Goal: Task Accomplishment & Management: Complete application form

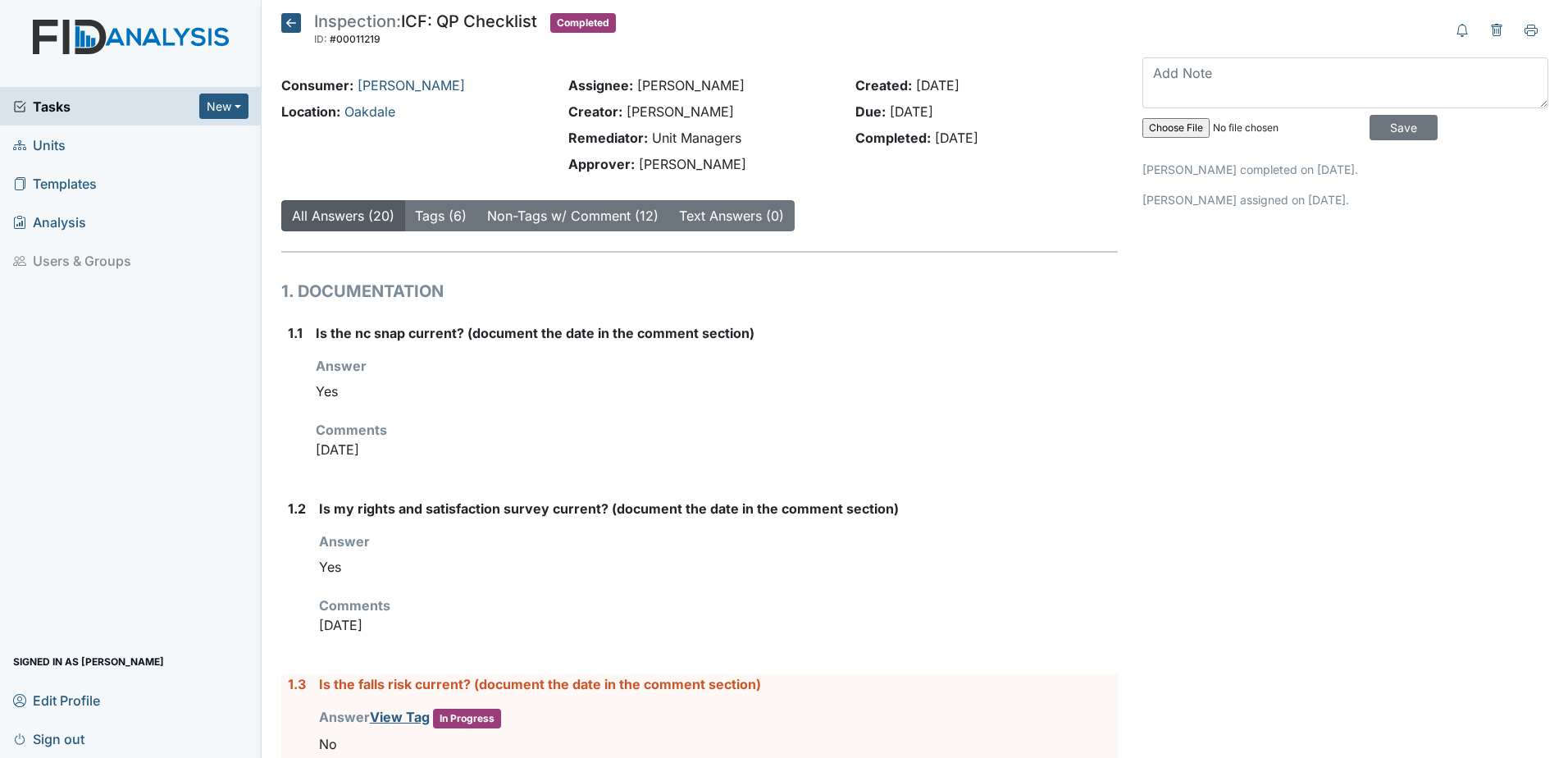
click at [293, 22] on icon at bounding box center [291, 23] width 19 height 19
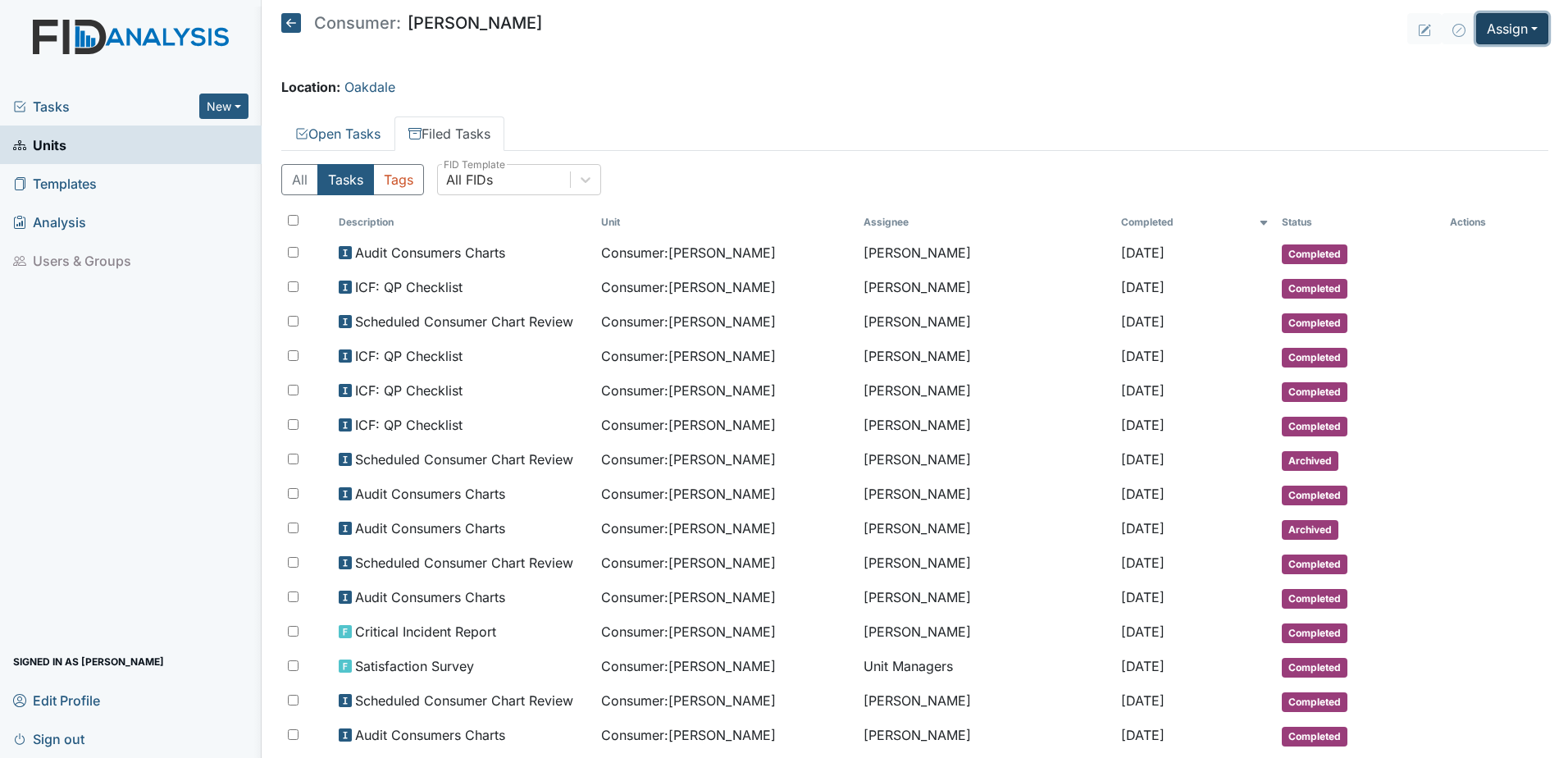
click at [1486, 43] on button "Assign" at bounding box center [1511, 28] width 72 height 31
click at [1464, 90] on link "Assign Inspection" at bounding box center [1472, 93] width 148 height 27
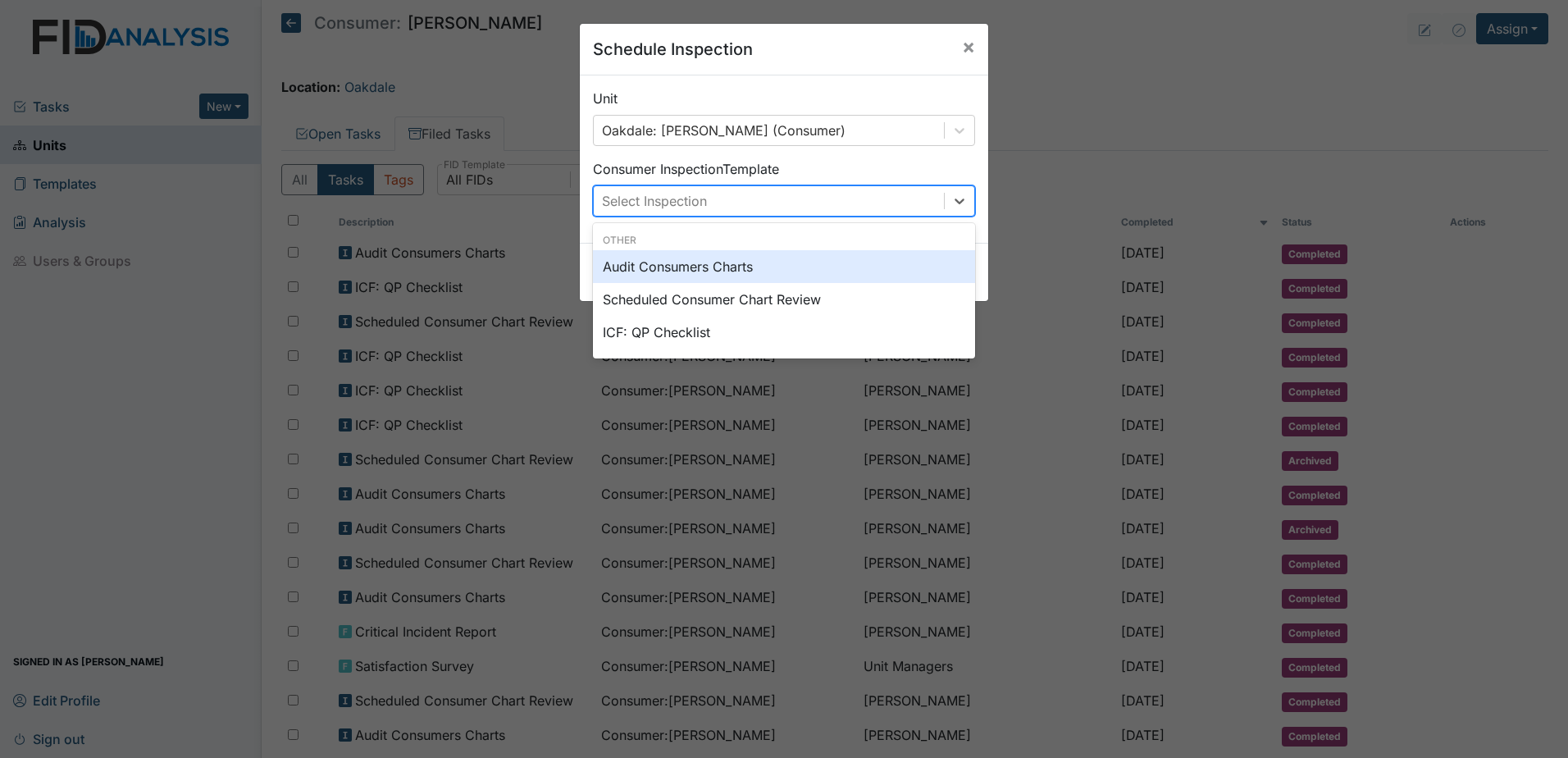
click at [769, 205] on div "Select Inspection" at bounding box center [768, 200] width 350 height 29
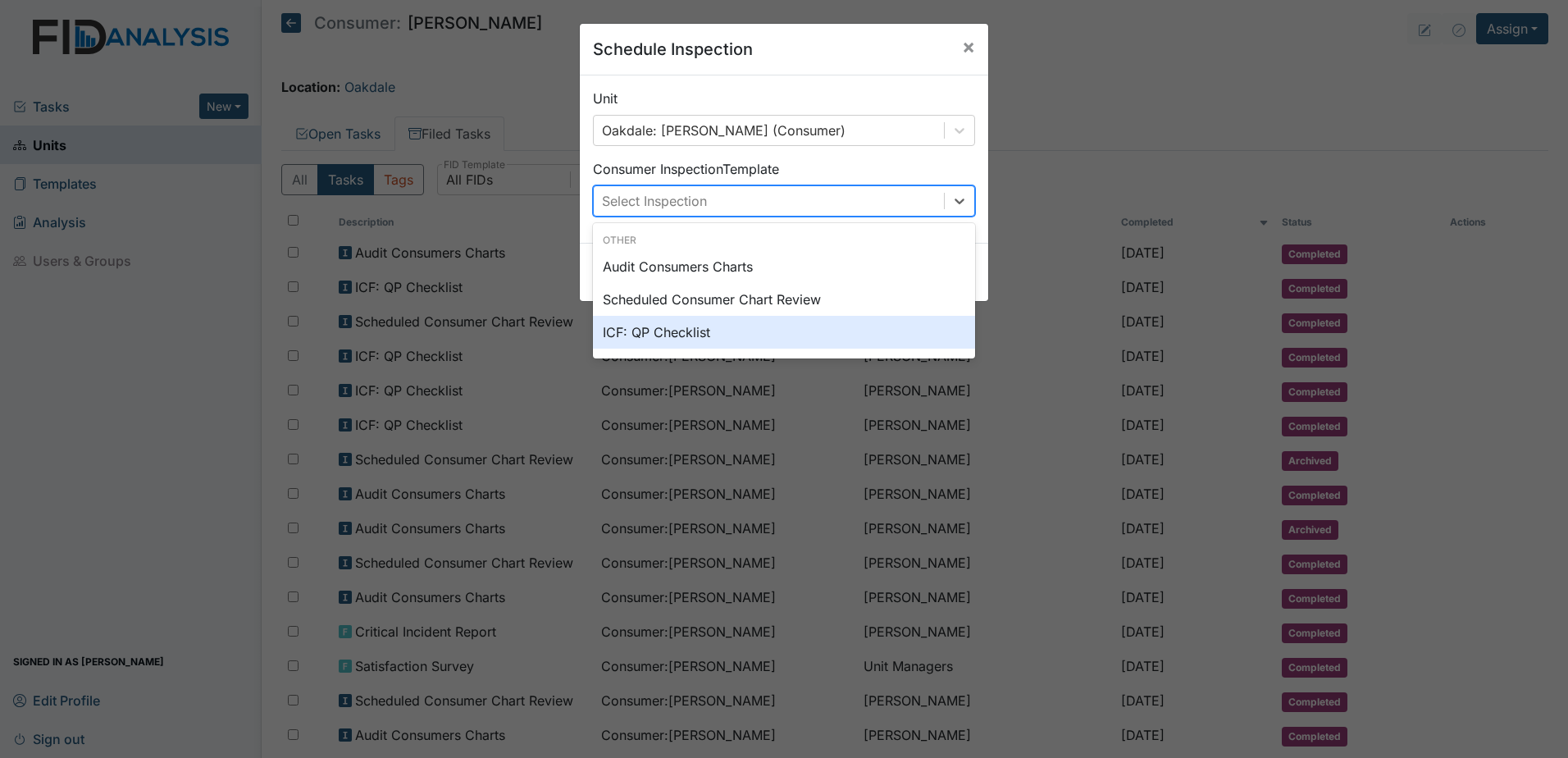
click at [742, 329] on div "ICF: QP Checklist" at bounding box center [784, 332] width 382 height 33
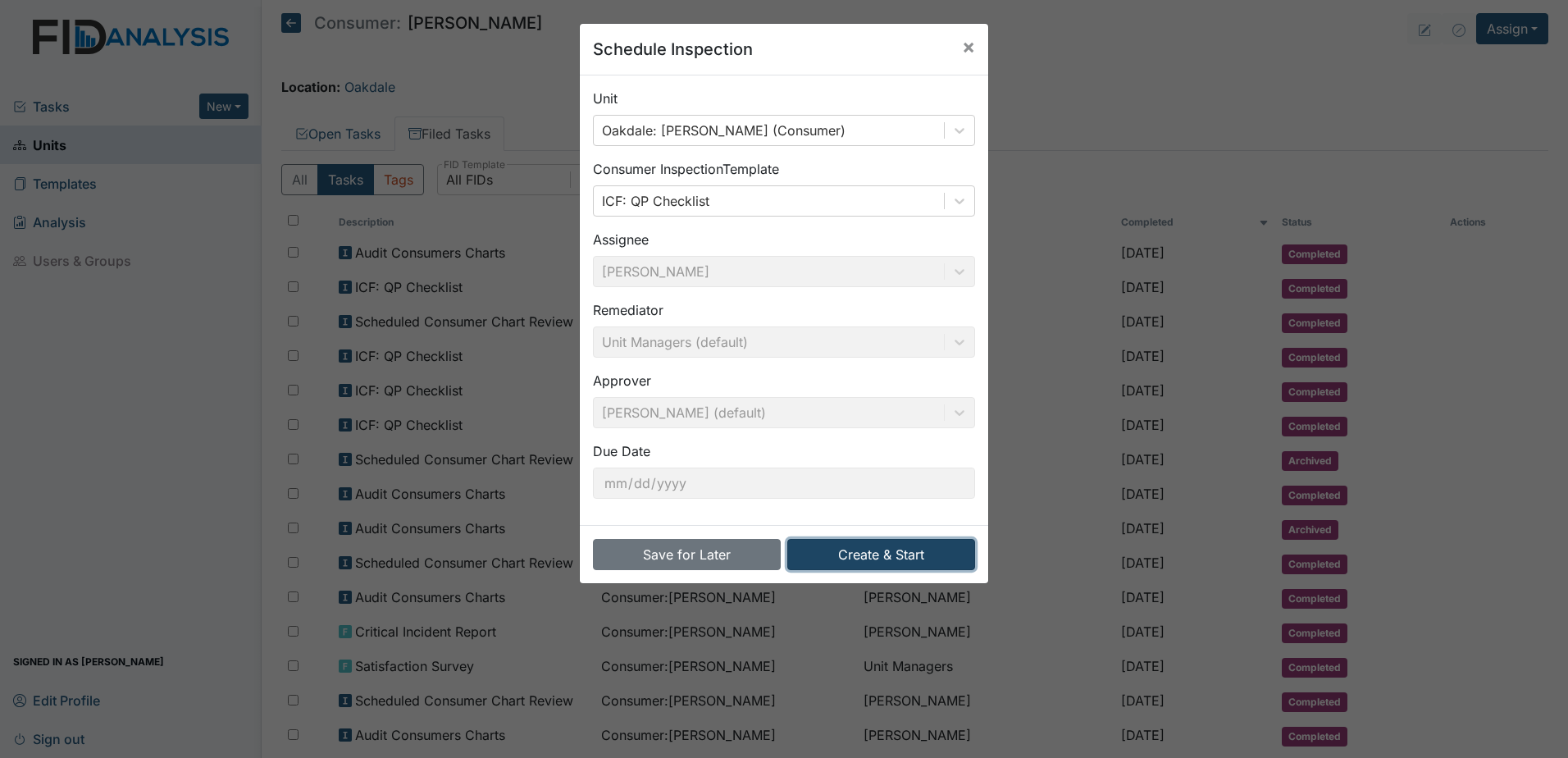
click at [854, 549] on button "Create & Start" at bounding box center [881, 553] width 188 height 31
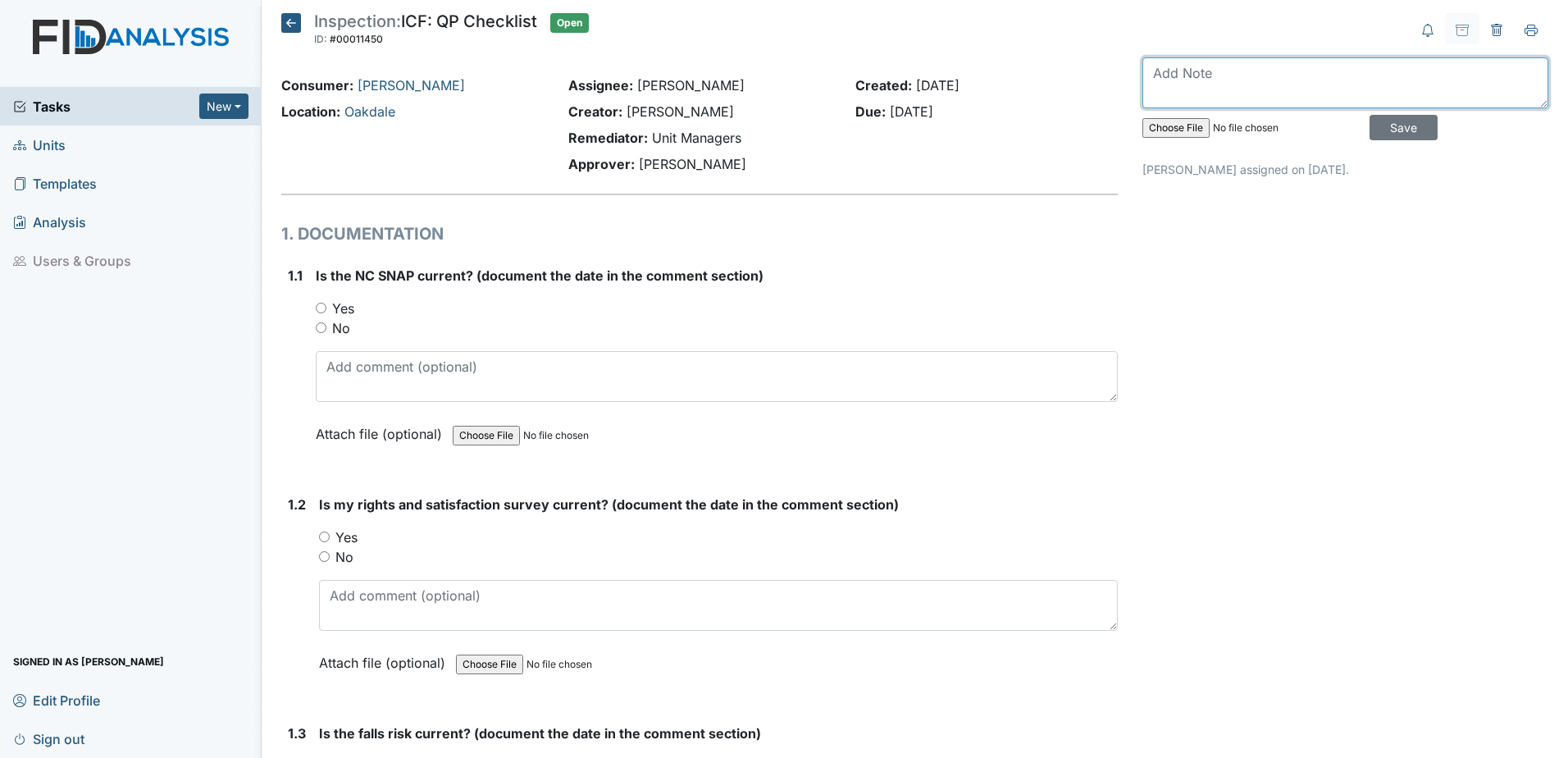
click at [1201, 72] on textarea at bounding box center [1345, 82] width 406 height 50
type textarea "[DATE]"
click at [1401, 128] on input "Save" at bounding box center [1402, 128] width 68 height 26
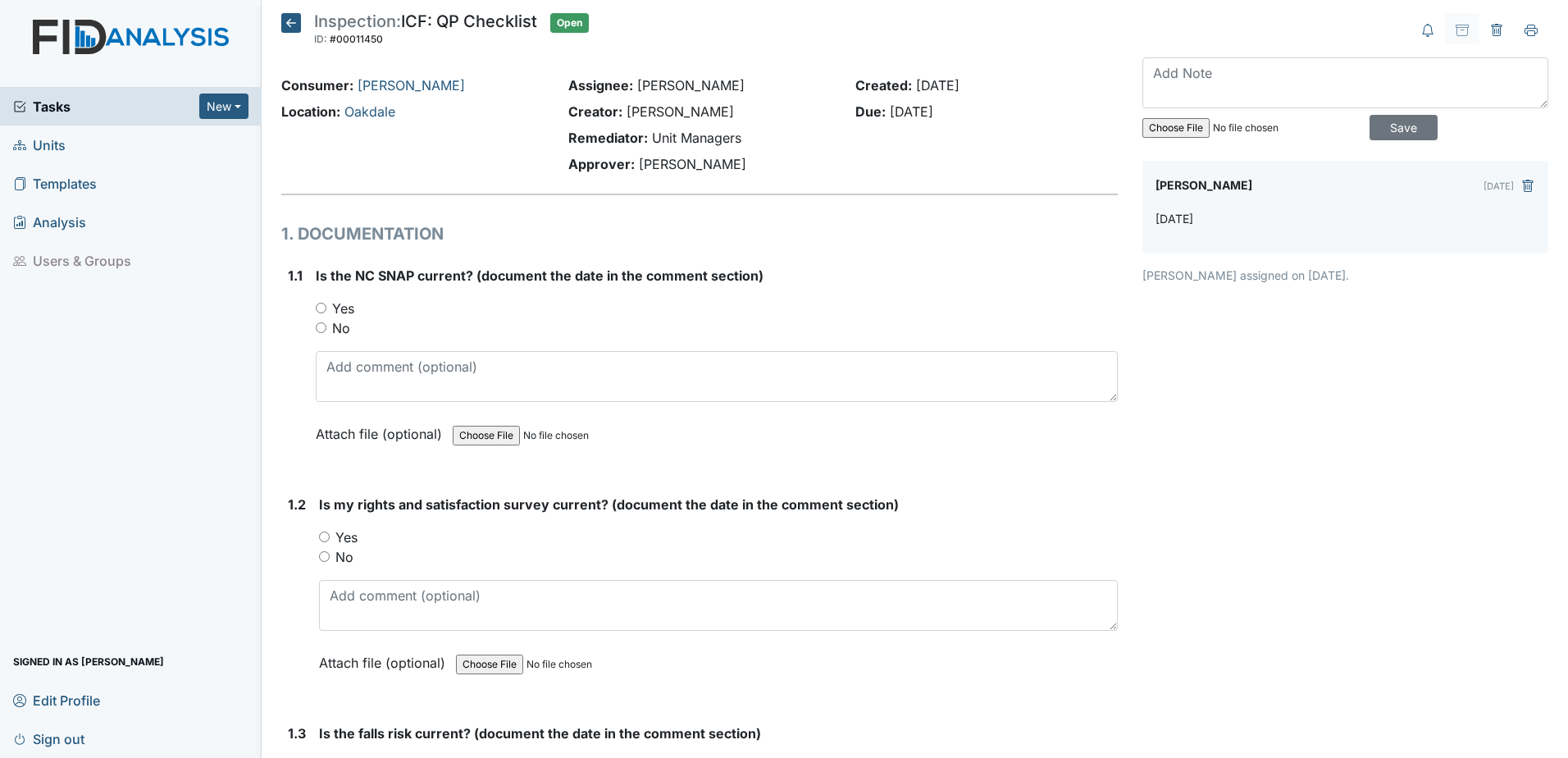
click at [293, 14] on icon at bounding box center [291, 23] width 19 height 19
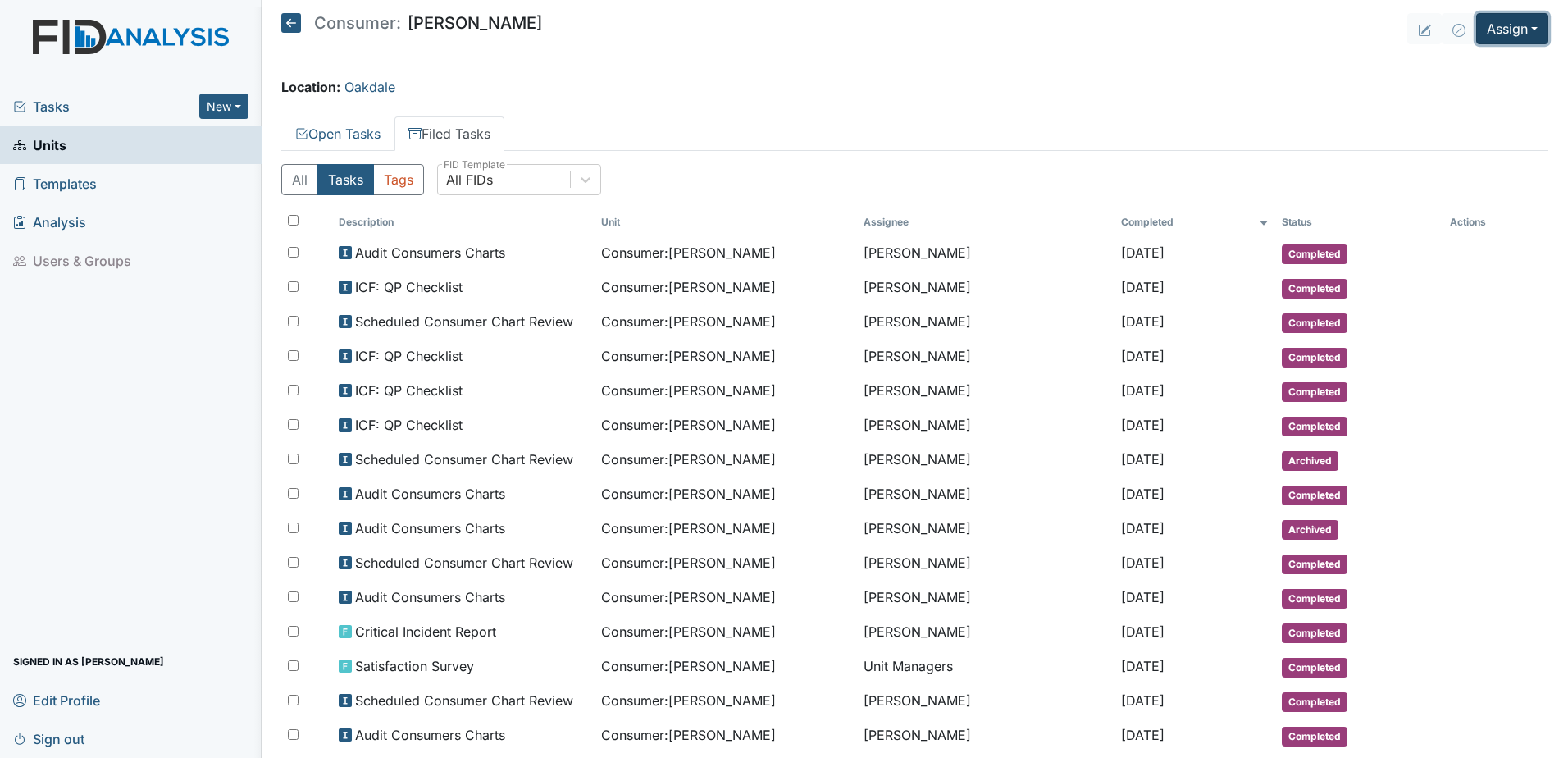
click at [1509, 29] on button "Assign" at bounding box center [1511, 28] width 72 height 31
click at [1500, 96] on link "Assign Inspection" at bounding box center [1472, 93] width 148 height 27
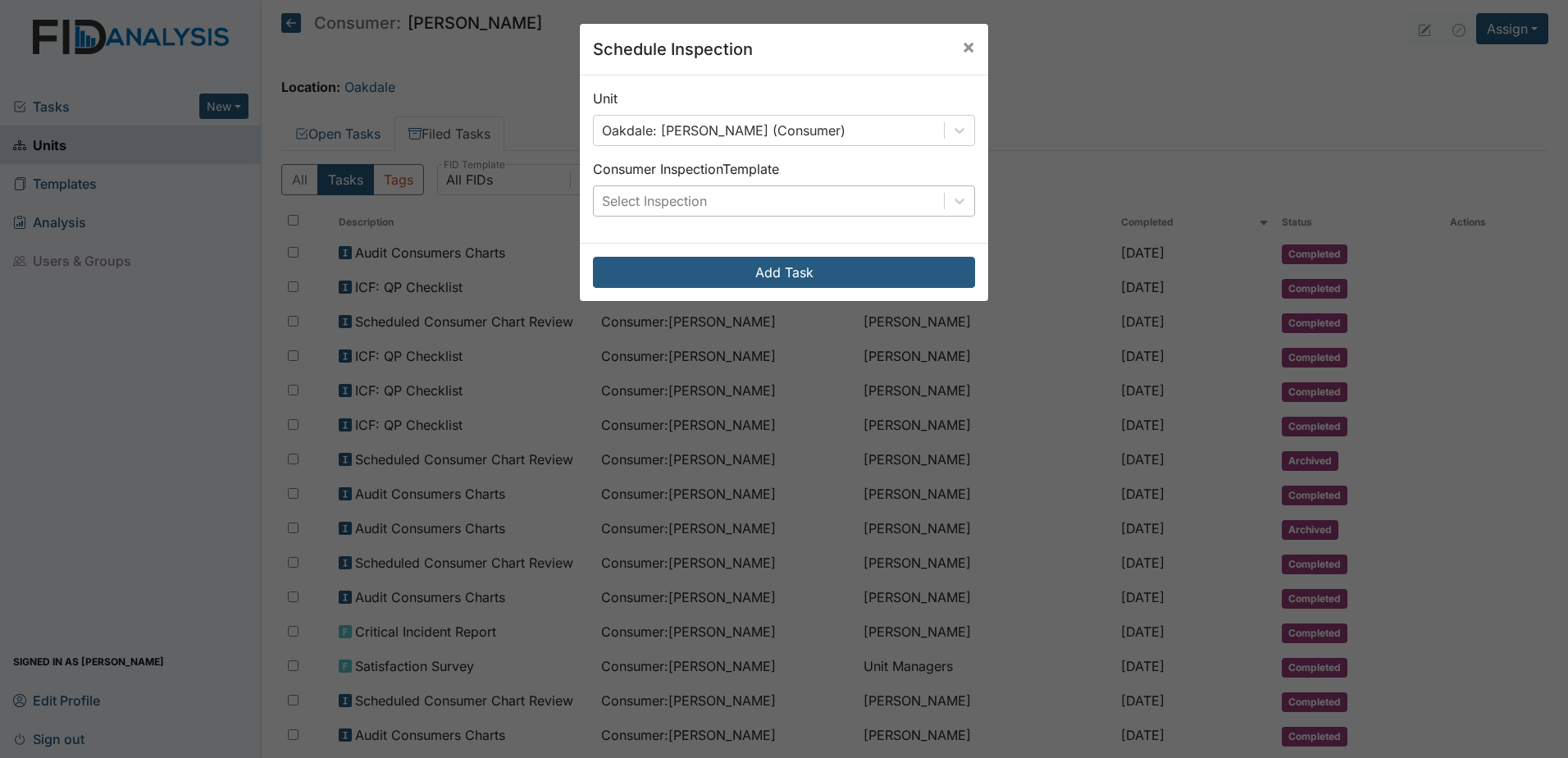
click at [743, 194] on div "Select Inspection" at bounding box center [768, 200] width 350 height 29
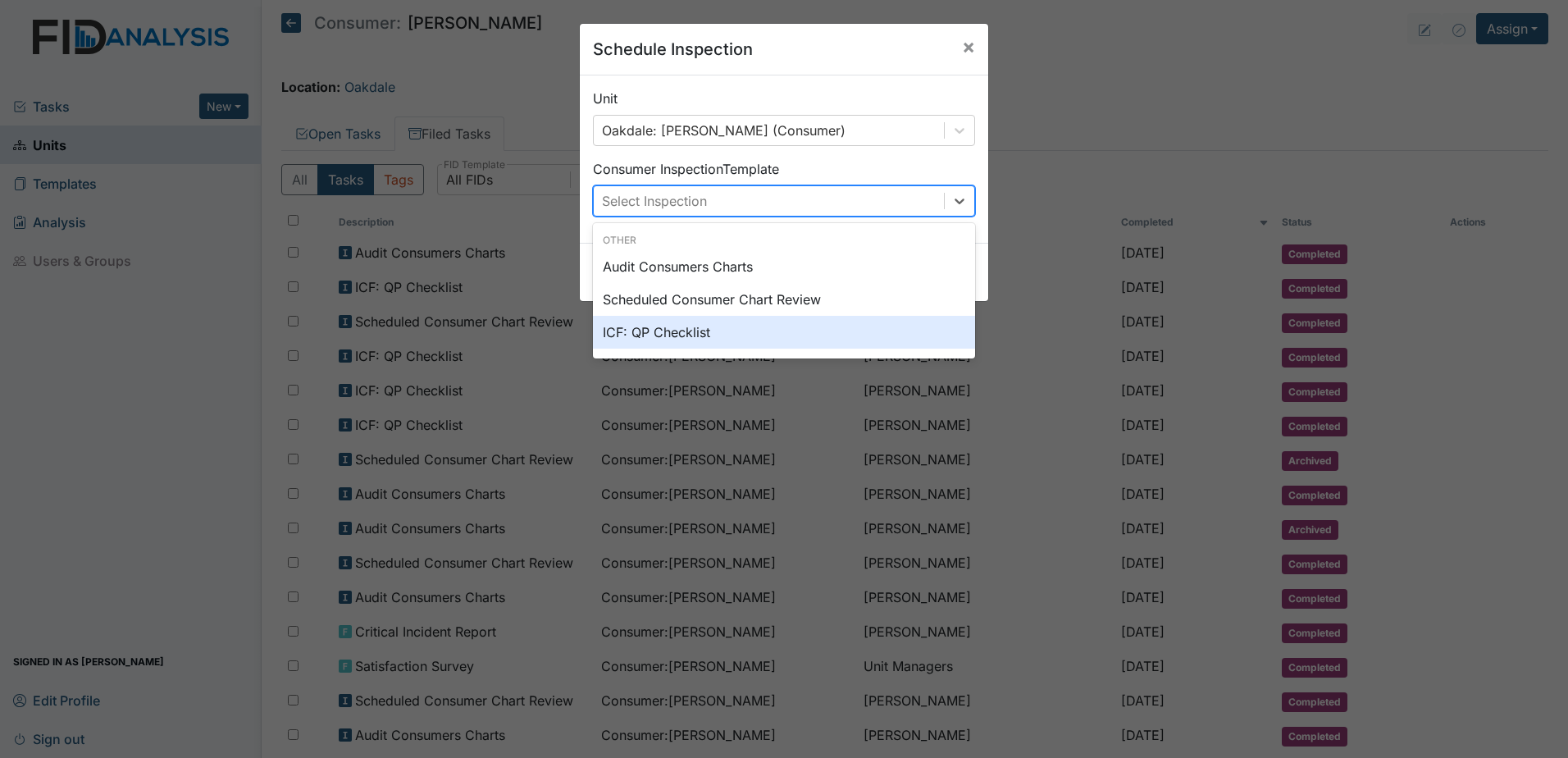
click at [732, 343] on div "ICF: QP Checklist" at bounding box center [784, 332] width 382 height 33
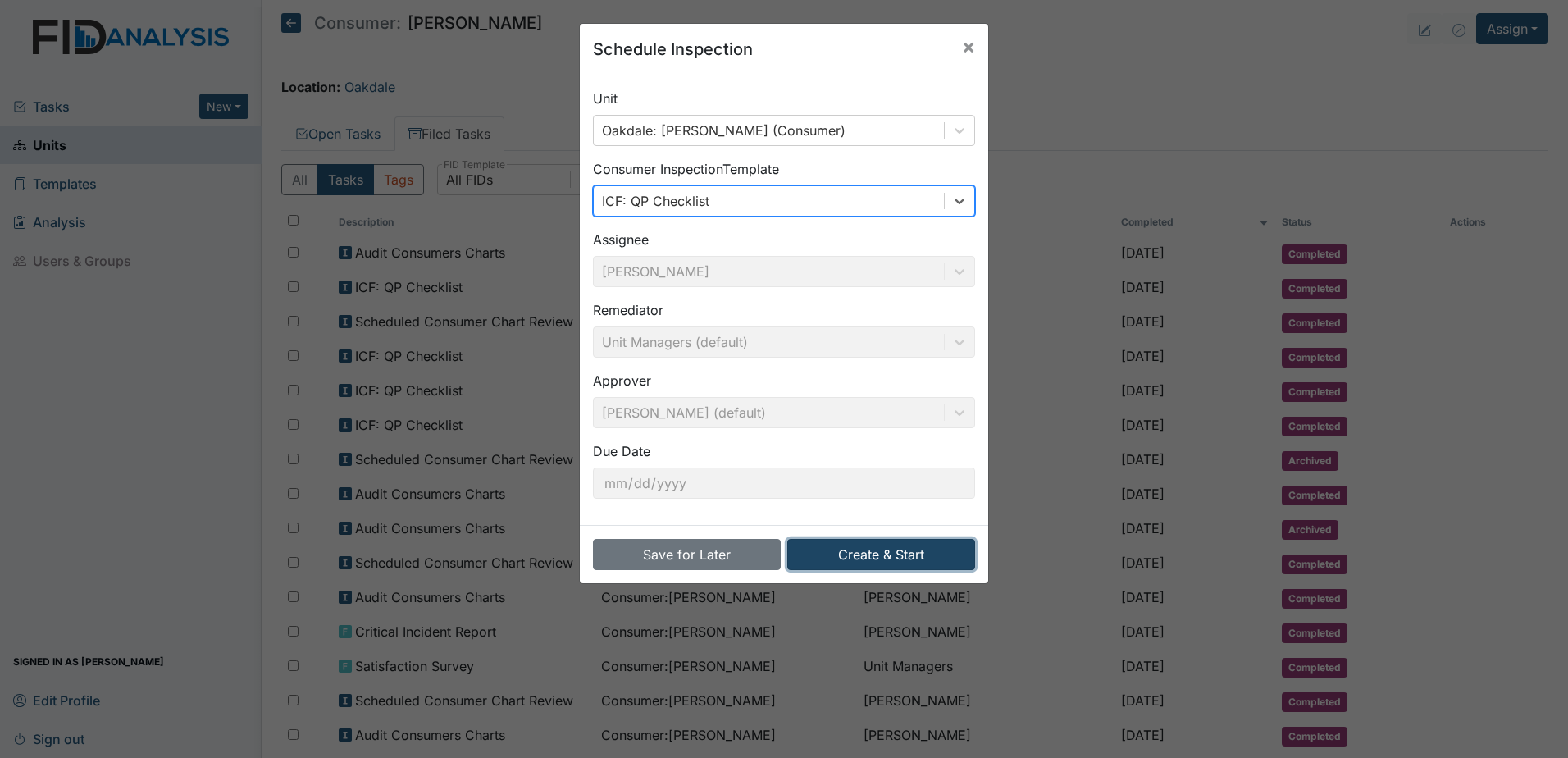
click at [852, 545] on button "Create & Start" at bounding box center [881, 553] width 188 height 31
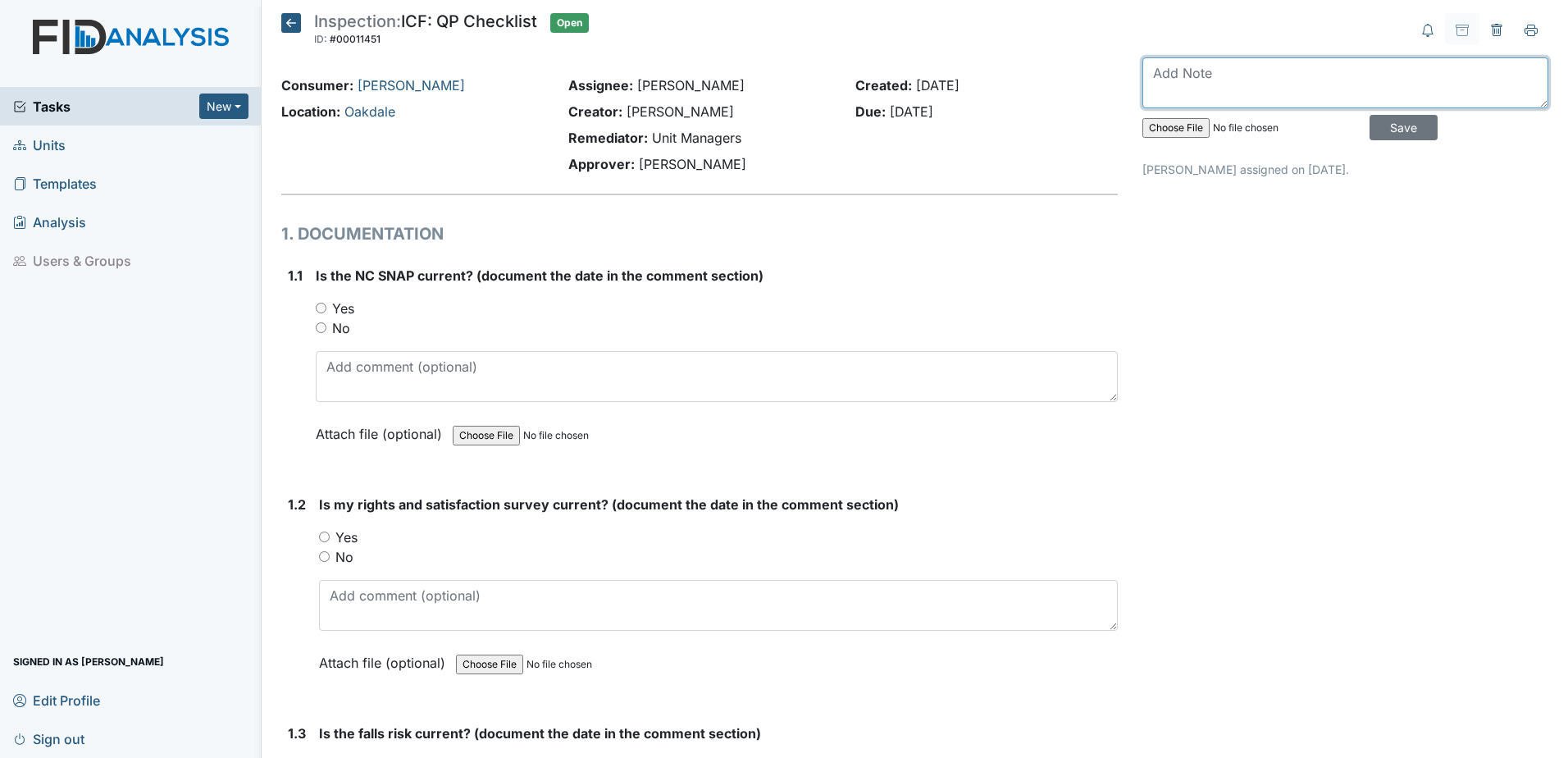
click at [1204, 81] on textarea at bounding box center [1345, 82] width 406 height 50
type textarea "[DATE]"
click at [1375, 119] on input "Save" at bounding box center [1402, 128] width 68 height 26
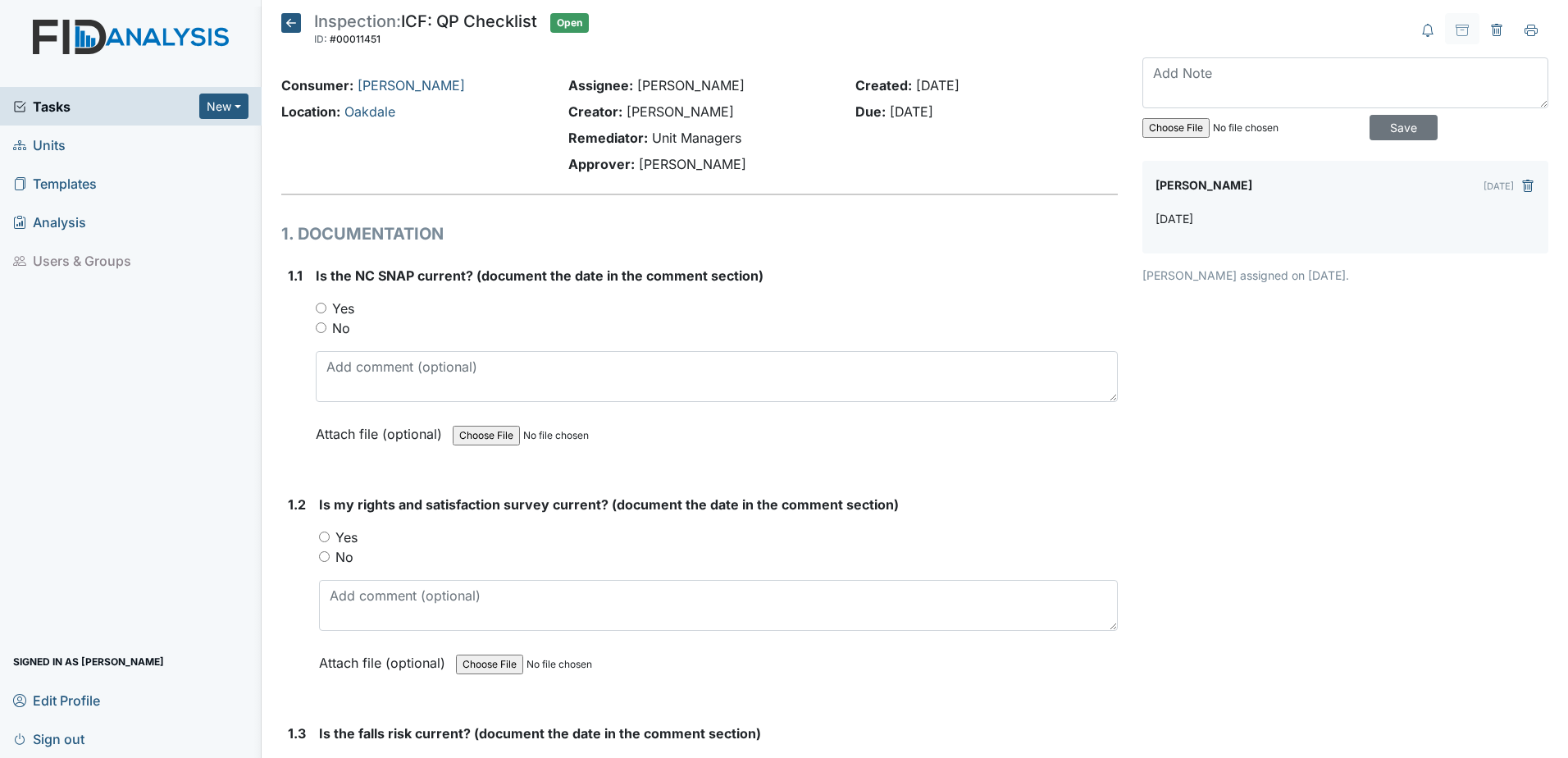
click at [291, 27] on icon at bounding box center [291, 23] width 19 height 19
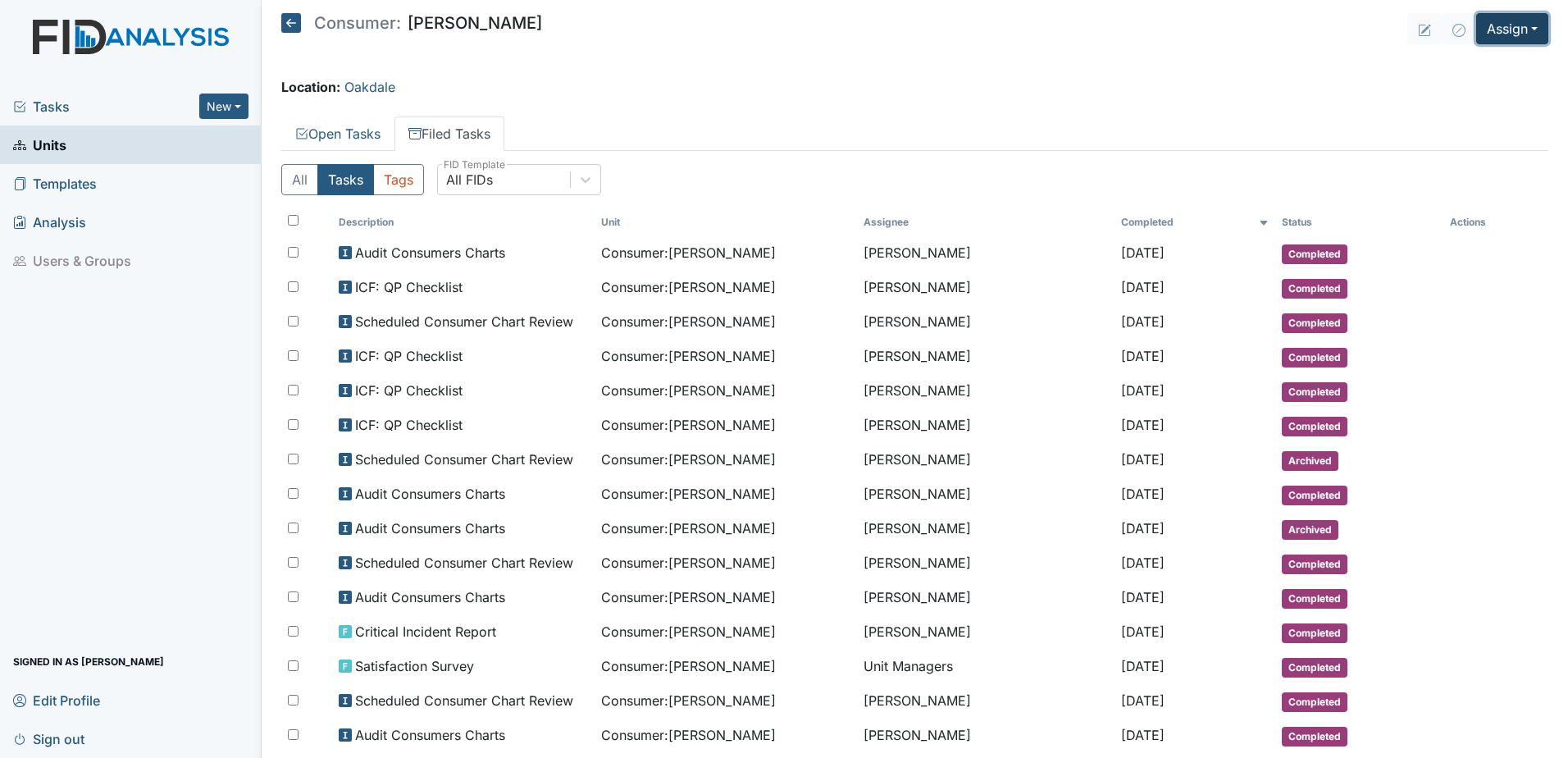
click at [1524, 31] on button "Assign" at bounding box center [1511, 28] width 72 height 31
click at [1483, 90] on link "Assign Inspection" at bounding box center [1472, 93] width 148 height 27
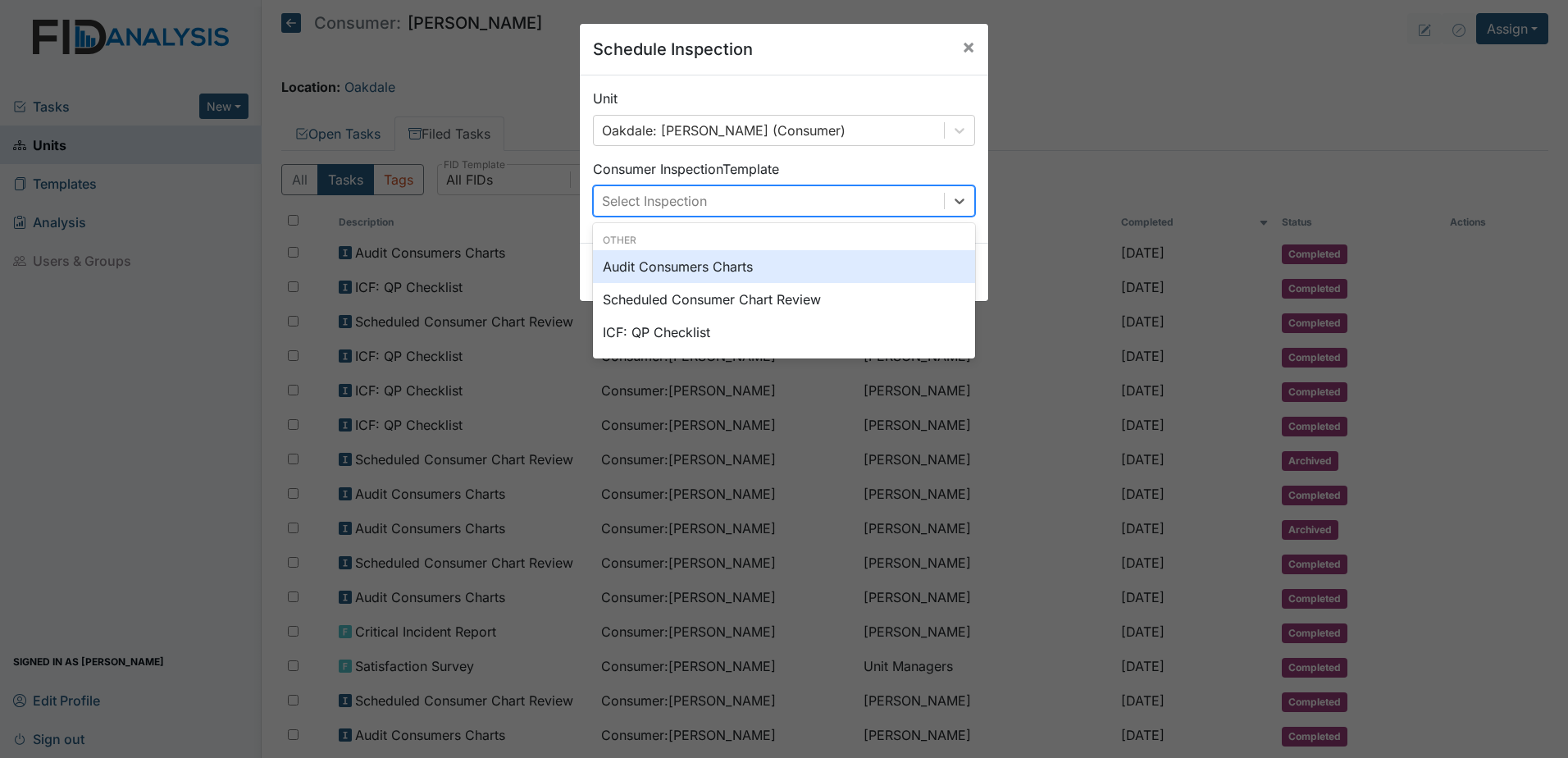
click at [668, 199] on div "Select Inspection" at bounding box center [654, 201] width 105 height 19
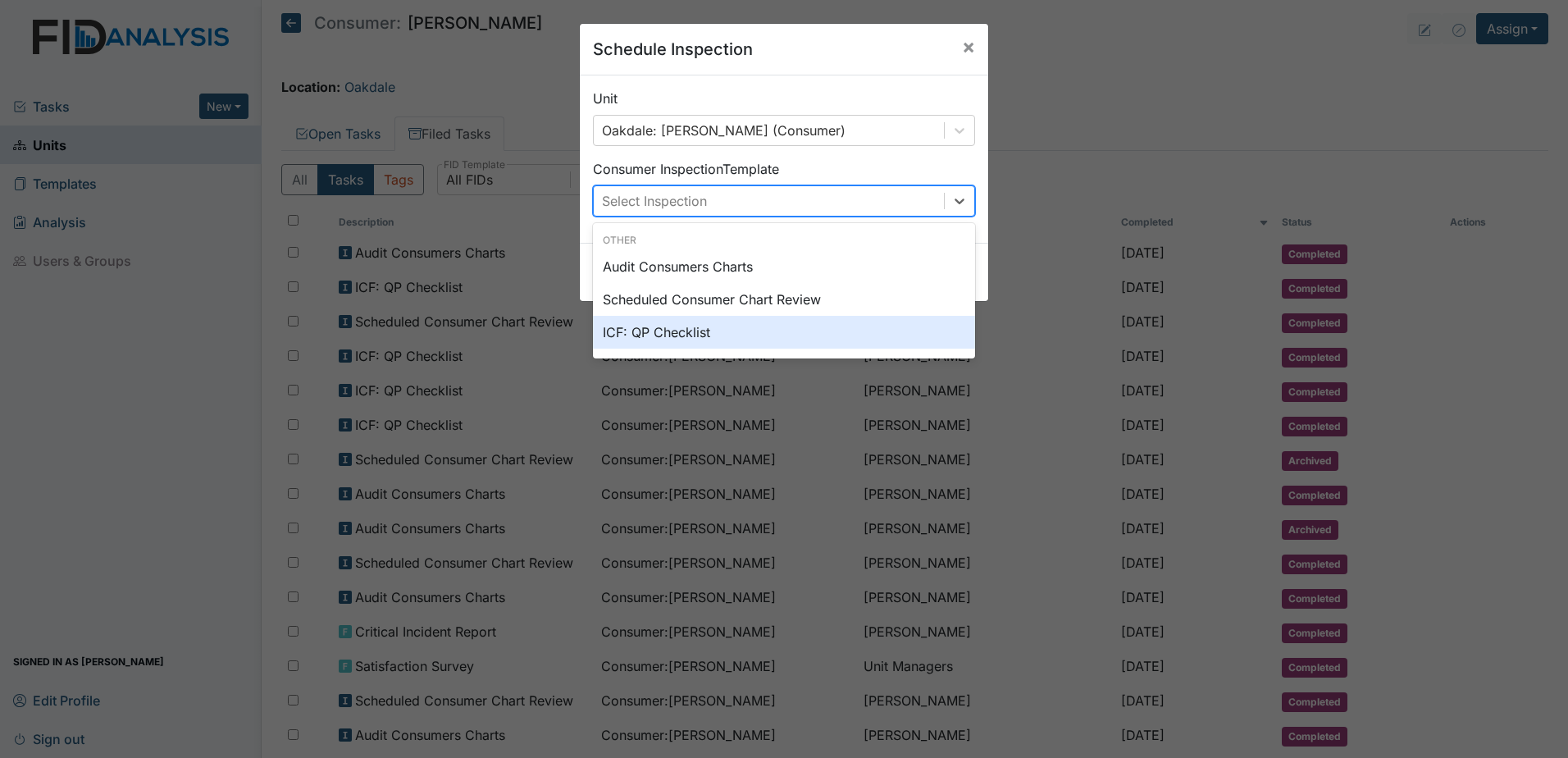
click at [682, 340] on div "ICF: QP Checklist" at bounding box center [784, 332] width 382 height 33
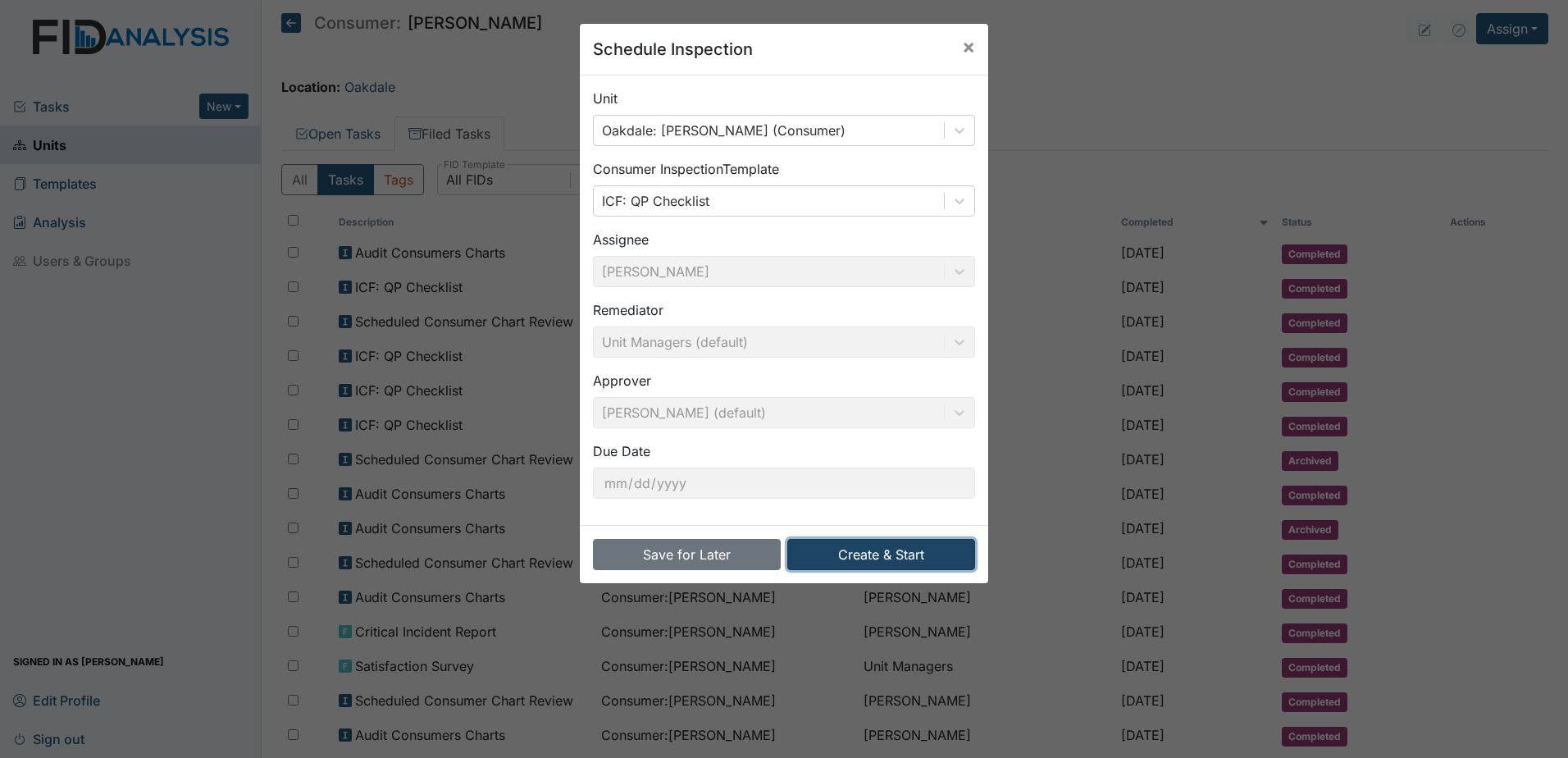
click at [903, 547] on button "Create & Start" at bounding box center [881, 553] width 188 height 31
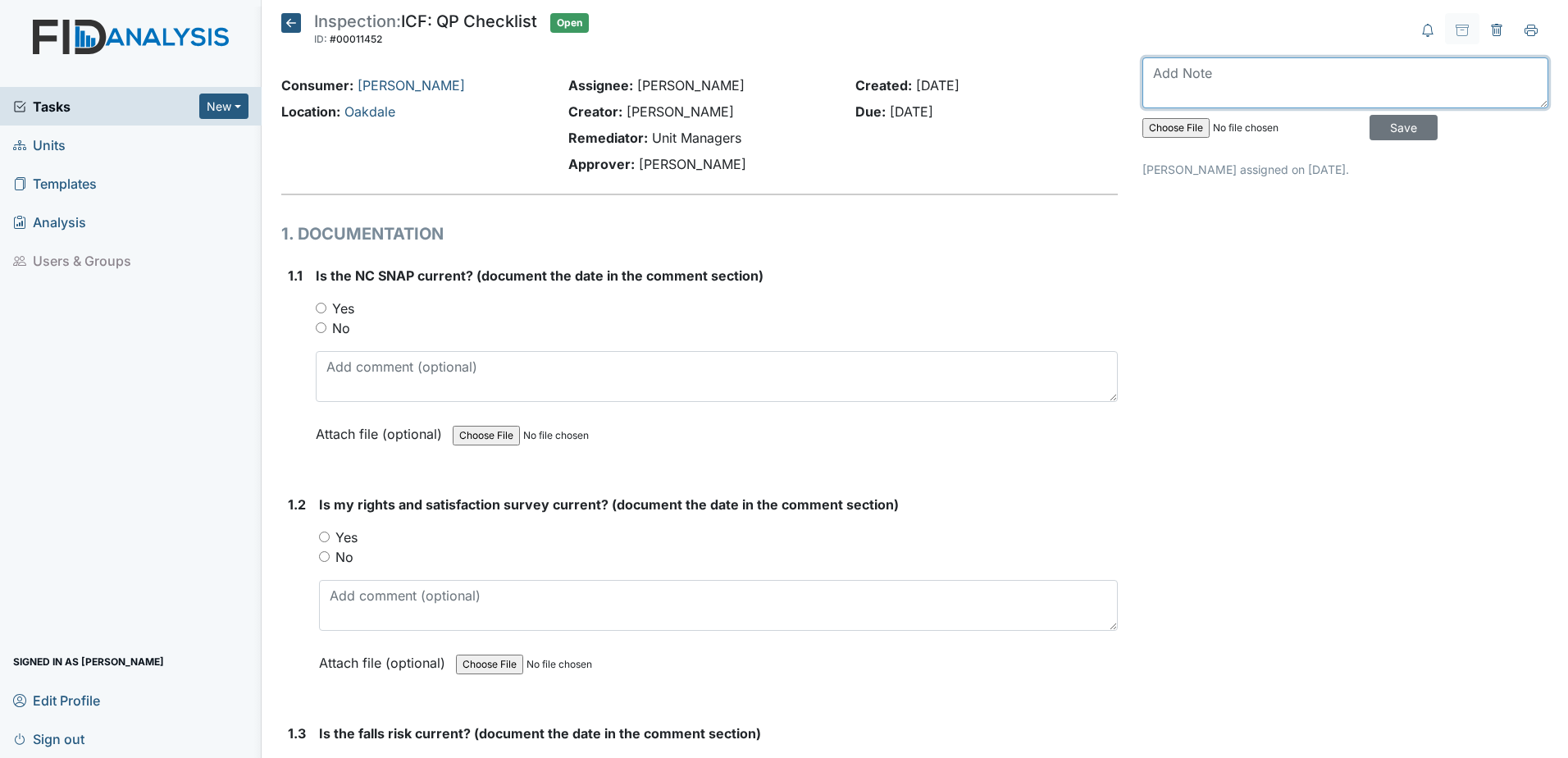
click at [1264, 68] on textarea at bounding box center [1345, 82] width 406 height 50
type textarea "September 2025"
click at [1370, 124] on input "Save" at bounding box center [1402, 128] width 68 height 26
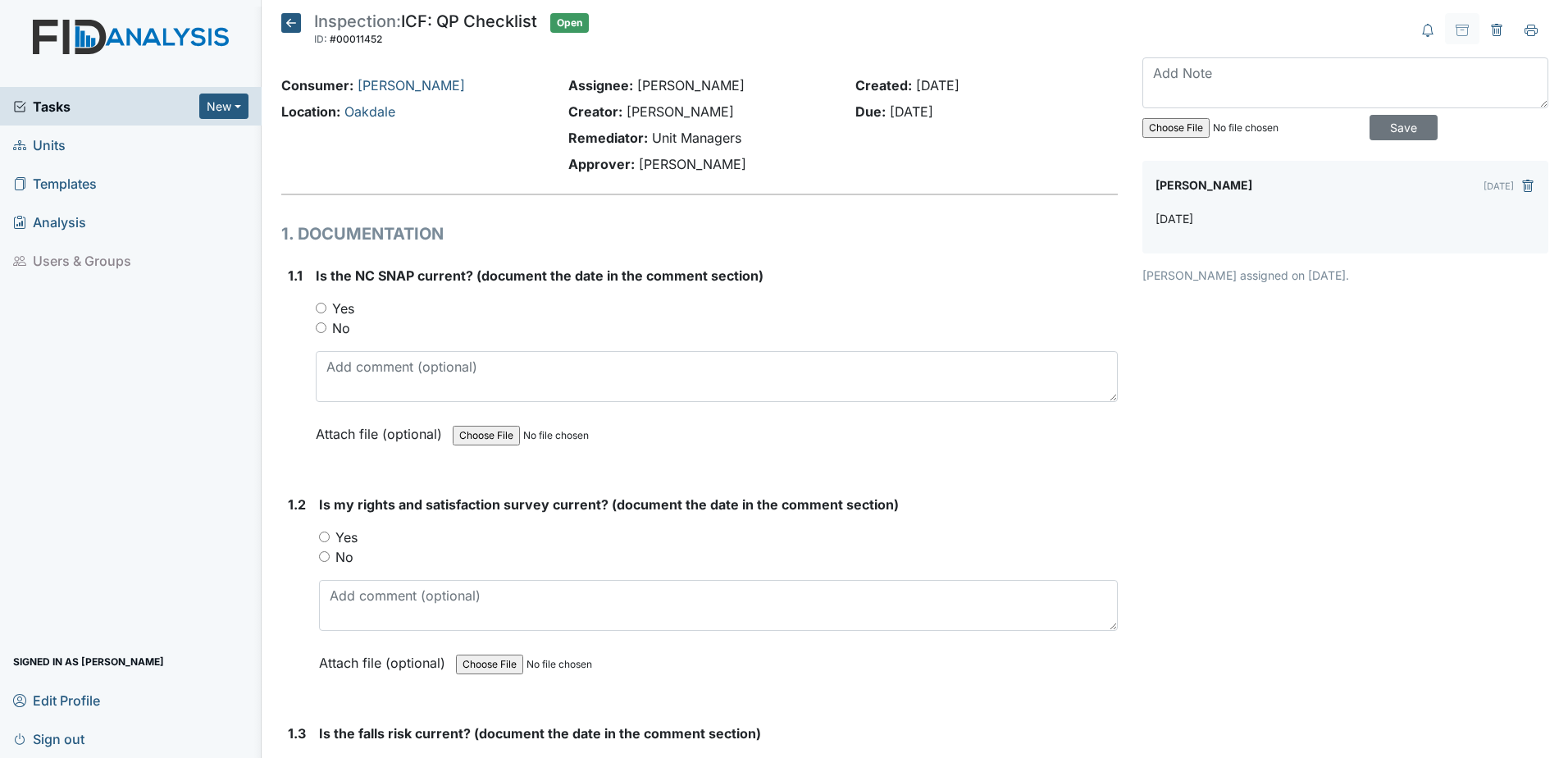
click at [299, 27] on icon at bounding box center [291, 23] width 19 height 19
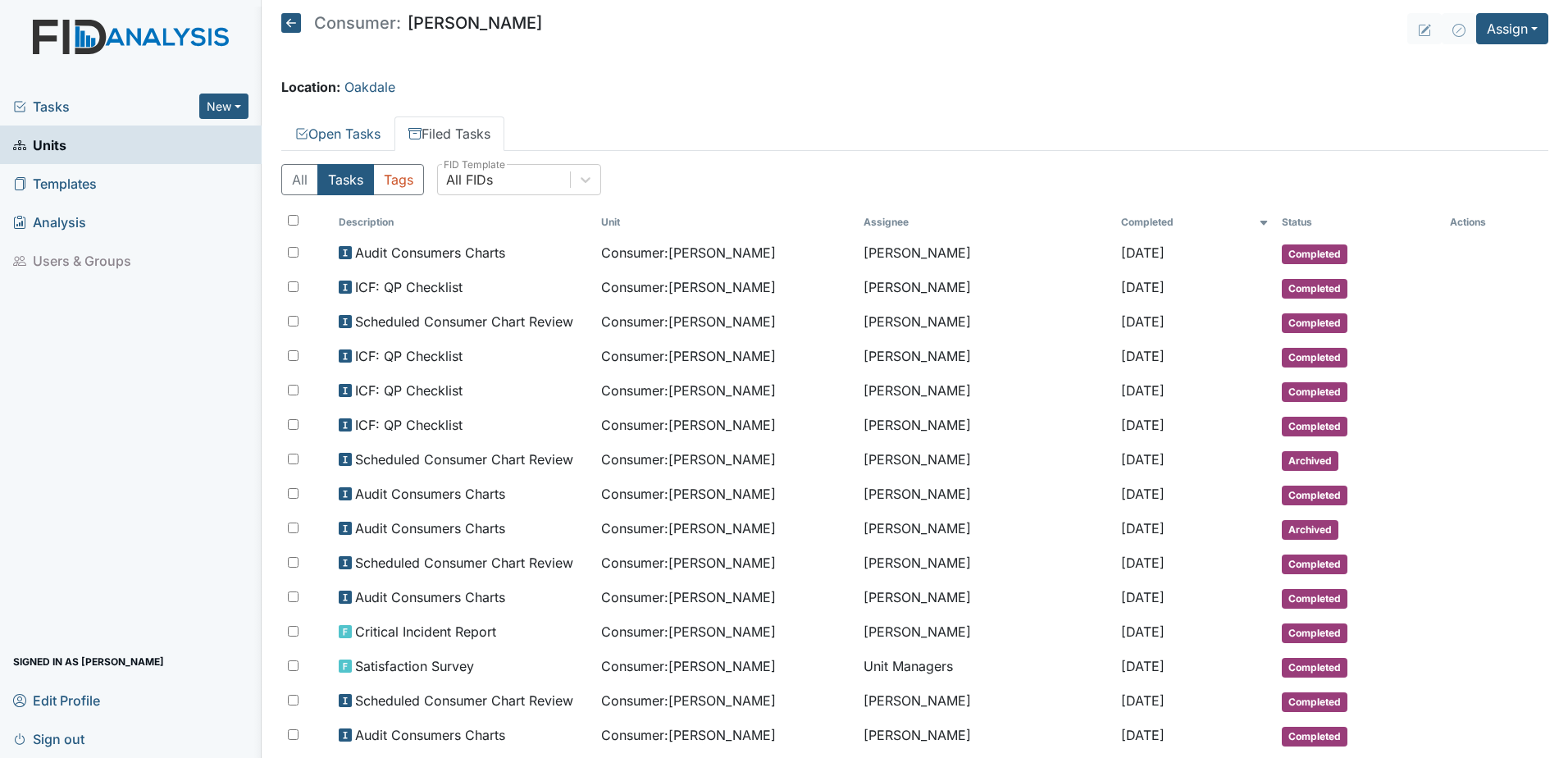
click at [327, 97] on main "Consumer: Gerald Teel Assign Assign Form Assign Inspection Assign Document Assi…" at bounding box center [914, 379] width 1306 height 758
click at [338, 134] on link "Open Tasks" at bounding box center [338, 133] width 113 height 35
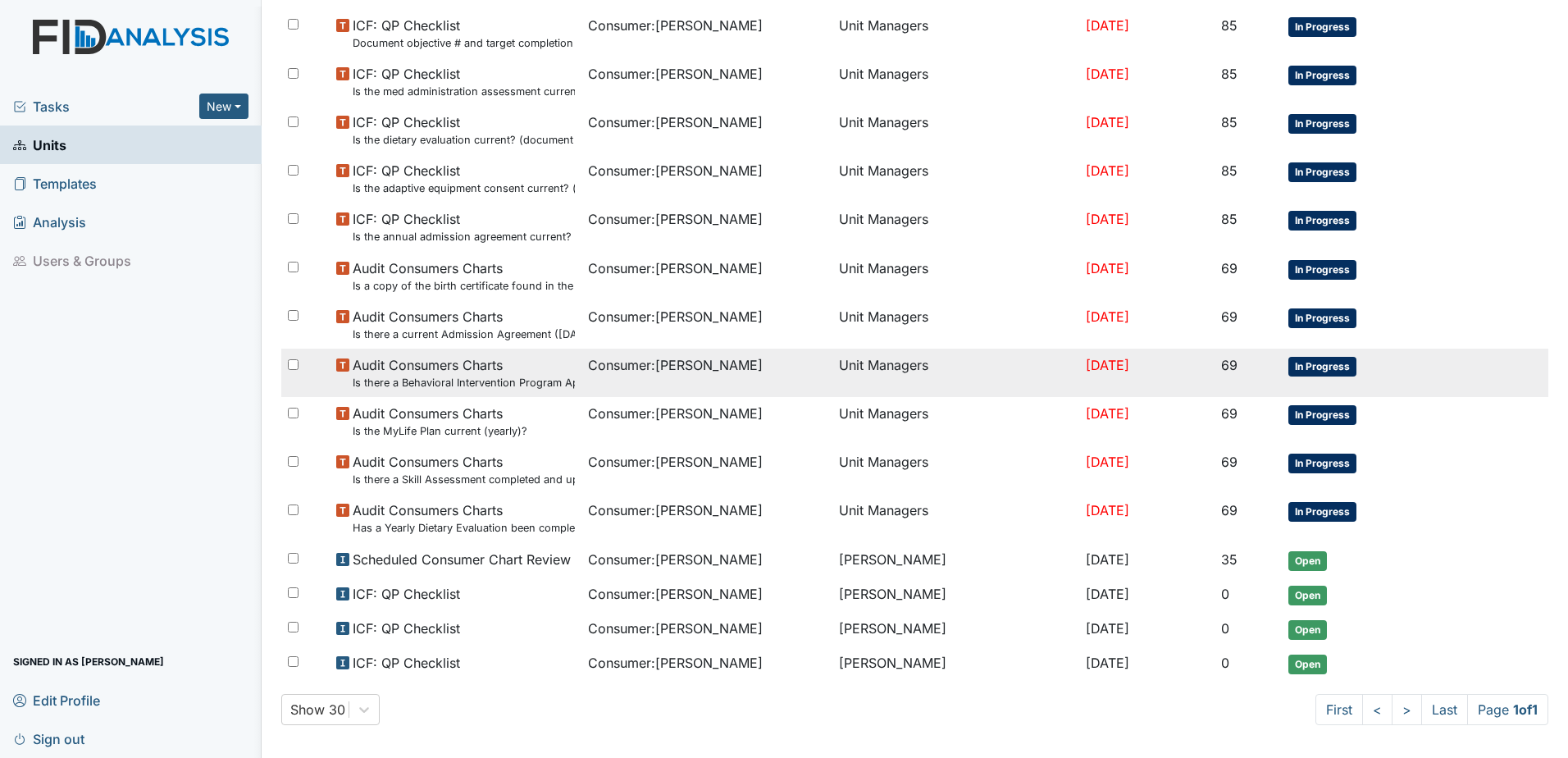
scroll to position [380, 0]
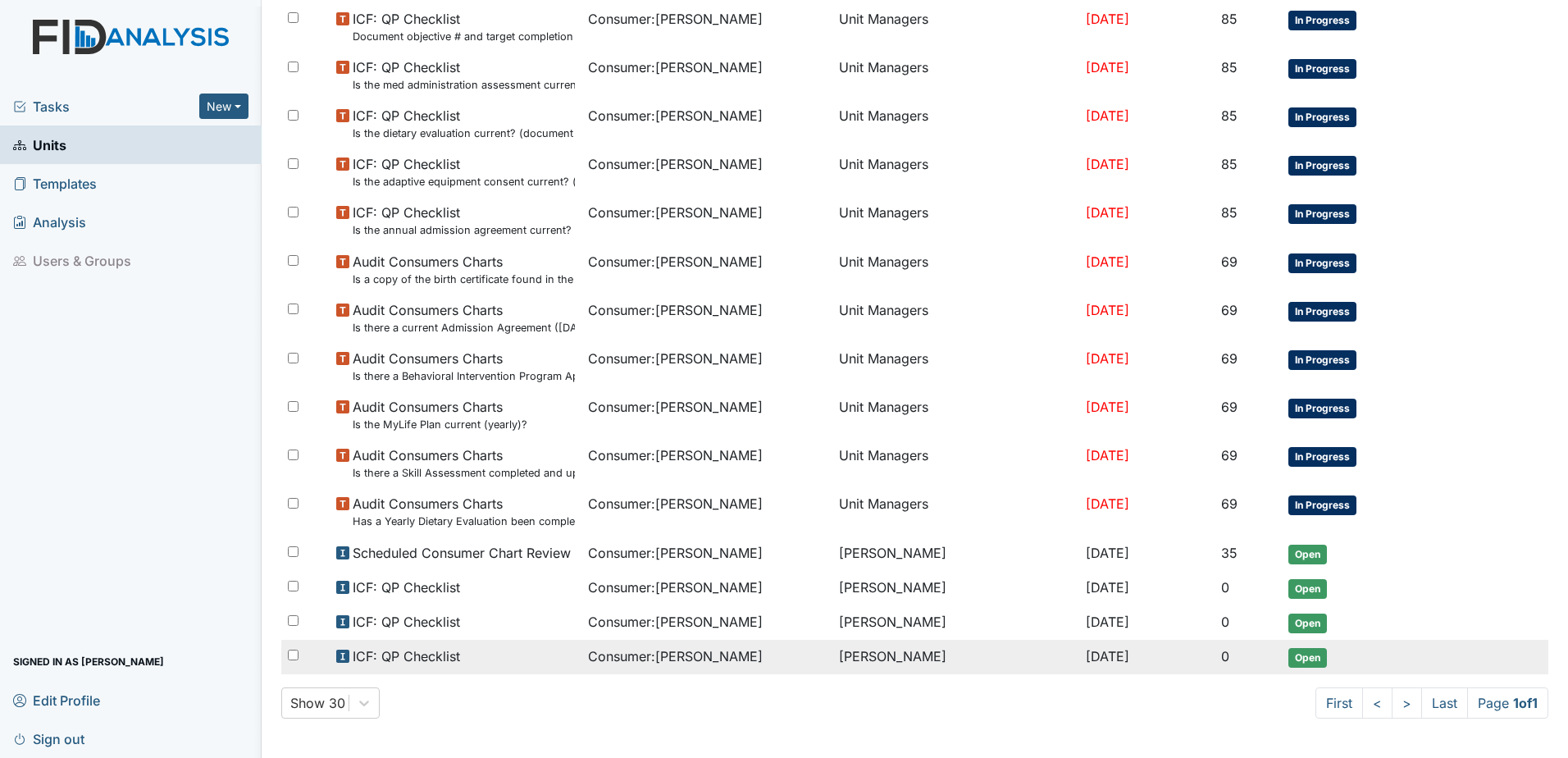
click at [1093, 658] on span "[DATE]" at bounding box center [1107, 656] width 43 height 17
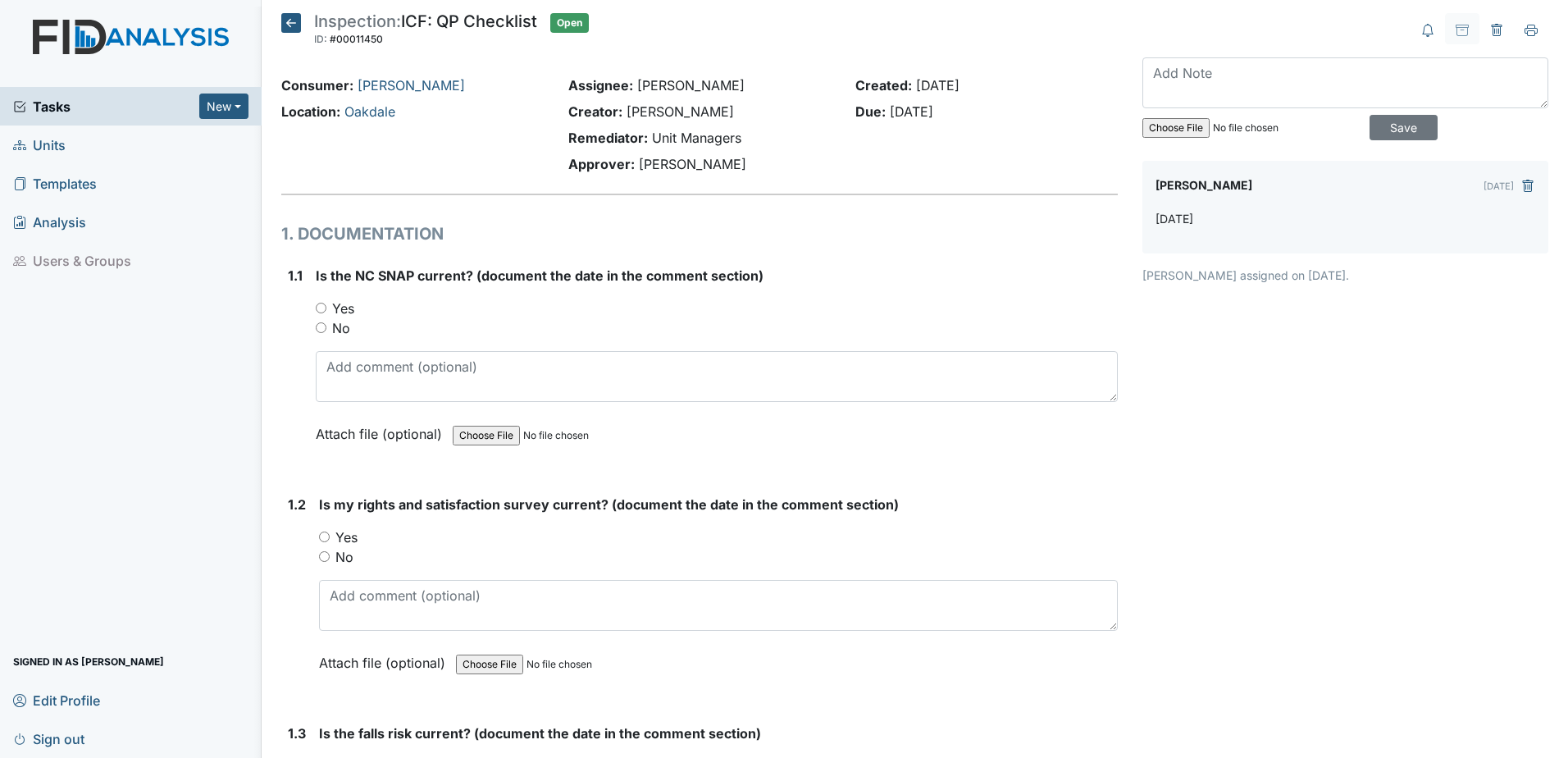
click at [346, 309] on label "Yes" at bounding box center [343, 308] width 22 height 19
click at [327, 309] on input "Yes" at bounding box center [321, 308] width 11 height 11
radio input "true"
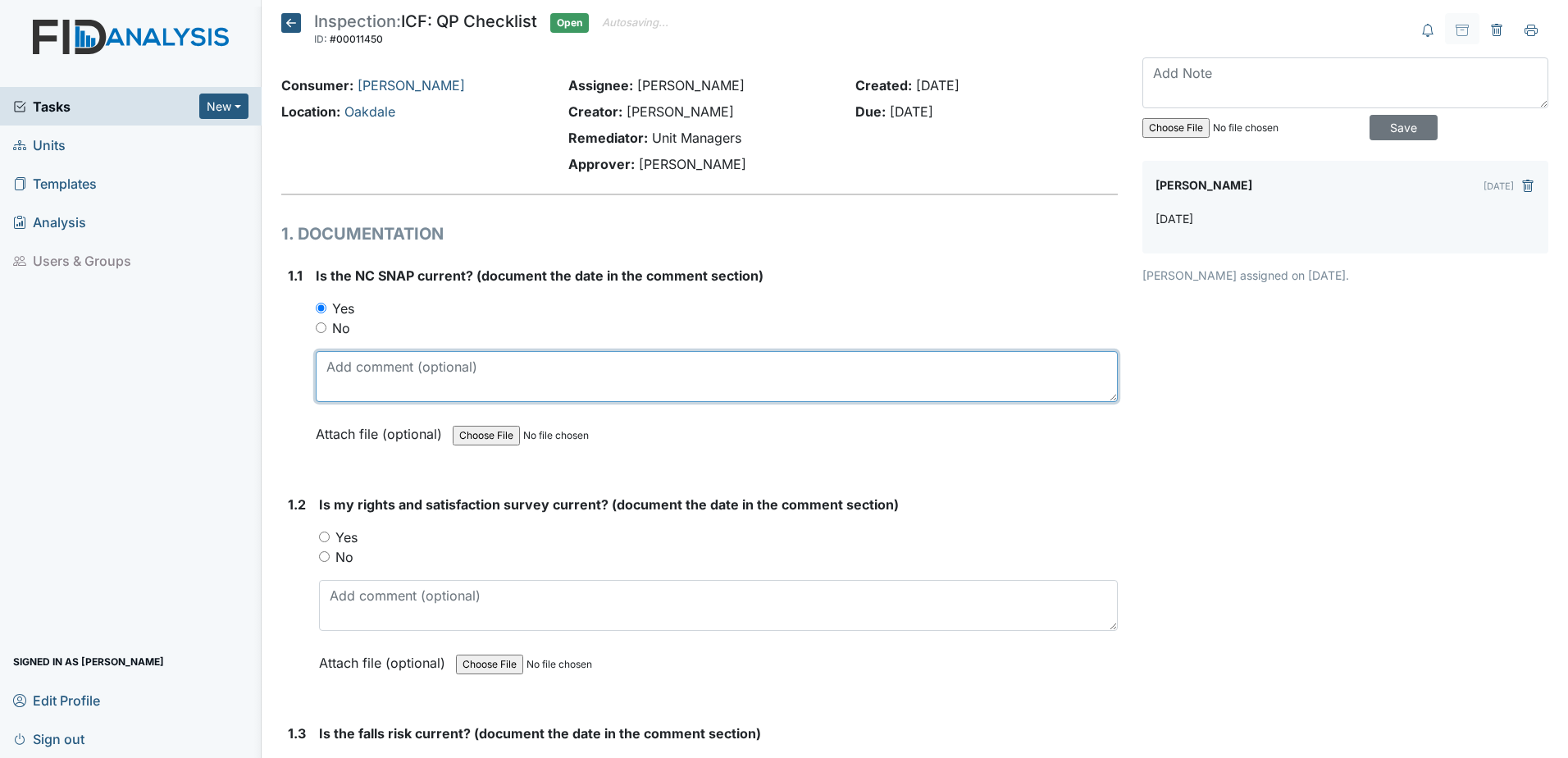
click at [340, 380] on textarea at bounding box center [717, 375] width 802 height 50
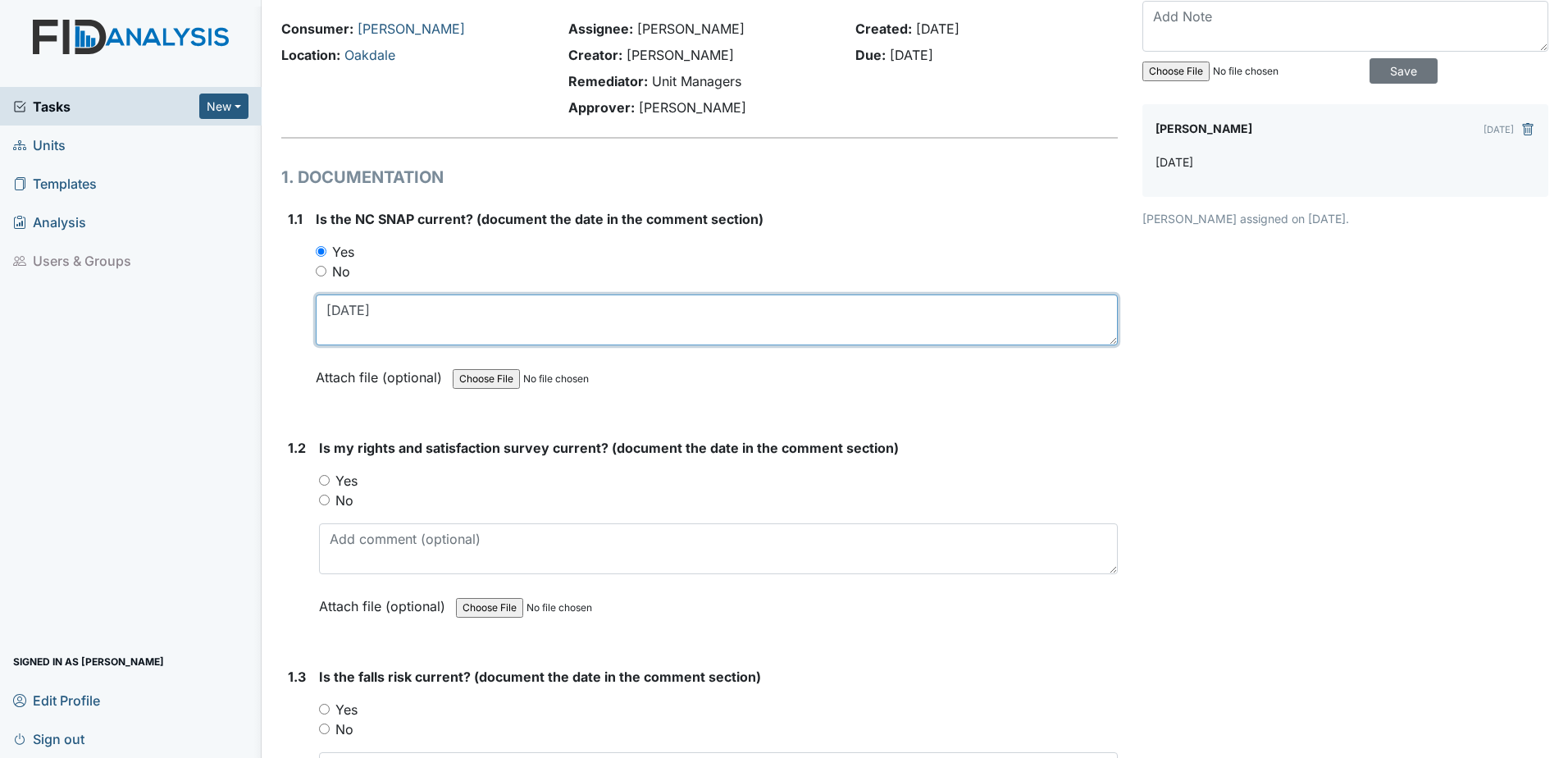
scroll to position [82, 0]
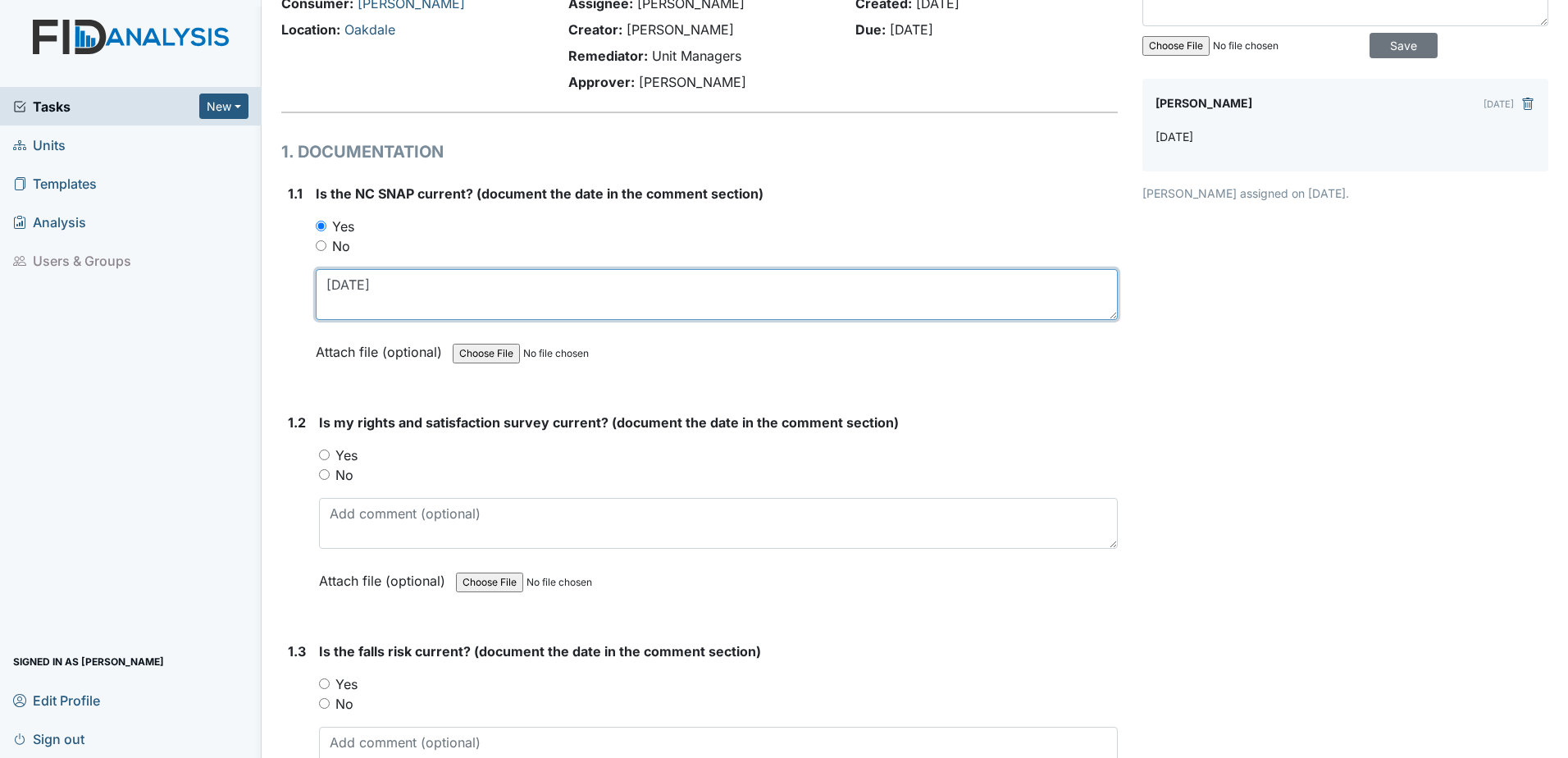
type textarea "[DATE]"
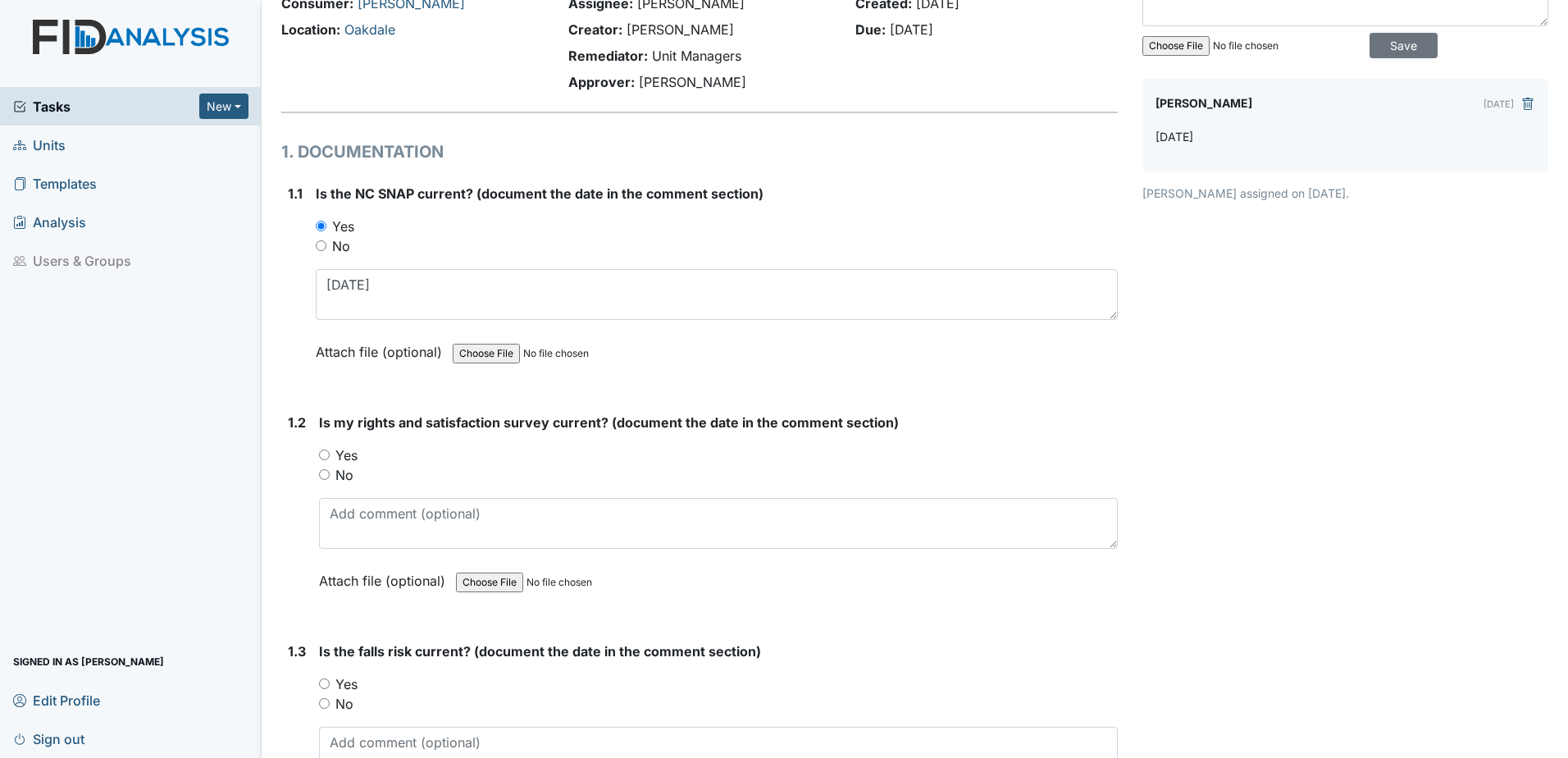
click at [351, 453] on label "Yes" at bounding box center [346, 455] width 22 height 19
click at [329, 453] on input "Yes" at bounding box center [324, 454] width 11 height 11
radio input "true"
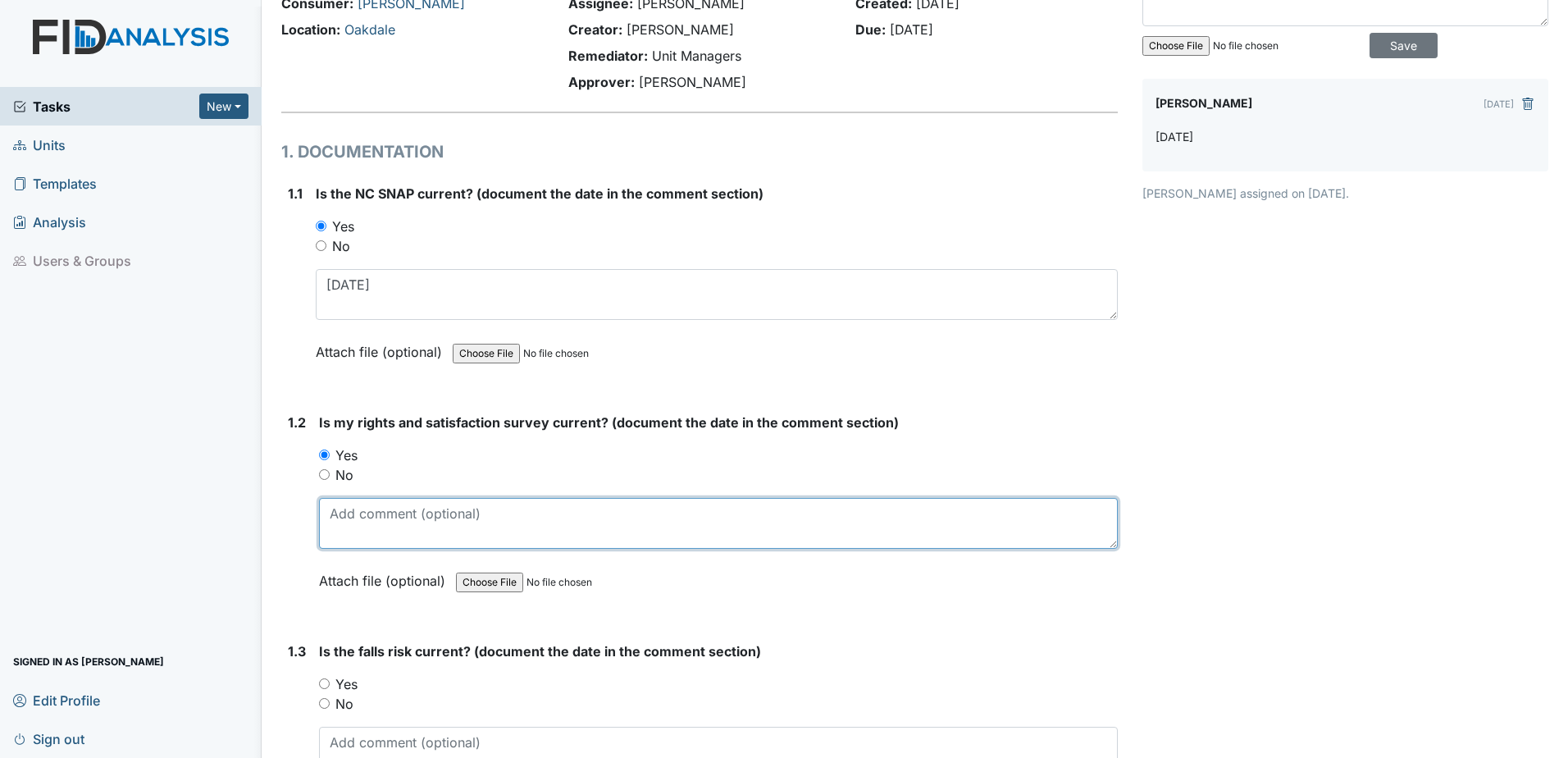
click at [351, 543] on textarea at bounding box center [718, 522] width 799 height 50
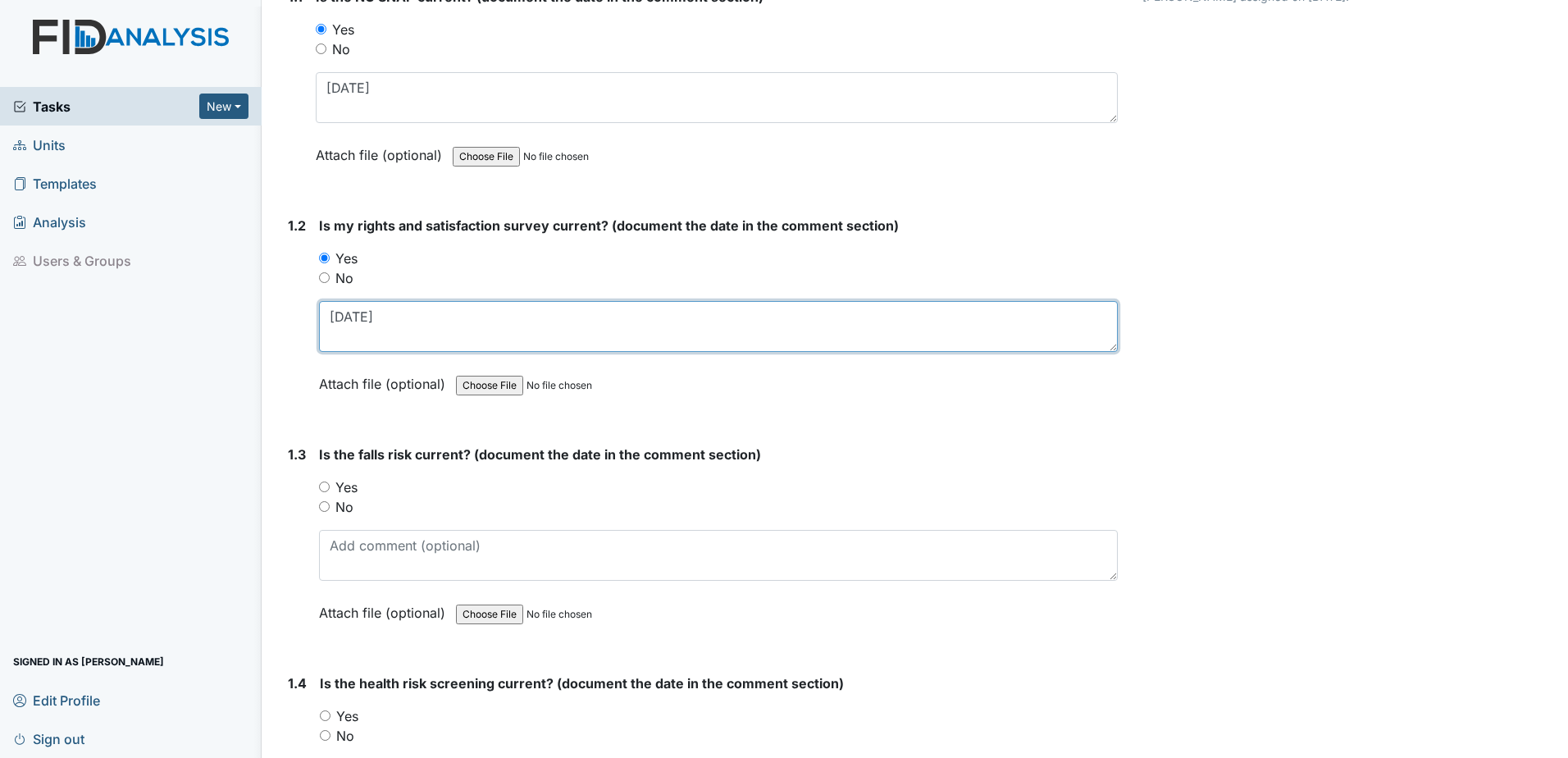
scroll to position [328, 0]
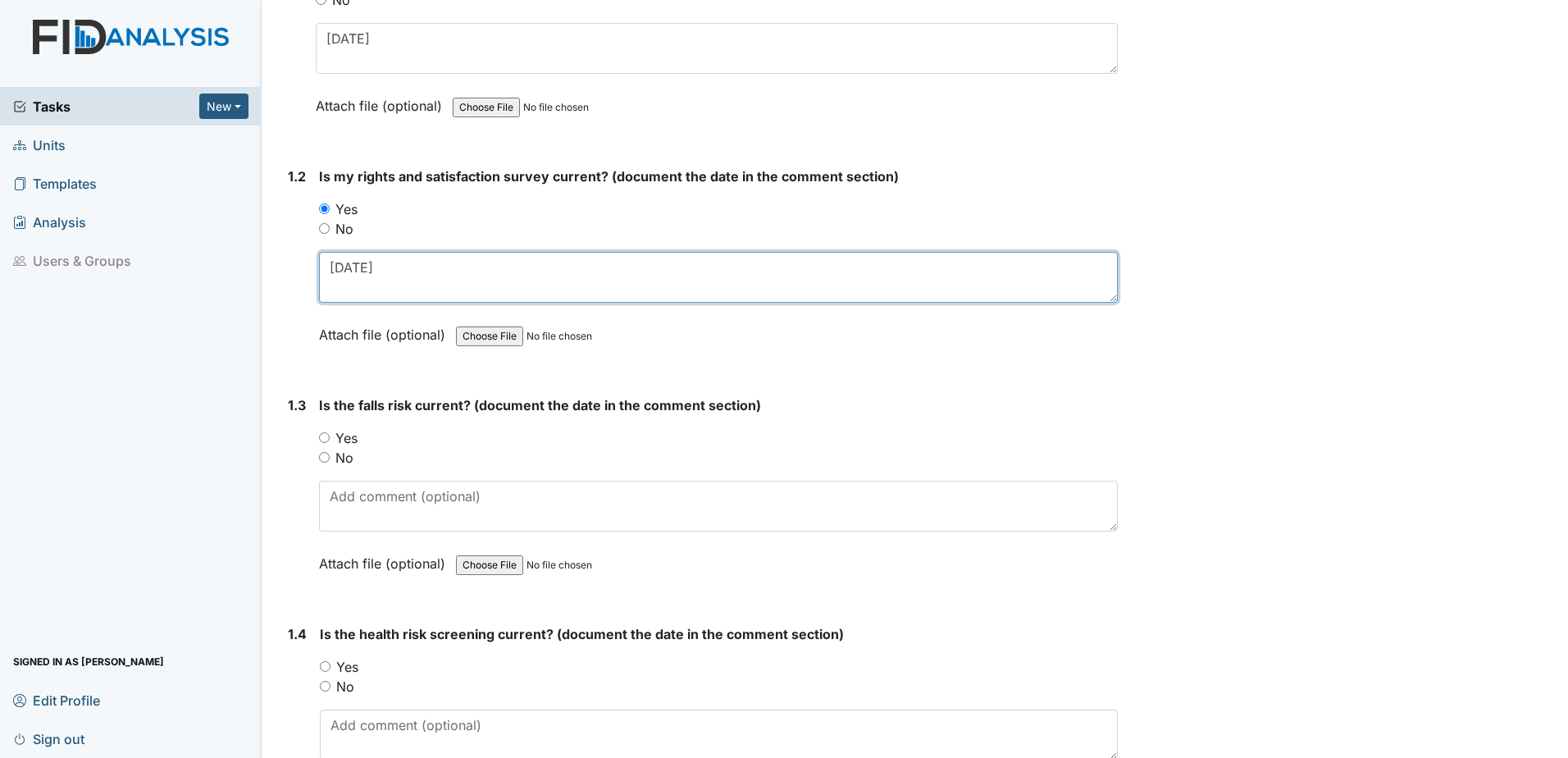
type textarea "[DATE]"
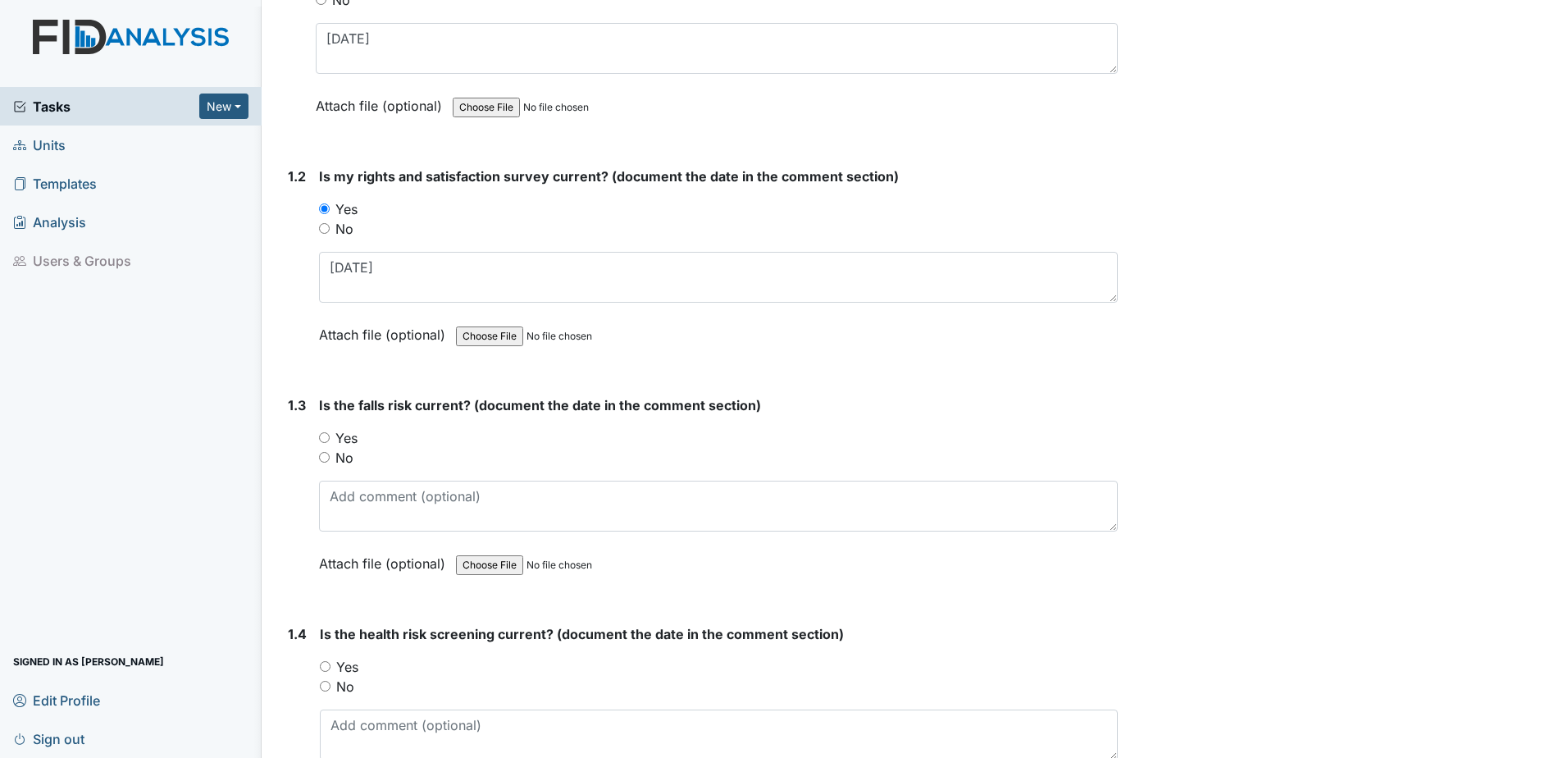
click at [336, 449] on label "No" at bounding box center [344, 458] width 18 height 19
click at [329, 452] on input "No" at bounding box center [324, 457] width 11 height 11
radio input "true"
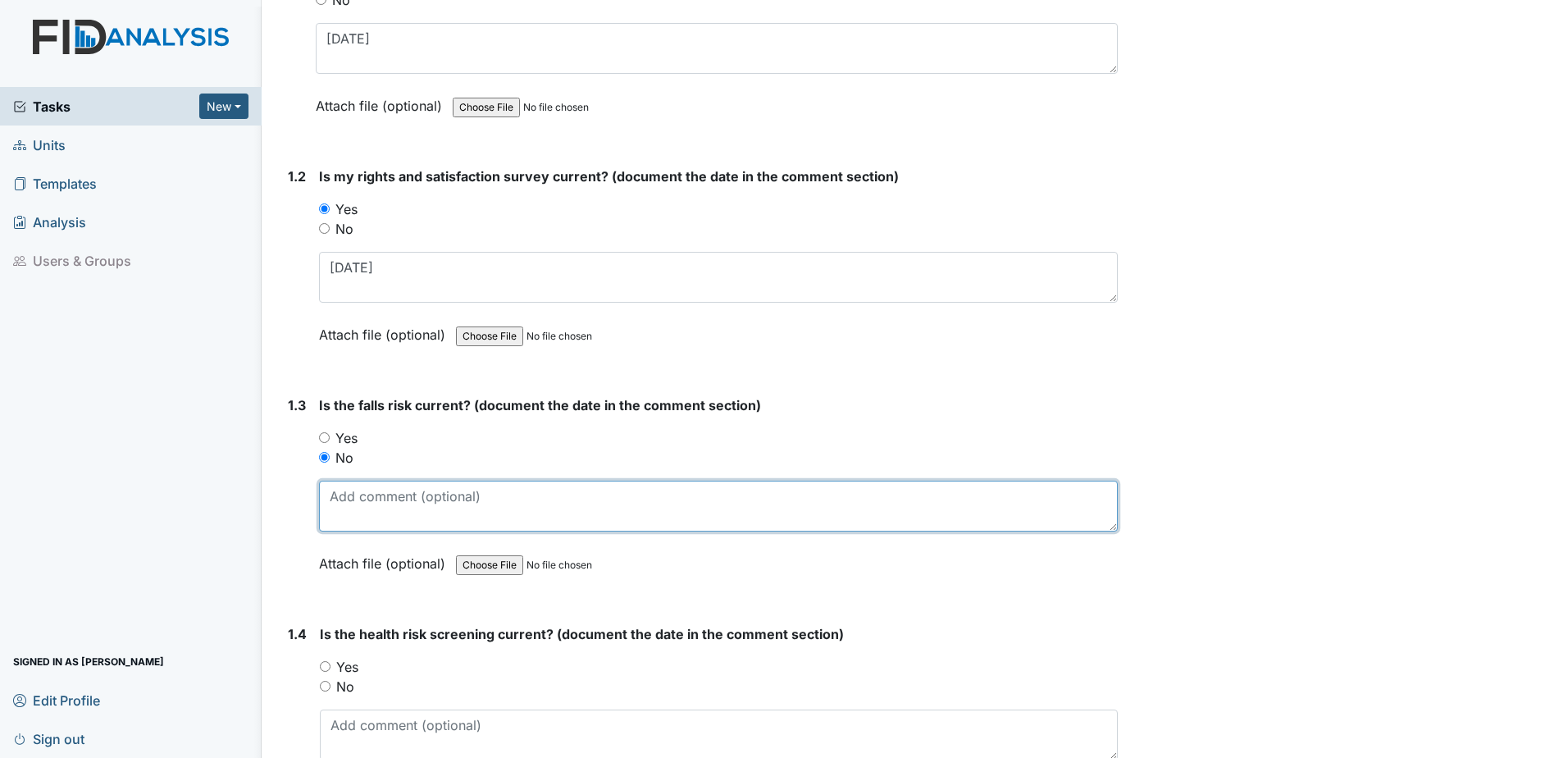
click at [365, 514] on textarea at bounding box center [718, 506] width 799 height 50
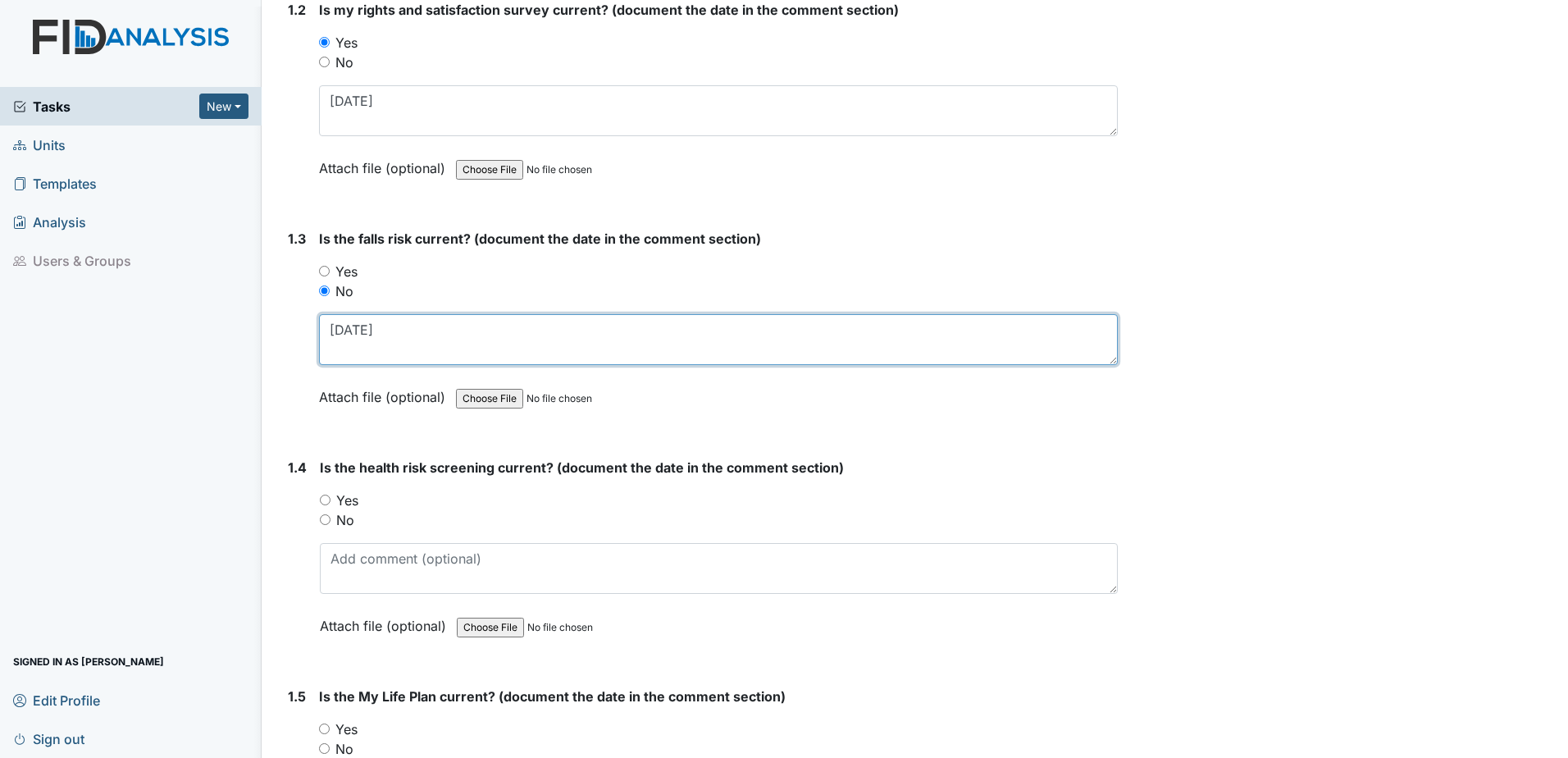
scroll to position [574, 0]
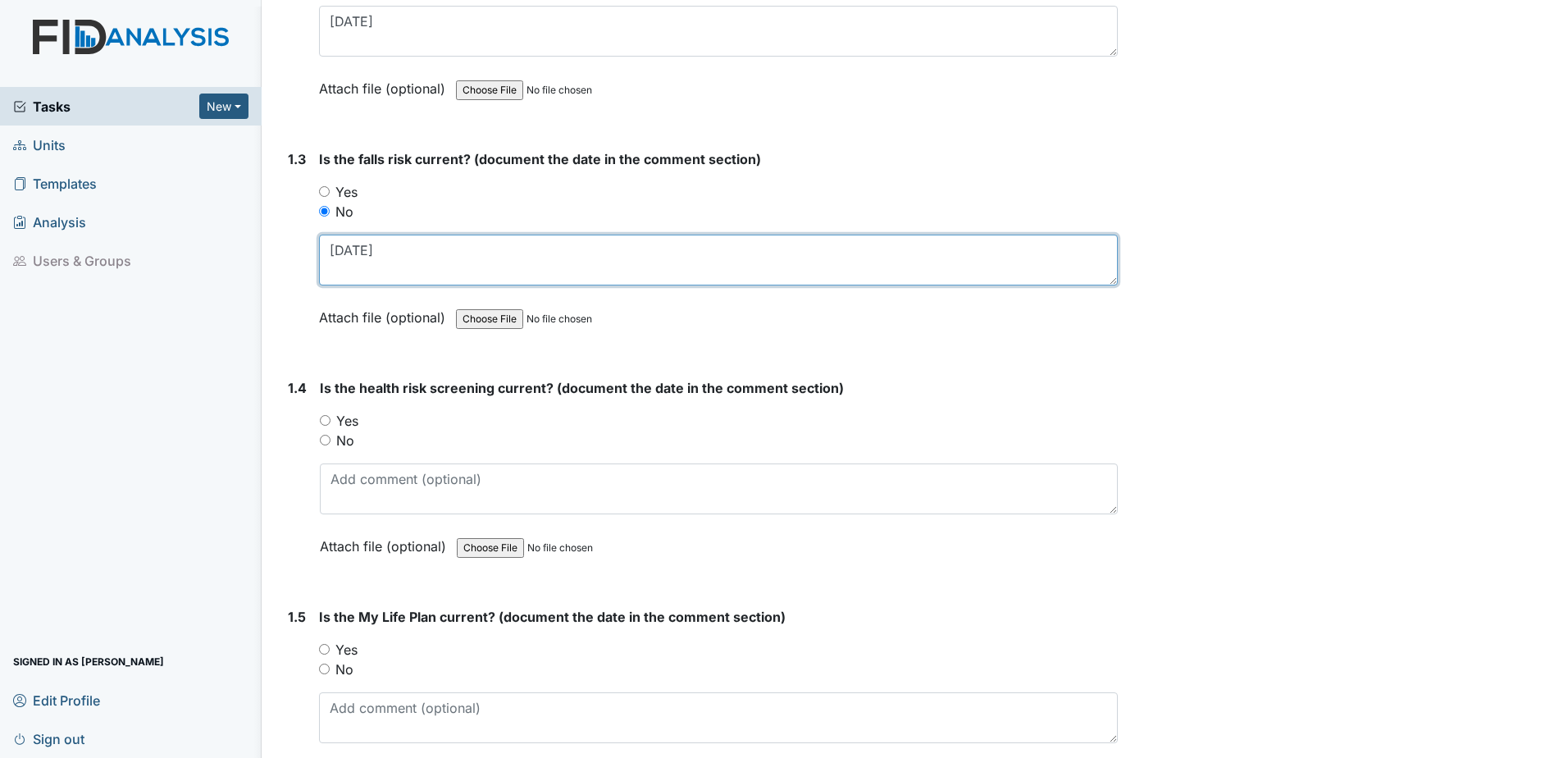
type textarea "[DATE]"
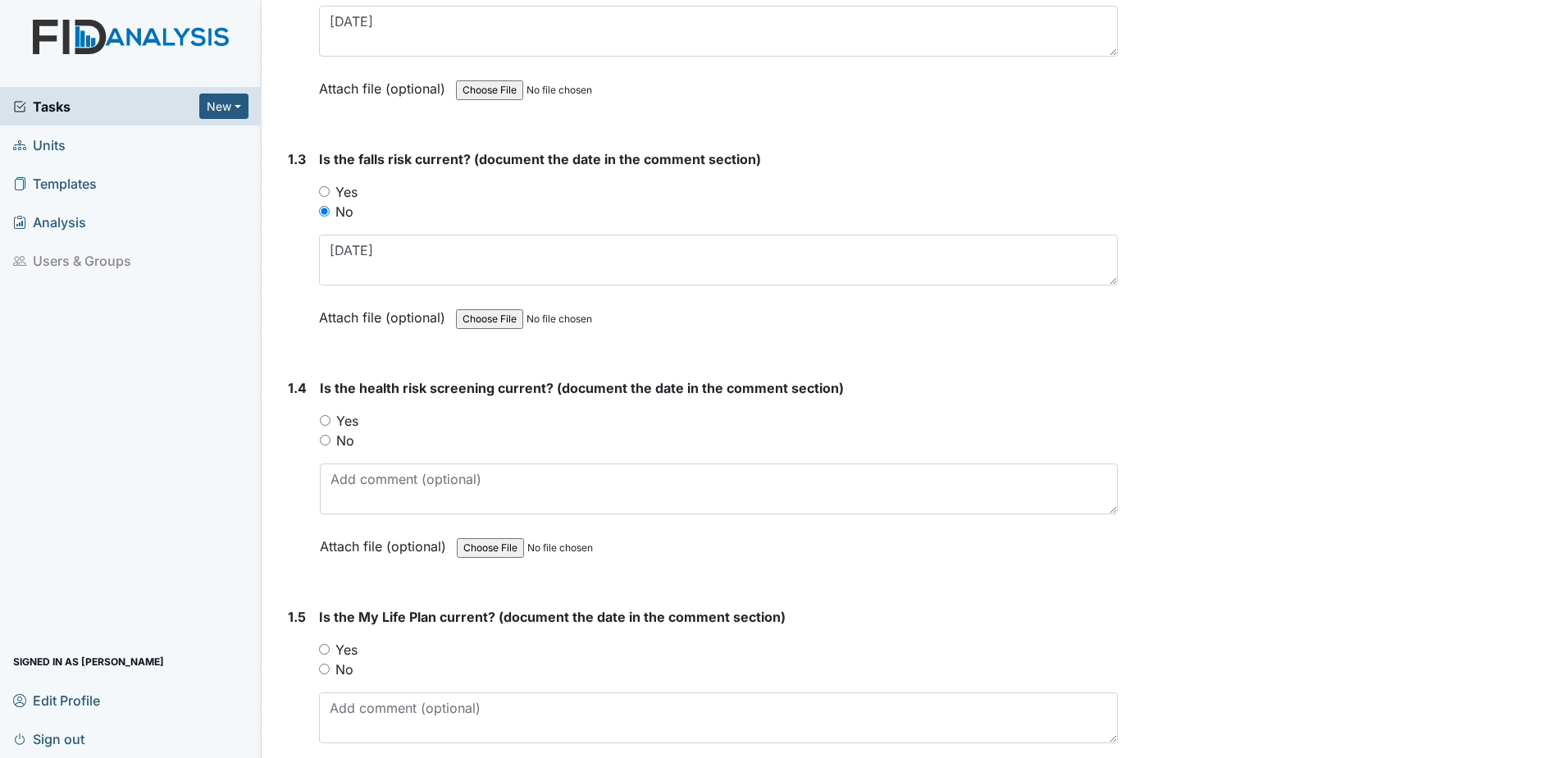
click at [341, 421] on label "Yes" at bounding box center [347, 421] width 22 height 19
click at [330, 421] on input "Yes" at bounding box center [325, 421] width 11 height 11
radio input "true"
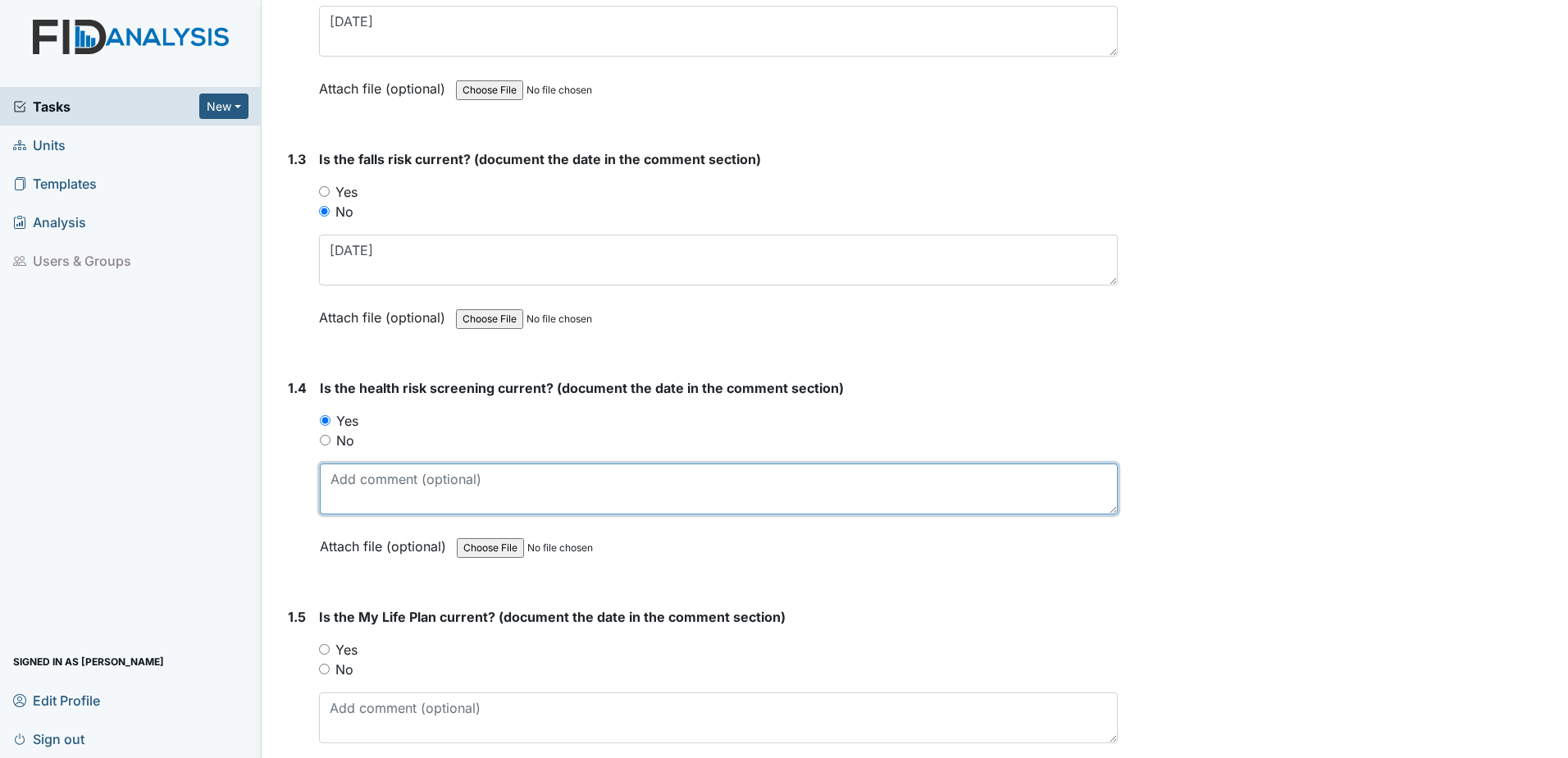
click at [347, 486] on textarea at bounding box center [718, 488] width 798 height 50
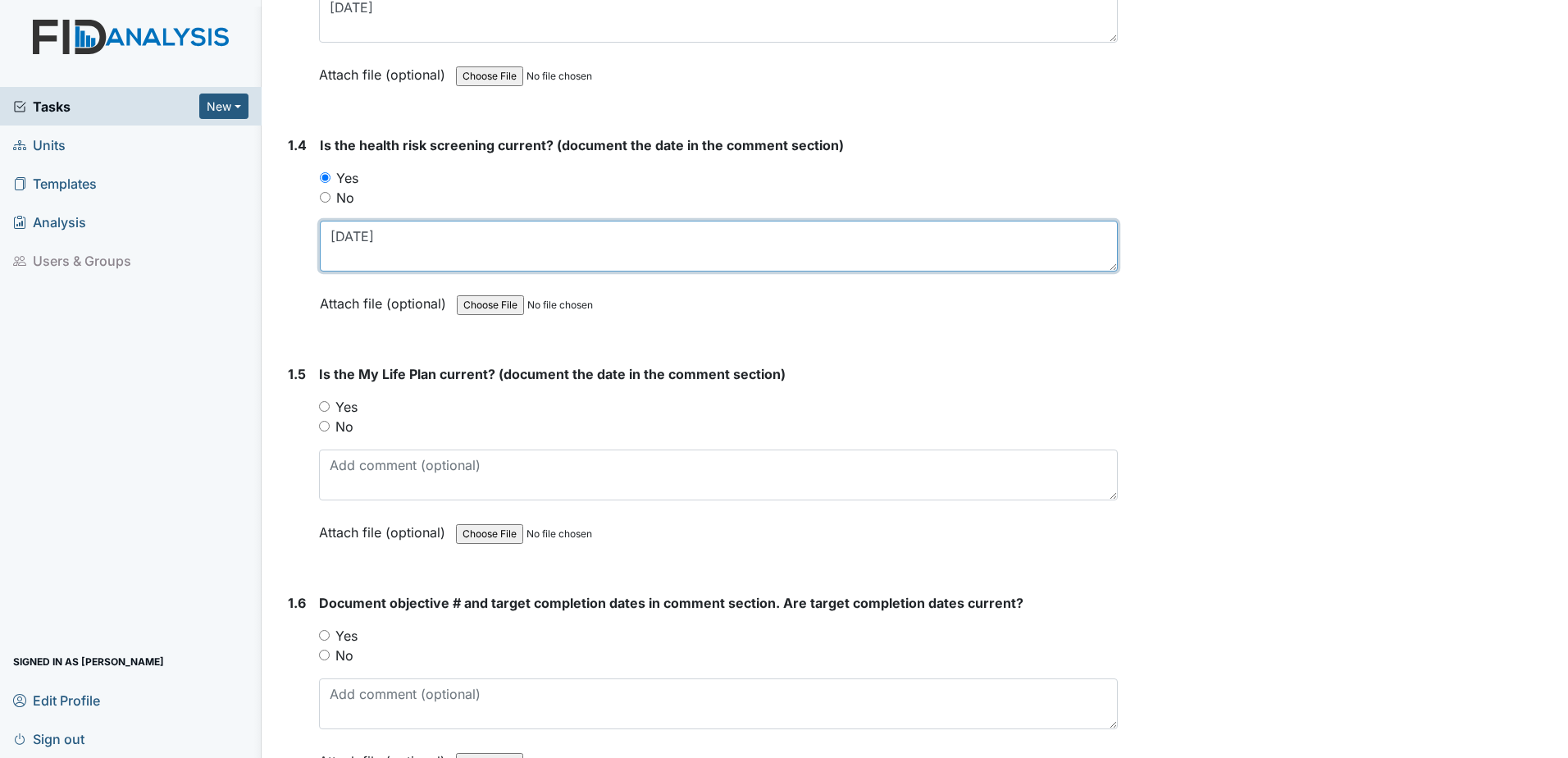
scroll to position [820, 0]
type textarea "6.19.25"
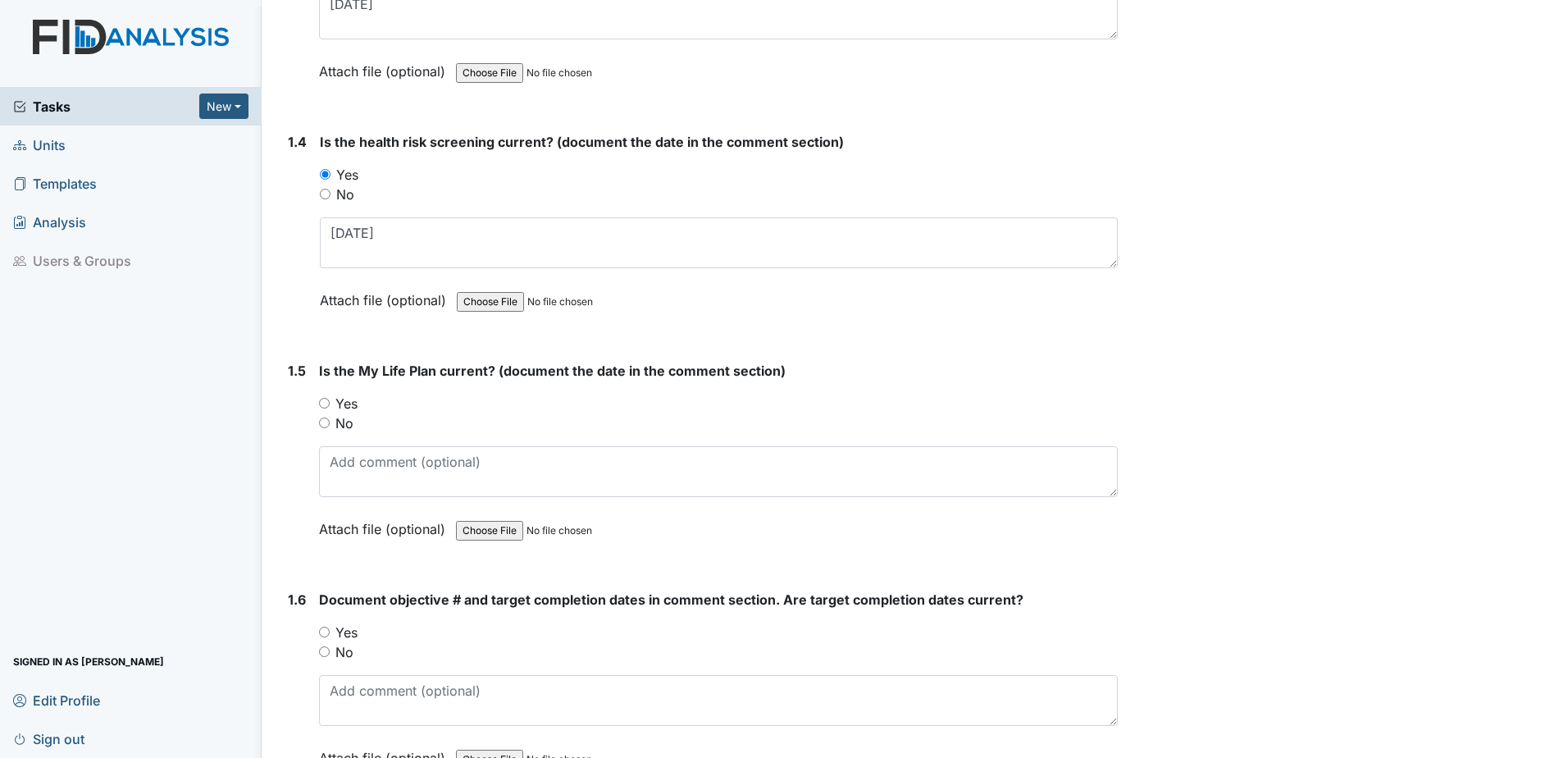
click at [345, 395] on label "Yes" at bounding box center [346, 403] width 22 height 19
click at [329, 398] on input "Yes" at bounding box center [324, 403] width 11 height 11
radio input "true"
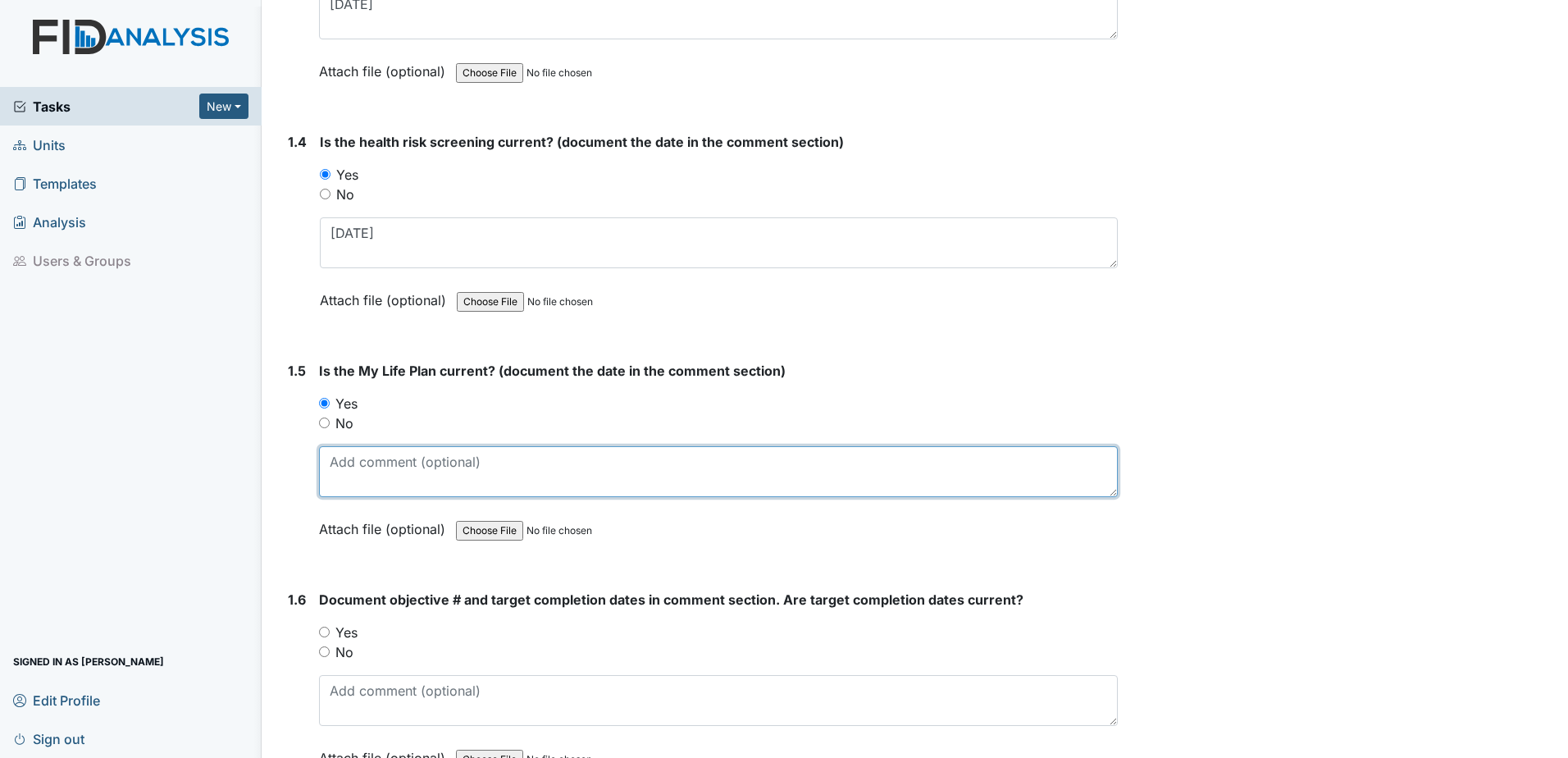
click at [352, 471] on textarea at bounding box center [718, 471] width 799 height 50
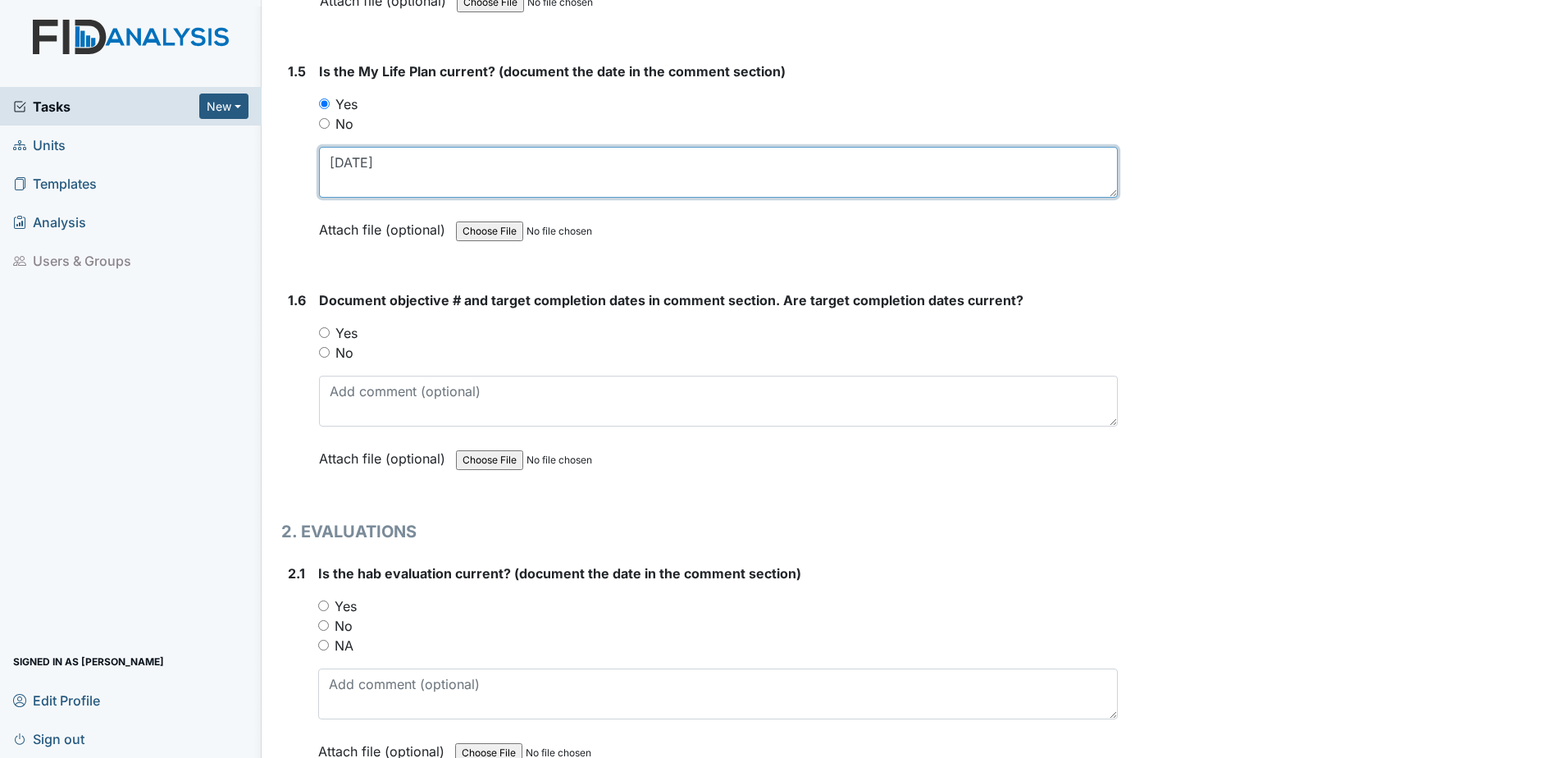
scroll to position [1148, 0]
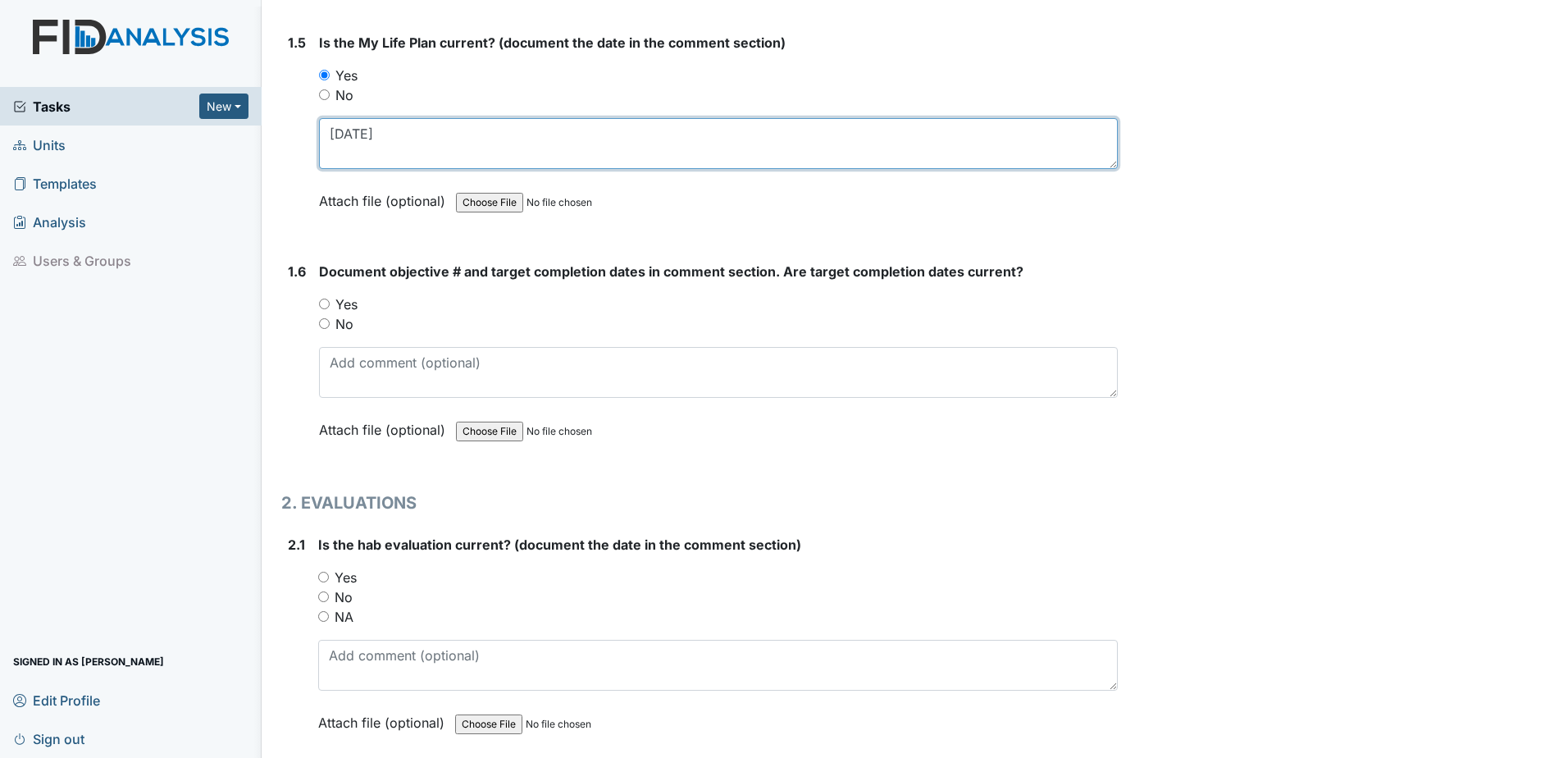
type textarea "6.19.25"
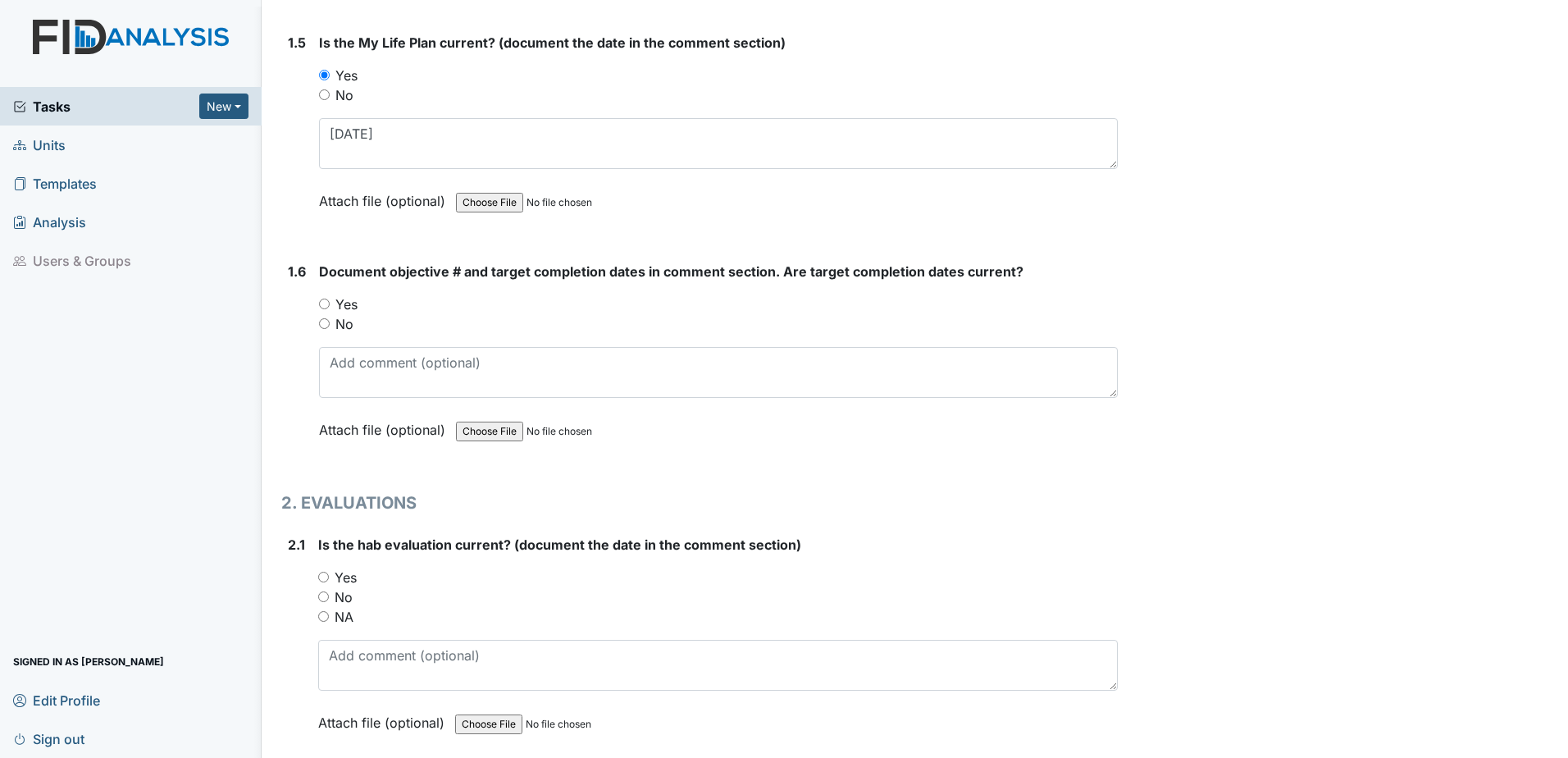
click at [352, 297] on label "Yes" at bounding box center [346, 304] width 22 height 19
click at [329, 298] on input "Yes" at bounding box center [324, 304] width 11 height 11
radio input "true"
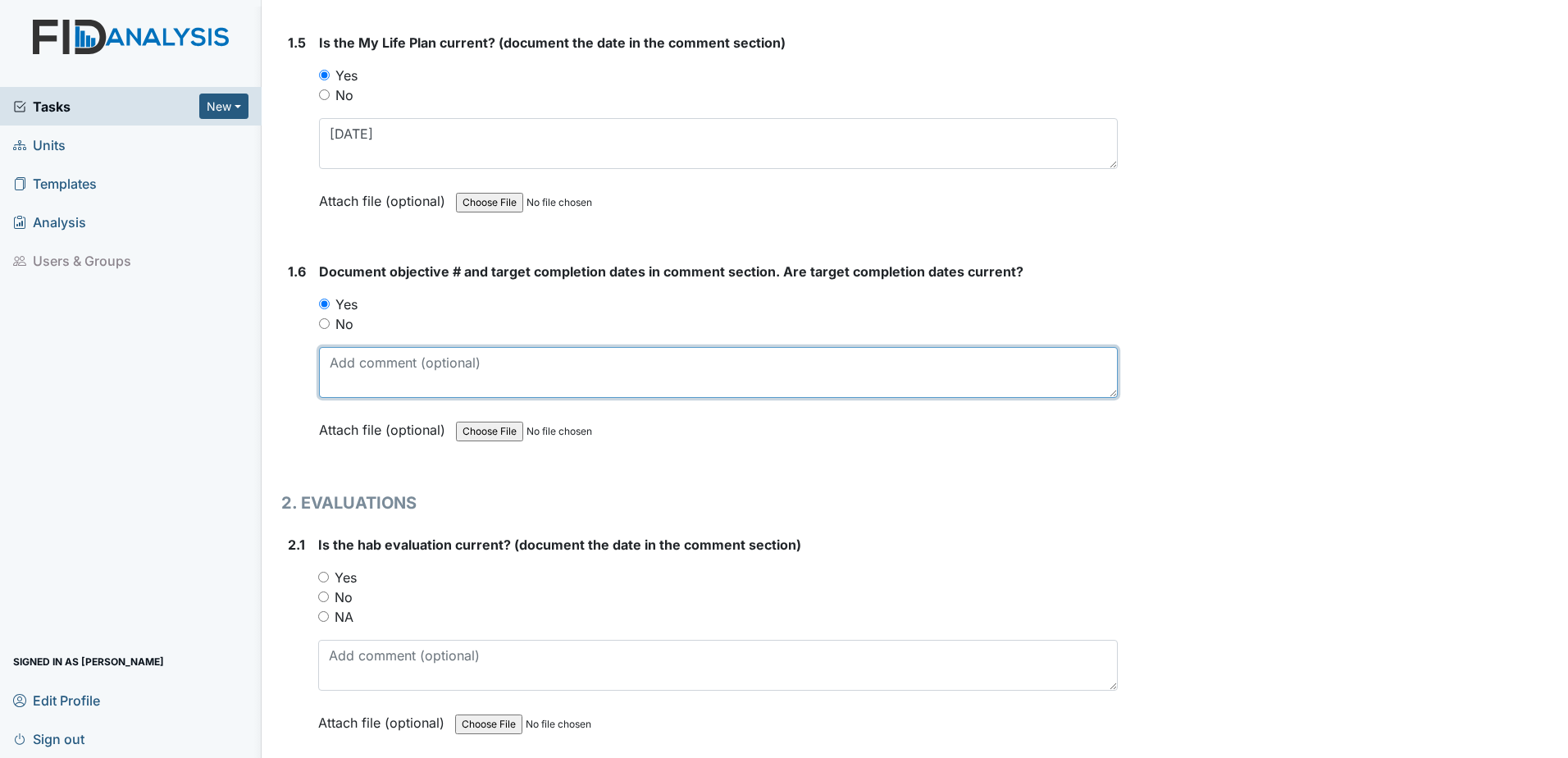
click at [351, 382] on textarea at bounding box center [718, 372] width 799 height 50
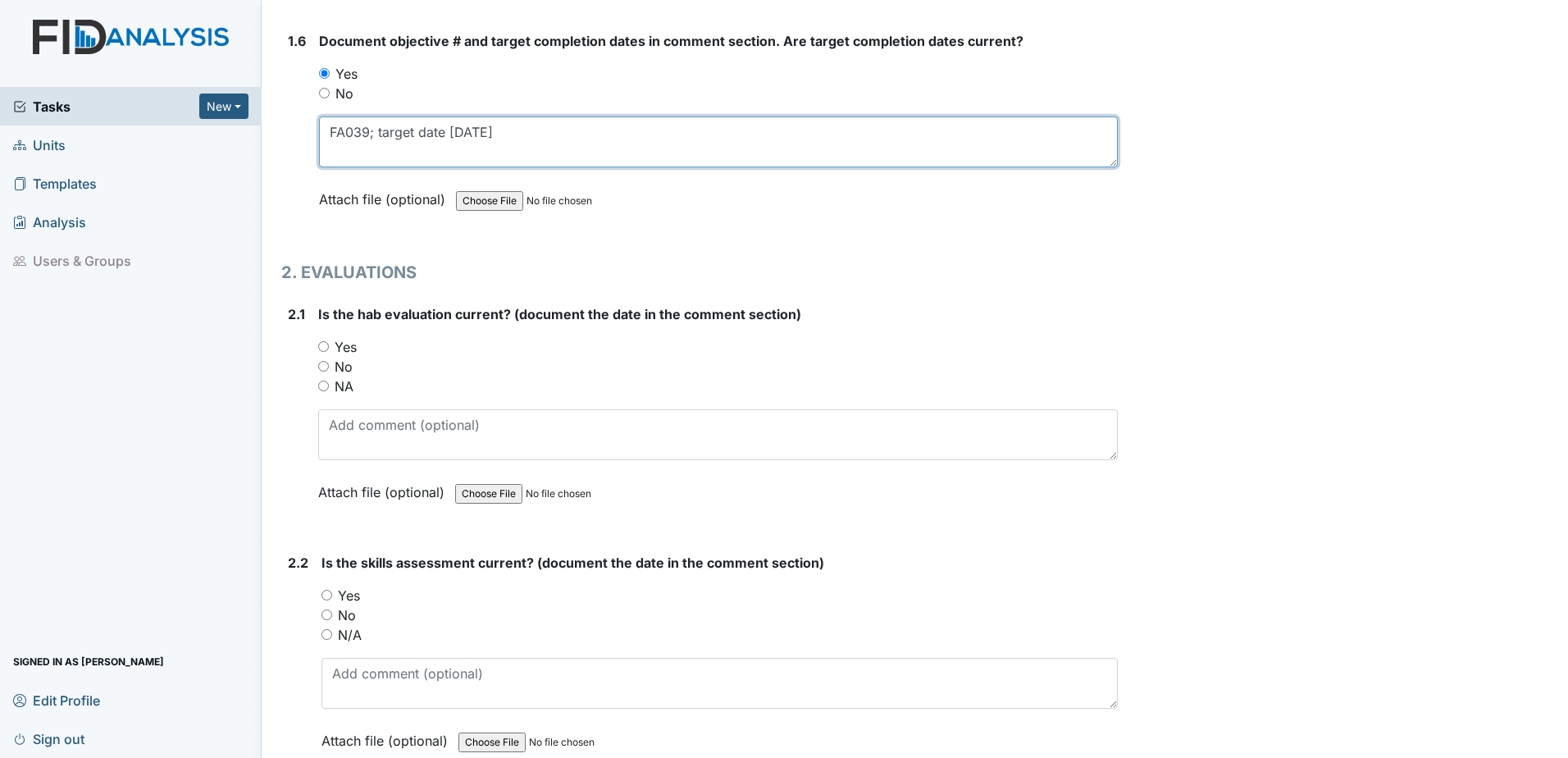
scroll to position [1394, 0]
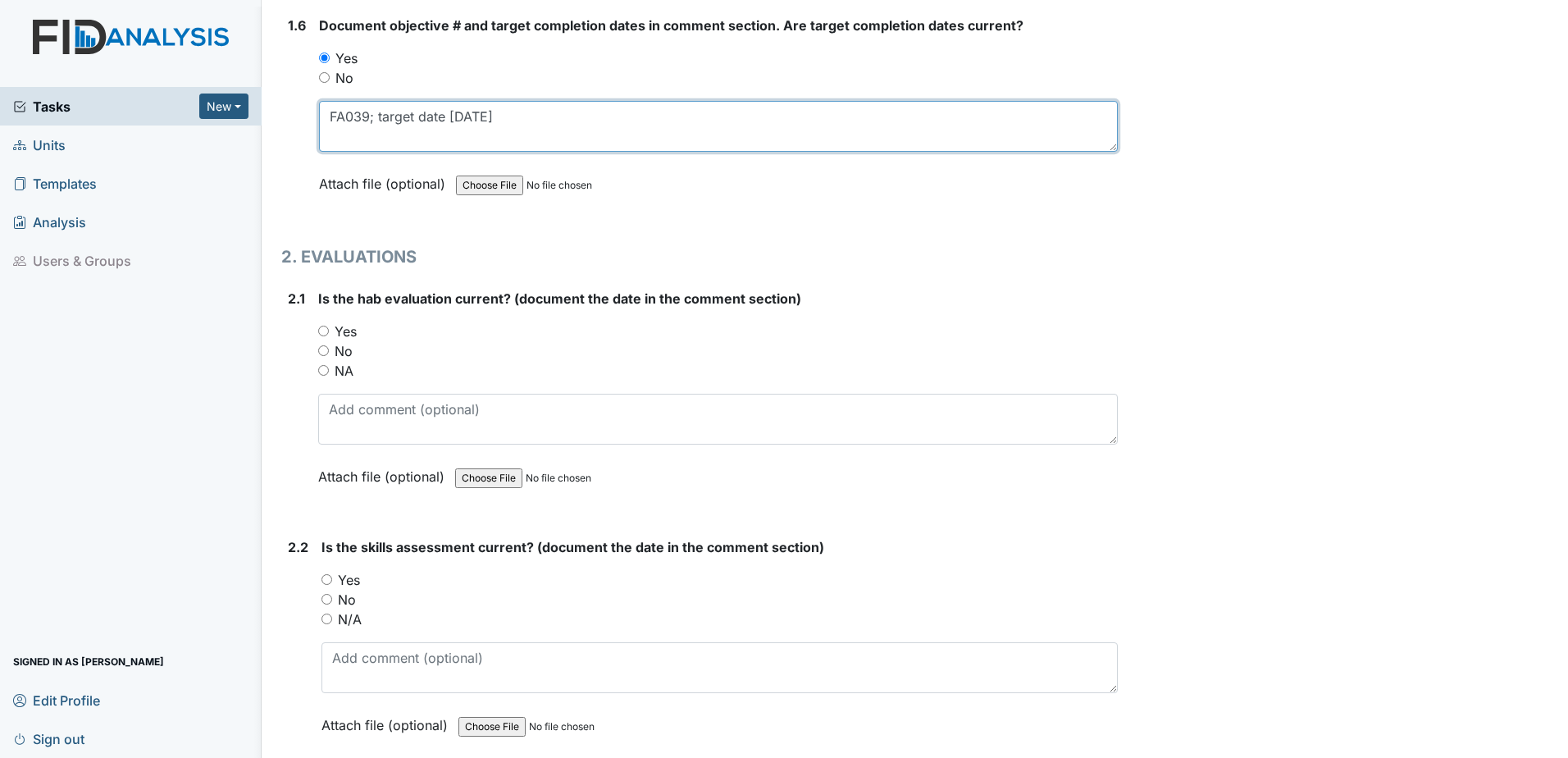
type textarea "FA039; target date 6.30.26"
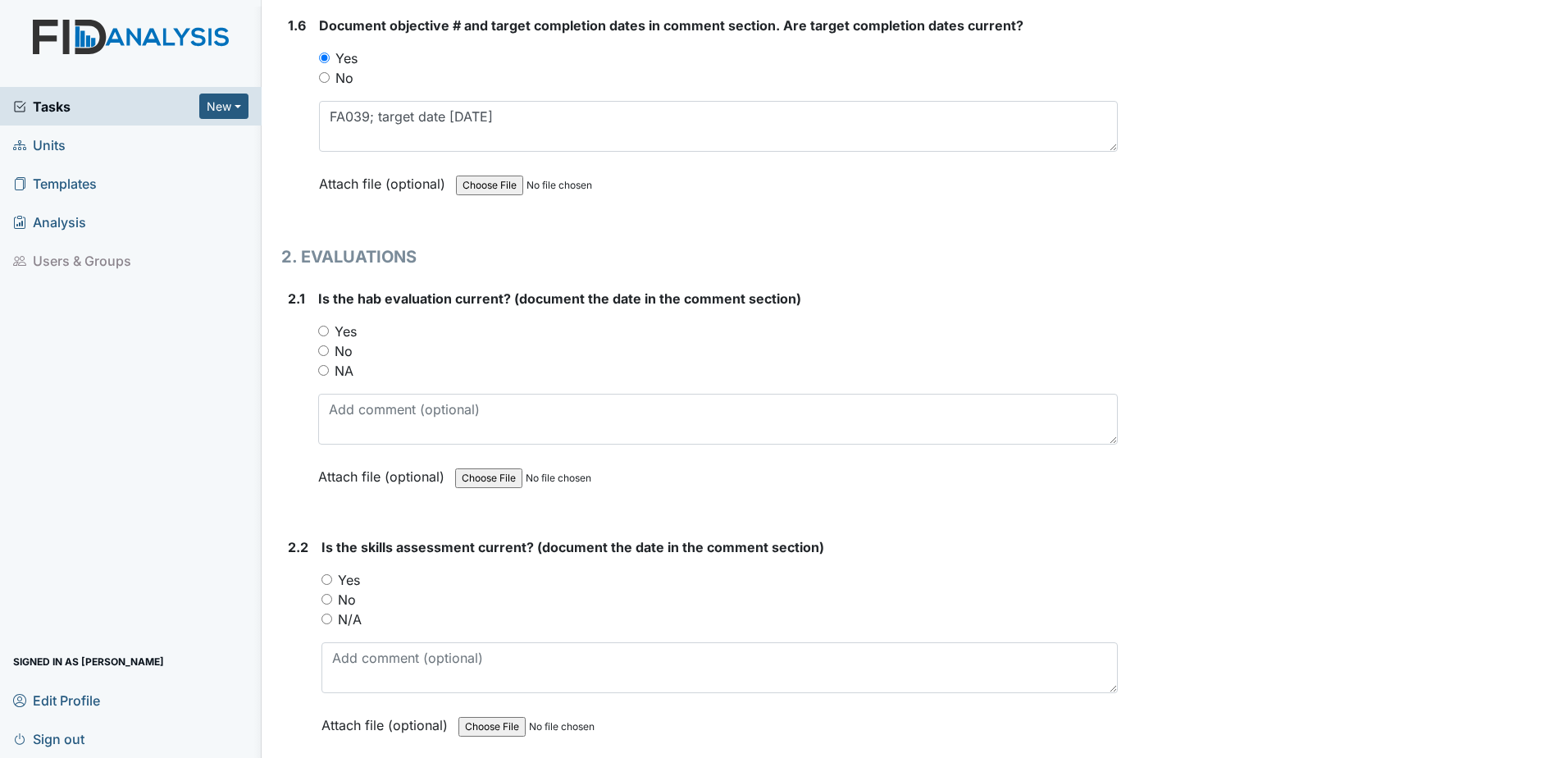
click at [338, 331] on label "Yes" at bounding box center [345, 331] width 22 height 19
click at [328, 331] on input "Yes" at bounding box center [323, 331] width 11 height 11
radio input "true"
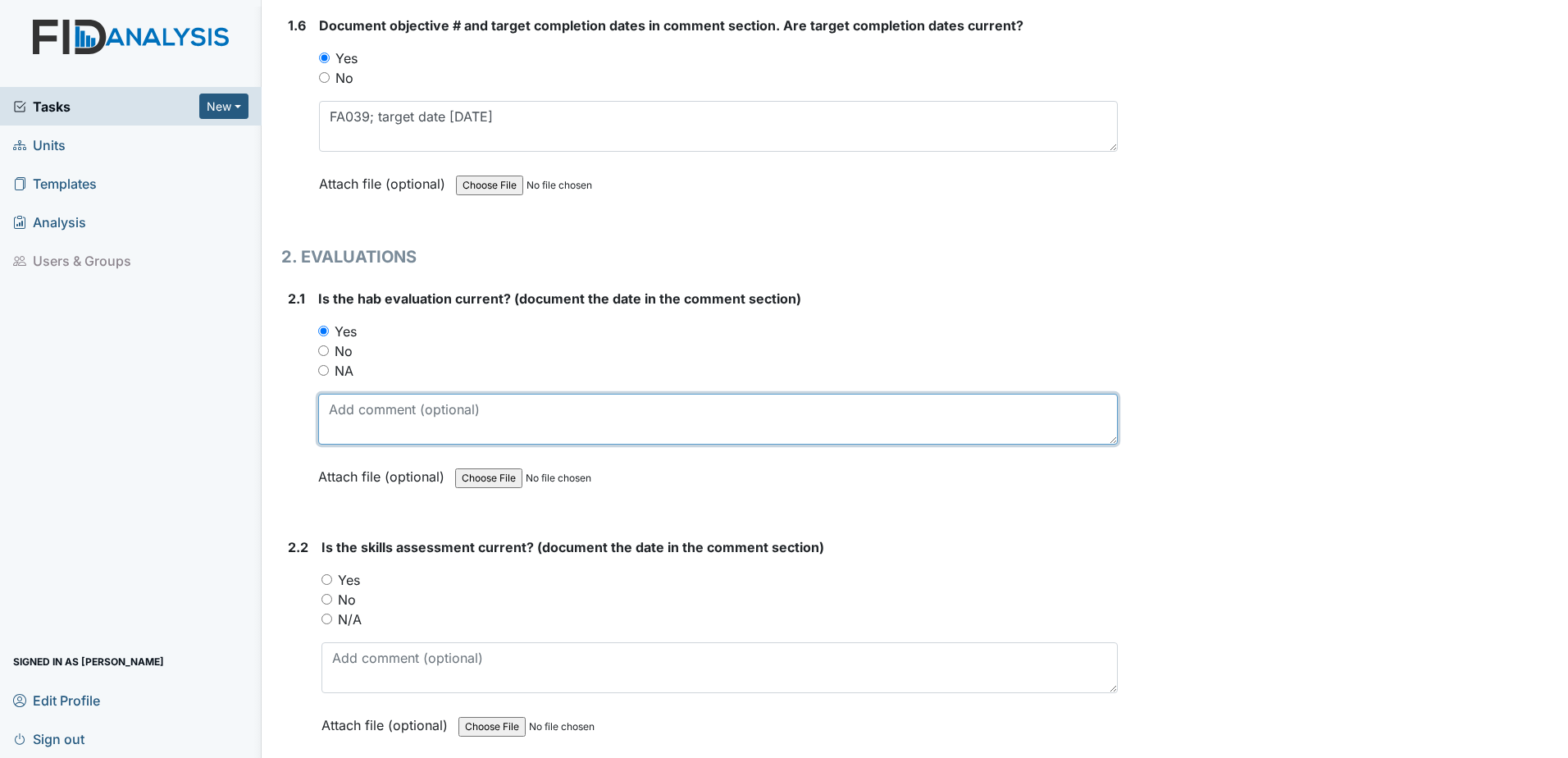
click at [353, 398] on textarea at bounding box center [717, 418] width 799 height 50
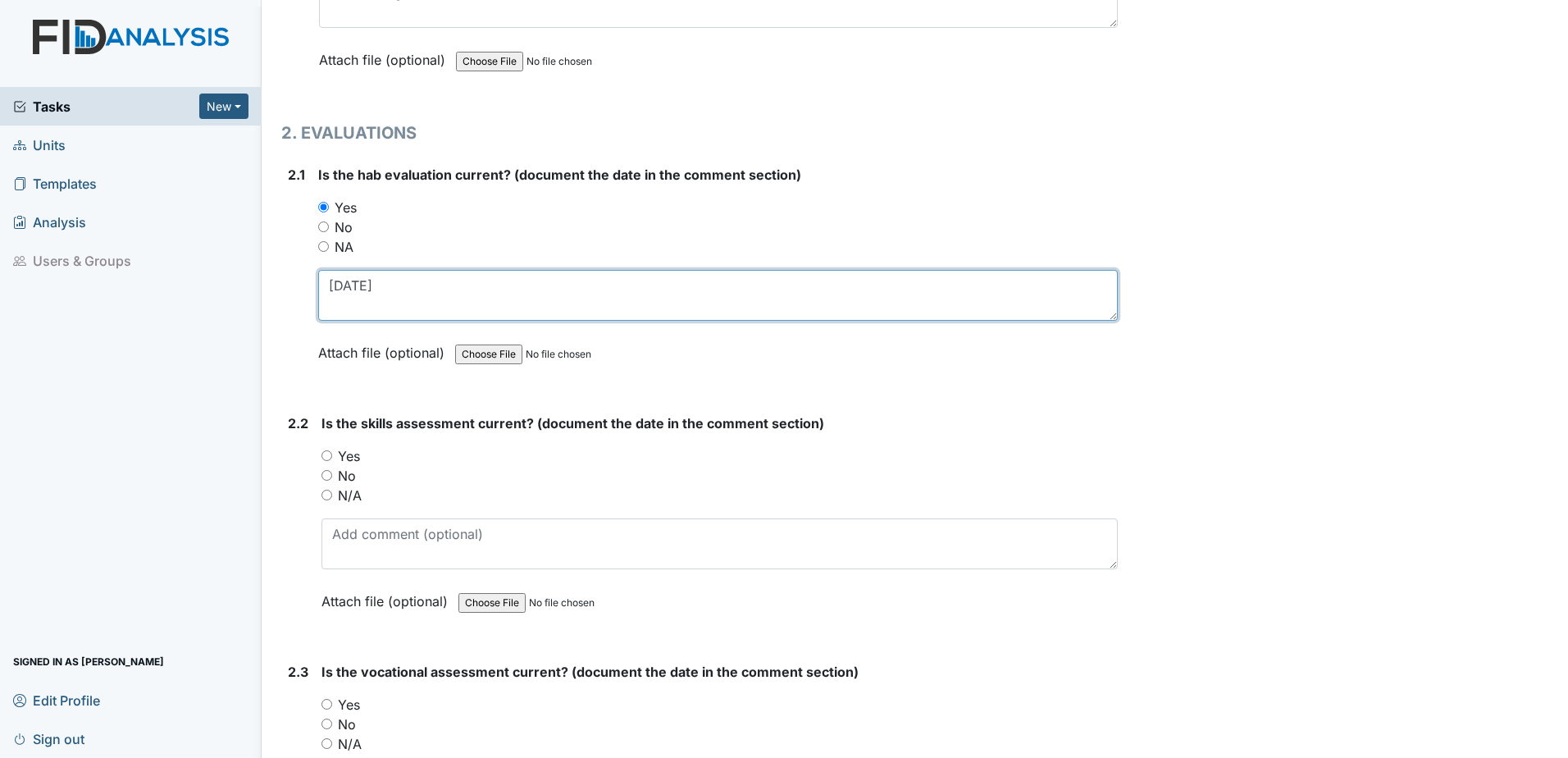
scroll to position [1558, 0]
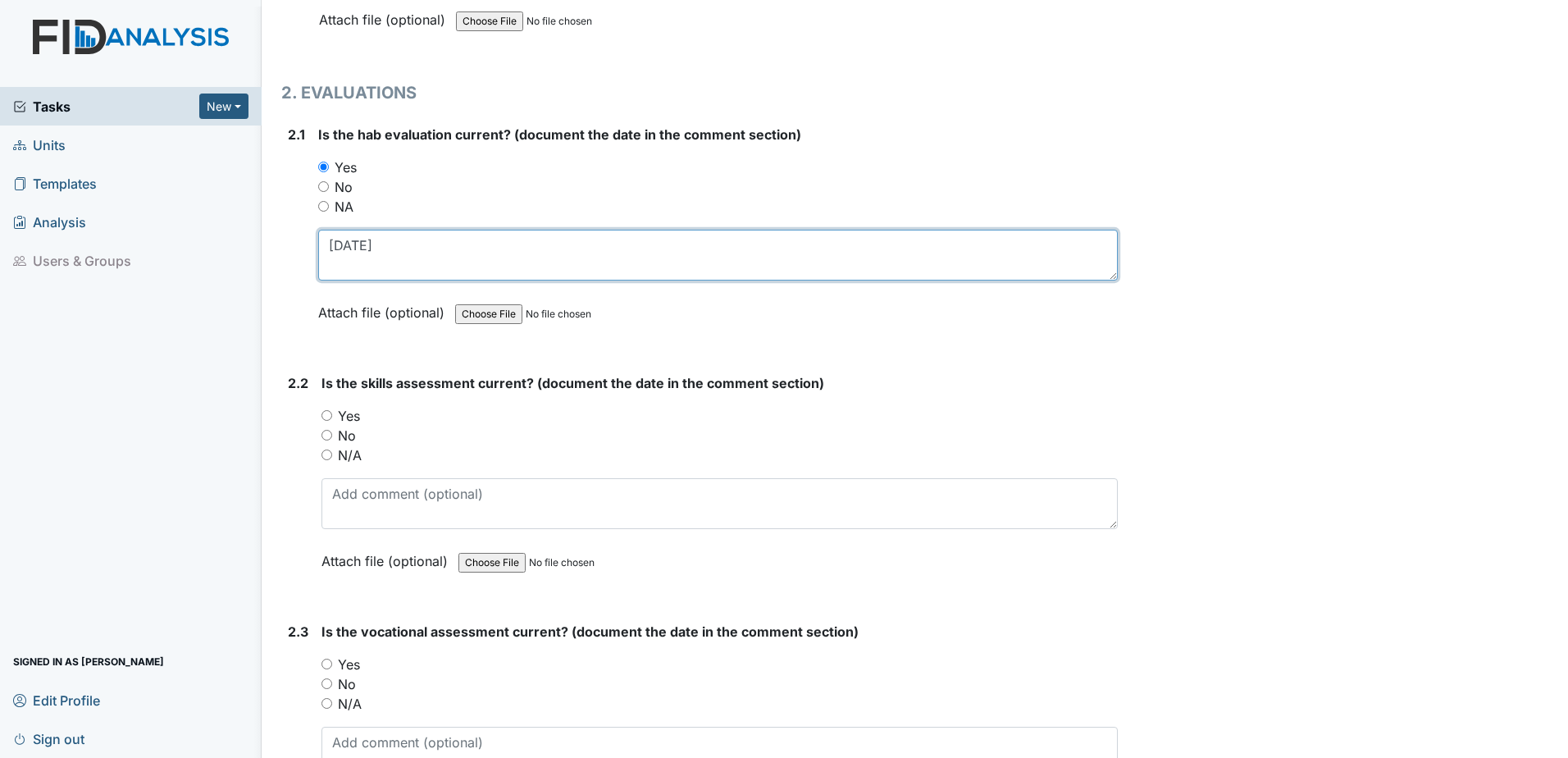
type textarea "6.6.25"
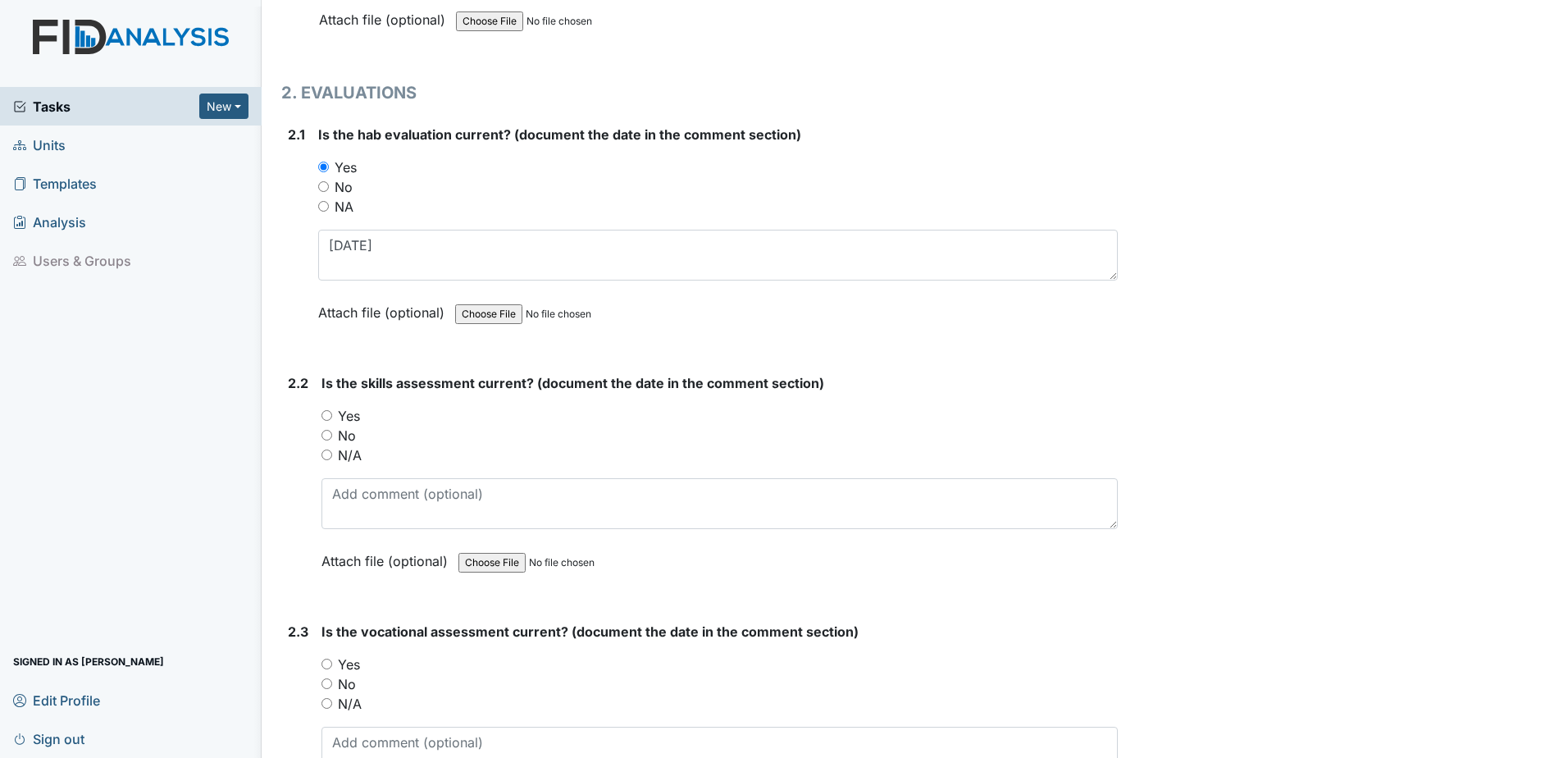
click at [343, 419] on label "Yes" at bounding box center [349, 415] width 22 height 19
click at [332, 419] on input "Yes" at bounding box center [327, 415] width 11 height 11
radio input "true"
click at [370, 517] on textarea at bounding box center [719, 503] width 796 height 50
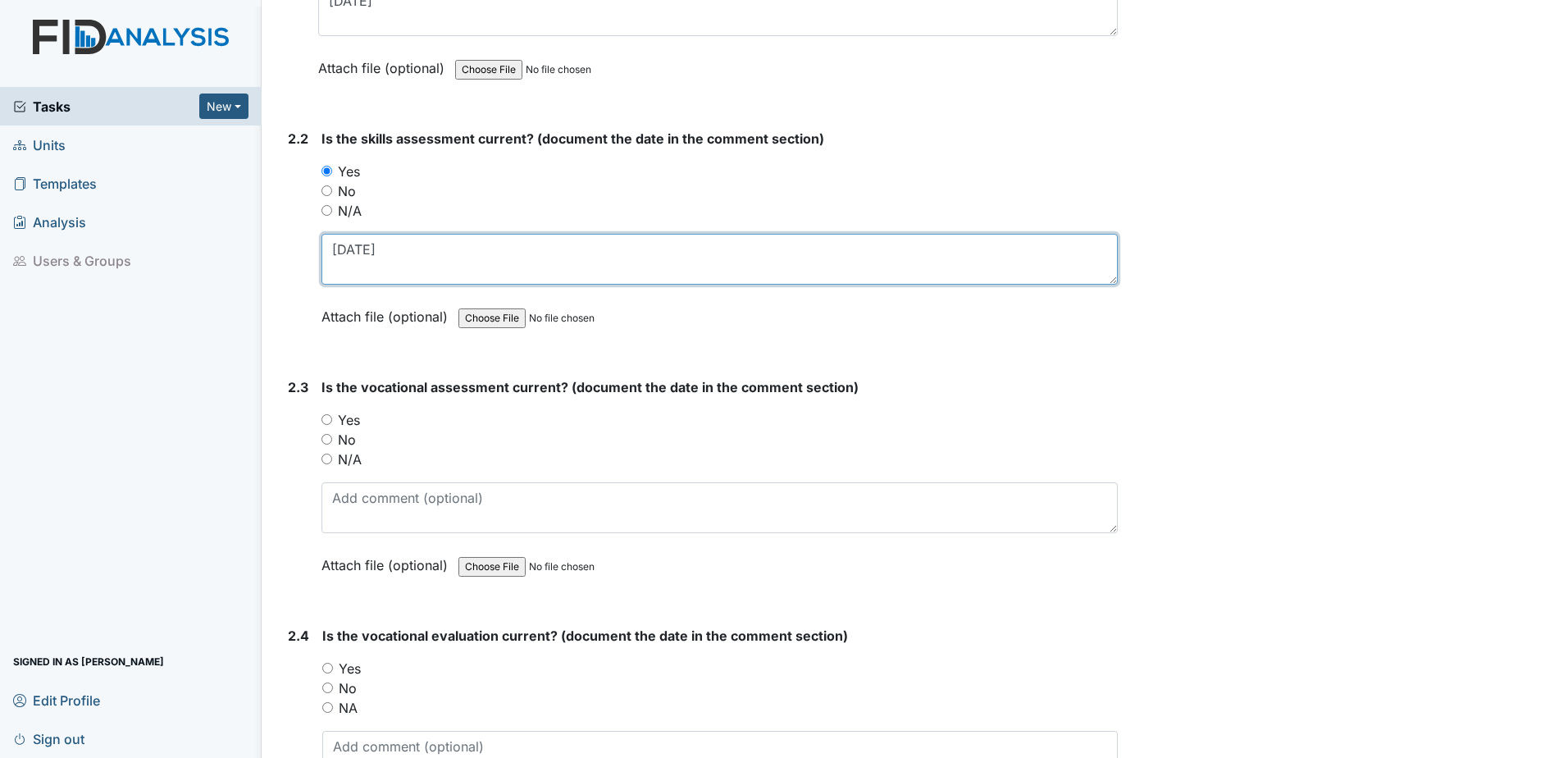
scroll to position [1804, 0]
type textarea "7.22.25"
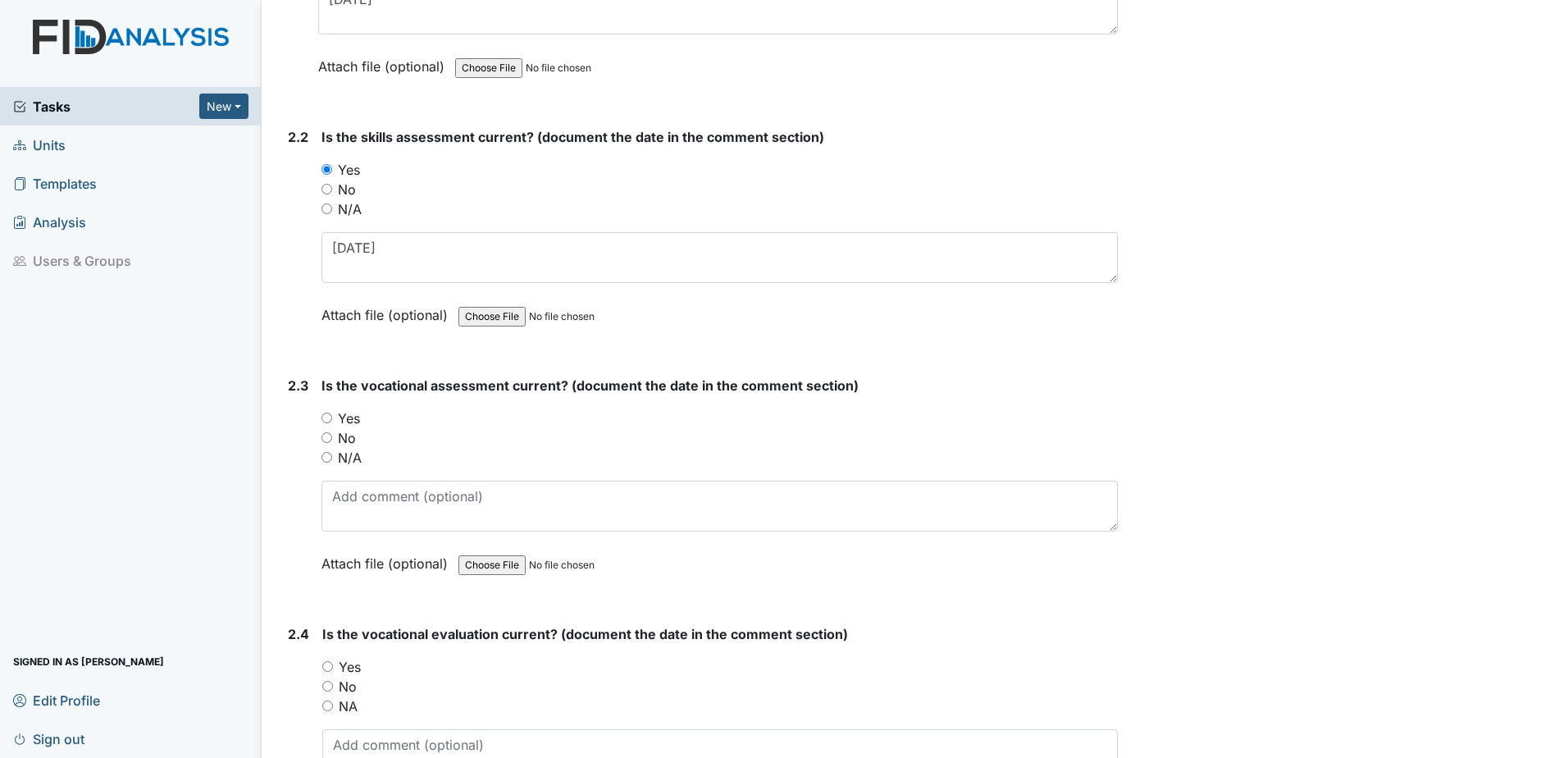
click at [331, 410] on div "Yes" at bounding box center [719, 418] width 796 height 19
click at [336, 431] on div "No" at bounding box center [719, 437] width 796 height 19
click at [329, 419] on input "Yes" at bounding box center [327, 418] width 11 height 11
radio input "true"
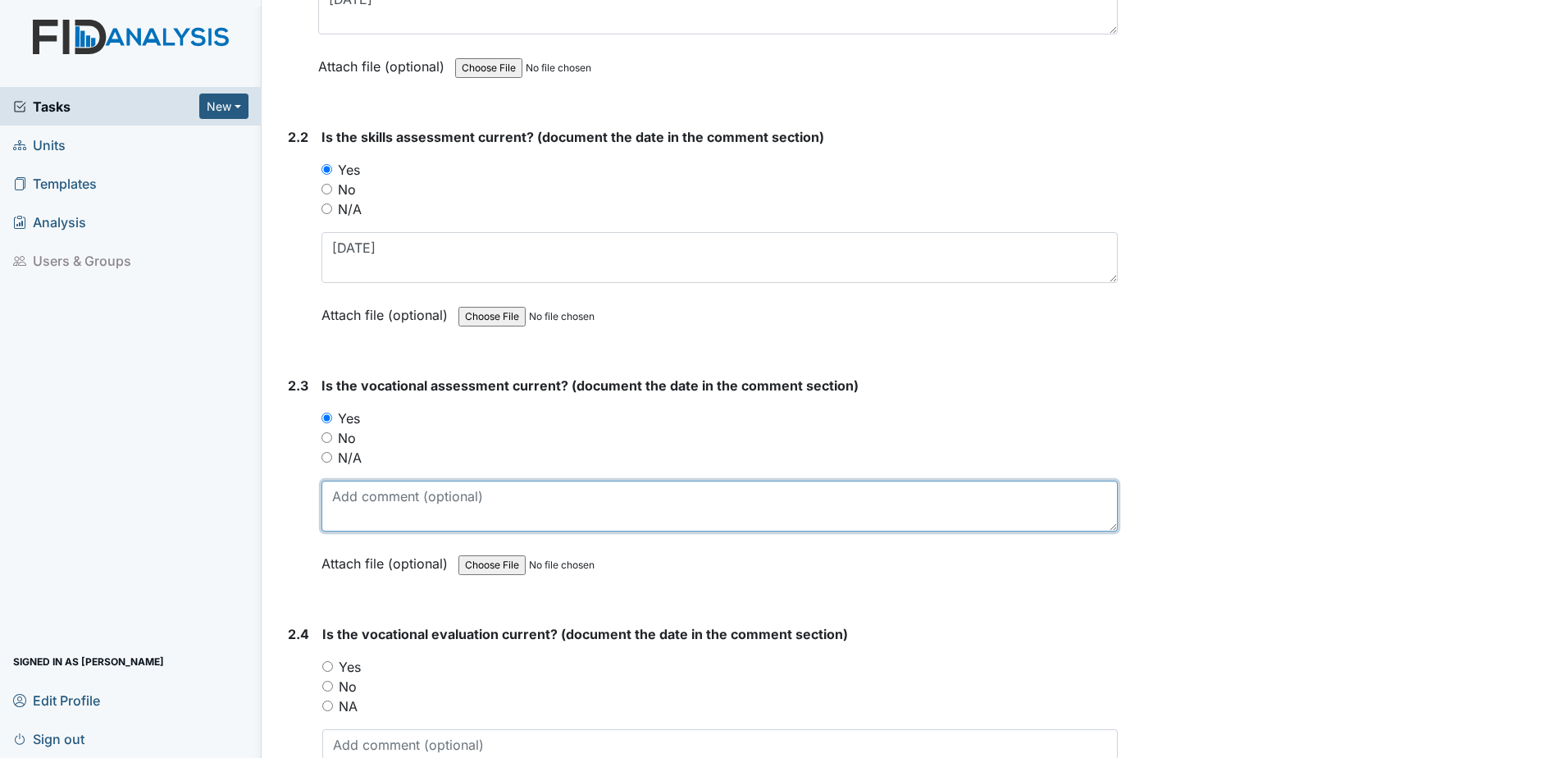
click at [356, 499] on textarea at bounding box center [719, 506] width 796 height 50
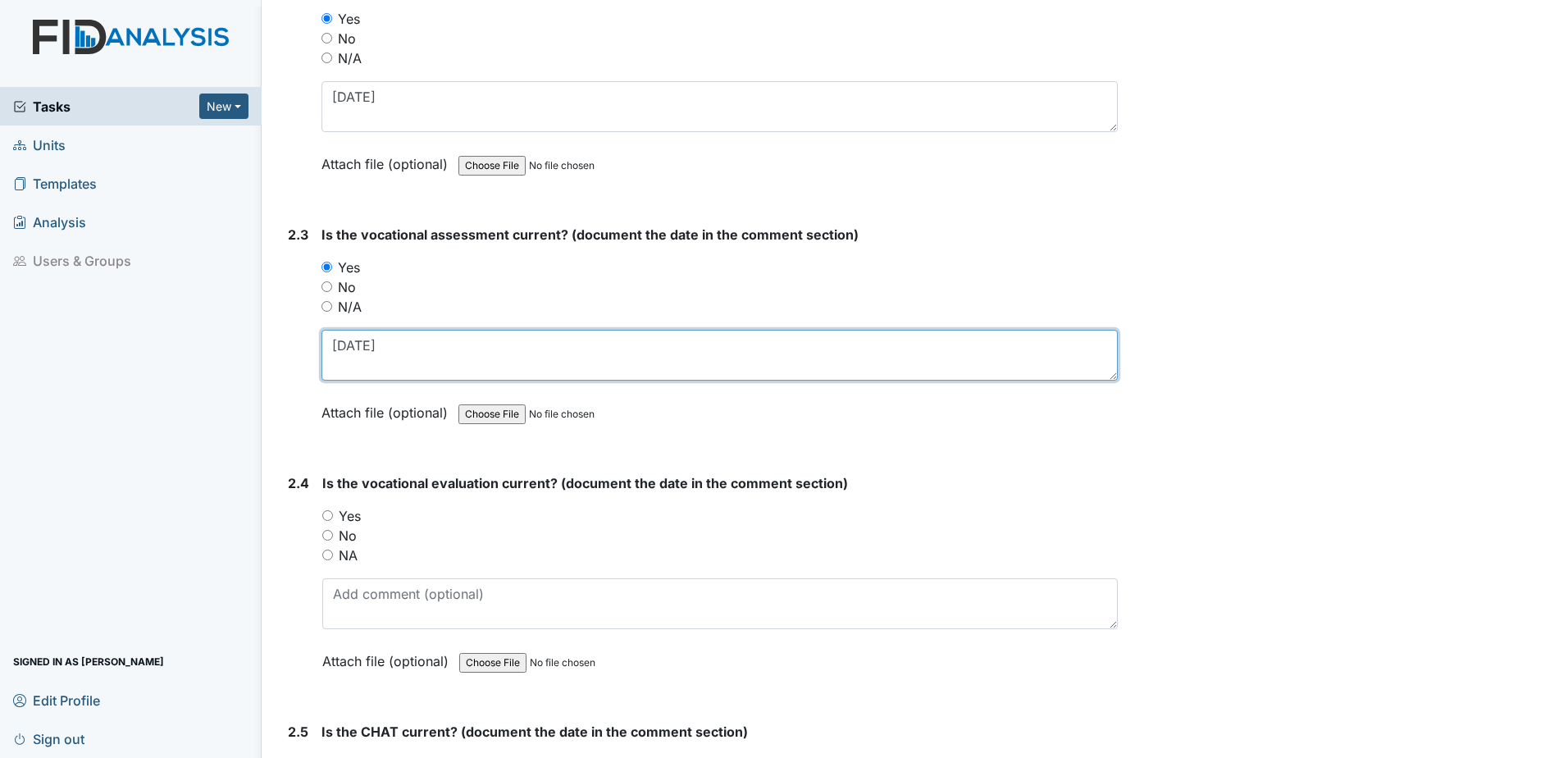
scroll to position [1968, 0]
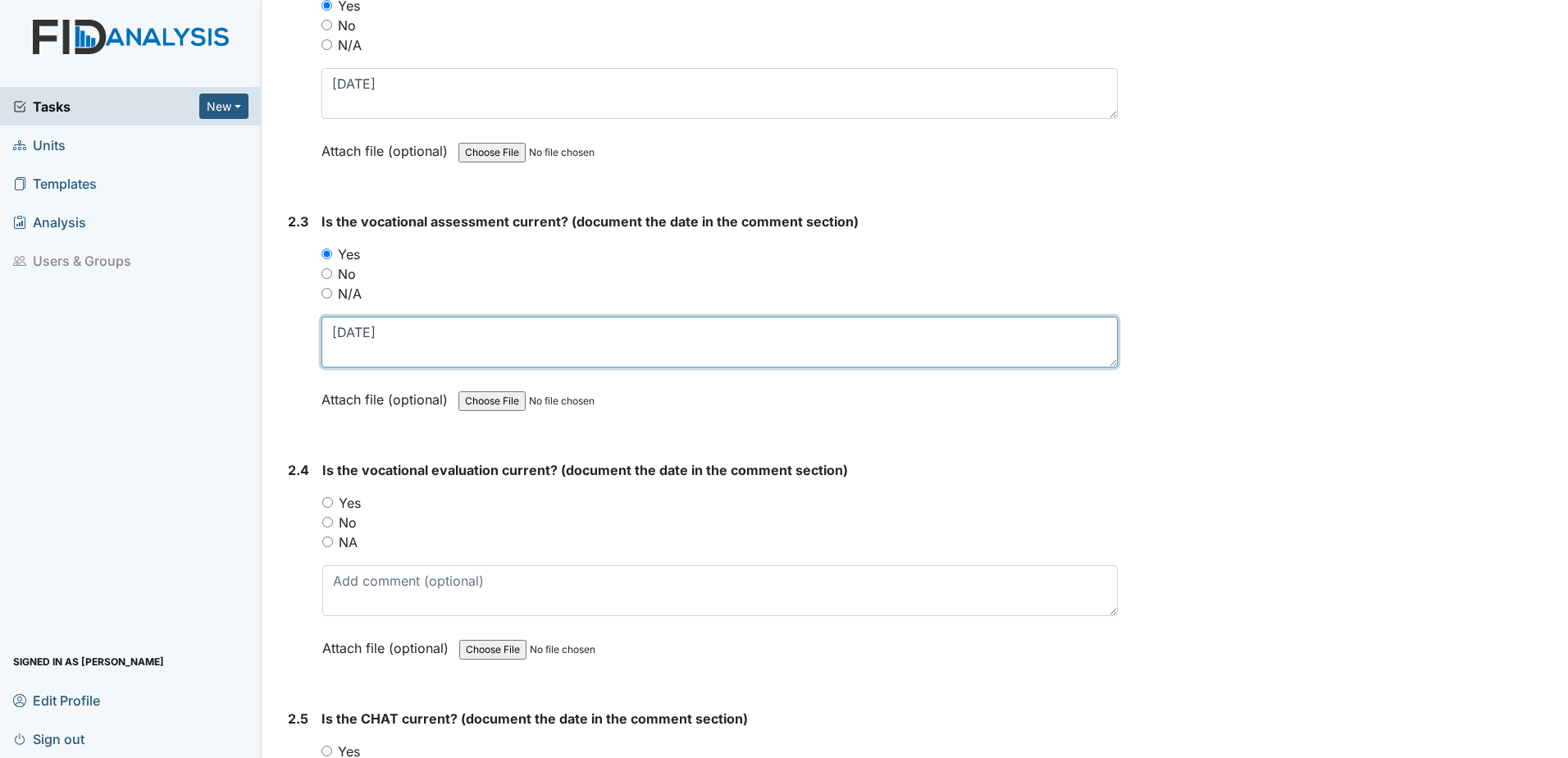
type textarea "5.29.25"
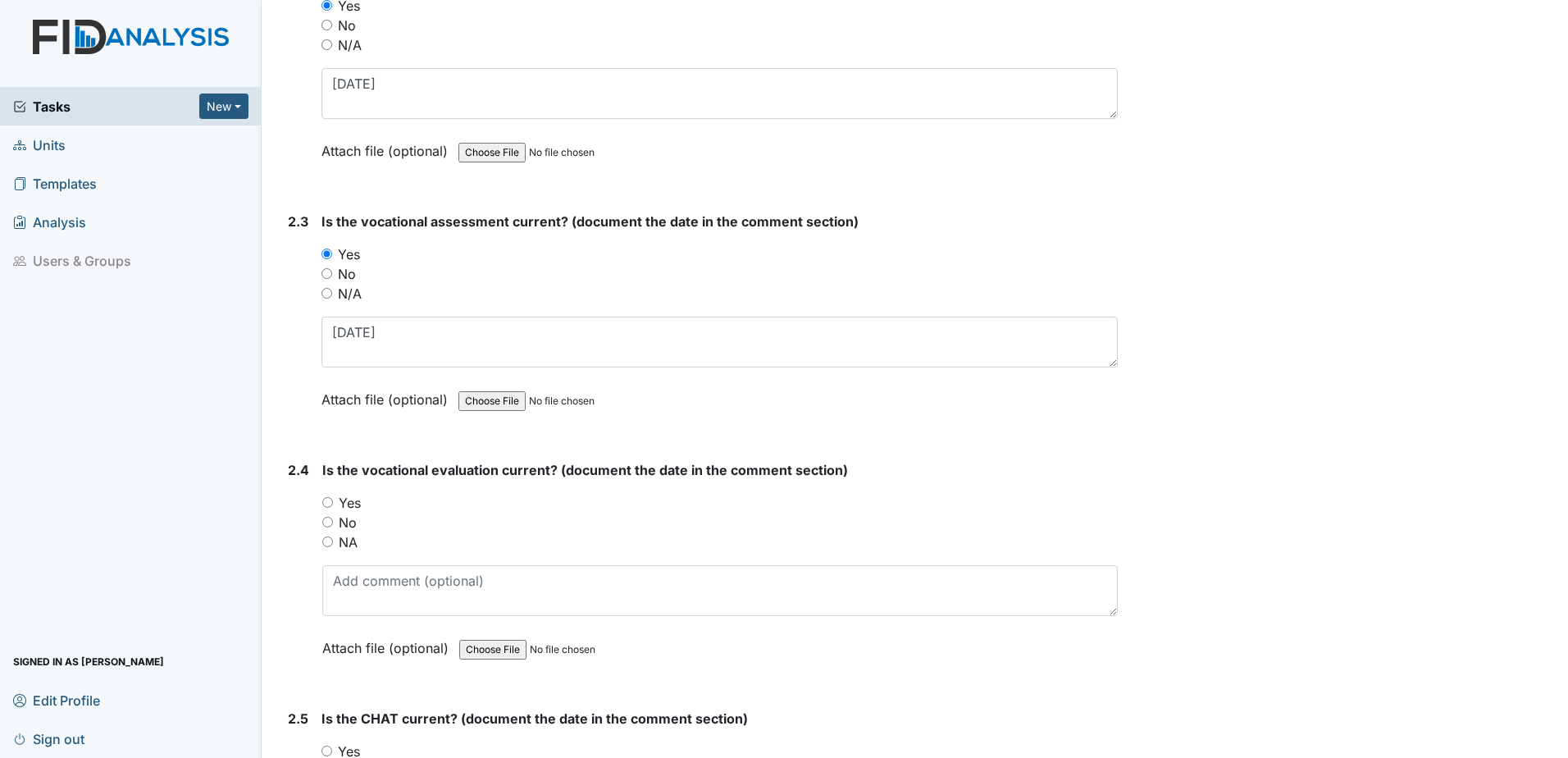
click at [340, 500] on label "Yes" at bounding box center [349, 503] width 22 height 19
click at [333, 500] on input "Yes" at bounding box center [328, 502] width 11 height 11
radio input "true"
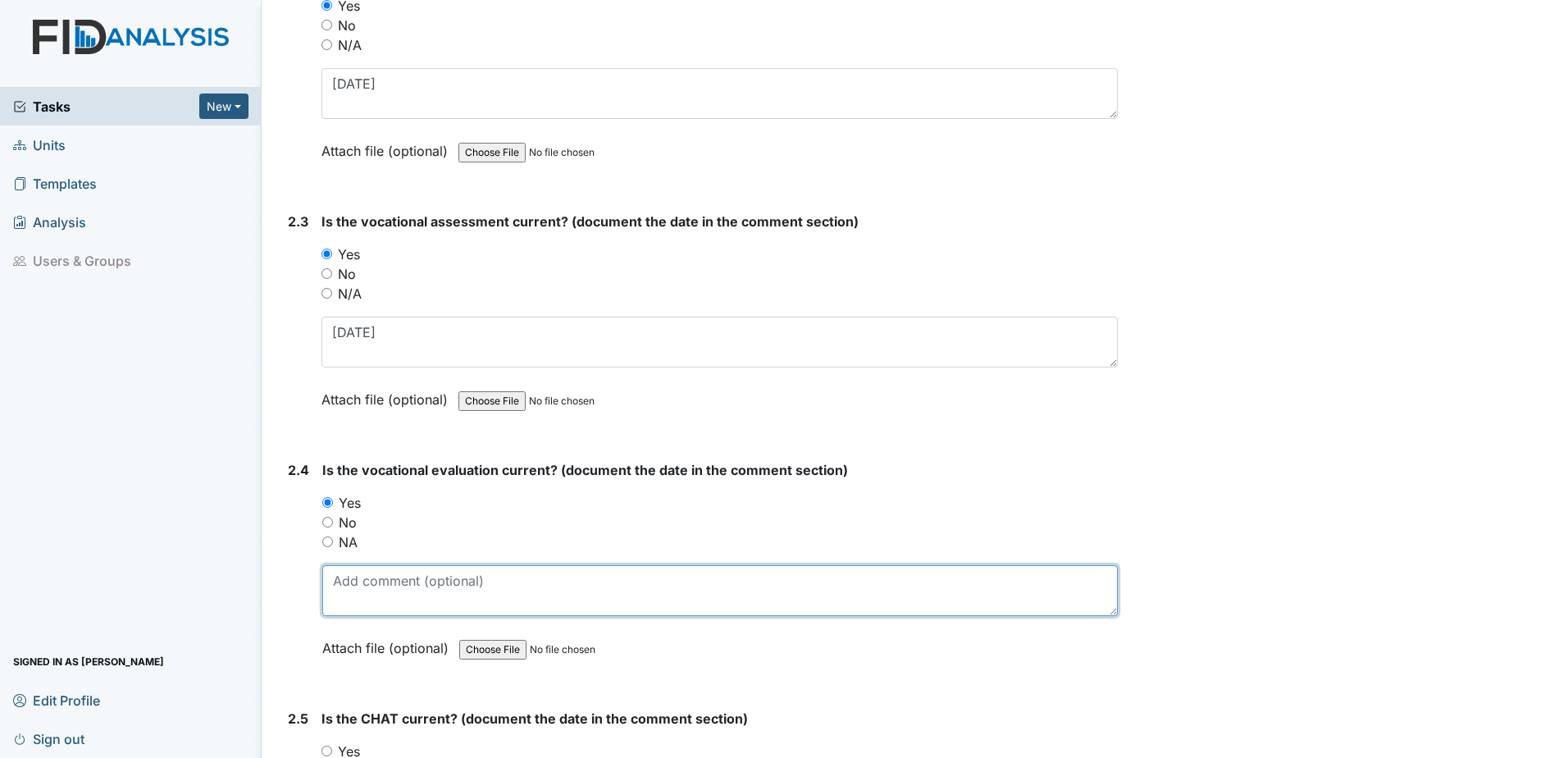
click at [374, 565] on textarea at bounding box center [720, 590] width 795 height 50
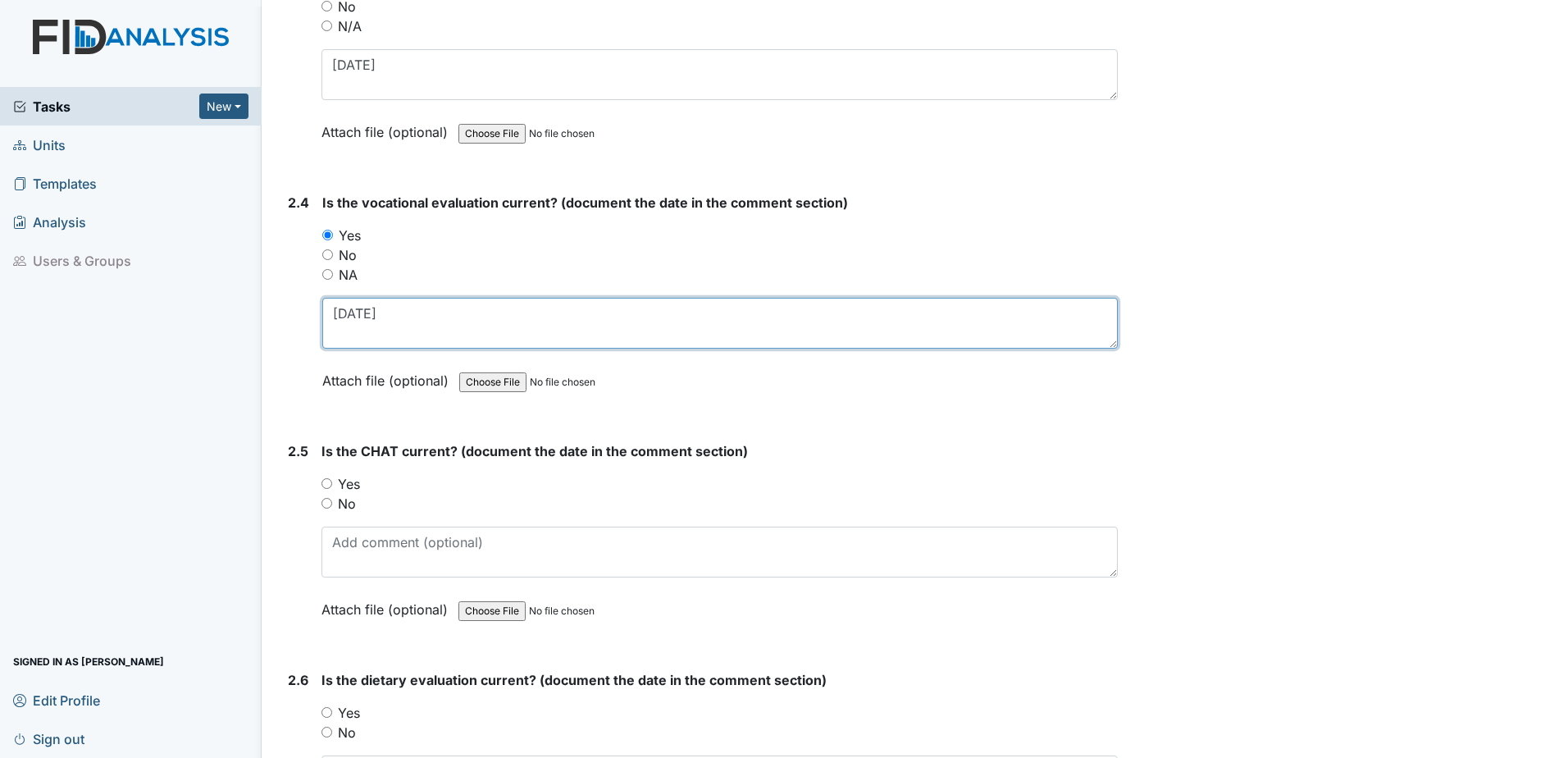
scroll to position [2296, 0]
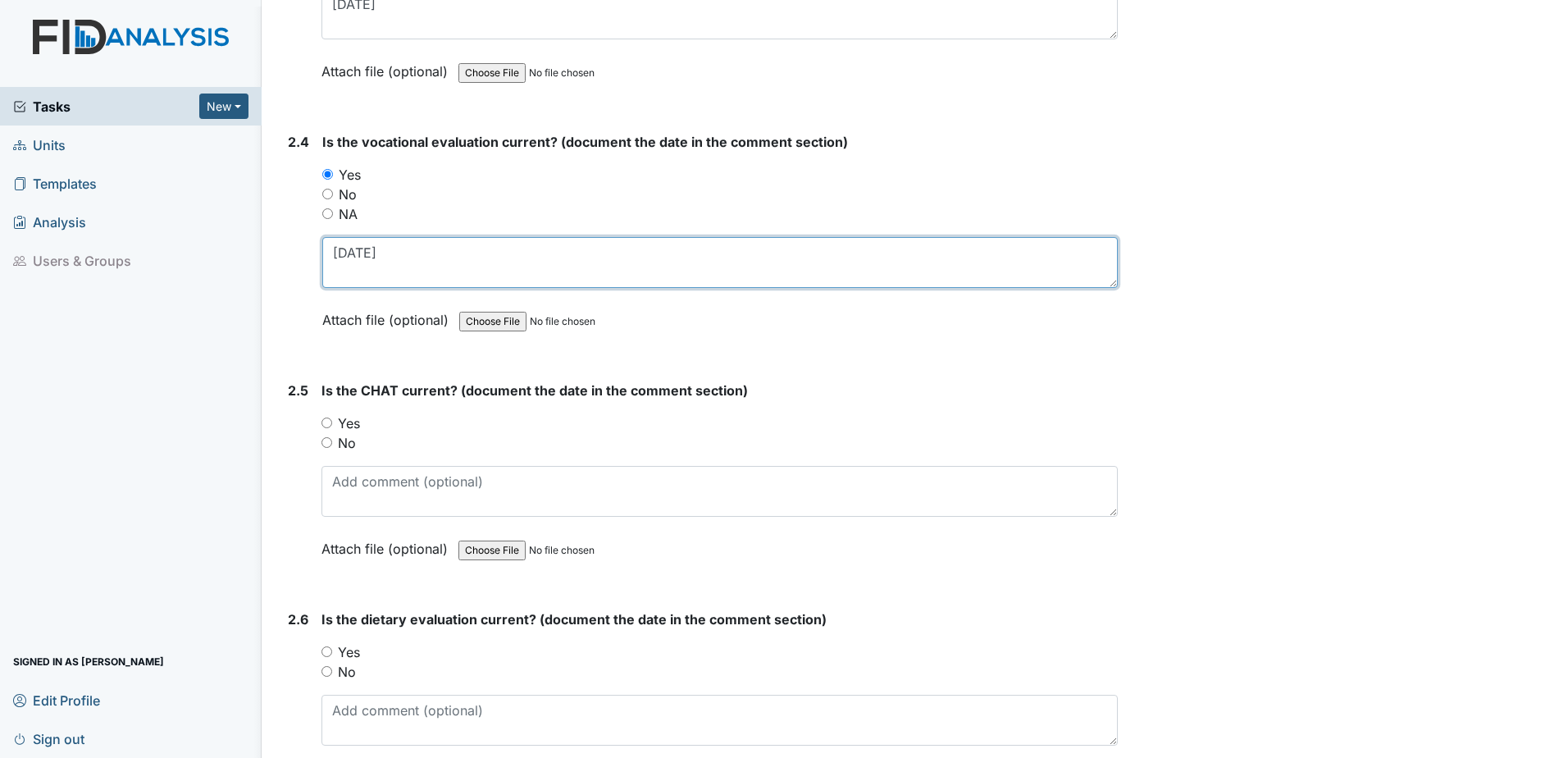
type textarea "5.29.25"
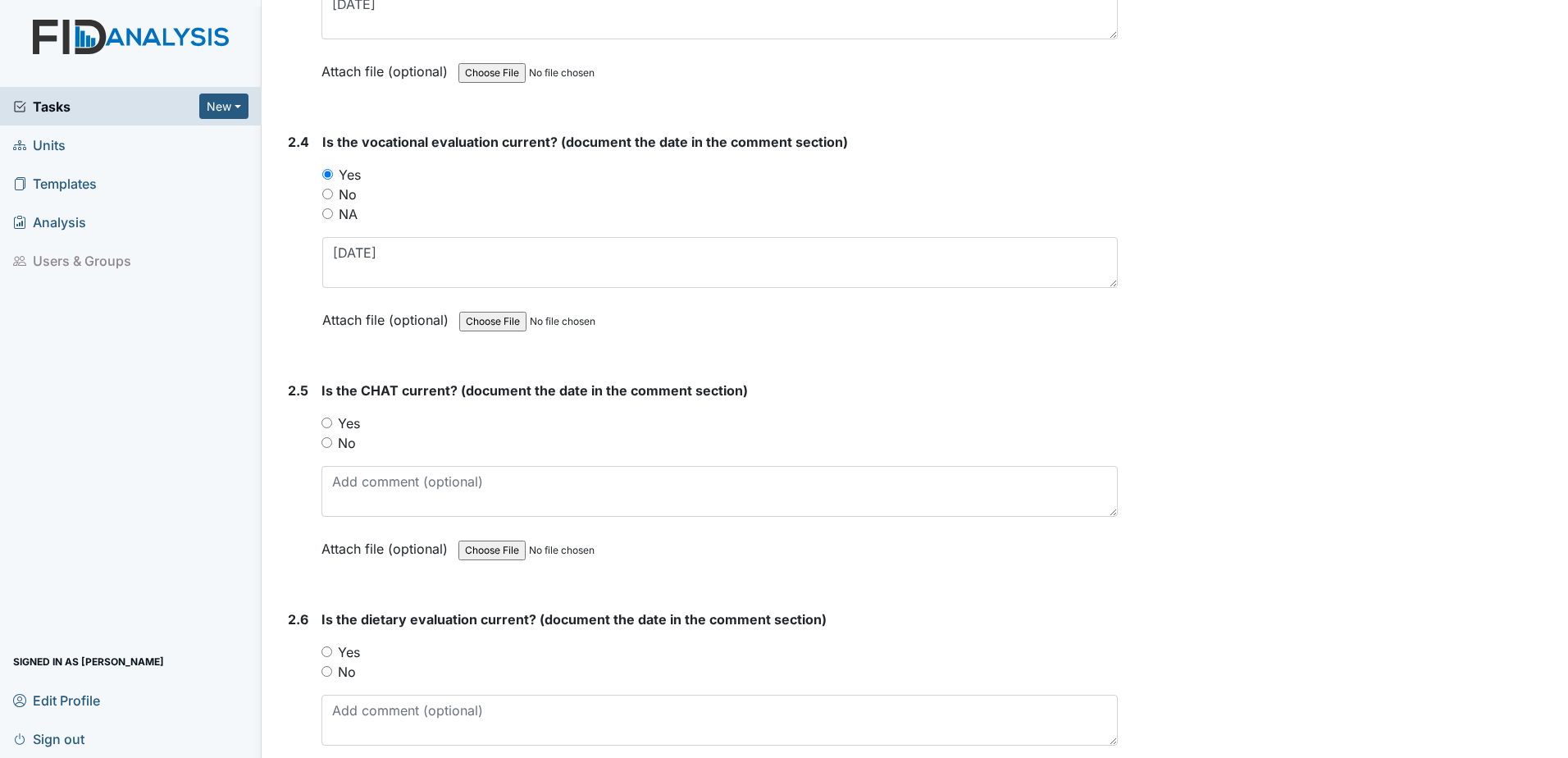
click at [357, 426] on label "Yes" at bounding box center [349, 423] width 22 height 19
click at [332, 426] on input "Yes" at bounding box center [327, 422] width 11 height 11
radio input "true"
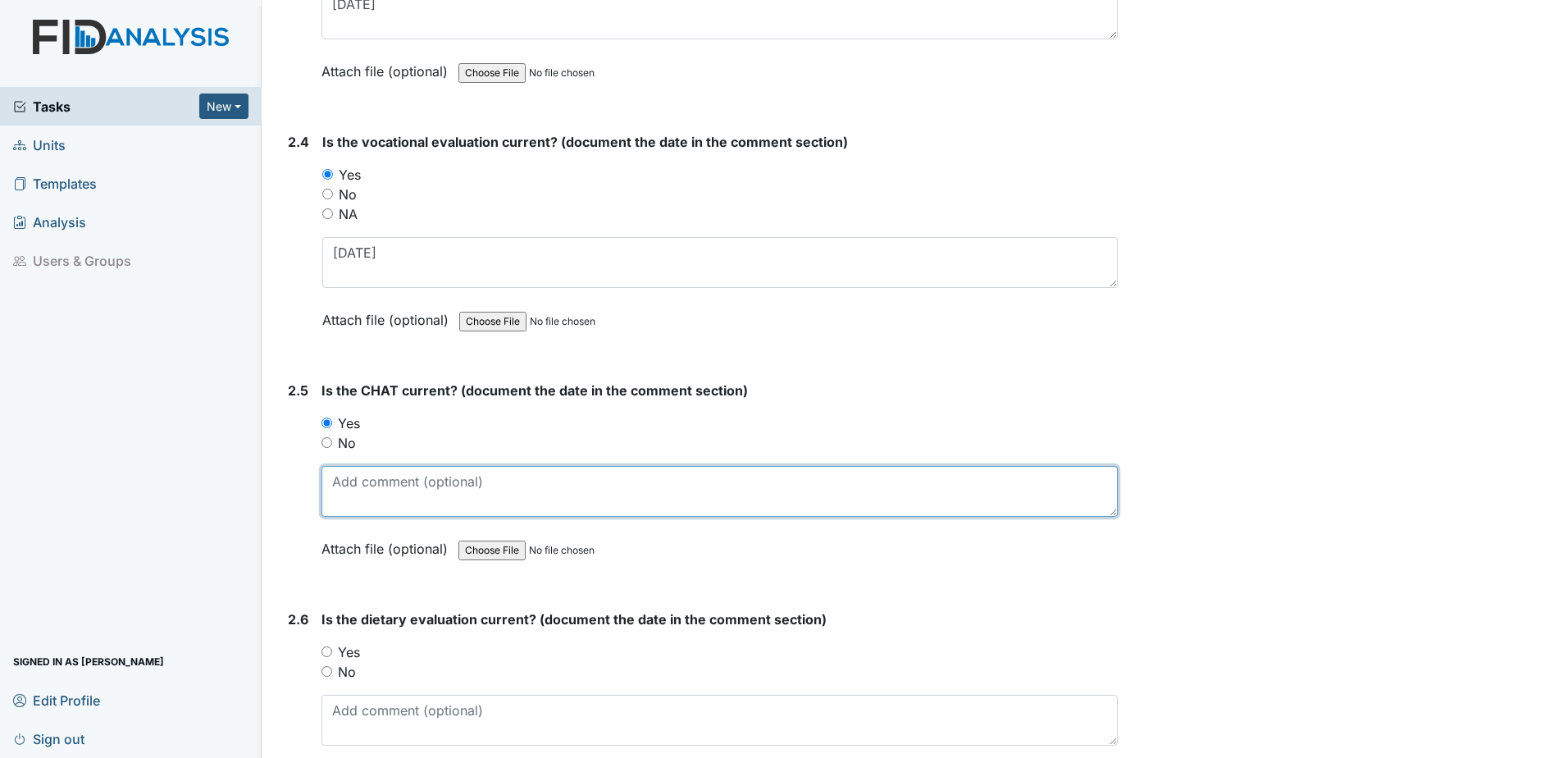
click at [354, 473] on textarea at bounding box center [719, 491] width 796 height 50
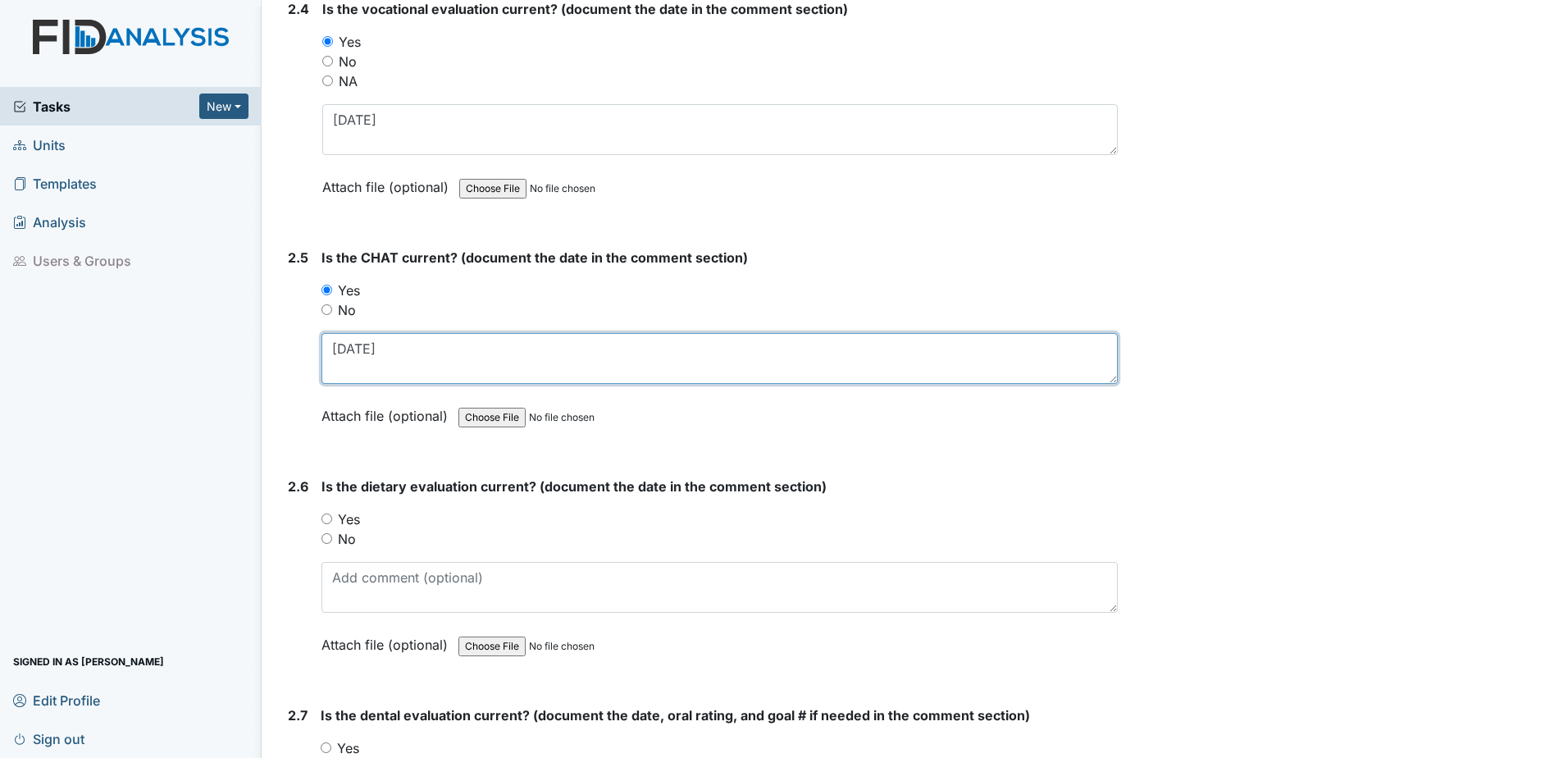
scroll to position [2460, 0]
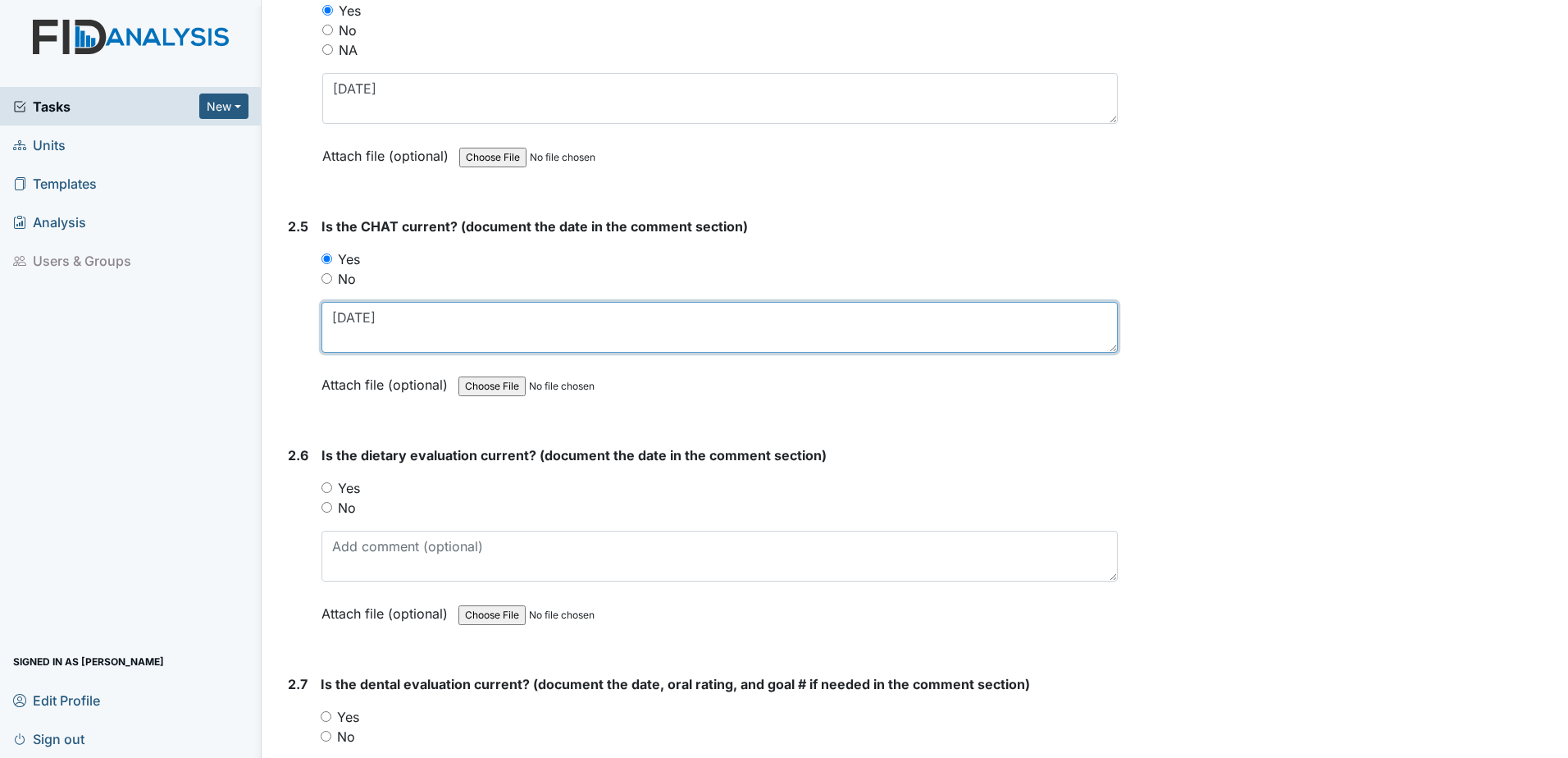
type textarea "6.17.25"
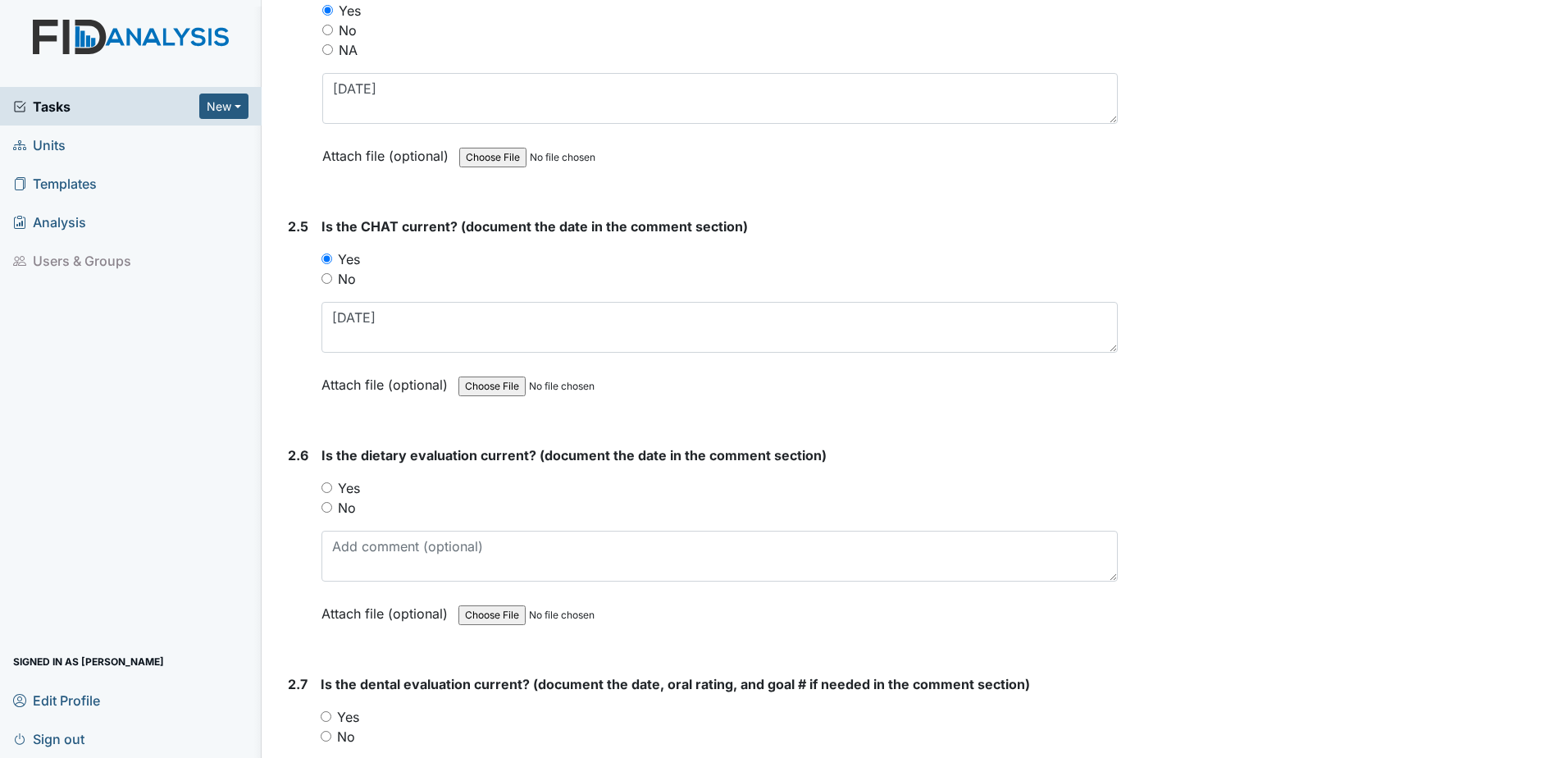
click at [330, 508] on input "No" at bounding box center [327, 507] width 11 height 11
radio input "true"
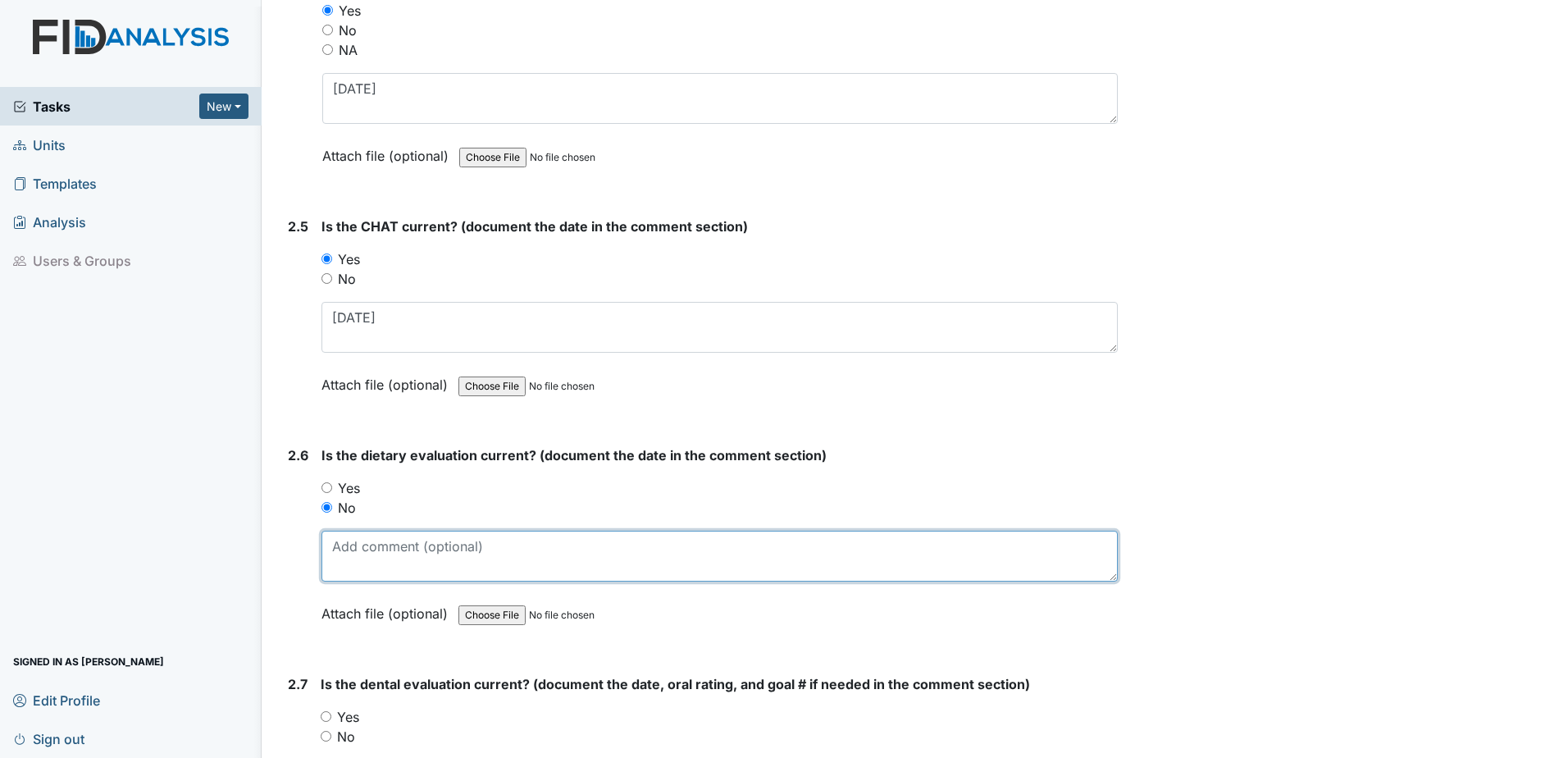
click at [338, 540] on textarea at bounding box center [719, 555] width 796 height 50
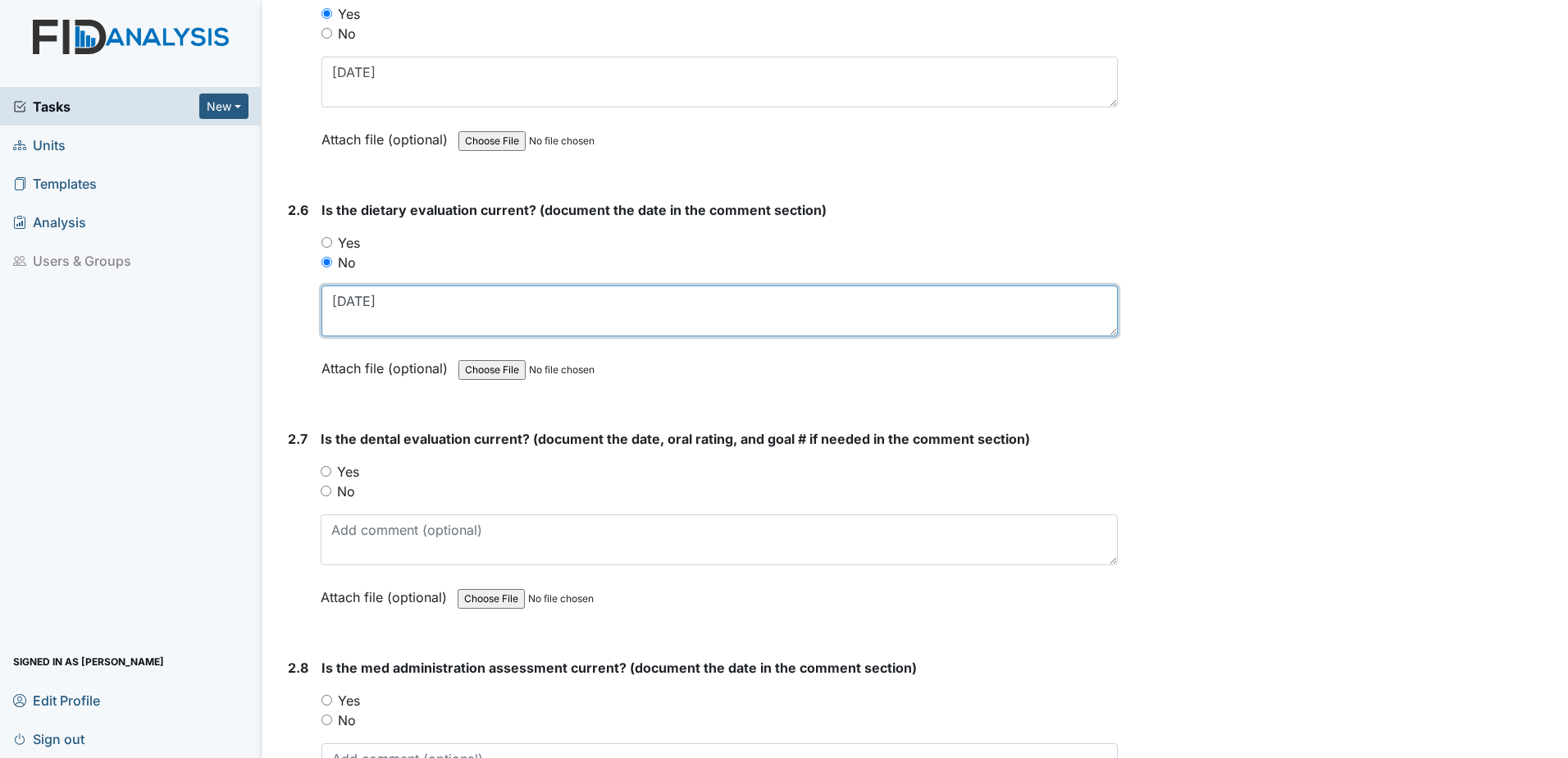
scroll to position [2706, 0]
type textarea "9.12.23"
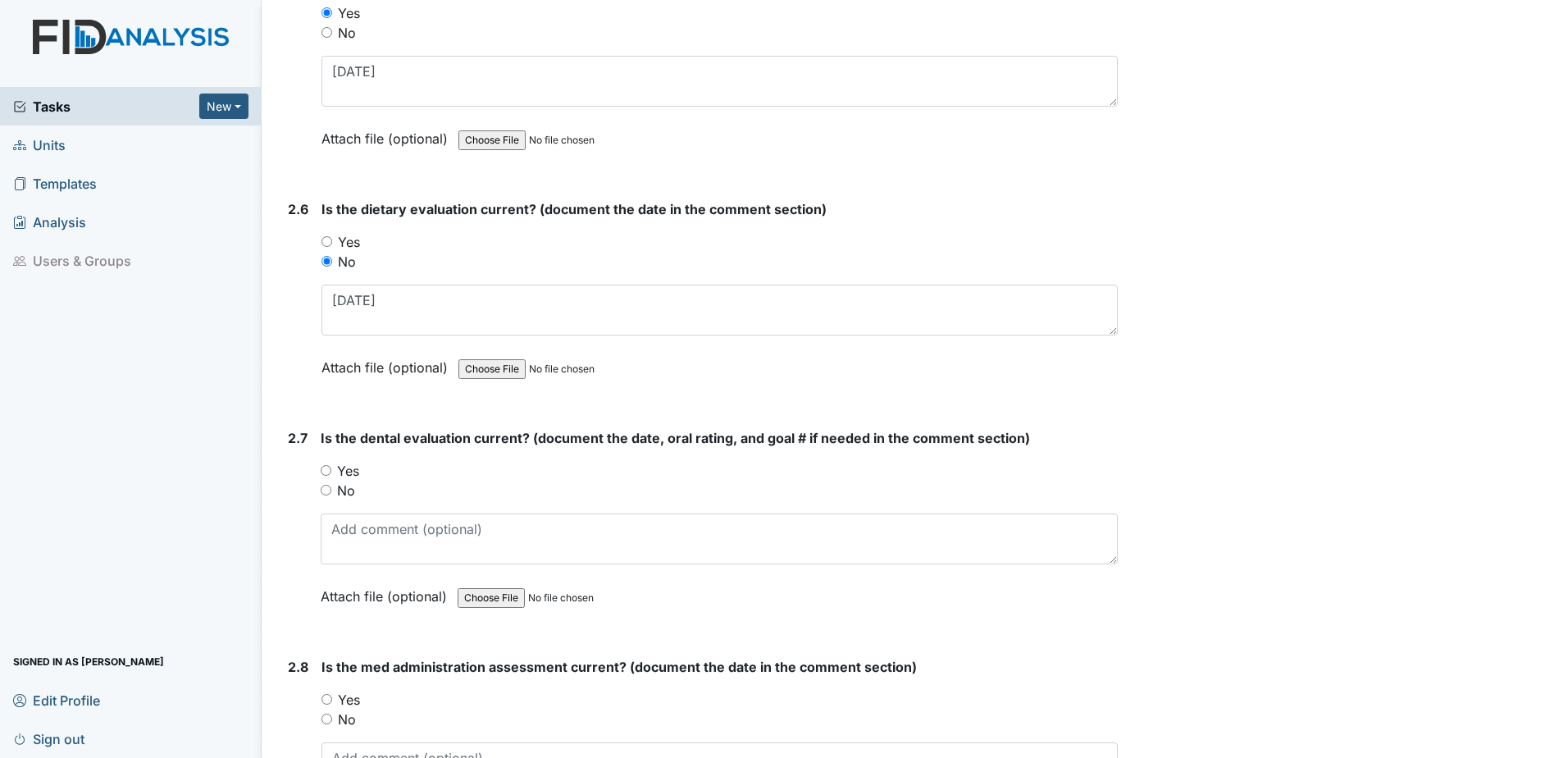
click at [346, 469] on label "Yes" at bounding box center [348, 470] width 22 height 19
click at [331, 469] on input "Yes" at bounding box center [326, 470] width 11 height 11
radio input "true"
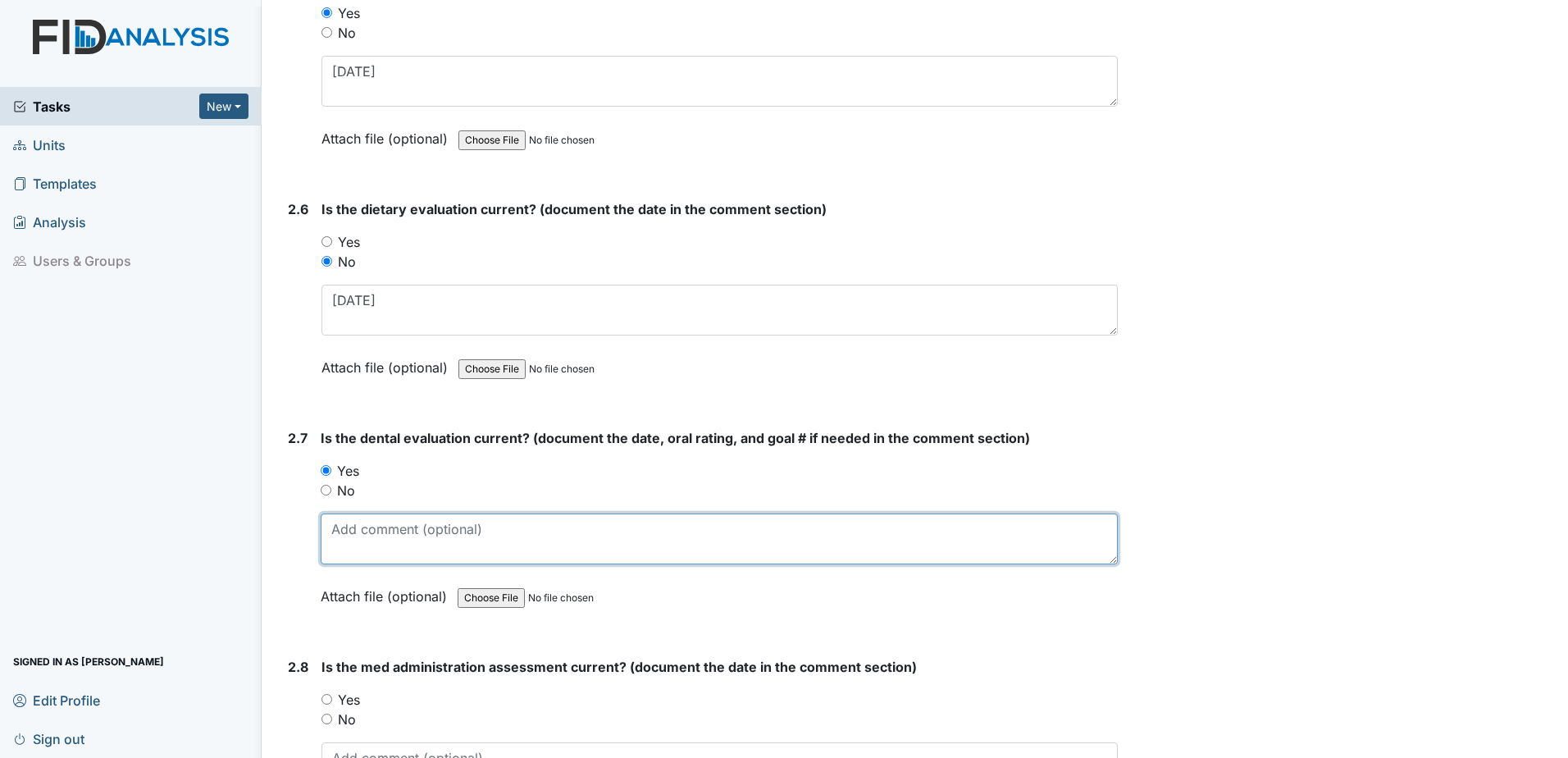
click at [351, 545] on textarea at bounding box center [719, 538] width 797 height 50
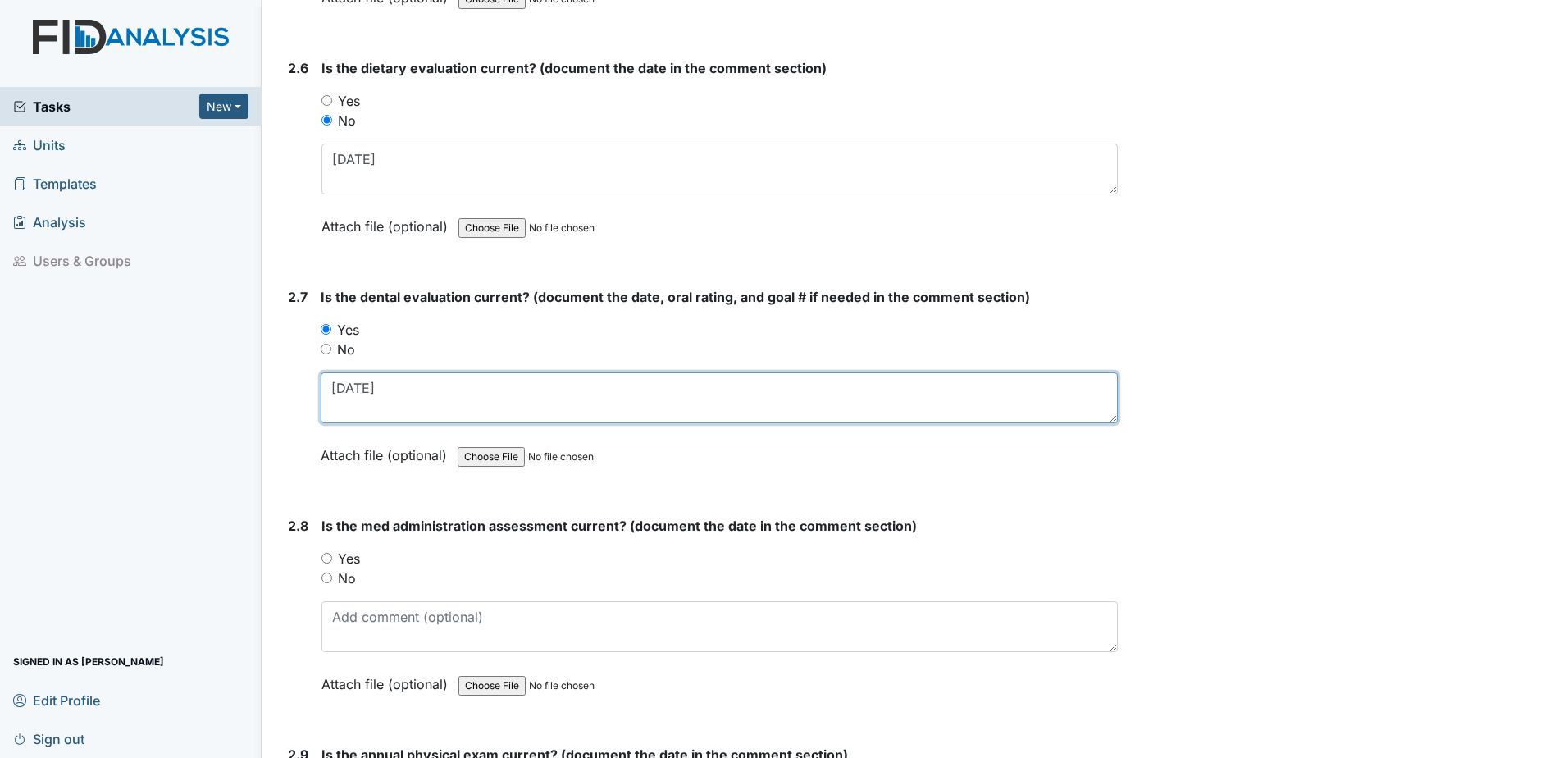
scroll to position [2870, 0]
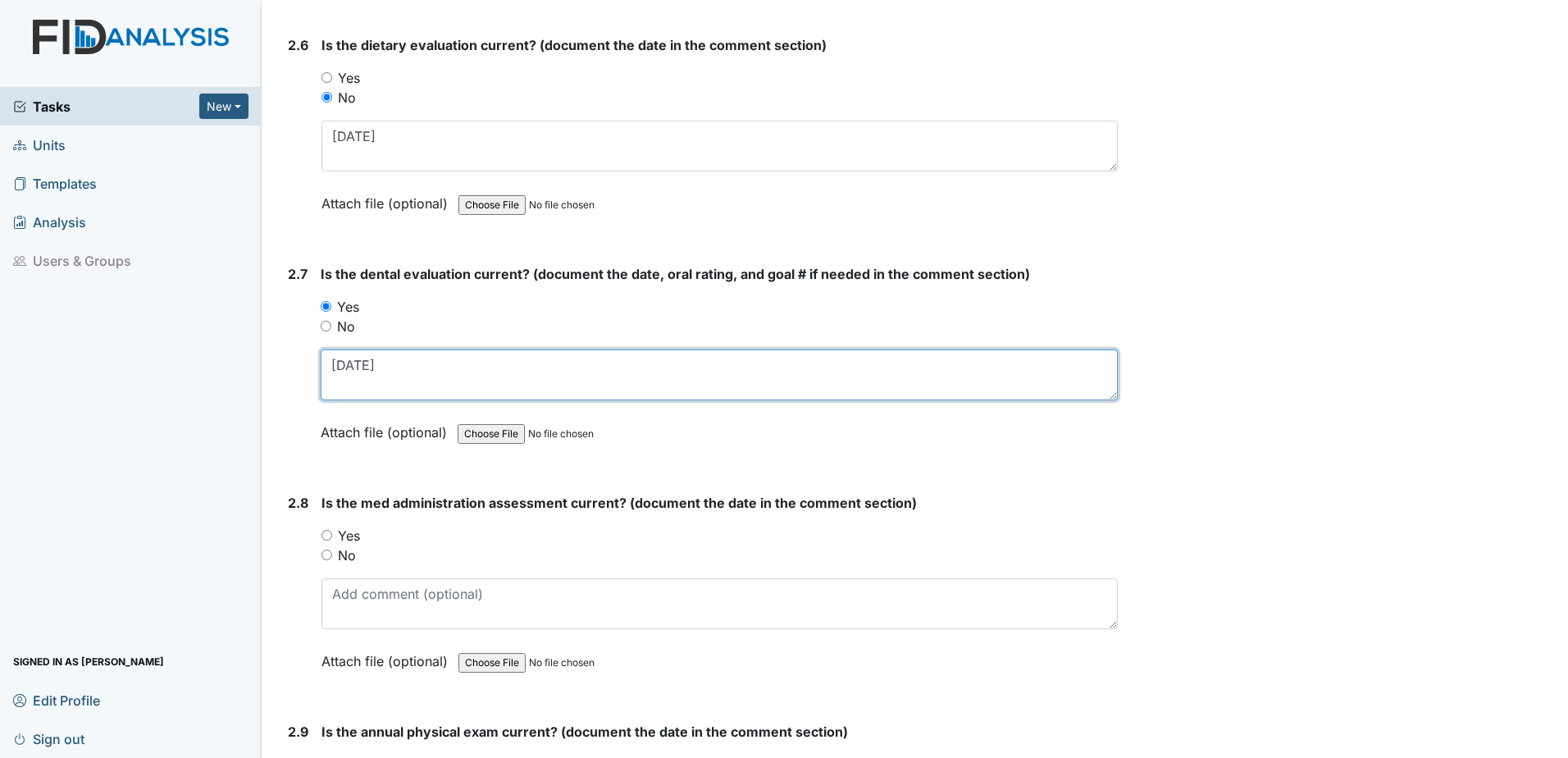
type textarea "[DATE]"
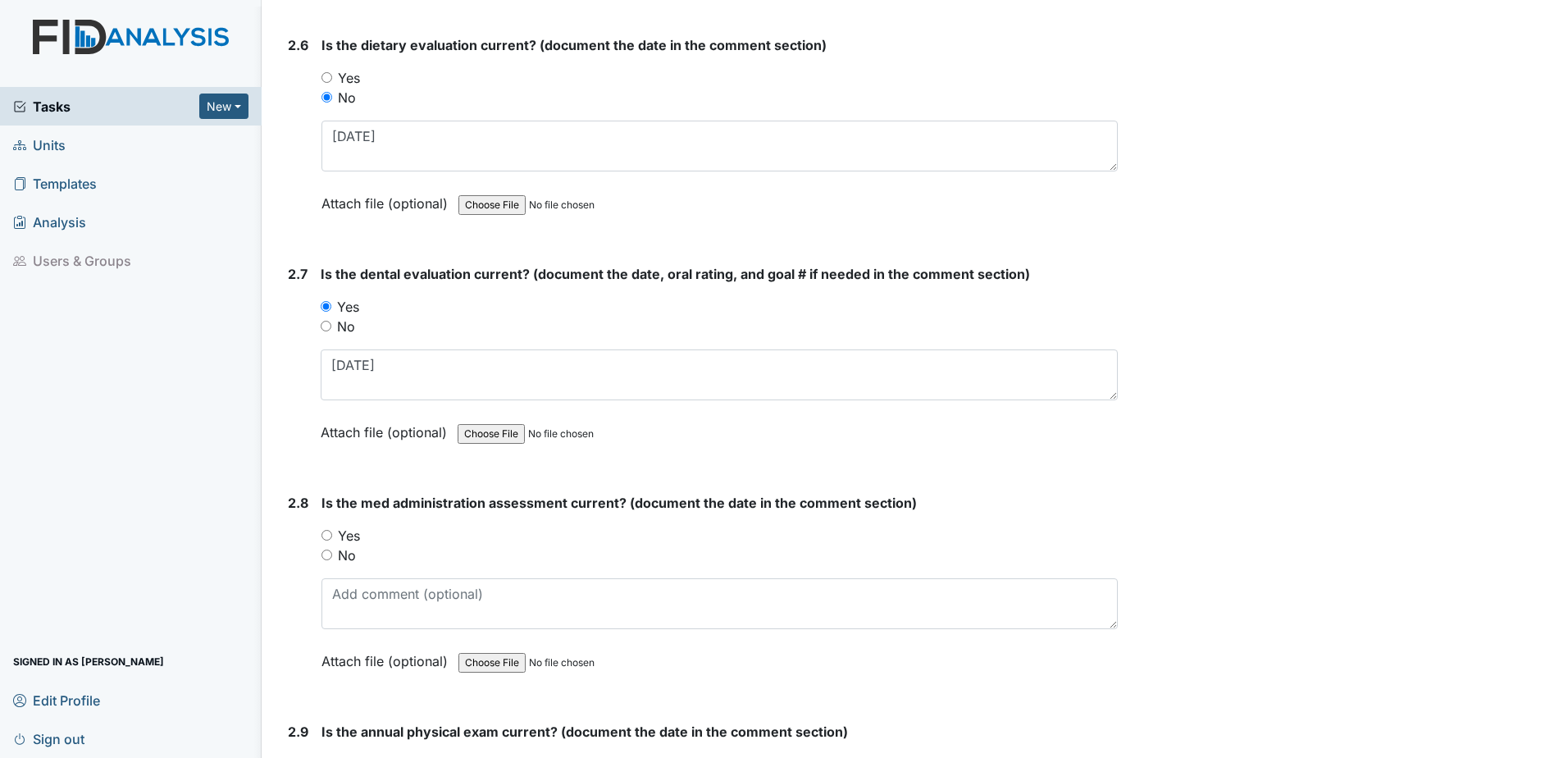
click at [341, 551] on label "No" at bounding box center [347, 555] width 18 height 19
click at [332, 551] on input "No" at bounding box center [327, 554] width 11 height 11
radio input "true"
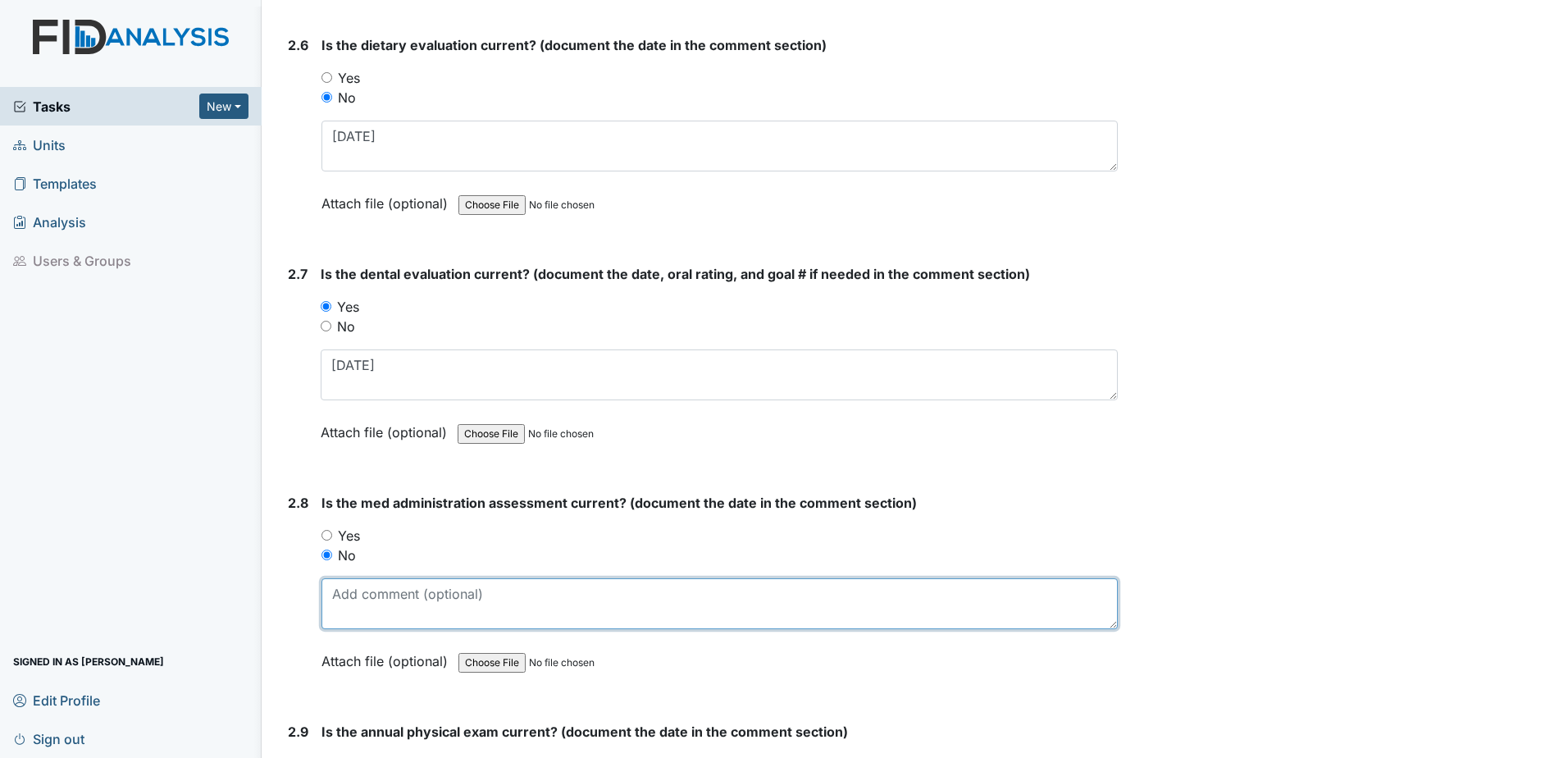
click at [358, 598] on textarea at bounding box center [719, 603] width 796 height 50
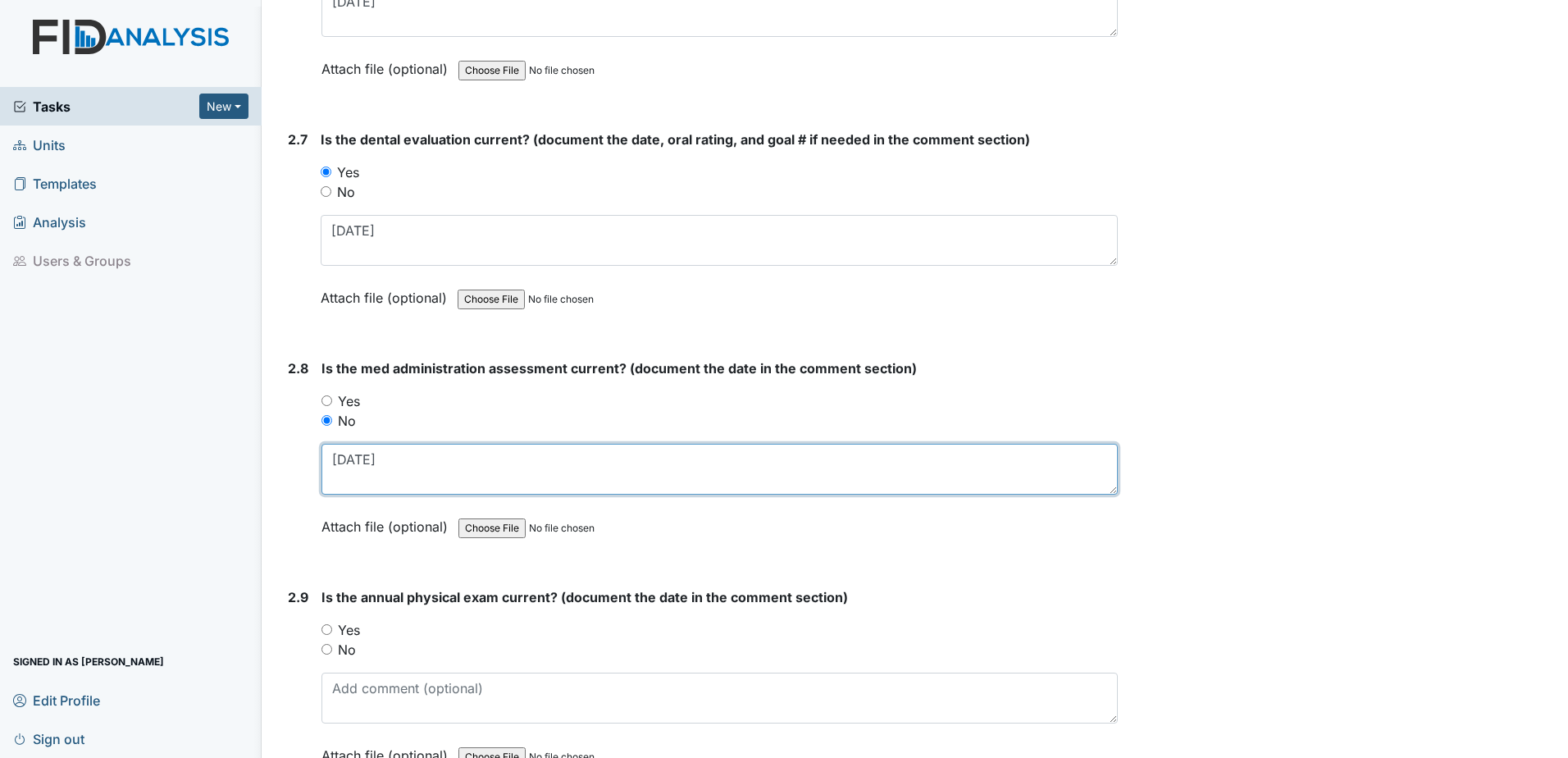
scroll to position [3116, 0]
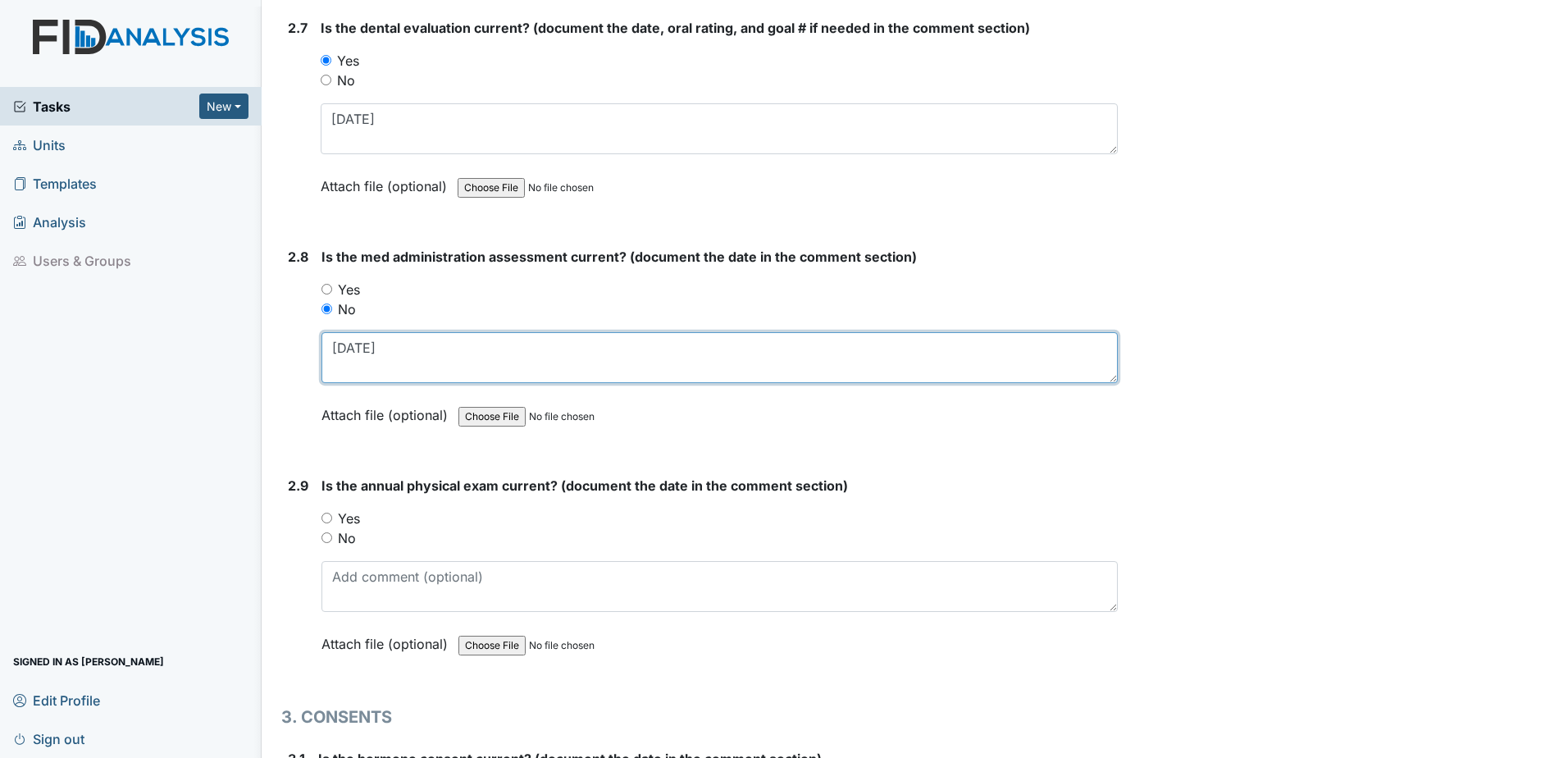
type textarea "[DATE]"
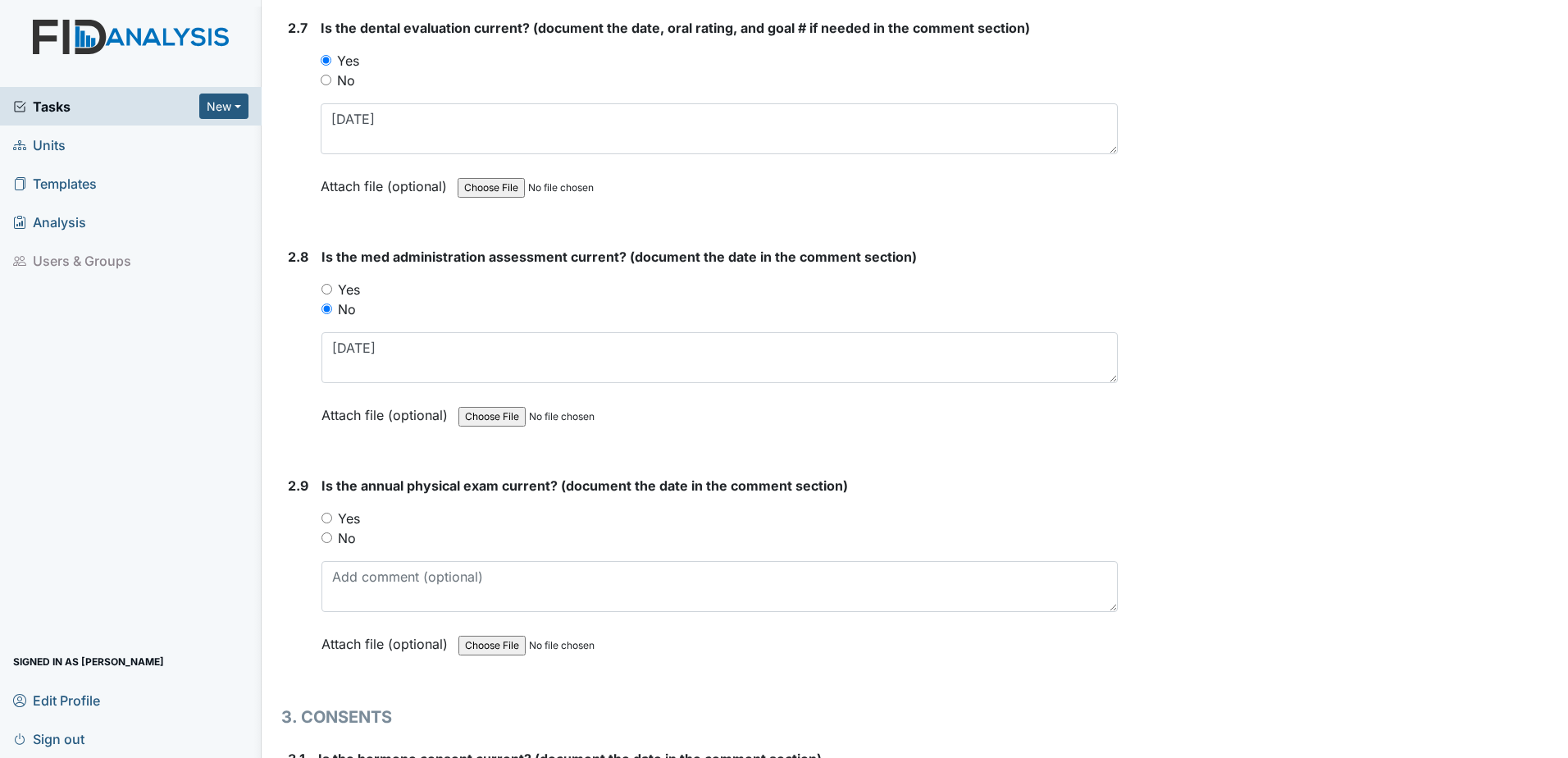
click at [347, 517] on label "Yes" at bounding box center [349, 518] width 22 height 19
click at [332, 517] on input "Yes" at bounding box center [327, 518] width 11 height 11
radio input "true"
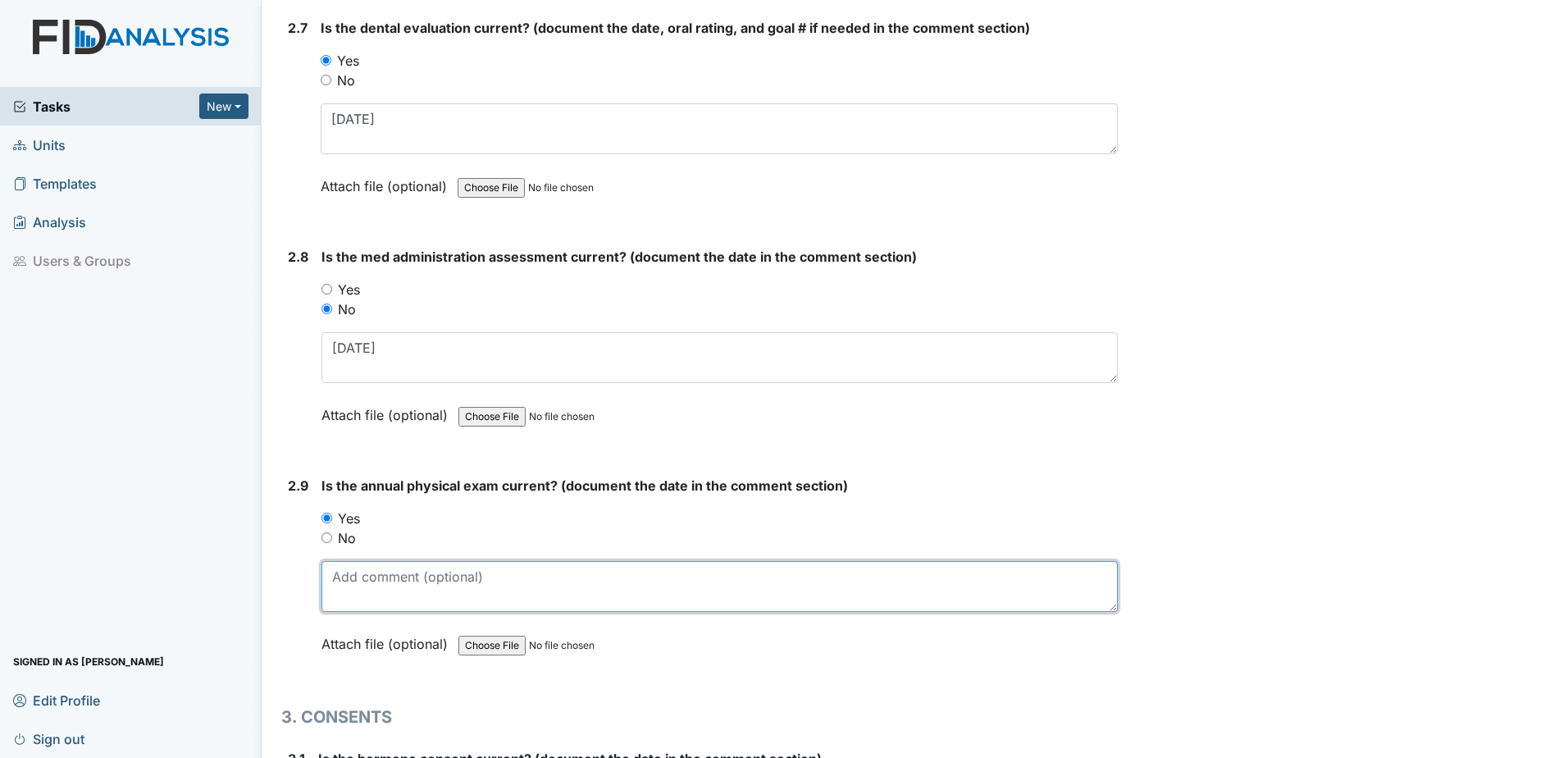
click at [379, 584] on textarea at bounding box center [719, 585] width 796 height 50
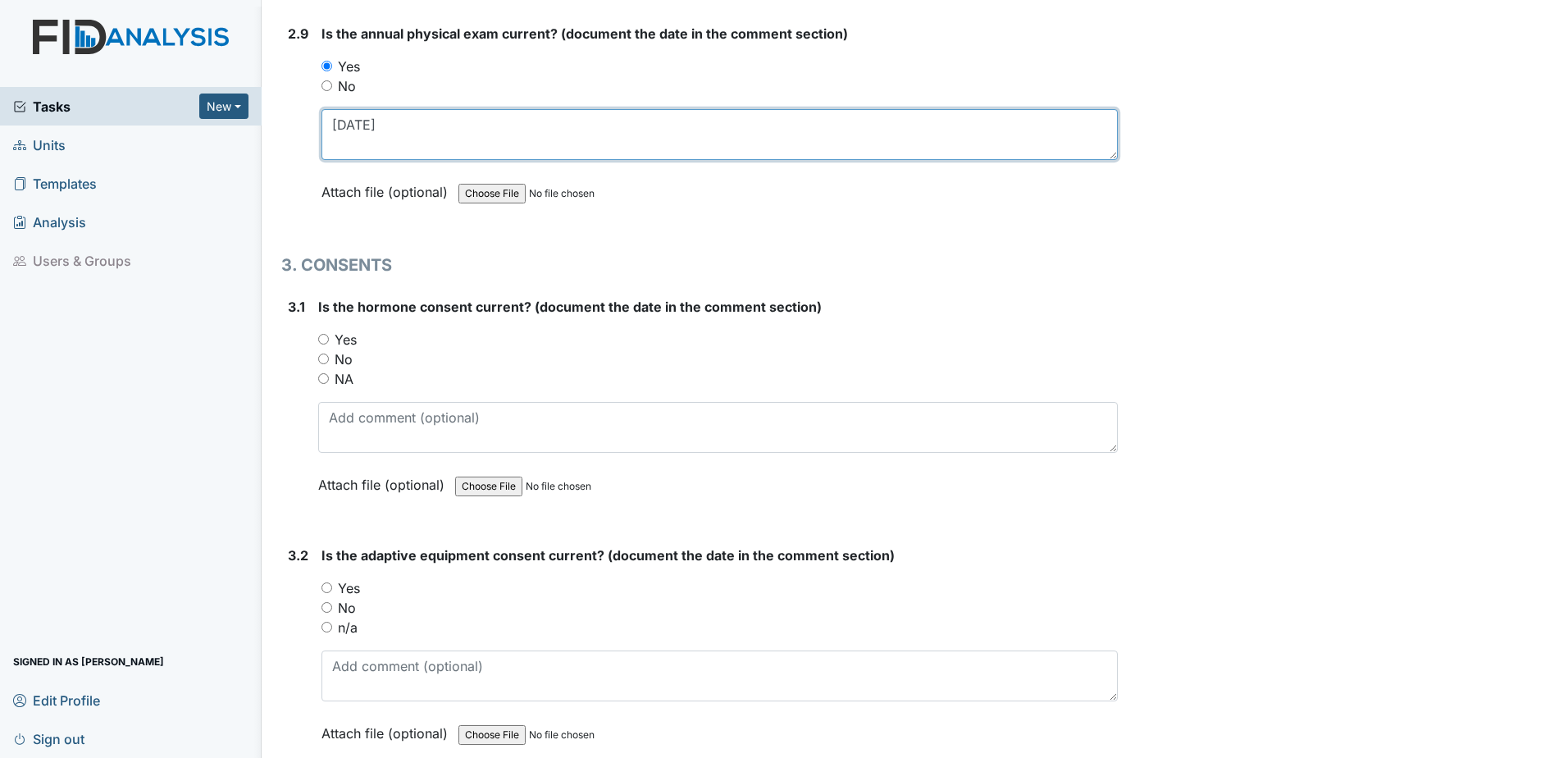
scroll to position [3608, 0]
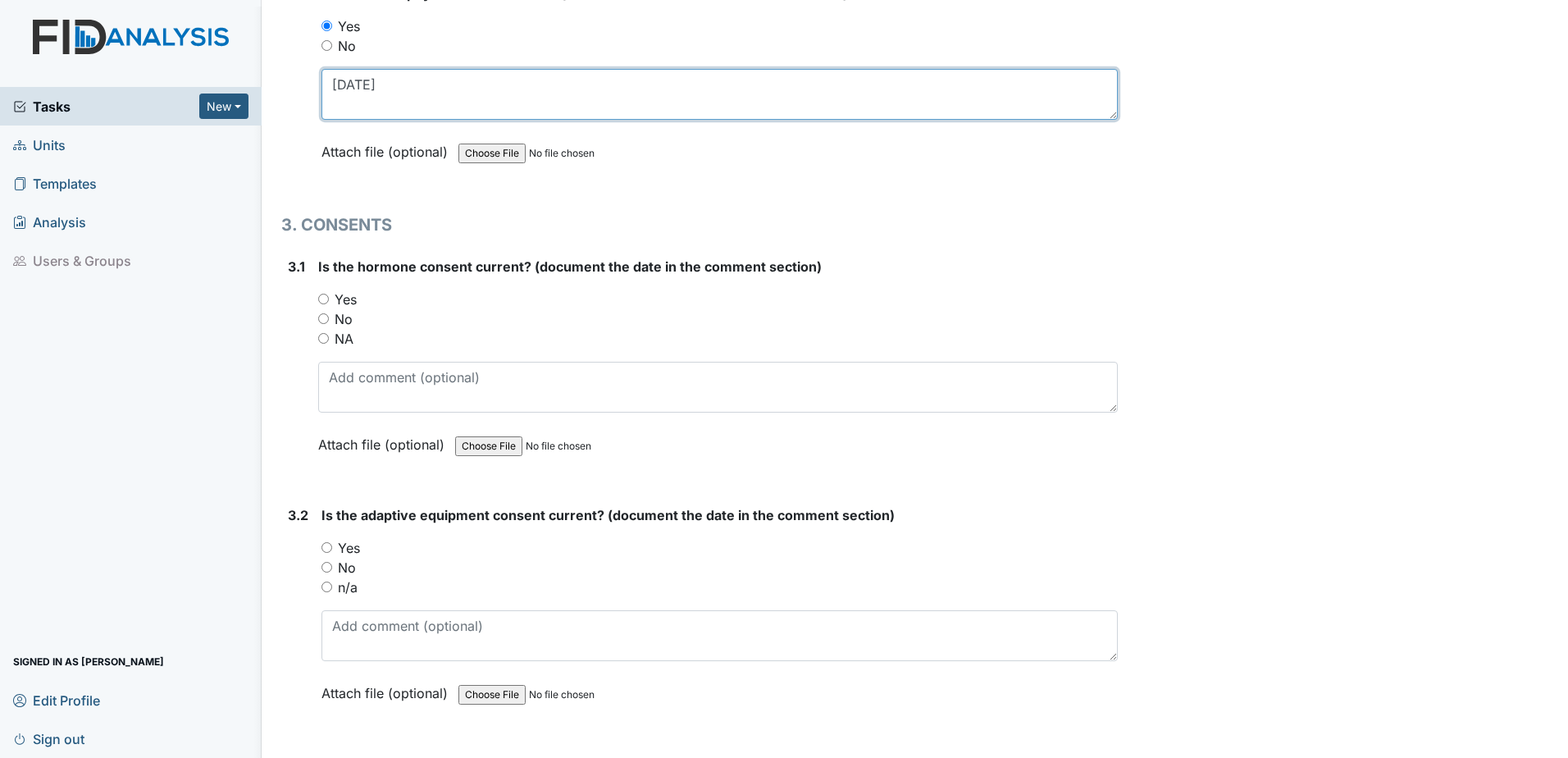
type textarea "[DATE]"
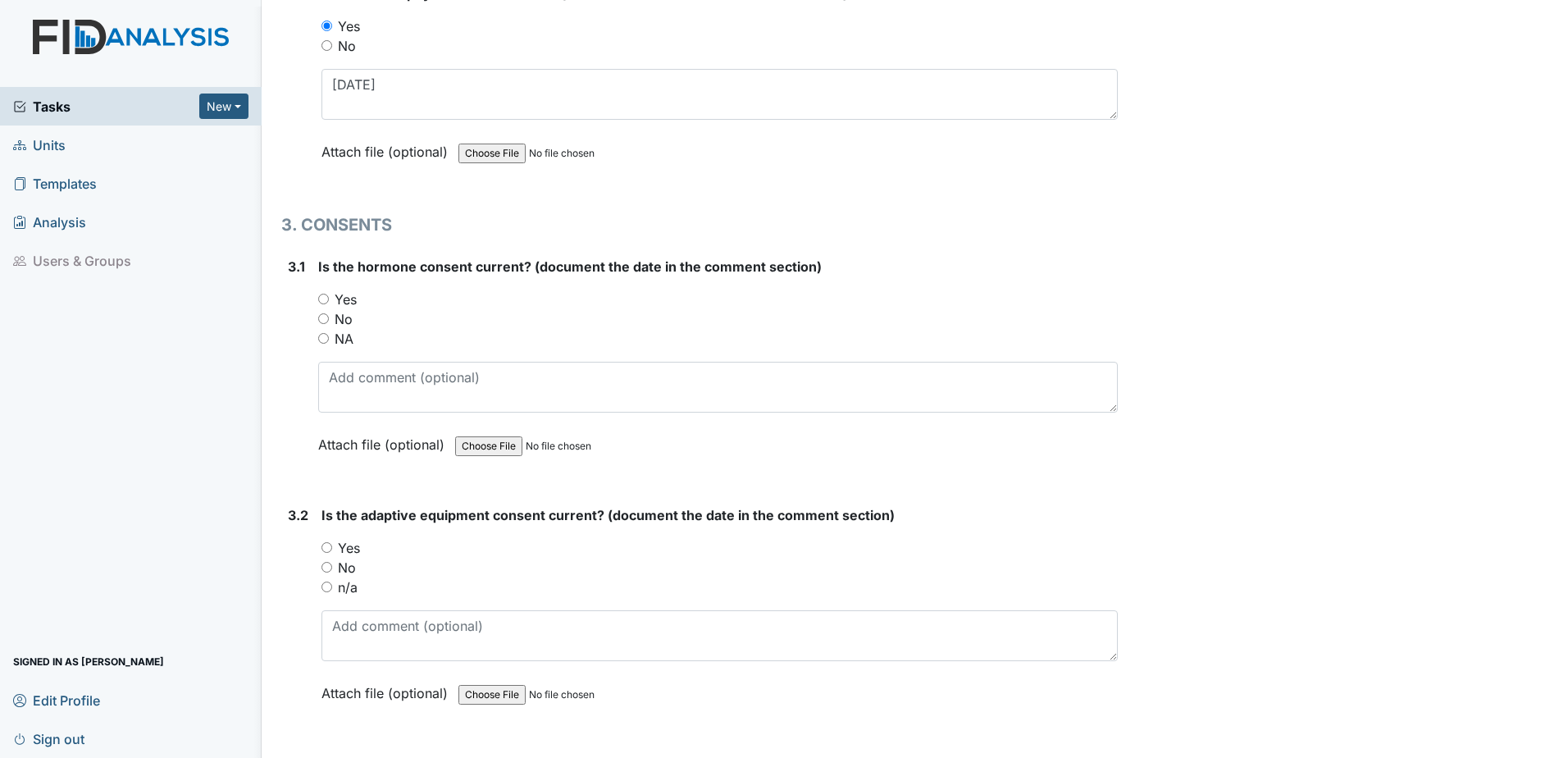
click at [336, 337] on label "NA" at bounding box center [344, 338] width 19 height 19
click at [328, 337] on input "NA" at bounding box center [323, 338] width 11 height 11
radio input "true"
click at [342, 569] on label "No" at bounding box center [347, 568] width 18 height 19
click at [332, 569] on input "No" at bounding box center [327, 567] width 11 height 11
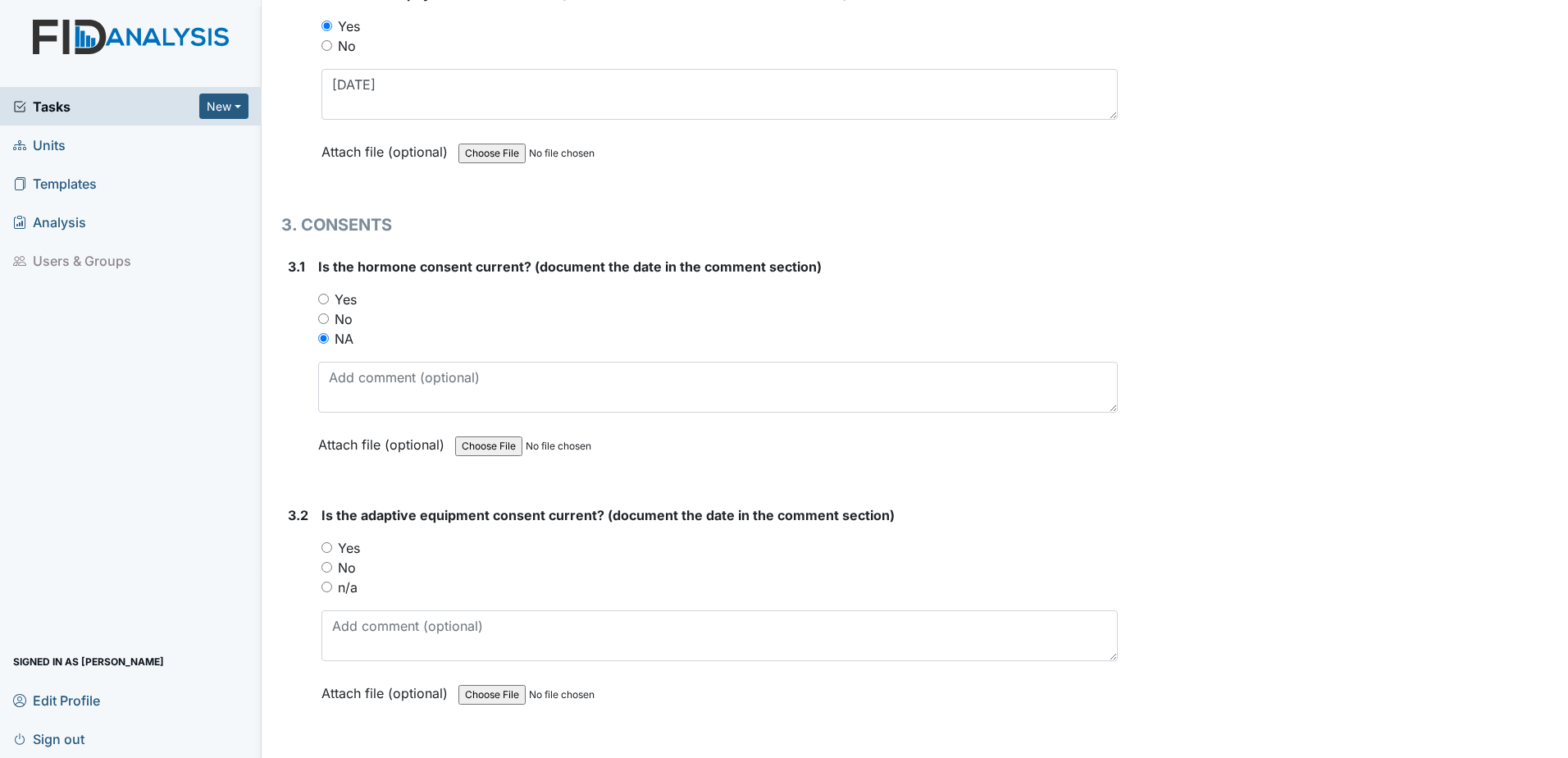
radio input "true"
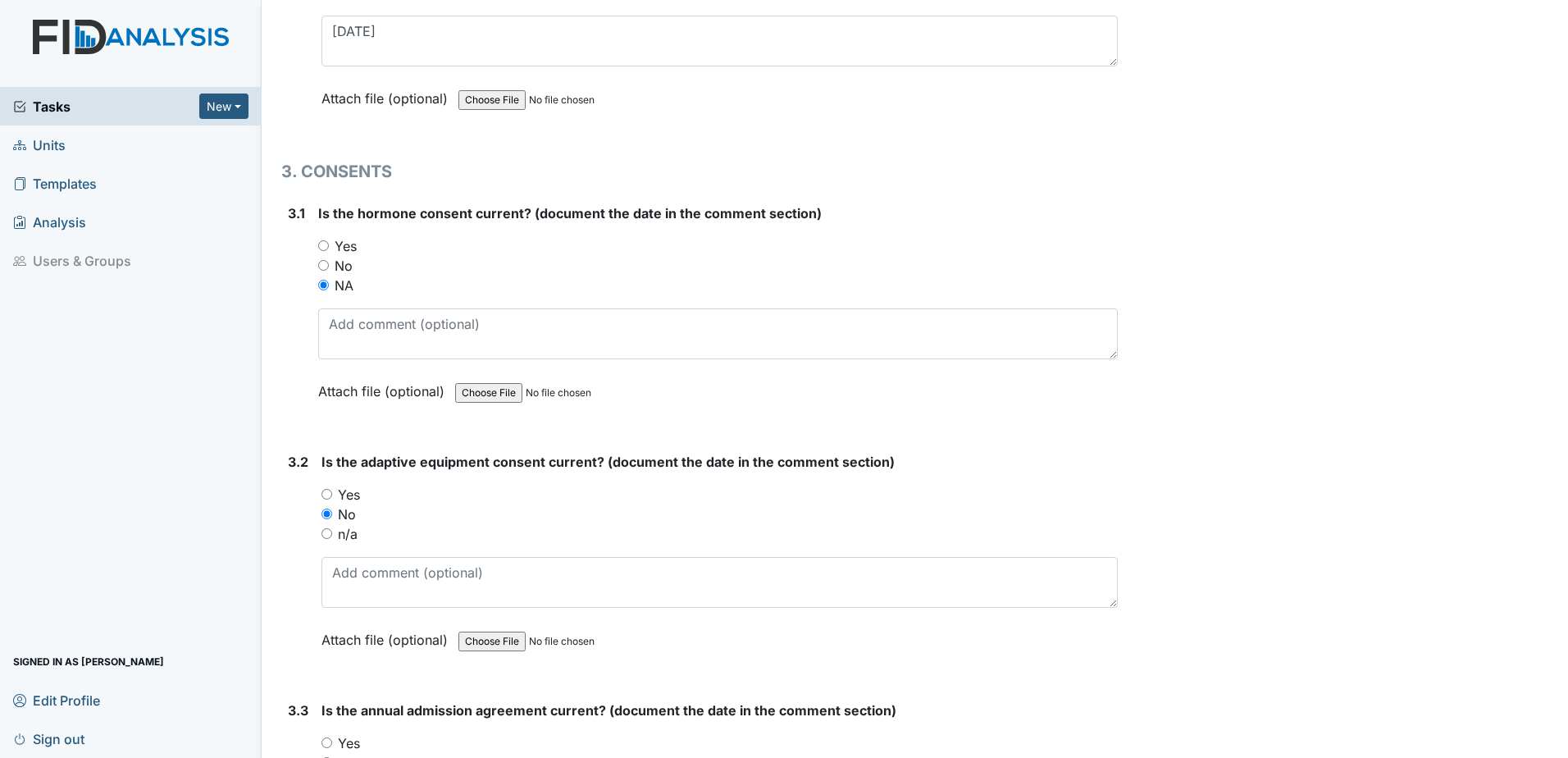
scroll to position [3690, 0]
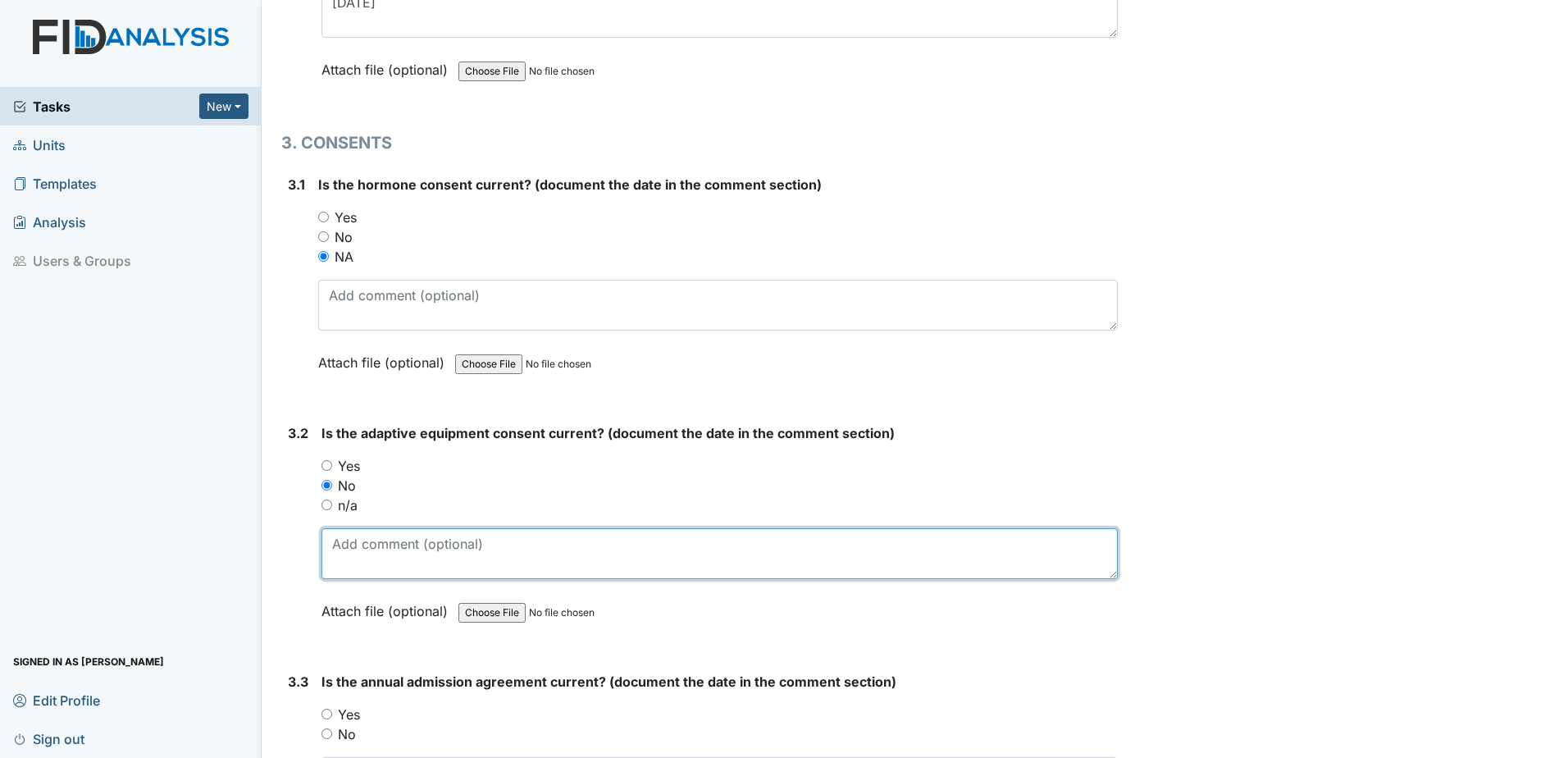
click at [345, 571] on textarea at bounding box center [719, 553] width 796 height 50
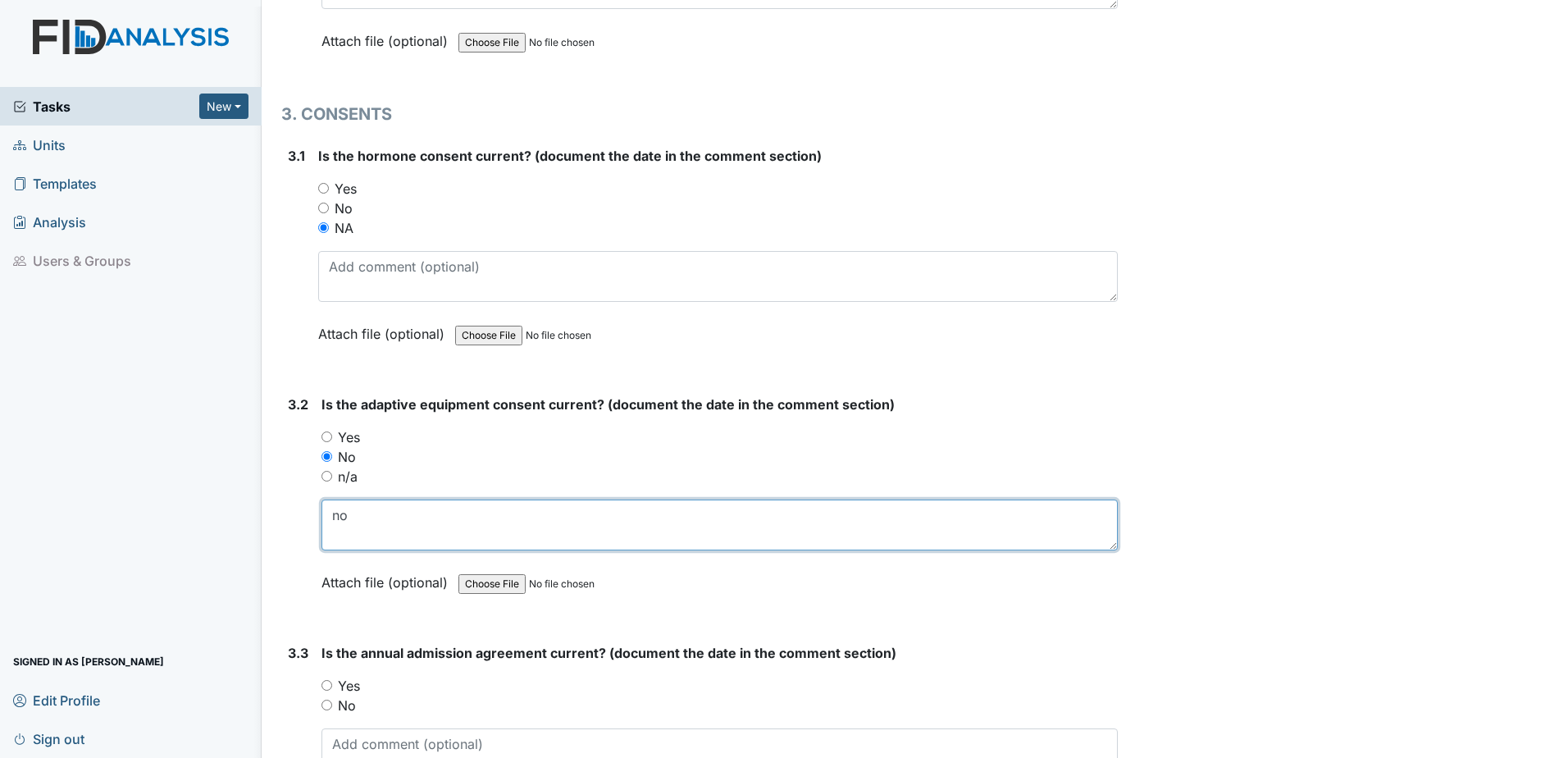
type textarea "n"
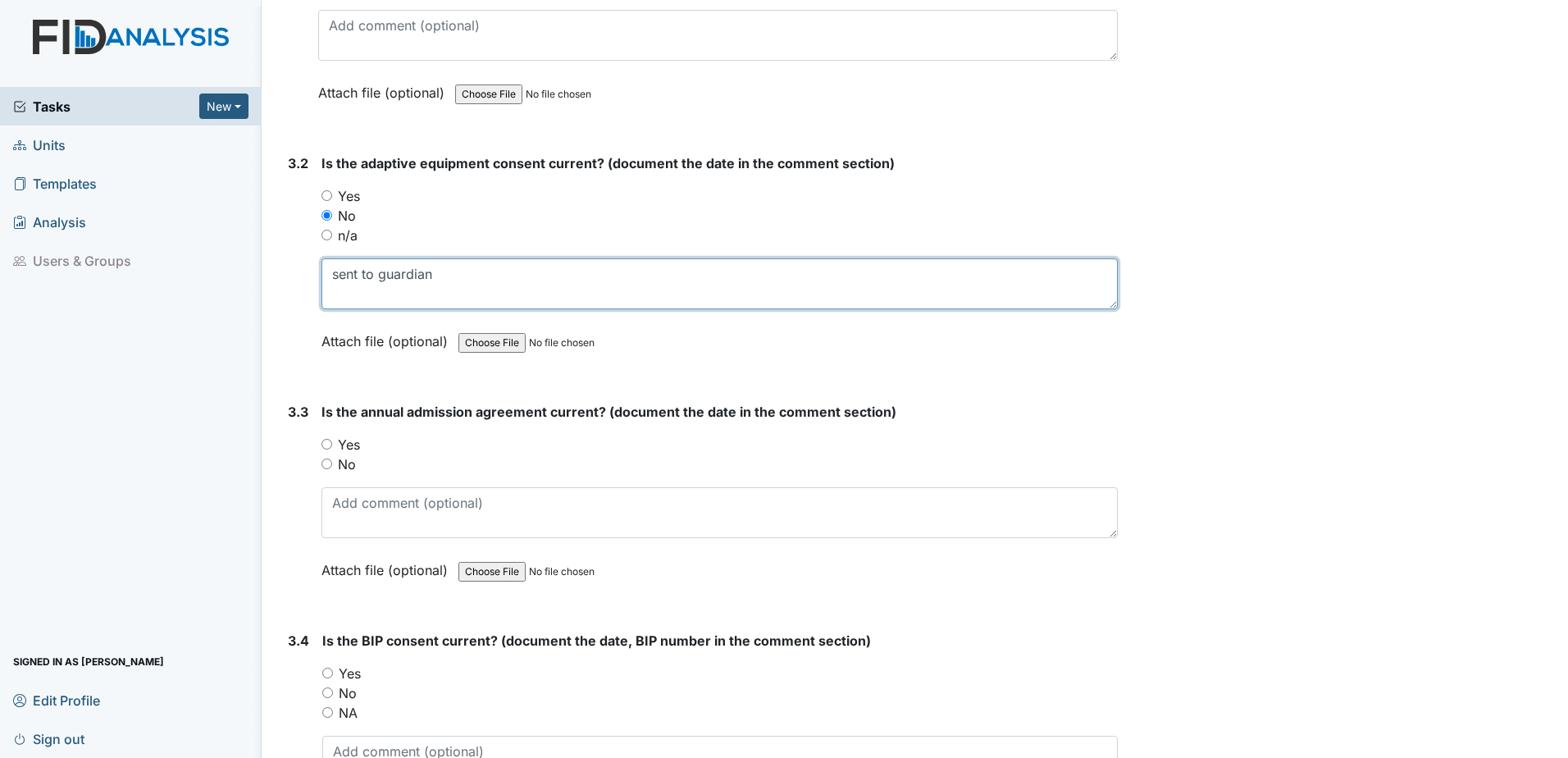
scroll to position [3964, 0]
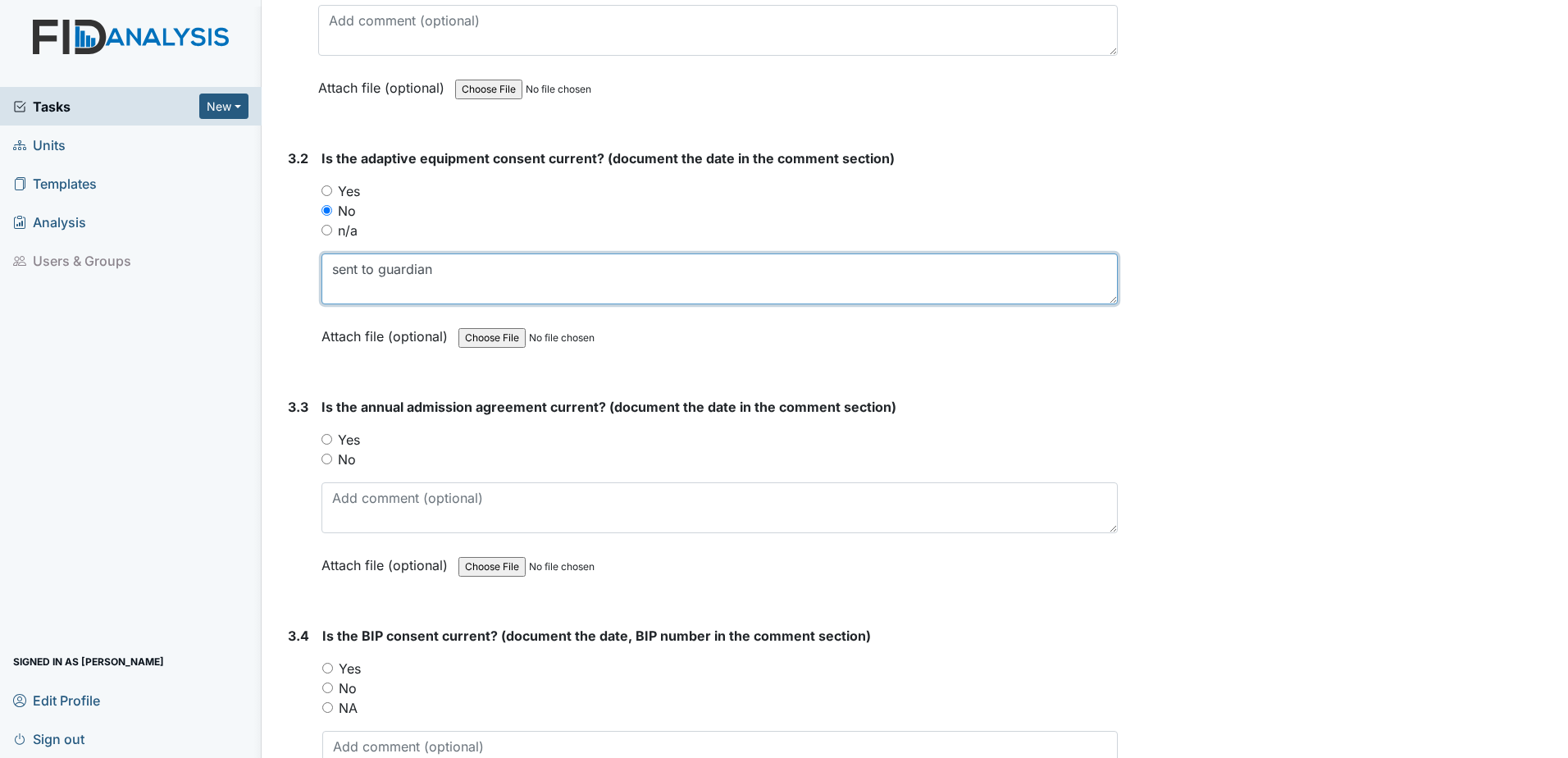
type textarea "sent to guardian"
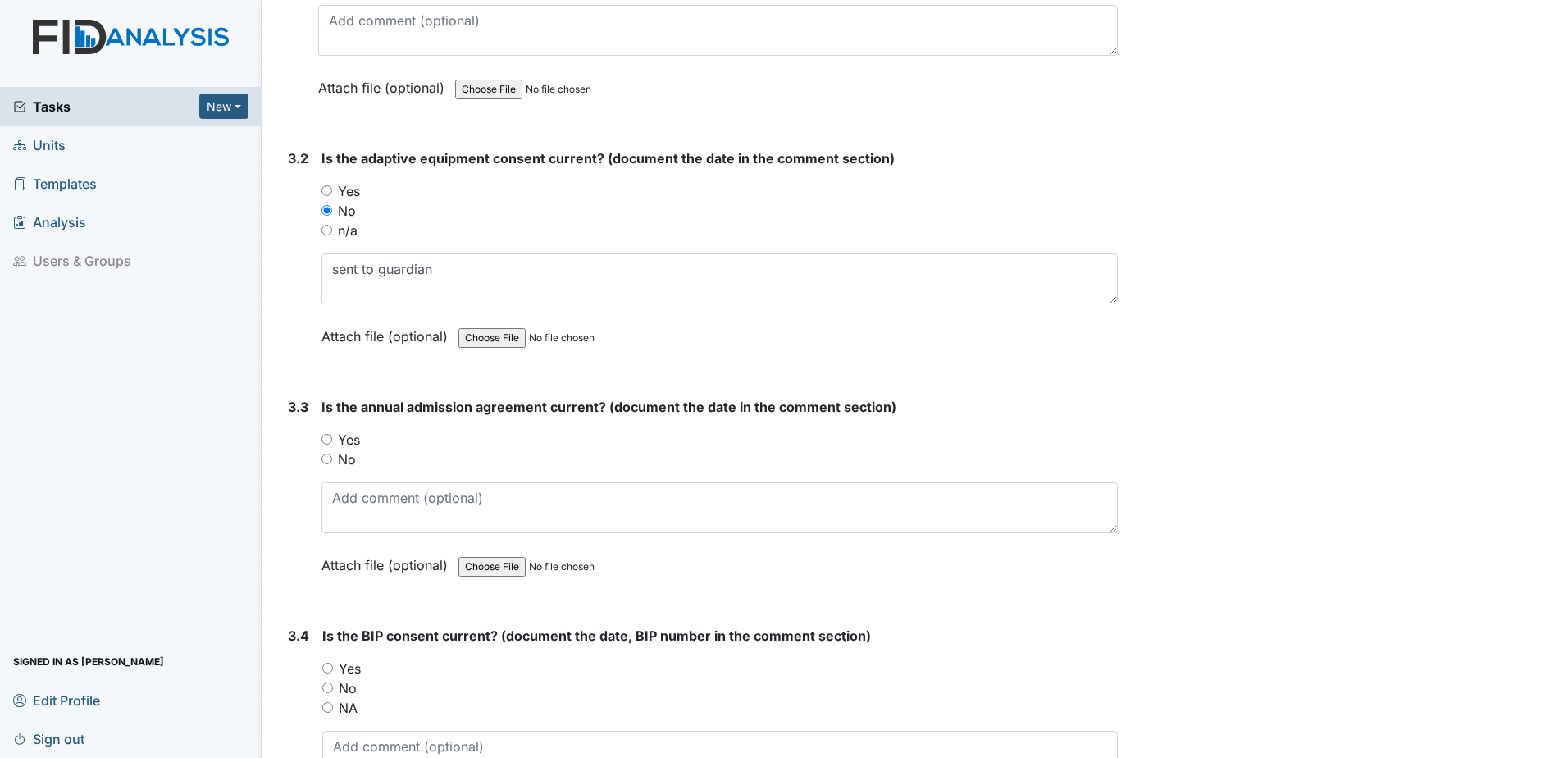
click at [350, 450] on label "No" at bounding box center [347, 459] width 18 height 19
click at [332, 453] on input "No" at bounding box center [327, 459] width 11 height 11
radio input "true"
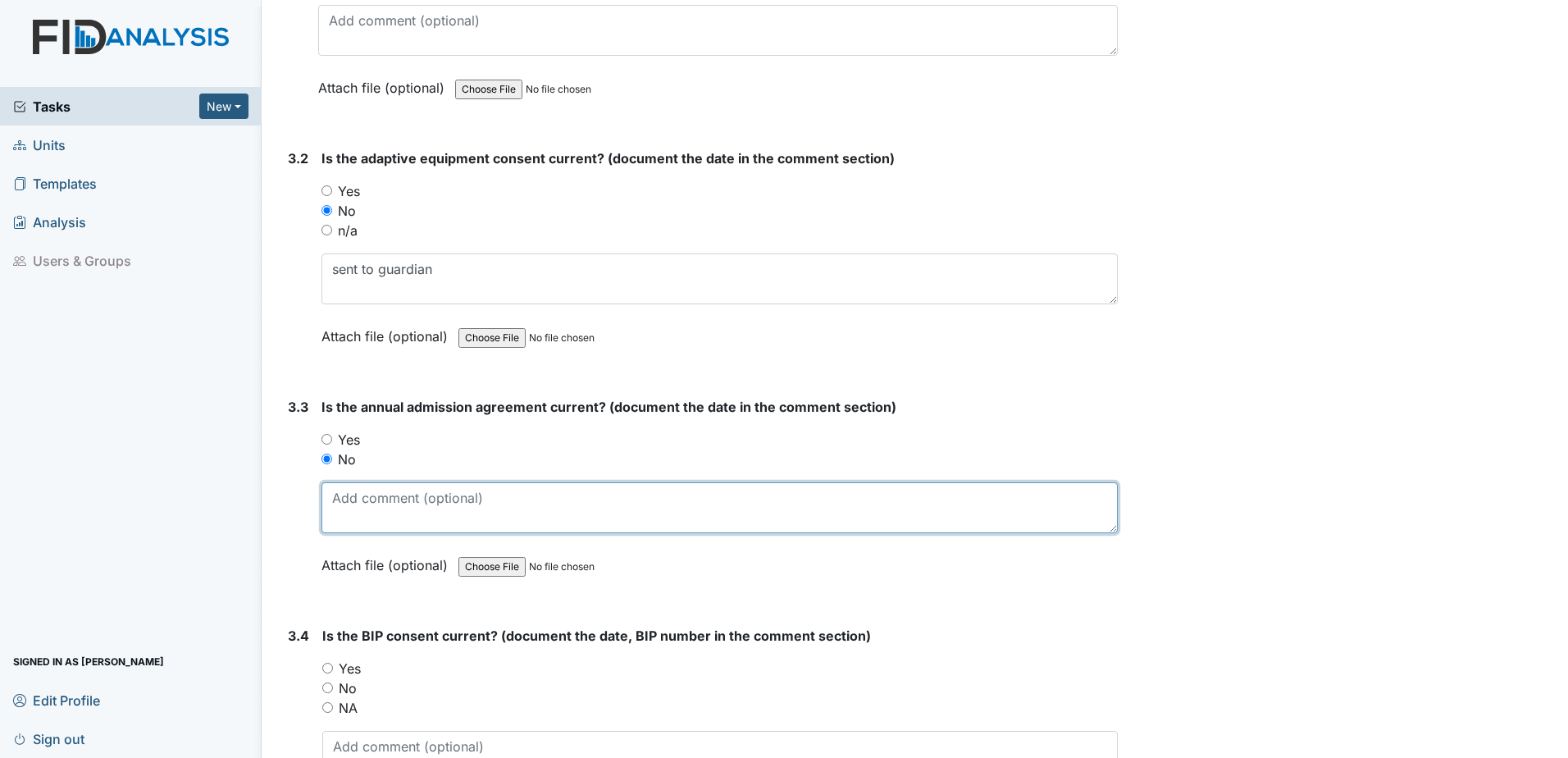
click at [375, 514] on textarea at bounding box center [719, 507] width 796 height 50
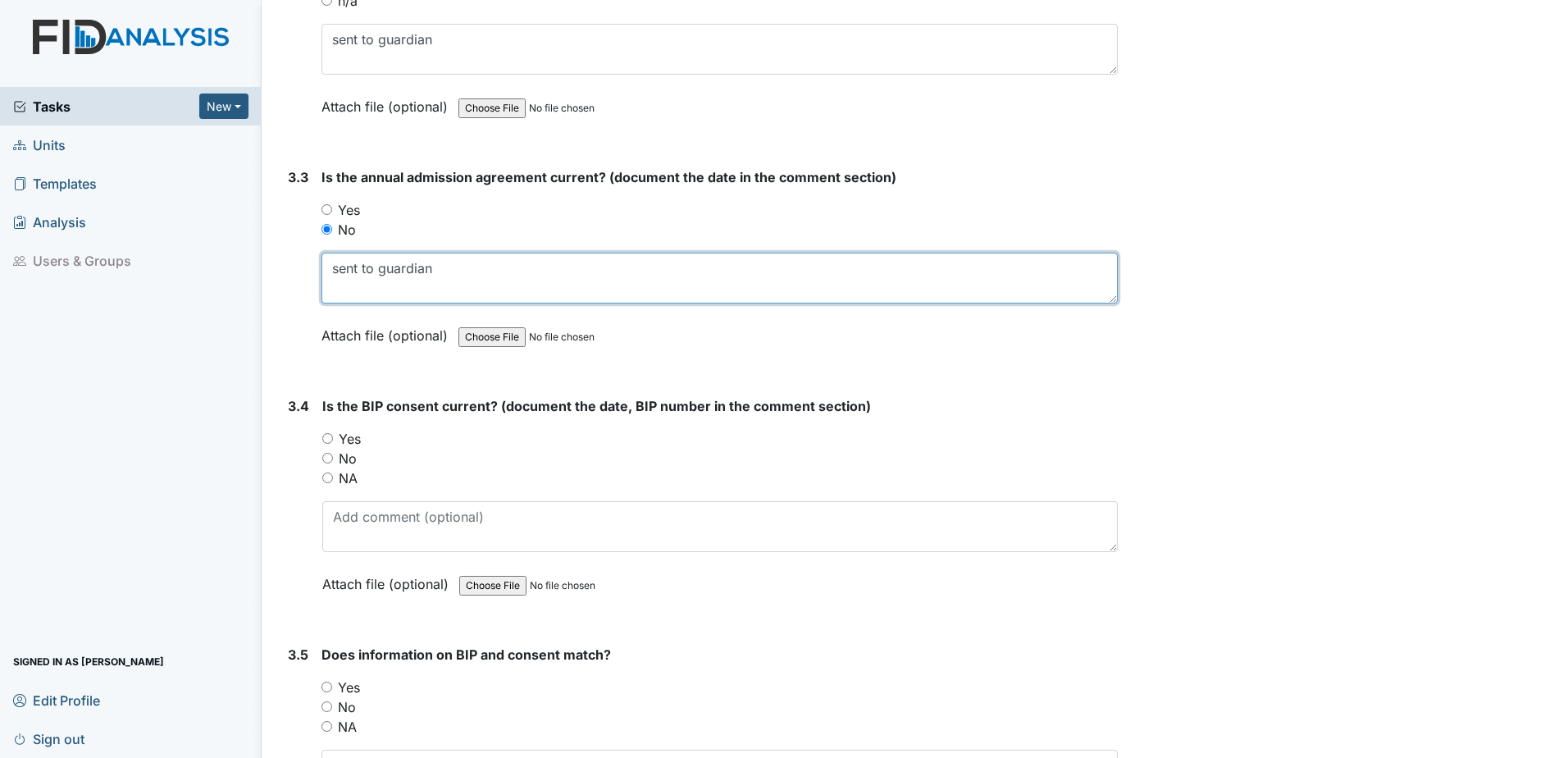
scroll to position [4211, 0]
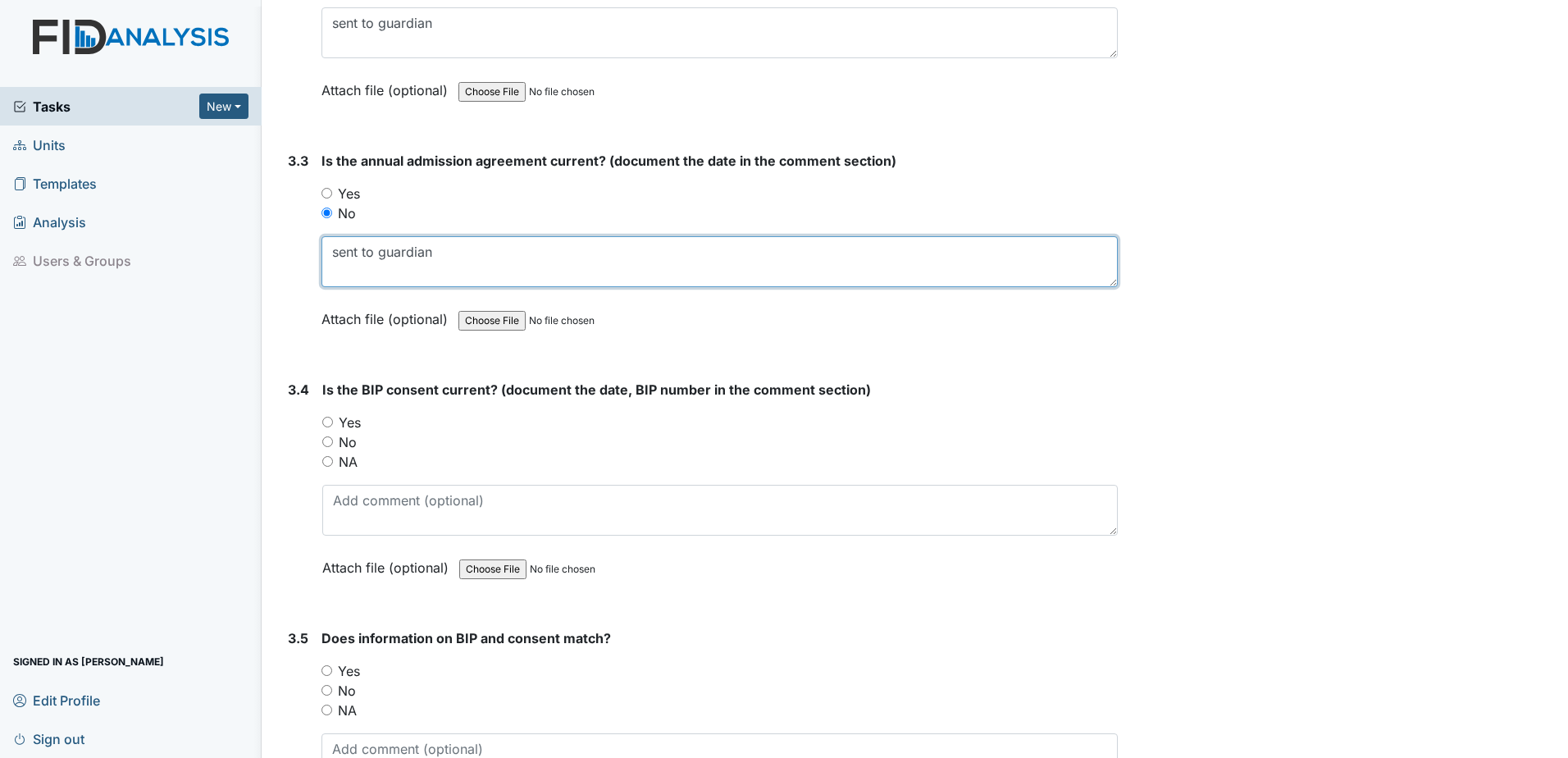
type textarea "sent to guardian"
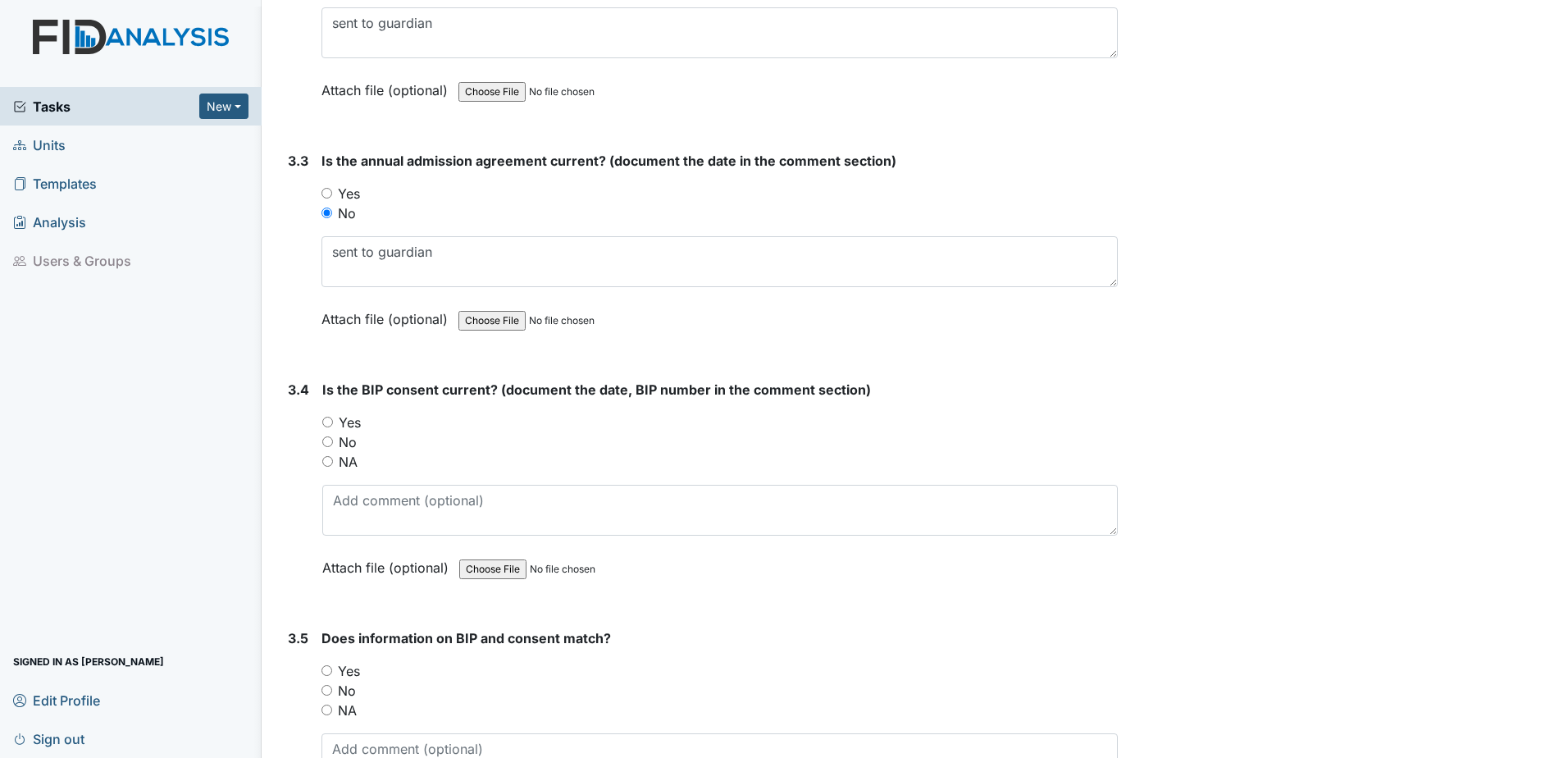
click at [351, 445] on label "No" at bounding box center [347, 442] width 18 height 19
click at [333, 445] on input "No" at bounding box center [328, 442] width 11 height 11
radio input "true"
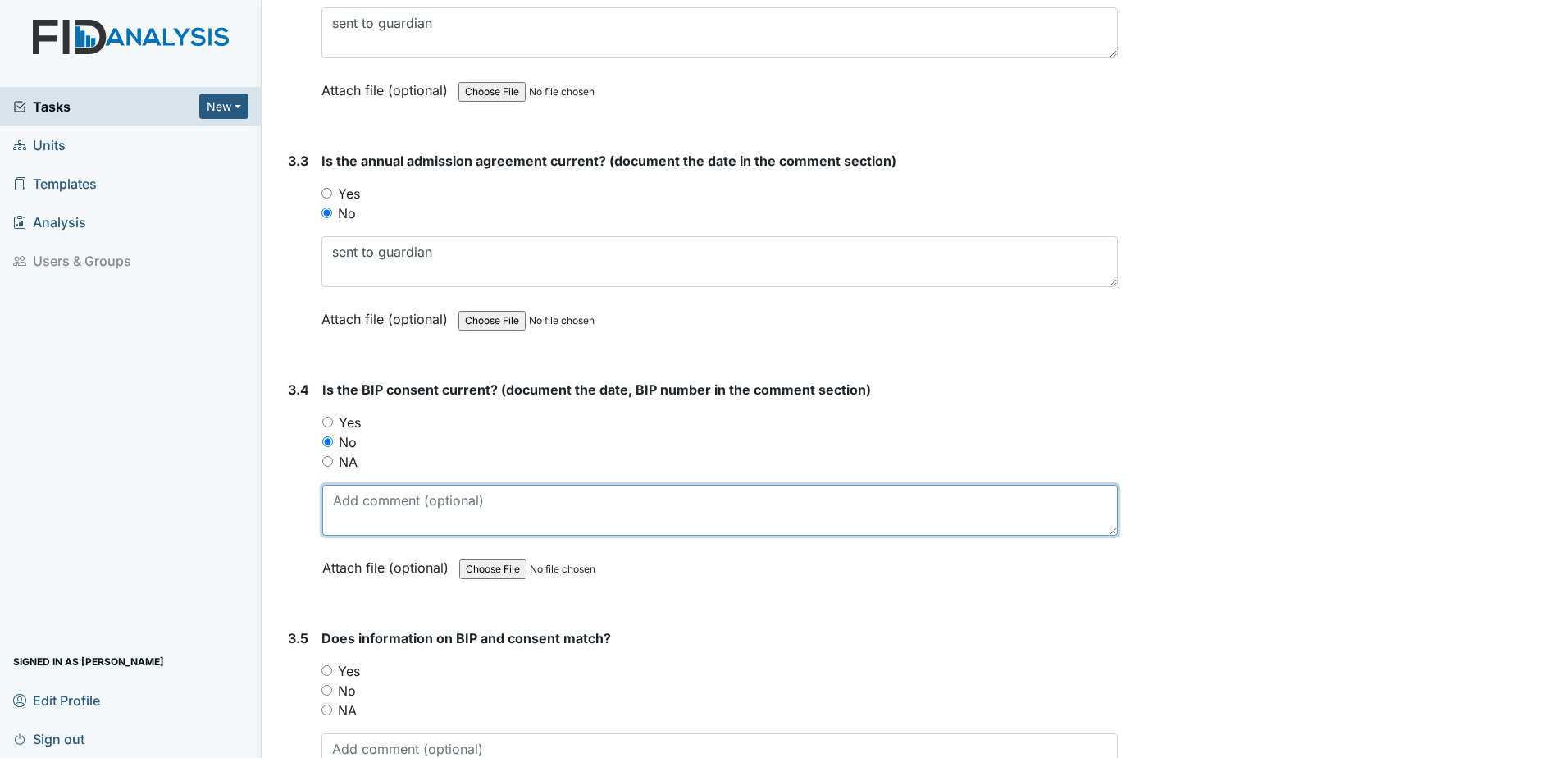
click at [365, 493] on textarea at bounding box center [720, 509] width 795 height 50
type textarea "sent to guardian"
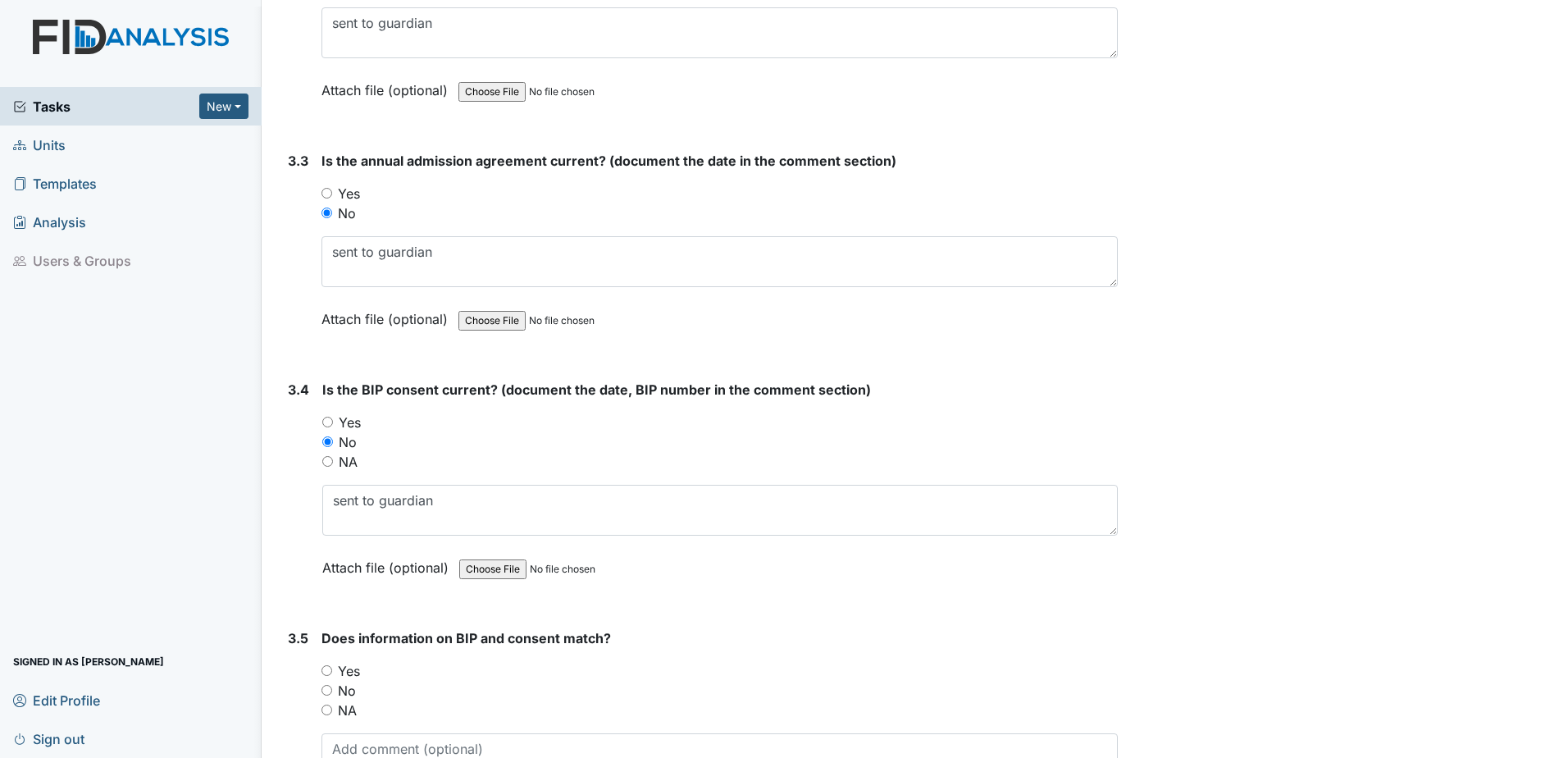
click at [355, 423] on label "Yes" at bounding box center [349, 422] width 22 height 19
click at [333, 423] on input "Yes" at bounding box center [328, 422] width 11 height 11
radio input "true"
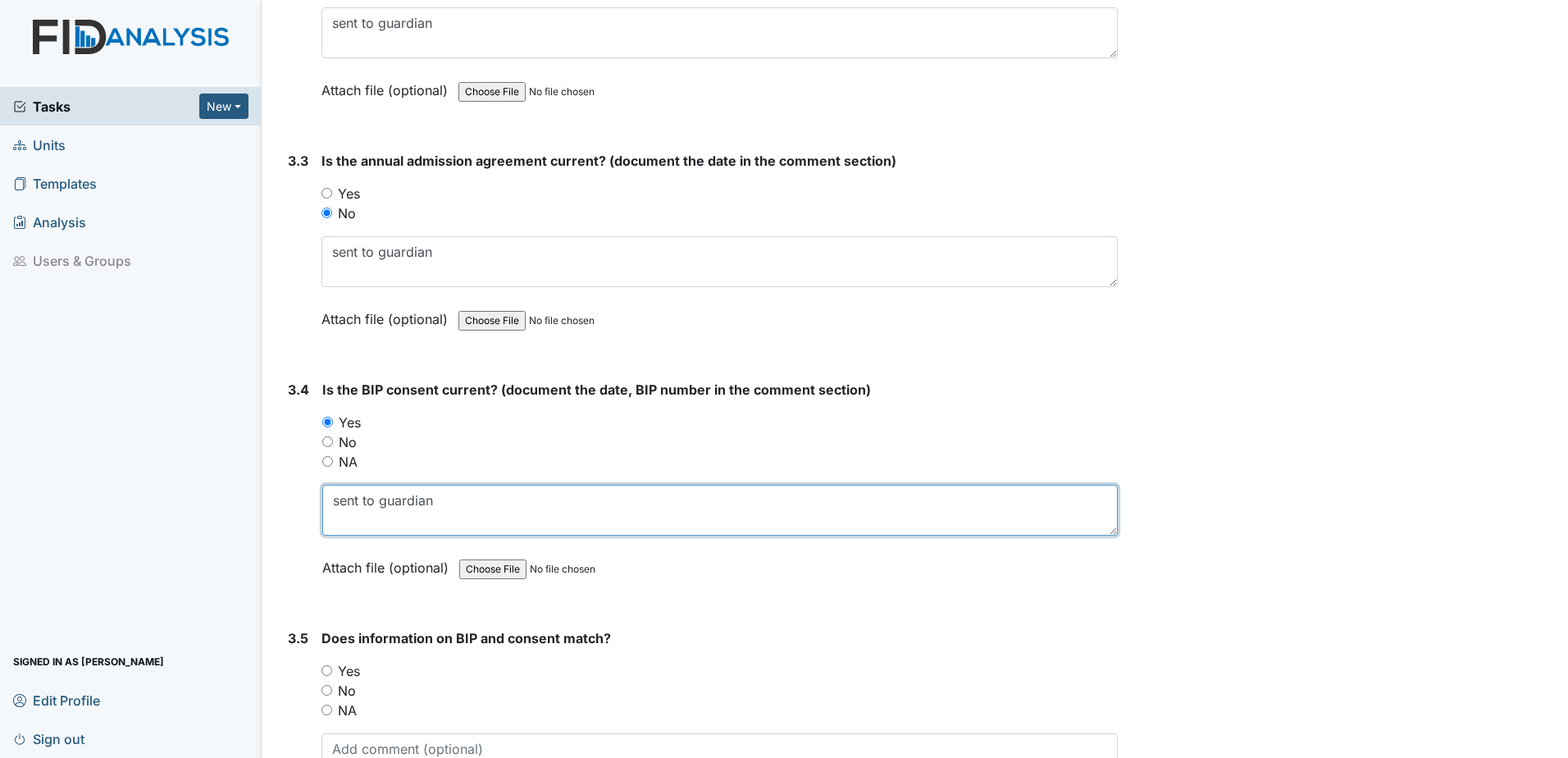
drag, startPoint x: 446, startPoint y: 499, endPoint x: 254, endPoint y: 486, distance: 192.4
click at [255, 489] on div "Tasks New Form Inspection Document Bundle Units Templates Analysis Users & Grou…" at bounding box center [784, 379] width 1568 height 758
type textarea "[DATE]"
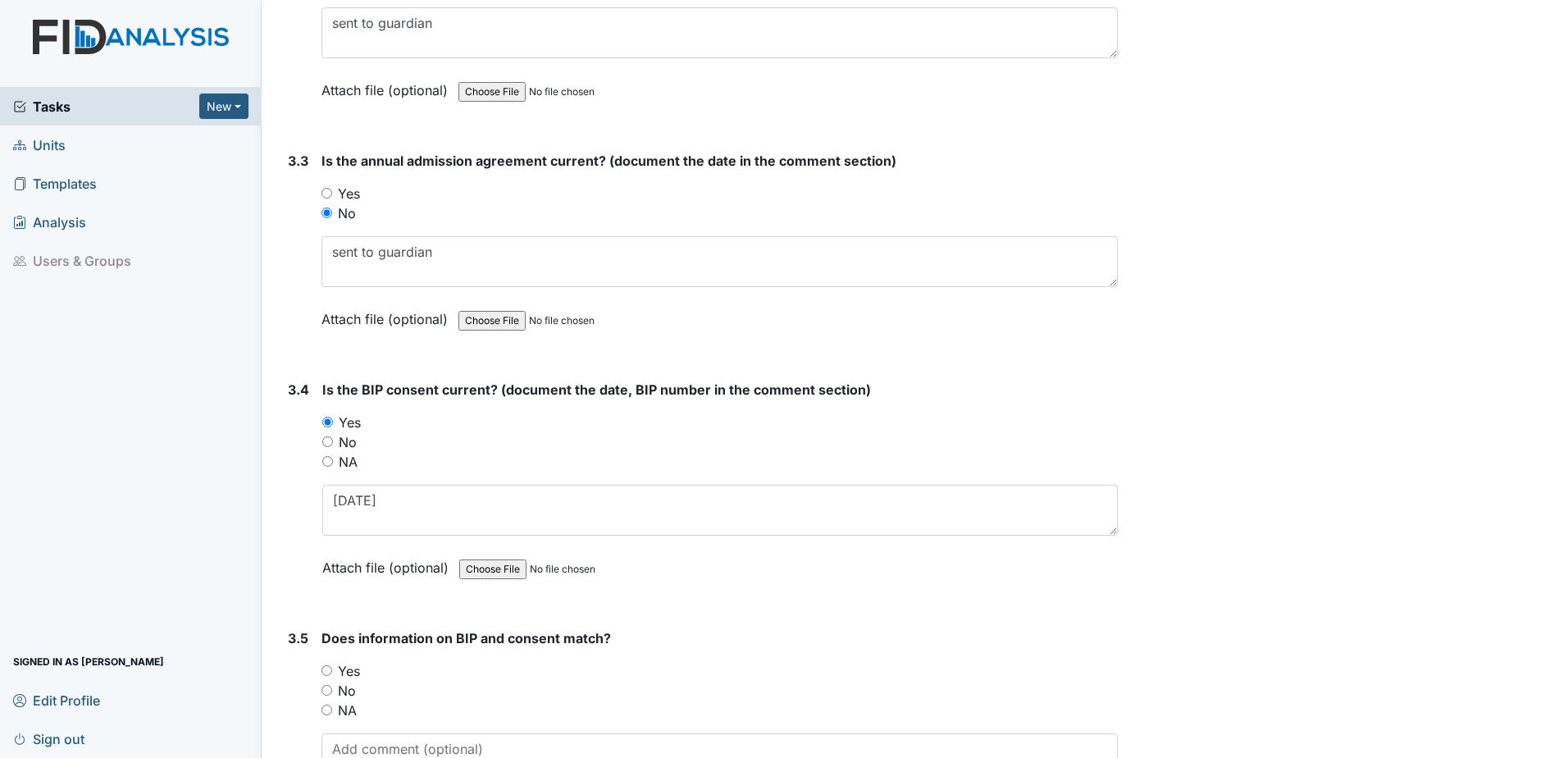
click at [351, 673] on label "Yes" at bounding box center [349, 670] width 22 height 19
click at [332, 673] on input "Yes" at bounding box center [327, 670] width 11 height 11
radio input "true"
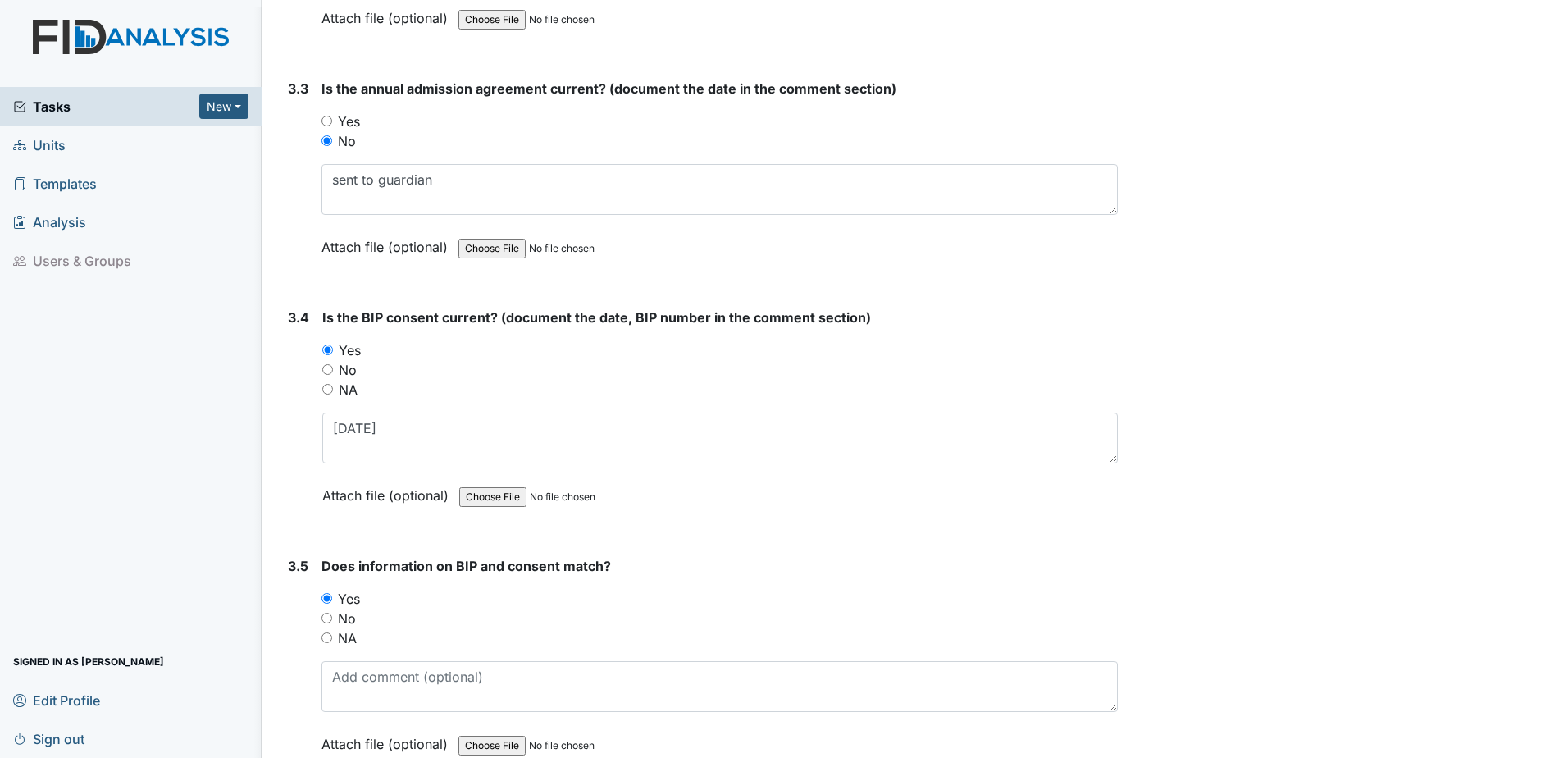
scroll to position [4374, 0]
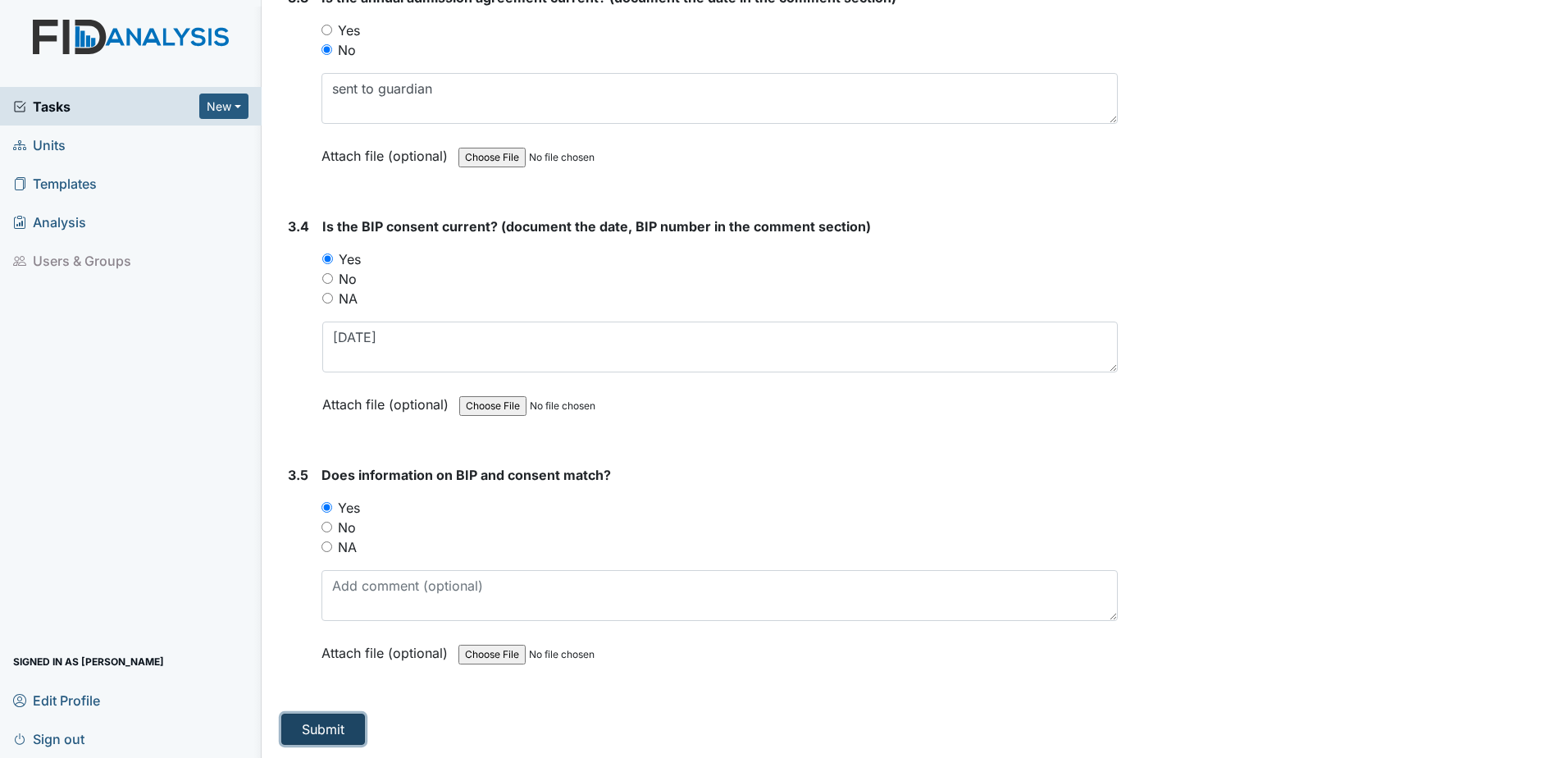
click at [343, 722] on button "Submit" at bounding box center [323, 729] width 83 height 31
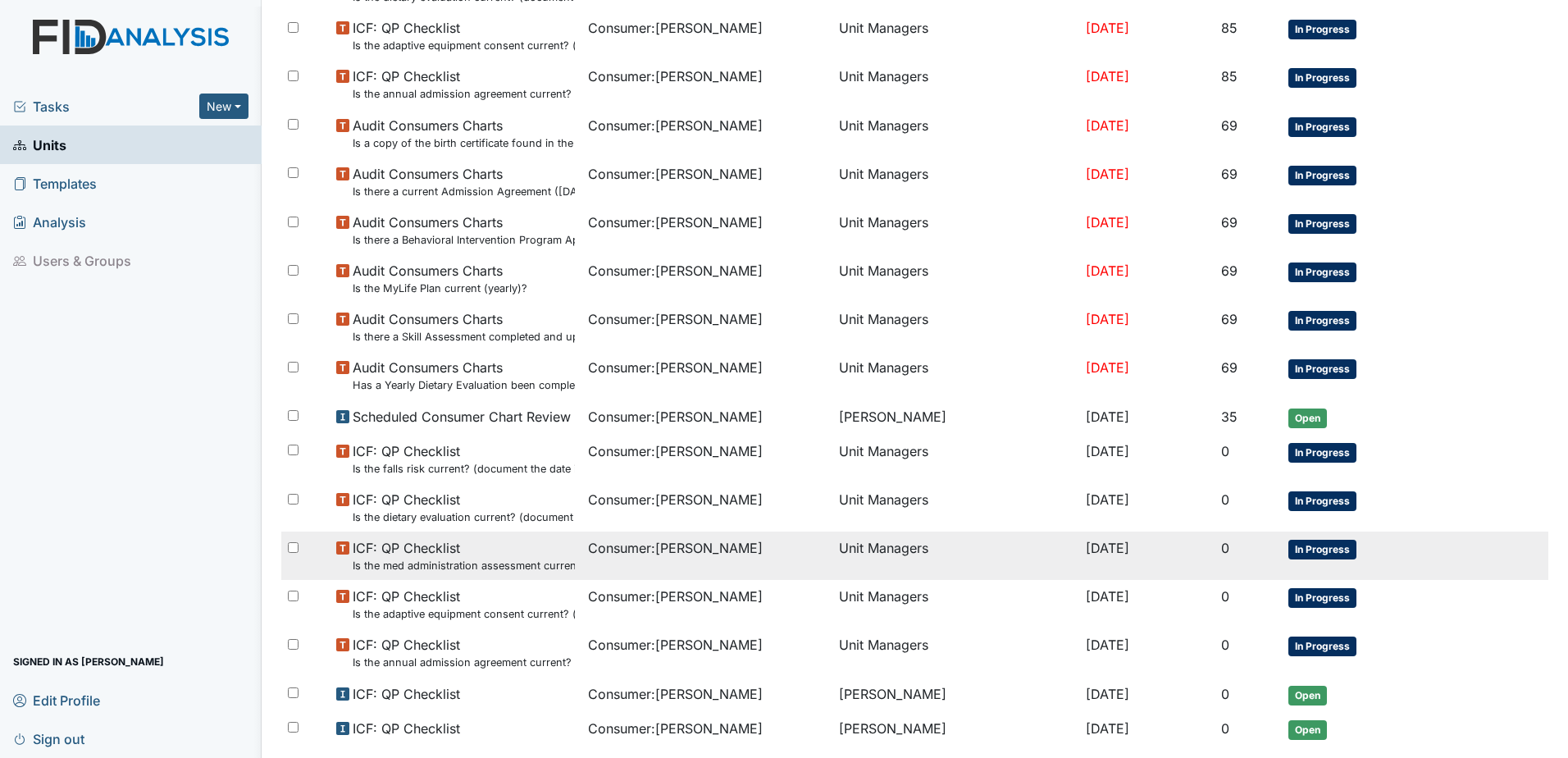
scroll to position [642, 0]
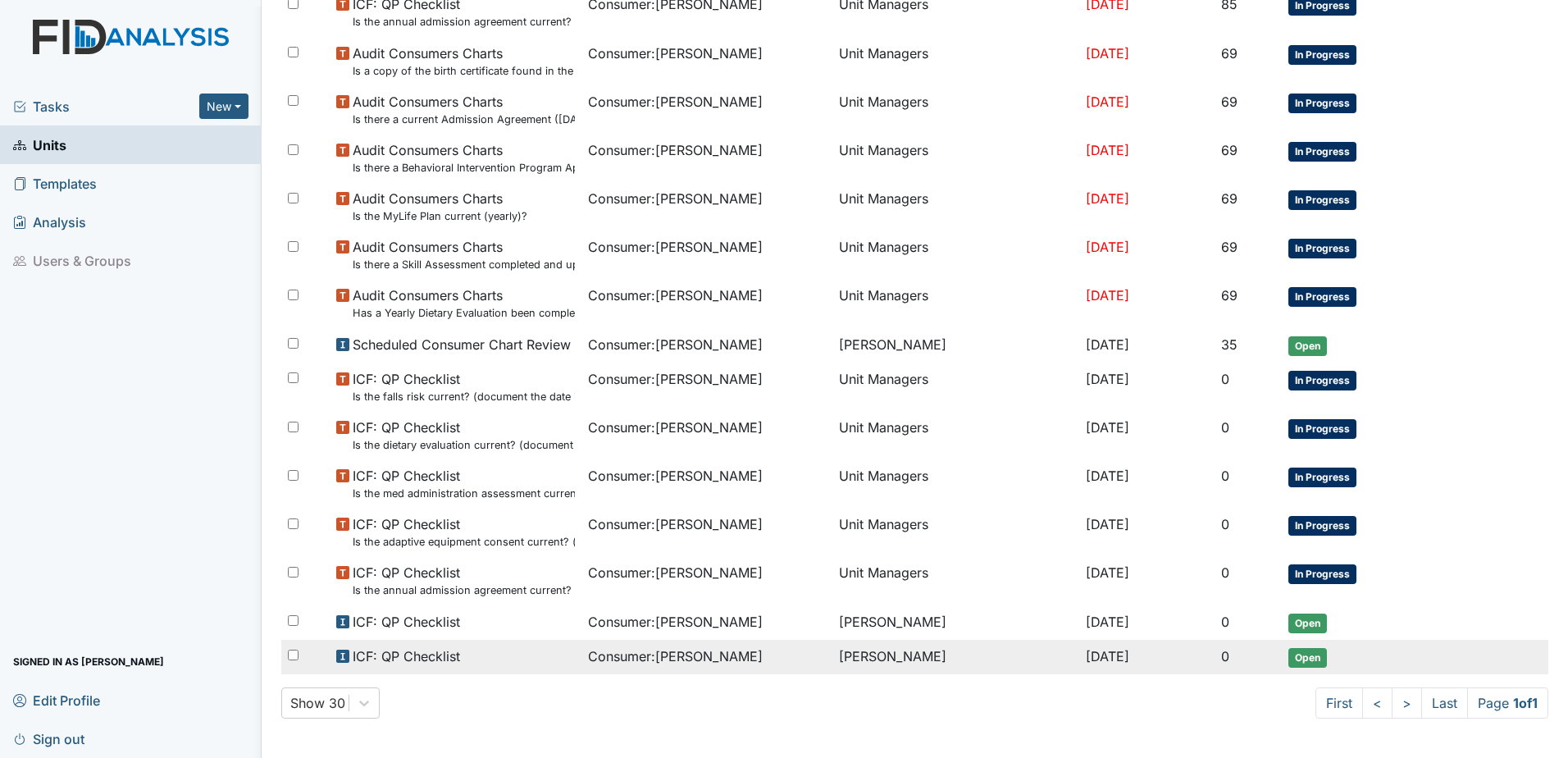
click at [679, 659] on span "Consumer : [PERSON_NAME]" at bounding box center [675, 656] width 174 height 19
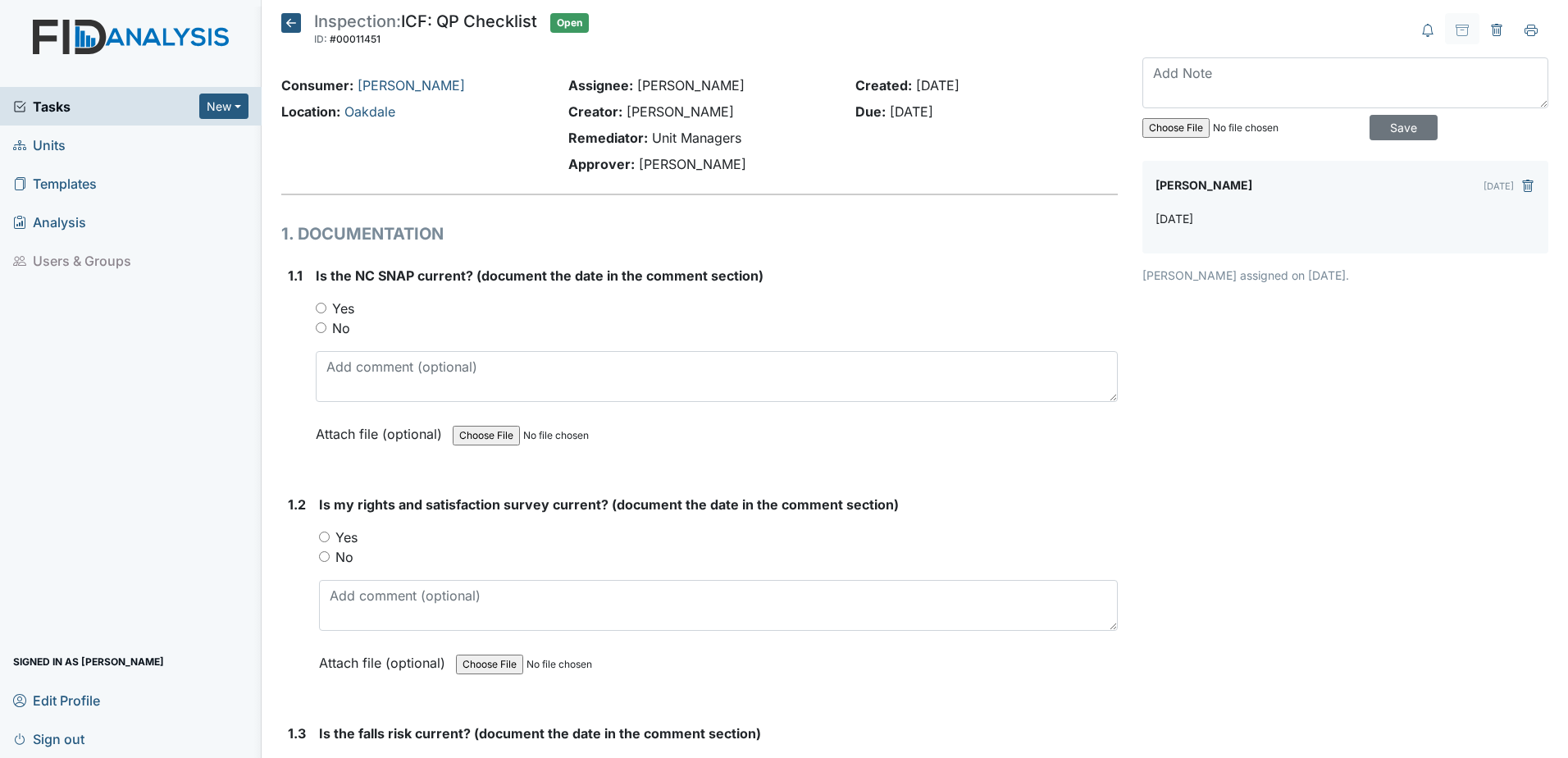
click at [333, 306] on label "Yes" at bounding box center [343, 308] width 22 height 19
click at [327, 306] on input "Yes" at bounding box center [321, 308] width 11 height 11
radio input "true"
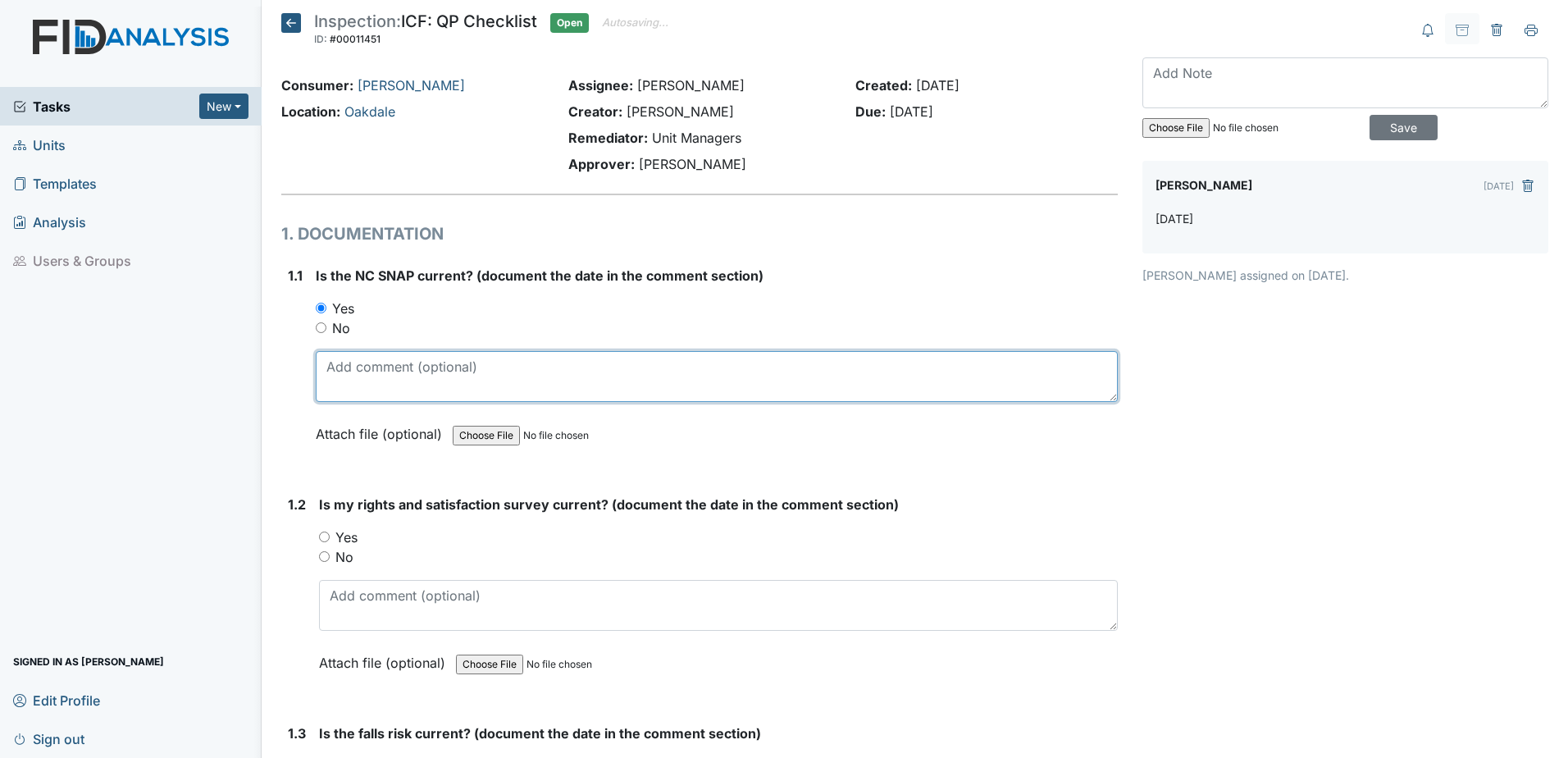
click at [367, 367] on textarea at bounding box center [717, 375] width 802 height 50
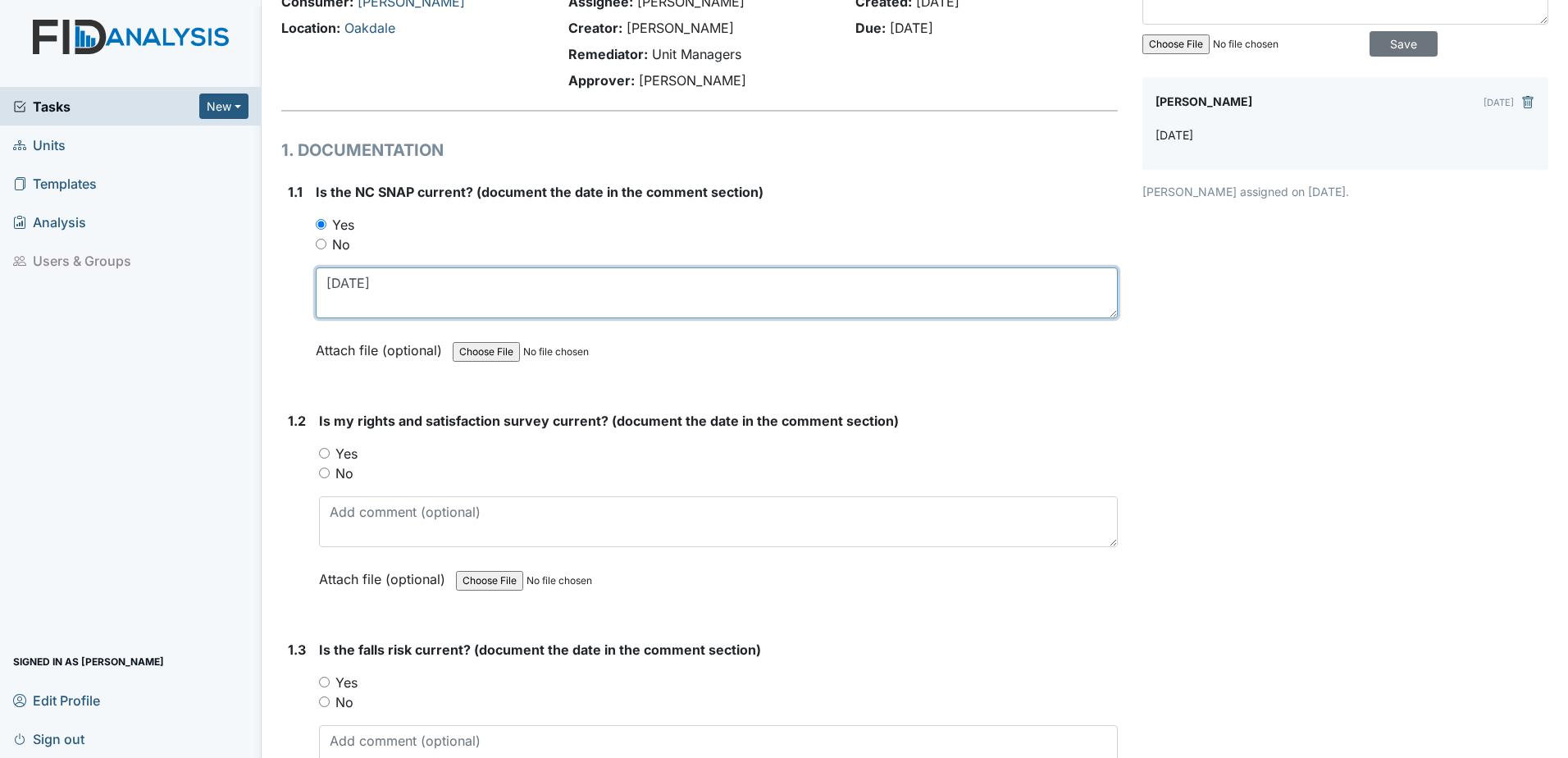
scroll to position [246, 0]
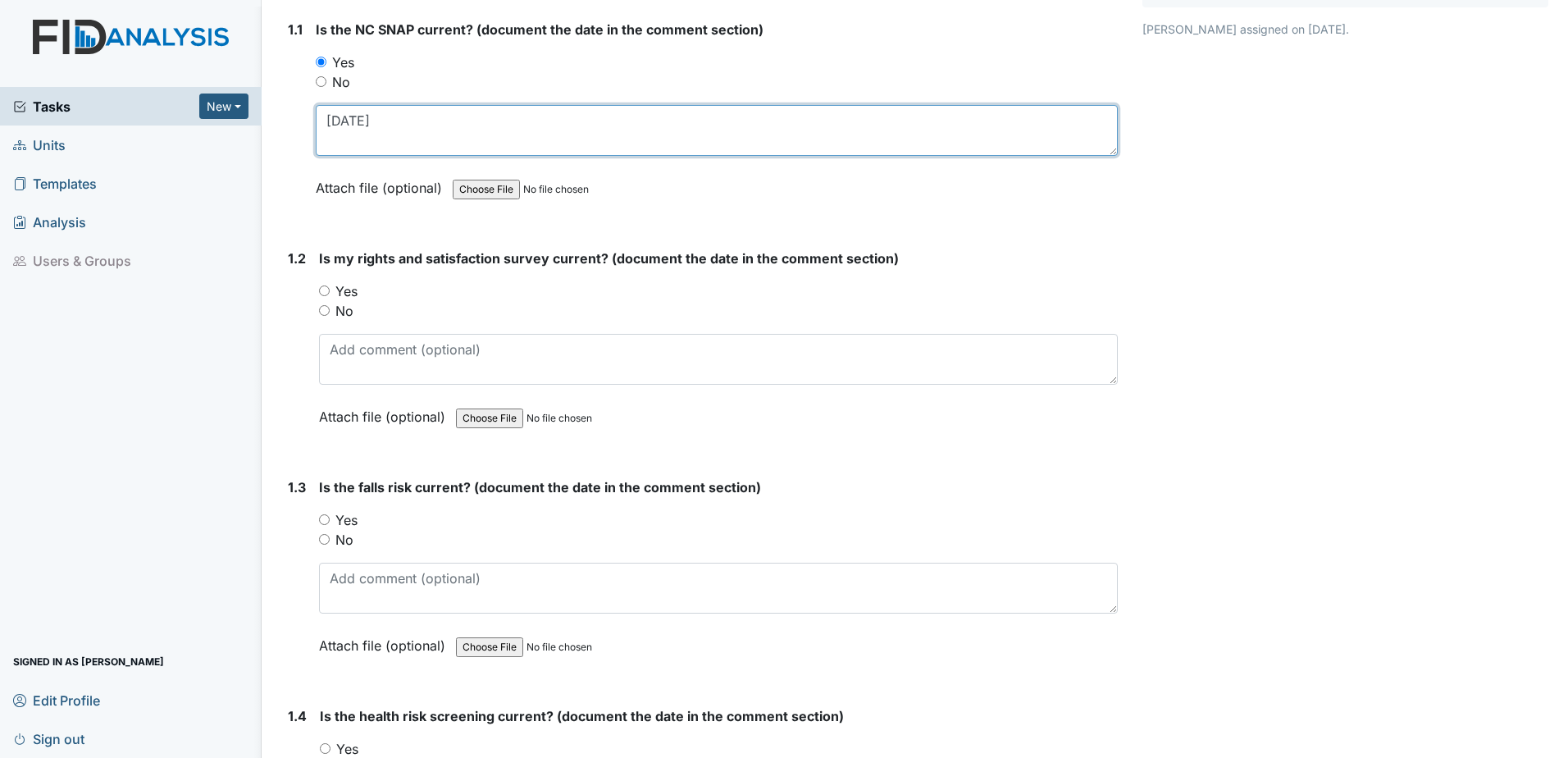
type textarea "[DATE]"
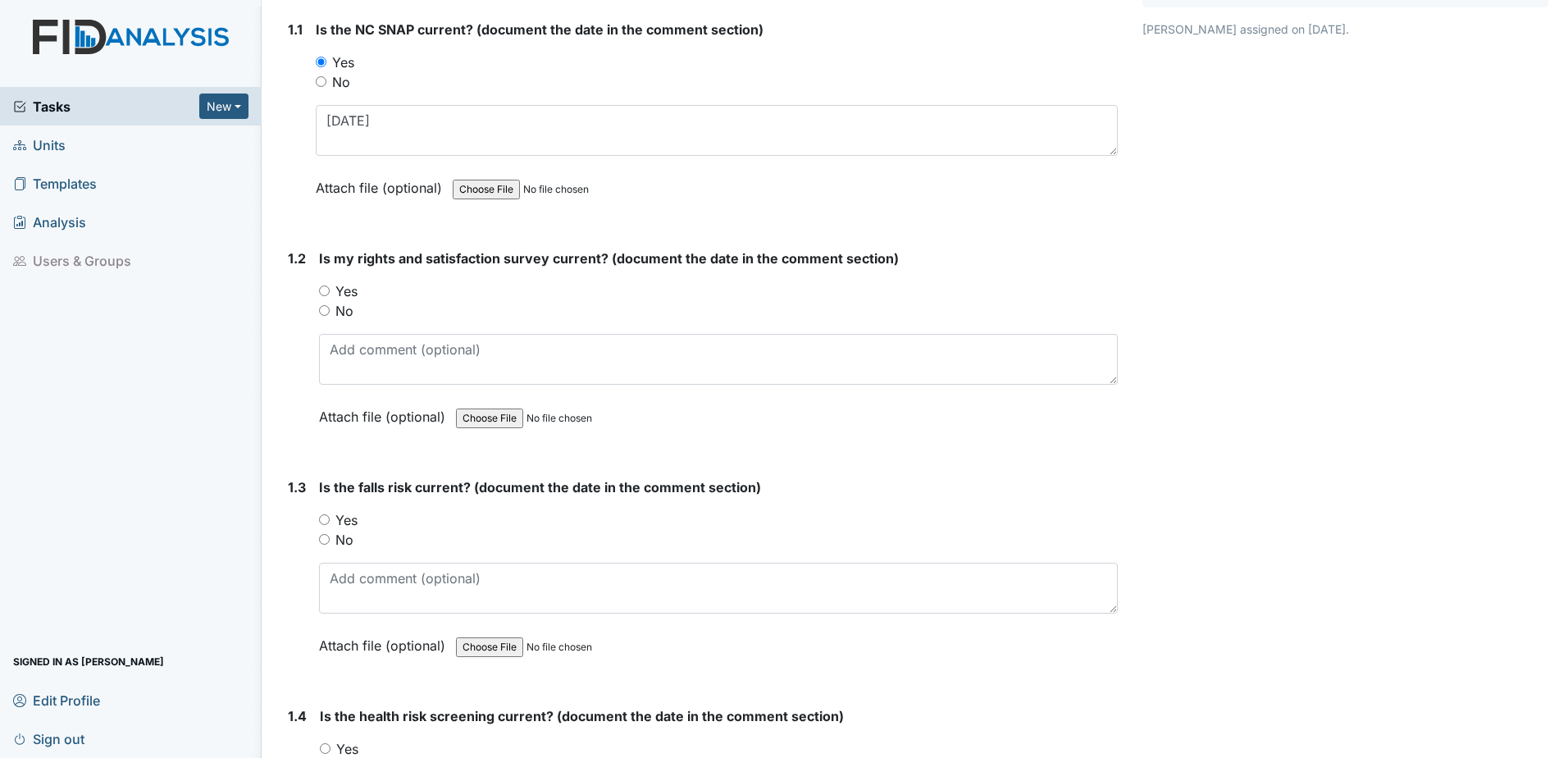
click at [347, 299] on label "Yes" at bounding box center [346, 291] width 22 height 19
click at [329, 296] on input "Yes" at bounding box center [324, 290] width 11 height 11
radio input "true"
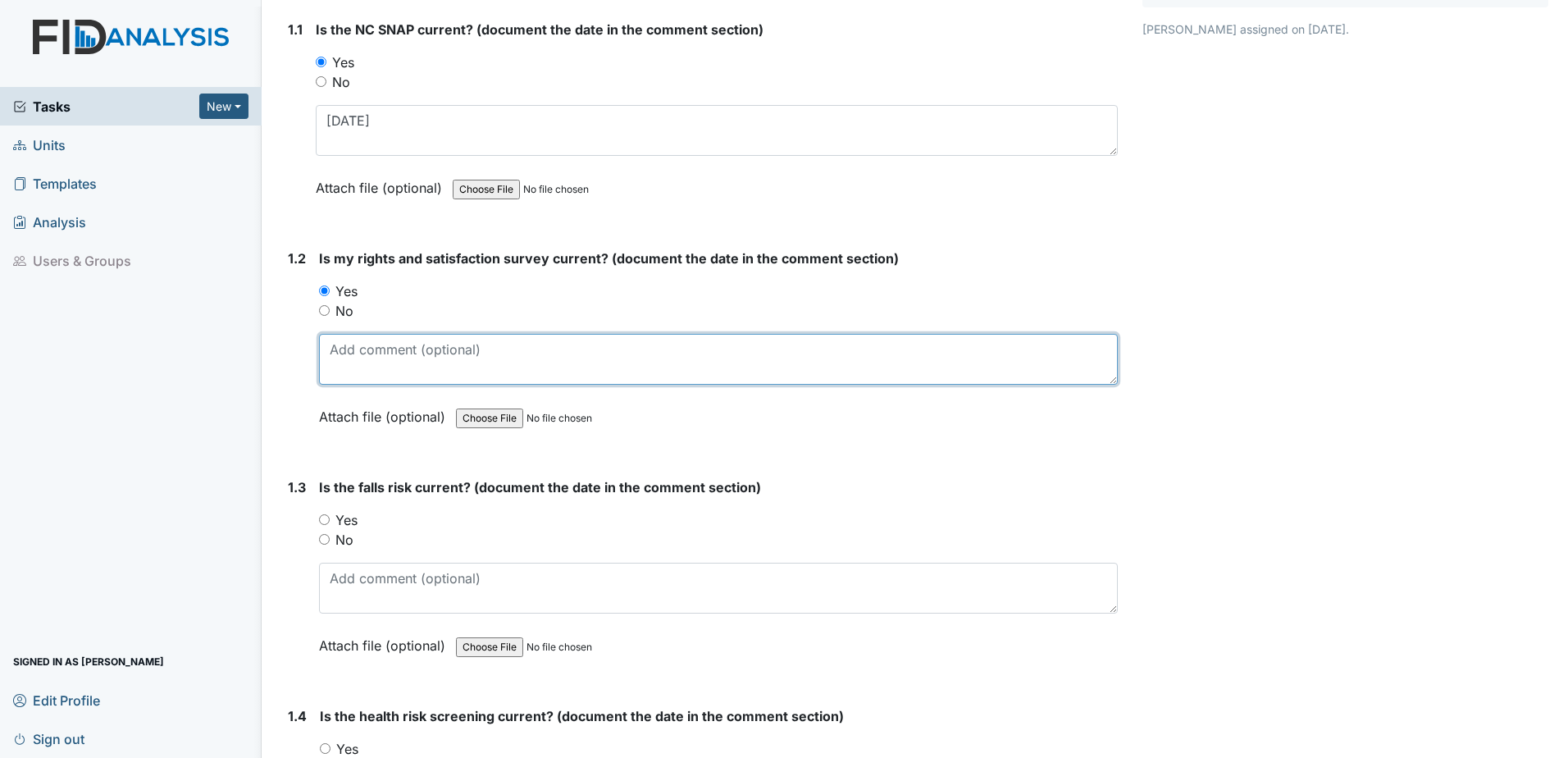
click at [389, 352] on textarea at bounding box center [718, 359] width 799 height 50
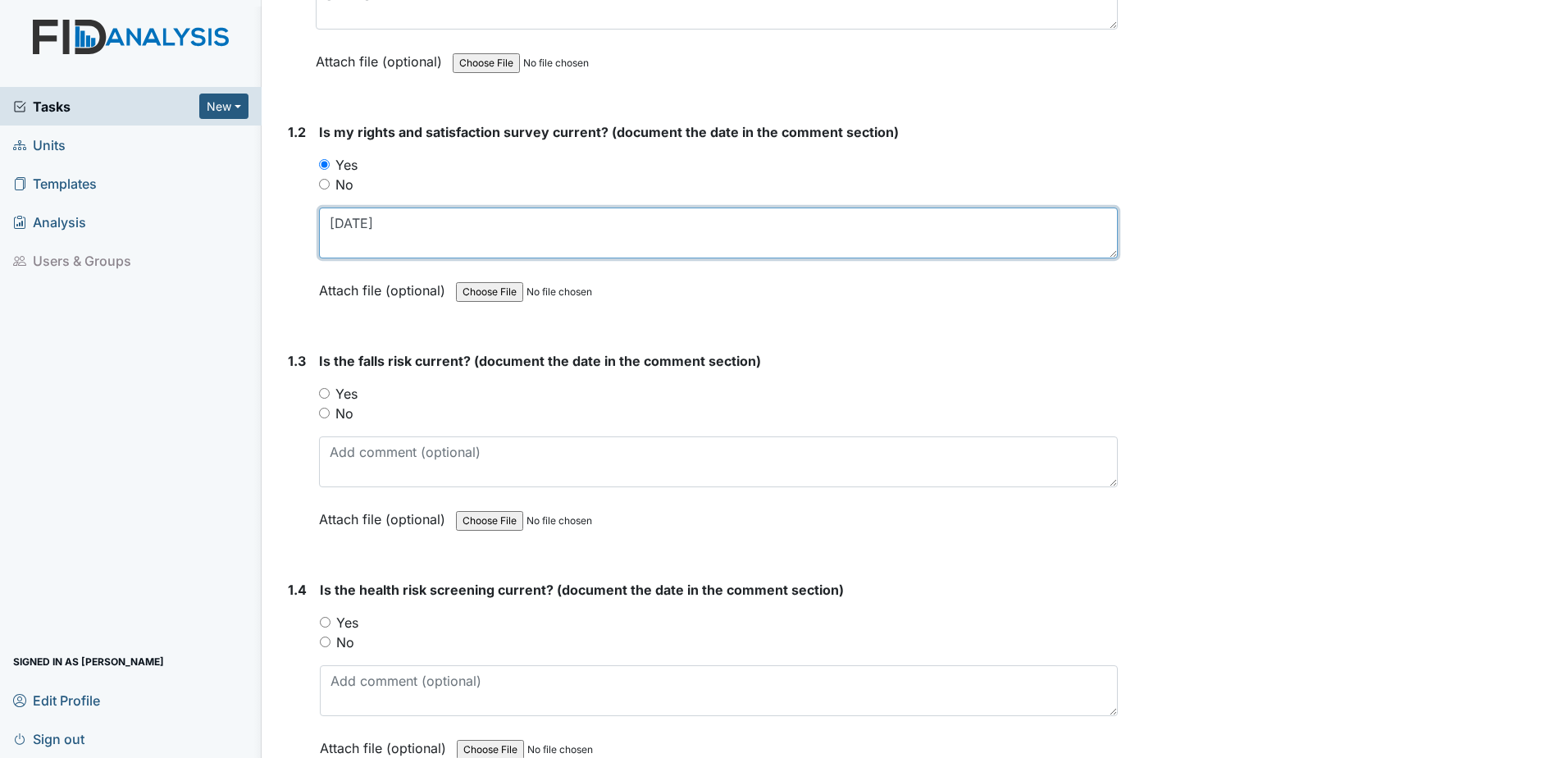
scroll to position [410, 0]
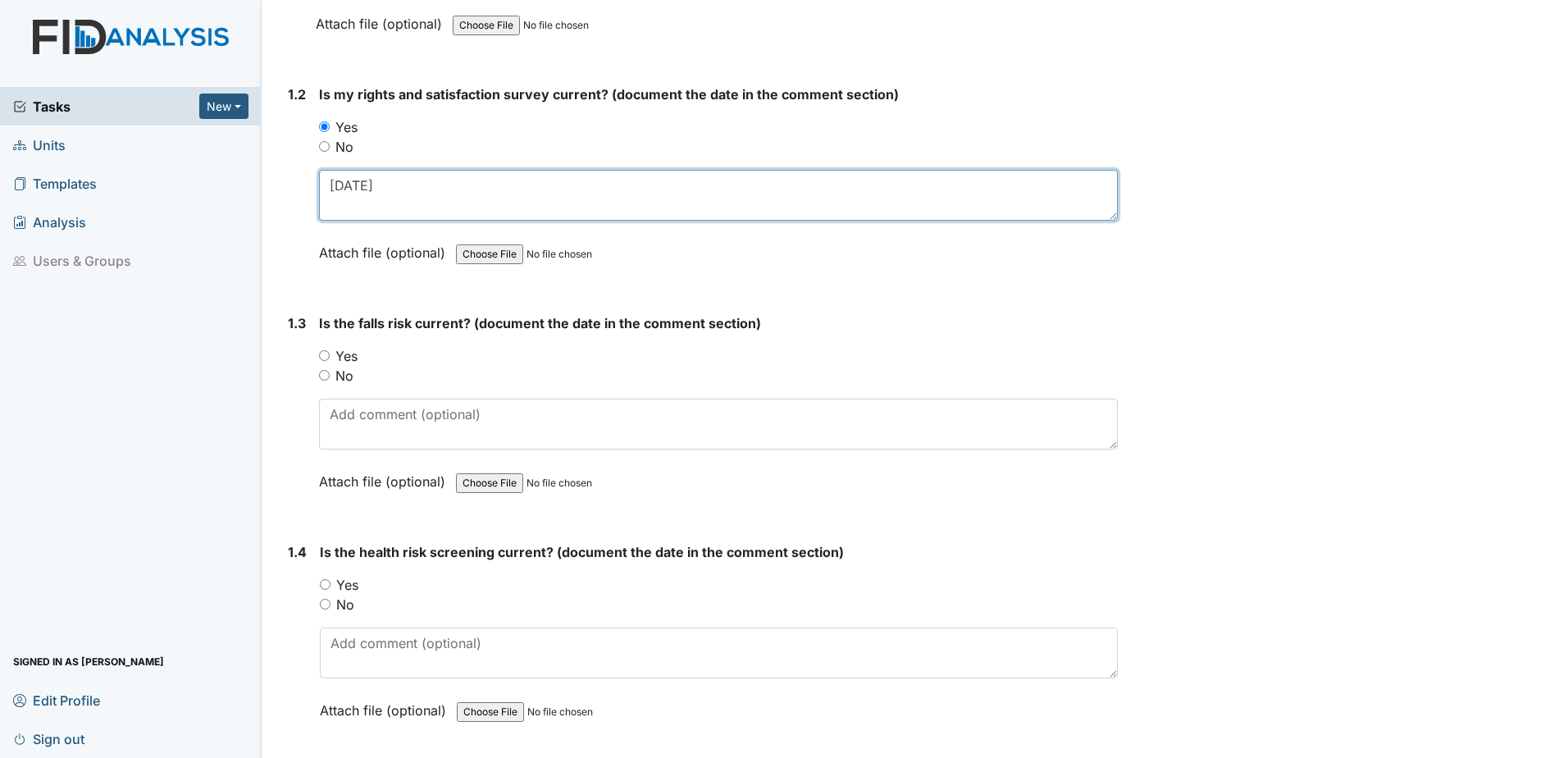
type textarea "[DATE]"
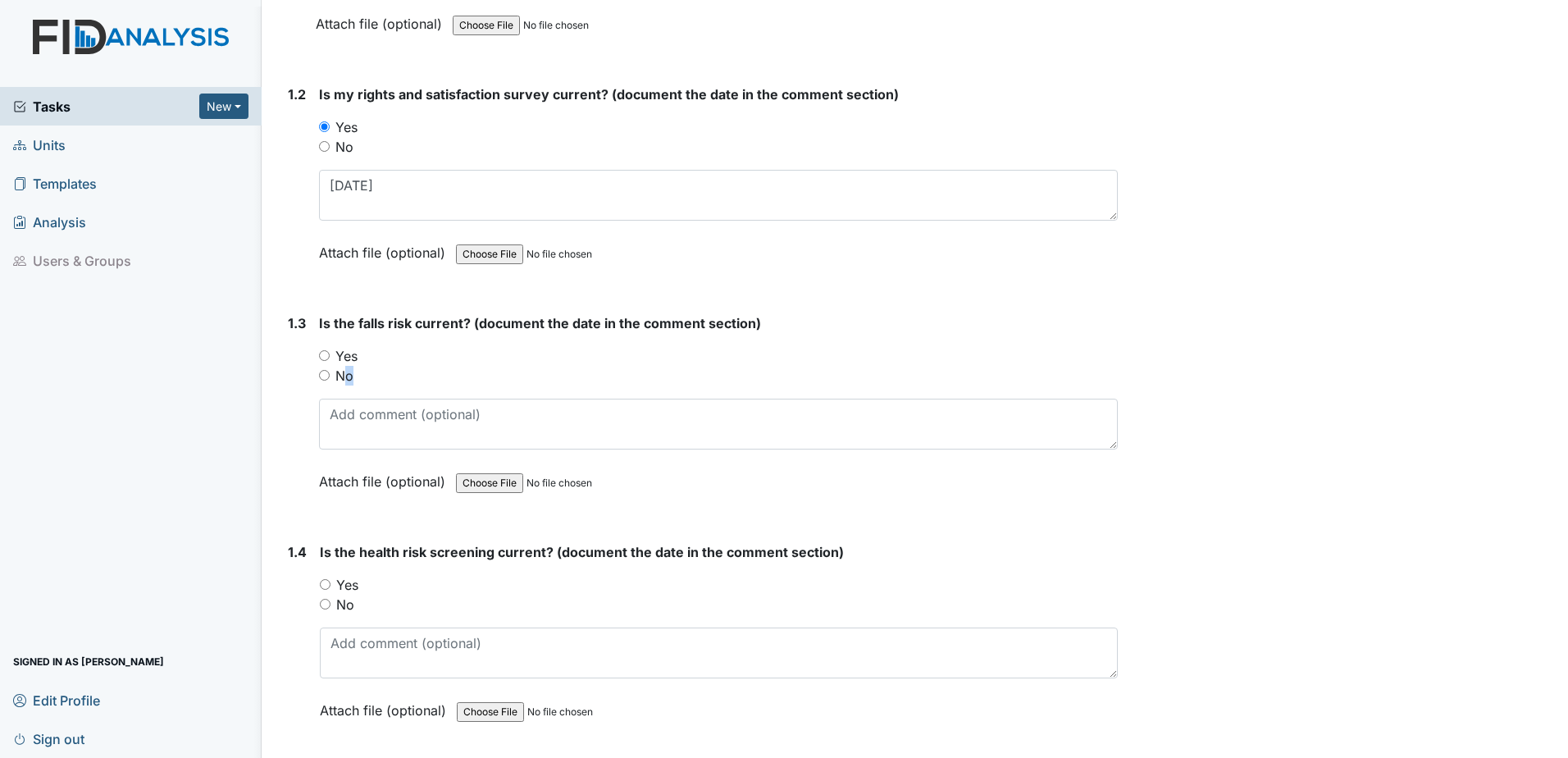
click at [340, 375] on label "No" at bounding box center [344, 375] width 18 height 19
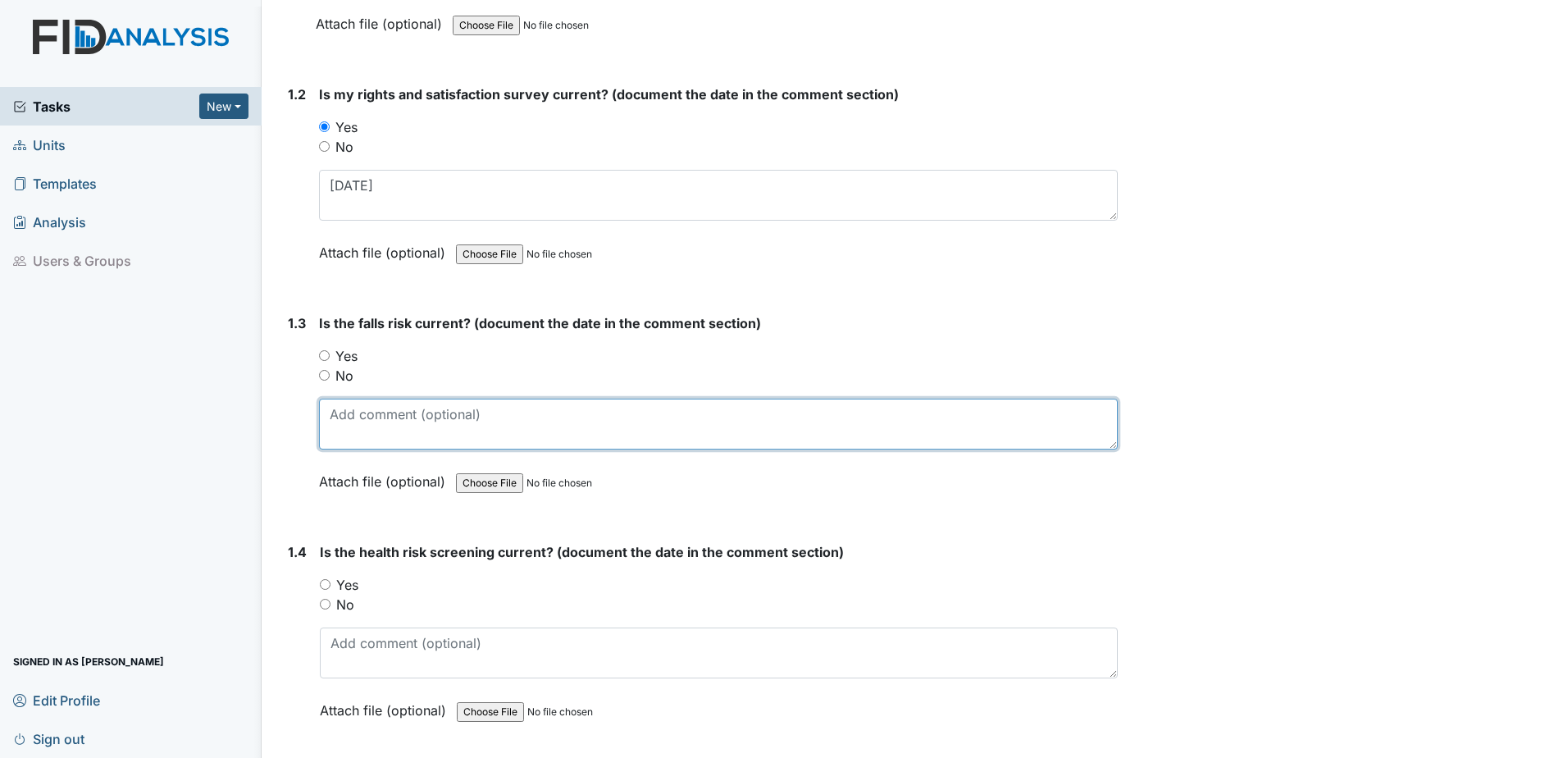
drag, startPoint x: 340, startPoint y: 375, endPoint x: 360, endPoint y: 437, distance: 65.1
click at [360, 437] on textarea at bounding box center [718, 423] width 799 height 50
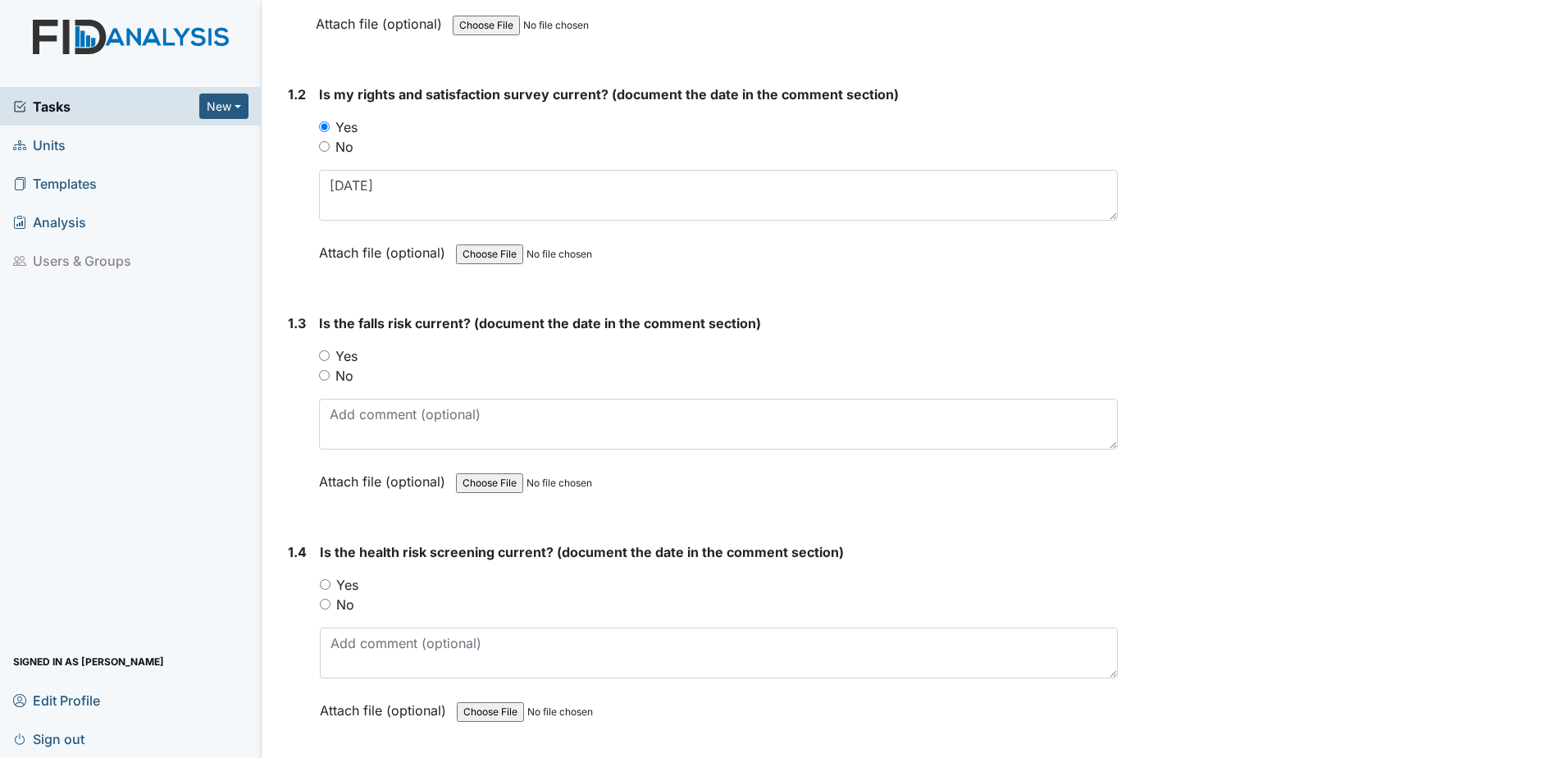
click at [323, 374] on input "No" at bounding box center [324, 375] width 11 height 11
radio input "true"
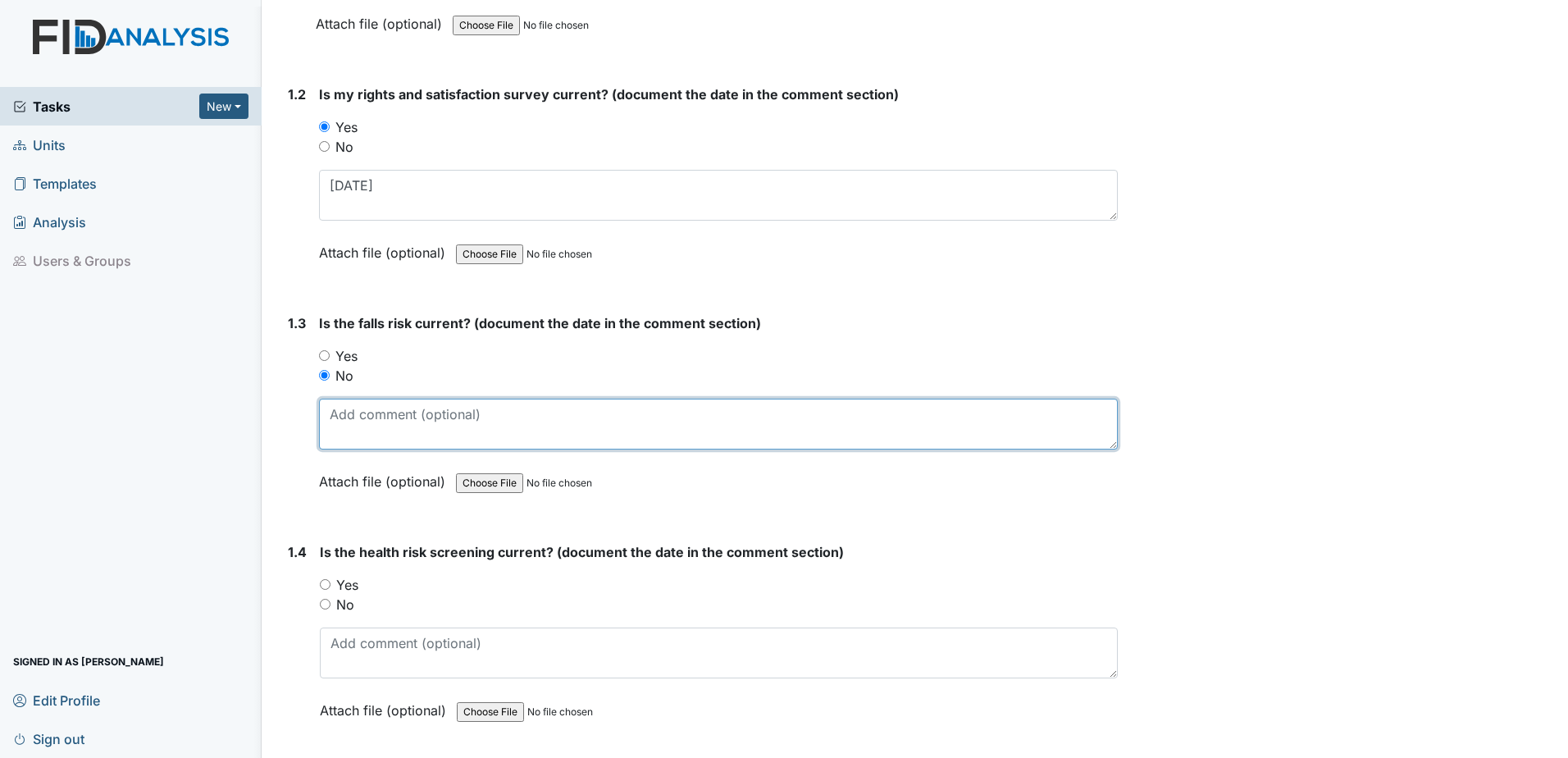
click at [349, 421] on textarea at bounding box center [718, 423] width 799 height 50
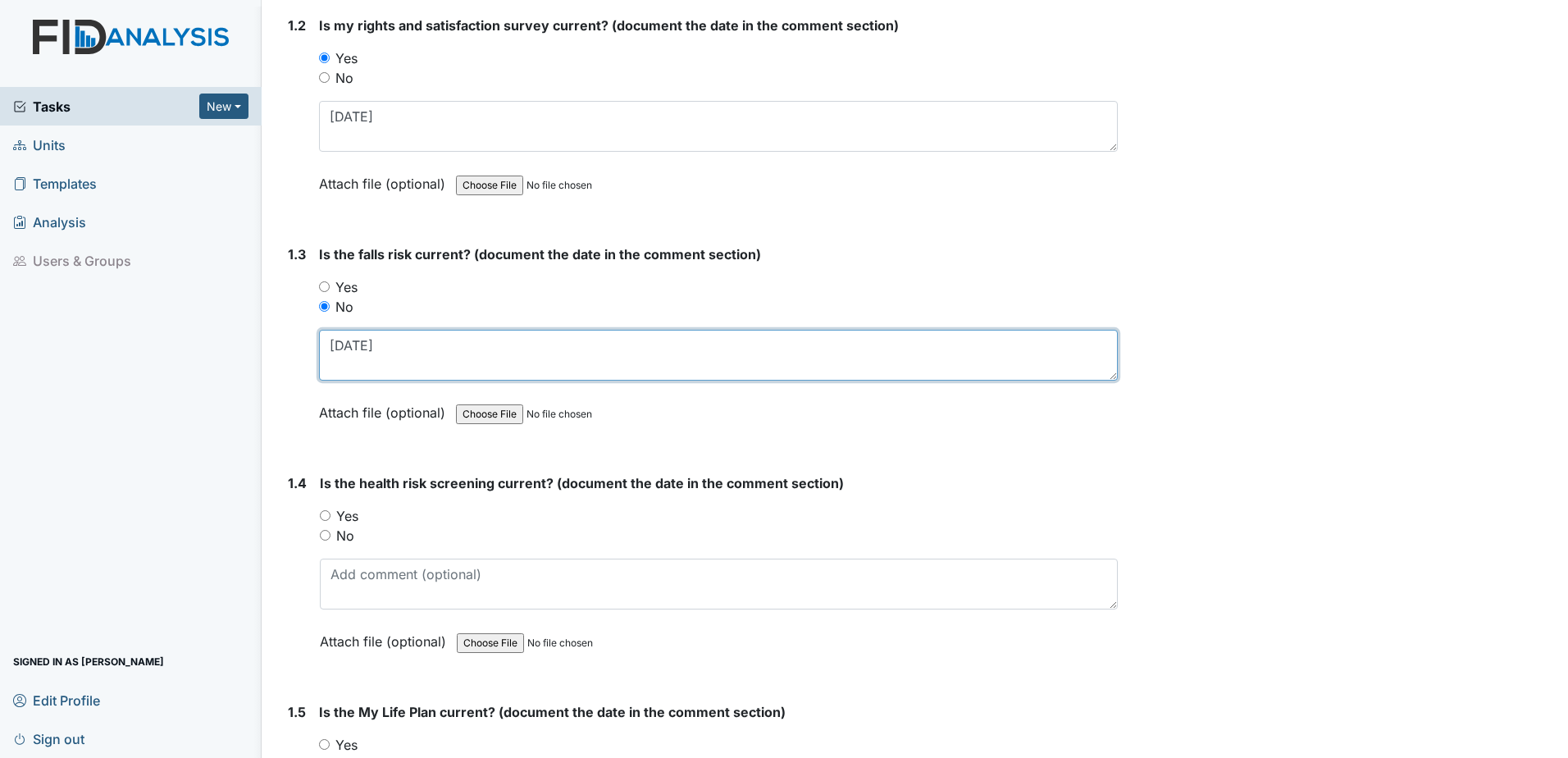
scroll to position [574, 0]
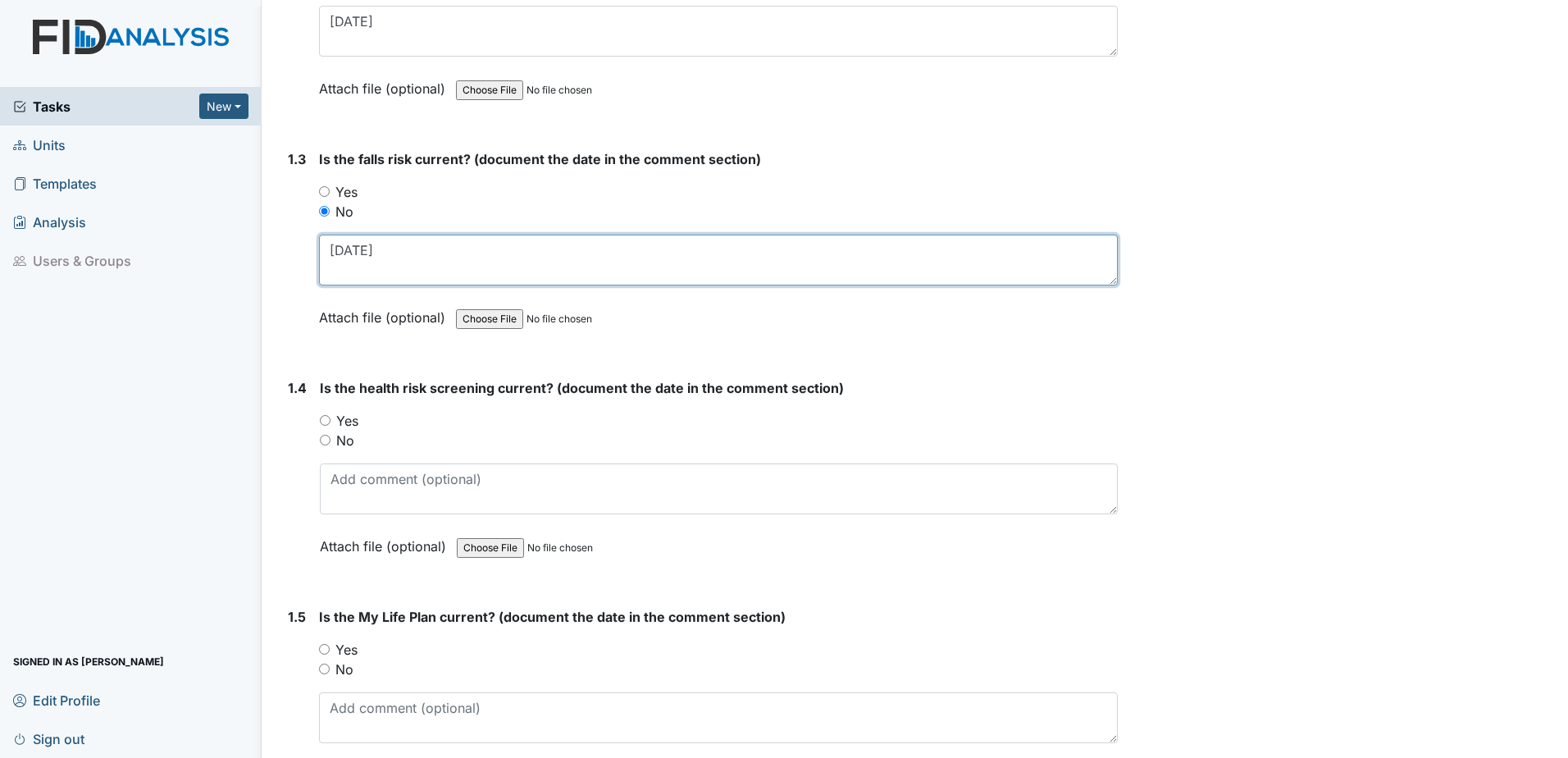
type textarea "[DATE]"
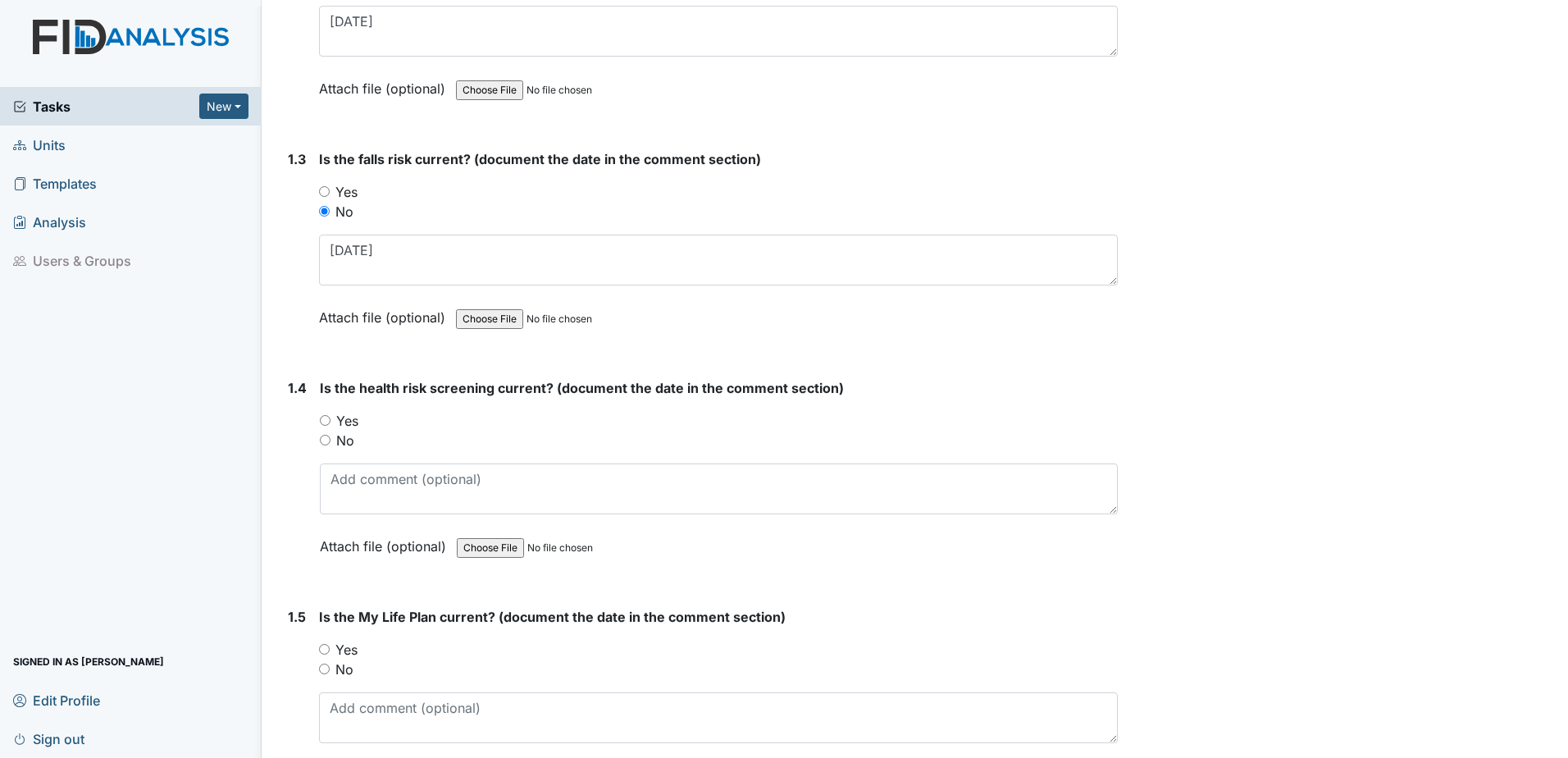
click at [336, 420] on label "Yes" at bounding box center [347, 421] width 22 height 19
click at [330, 420] on input "Yes" at bounding box center [325, 421] width 11 height 11
radio input "true"
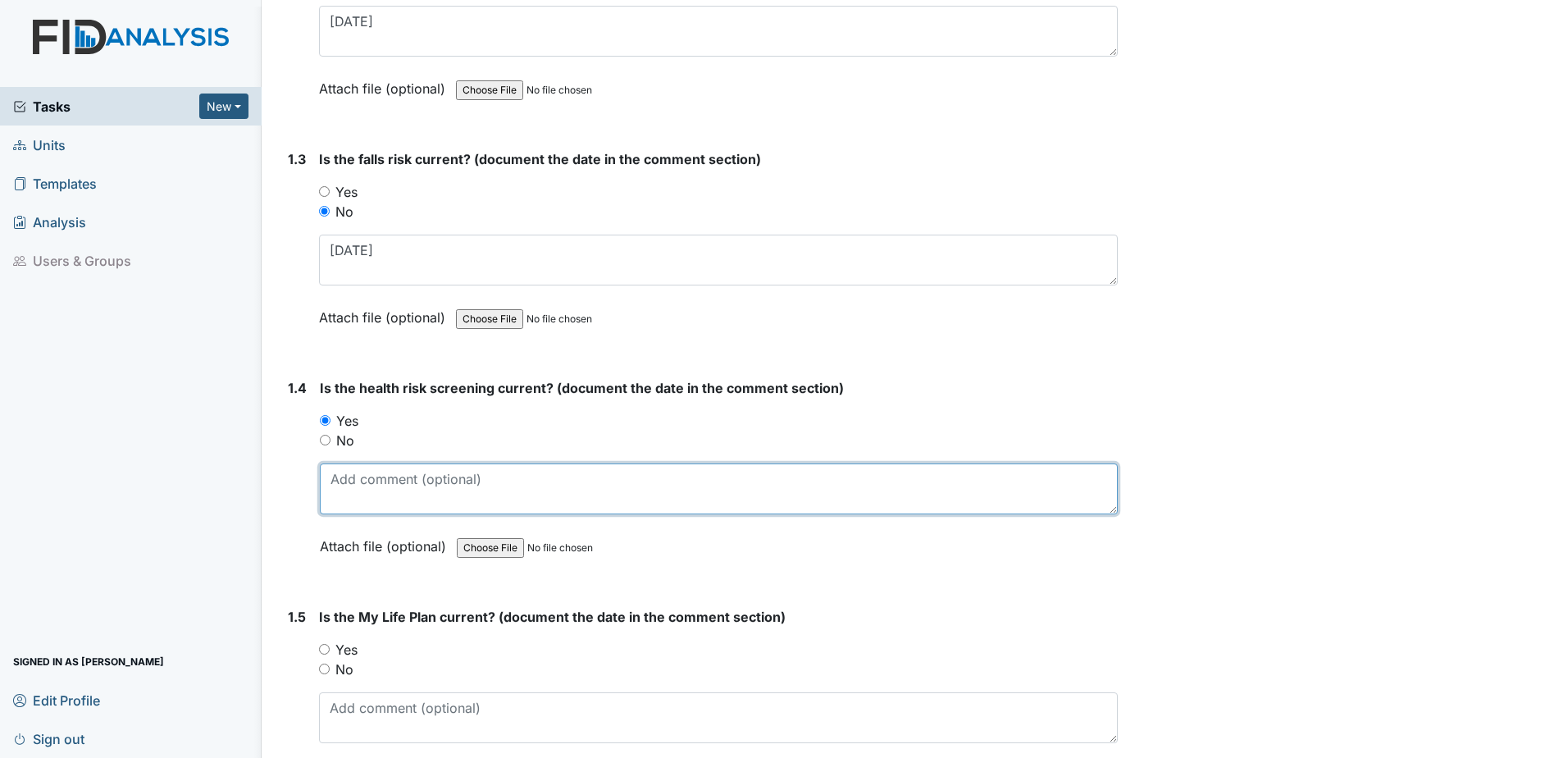
click at [349, 477] on textarea at bounding box center [718, 488] width 798 height 50
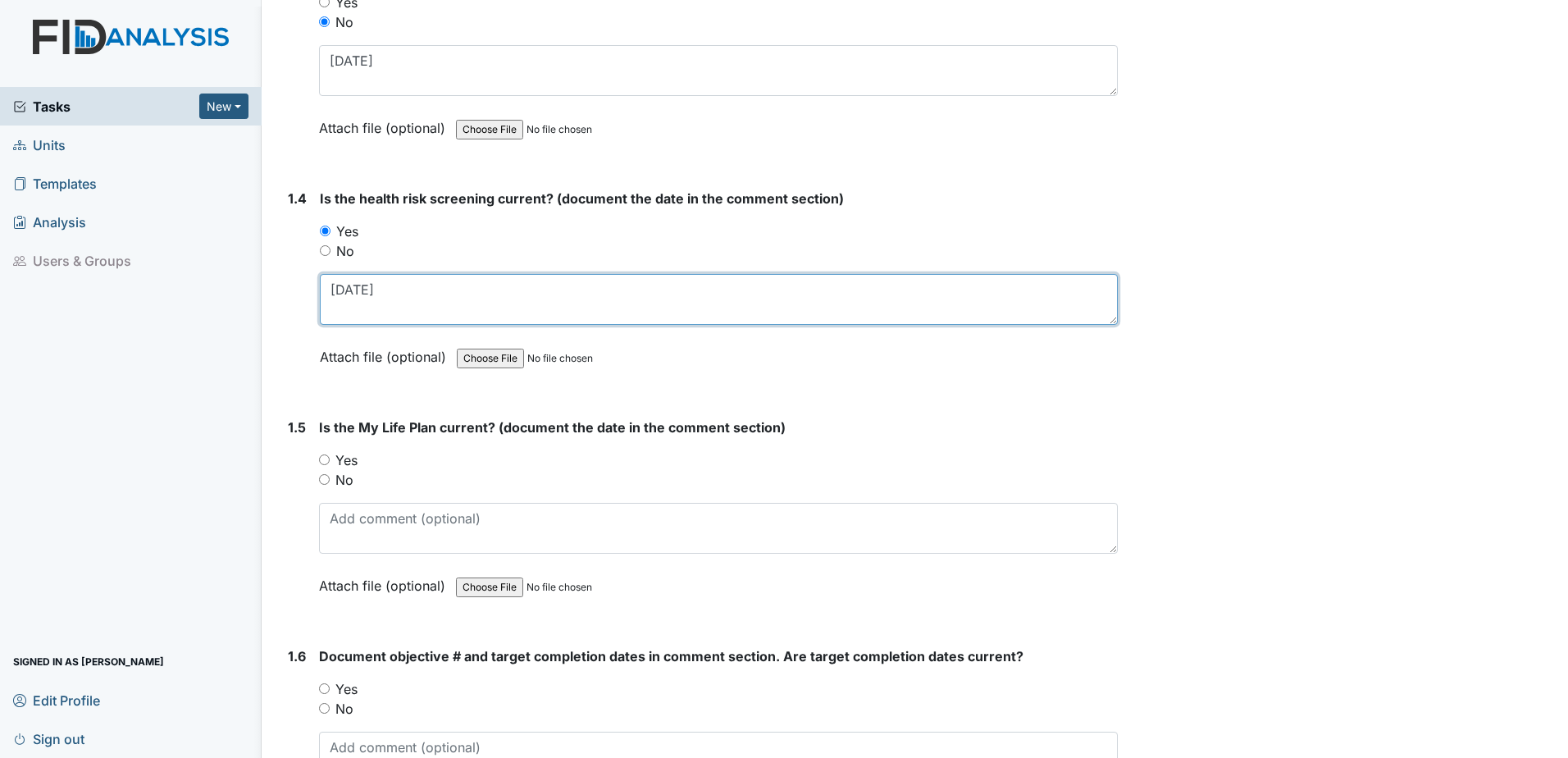
scroll to position [820, 0]
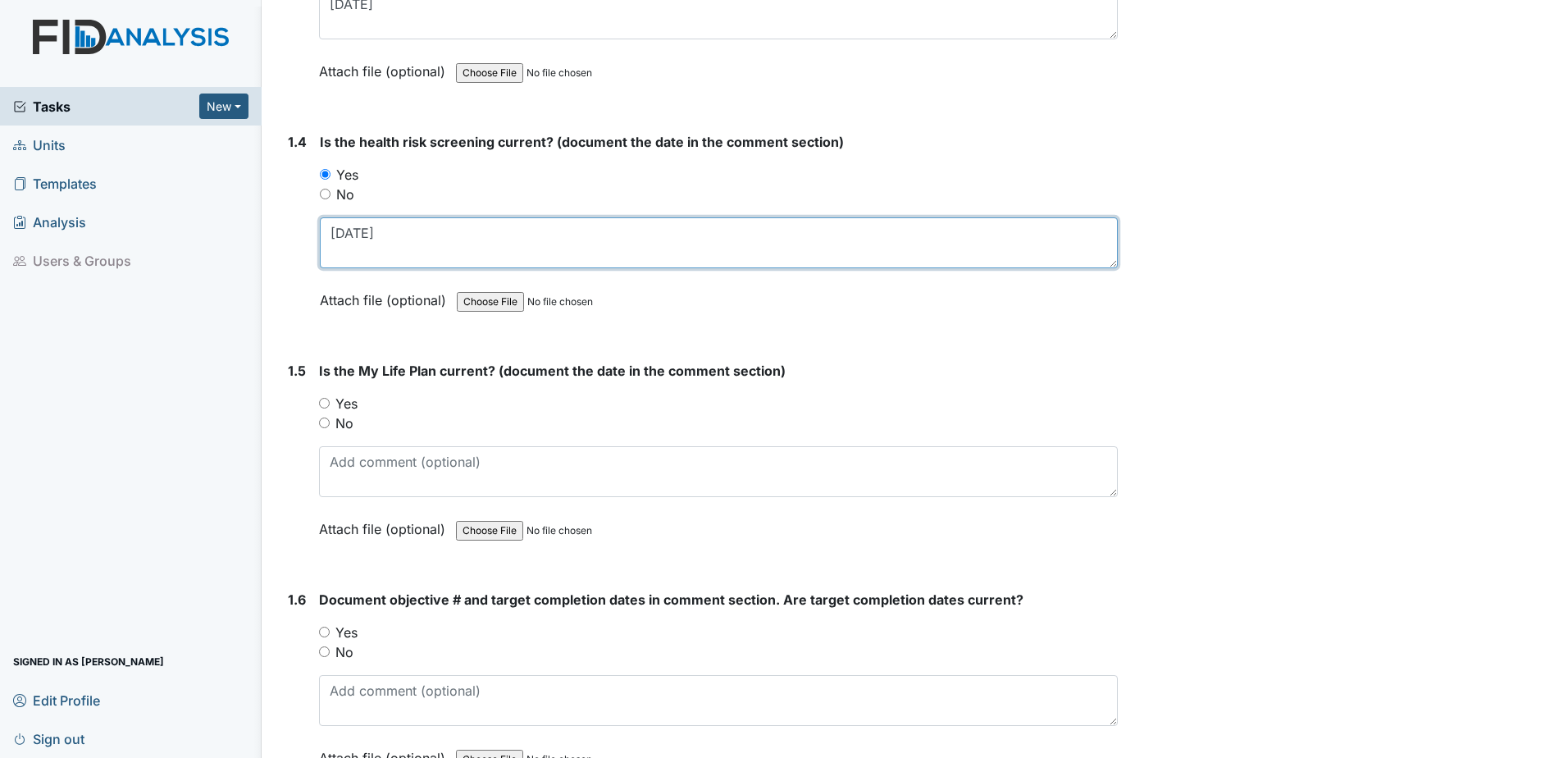
type textarea "[DATE]"
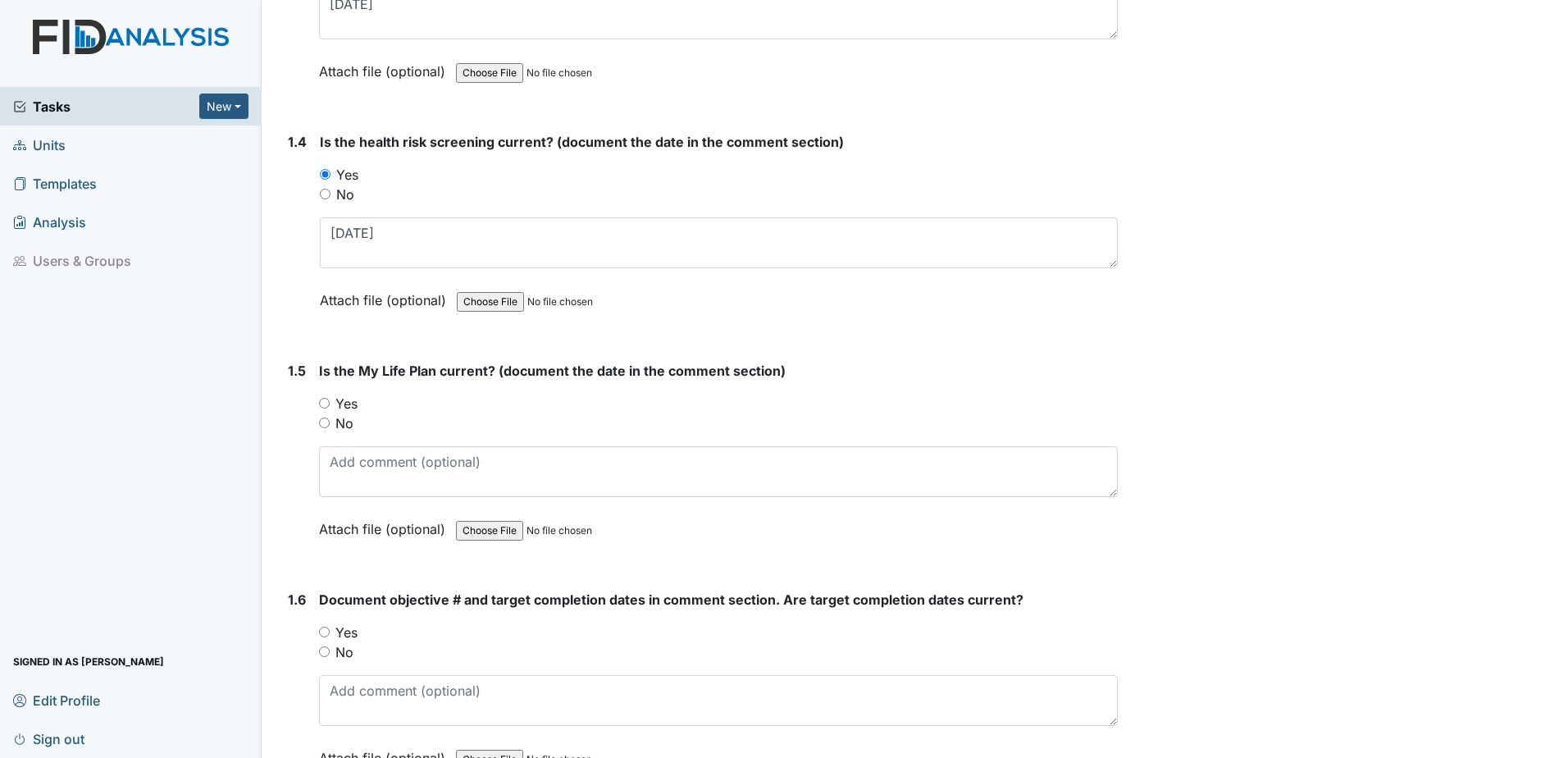
click at [340, 406] on label "Yes" at bounding box center [346, 403] width 22 height 19
click at [329, 406] on input "Yes" at bounding box center [324, 403] width 11 height 11
radio input "true"
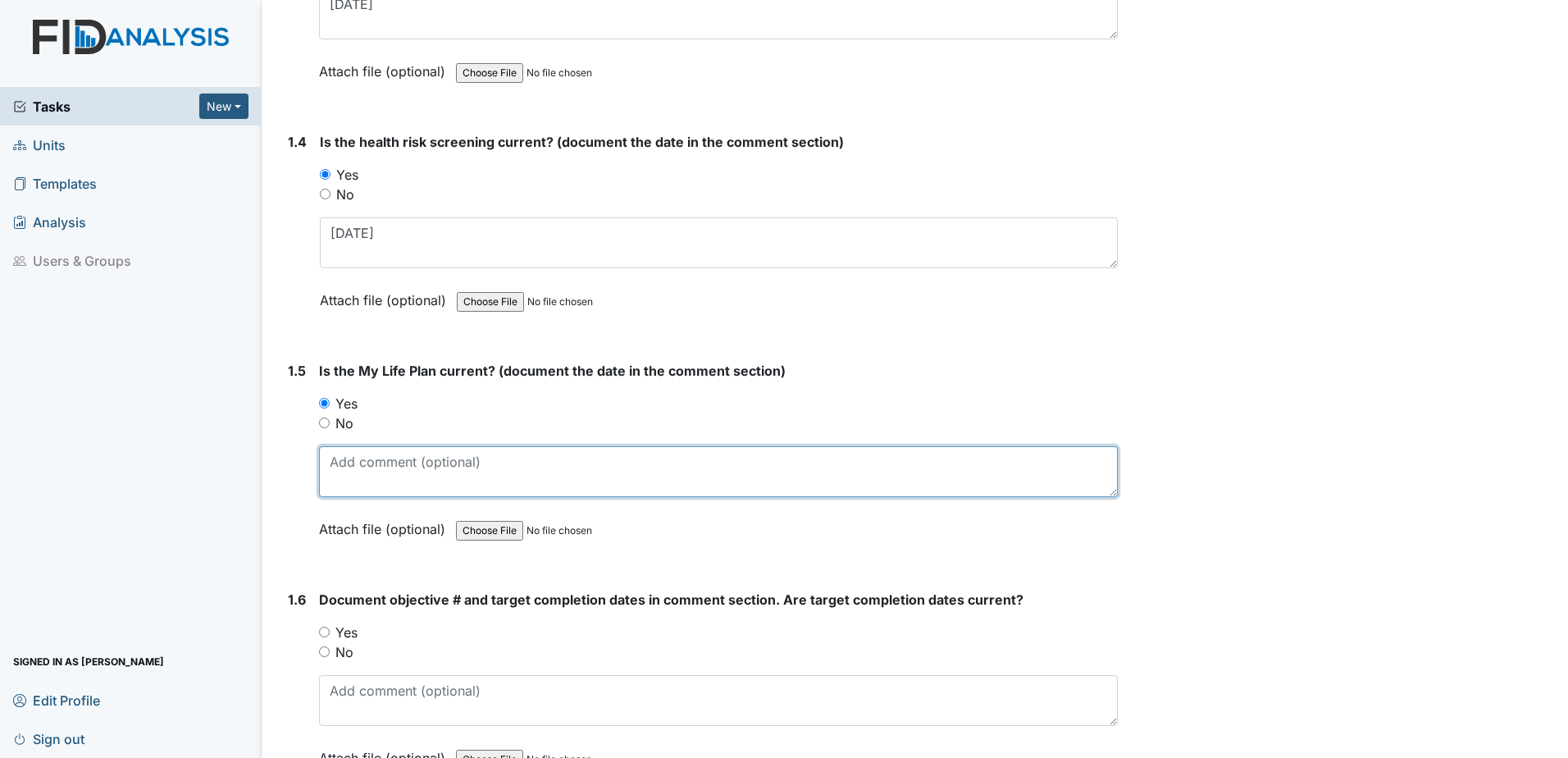
click at [355, 469] on textarea at bounding box center [718, 471] width 799 height 50
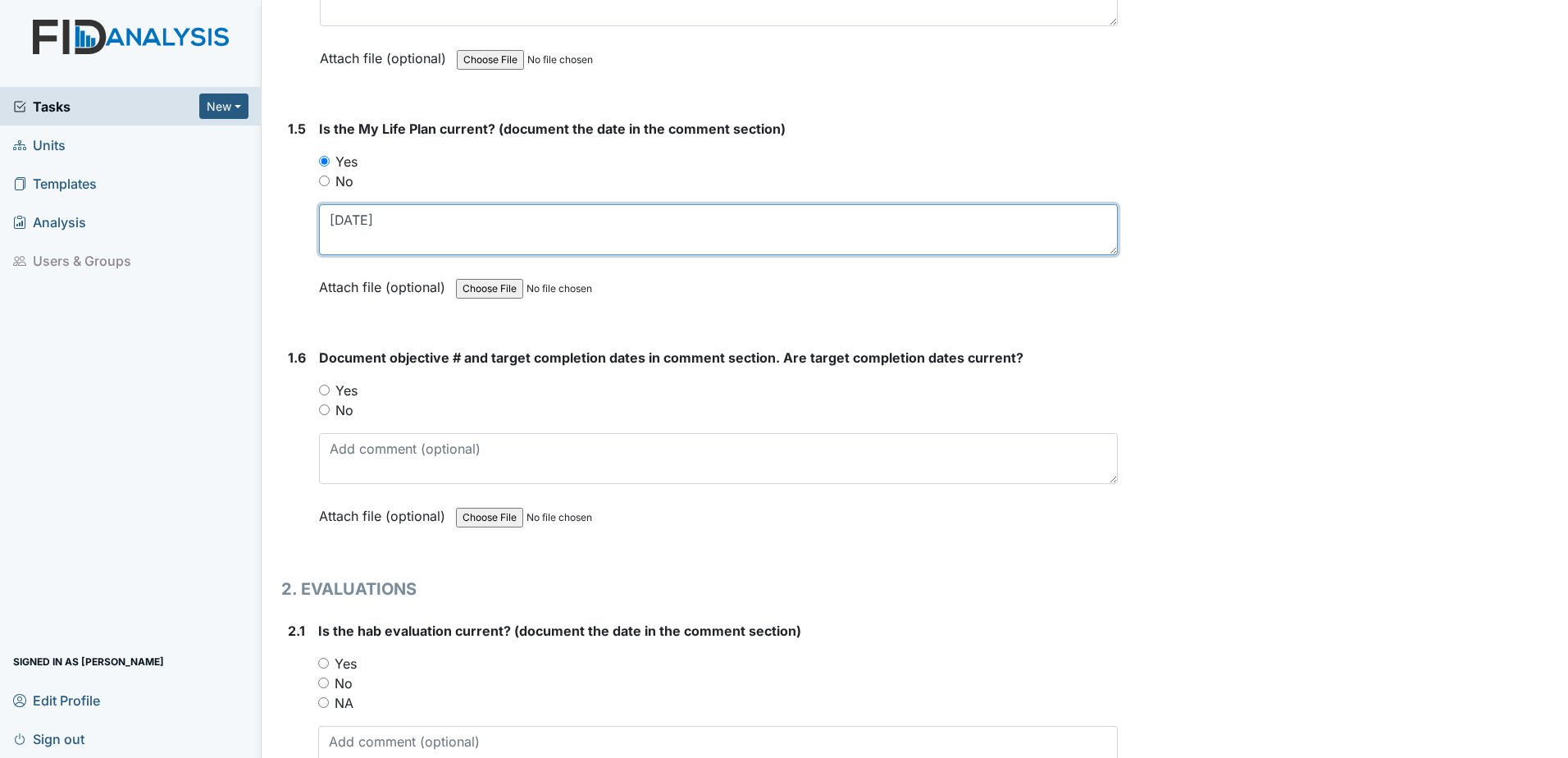
scroll to position [1066, 0]
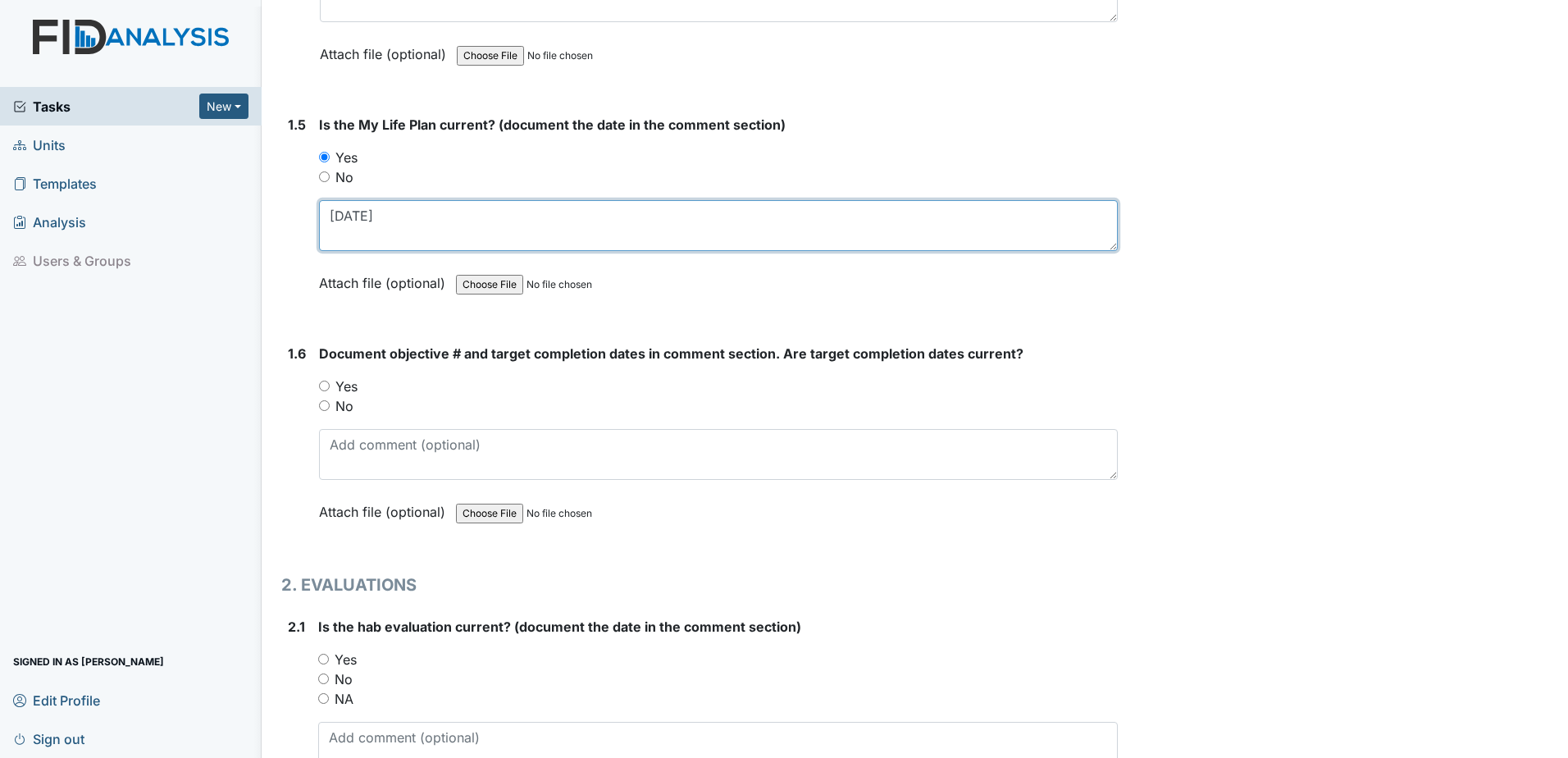
type textarea "6.19.25"
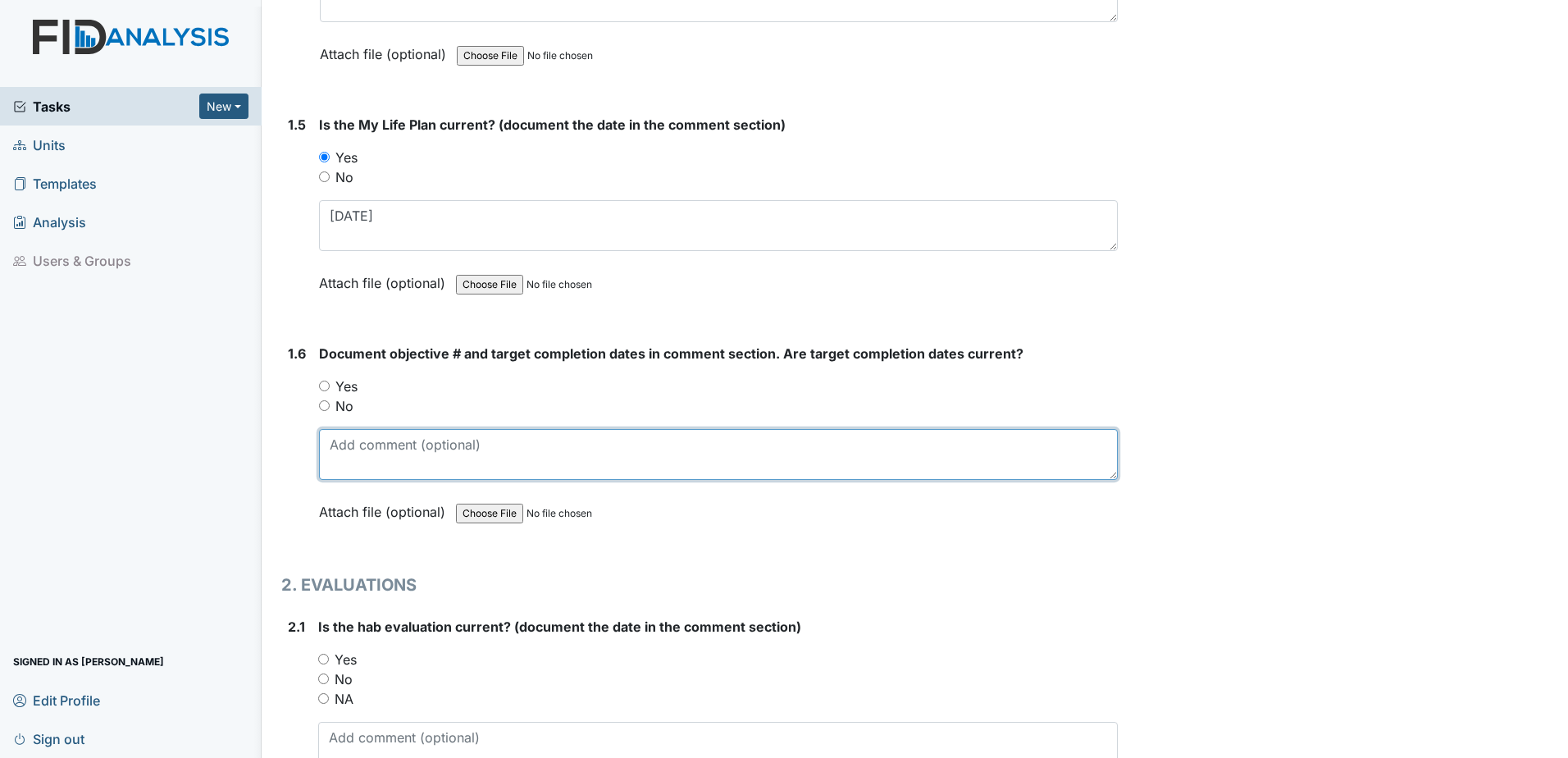
click at [349, 438] on textarea at bounding box center [718, 453] width 799 height 50
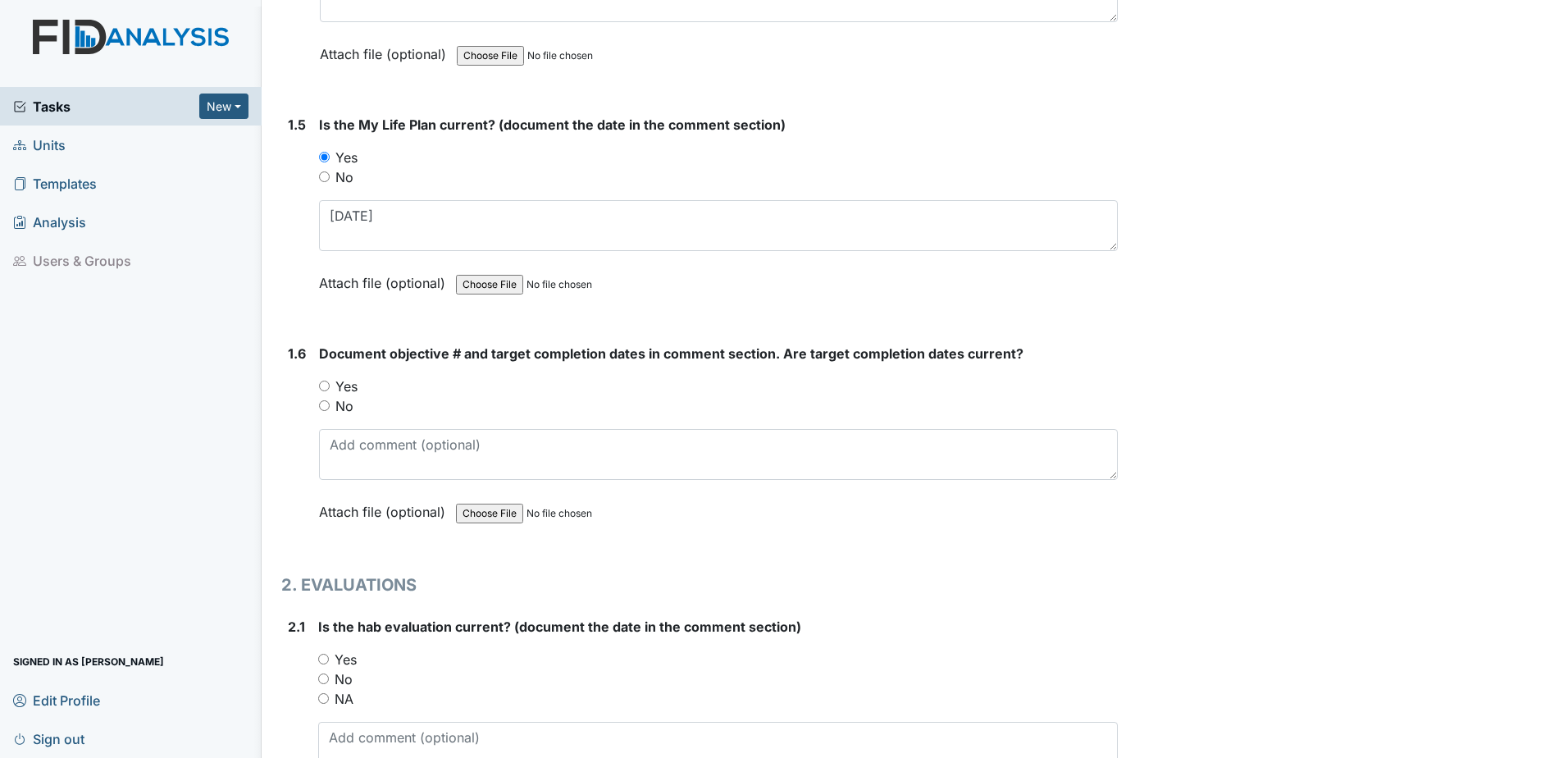
click at [322, 382] on input "Yes" at bounding box center [324, 386] width 11 height 11
radio input "true"
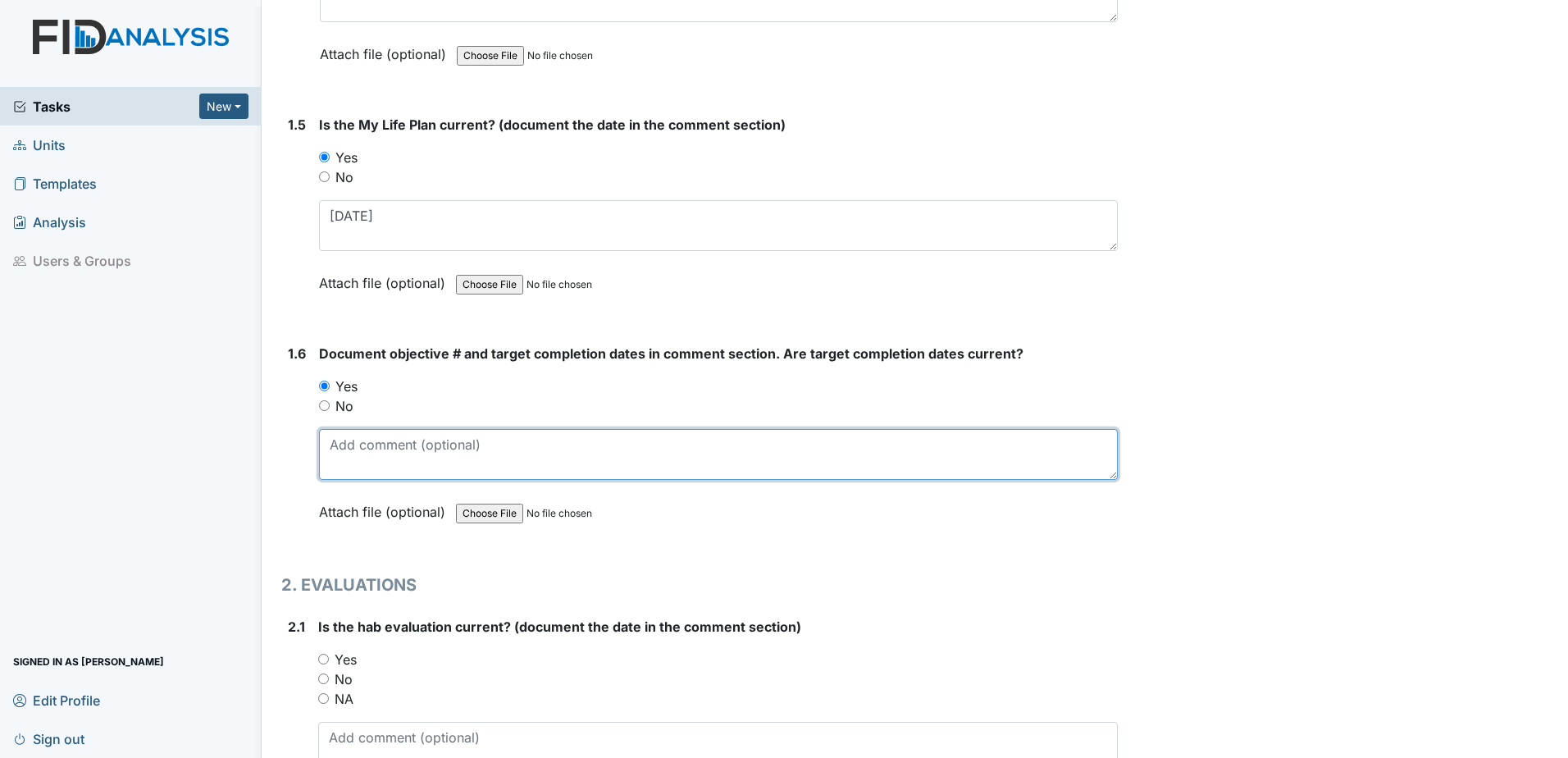
click at [341, 432] on textarea at bounding box center [718, 453] width 799 height 50
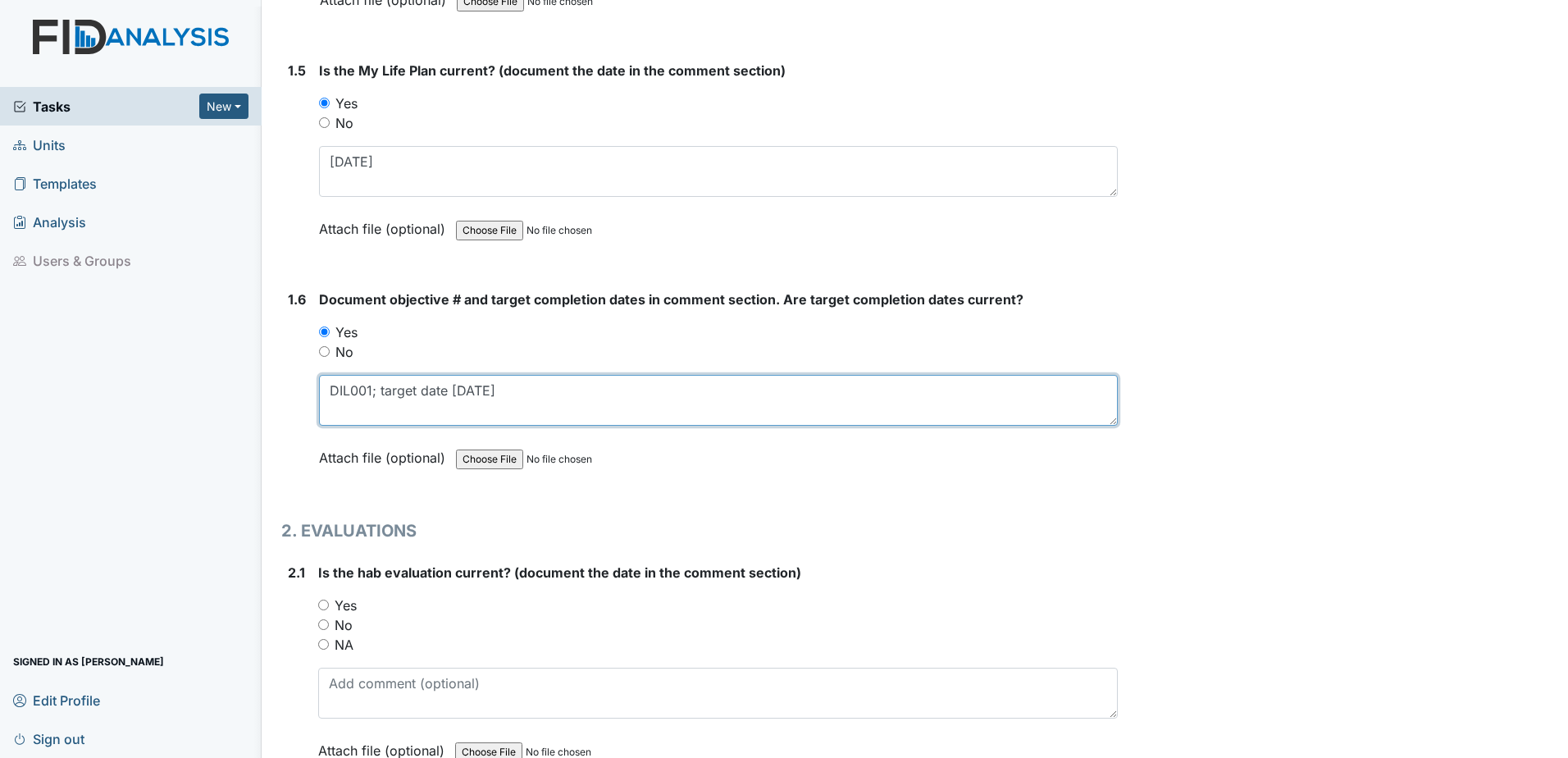
scroll to position [1312, 0]
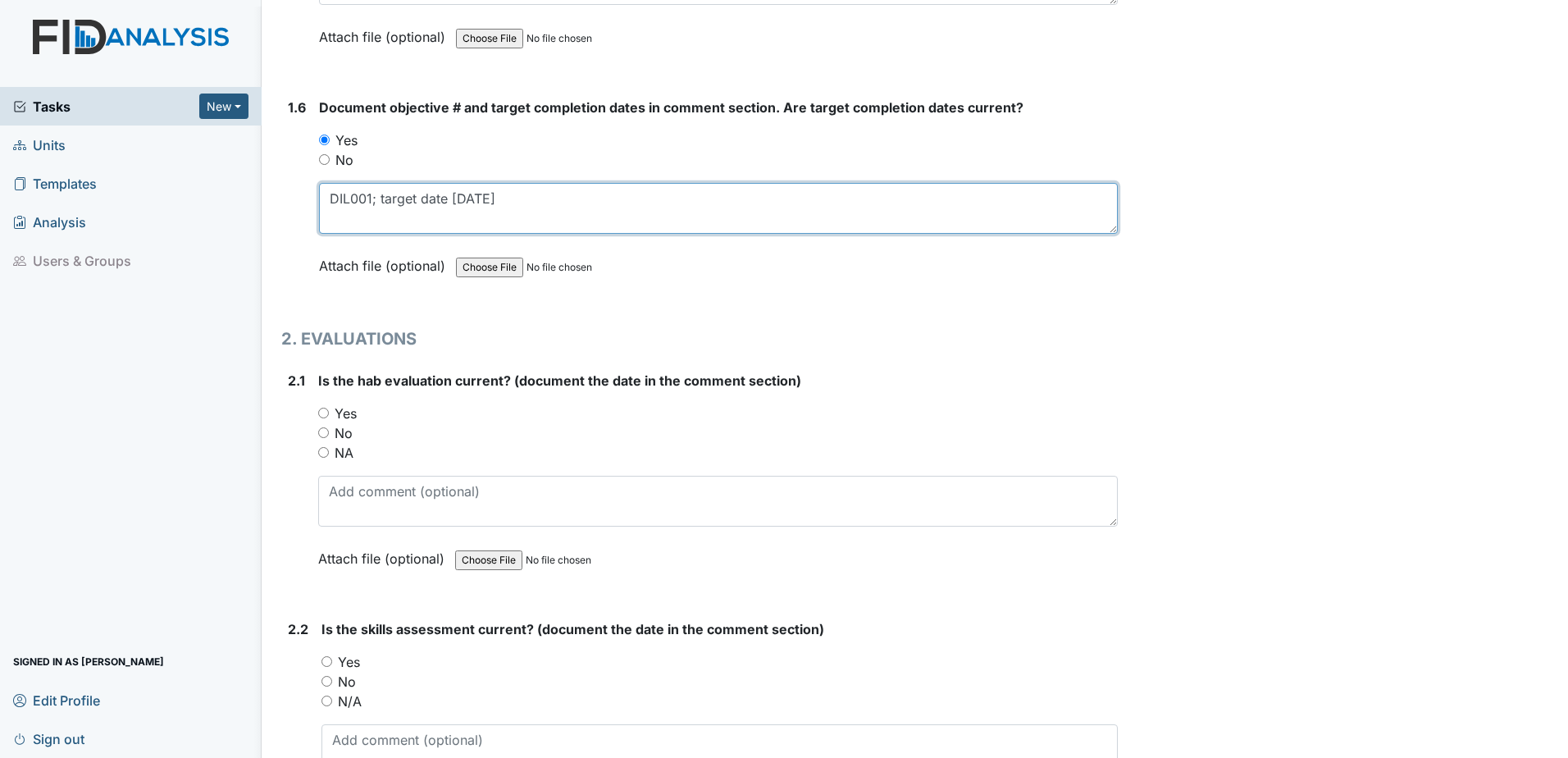
type textarea "DIL001; target date 6.30.26"
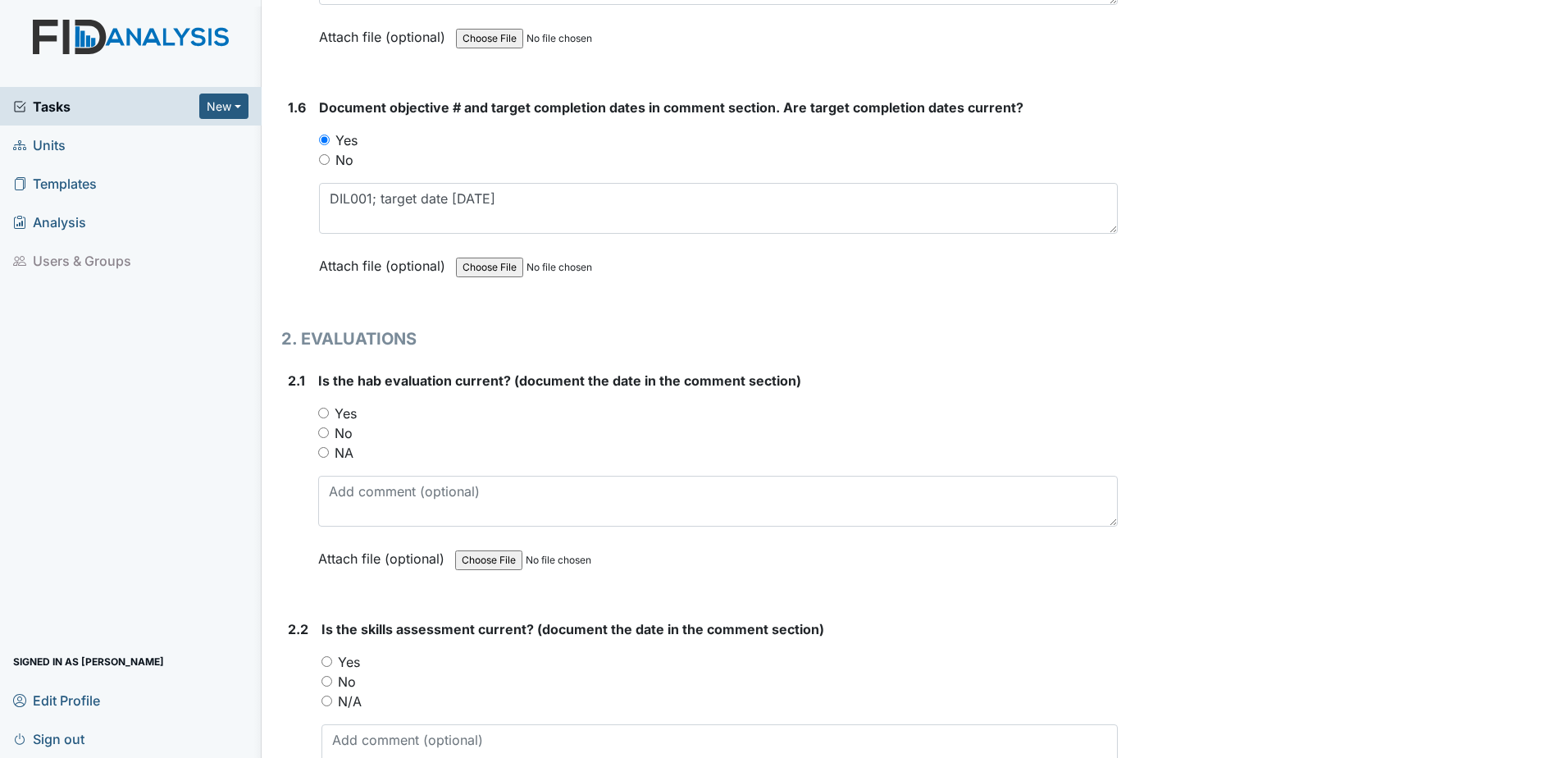
click at [349, 414] on label "Yes" at bounding box center [345, 414] width 22 height 19
click at [328, 414] on input "Yes" at bounding box center [323, 413] width 11 height 11
radio input "true"
click at [380, 527] on div "Is the hab evaluation current? (document the date in the comment section) You m…" at bounding box center [717, 476] width 799 height 209
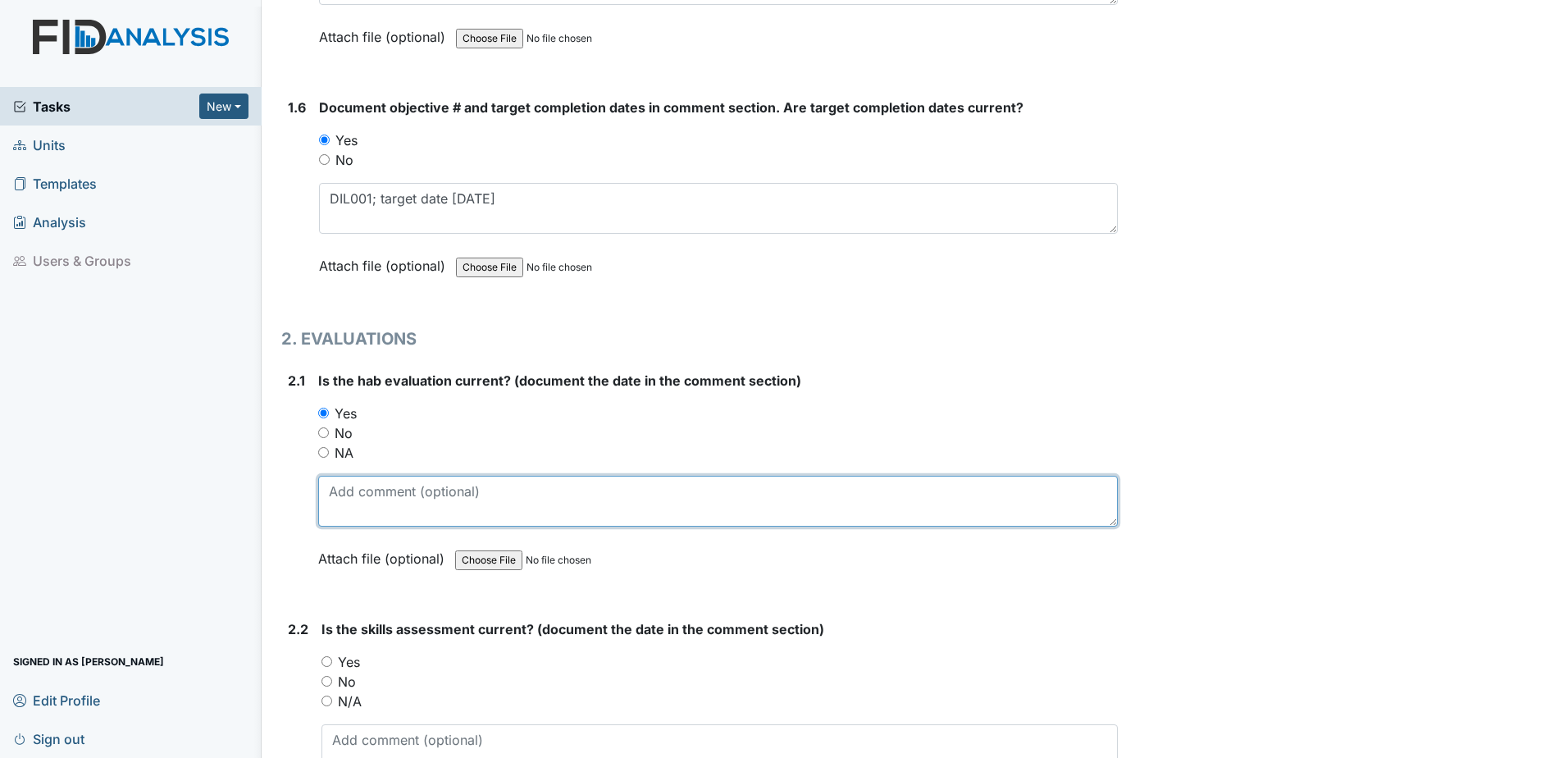
click at [371, 501] on textarea at bounding box center [717, 500] width 799 height 50
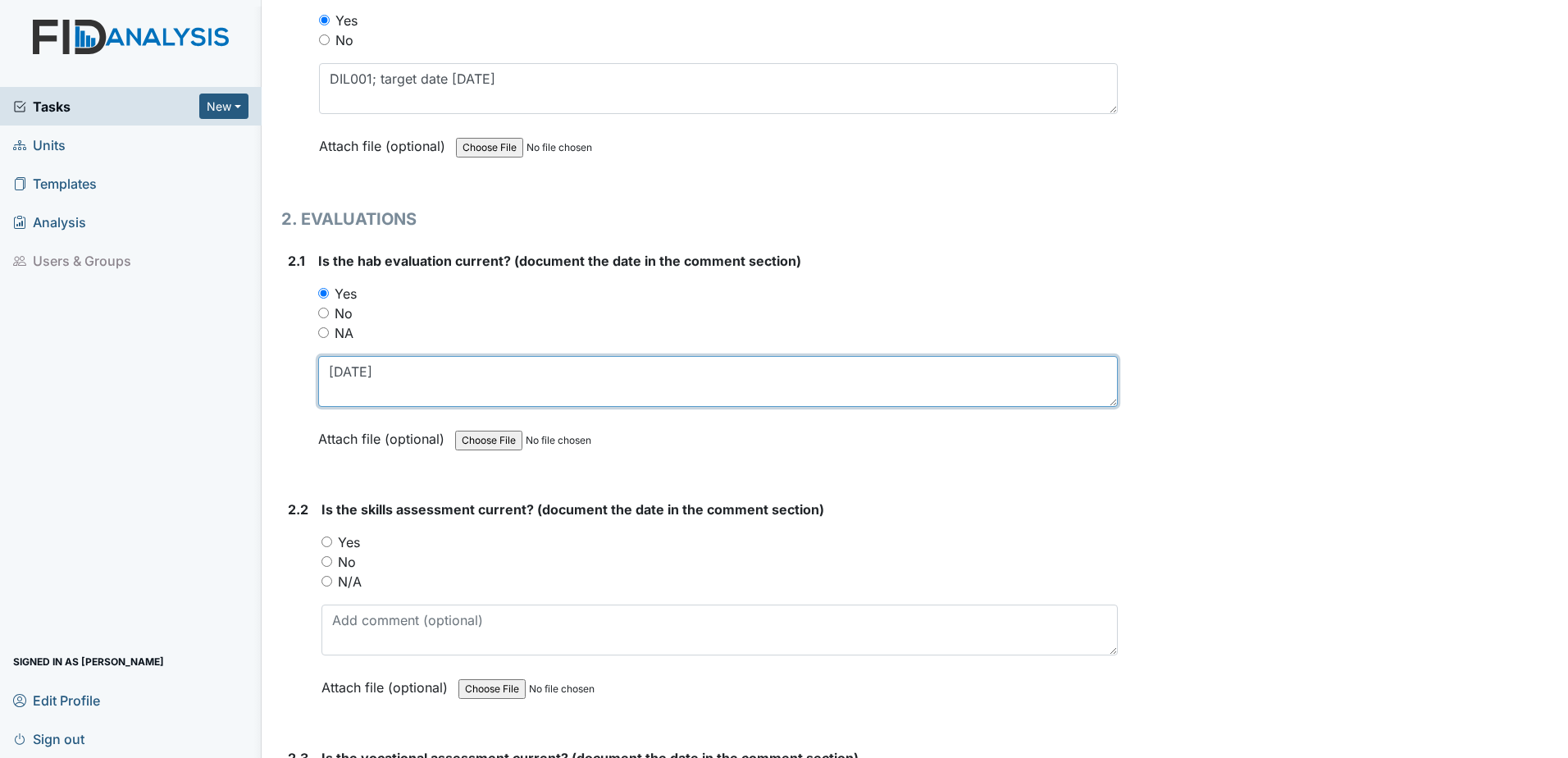
scroll to position [1476, 0]
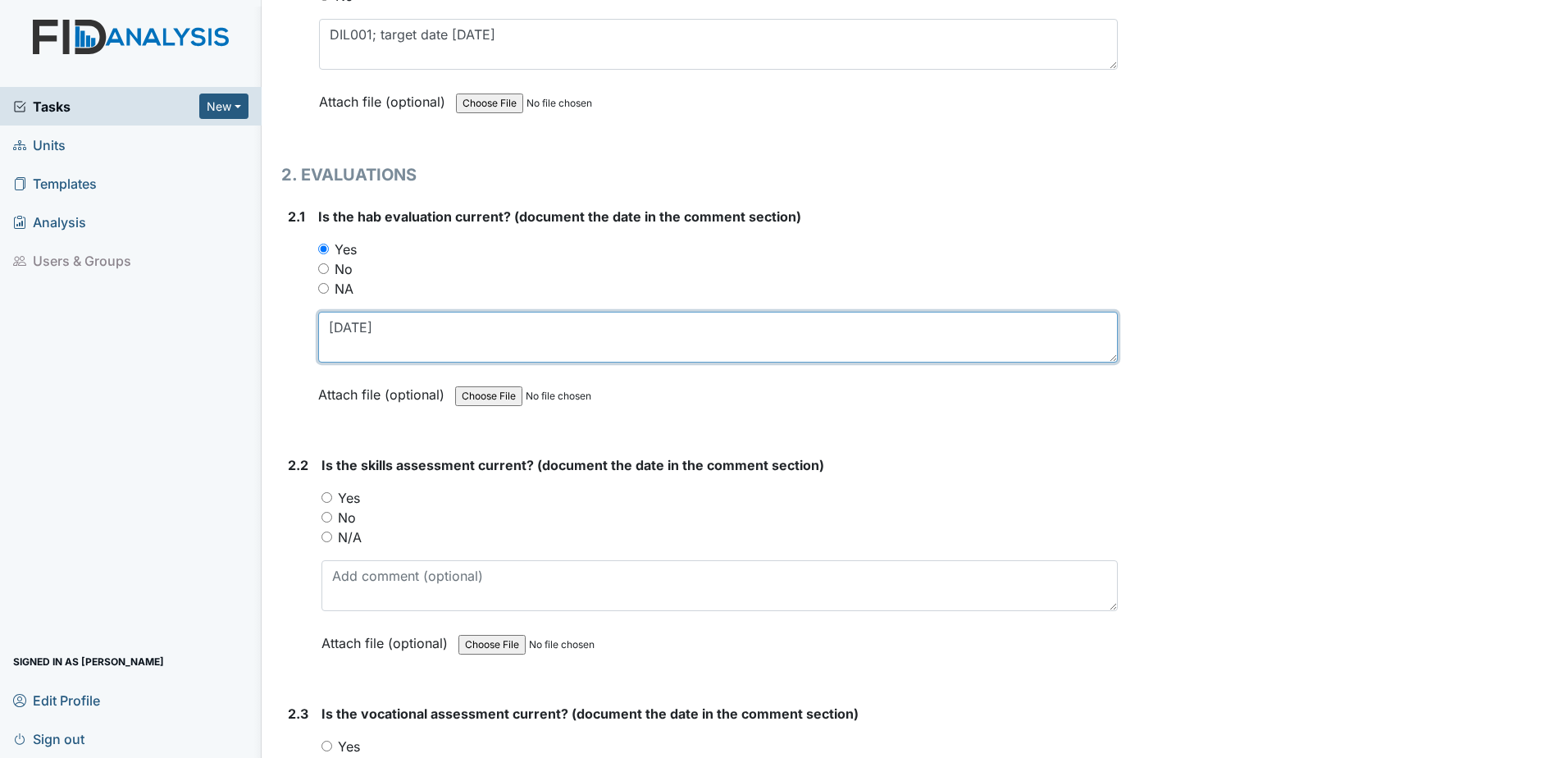
type textarea "[DATE]"
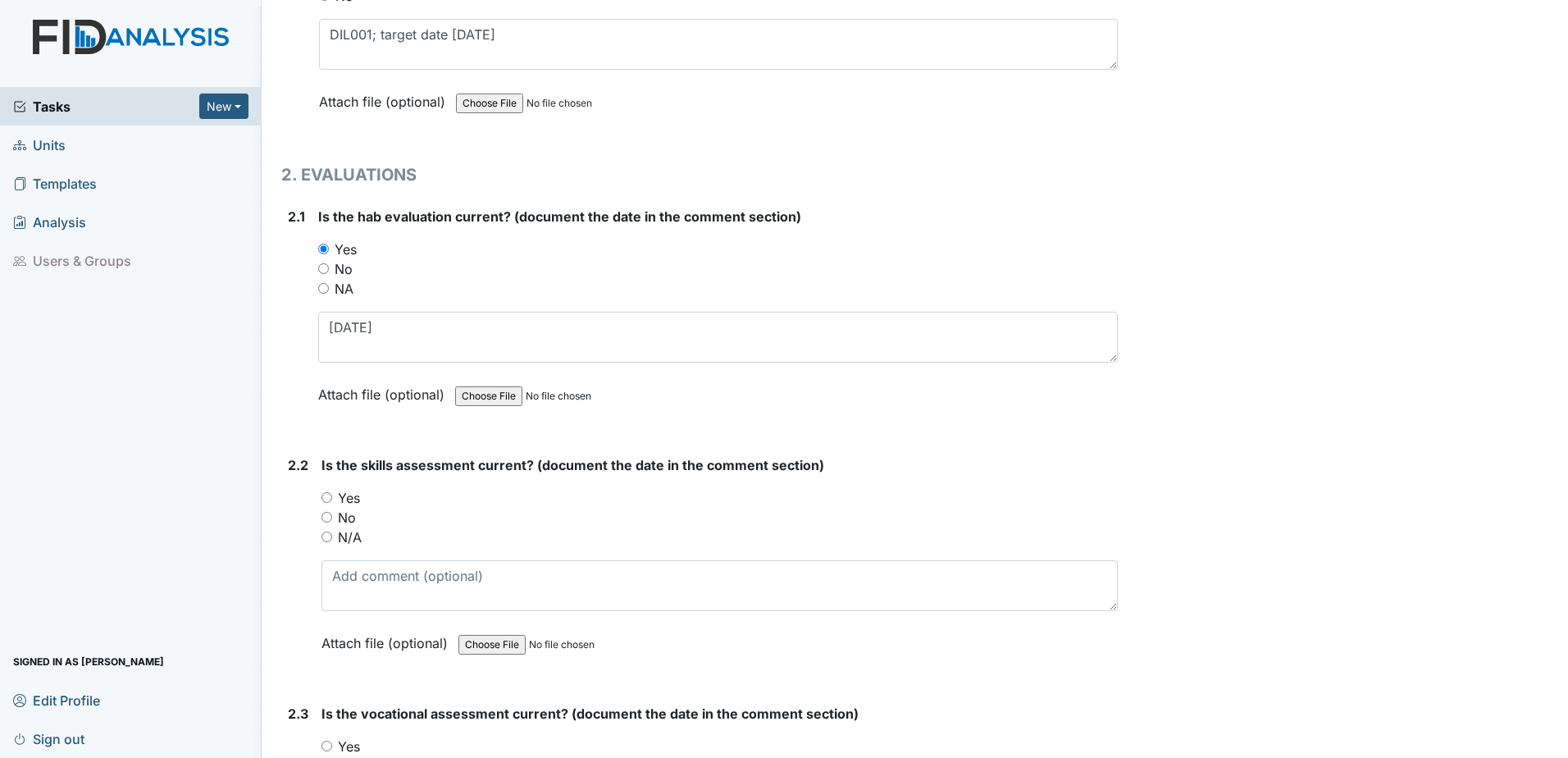
click at [351, 500] on label "Yes" at bounding box center [349, 498] width 22 height 19
click at [332, 500] on input "Yes" at bounding box center [327, 498] width 11 height 11
radio input "true"
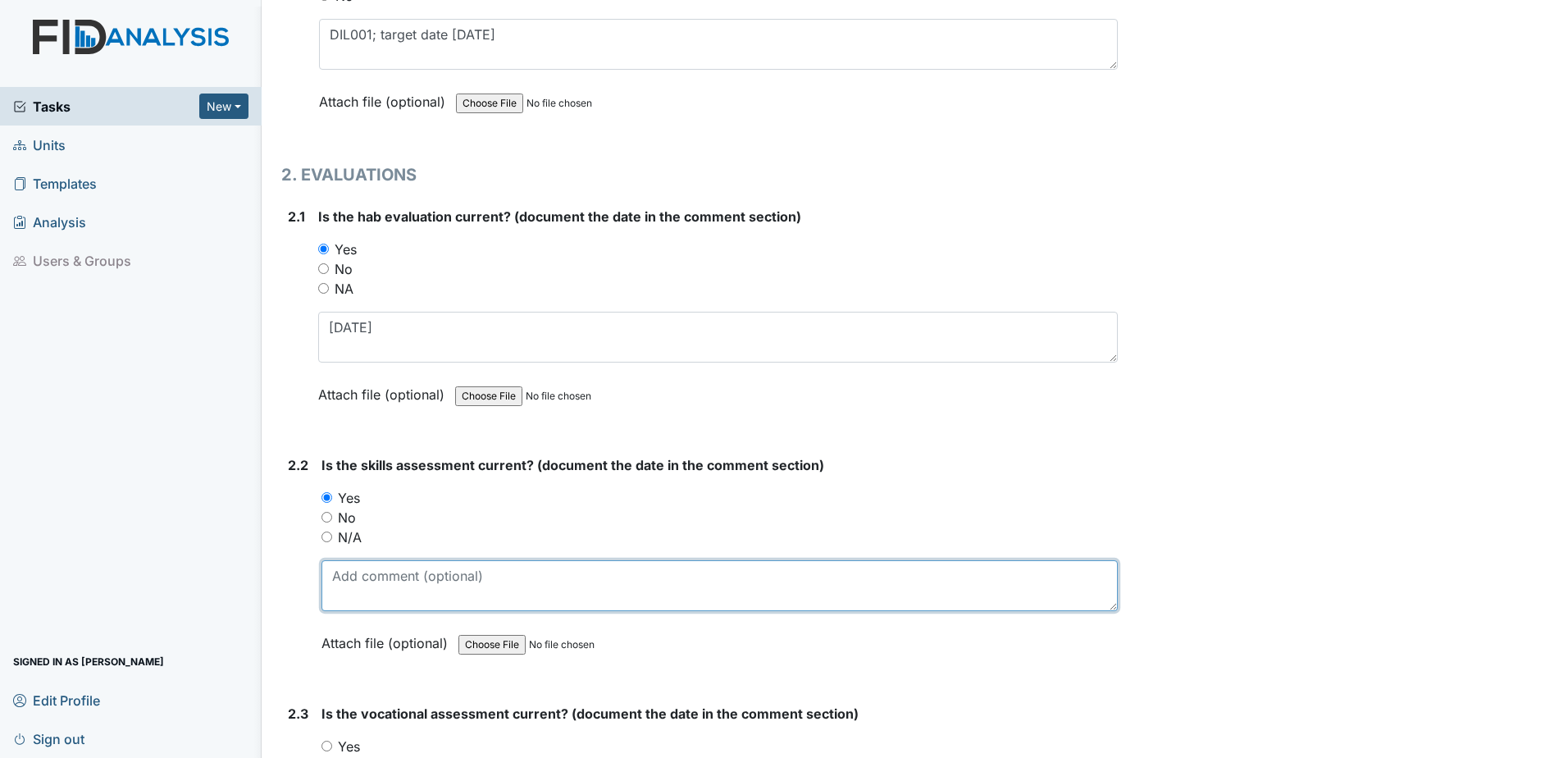
click at [368, 607] on textarea at bounding box center [719, 584] width 796 height 50
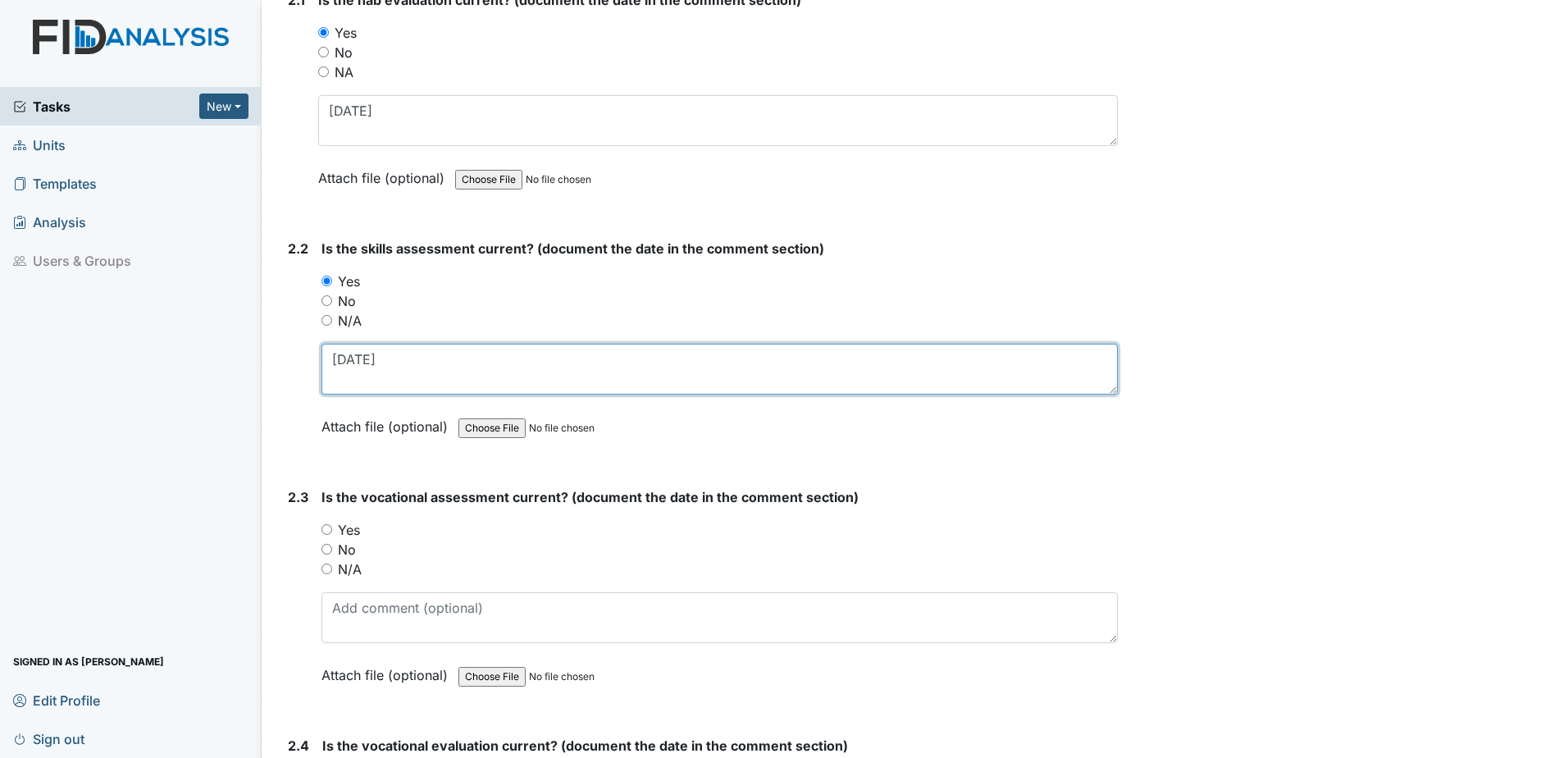
scroll to position [1722, 0]
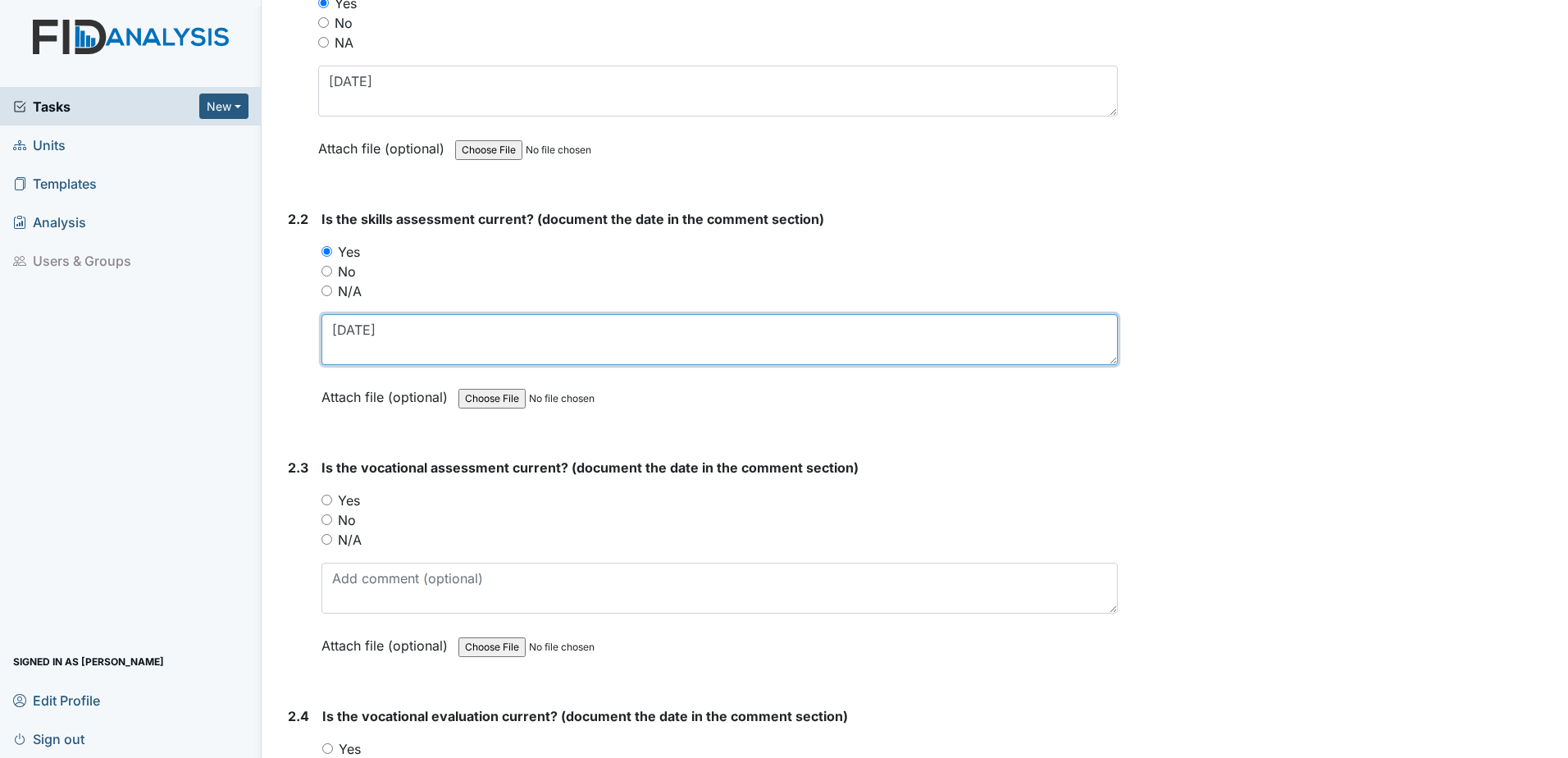
type textarea "[DATE]"
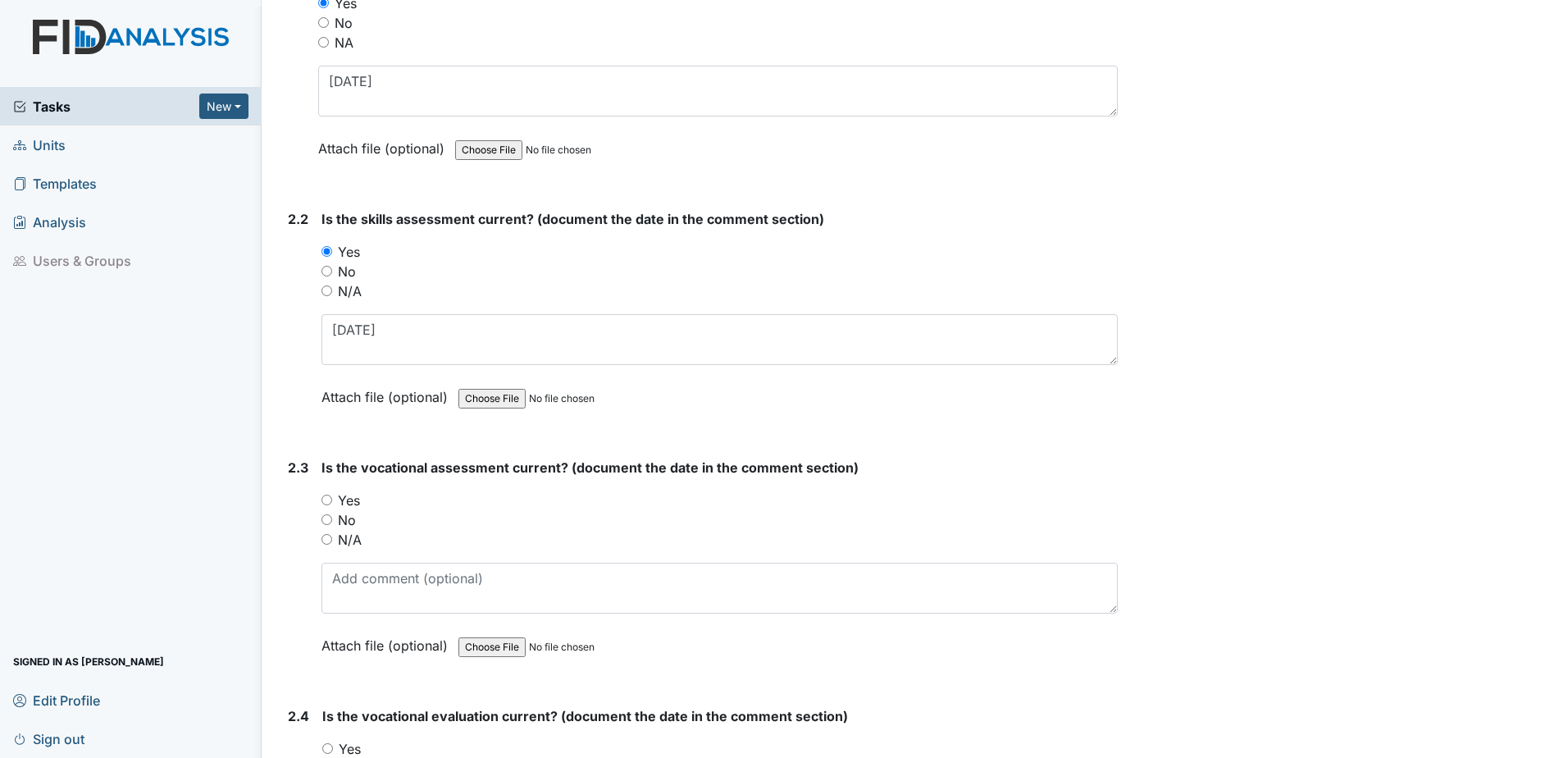
click at [342, 499] on label "Yes" at bounding box center [349, 500] width 22 height 19
click at [332, 499] on input "Yes" at bounding box center [327, 499] width 11 height 11
radio input "true"
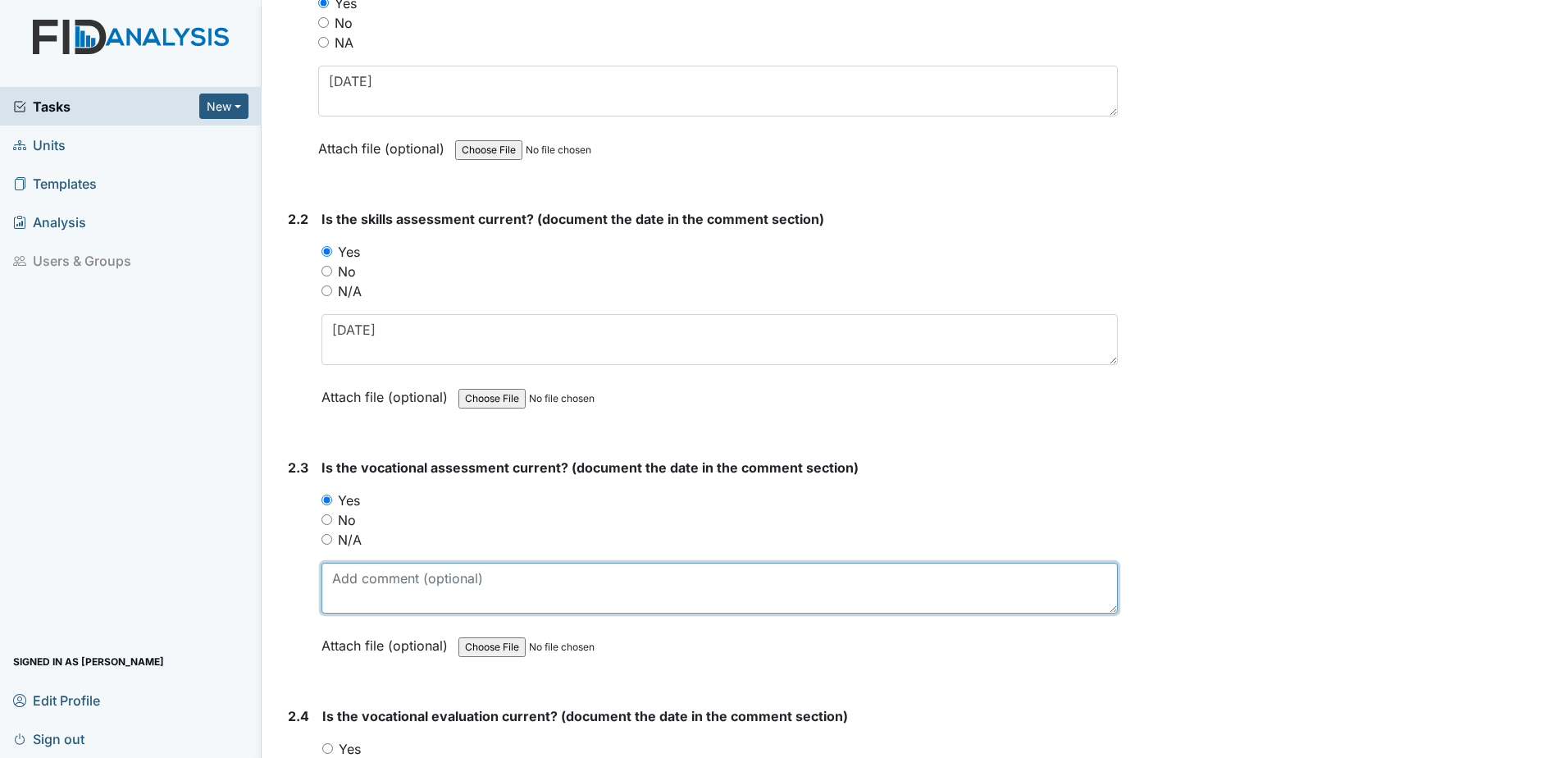
click at [358, 574] on textarea at bounding box center [719, 587] width 796 height 50
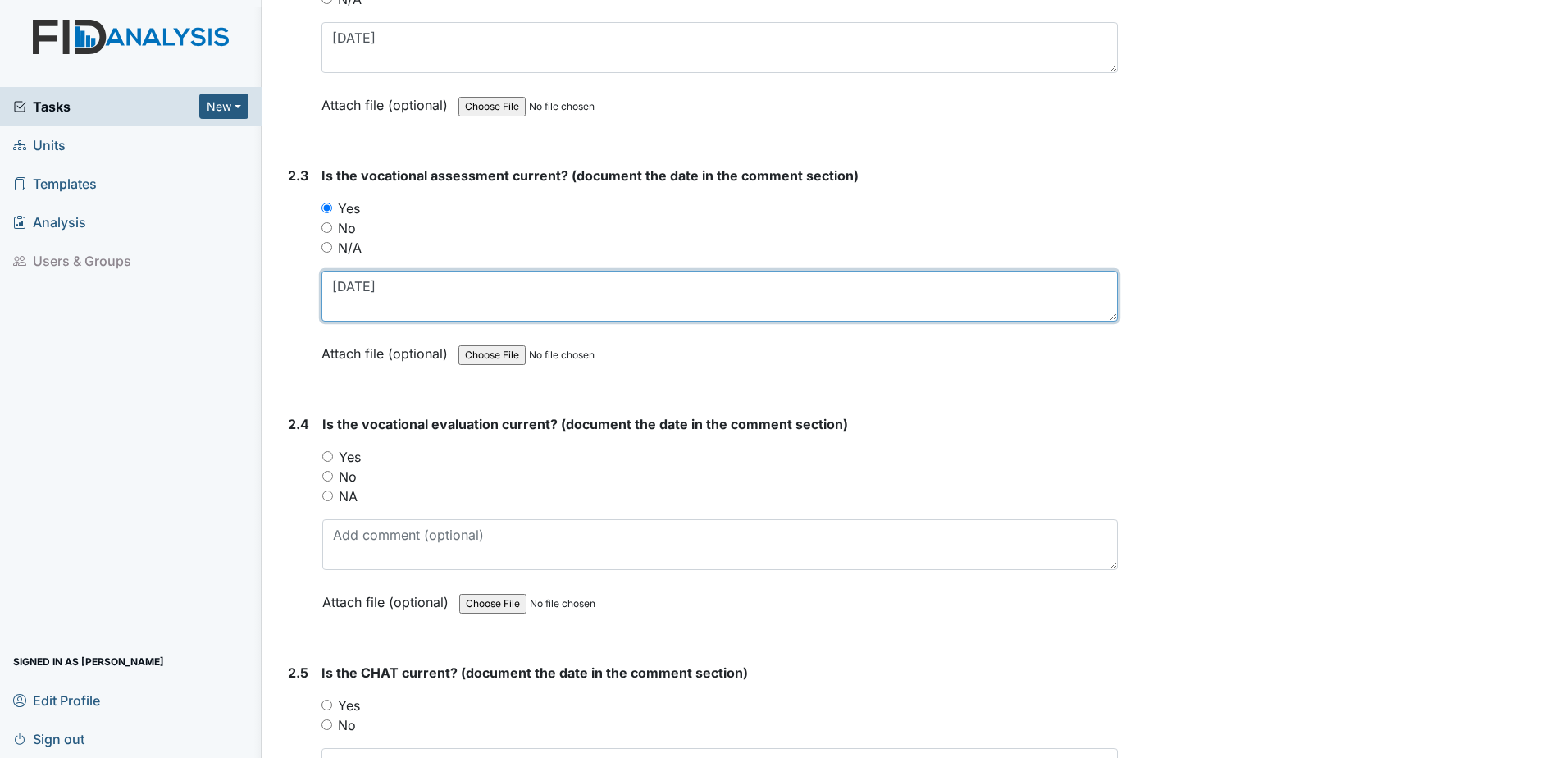
scroll to position [2050, 0]
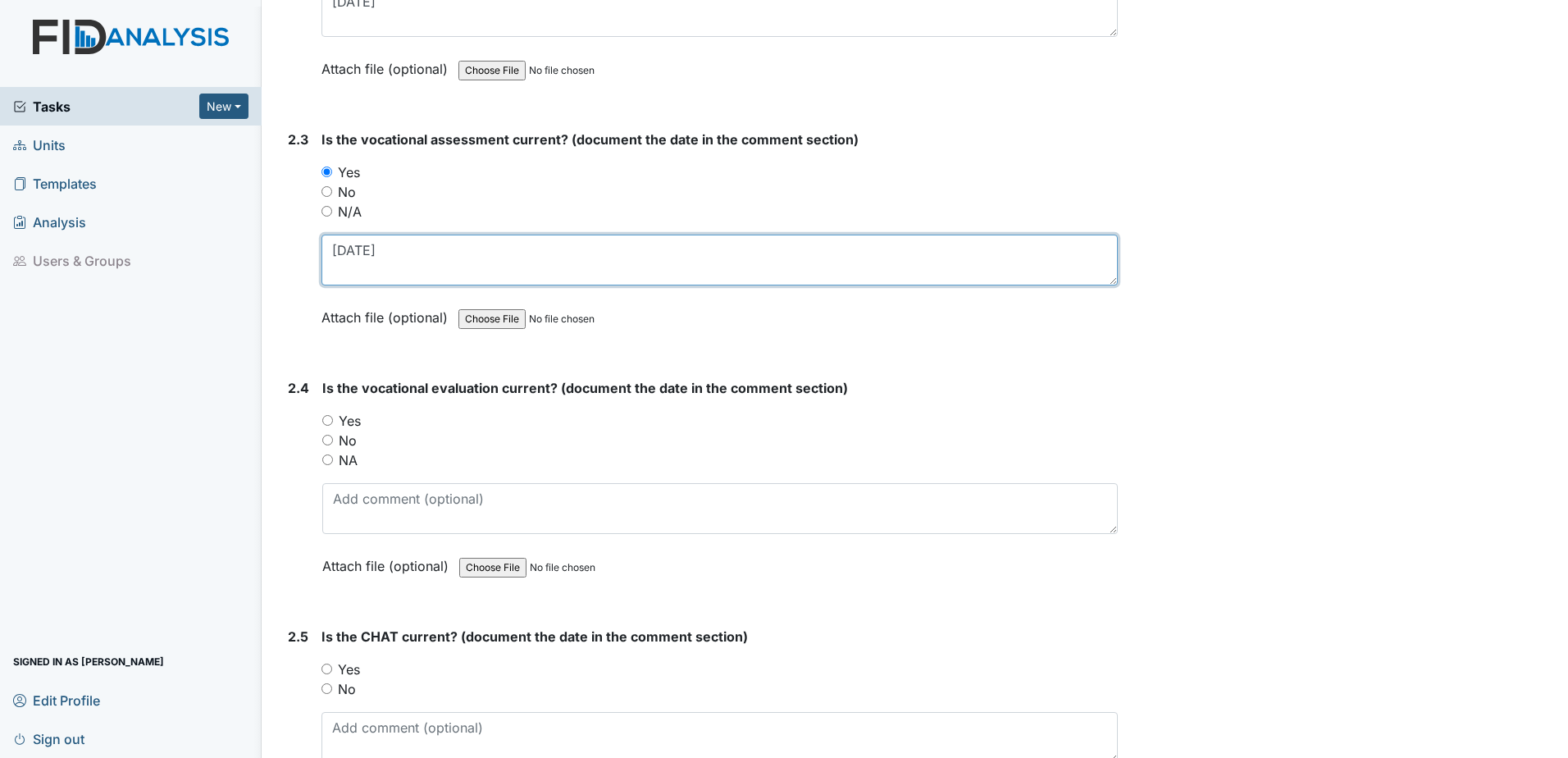
type textarea "[DATE]"
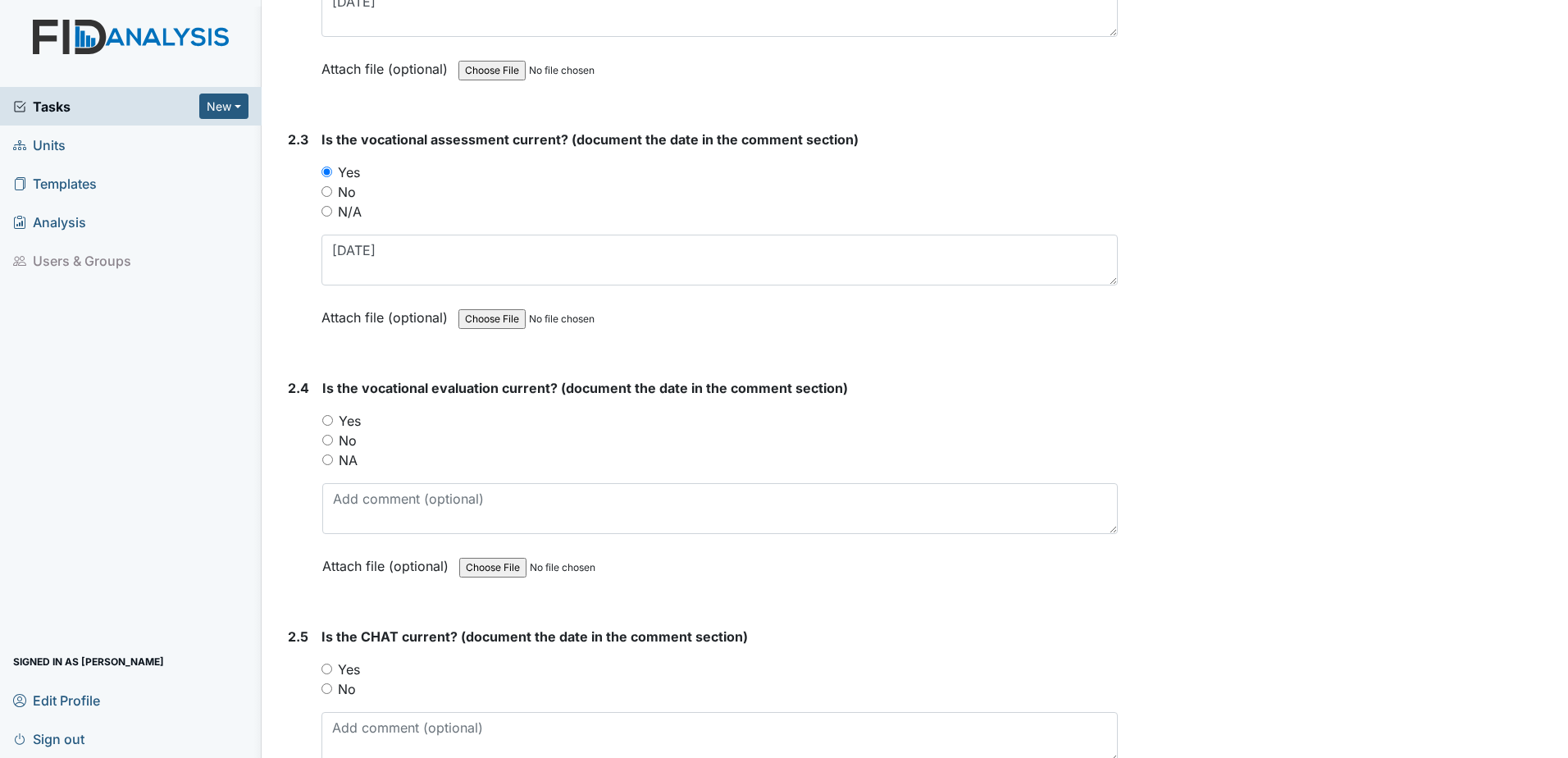
click at [346, 422] on label "Yes" at bounding box center [349, 421] width 22 height 19
click at [333, 422] on input "Yes" at bounding box center [328, 421] width 11 height 11
radio input "true"
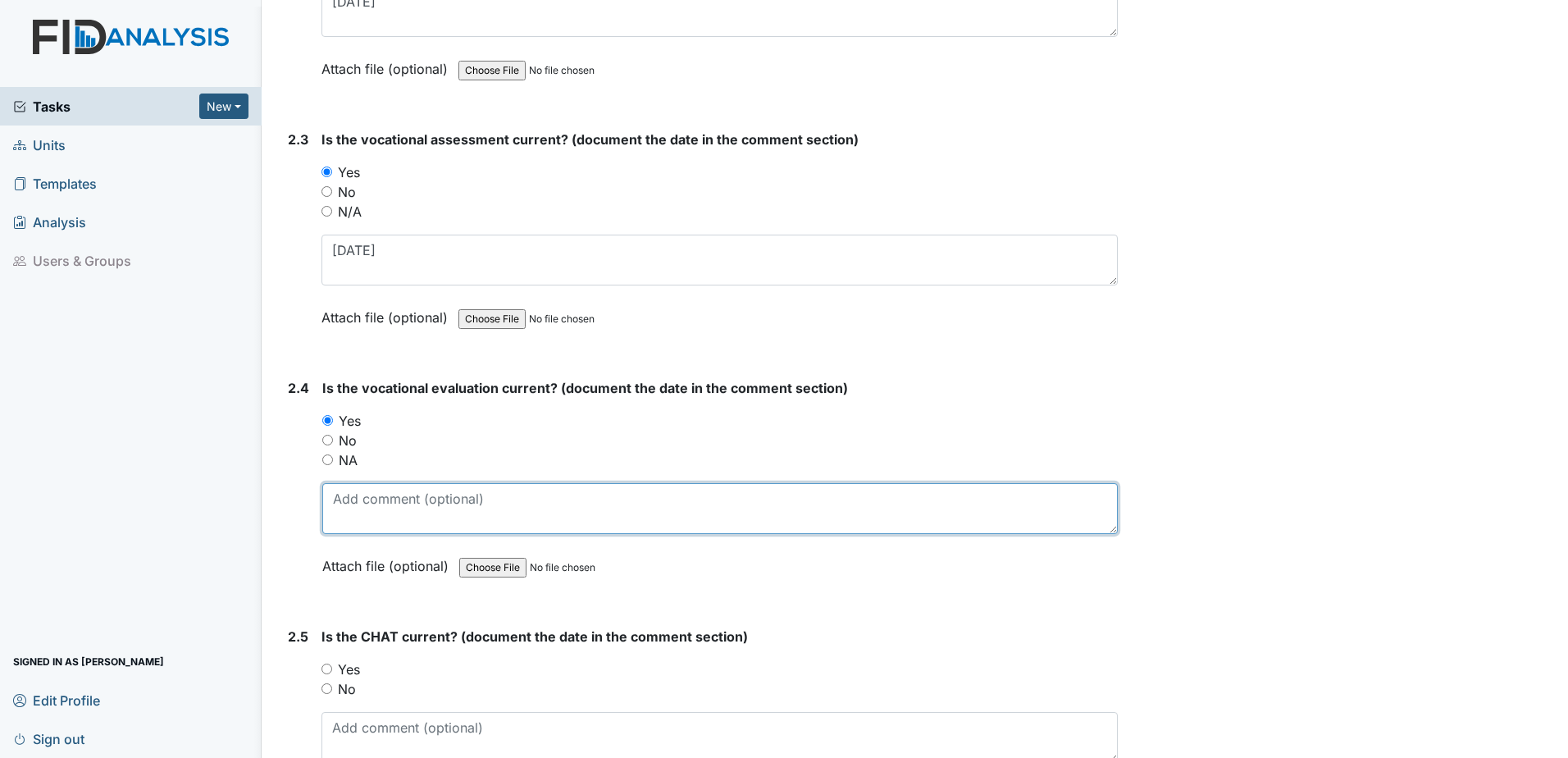
click at [360, 515] on textarea at bounding box center [720, 507] width 795 height 50
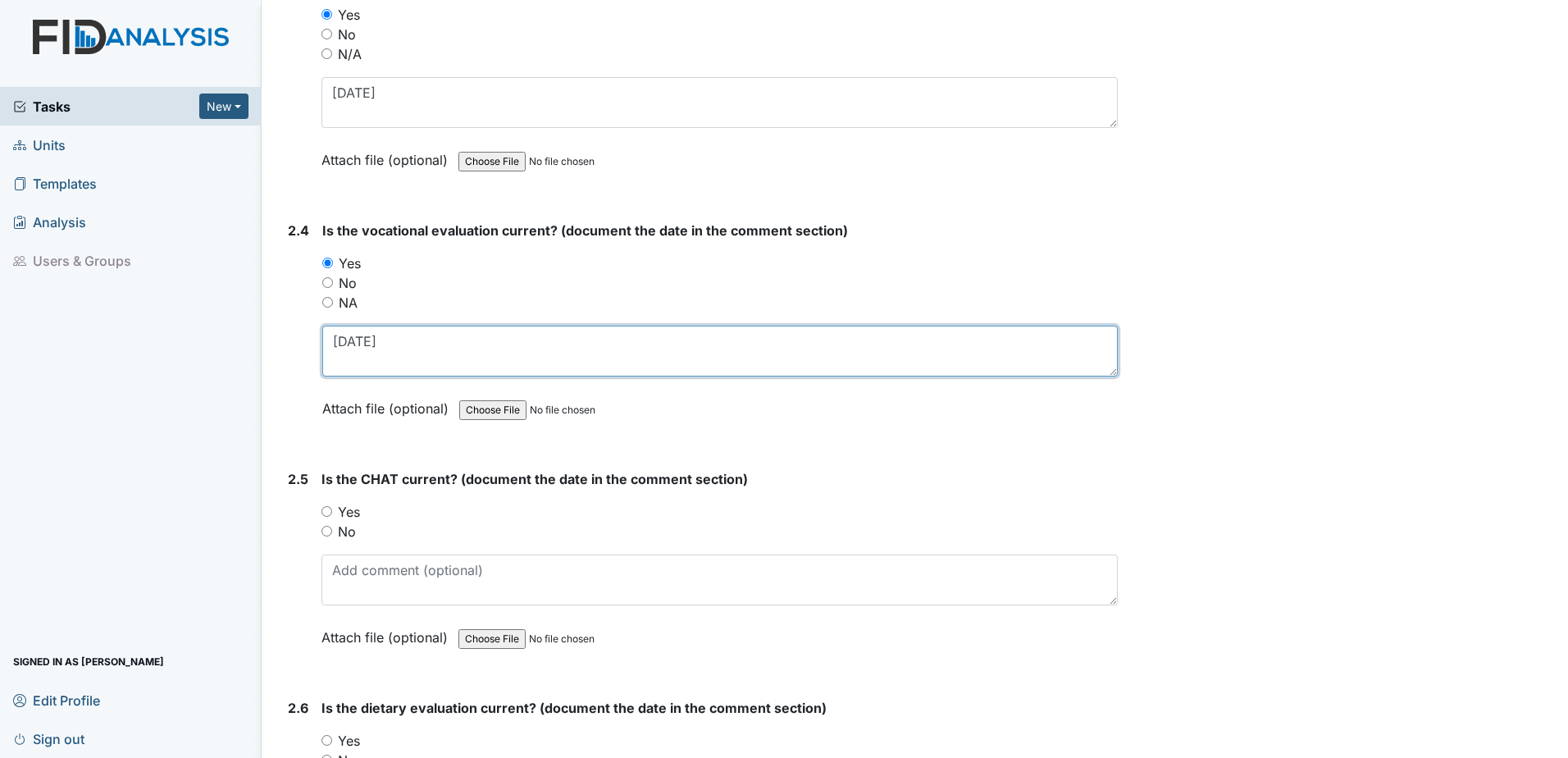
scroll to position [2214, 0]
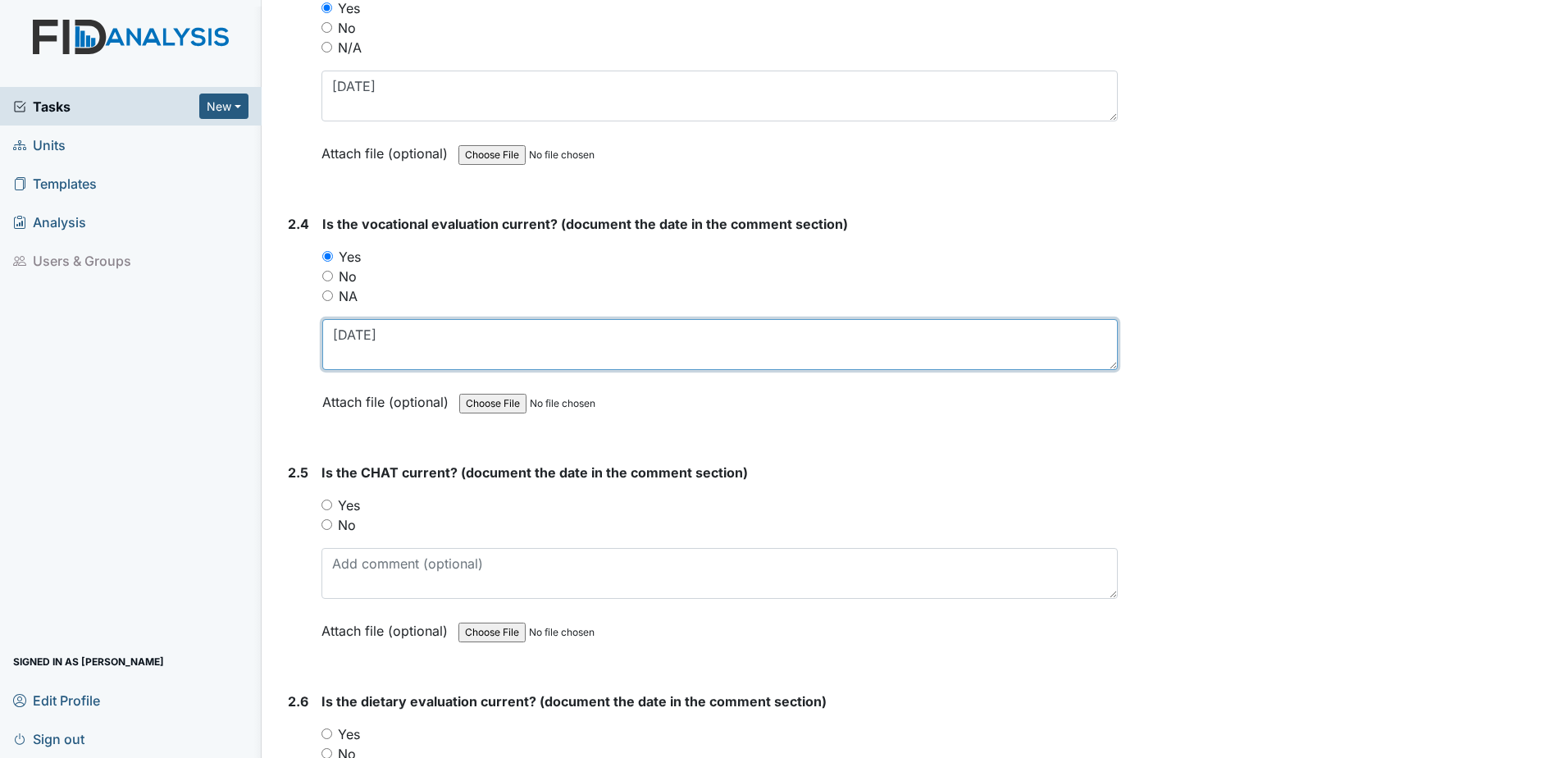
type textarea "[DATE]"
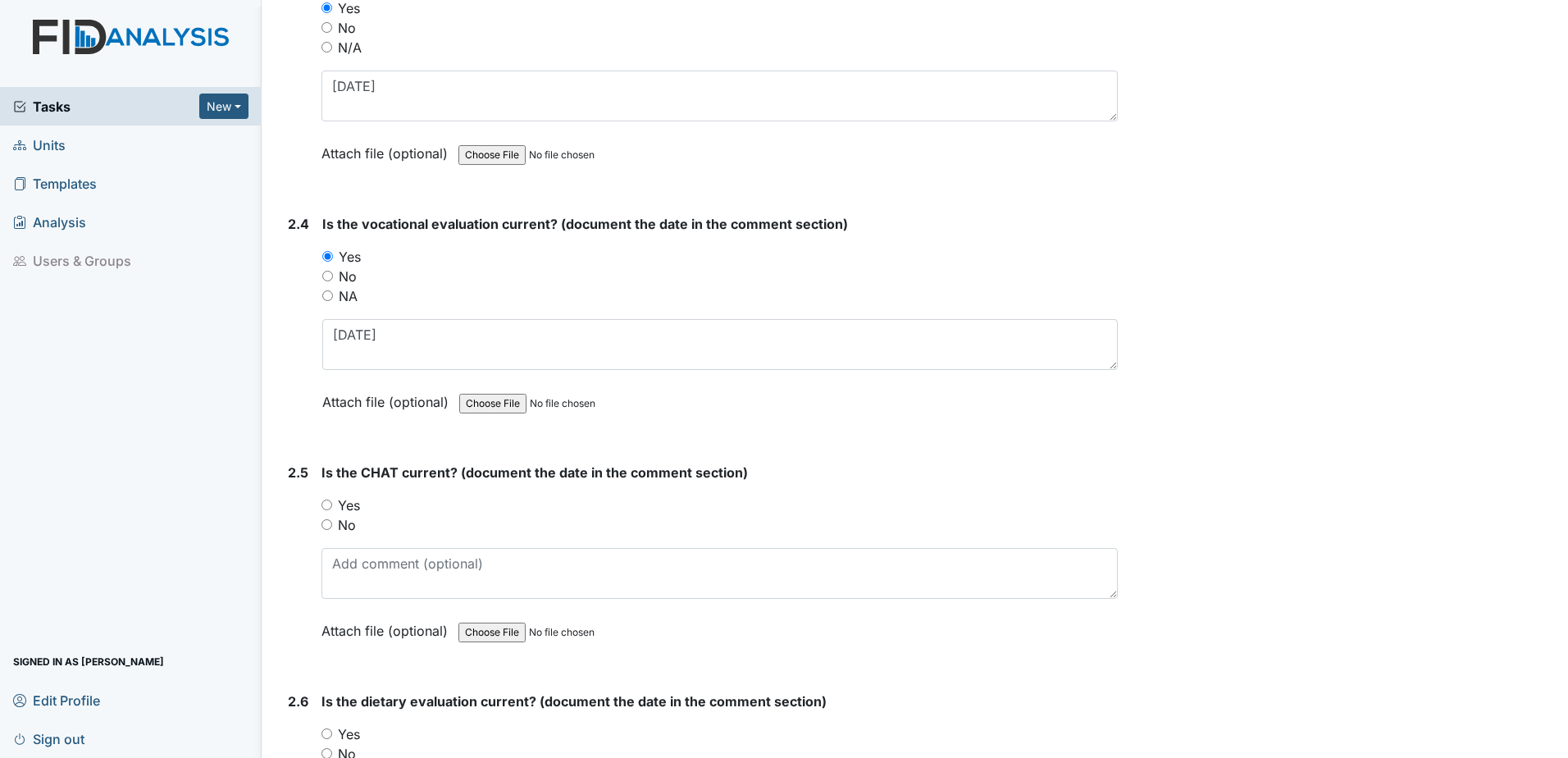
click at [351, 497] on label "Yes" at bounding box center [349, 505] width 22 height 19
click at [332, 499] on input "Yes" at bounding box center [327, 505] width 11 height 11
radio input "true"
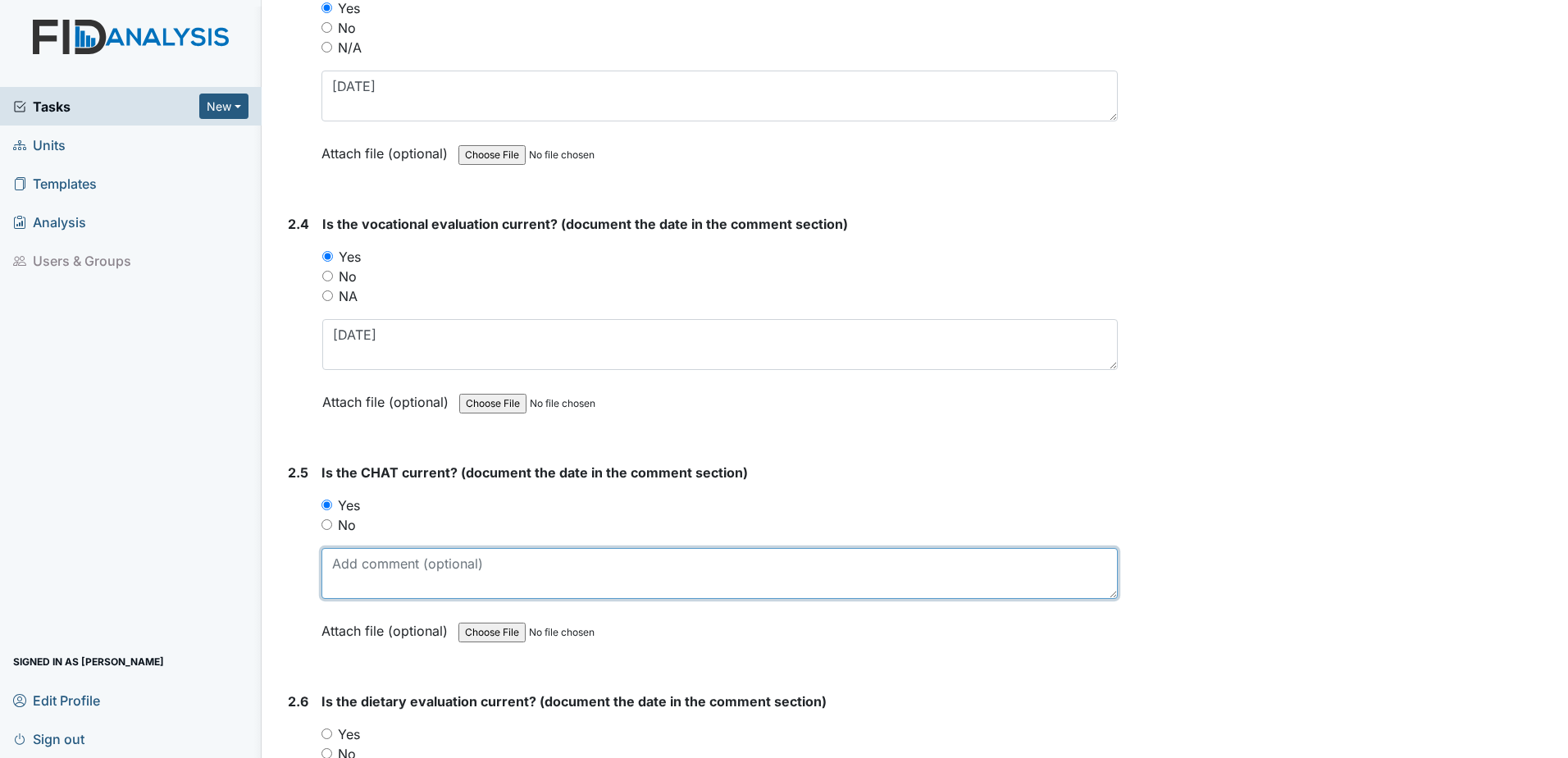
click at [362, 548] on textarea at bounding box center [719, 573] width 796 height 50
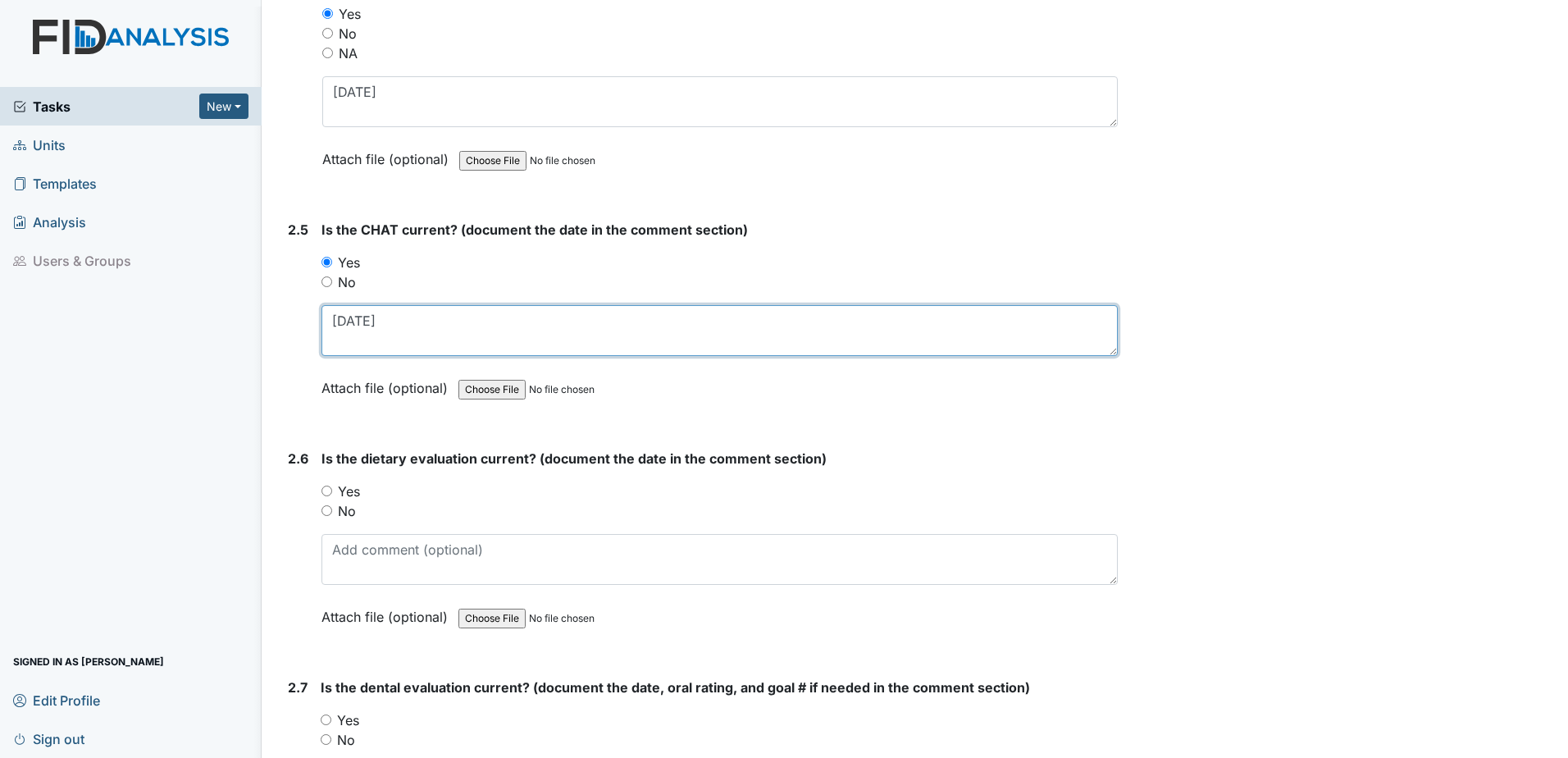
scroll to position [2460, 0]
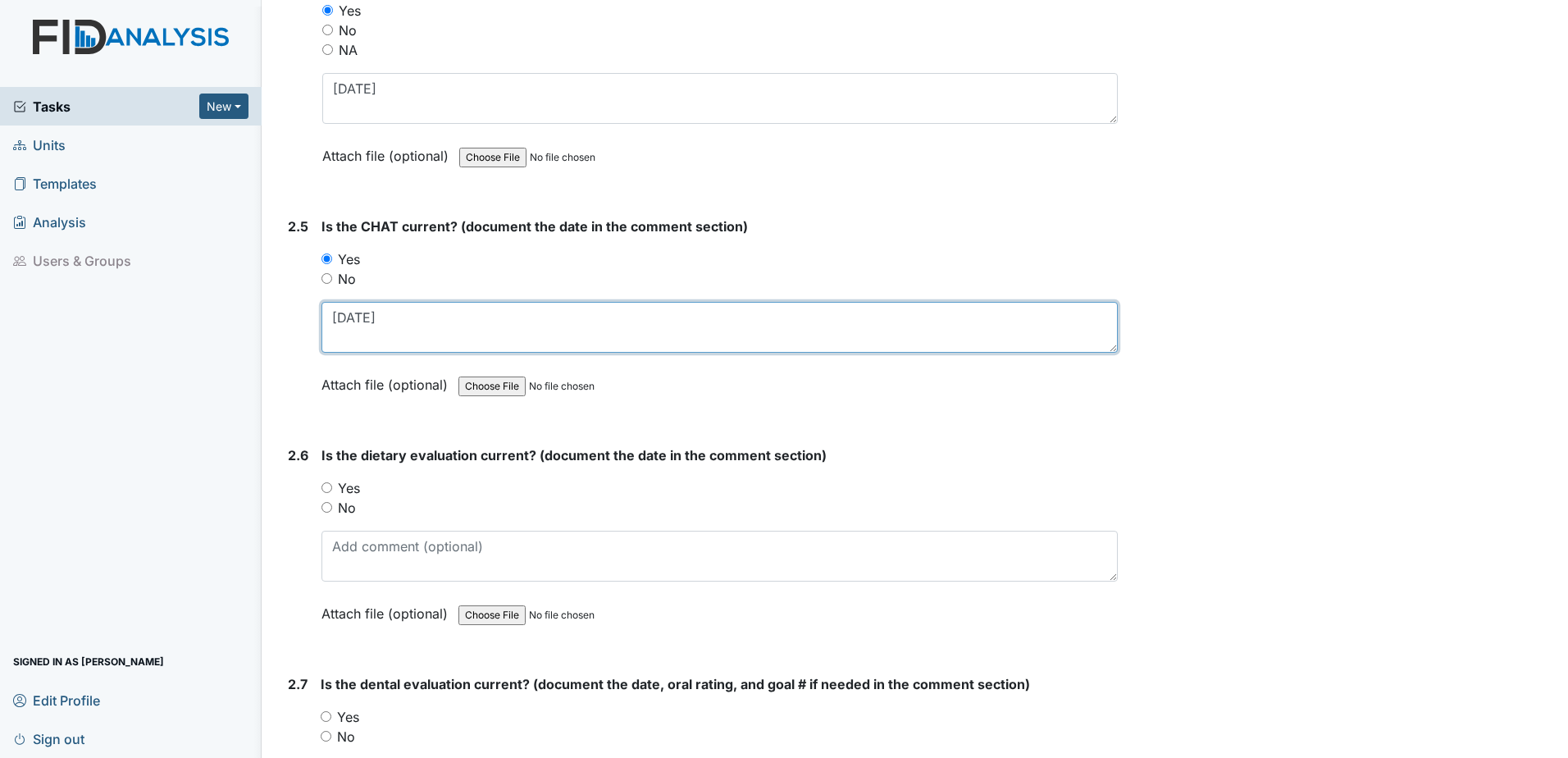
type textarea "[DATE]"
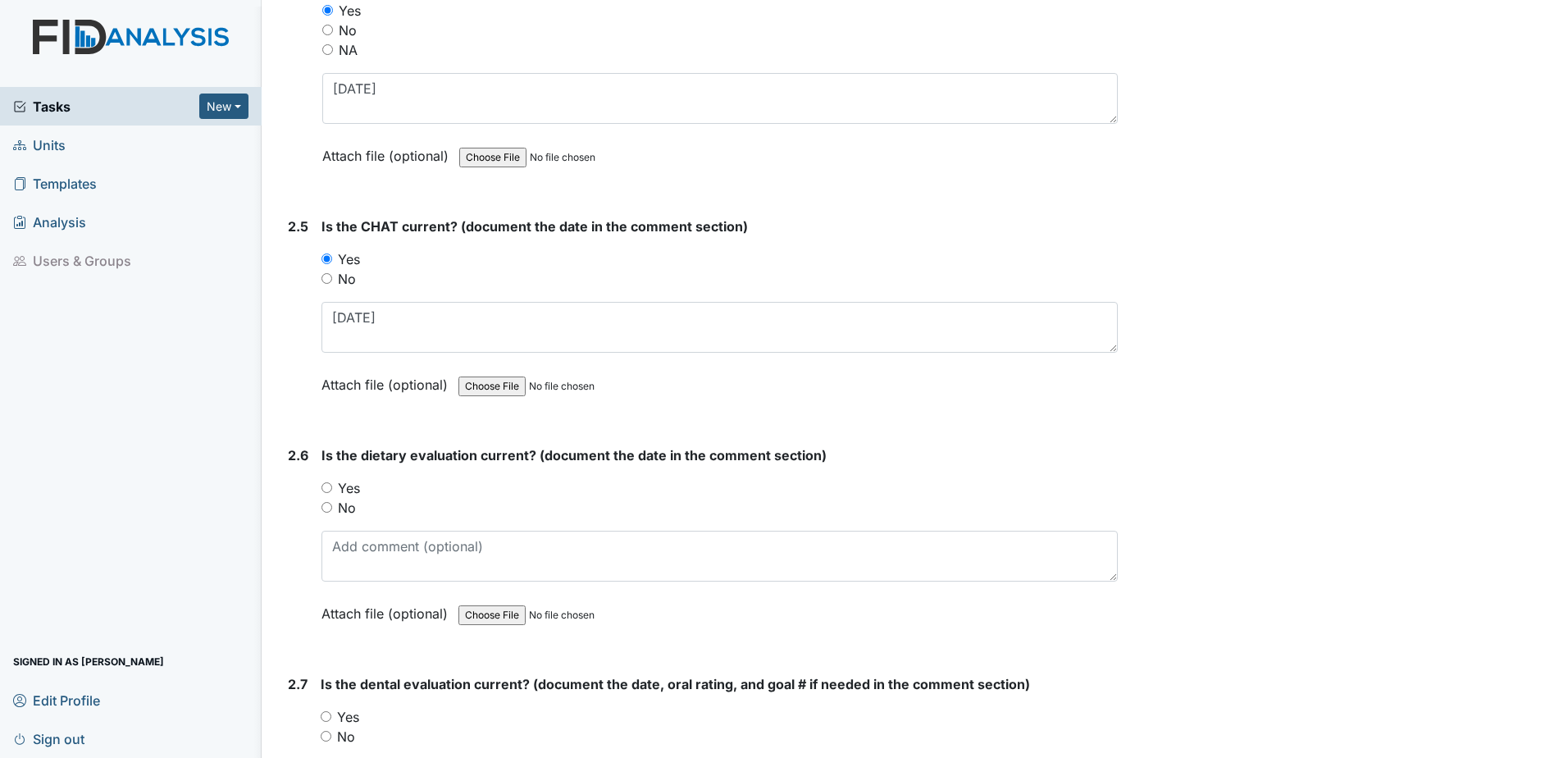
click at [354, 486] on label "Yes" at bounding box center [349, 488] width 22 height 19
click at [332, 486] on input "Yes" at bounding box center [327, 488] width 11 height 11
radio input "true"
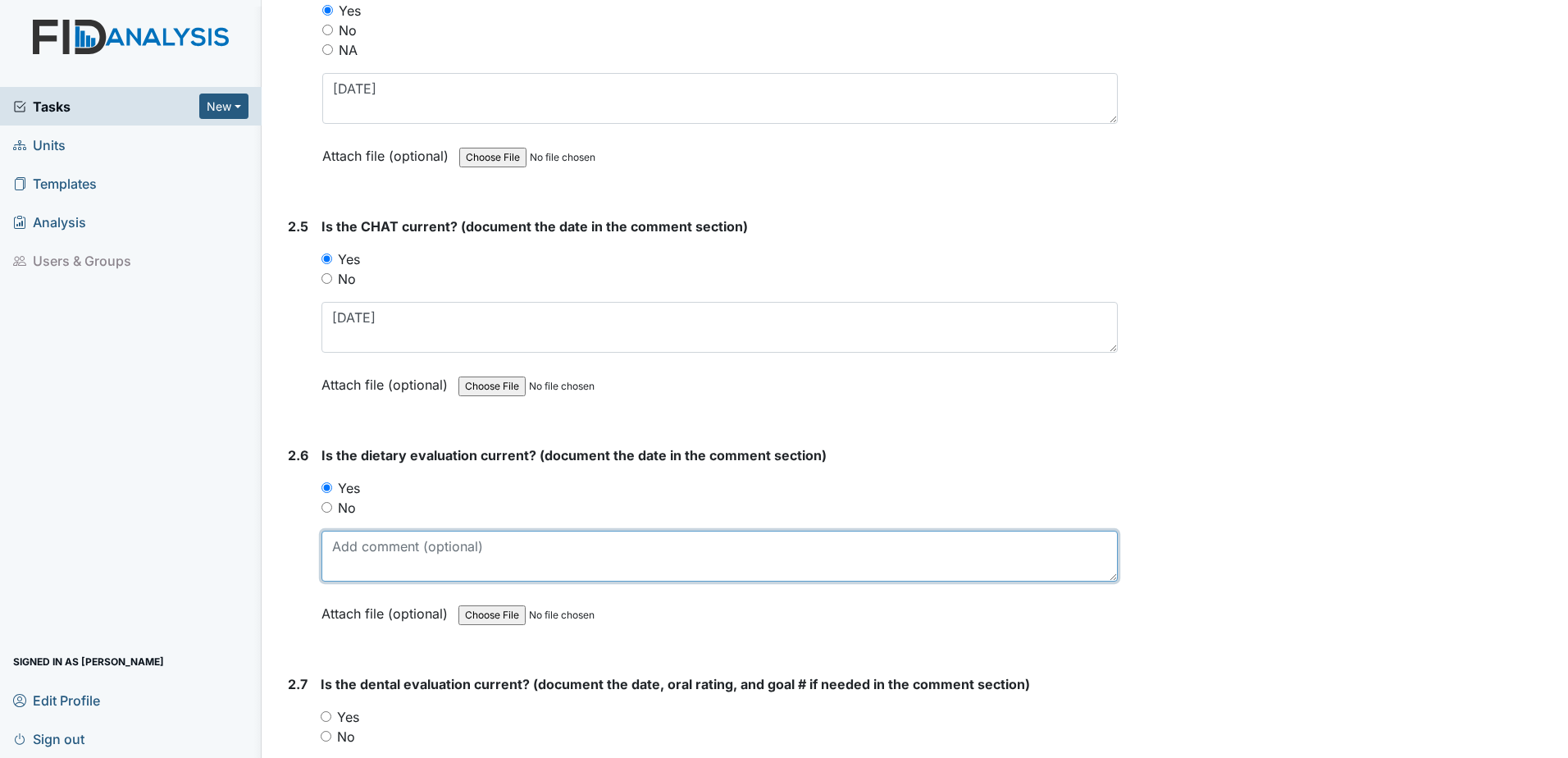
click at [373, 562] on textarea at bounding box center [719, 555] width 796 height 50
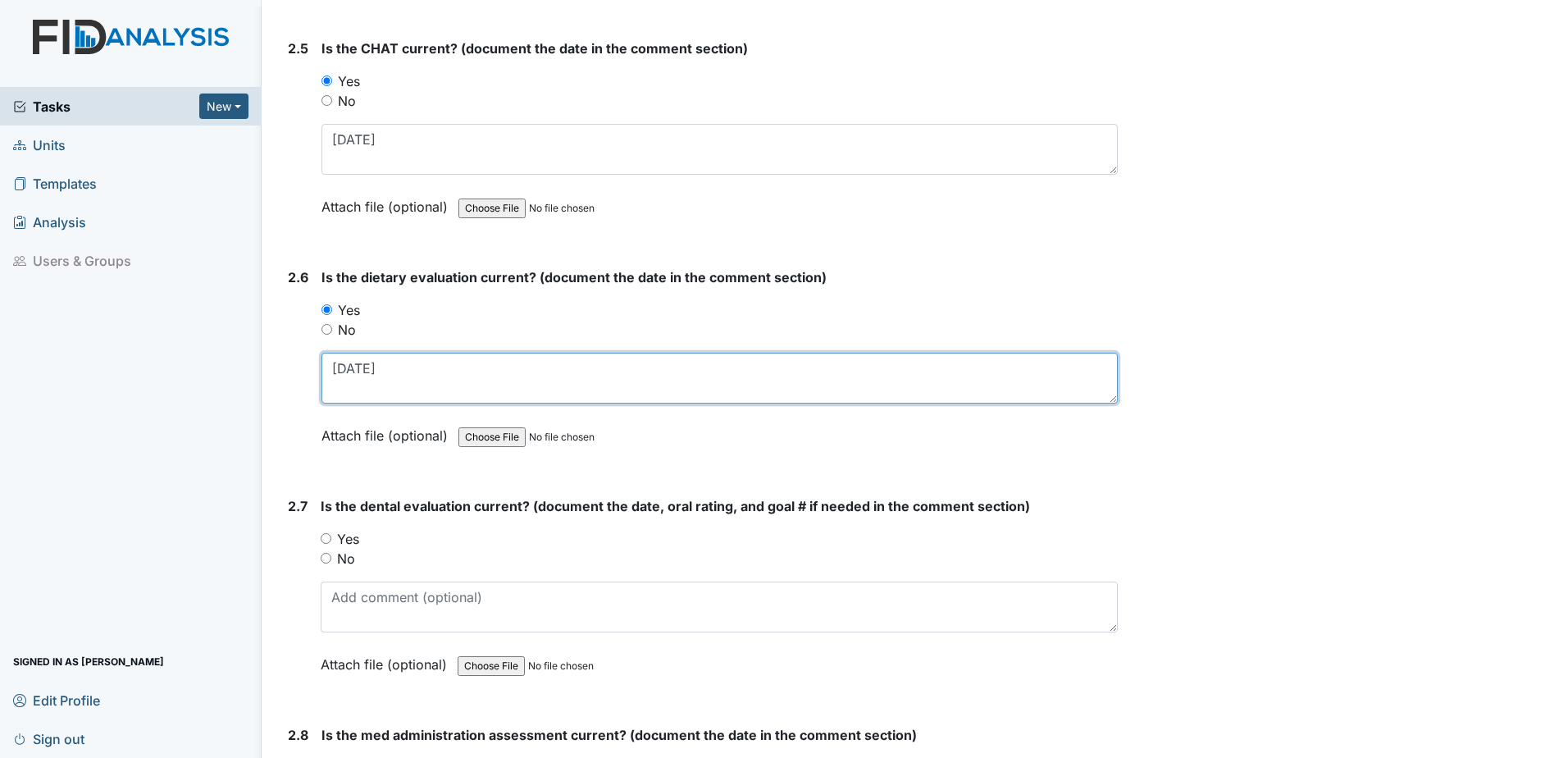
scroll to position [2706, 0]
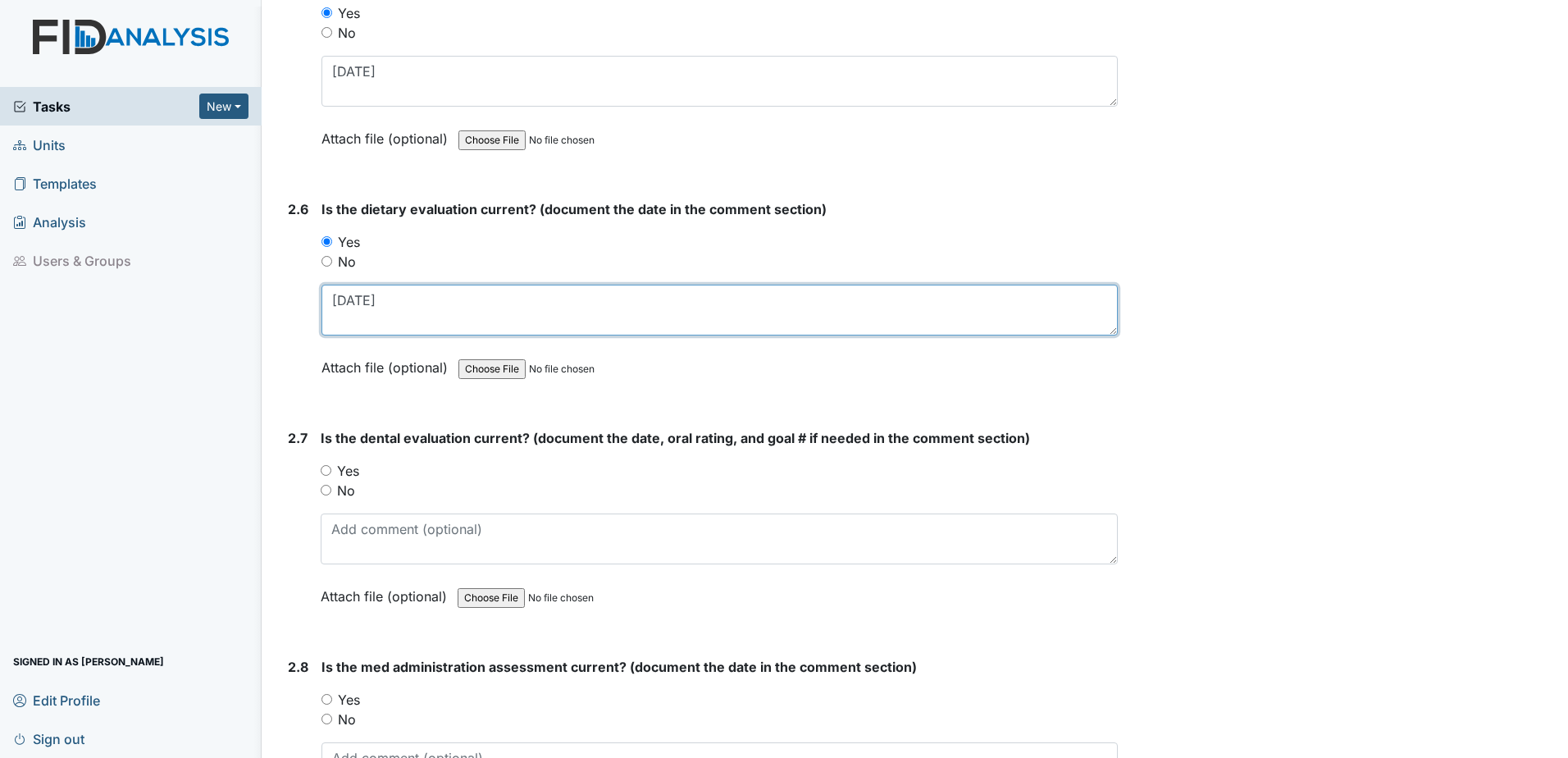
type textarea "[DATE]"
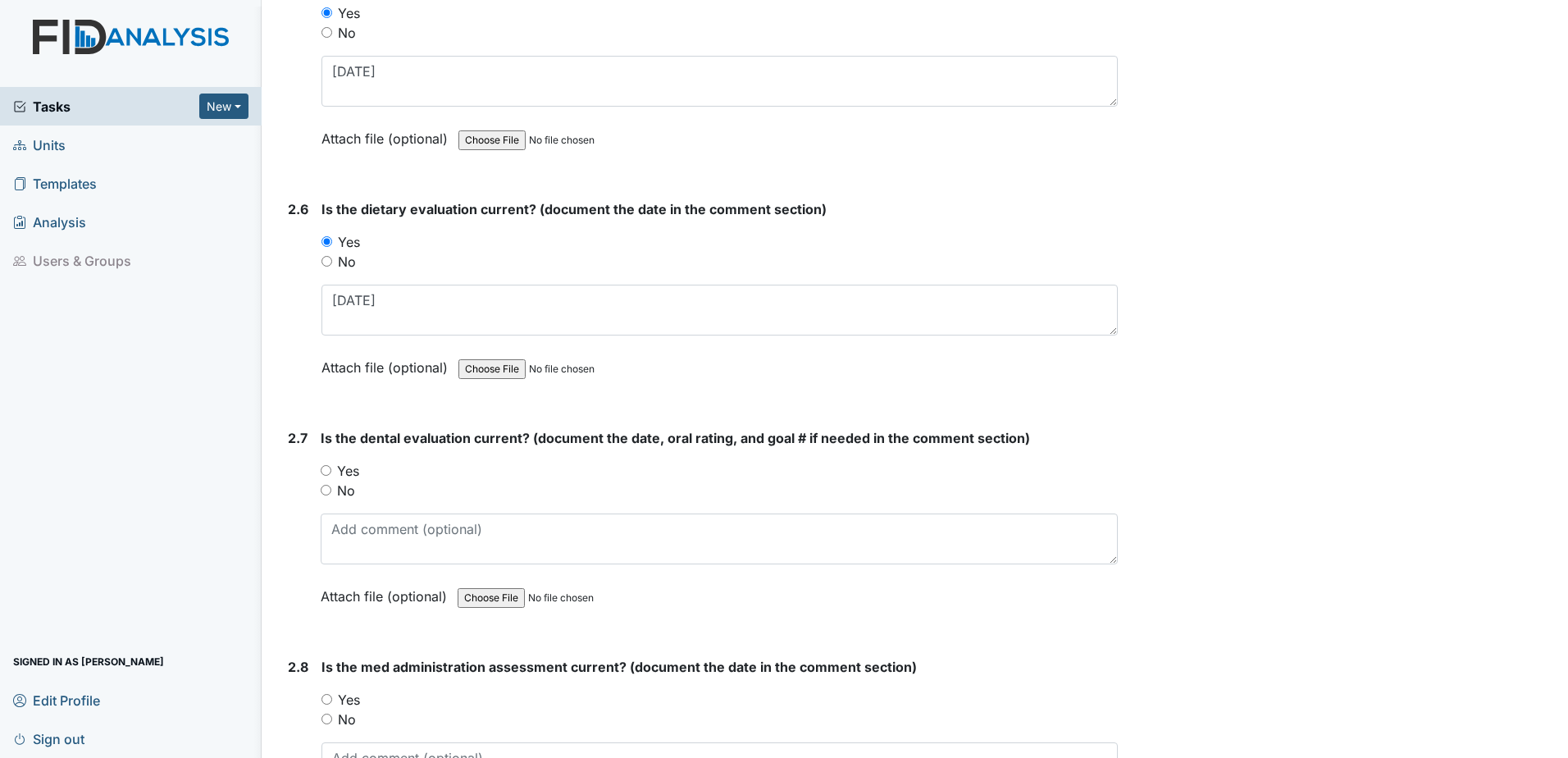
click at [344, 470] on label "Yes" at bounding box center [348, 470] width 22 height 19
click at [331, 470] on input "Yes" at bounding box center [326, 470] width 11 height 11
radio input "true"
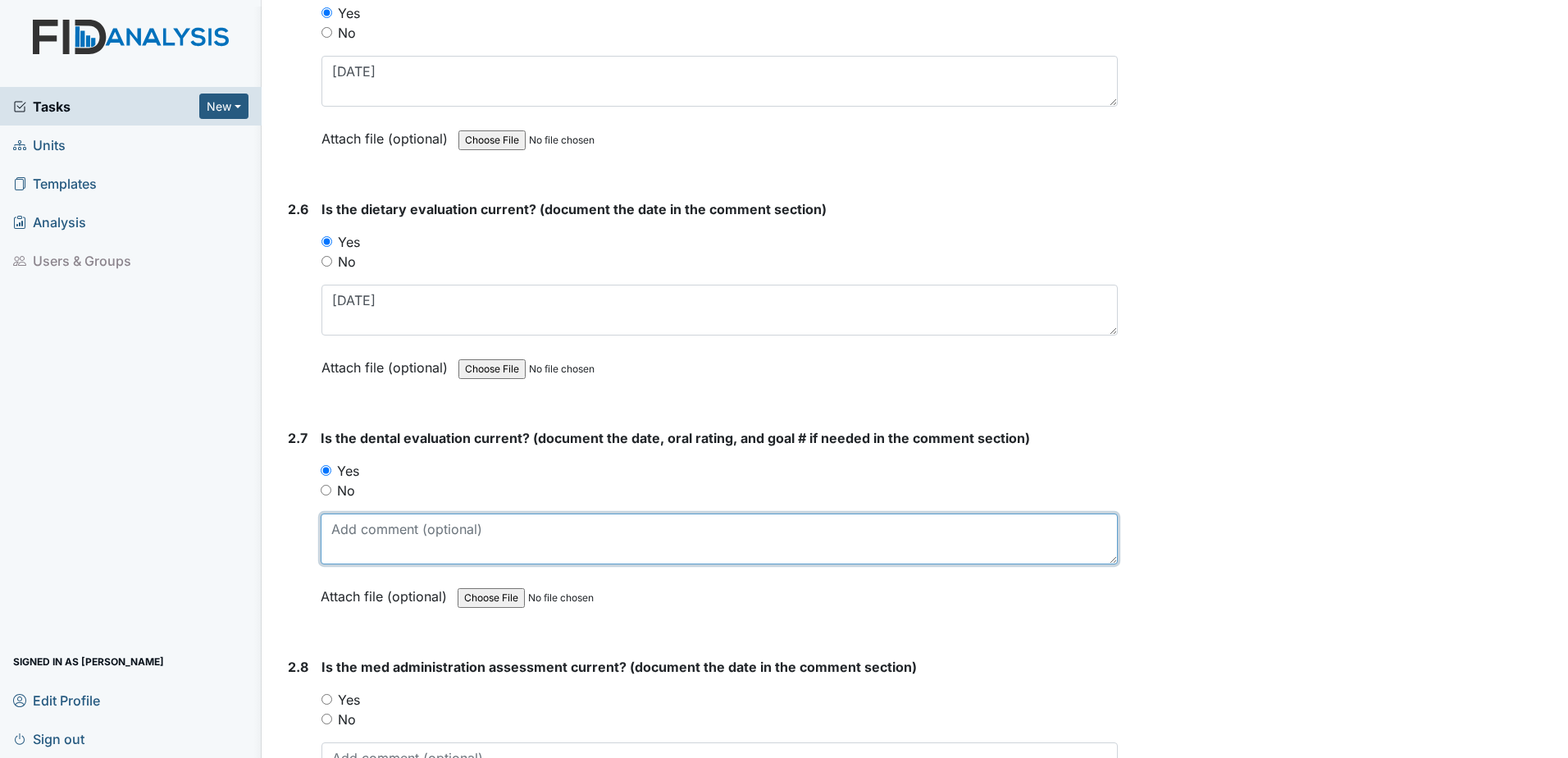
click at [344, 522] on textarea at bounding box center [719, 538] width 797 height 50
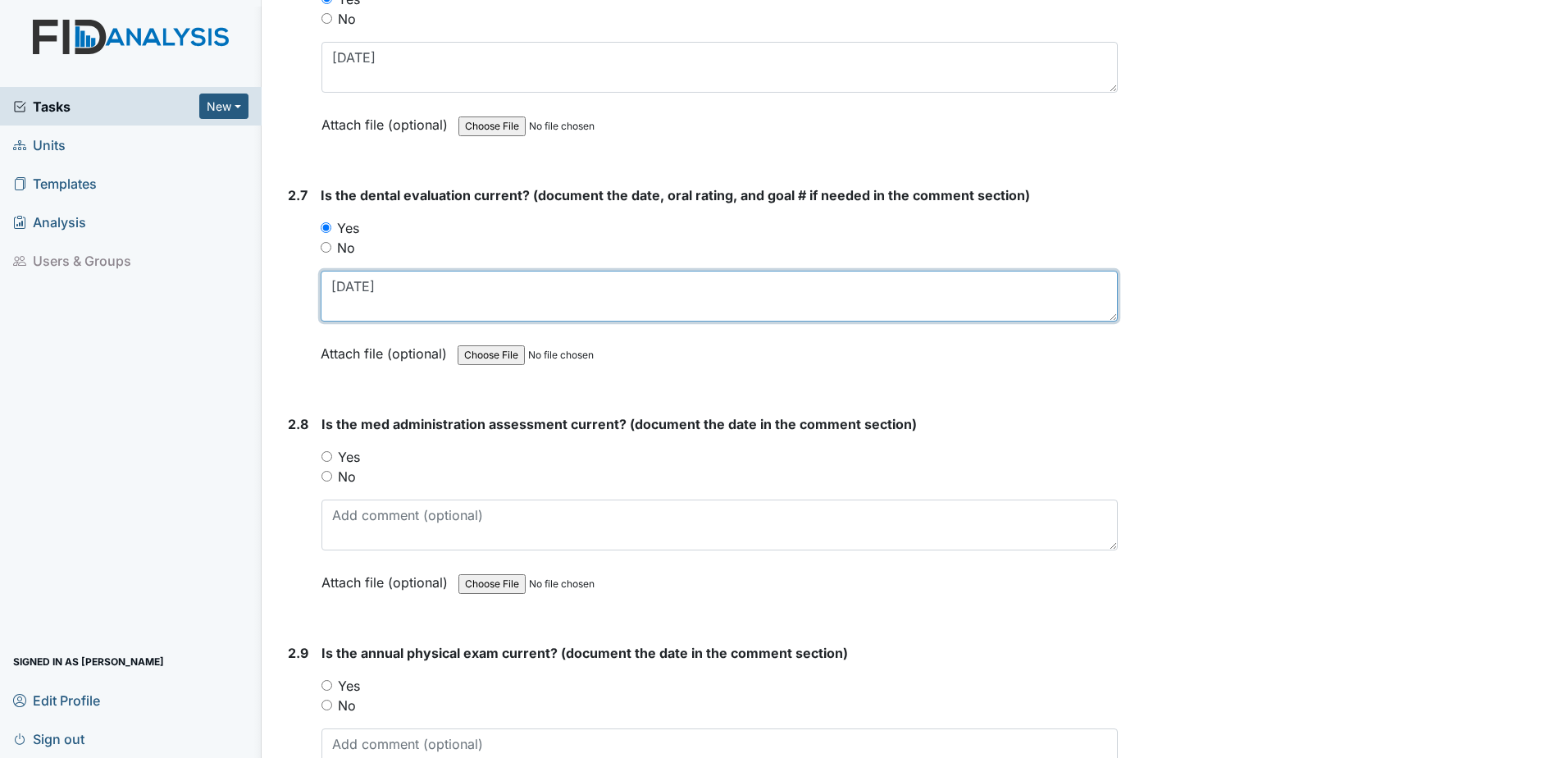
scroll to position [2952, 0]
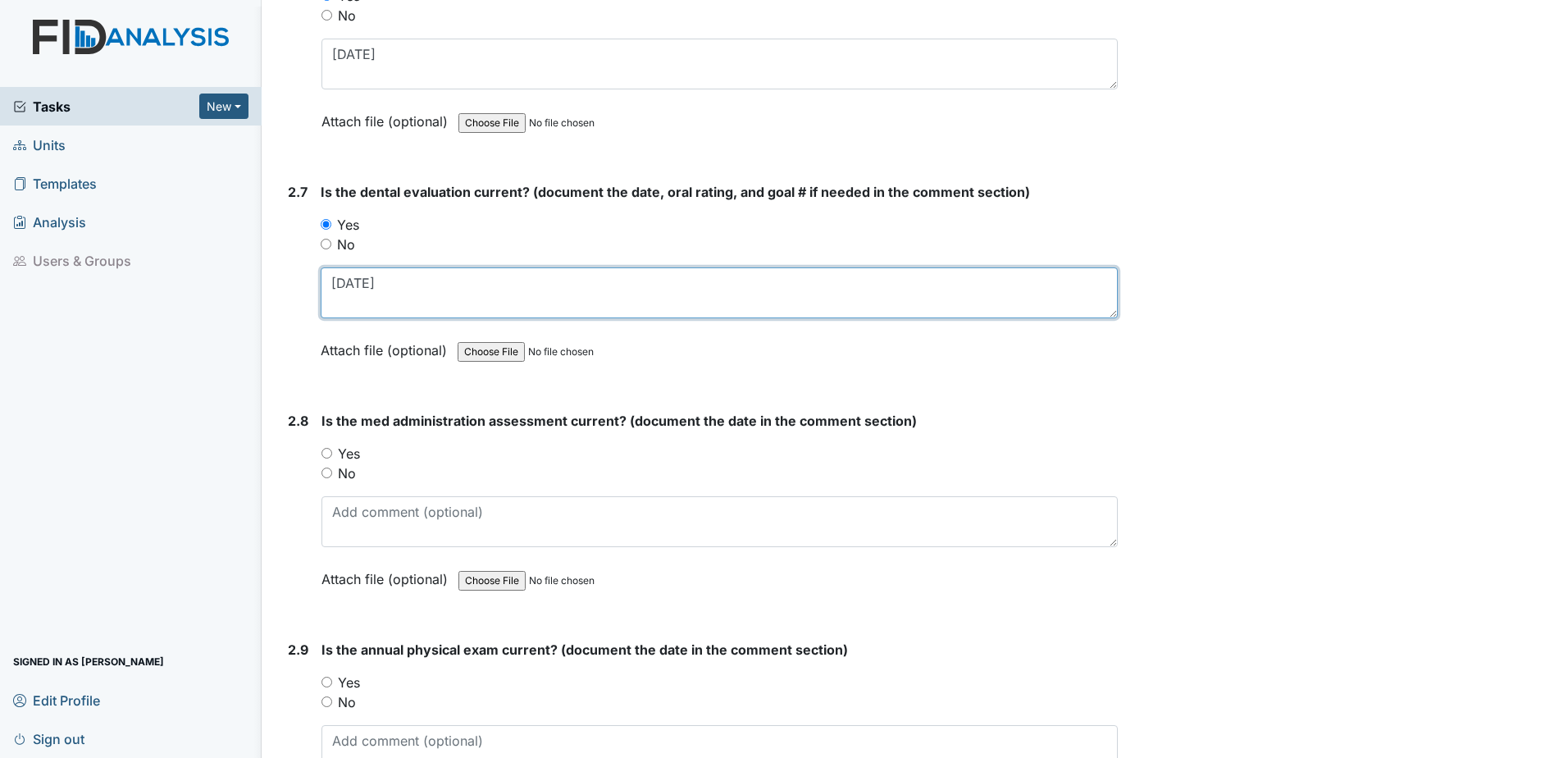
type textarea "11.12.24"
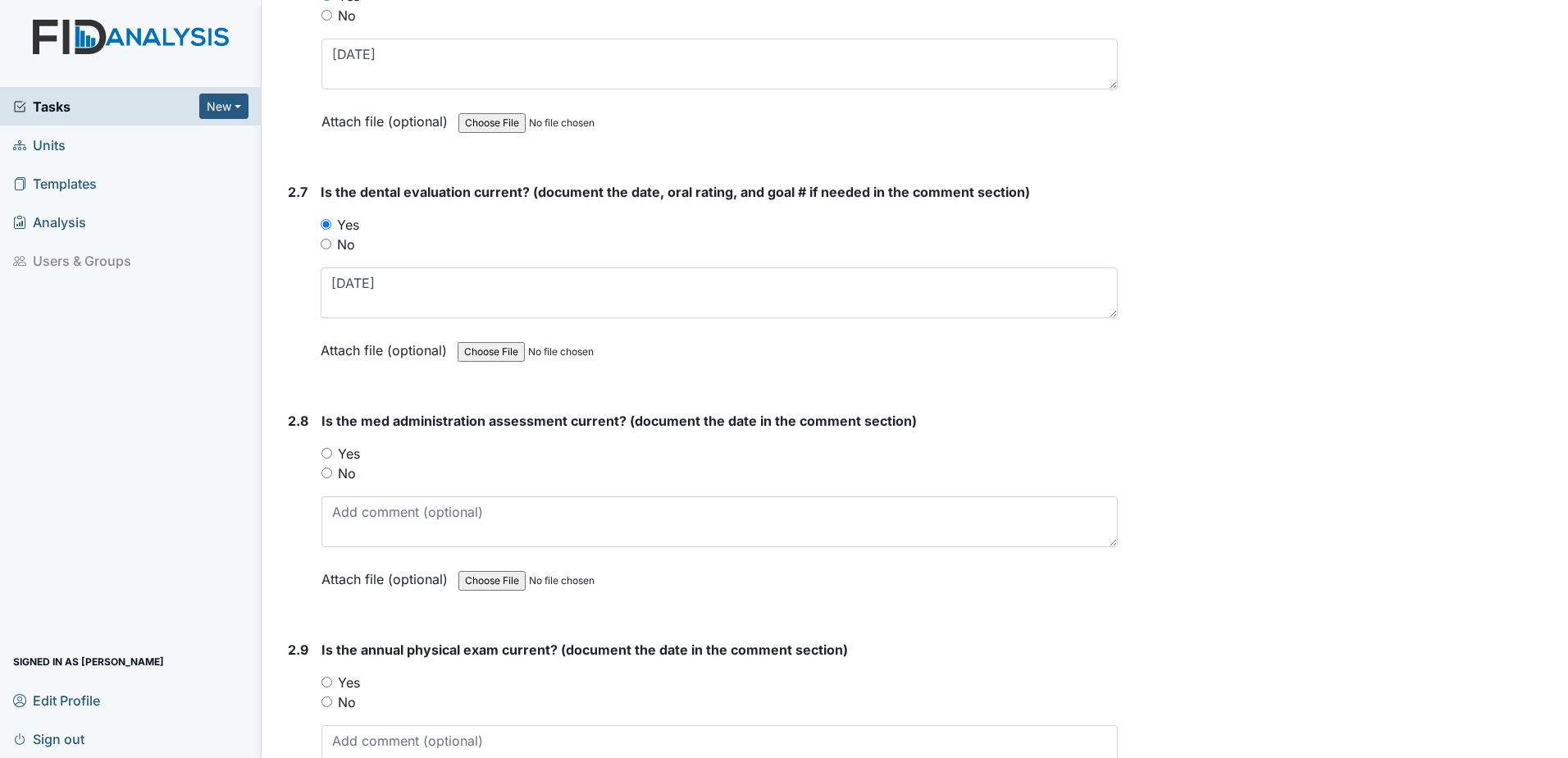
click at [351, 471] on label "No" at bounding box center [347, 473] width 18 height 19
click at [332, 471] on input "No" at bounding box center [327, 473] width 11 height 11
radio input "true"
click at [359, 528] on textarea at bounding box center [719, 521] width 796 height 50
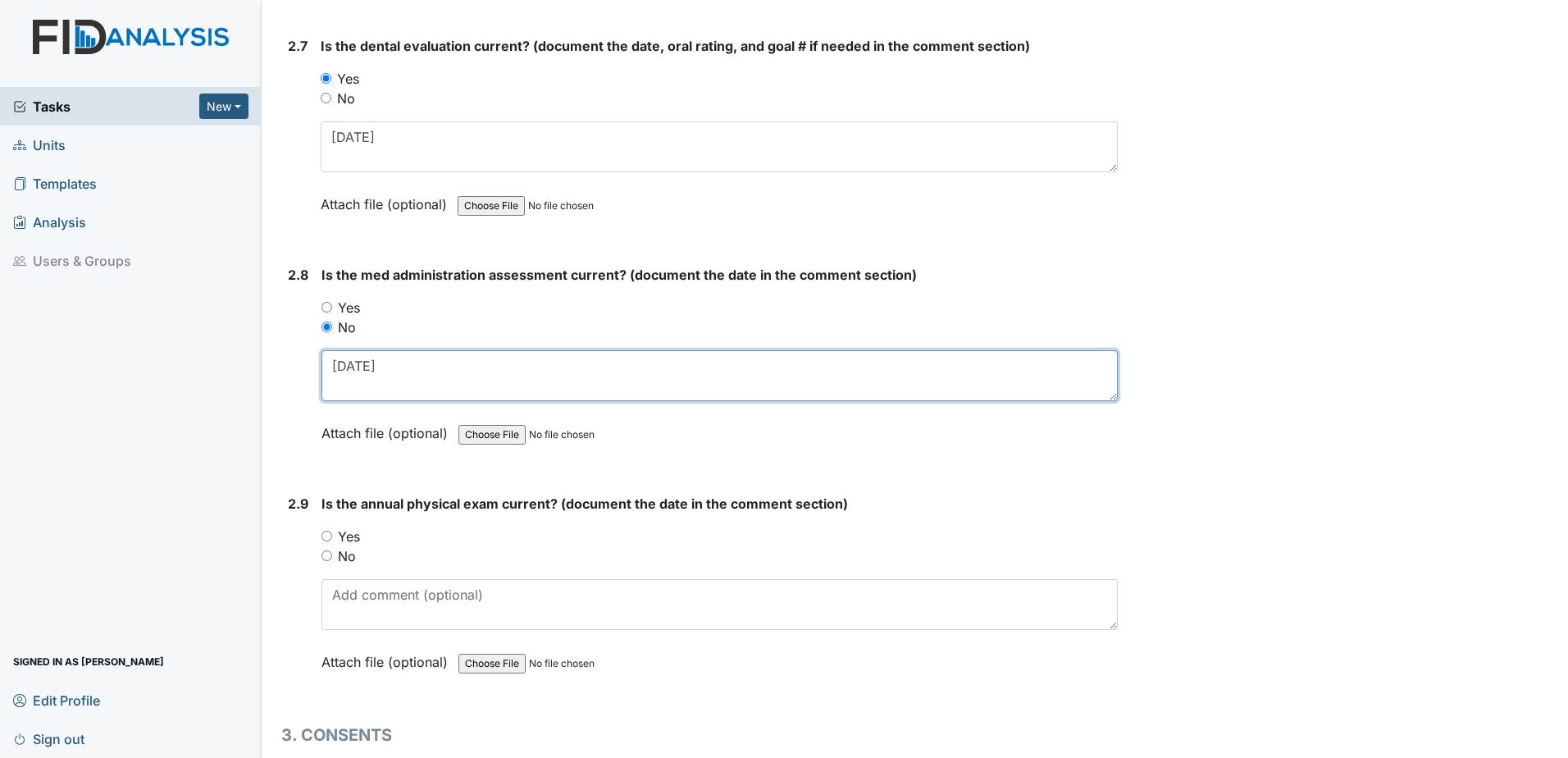
scroll to position [3116, 0]
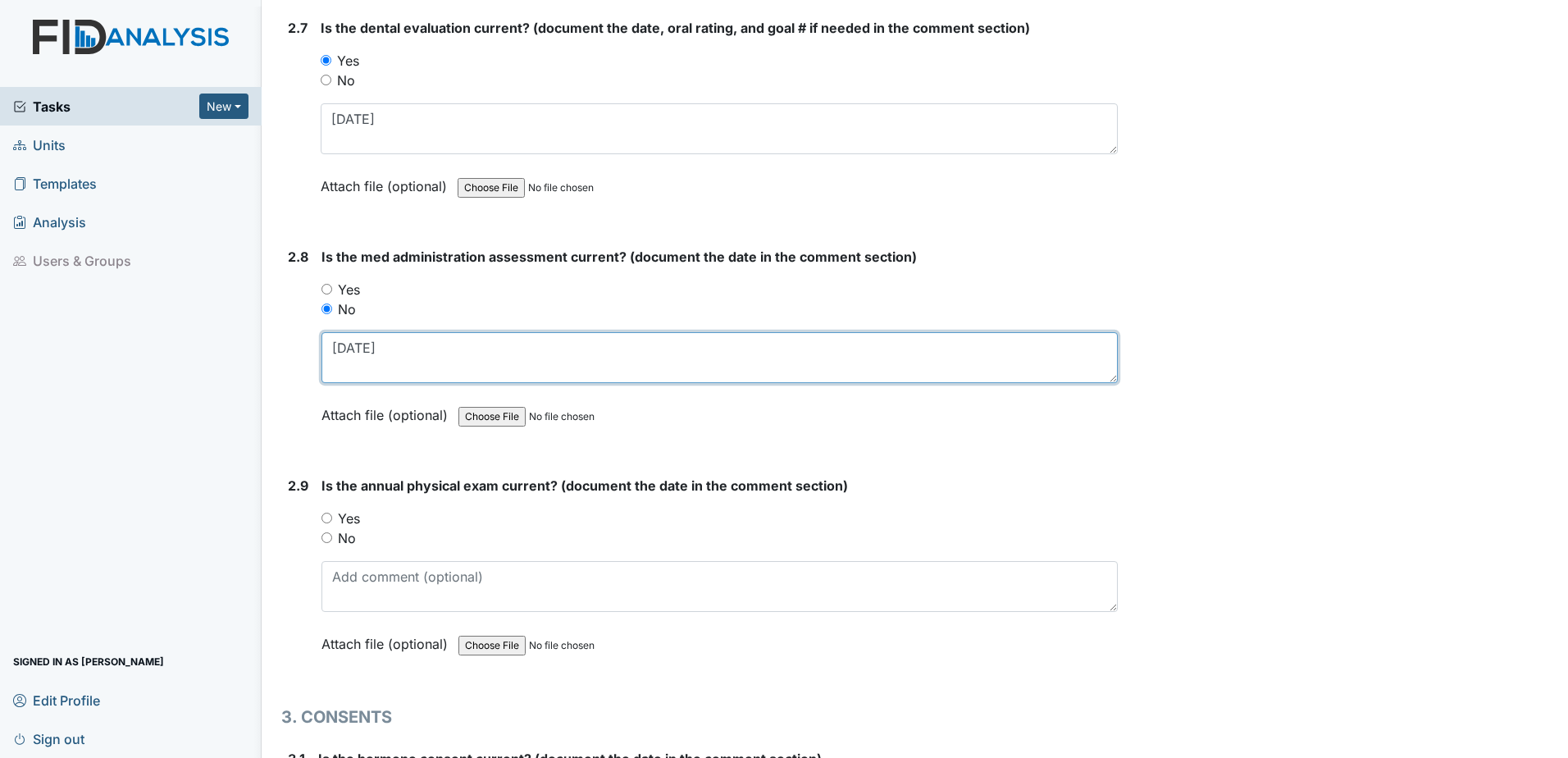
type textarea "4.18.24"
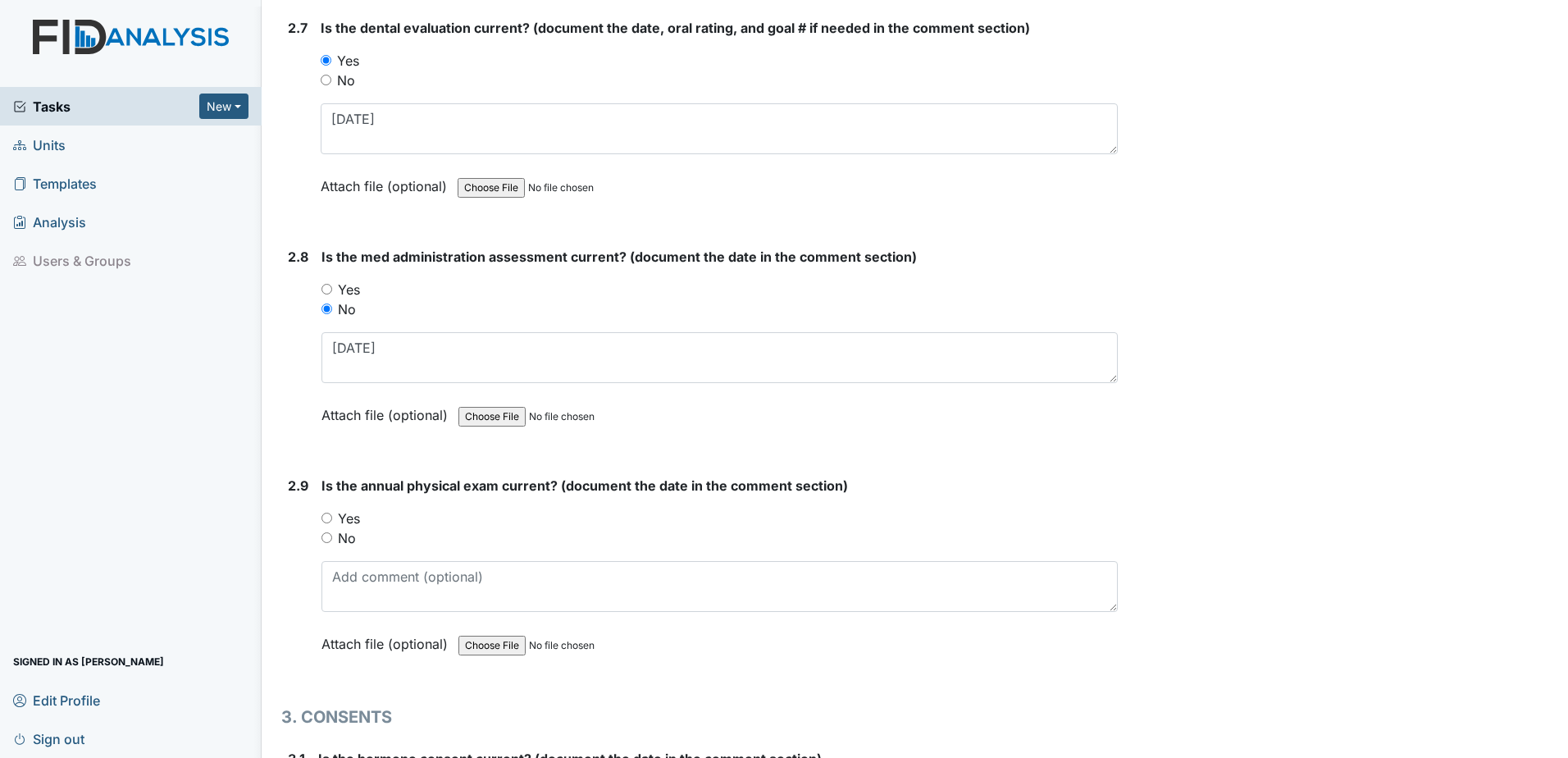
click at [344, 521] on label "Yes" at bounding box center [349, 518] width 22 height 19
click at [332, 521] on input "Yes" at bounding box center [327, 518] width 11 height 11
radio input "true"
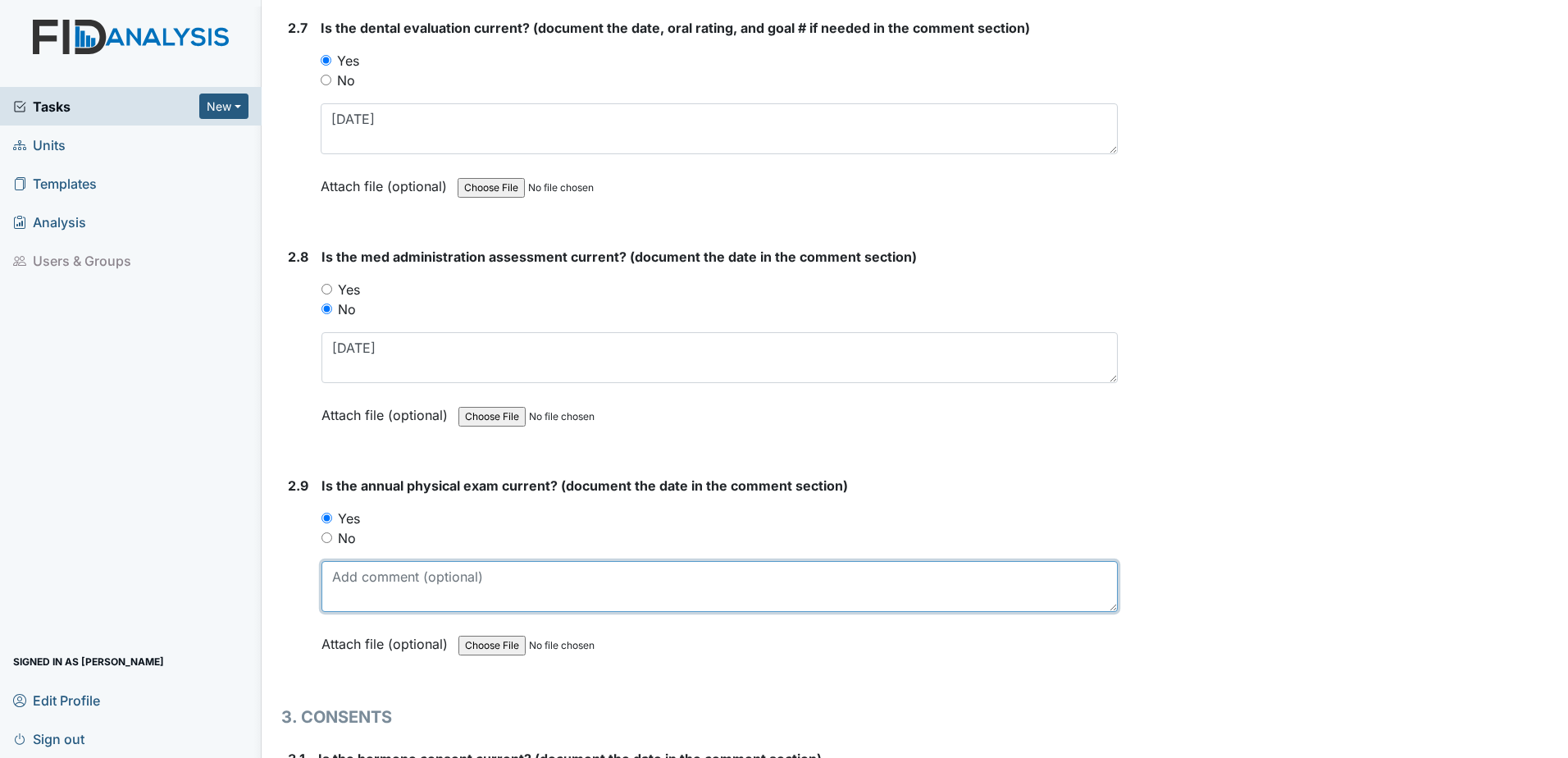
click at [365, 580] on textarea at bounding box center [719, 585] width 796 height 50
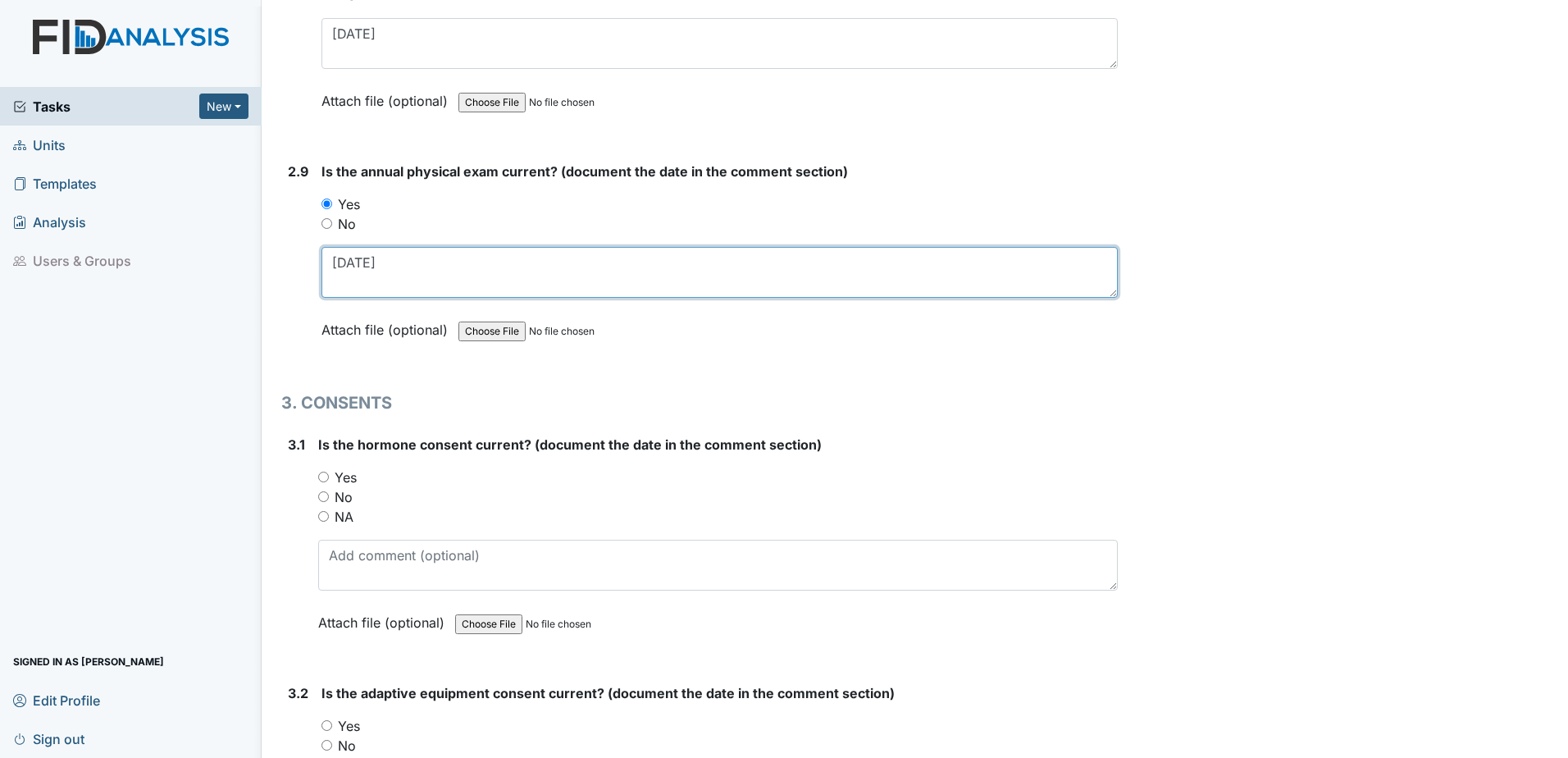
scroll to position [3444, 0]
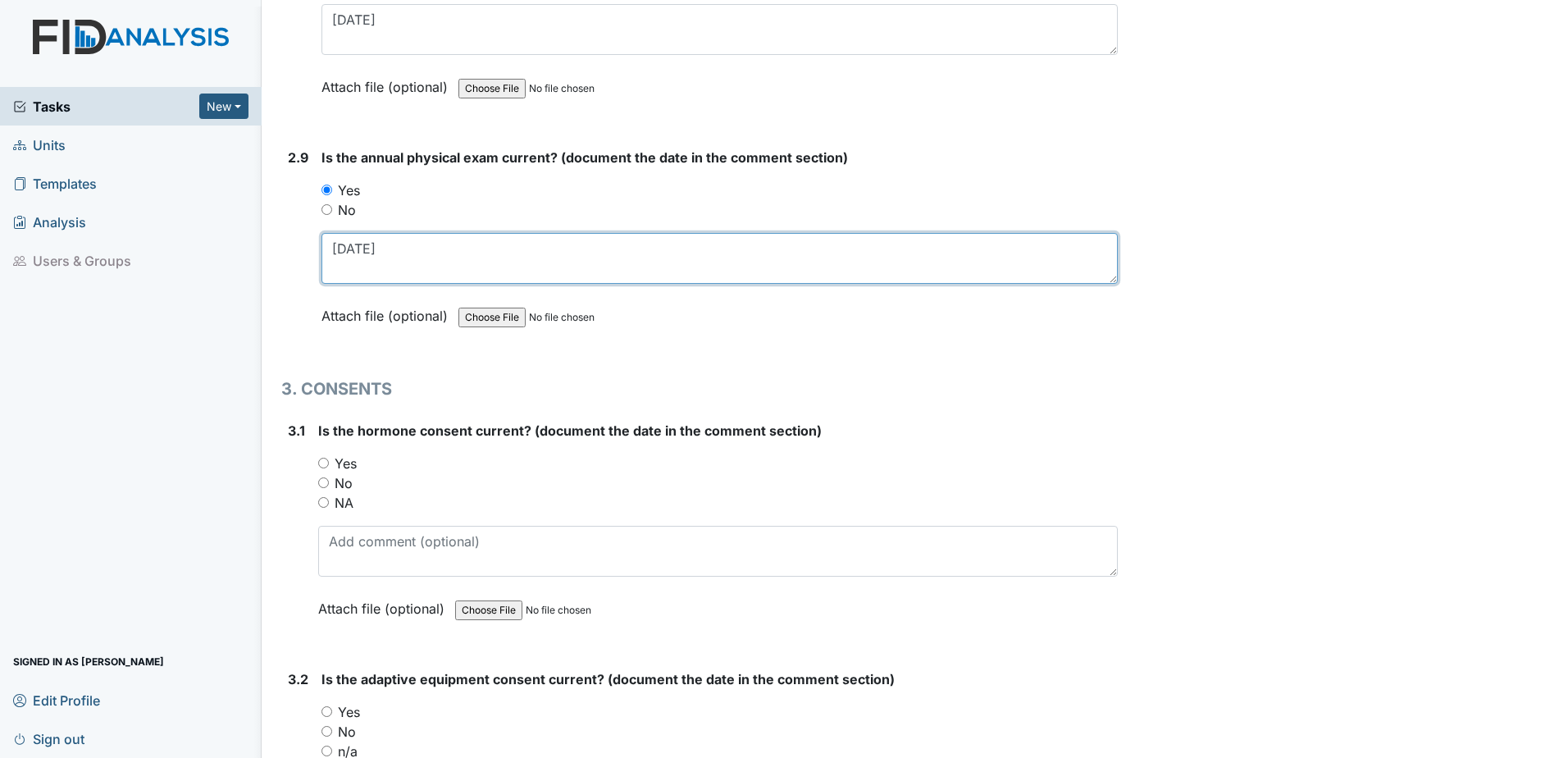
type textarea "2.27.25"
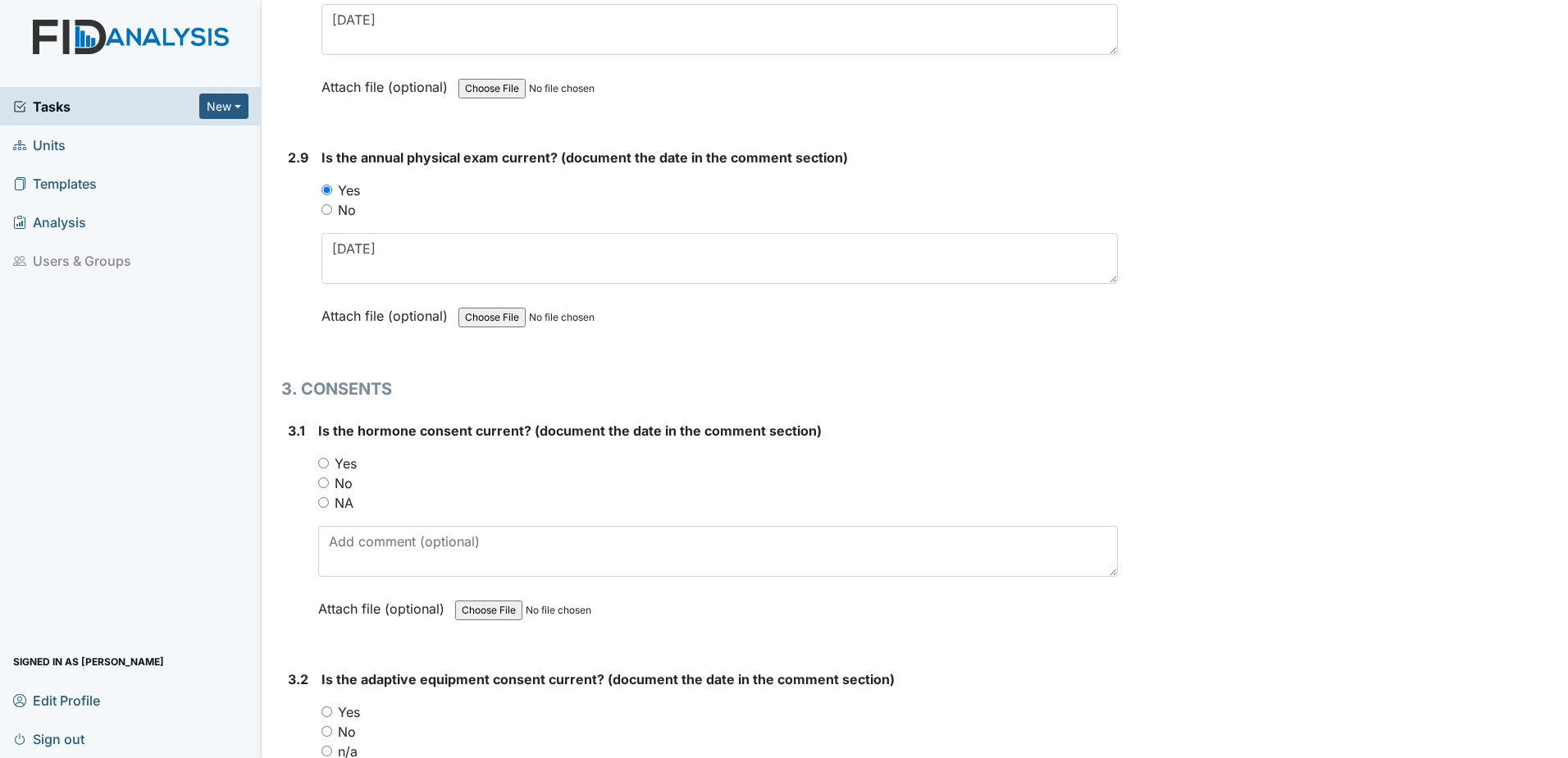
click at [347, 508] on label "NA" at bounding box center [344, 503] width 19 height 19
click at [328, 507] on input "NA" at bounding box center [323, 502] width 11 height 11
radio input "true"
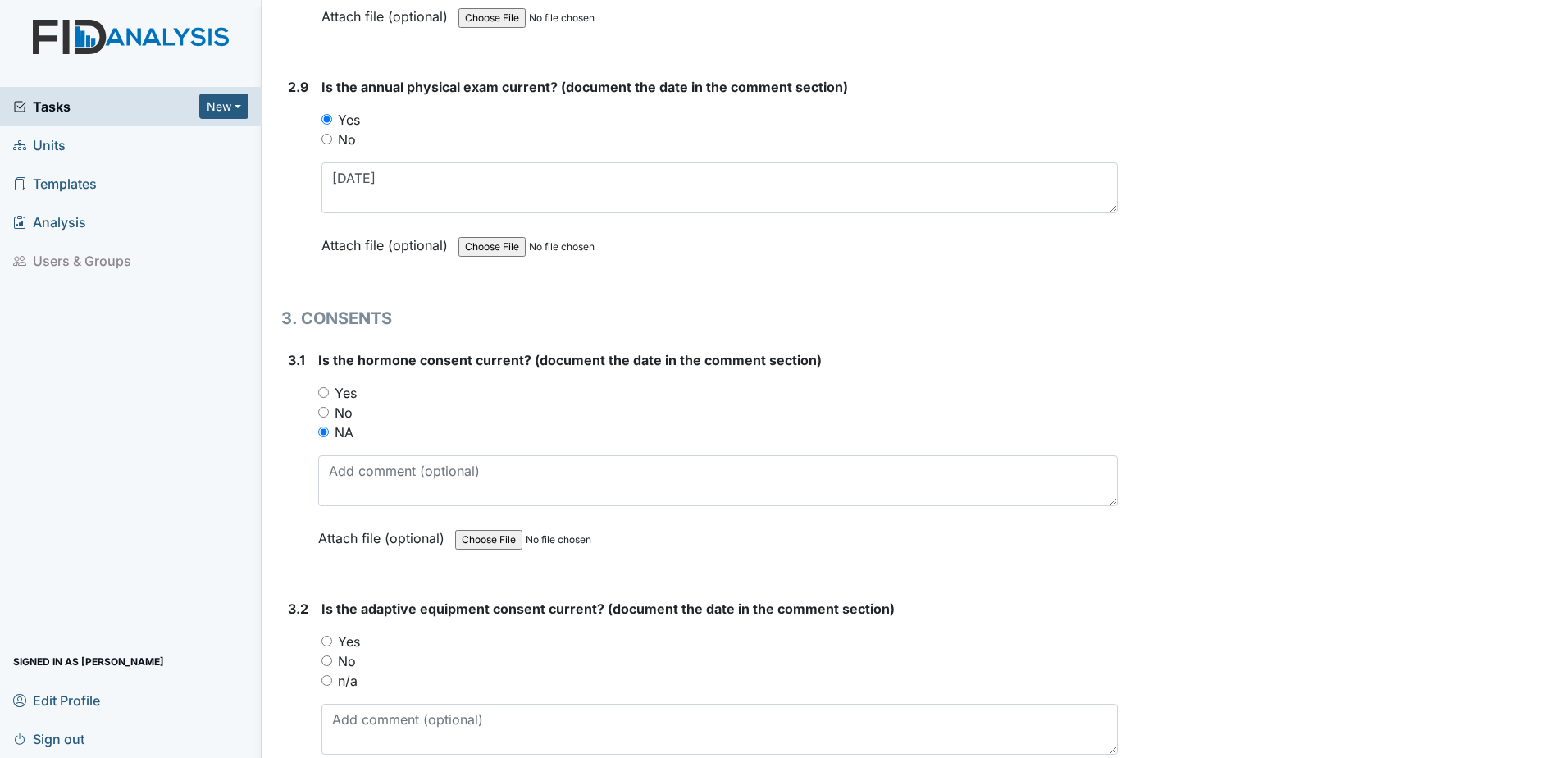
scroll to position [3690, 0]
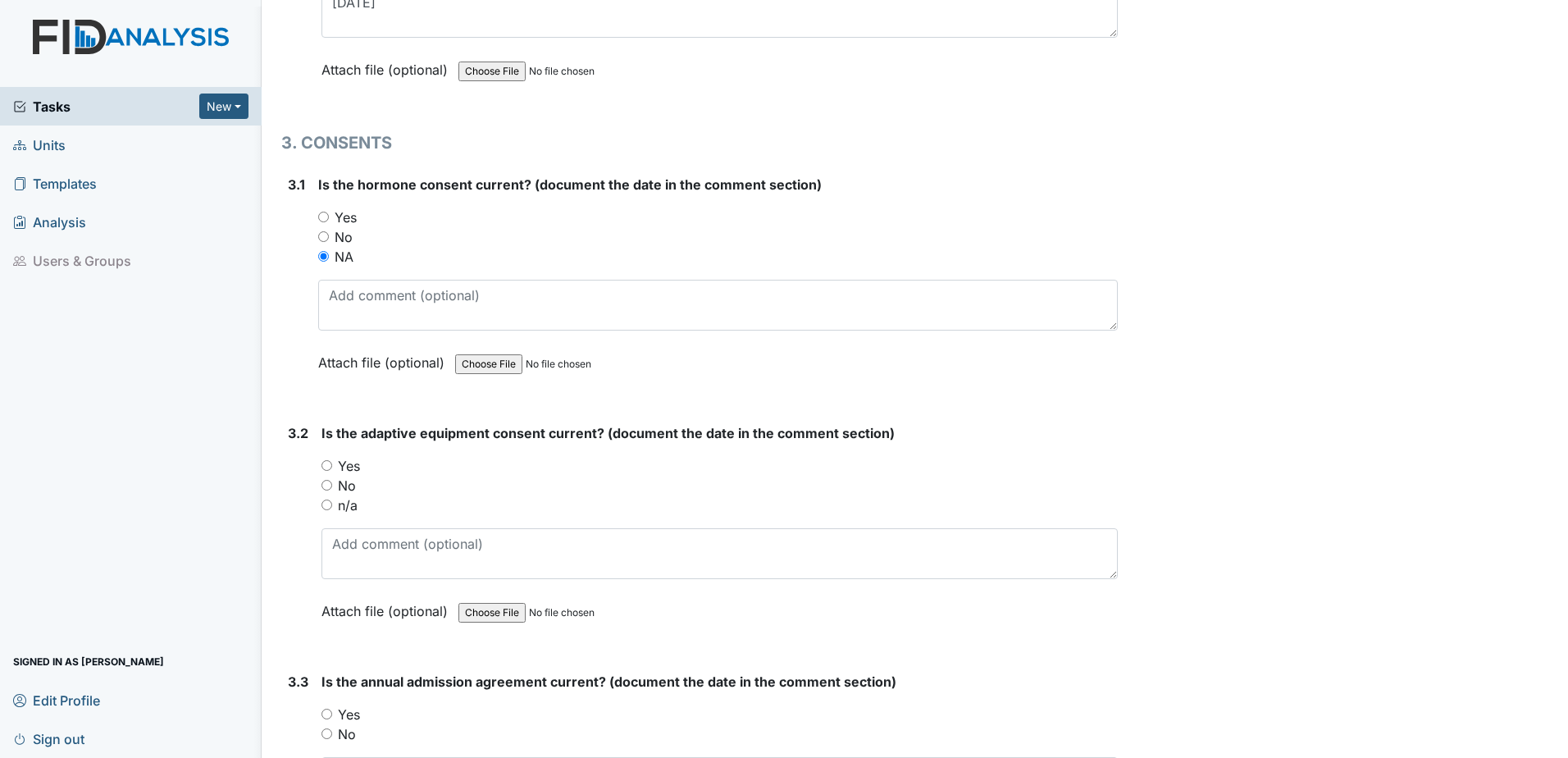
click at [344, 483] on label "No" at bounding box center [347, 485] width 18 height 19
click at [332, 483] on input "No" at bounding box center [327, 485] width 11 height 11
radio input "true"
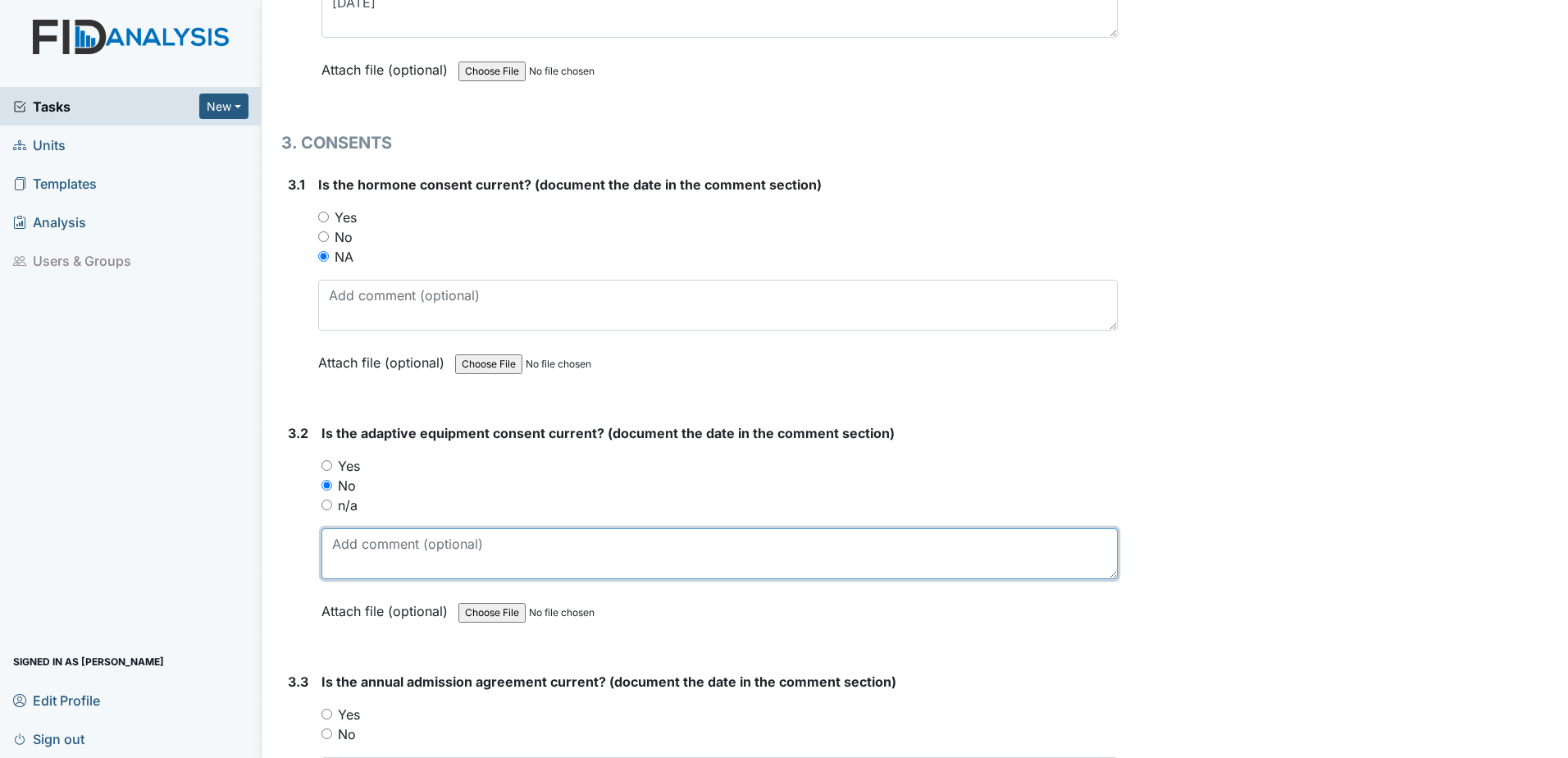
click at [354, 553] on textarea at bounding box center [719, 553] width 796 height 50
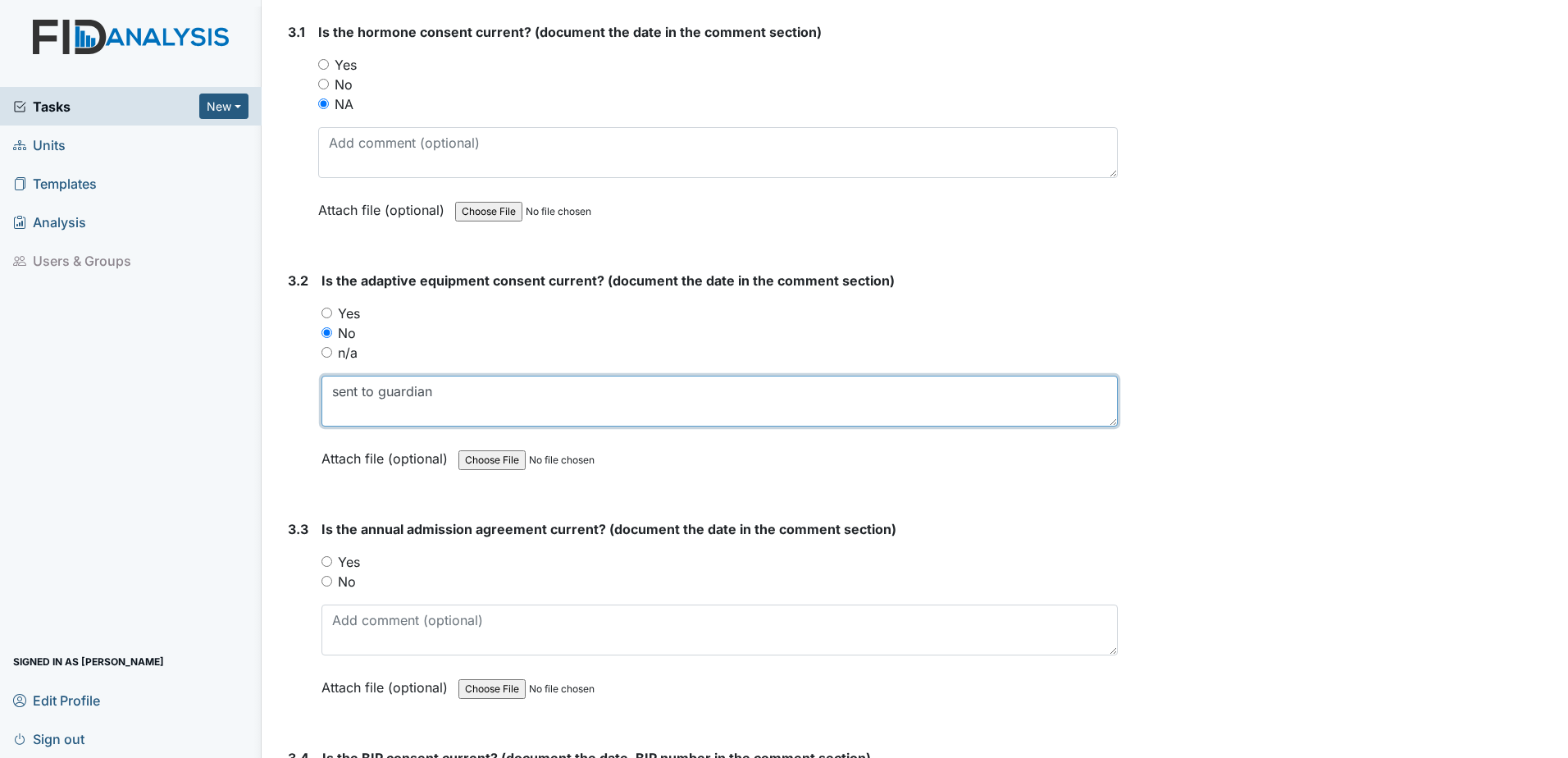
scroll to position [3854, 0]
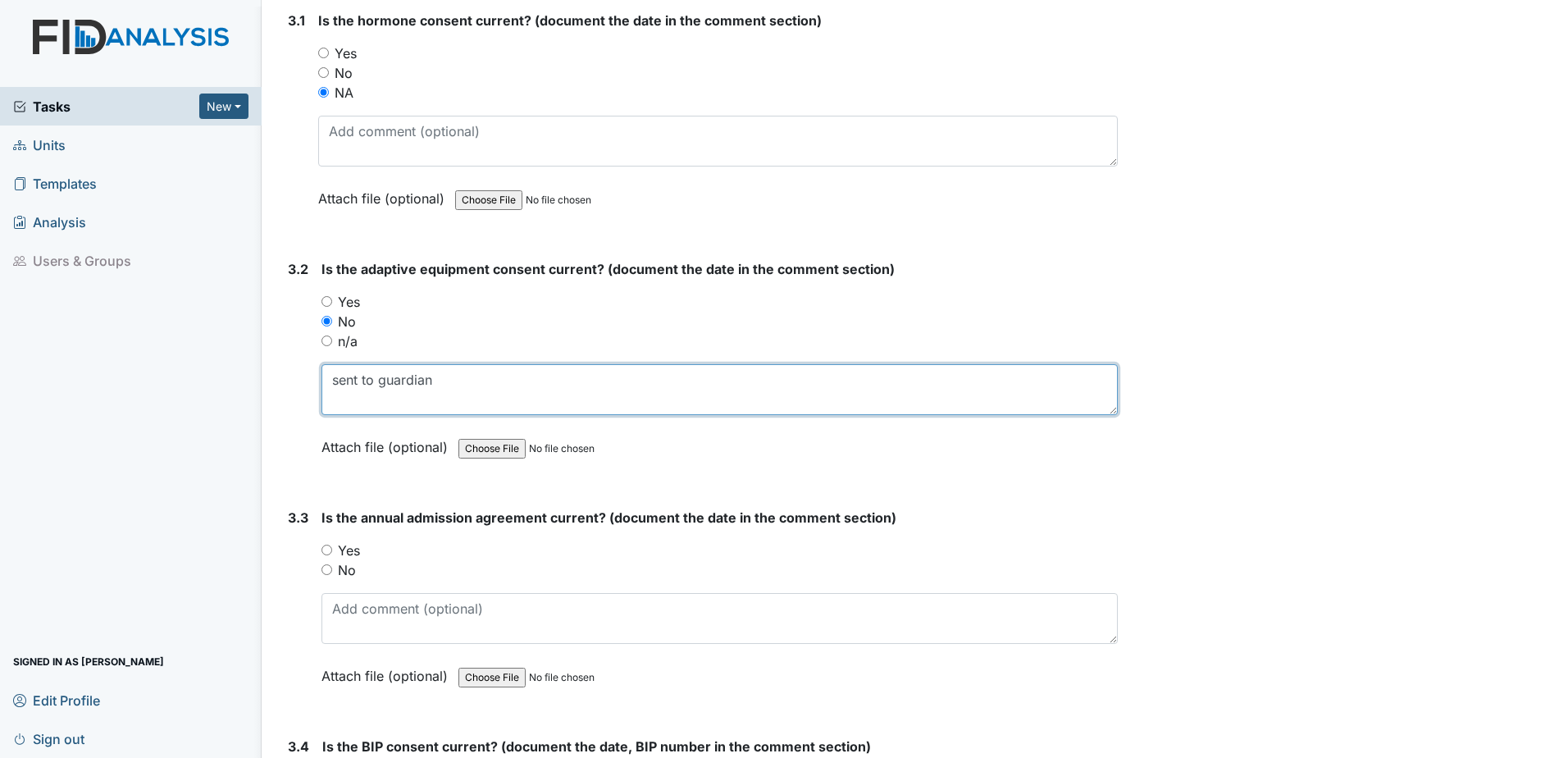
type textarea "sent to guardian"
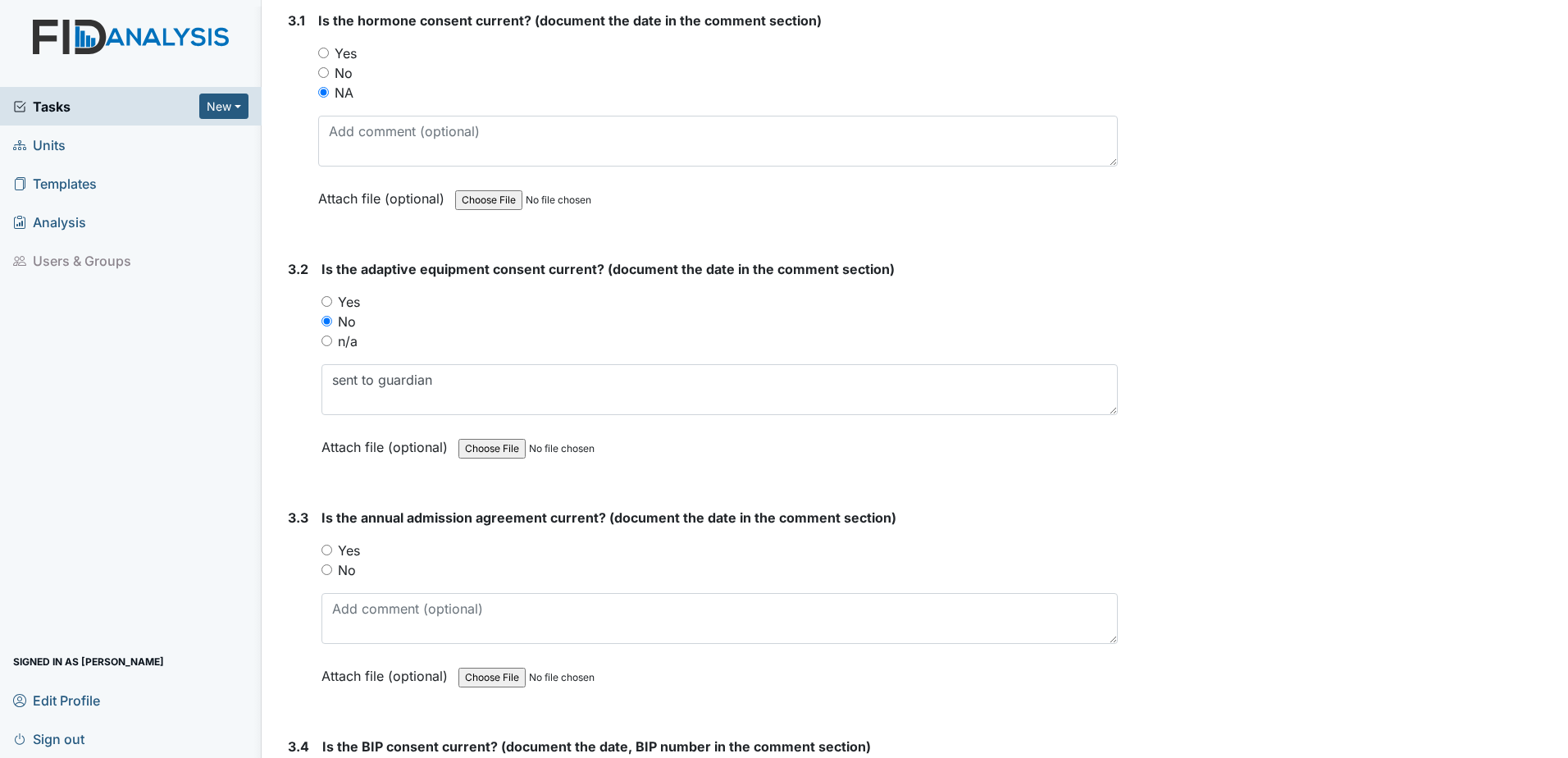
click at [347, 569] on label "No" at bounding box center [347, 569] width 18 height 19
click at [332, 569] on input "No" at bounding box center [327, 569] width 11 height 11
radio input "true"
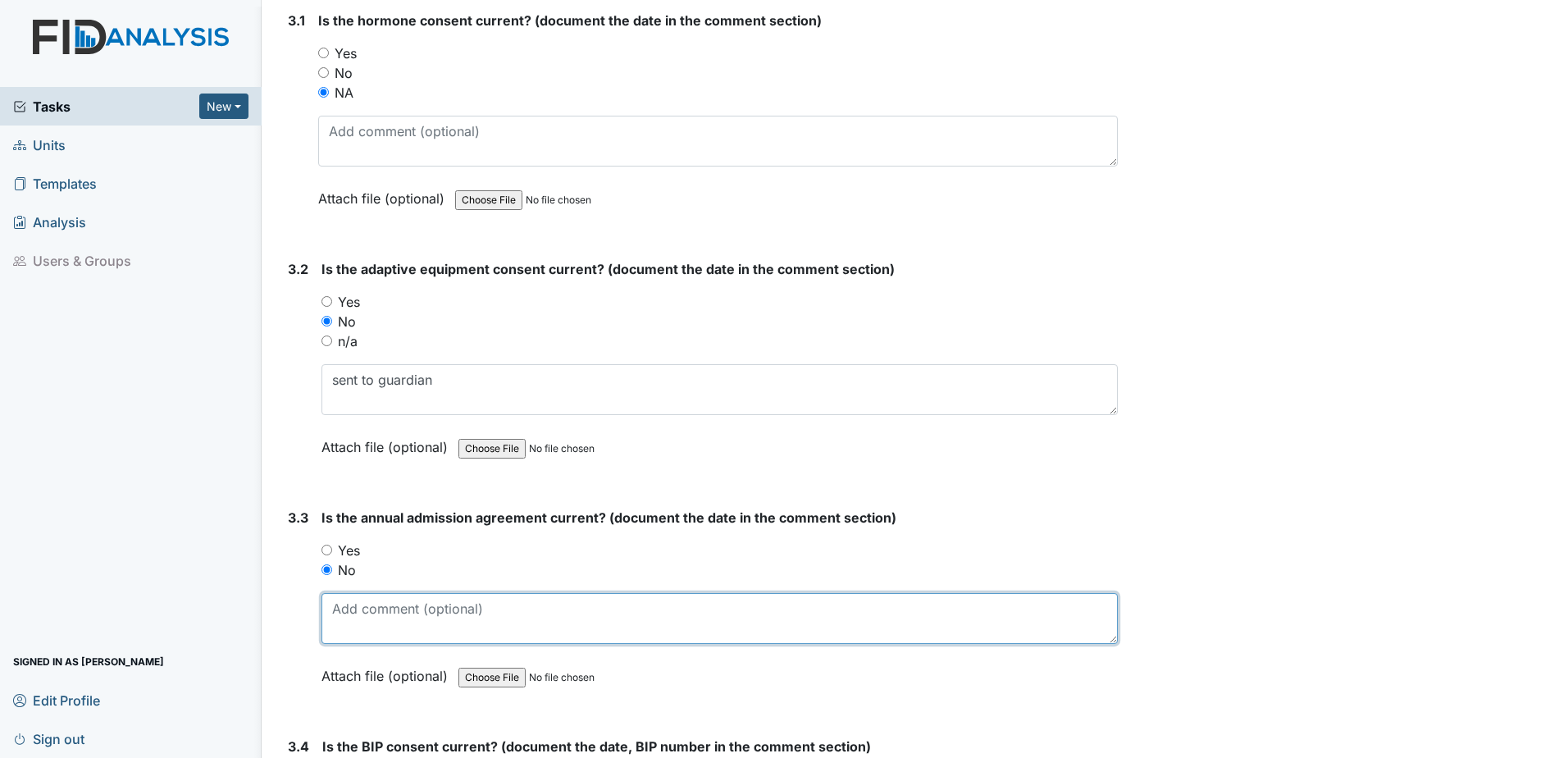
click at [391, 638] on textarea at bounding box center [719, 618] width 796 height 50
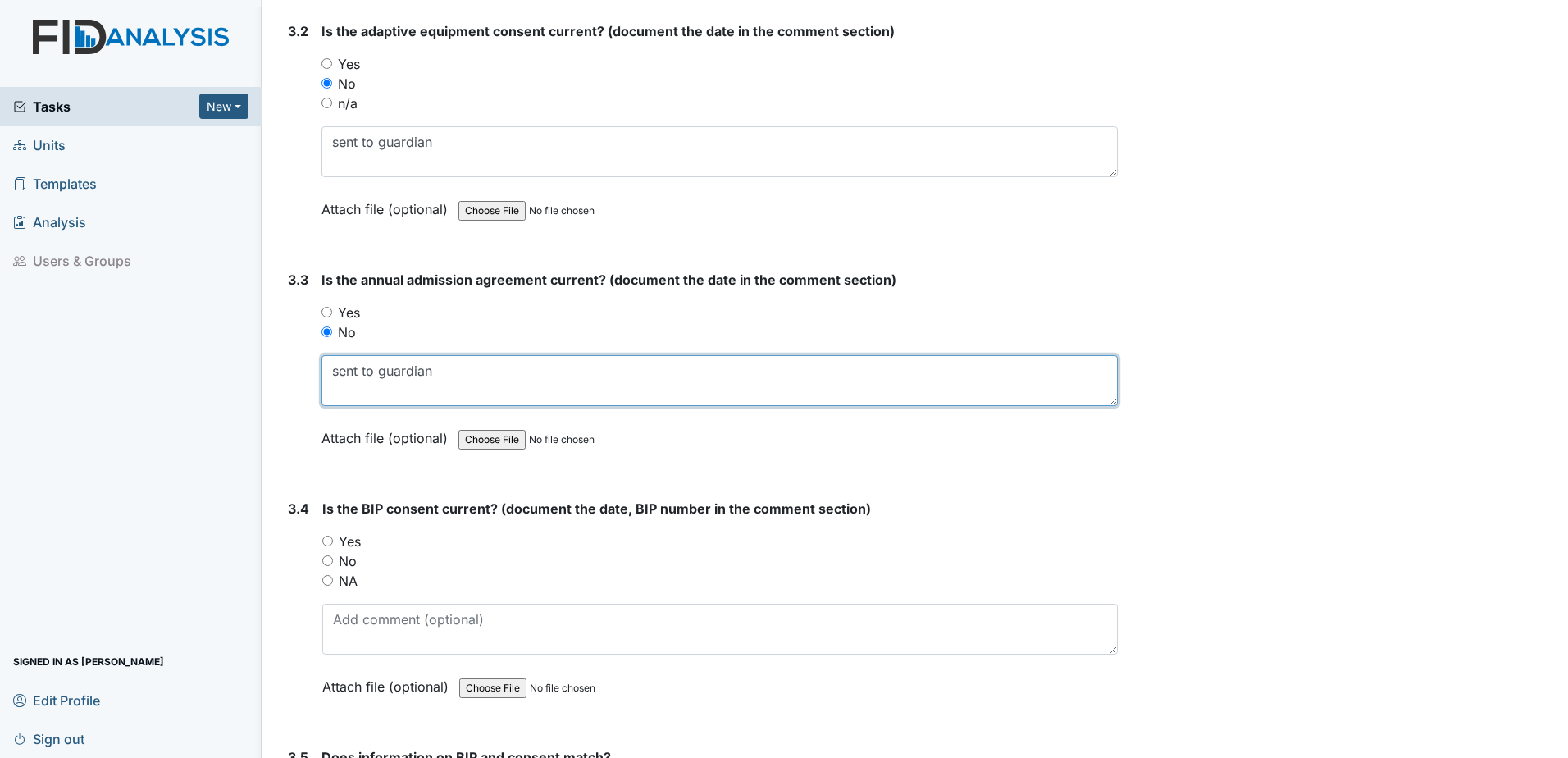
scroll to position [4100, 0]
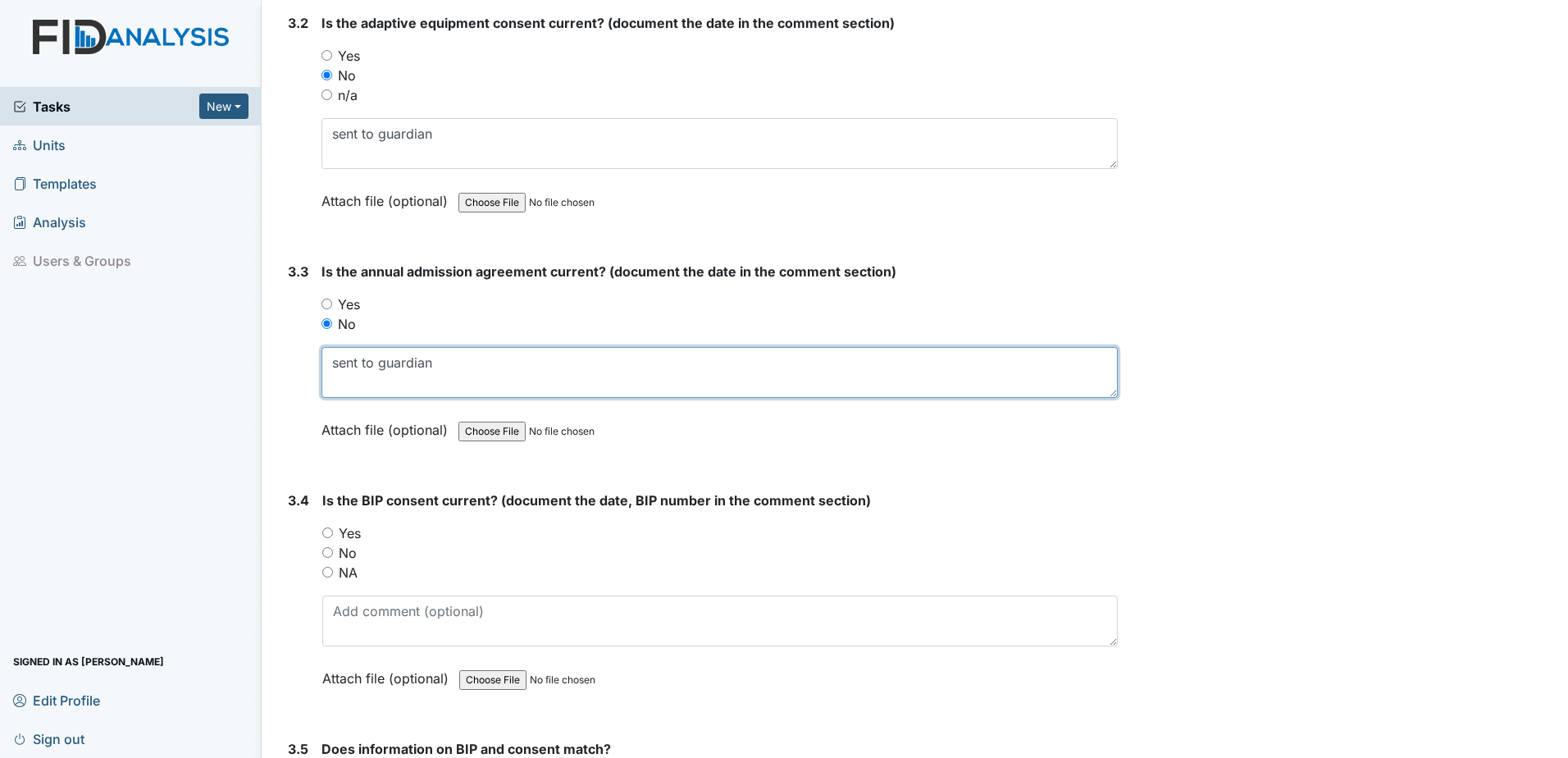
type textarea "sent to guardian"
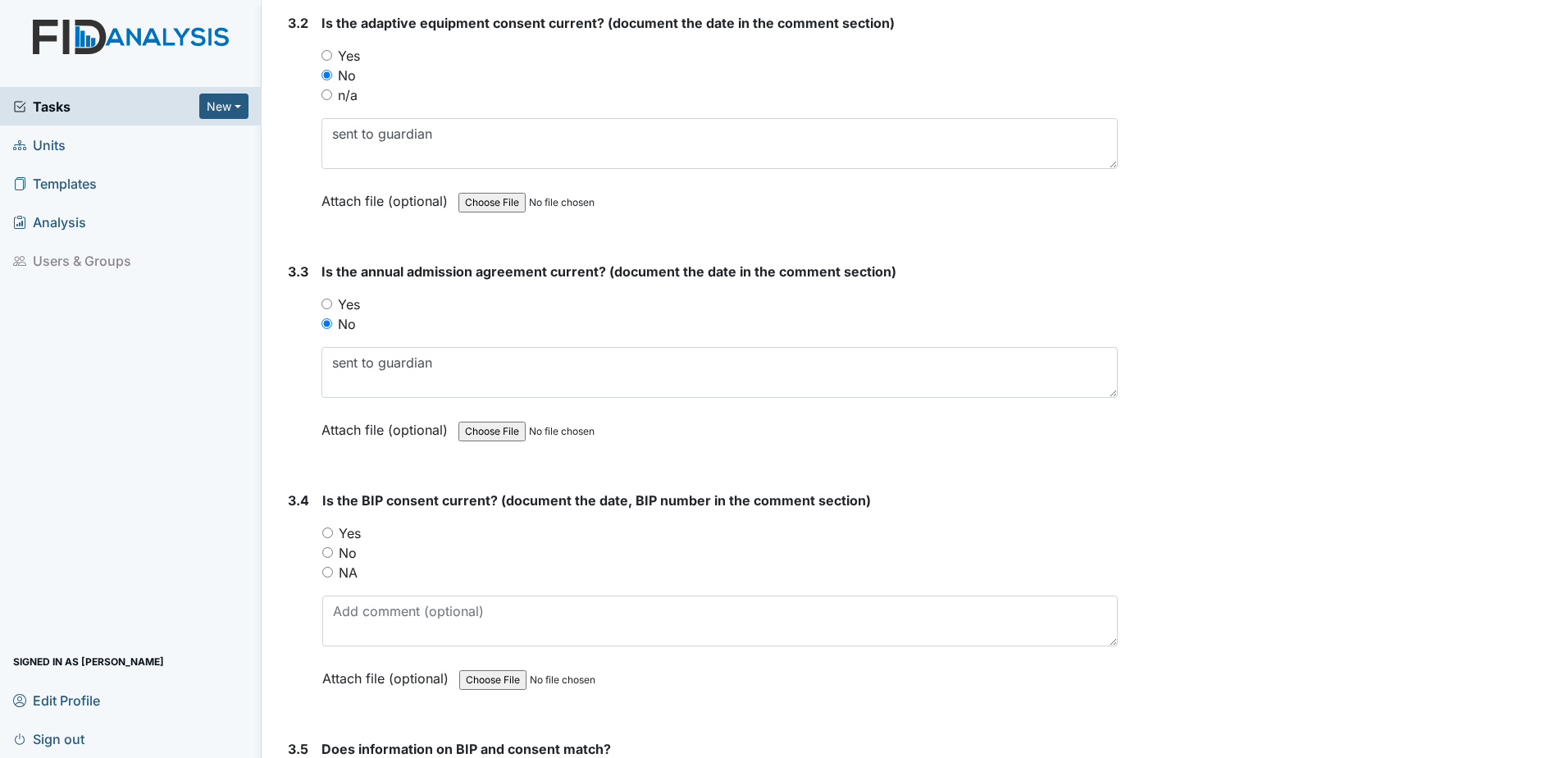
click at [349, 535] on label "Yes" at bounding box center [349, 533] width 22 height 19
click at [333, 535] on input "Yes" at bounding box center [328, 532] width 11 height 11
radio input "true"
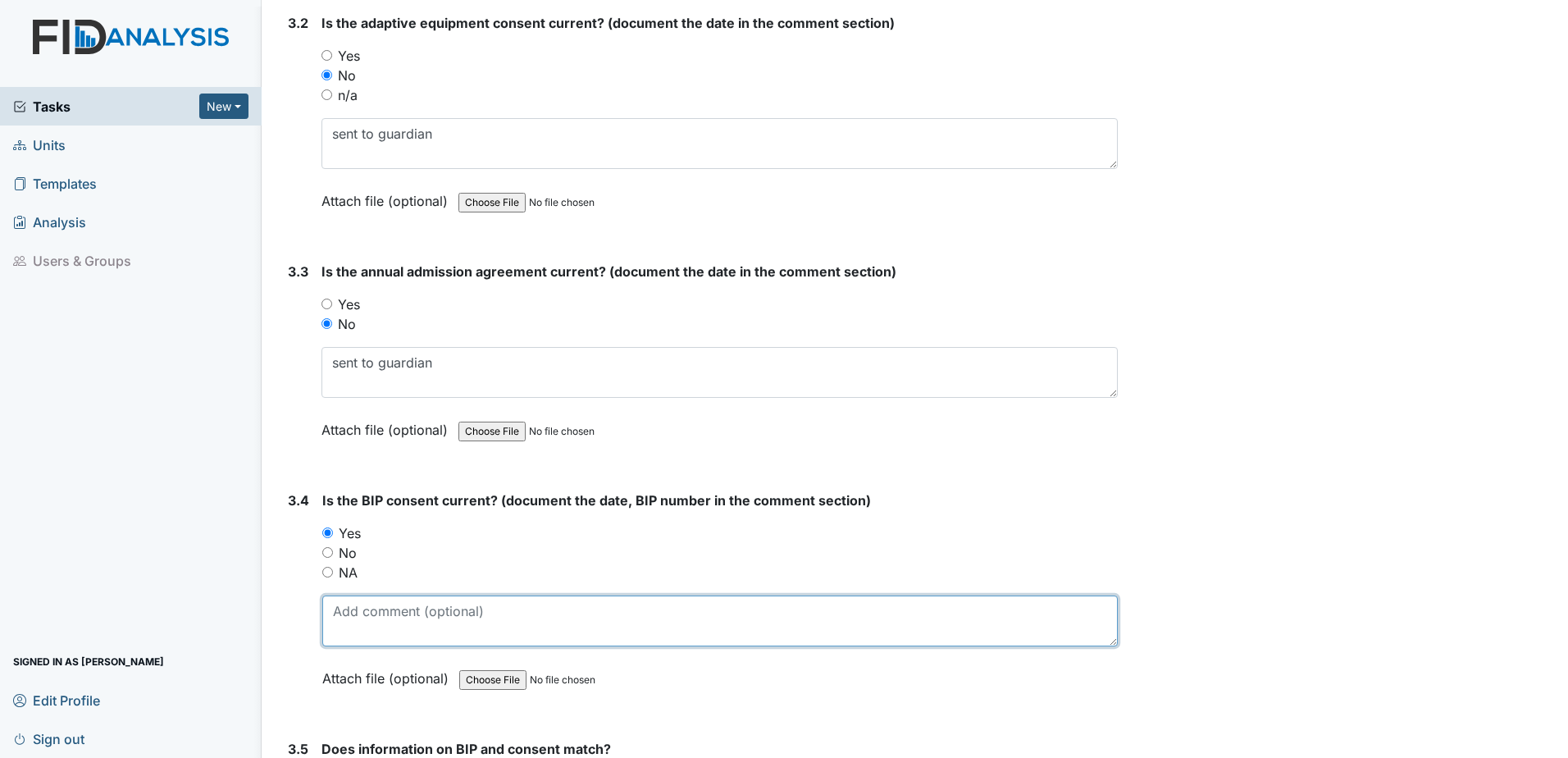
click at [360, 601] on textarea at bounding box center [720, 620] width 795 height 50
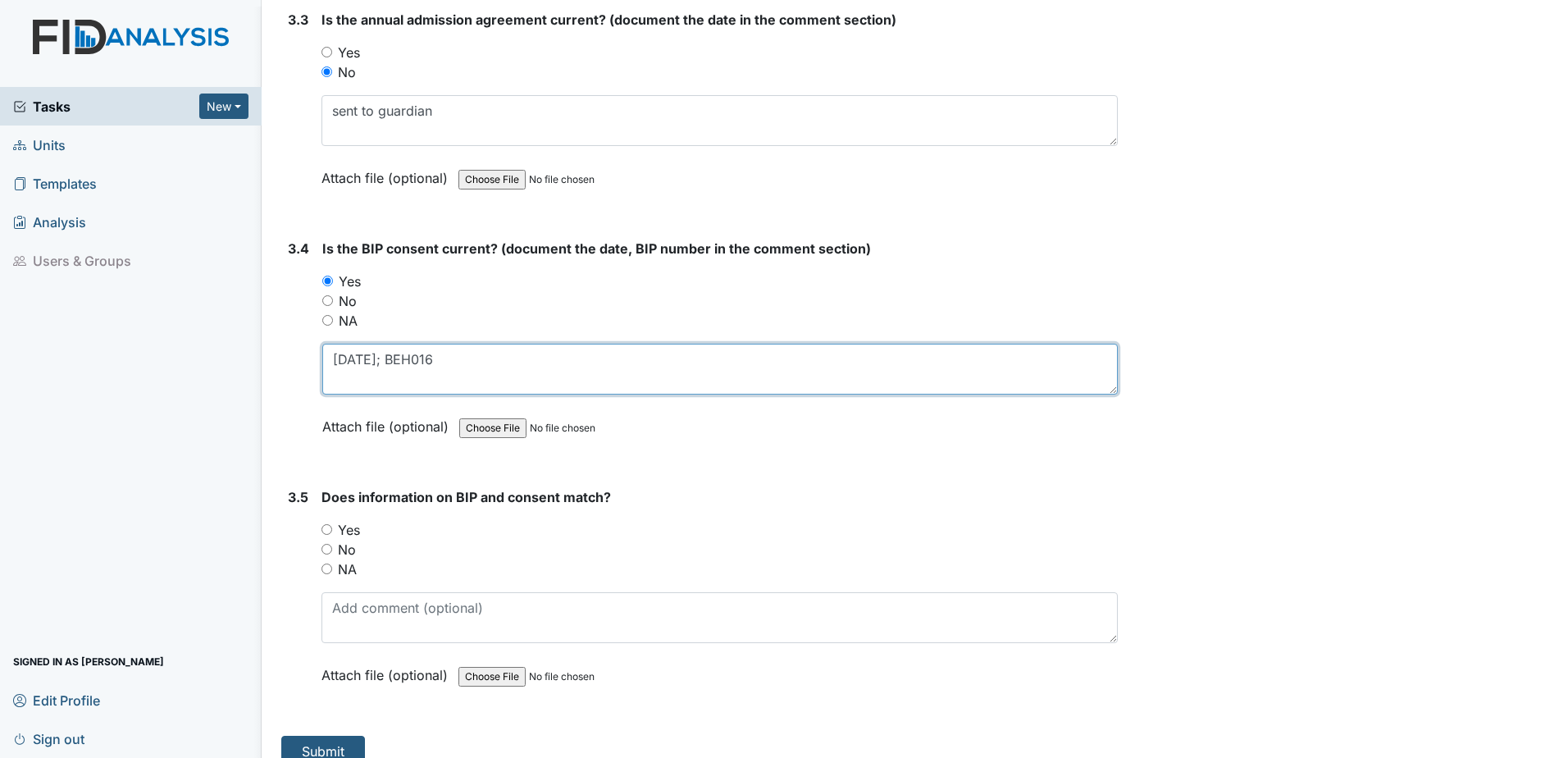
scroll to position [4374, 0]
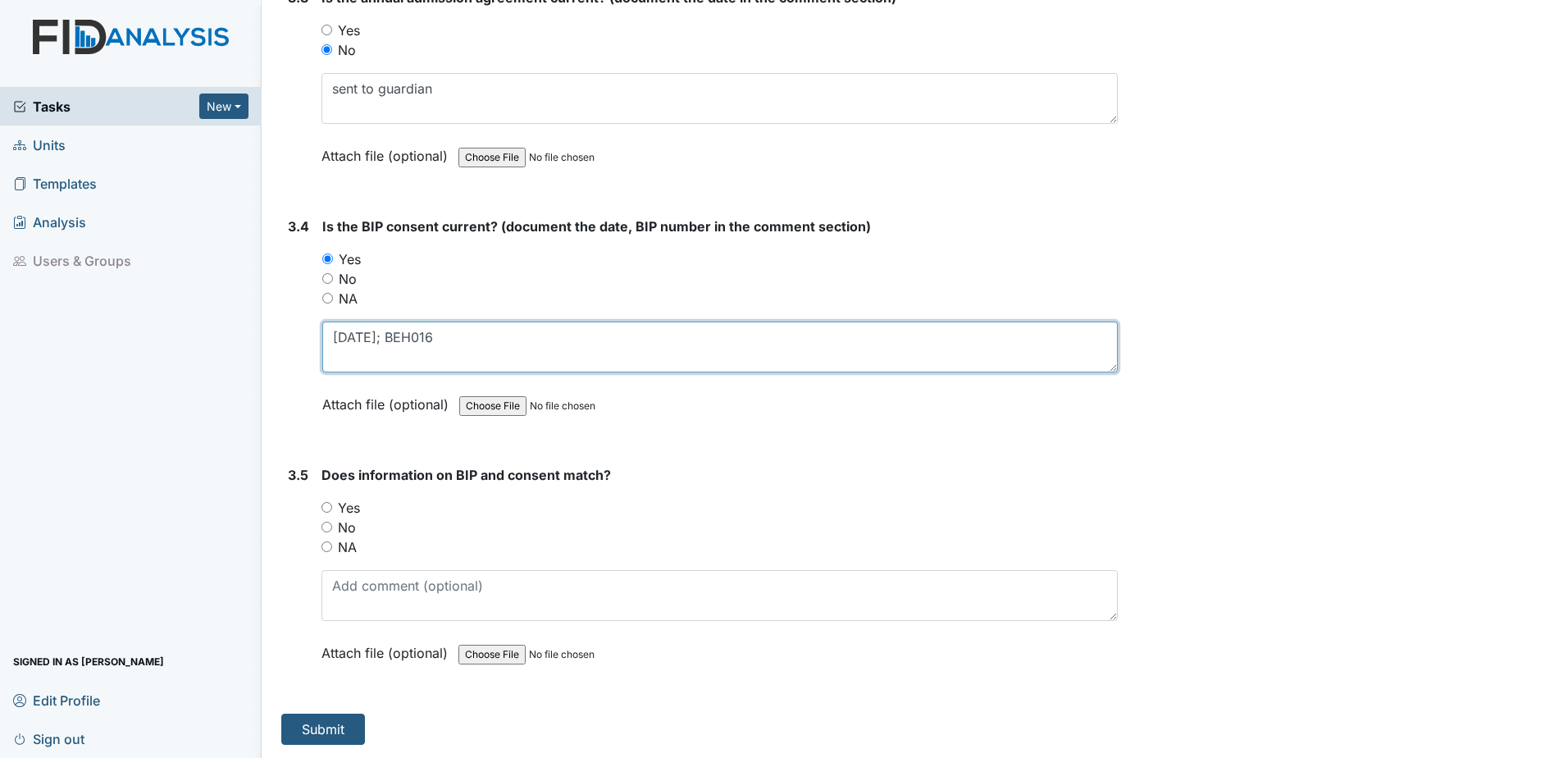
type textarea "11.25.24; BEH016"
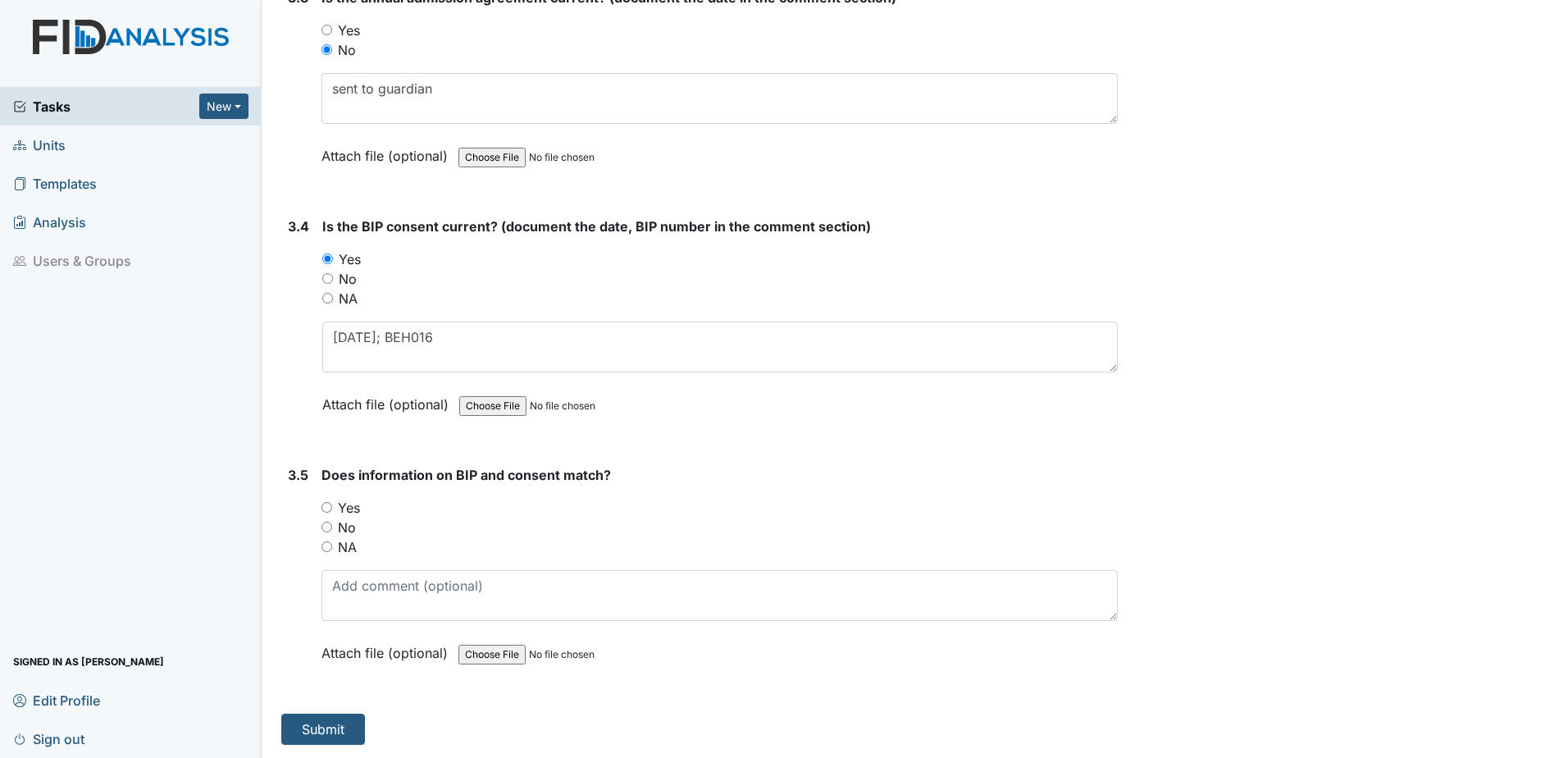
click at [338, 506] on label "Yes" at bounding box center [349, 507] width 22 height 19
click at [332, 506] on input "Yes" at bounding box center [327, 507] width 11 height 11
radio input "true"
click at [326, 726] on button "Submit" at bounding box center [323, 729] width 83 height 31
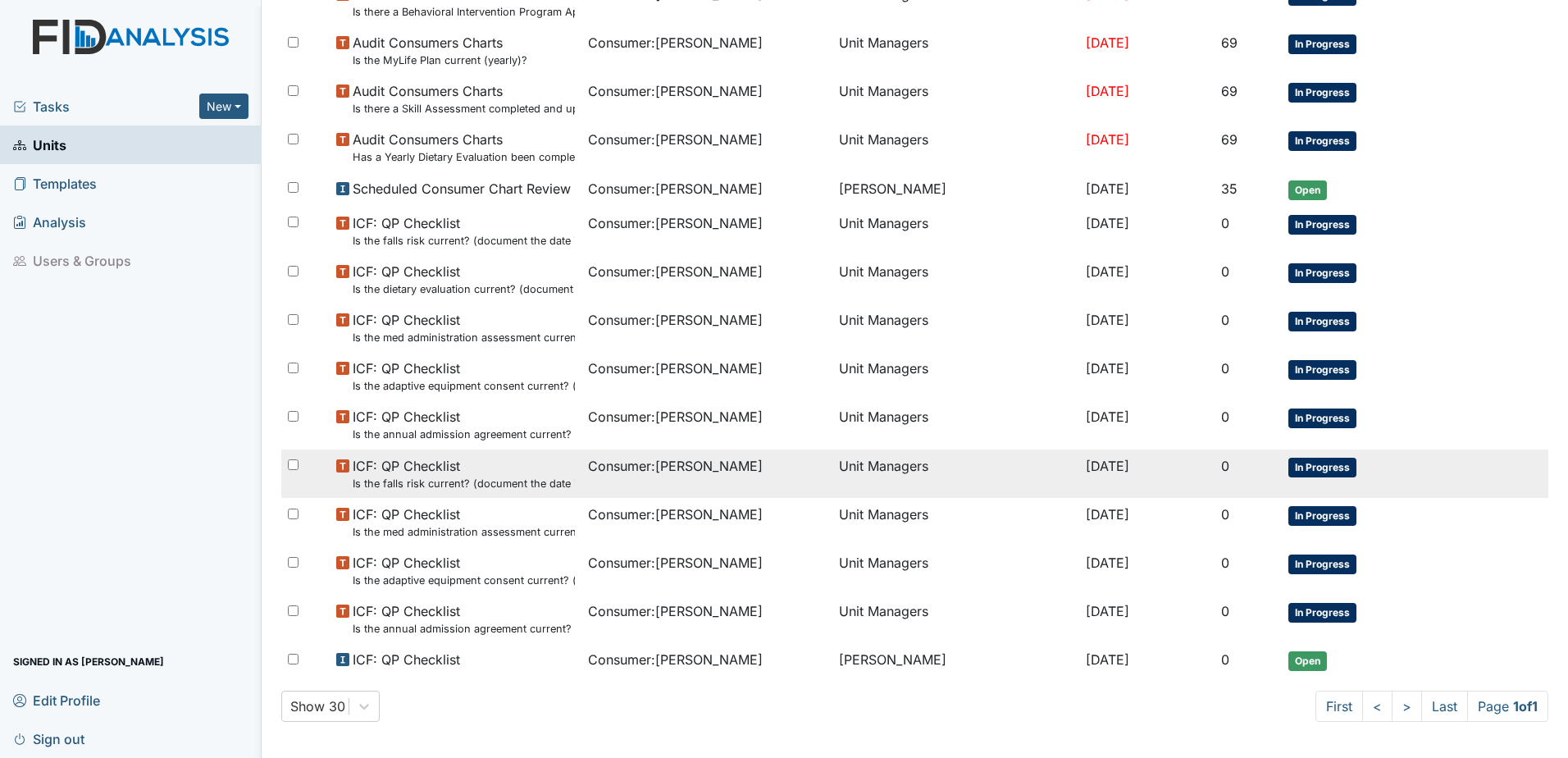
scroll to position [801, 0]
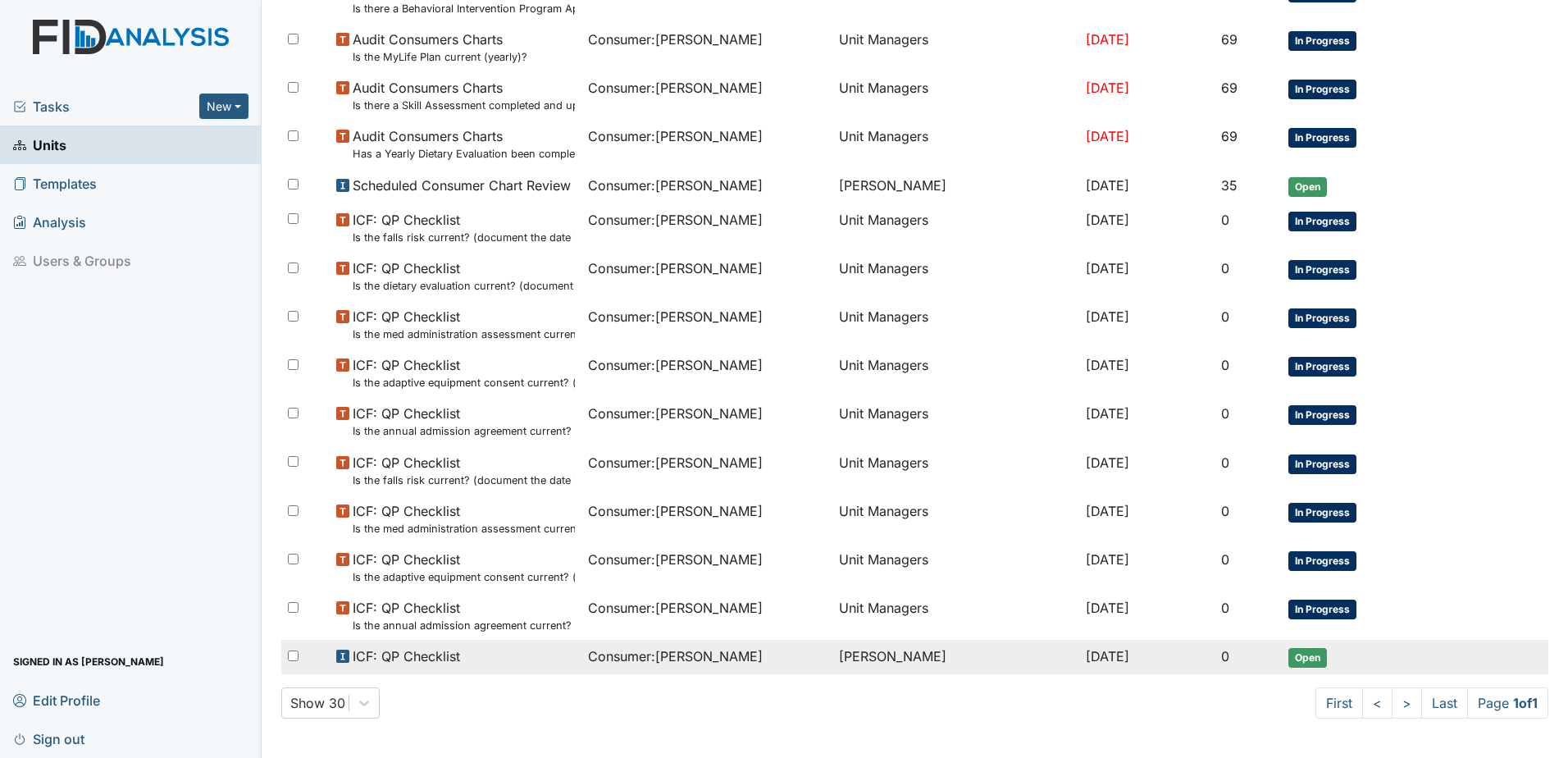
click at [727, 654] on div "Consumer : [PERSON_NAME]" at bounding box center [707, 656] width 238 height 19
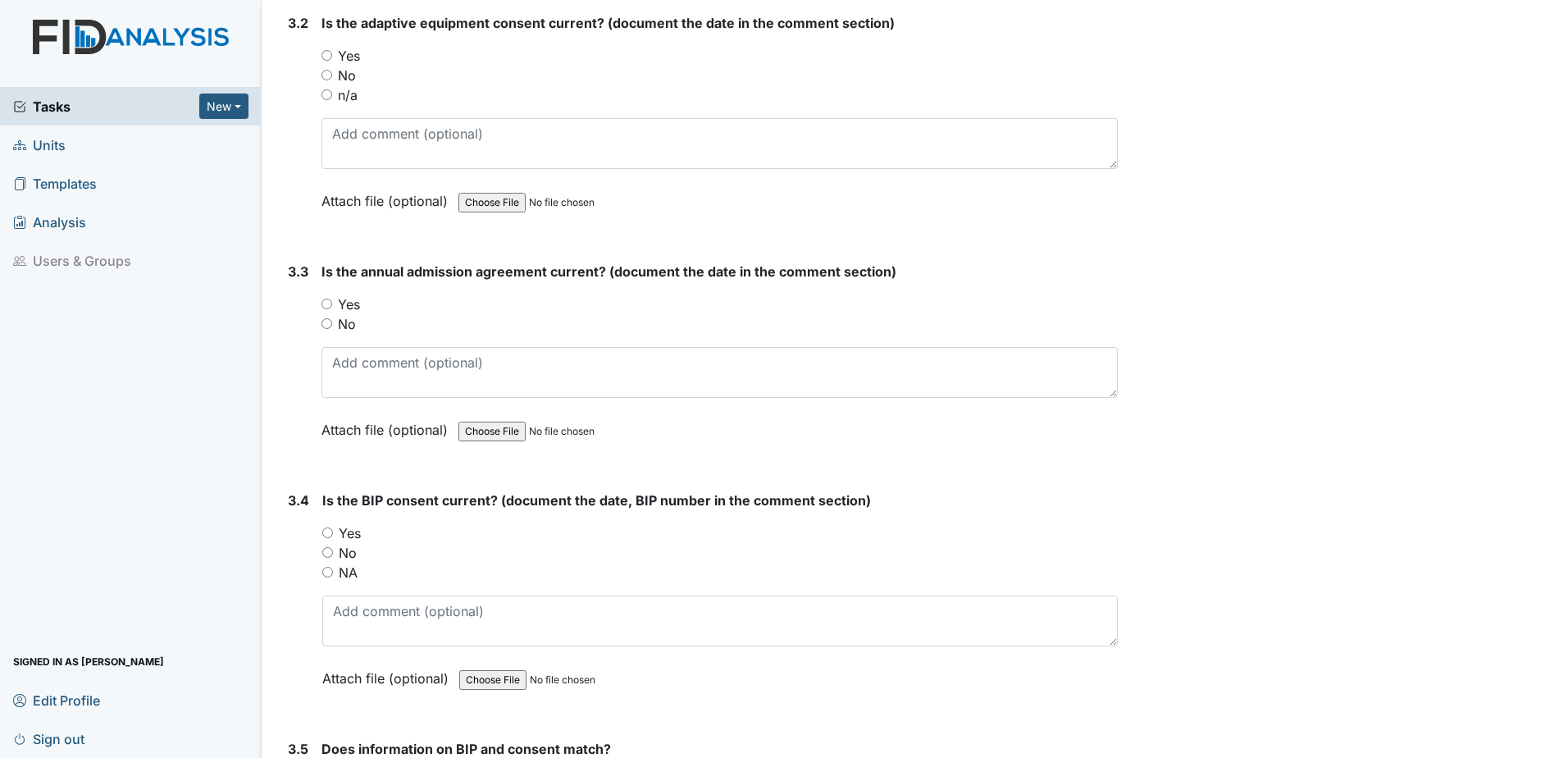
scroll to position [4374, 0]
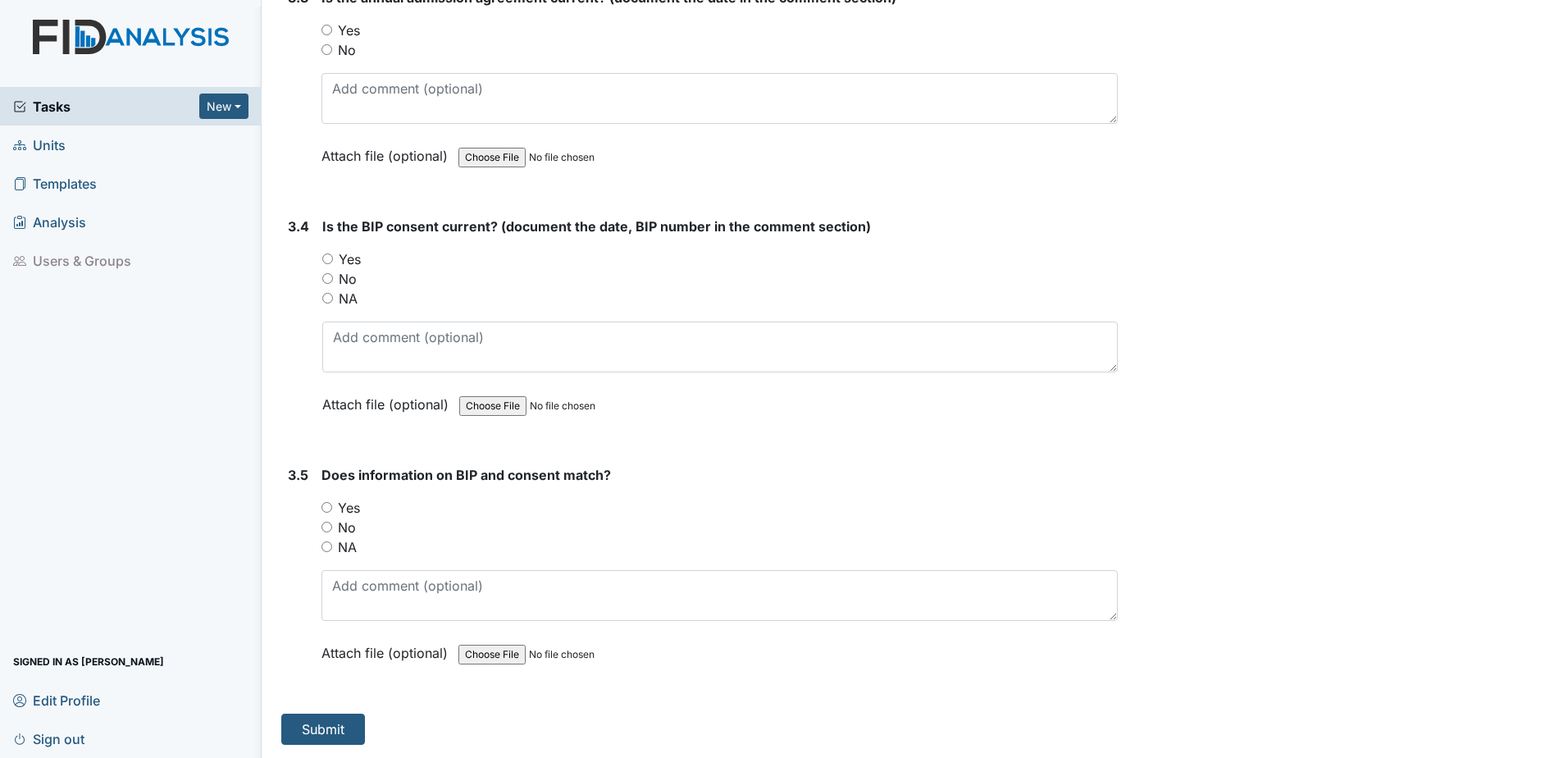
click at [338, 505] on label "Yes" at bounding box center [349, 507] width 22 height 19
click at [332, 505] on input "Yes" at bounding box center [327, 507] width 11 height 11
radio input "true"
click at [328, 255] on input "Yes" at bounding box center [328, 259] width 11 height 11
radio input "true"
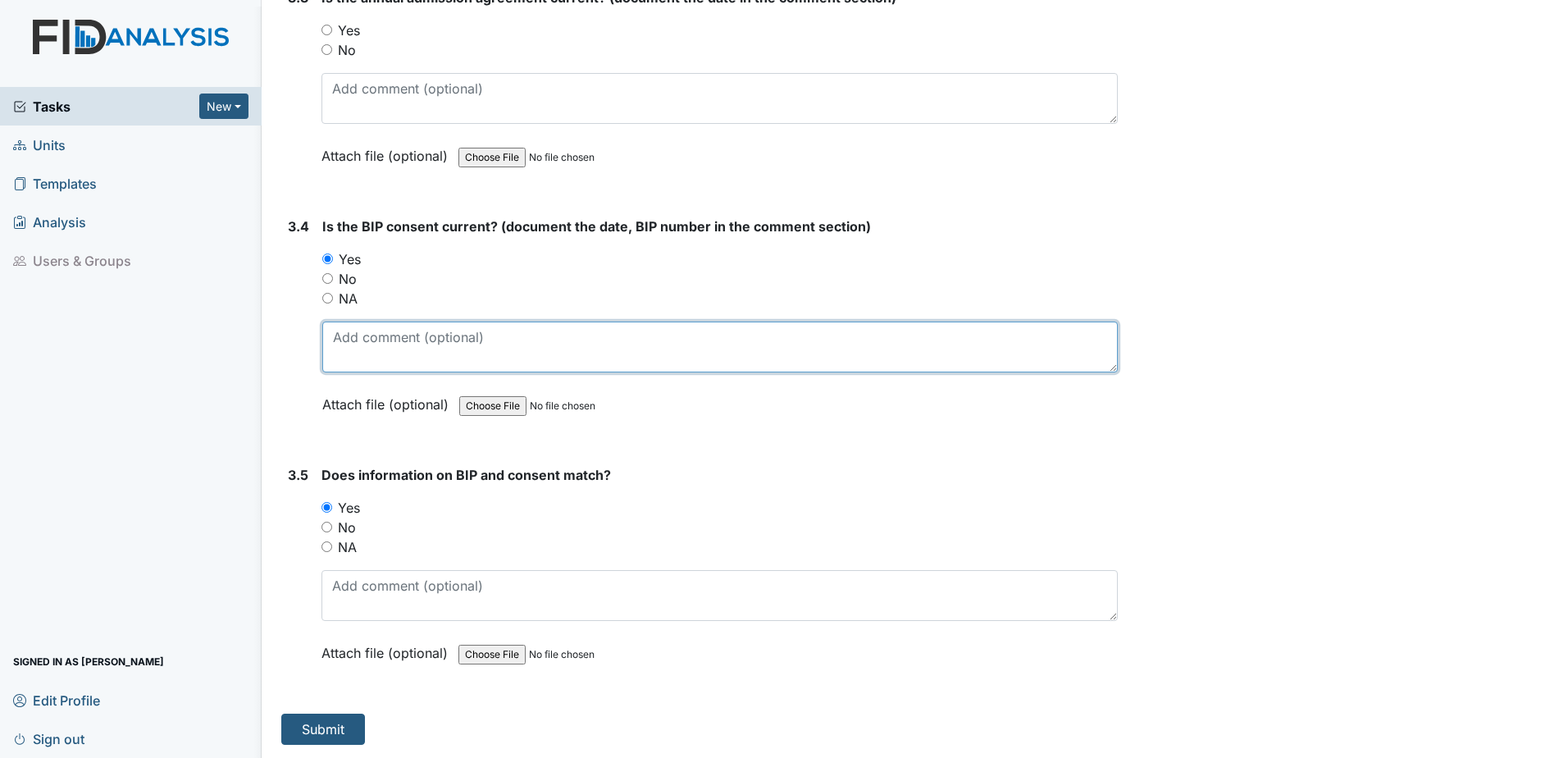
click at [357, 341] on textarea at bounding box center [720, 346] width 795 height 50
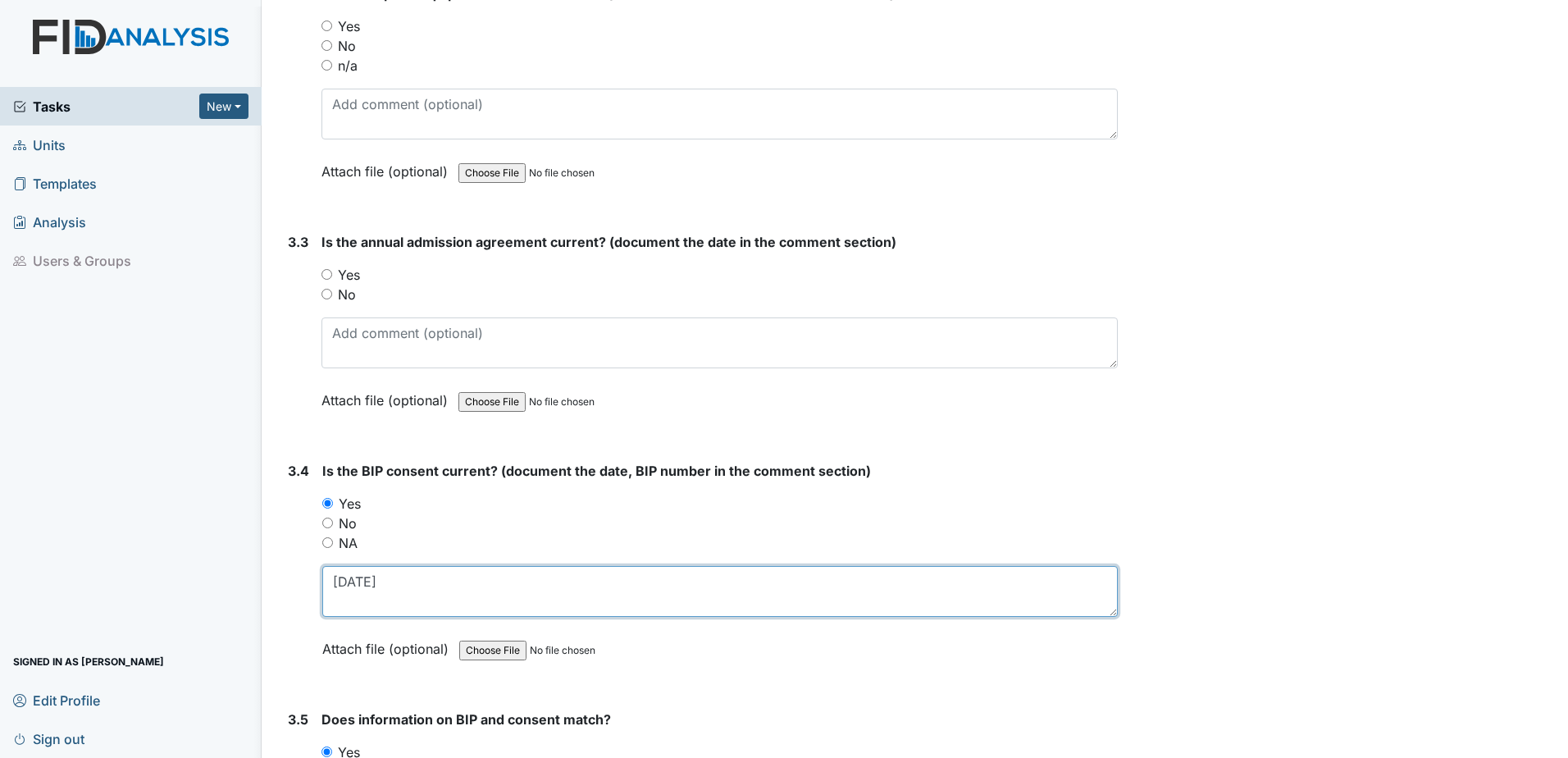
scroll to position [4128, 0]
type textarea "[DATE]"
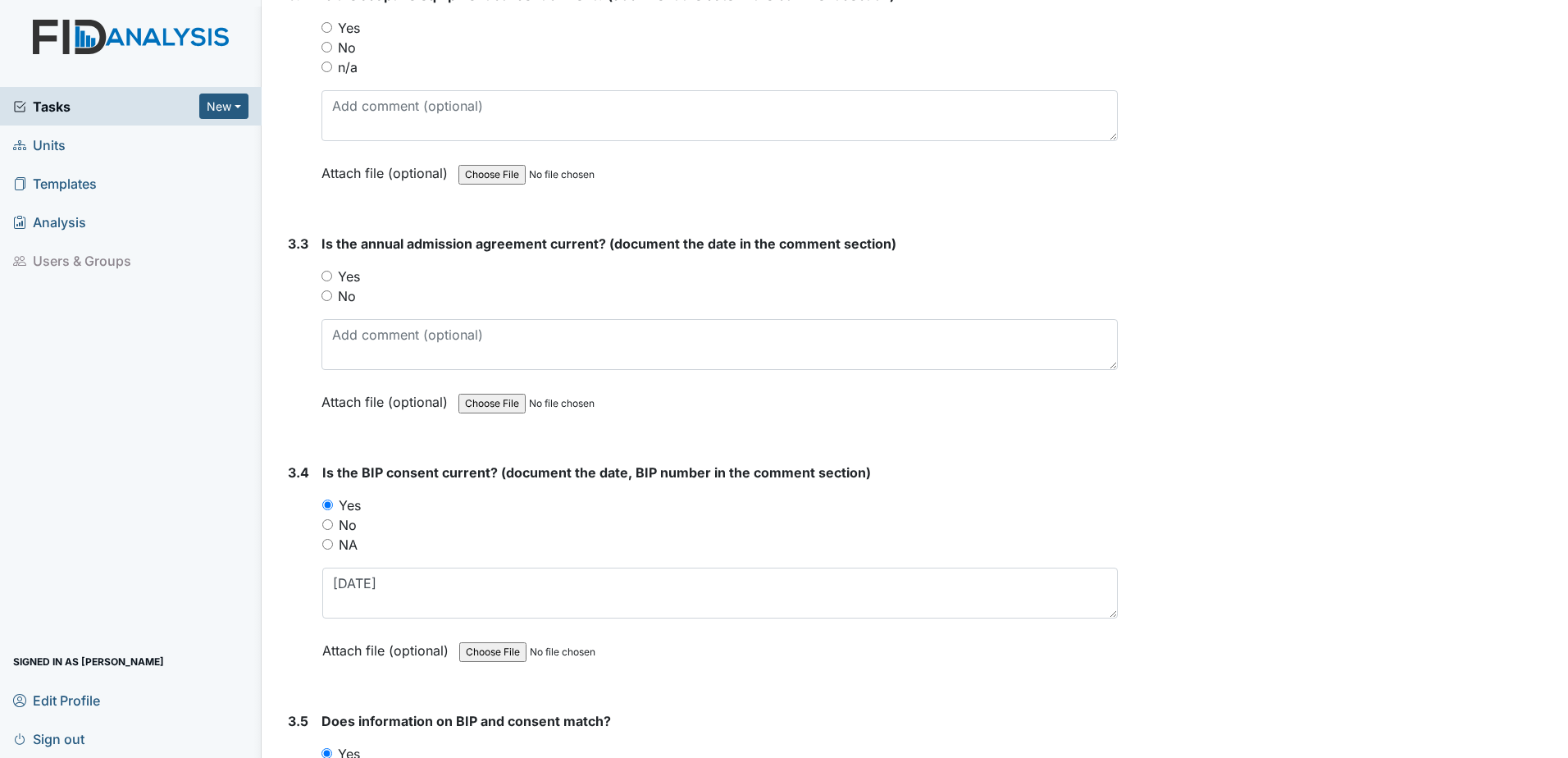
click at [349, 275] on label "Yes" at bounding box center [349, 276] width 22 height 19
click at [332, 275] on input "Yes" at bounding box center [327, 276] width 11 height 11
radio input "true"
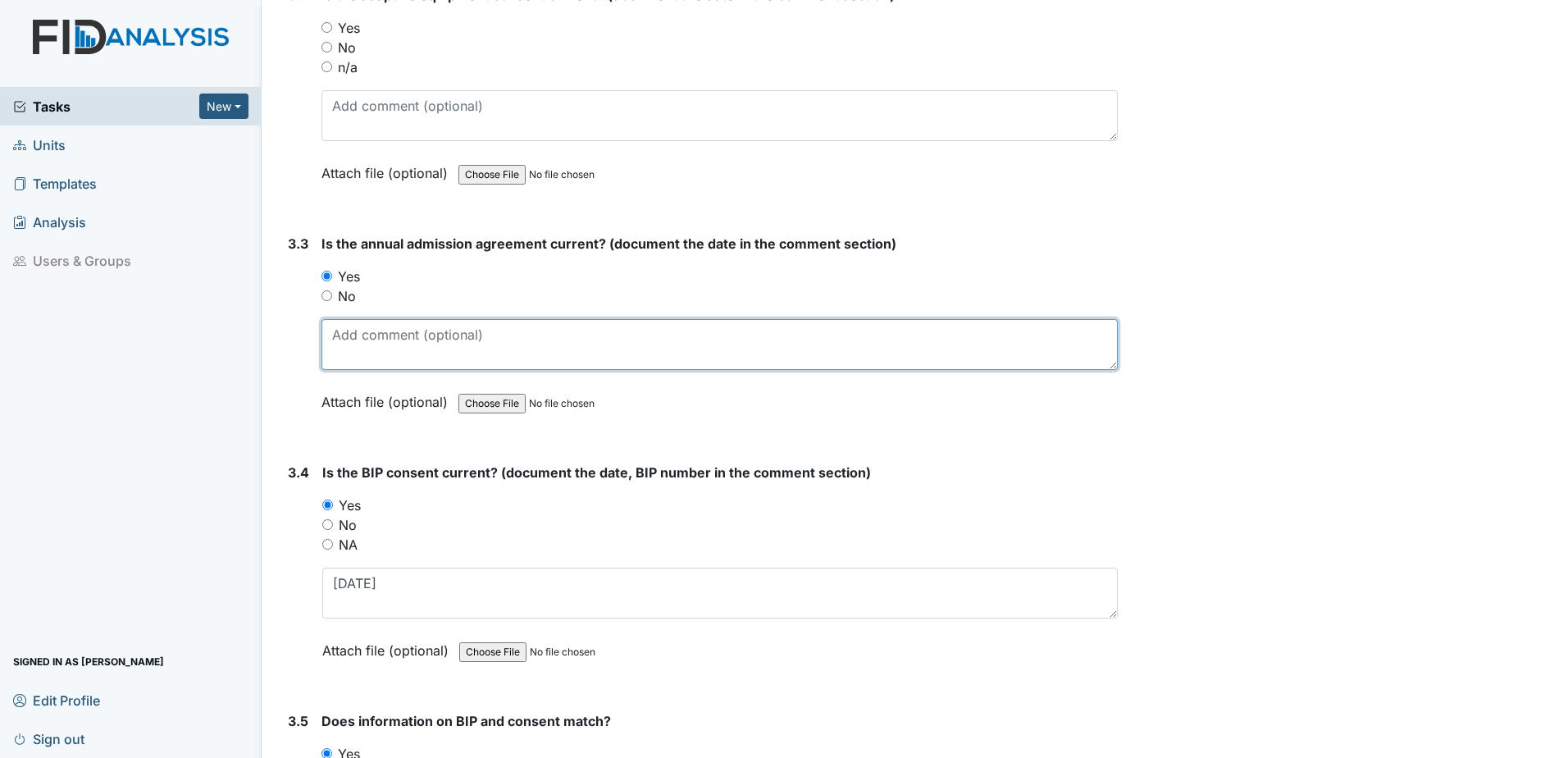
click at [370, 349] on textarea at bounding box center [719, 344] width 796 height 50
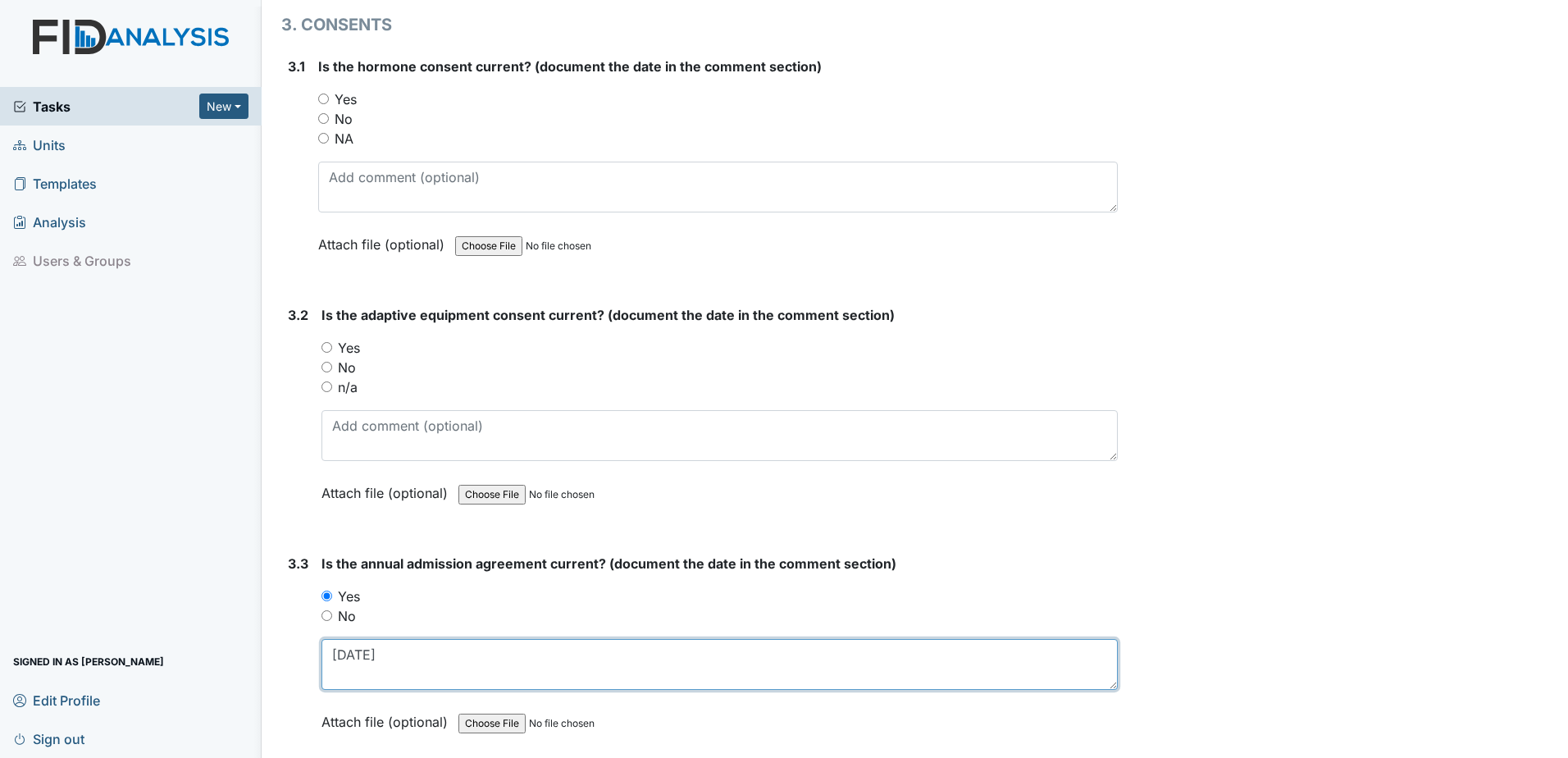
scroll to position [3800, 0]
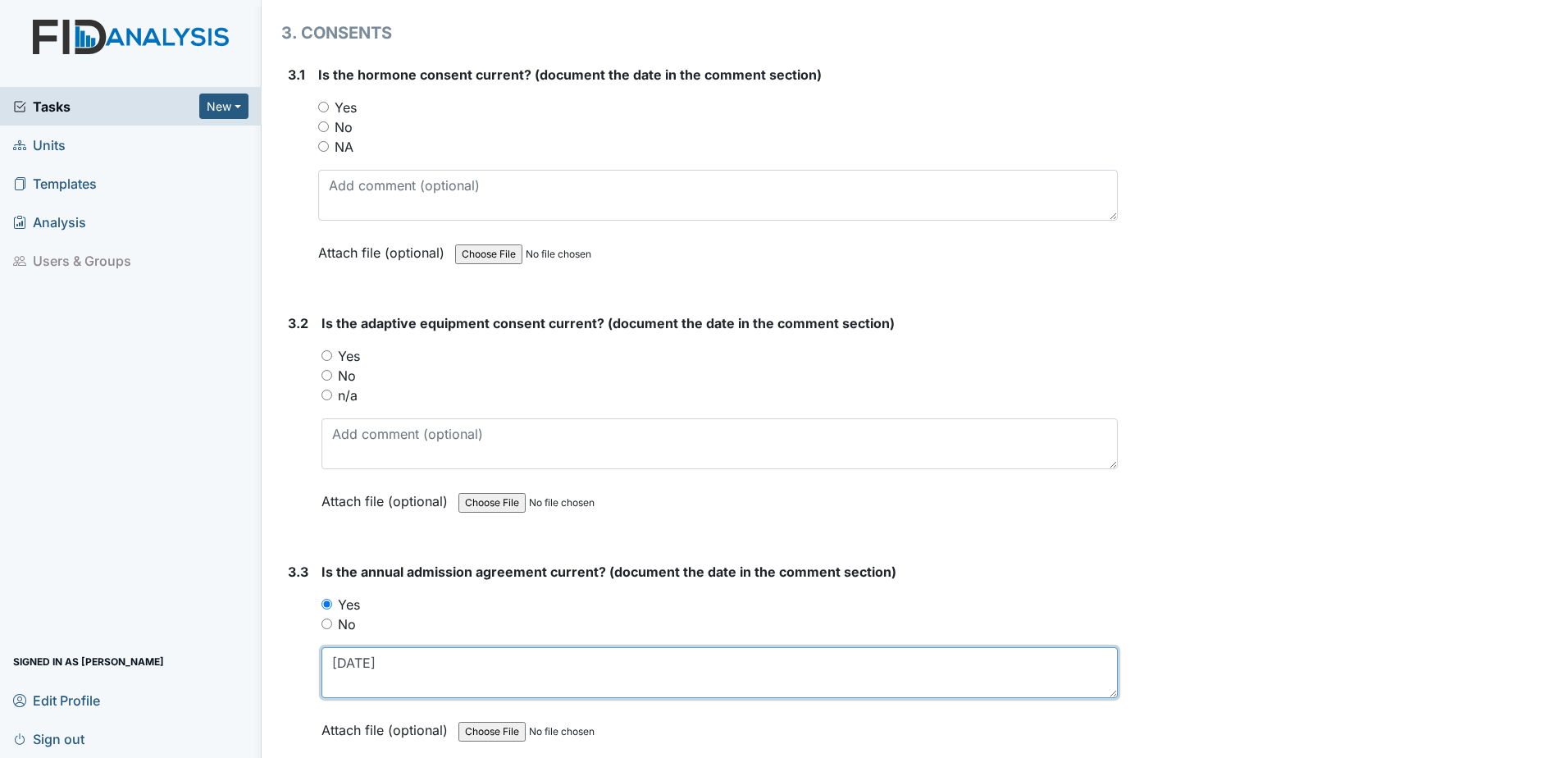
type textarea "[DATE]"
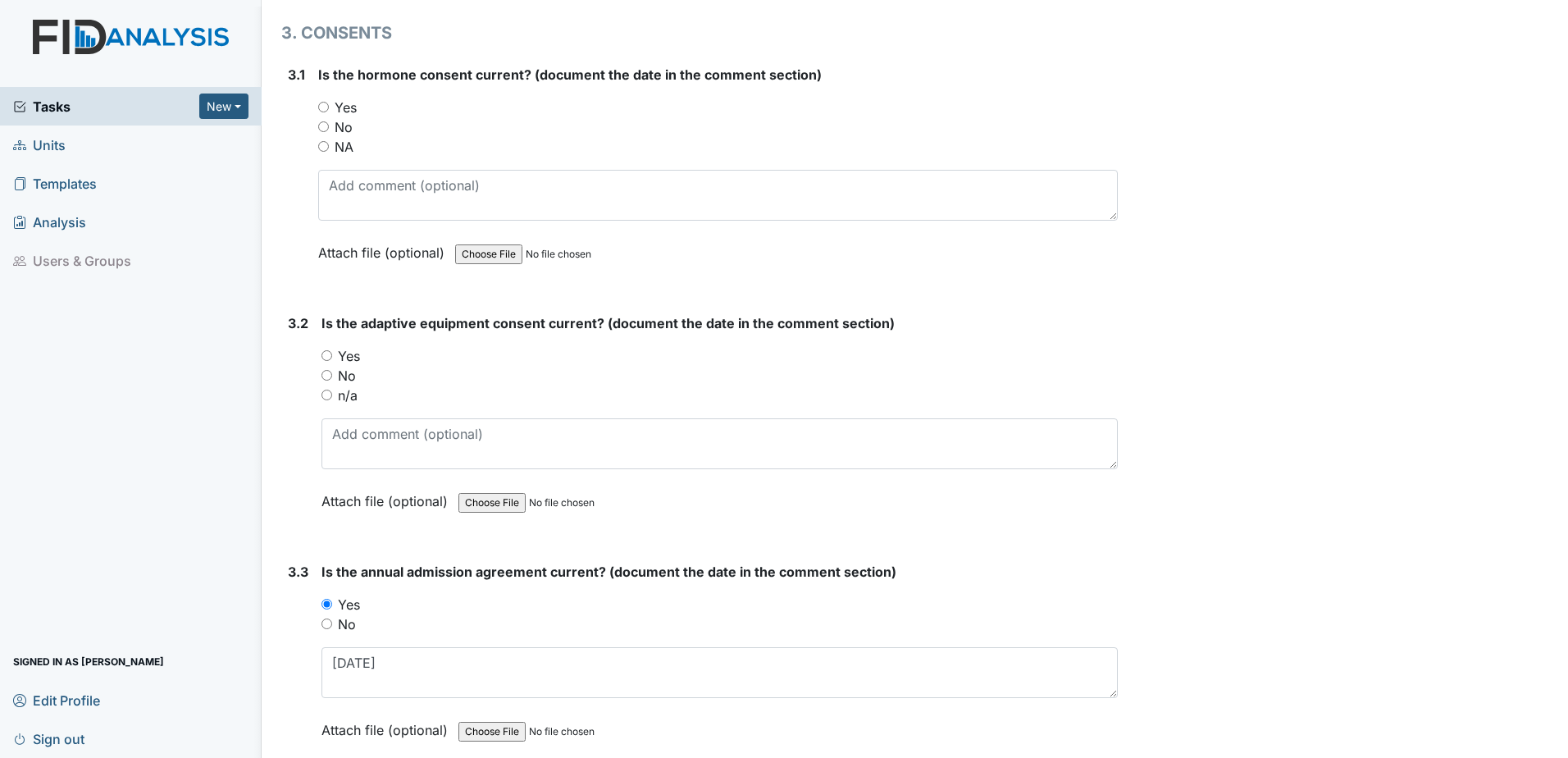
click at [349, 361] on label "Yes" at bounding box center [349, 356] width 22 height 19
click at [332, 360] on input "Yes" at bounding box center [327, 355] width 11 height 11
radio input "true"
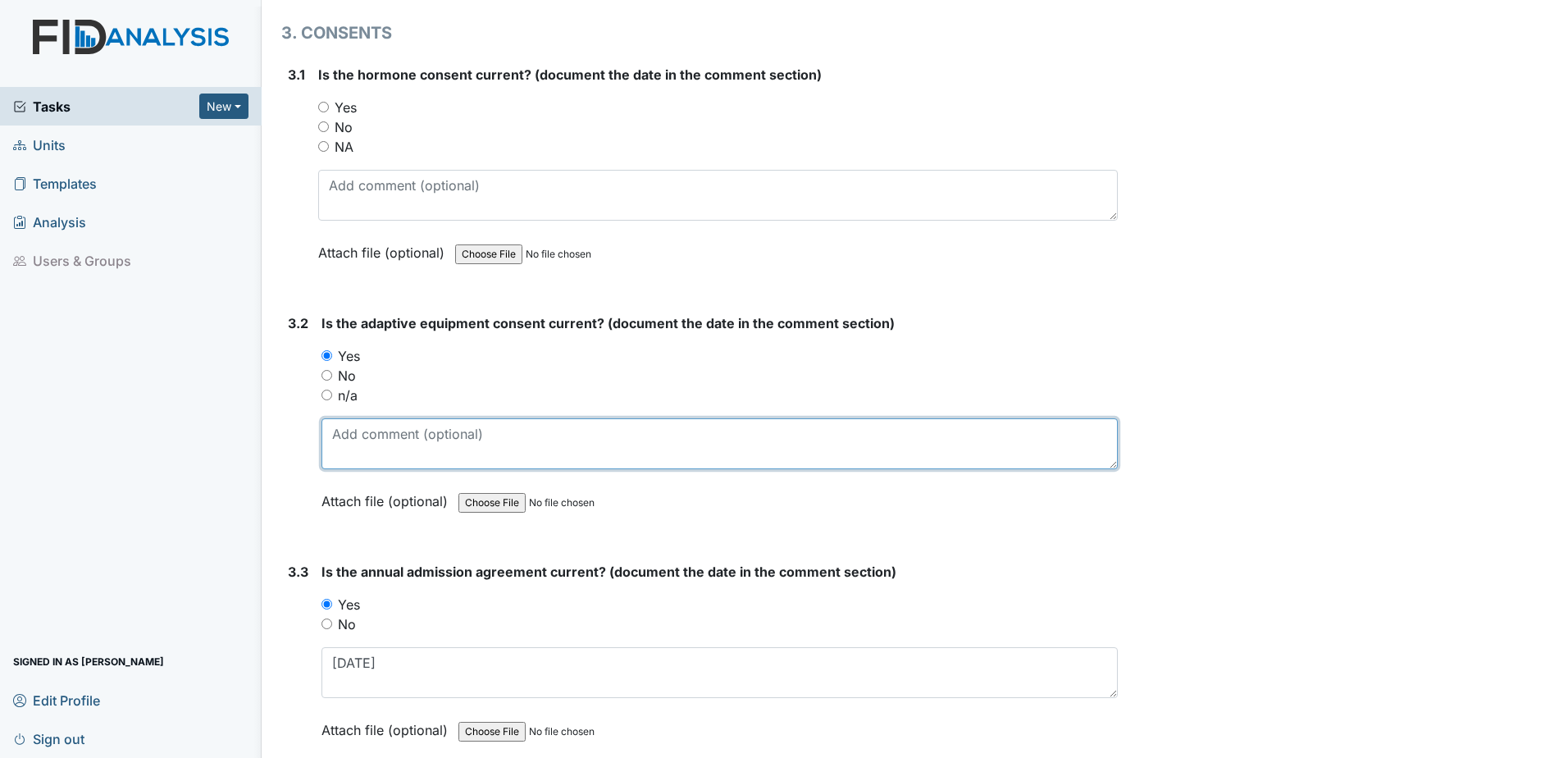
click at [366, 460] on textarea at bounding box center [719, 443] width 796 height 50
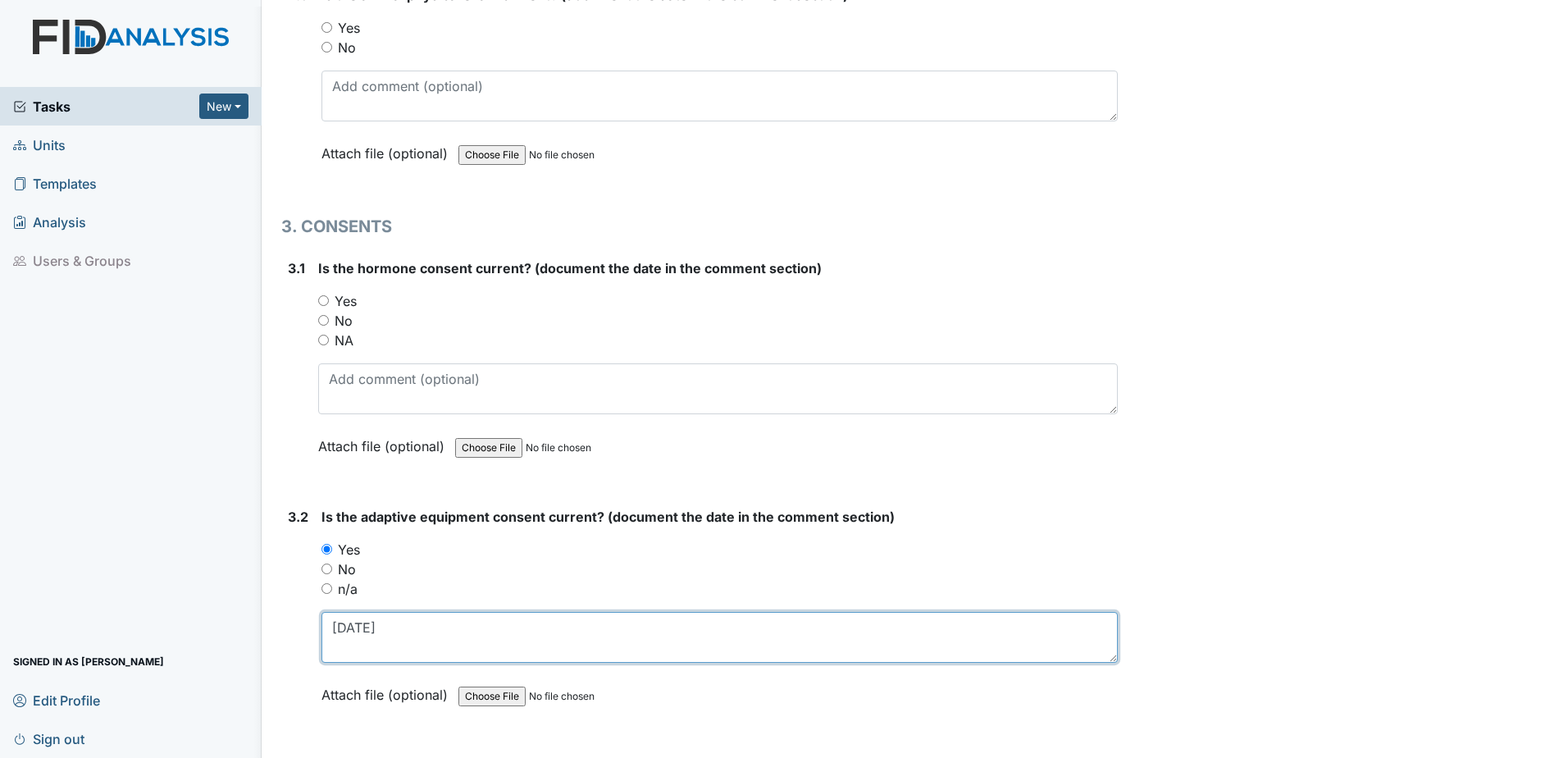
scroll to position [3554, 0]
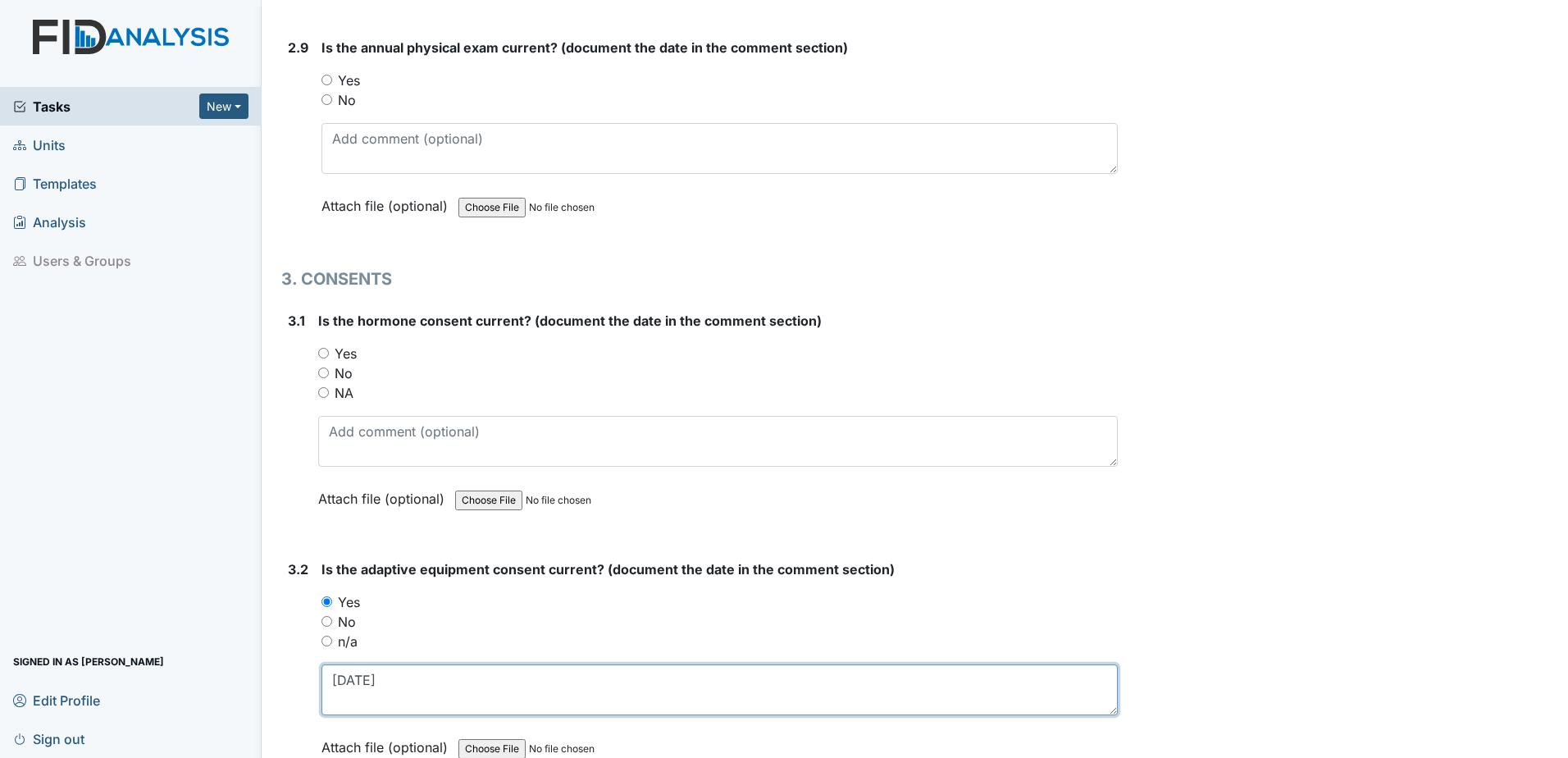
type textarea "[DATE]"
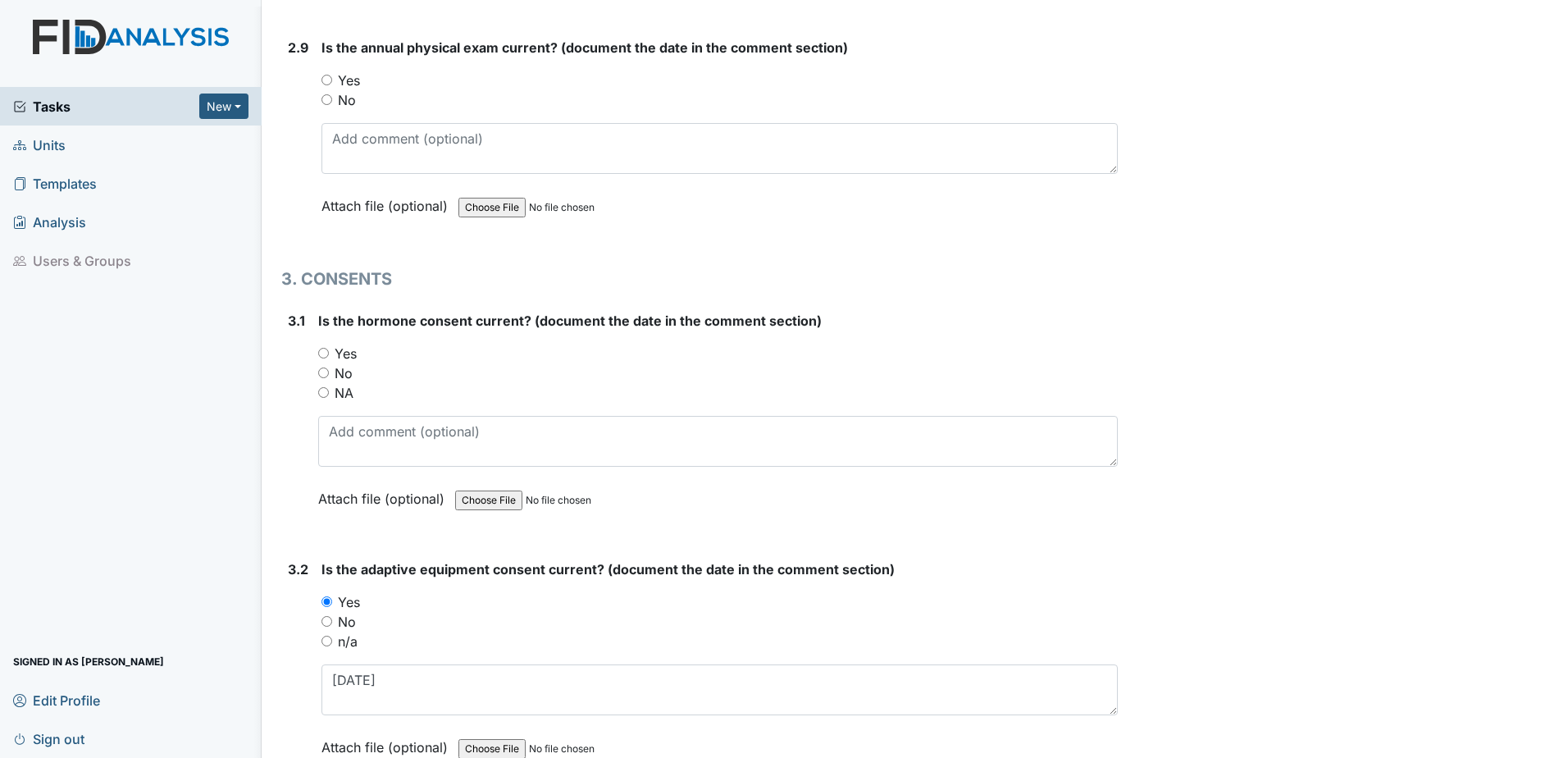
click at [345, 403] on div "Is the hormone consent current? (document the date in the comment section) You …" at bounding box center [717, 415] width 799 height 209
click at [345, 398] on label "NA" at bounding box center [344, 392] width 19 height 19
click at [328, 398] on input "NA" at bounding box center [323, 392] width 11 height 11
radio input "true"
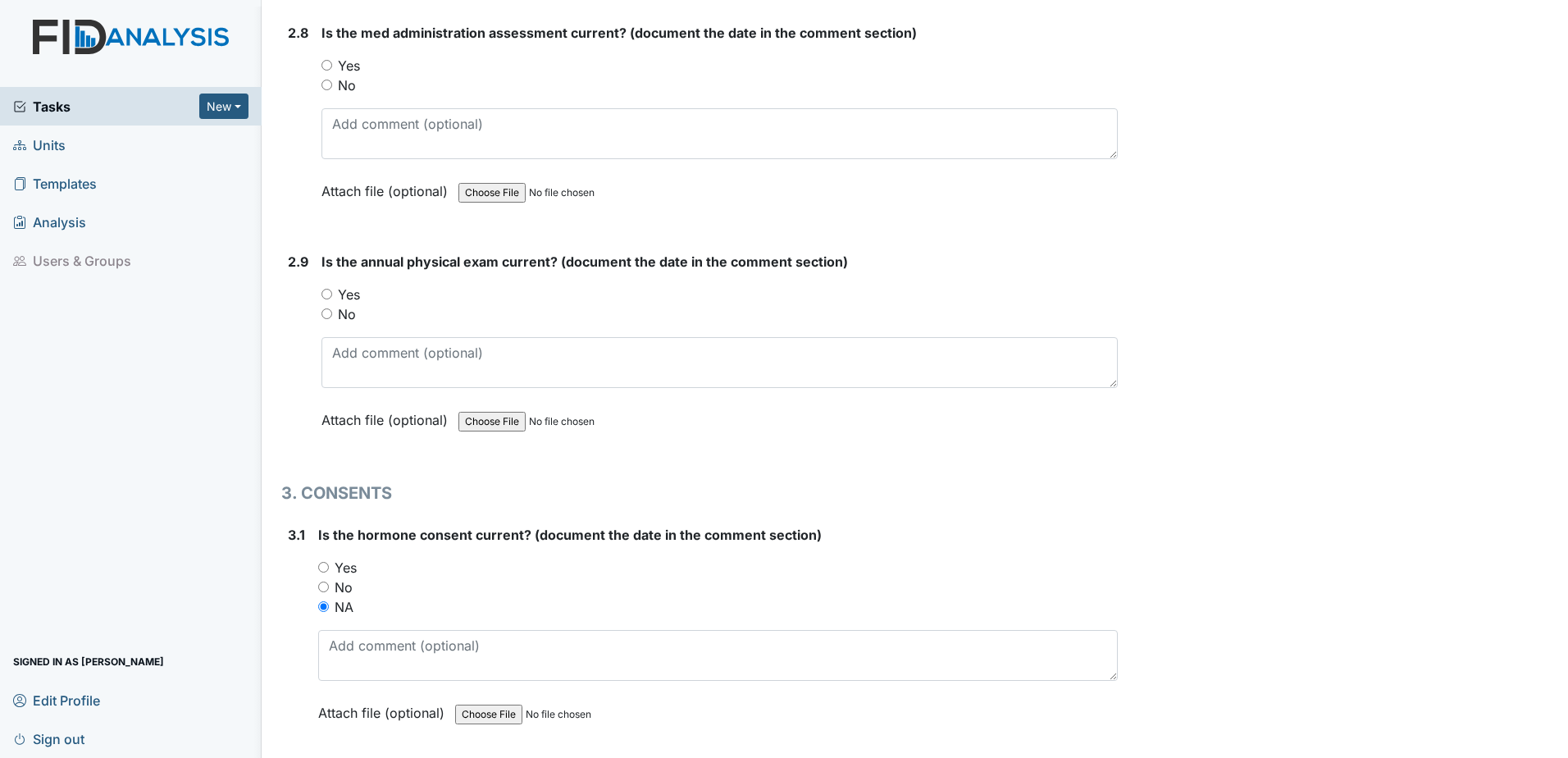
scroll to position [3308, 0]
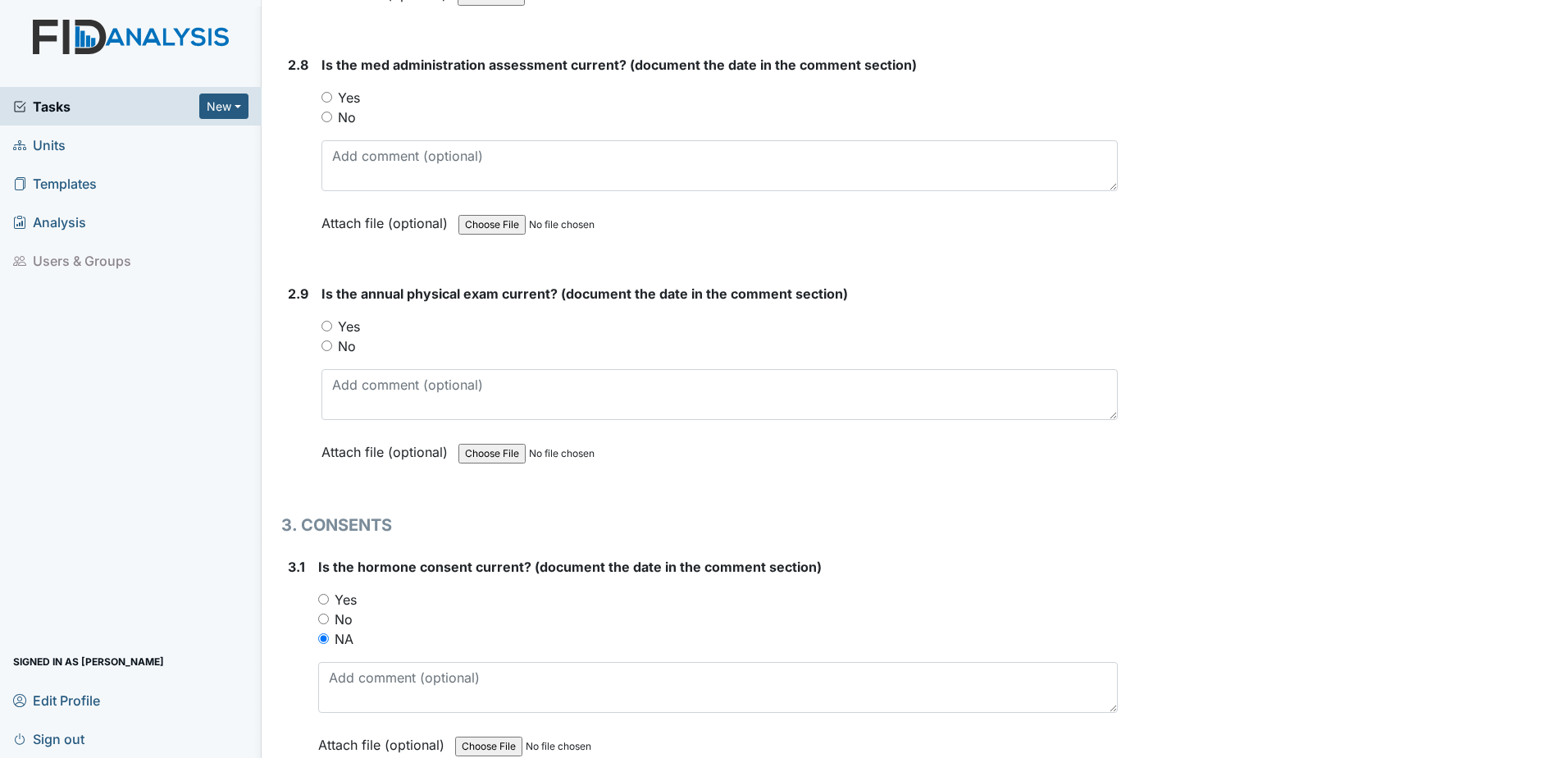
click at [358, 331] on label "Yes" at bounding box center [349, 326] width 22 height 19
click at [332, 331] on input "Yes" at bounding box center [327, 326] width 11 height 11
radio input "true"
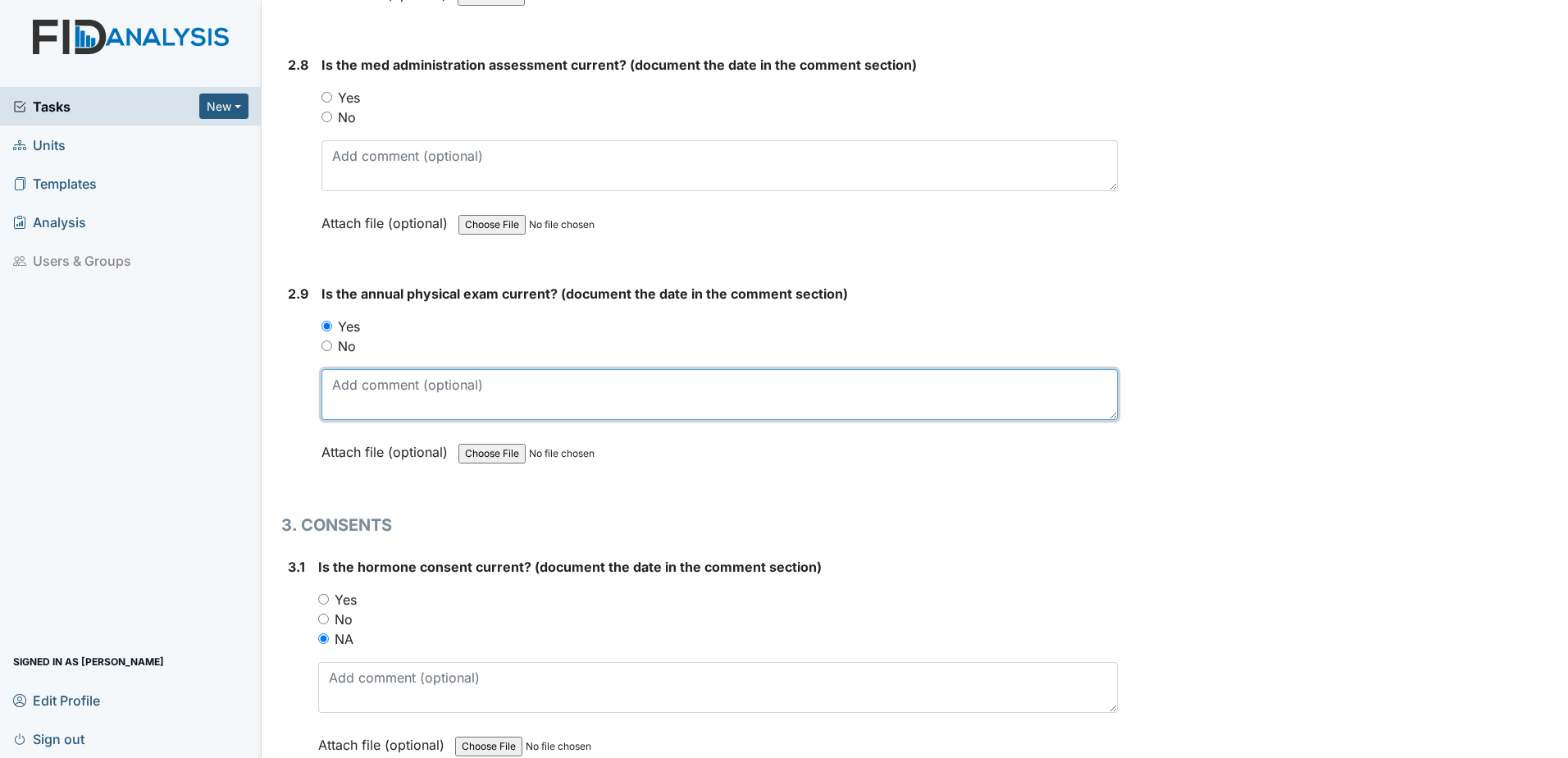
click at [380, 398] on textarea at bounding box center [719, 394] width 796 height 50
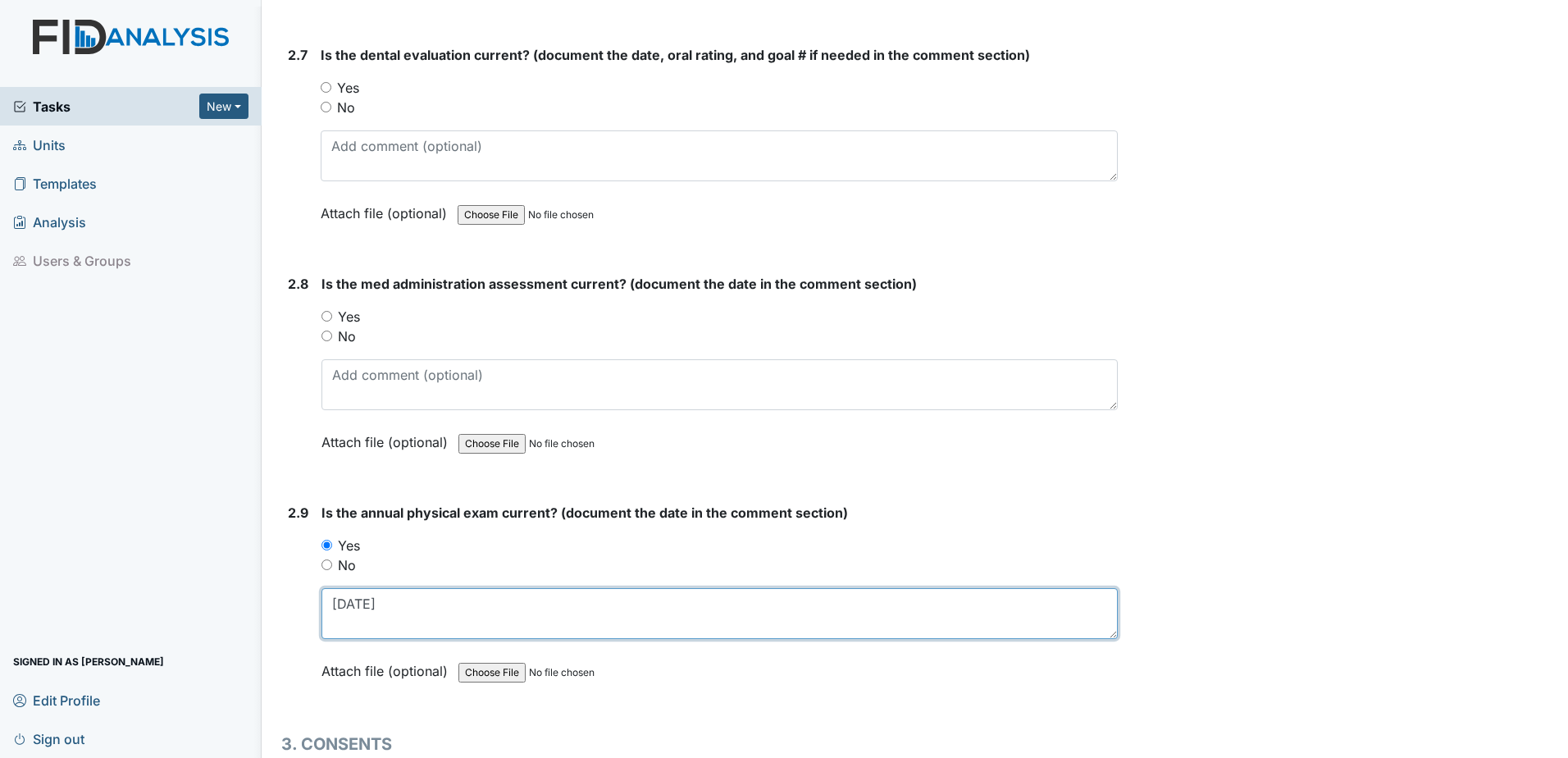
scroll to position [3062, 0]
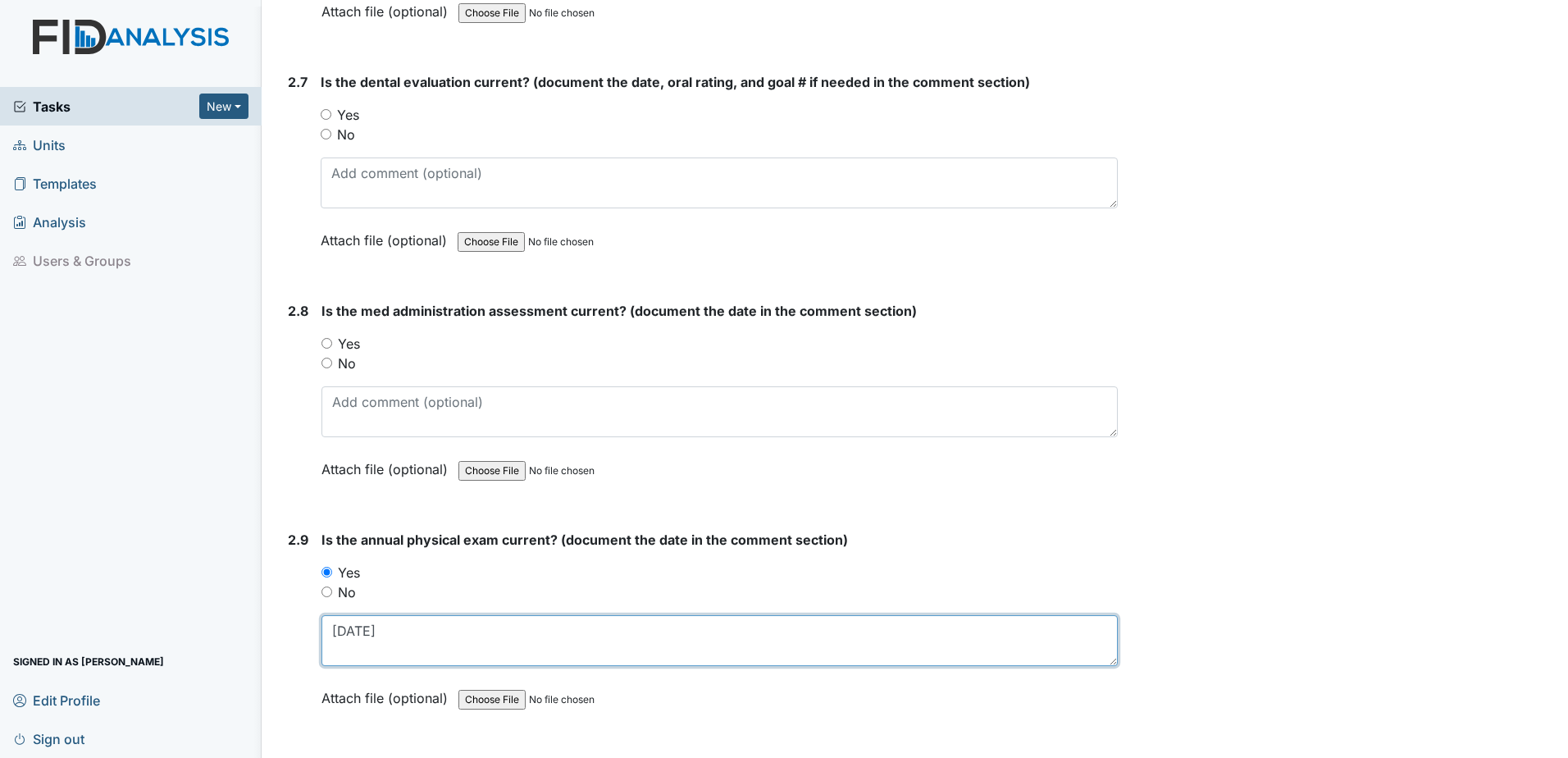
type textarea "[DATE]"
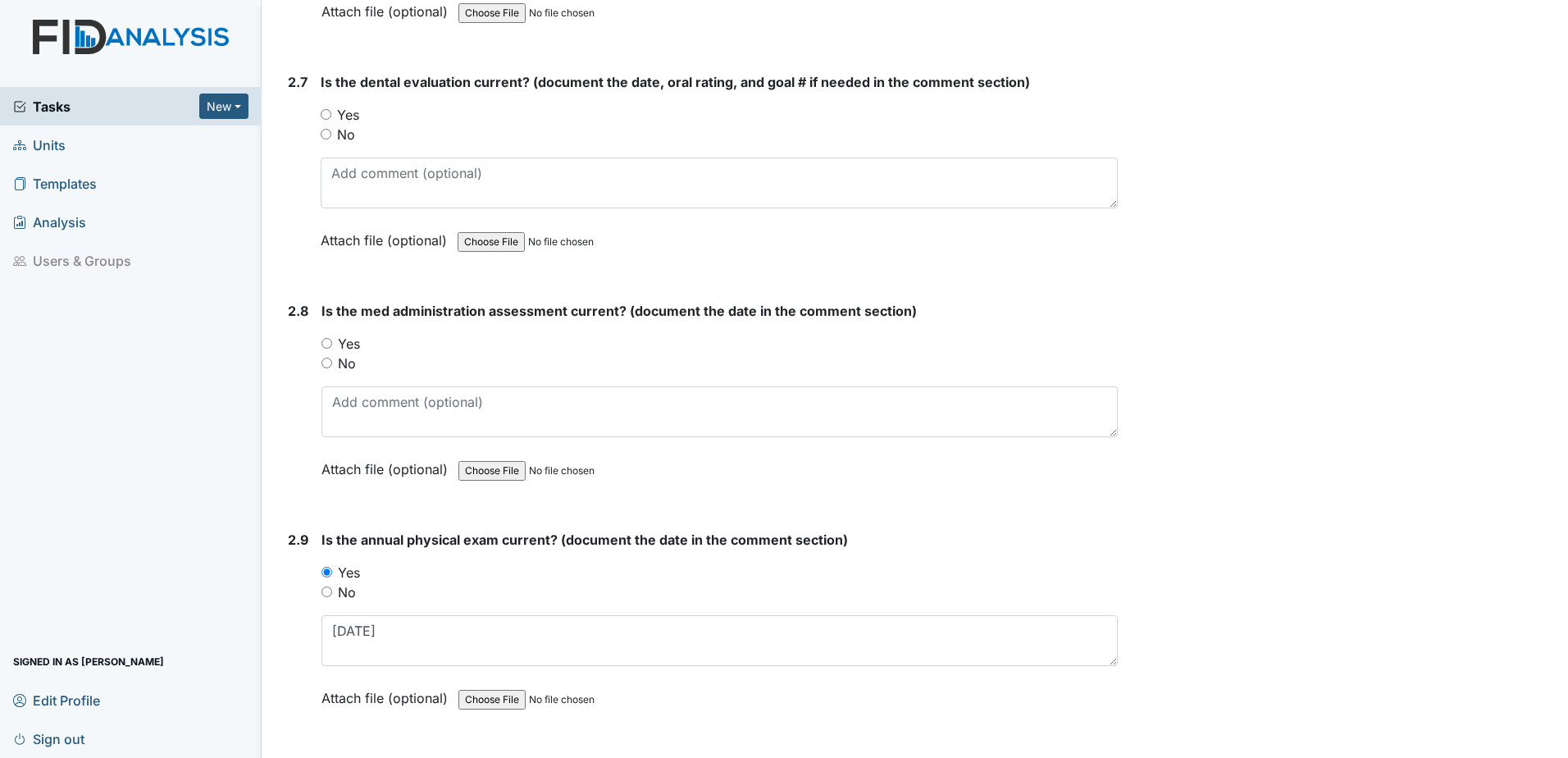
click at [344, 364] on label "No" at bounding box center [347, 363] width 18 height 19
click at [332, 364] on input "No" at bounding box center [327, 363] width 11 height 11
radio input "true"
click at [366, 438] on div "Is the med administration assessment current? (document the date in the comment…" at bounding box center [719, 396] width 796 height 190
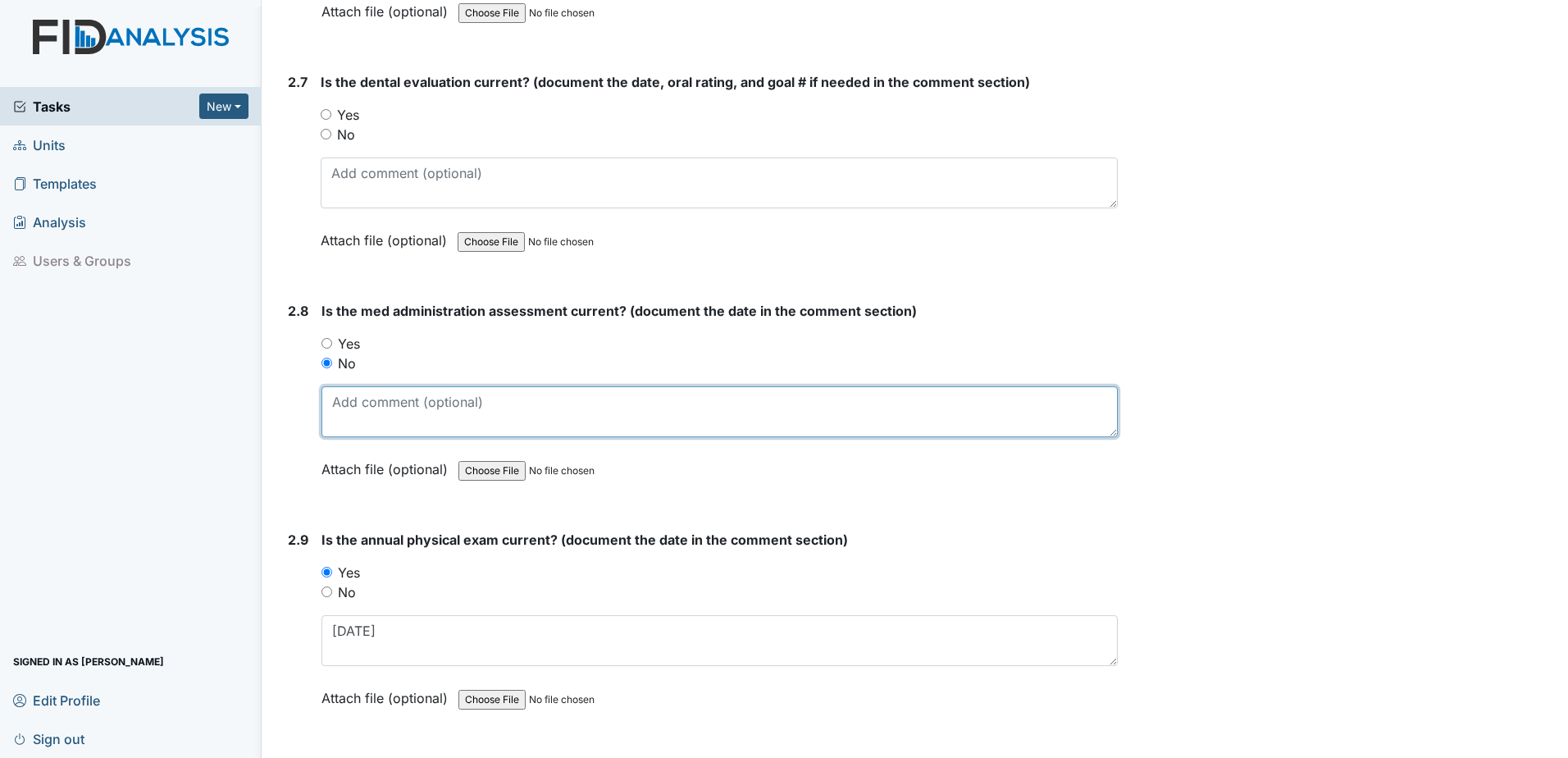
click at [367, 413] on textarea at bounding box center [719, 411] width 796 height 50
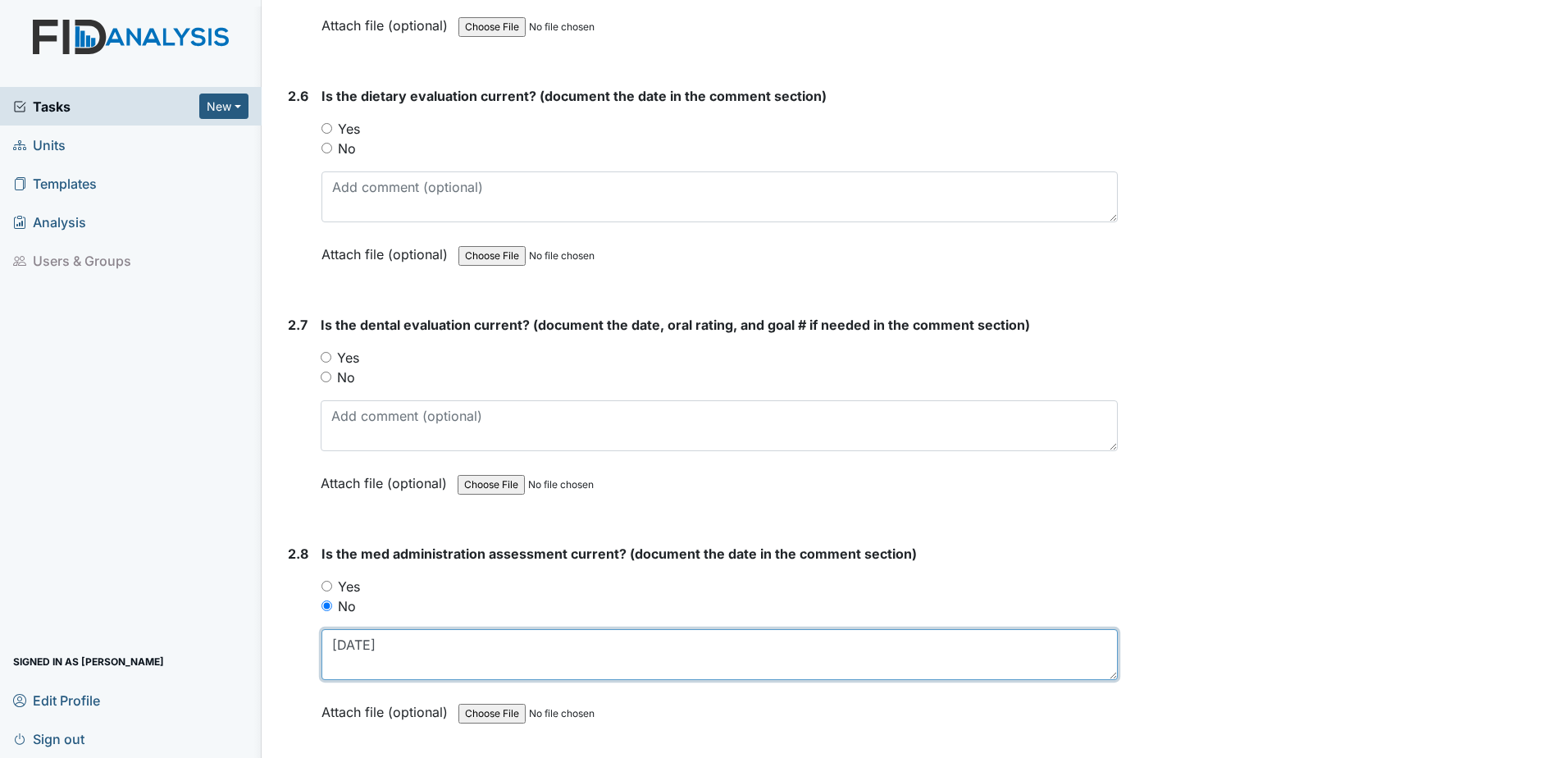
scroll to position [2816, 0]
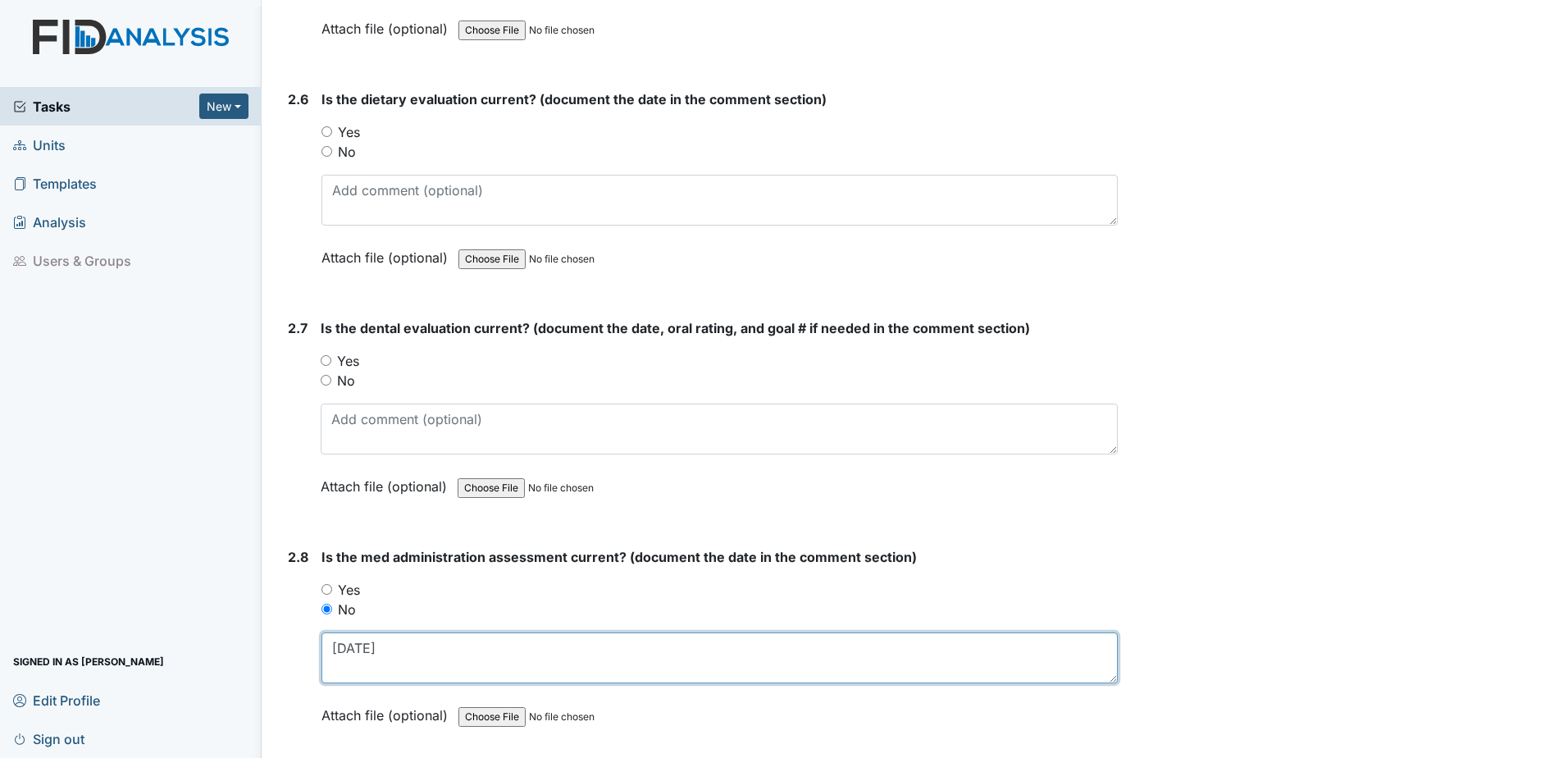
type textarea "[DATE]"
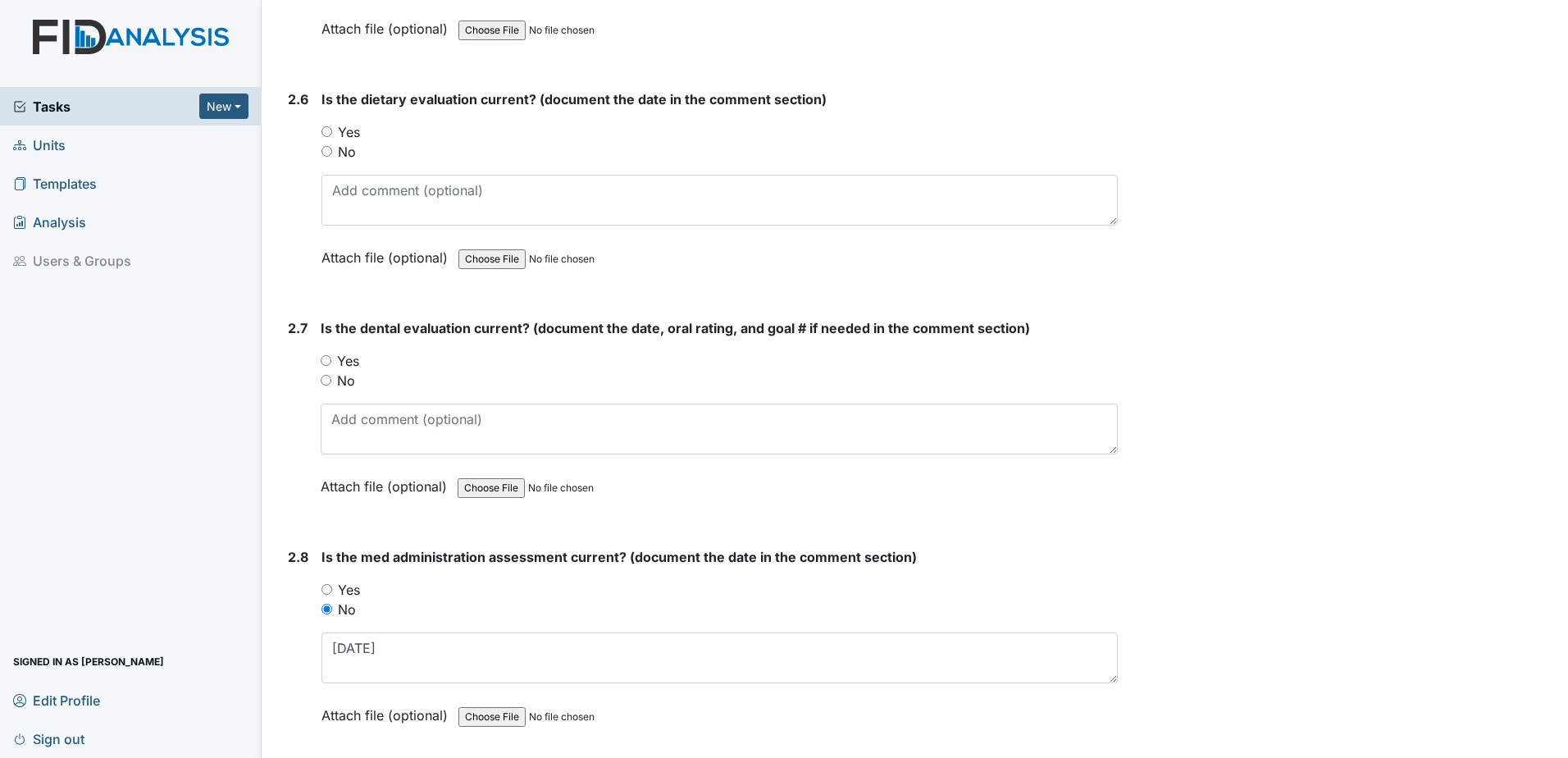
click at [351, 360] on label "Yes" at bounding box center [348, 360] width 22 height 19
click at [331, 360] on input "Yes" at bounding box center [326, 360] width 11 height 11
radio input "true"
click at [381, 459] on div "Is the dental evaluation current? (document the date, oral rating, and goal # i…" at bounding box center [719, 413] width 797 height 190
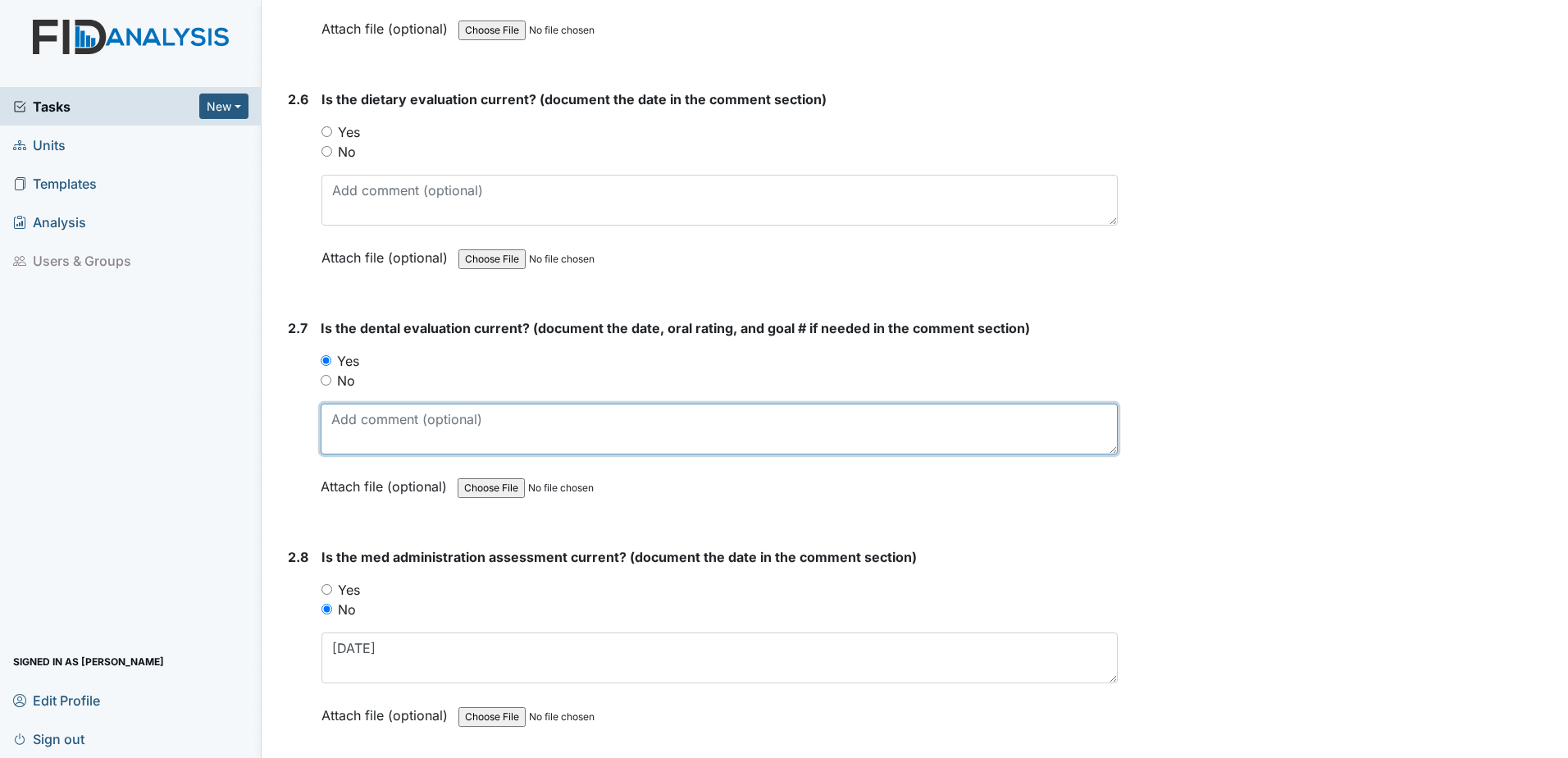
click at [376, 427] on textarea at bounding box center [719, 429] width 797 height 50
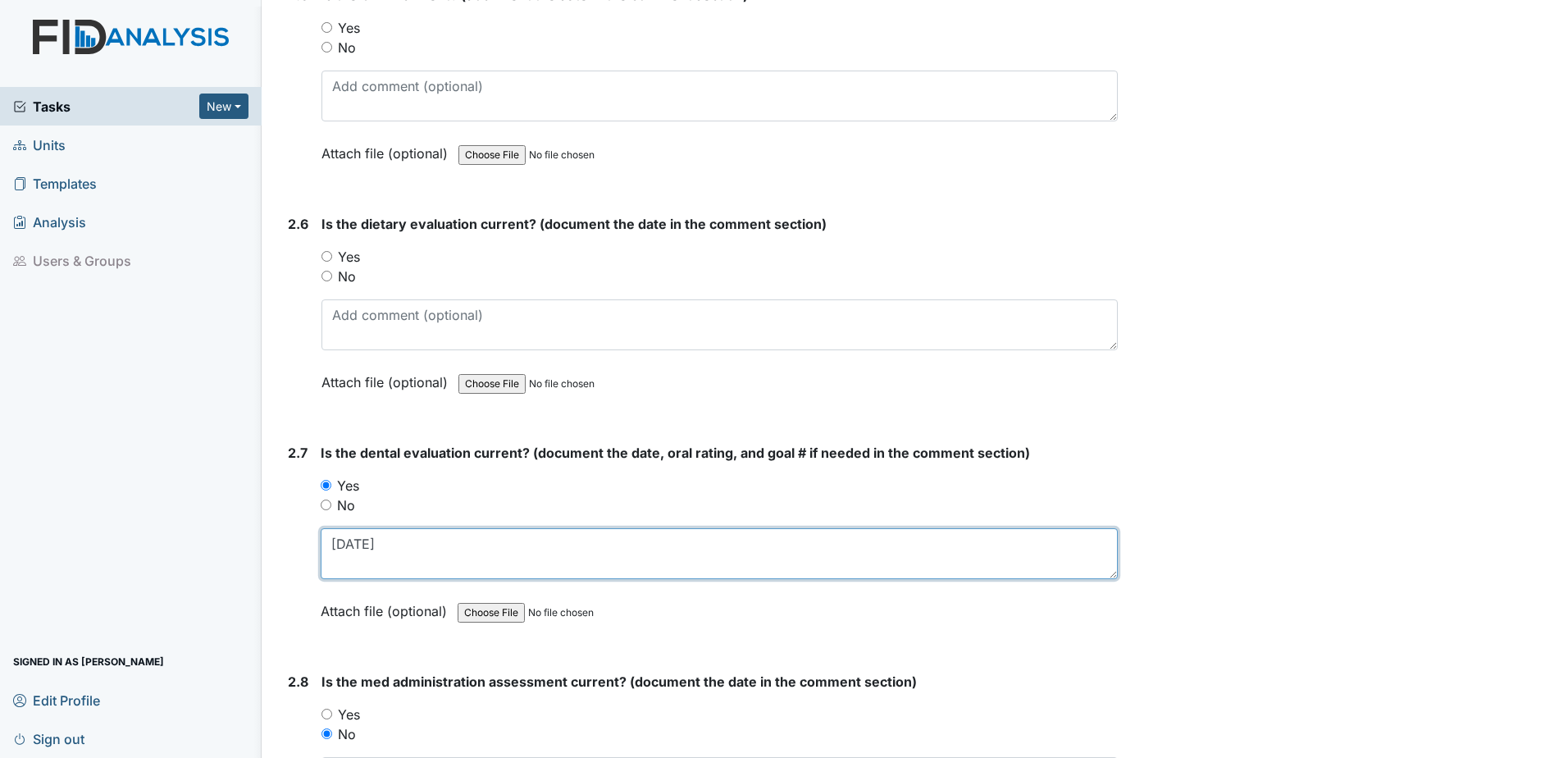
scroll to position [2652, 0]
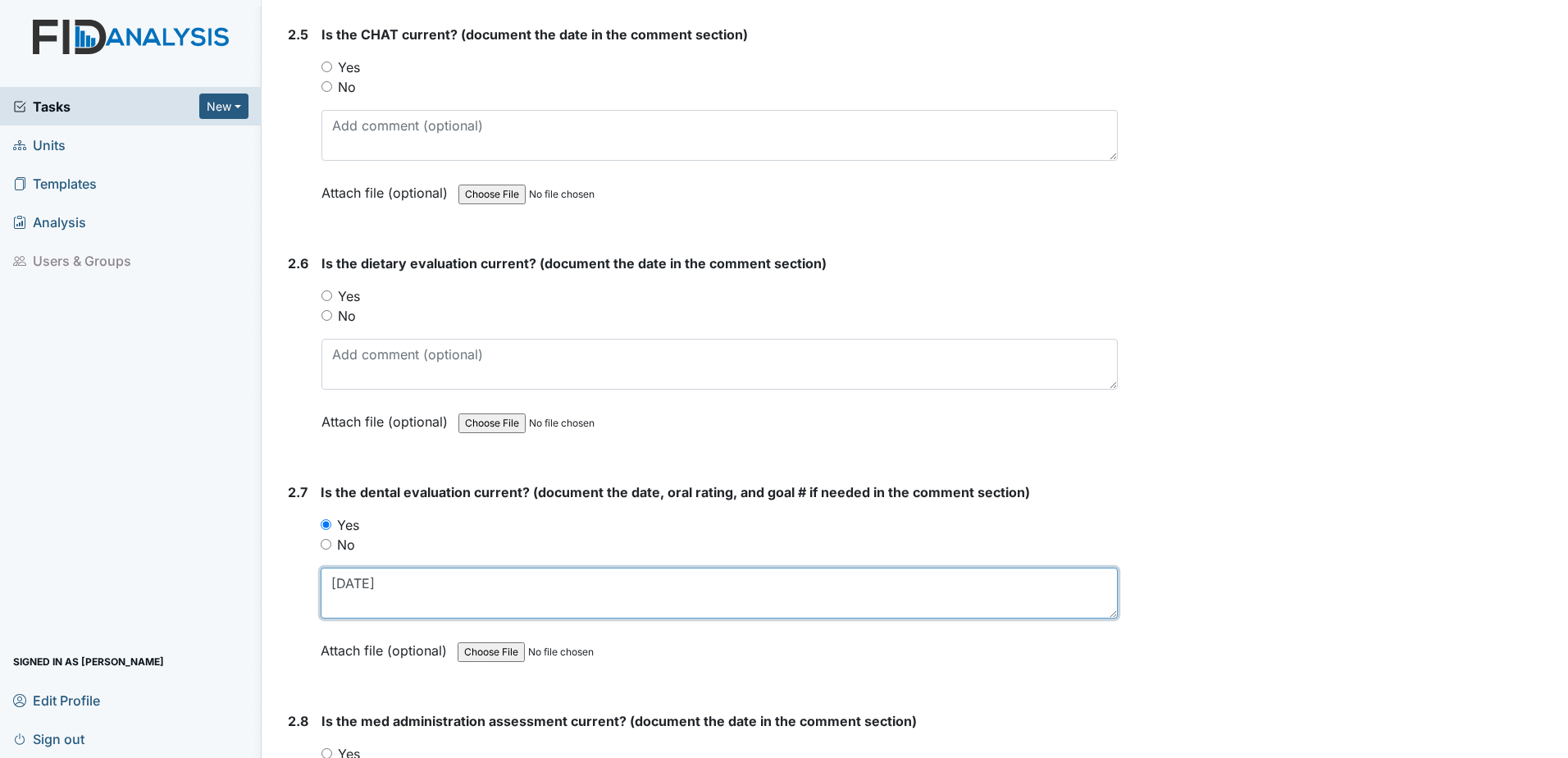
type textarea "[DATE]"
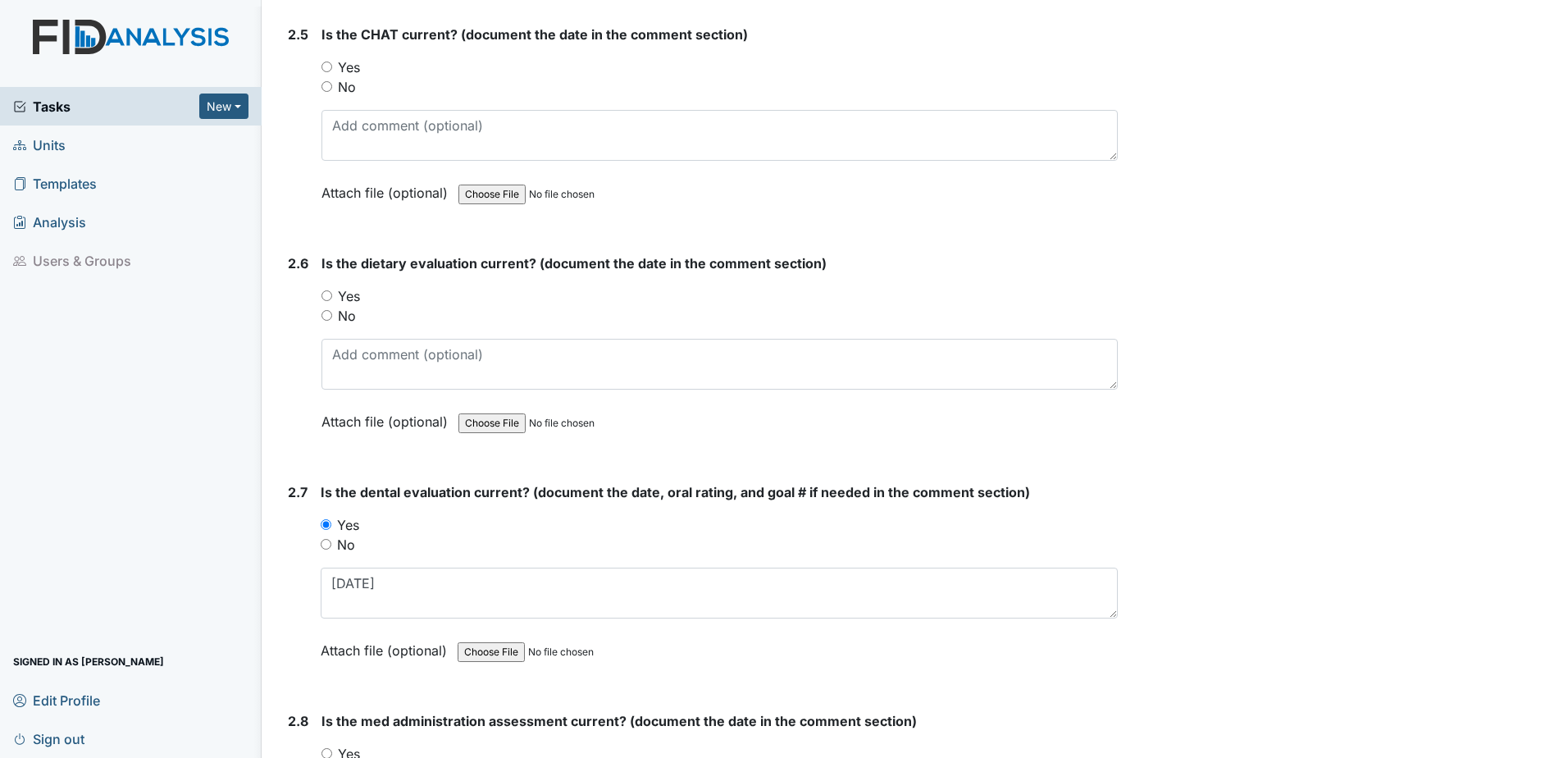
drag, startPoint x: 349, startPoint y: 295, endPoint x: 360, endPoint y: 344, distance: 50.2
click at [349, 296] on label "Yes" at bounding box center [349, 296] width 22 height 19
click at [332, 296] on input "Yes" at bounding box center [327, 296] width 11 height 11
radio input "true"
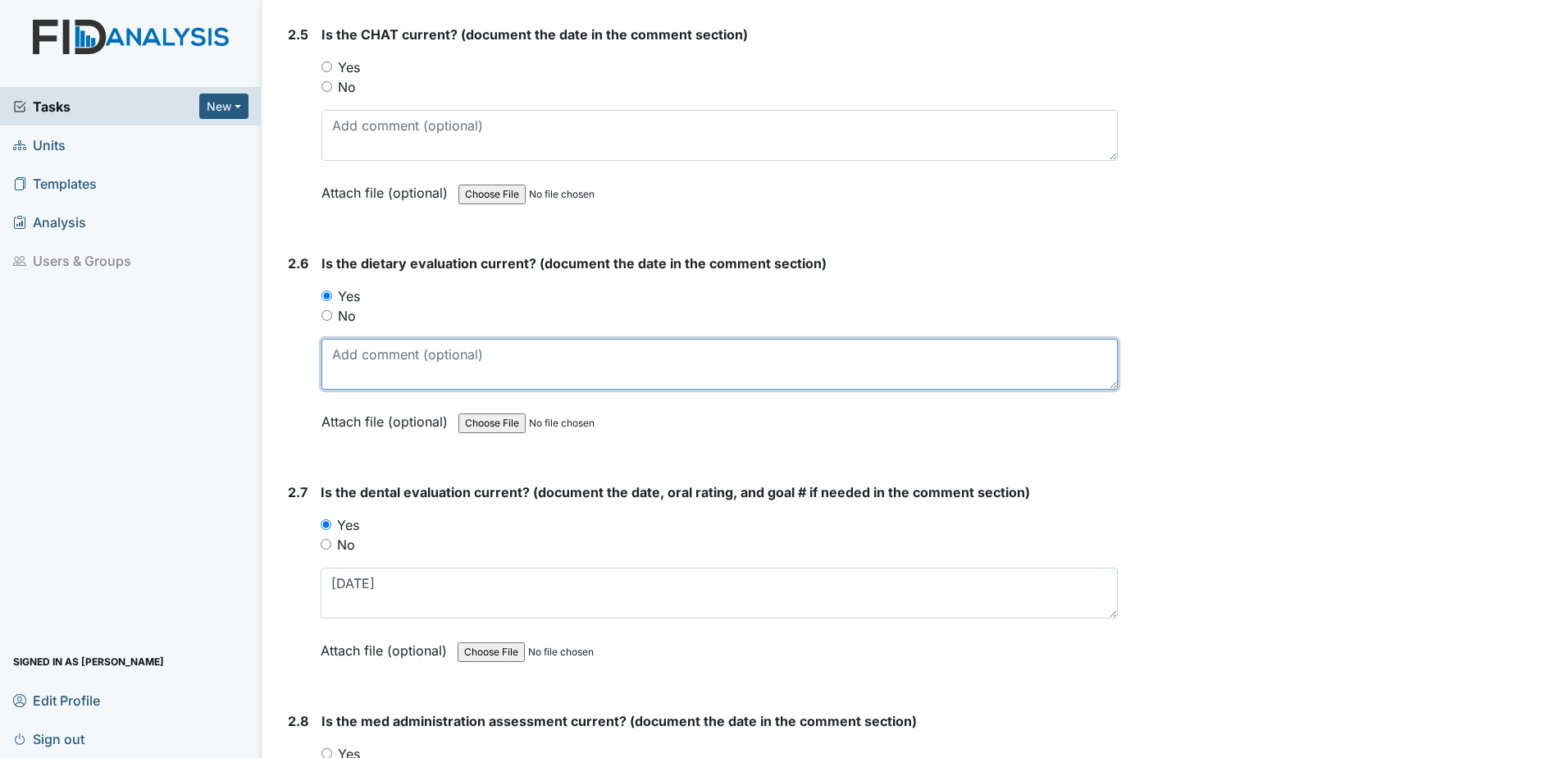
click at [367, 362] on textarea at bounding box center [719, 363] width 796 height 50
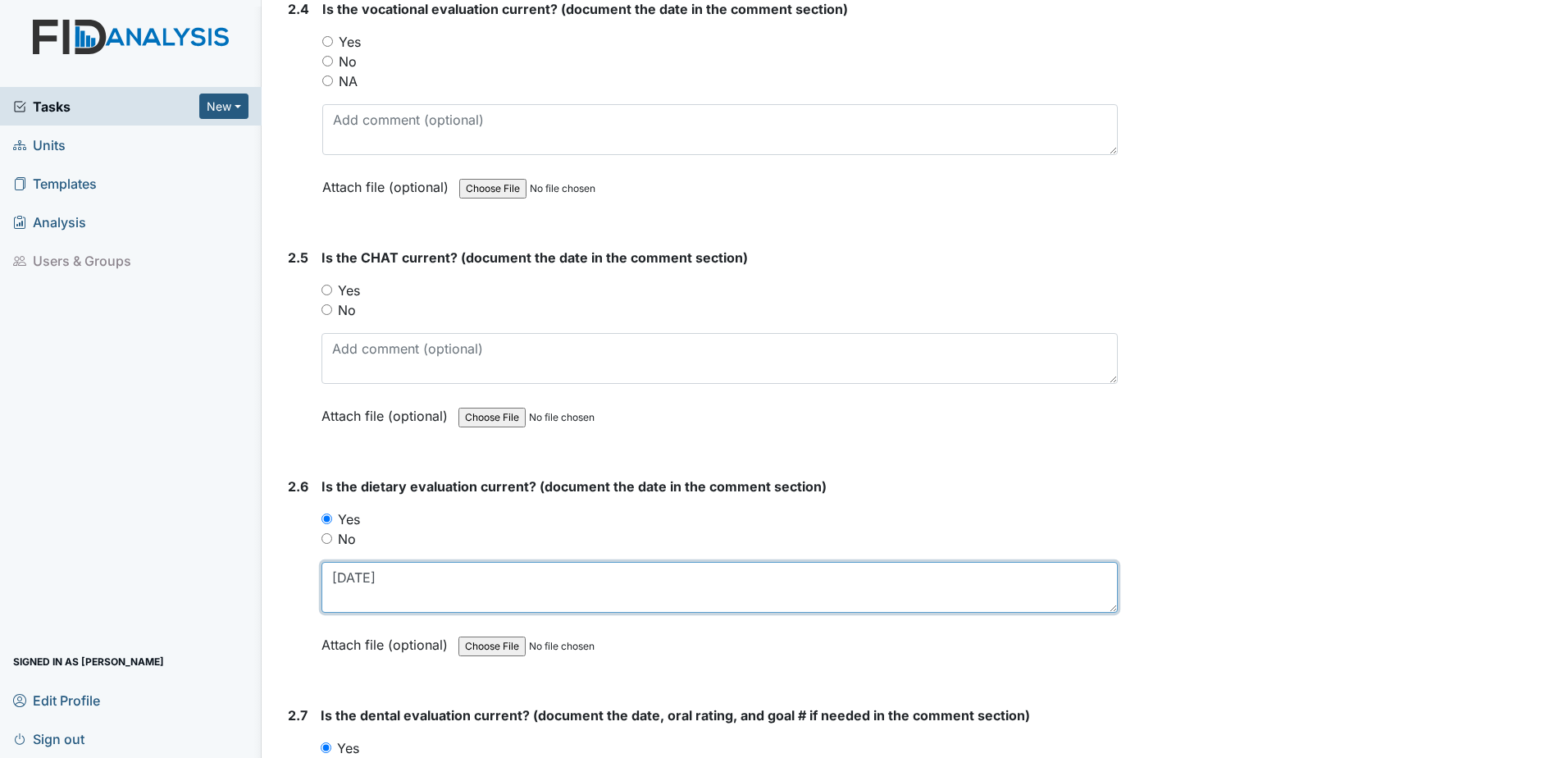
scroll to position [2406, 0]
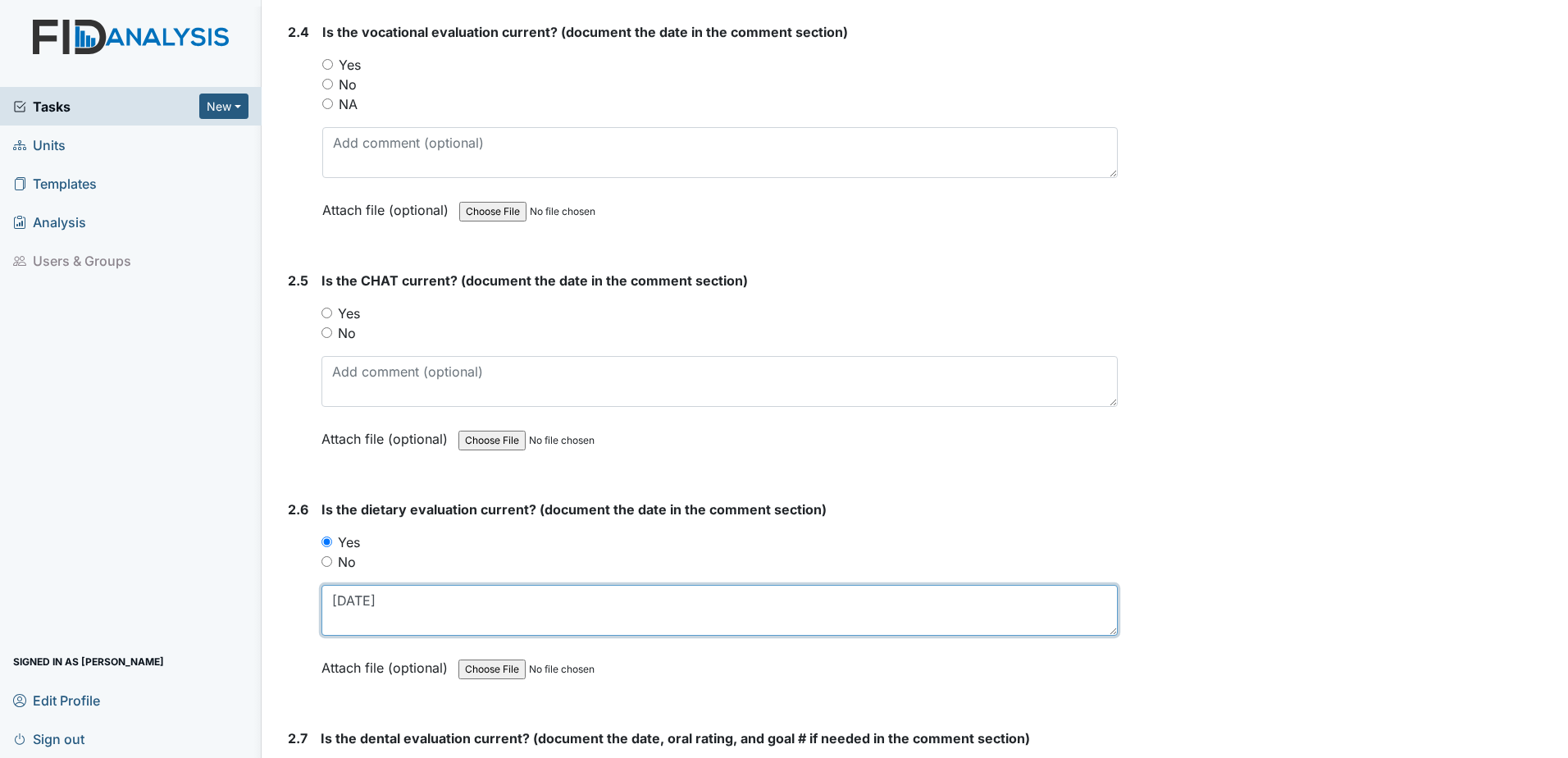
type textarea "[DATE]"
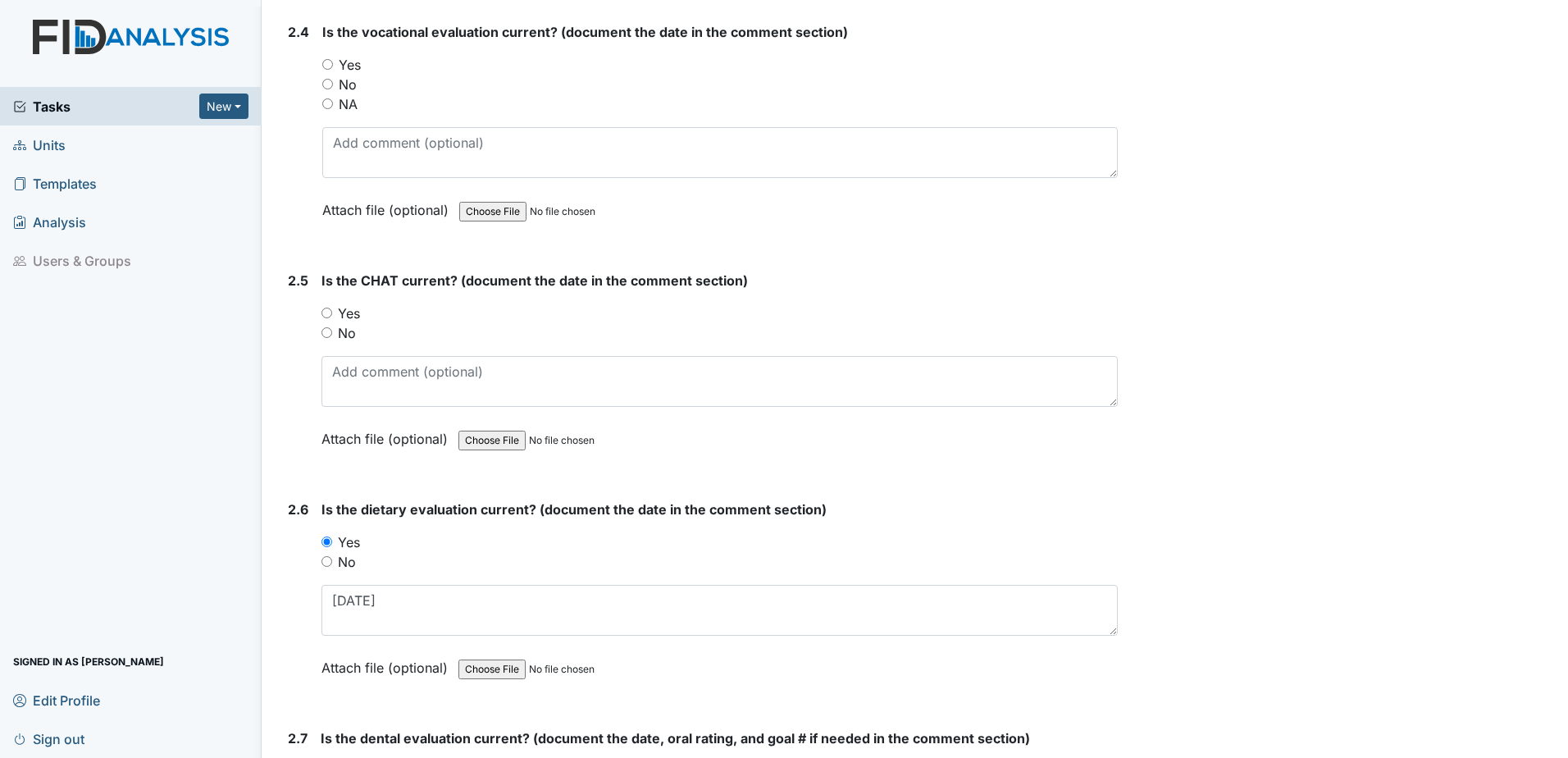
click at [357, 314] on label "Yes" at bounding box center [349, 313] width 22 height 19
click at [332, 314] on input "Yes" at bounding box center [327, 313] width 11 height 11
radio input "true"
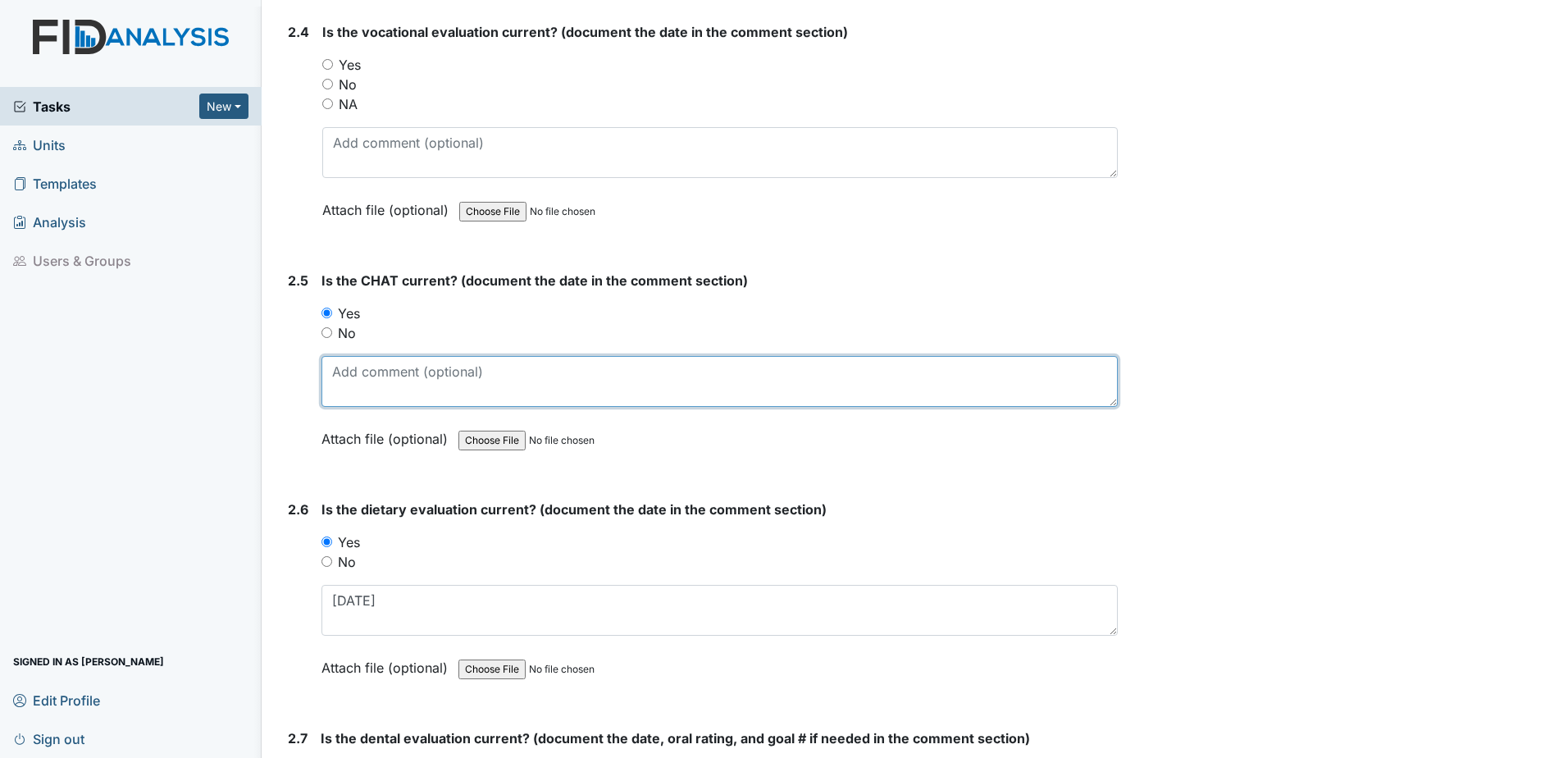
click at [346, 358] on textarea at bounding box center [719, 381] width 796 height 50
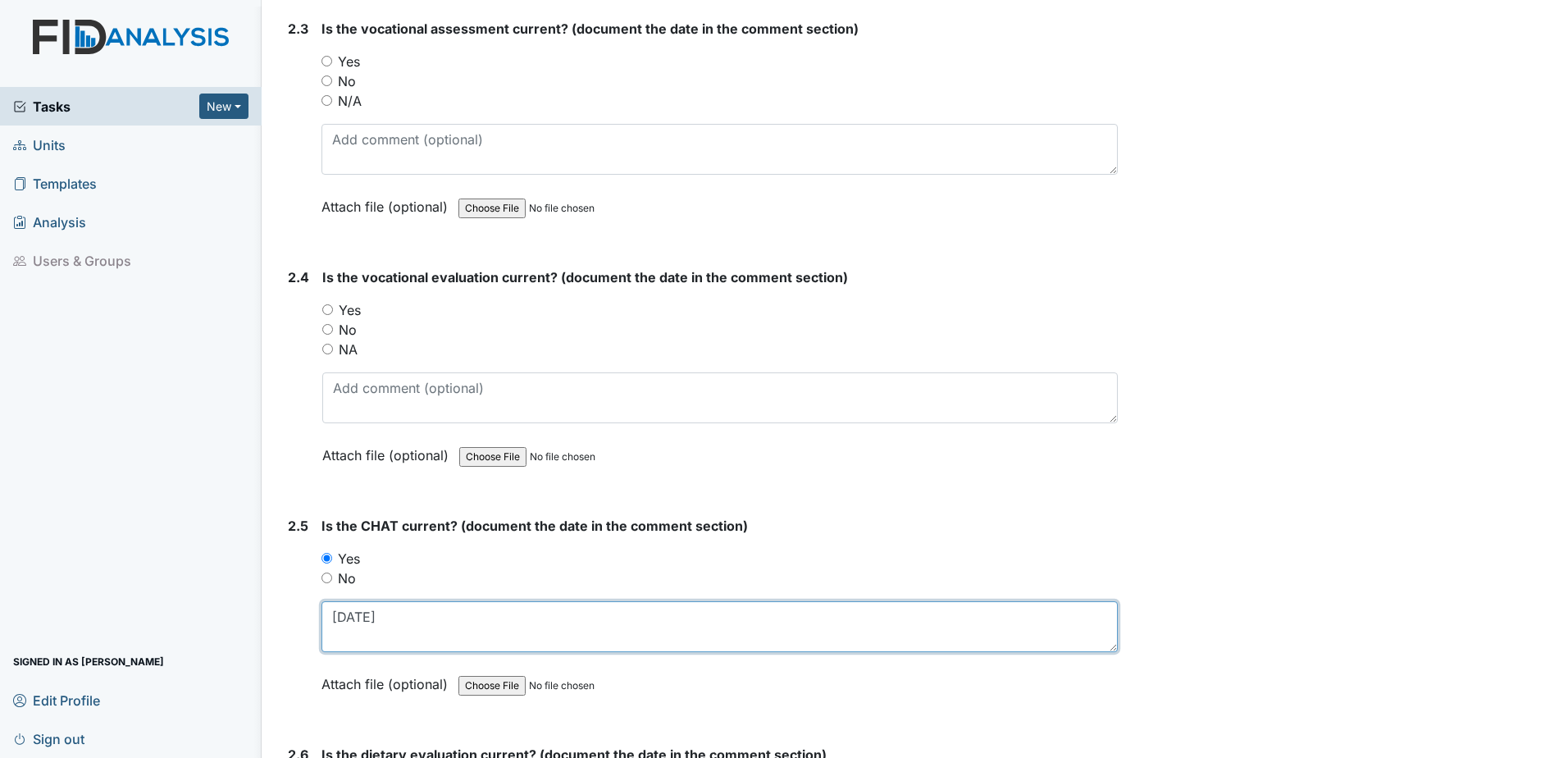
scroll to position [2160, 0]
type textarea "[DATE]"
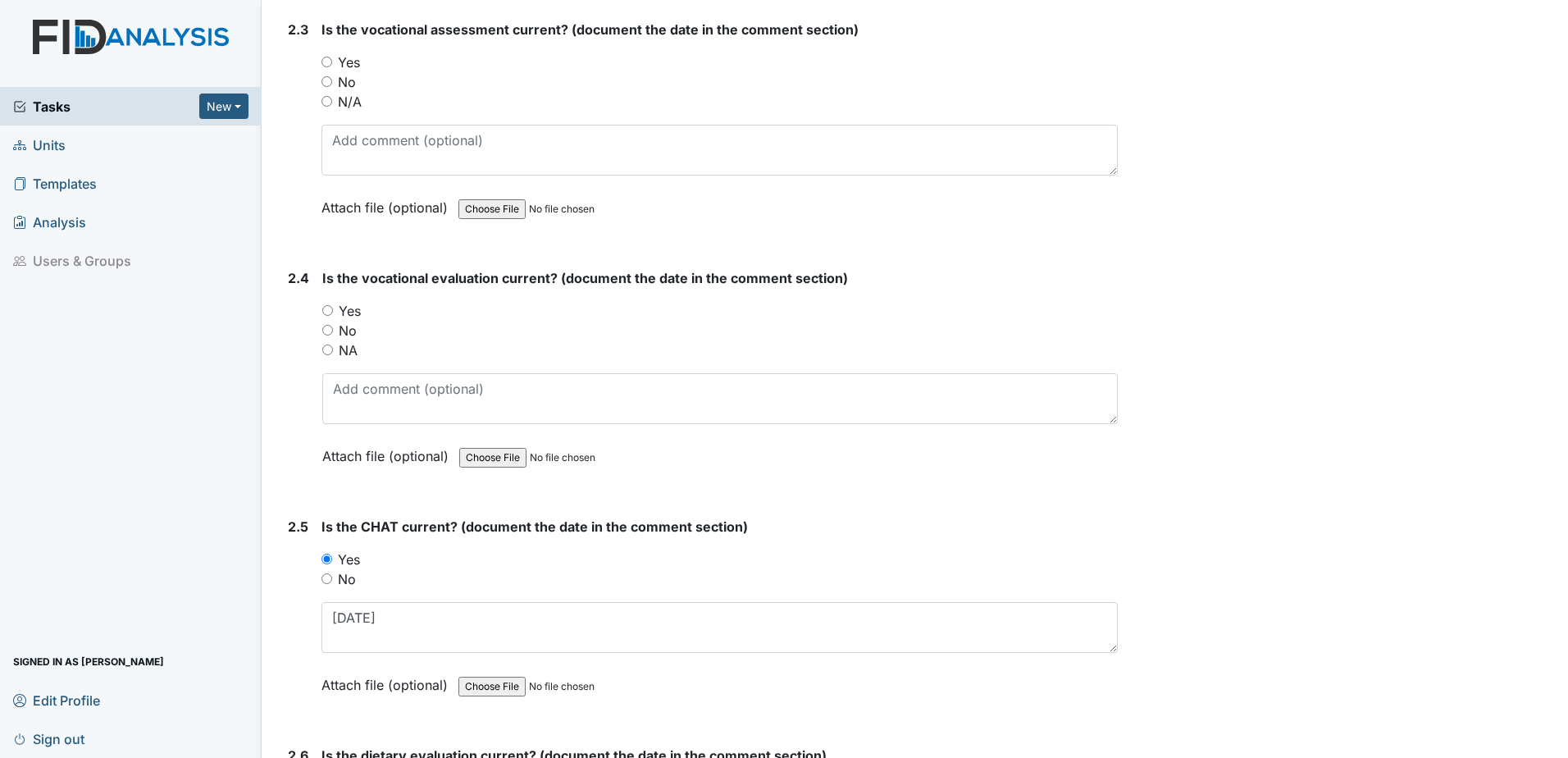
click at [351, 316] on label "Yes" at bounding box center [349, 311] width 22 height 19
click at [333, 316] on input "Yes" at bounding box center [328, 310] width 11 height 11
radio input "true"
click at [362, 372] on div "Is the vocational evaluation current? (document the date in the comment section…" at bounding box center [720, 373] width 795 height 209
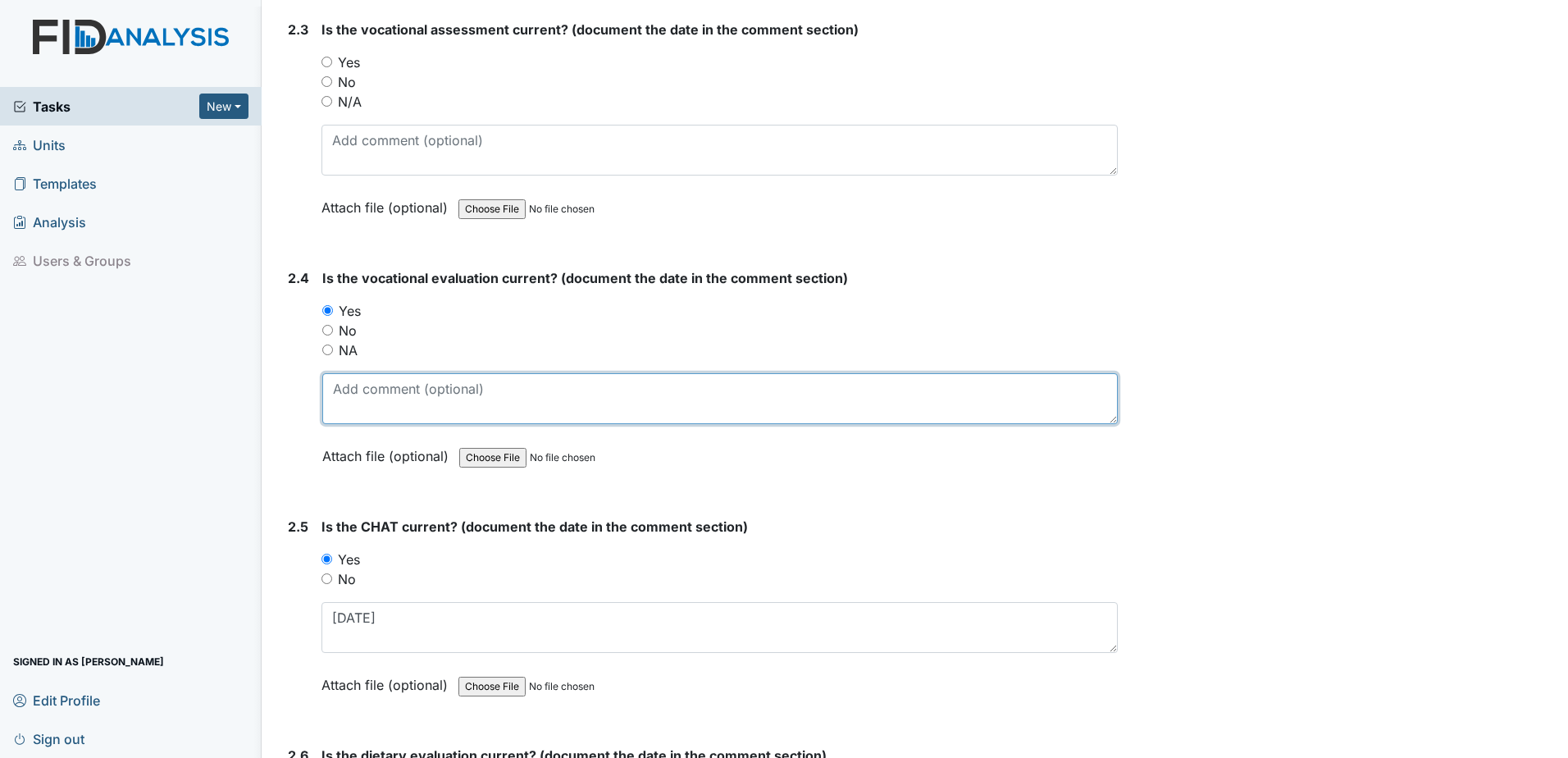
click at [360, 387] on textarea at bounding box center [720, 398] width 795 height 50
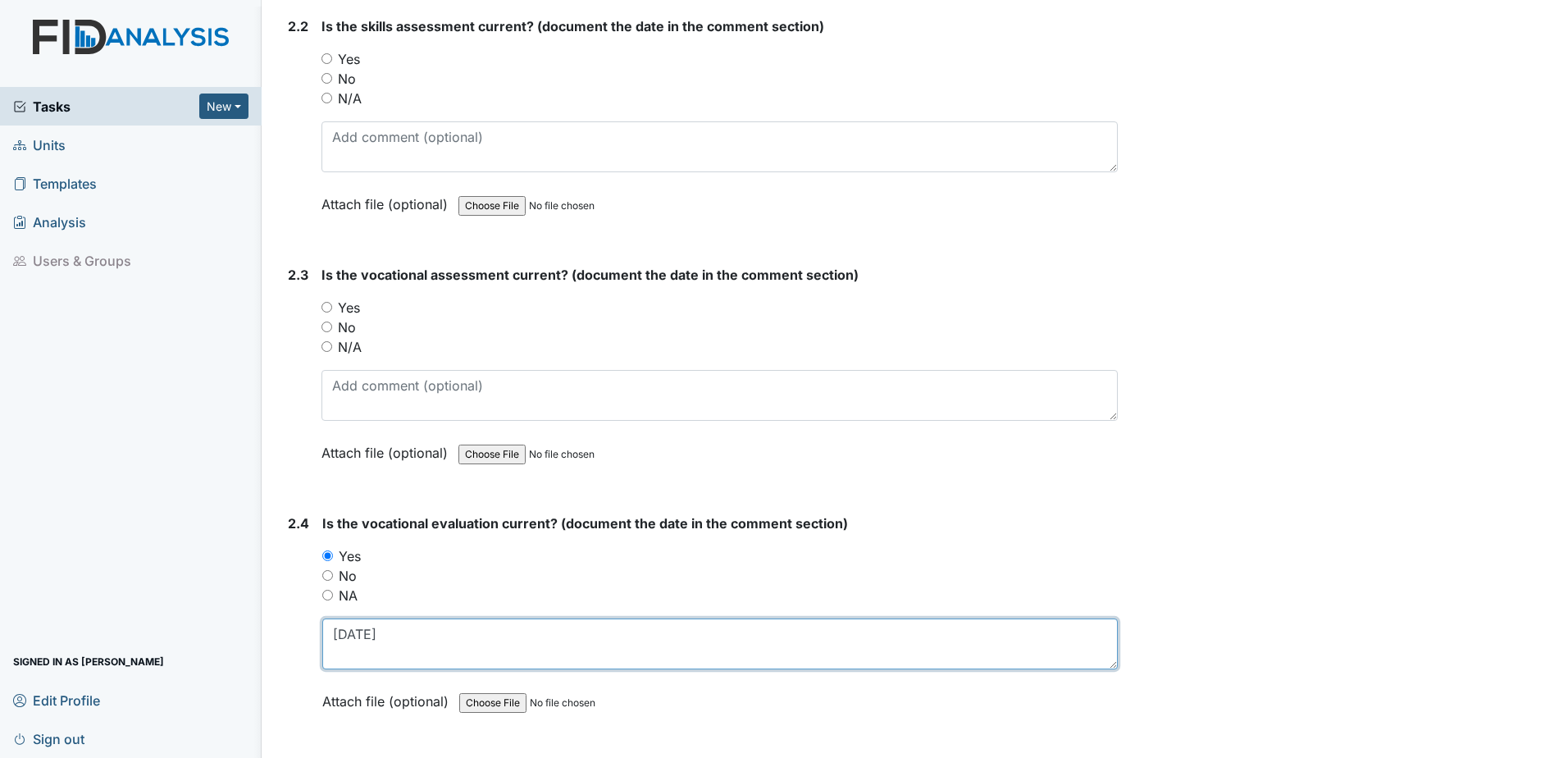
scroll to position [1914, 0]
type textarea "[DATE]"
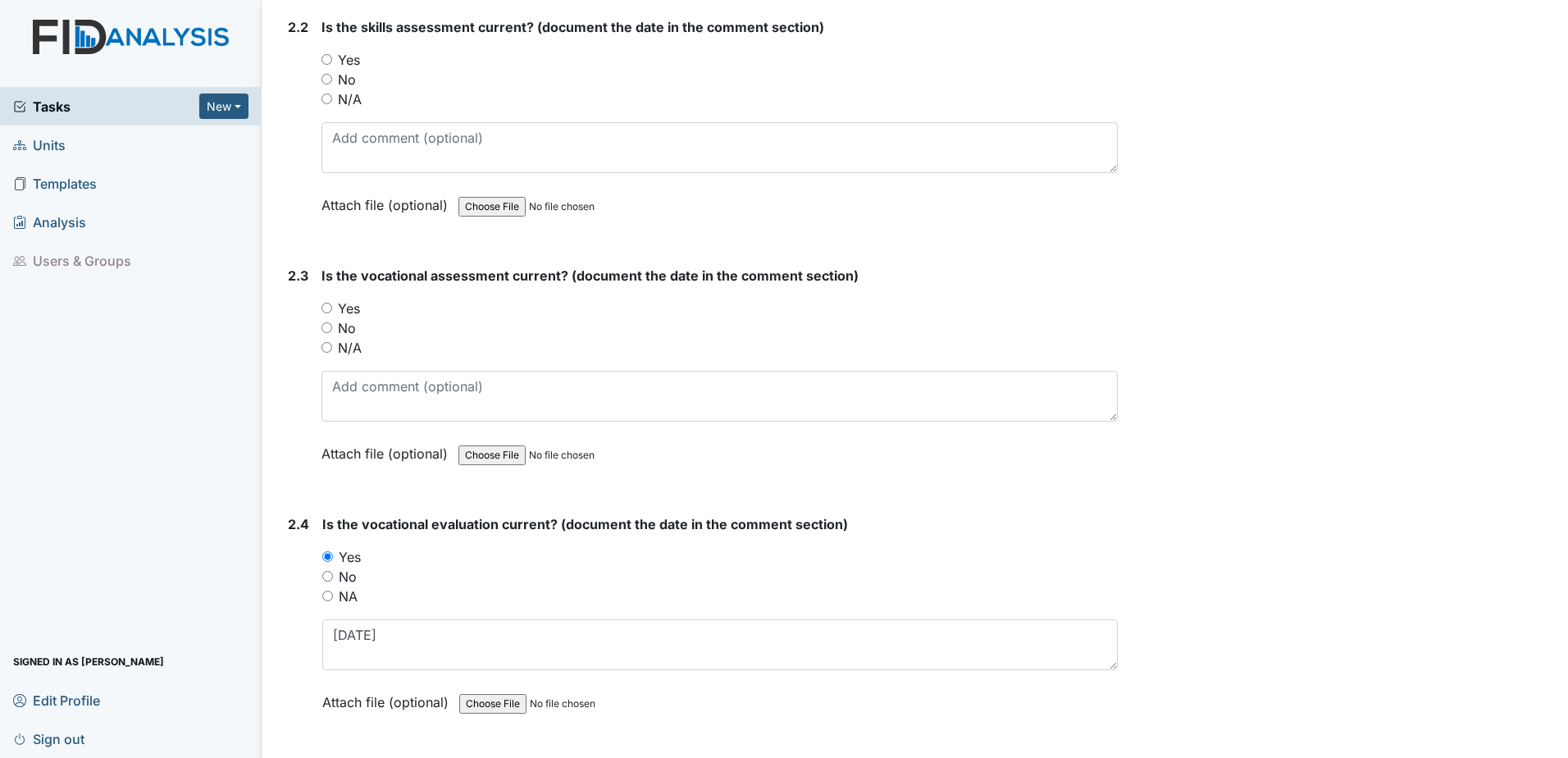
drag, startPoint x: 359, startPoint y: 308, endPoint x: 347, endPoint y: 335, distance: 29.5
click at [358, 307] on label "Yes" at bounding box center [349, 308] width 22 height 19
click at [332, 307] on input "Yes" at bounding box center [327, 308] width 11 height 11
radio input "true"
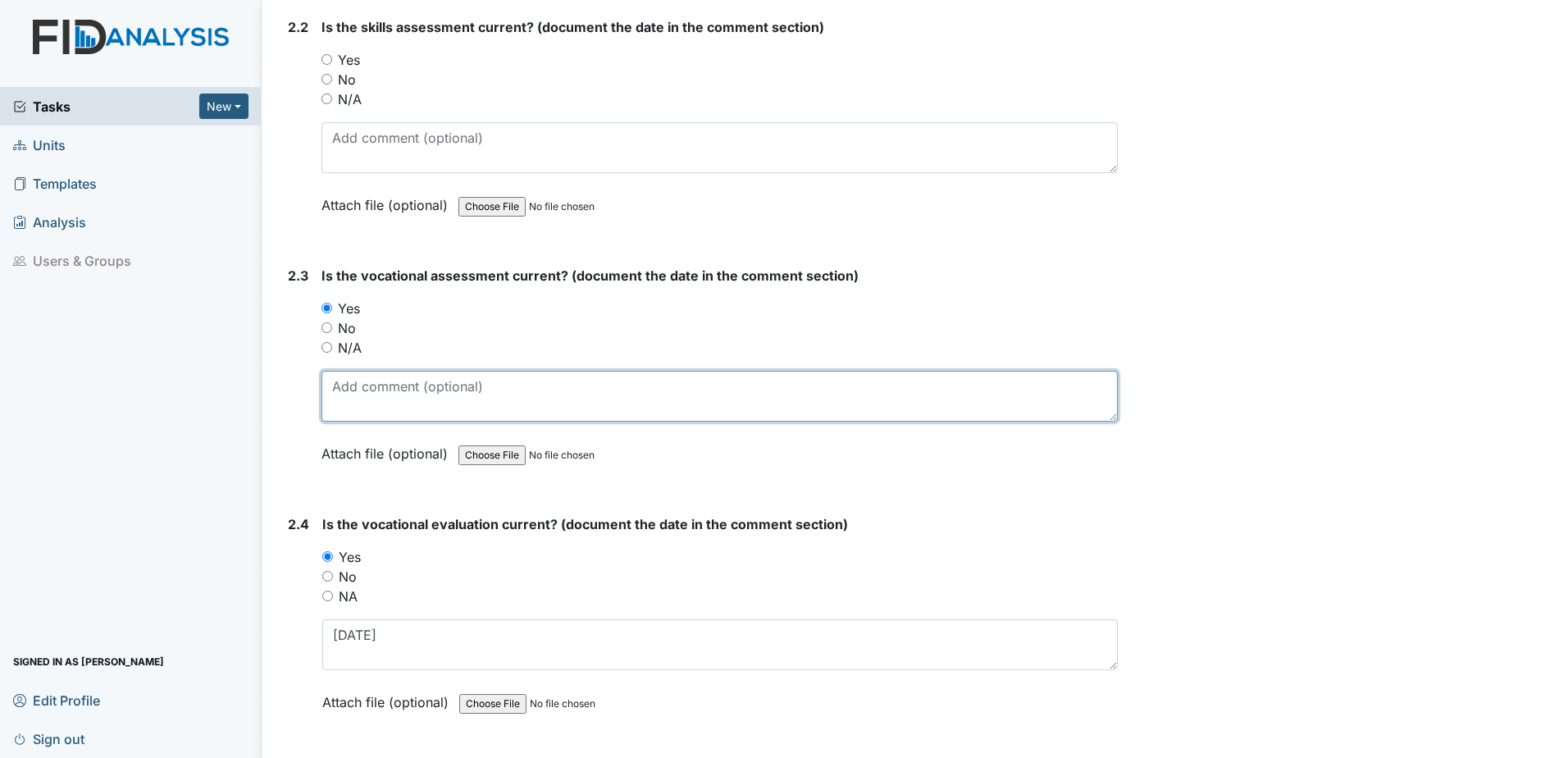
click at [355, 376] on textarea at bounding box center [719, 396] width 796 height 50
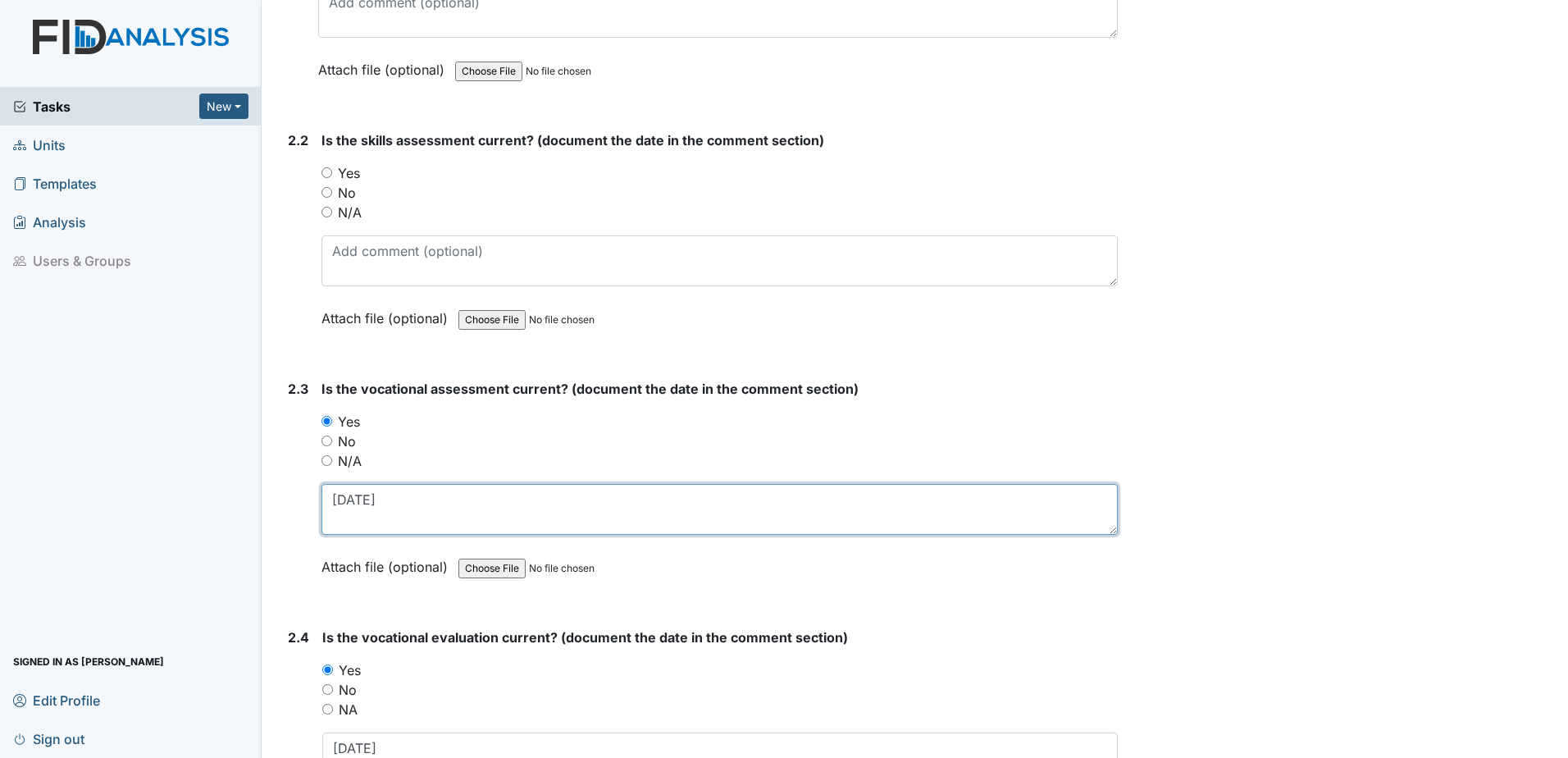
scroll to position [1750, 0]
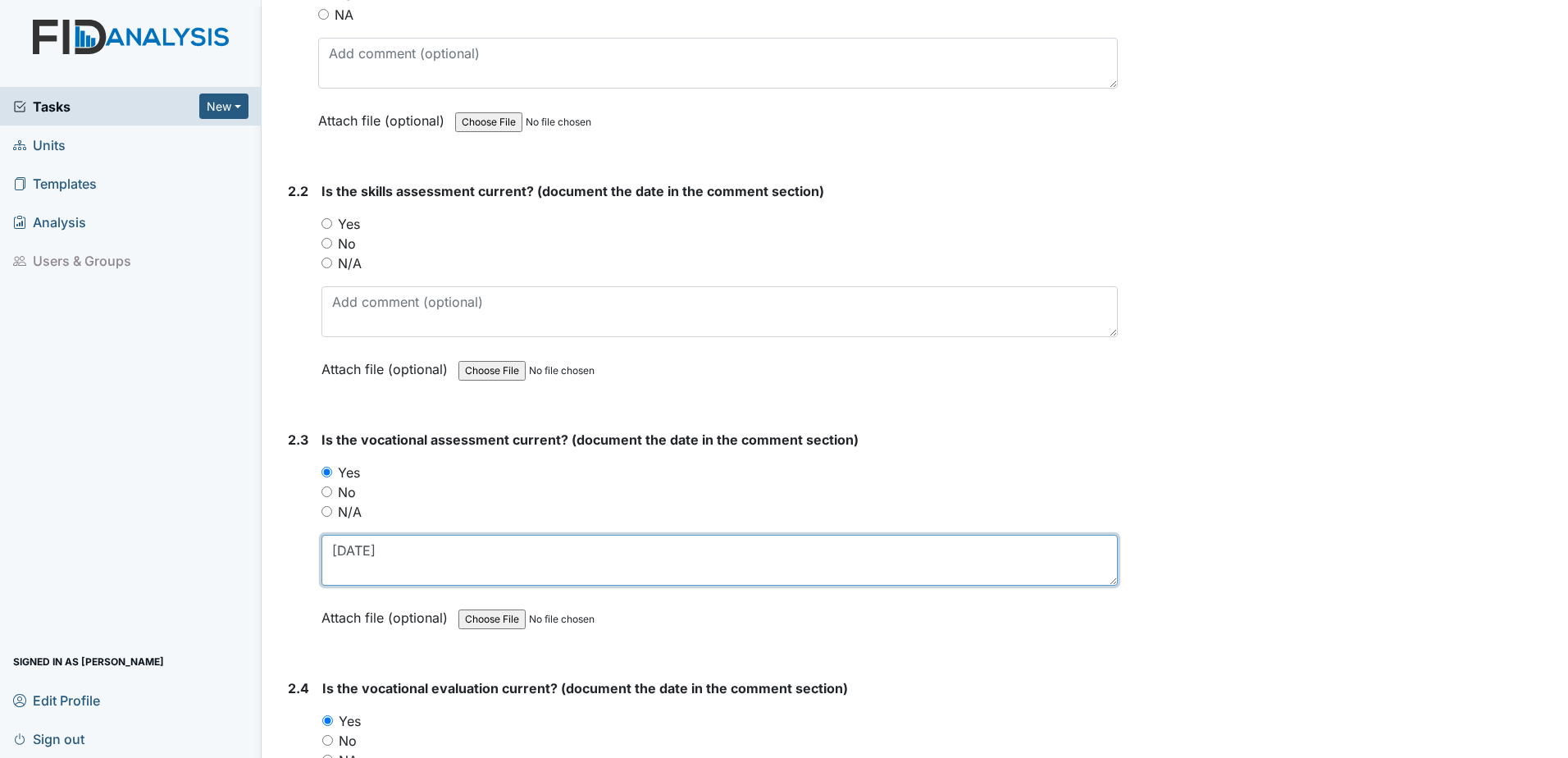
type textarea "[DATE]"
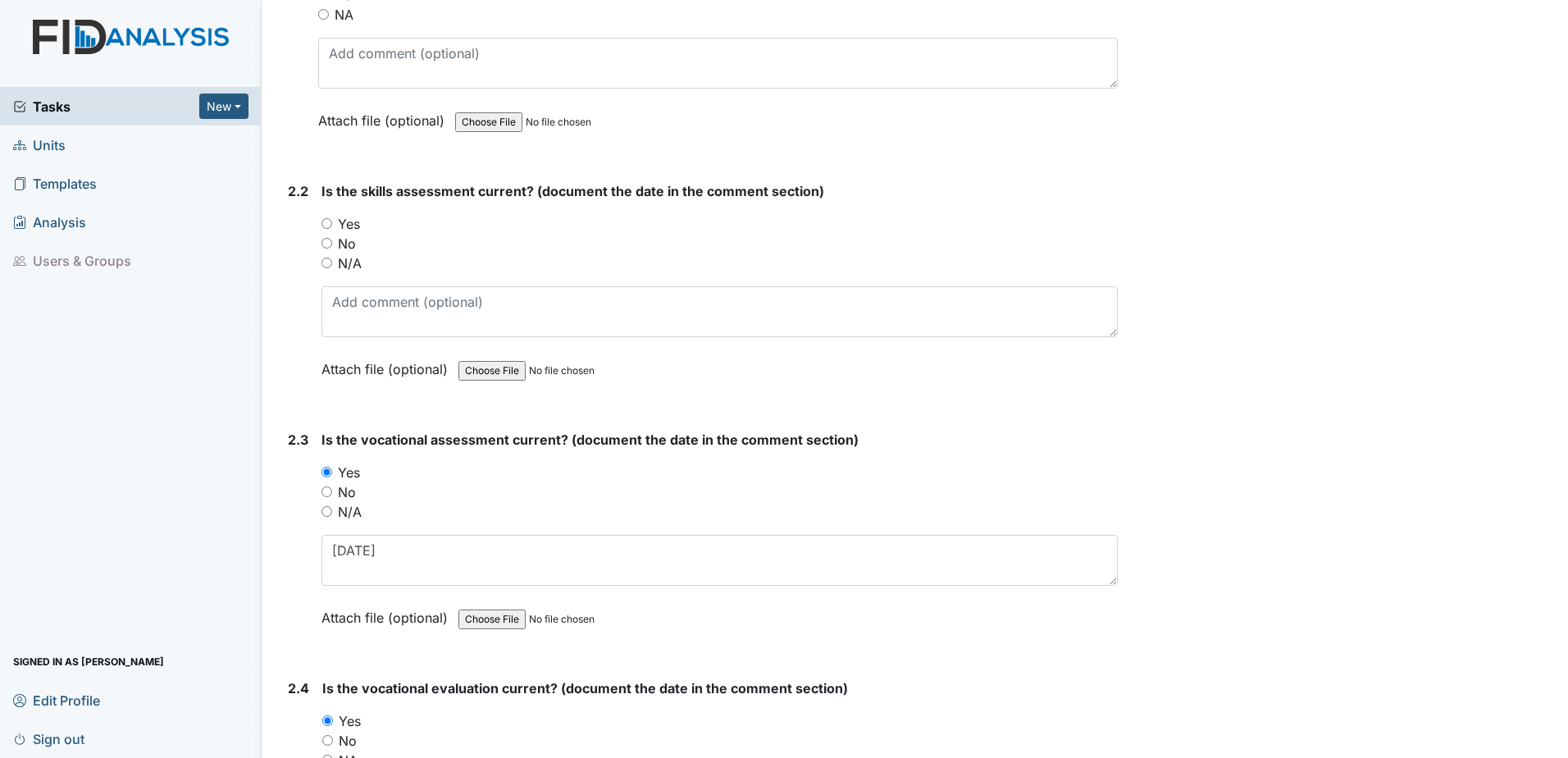
click at [350, 221] on label "Yes" at bounding box center [349, 224] width 22 height 19
click at [332, 221] on input "Yes" at bounding box center [327, 223] width 11 height 11
radio input "true"
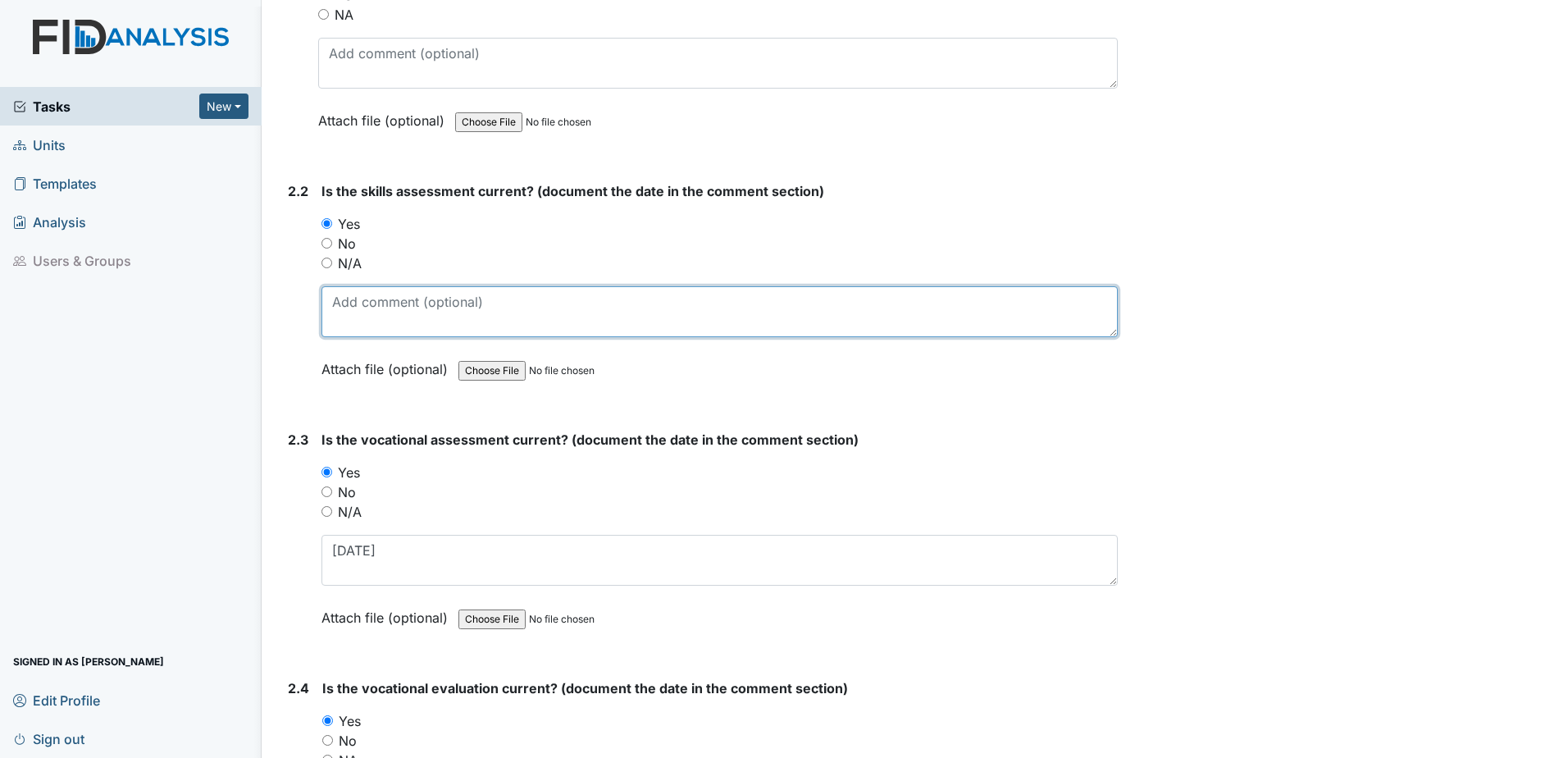
click at [356, 317] on textarea at bounding box center [719, 311] width 796 height 50
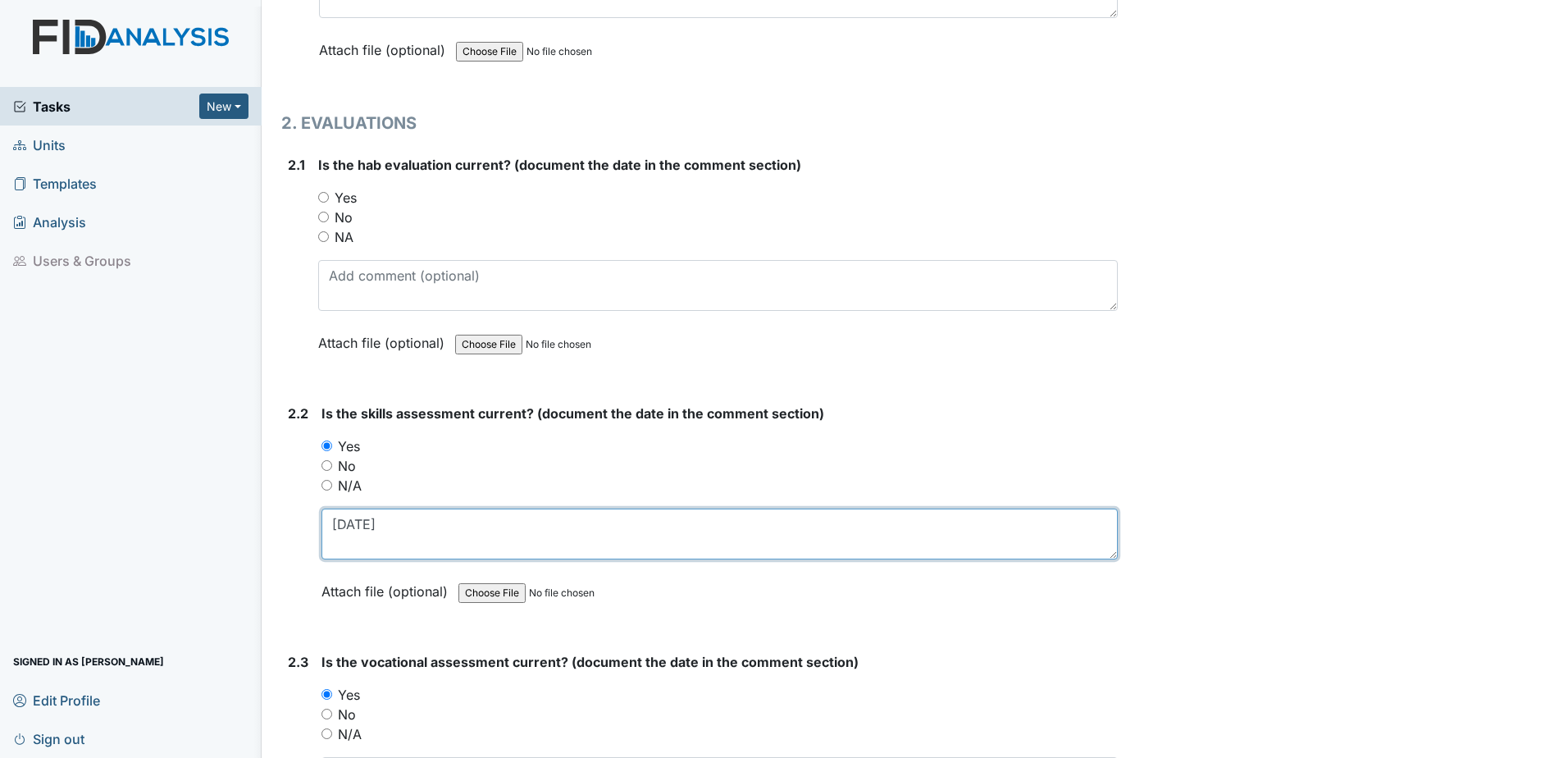
scroll to position [1504, 0]
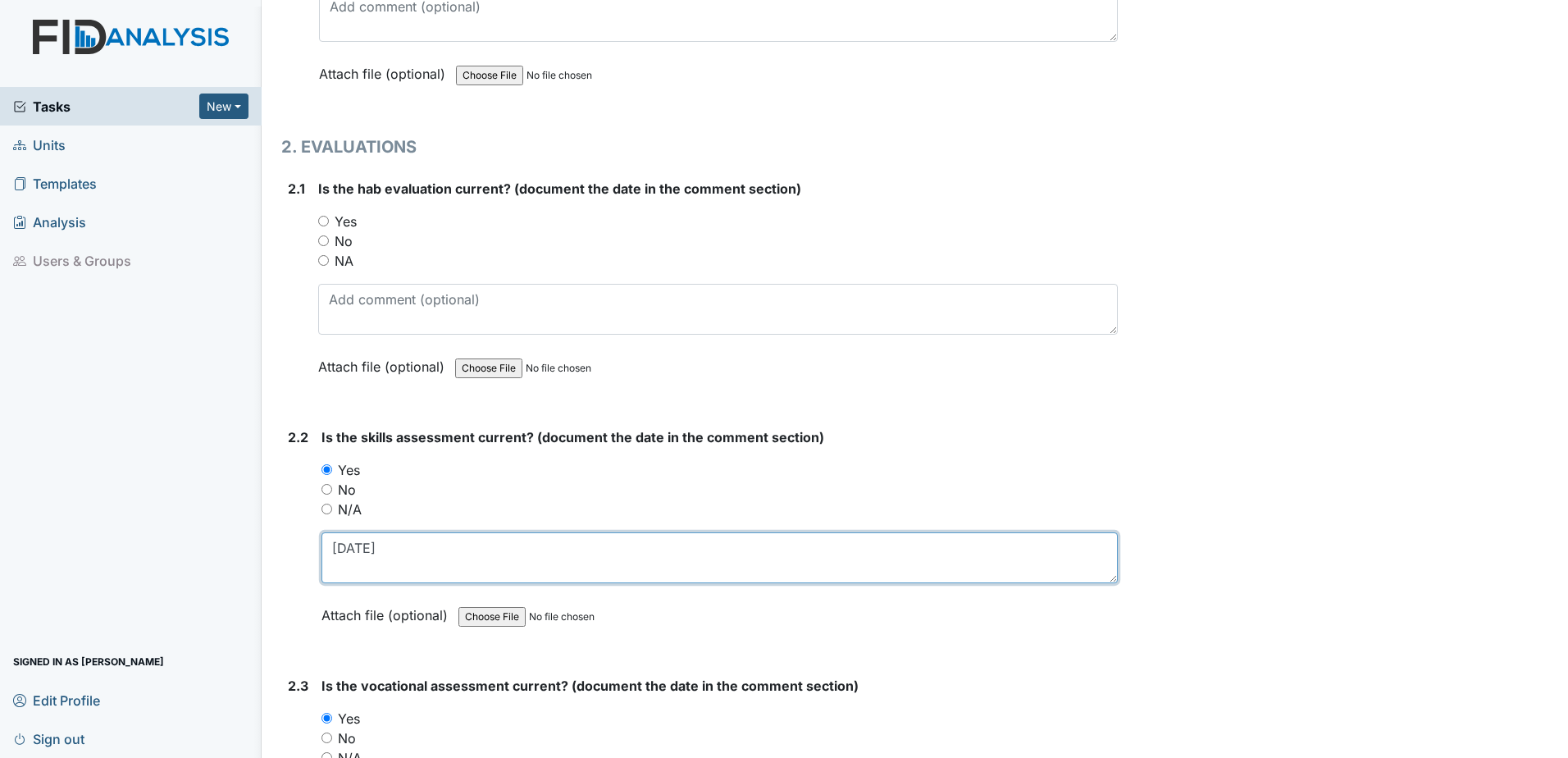
type textarea "[DATE]"
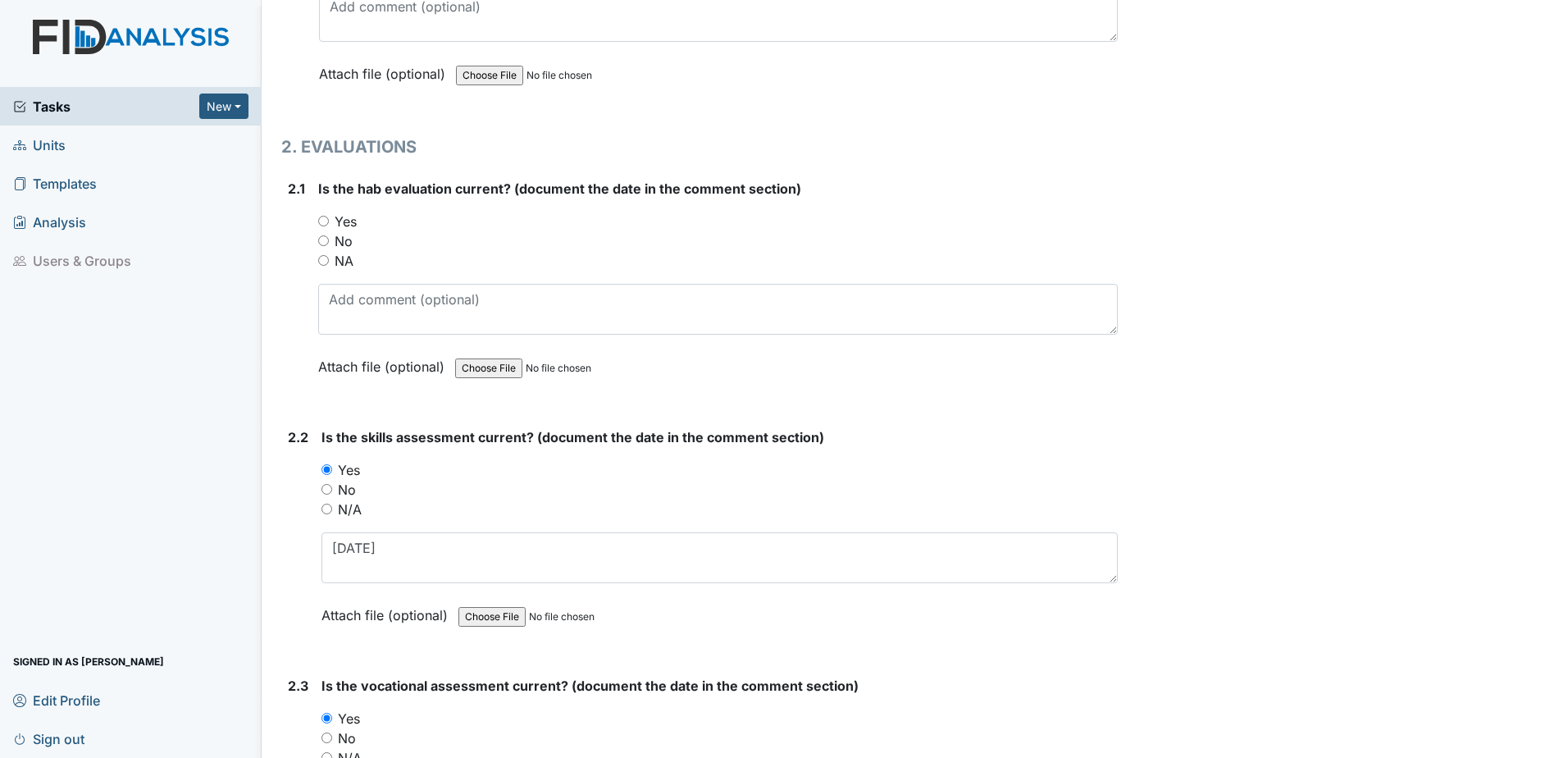
click at [347, 222] on label "Yes" at bounding box center [345, 221] width 22 height 19
click at [328, 222] on input "Yes" at bounding box center [323, 221] width 11 height 11
radio input "true"
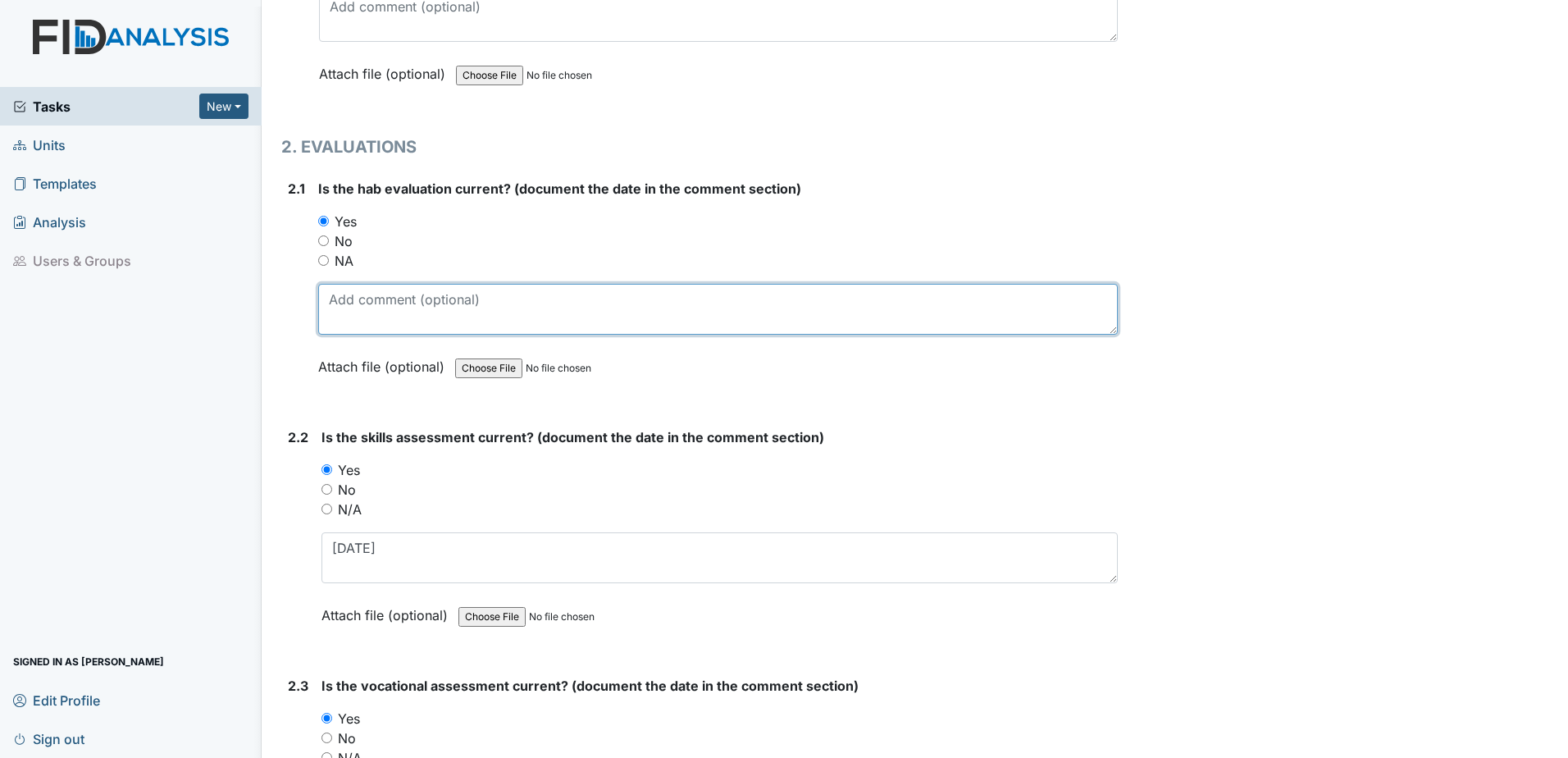
click at [360, 296] on textarea at bounding box center [717, 308] width 799 height 50
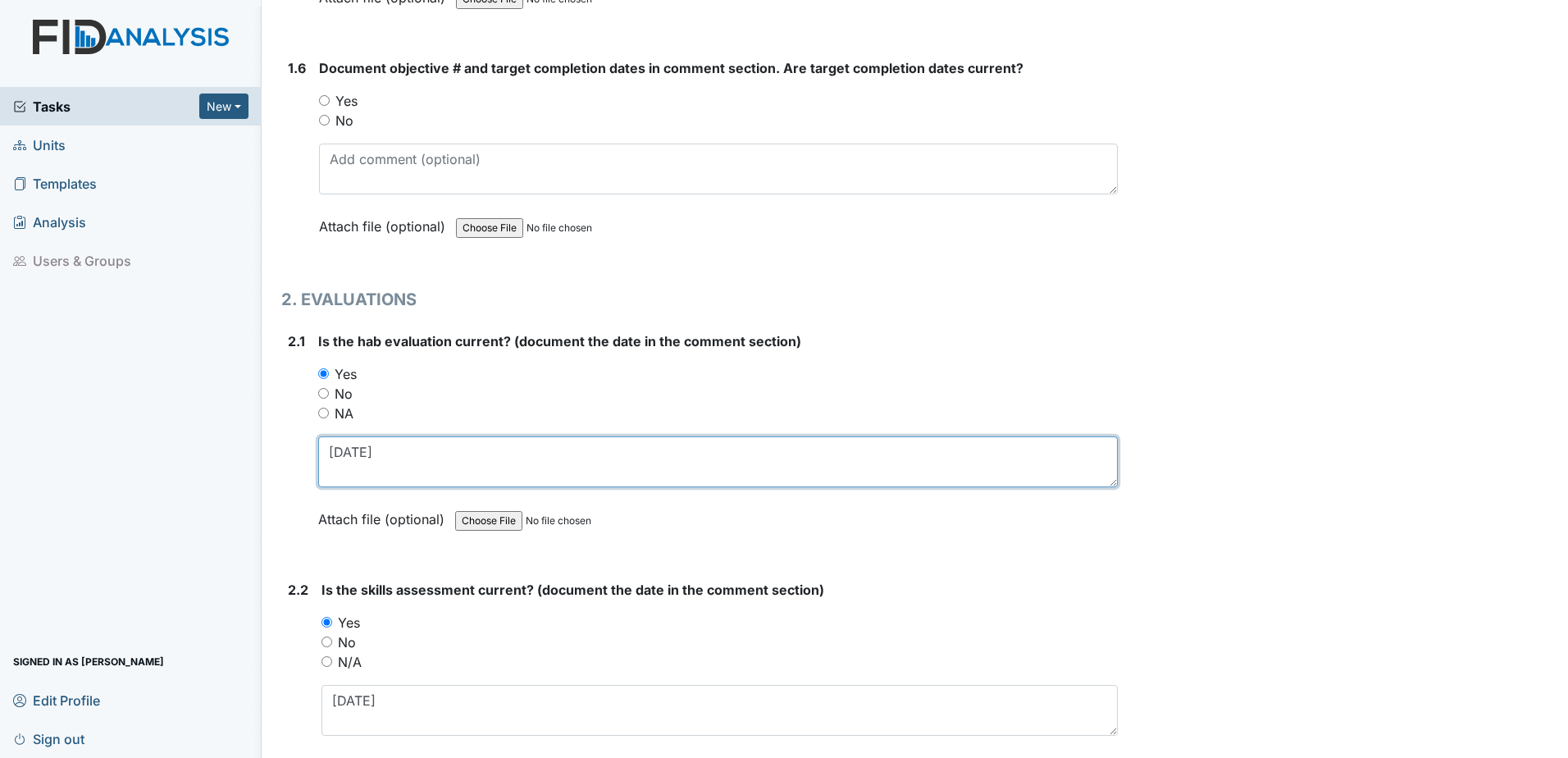
scroll to position [1176, 0]
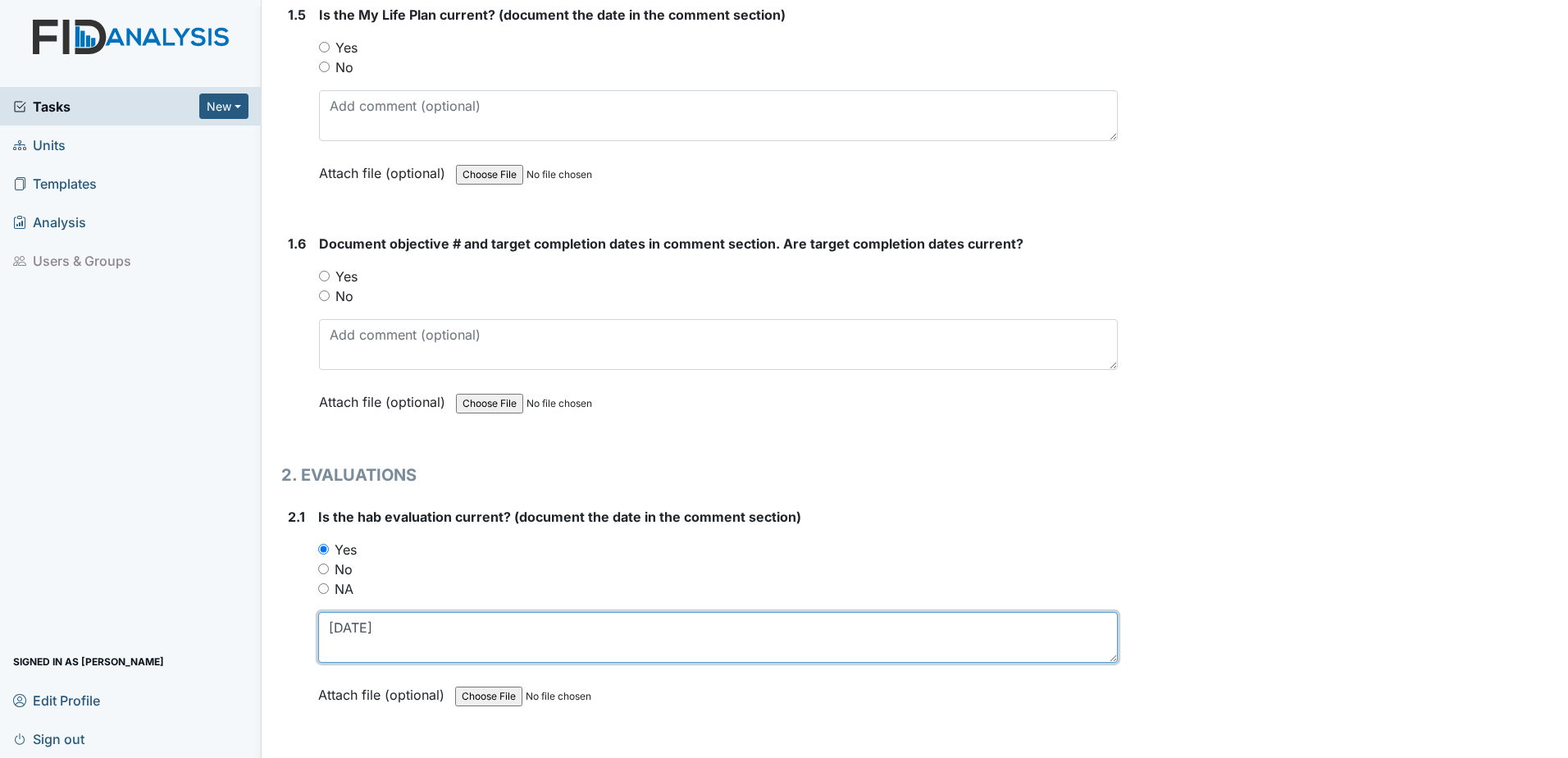
type textarea "[DATE]"
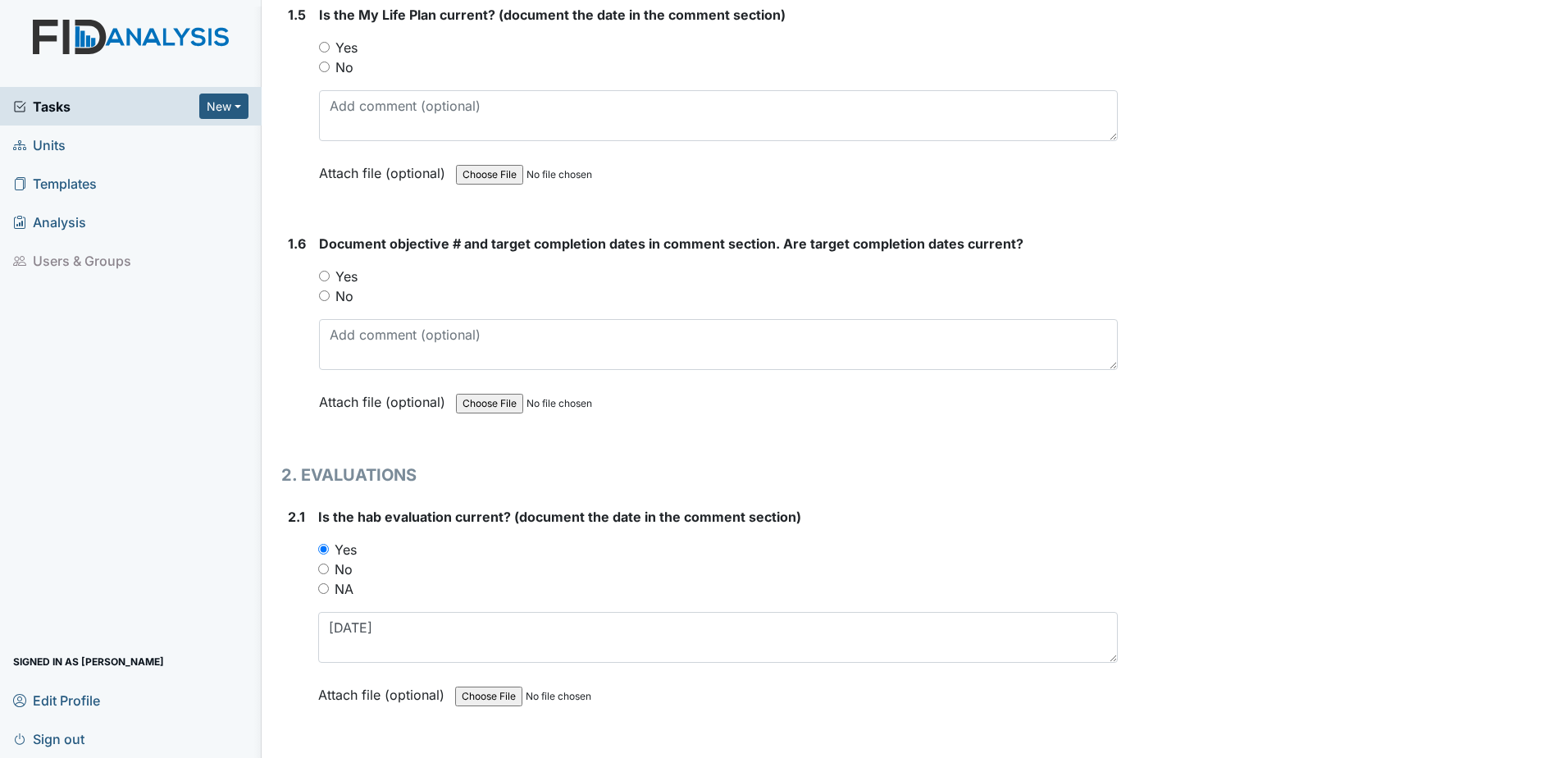
click at [349, 271] on label "Yes" at bounding box center [346, 276] width 22 height 19
click at [329, 271] on input "Yes" at bounding box center [324, 276] width 11 height 11
radio input "true"
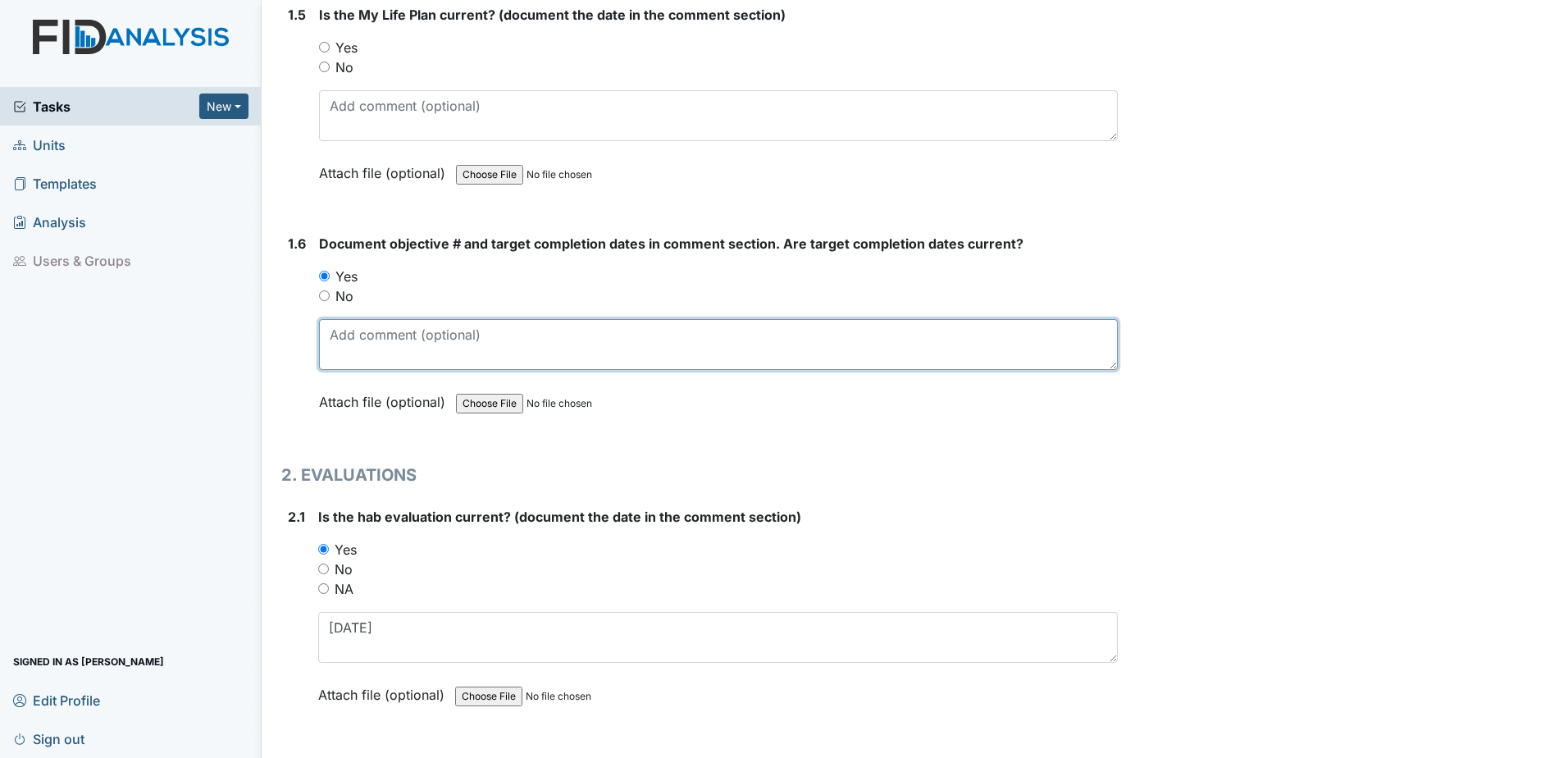
click at [366, 363] on textarea at bounding box center [718, 344] width 799 height 50
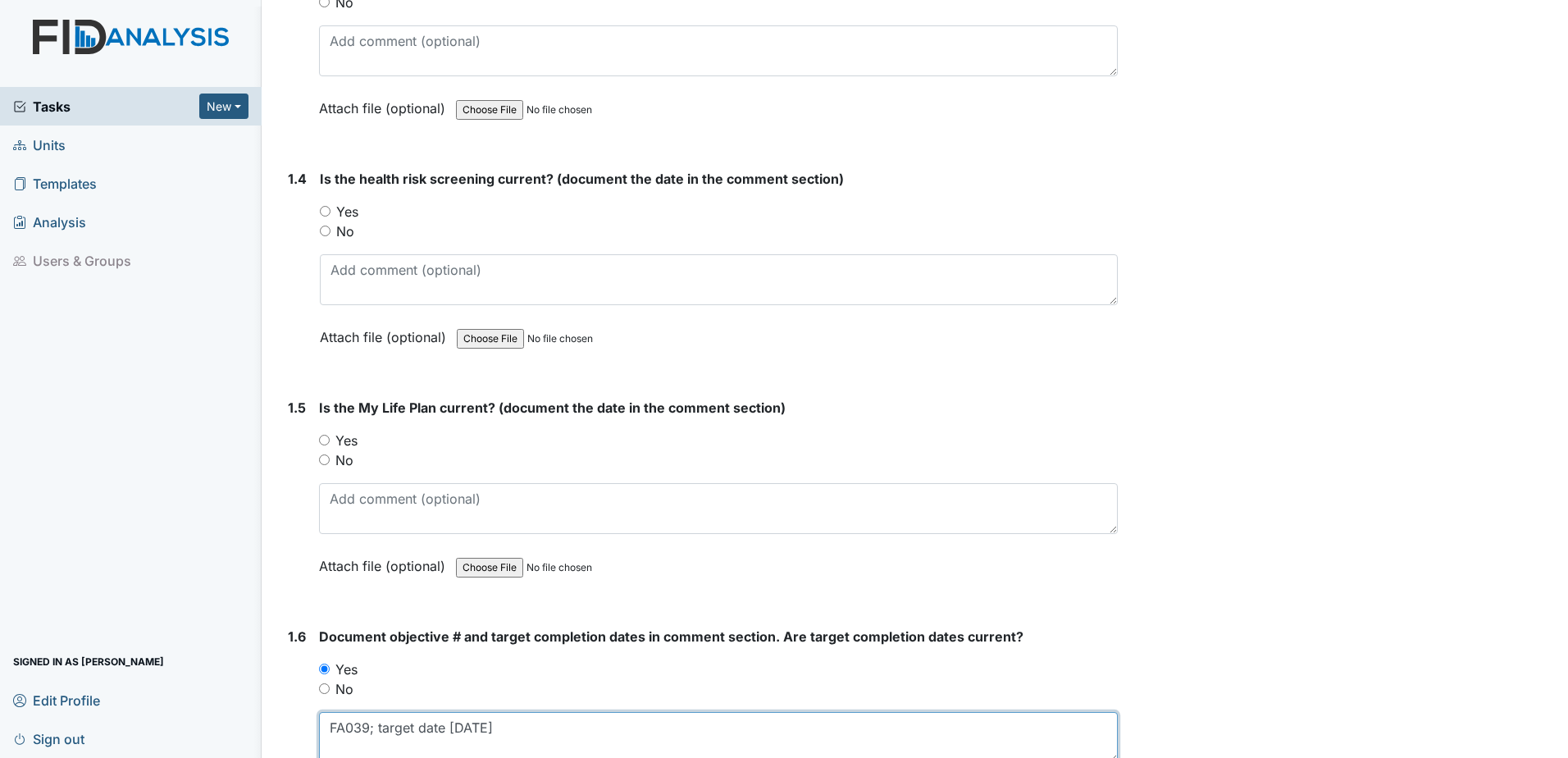
scroll to position [781, 0]
type textarea "FA039; target date 6.30.26"
click at [348, 445] on label "Yes" at bounding box center [346, 443] width 22 height 19
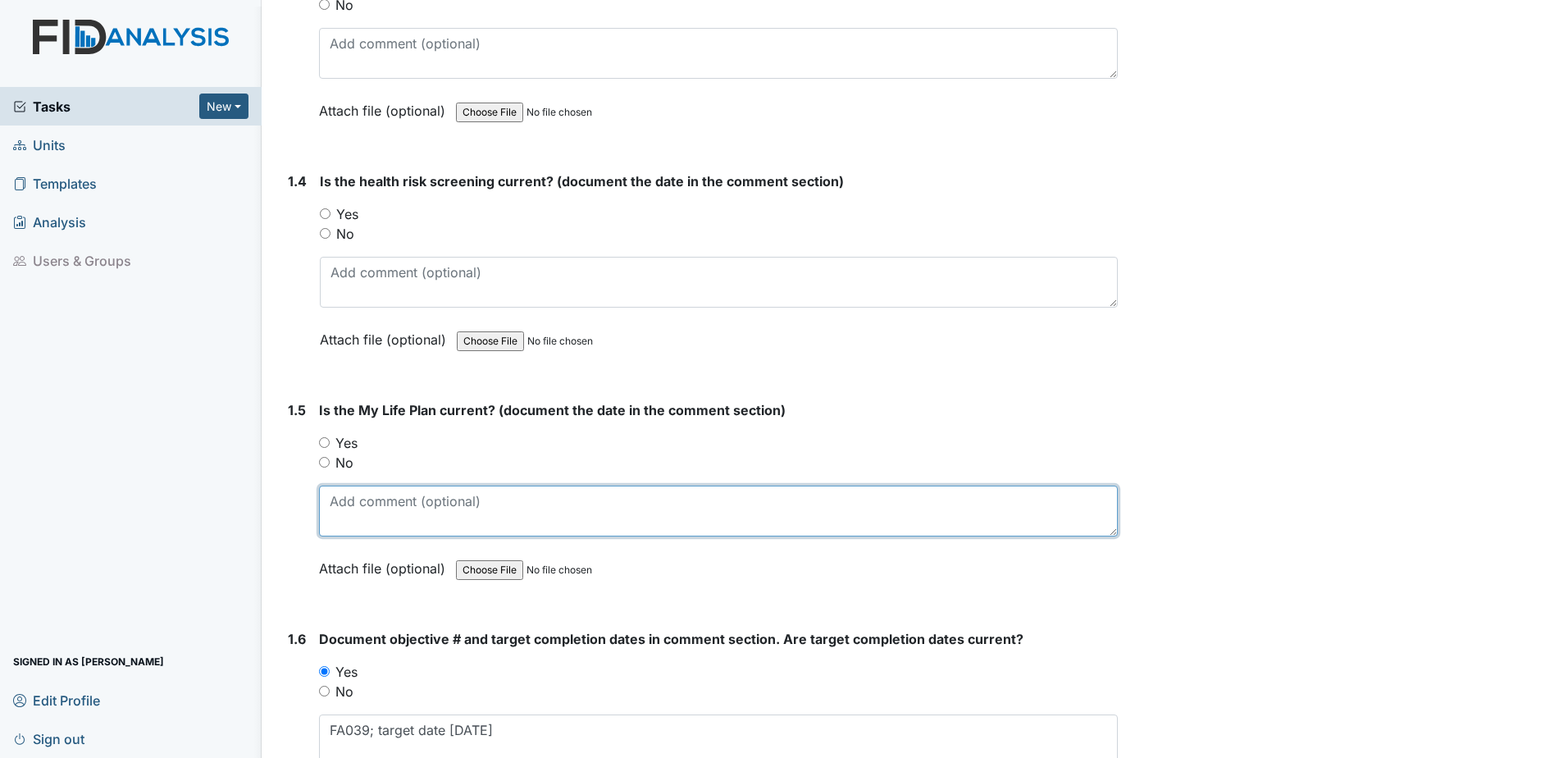
drag, startPoint x: 348, startPoint y: 445, endPoint x: 419, endPoint y: 498, distance: 88.6
click at [419, 498] on textarea at bounding box center [718, 510] width 799 height 50
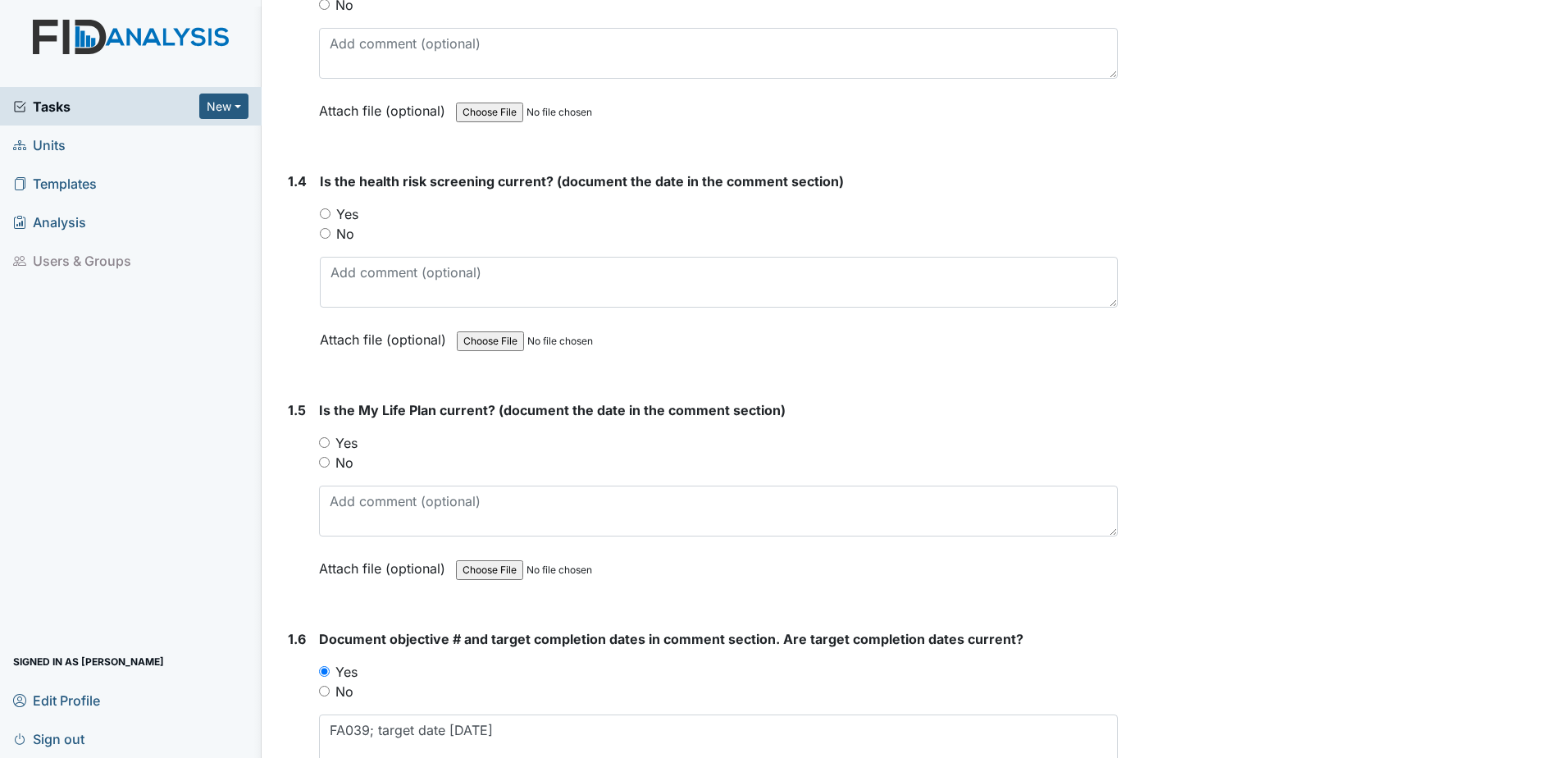
click at [325, 443] on input "Yes" at bounding box center [324, 443] width 11 height 11
radio input "true"
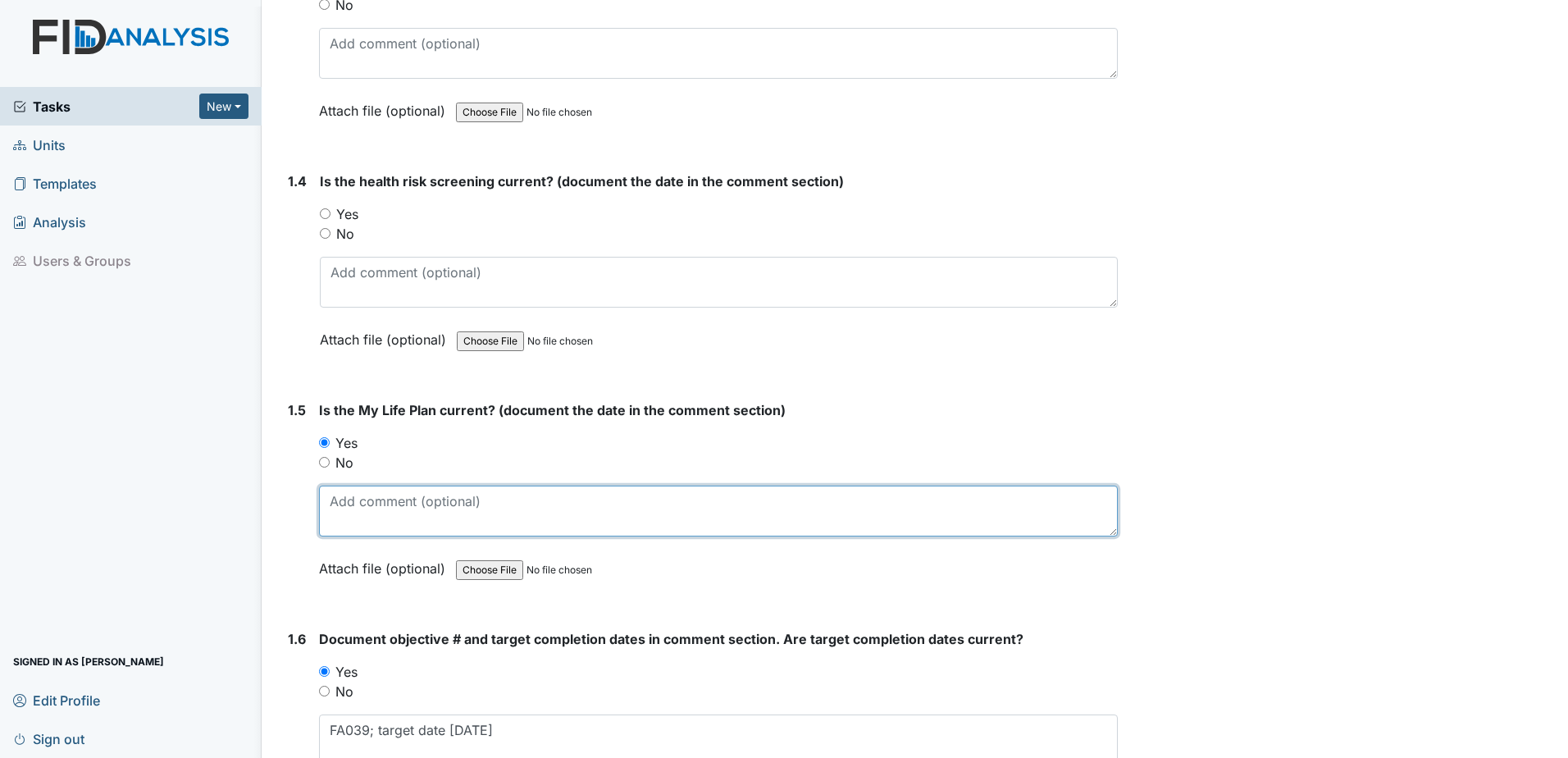
click at [355, 508] on textarea at bounding box center [718, 510] width 799 height 50
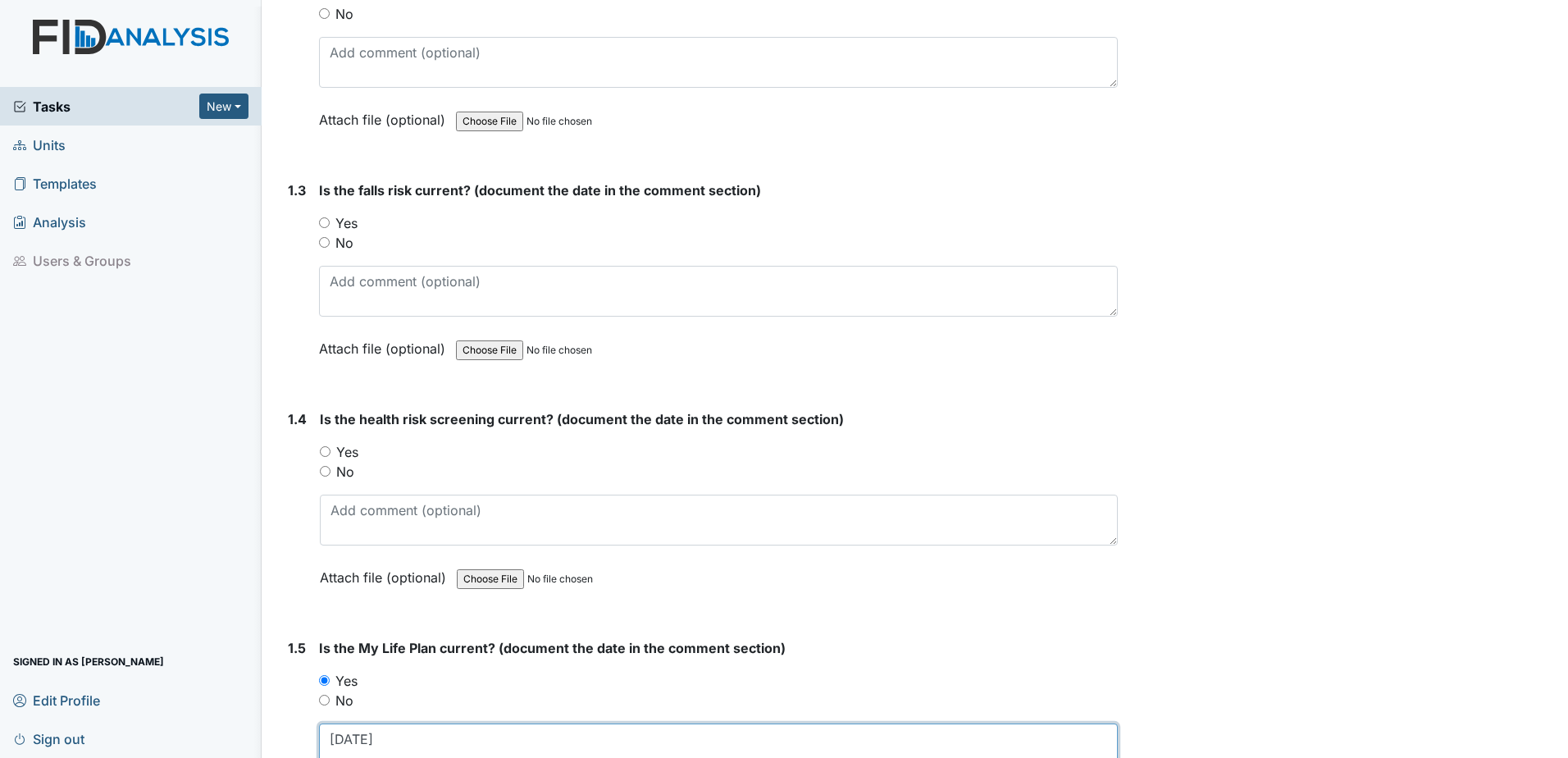
scroll to position [535, 0]
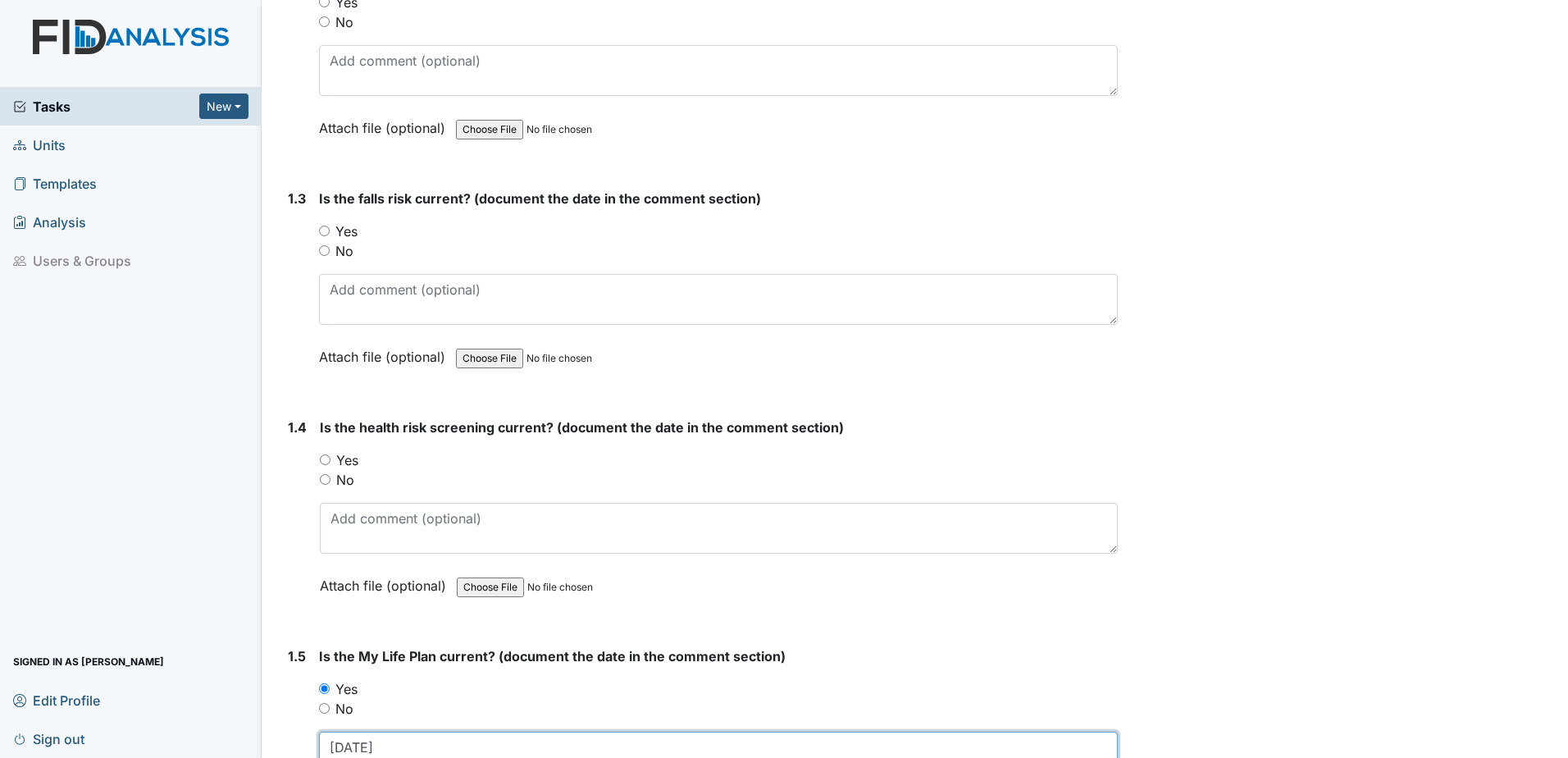
type textarea "6.19.25"
click at [346, 460] on label "Yes" at bounding box center [347, 460] width 22 height 19
click at [330, 460] on input "Yes" at bounding box center [325, 460] width 11 height 11
radio input "true"
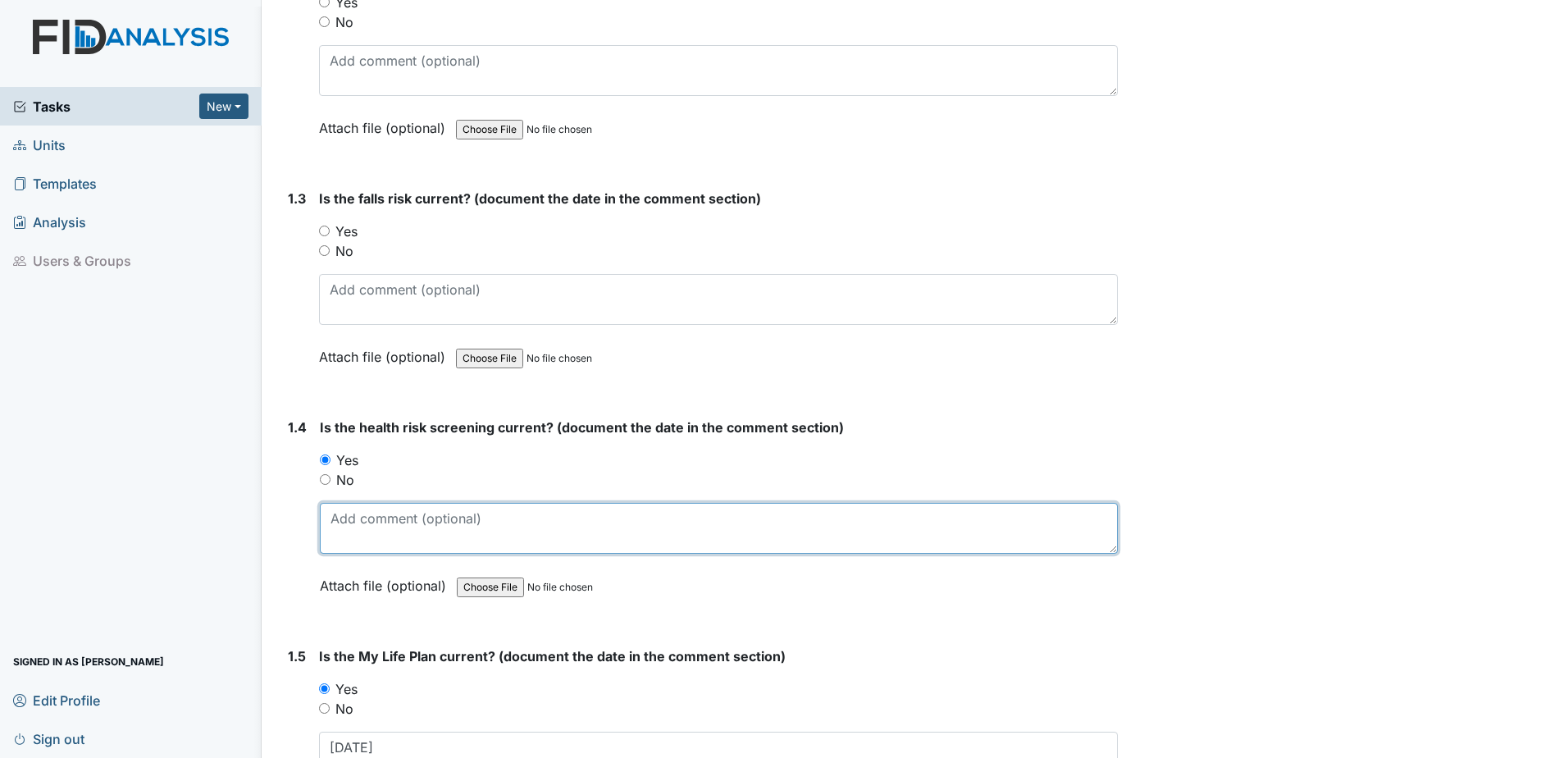
click at [362, 527] on textarea at bounding box center [718, 528] width 798 height 50
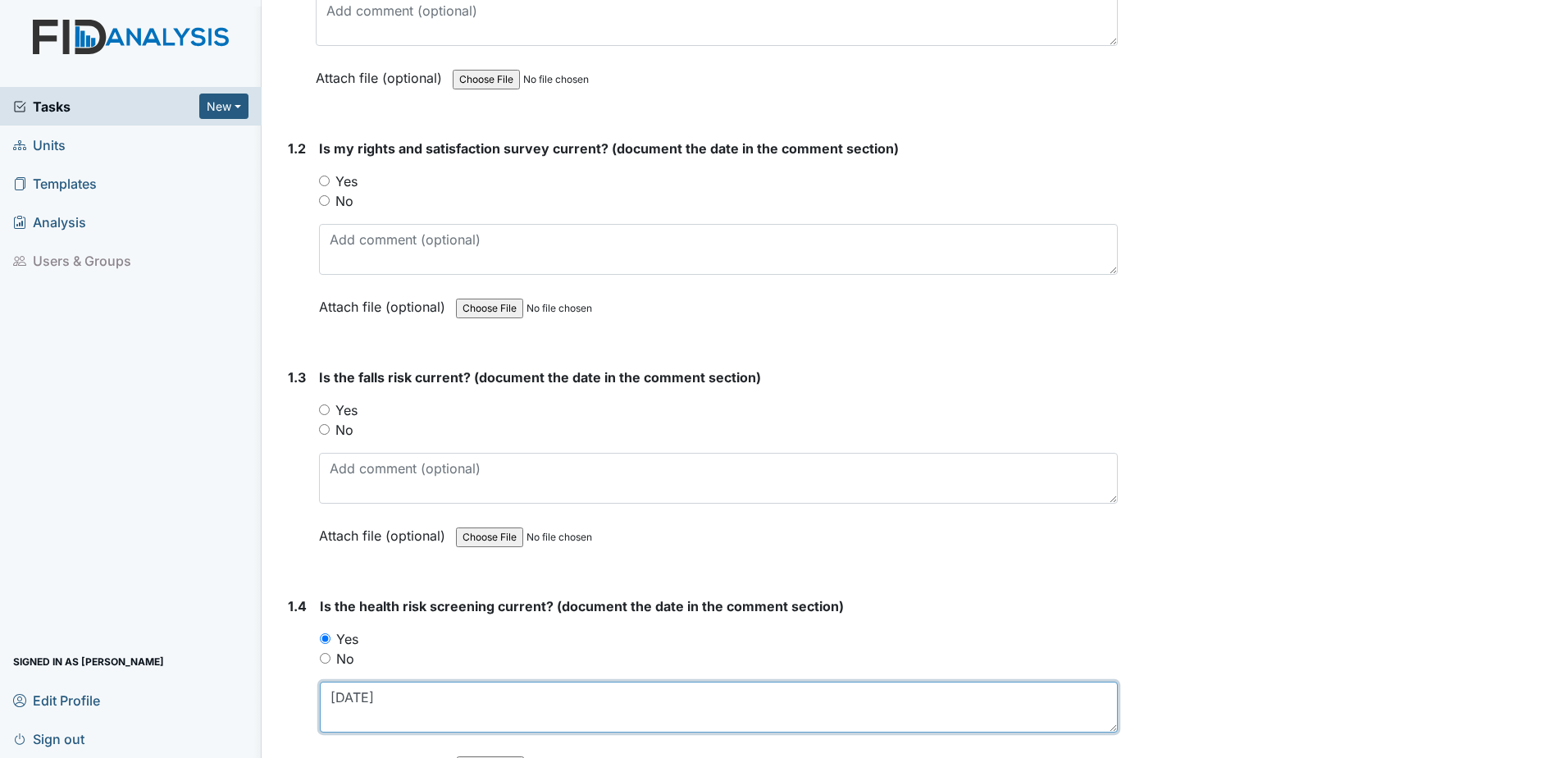
scroll to position [289, 0]
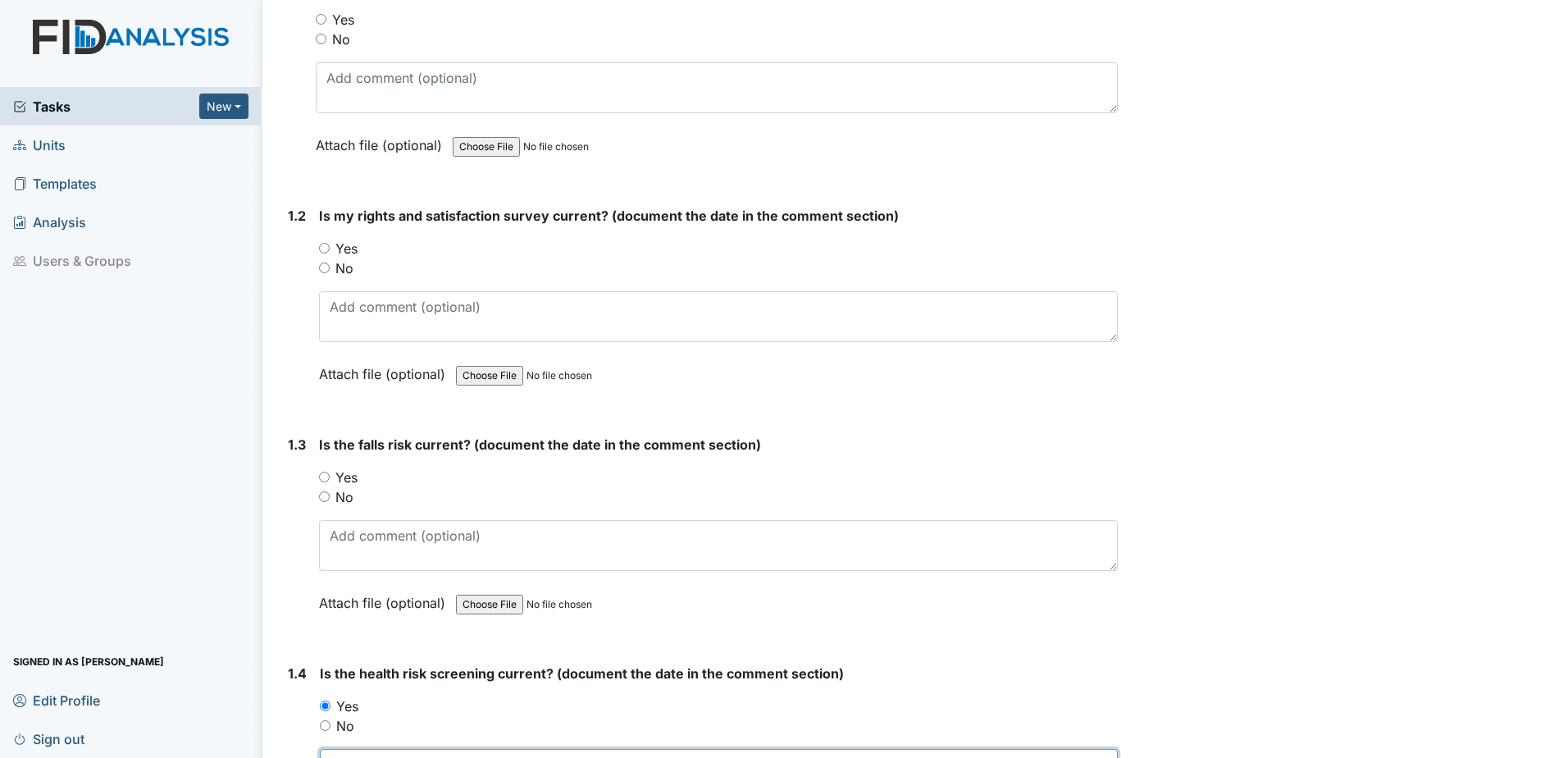
type textarea "6.19.25"
click at [327, 482] on div "Yes" at bounding box center [718, 477] width 799 height 19
click at [336, 499] on label "No" at bounding box center [344, 497] width 18 height 19
click at [329, 499] on input "No" at bounding box center [324, 497] width 11 height 11
radio input "true"
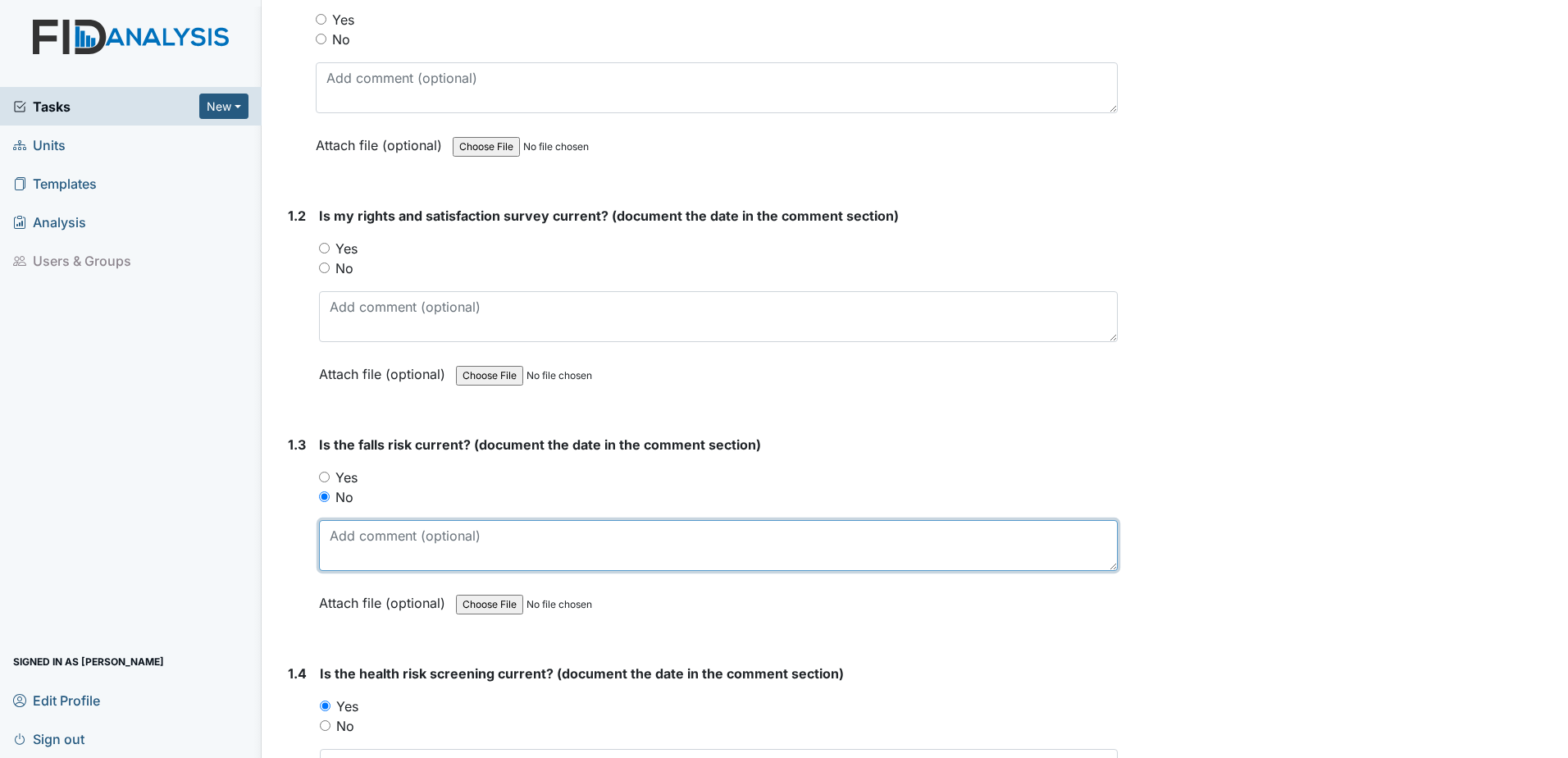
click at [349, 538] on textarea at bounding box center [718, 545] width 799 height 50
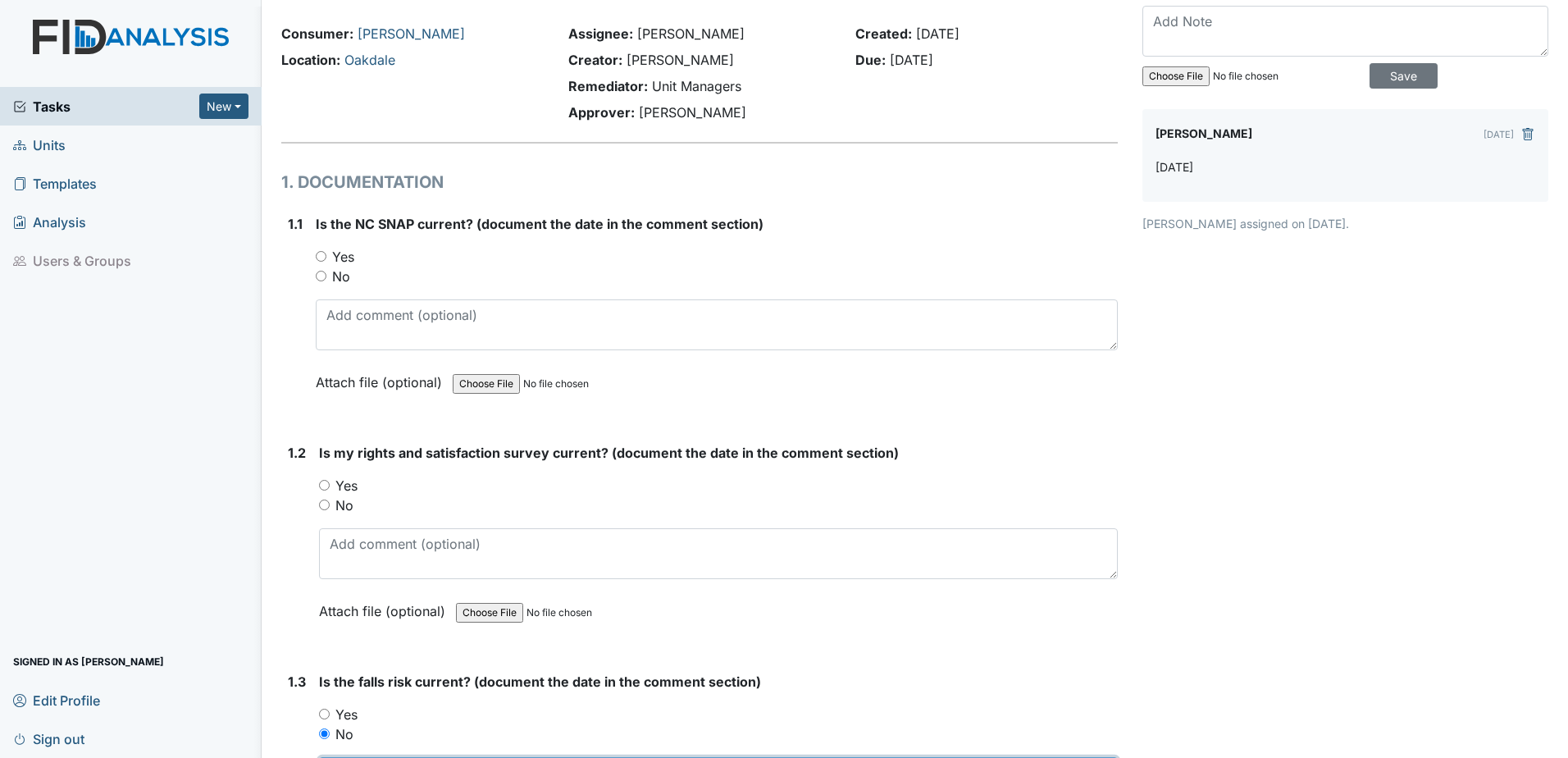
scroll to position [43, 0]
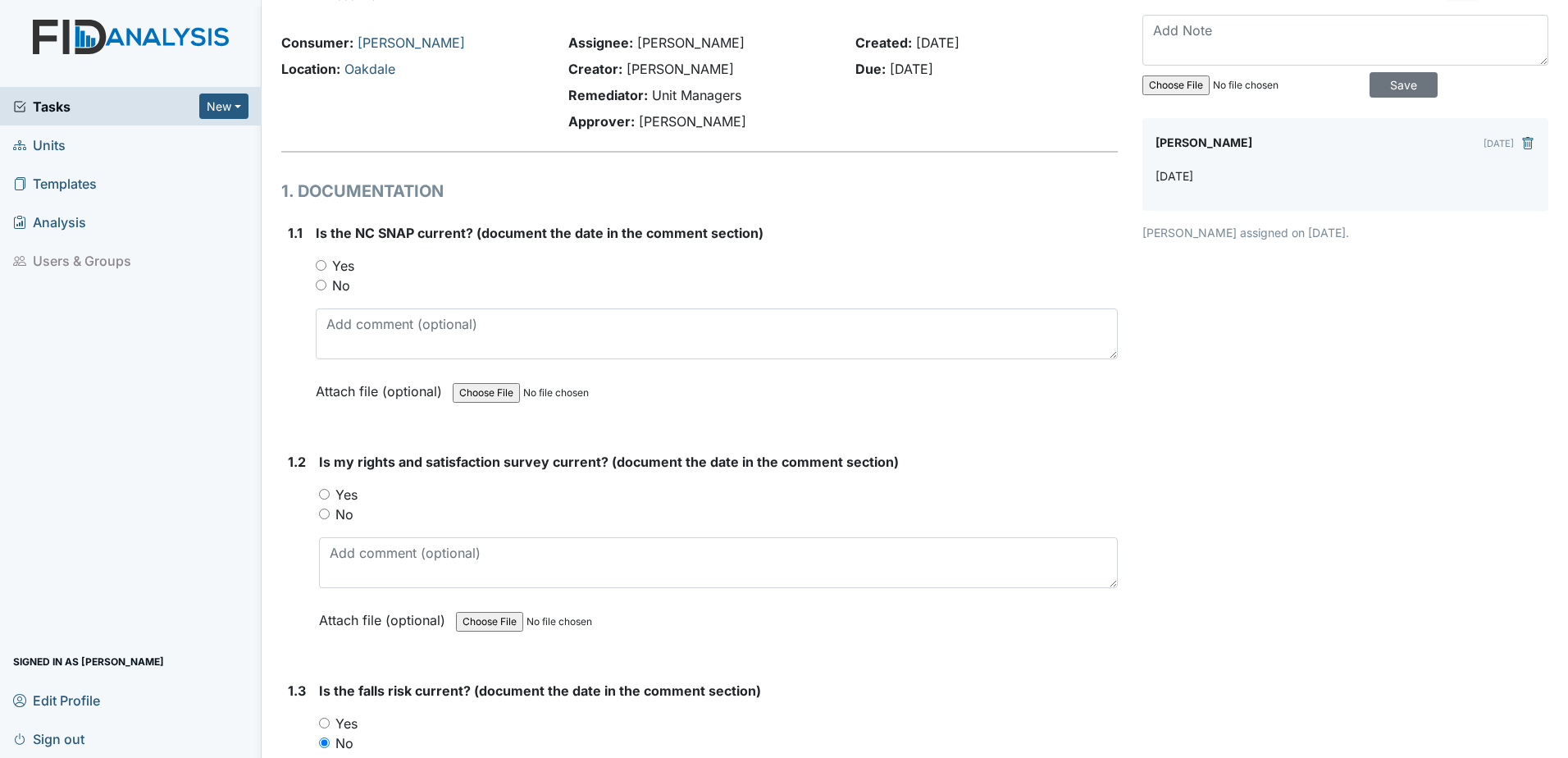
type textarea "10.14.21"
click at [343, 493] on label "Yes" at bounding box center [346, 494] width 22 height 19
click at [329, 493] on input "Yes" at bounding box center [324, 494] width 11 height 11
radio input "true"
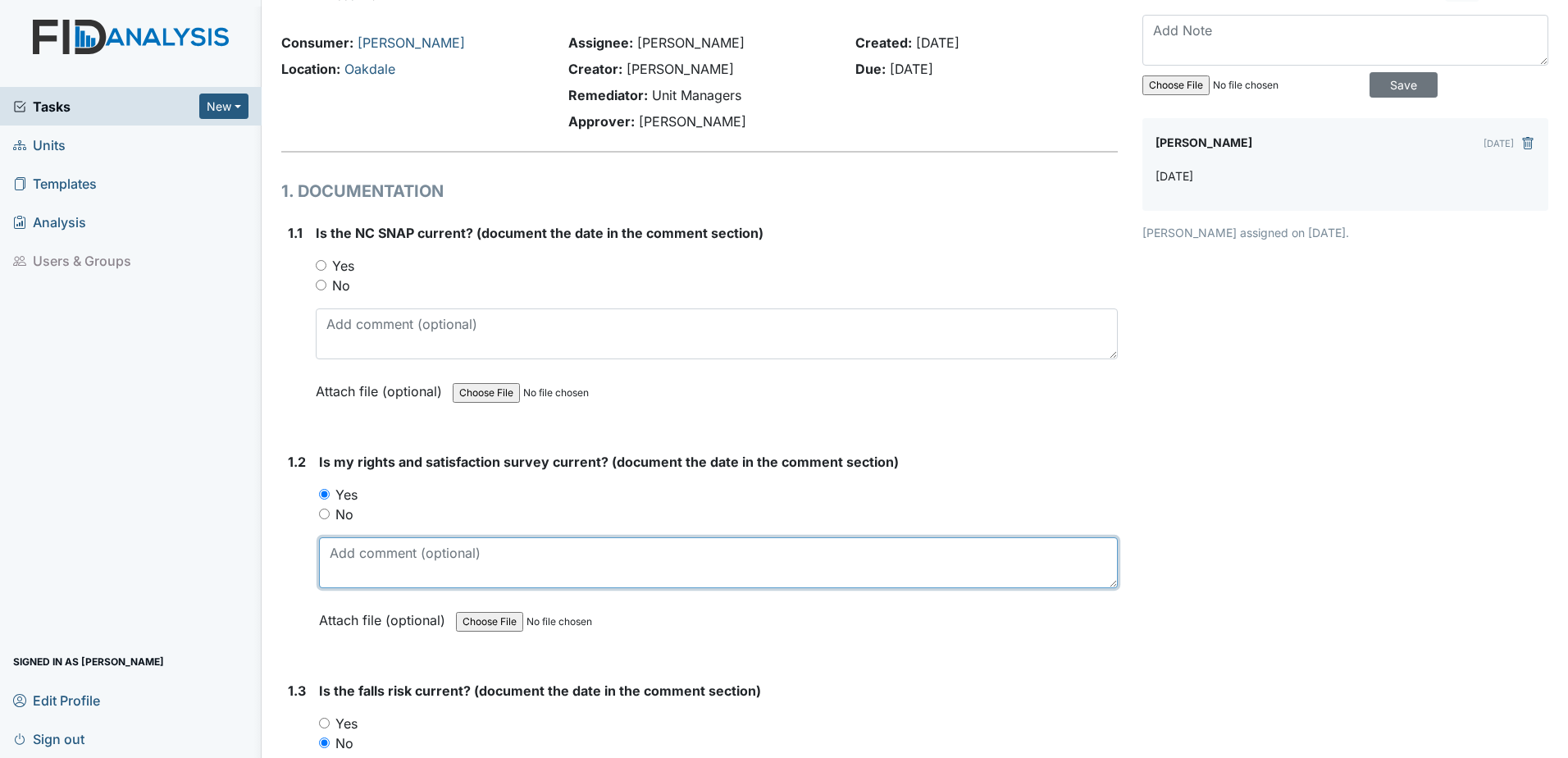
click at [352, 549] on textarea at bounding box center [718, 562] width 799 height 50
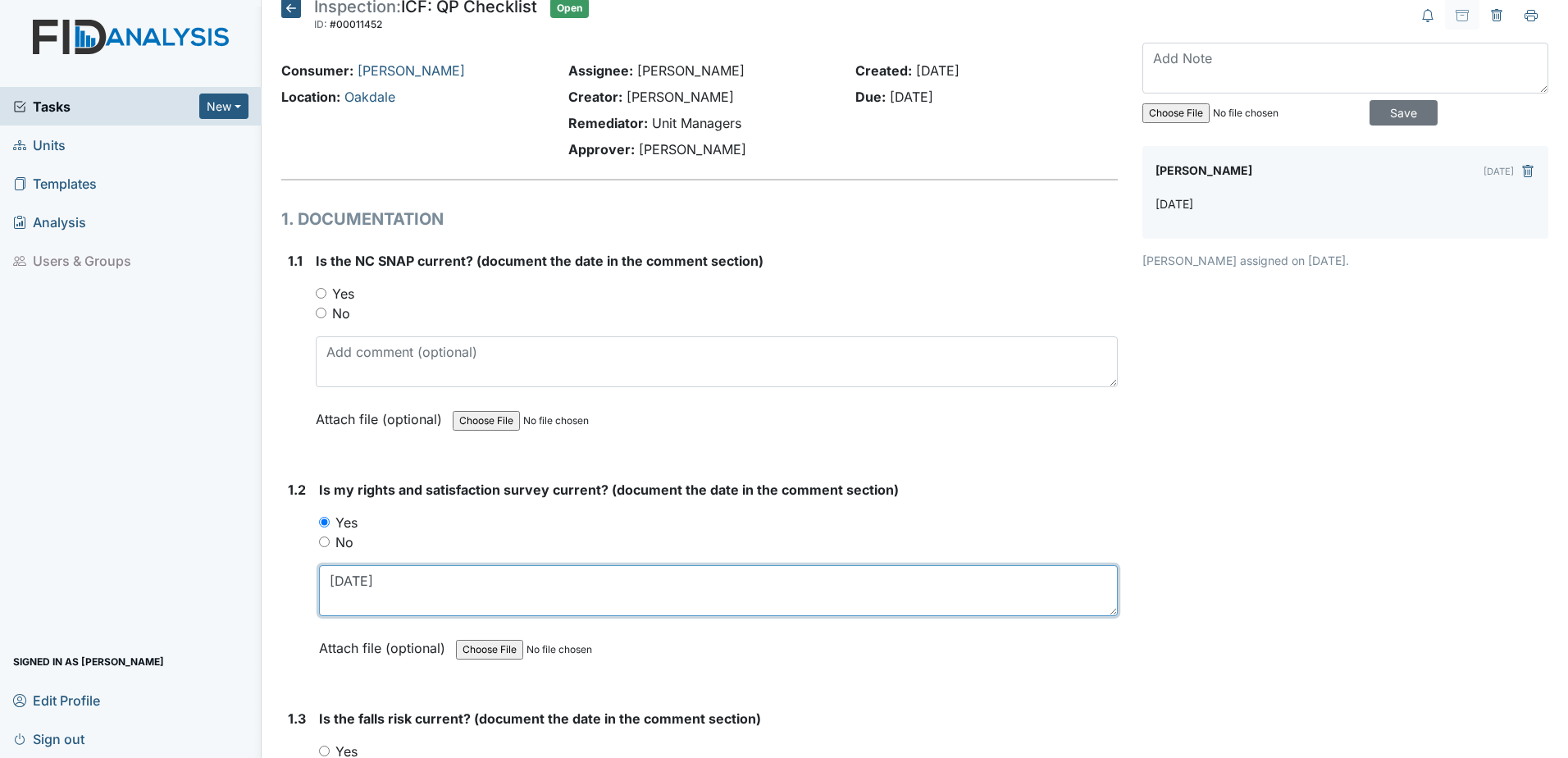
scroll to position [0, 0]
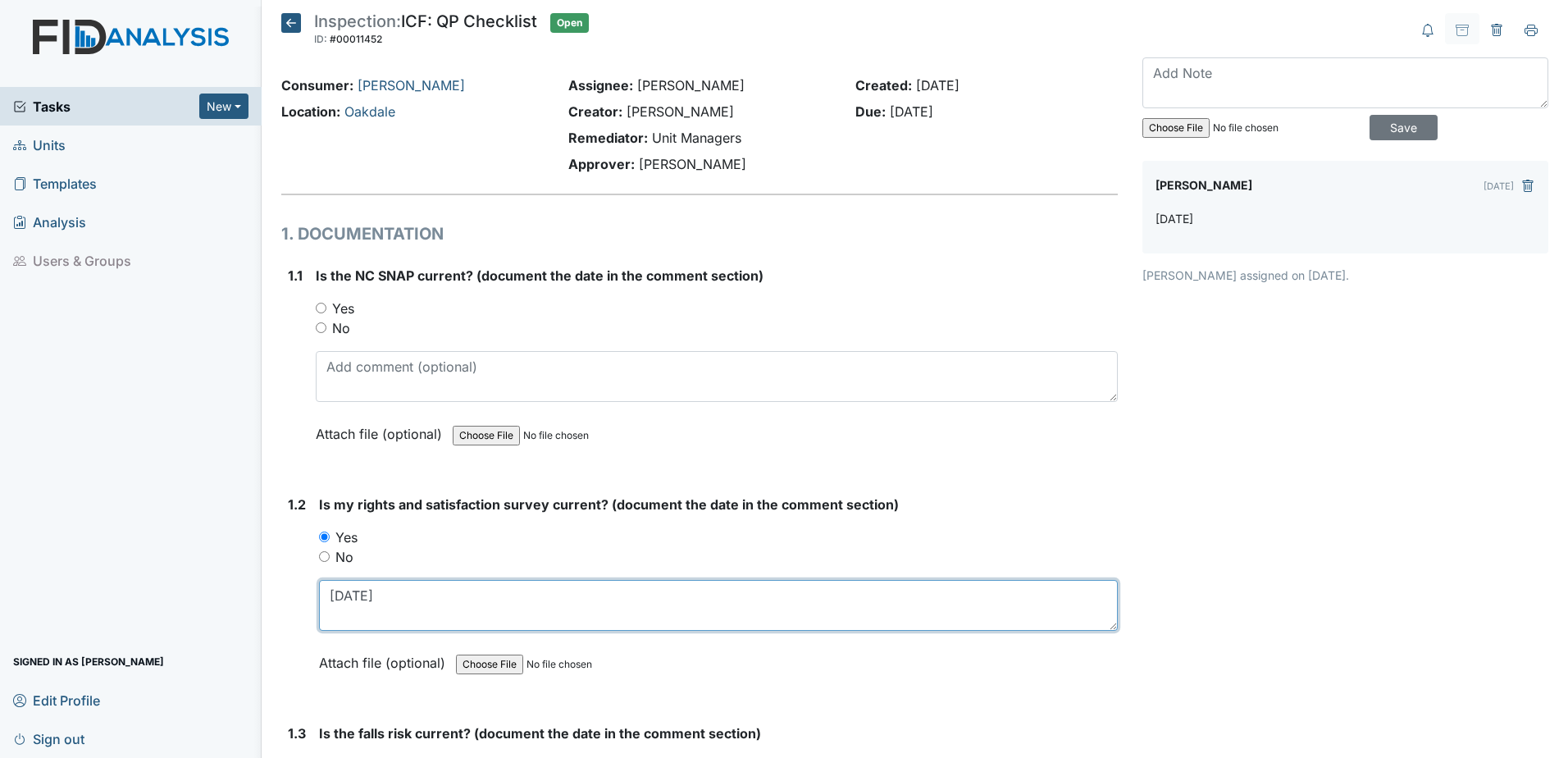
type textarea "6.19.25"
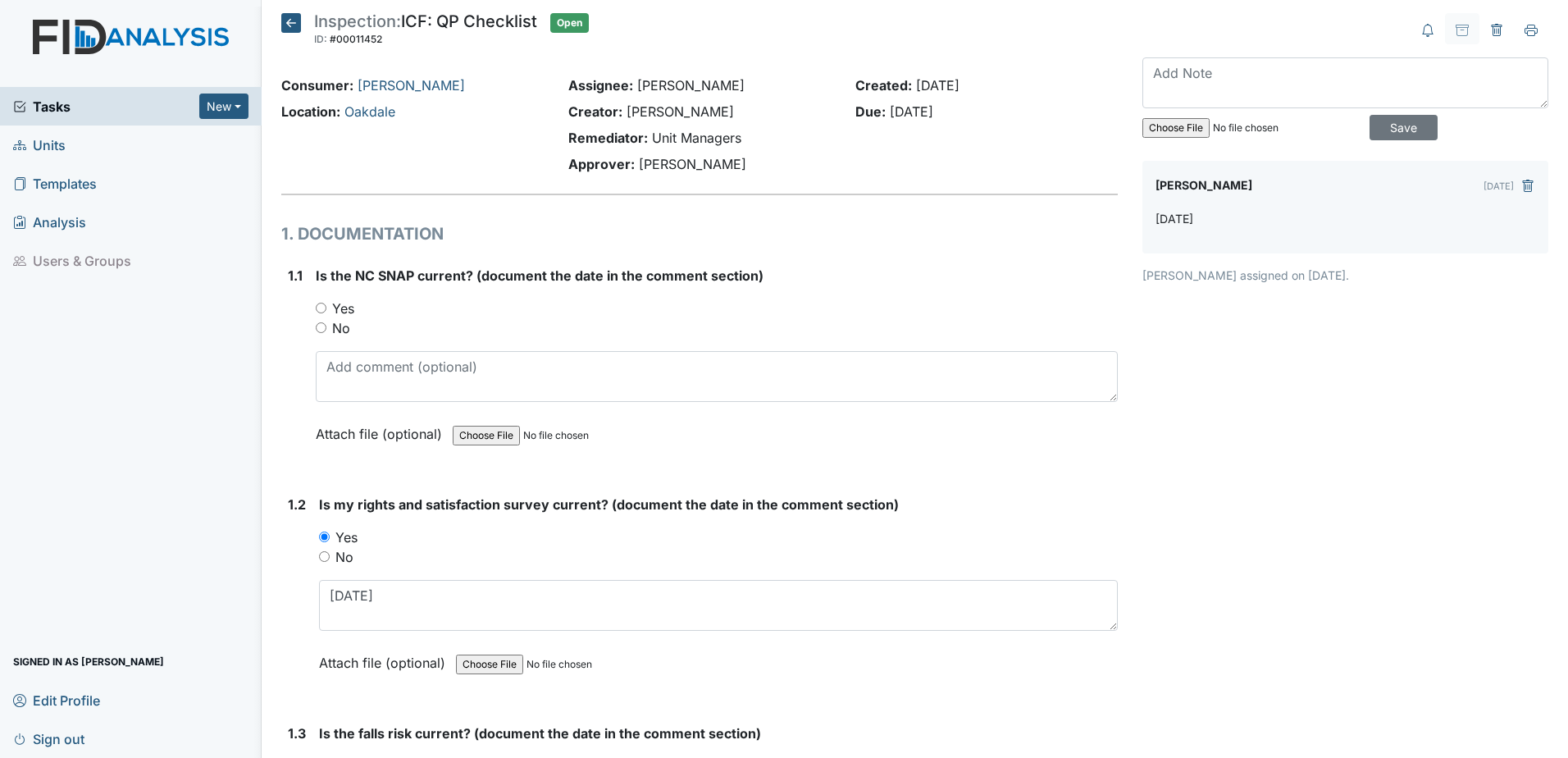
click at [345, 306] on label "Yes" at bounding box center [343, 308] width 22 height 19
click at [327, 306] on input "Yes" at bounding box center [321, 308] width 11 height 11
radio input "true"
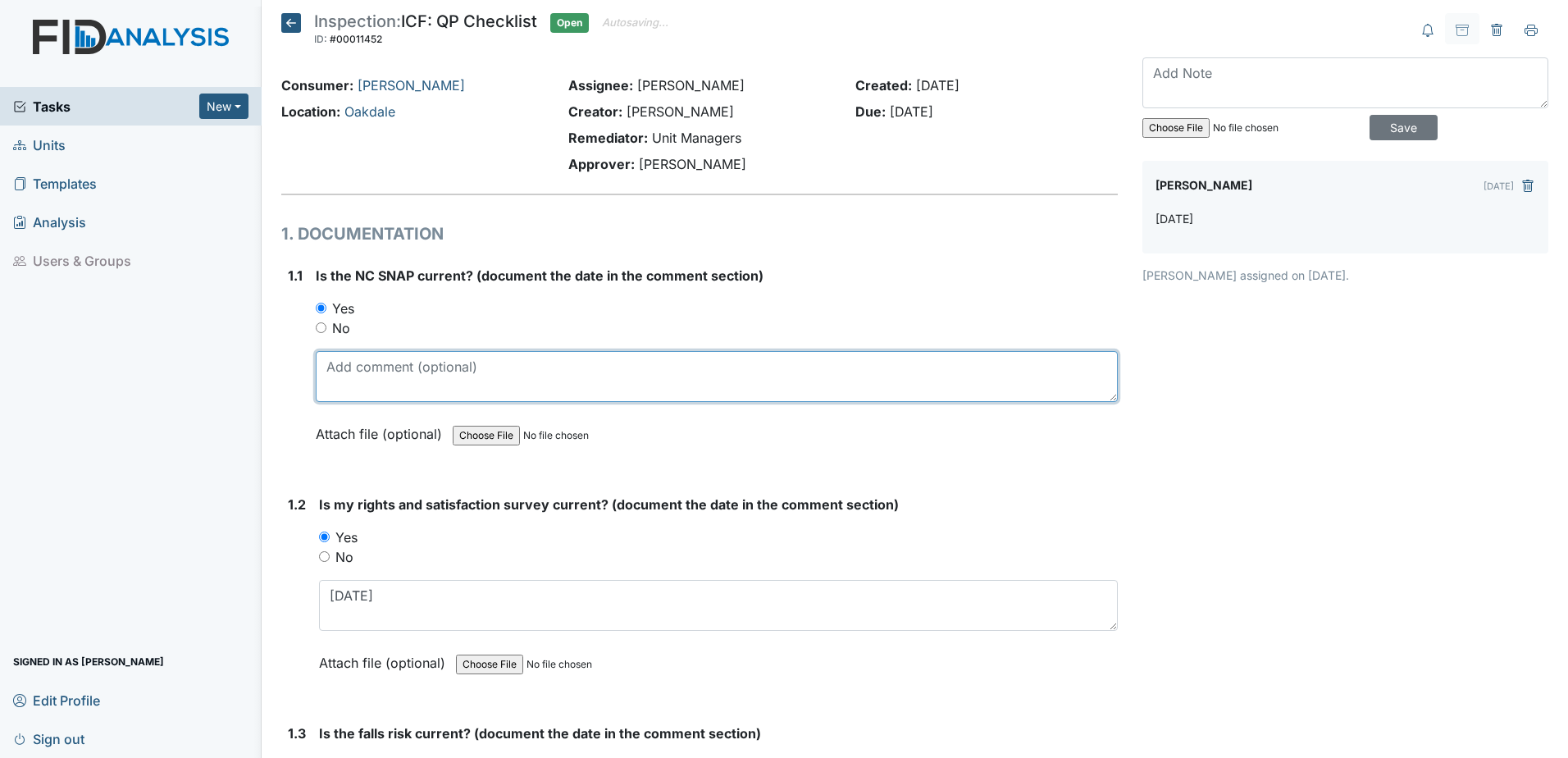
click at [345, 401] on textarea at bounding box center [717, 375] width 802 height 50
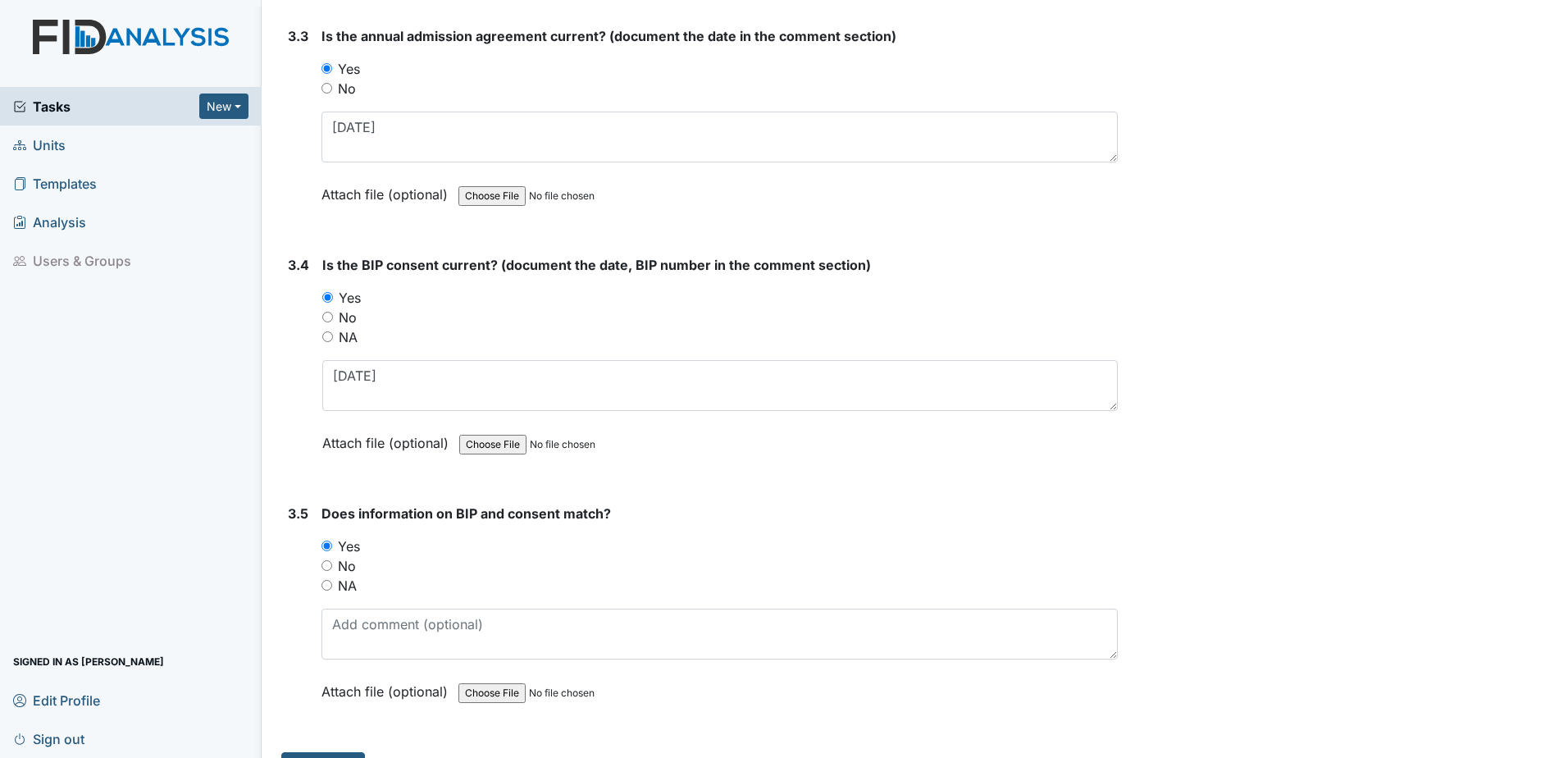
scroll to position [4374, 0]
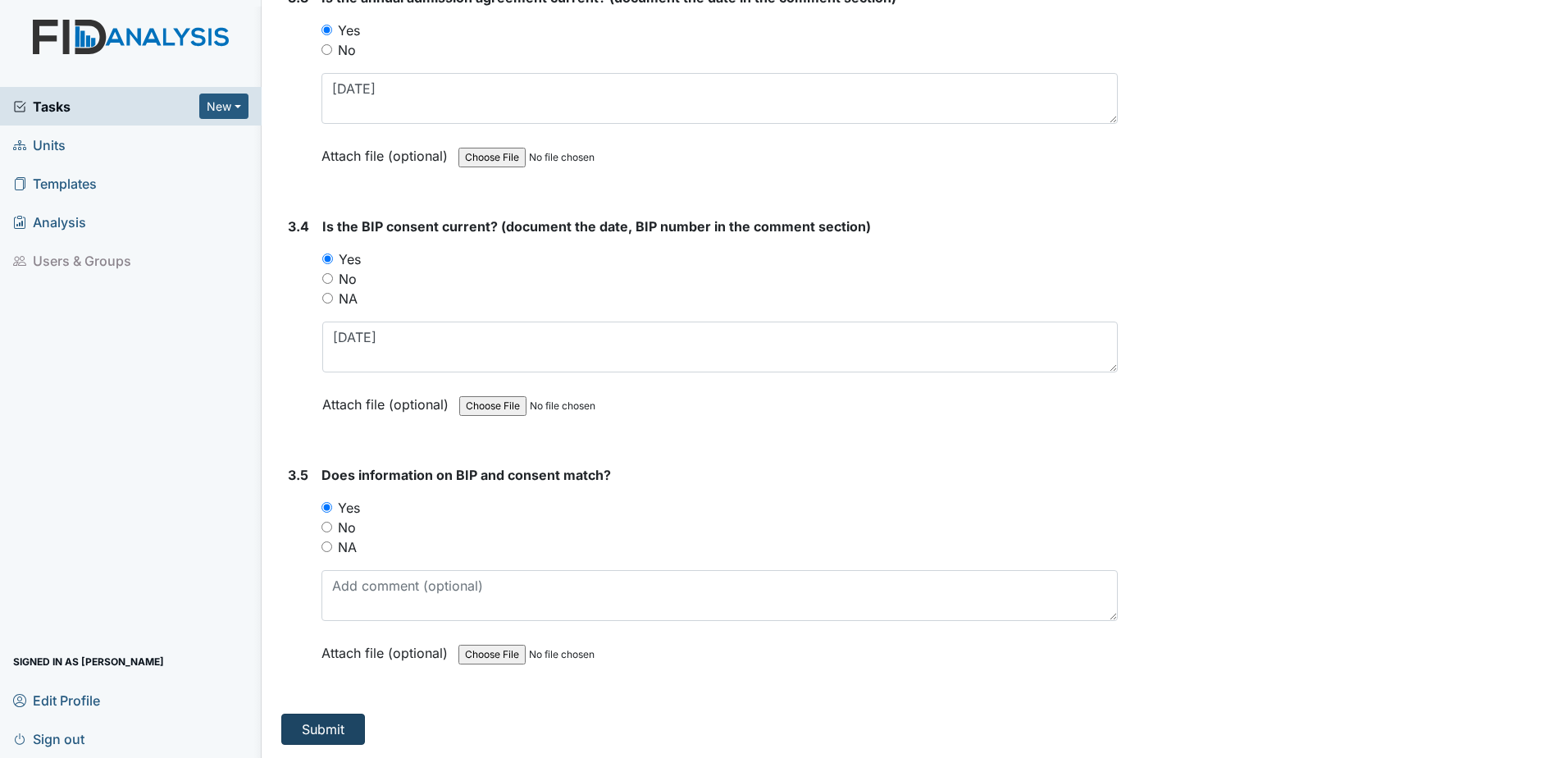
type textarea "6.19.25"
click at [310, 738] on button "Submit" at bounding box center [323, 729] width 83 height 31
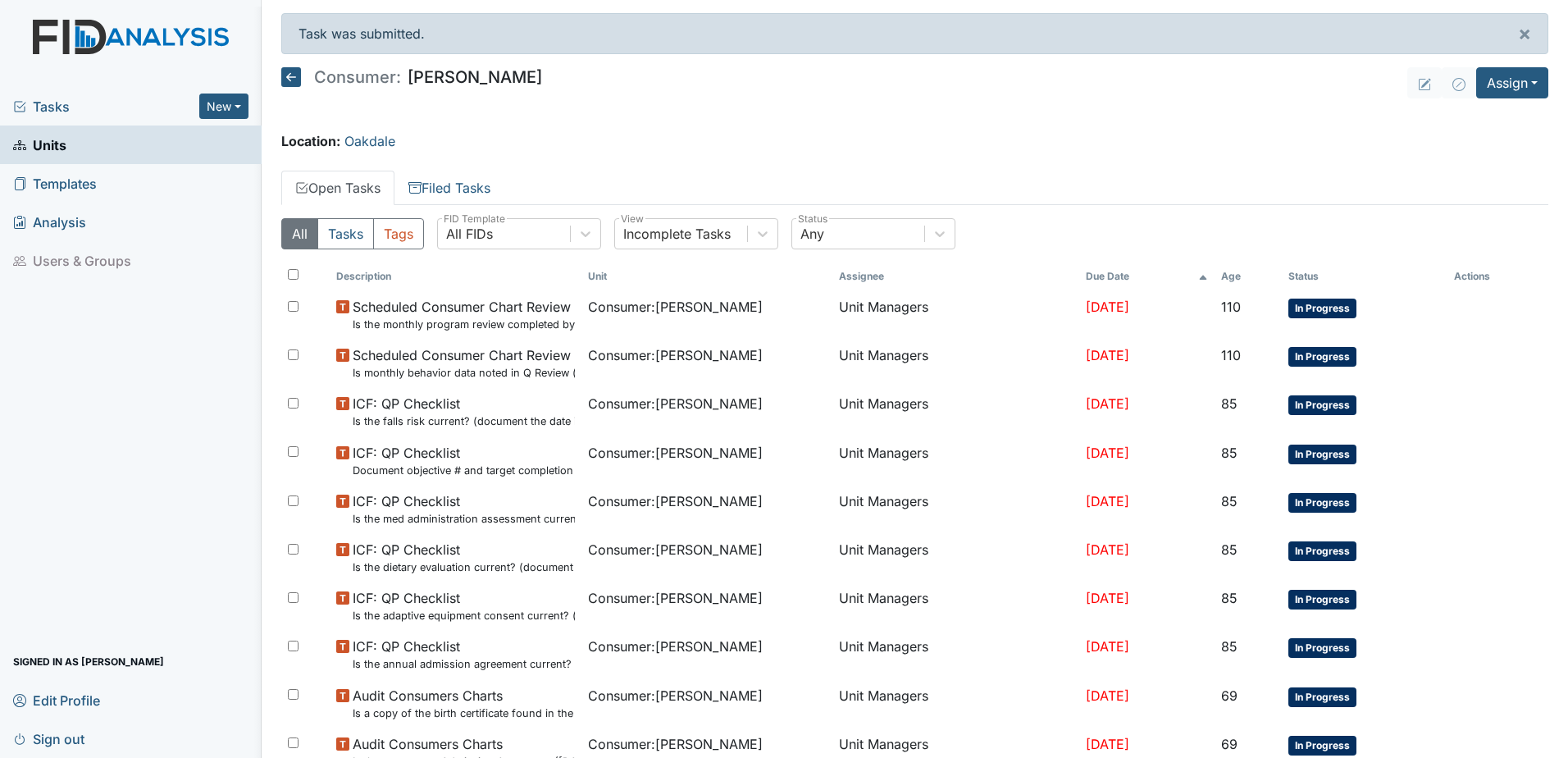
click at [286, 74] on icon at bounding box center [291, 77] width 19 height 19
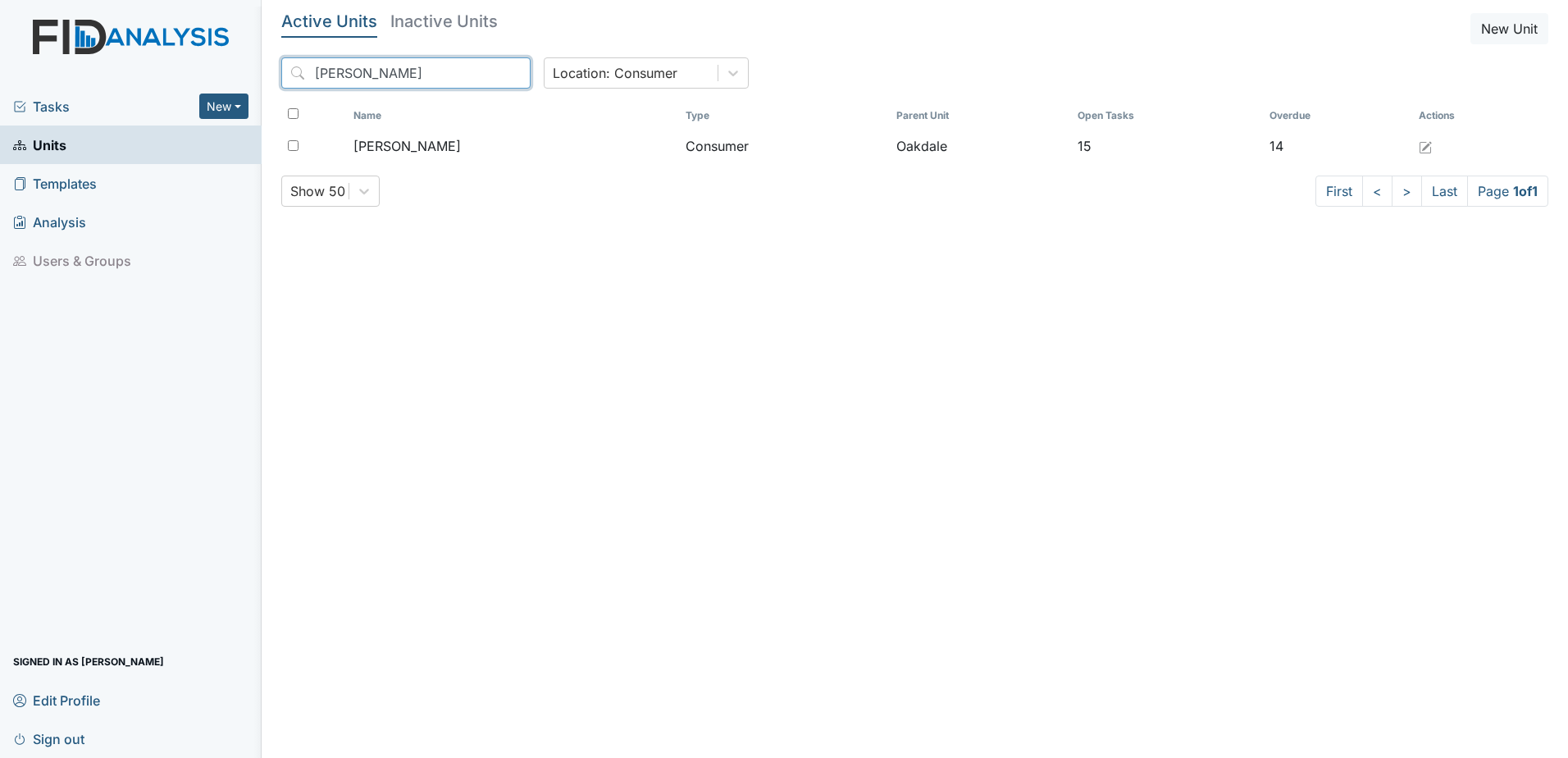
click at [483, 73] on input "gerald" at bounding box center [406, 73] width 250 height 31
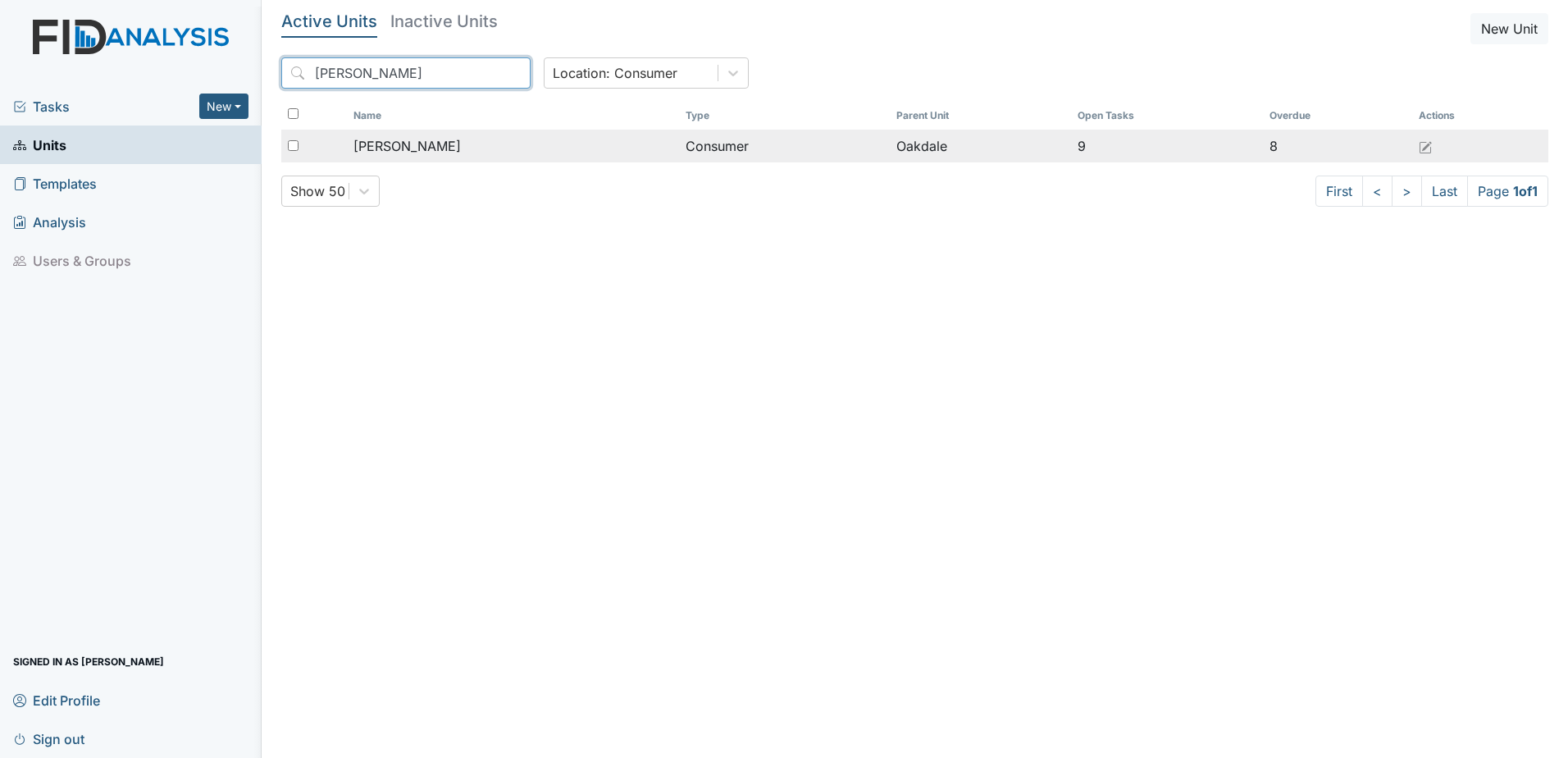
type input "julius"
click at [412, 157] on td "[PERSON_NAME]" at bounding box center [514, 145] width 333 height 33
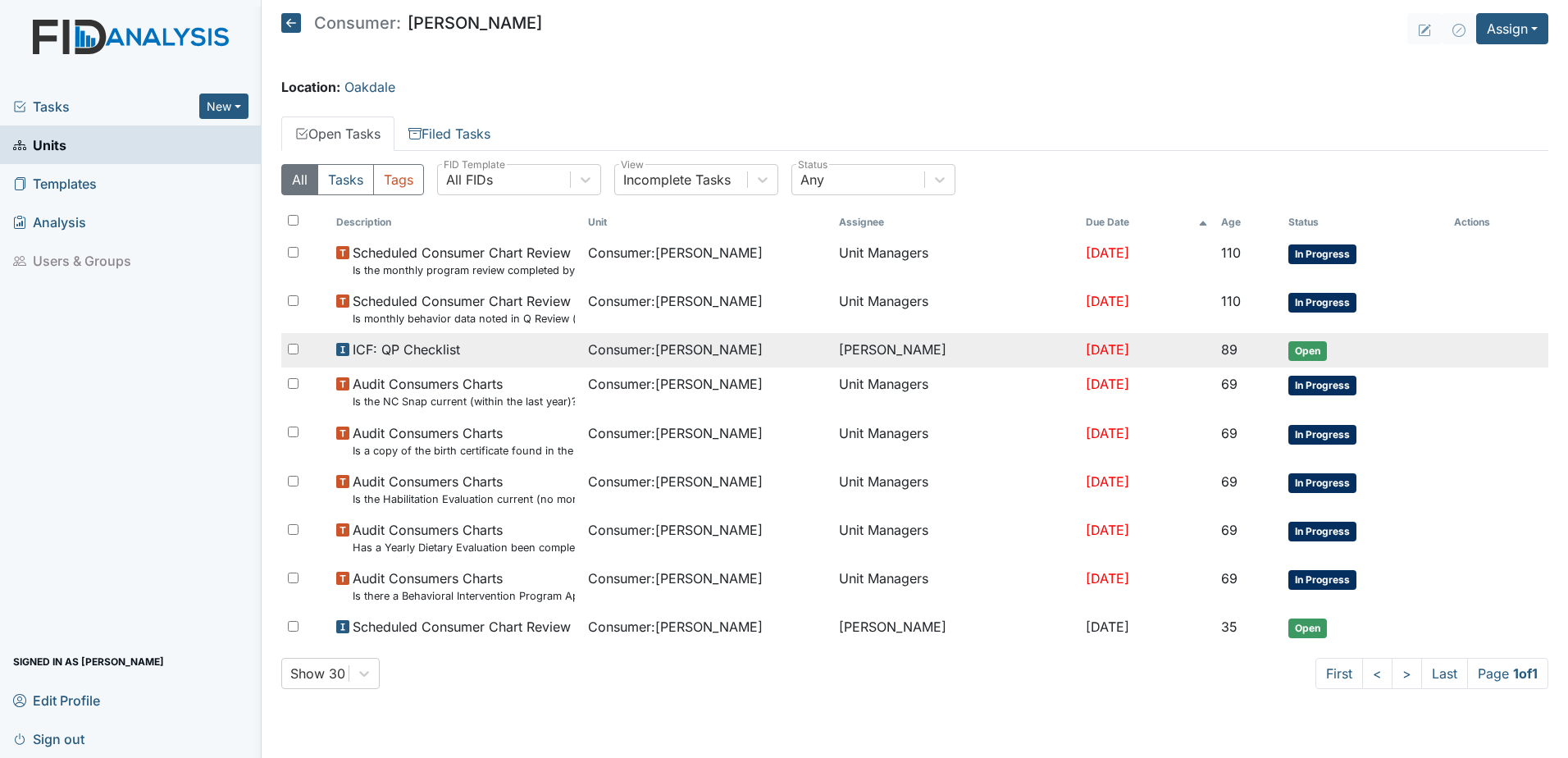
click at [654, 344] on span "Consumer : [PERSON_NAME]" at bounding box center [675, 349] width 174 height 19
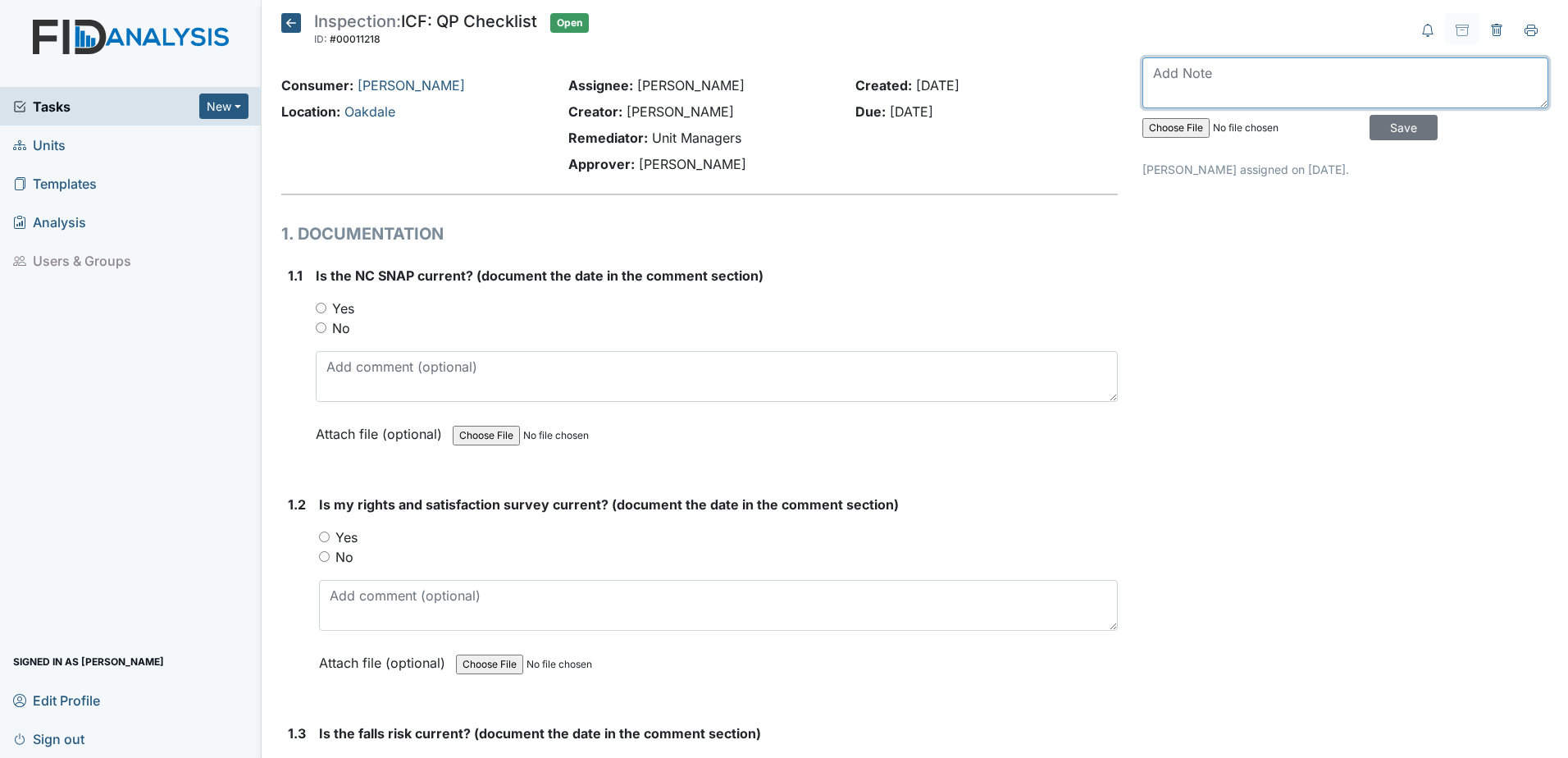
click at [1174, 89] on textarea at bounding box center [1345, 82] width 406 height 50
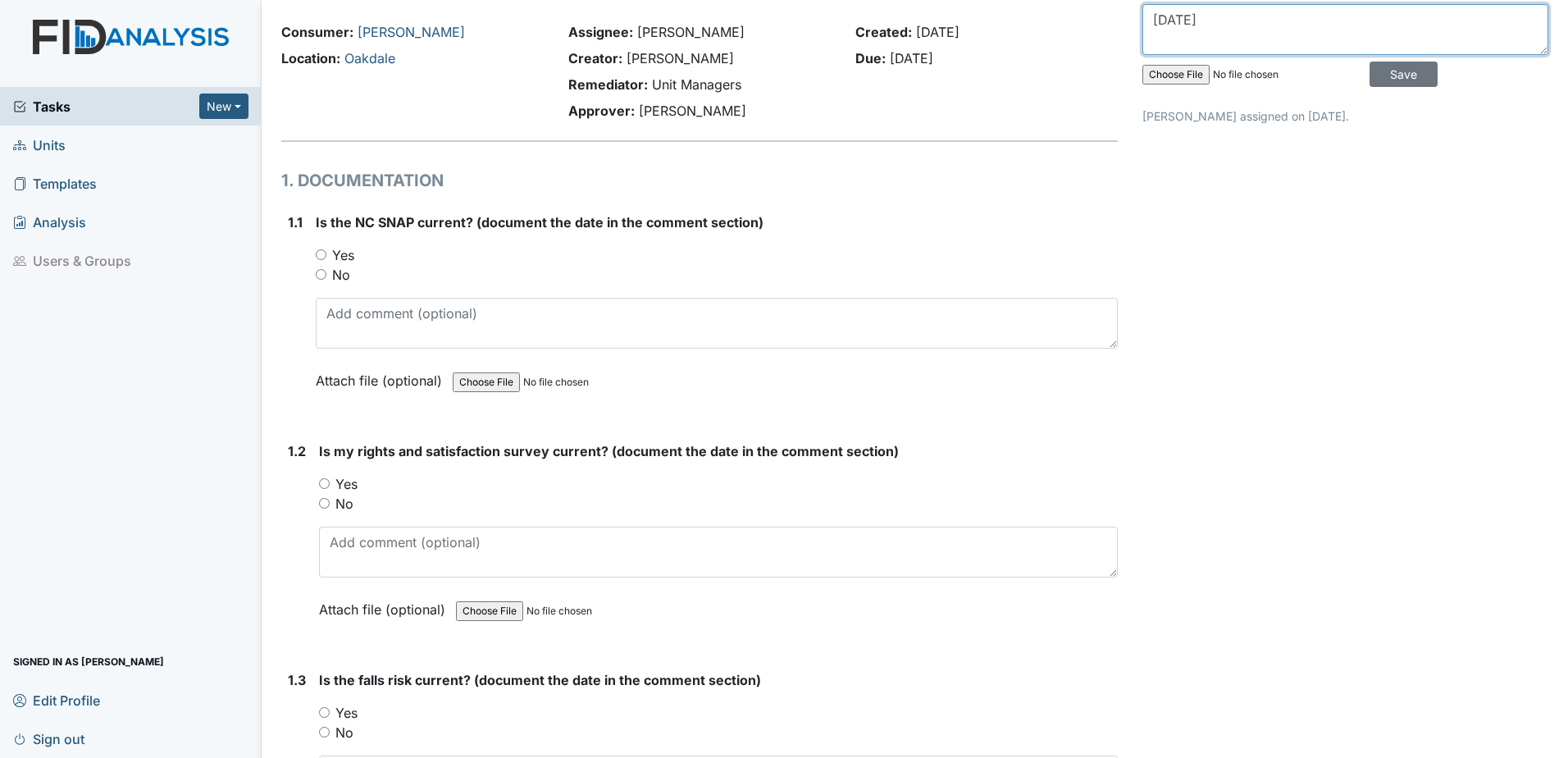
scroll to position [82, 0]
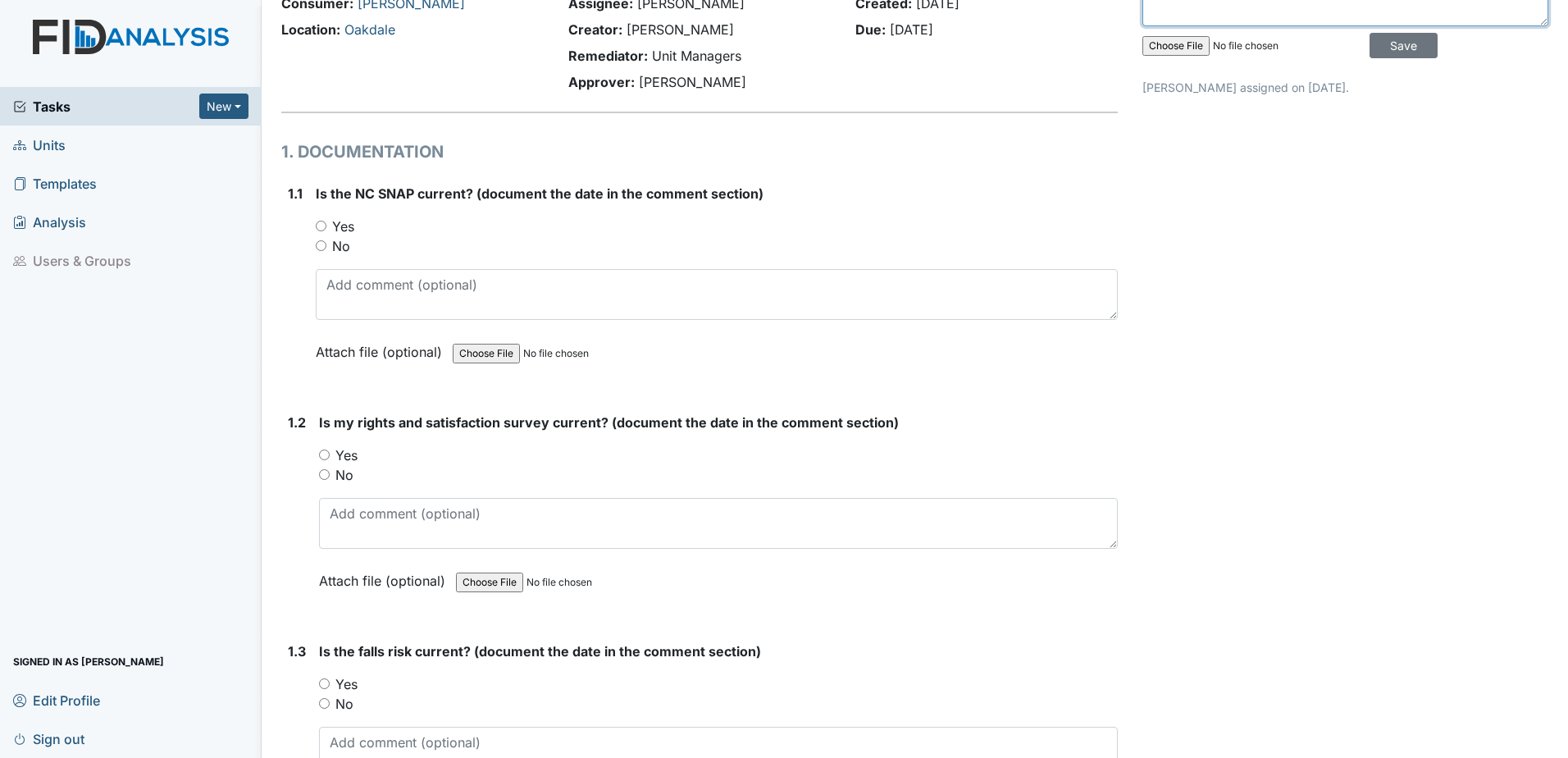
type textarea "[DATE]"
click at [343, 240] on label "No" at bounding box center [341, 246] width 18 height 19
click at [327, 240] on input "No" at bounding box center [321, 245] width 11 height 11
radio input "true"
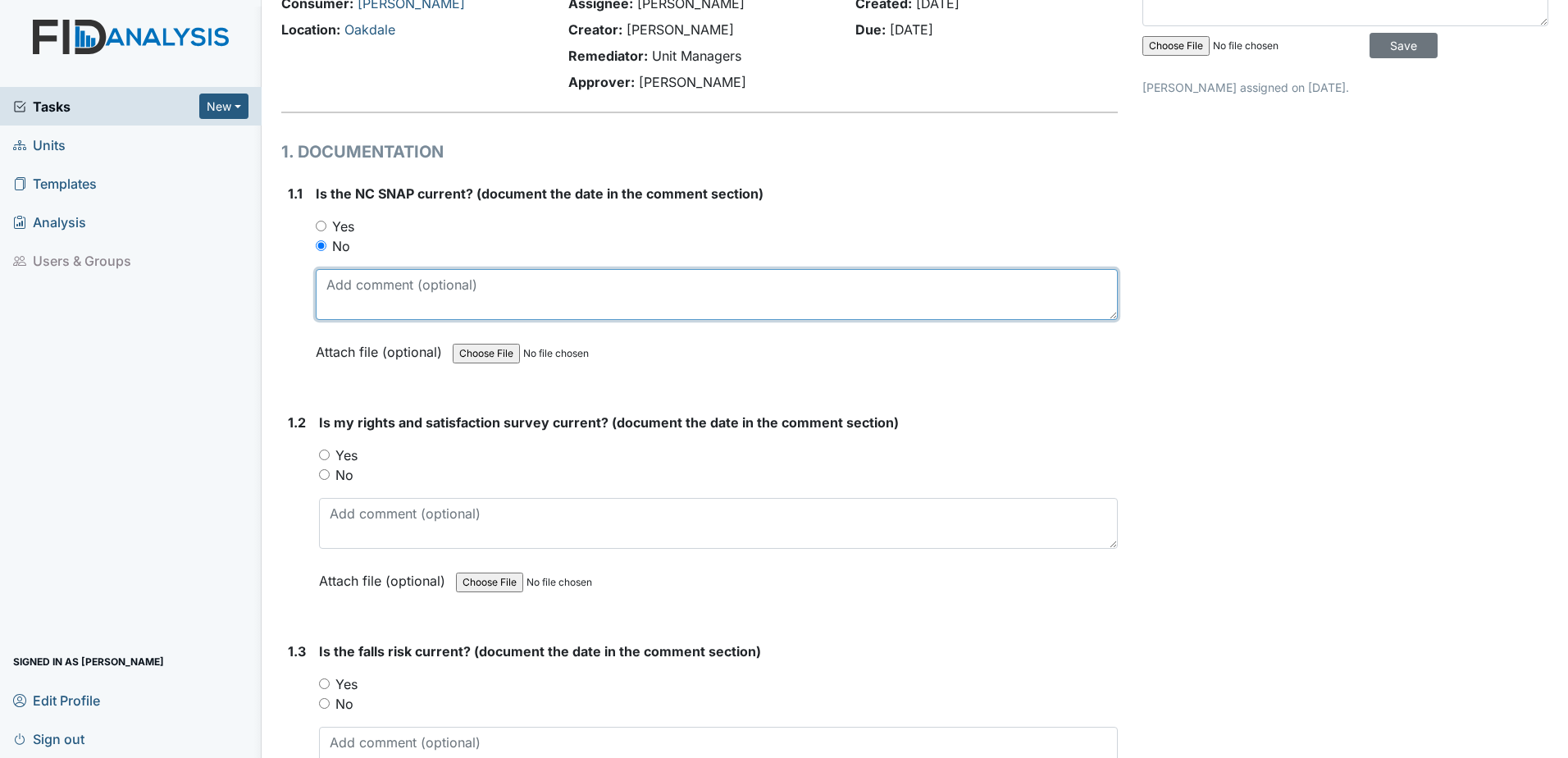
click at [372, 314] on textarea at bounding box center [717, 294] width 802 height 50
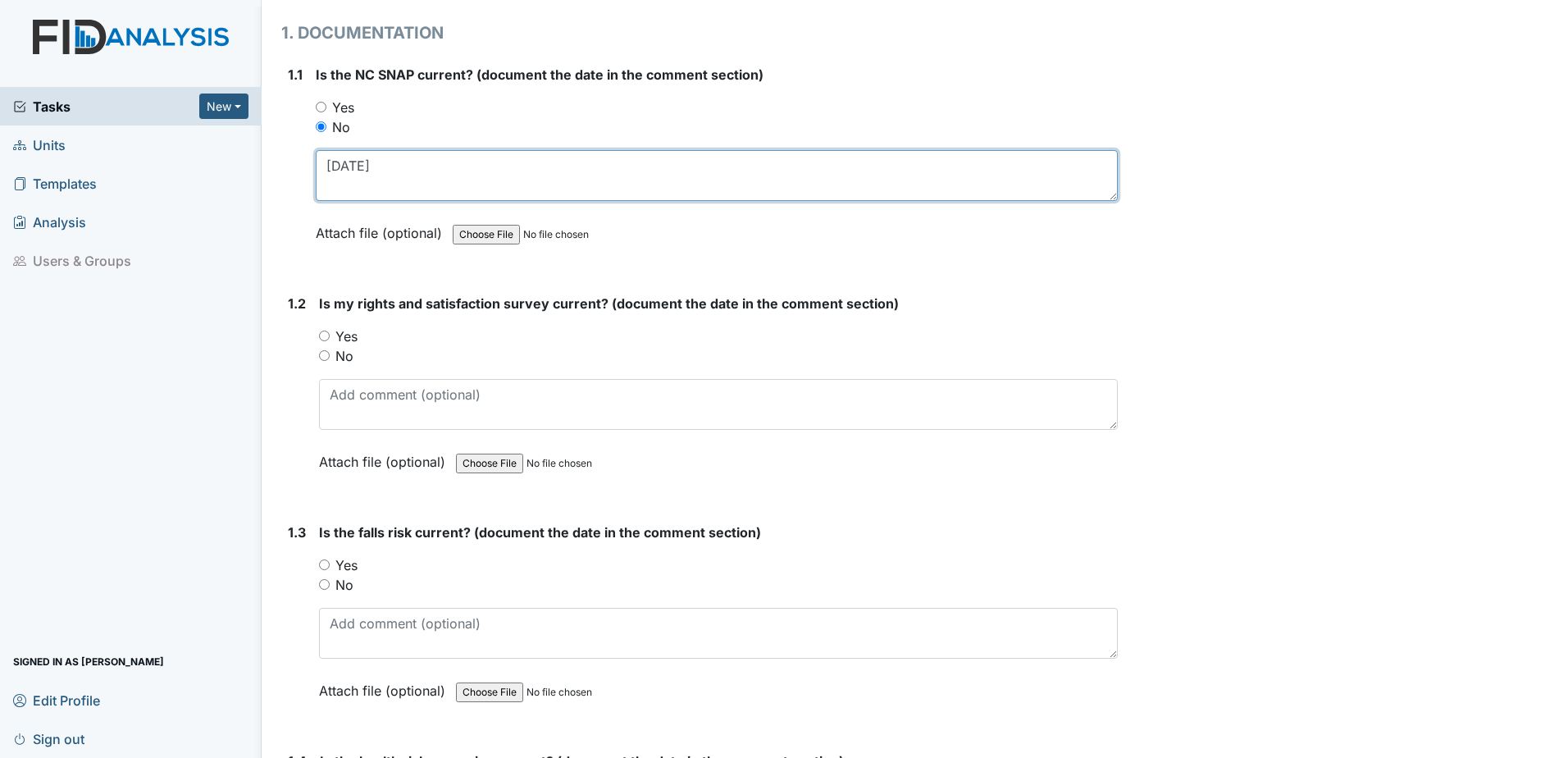
scroll to position [246, 0]
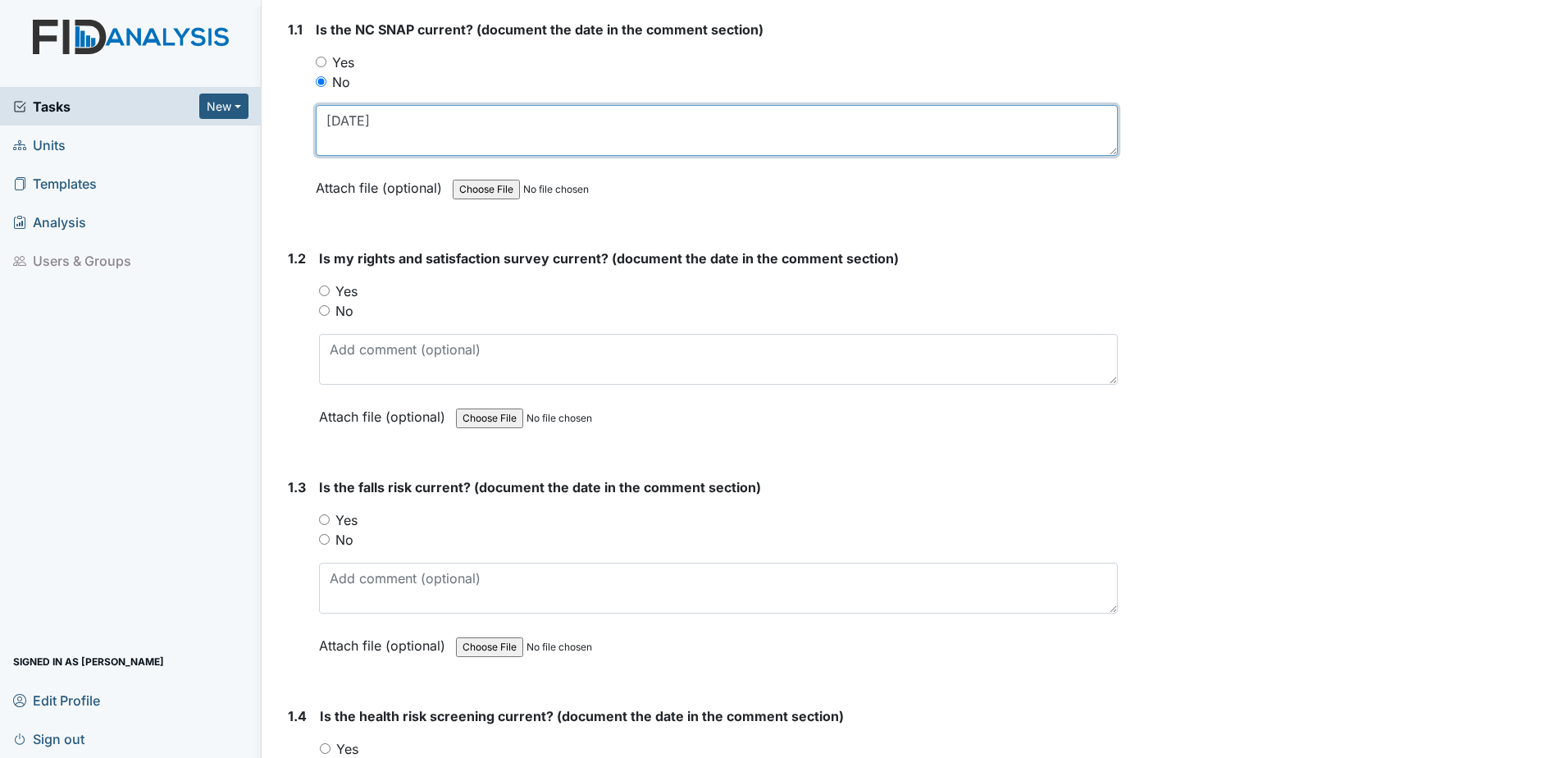
type textarea "7.28.23"
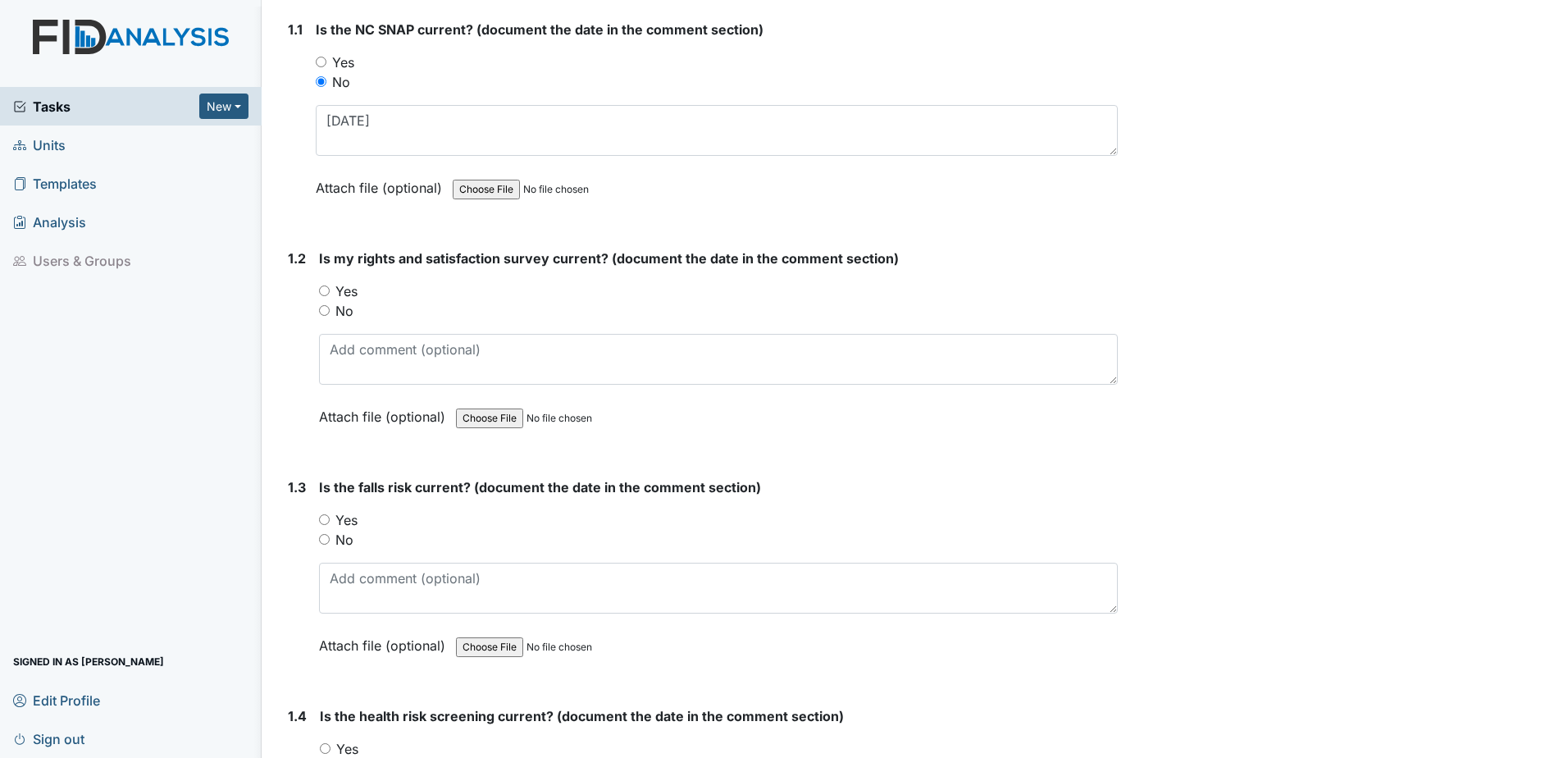
click at [335, 312] on div "No" at bounding box center [718, 311] width 799 height 19
click at [351, 313] on label "No" at bounding box center [344, 311] width 18 height 19
click at [329, 313] on input "No" at bounding box center [324, 310] width 11 height 11
radio input "true"
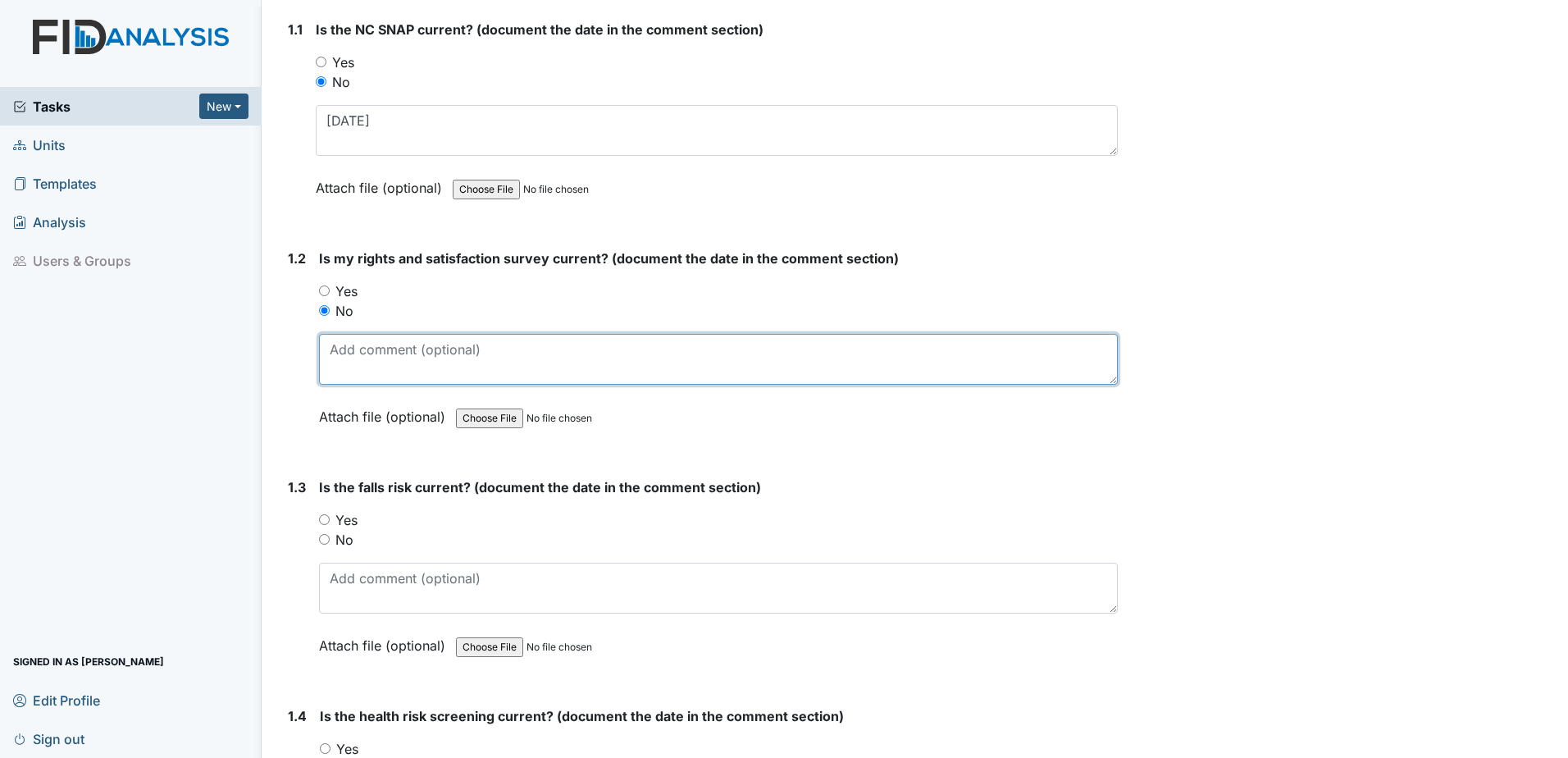
click at [351, 356] on textarea at bounding box center [718, 359] width 799 height 50
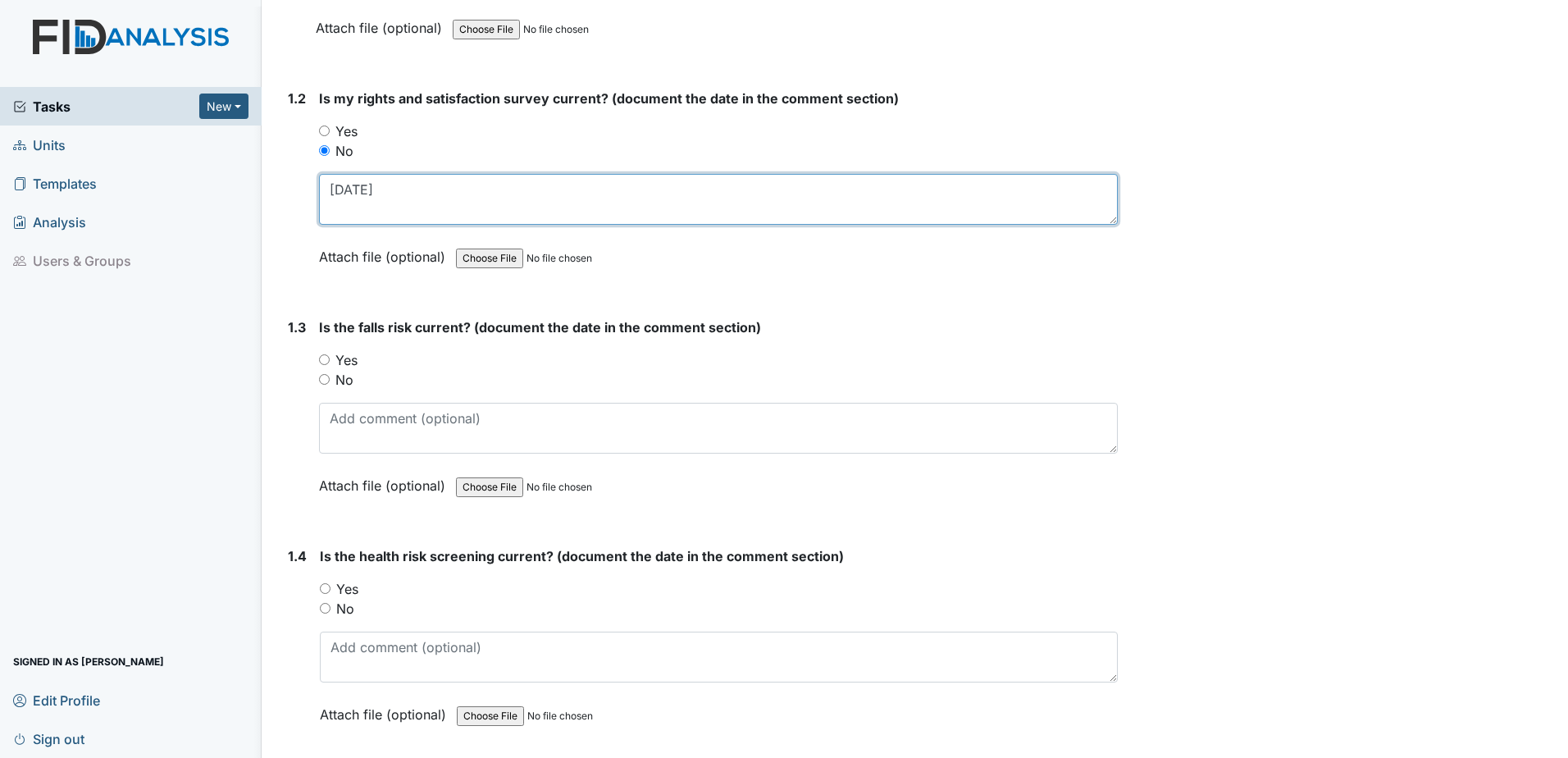
scroll to position [410, 0]
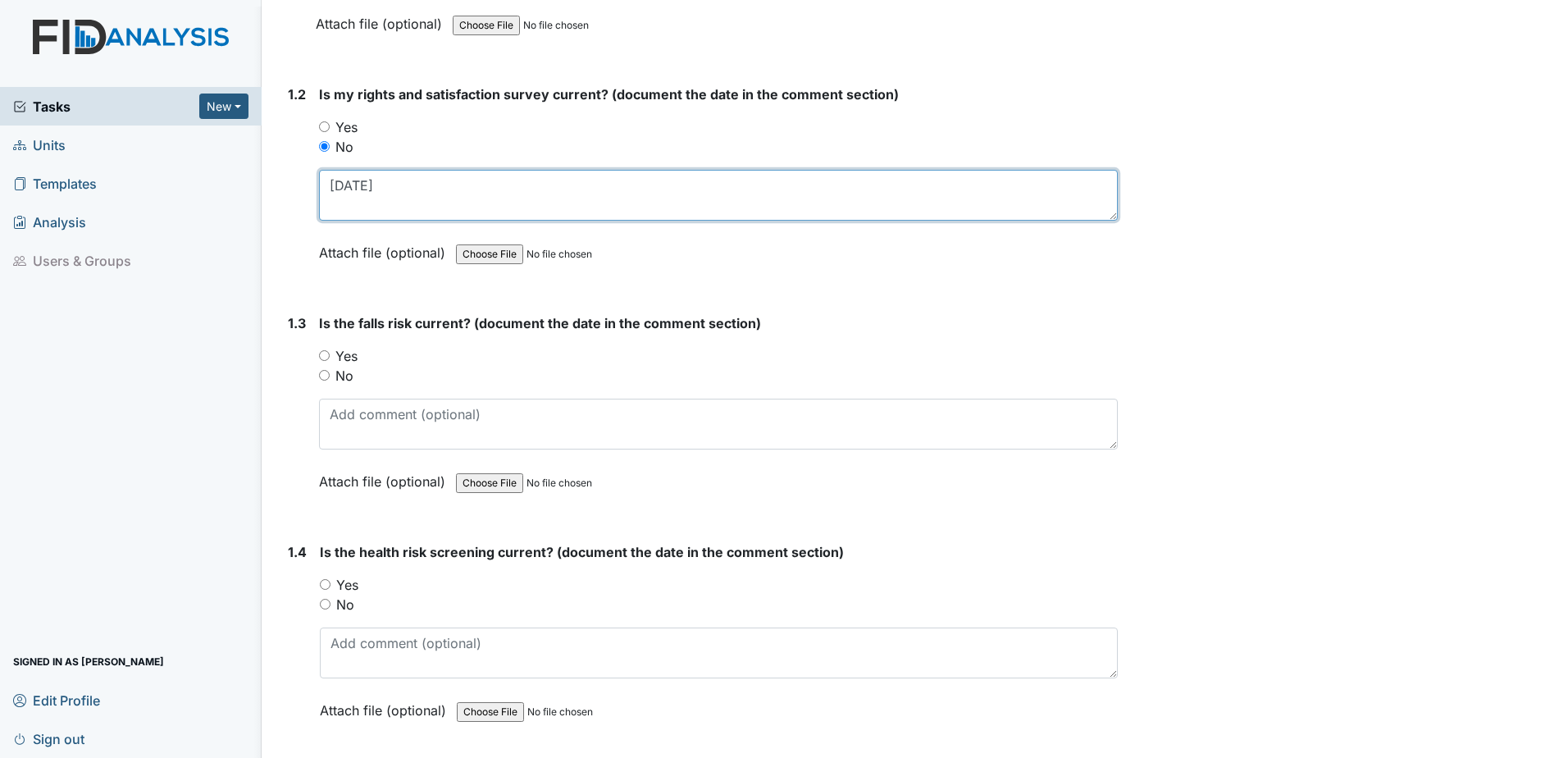
type textarea "7.28.23"
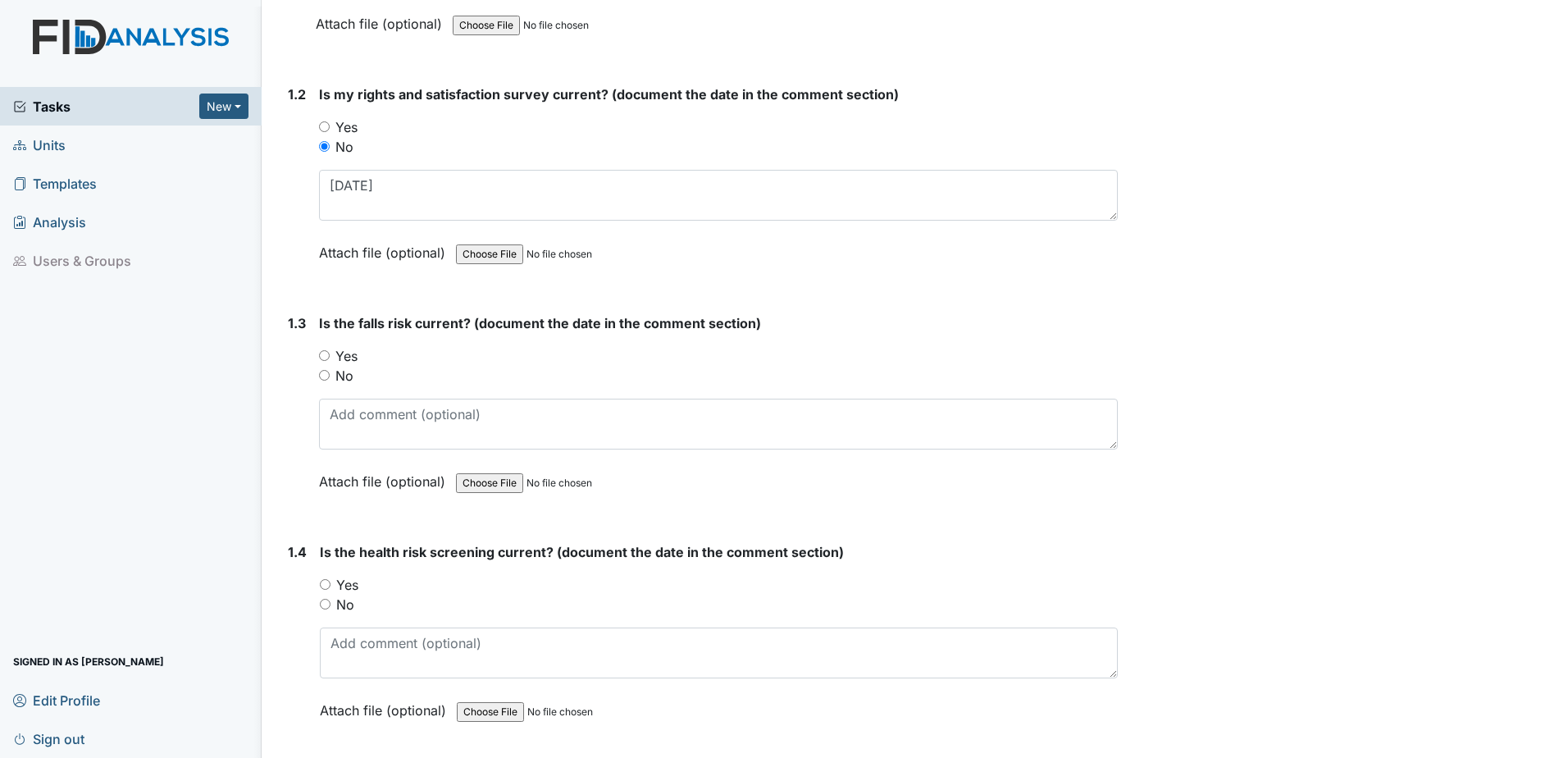
click at [345, 381] on label "No" at bounding box center [344, 375] width 18 height 19
click at [329, 381] on input "No" at bounding box center [324, 375] width 11 height 11
radio input "true"
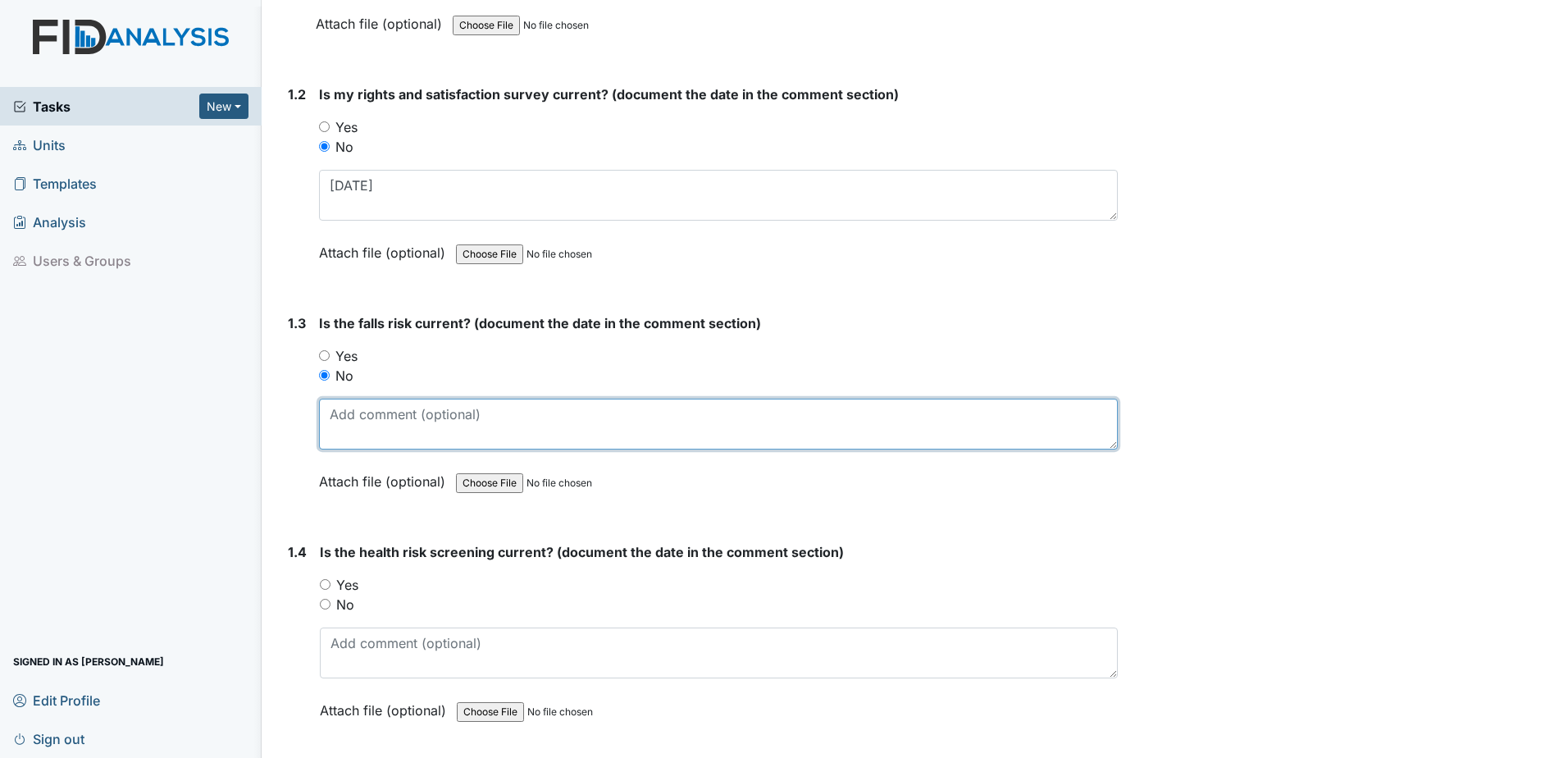
click at [346, 420] on textarea at bounding box center [718, 423] width 799 height 50
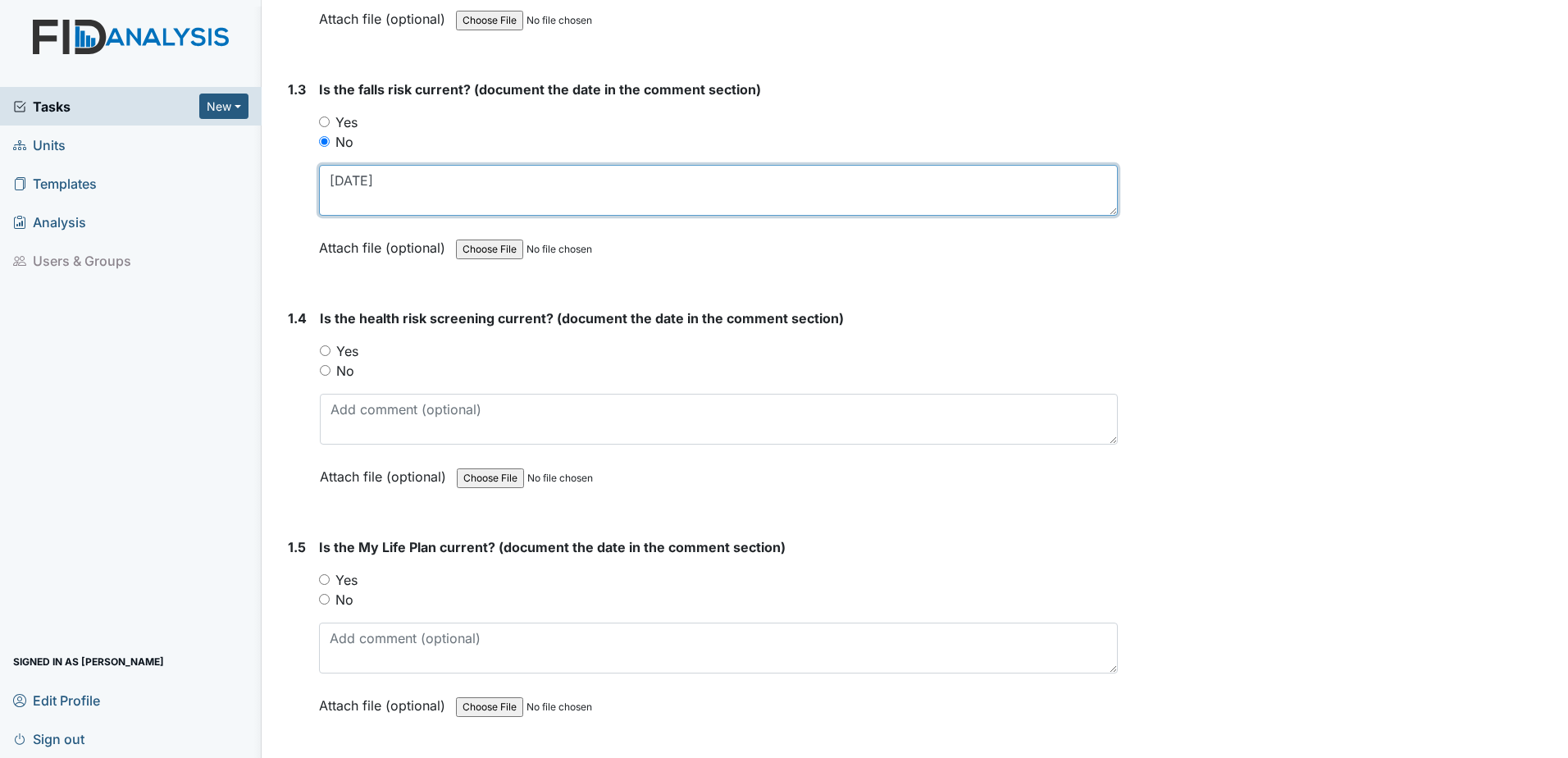
scroll to position [656, 0]
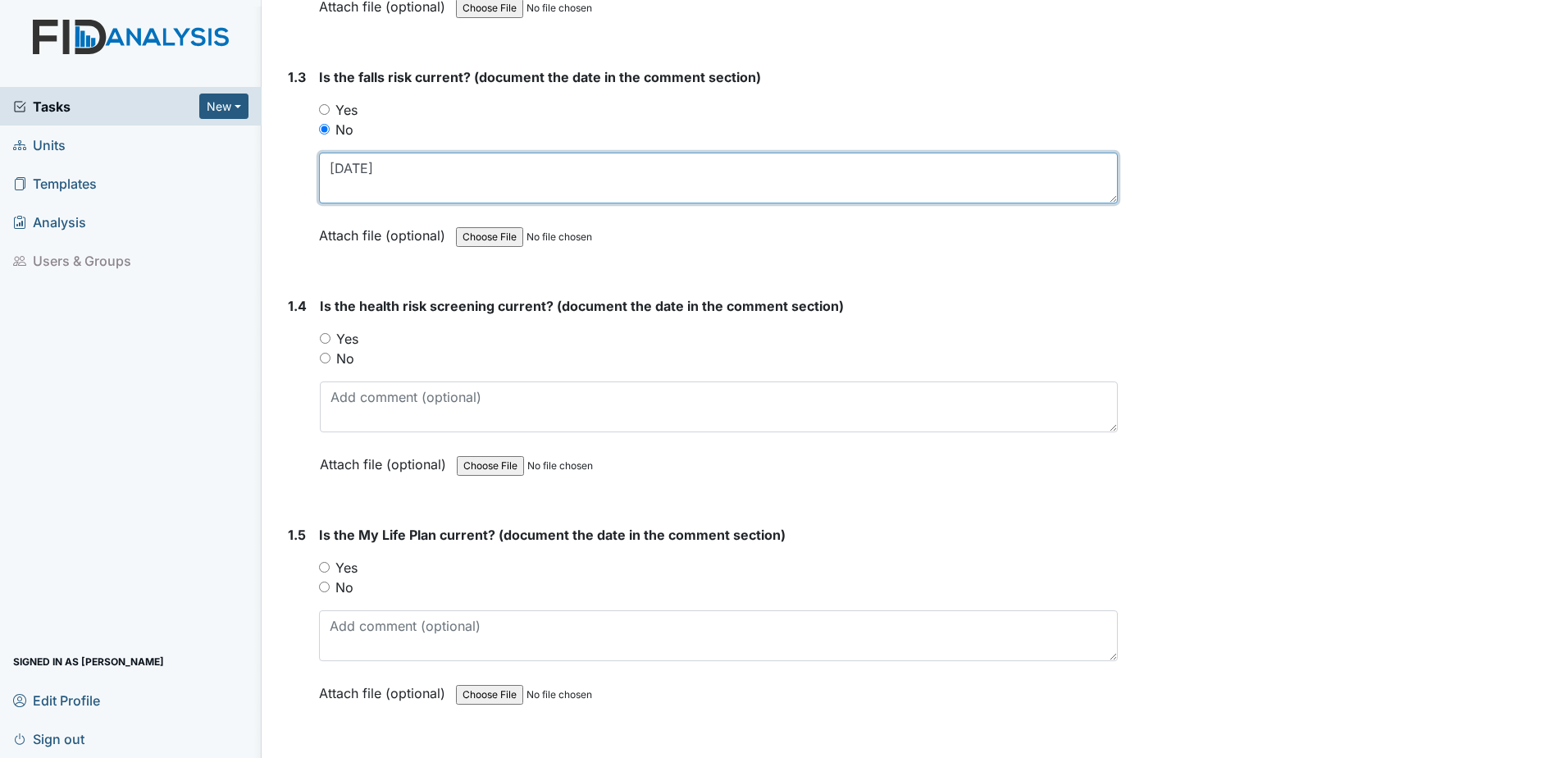
type textarea "8.18.22"
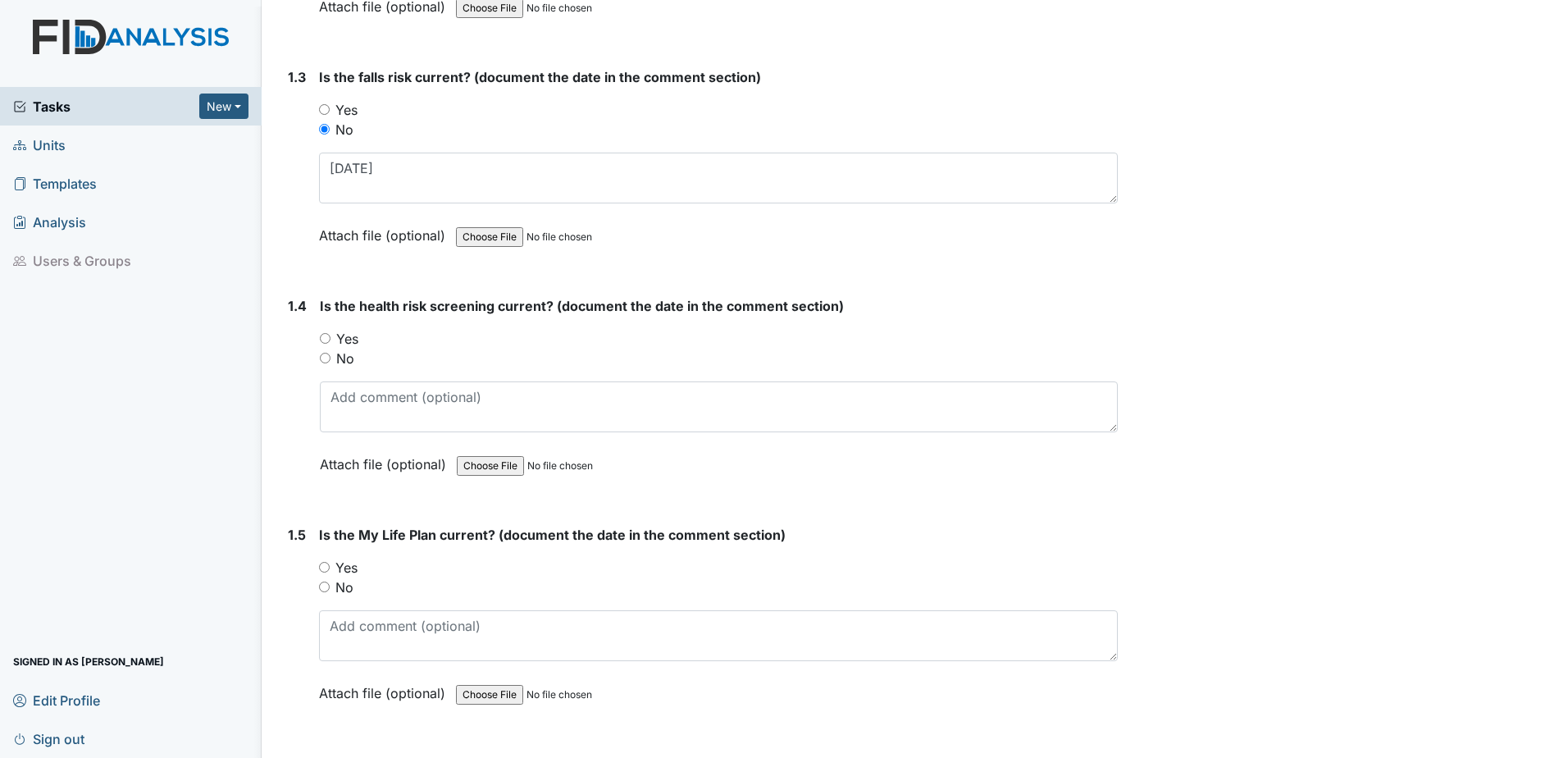
click at [344, 356] on label "No" at bounding box center [345, 359] width 18 height 19
click at [330, 356] on input "No" at bounding box center [325, 358] width 11 height 11
radio input "true"
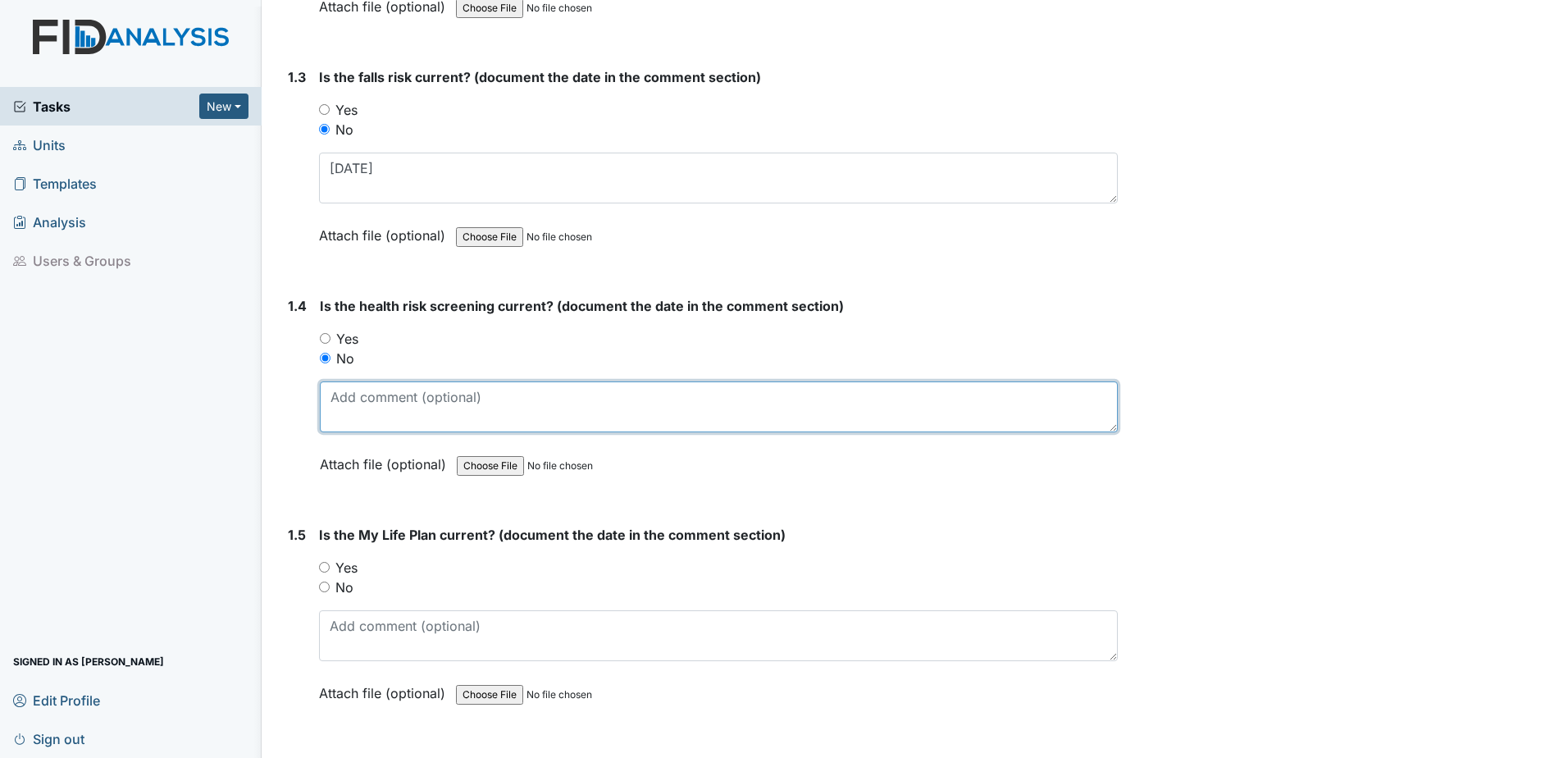
click at [370, 403] on textarea at bounding box center [718, 406] width 798 height 50
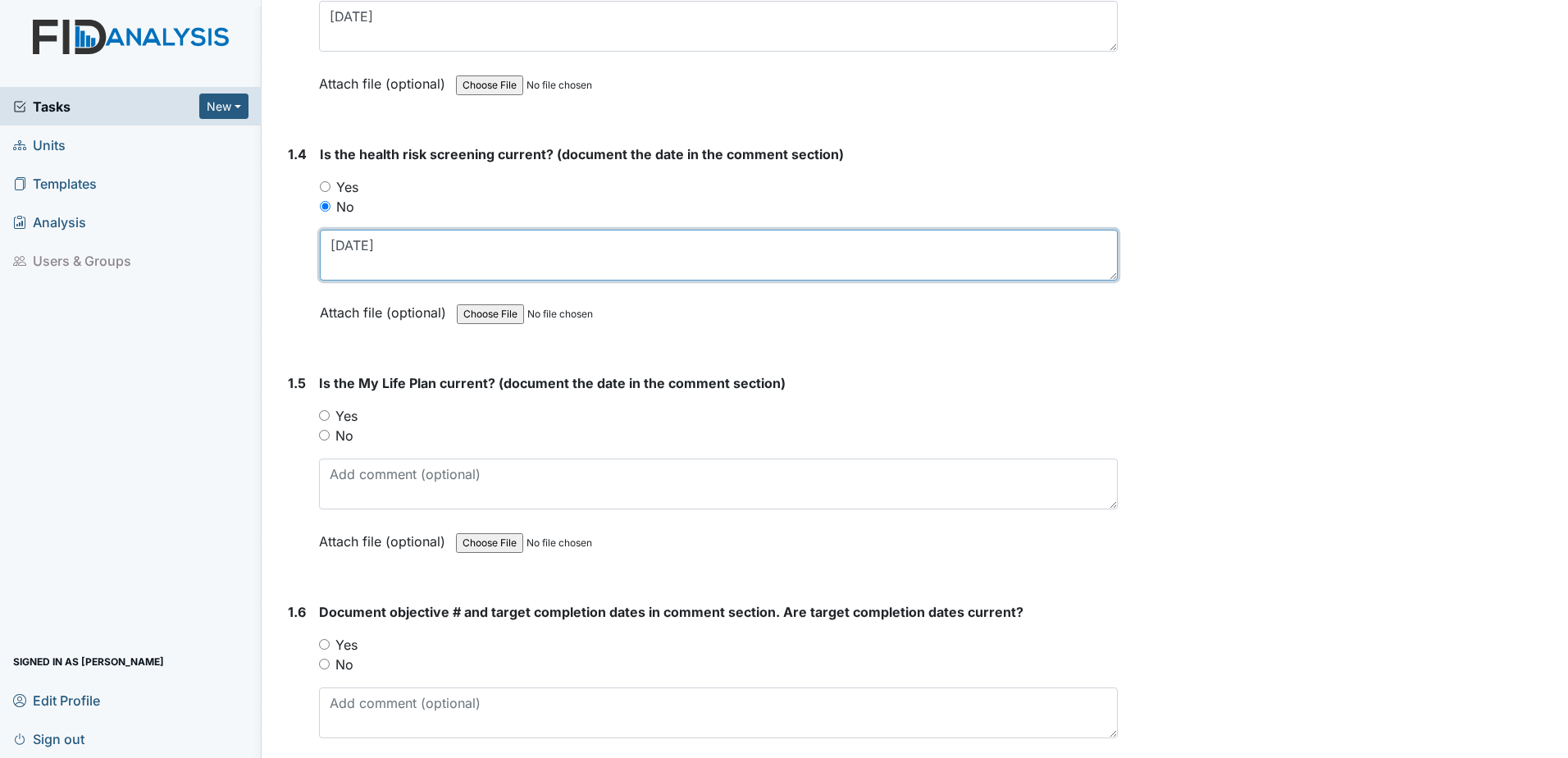
scroll to position [902, 0]
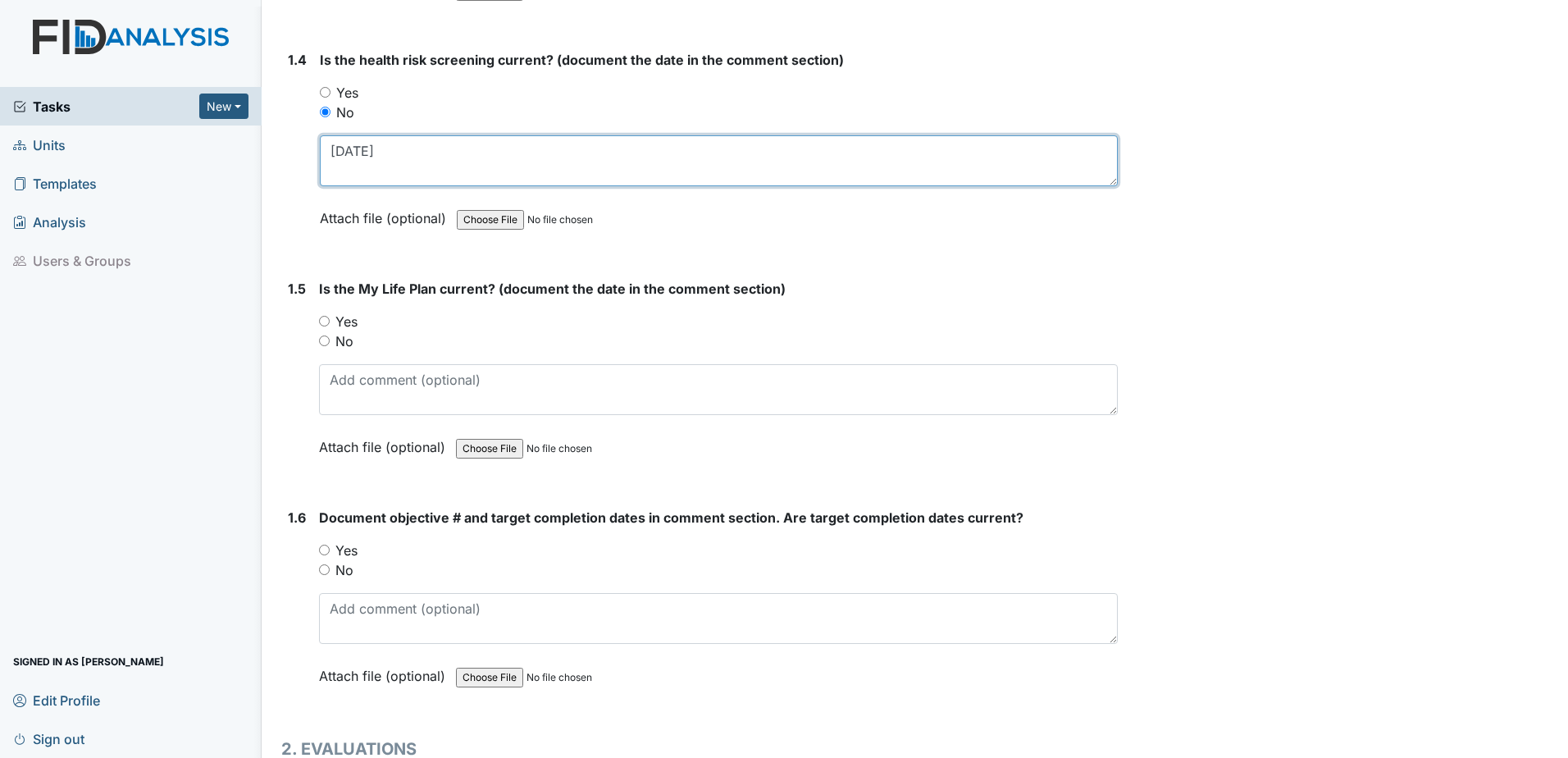
type textarea "8.4.23"
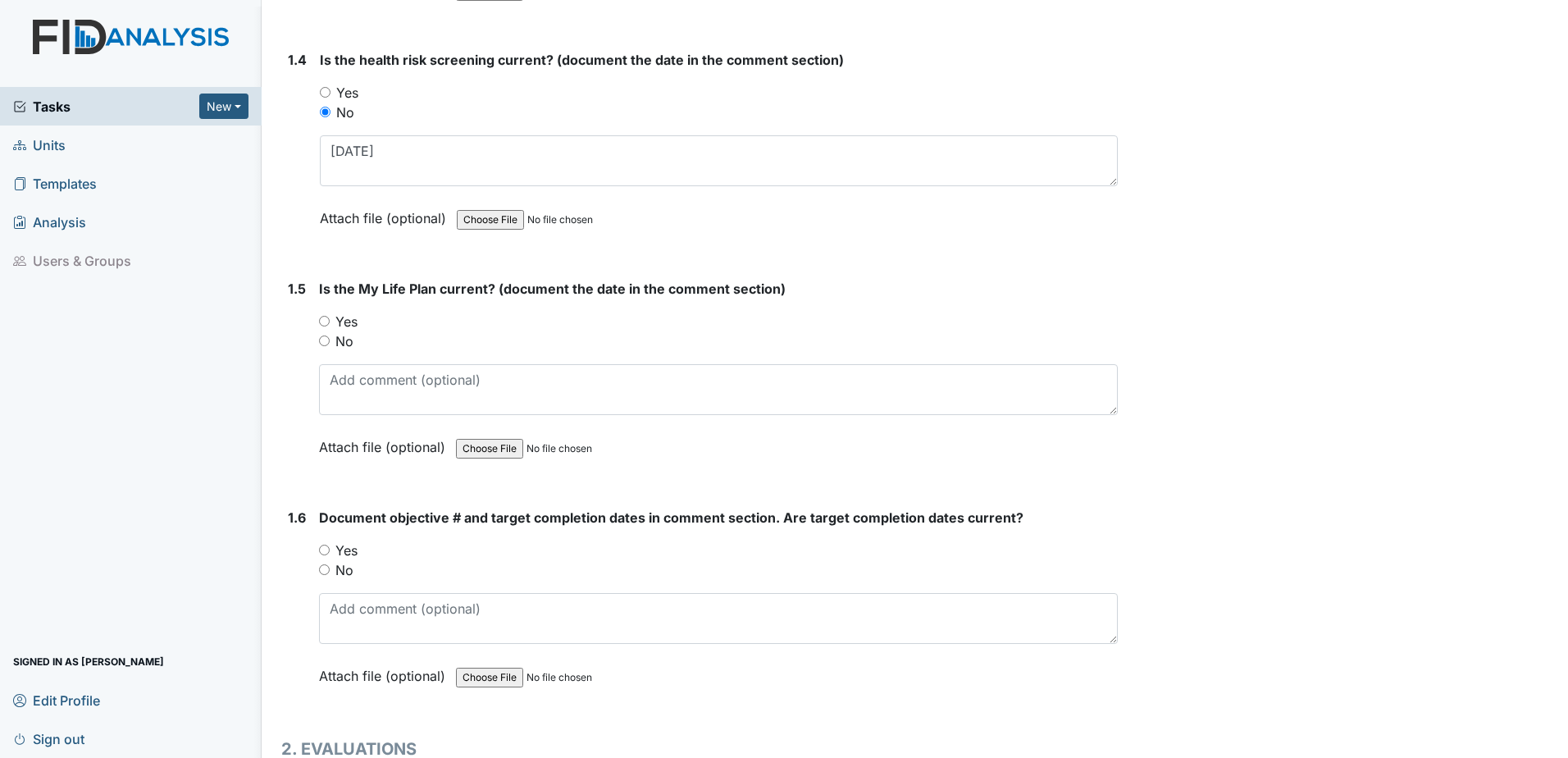
click at [342, 316] on label "Yes" at bounding box center [346, 321] width 22 height 19
click at [329, 316] on input "Yes" at bounding box center [324, 321] width 11 height 11
radio input "true"
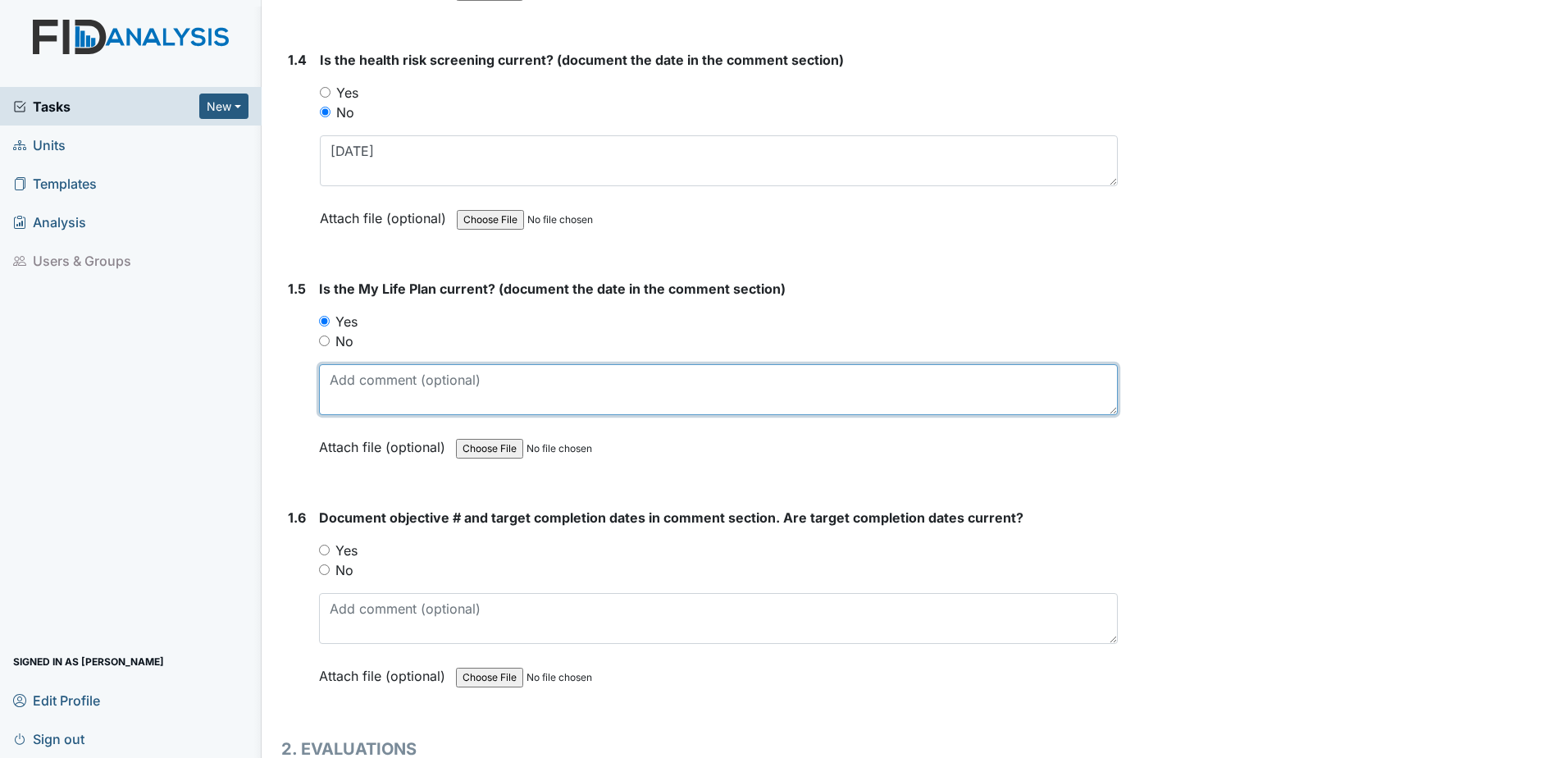
click at [351, 384] on textarea at bounding box center [718, 389] width 799 height 50
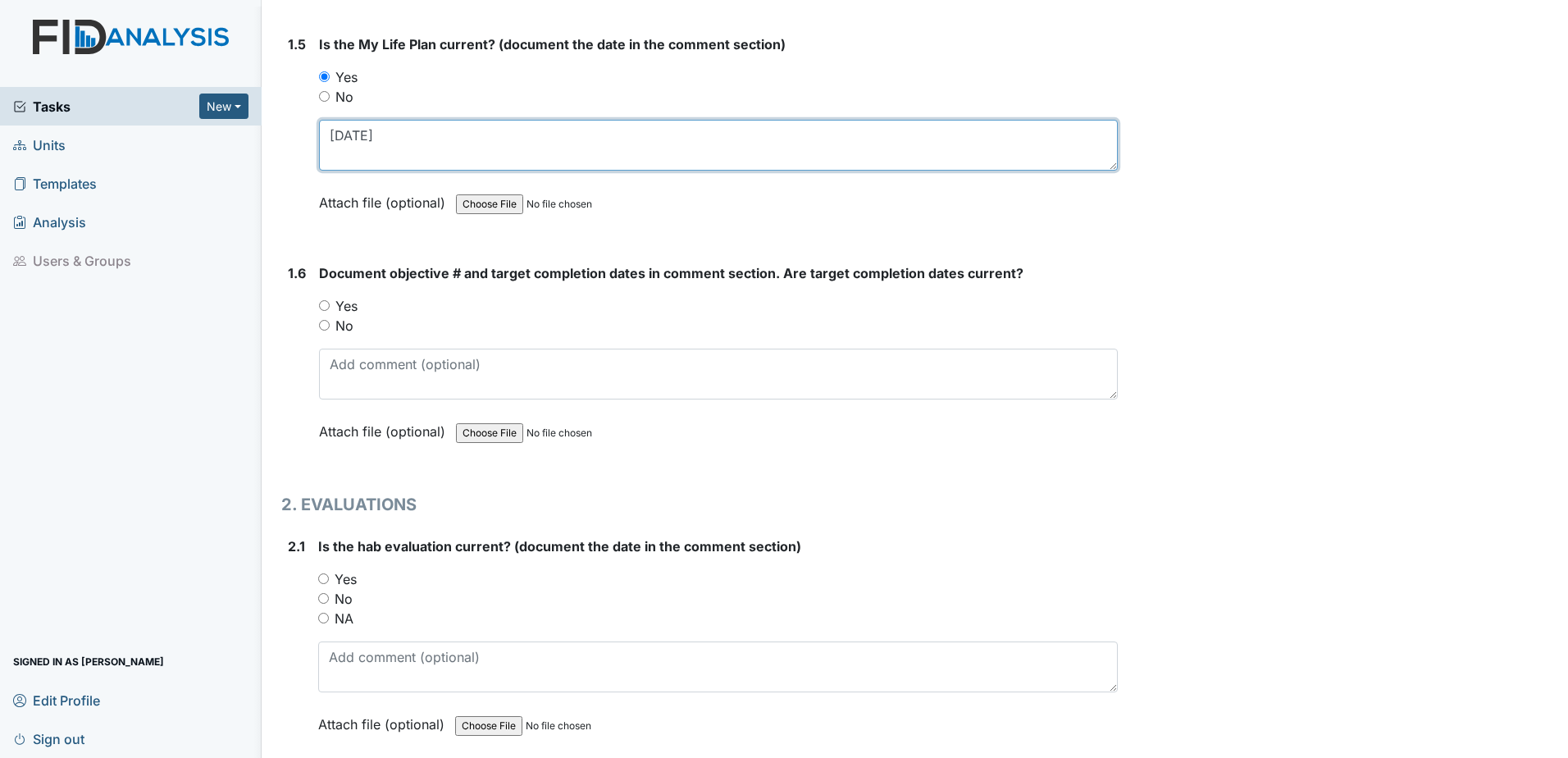
scroll to position [1148, 0]
type textarea "6.28.24"
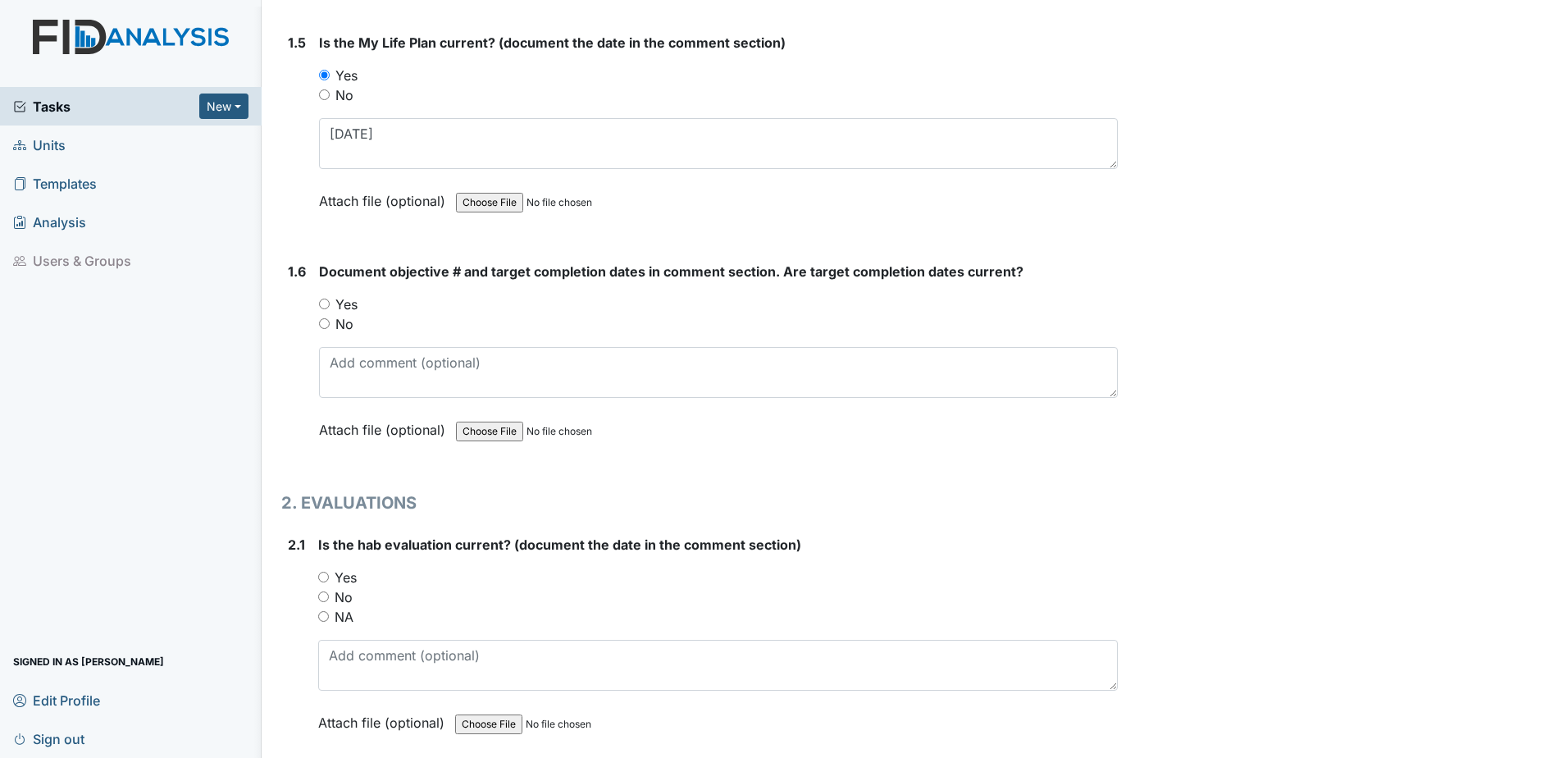
click at [355, 310] on label "Yes" at bounding box center [346, 304] width 22 height 19
click at [329, 309] on input "Yes" at bounding box center [324, 304] width 11 height 11
radio input "true"
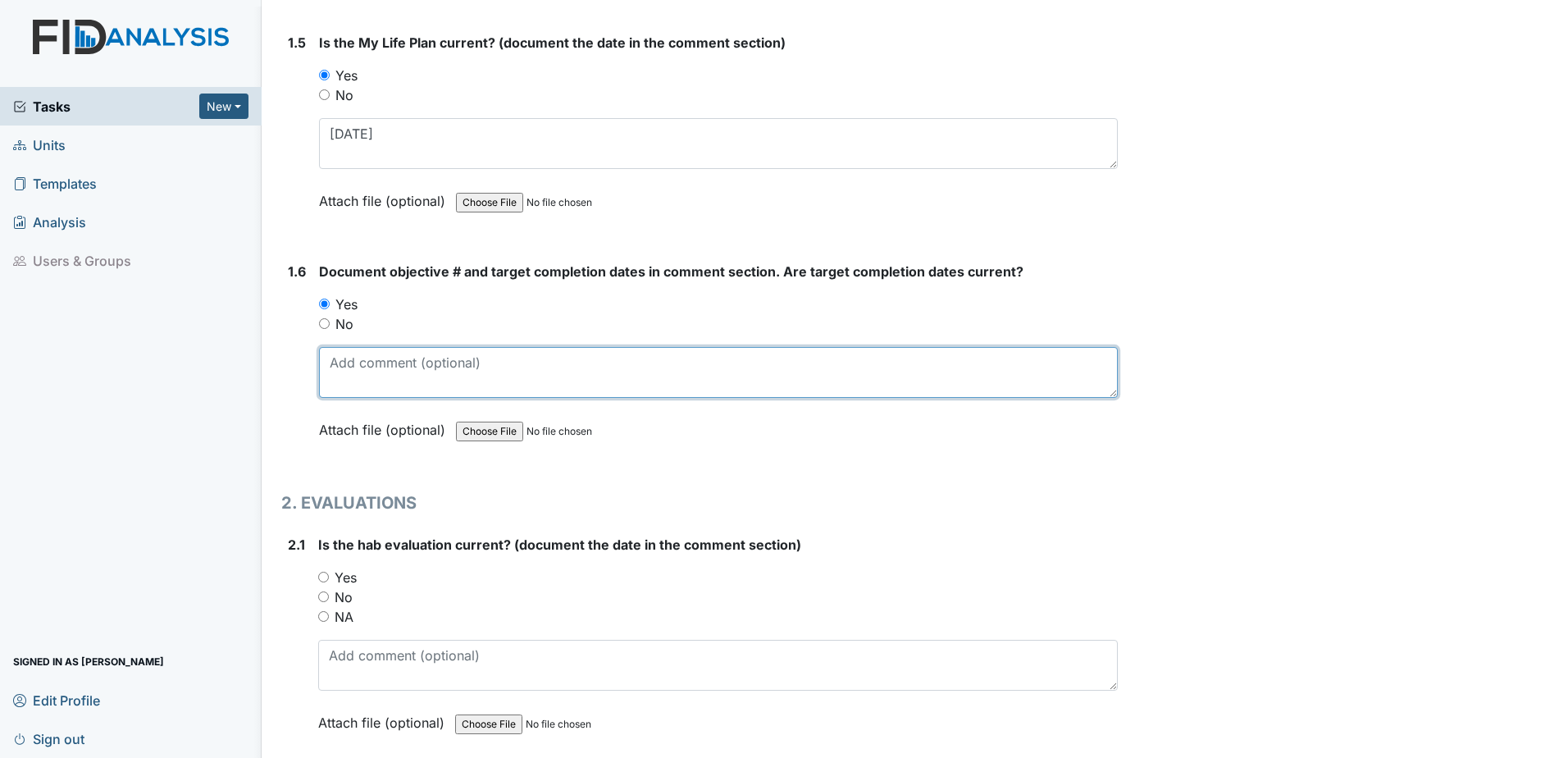
click at [359, 361] on textarea at bounding box center [718, 372] width 799 height 50
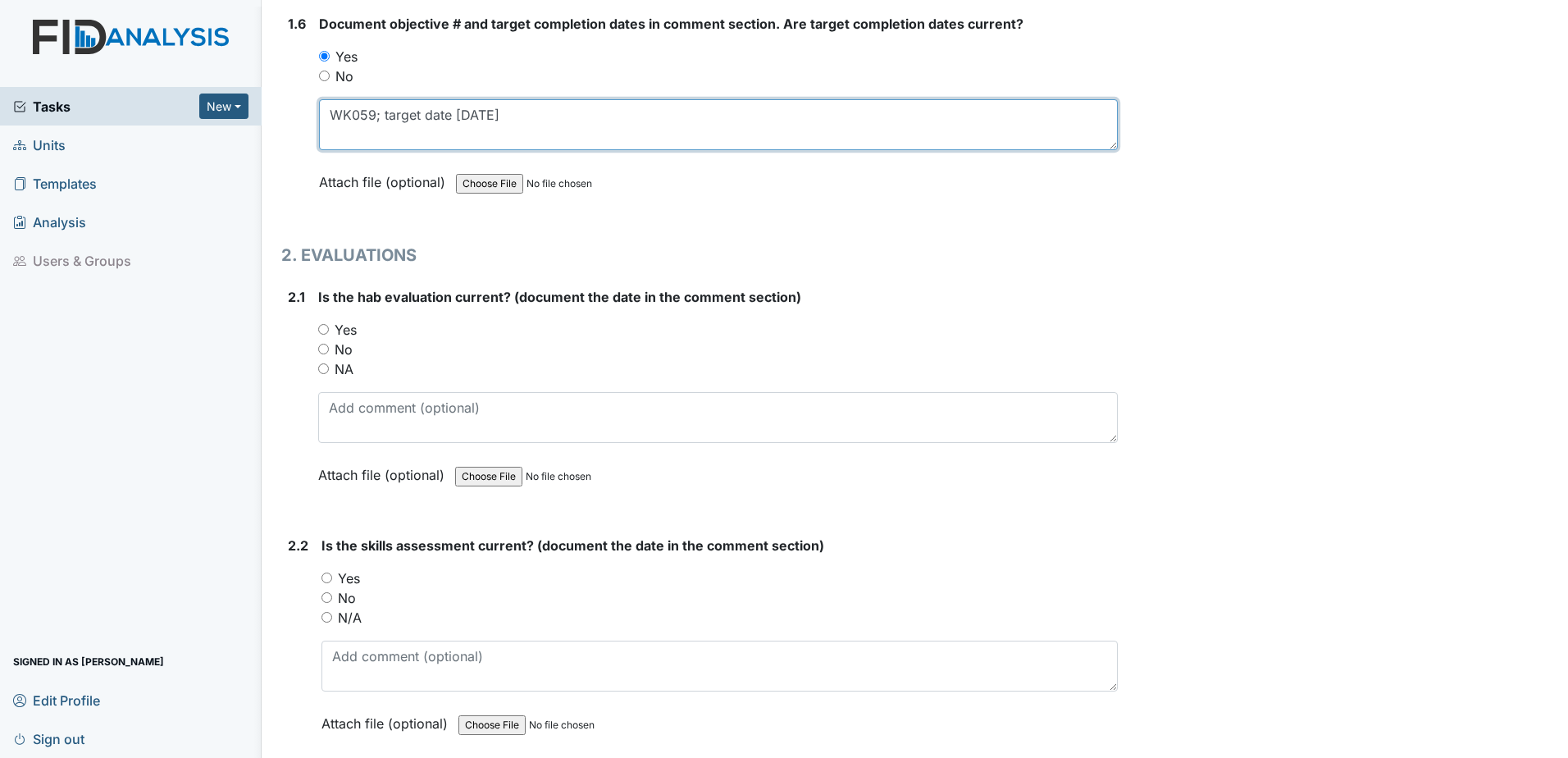
scroll to position [1476, 0]
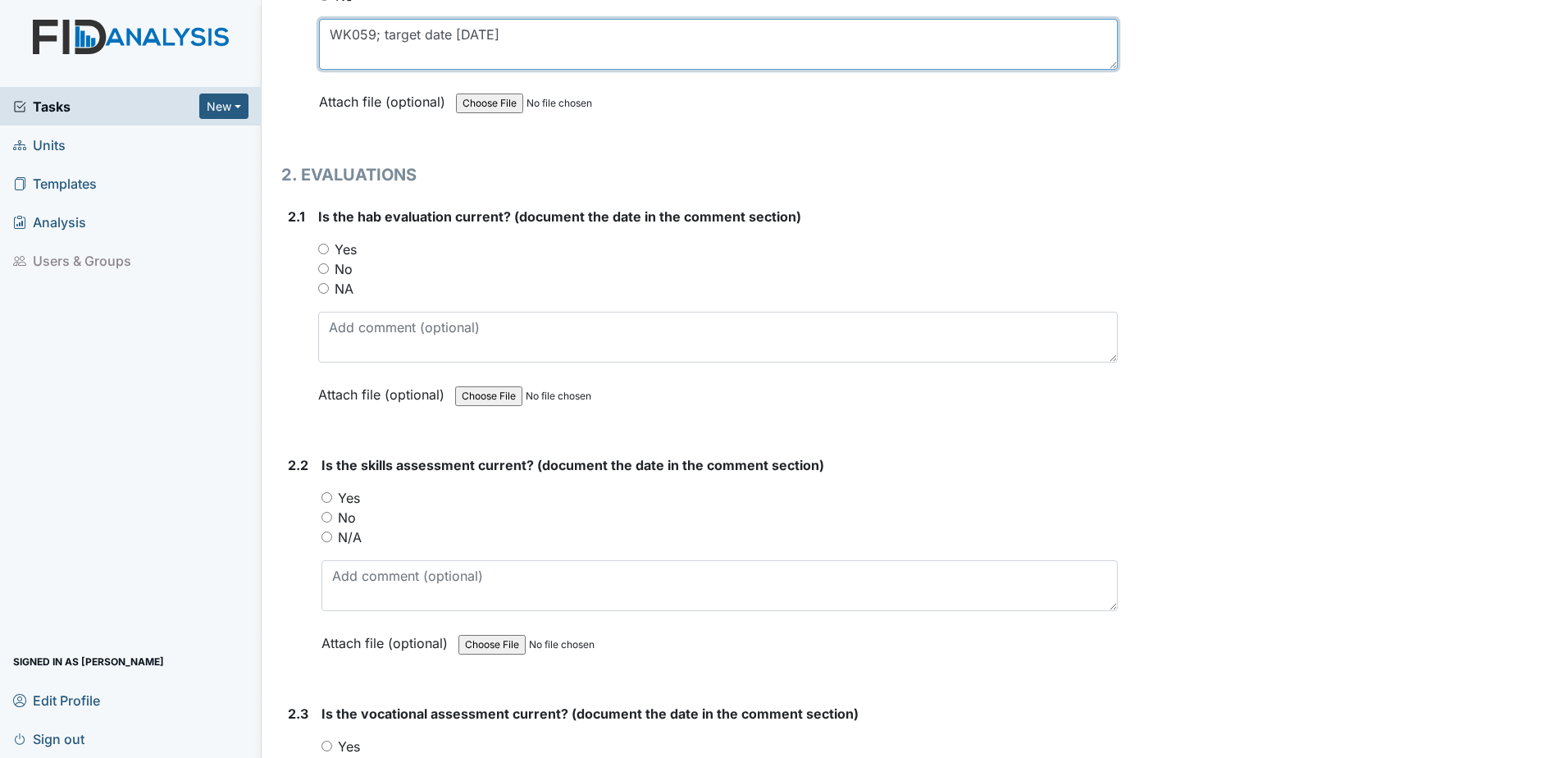
type textarea "WK059; target date 5.31.25"
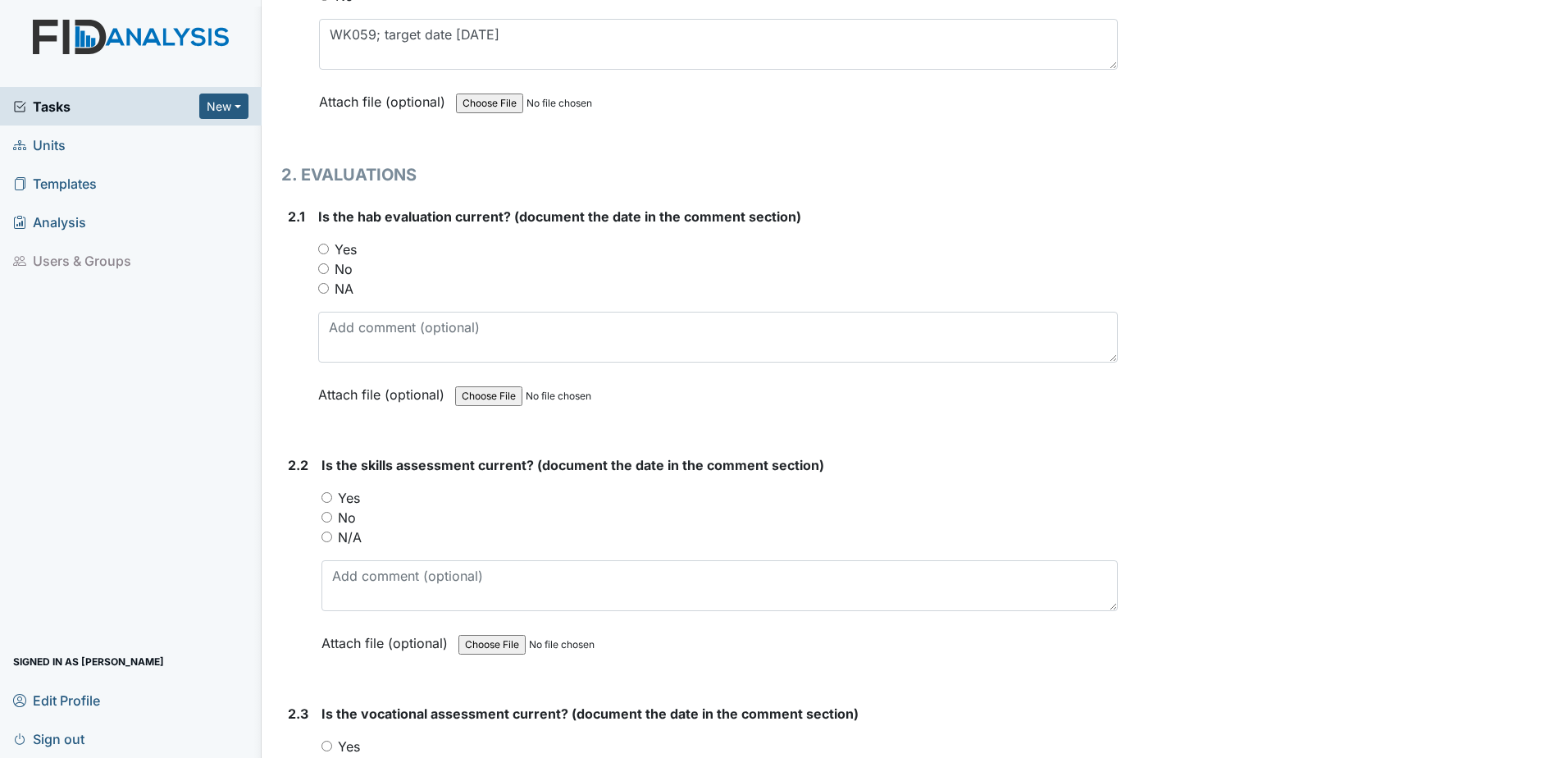
click at [348, 499] on label "Yes" at bounding box center [349, 498] width 22 height 19
click at [332, 499] on input "Yes" at bounding box center [327, 498] width 11 height 11
radio input "true"
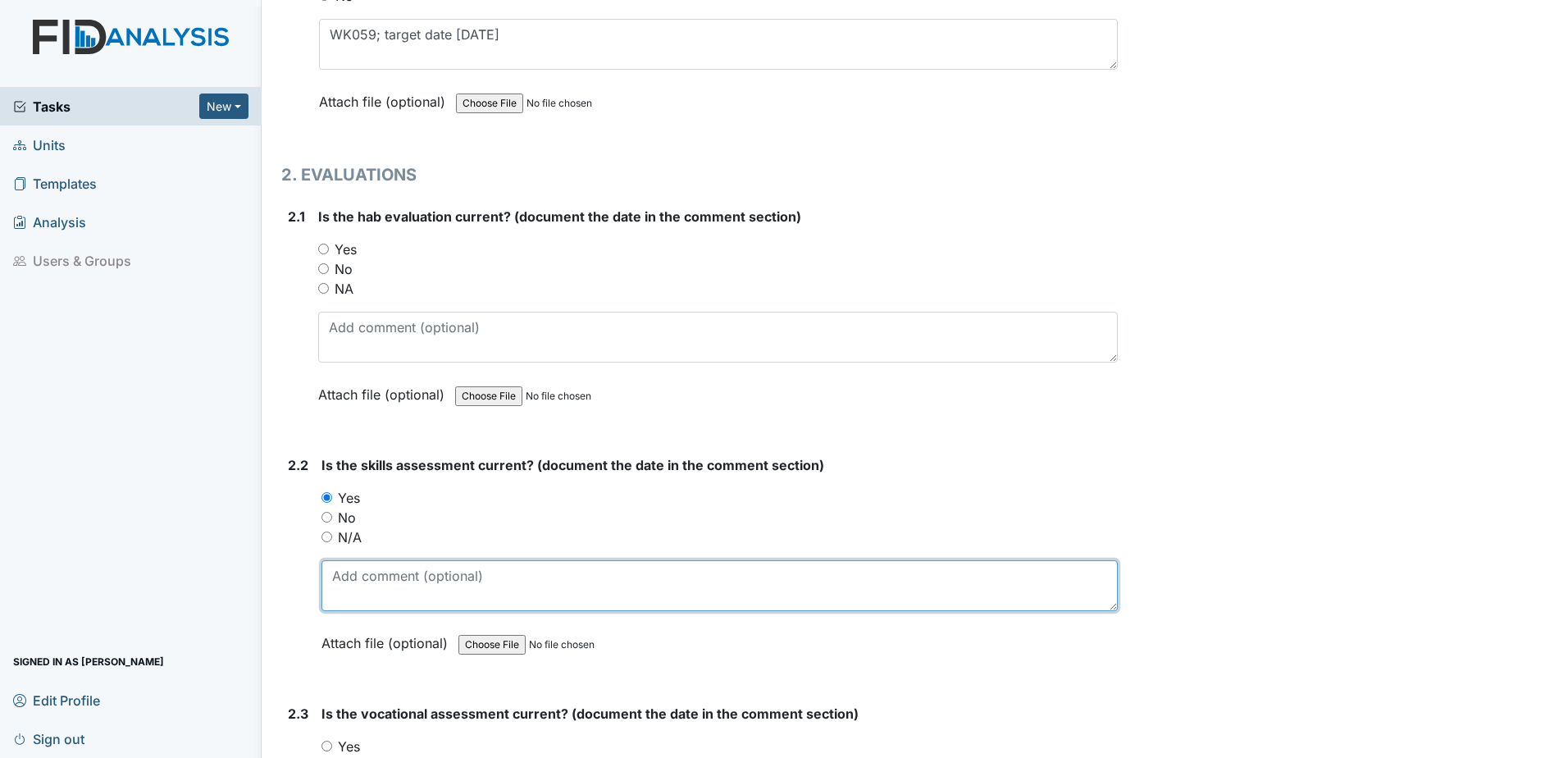
click at [387, 571] on textarea at bounding box center [719, 584] width 796 height 50
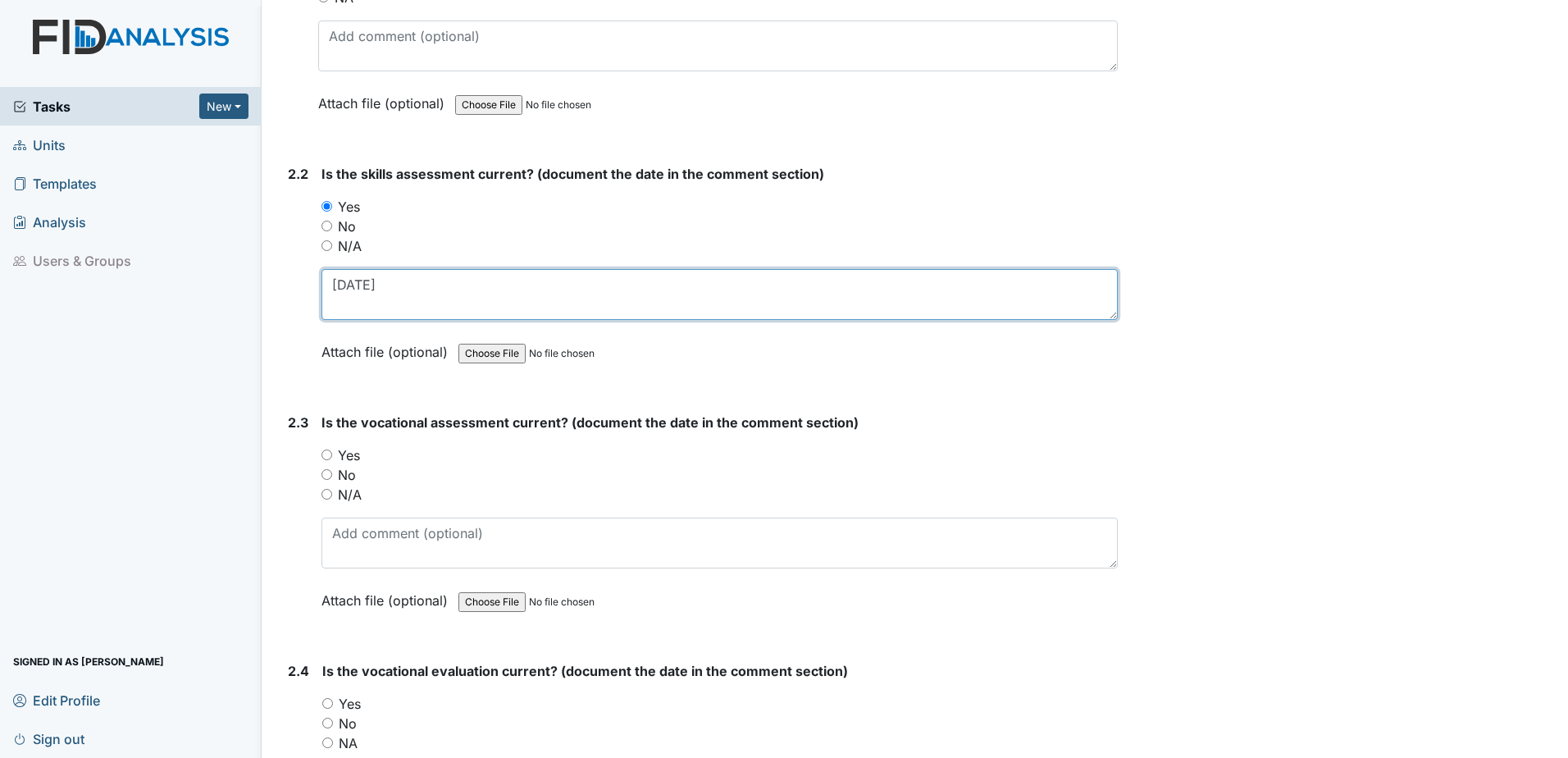
scroll to position [1804, 0]
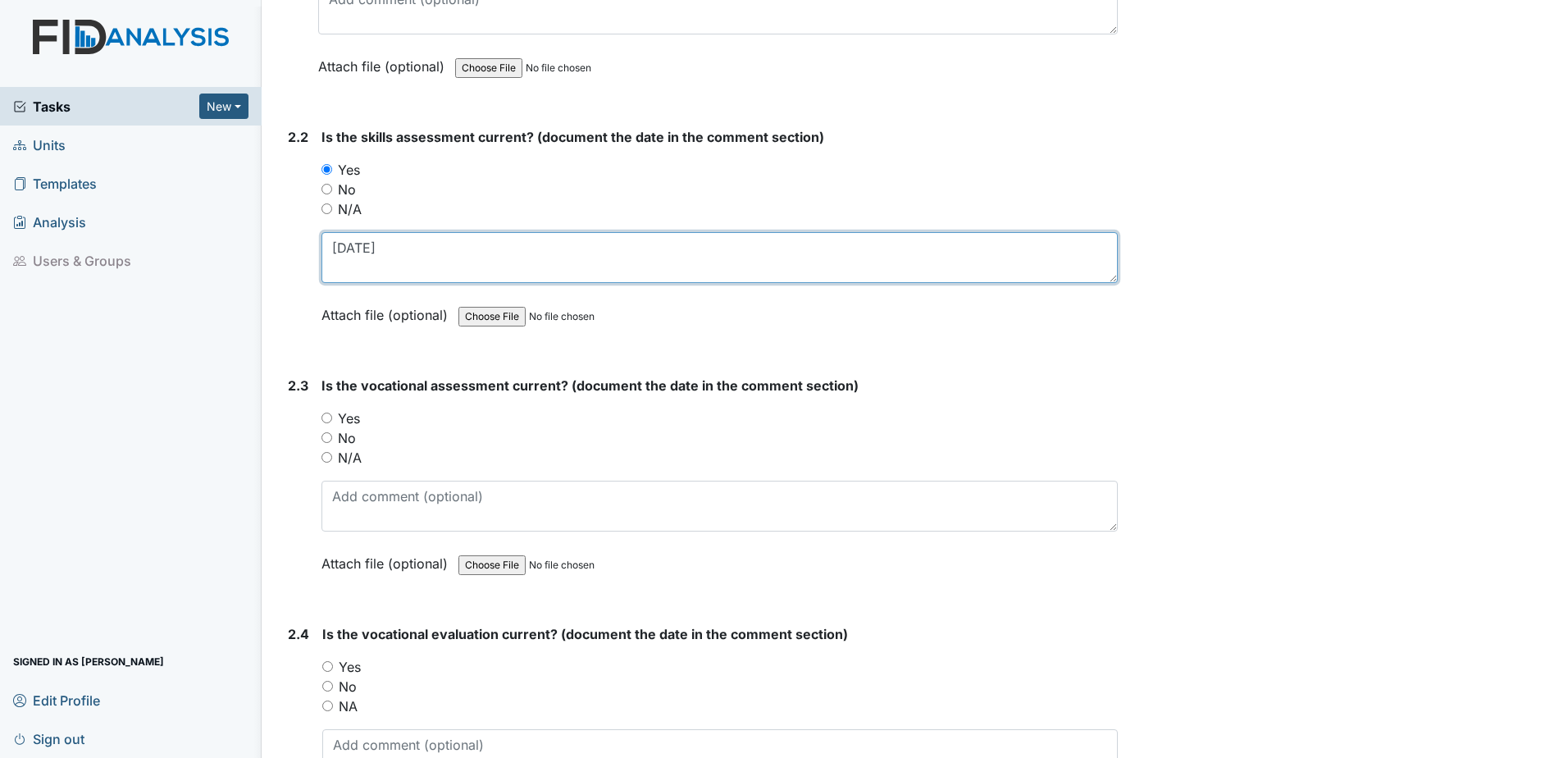
type textarea "6.10.24"
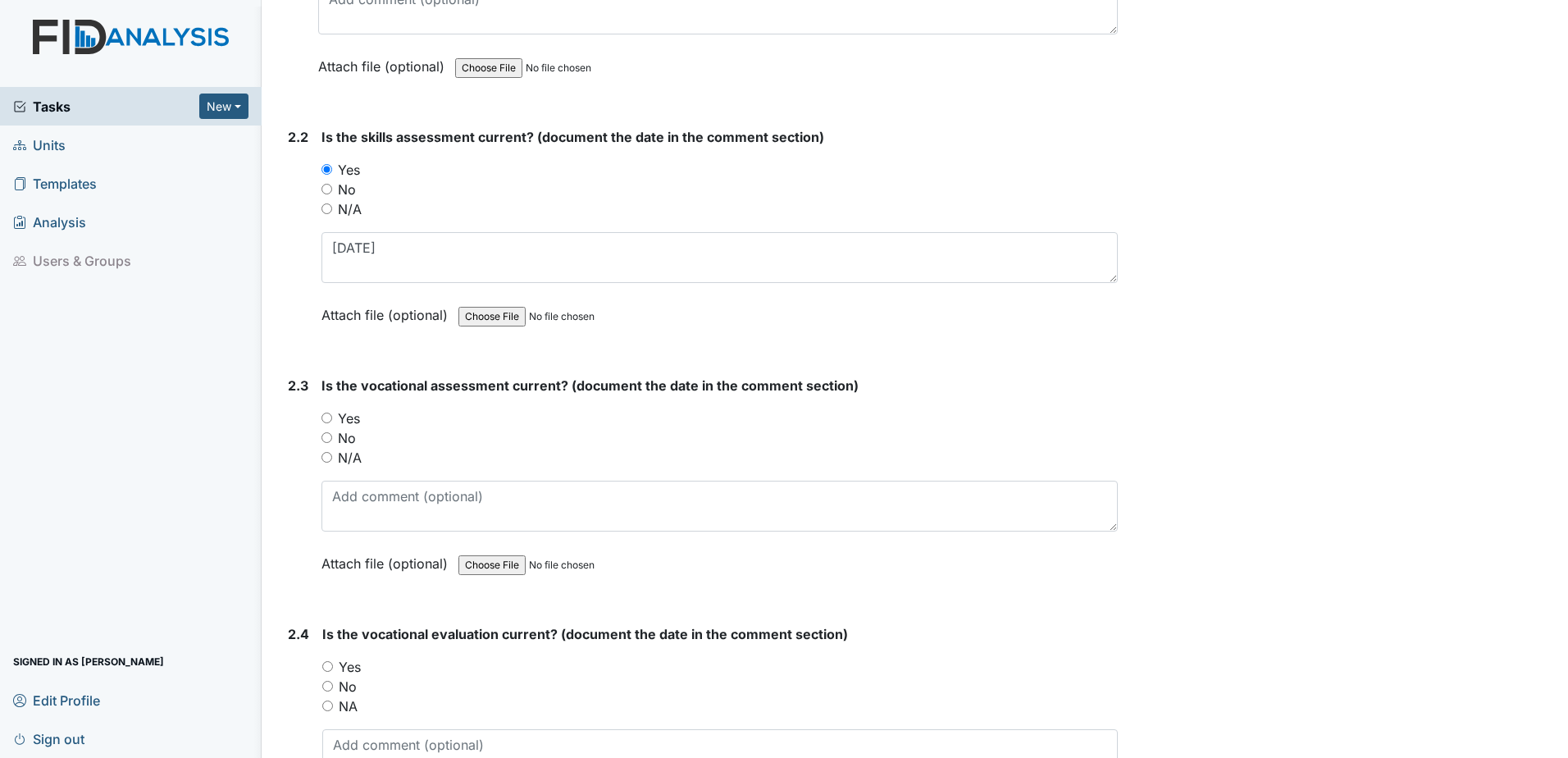
click at [352, 416] on label "Yes" at bounding box center [349, 418] width 22 height 19
click at [332, 416] on input "Yes" at bounding box center [327, 418] width 11 height 11
radio input "true"
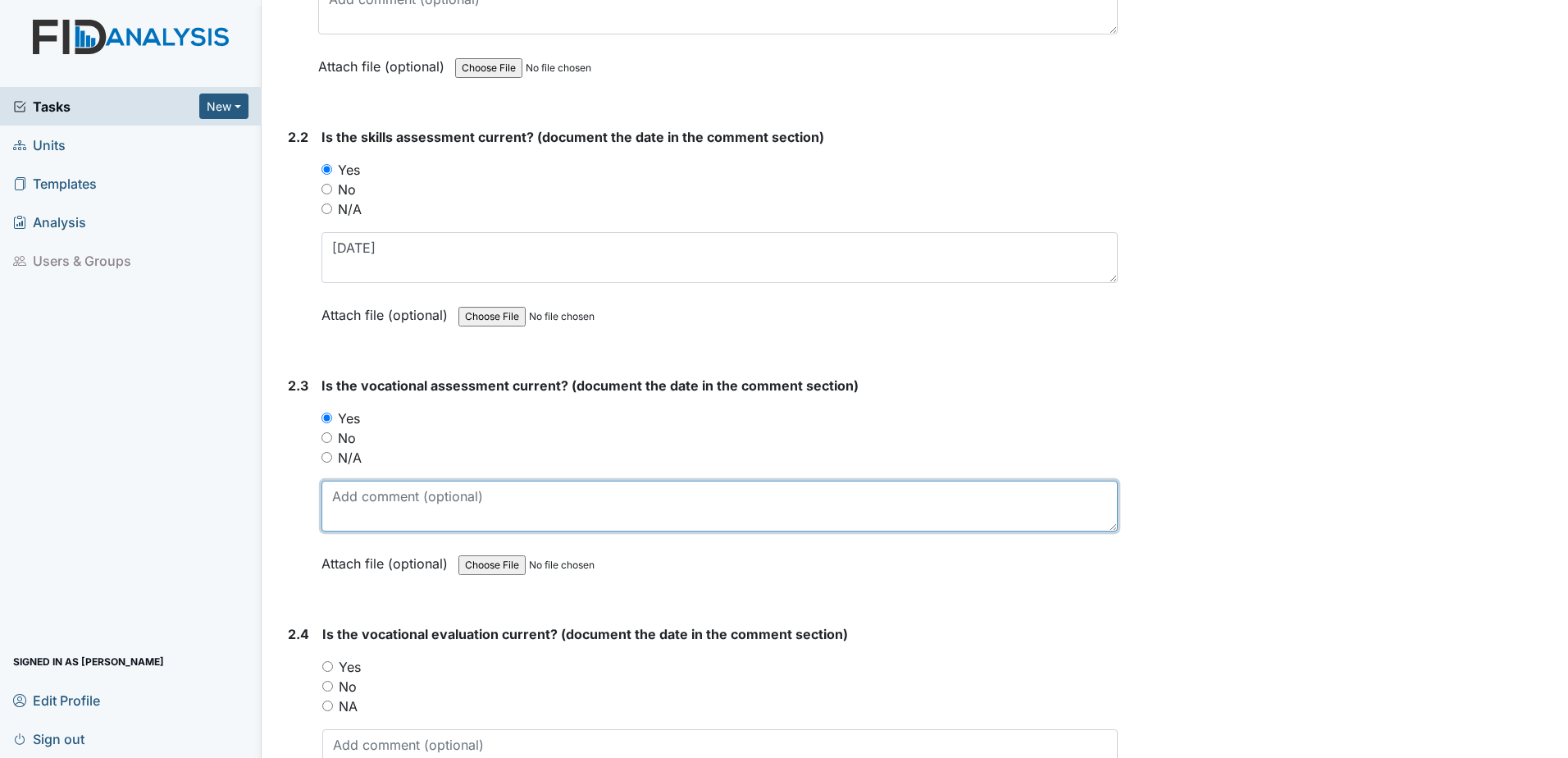
click at [354, 486] on textarea at bounding box center [719, 506] width 796 height 50
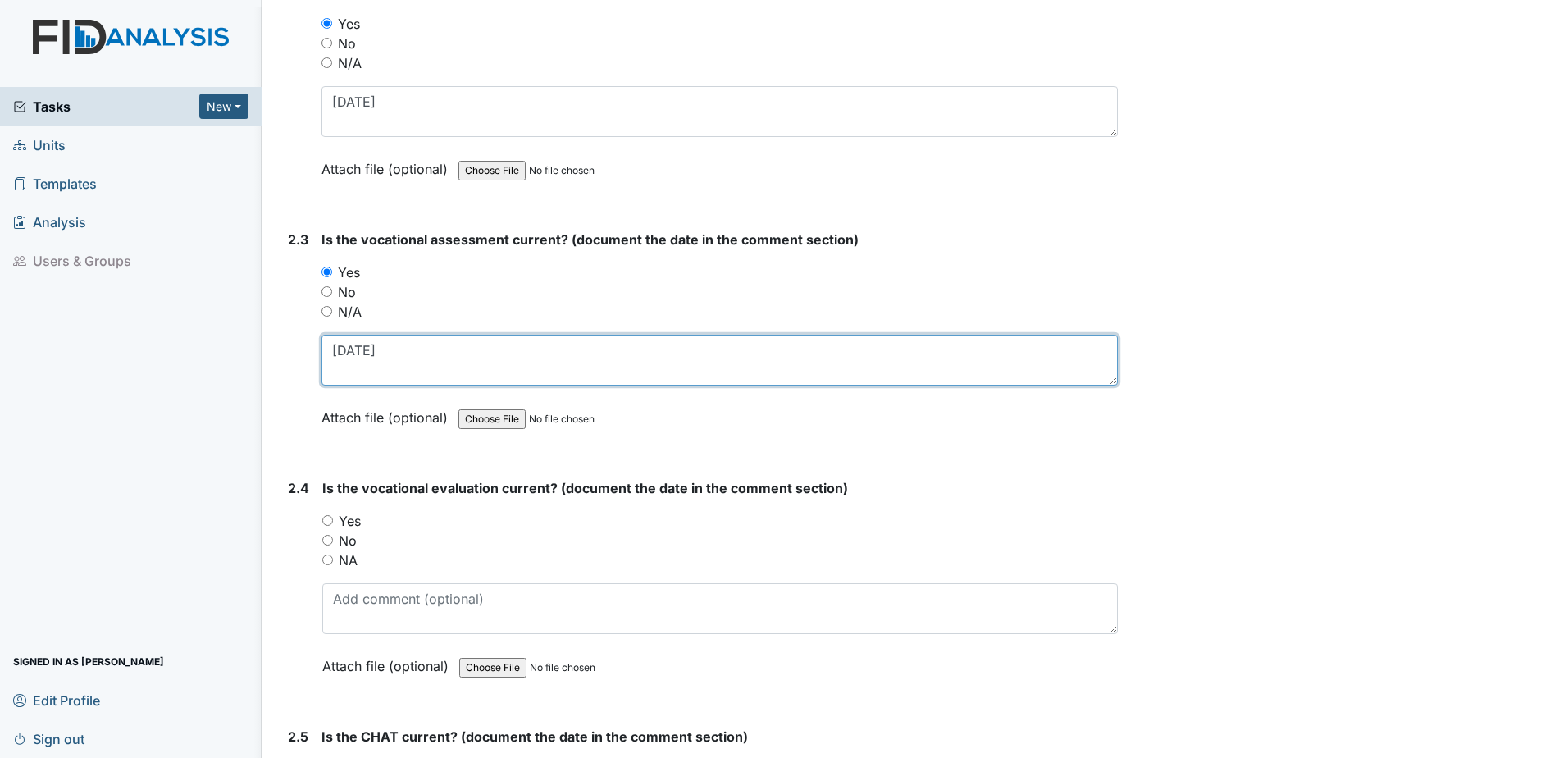
scroll to position [2050, 0]
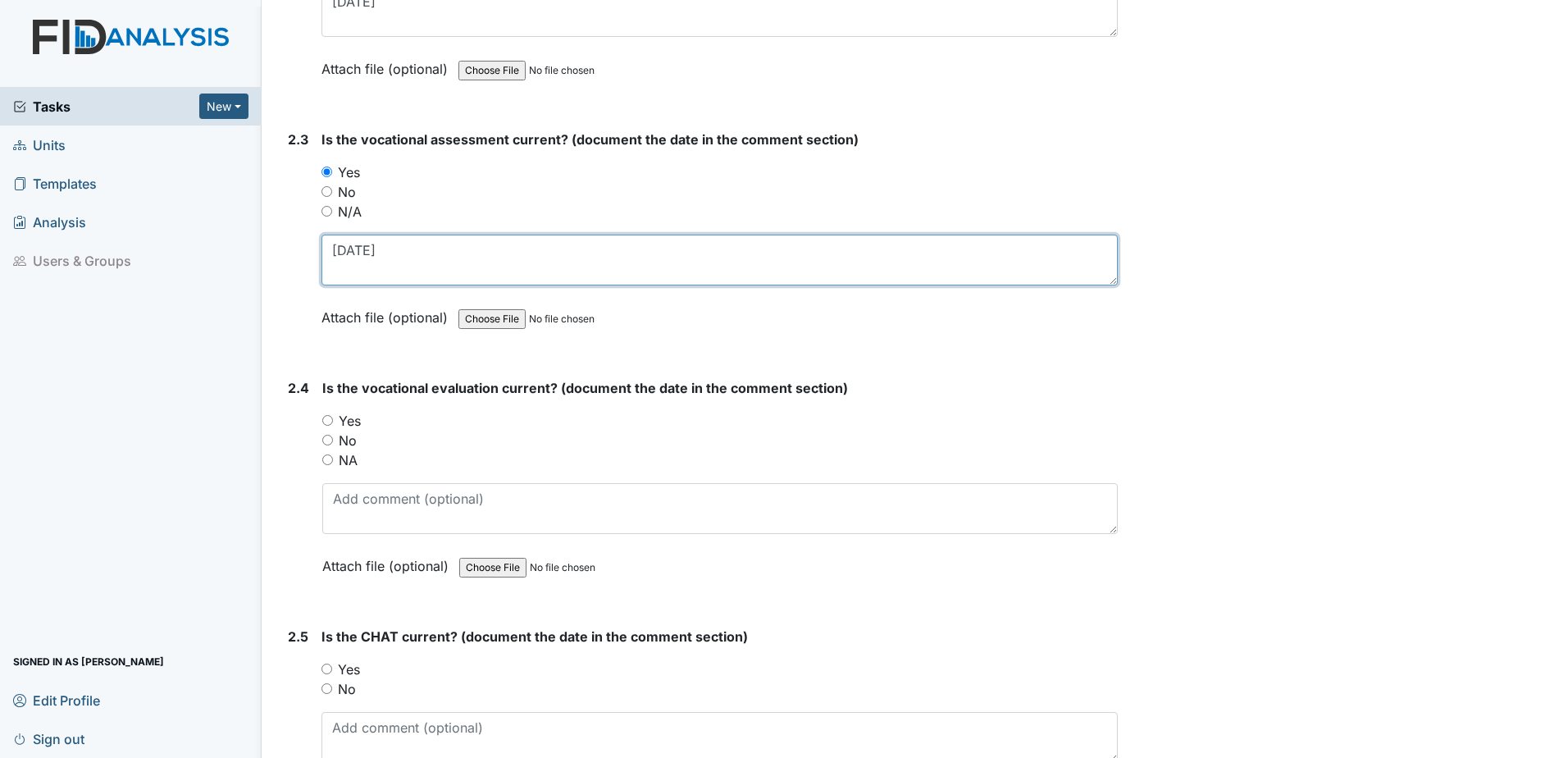
type textarea "6.20.24"
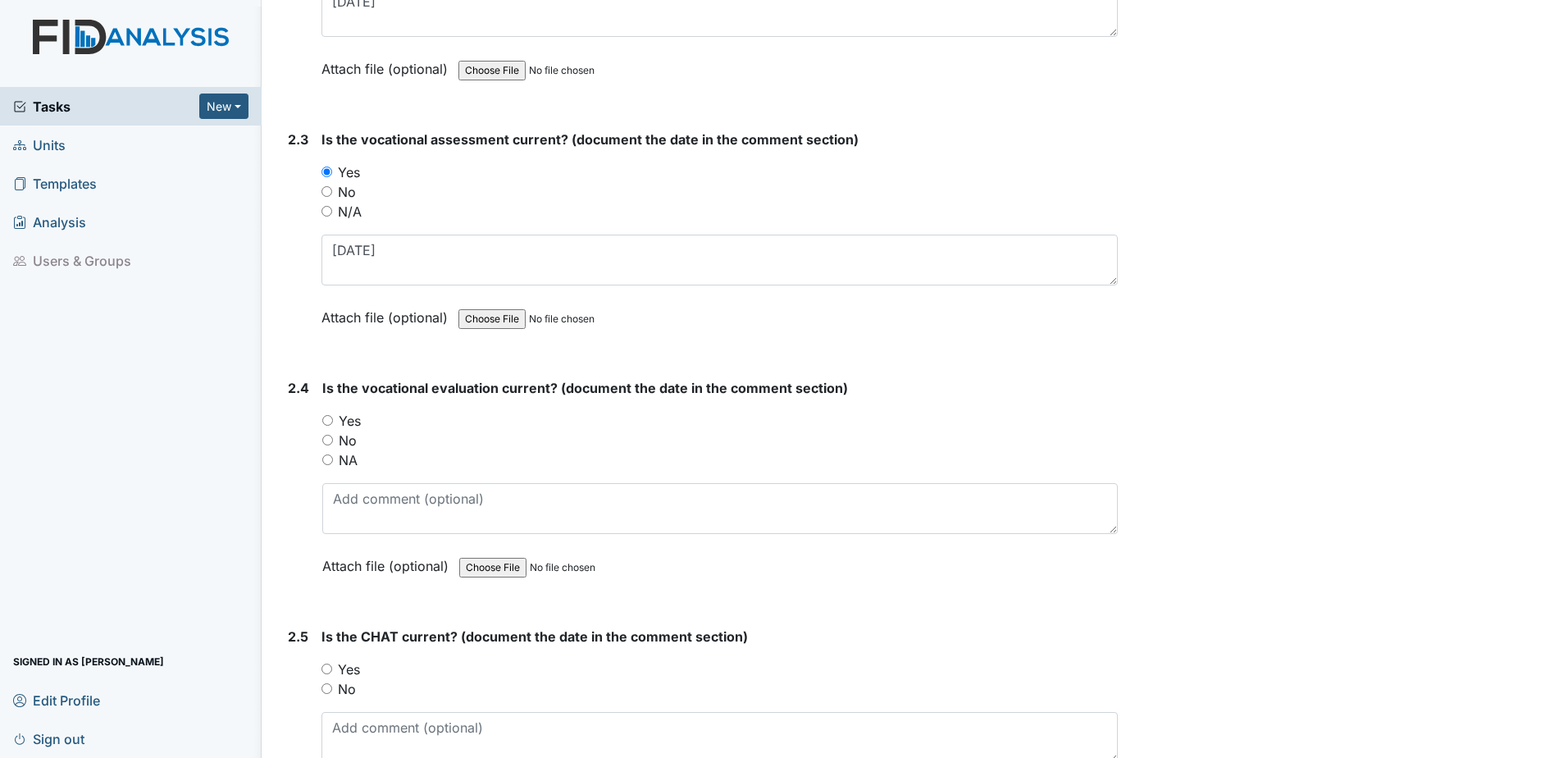
click at [350, 438] on label "No" at bounding box center [347, 440] width 18 height 19
click at [333, 438] on input "No" at bounding box center [328, 440] width 11 height 11
radio input "true"
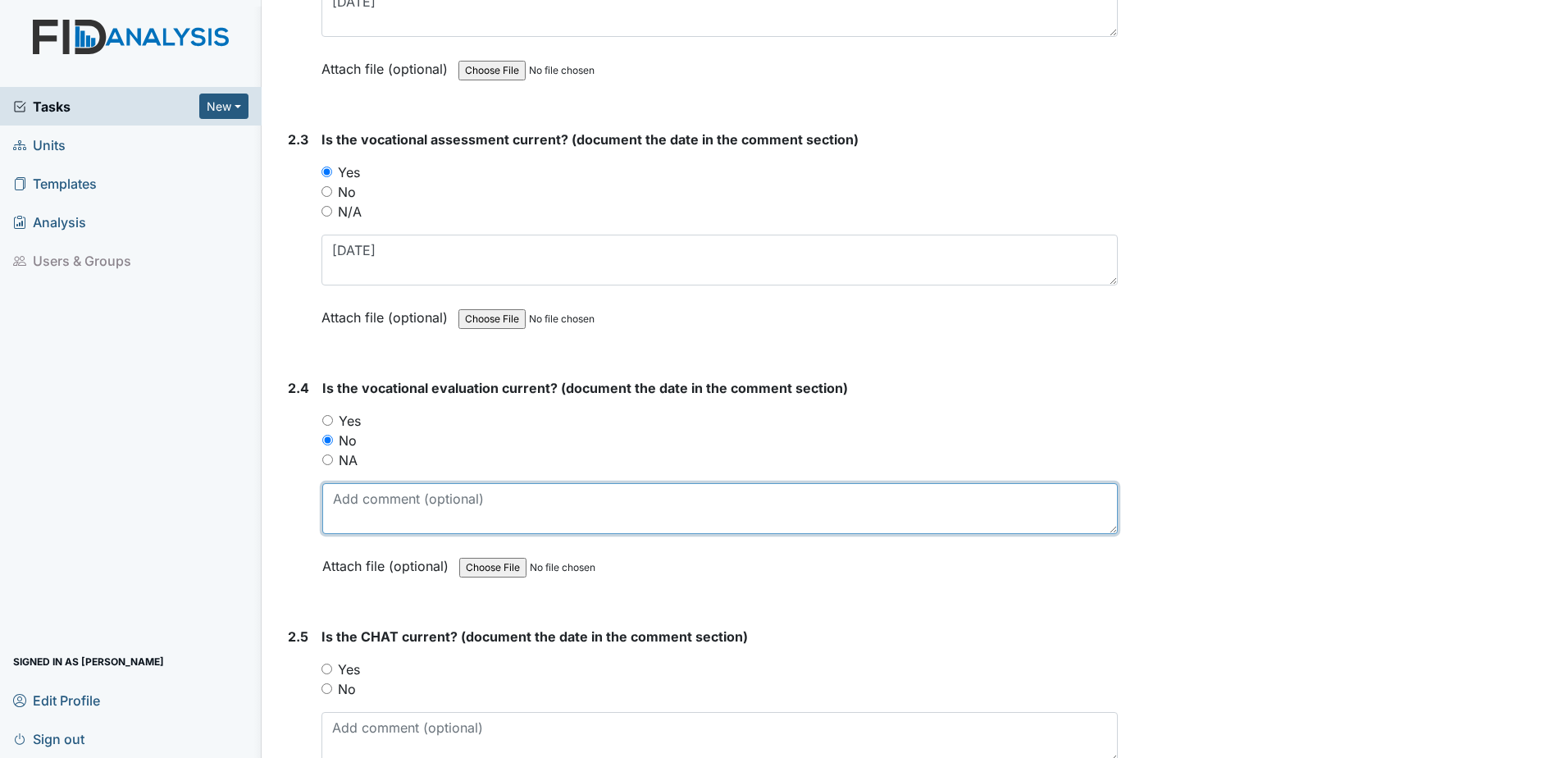
click at [363, 499] on textarea at bounding box center [720, 507] width 795 height 50
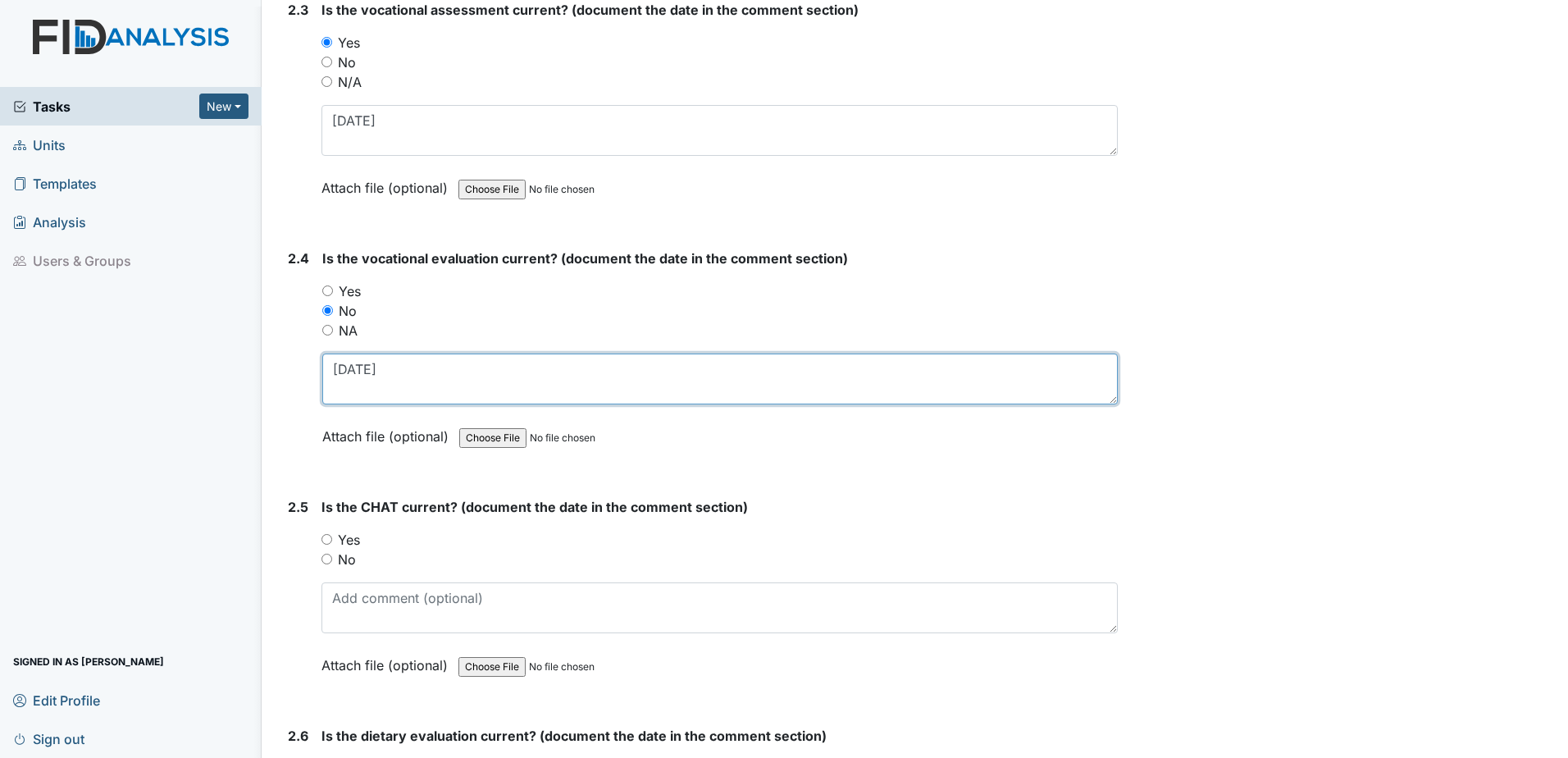
scroll to position [2296, 0]
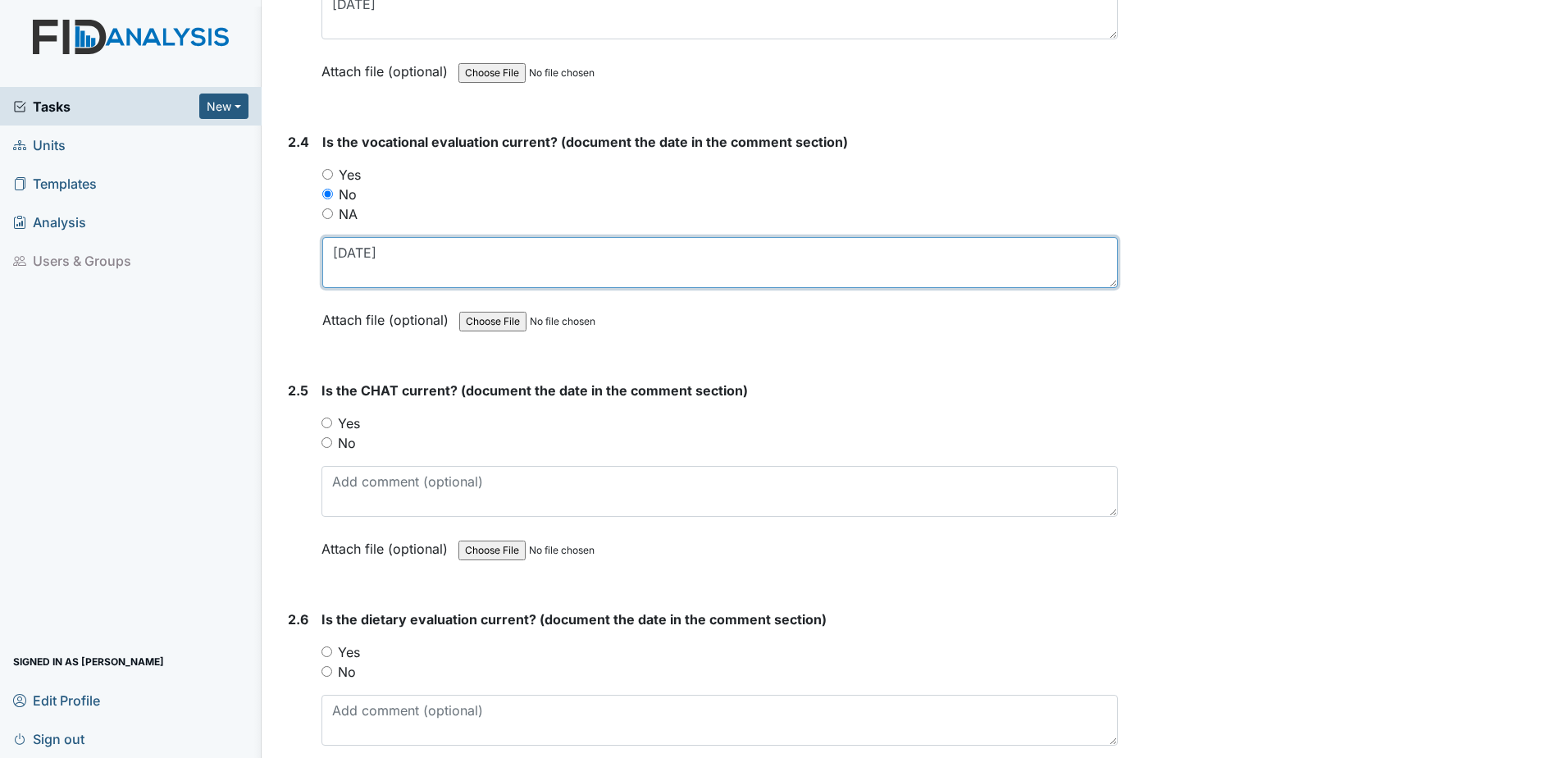
type textarea "5.23.25"
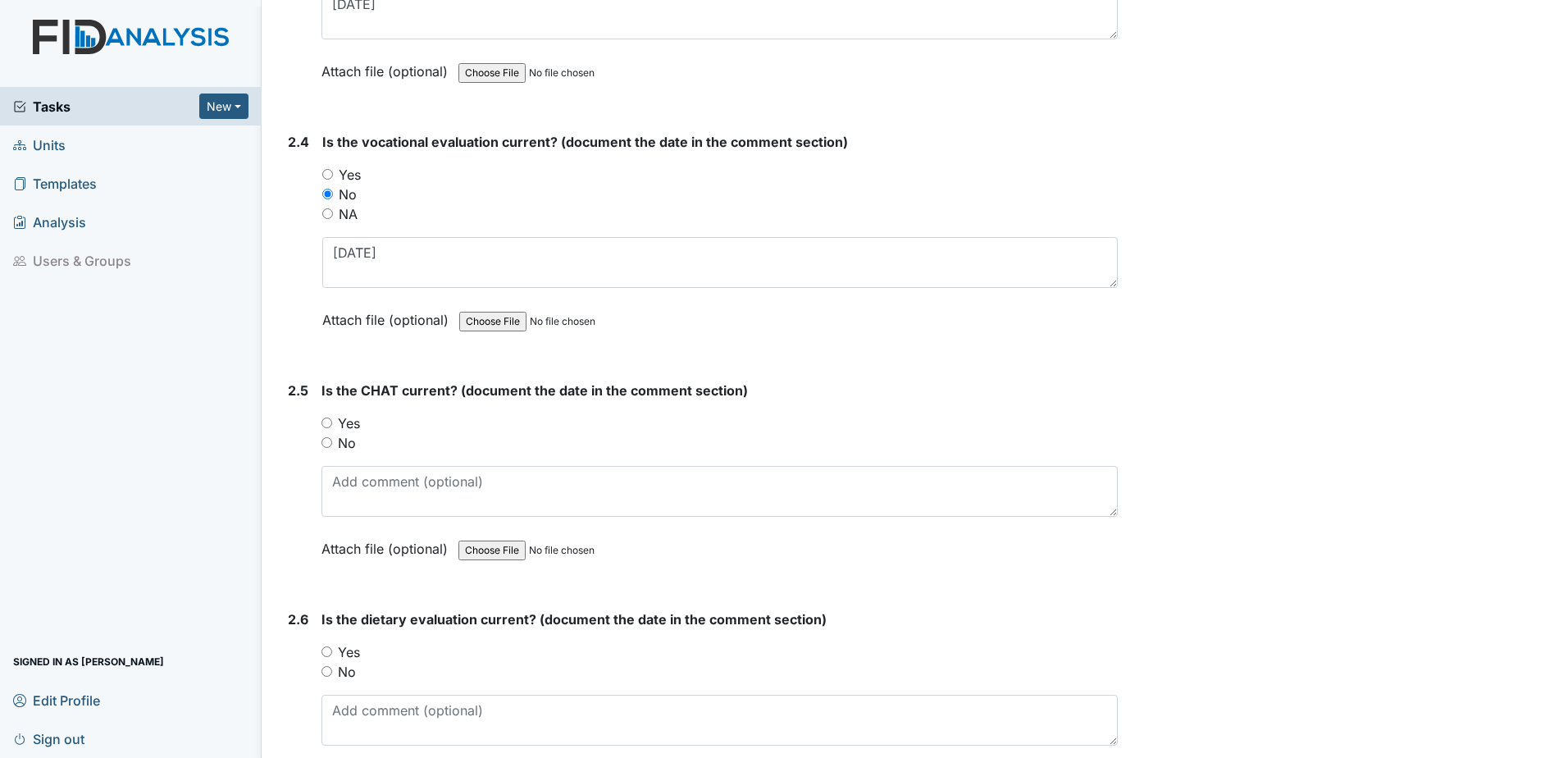
click at [330, 442] on input "No" at bounding box center [327, 443] width 11 height 11
radio input "true"
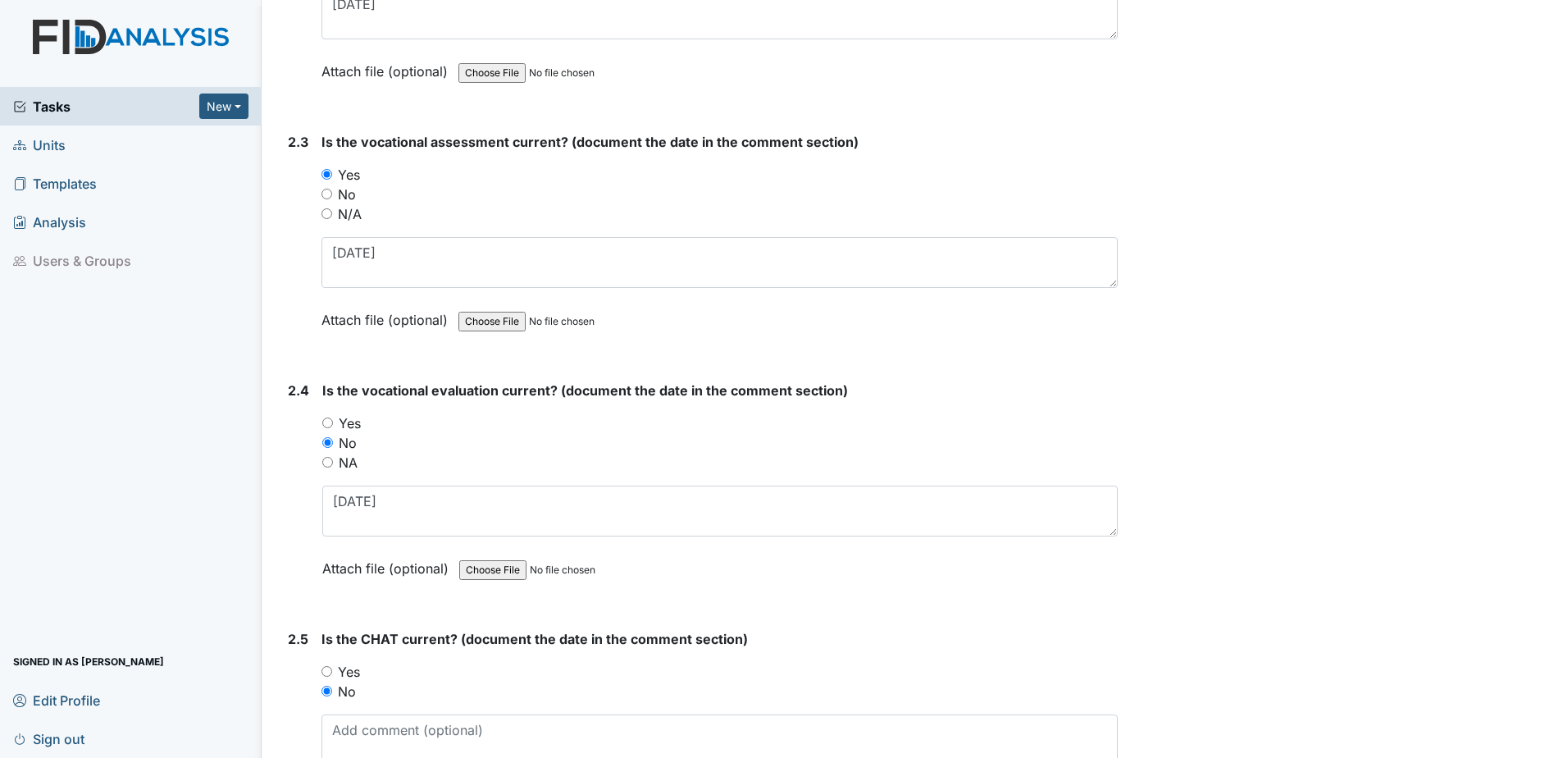
scroll to position [1968, 0]
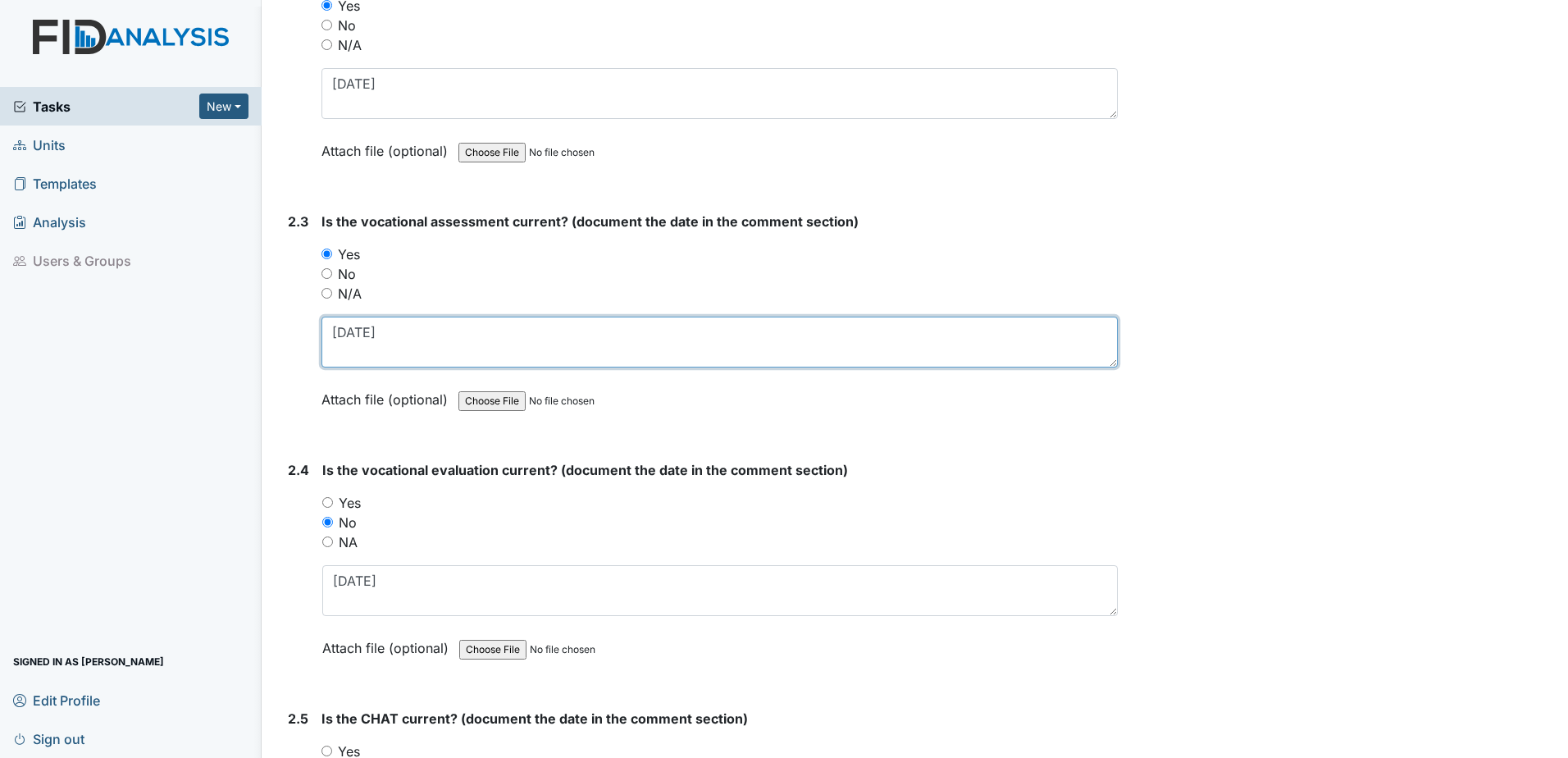
drag, startPoint x: 390, startPoint y: 324, endPoint x: 302, endPoint y: 345, distance: 90.5
click at [302, 345] on div "2.3 Is the vocational assessment current? (document the date in the comment sec…" at bounding box center [699, 322] width 837 height 222
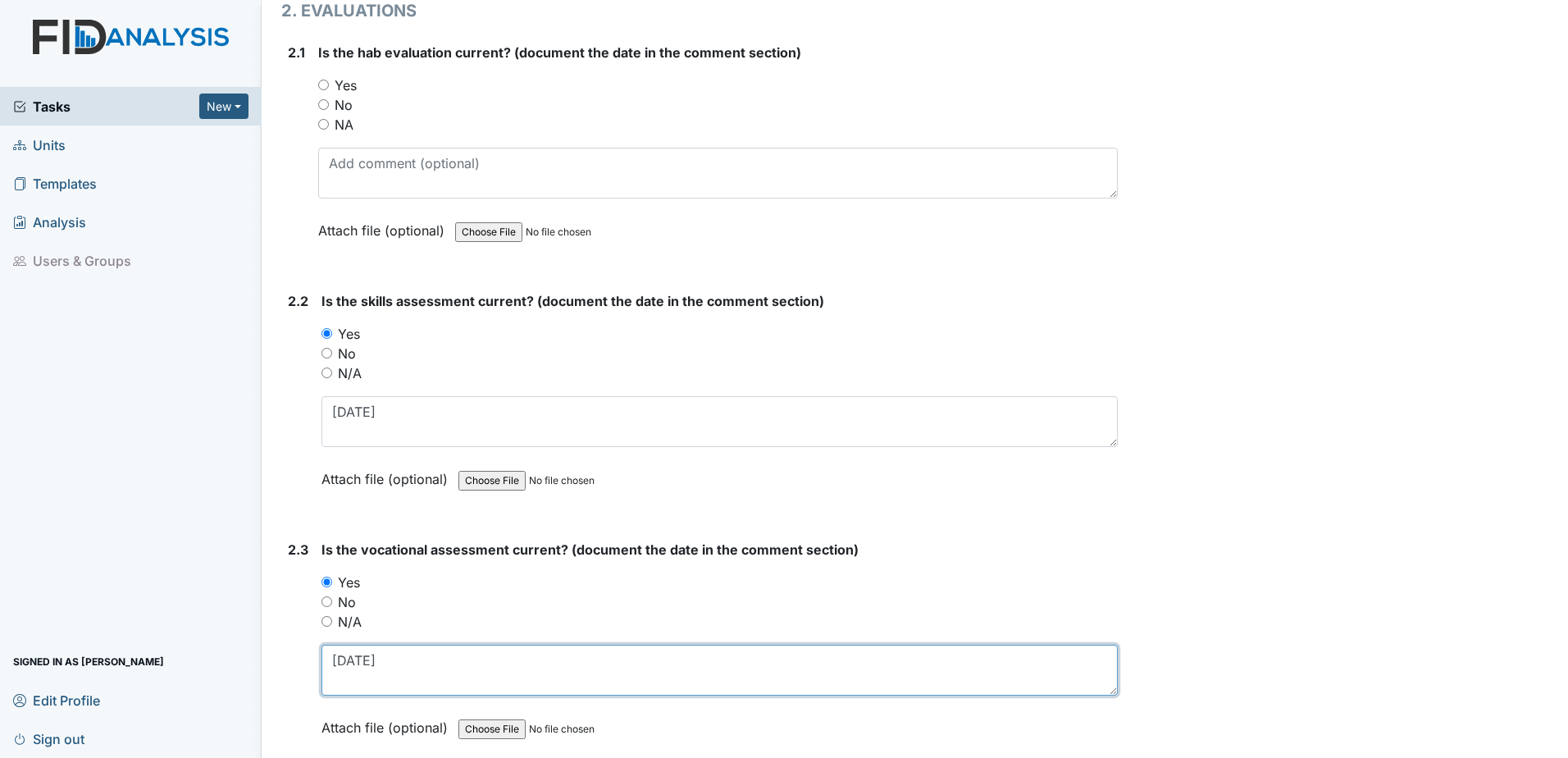
scroll to position [1558, 0]
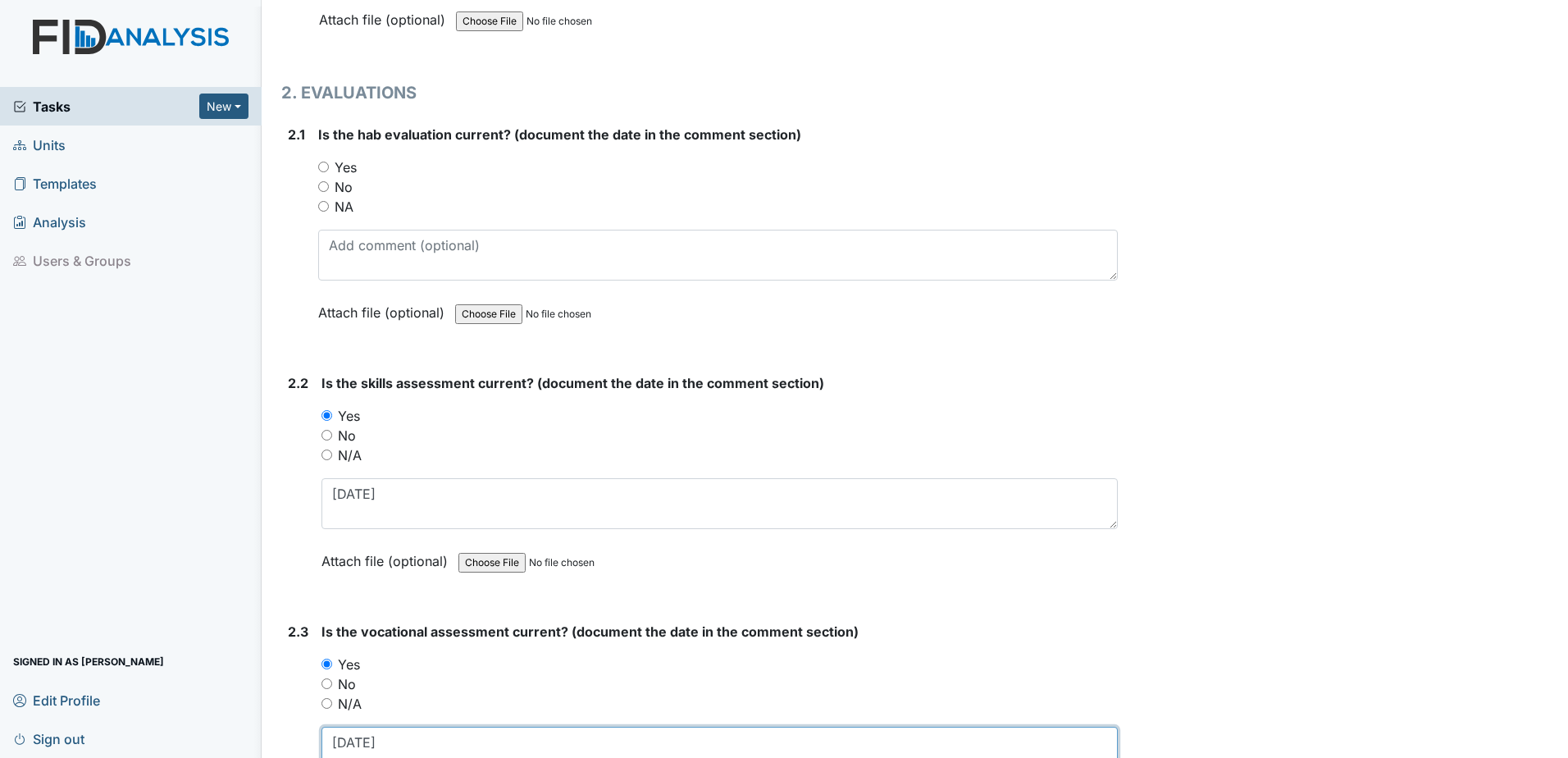
type textarea "5.23.24"
click at [325, 185] on input "No" at bounding box center [323, 187] width 11 height 11
radio input "true"
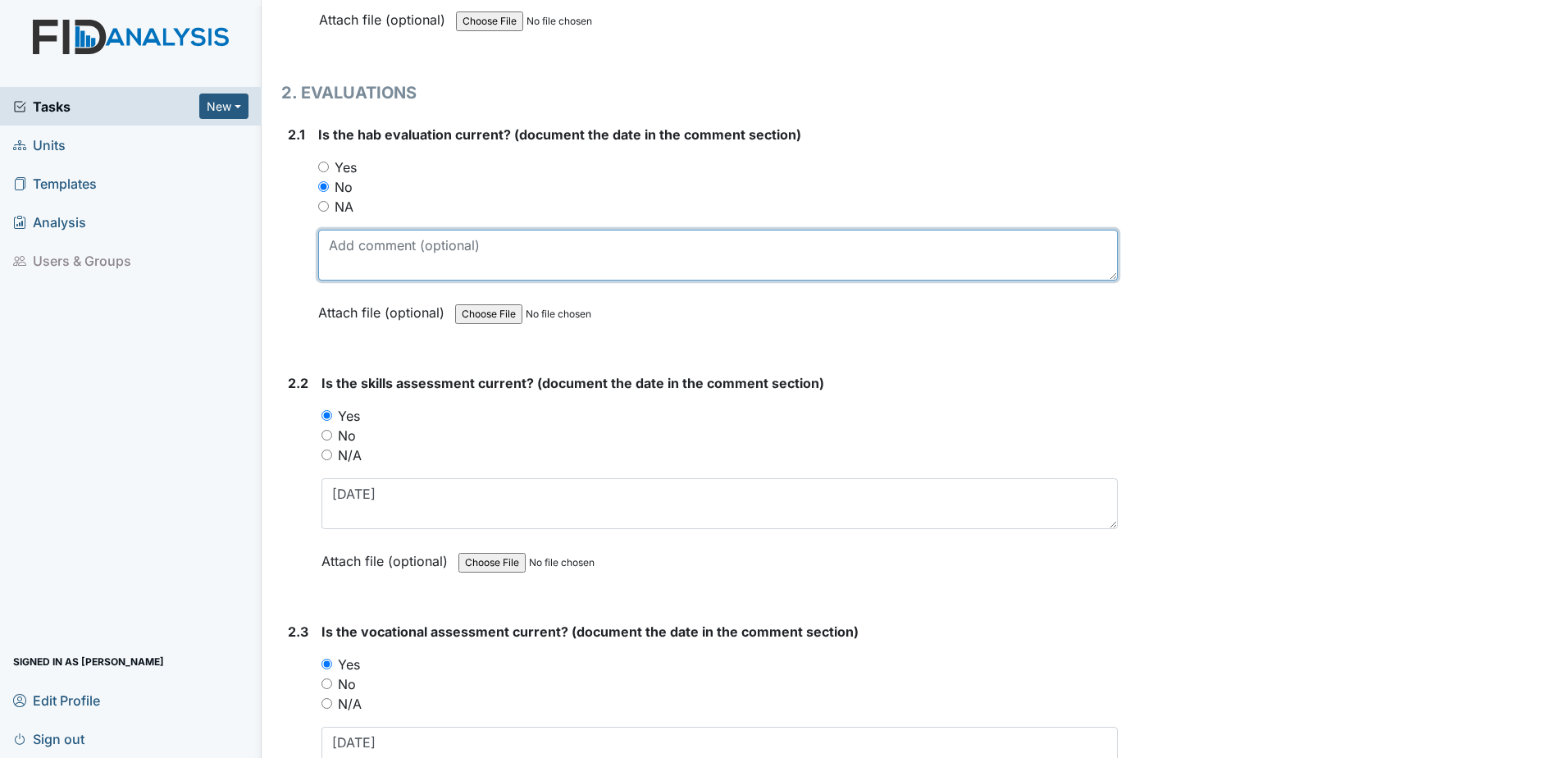
click at [365, 242] on textarea at bounding box center [717, 254] width 799 height 50
type textarea "6.10.24"
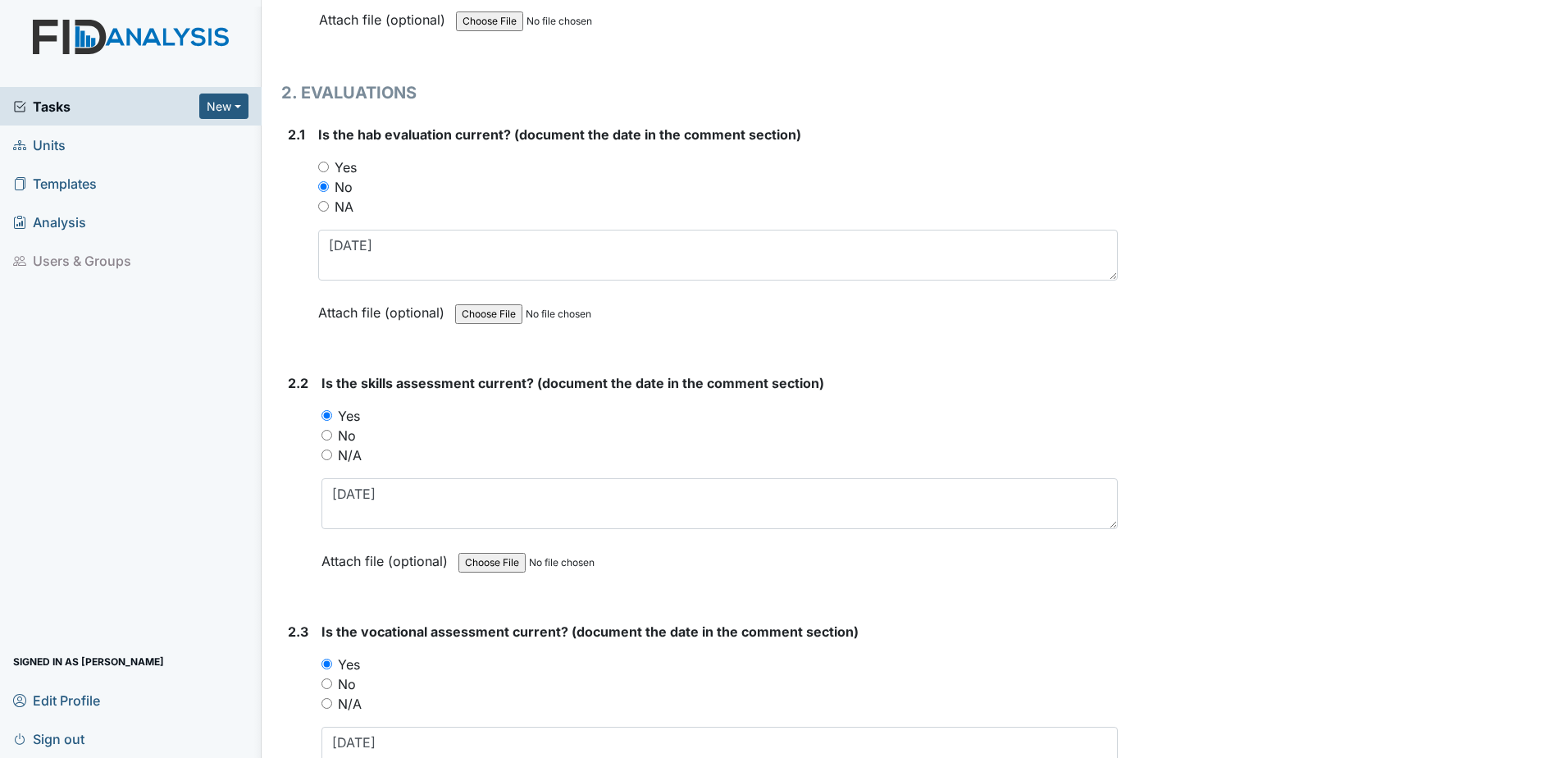
click at [321, 166] on input "Yes" at bounding box center [323, 166] width 11 height 11
radio input "true"
click at [346, 491] on textarea "6.10.24" at bounding box center [719, 503] width 796 height 50
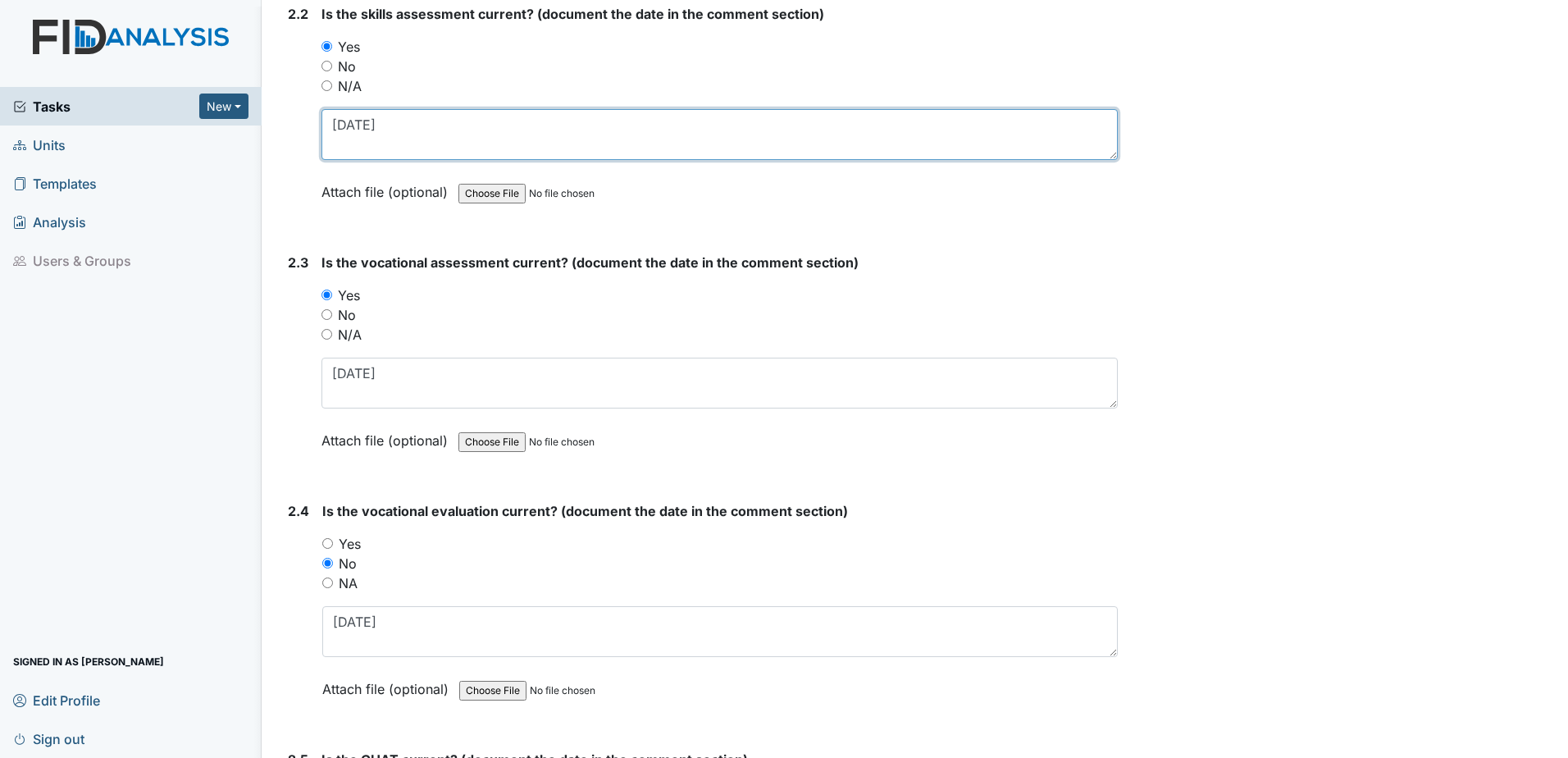
scroll to position [1968, 0]
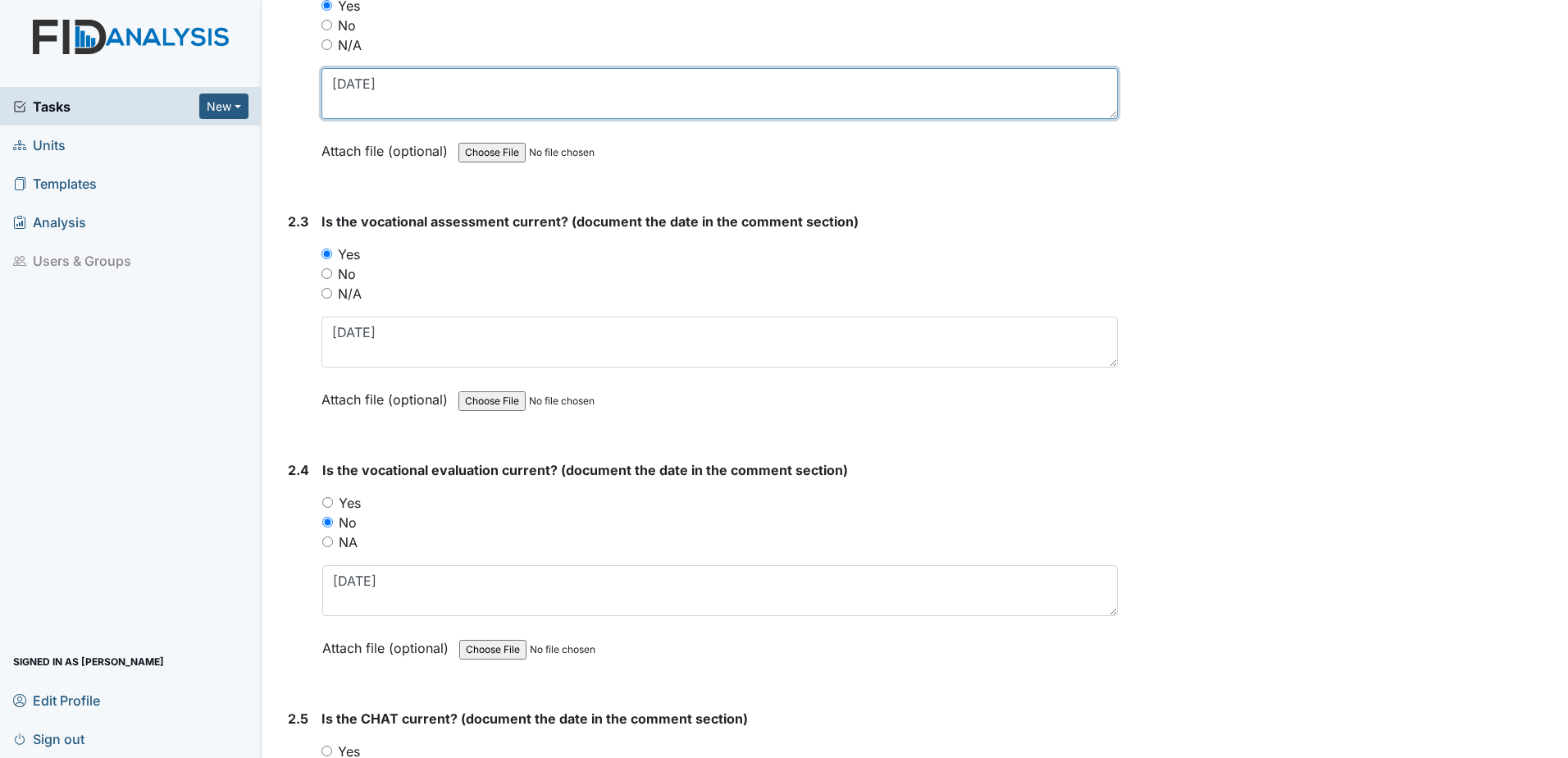
type textarea "6.20.24"
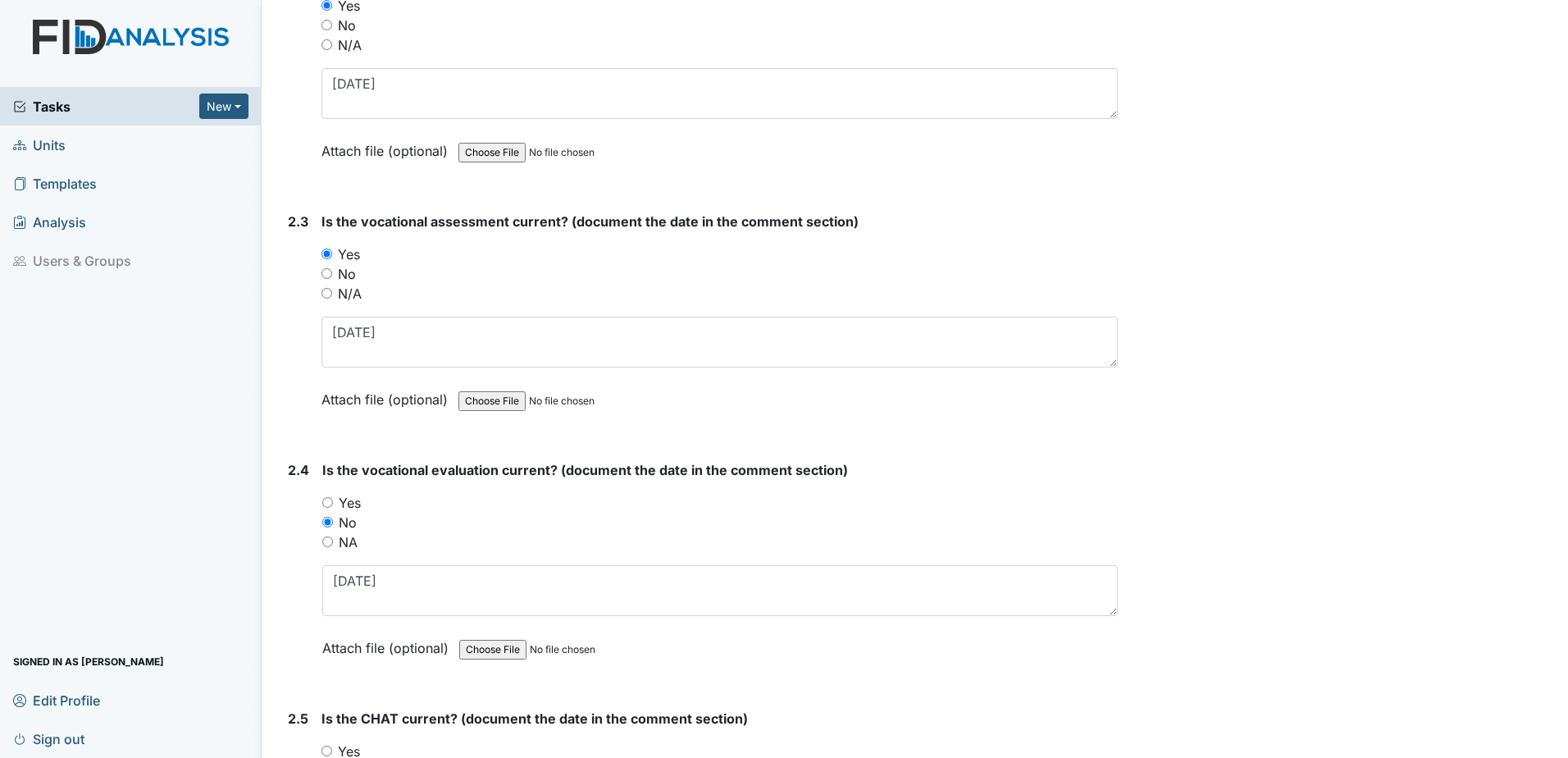
click at [327, 276] on input "No" at bounding box center [327, 274] width 11 height 11
radio input "true"
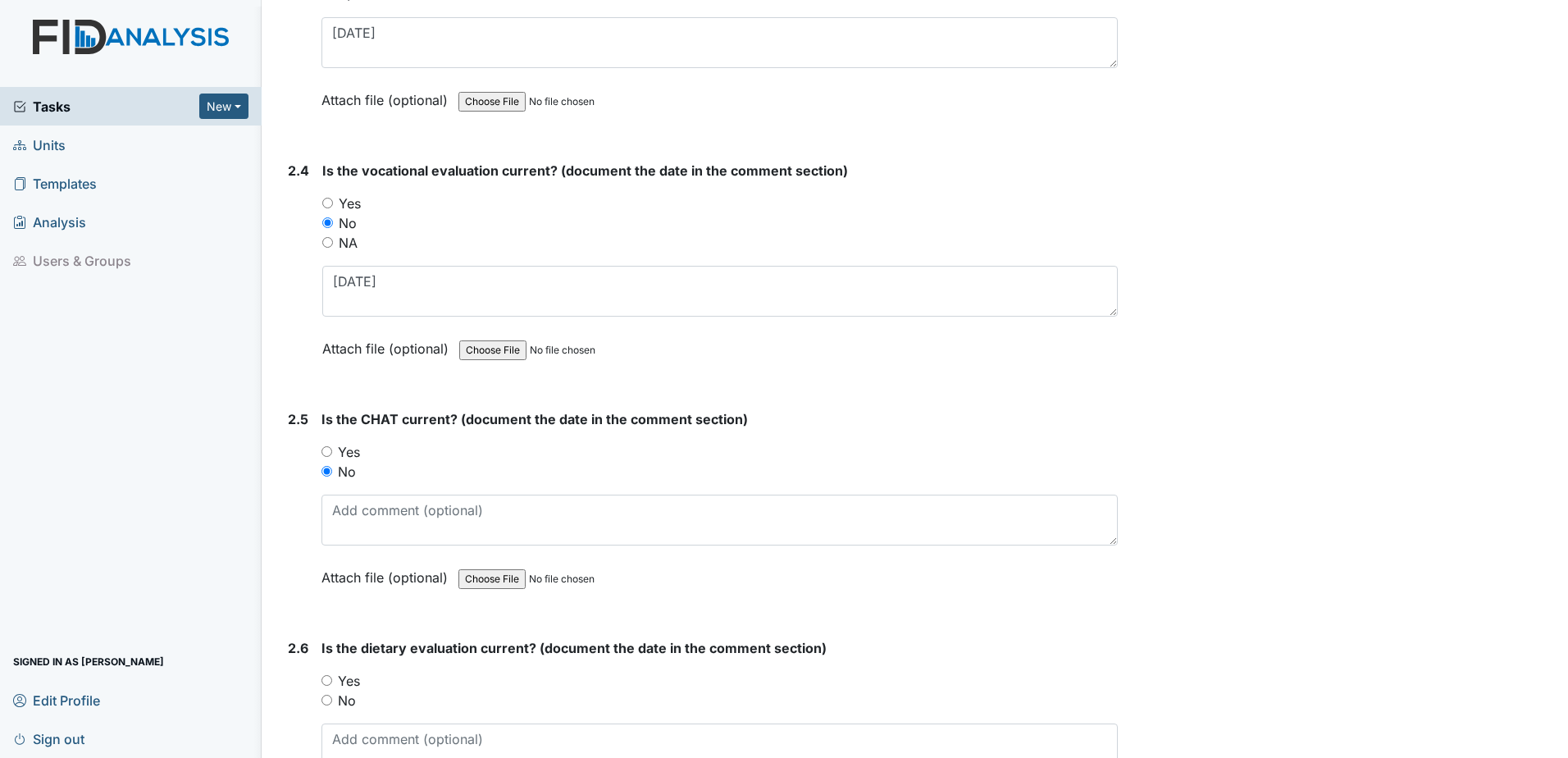
scroll to position [2296, 0]
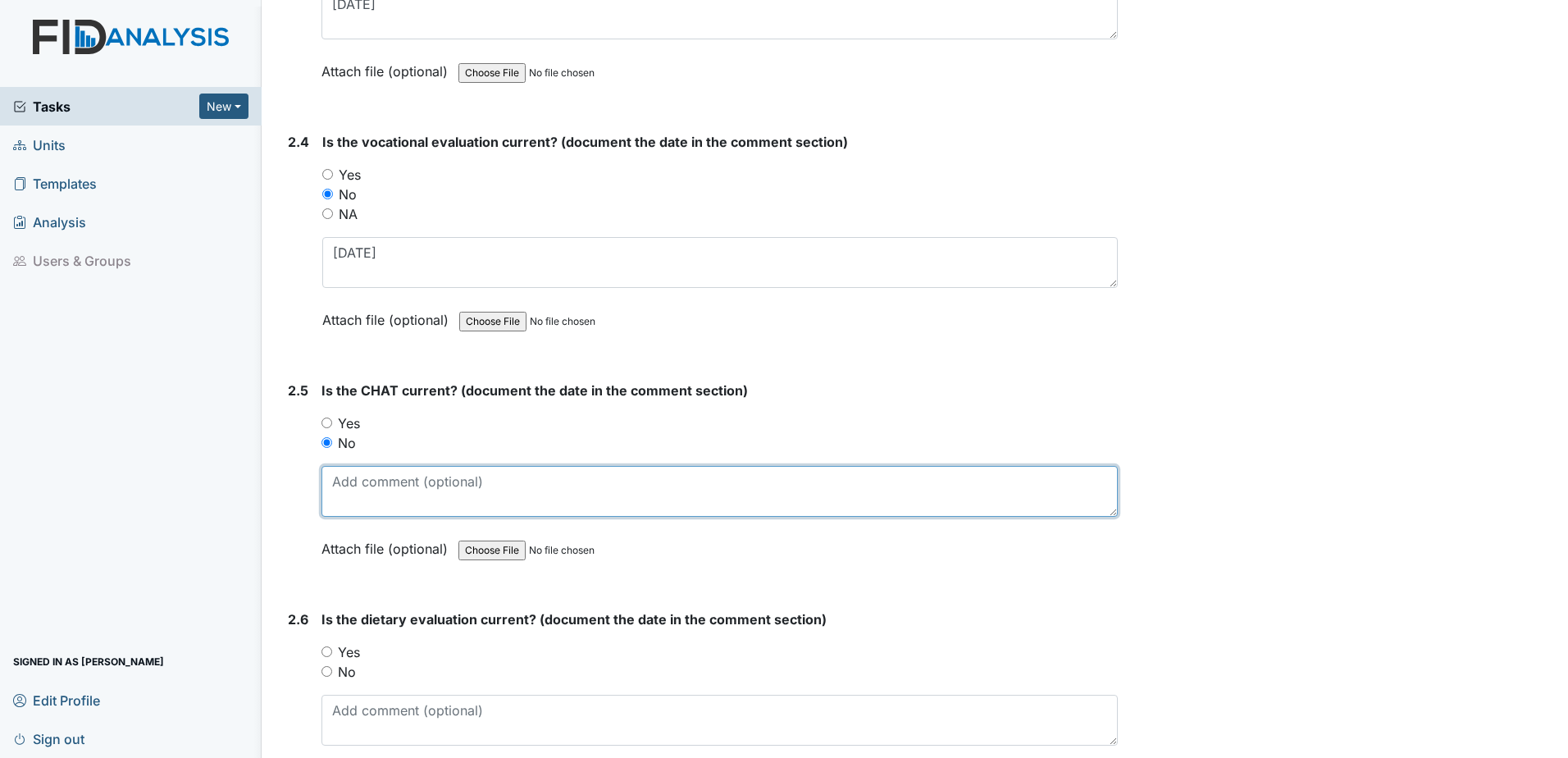
click at [369, 485] on textarea at bounding box center [719, 491] width 796 height 50
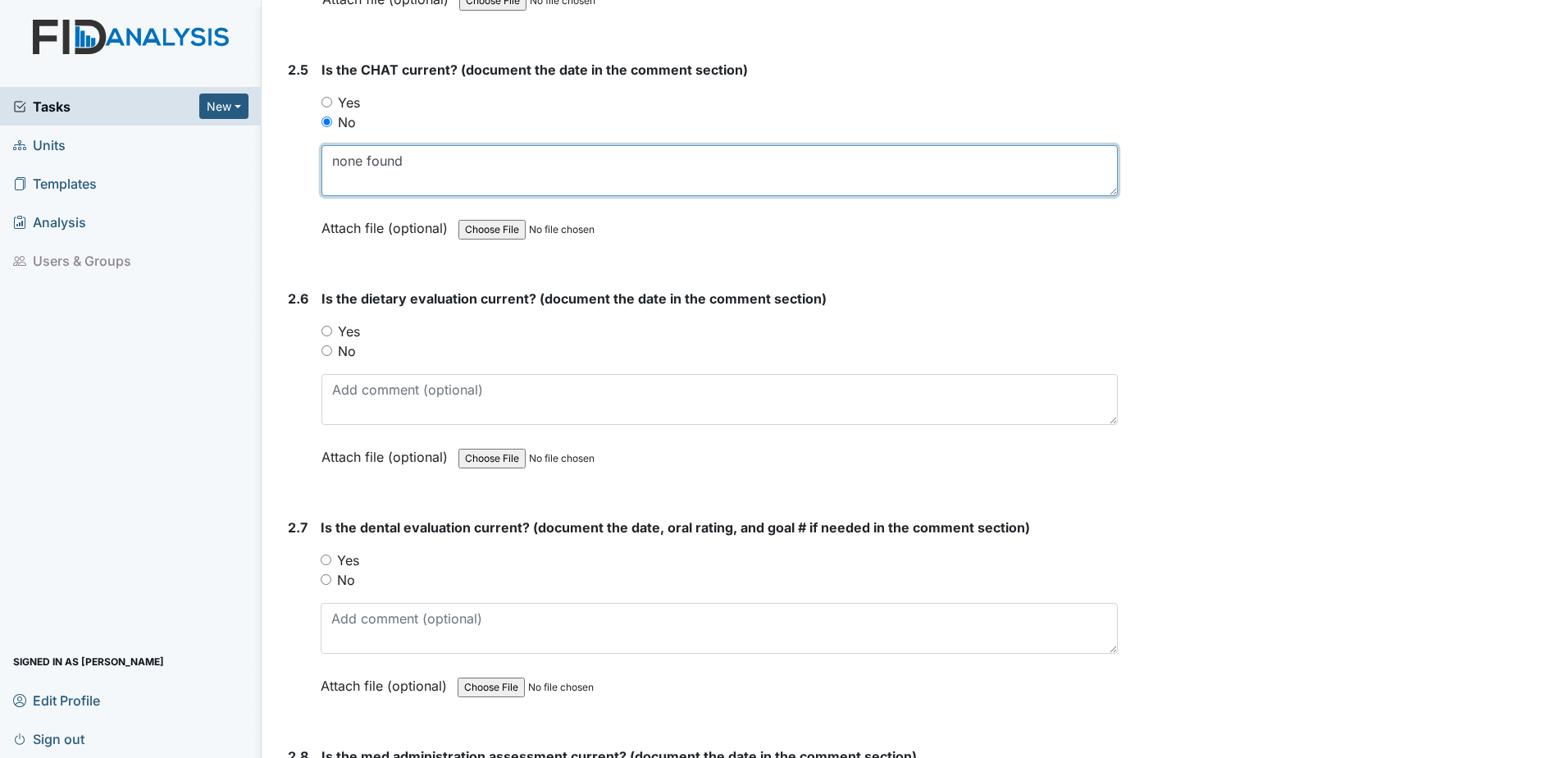
scroll to position [2624, 0]
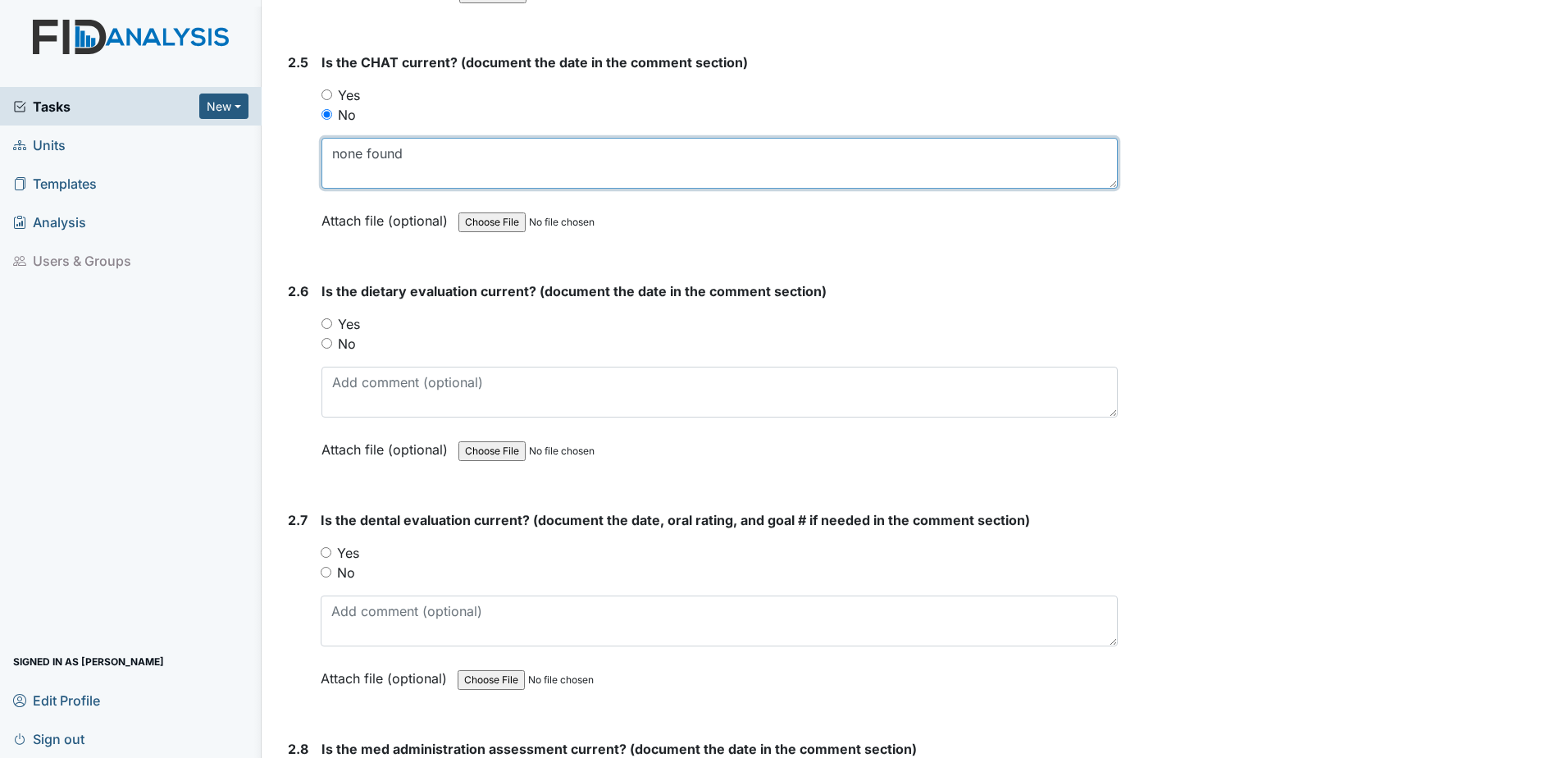
type textarea "none found"
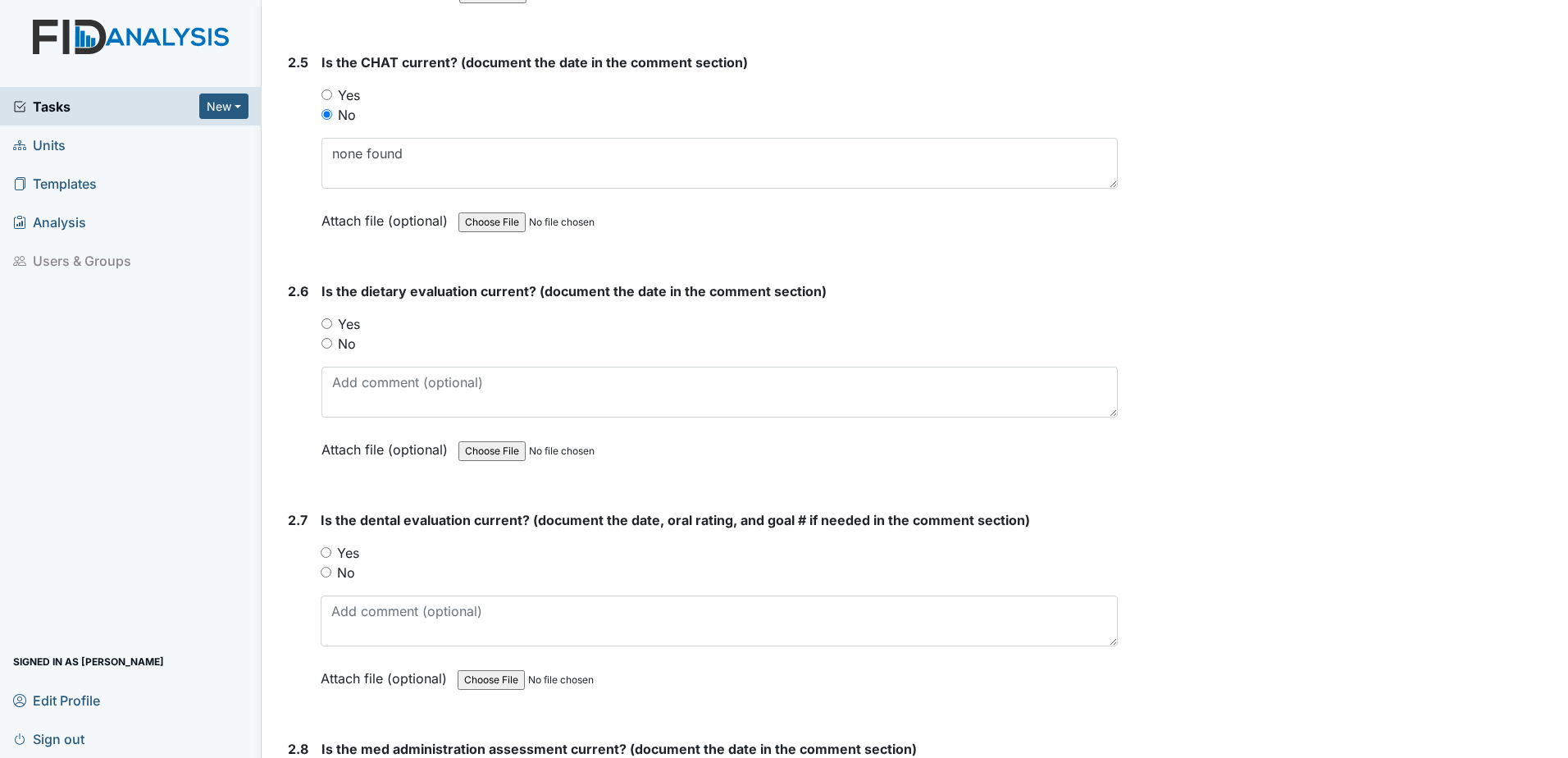
click at [335, 320] on div "Yes" at bounding box center [719, 324] width 796 height 19
click at [326, 325] on input "Yes" at bounding box center [327, 323] width 11 height 11
radio input "true"
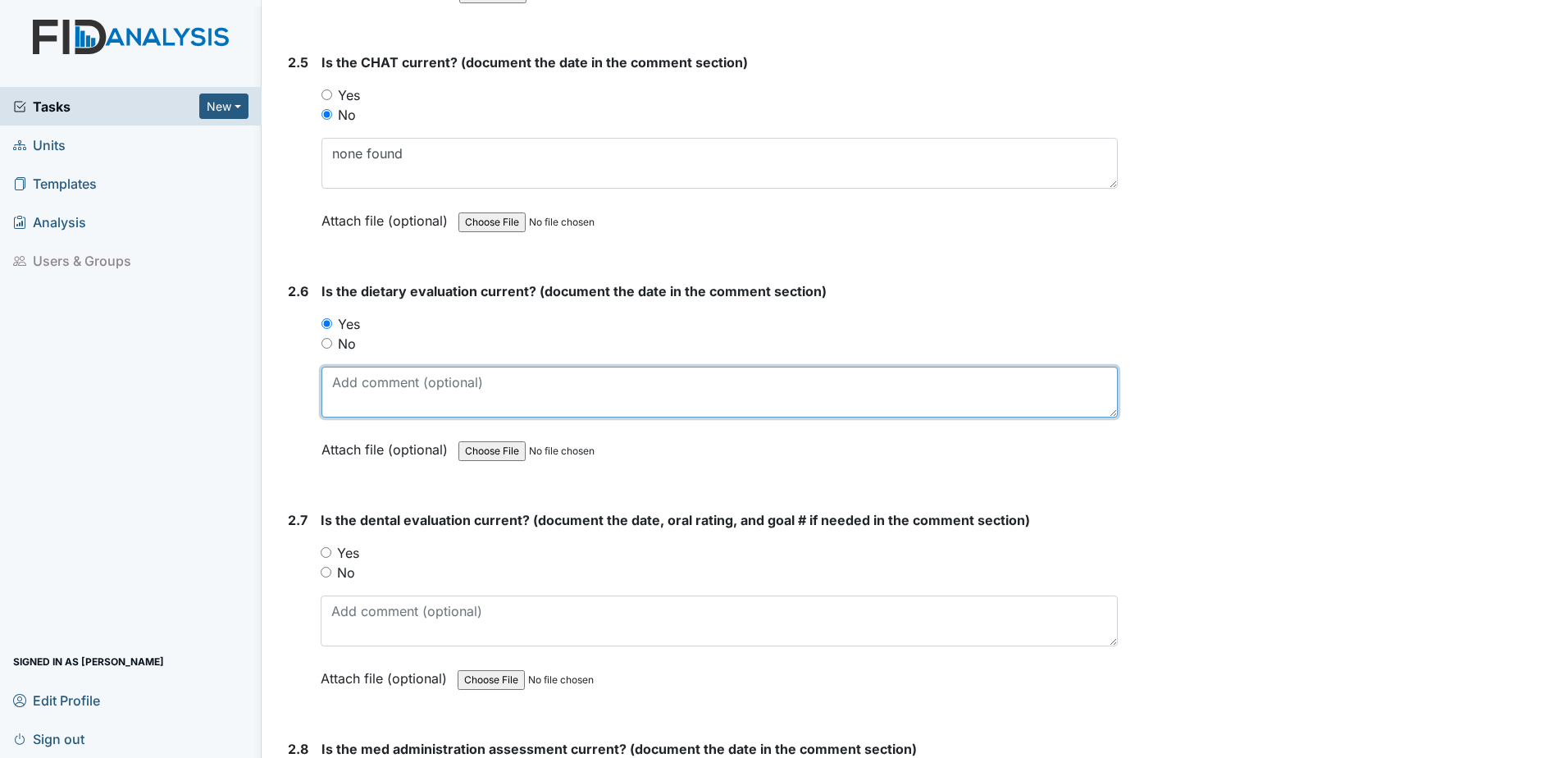
click at [341, 401] on textarea at bounding box center [719, 391] width 796 height 50
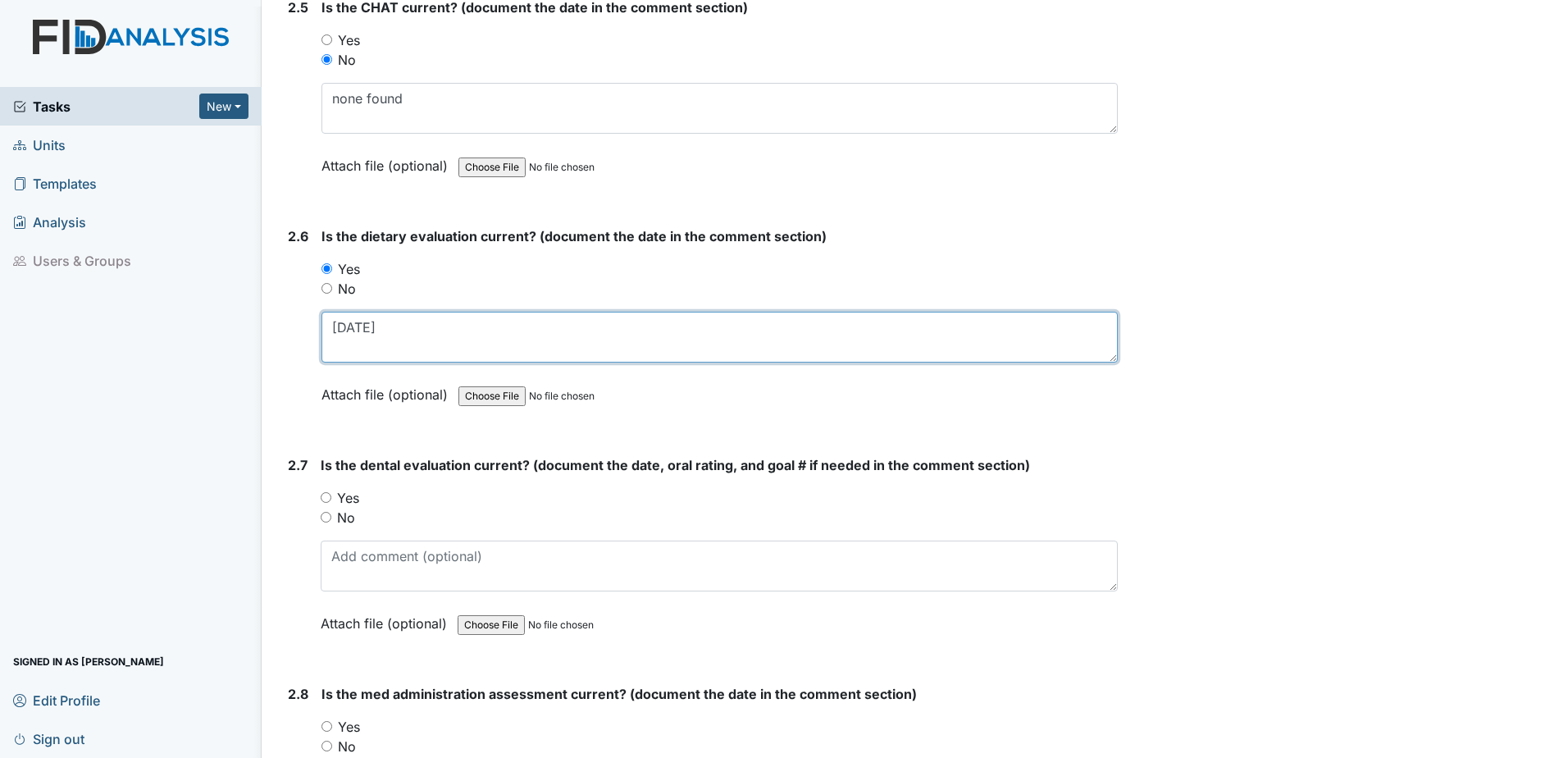
scroll to position [2706, 0]
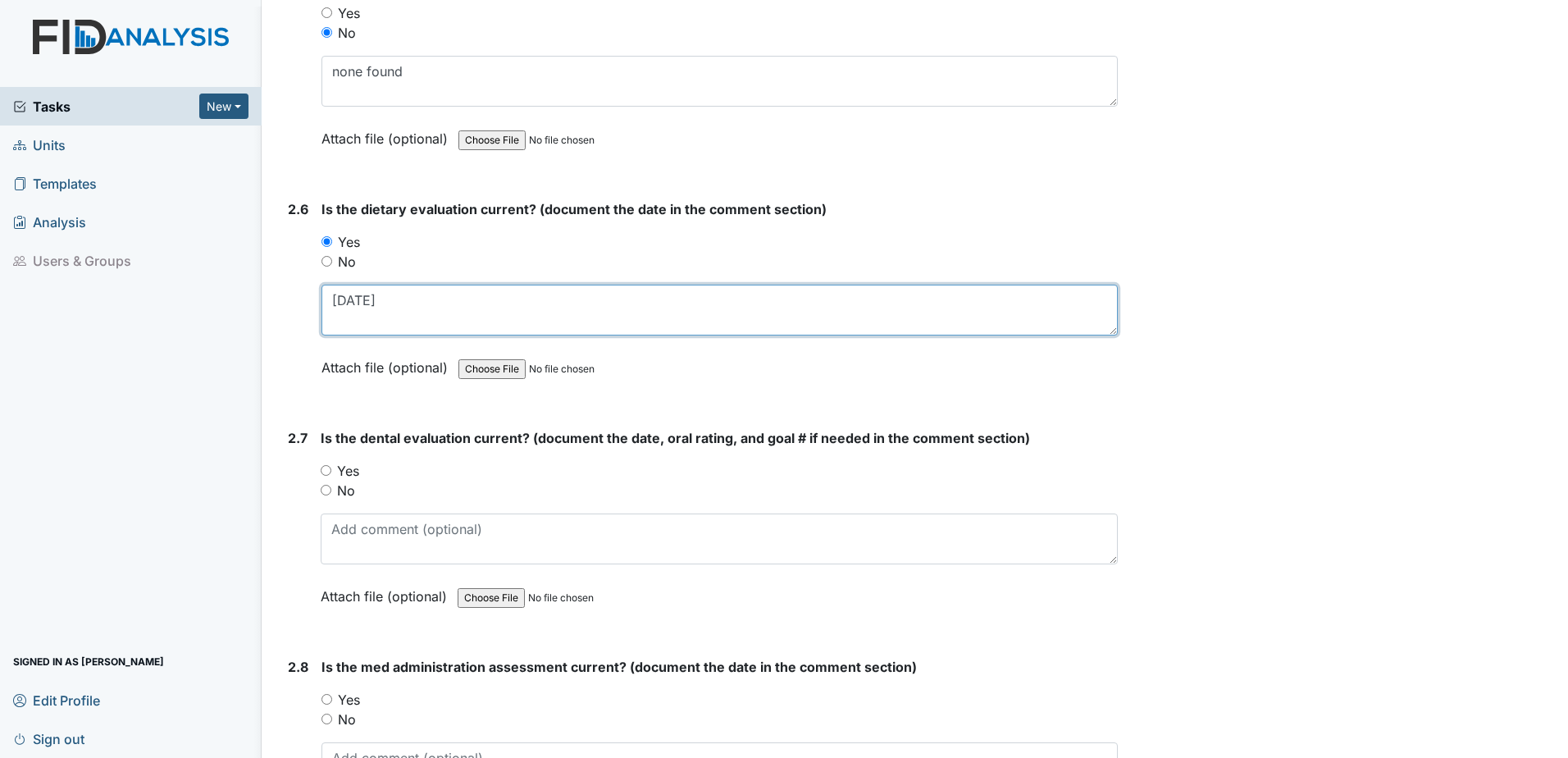
type textarea "6.5.24"
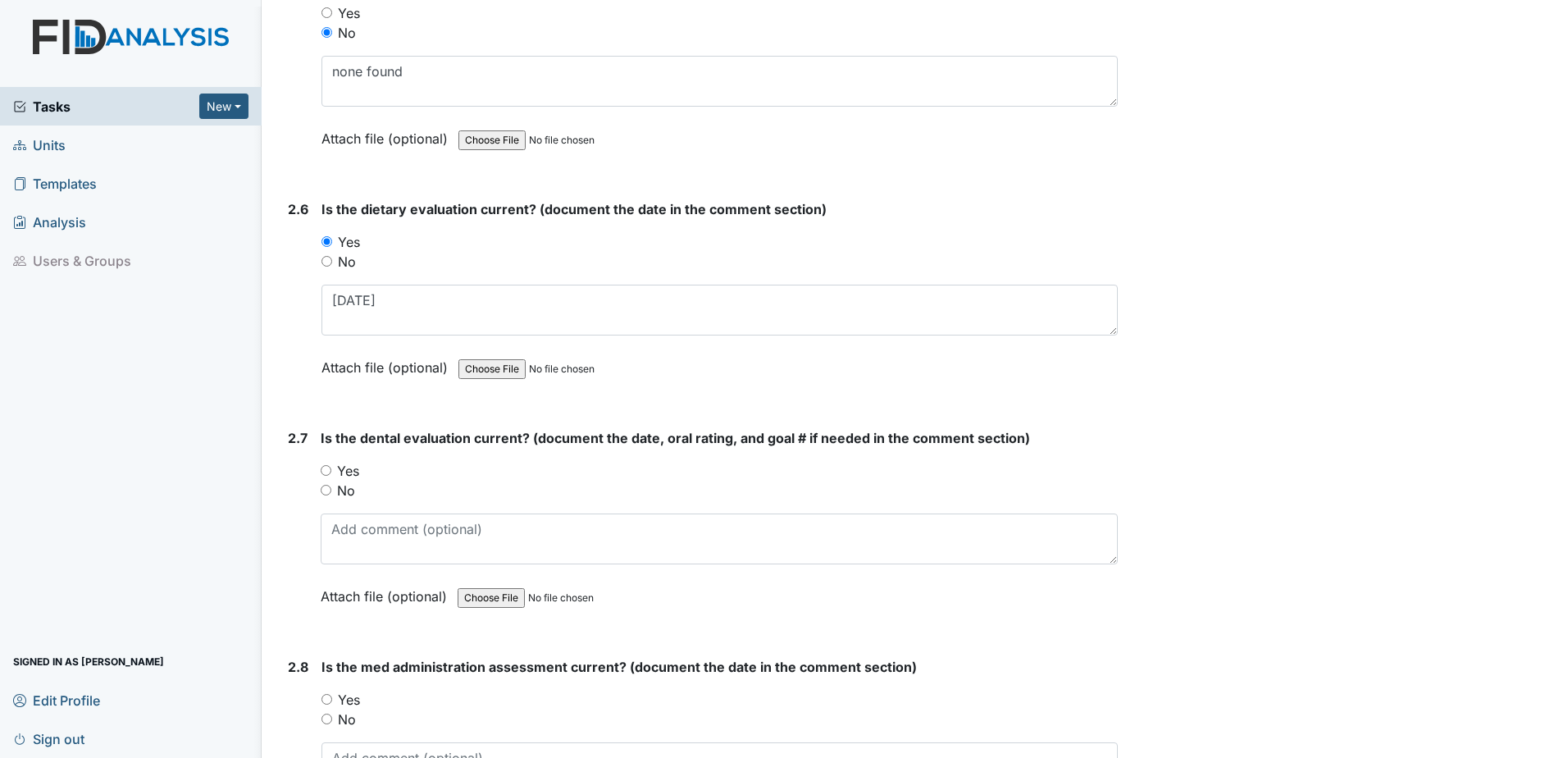
click at [353, 476] on label "Yes" at bounding box center [348, 470] width 22 height 19
click at [331, 476] on input "Yes" at bounding box center [326, 470] width 11 height 11
radio input "true"
click at [356, 579] on label "Attach file (optional)" at bounding box center [387, 592] width 133 height 28
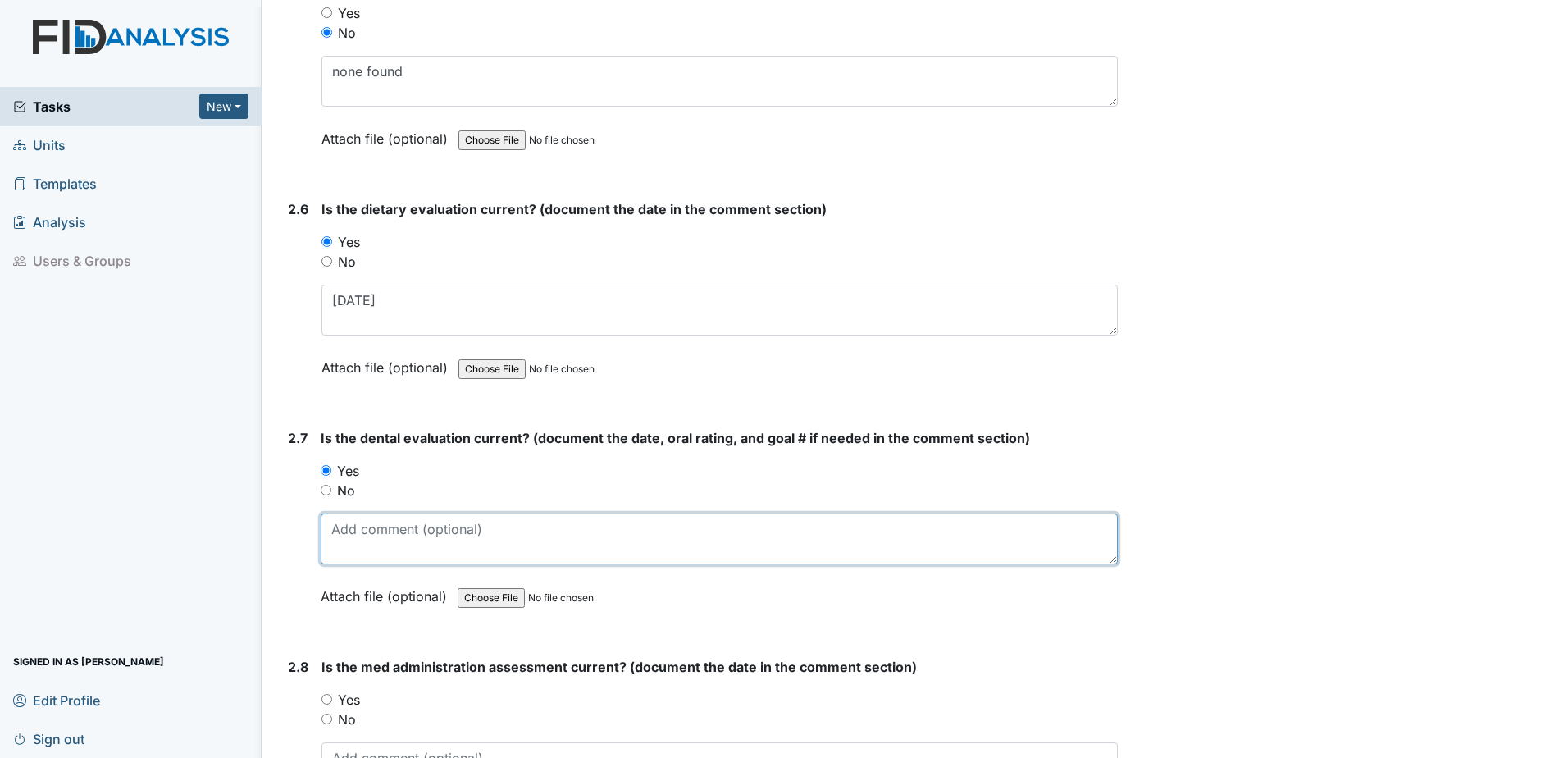
click at [355, 541] on textarea at bounding box center [719, 538] width 797 height 50
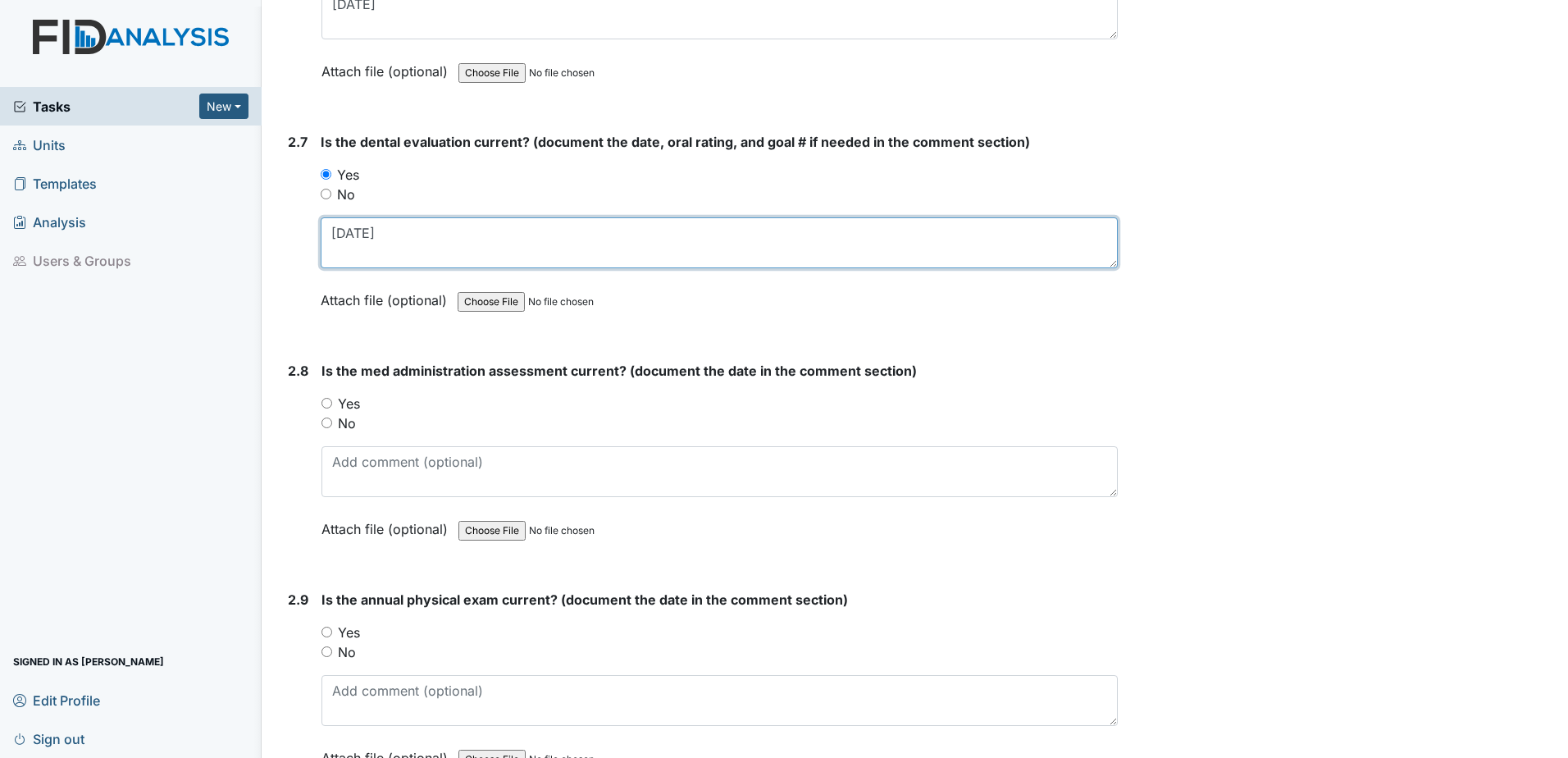
scroll to position [3034, 0]
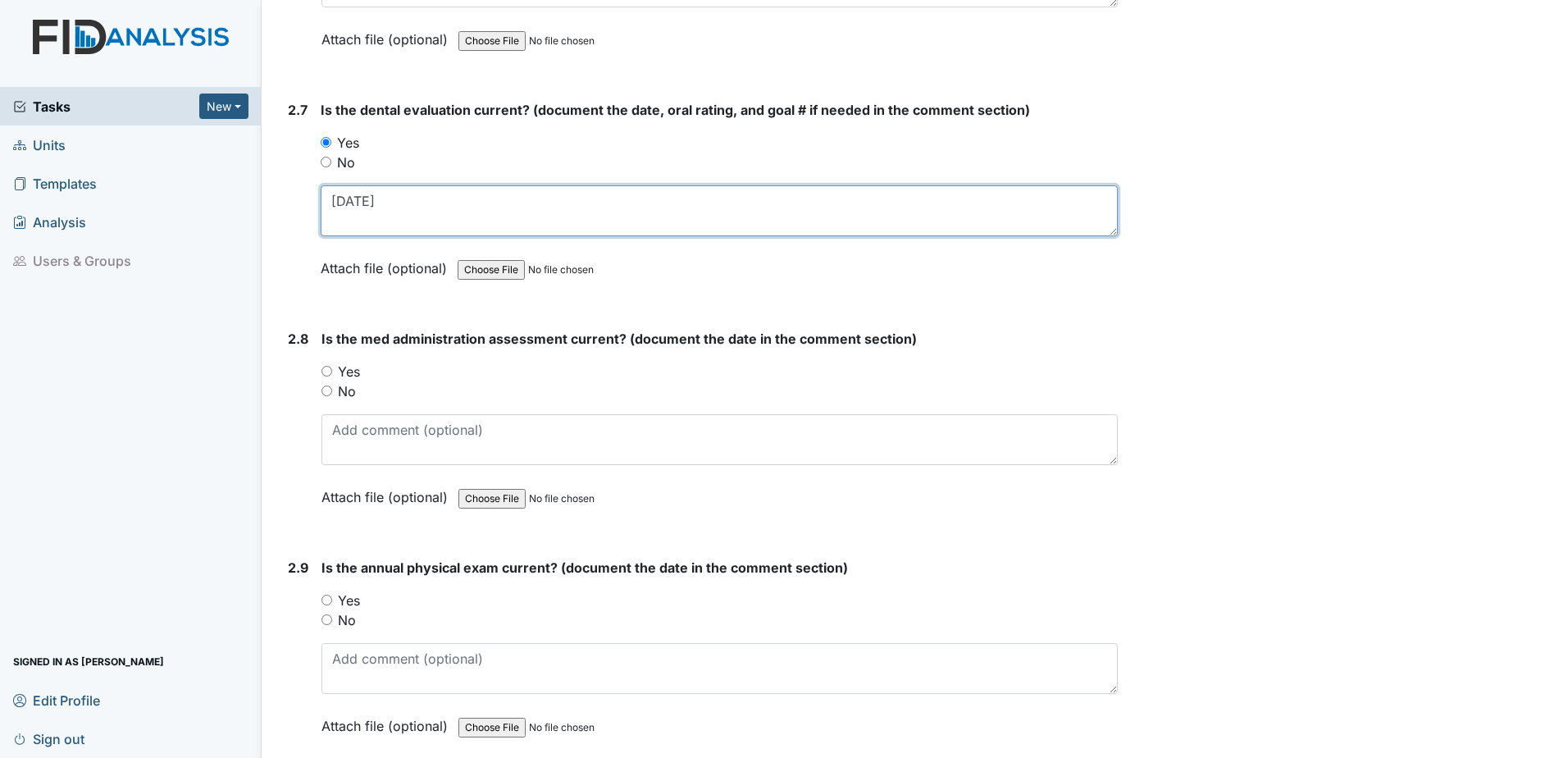
type textarea "11.12.24"
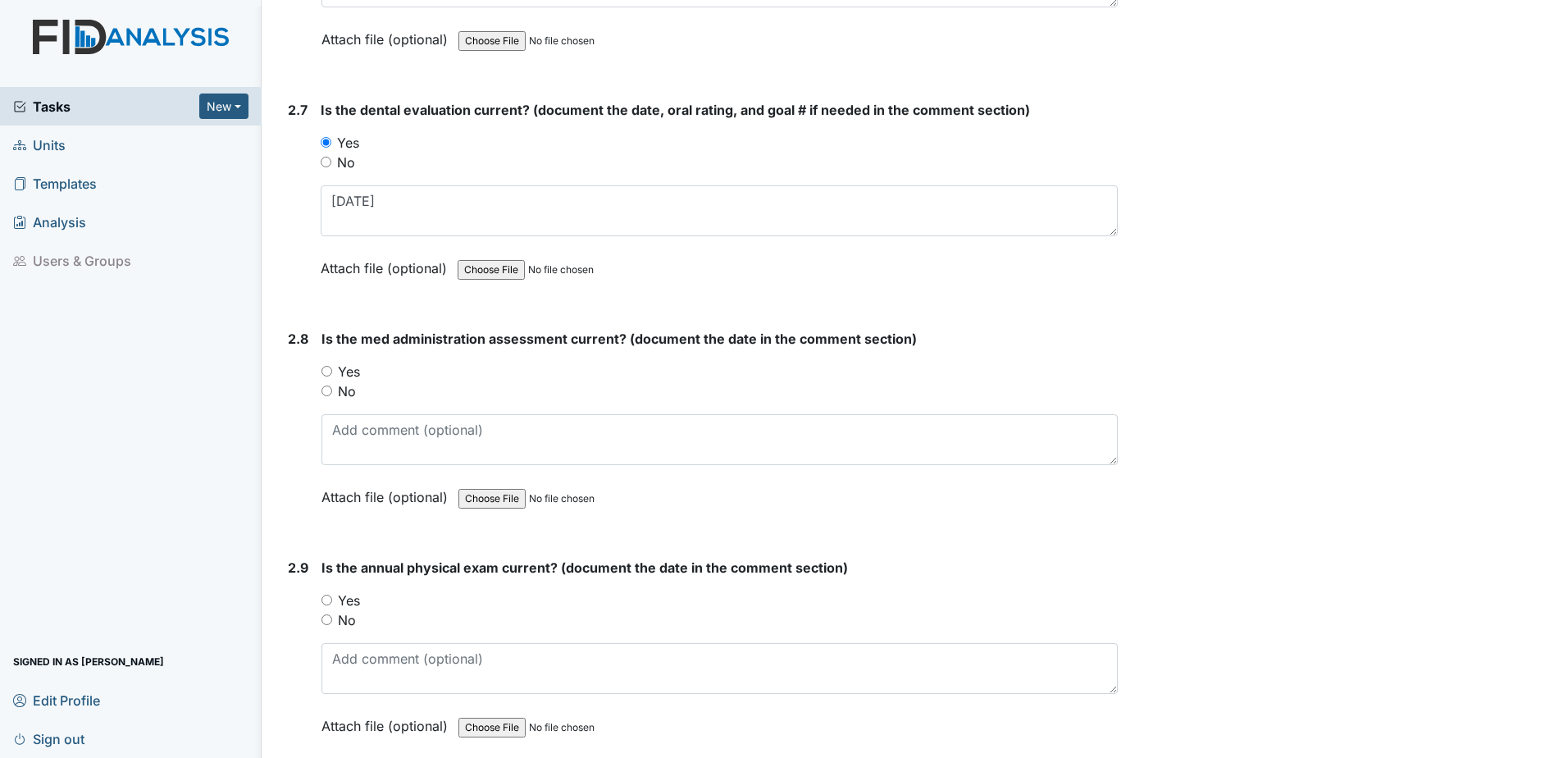
click at [324, 618] on input "No" at bounding box center [327, 620] width 11 height 11
radio input "true"
click at [324, 394] on input "No" at bounding box center [327, 391] width 11 height 11
radio input "true"
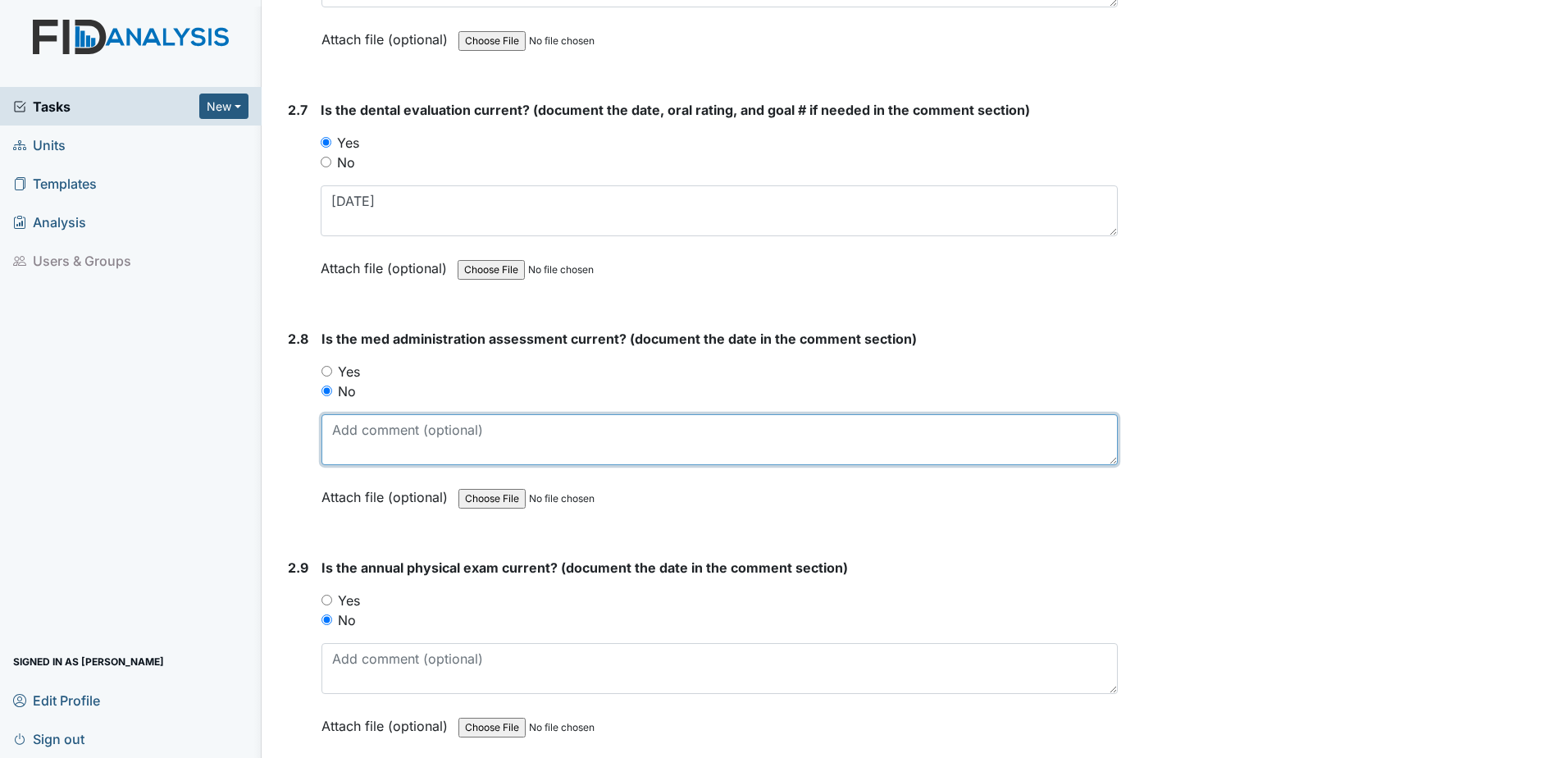
click at [366, 456] on textarea at bounding box center [719, 439] width 796 height 50
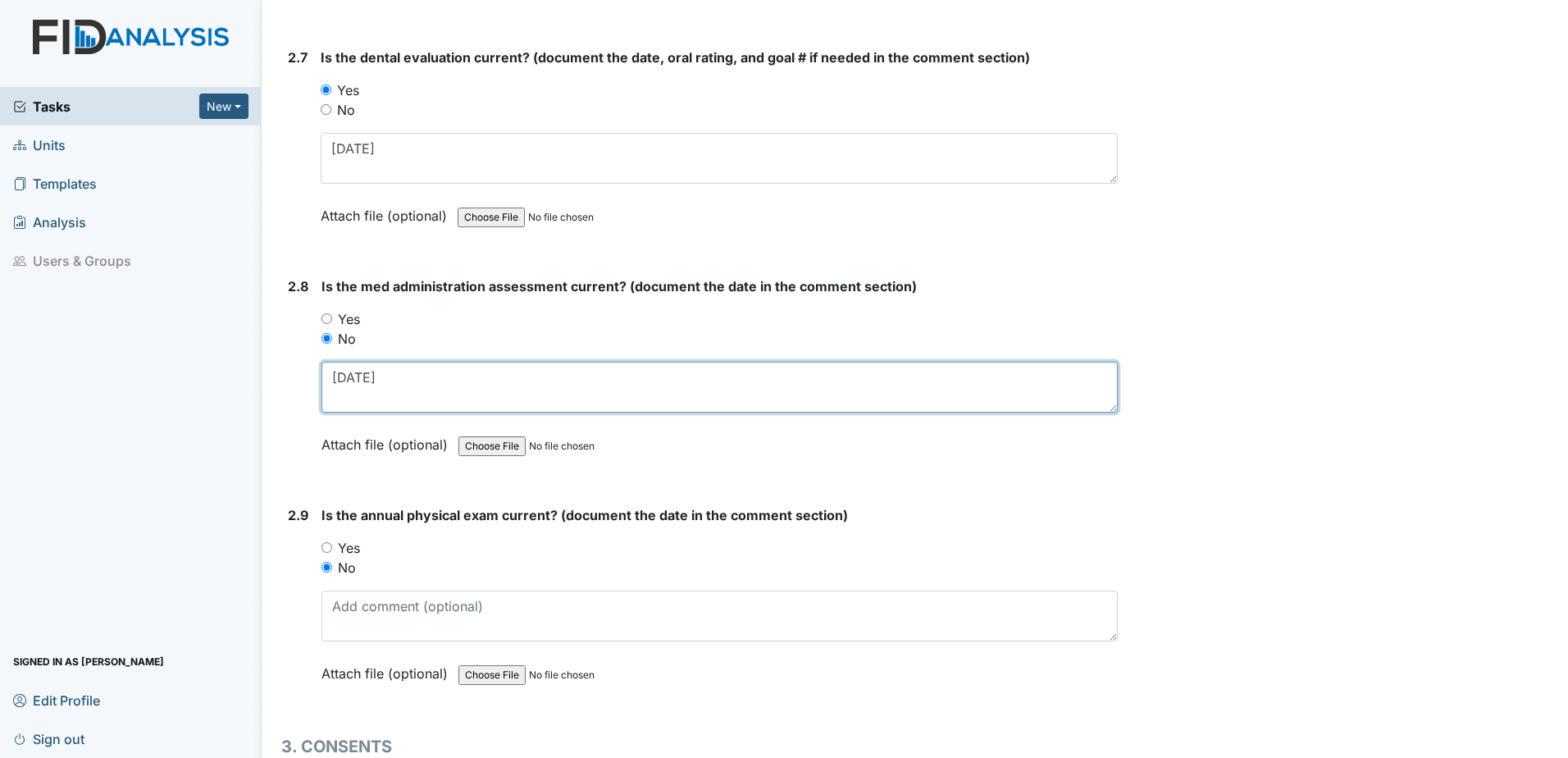
scroll to position [3116, 0]
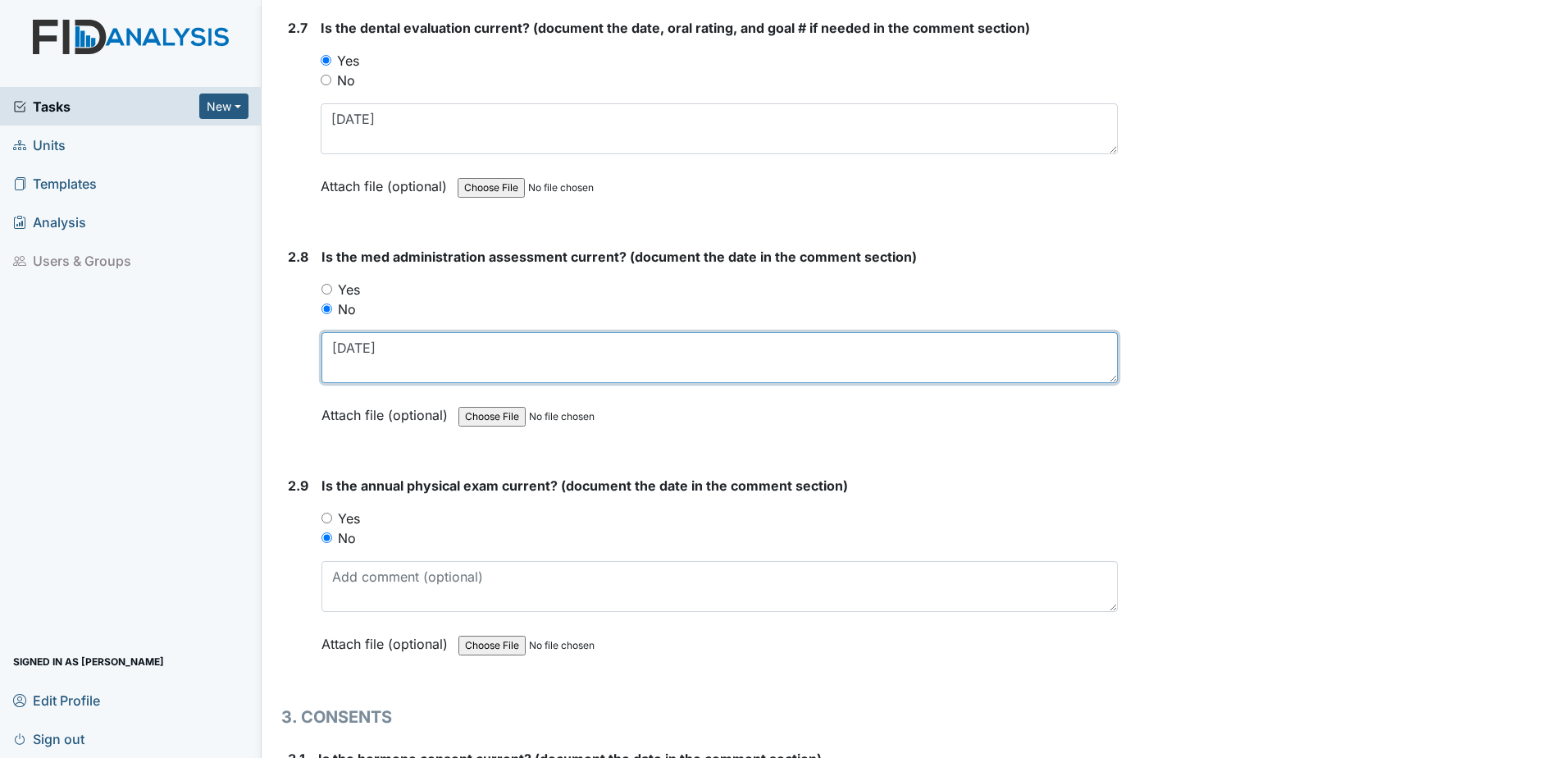
type textarea "10.19.23"
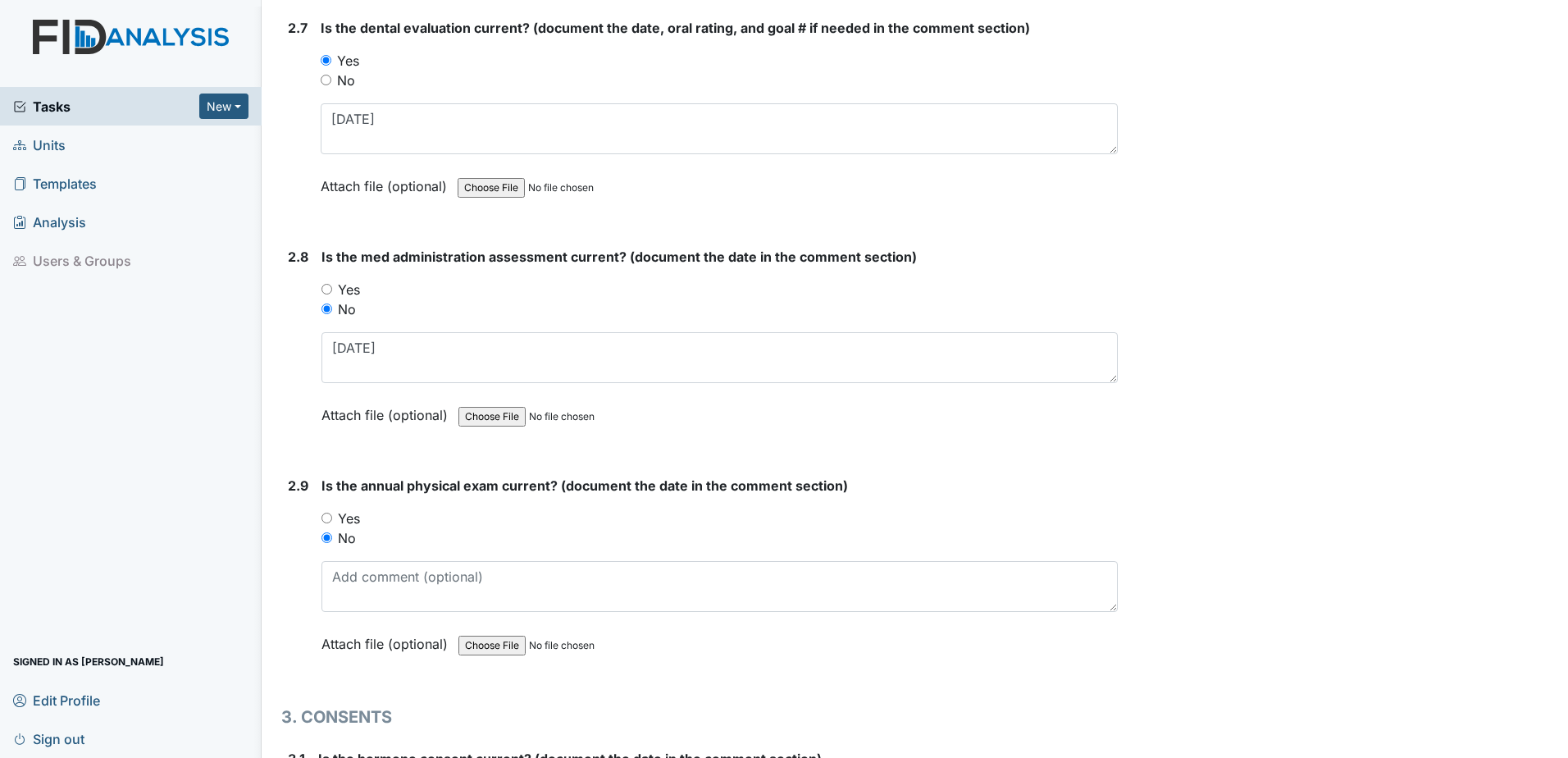
click at [326, 517] on input "Yes" at bounding box center [327, 518] width 11 height 11
radio input "true"
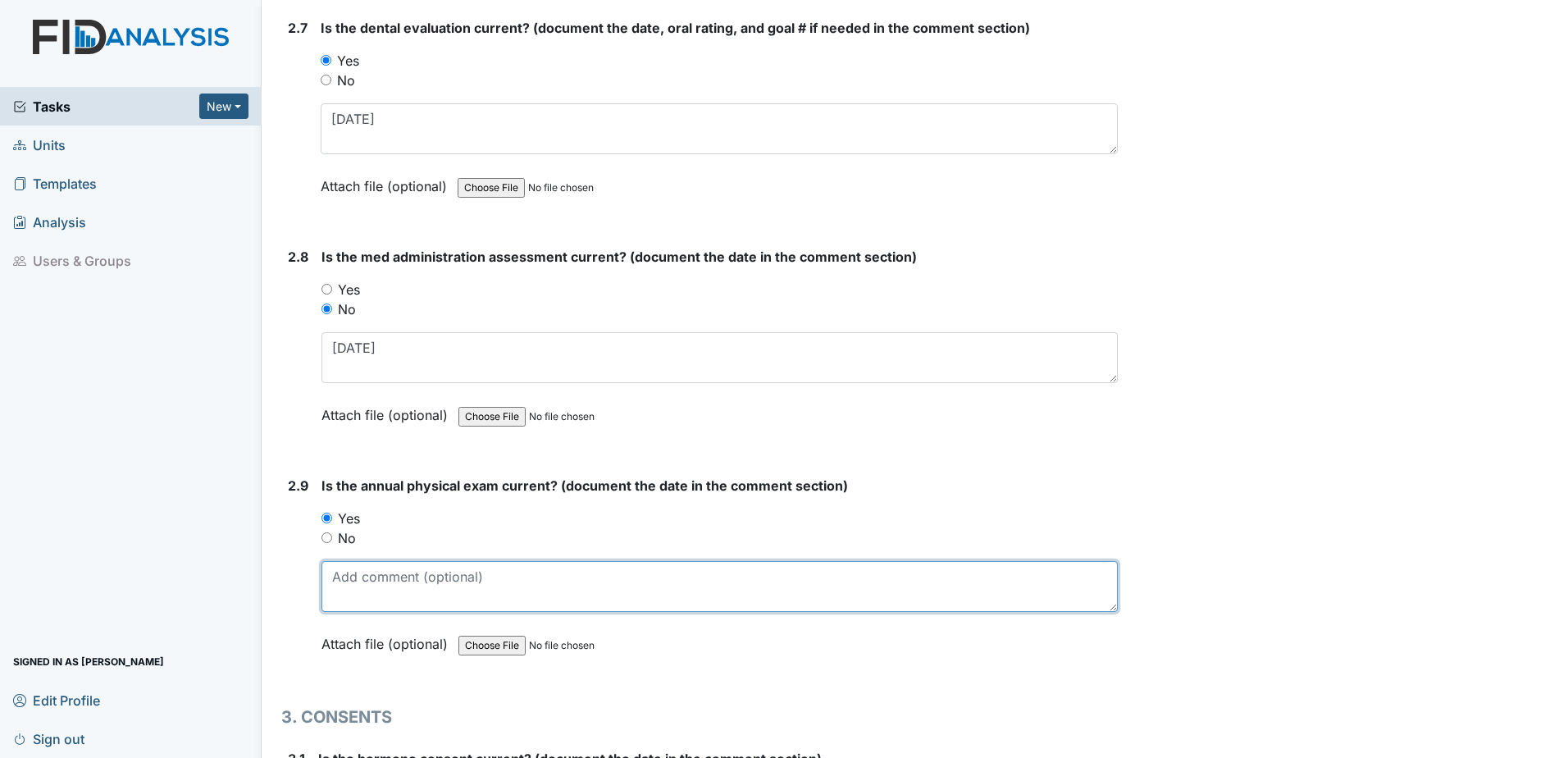
click at [335, 571] on textarea at bounding box center [719, 585] width 796 height 50
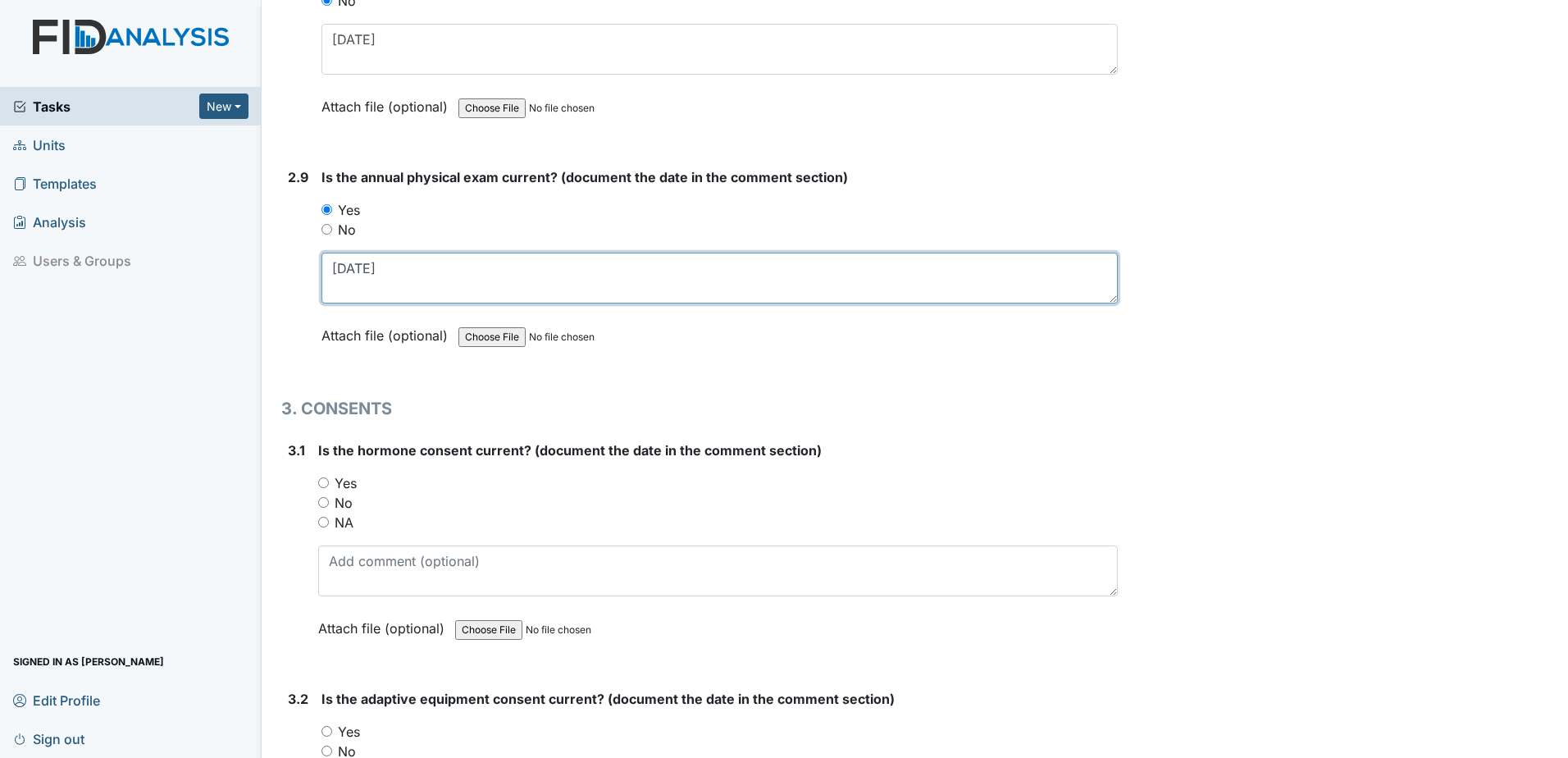
scroll to position [3444, 0]
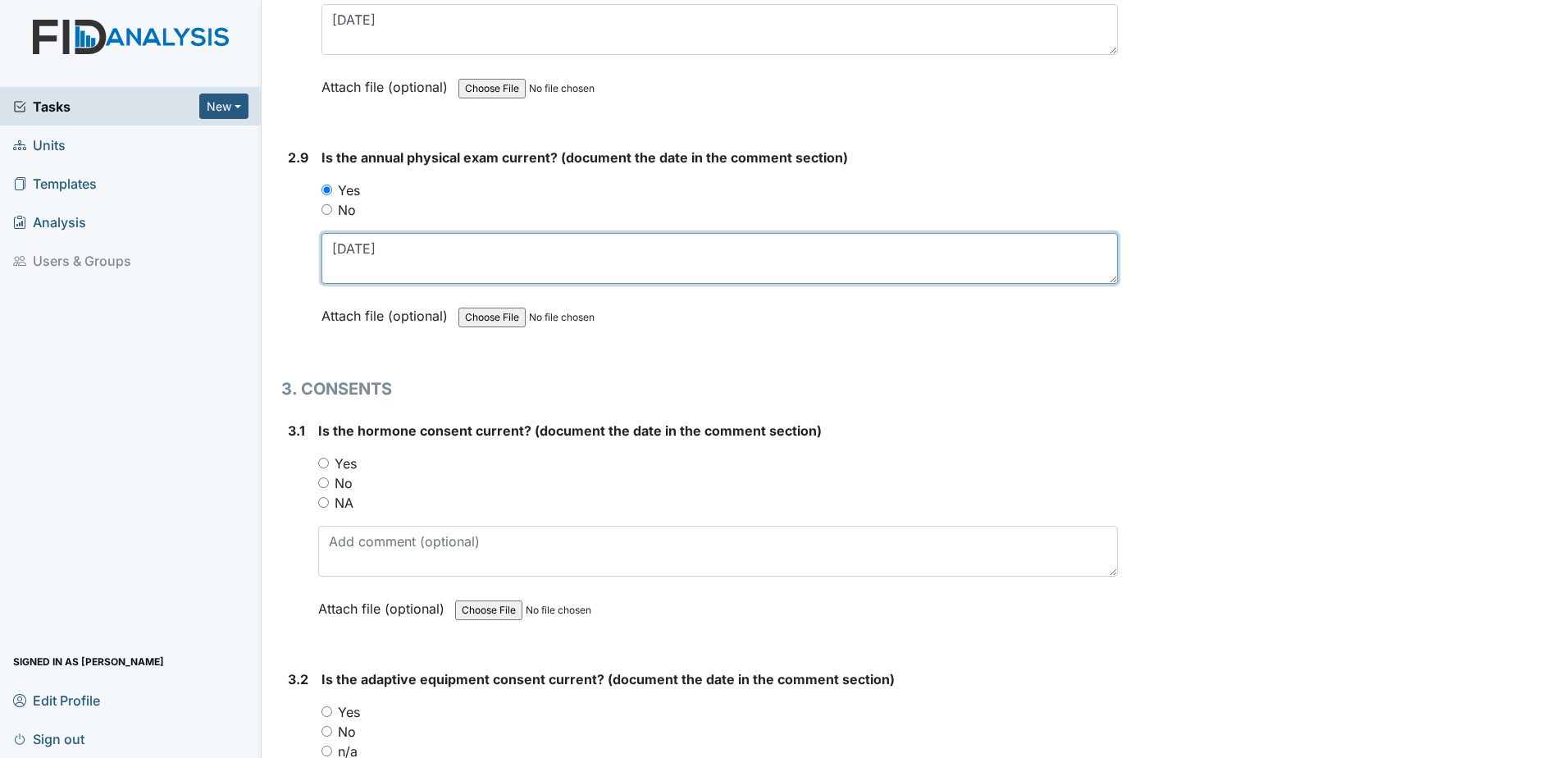
type textarea "11.15.24"
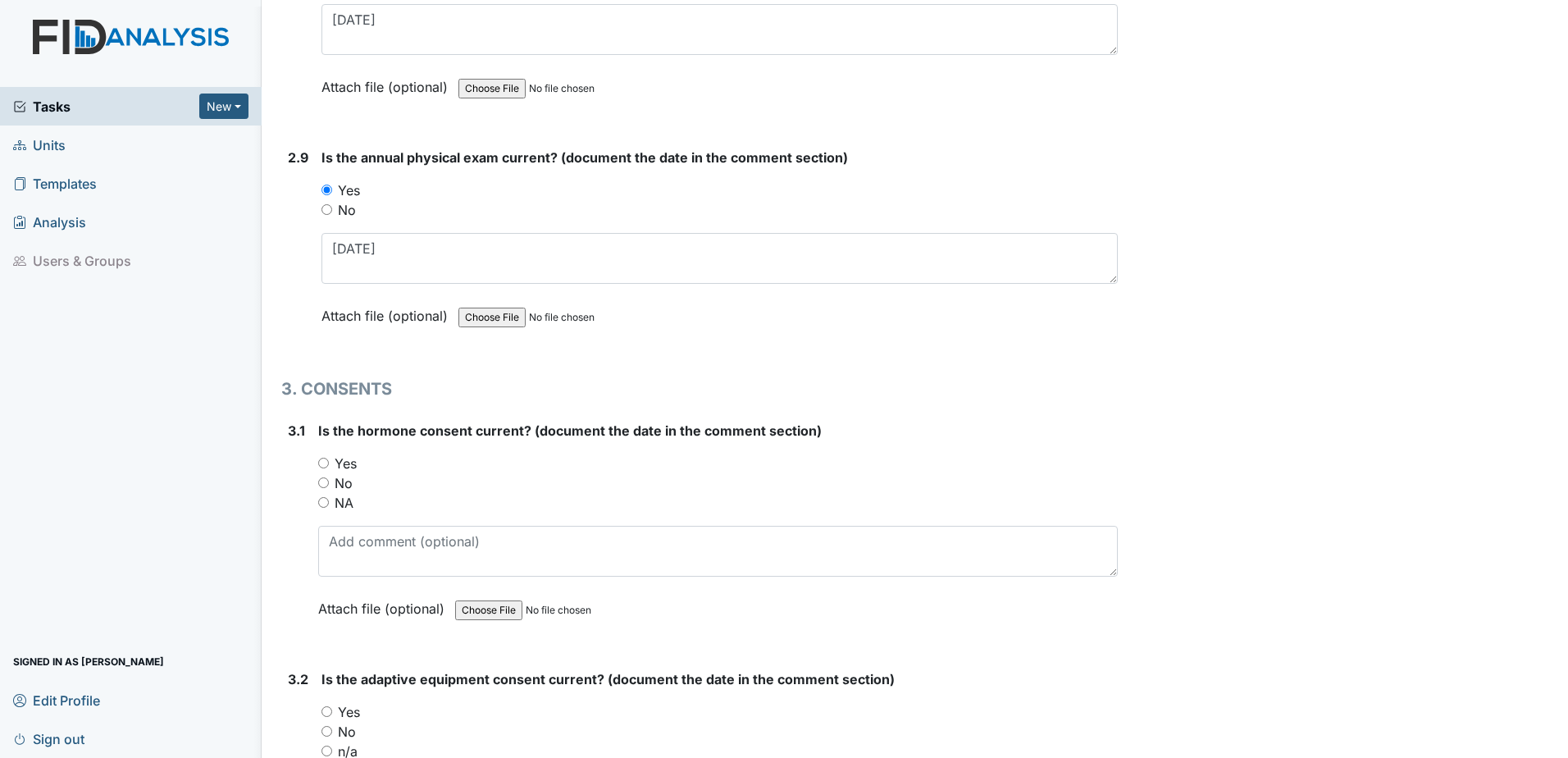
click at [320, 504] on input "NA" at bounding box center [323, 502] width 11 height 11
radio input "true"
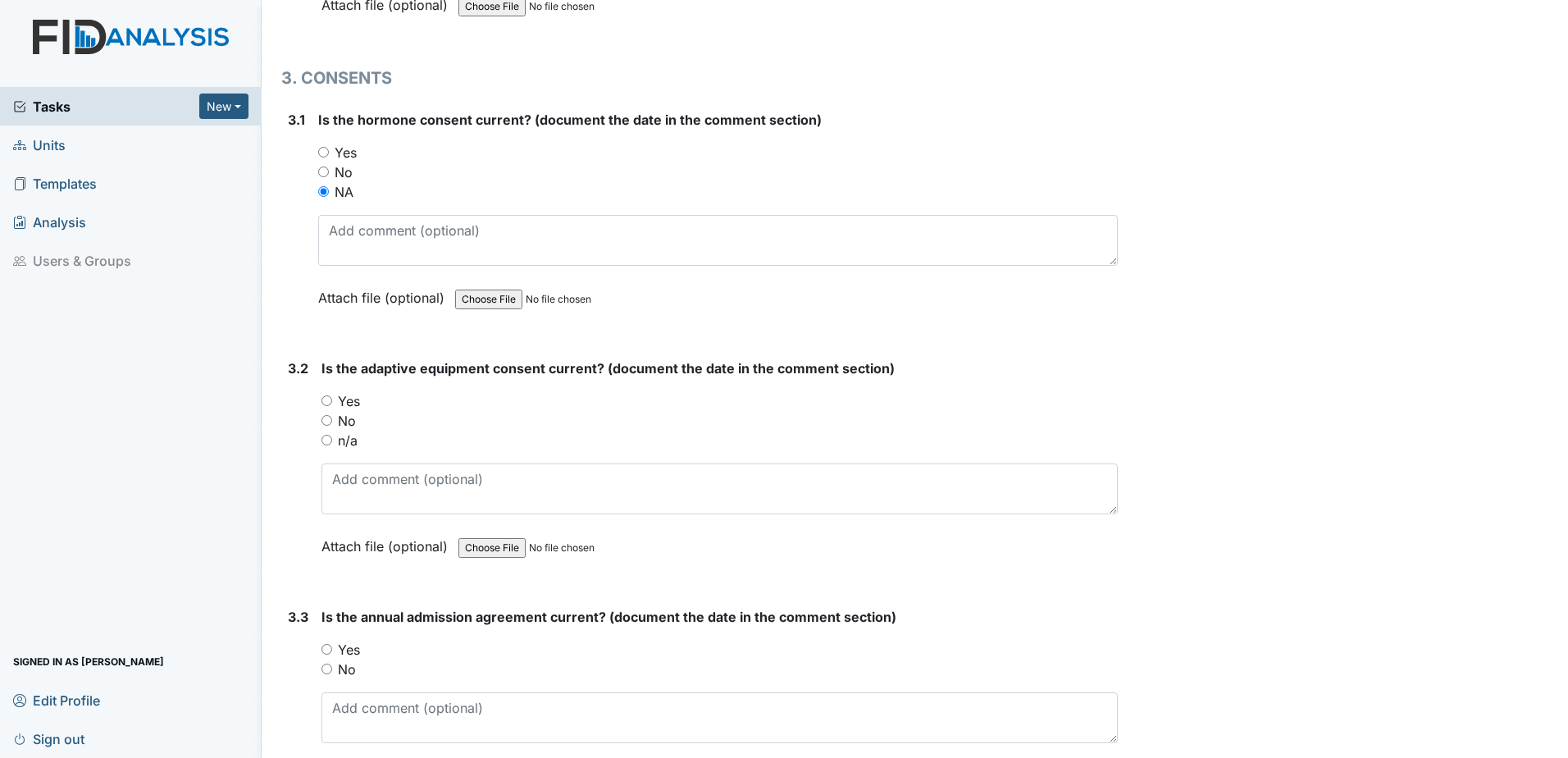
scroll to position [3772, 0]
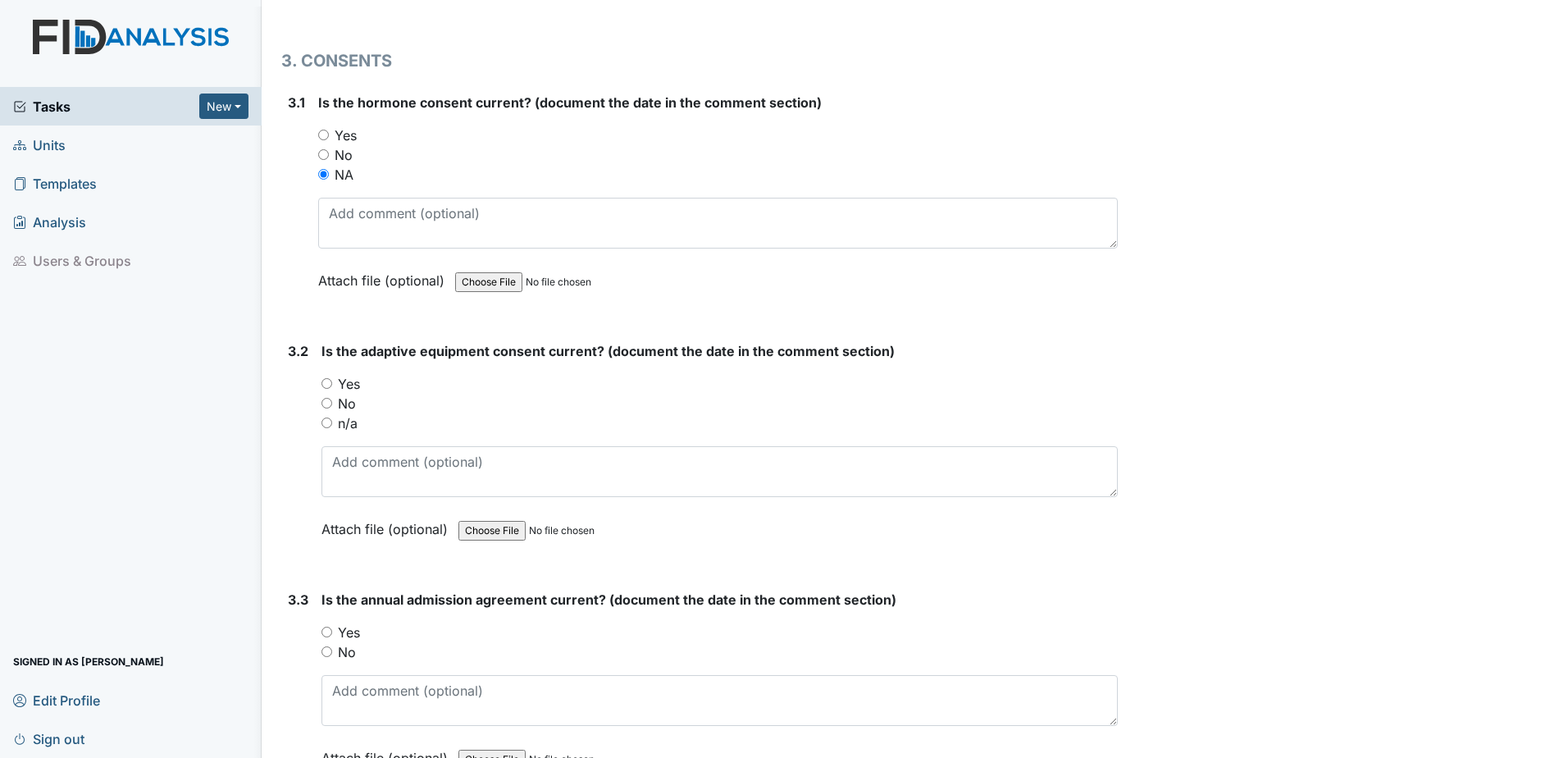
click at [324, 402] on input "No" at bounding box center [327, 403] width 11 height 11
radio input "true"
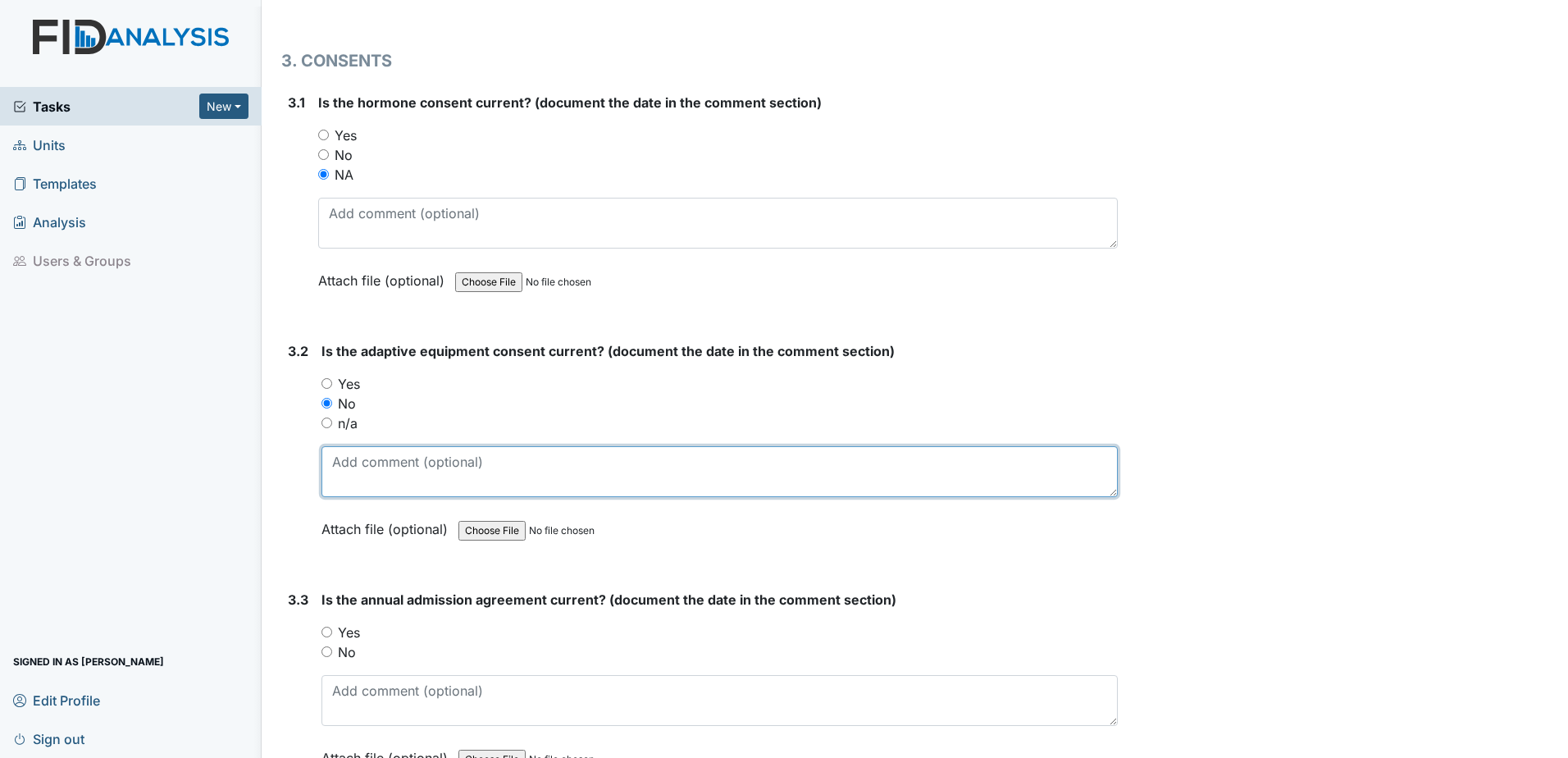
click at [348, 476] on textarea at bounding box center [719, 471] width 796 height 50
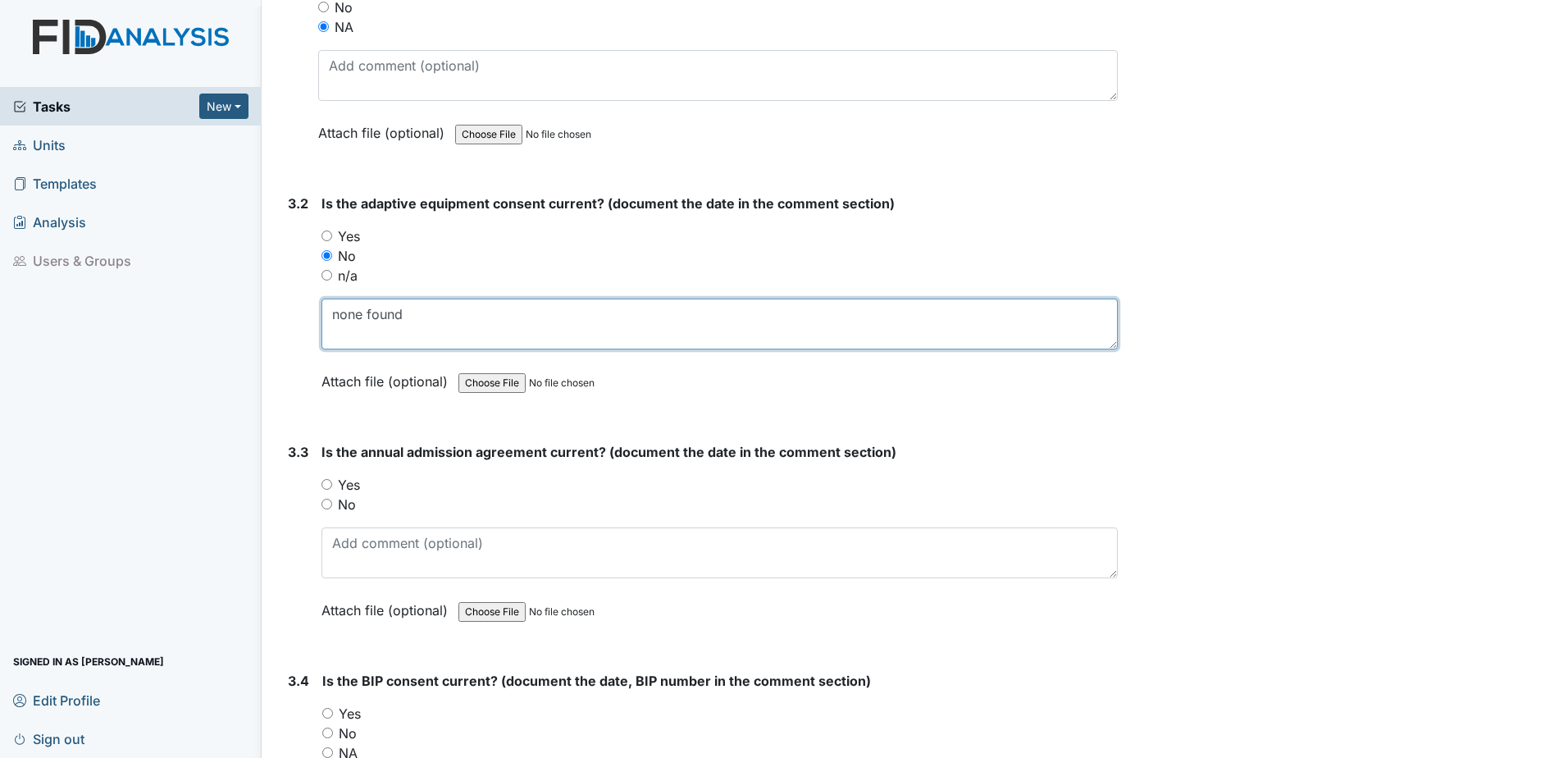
scroll to position [3936, 0]
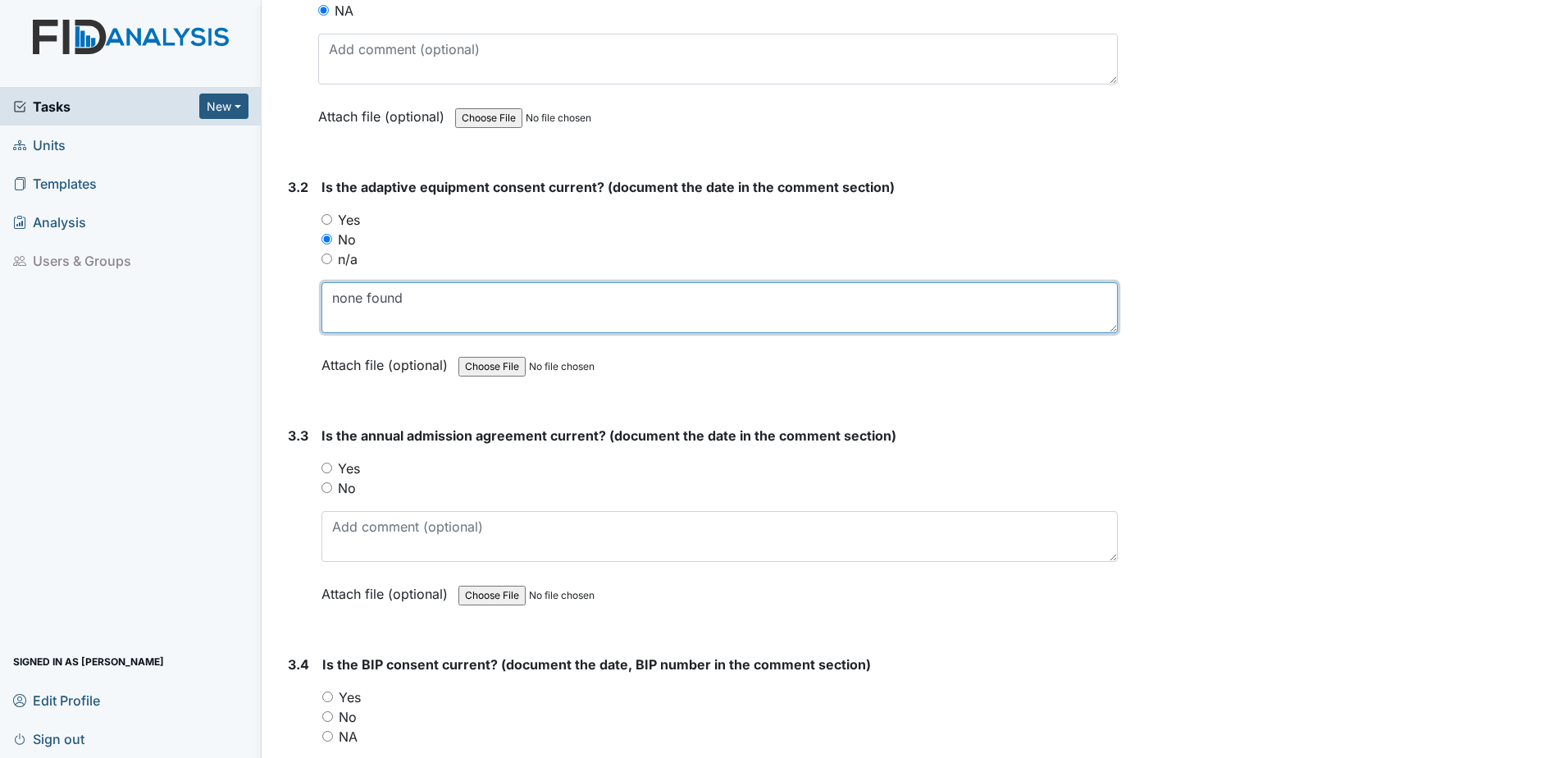
type textarea "none found"
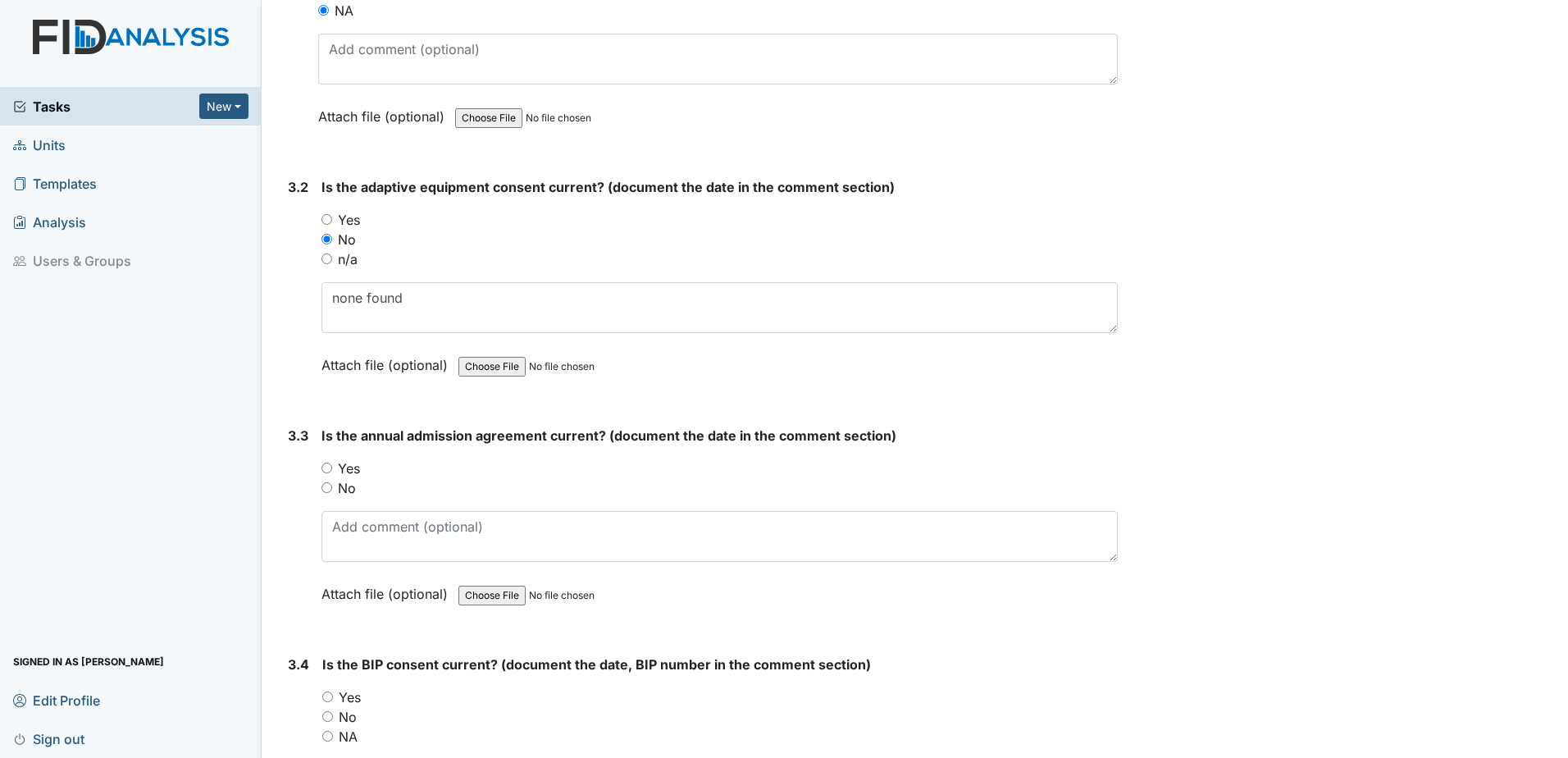
click at [351, 472] on label "Yes" at bounding box center [349, 468] width 22 height 19
click at [332, 472] on input "Yes" at bounding box center [327, 468] width 11 height 11
radio input "true"
click at [352, 522] on textarea at bounding box center [719, 536] width 796 height 50
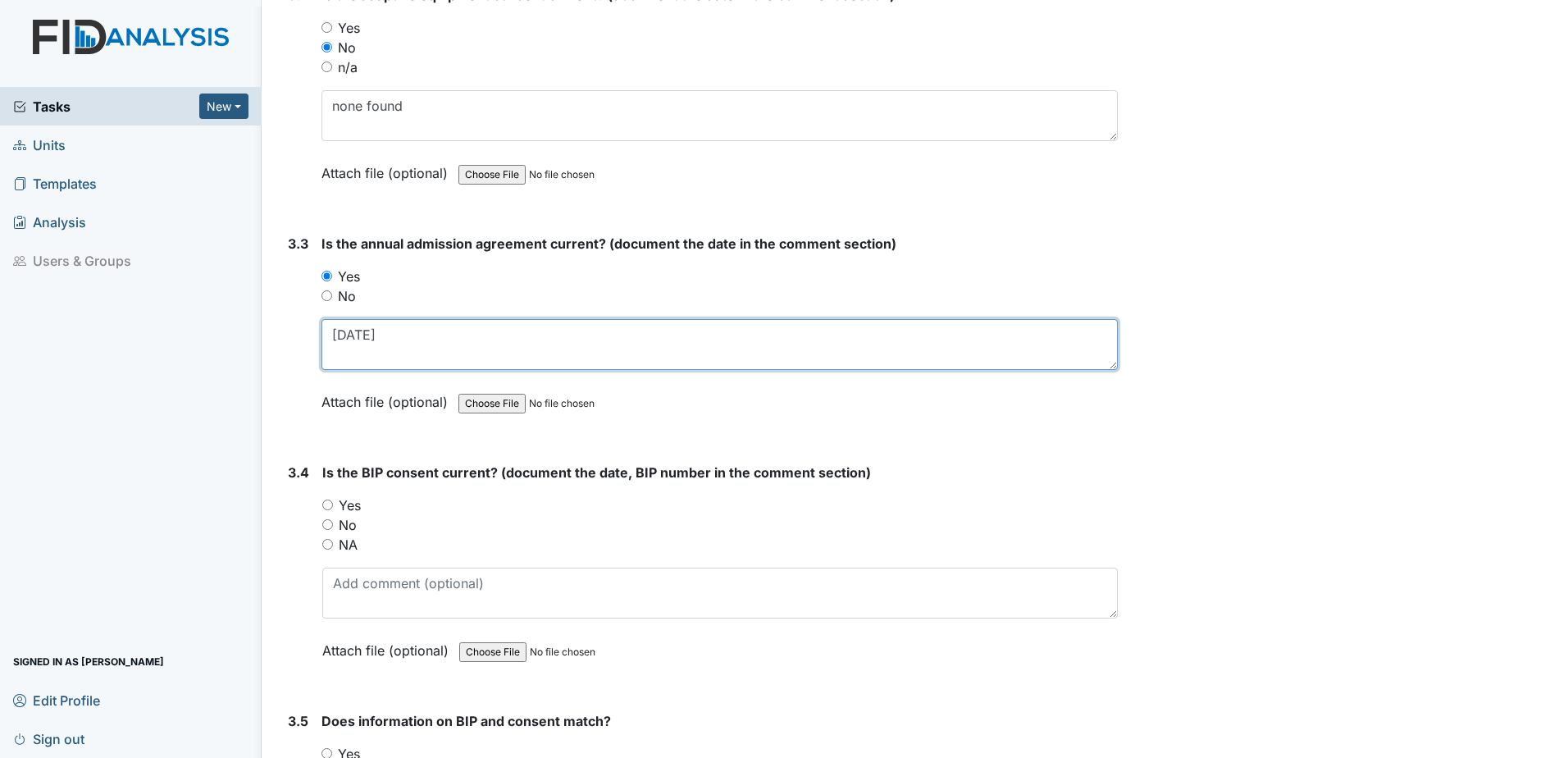
scroll to position [4182, 0]
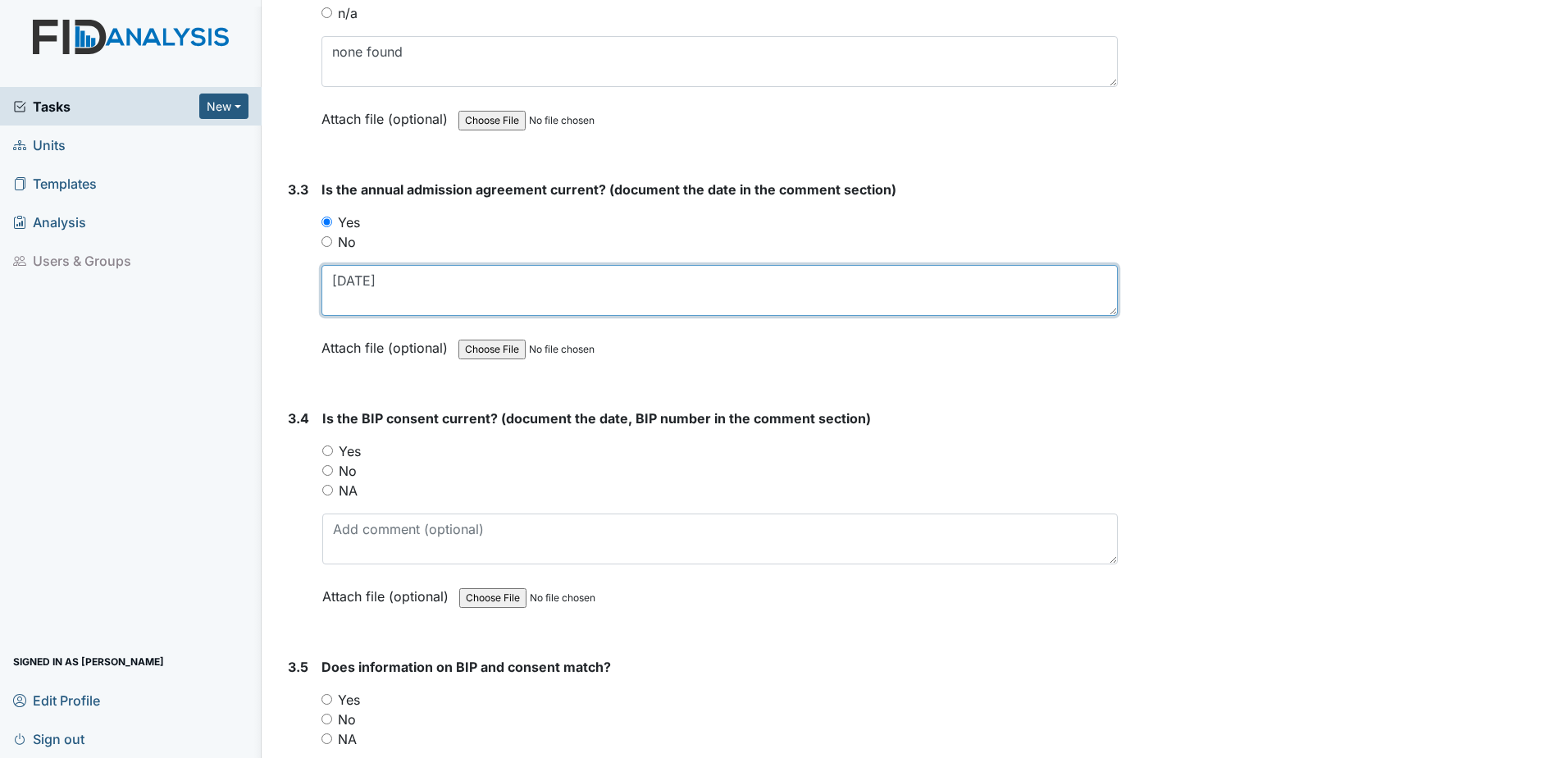
type textarea "12.5.24"
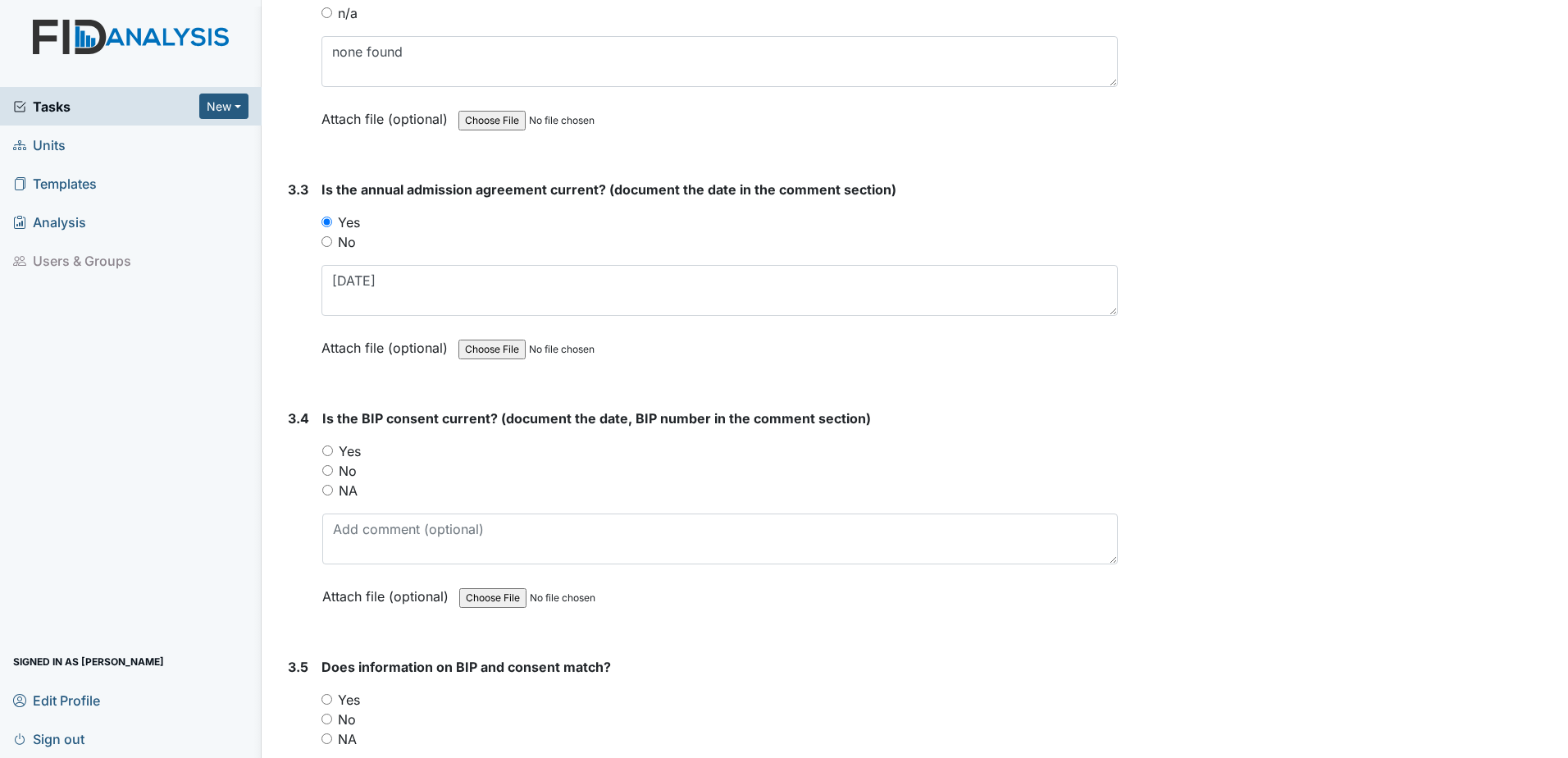
click at [347, 447] on label "Yes" at bounding box center [349, 451] width 22 height 19
click at [333, 447] on input "Yes" at bounding box center [328, 451] width 11 height 11
radio input "true"
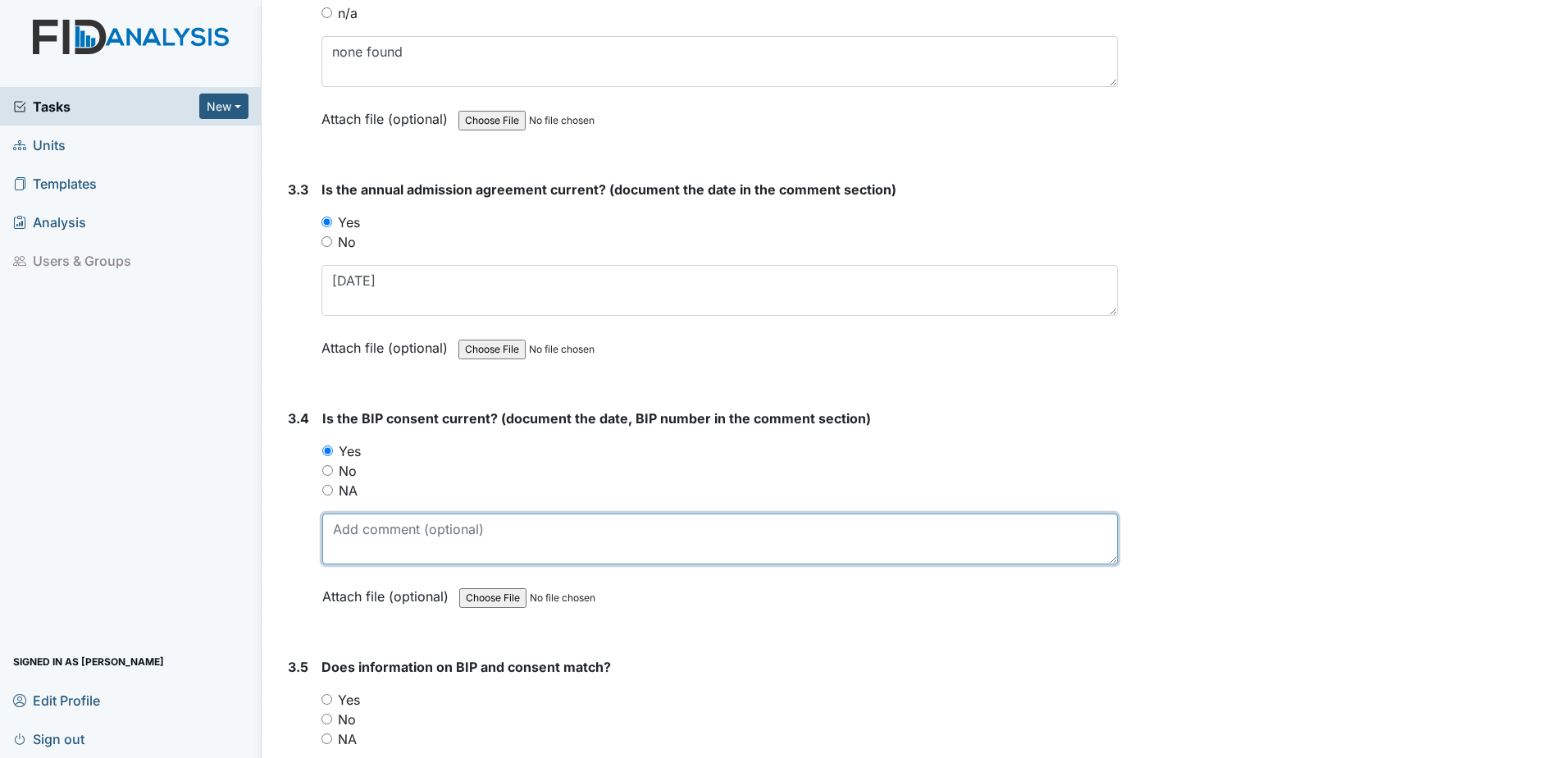
click at [382, 538] on textarea at bounding box center [720, 538] width 795 height 50
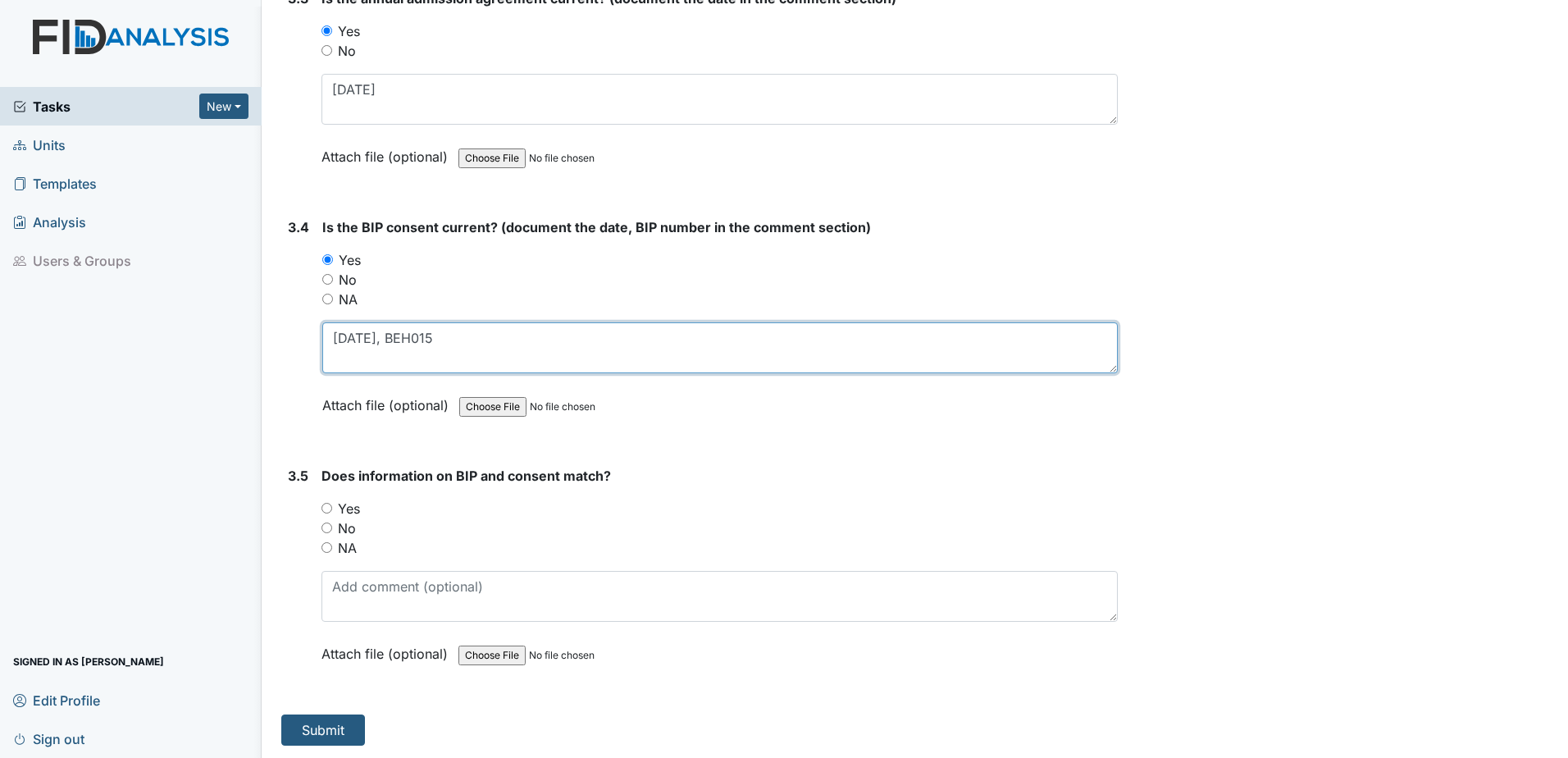
scroll to position [4374, 0]
type textarea "2.24.25, BEH015"
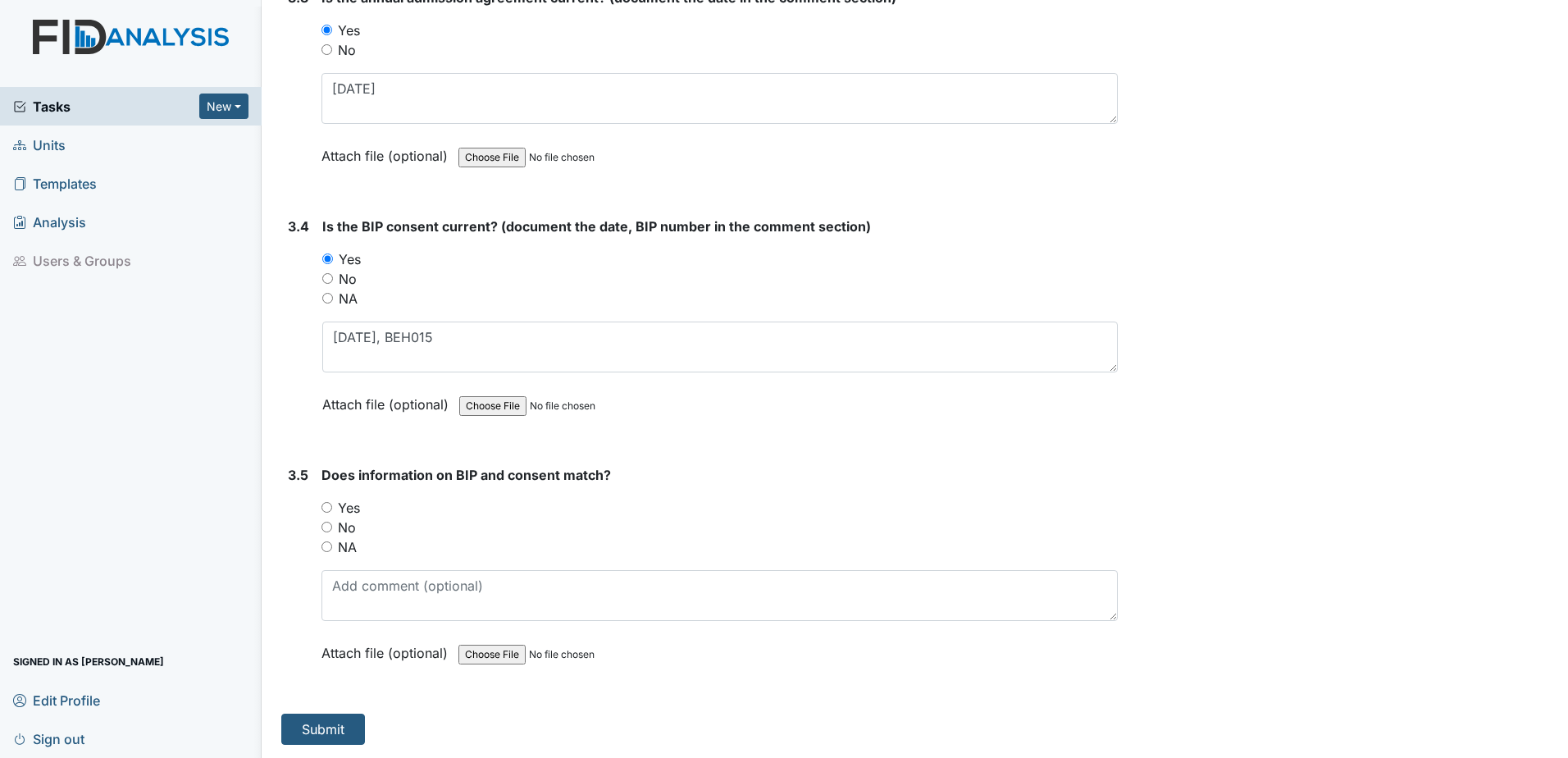
drag, startPoint x: 360, startPoint y: 507, endPoint x: 350, endPoint y: 535, distance: 29.7
click at [359, 507] on label "Yes" at bounding box center [349, 507] width 22 height 19
click at [332, 507] on input "Yes" at bounding box center [327, 507] width 11 height 11
radio input "true"
click at [347, 731] on button "Submit" at bounding box center [323, 729] width 83 height 31
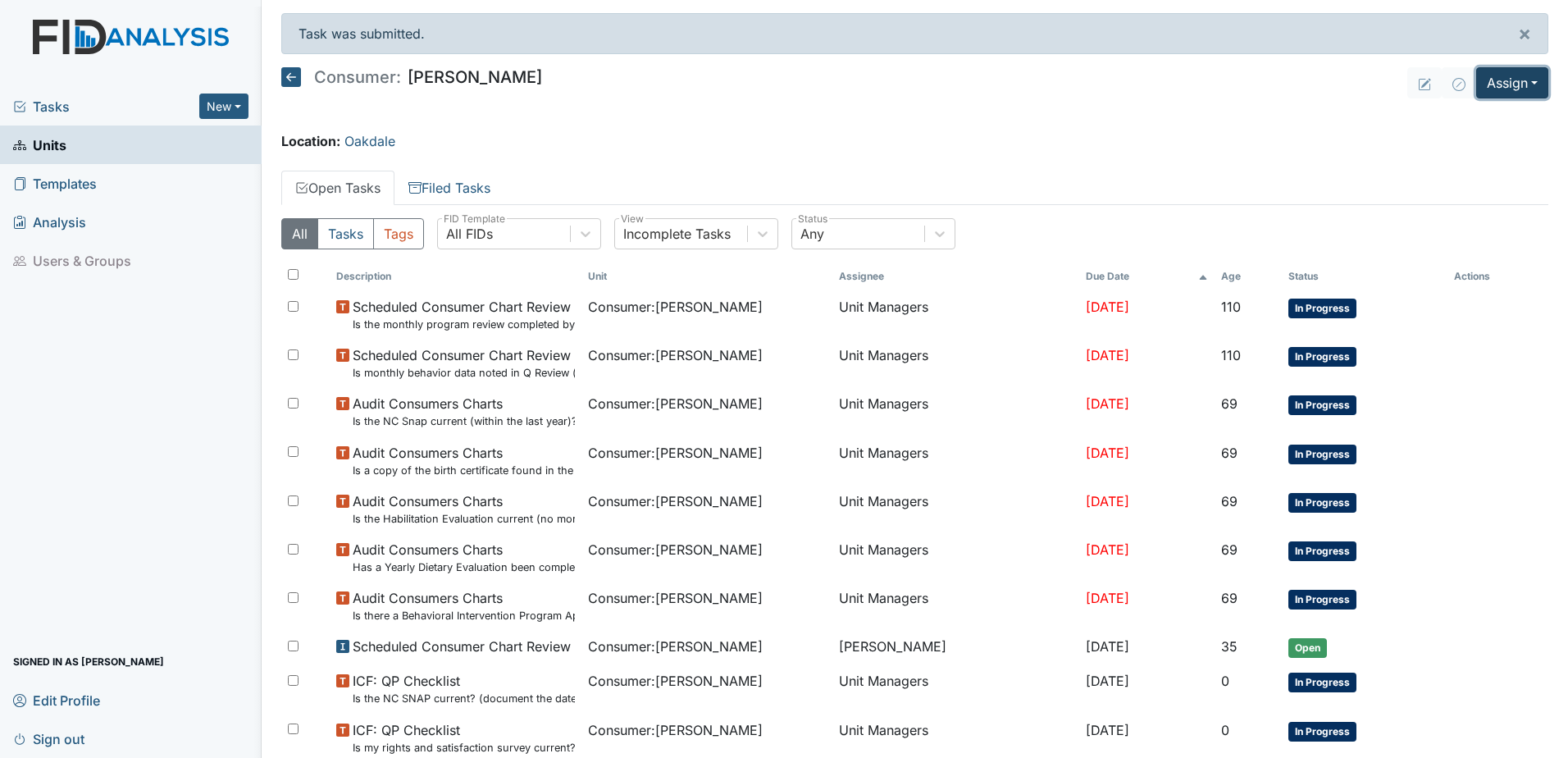
click at [1494, 79] on button "Assign" at bounding box center [1511, 82] width 72 height 31
click at [1479, 151] on link "Assign Inspection" at bounding box center [1472, 147] width 148 height 27
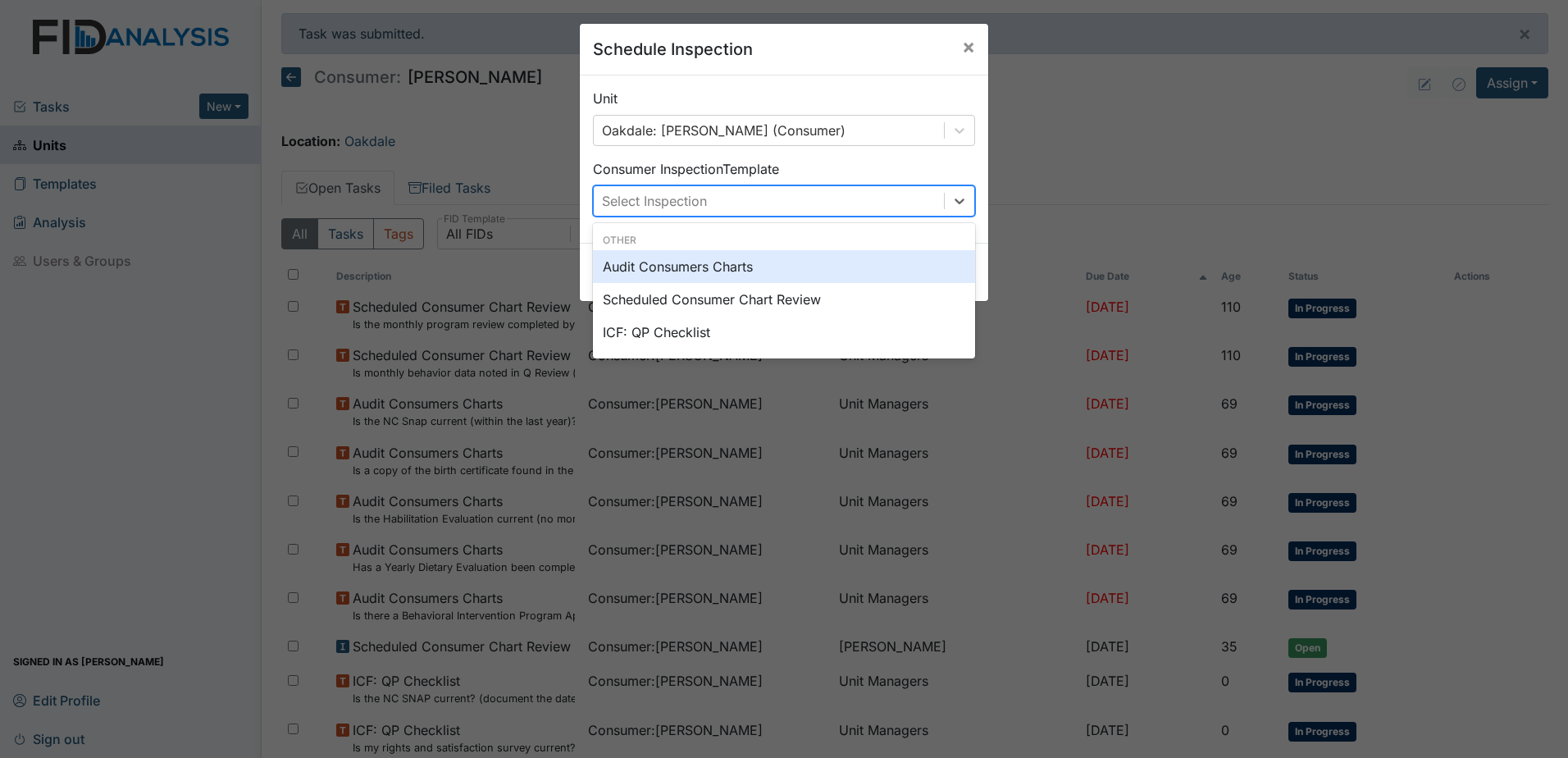
click at [748, 186] on div "Select Inspection" at bounding box center [768, 200] width 350 height 29
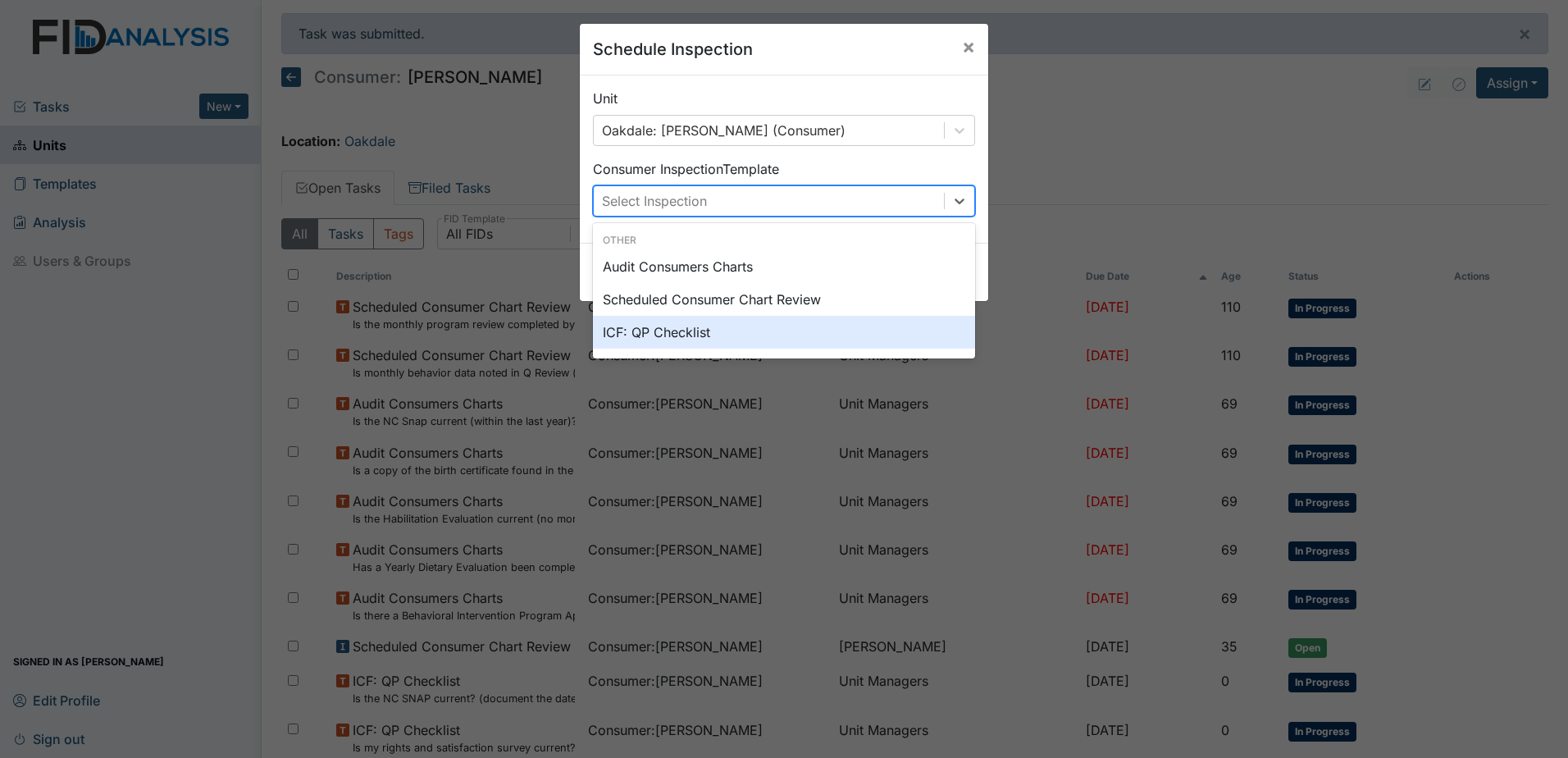
click at [730, 342] on div "ICF: QP Checklist" at bounding box center [784, 332] width 382 height 33
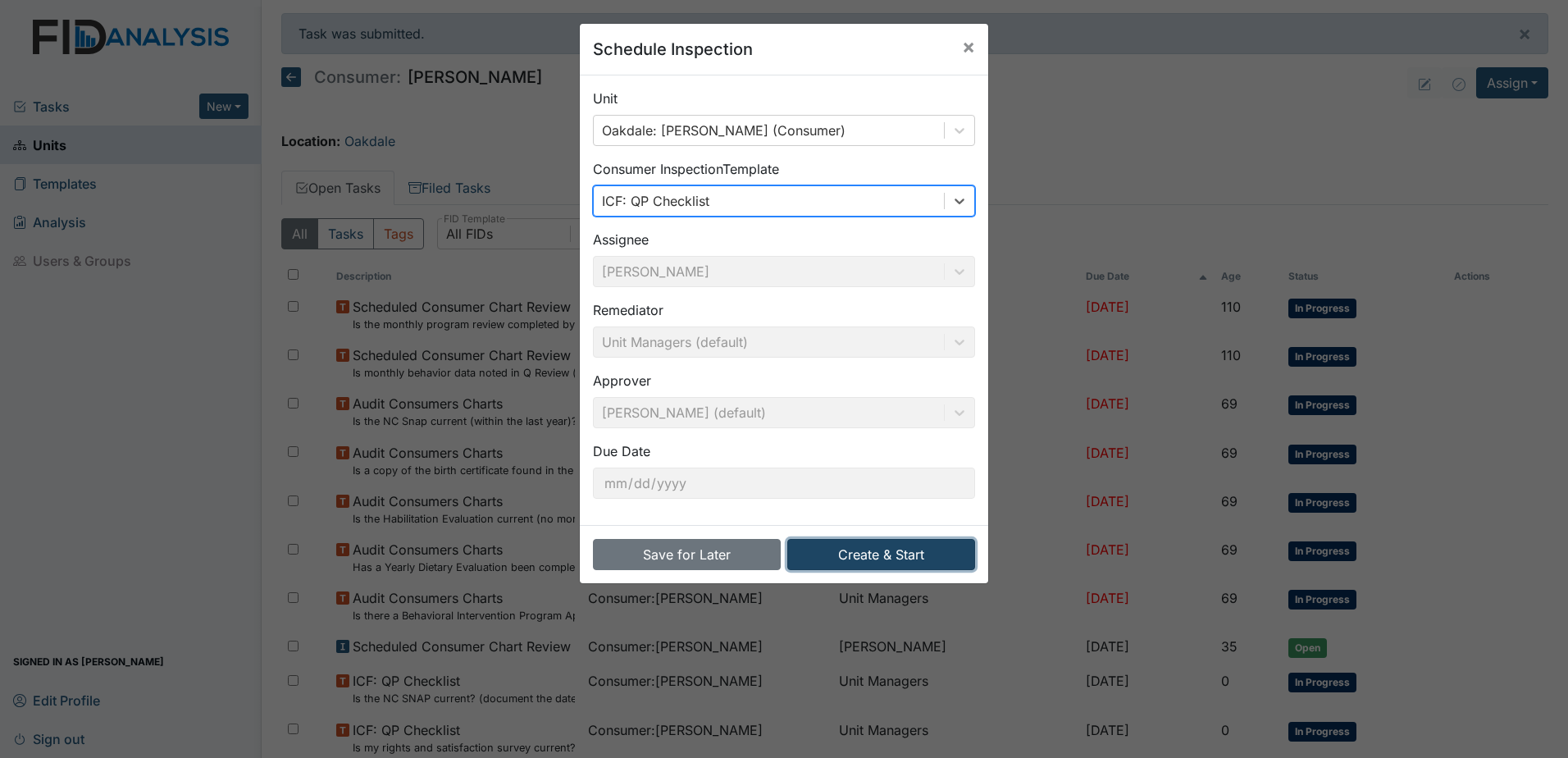
click at [942, 555] on button "Create & Start" at bounding box center [881, 553] width 188 height 31
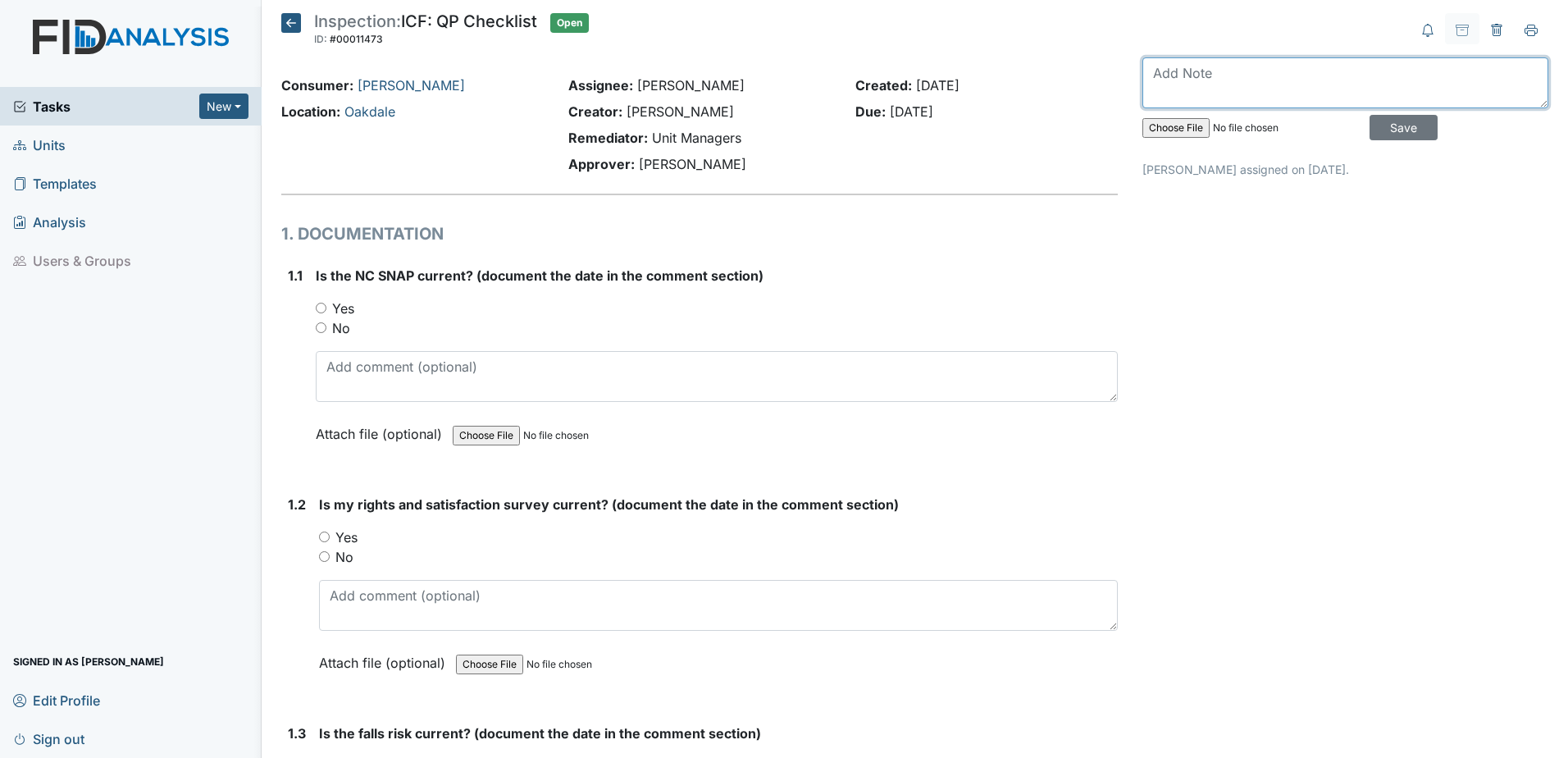
click at [1272, 84] on textarea at bounding box center [1345, 82] width 406 height 50
type textarea "July 2025"
click at [1371, 135] on input "Save" at bounding box center [1402, 128] width 68 height 26
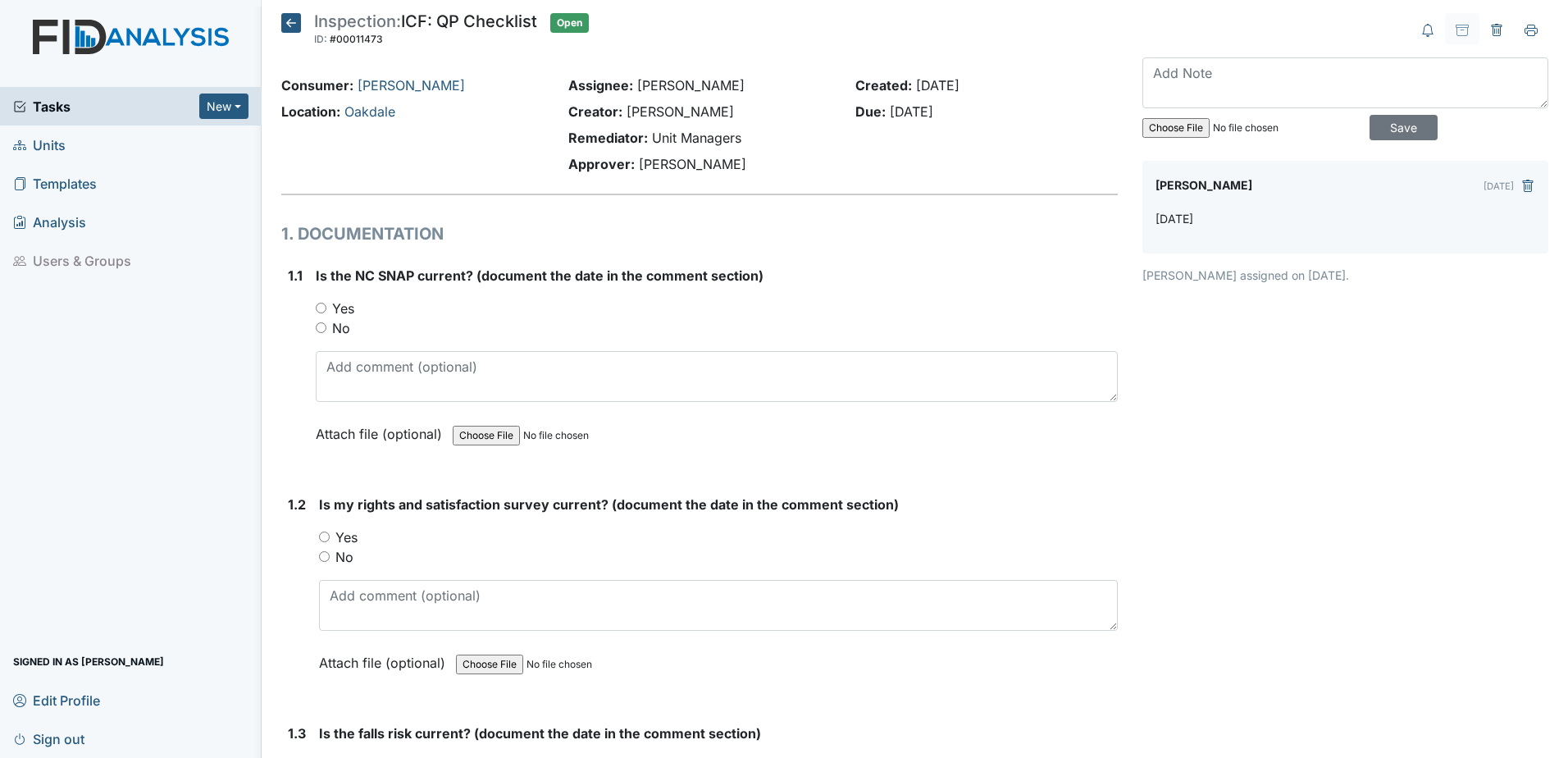
click at [297, 25] on icon at bounding box center [291, 23] width 19 height 19
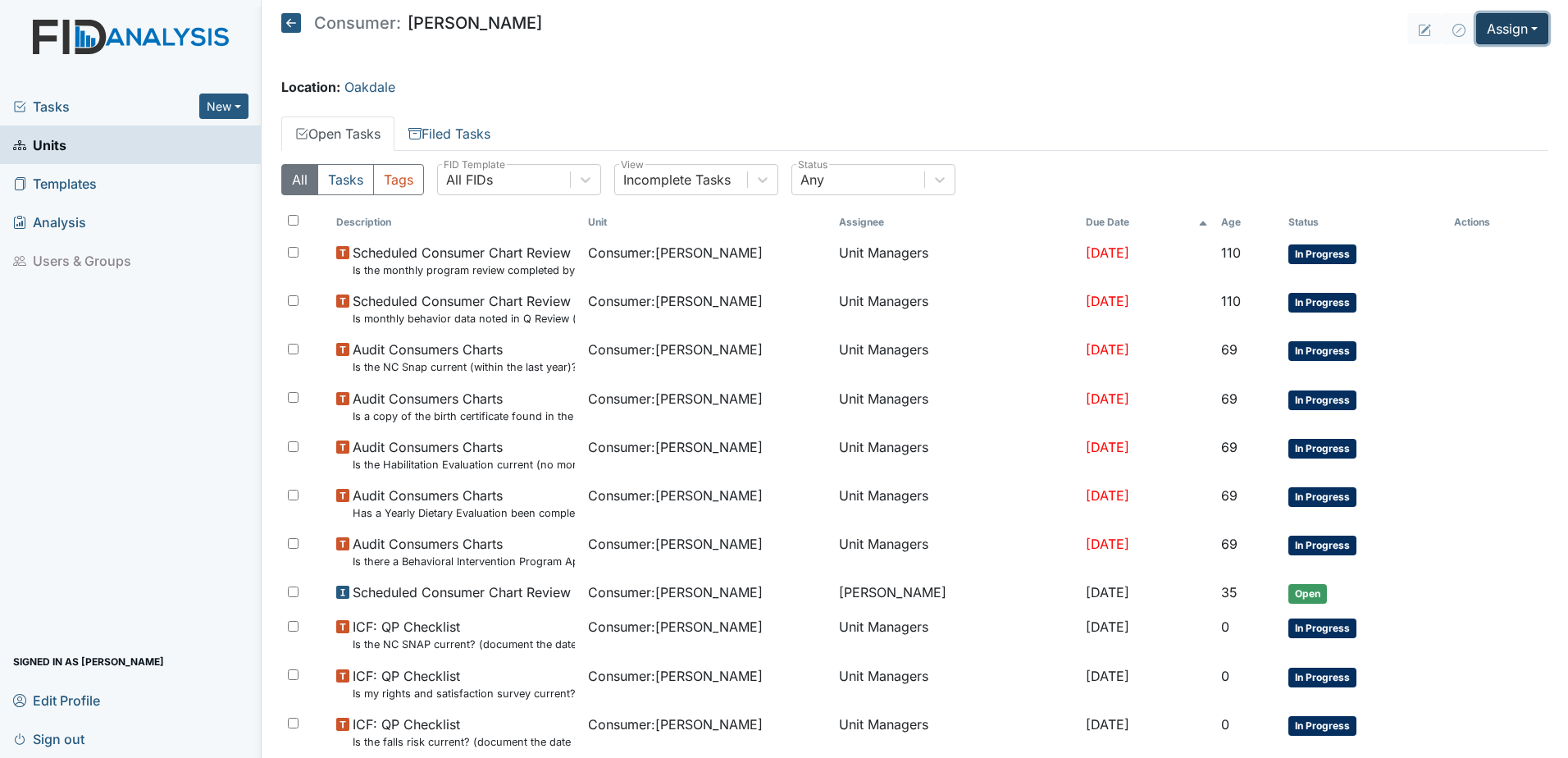
click at [1498, 34] on button "Assign" at bounding box center [1511, 28] width 72 height 31
click at [1491, 89] on link "Assign Inspection" at bounding box center [1472, 93] width 148 height 27
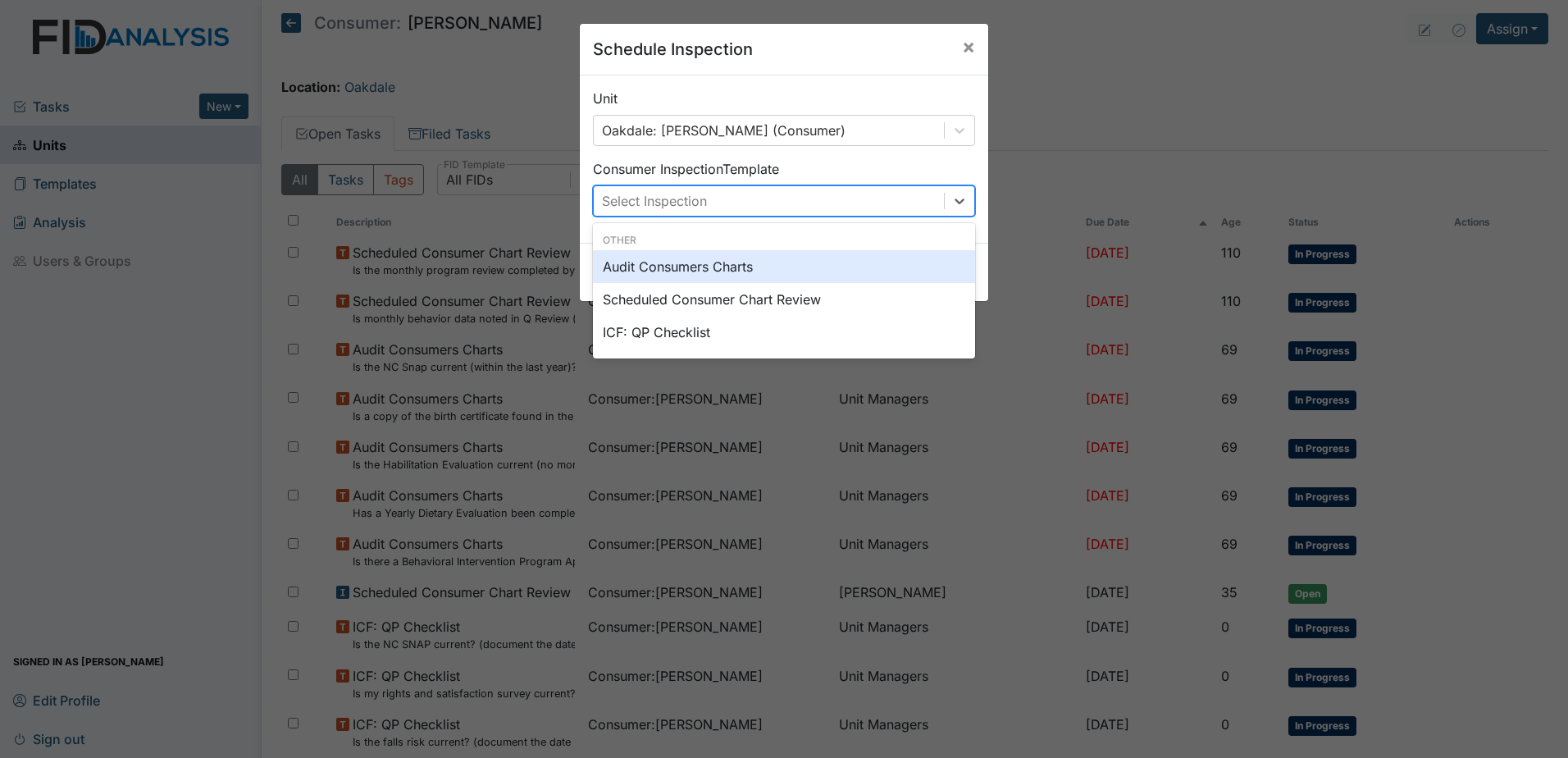
click at [707, 197] on div "Select Inspection" at bounding box center [768, 200] width 350 height 29
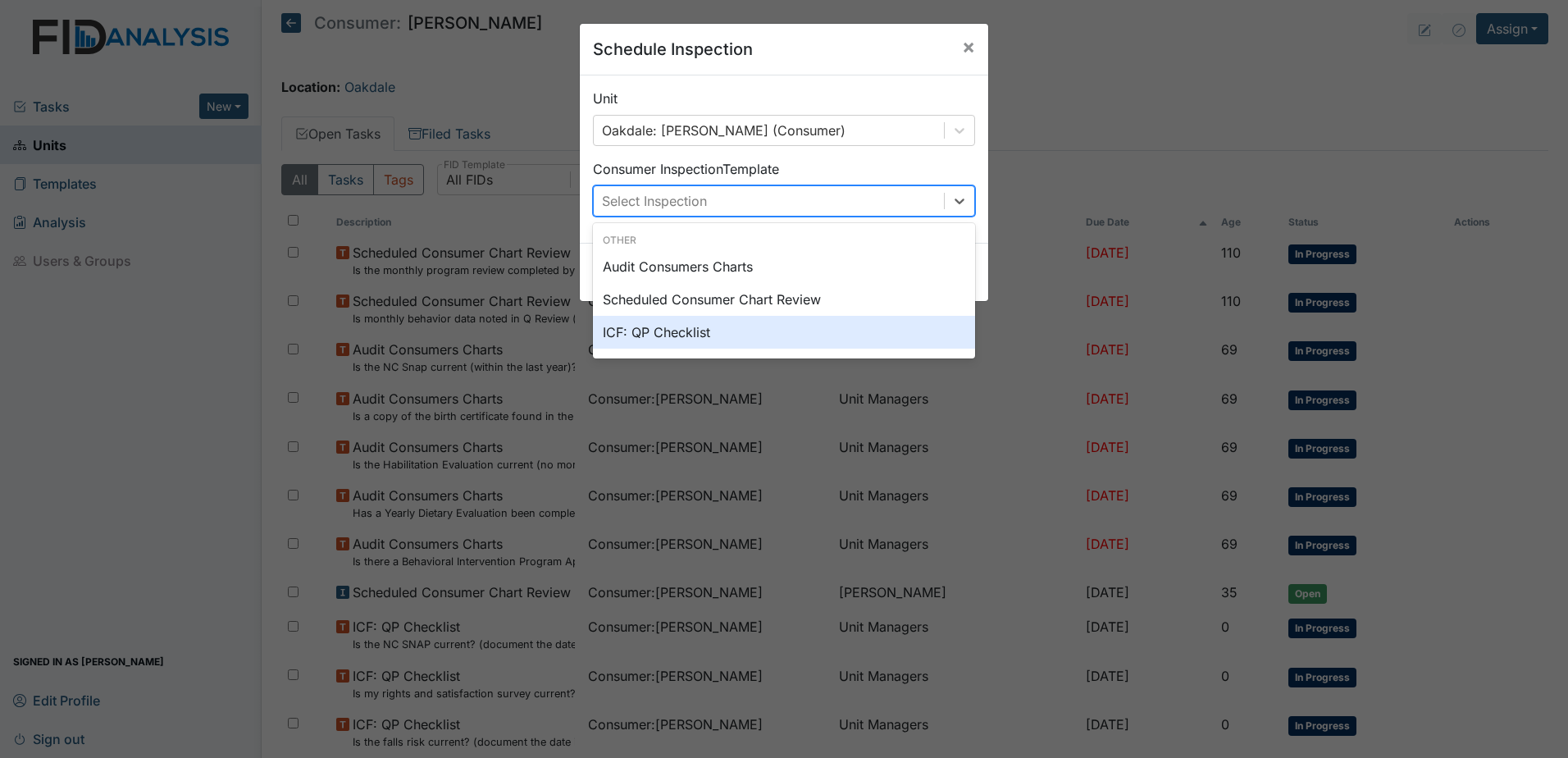
click at [732, 342] on div "ICF: QP Checklist" at bounding box center [784, 332] width 382 height 33
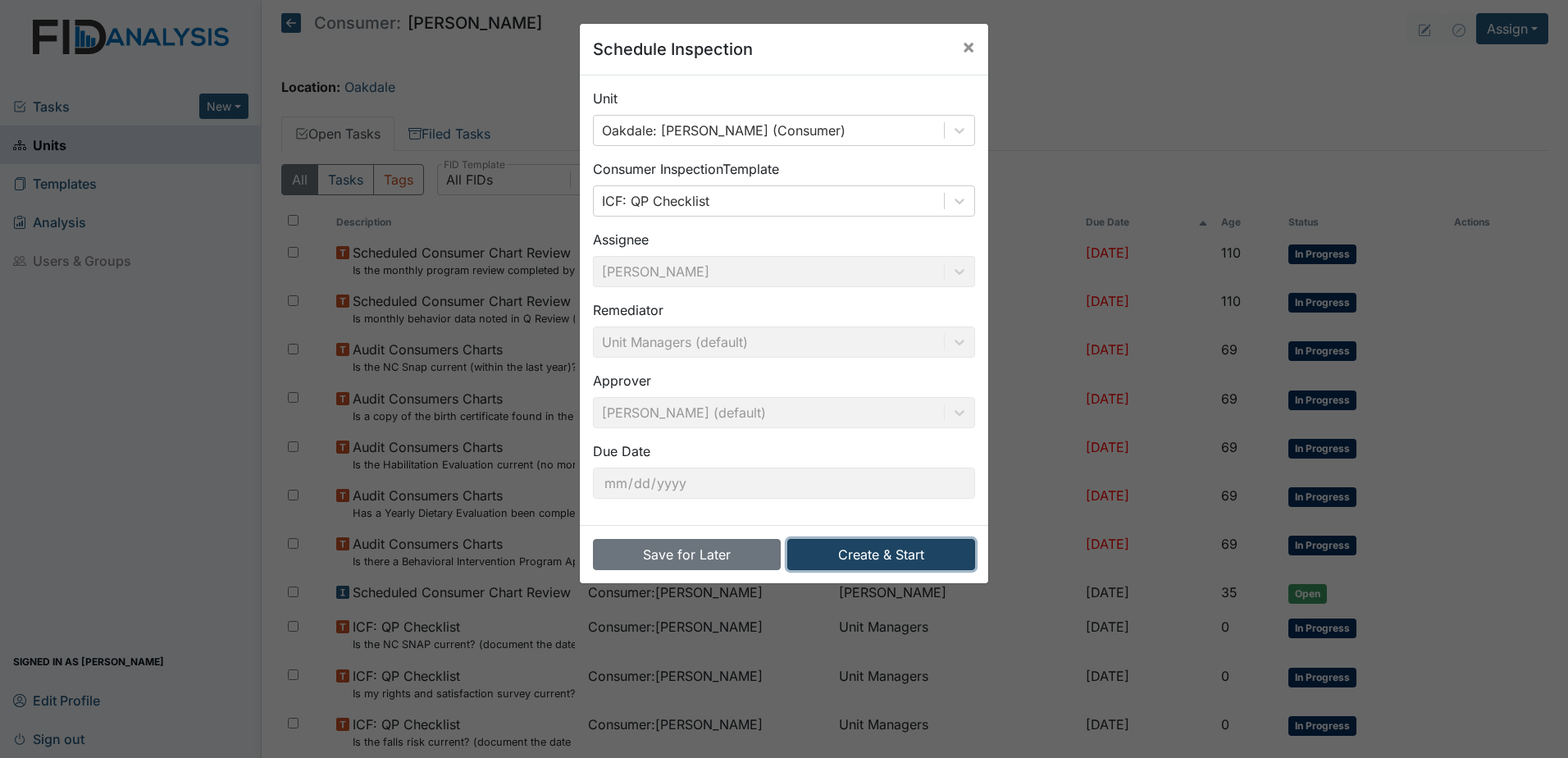
click at [889, 550] on button "Create & Start" at bounding box center [881, 553] width 188 height 31
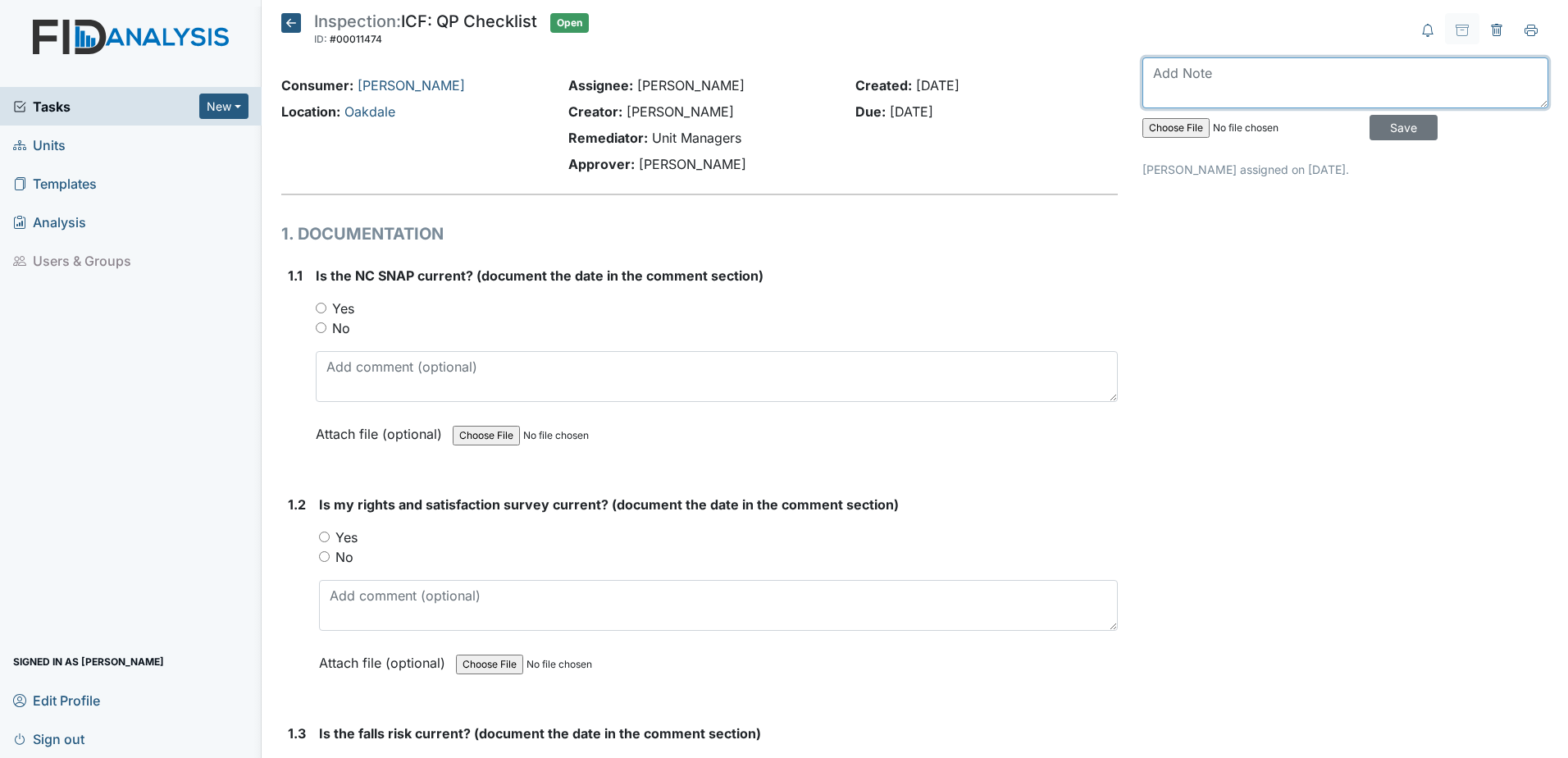
click at [1263, 66] on textarea at bounding box center [1345, 82] width 406 height 50
type textarea "[DATE]"
click at [1386, 120] on input "Save" at bounding box center [1402, 128] width 68 height 26
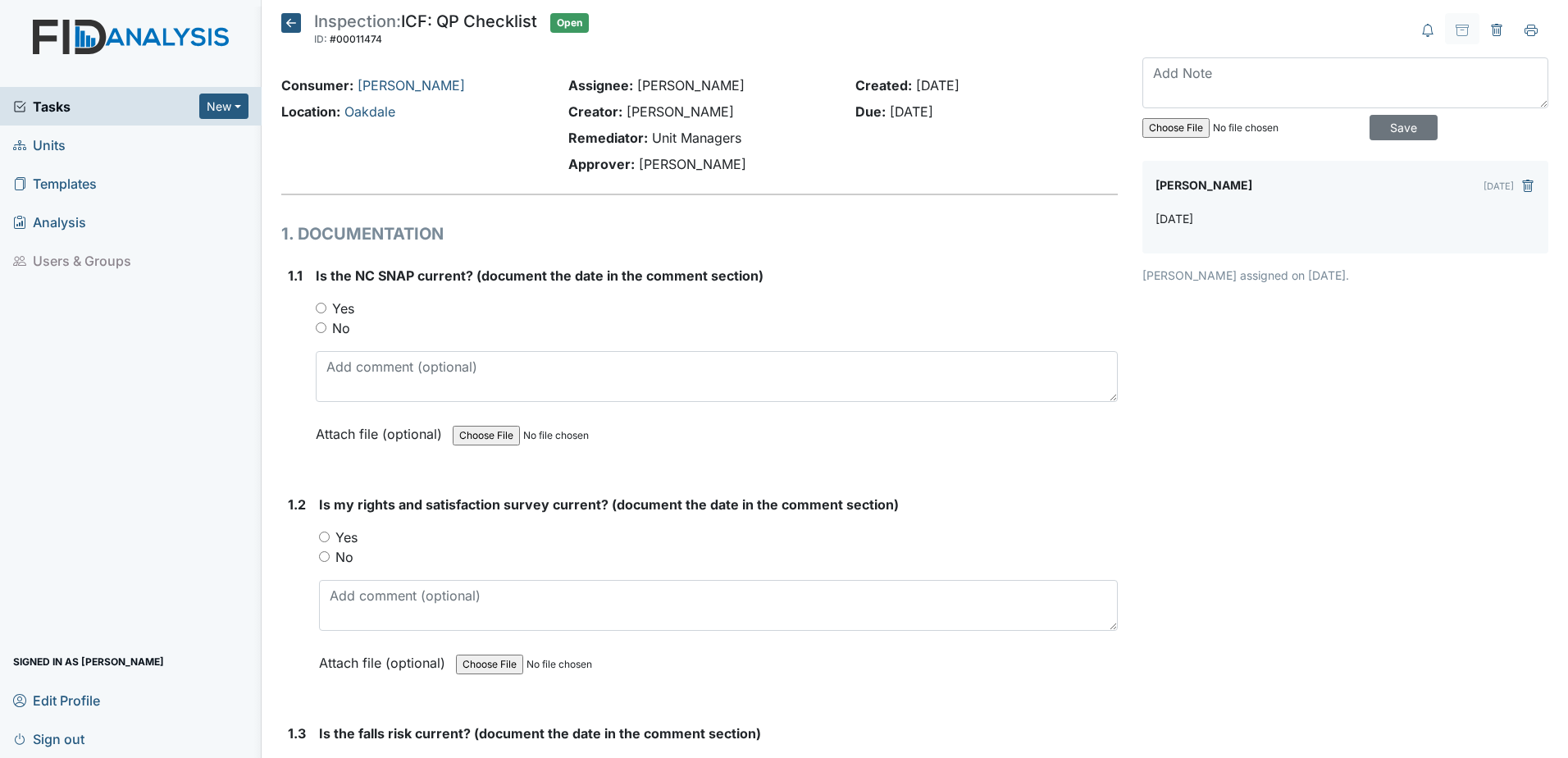
click at [286, 26] on icon at bounding box center [291, 23] width 19 height 19
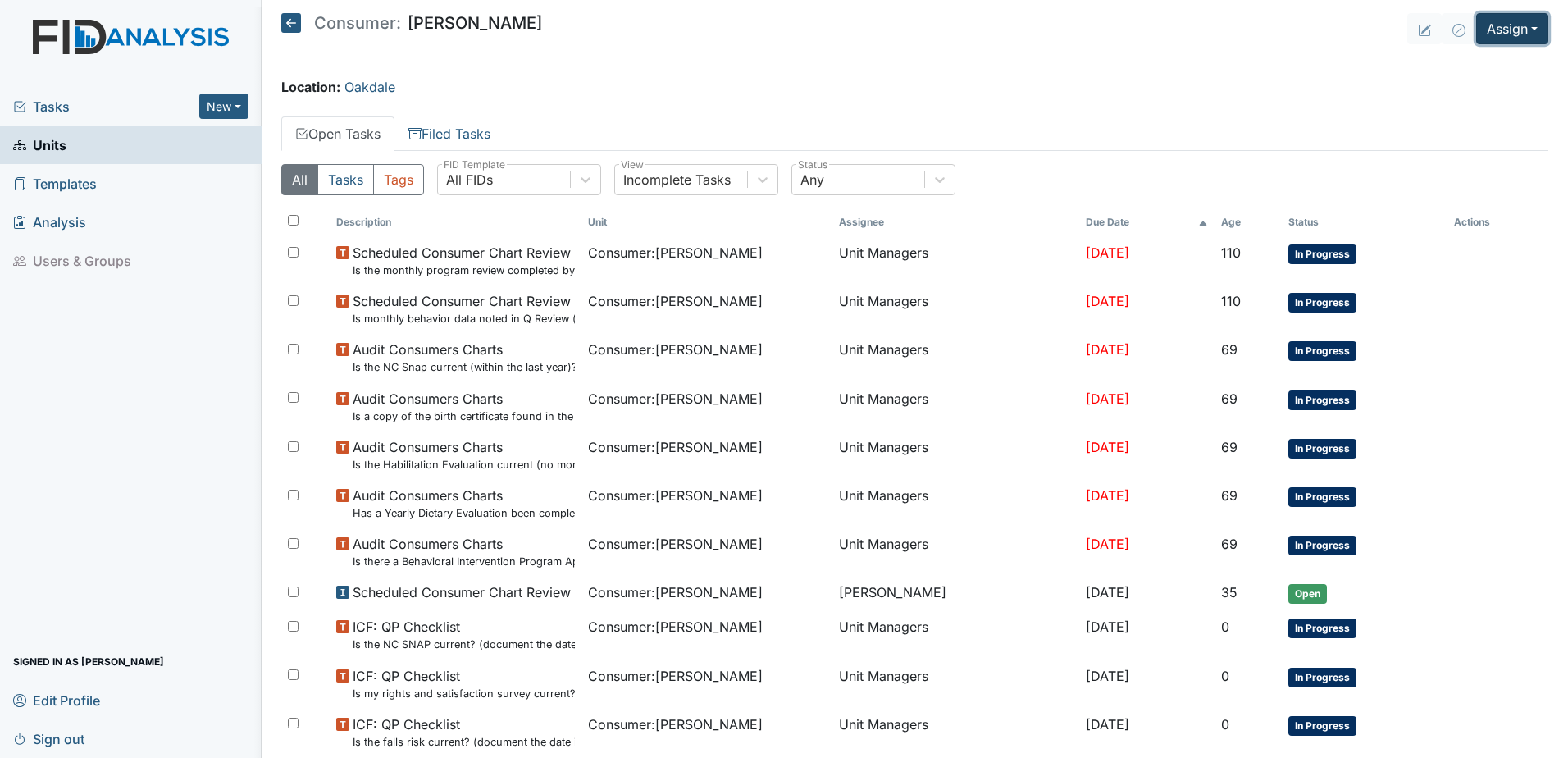
click at [1497, 17] on button "Assign" at bounding box center [1511, 28] width 72 height 31
click at [1495, 87] on link "Assign Inspection" at bounding box center [1472, 93] width 148 height 27
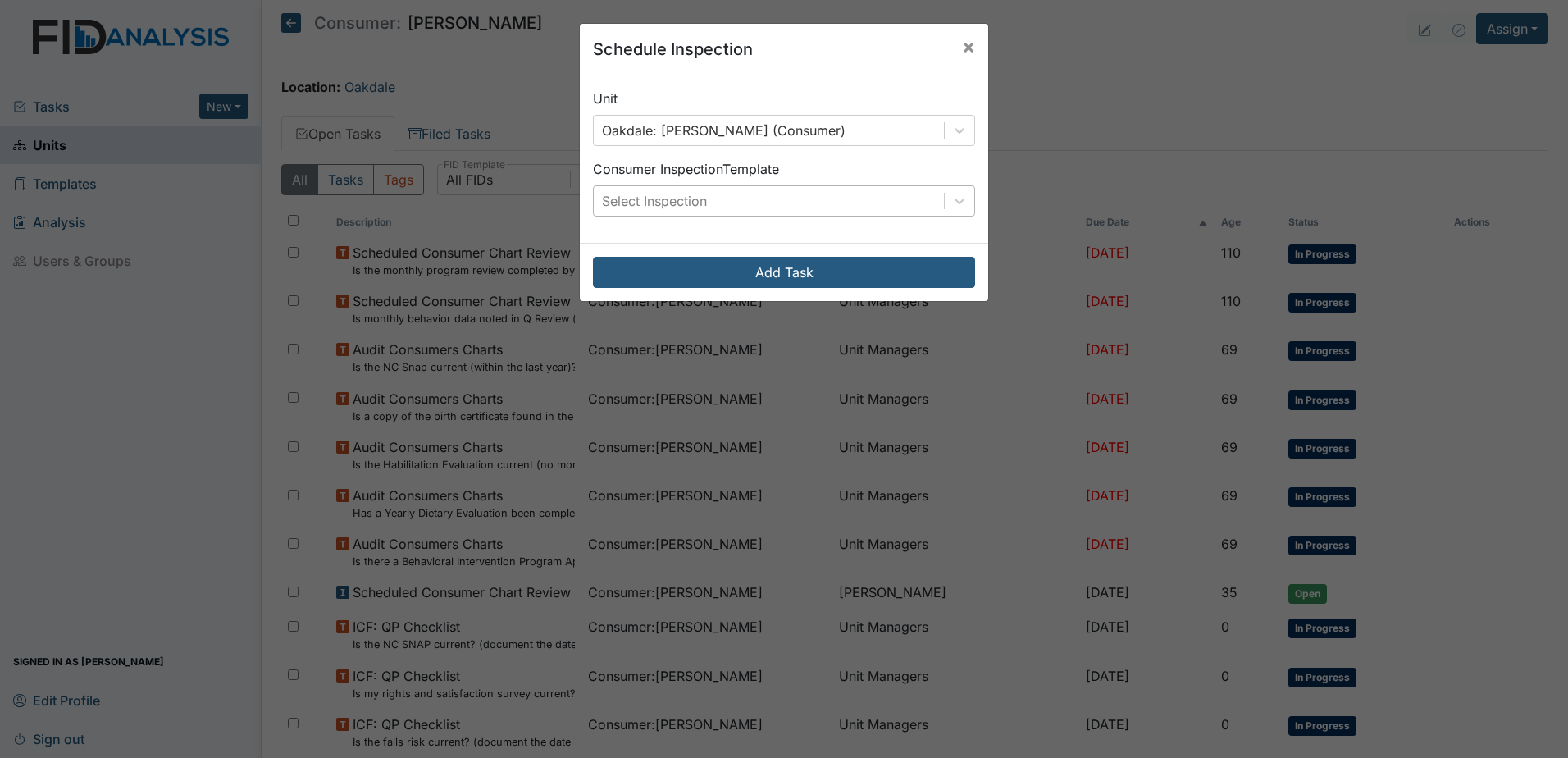
click at [726, 206] on div "Select Inspection" at bounding box center [768, 200] width 350 height 29
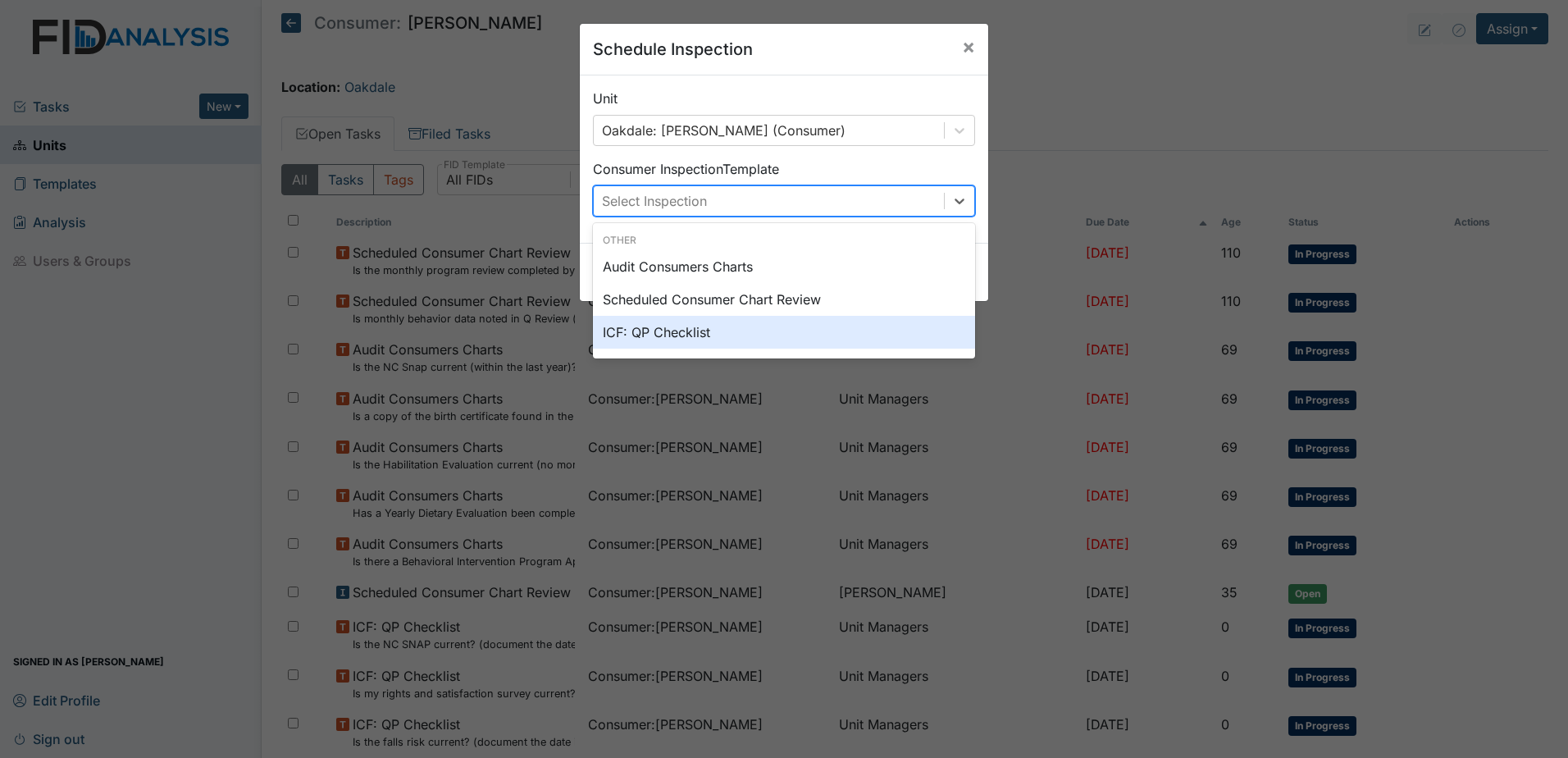
click at [716, 327] on div "ICF: QP Checklist" at bounding box center [784, 332] width 382 height 33
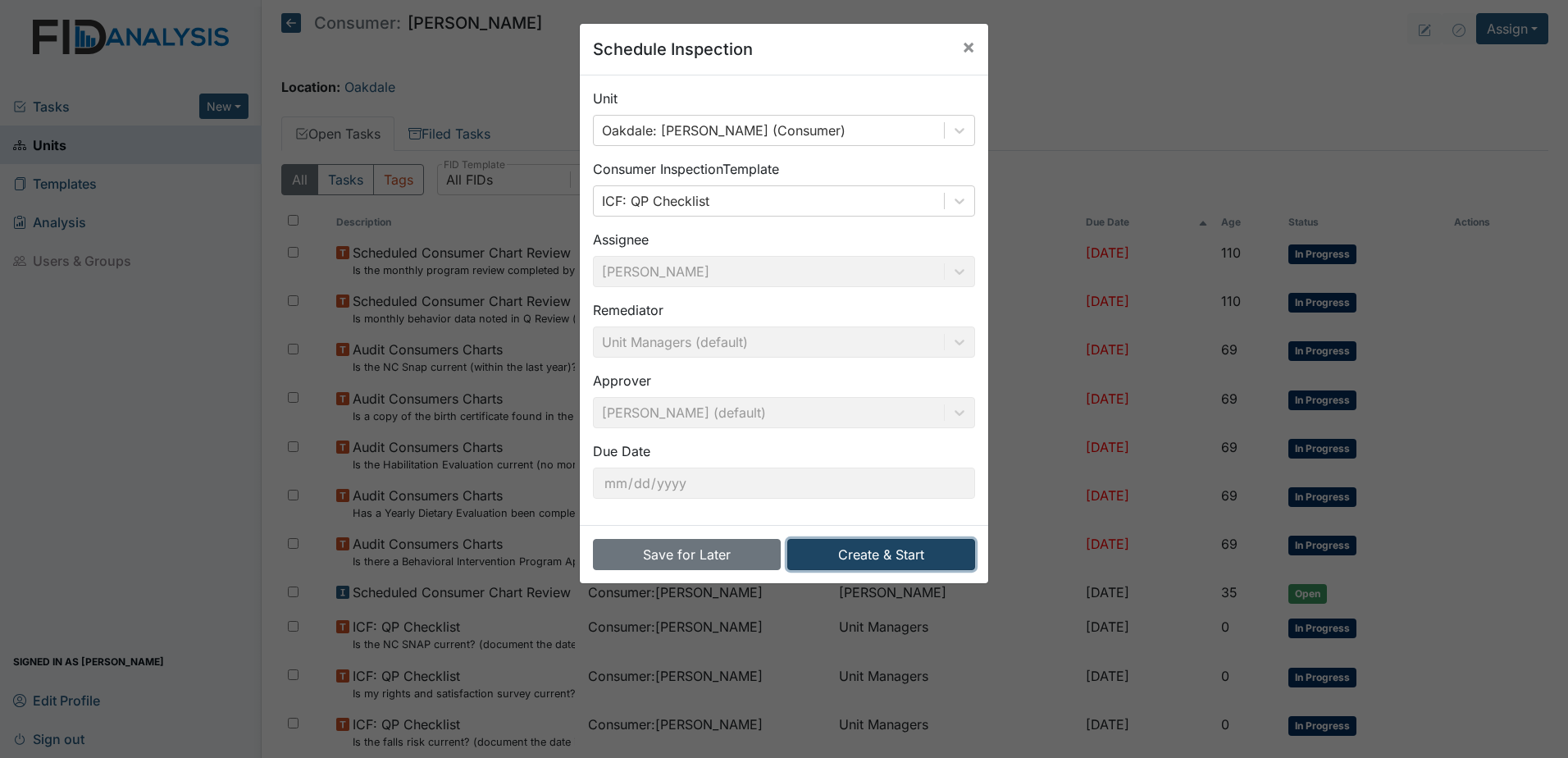
click at [852, 555] on button "Create & Start" at bounding box center [881, 553] width 188 height 31
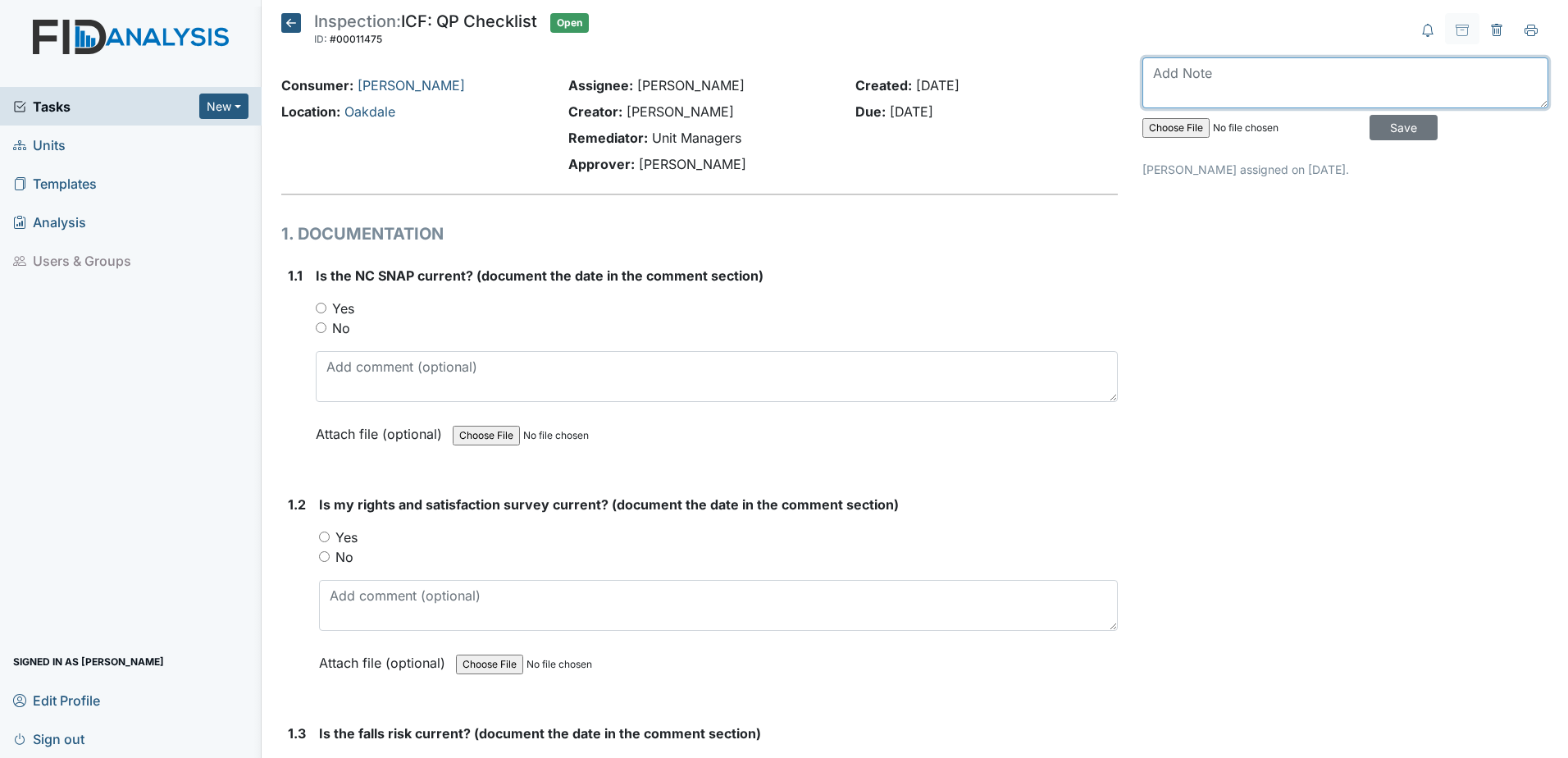
click at [1374, 70] on textarea at bounding box center [1345, 82] width 406 height 50
type textarea "September 2025"
click at [1382, 132] on input "Save" at bounding box center [1402, 128] width 68 height 26
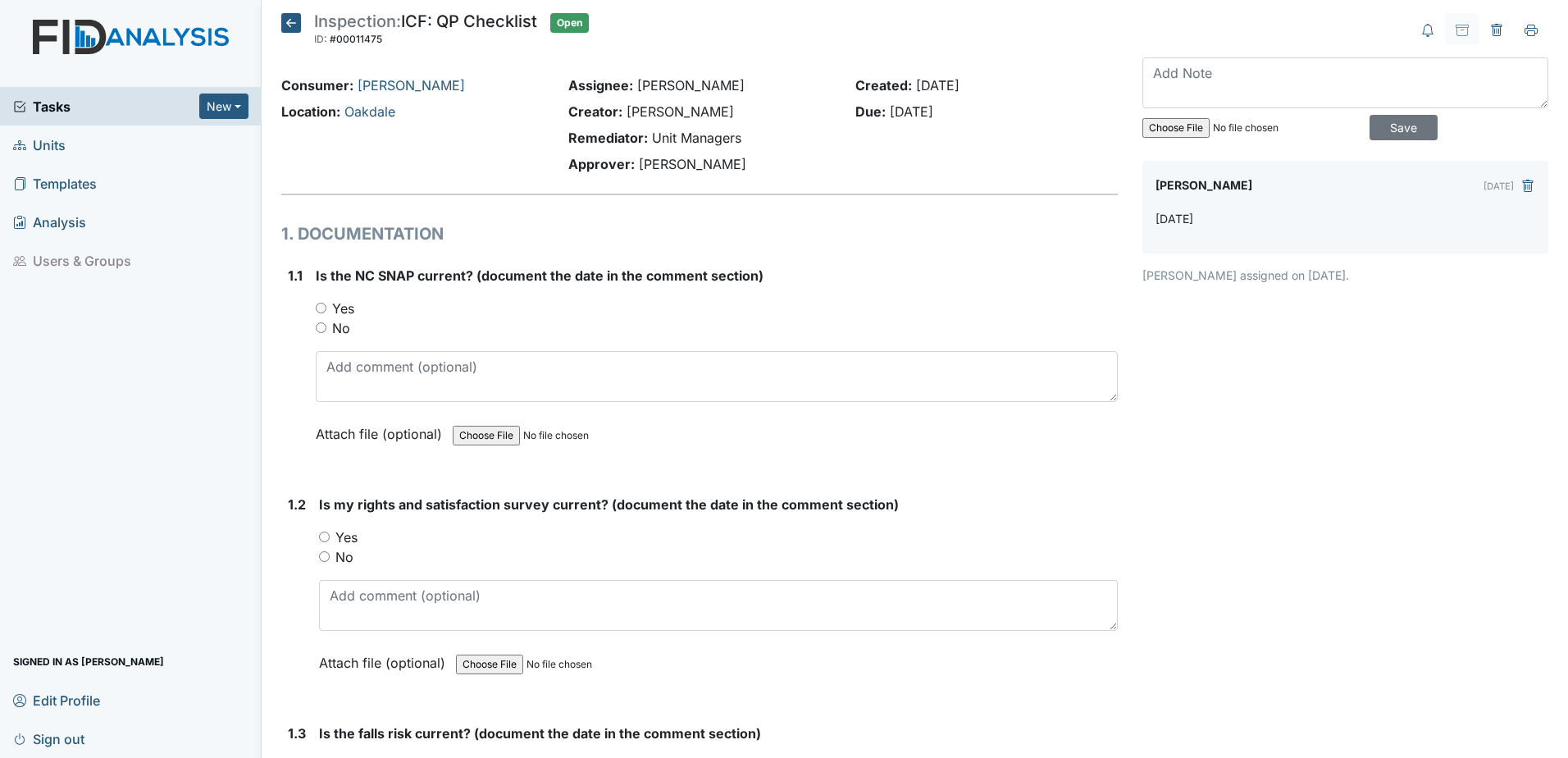
click at [282, 25] on icon at bounding box center [291, 23] width 19 height 19
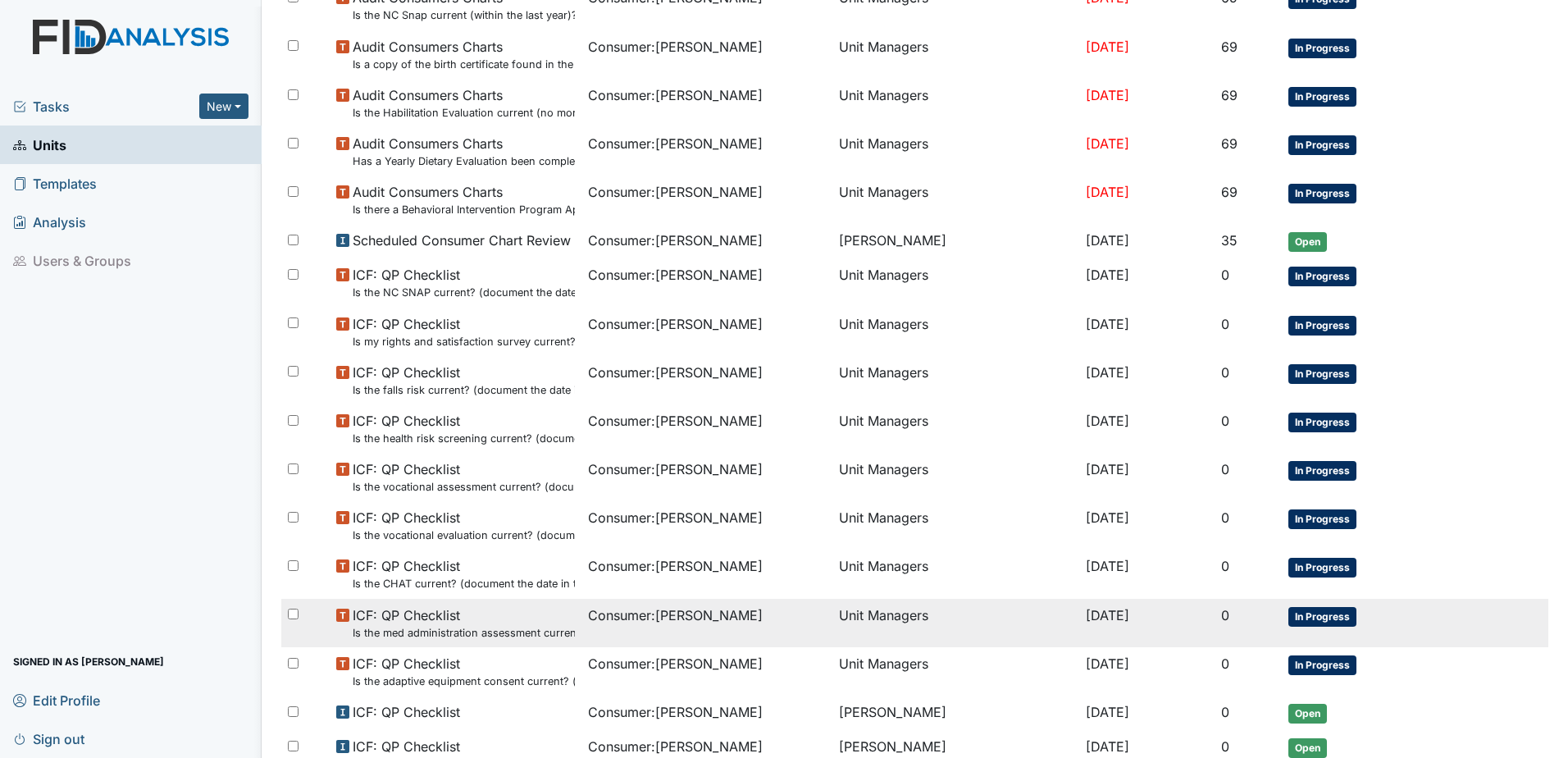
scroll to position [476, 0]
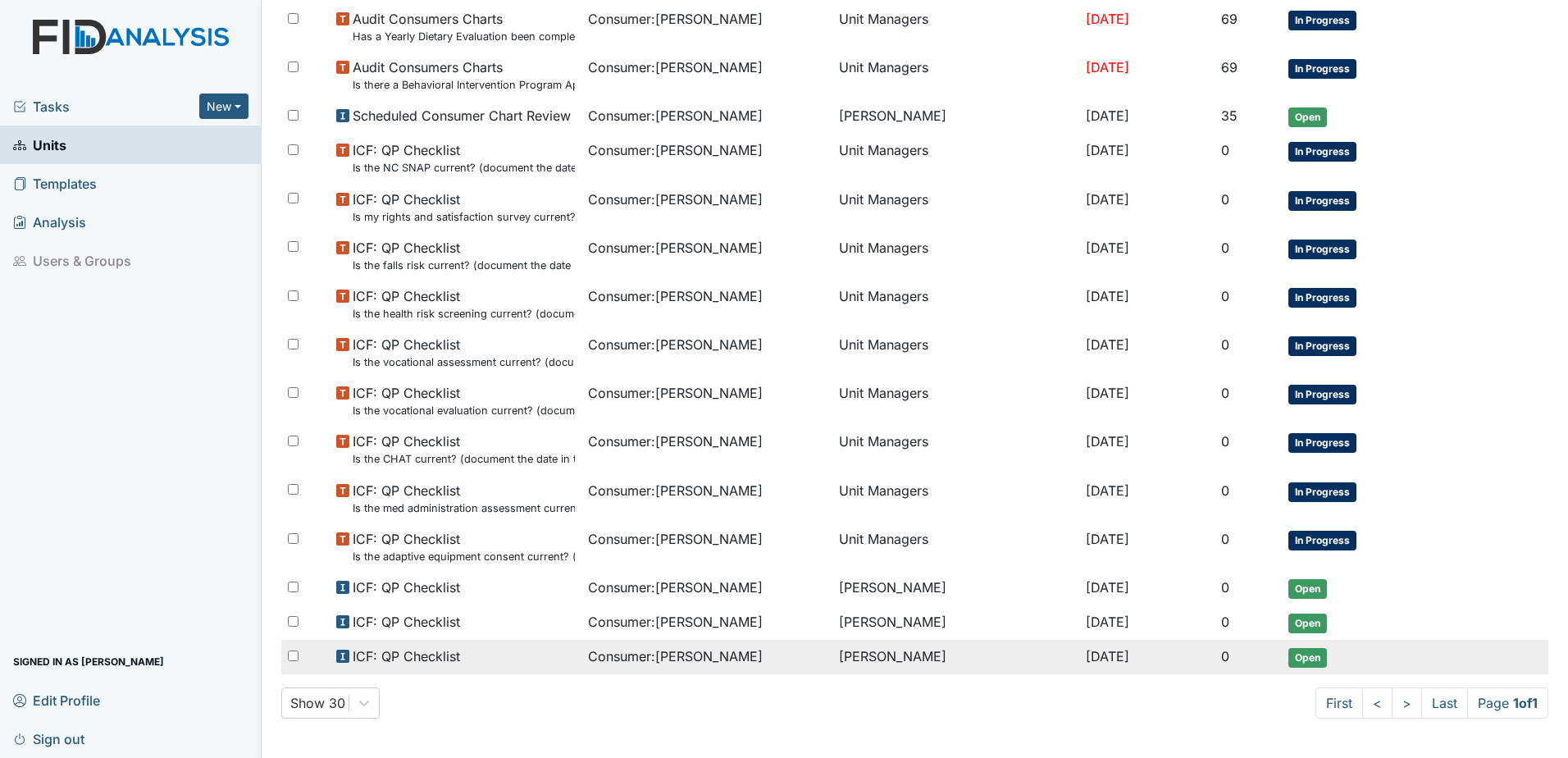
click at [897, 651] on td "[PERSON_NAME]" at bounding box center [955, 656] width 246 height 35
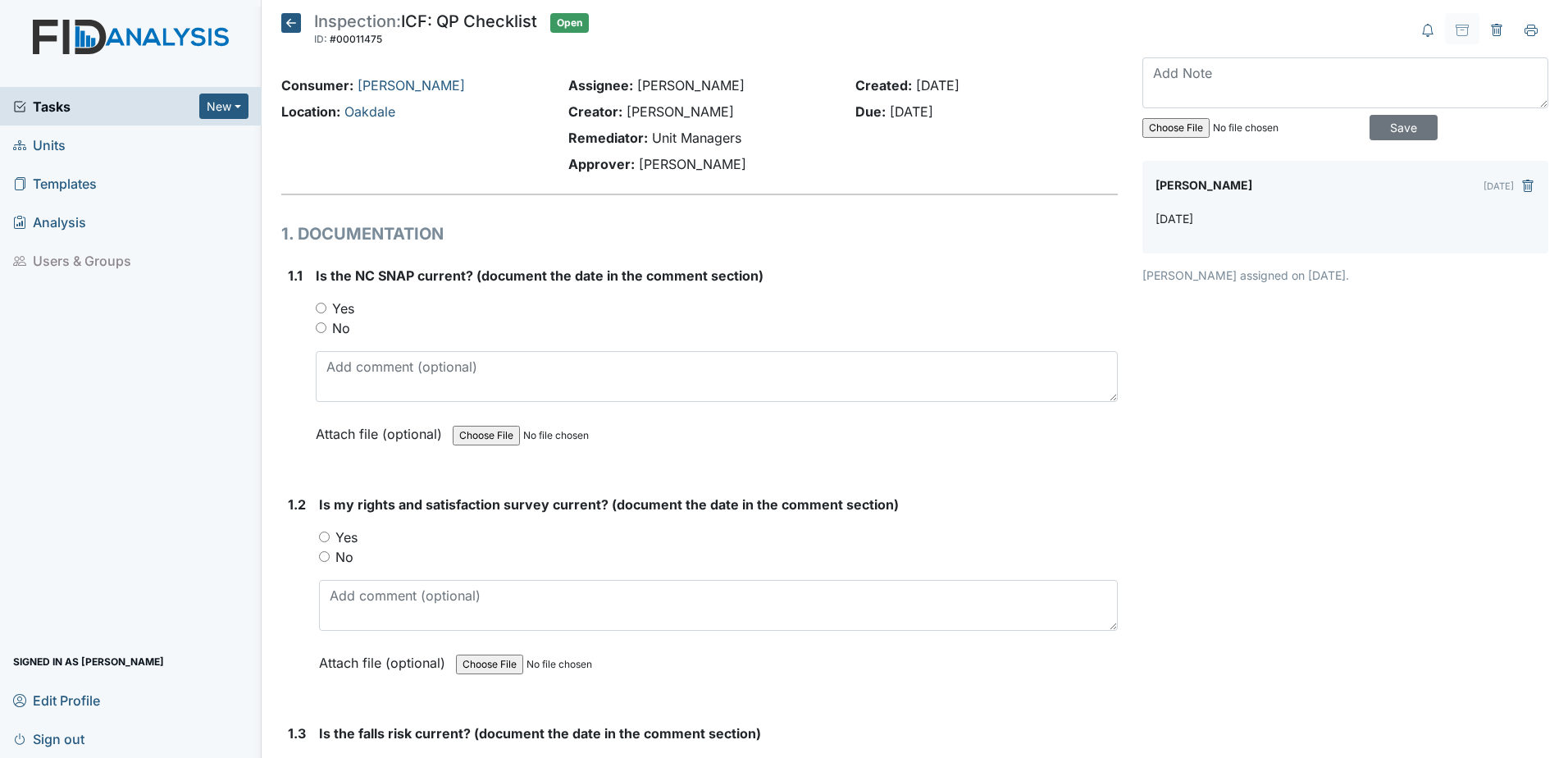
click at [286, 27] on icon at bounding box center [291, 23] width 19 height 19
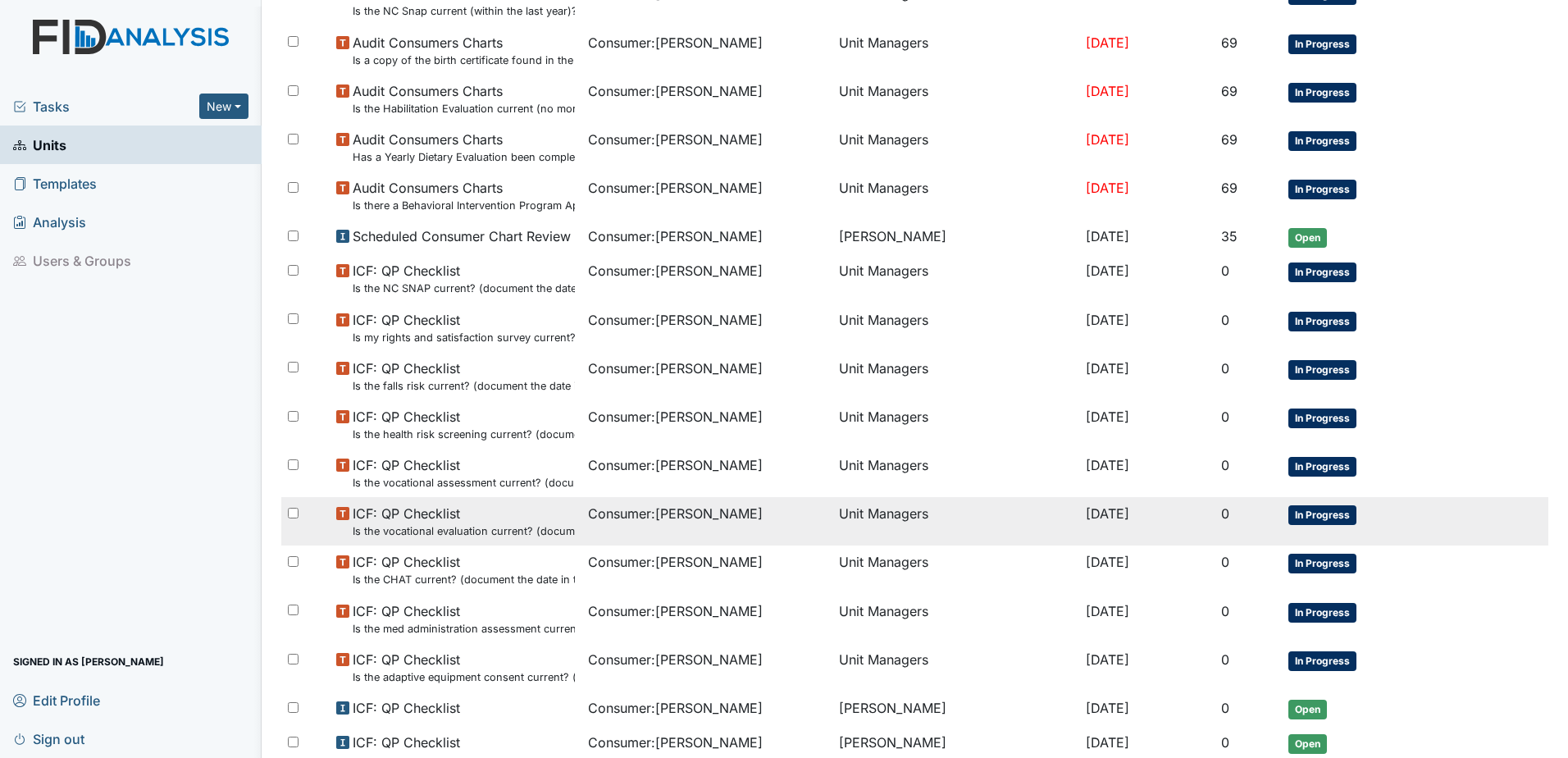
scroll to position [476, 0]
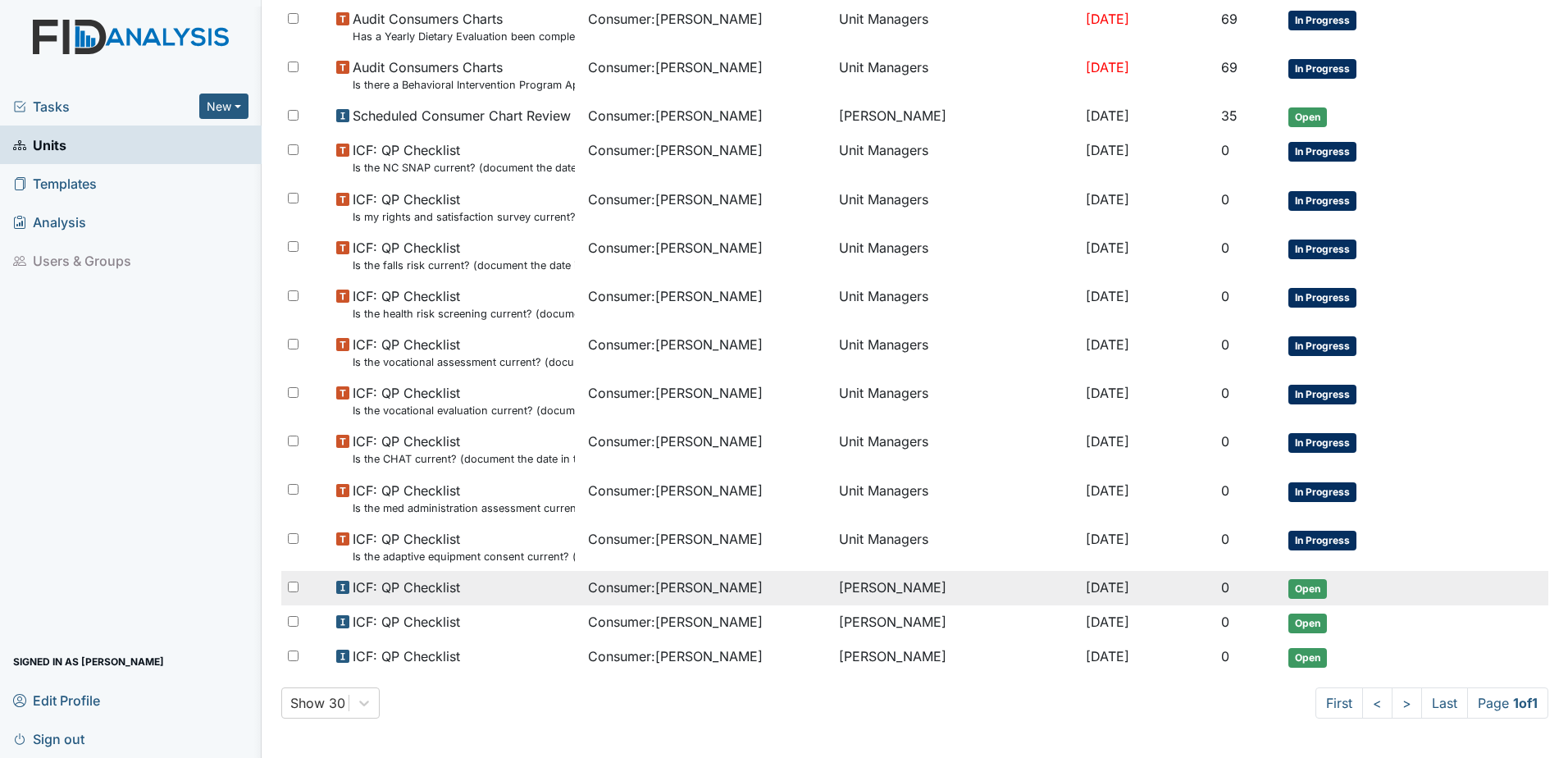
click at [881, 595] on td "[PERSON_NAME]" at bounding box center [955, 588] width 246 height 35
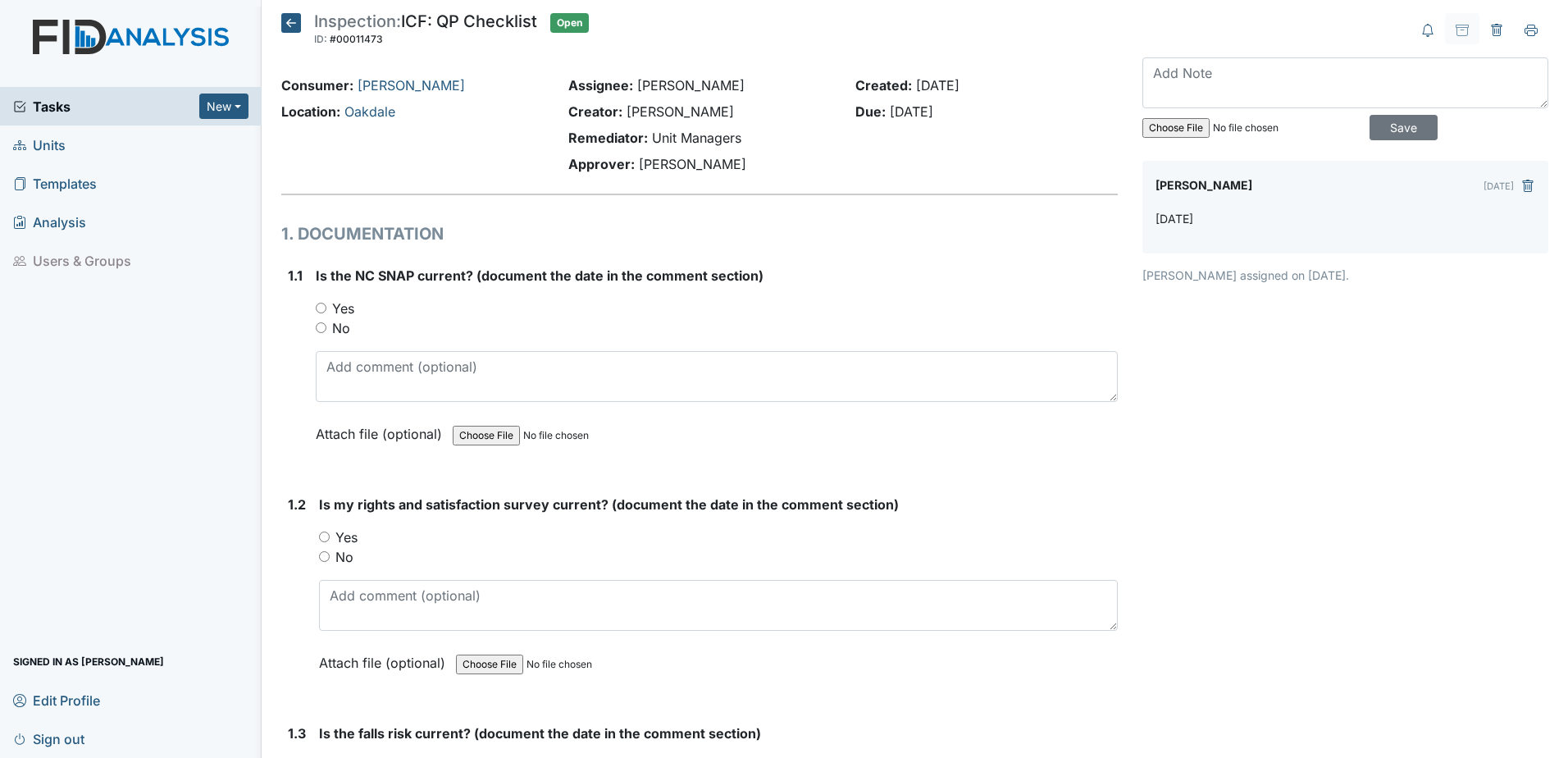
click at [351, 308] on label "Yes" at bounding box center [343, 308] width 22 height 19
click at [327, 308] on input "Yes" at bounding box center [321, 308] width 11 height 11
radio input "true"
click at [363, 421] on label "Attach file (optional)" at bounding box center [382, 429] width 133 height 28
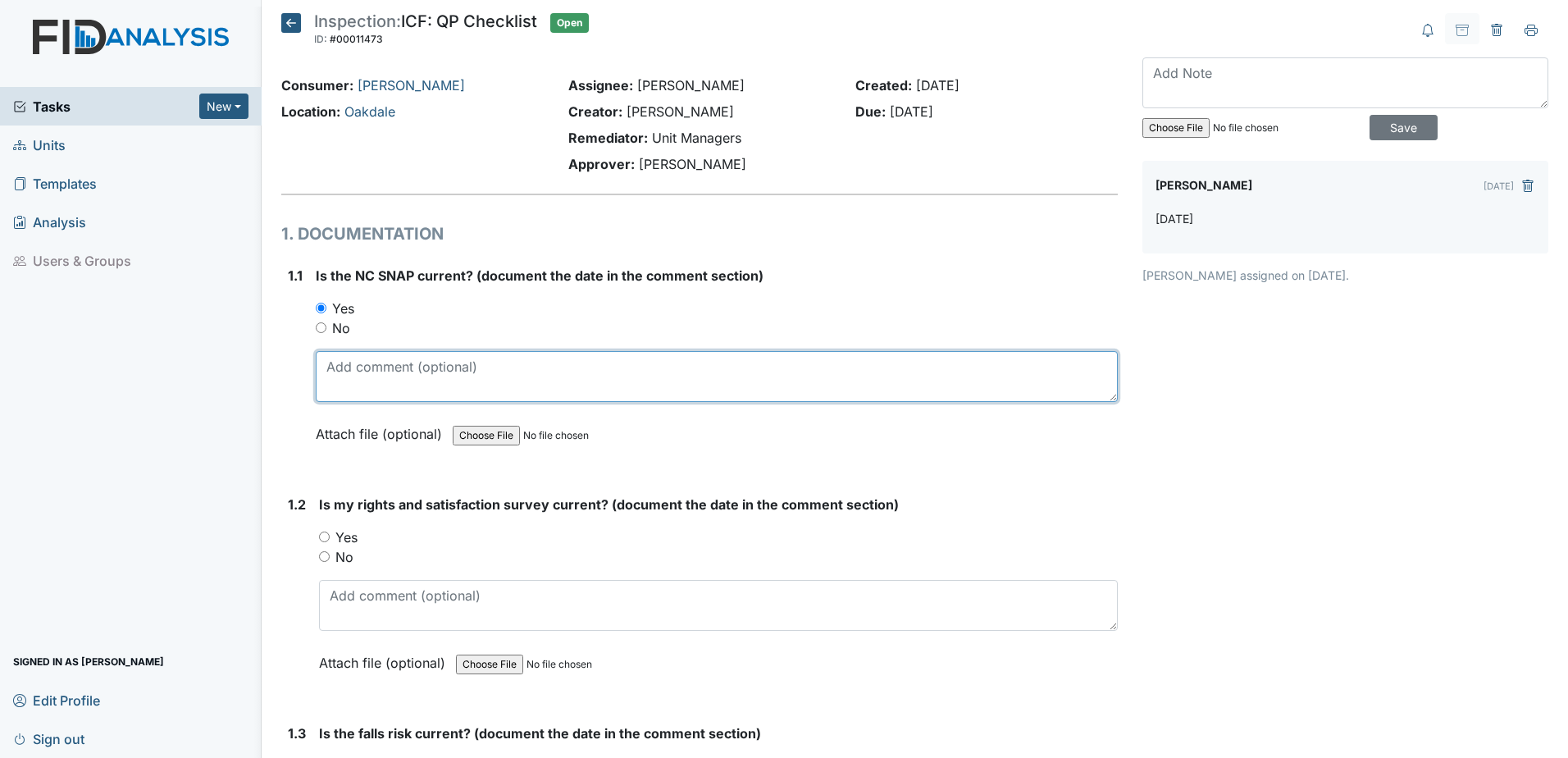
click at [360, 385] on textarea at bounding box center [717, 375] width 802 height 50
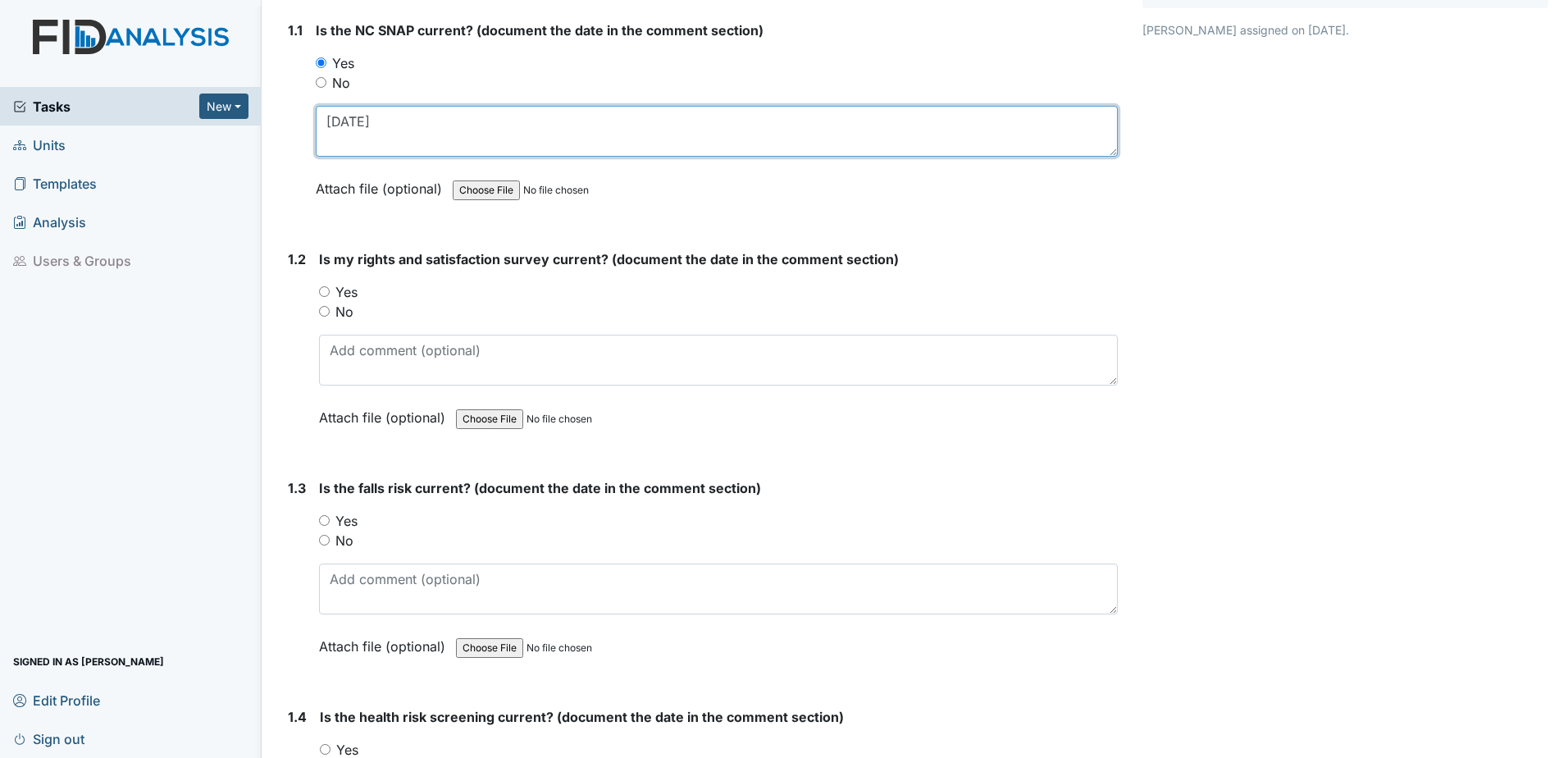
scroll to position [246, 0]
type textarea "6.3.25"
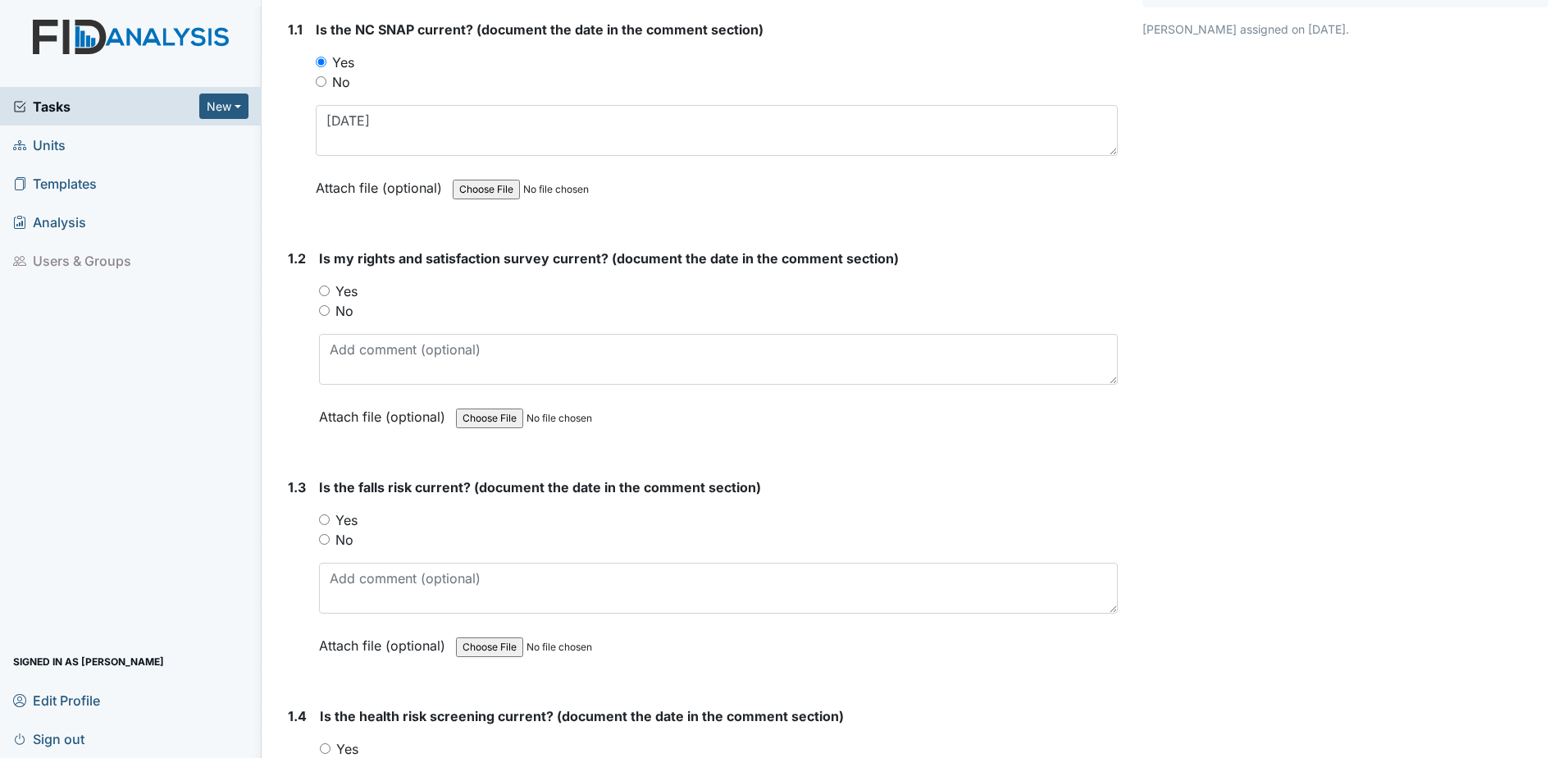
click at [324, 290] on input "Yes" at bounding box center [324, 290] width 11 height 11
radio input "true"
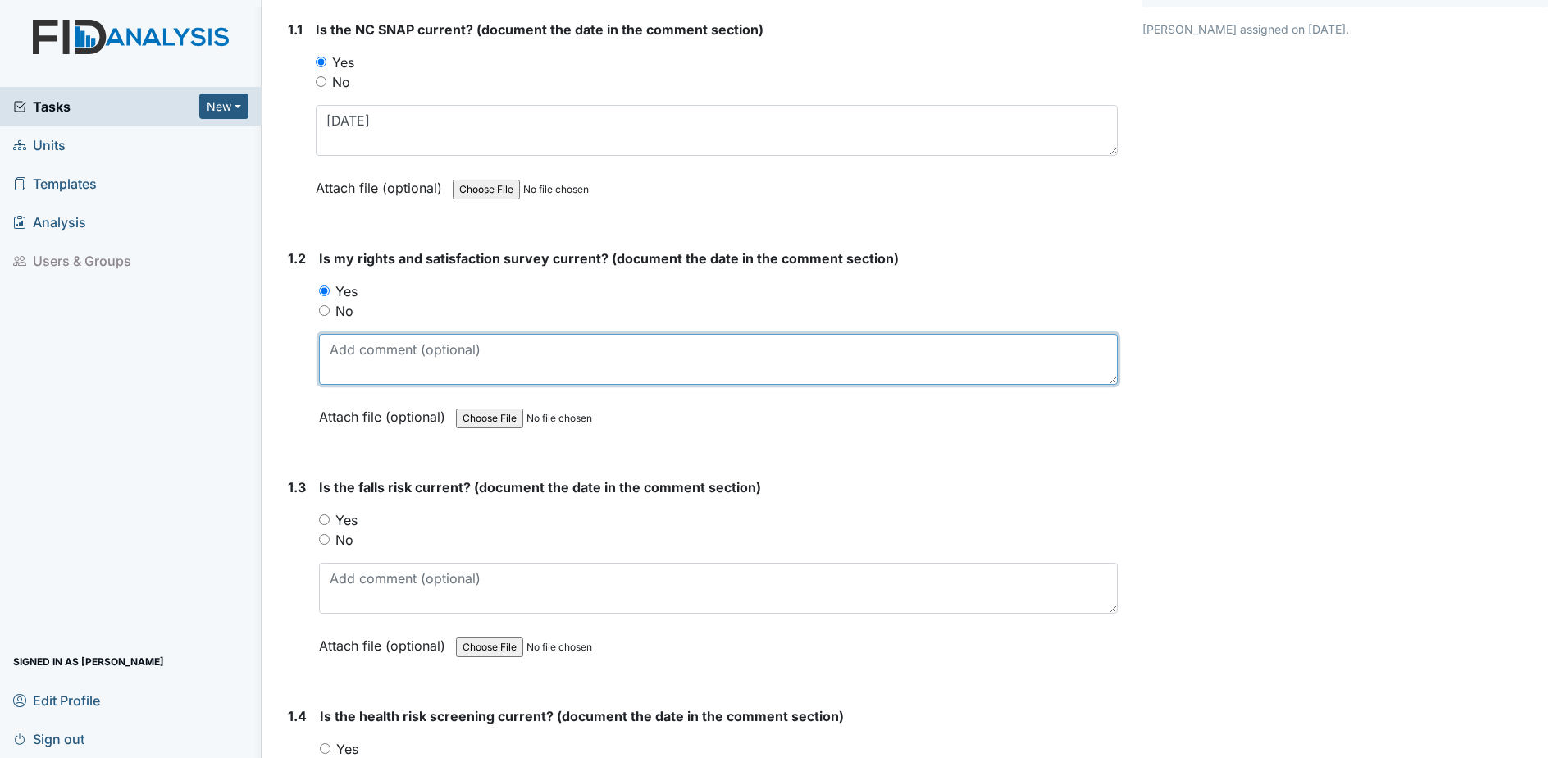
click at [341, 336] on textarea at bounding box center [718, 359] width 799 height 50
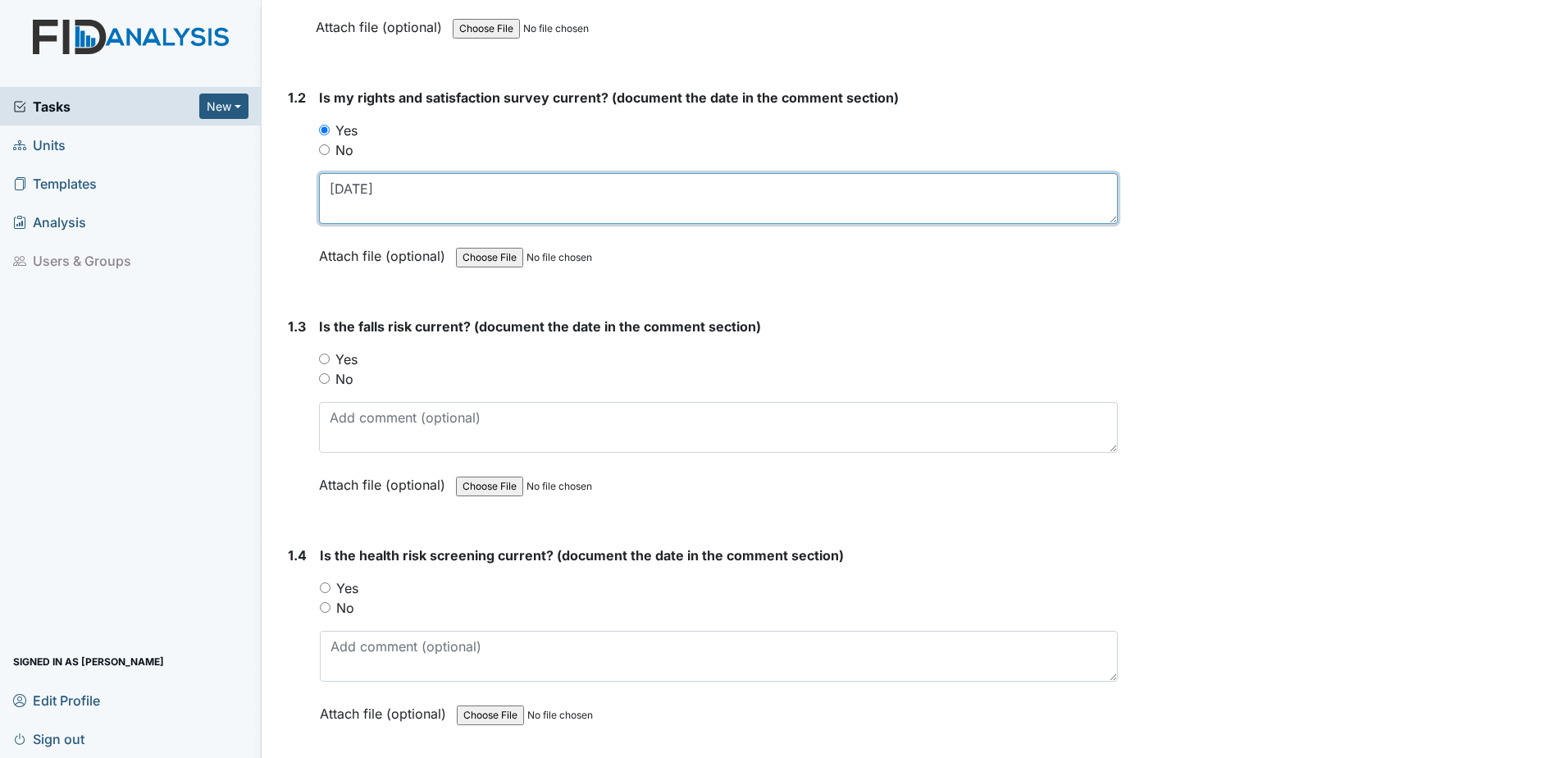
scroll to position [410, 0]
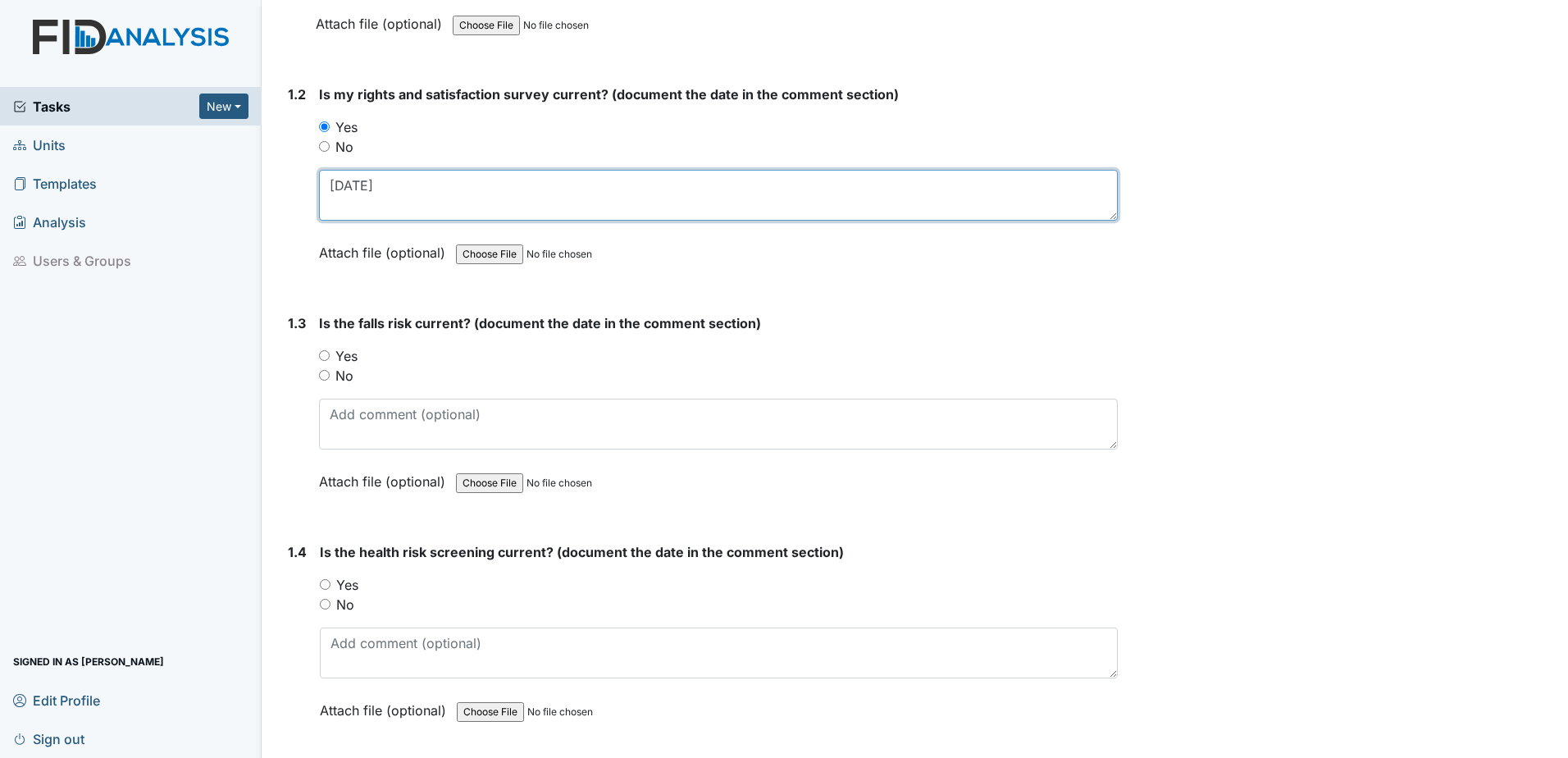
type textarea "6.3.25"
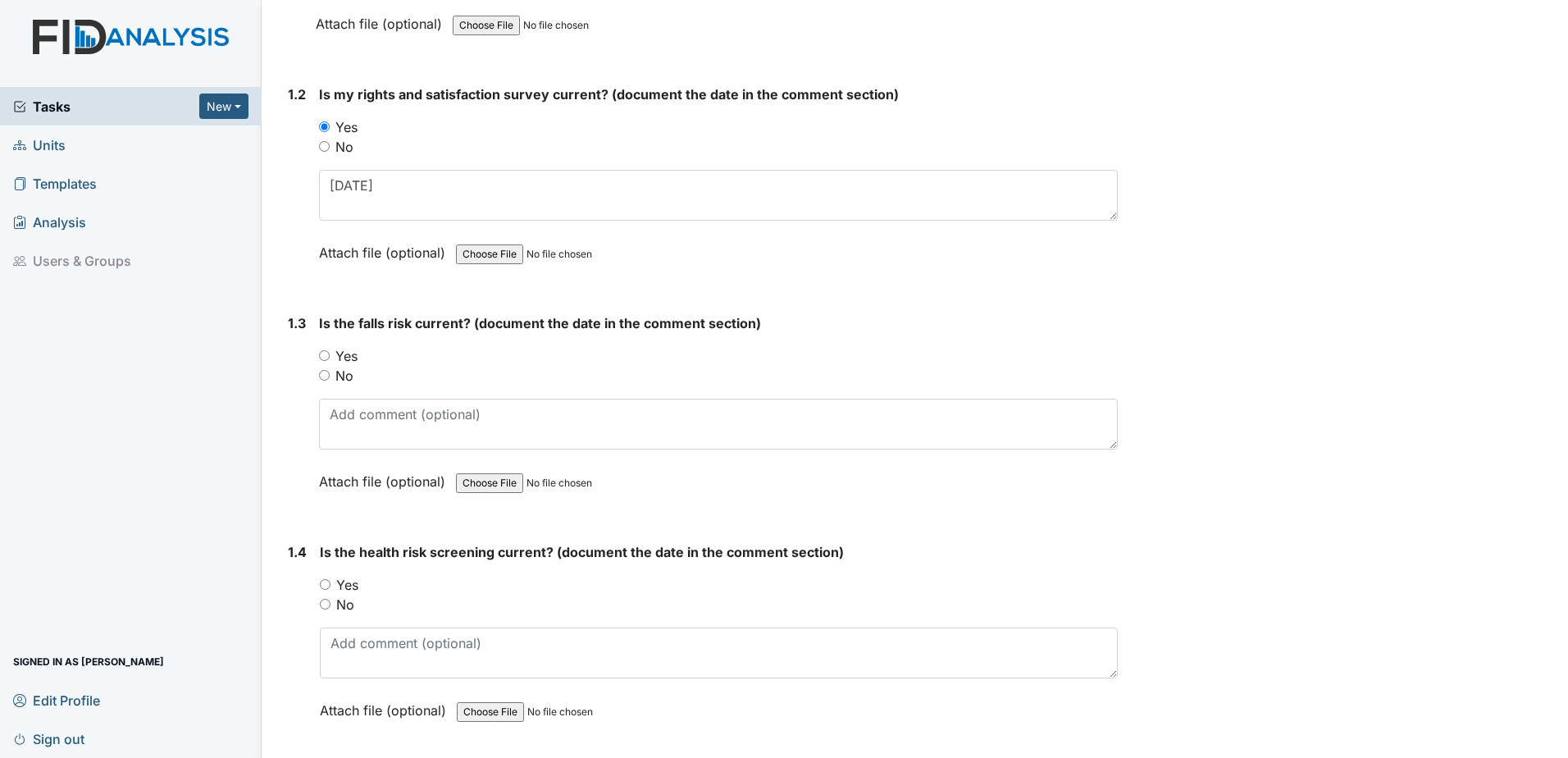
click at [346, 372] on label "No" at bounding box center [344, 375] width 18 height 19
click at [329, 372] on input "No" at bounding box center [324, 375] width 11 height 11
radio input "true"
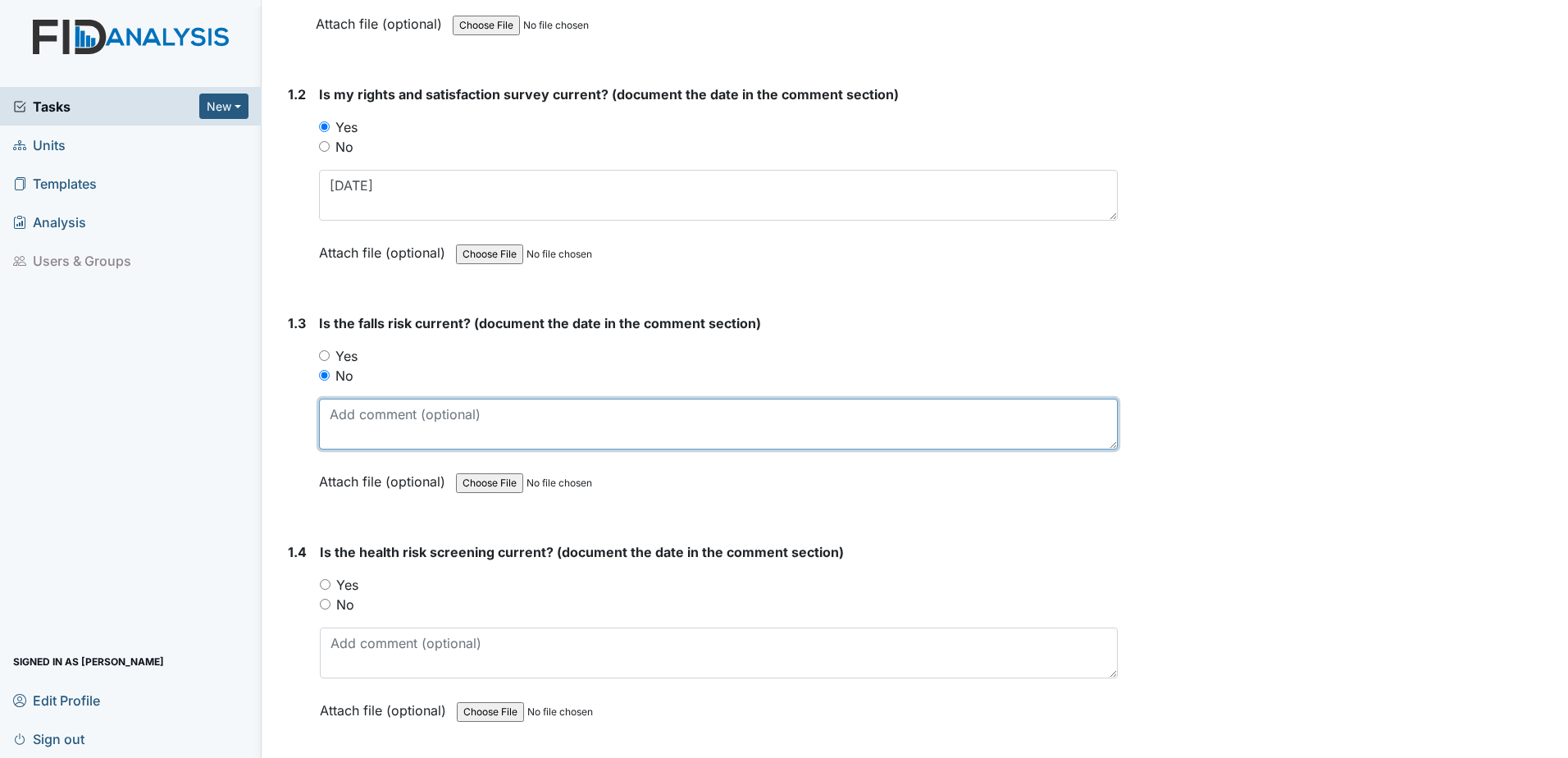
click at [359, 431] on textarea at bounding box center [718, 423] width 799 height 50
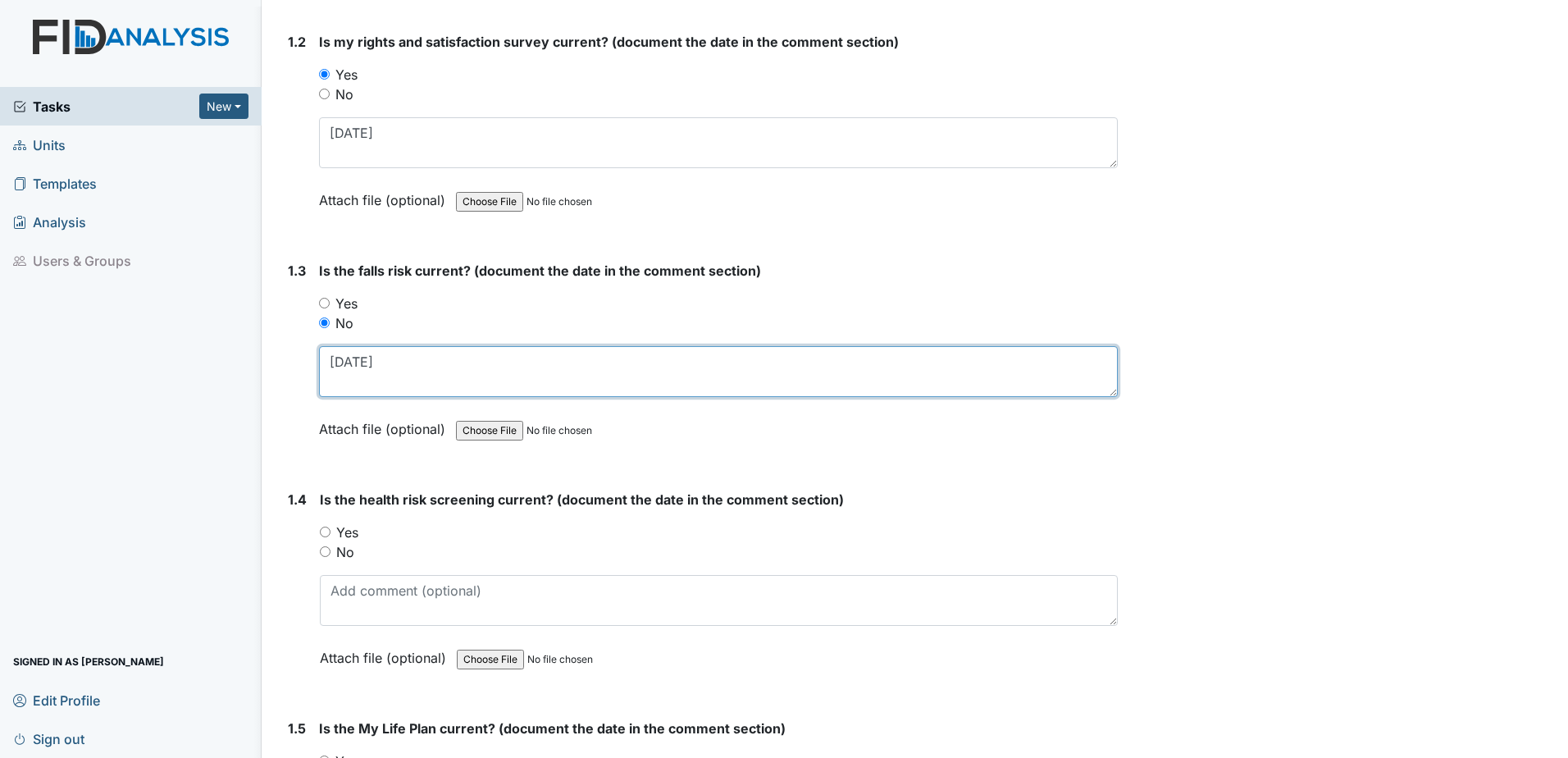
scroll to position [492, 0]
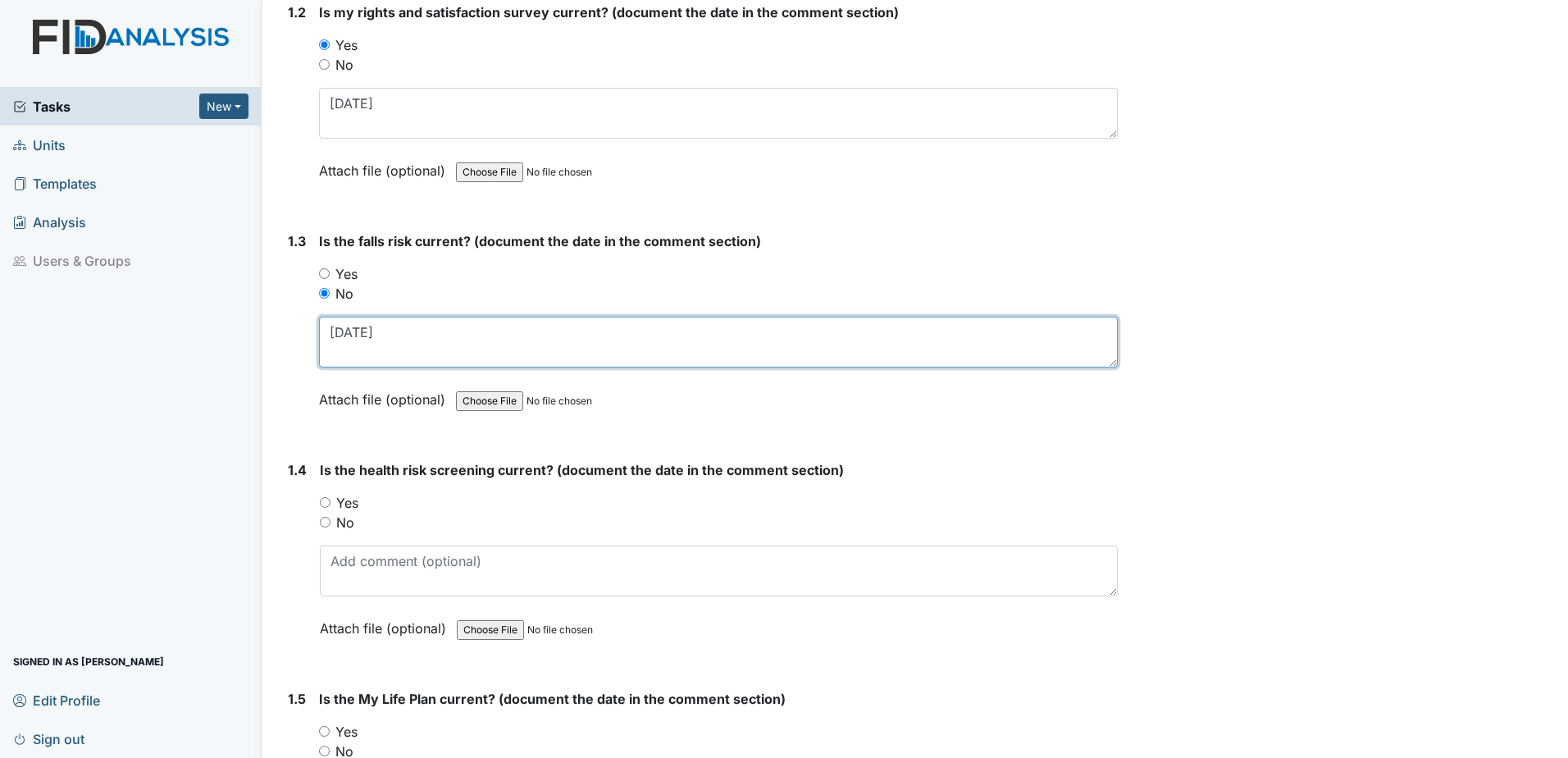
type textarea "8.18.22"
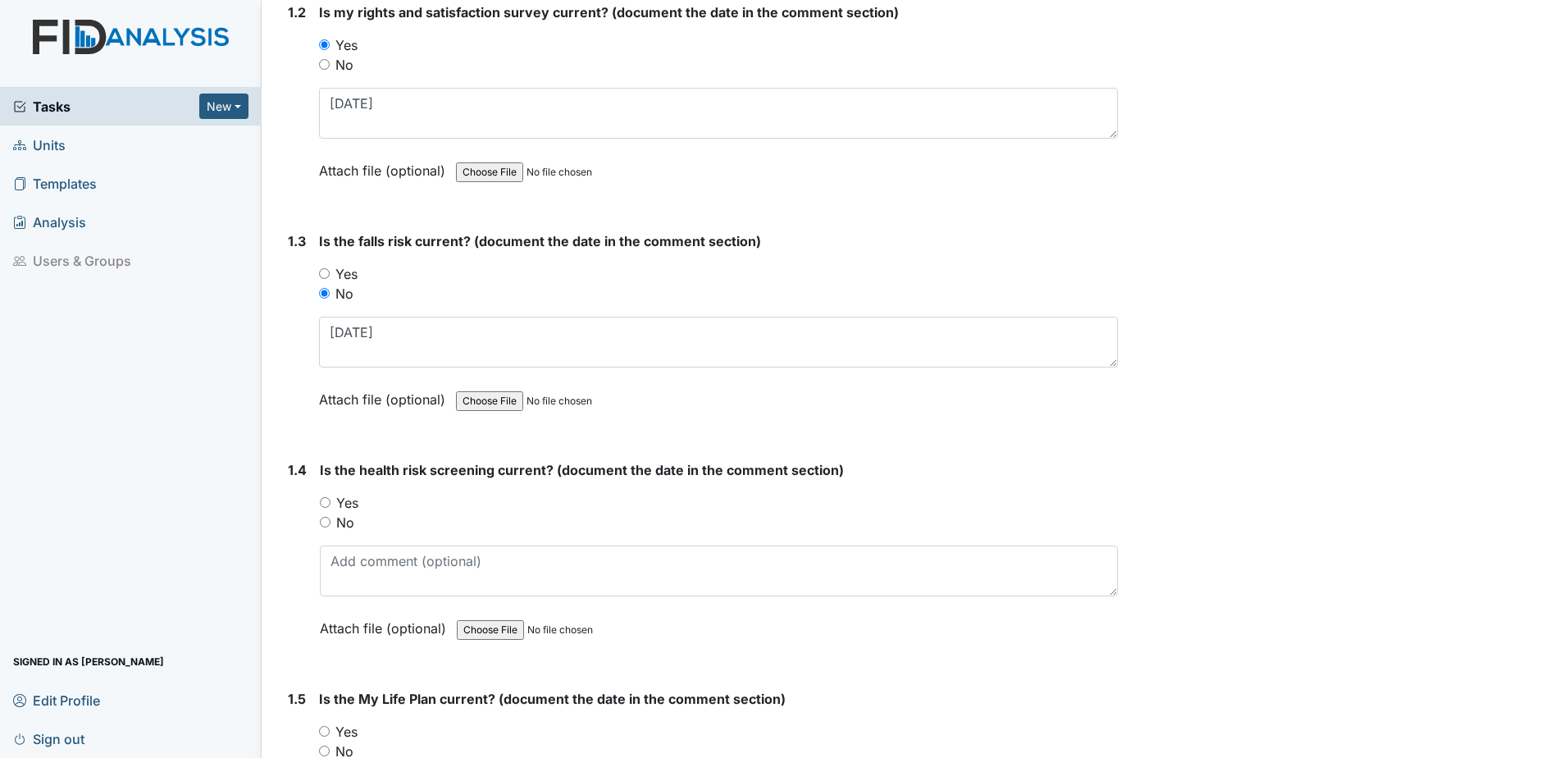
click at [357, 500] on label "Yes" at bounding box center [347, 503] width 22 height 19
click at [330, 500] on input "Yes" at bounding box center [325, 502] width 11 height 11
radio input "true"
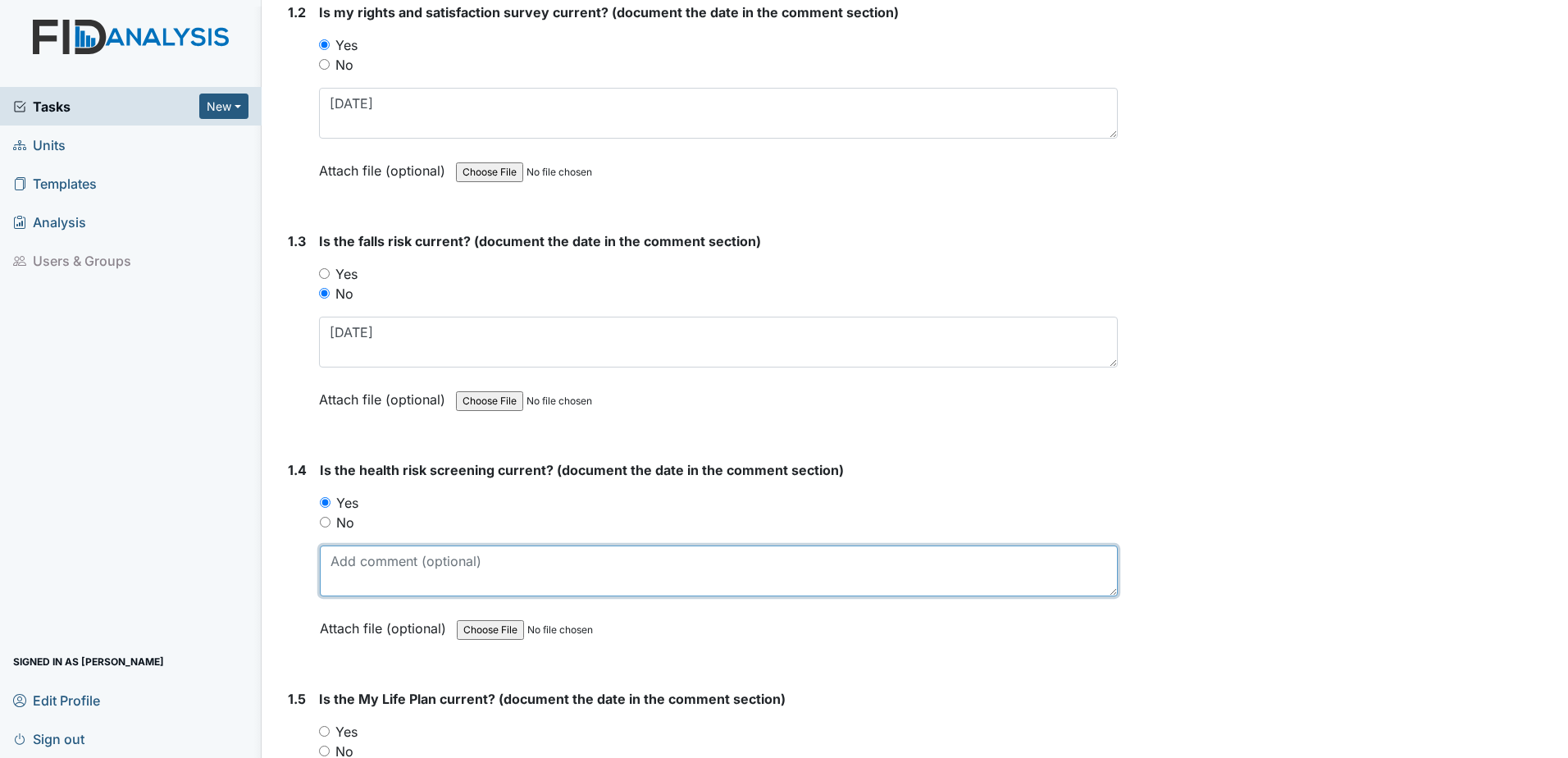
click at [363, 586] on textarea at bounding box center [718, 570] width 798 height 50
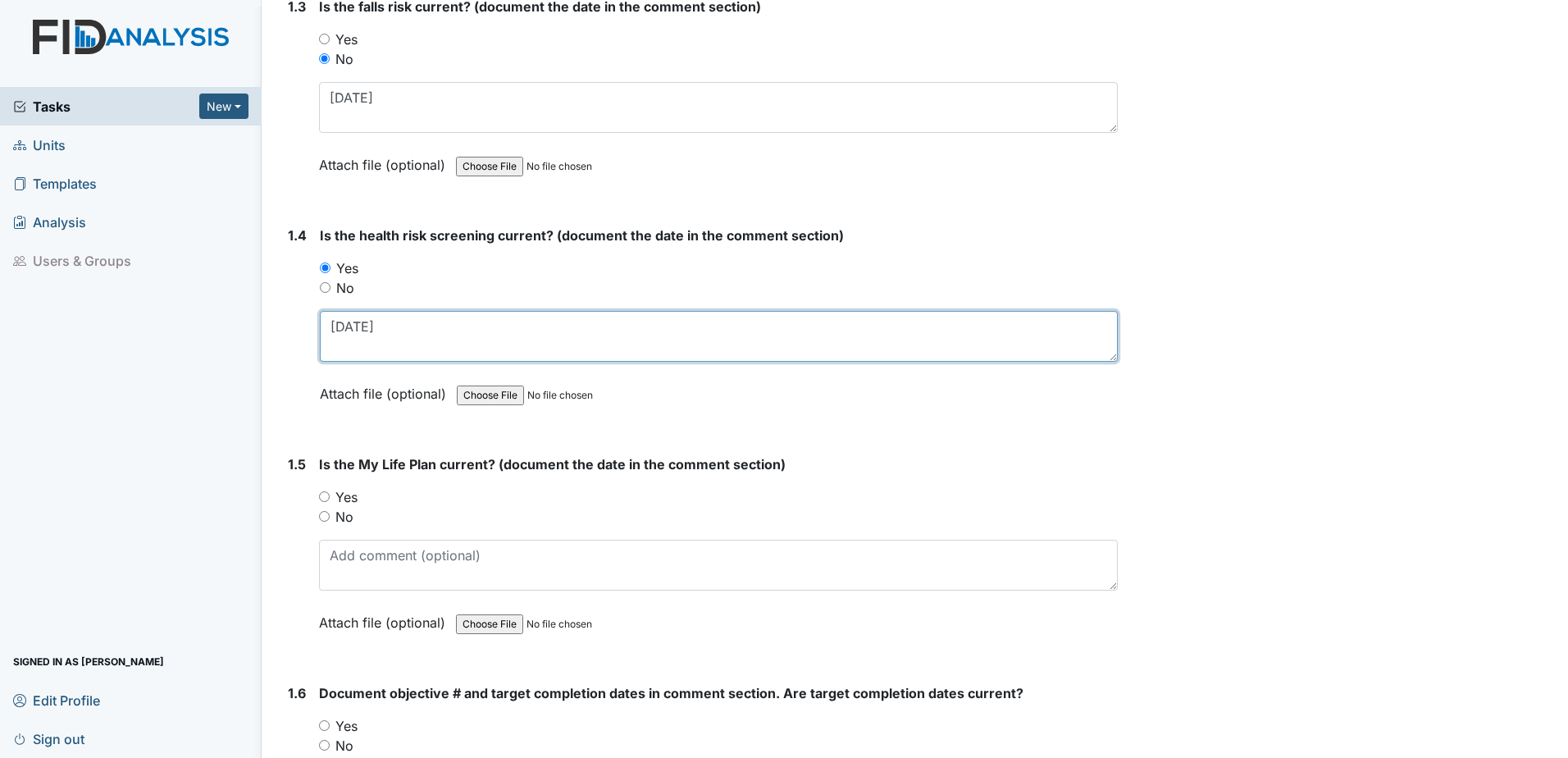
scroll to position [820, 0]
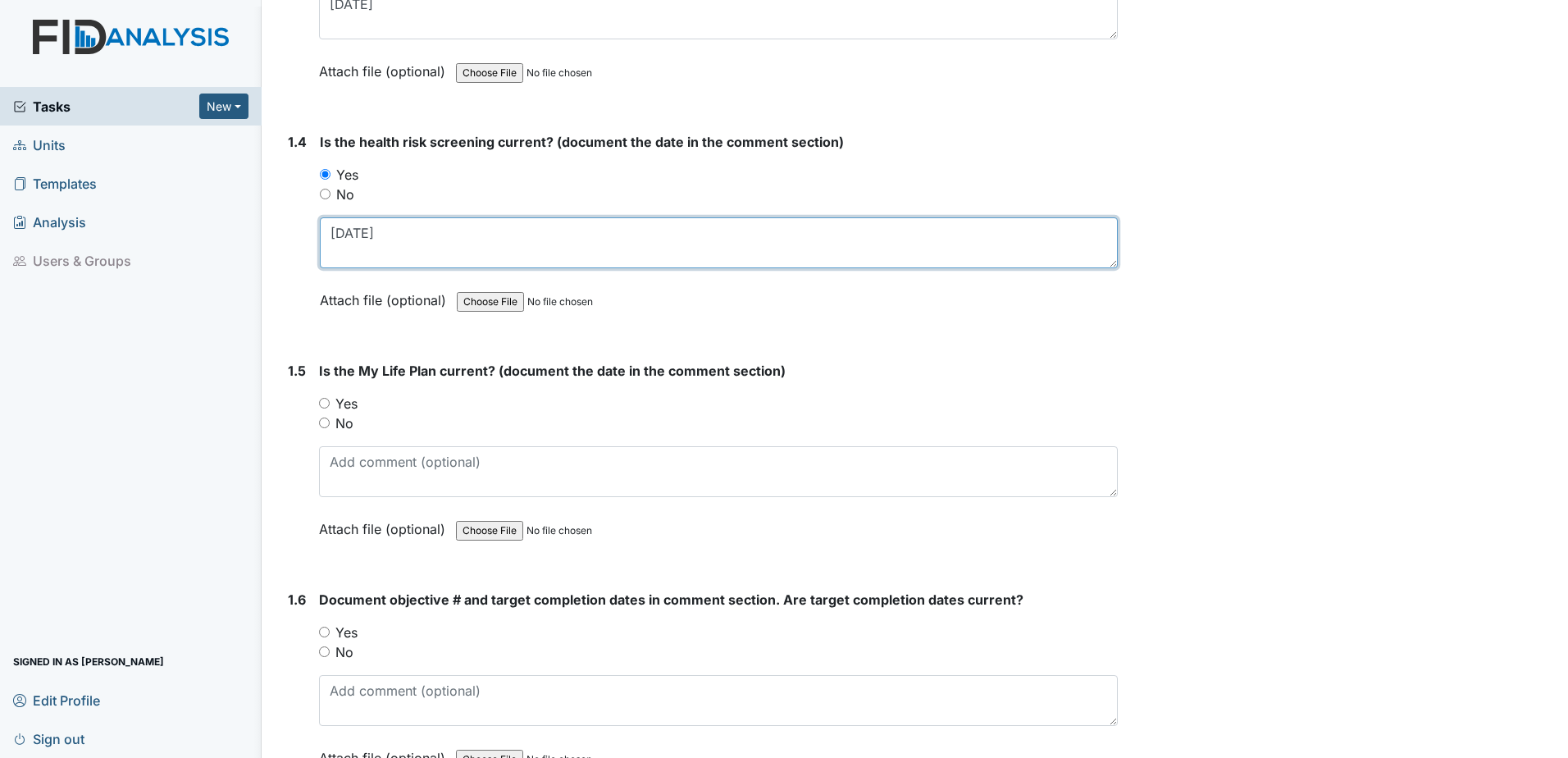
type textarea "6.3.25"
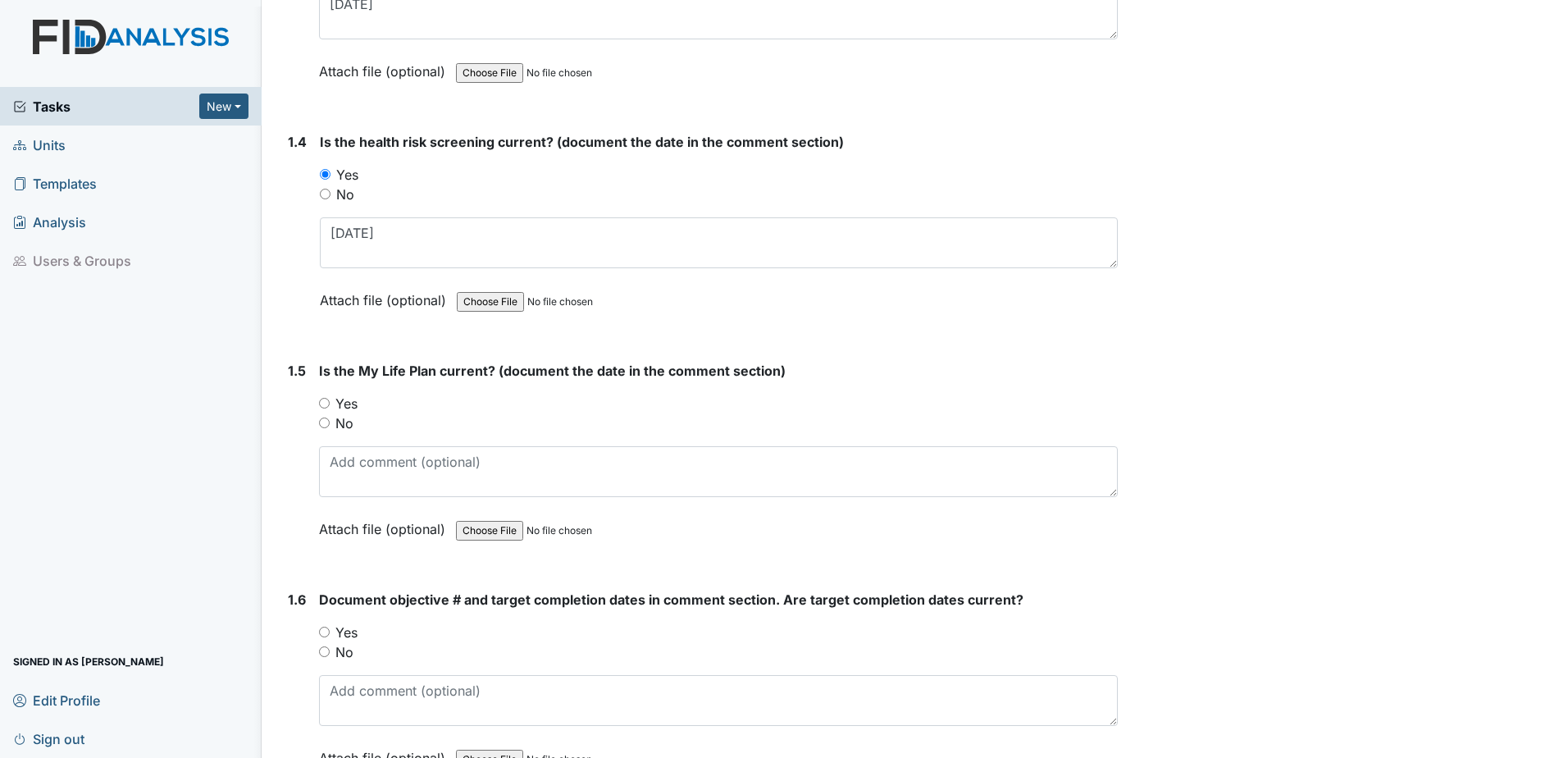
click at [339, 402] on label "Yes" at bounding box center [346, 403] width 22 height 19
click at [329, 402] on input "Yes" at bounding box center [324, 403] width 11 height 11
radio input "true"
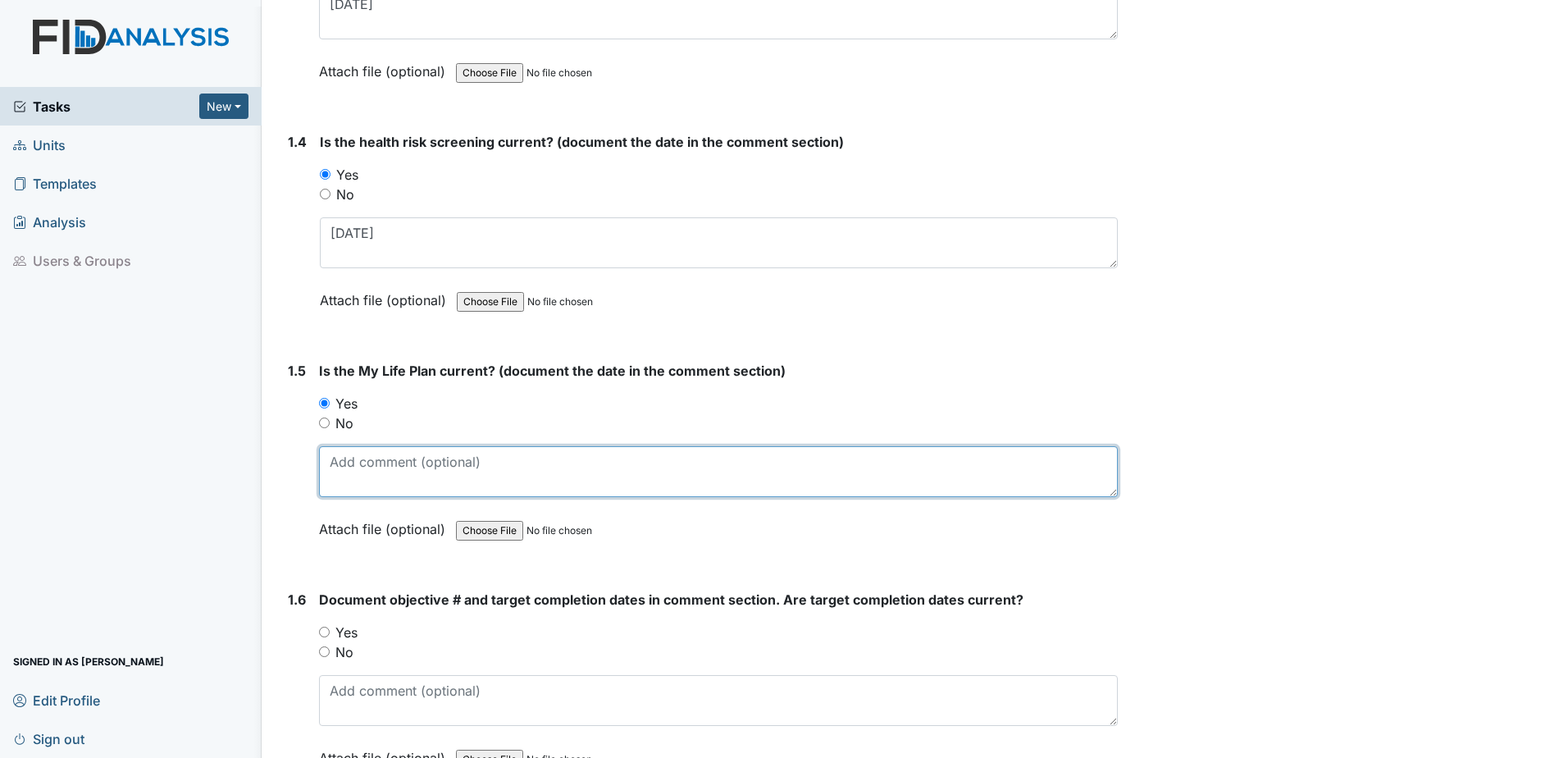
click at [371, 477] on textarea at bounding box center [718, 471] width 799 height 50
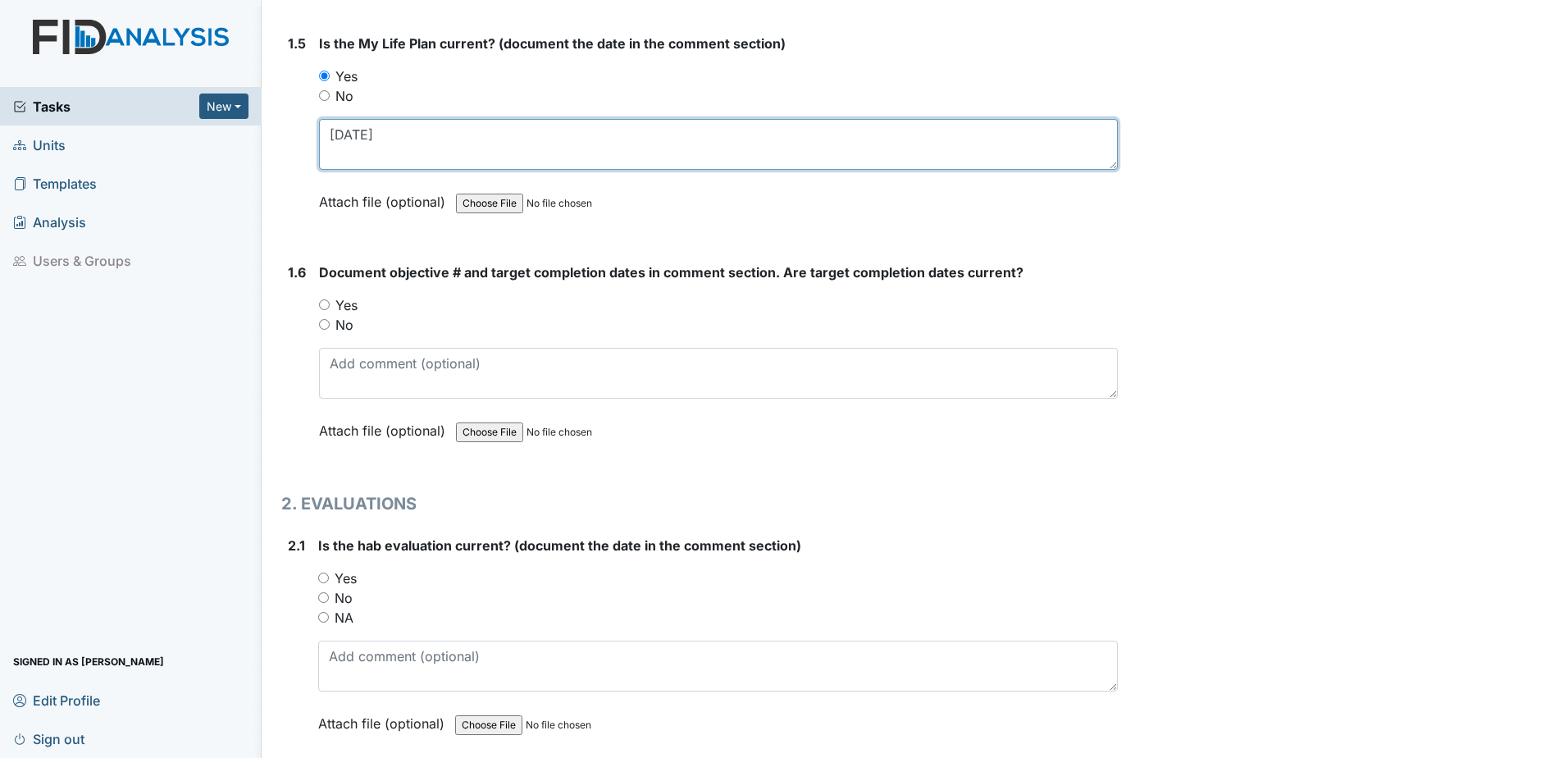
scroll to position [1148, 0]
type textarea "6.4.25"
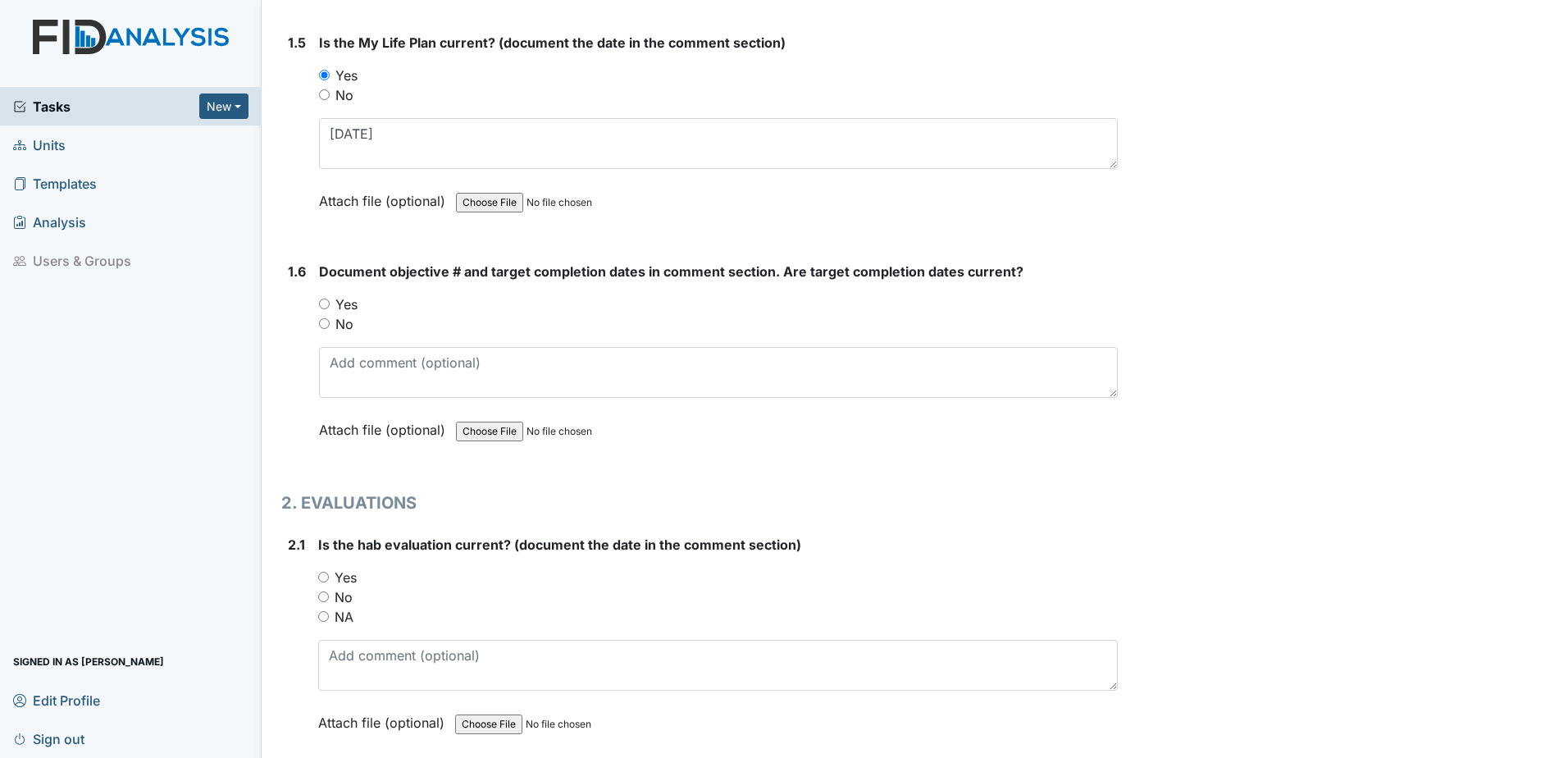
click at [344, 305] on label "Yes" at bounding box center [346, 304] width 22 height 19
click at [329, 305] on input "Yes" at bounding box center [324, 304] width 11 height 11
radio input "true"
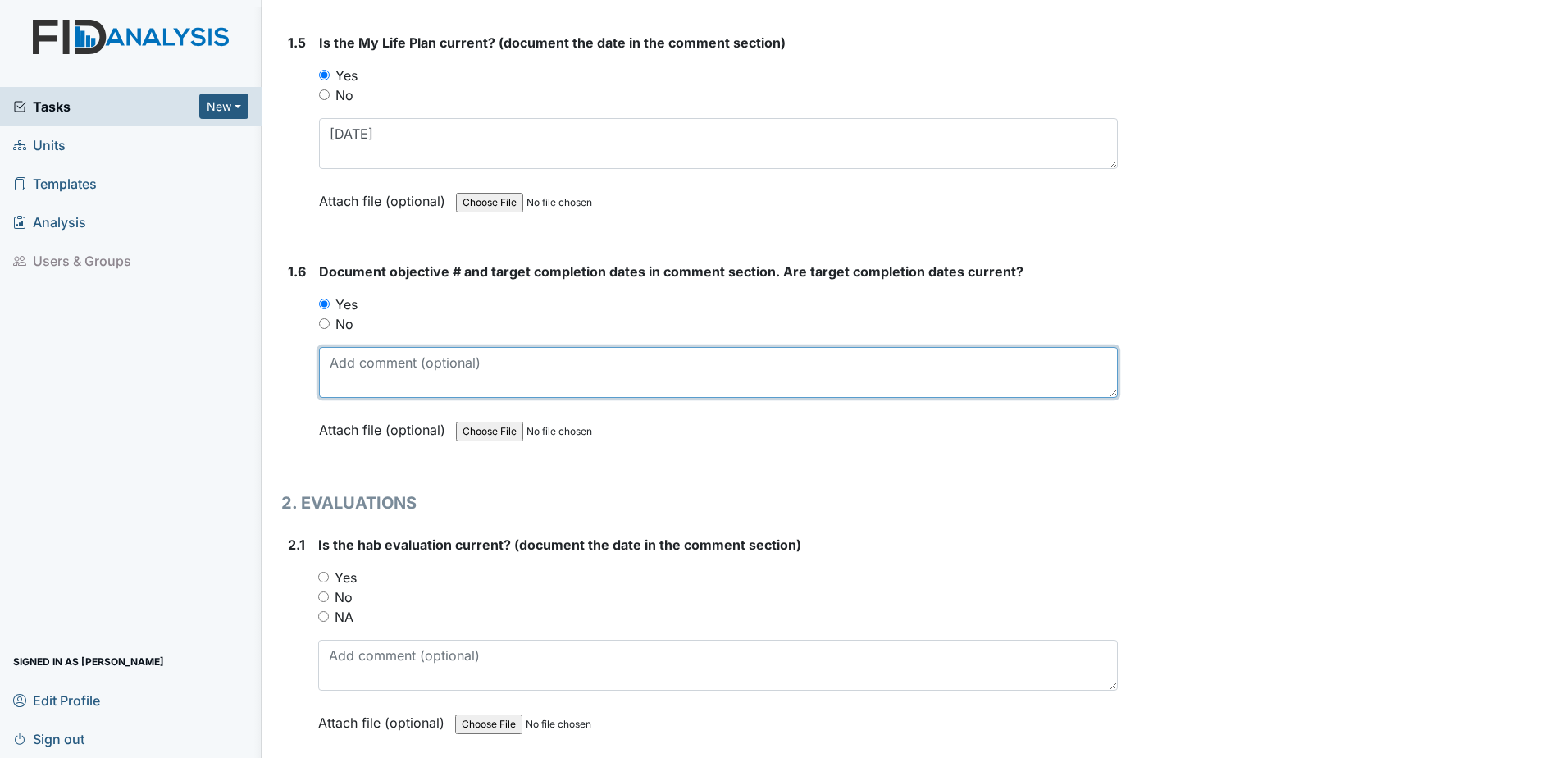
click at [348, 369] on textarea at bounding box center [718, 372] width 799 height 50
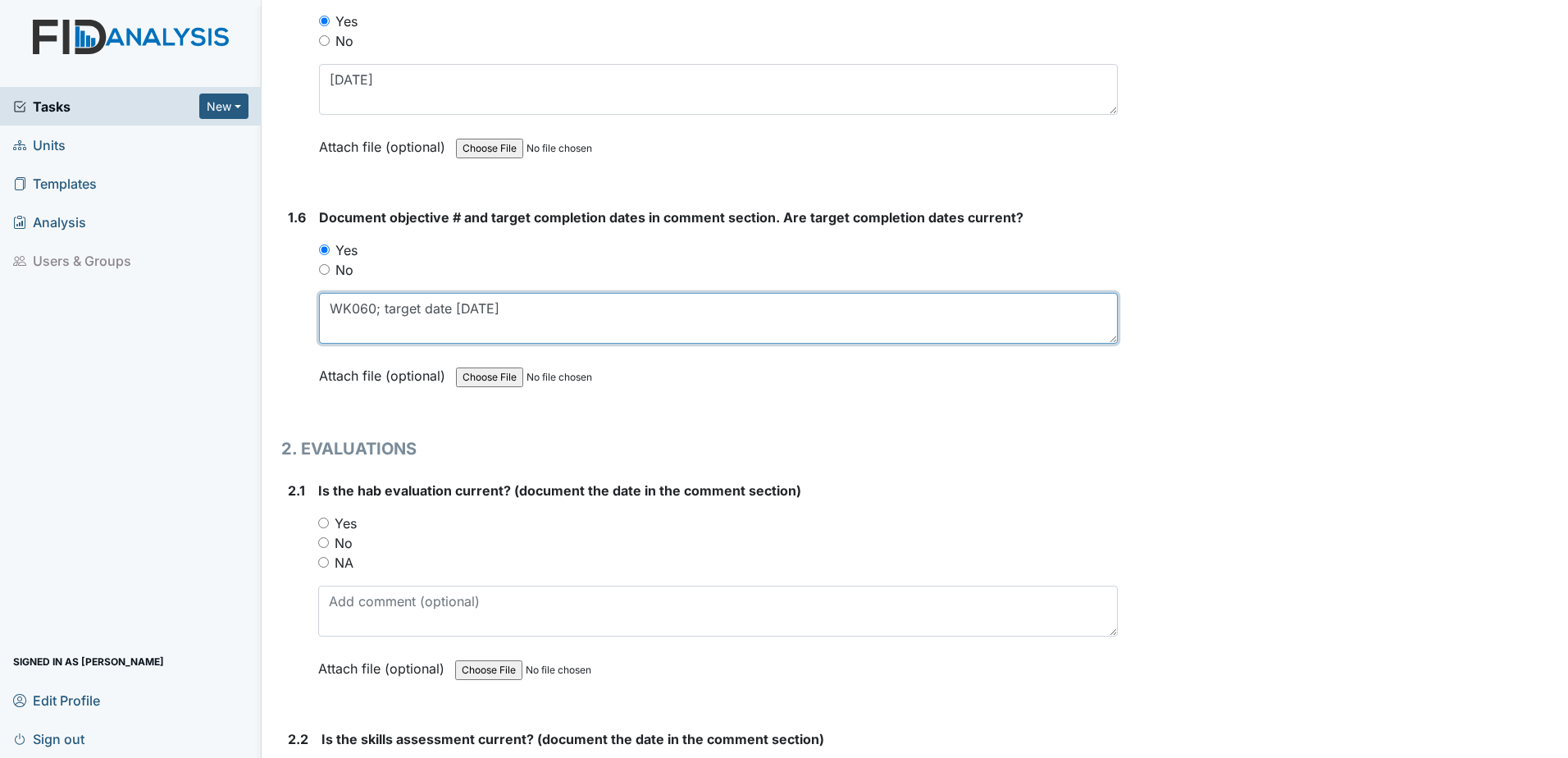
scroll to position [1312, 0]
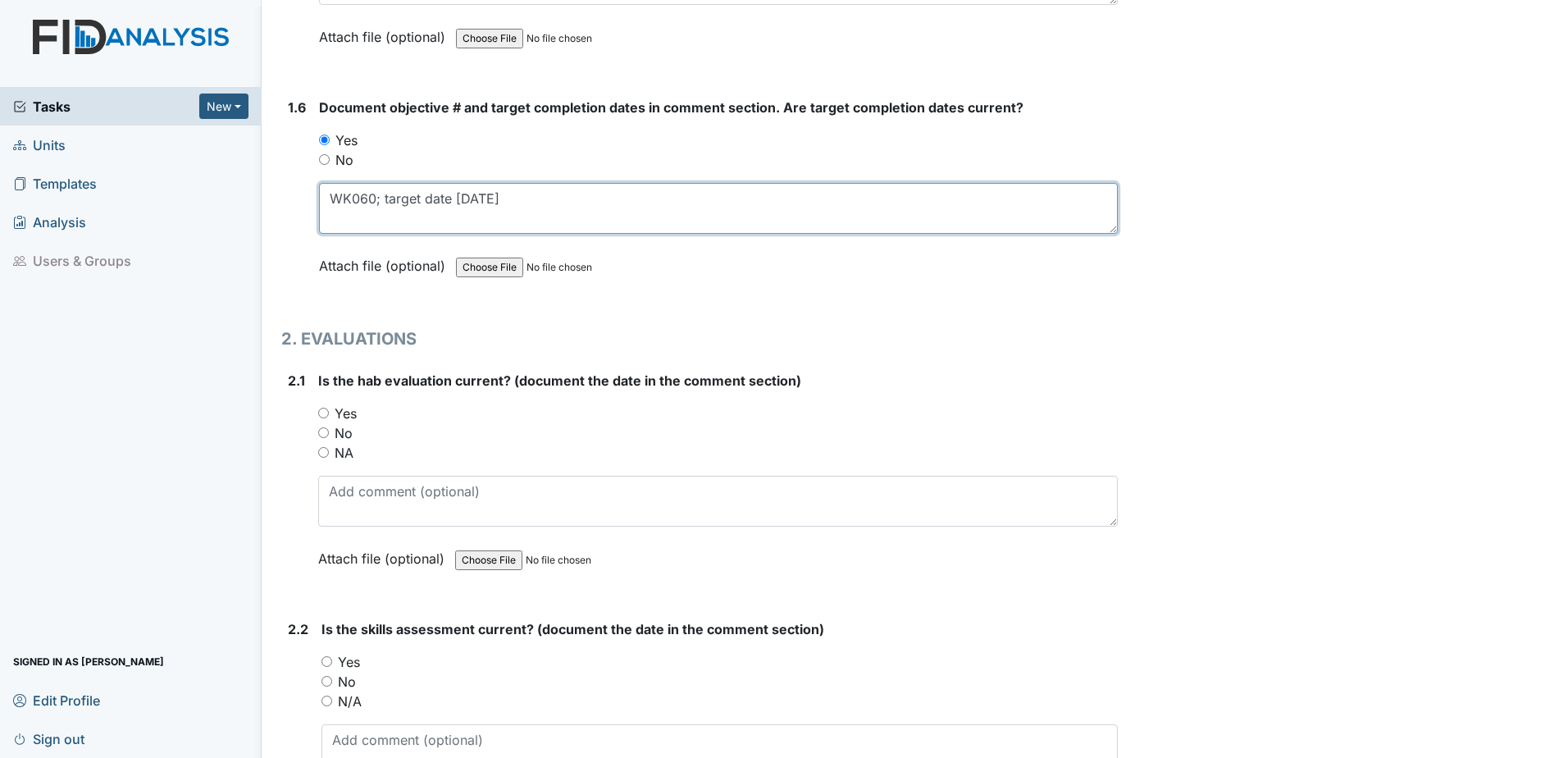
type textarea "WK060; target date 6.30.26"
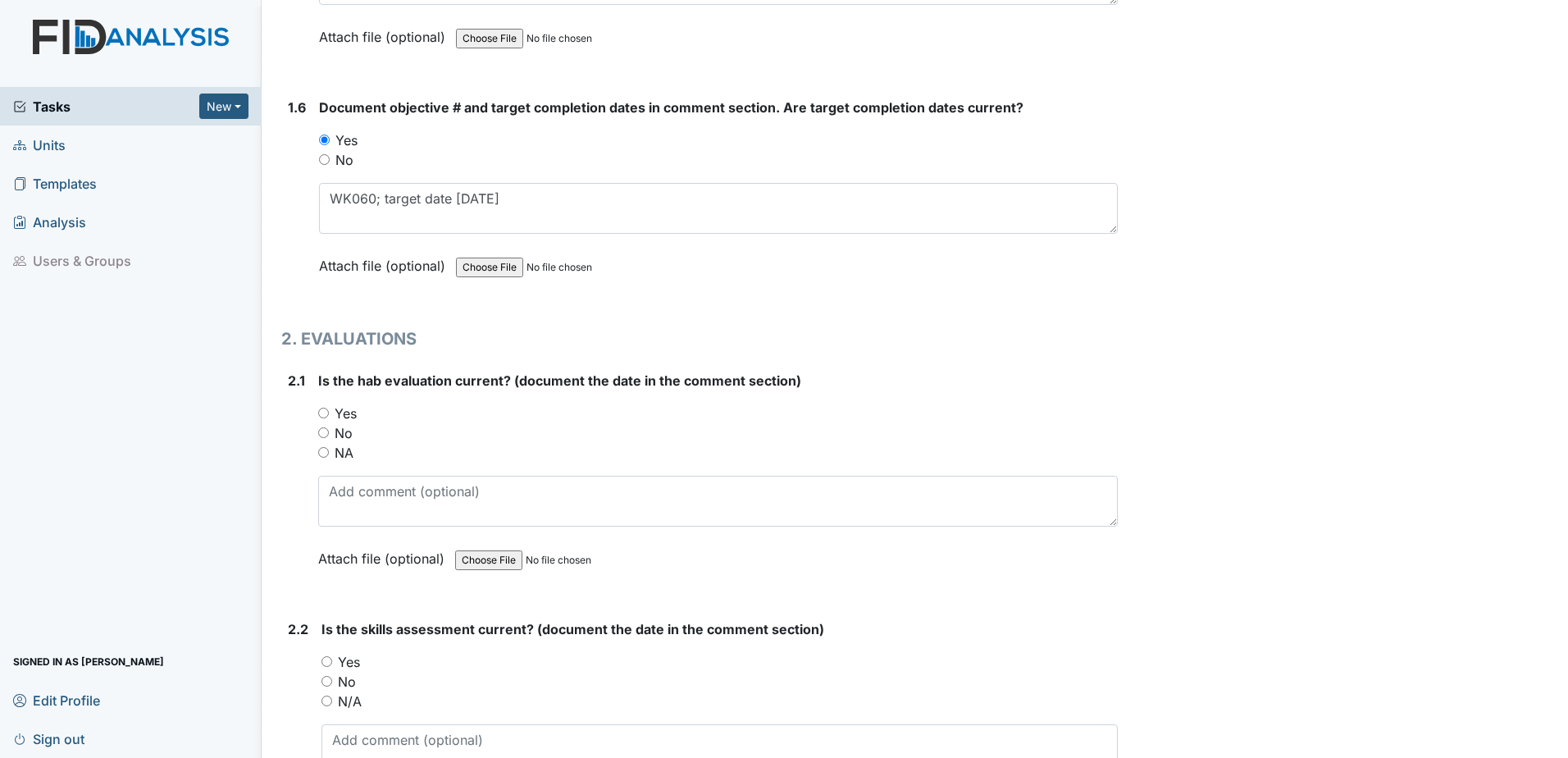
click at [342, 418] on label "Yes" at bounding box center [345, 414] width 22 height 19
click at [328, 418] on input "Yes" at bounding box center [323, 413] width 11 height 11
radio input "true"
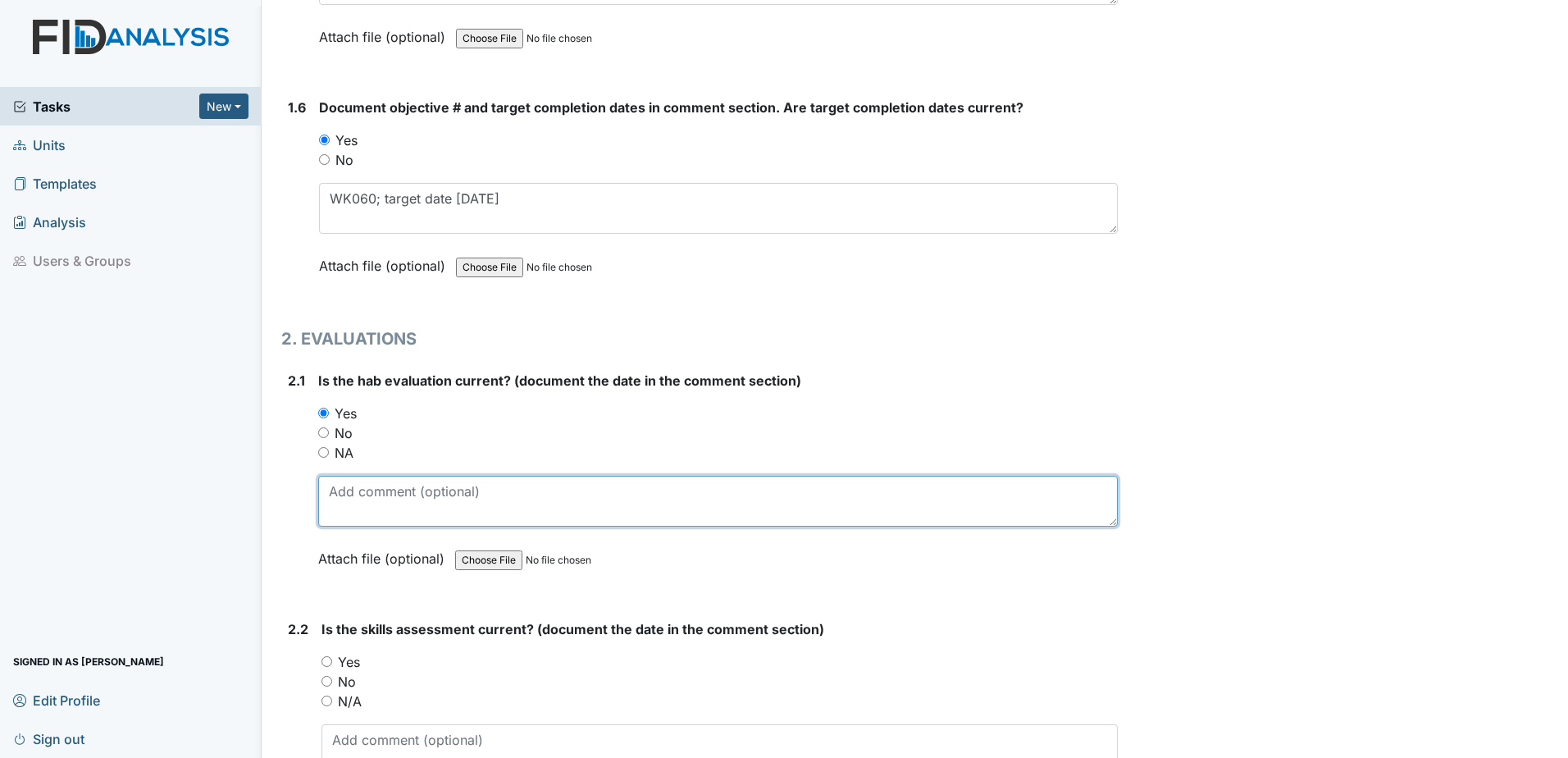
click at [364, 499] on textarea at bounding box center [717, 500] width 799 height 50
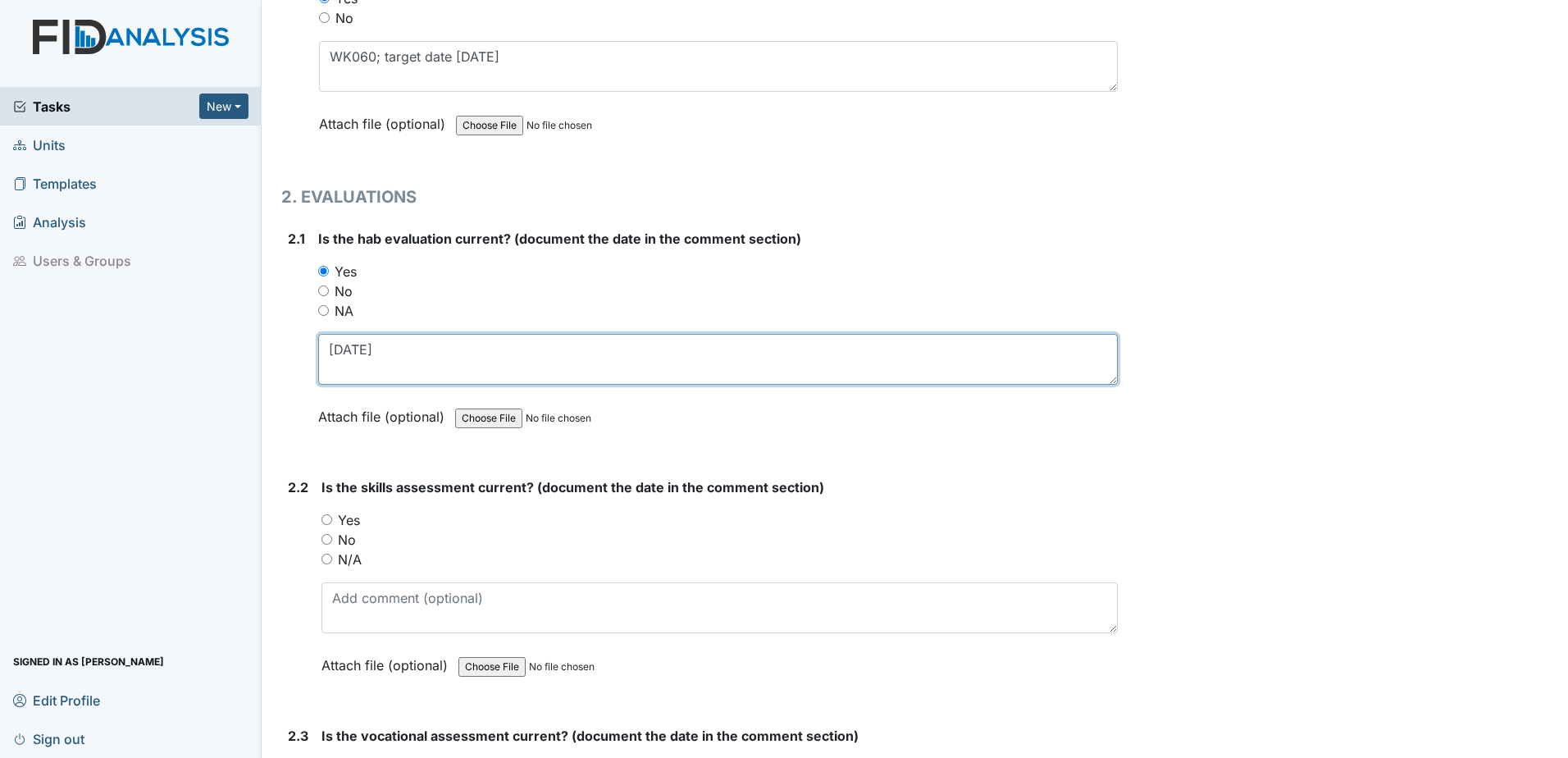
scroll to position [1476, 0]
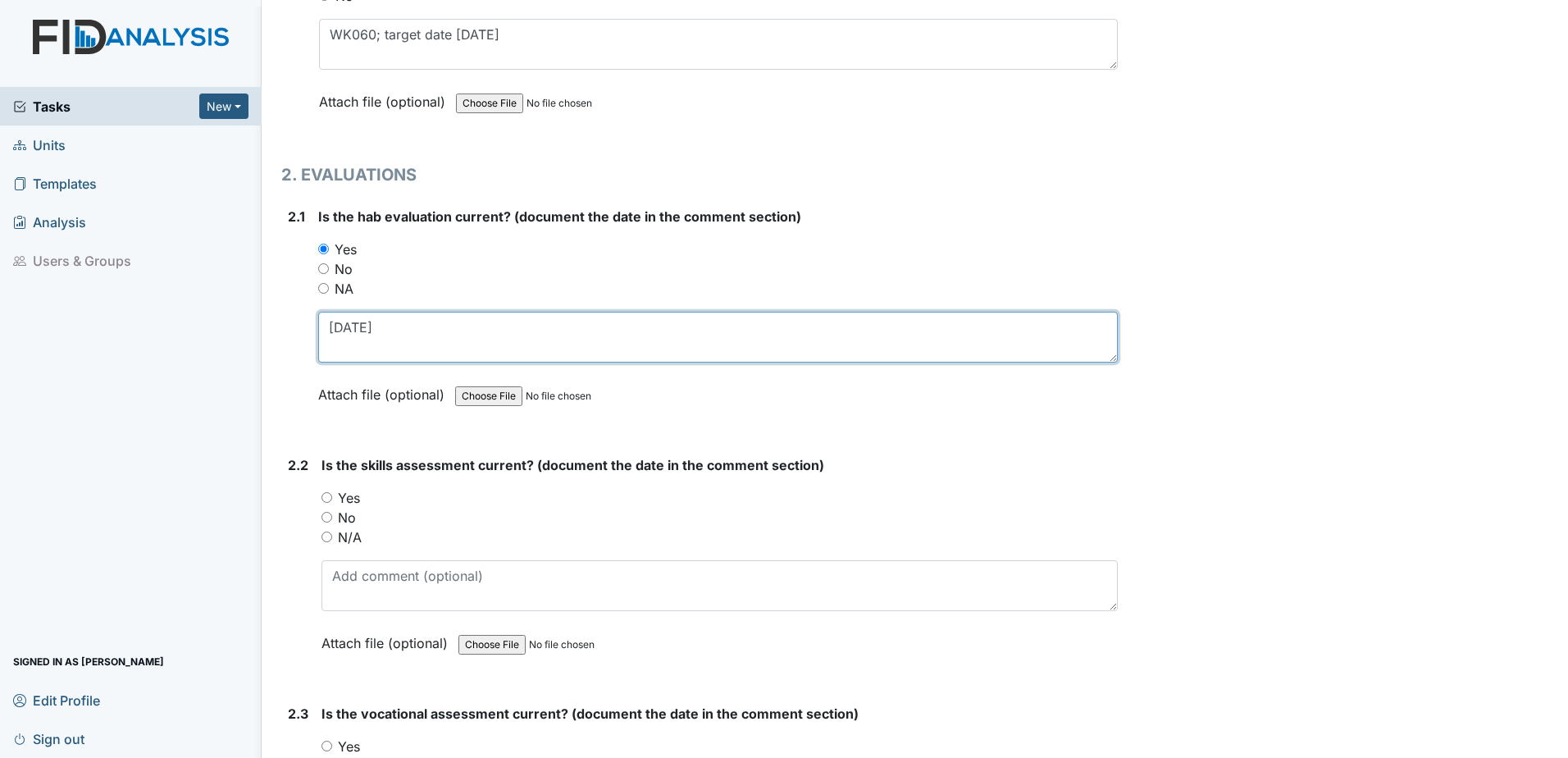
type textarea "5.24.25"
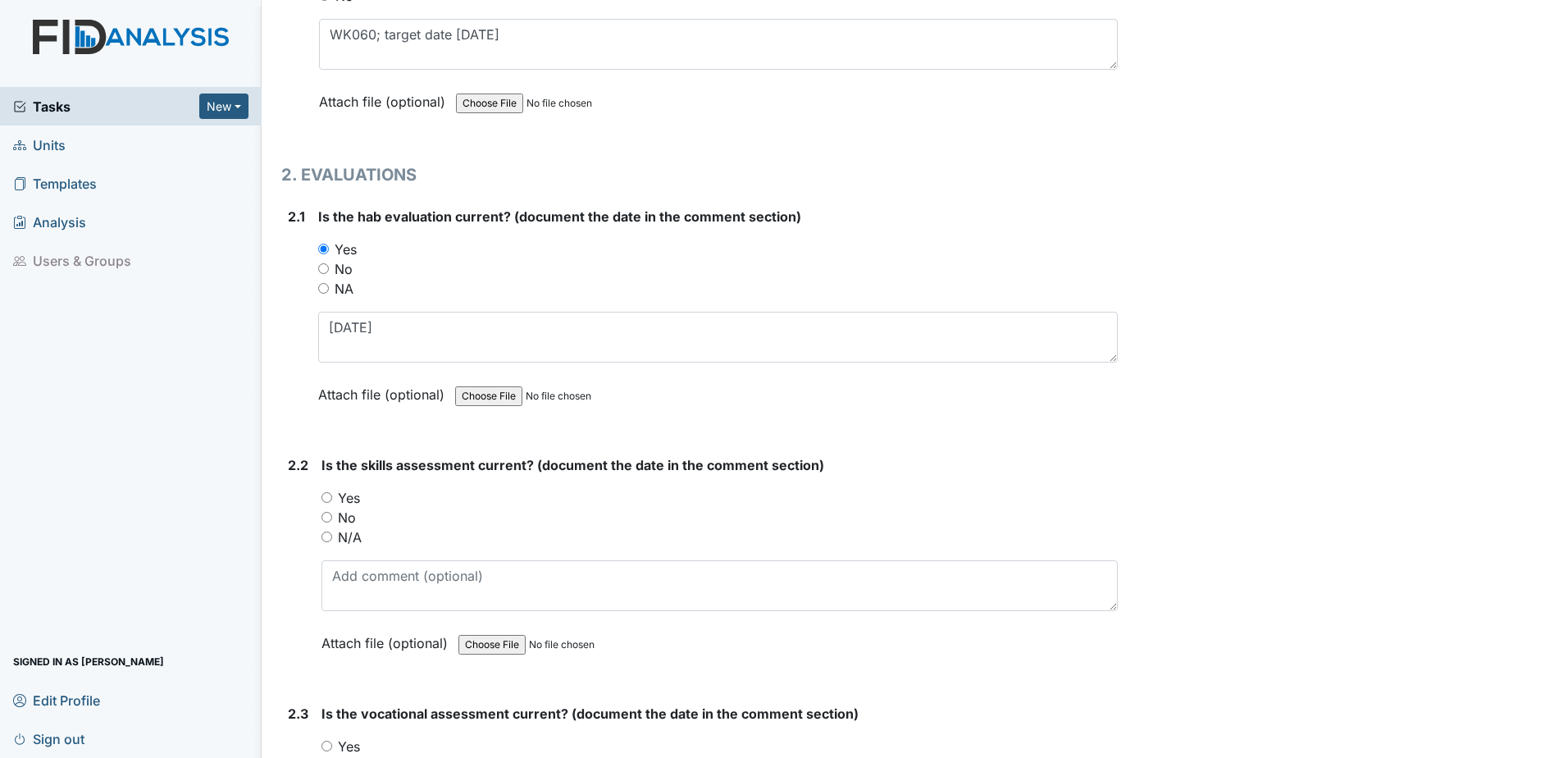
click at [345, 501] on label "Yes" at bounding box center [349, 498] width 22 height 19
click at [332, 501] on input "Yes" at bounding box center [327, 498] width 11 height 11
radio input "true"
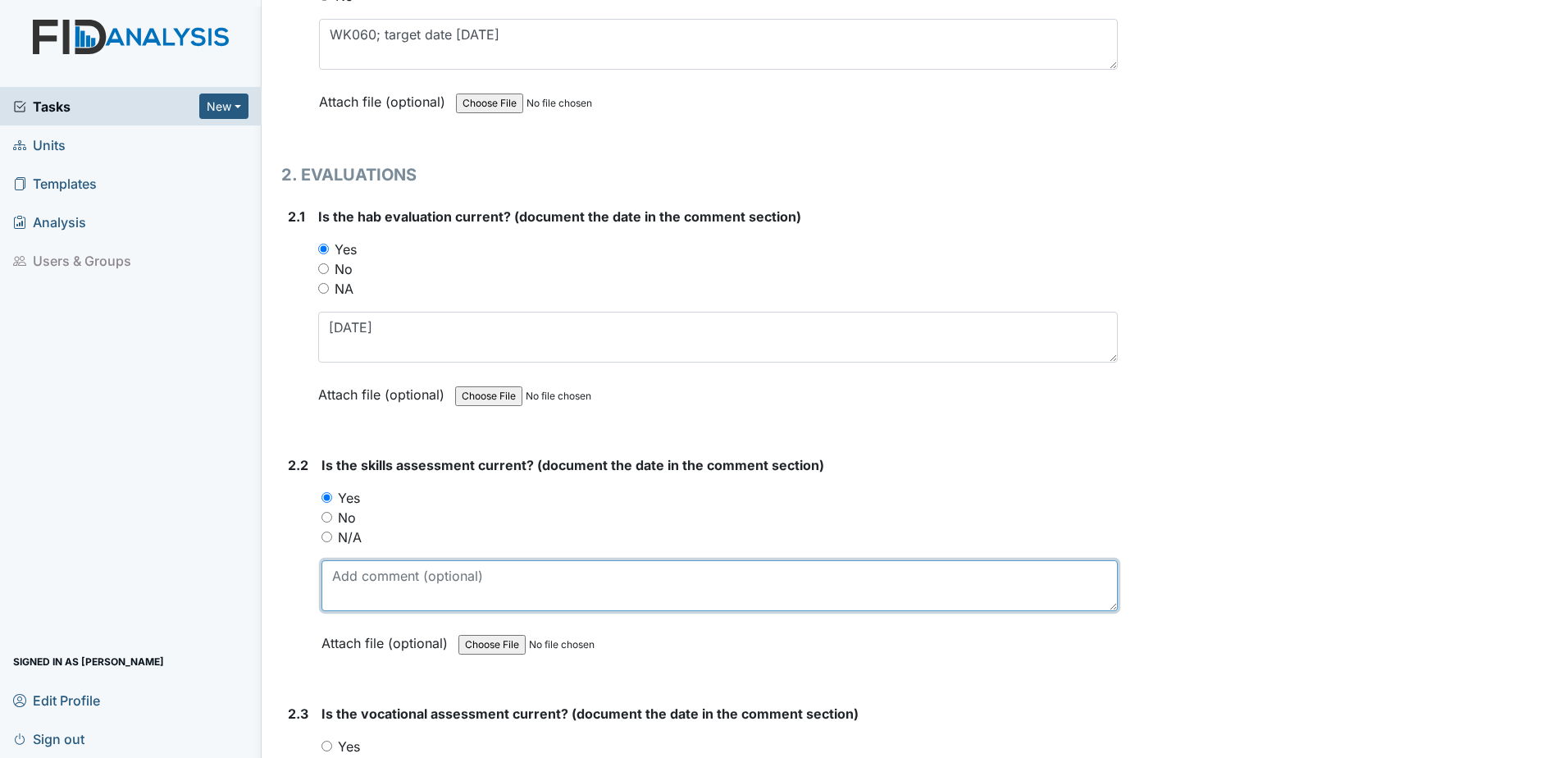
click at [348, 582] on textarea at bounding box center [719, 584] width 796 height 50
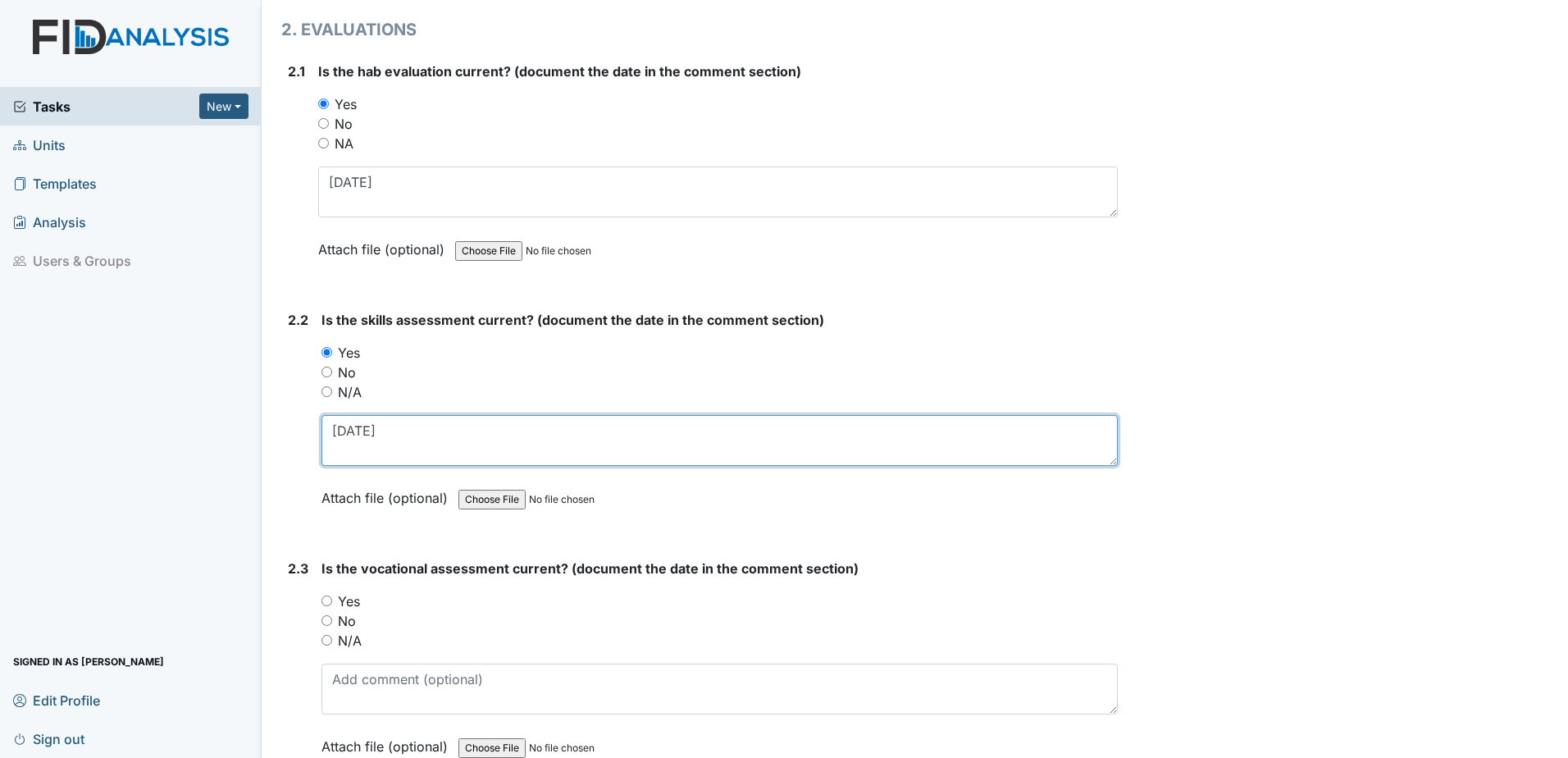
scroll to position [1640, 0]
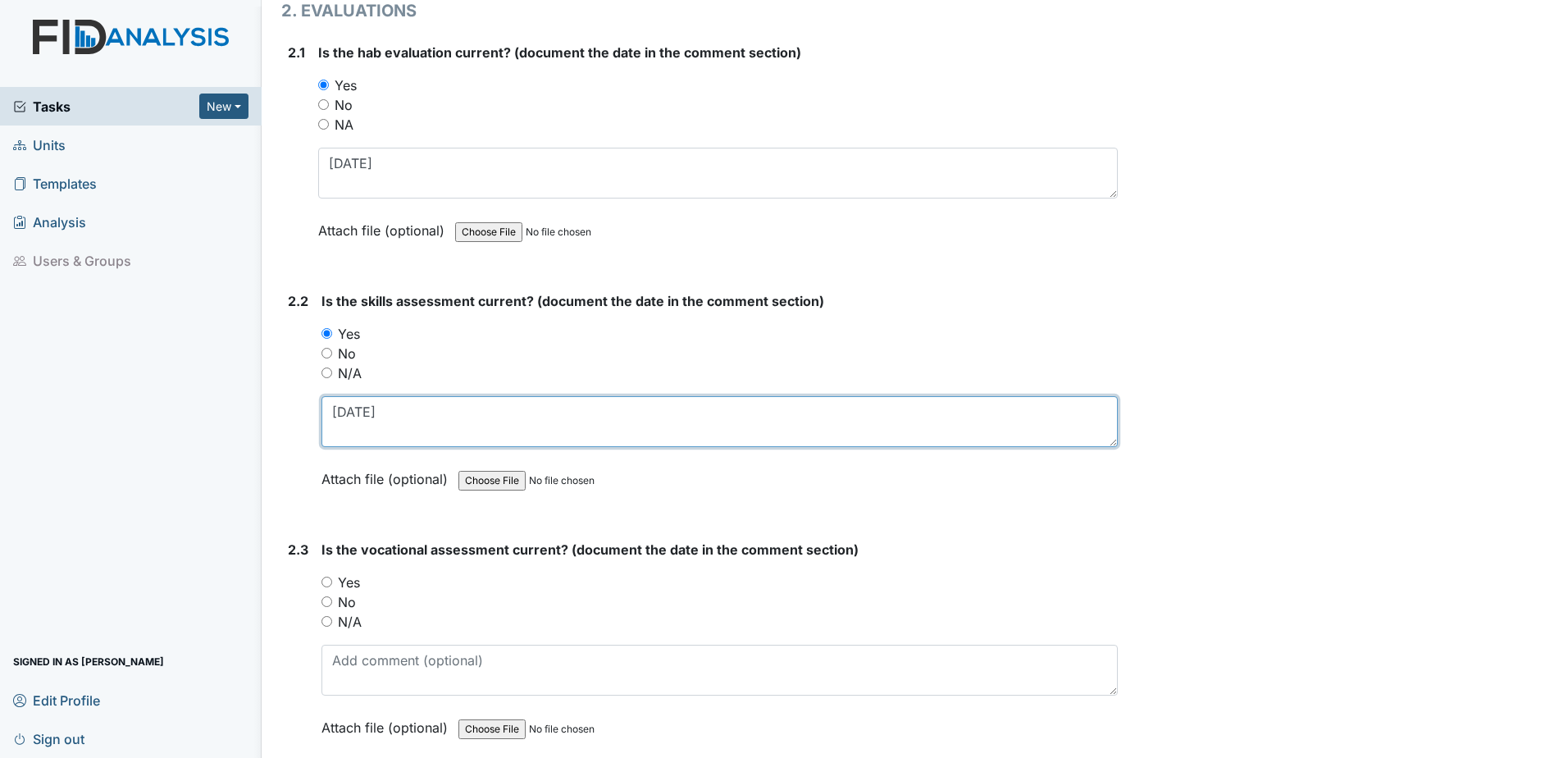
type textarea "6.23.25"
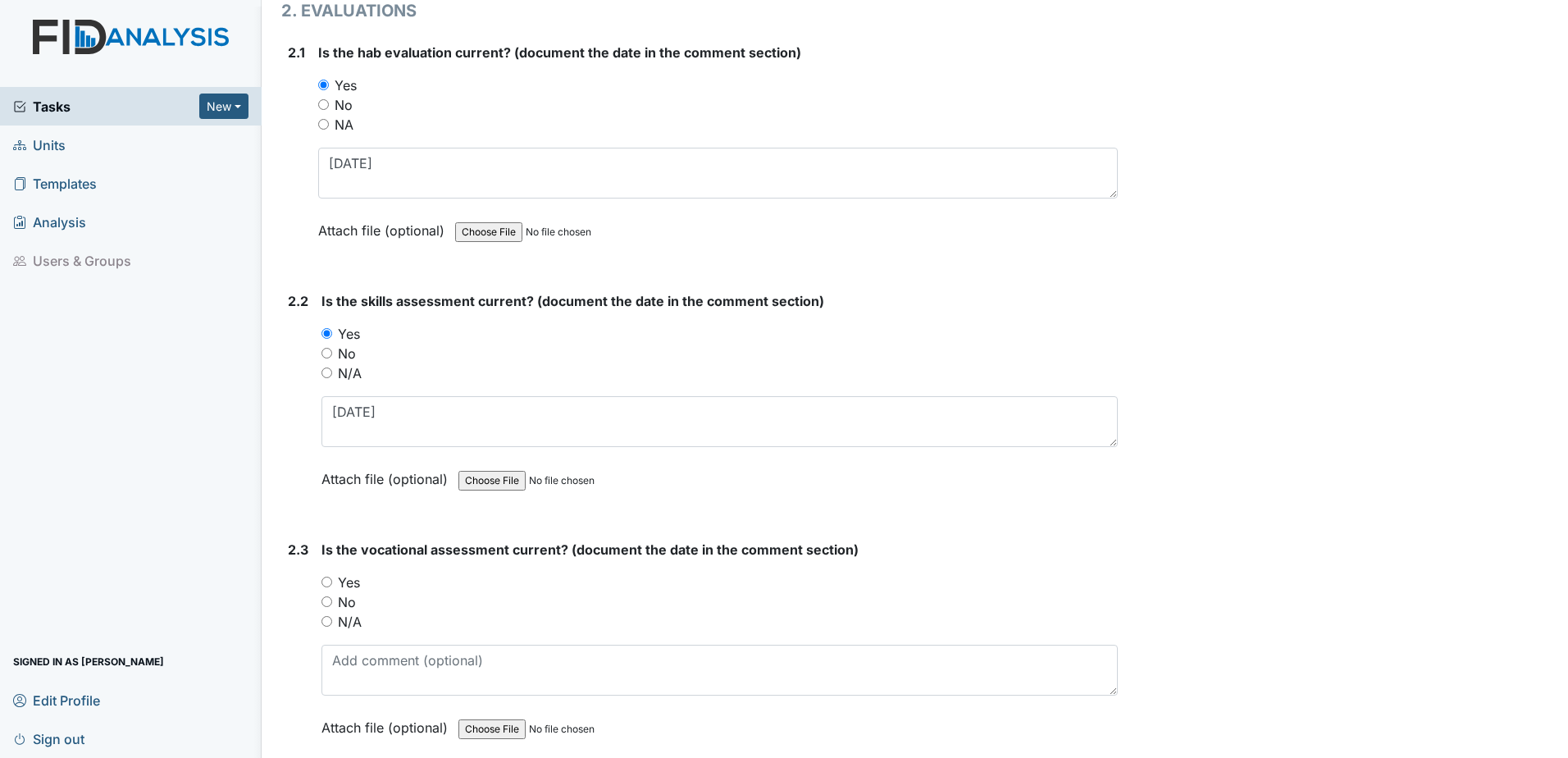
click at [346, 588] on label "Yes" at bounding box center [349, 582] width 22 height 19
click at [332, 587] on input "Yes" at bounding box center [327, 582] width 11 height 11
radio input "true"
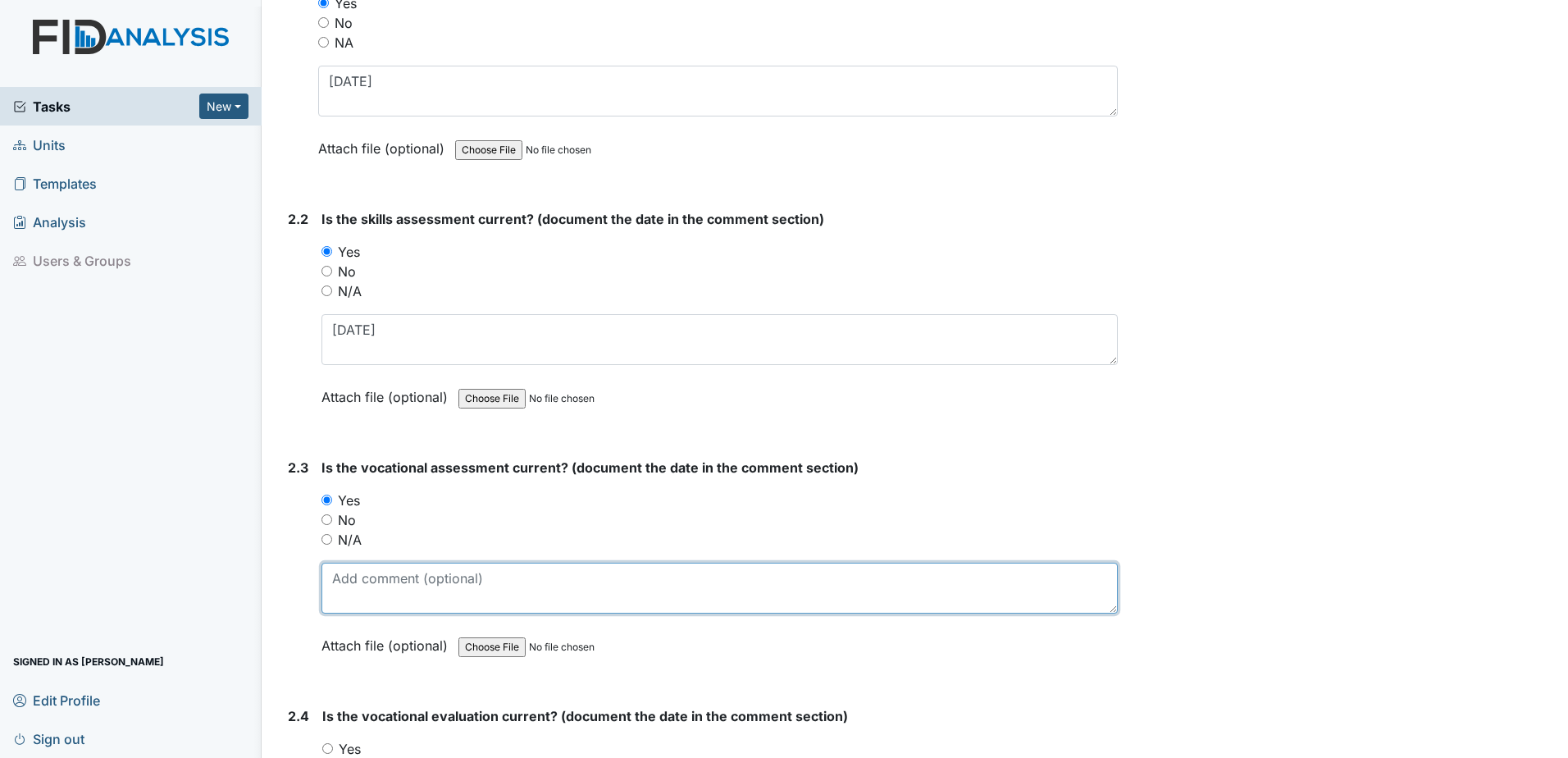
click at [347, 585] on textarea at bounding box center [719, 587] width 796 height 50
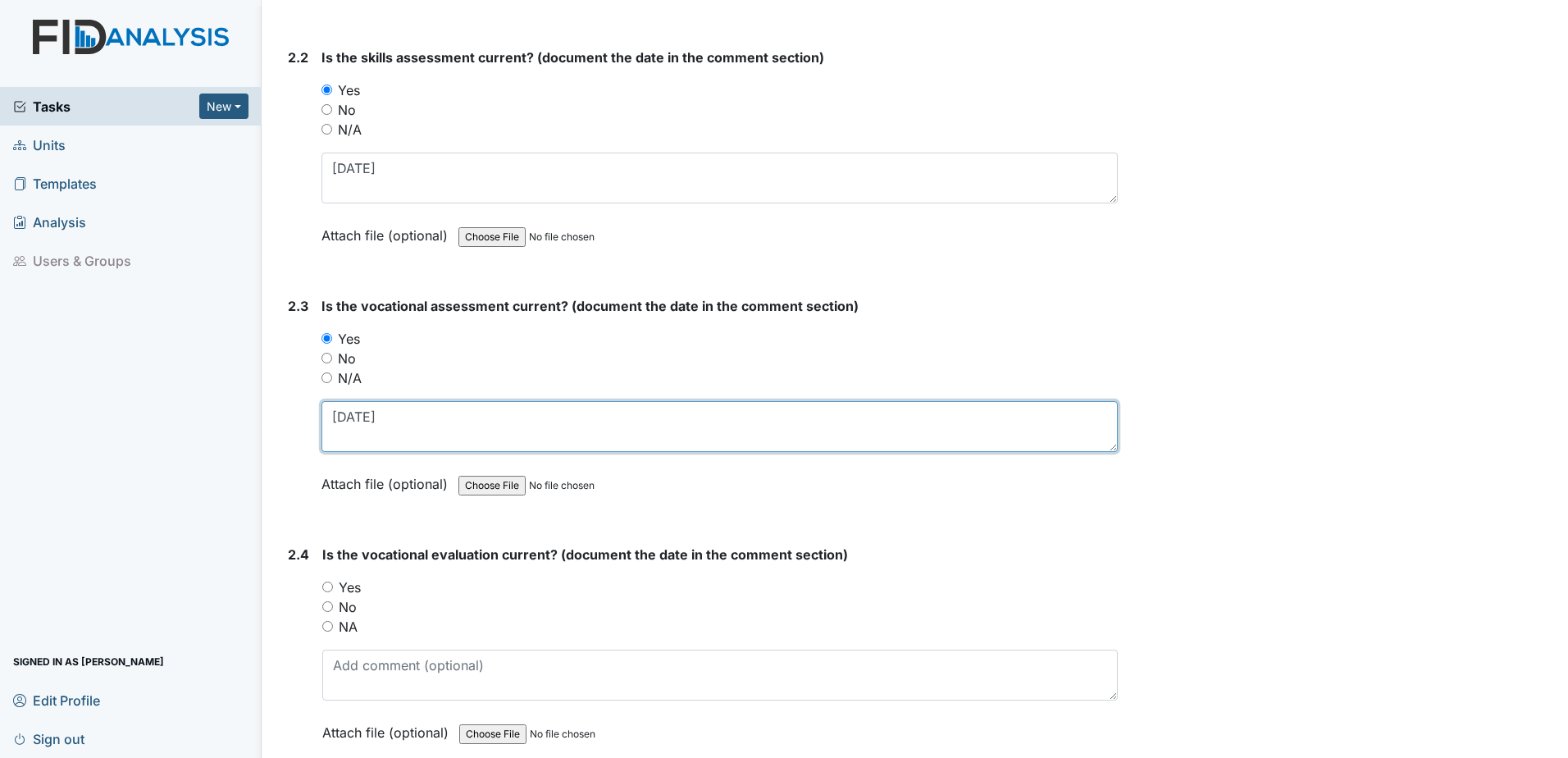
scroll to position [1886, 0]
type textarea "5.23.25"
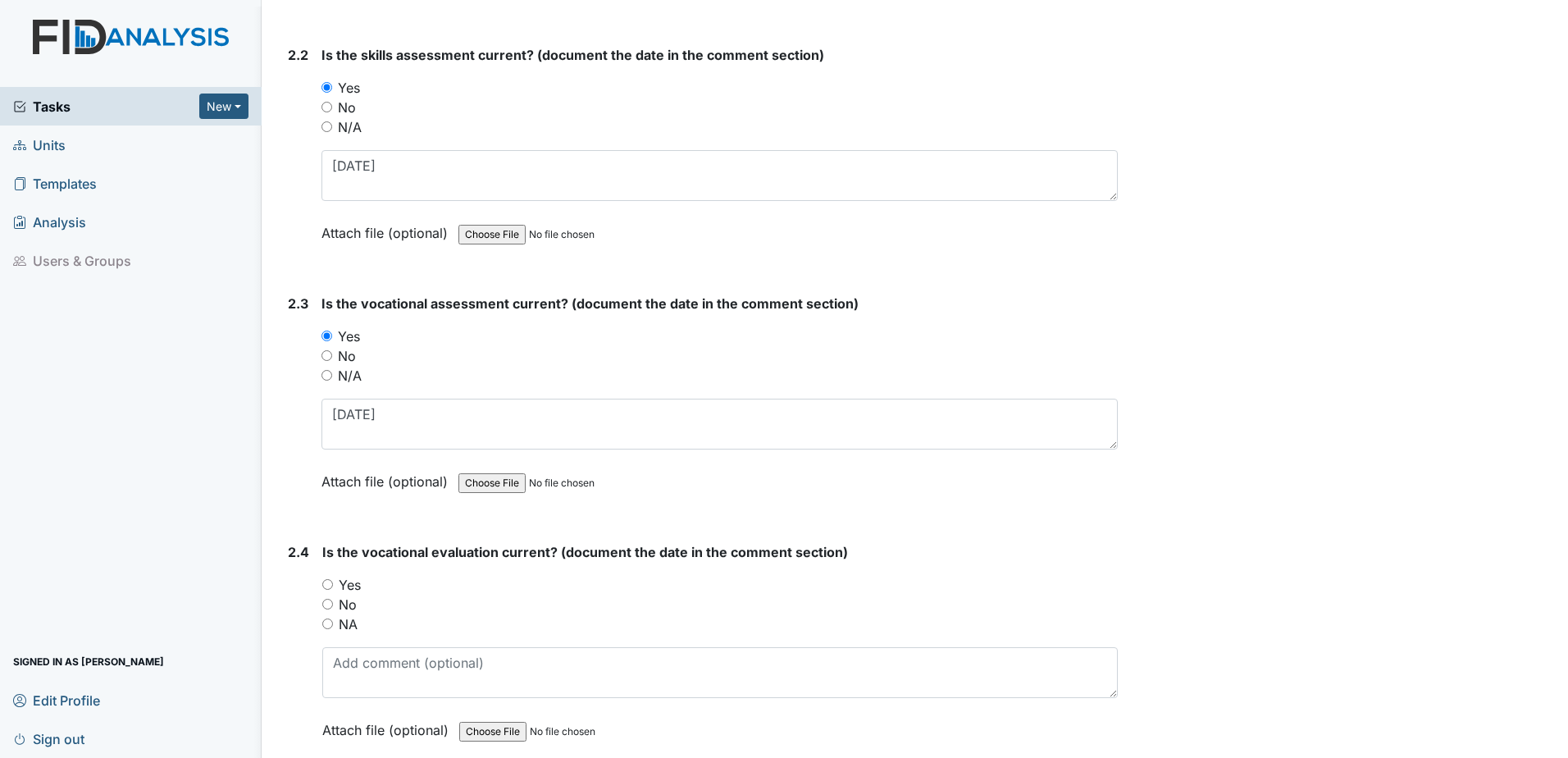
click at [348, 582] on label "Yes" at bounding box center [349, 584] width 22 height 19
click at [333, 582] on input "Yes" at bounding box center [328, 584] width 11 height 11
radio input "true"
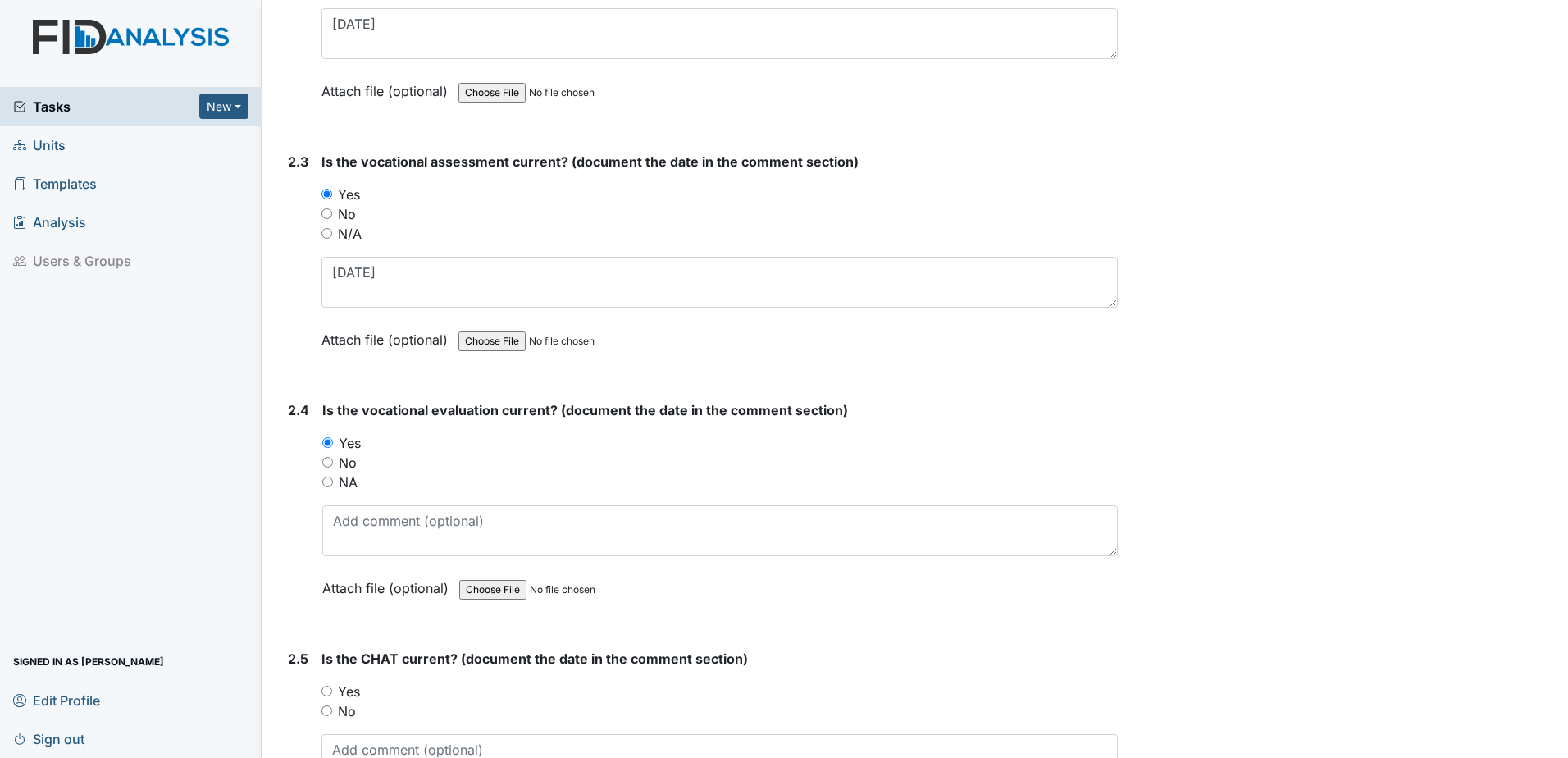
scroll to position [2050, 0]
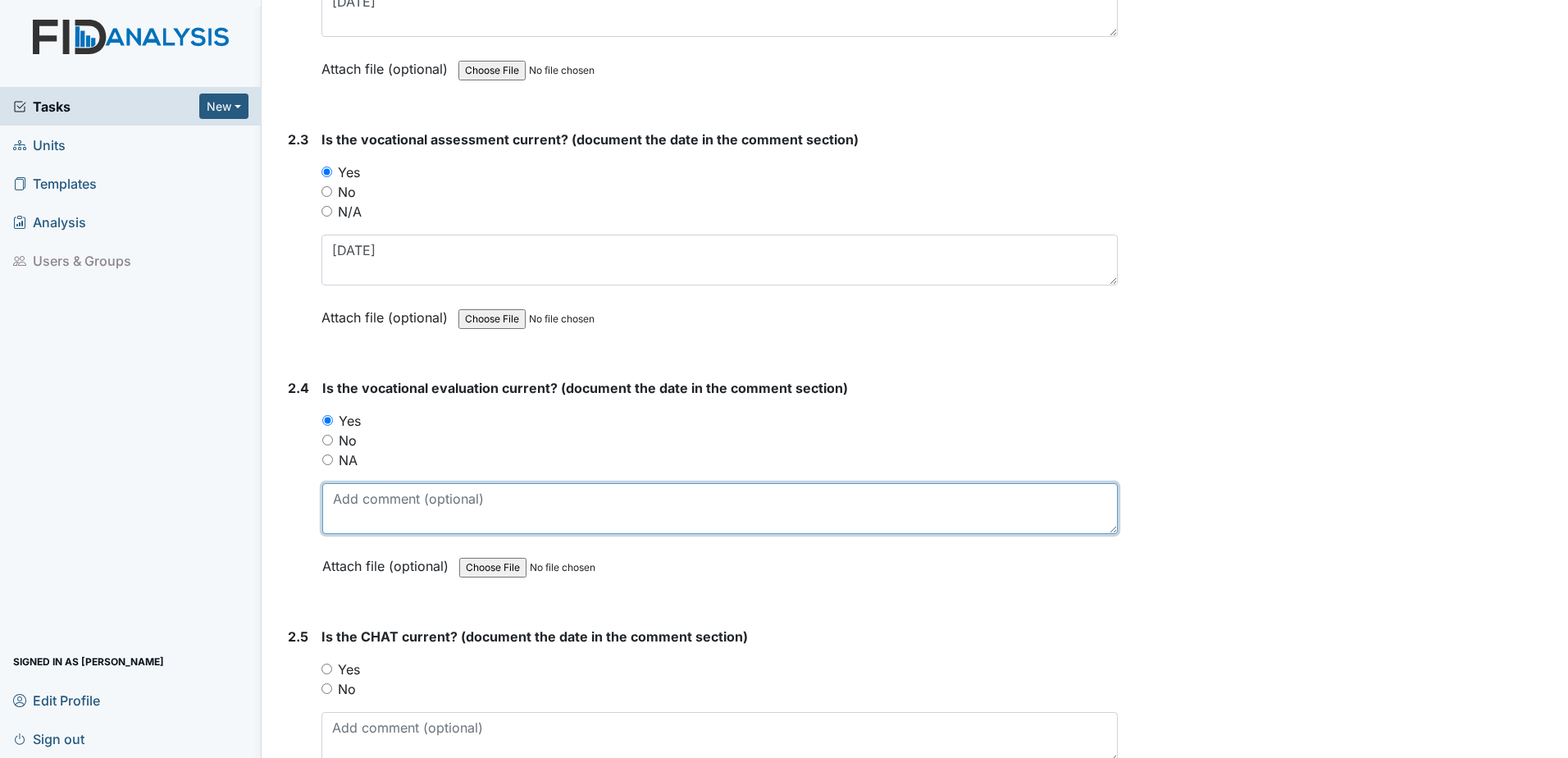
click at [374, 498] on textarea at bounding box center [720, 507] width 795 height 50
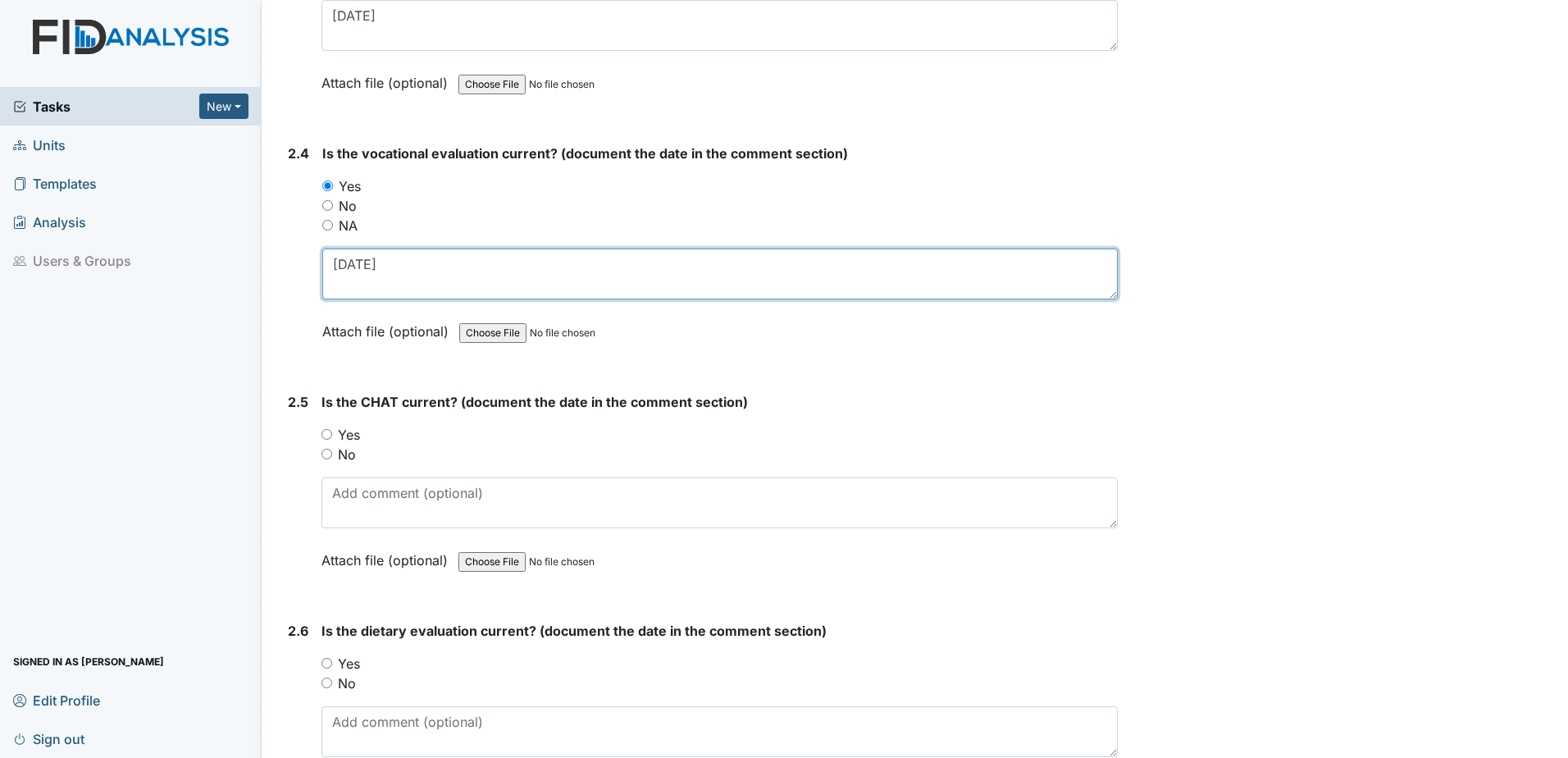
scroll to position [2296, 0]
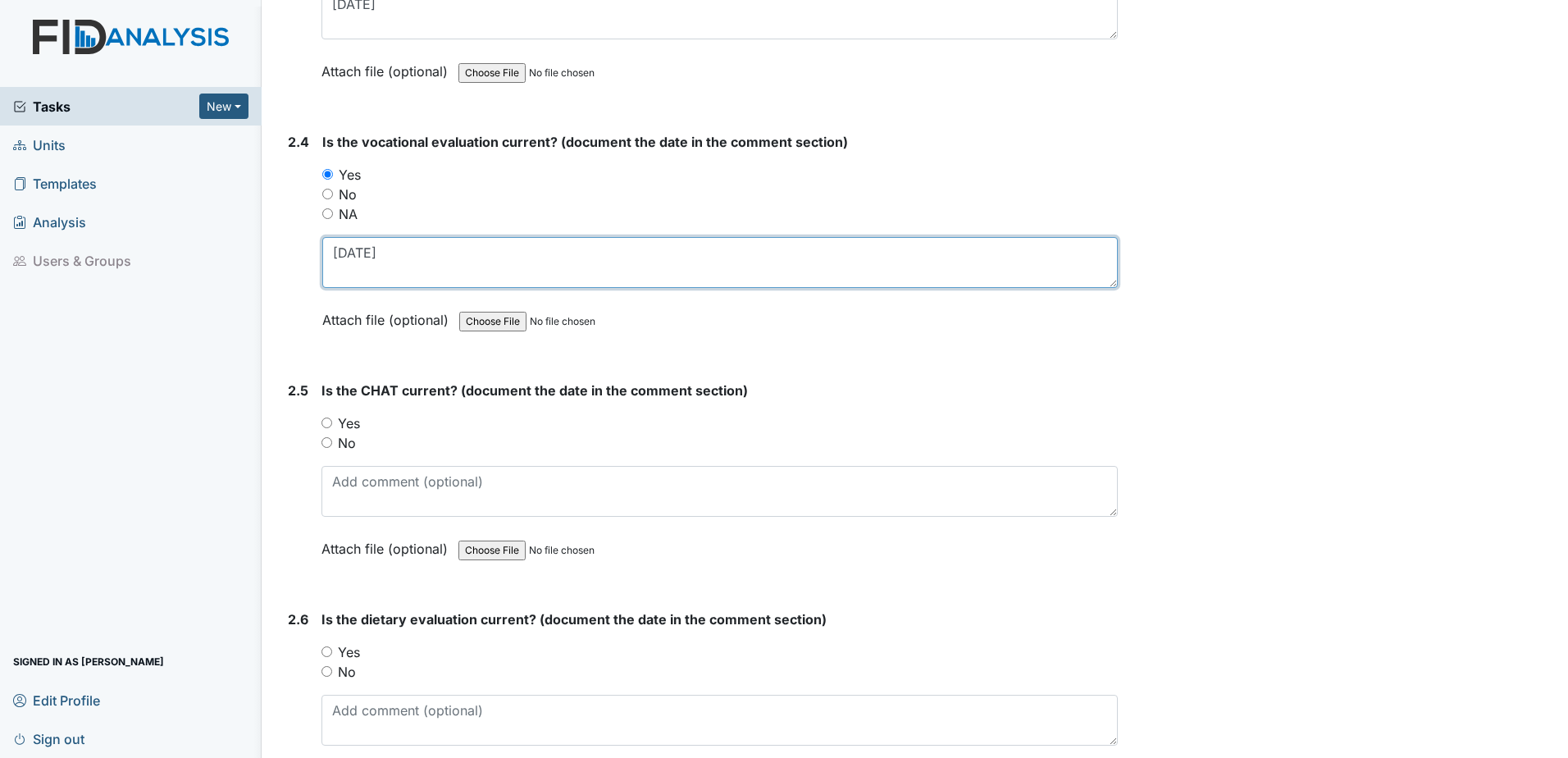
type textarea "[DATE]"
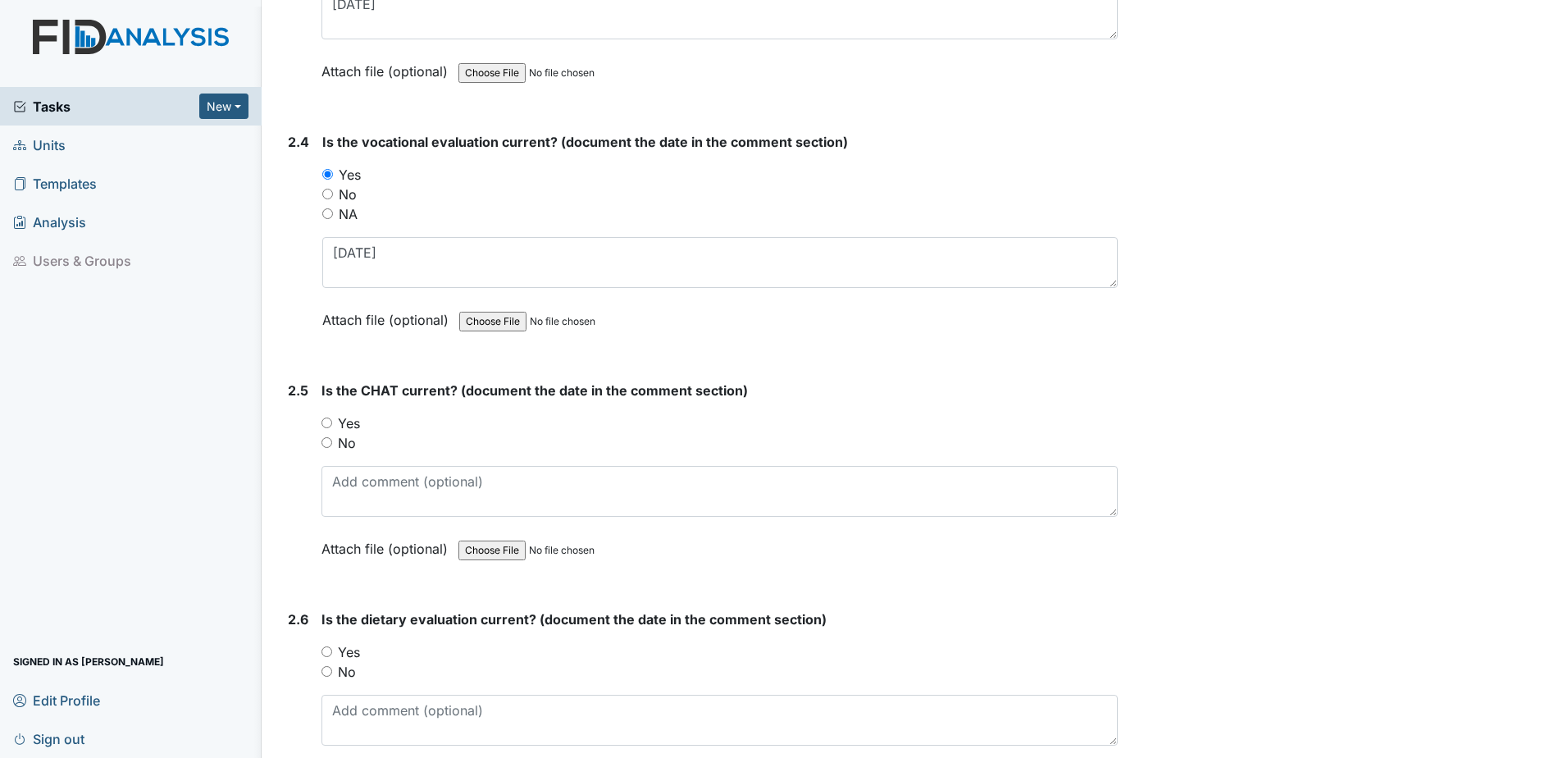
click at [344, 417] on label "Yes" at bounding box center [349, 423] width 22 height 19
click at [332, 417] on input "Yes" at bounding box center [327, 422] width 11 height 11
radio input "true"
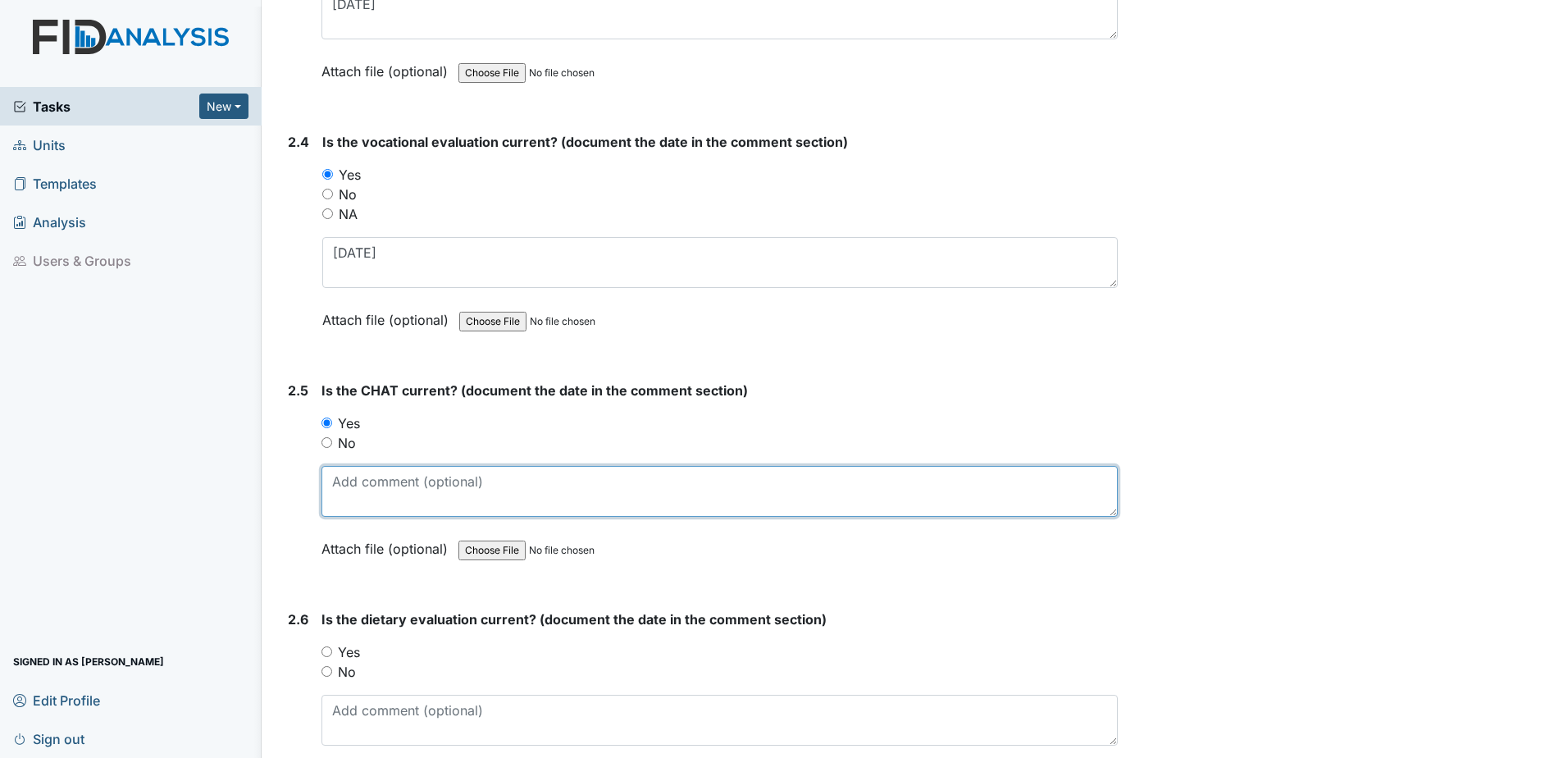
click at [359, 489] on textarea at bounding box center [719, 491] width 796 height 50
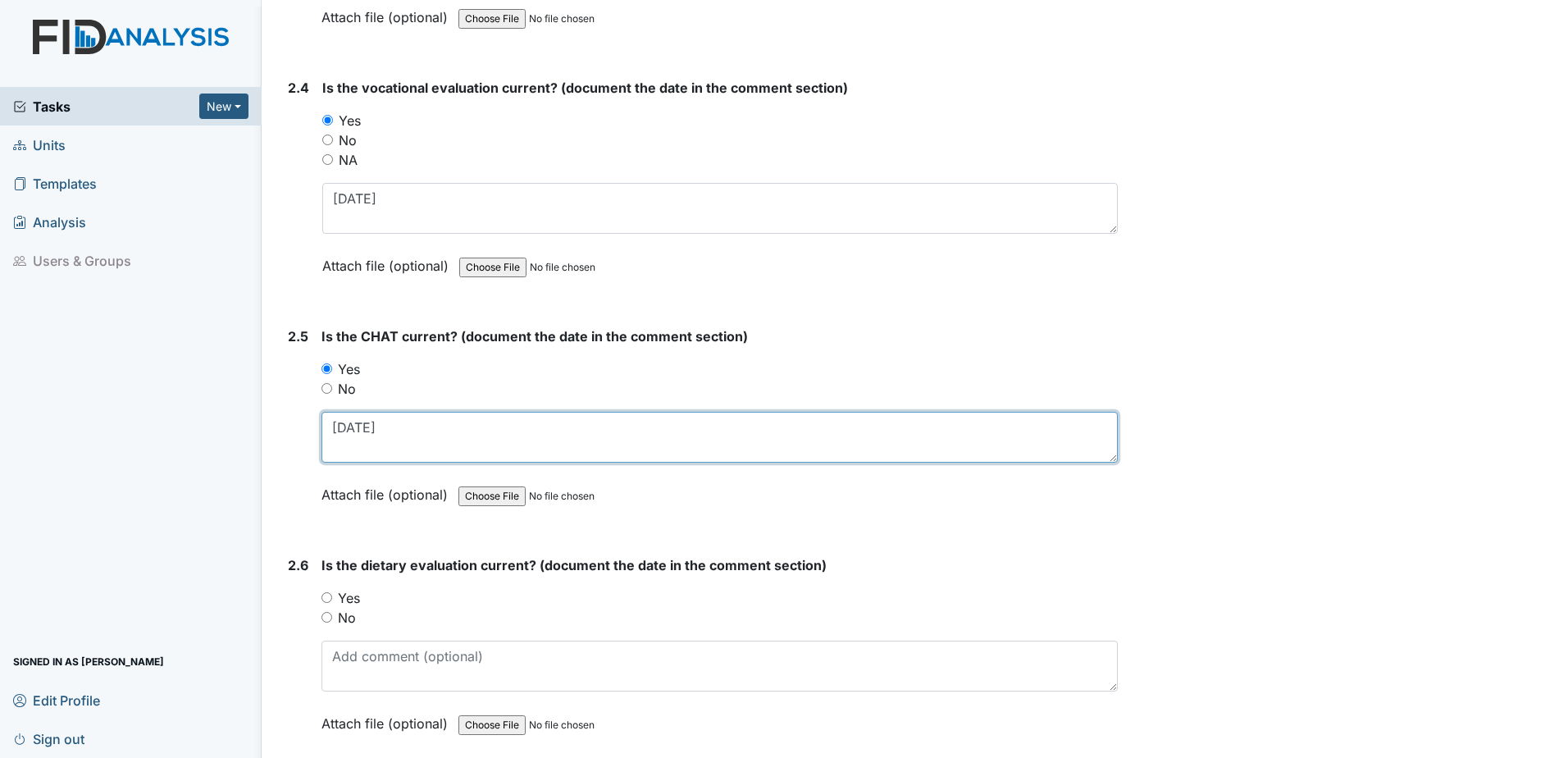
scroll to position [2460, 0]
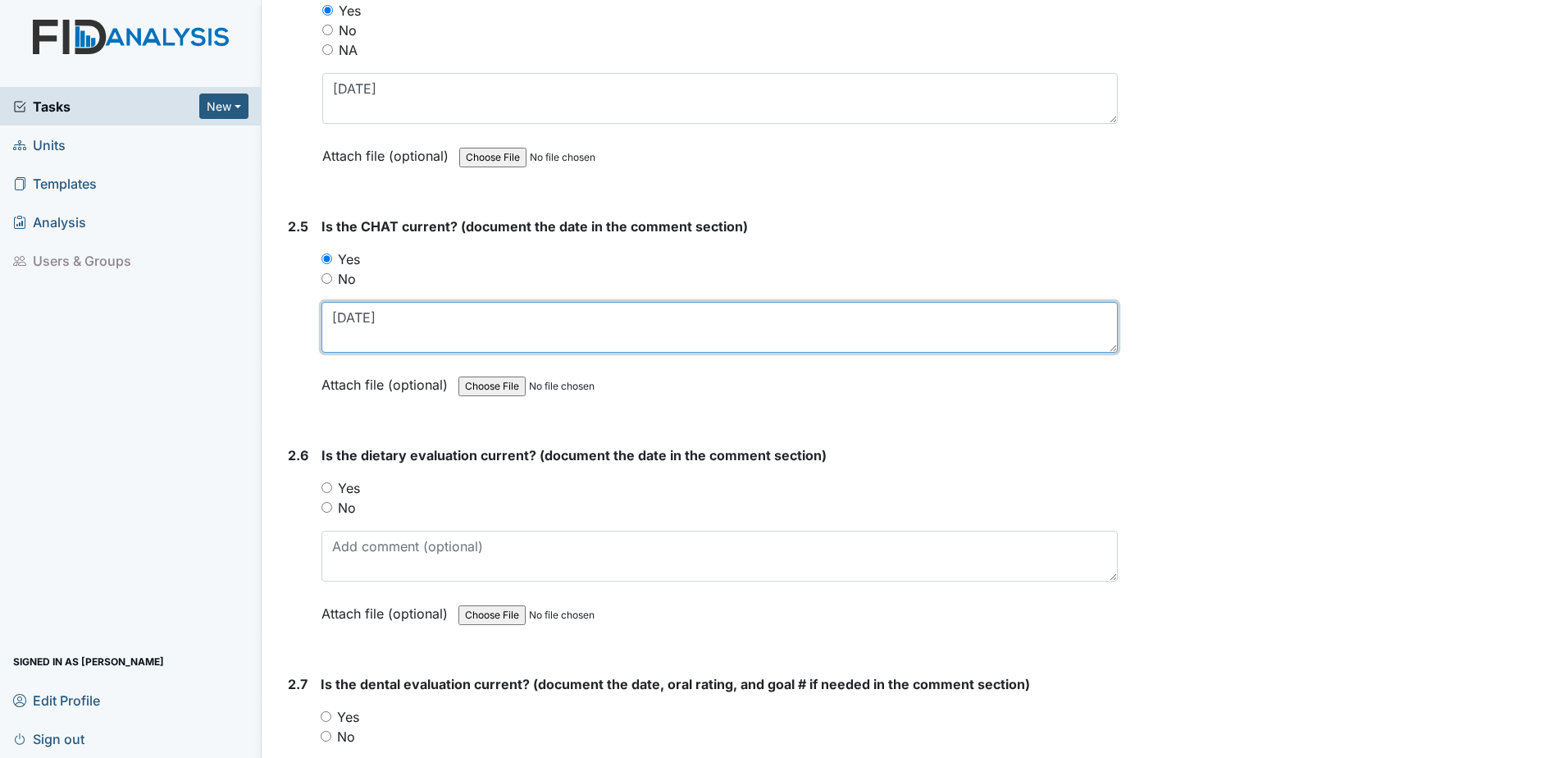
type textarea "[DATE]"
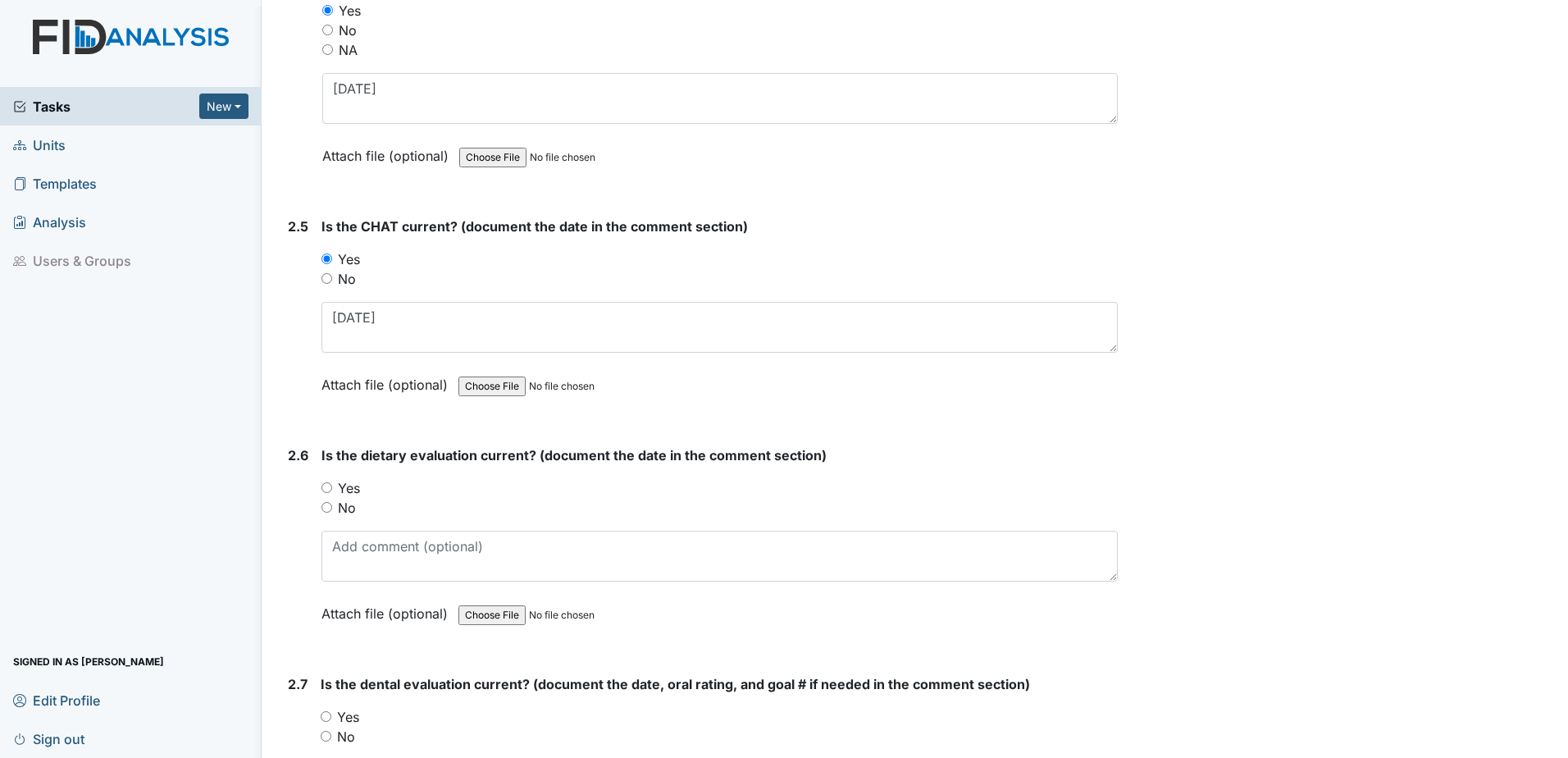
click at [353, 491] on label "Yes" at bounding box center [349, 488] width 22 height 19
click at [332, 491] on input "Yes" at bounding box center [327, 488] width 11 height 11
radio input "true"
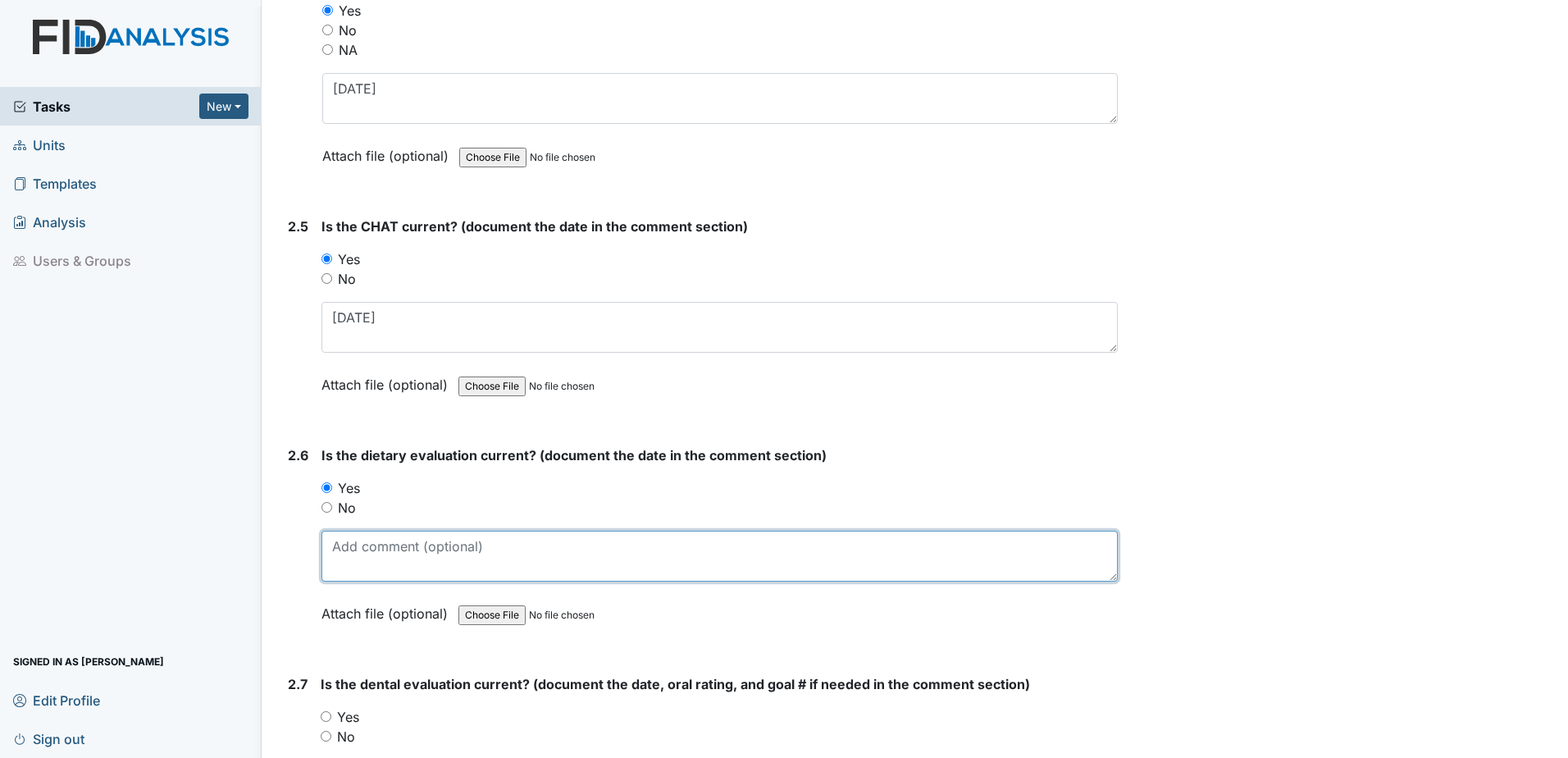
click at [344, 558] on textarea at bounding box center [719, 555] width 796 height 50
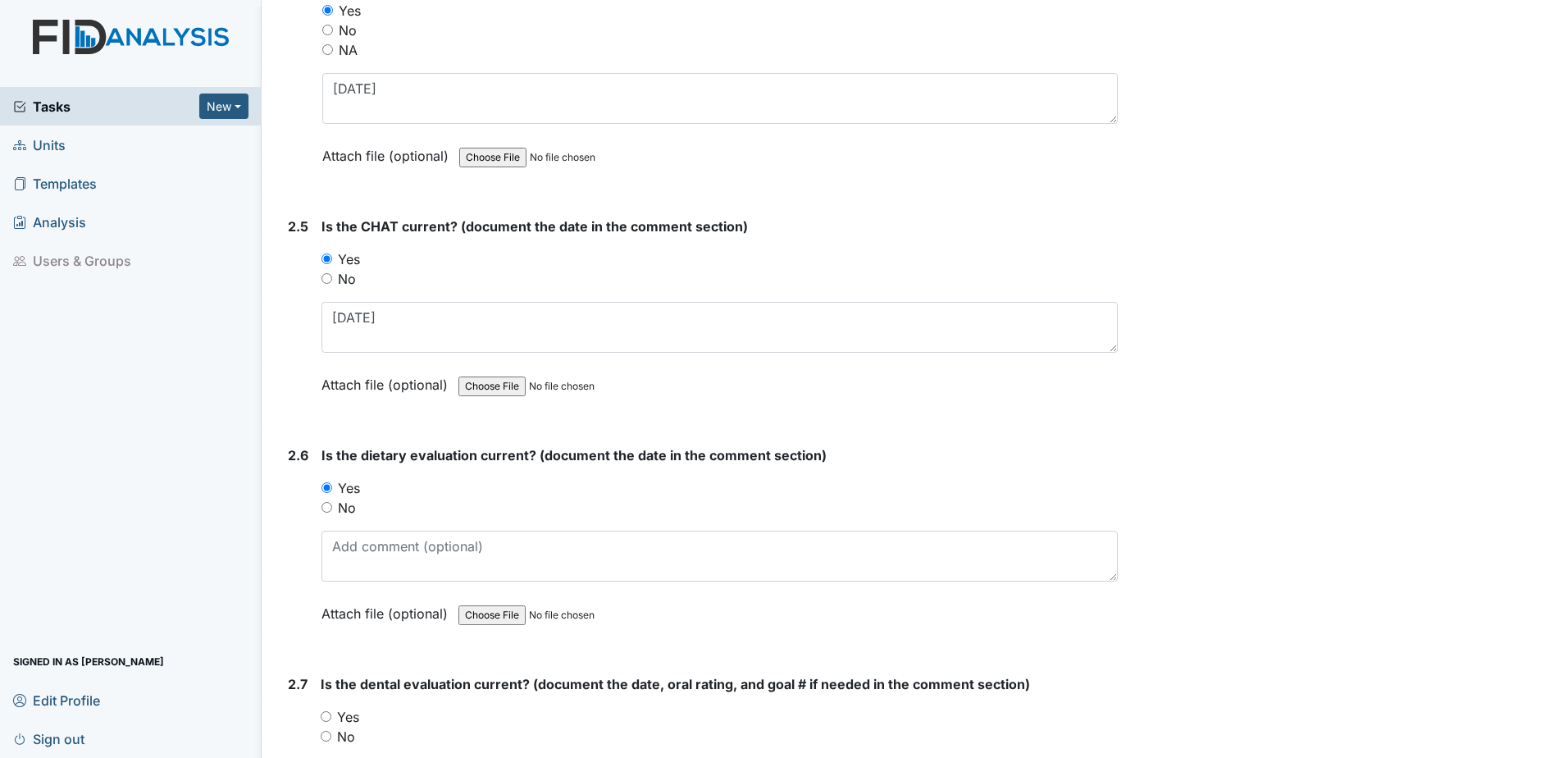
click at [339, 506] on label "No" at bounding box center [347, 507] width 18 height 19
click at [332, 506] on input "No" at bounding box center [327, 507] width 11 height 11
radio input "true"
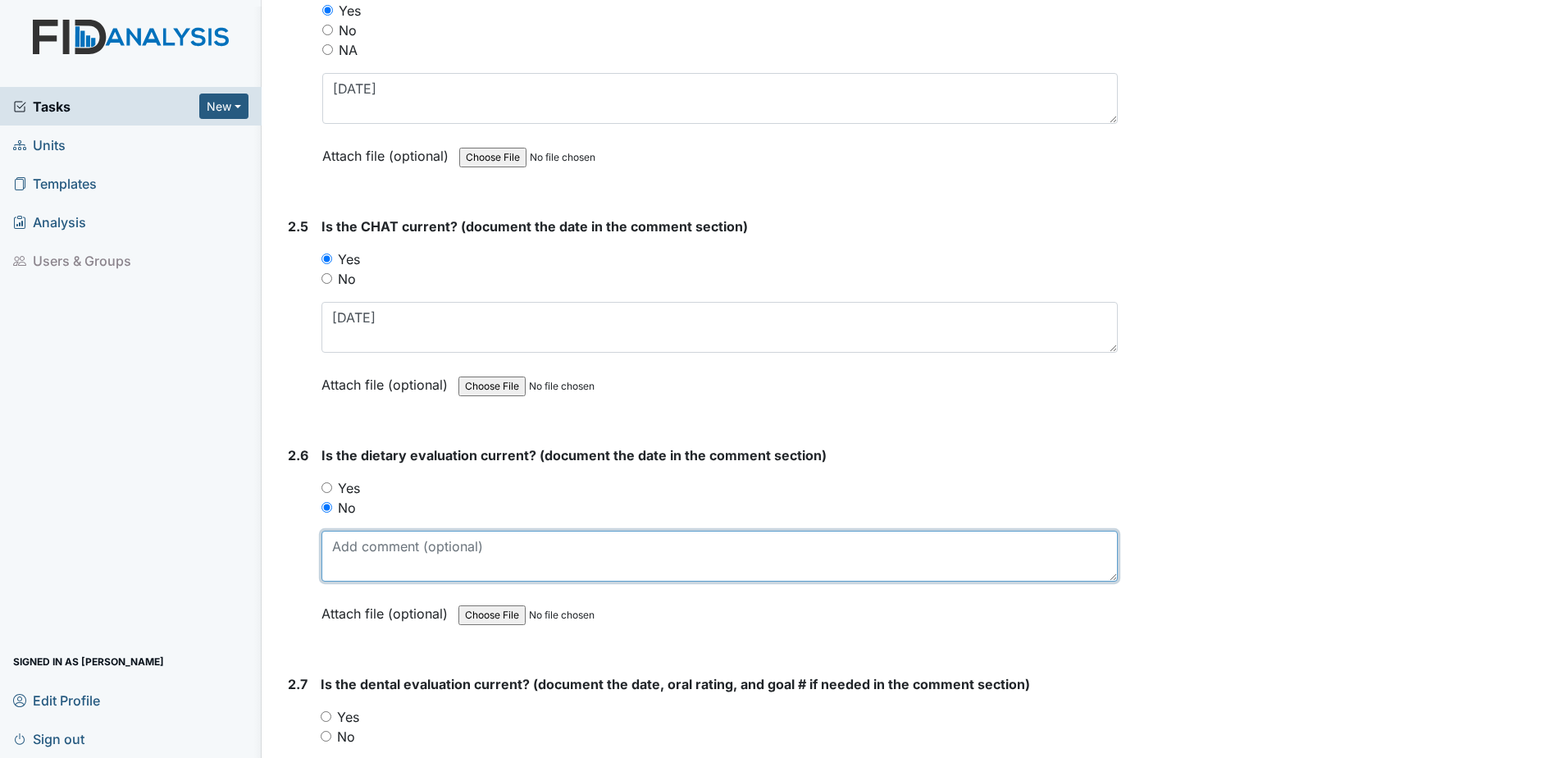
click at [348, 534] on textarea at bounding box center [719, 555] width 796 height 50
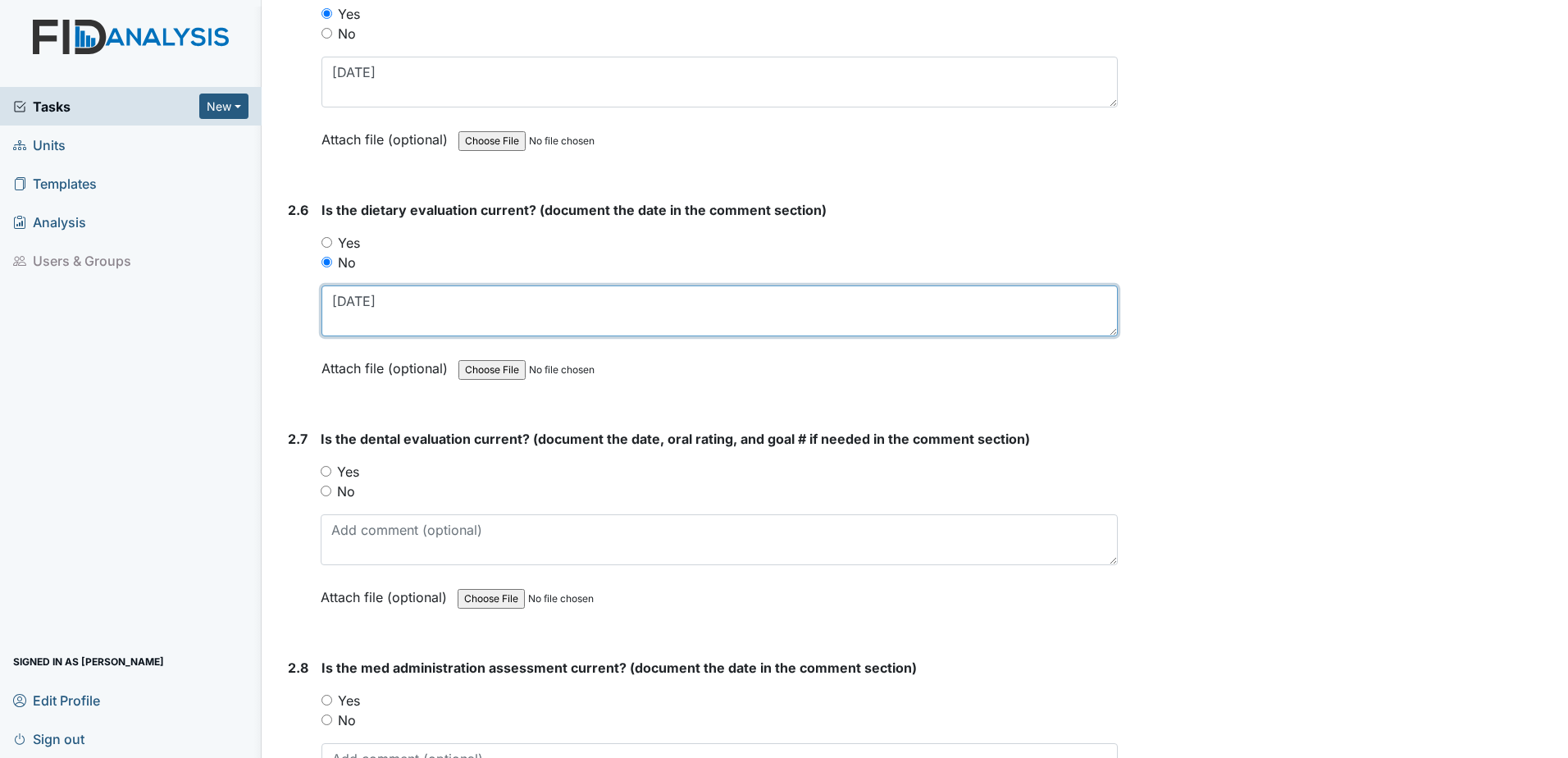
scroll to position [2706, 0]
type textarea "6.5.24"
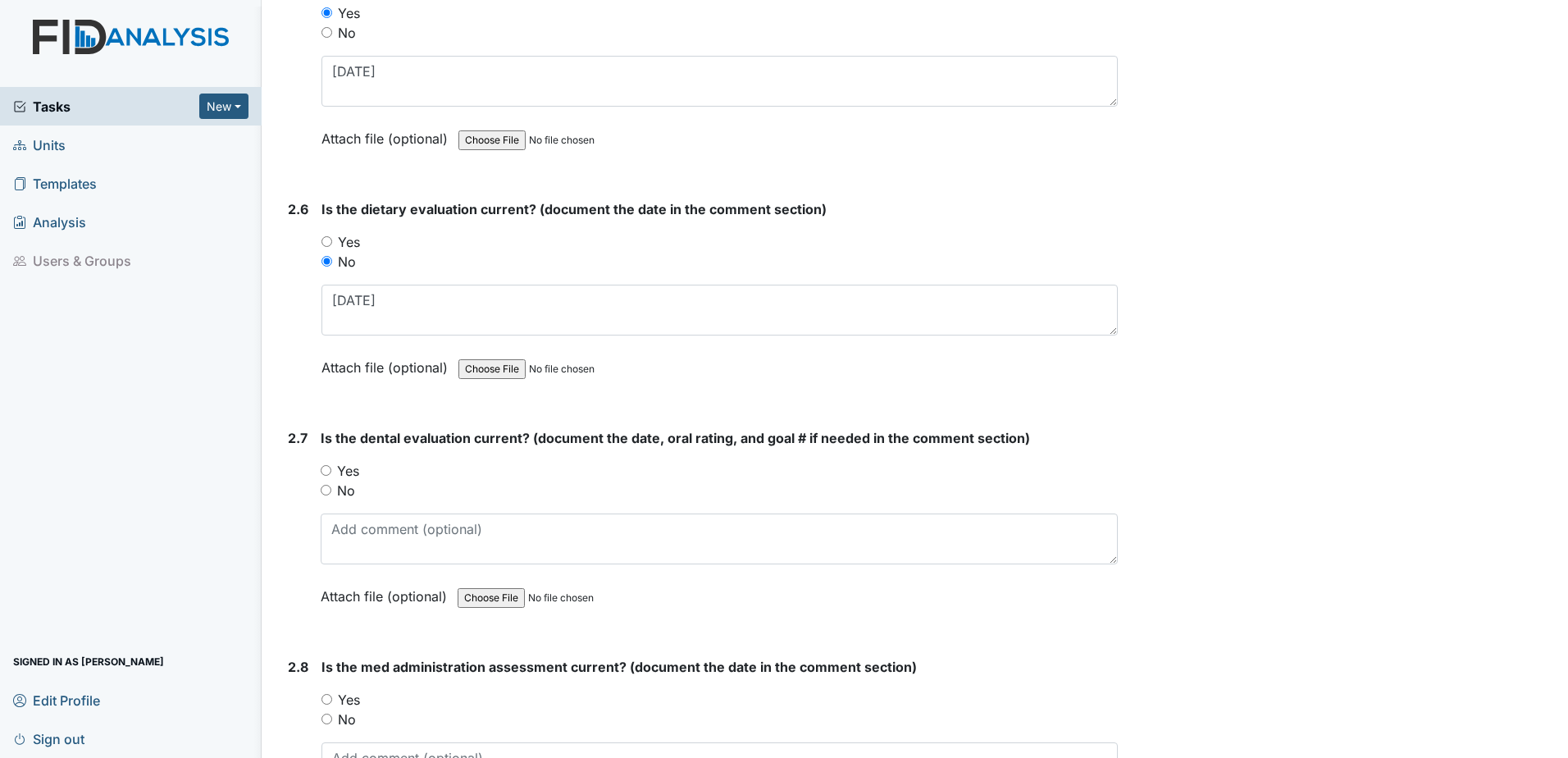
click at [359, 477] on label "Yes" at bounding box center [348, 470] width 22 height 19
click at [331, 476] on input "Yes" at bounding box center [326, 470] width 11 height 11
radio input "true"
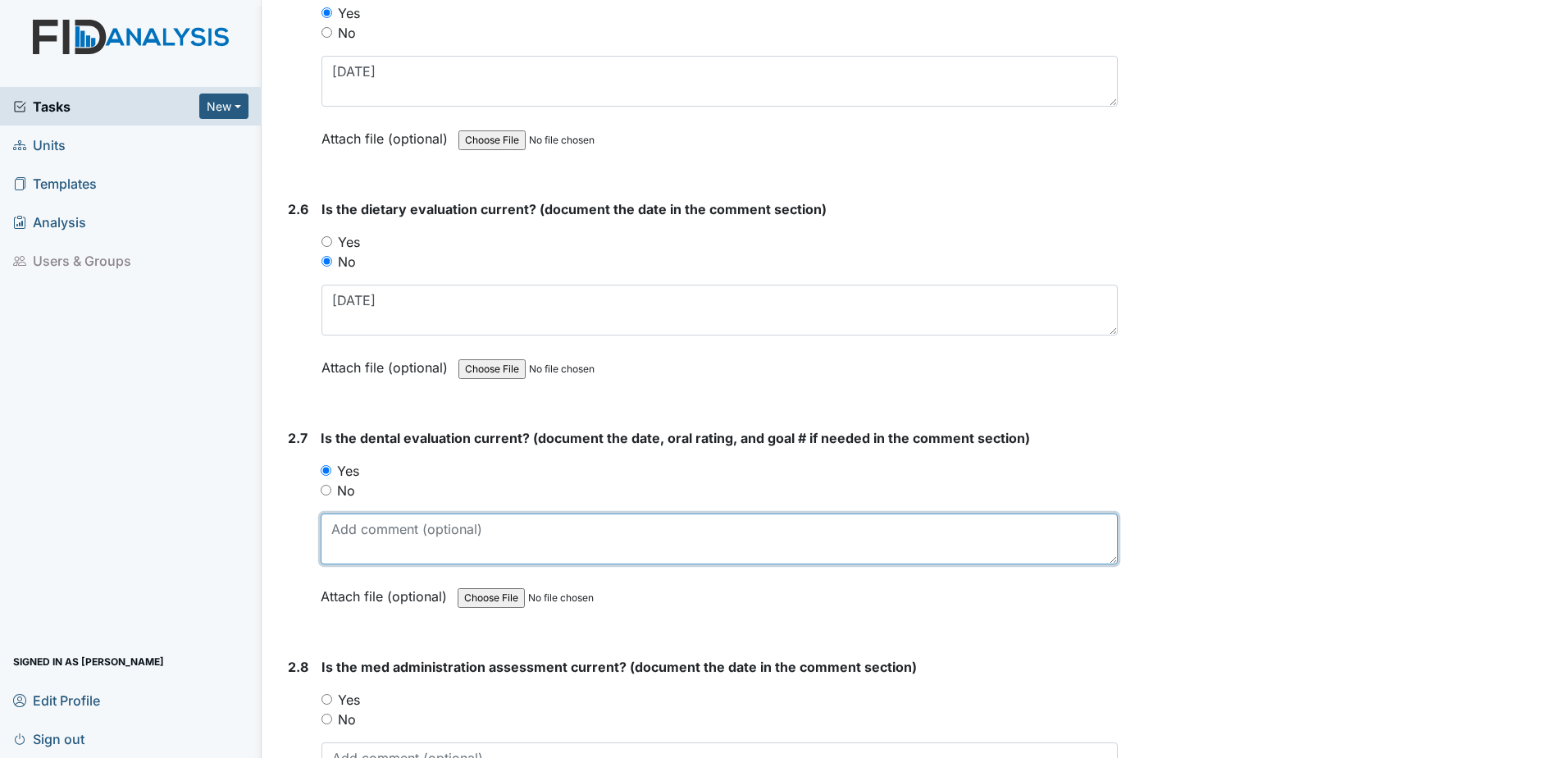
click at [362, 530] on textarea at bounding box center [719, 538] width 797 height 50
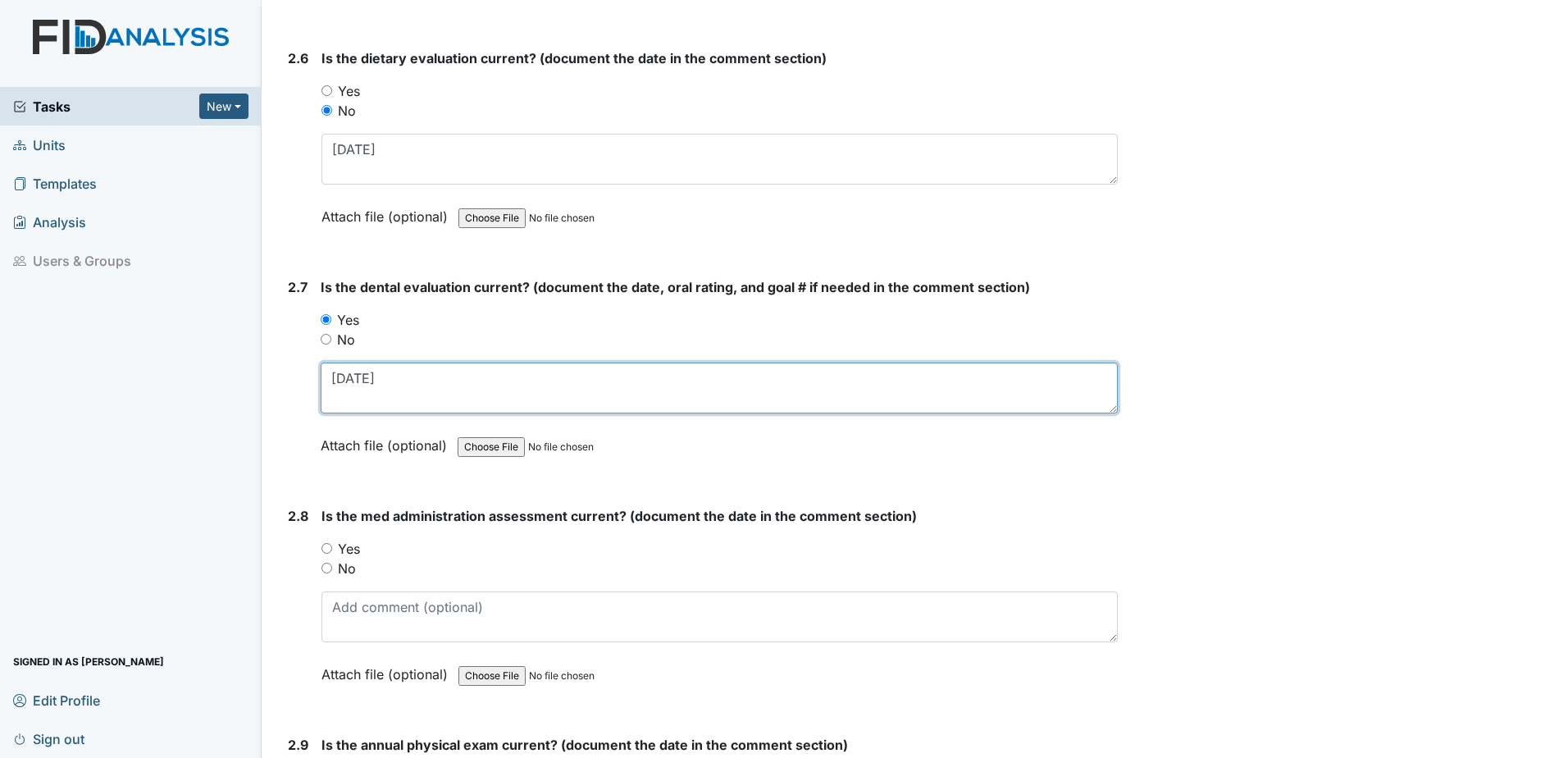
scroll to position [2870, 0]
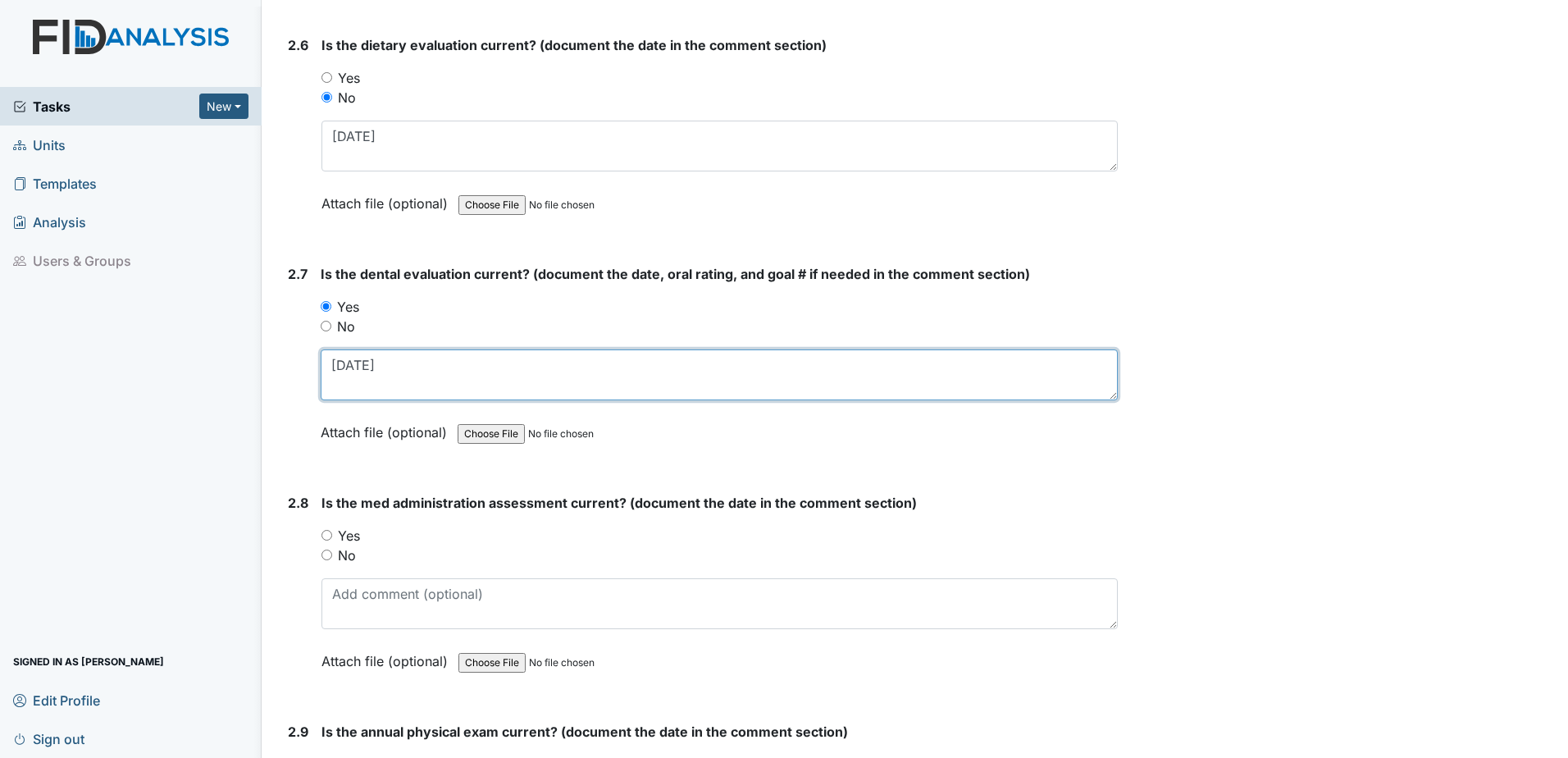
type textarea "11.12.24"
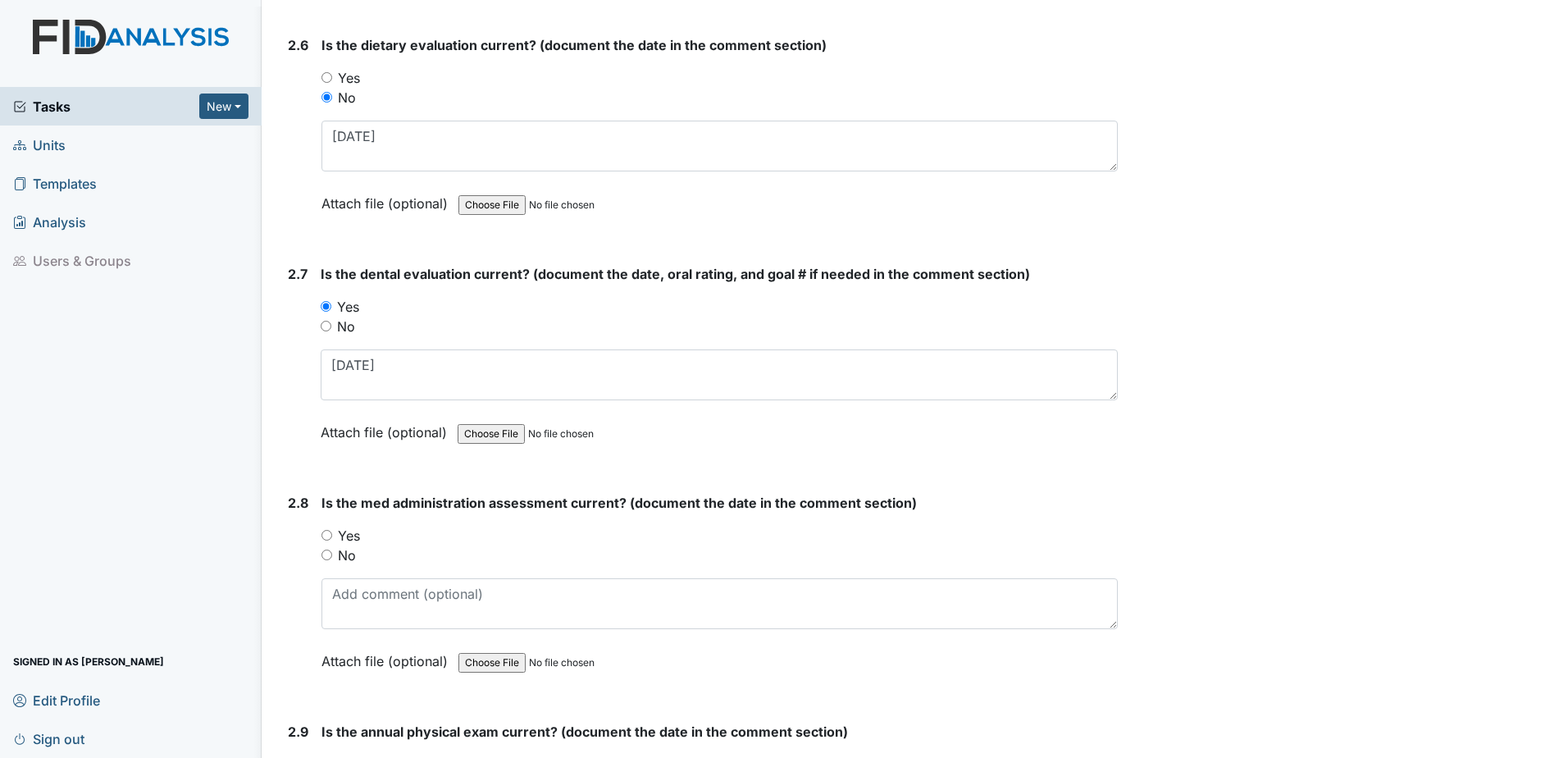
drag, startPoint x: 353, startPoint y: 553, endPoint x: 352, endPoint y: 570, distance: 17.0
click at [352, 554] on label "No" at bounding box center [347, 555] width 18 height 19
click at [332, 554] on input "No" at bounding box center [327, 554] width 11 height 11
radio input "true"
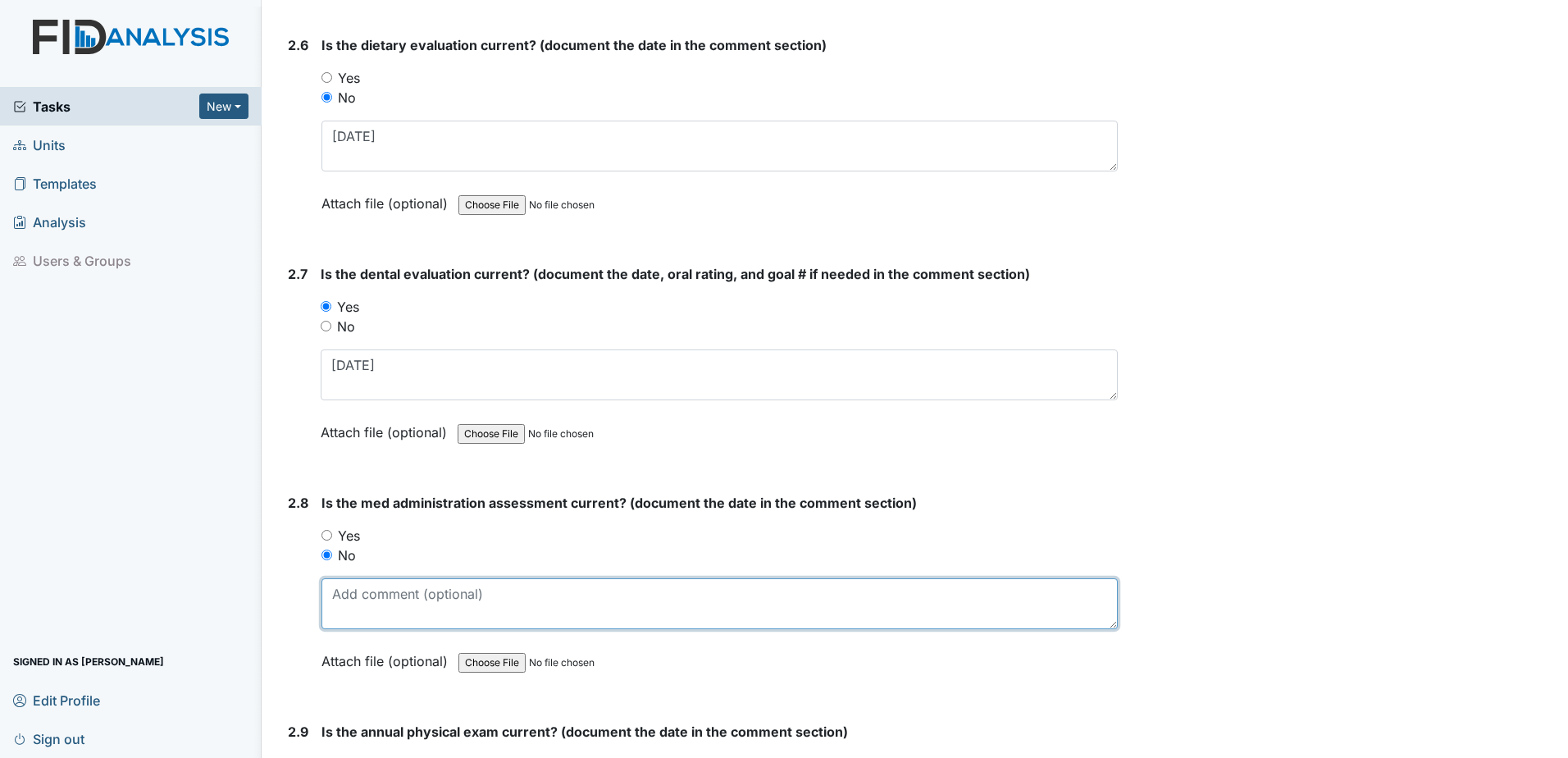
click at [357, 584] on textarea at bounding box center [719, 603] width 796 height 50
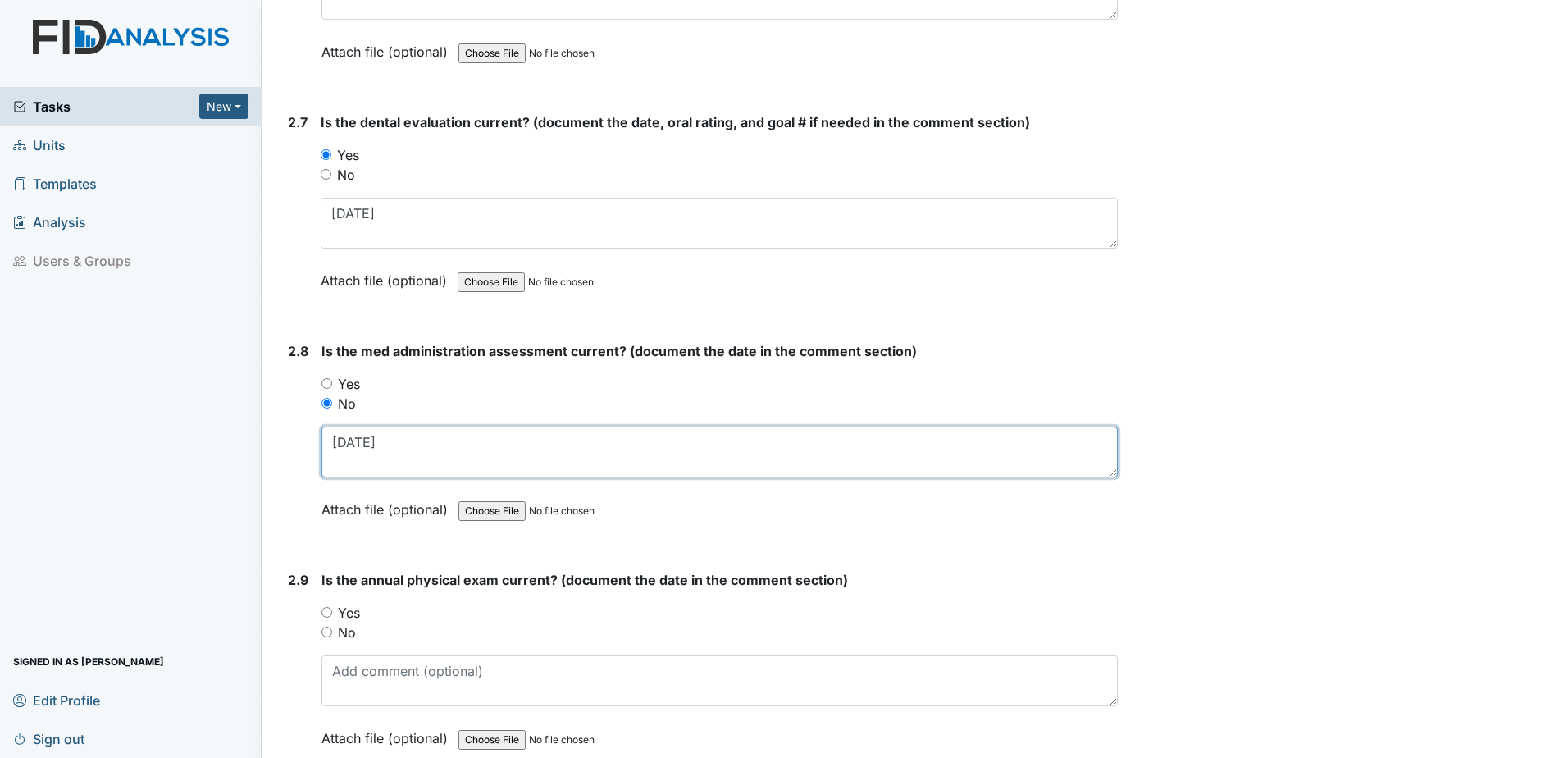
scroll to position [3116, 0]
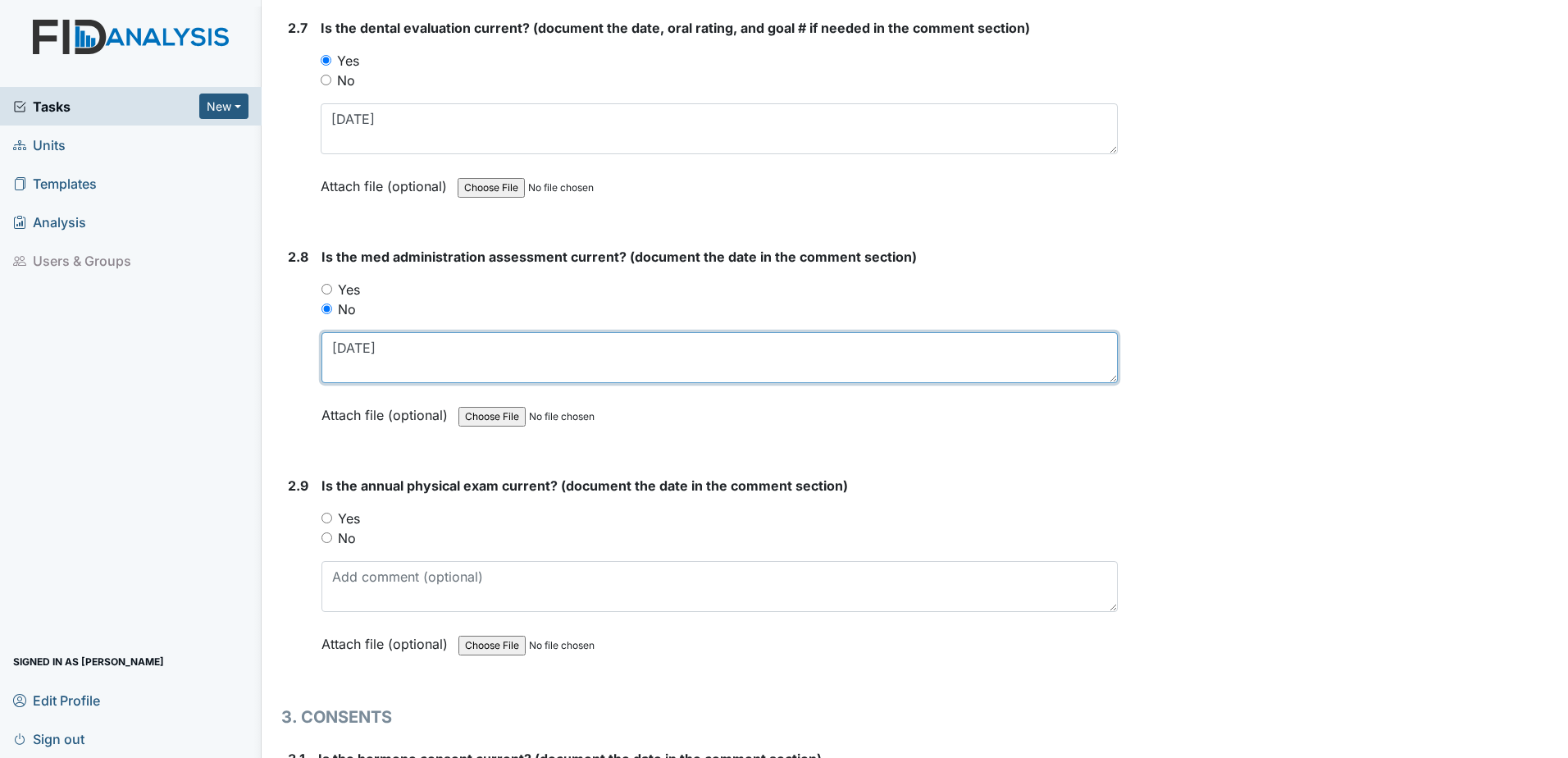
type textarea "10.19.23"
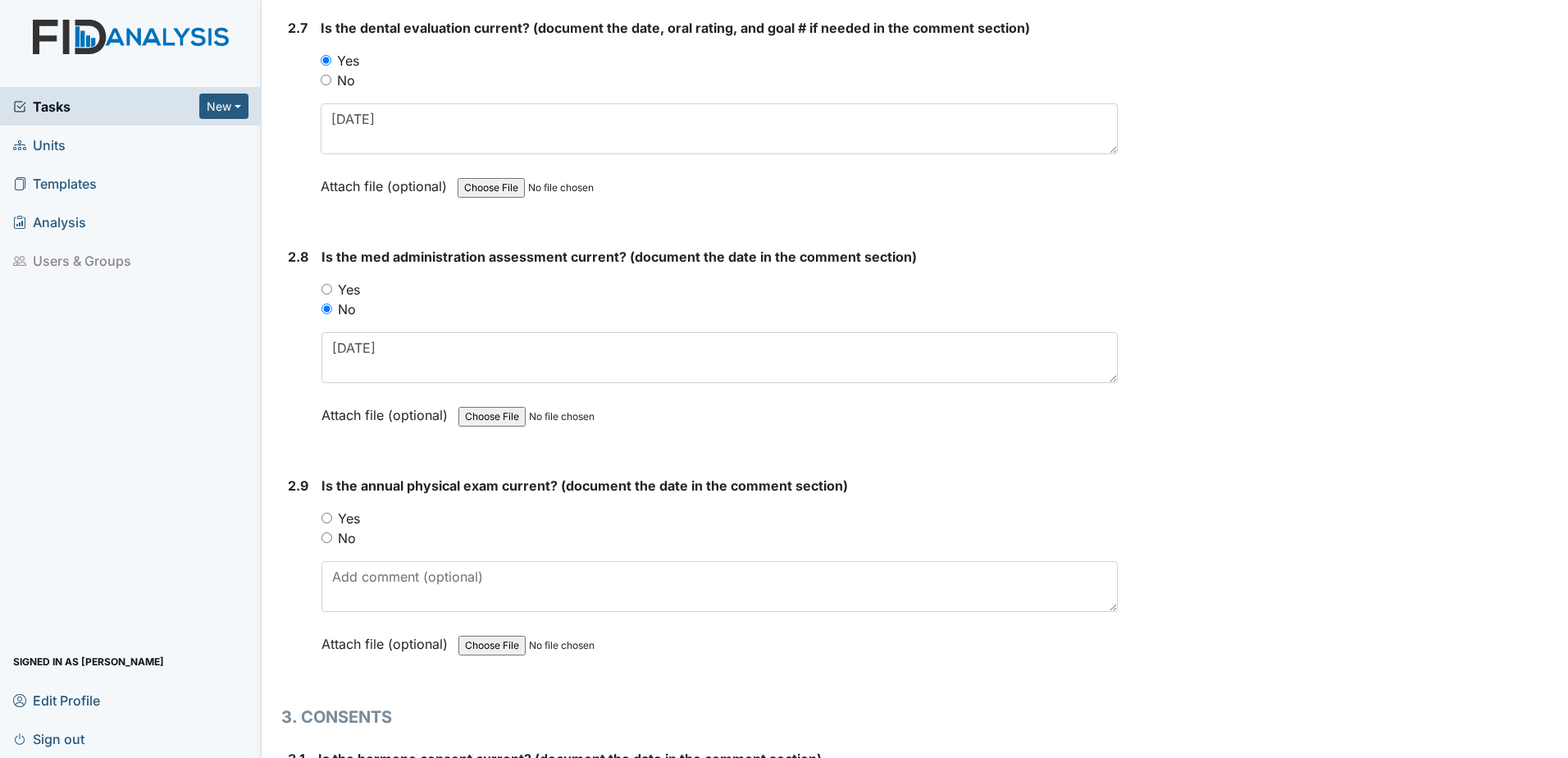
click at [357, 524] on label "Yes" at bounding box center [349, 518] width 22 height 19
click at [332, 523] on input "Yes" at bounding box center [327, 518] width 11 height 11
radio input "true"
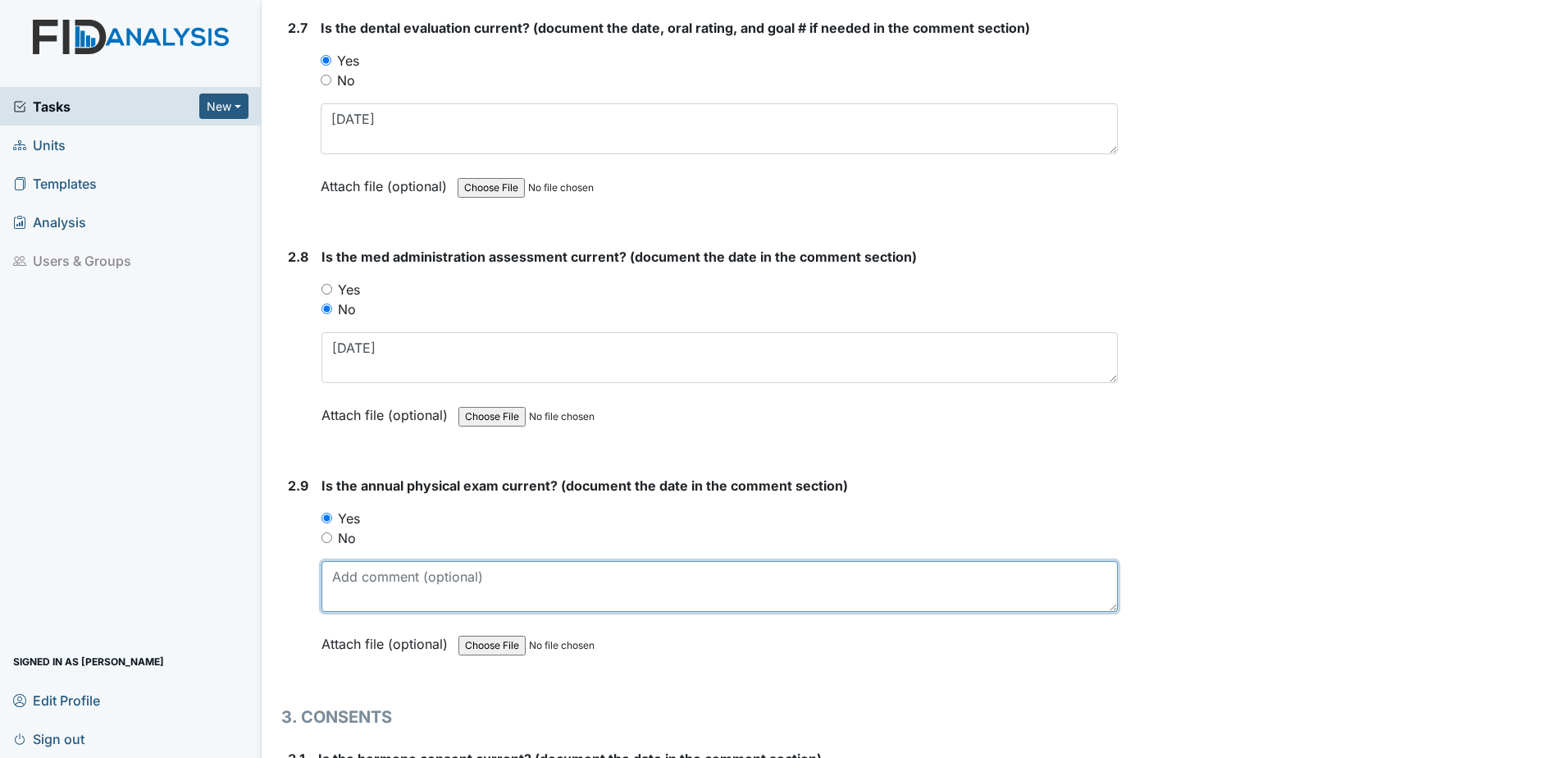
click at [369, 592] on textarea at bounding box center [719, 585] width 796 height 50
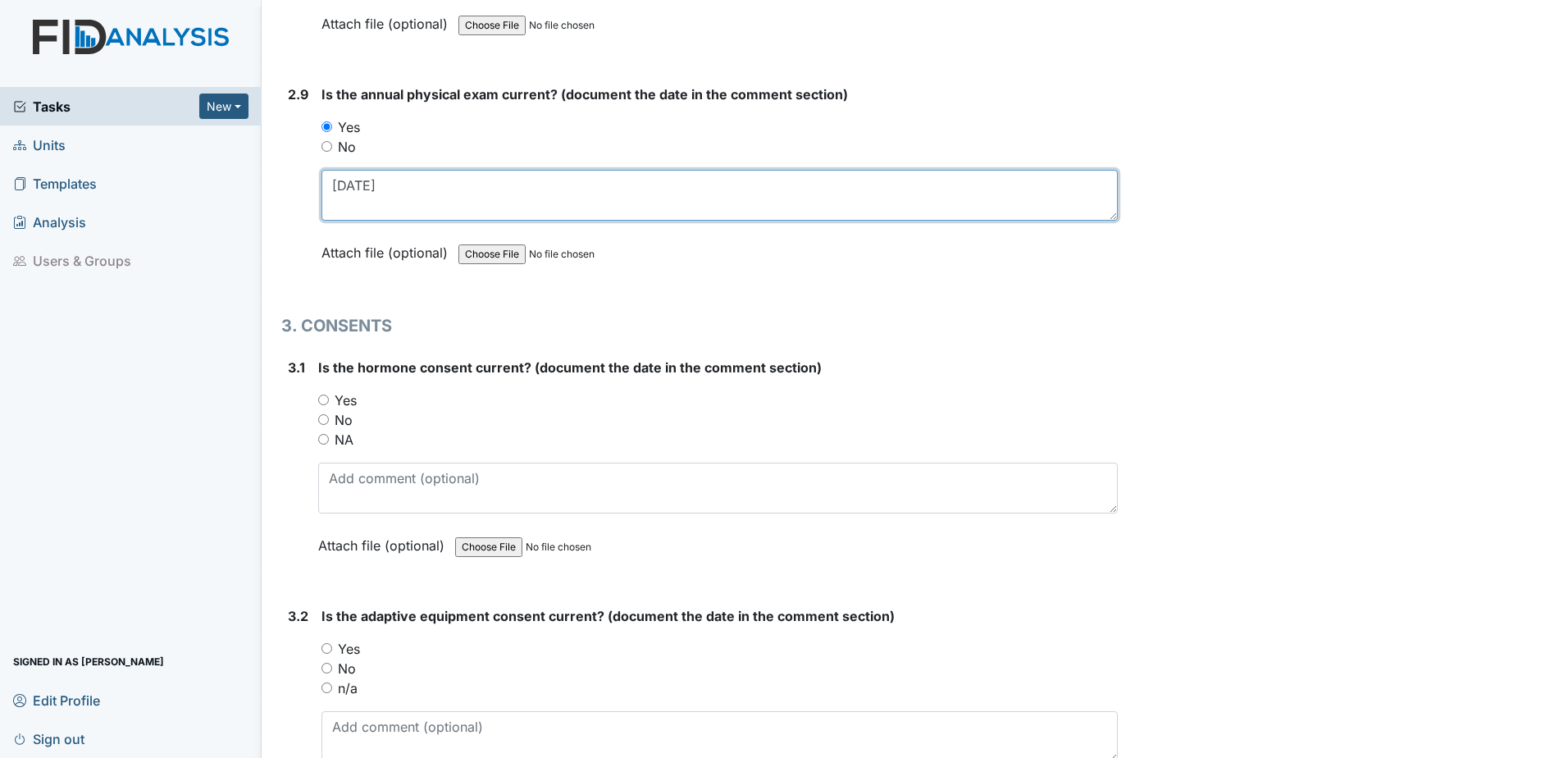
scroll to position [3526, 0]
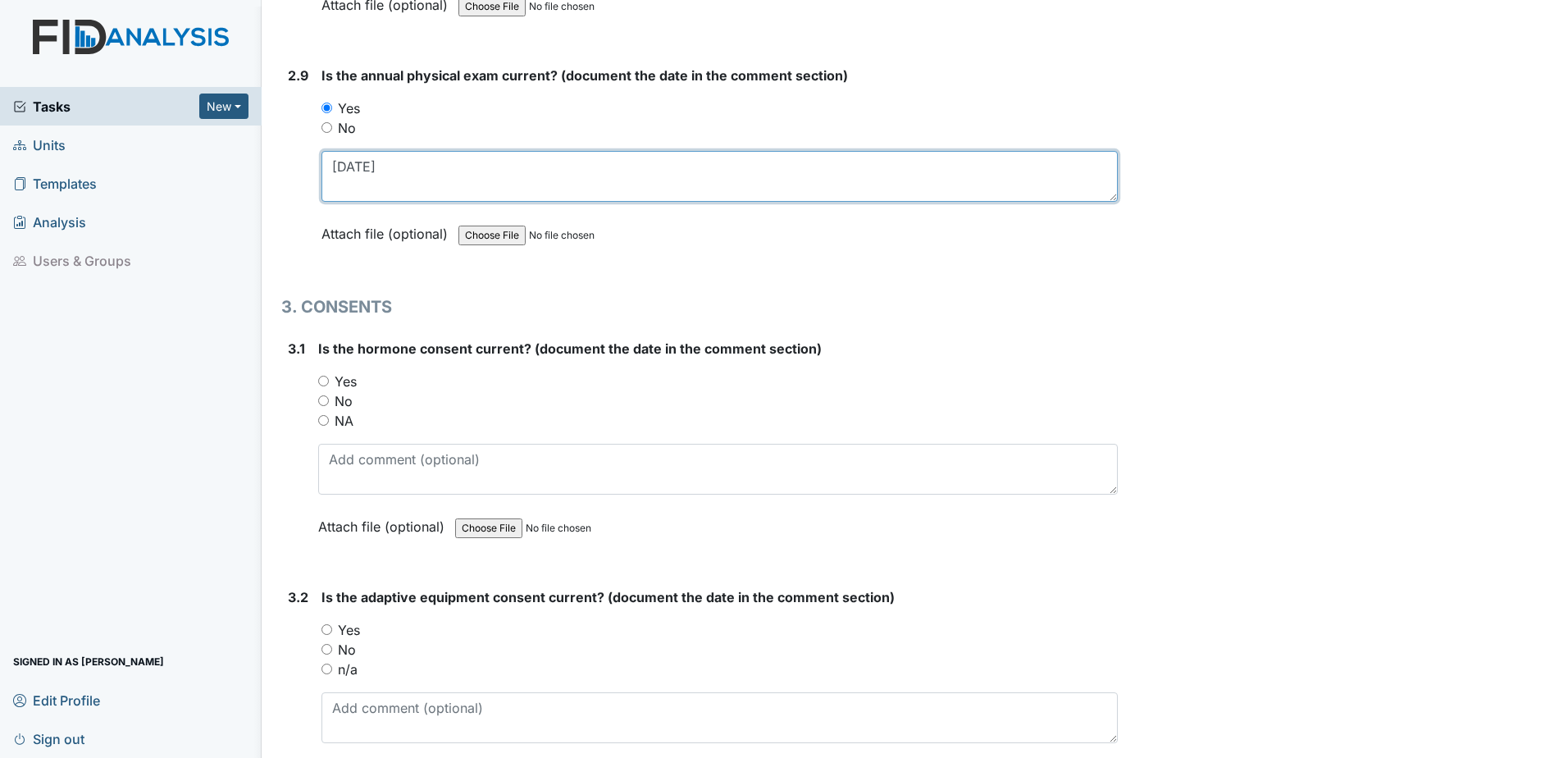
type textarea "11.15.24"
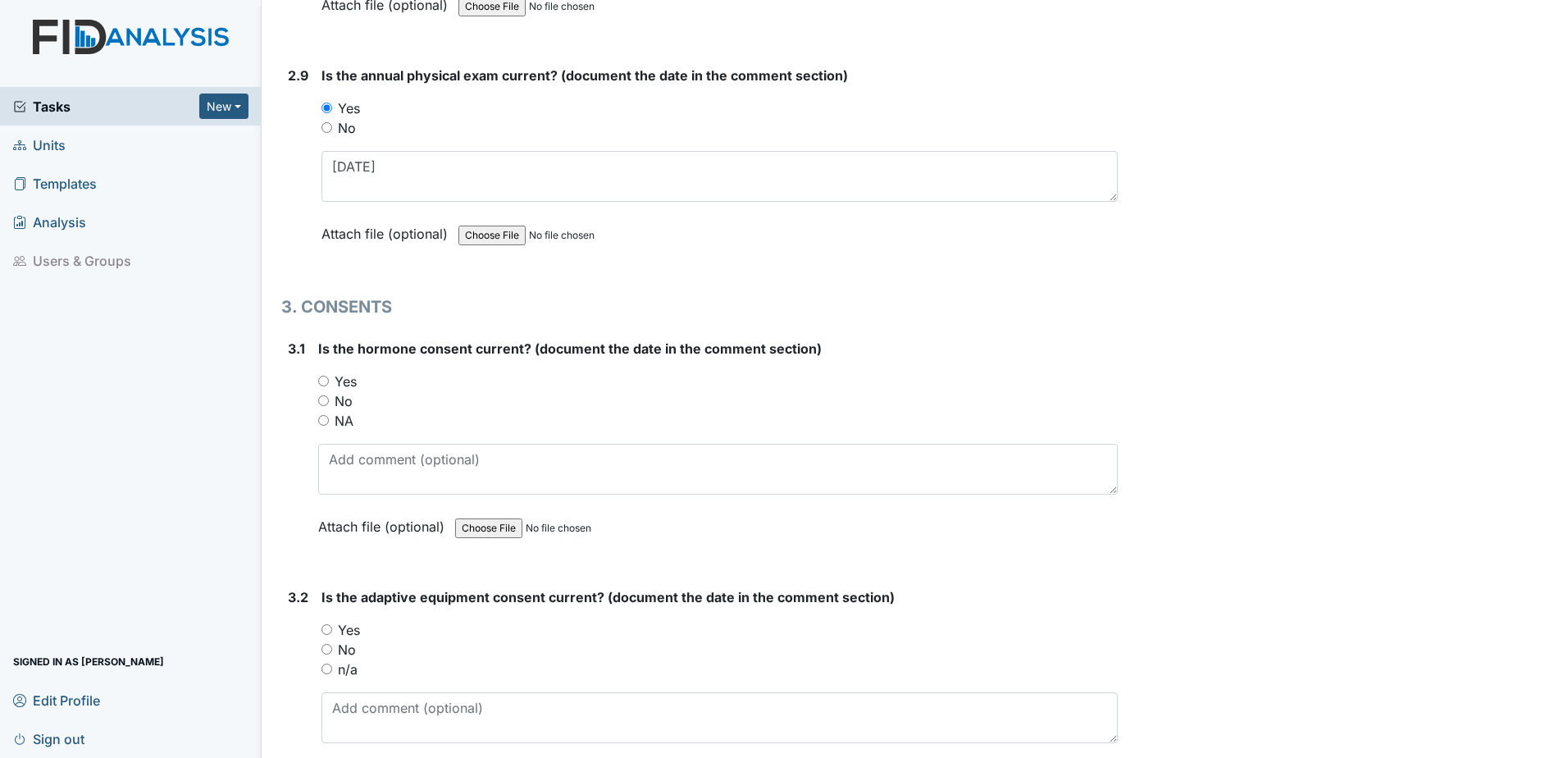
click at [345, 406] on label "No" at bounding box center [344, 401] width 18 height 19
click at [328, 406] on input "No" at bounding box center [323, 400] width 11 height 11
radio input "true"
click at [351, 417] on label "NA" at bounding box center [344, 421] width 19 height 19
click at [328, 417] on input "NA" at bounding box center [323, 421] width 11 height 11
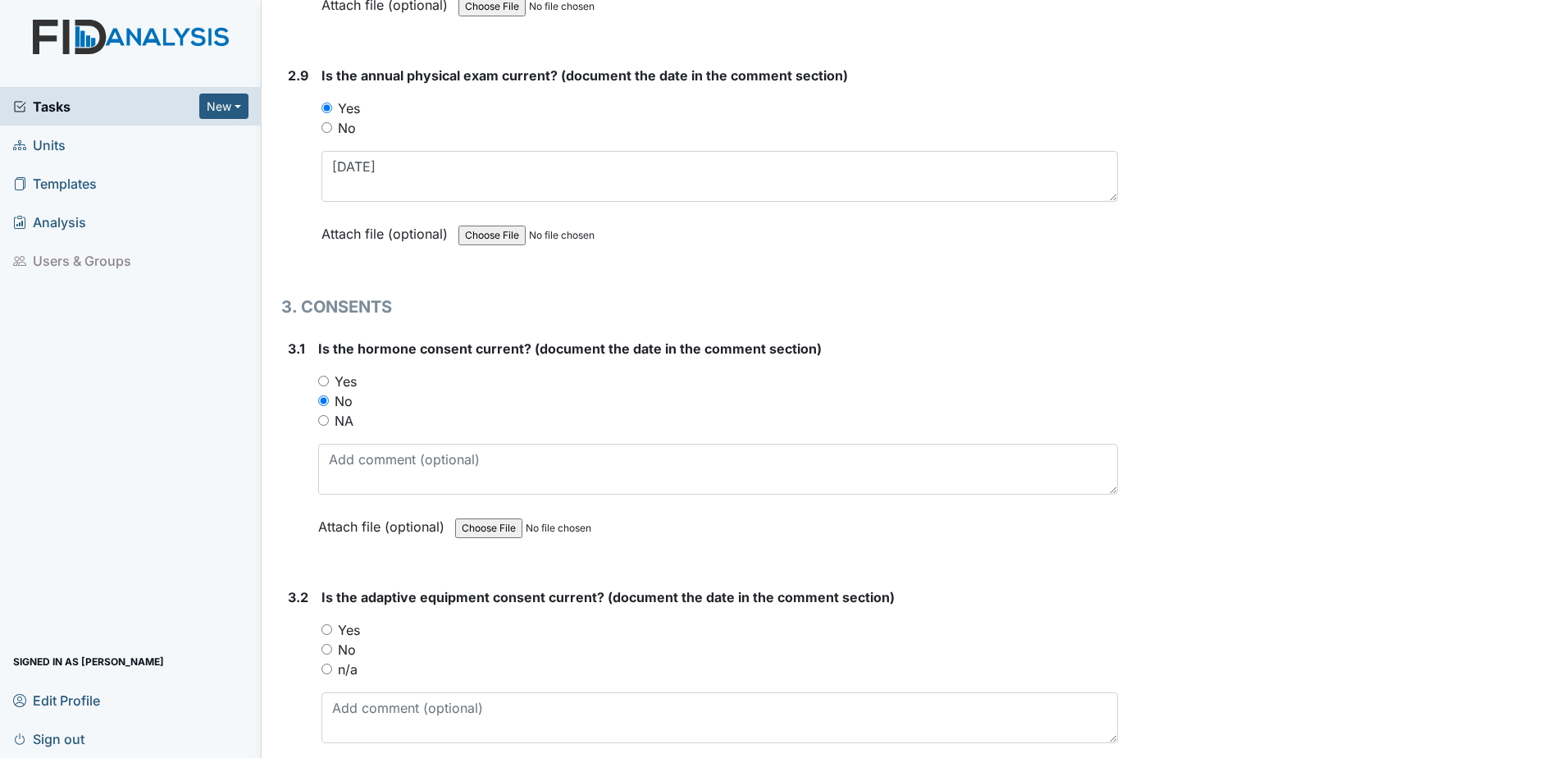
radio input "true"
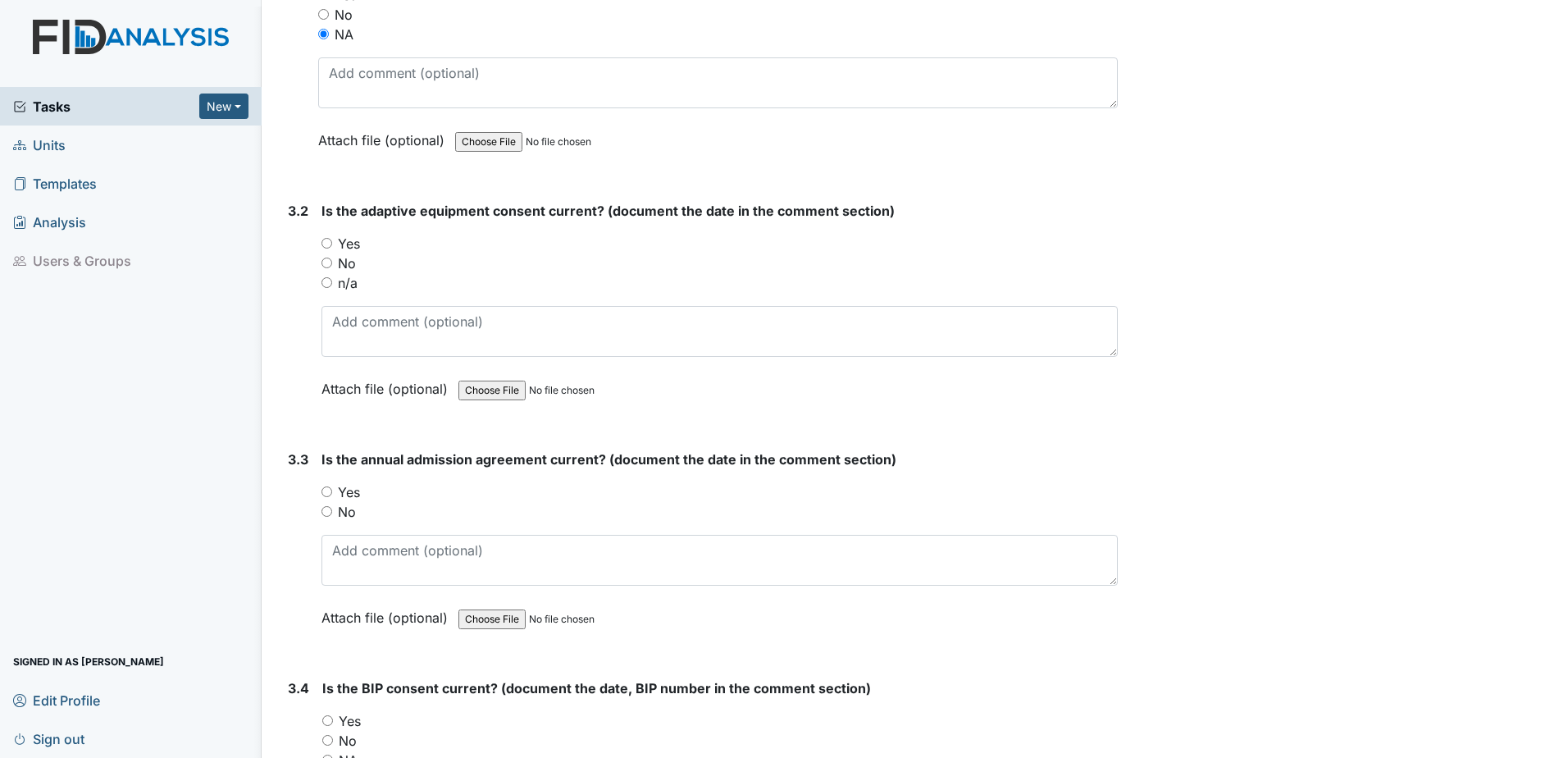
scroll to position [3936, 0]
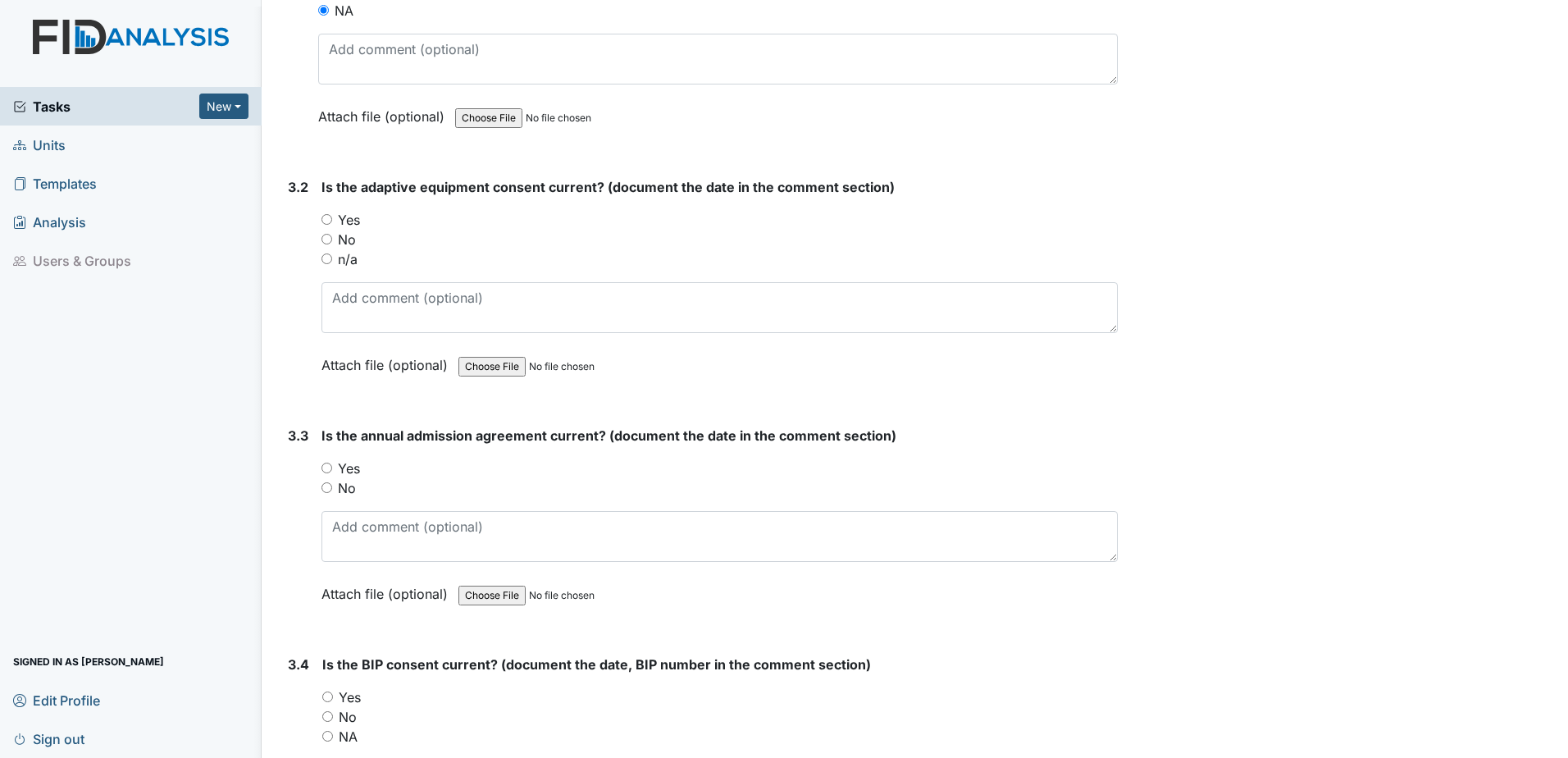
click at [350, 242] on label "No" at bounding box center [347, 239] width 18 height 19
click at [332, 242] on input "No" at bounding box center [327, 239] width 11 height 11
radio input "true"
click at [348, 466] on label "Yes" at bounding box center [349, 468] width 22 height 19
click at [332, 466] on input "Yes" at bounding box center [327, 468] width 11 height 11
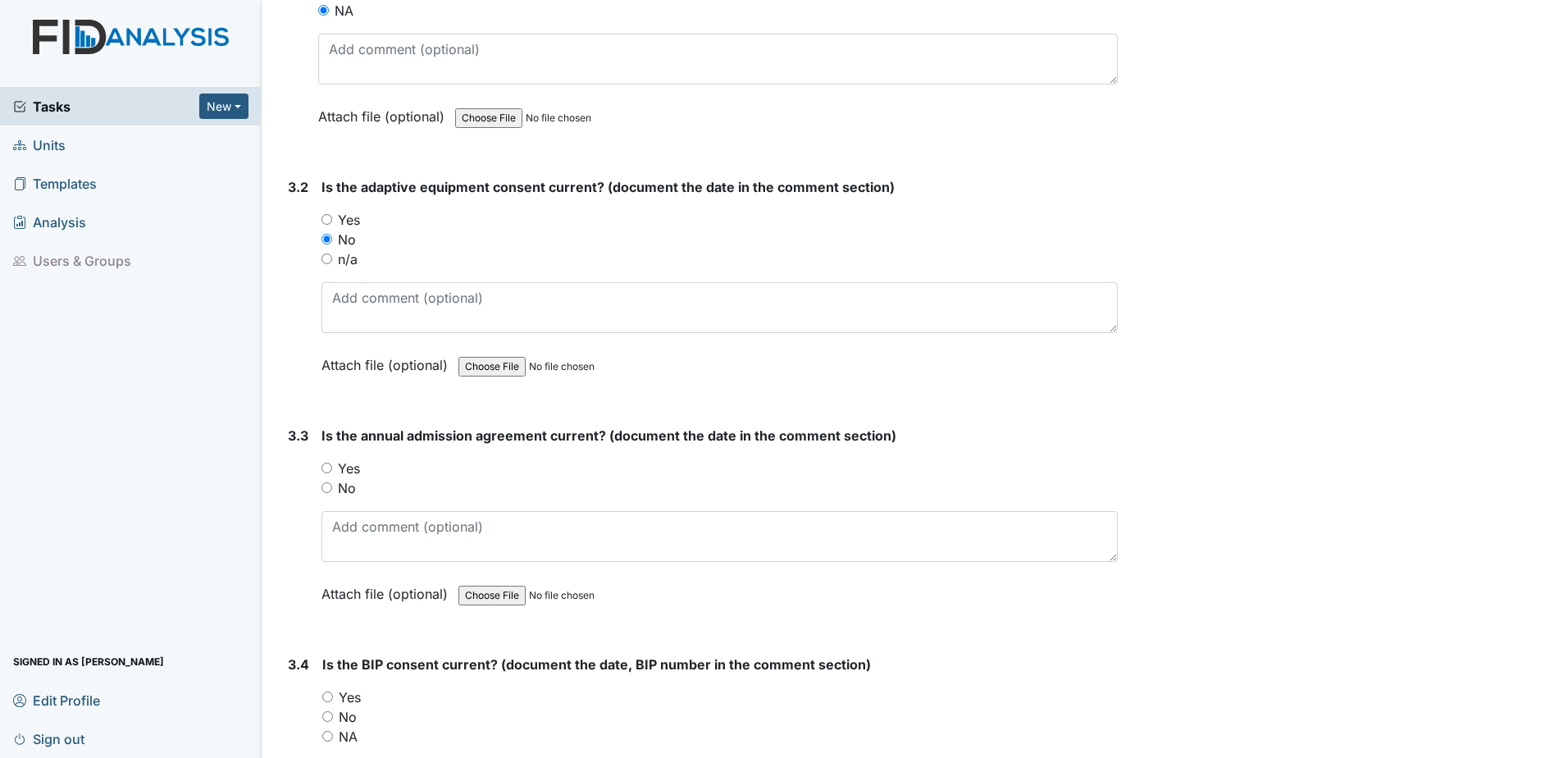
radio input "true"
click at [356, 536] on textarea at bounding box center [719, 536] width 796 height 50
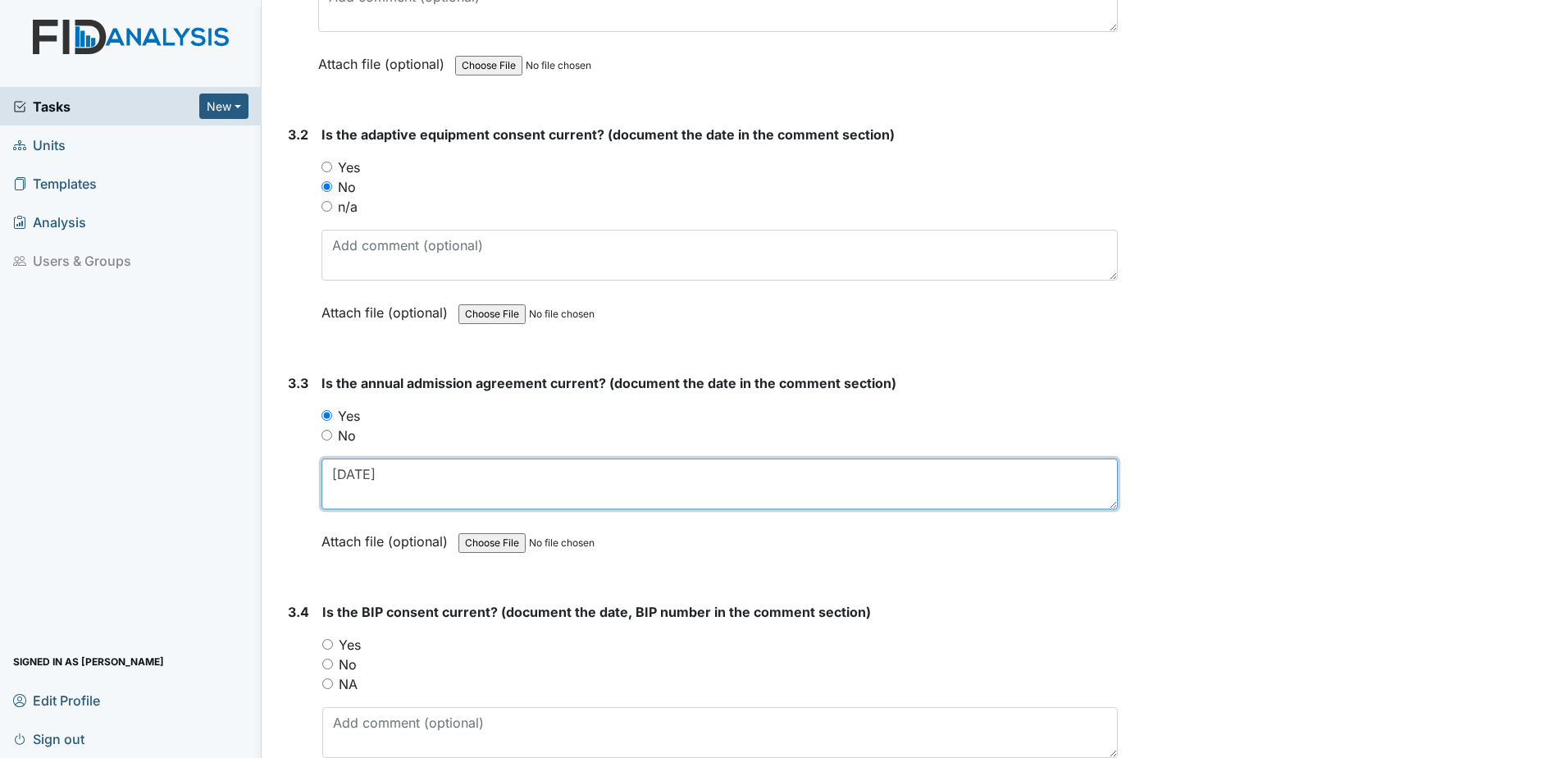
scroll to position [4018, 0]
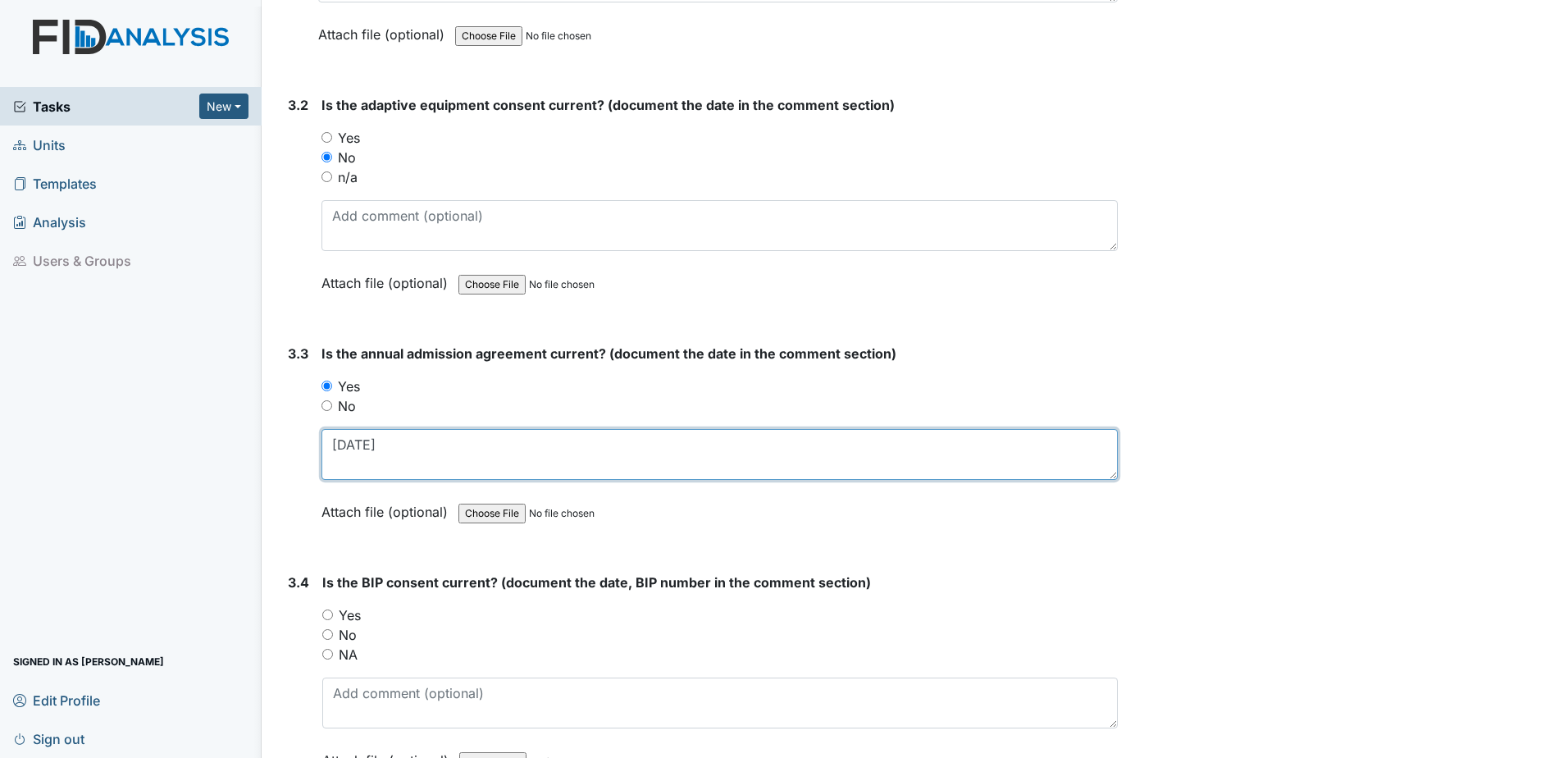
type textarea "12.5.24"
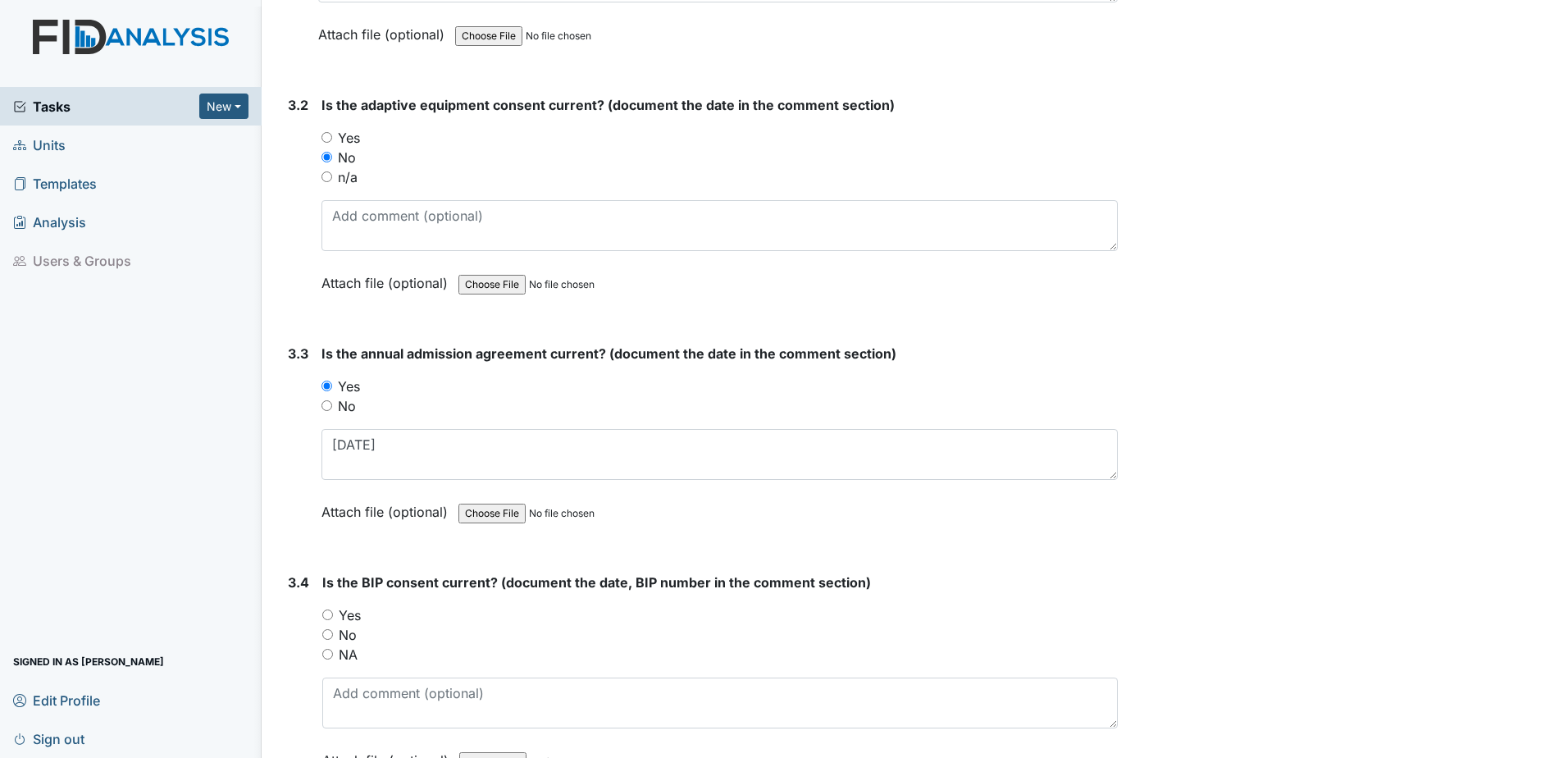
click at [355, 613] on label "Yes" at bounding box center [349, 615] width 22 height 19
click at [333, 613] on input "Yes" at bounding box center [328, 615] width 11 height 11
radio input "true"
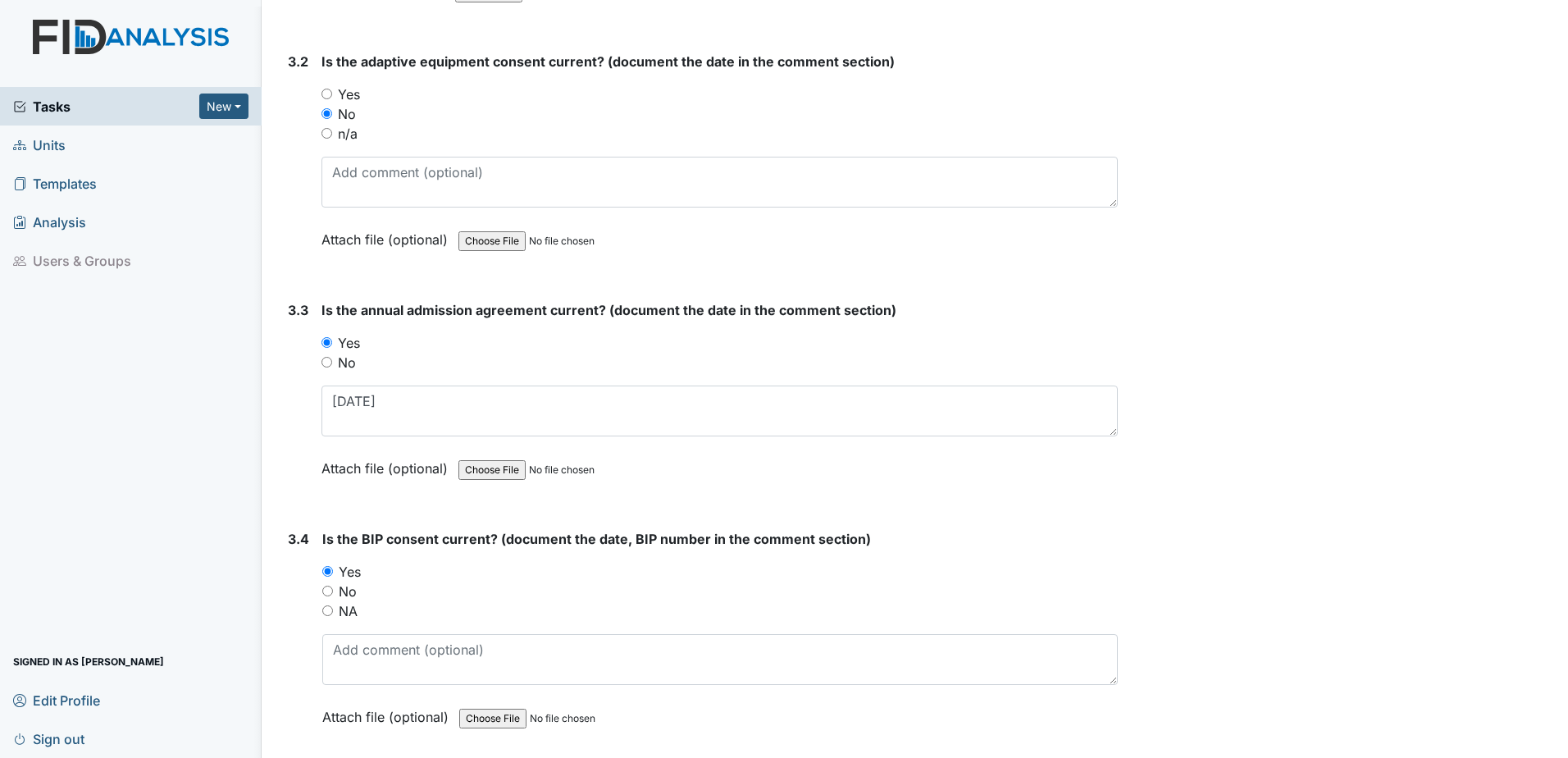
scroll to position [4100, 0]
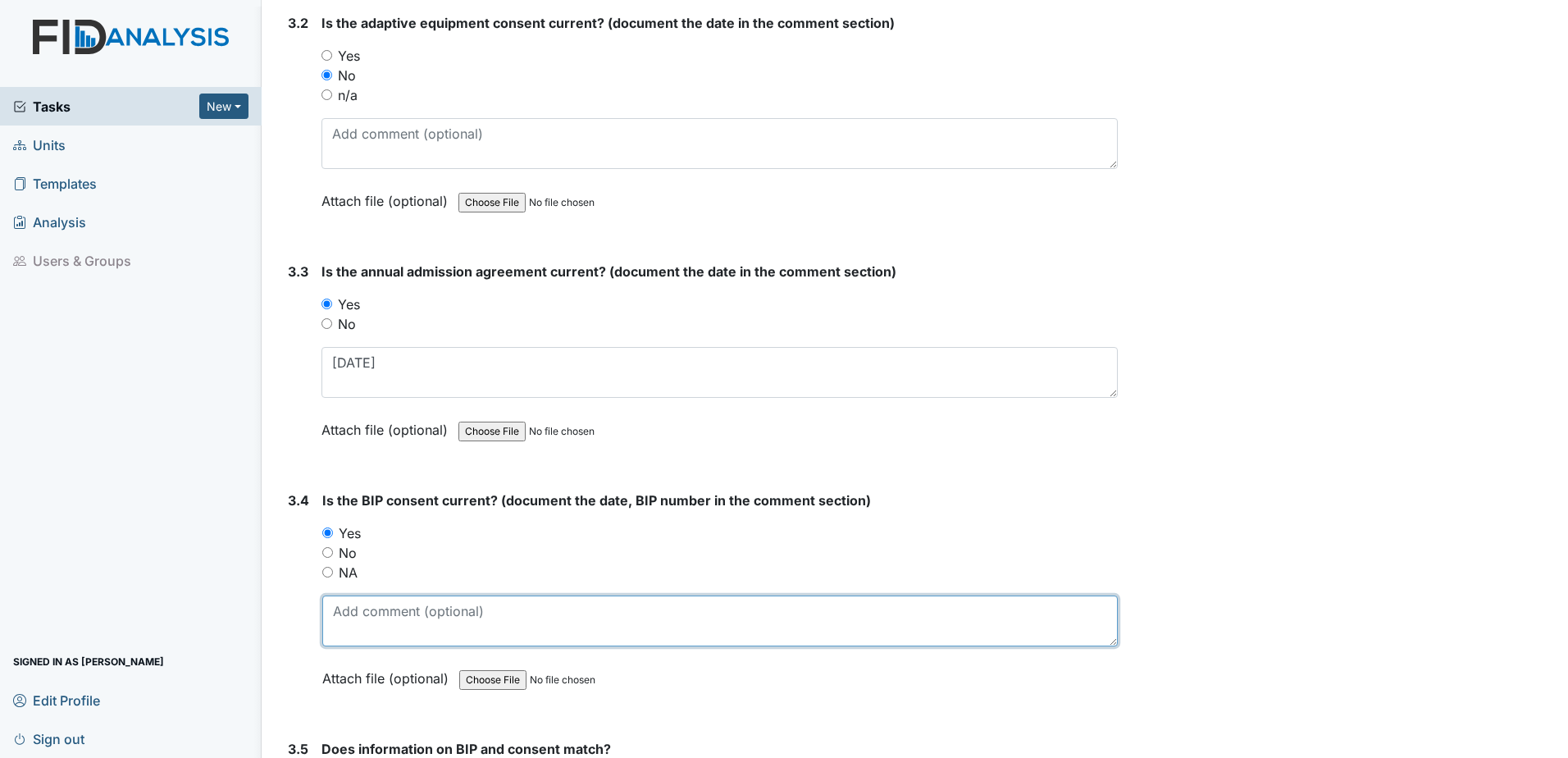
click at [352, 638] on textarea at bounding box center [720, 620] width 795 height 50
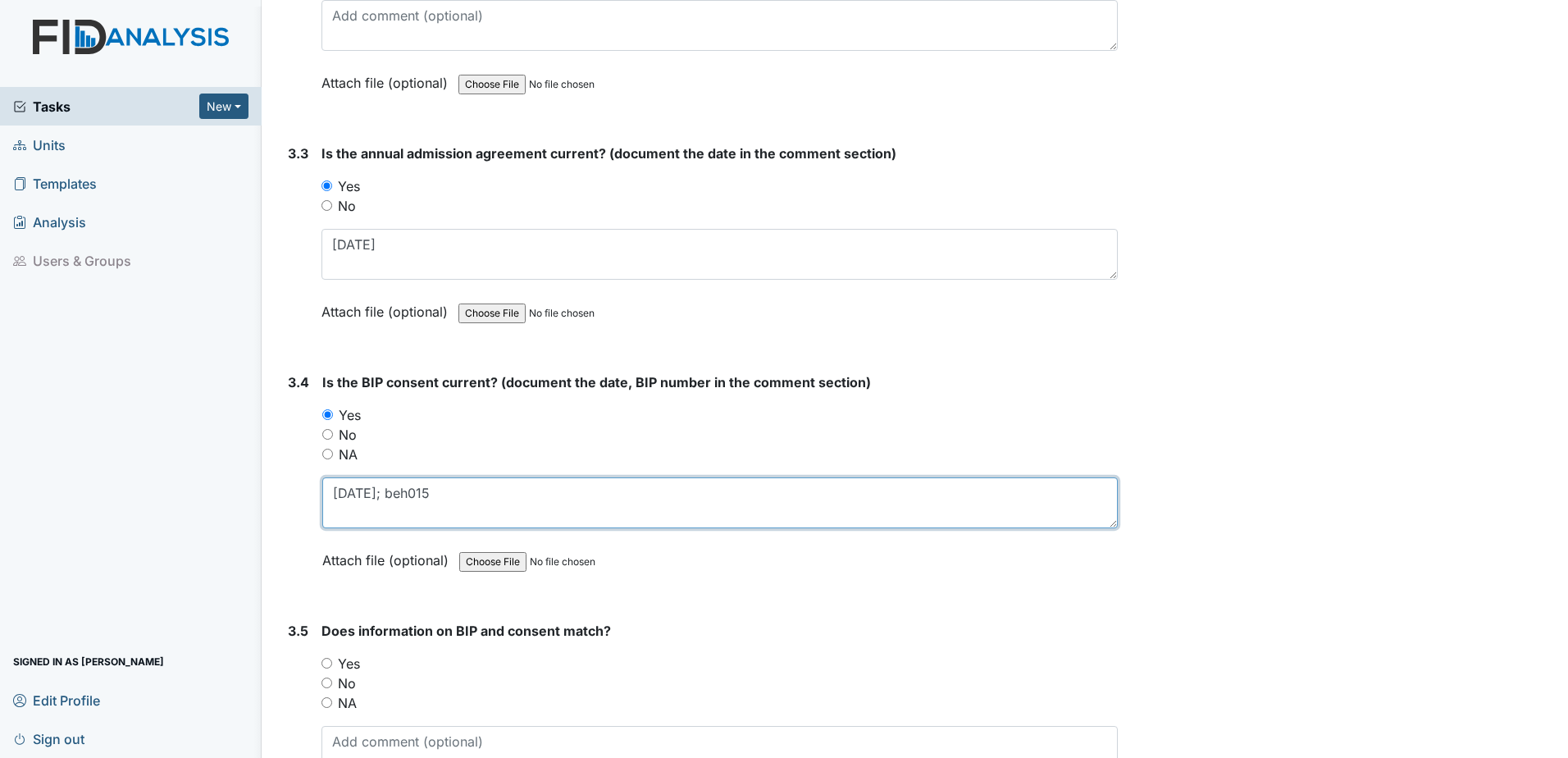
scroll to position [4264, 0]
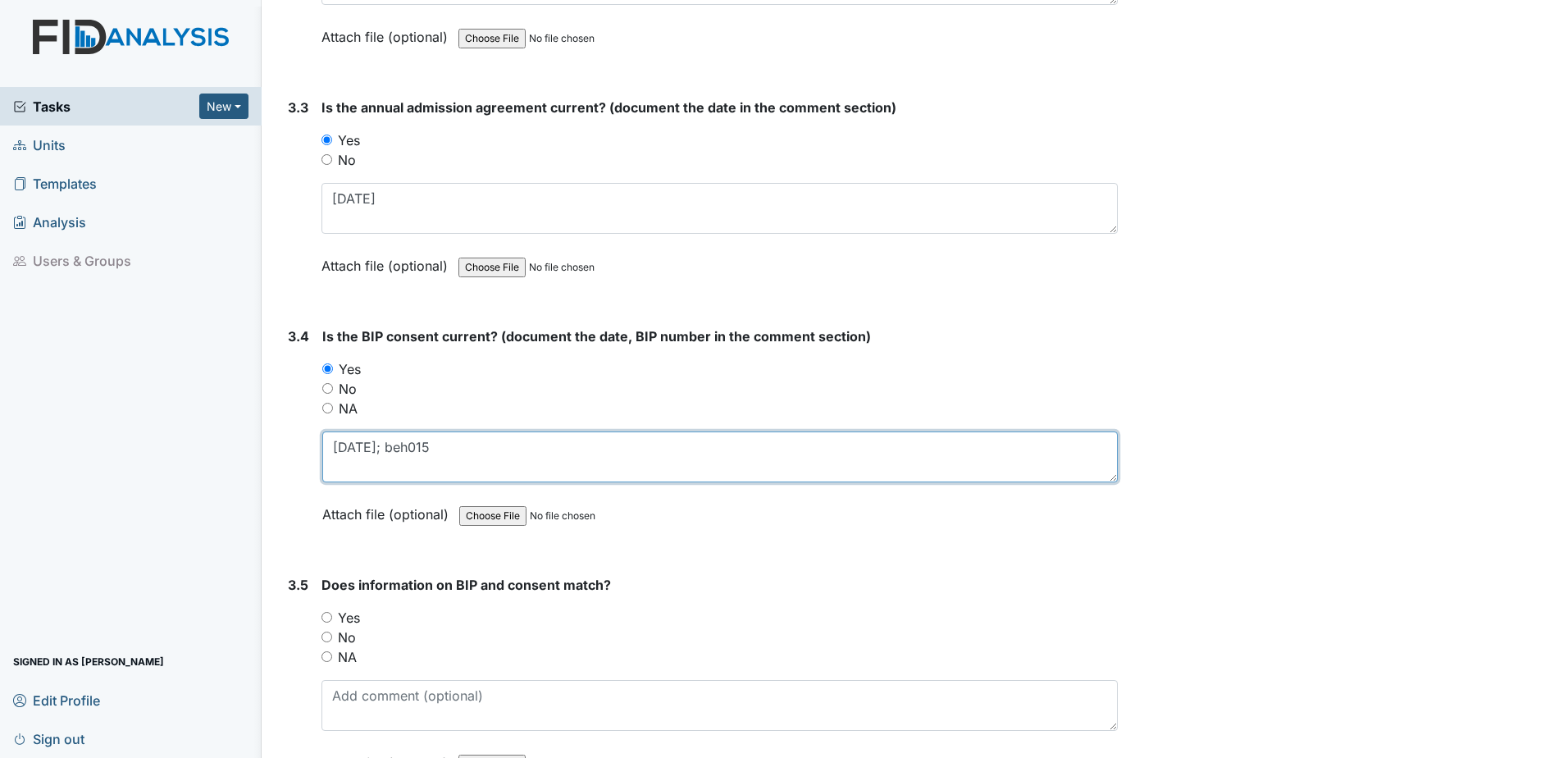
type textarea "2.24.25; beh015"
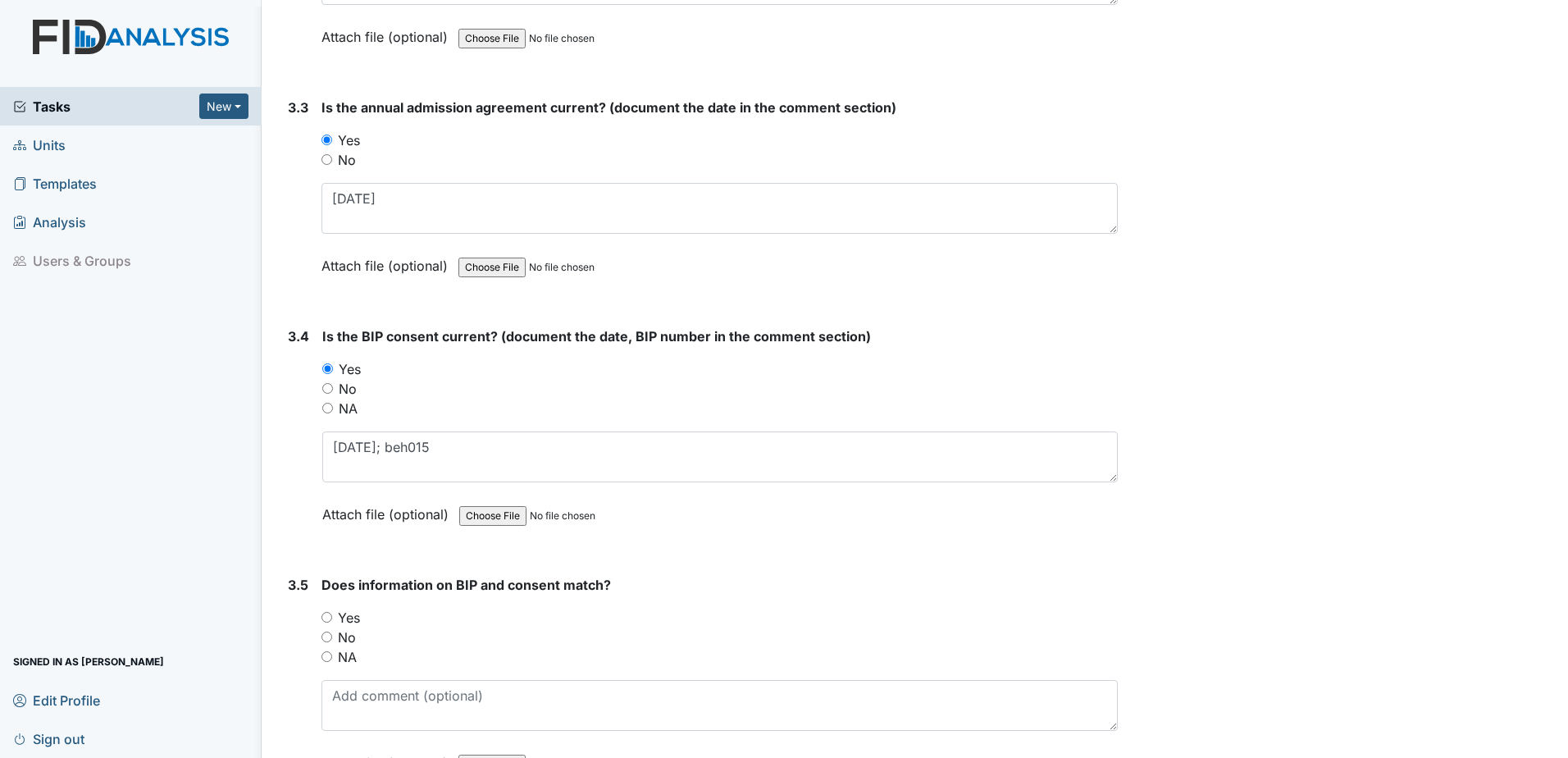
click at [357, 620] on label "Yes" at bounding box center [349, 617] width 22 height 19
click at [332, 620] on input "Yes" at bounding box center [327, 617] width 11 height 11
radio input "true"
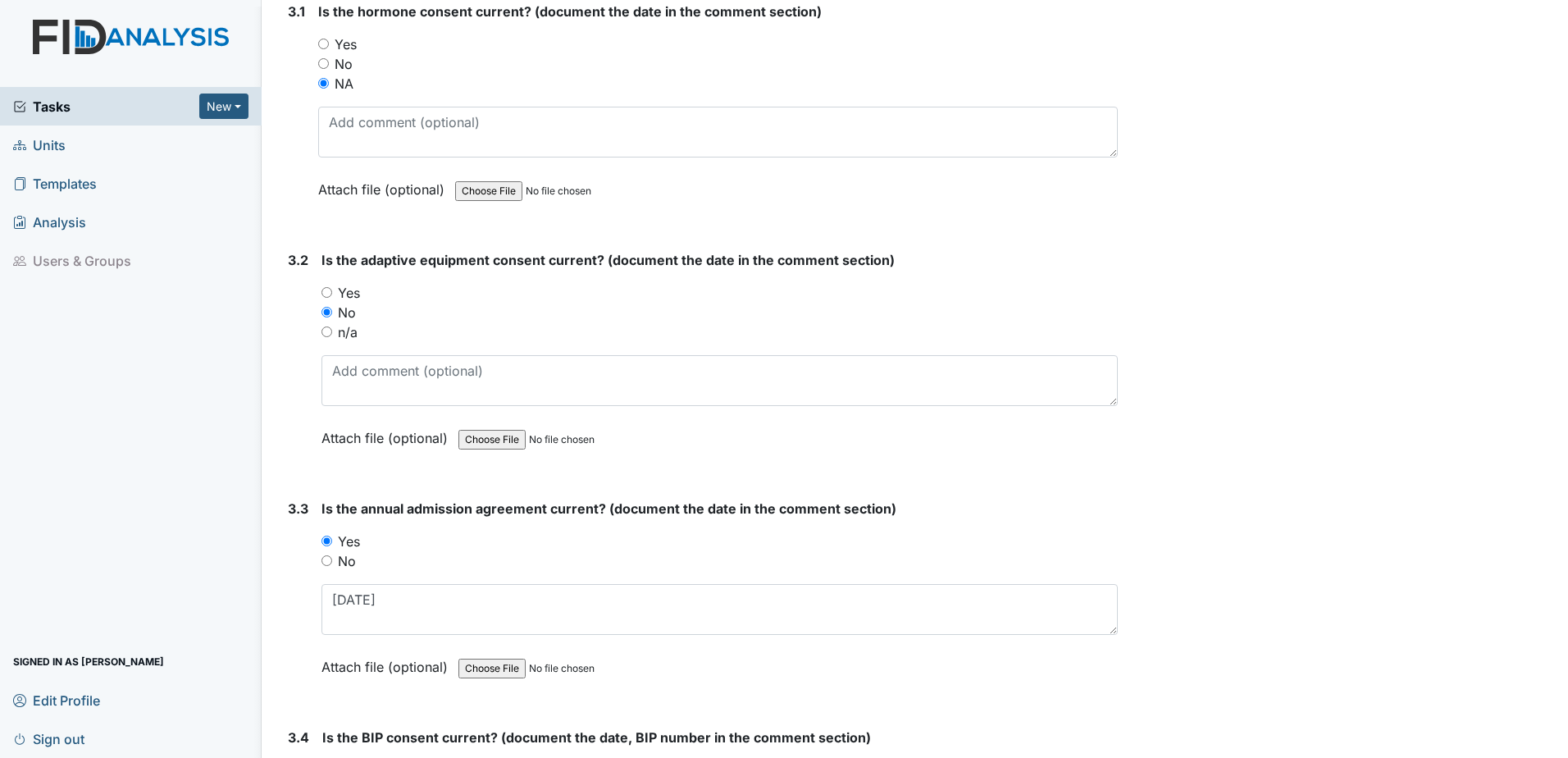
scroll to position [3854, 0]
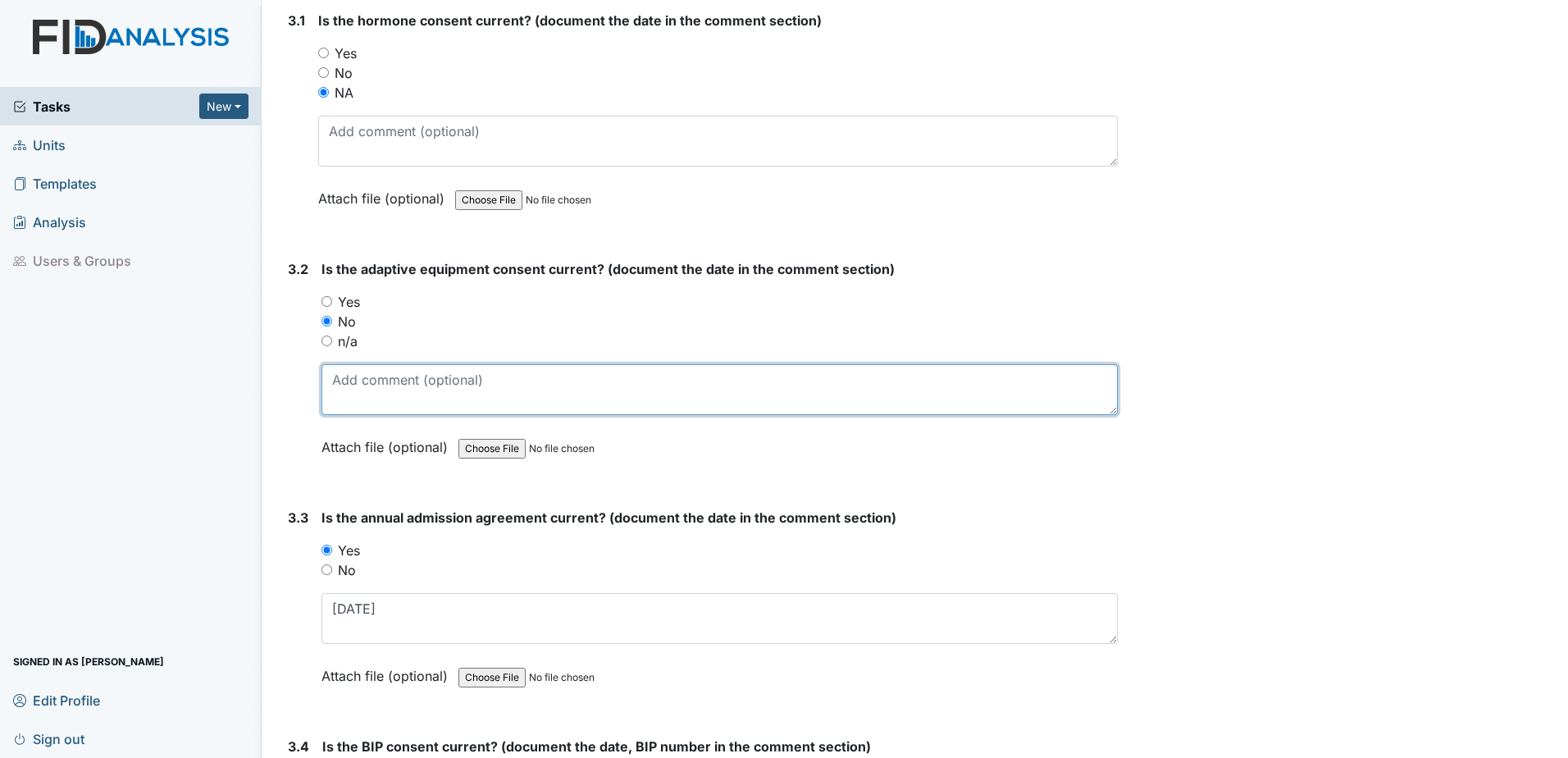
click at [366, 394] on textarea at bounding box center [719, 389] width 796 height 50
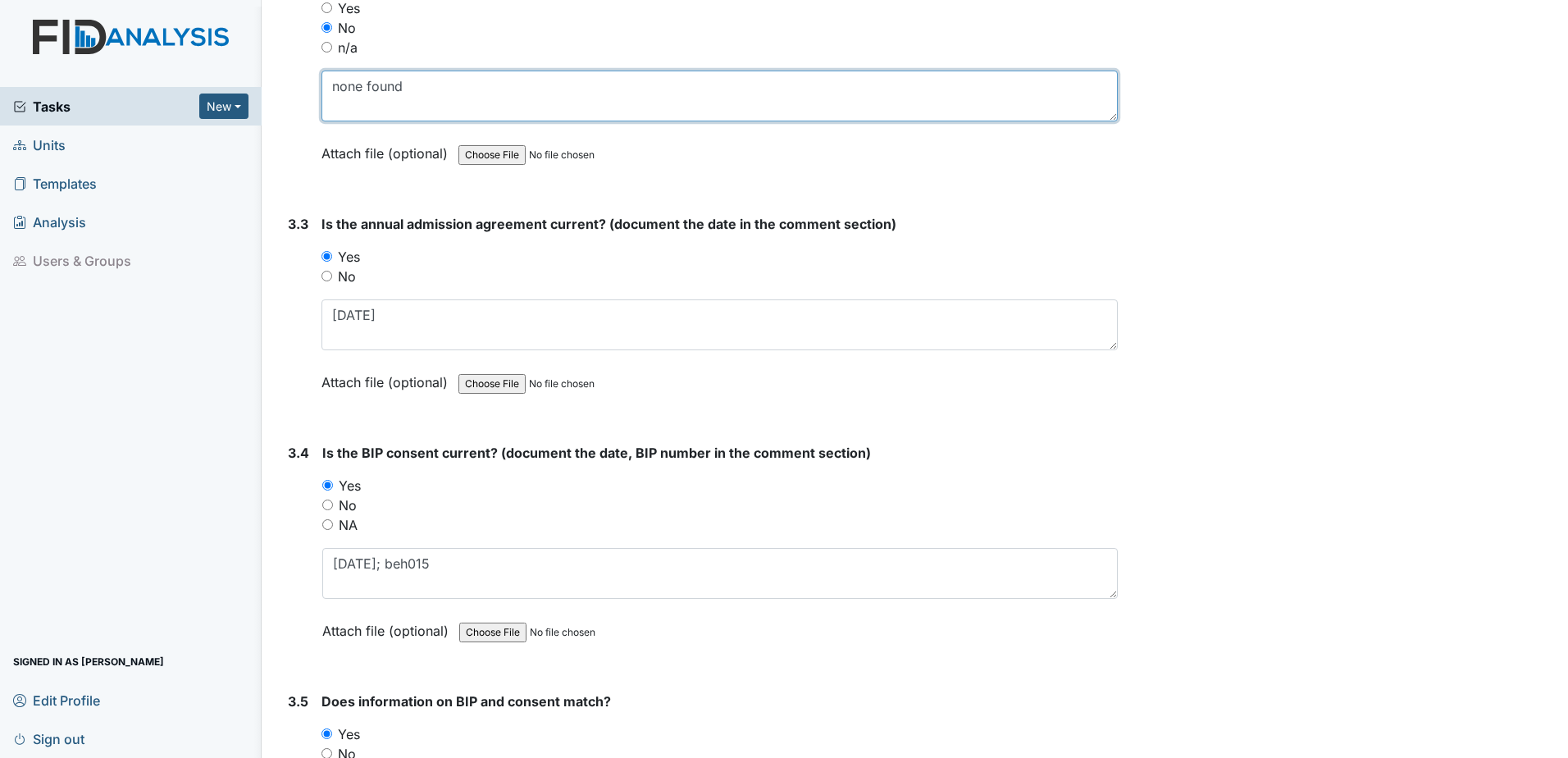
scroll to position [4374, 0]
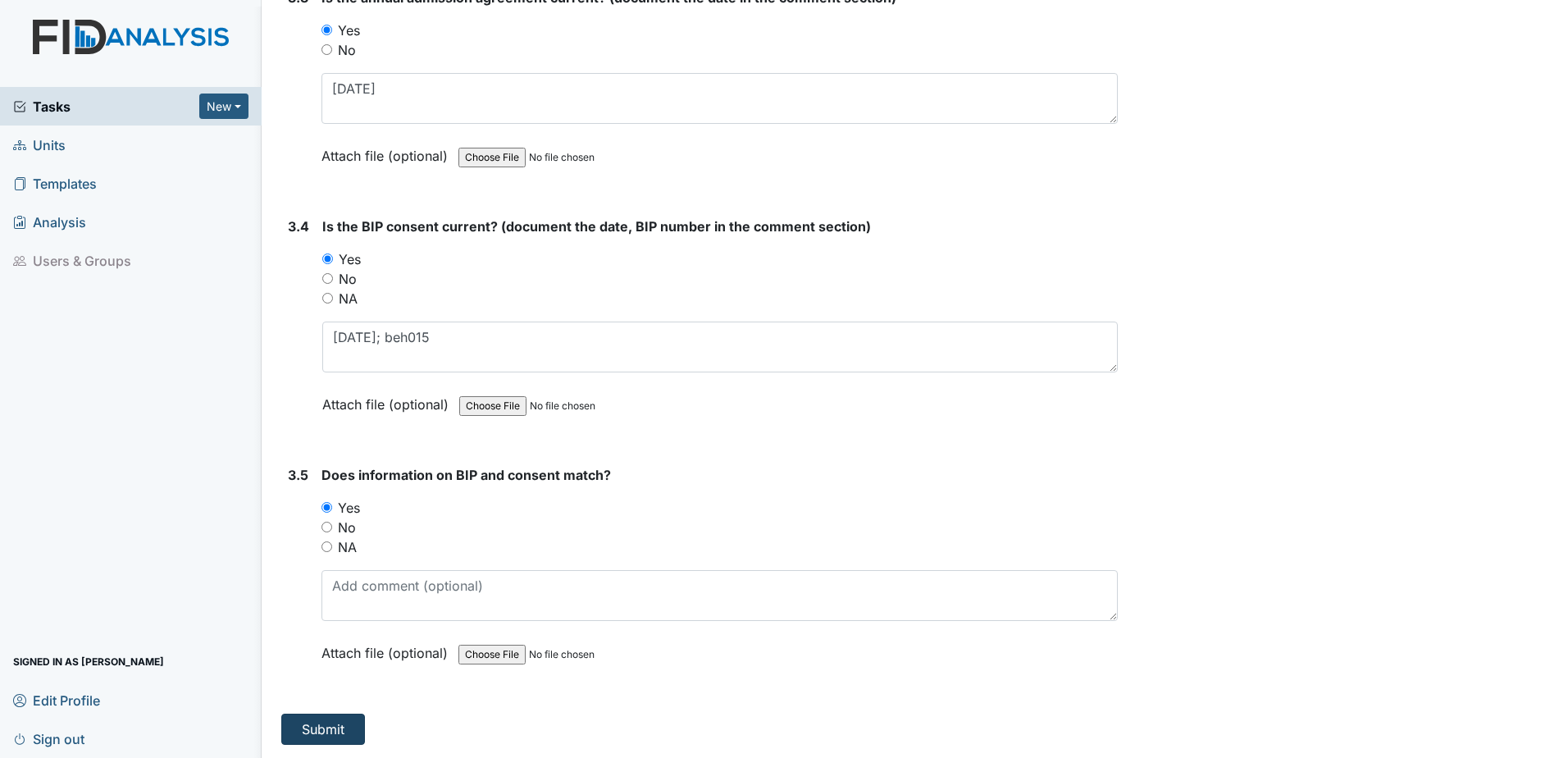
type textarea "none found"
click at [332, 715] on button "Submit" at bounding box center [323, 729] width 83 height 31
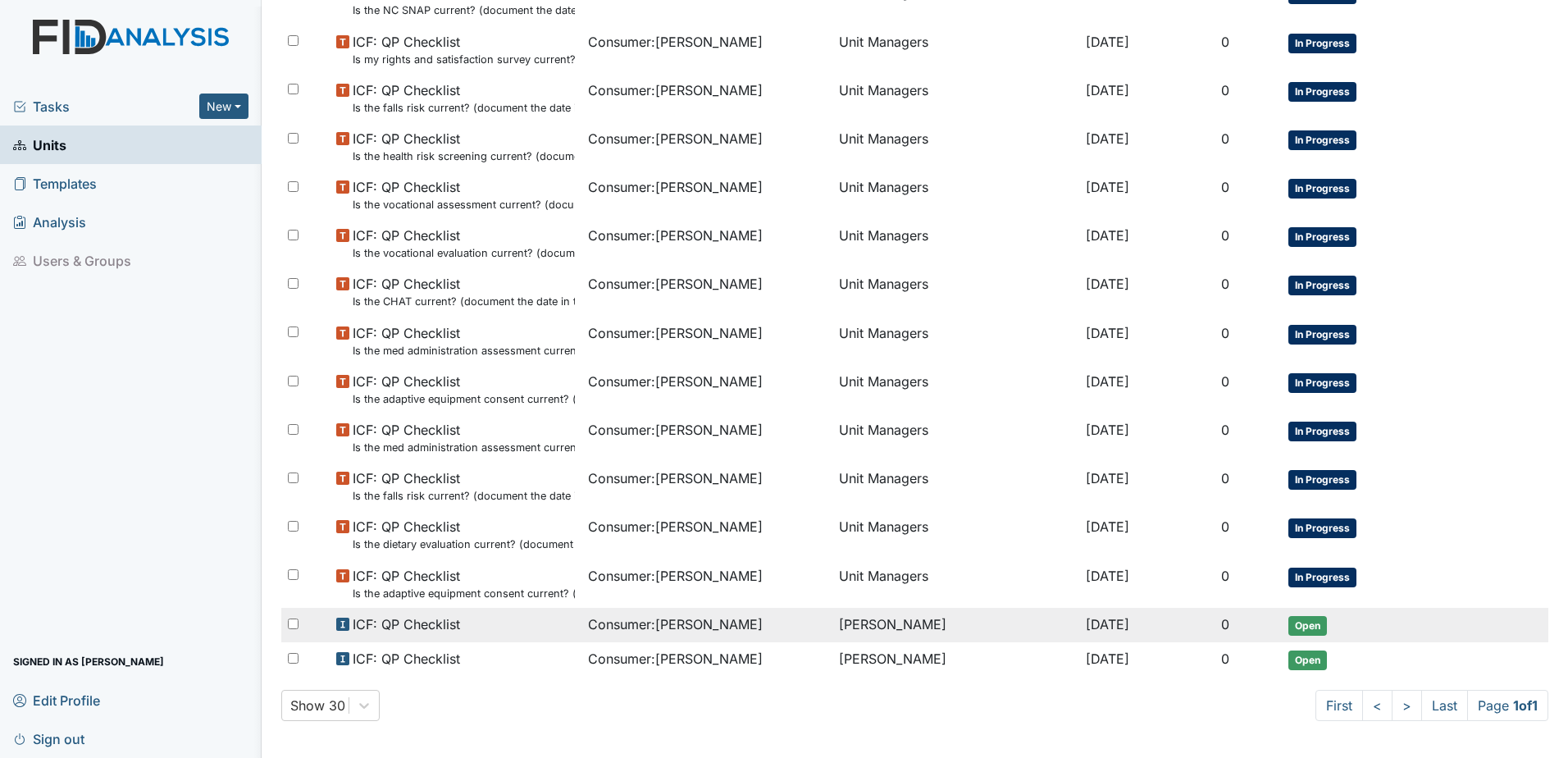
scroll to position [691, 0]
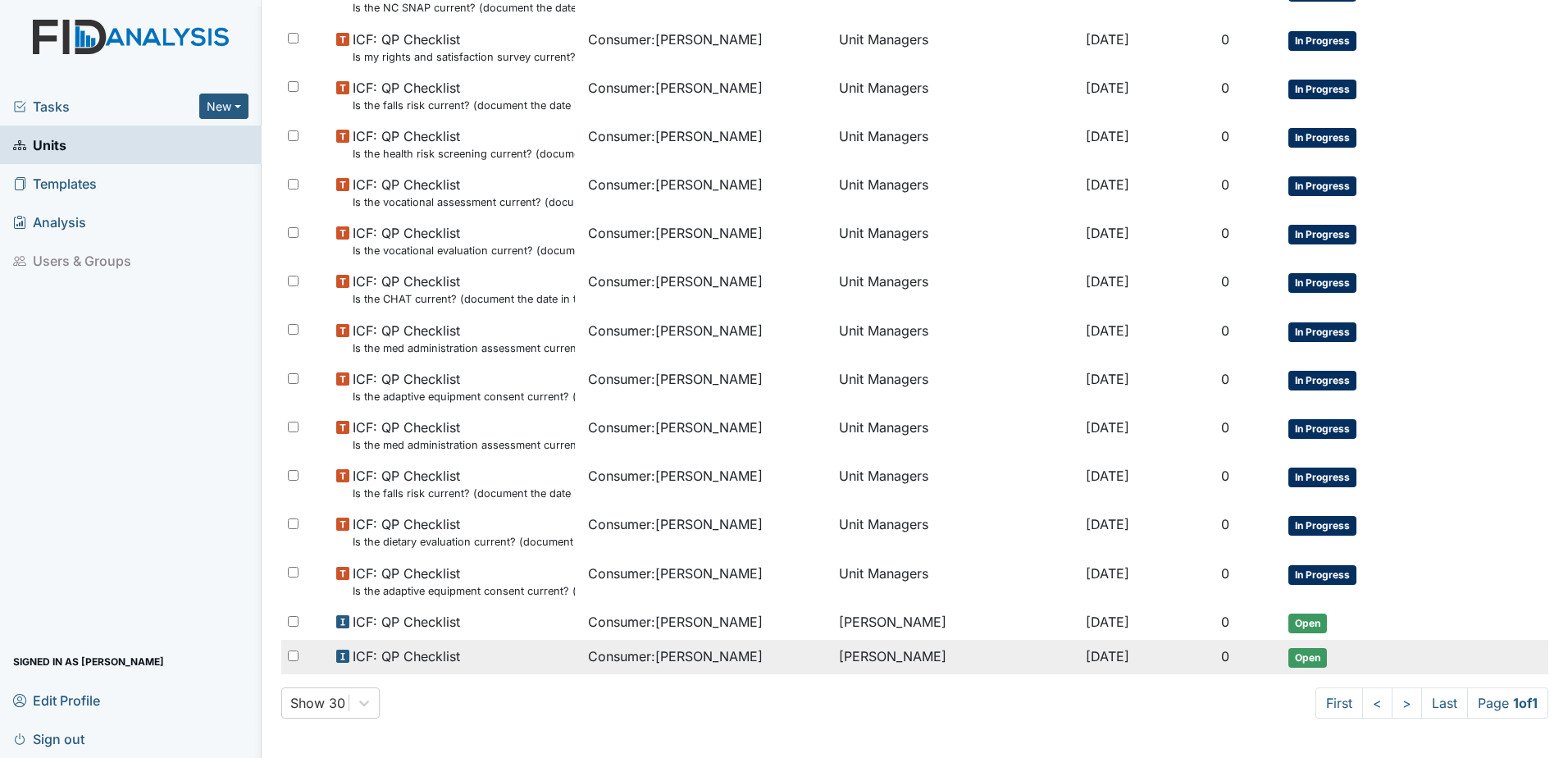
click at [720, 659] on span "Consumer : Ollison, Julius" at bounding box center [675, 656] width 174 height 19
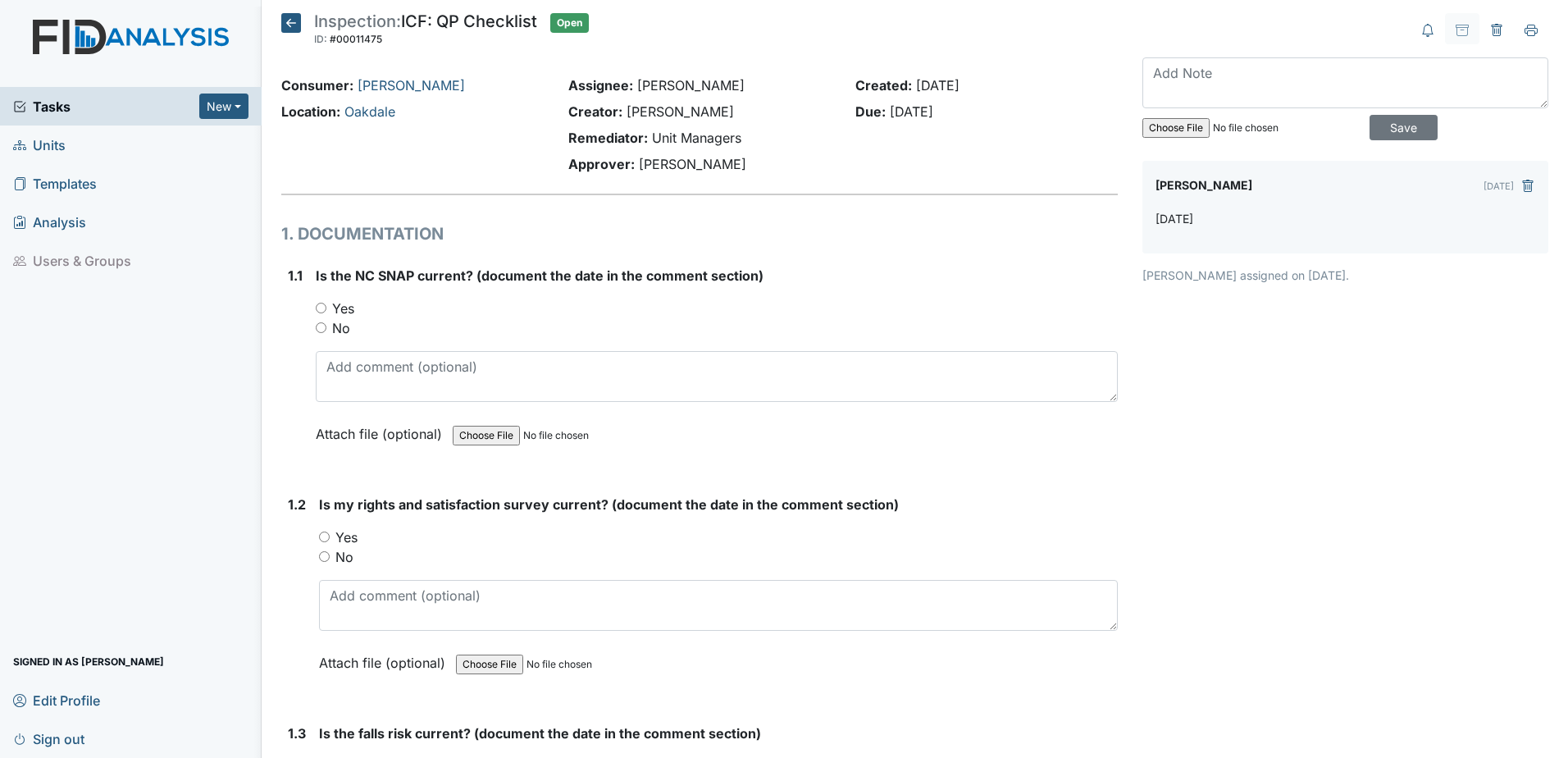
click at [349, 318] on label "No" at bounding box center [341, 328] width 18 height 19
click at [327, 322] on input "No" at bounding box center [321, 328] width 11 height 11
radio input "true"
click at [351, 307] on label "Yes" at bounding box center [343, 308] width 22 height 19
click at [327, 307] on input "Yes" at bounding box center [321, 308] width 11 height 11
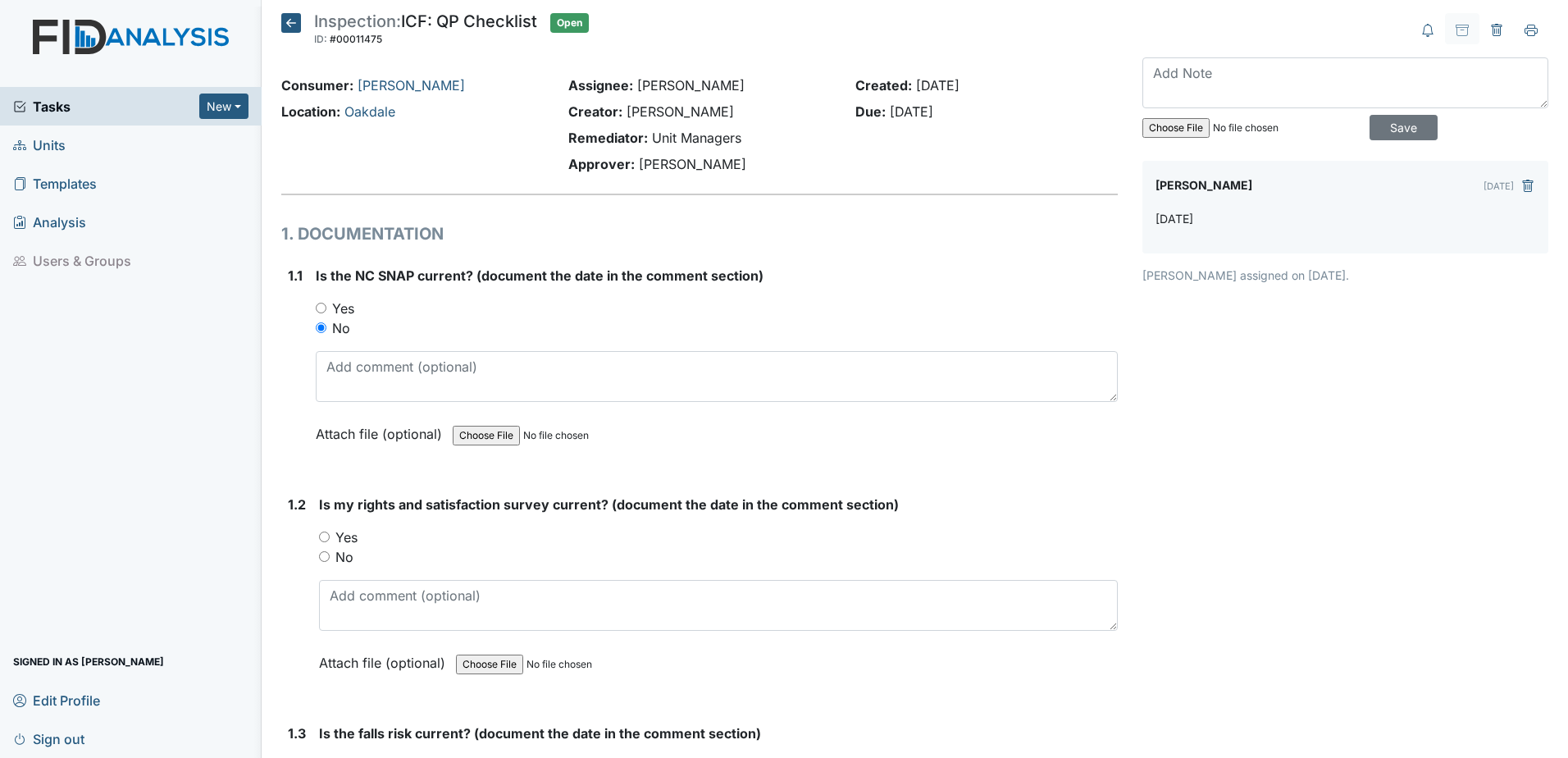
radio input "true"
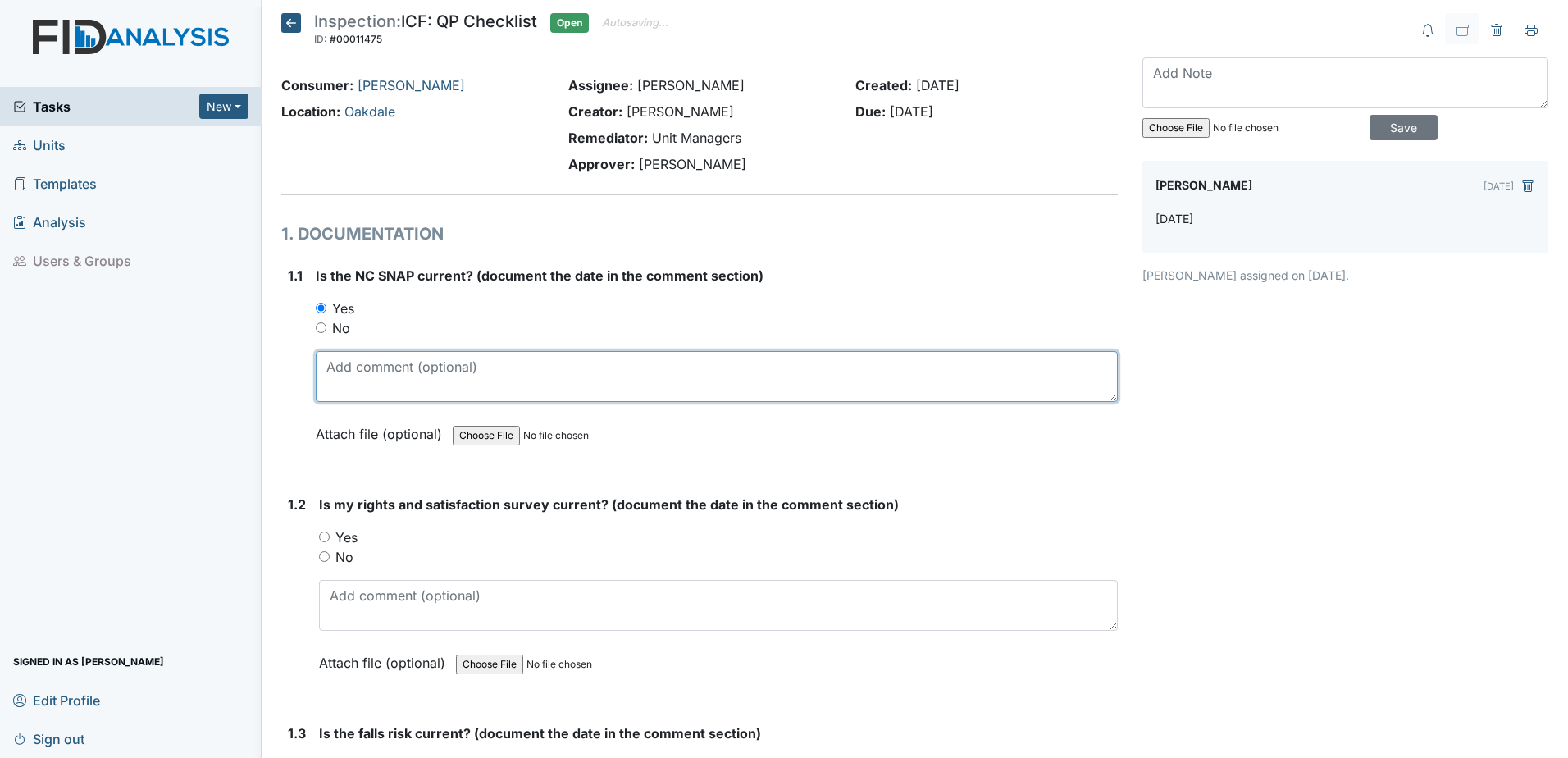
click at [363, 364] on textarea at bounding box center [717, 375] width 802 height 50
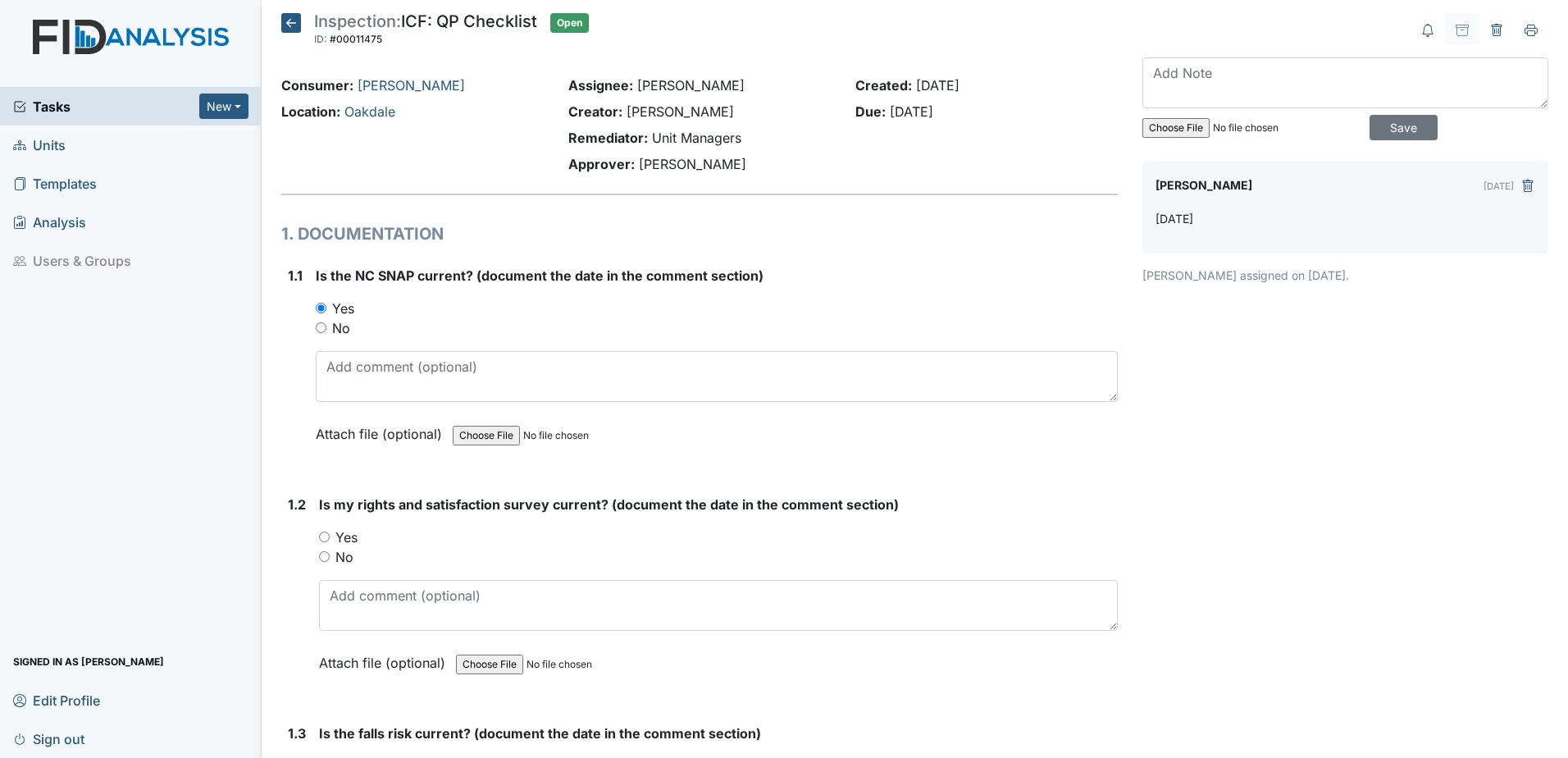
click at [285, 27] on icon at bounding box center [291, 23] width 19 height 19
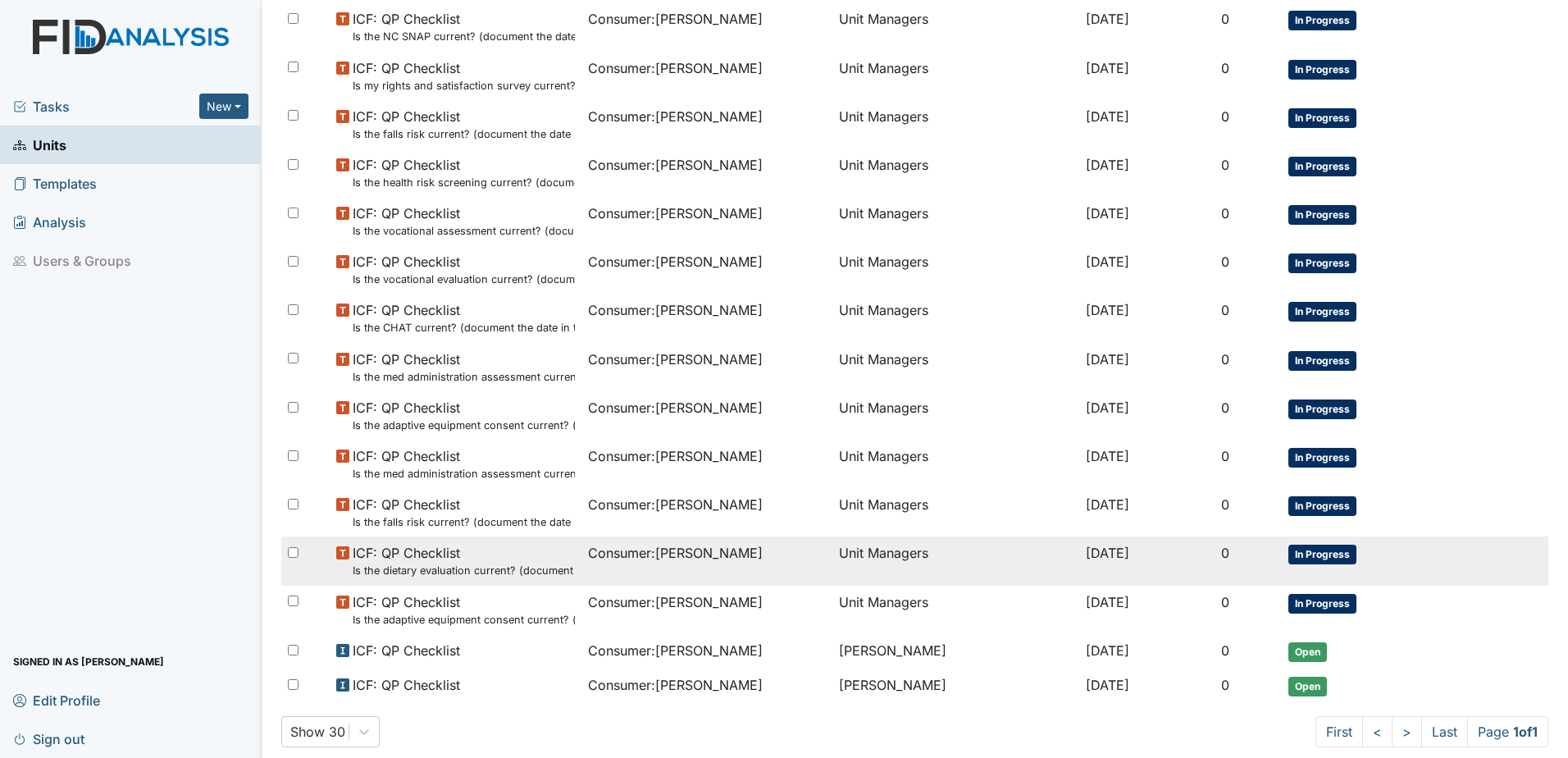
scroll to position [637, 0]
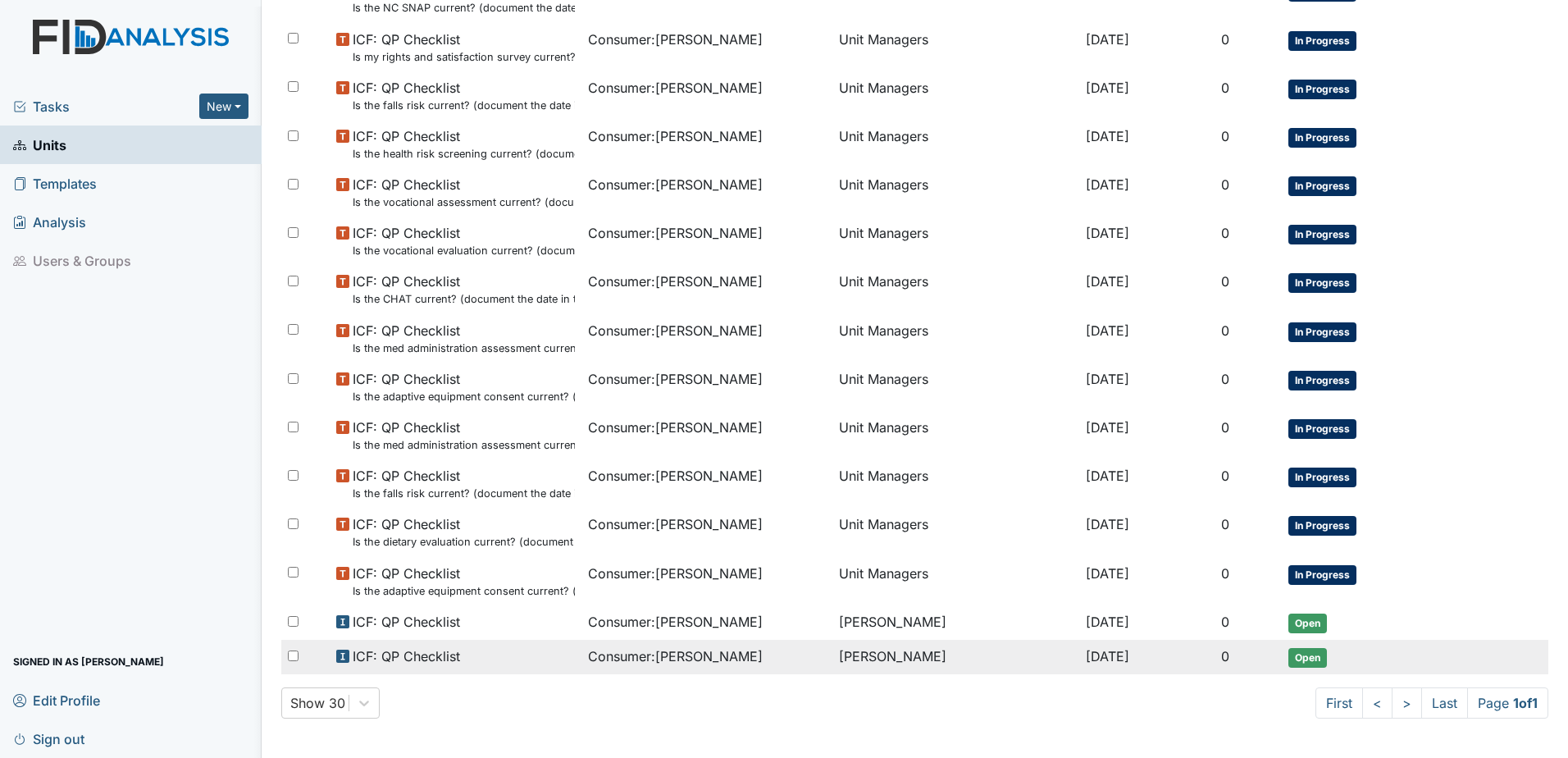
click at [606, 645] on td "Consumer : Ollison, Julius" at bounding box center [707, 656] width 251 height 35
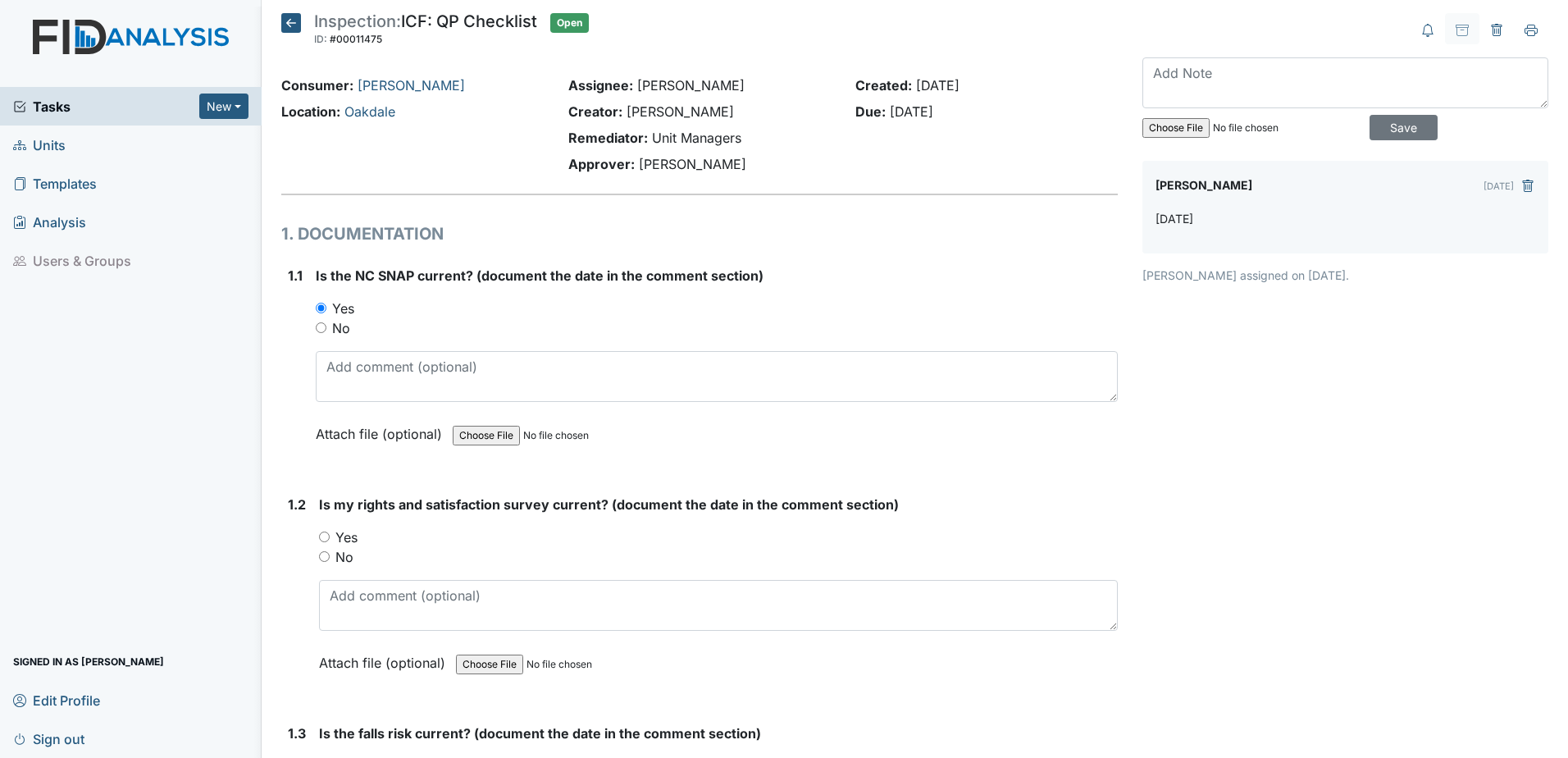
click at [289, 23] on icon at bounding box center [291, 23] width 19 height 19
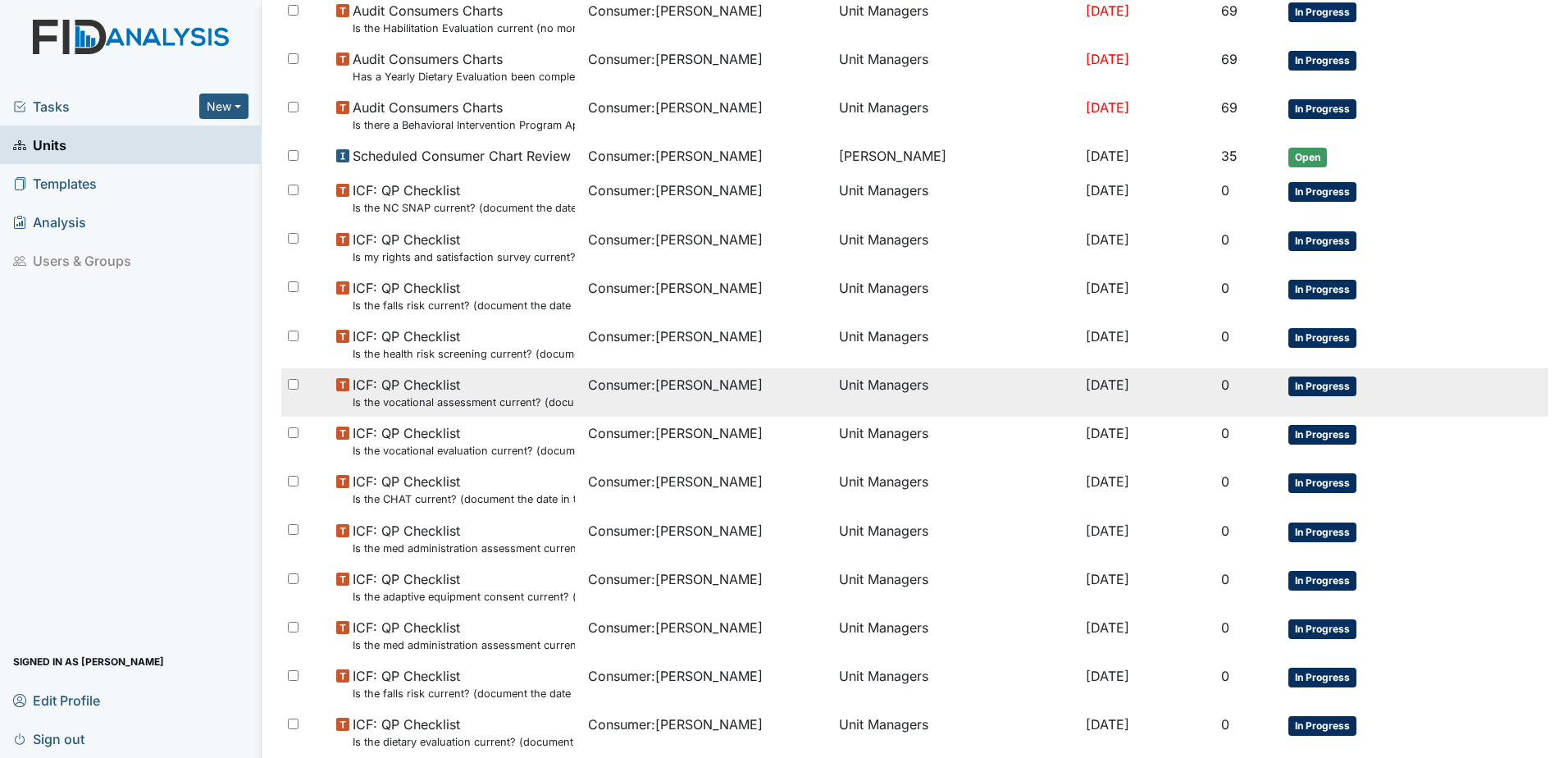
scroll to position [637, 0]
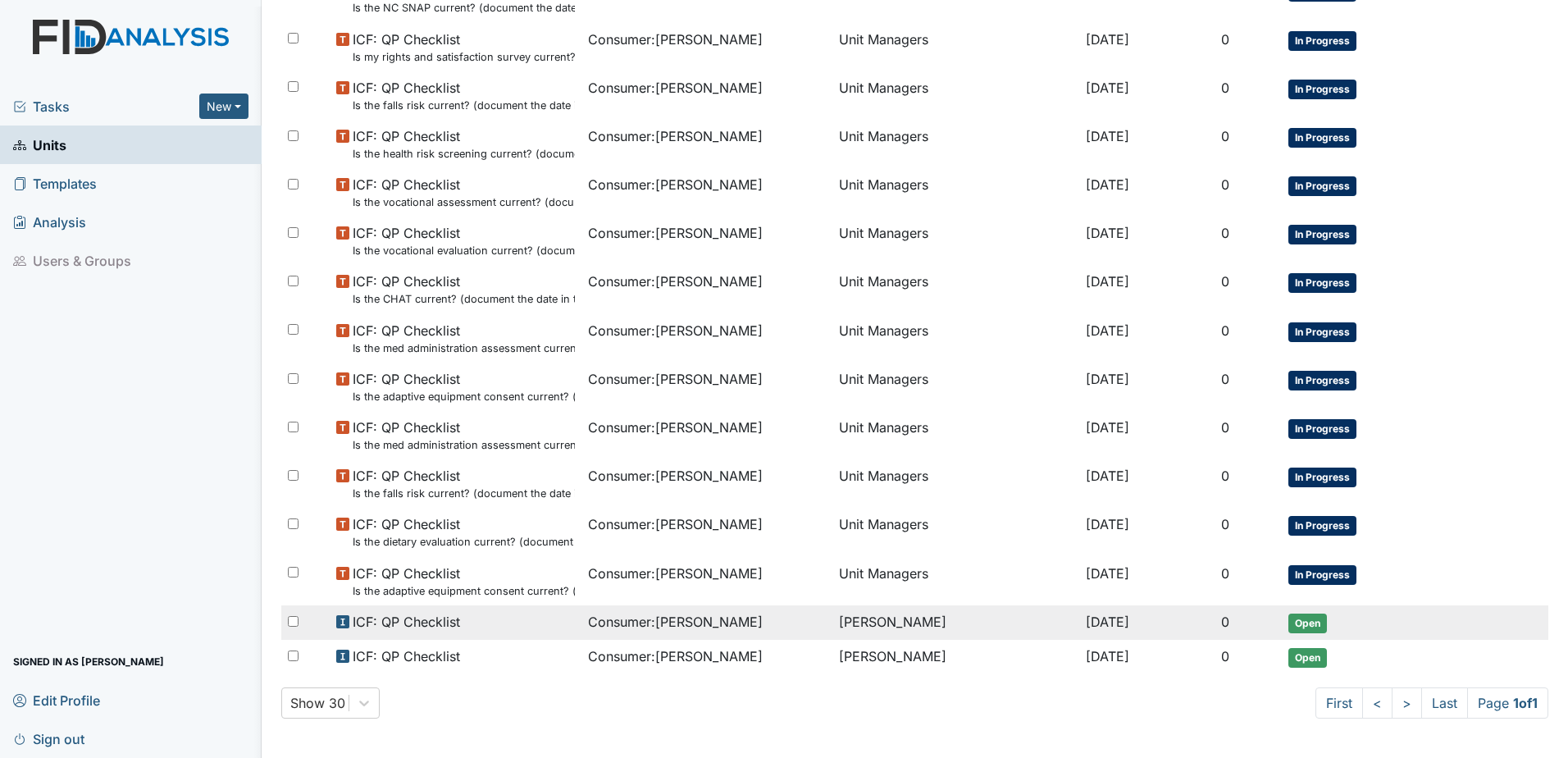
click at [662, 629] on span "Consumer : [PERSON_NAME]" at bounding box center [675, 622] width 174 height 19
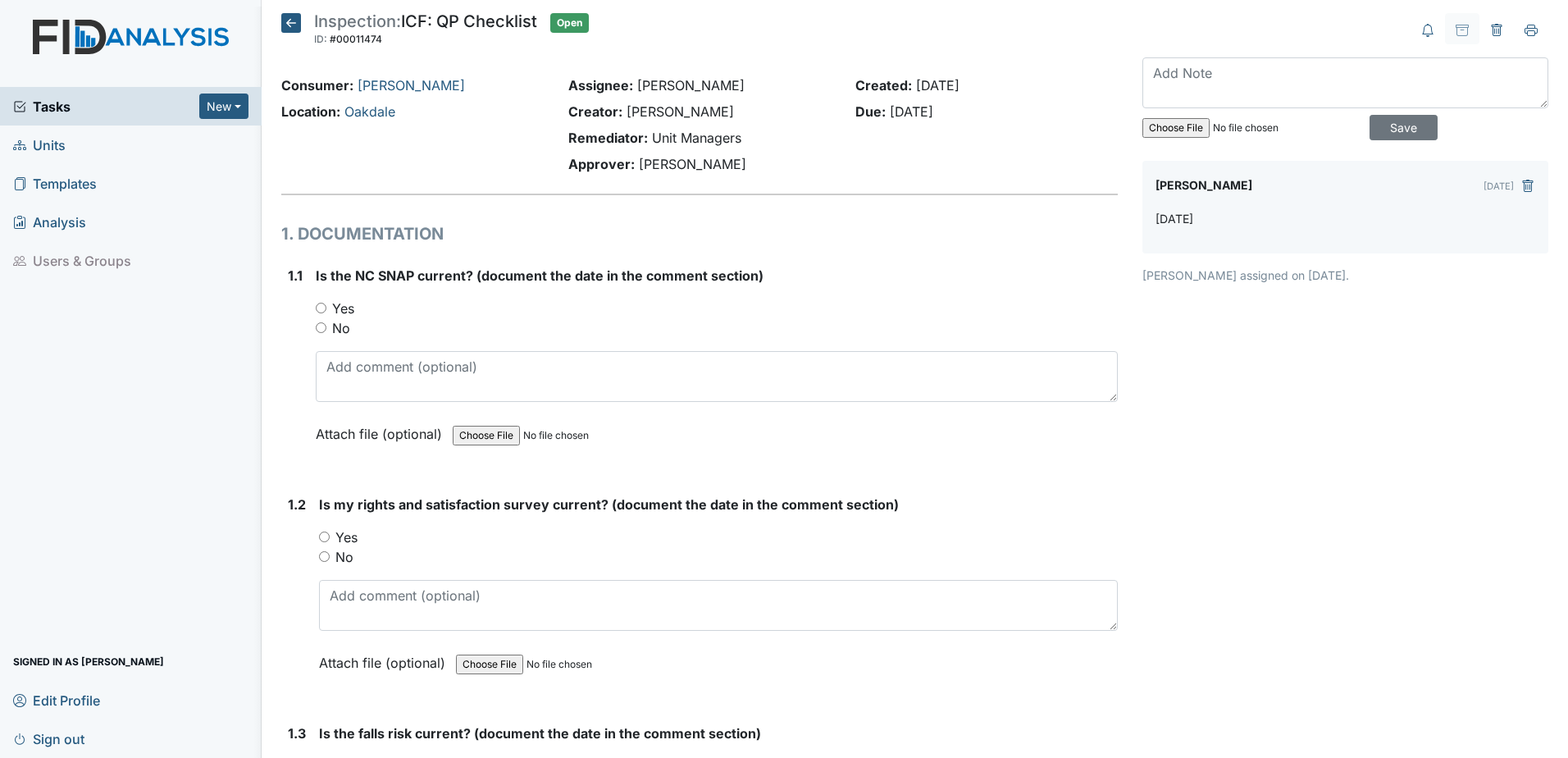
click at [338, 305] on label "Yes" at bounding box center [343, 308] width 22 height 19
click at [327, 305] on input "Yes" at bounding box center [321, 308] width 11 height 11
radio input "true"
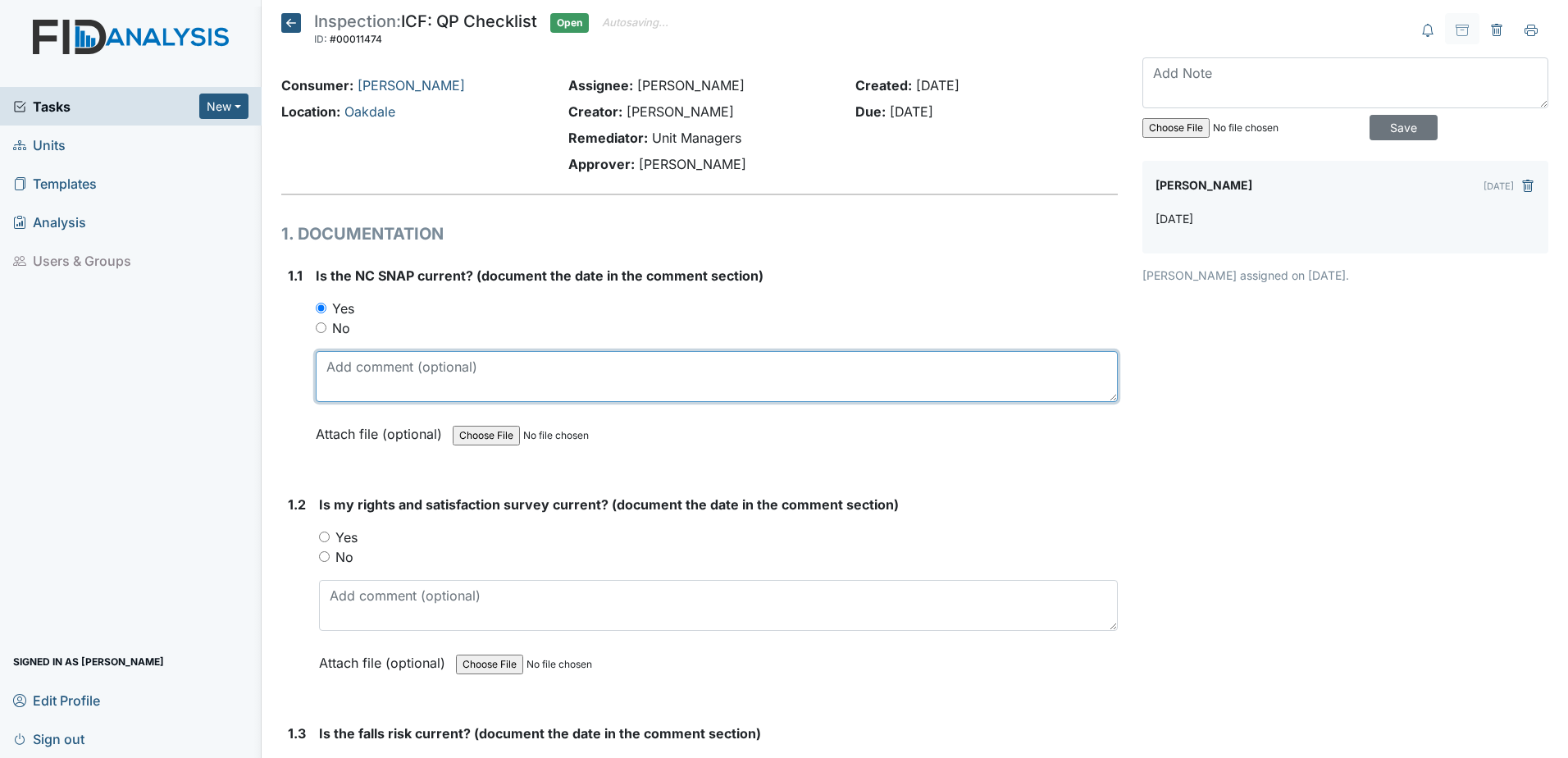
click at [373, 360] on textarea at bounding box center [717, 375] width 802 height 50
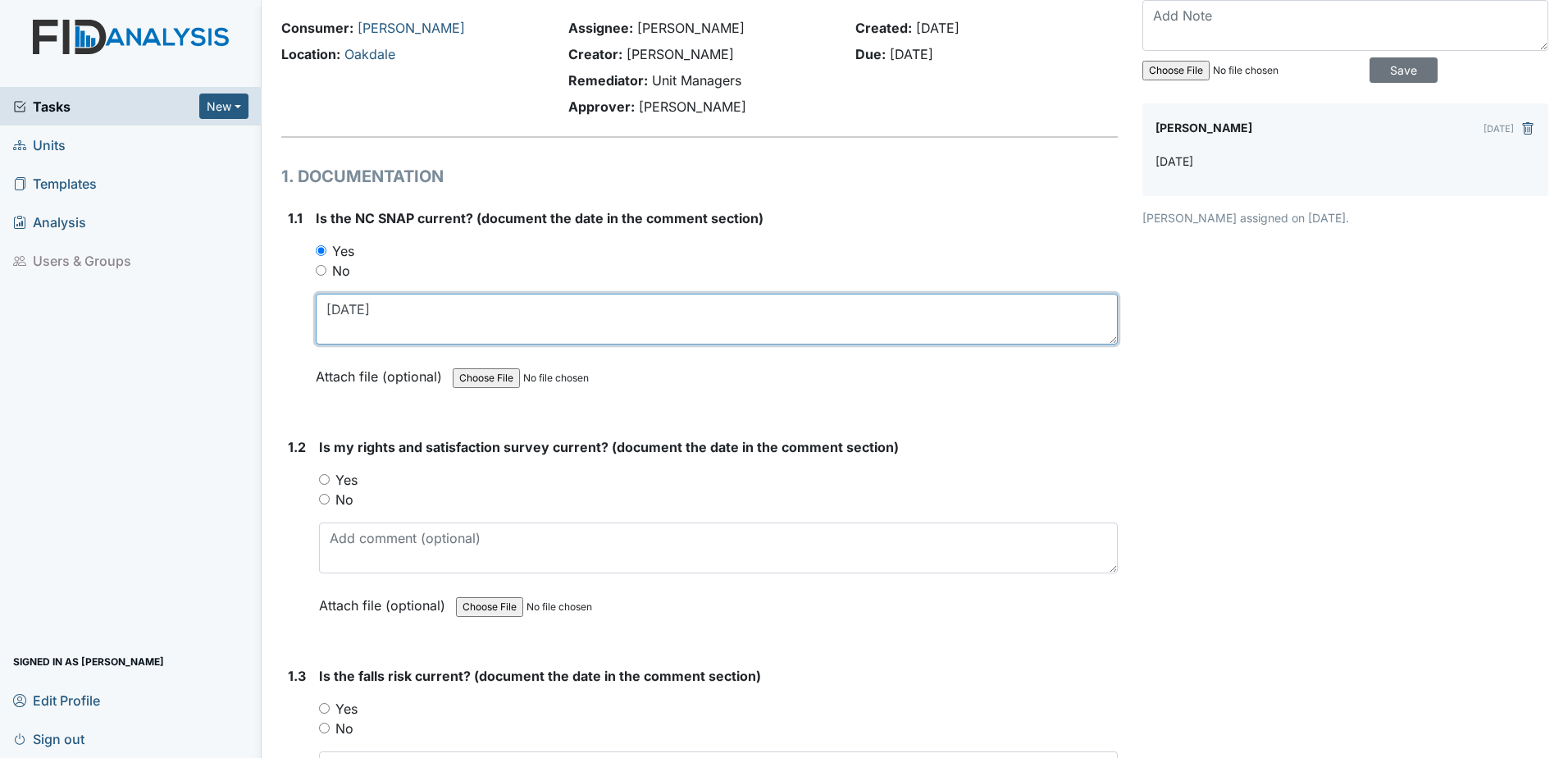
scroll to position [82, 0]
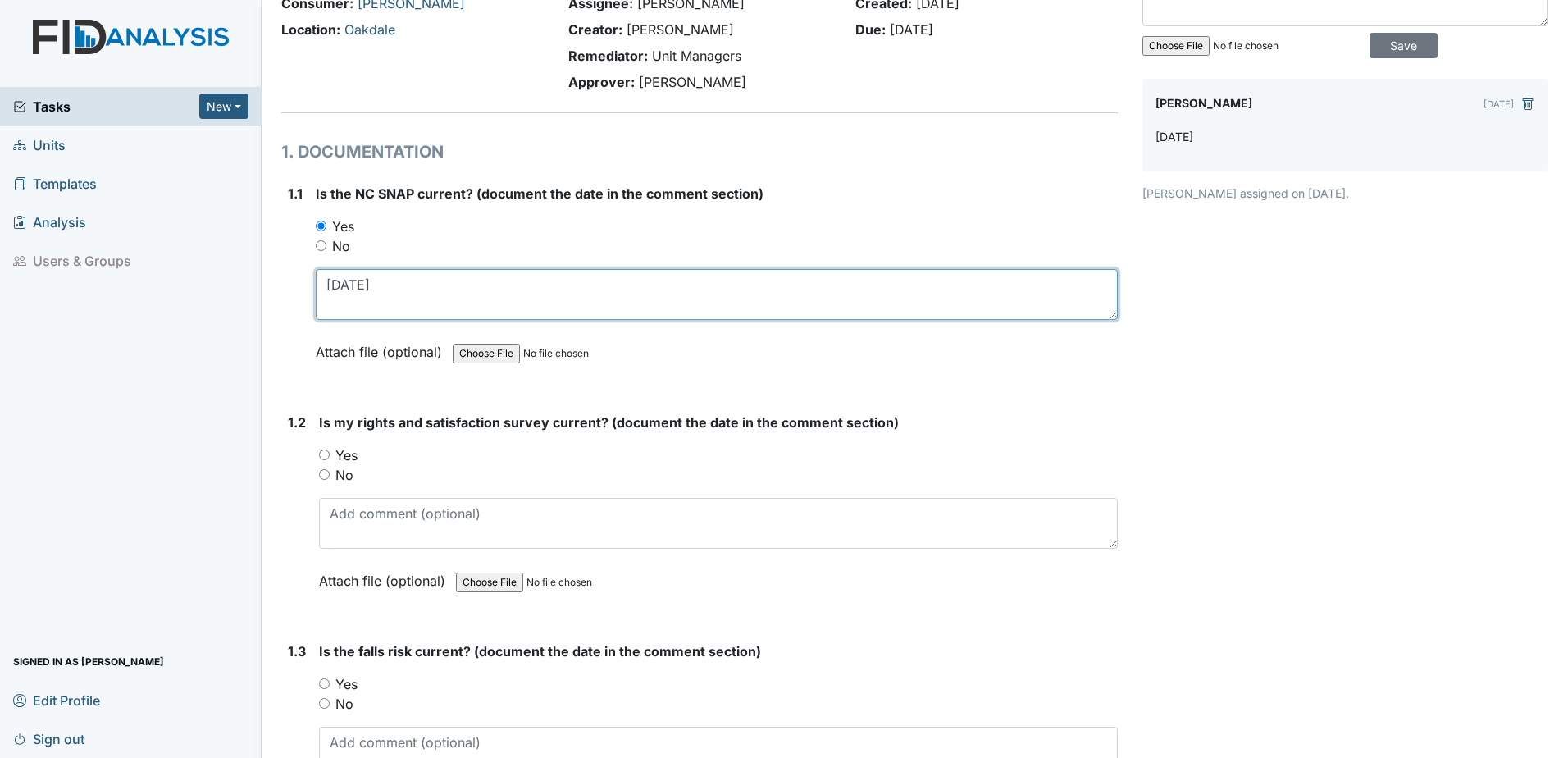
type textarea "6.3.25"
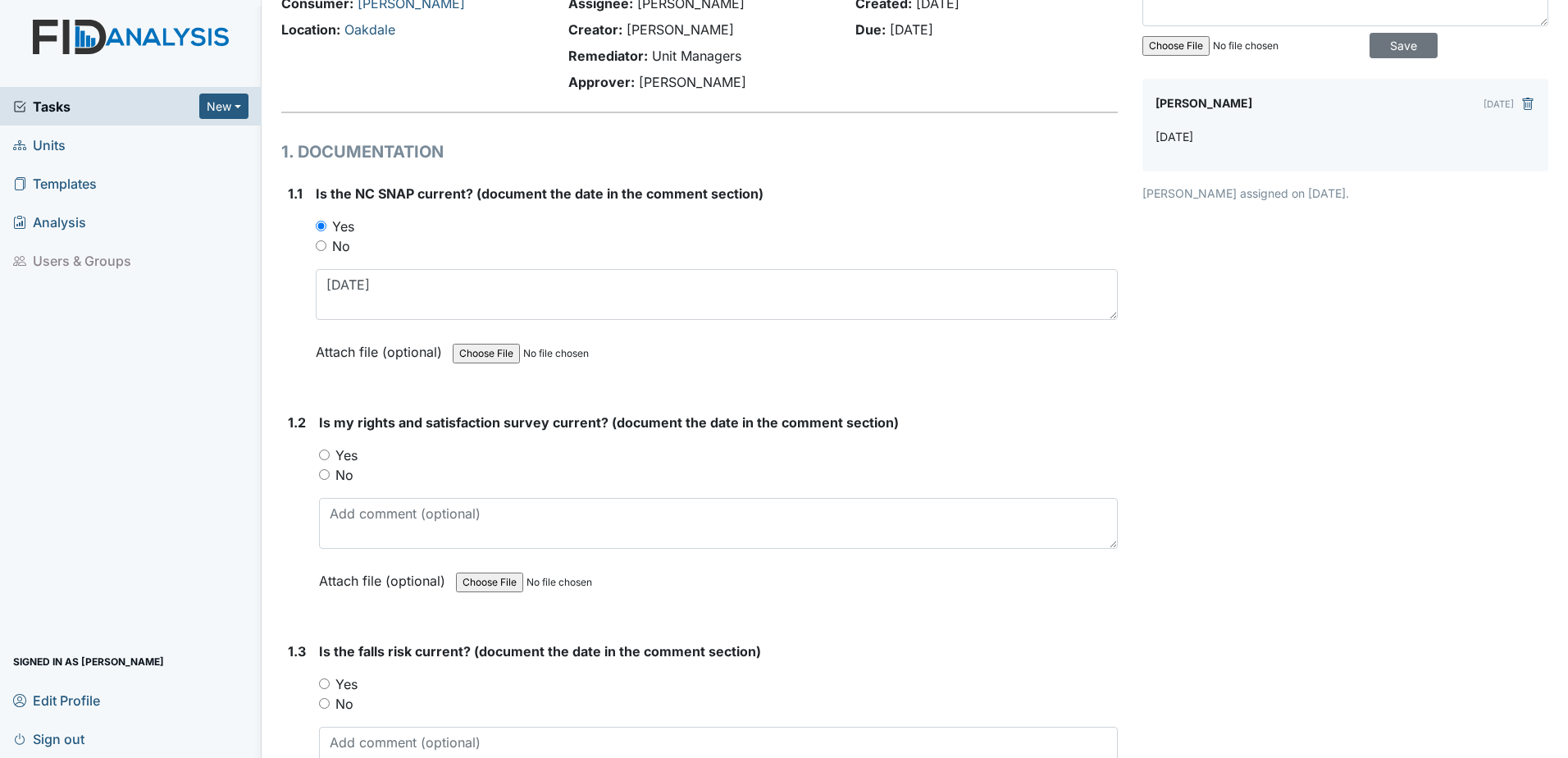
click at [351, 449] on label "Yes" at bounding box center [346, 455] width 22 height 19
click at [329, 449] on input "Yes" at bounding box center [324, 454] width 11 height 11
radio input "true"
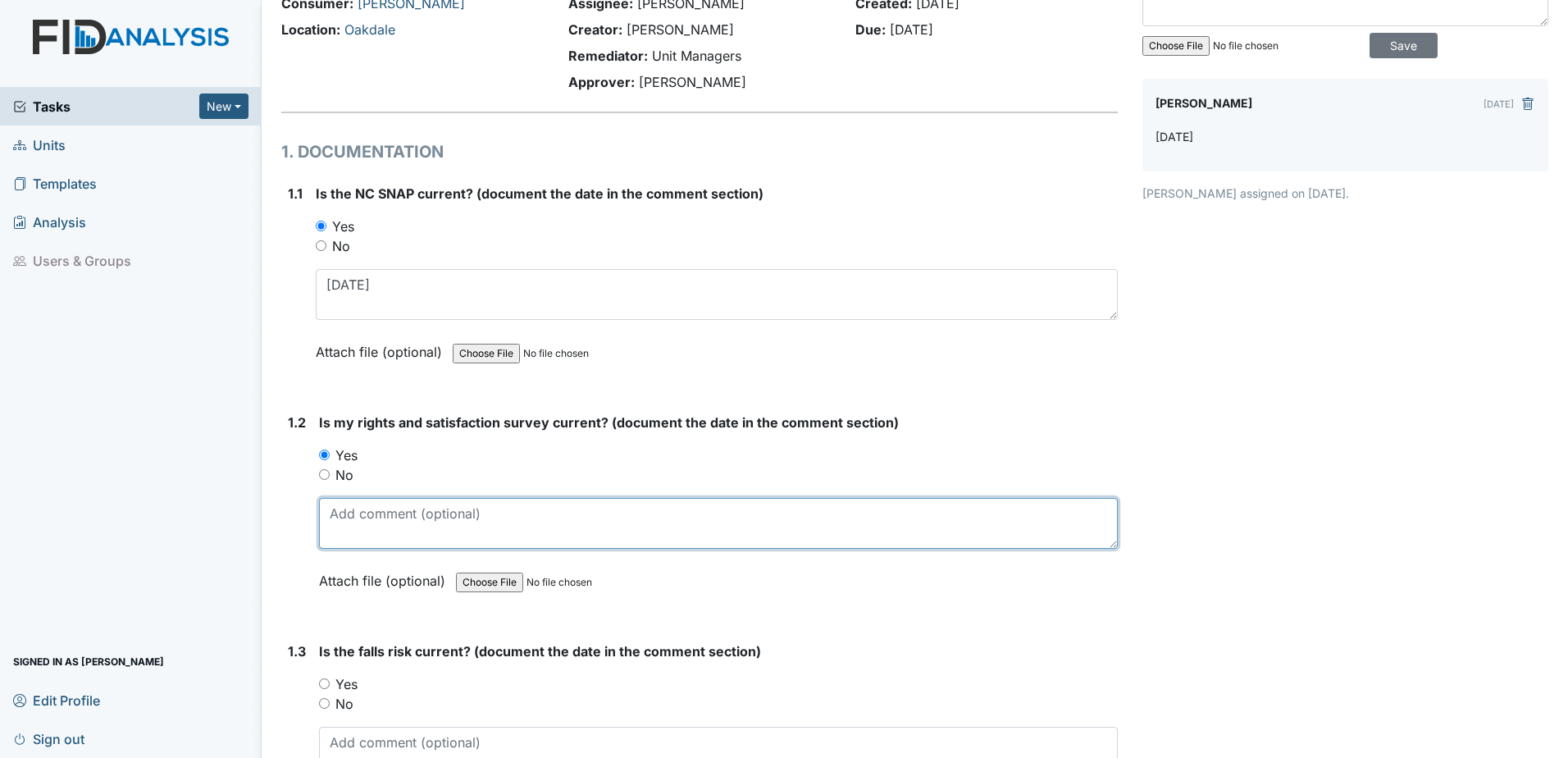
click at [370, 533] on textarea at bounding box center [718, 522] width 799 height 50
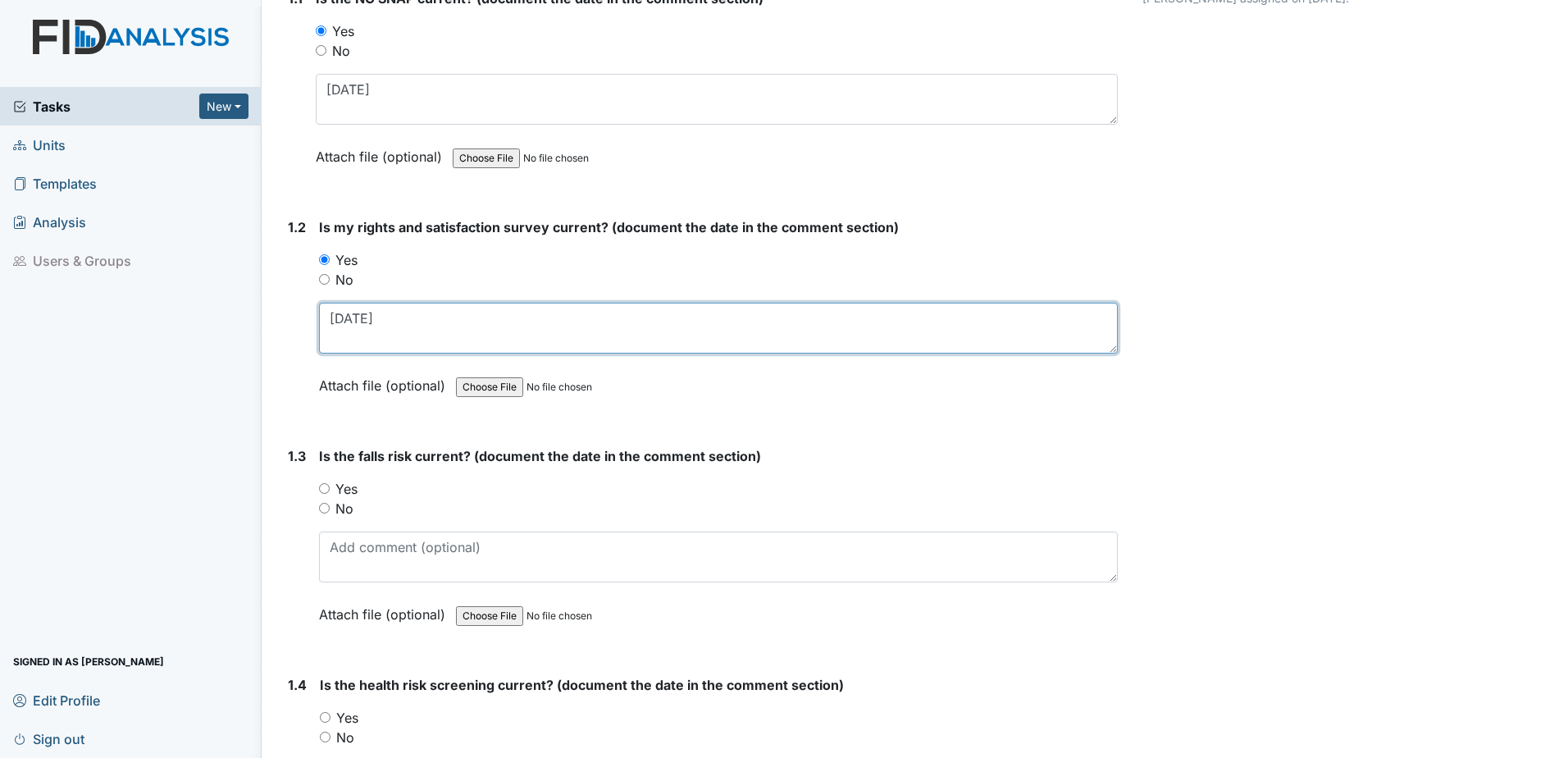
scroll to position [328, 0]
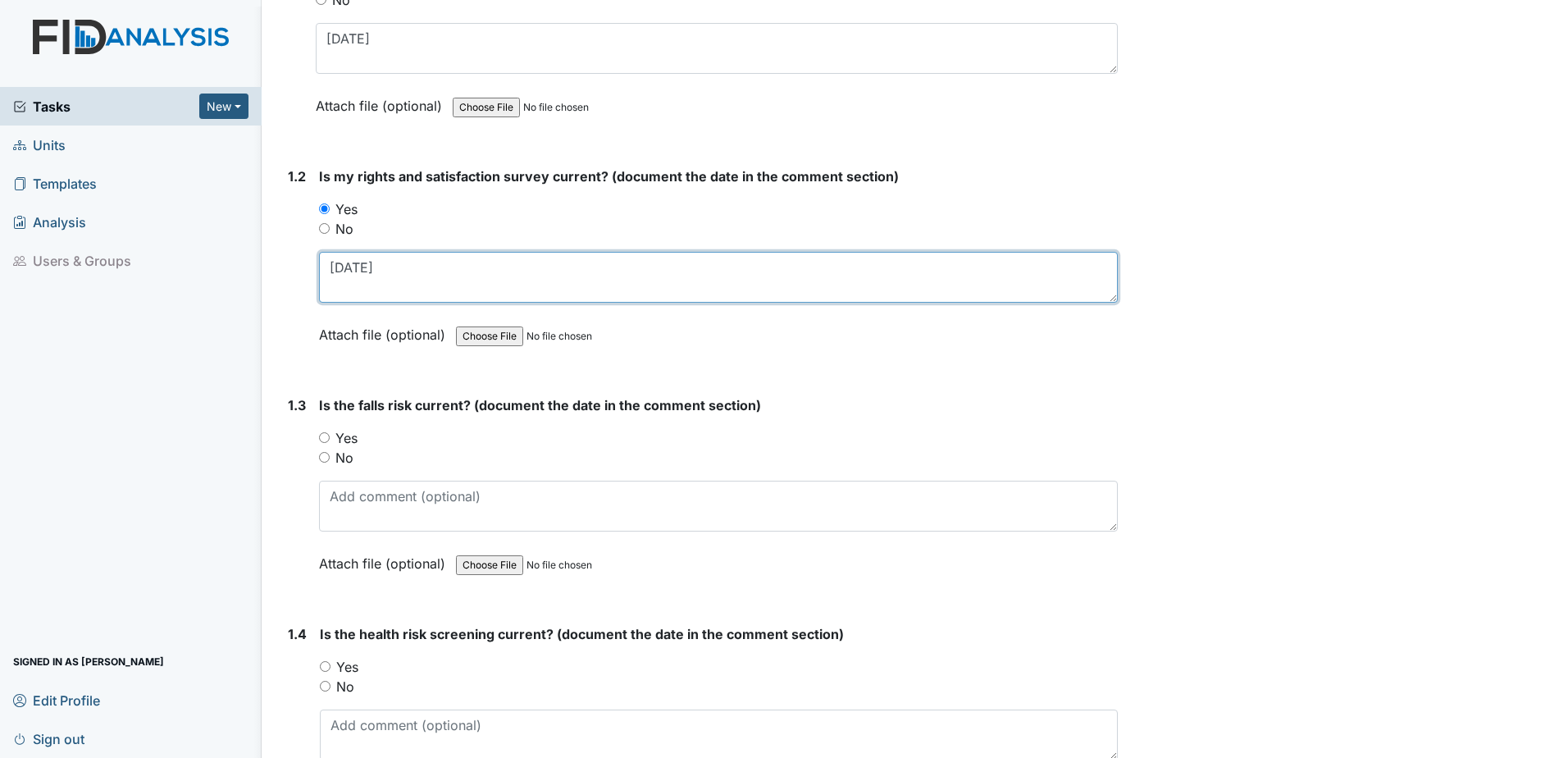
type textarea "6.3.25"
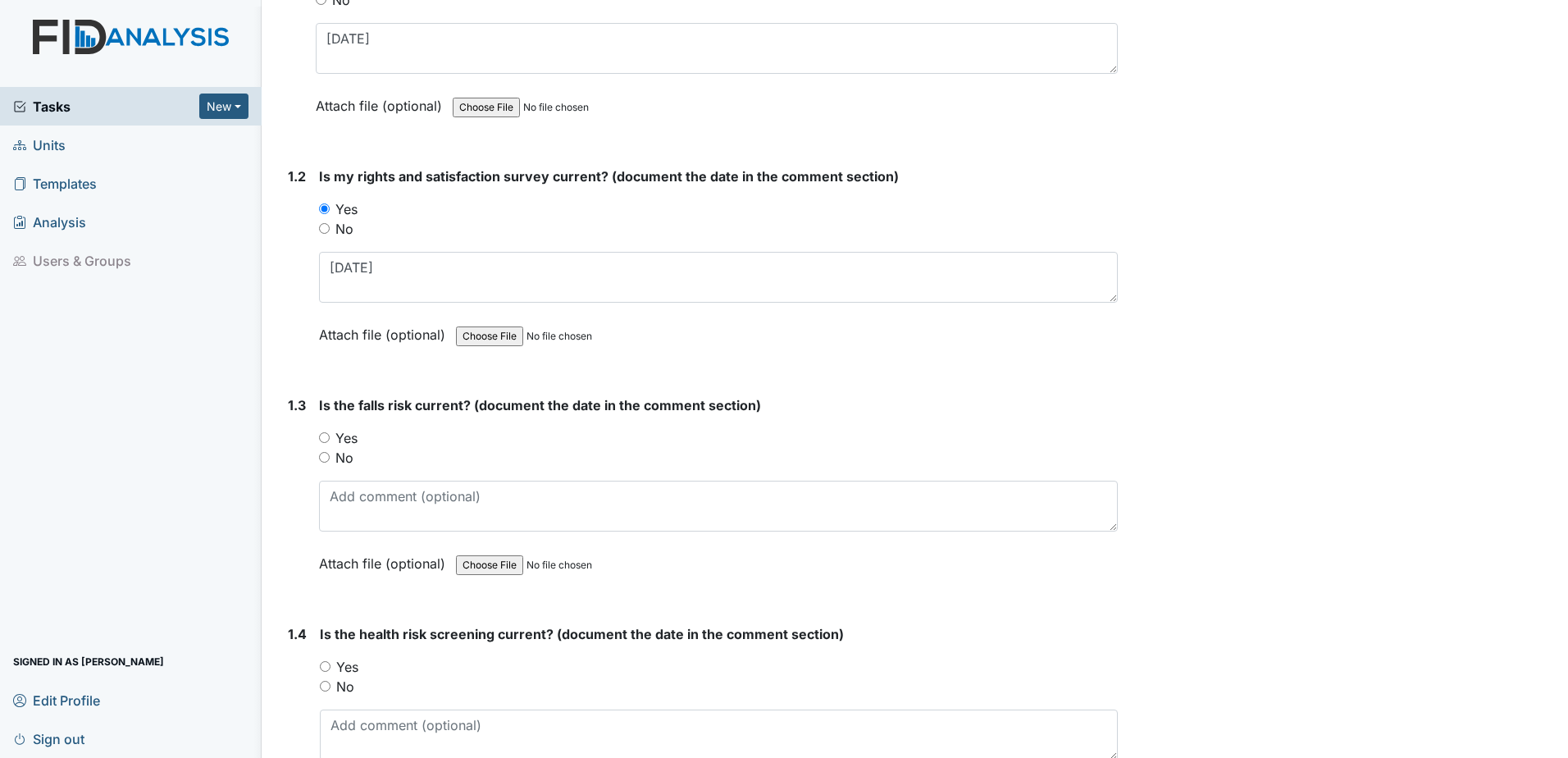
click at [348, 442] on label "Yes" at bounding box center [346, 437] width 22 height 19
click at [329, 442] on input "Yes" at bounding box center [324, 437] width 11 height 11
radio input "true"
click at [341, 466] on label "No" at bounding box center [344, 458] width 18 height 19
click at [329, 462] on input "No" at bounding box center [324, 457] width 11 height 11
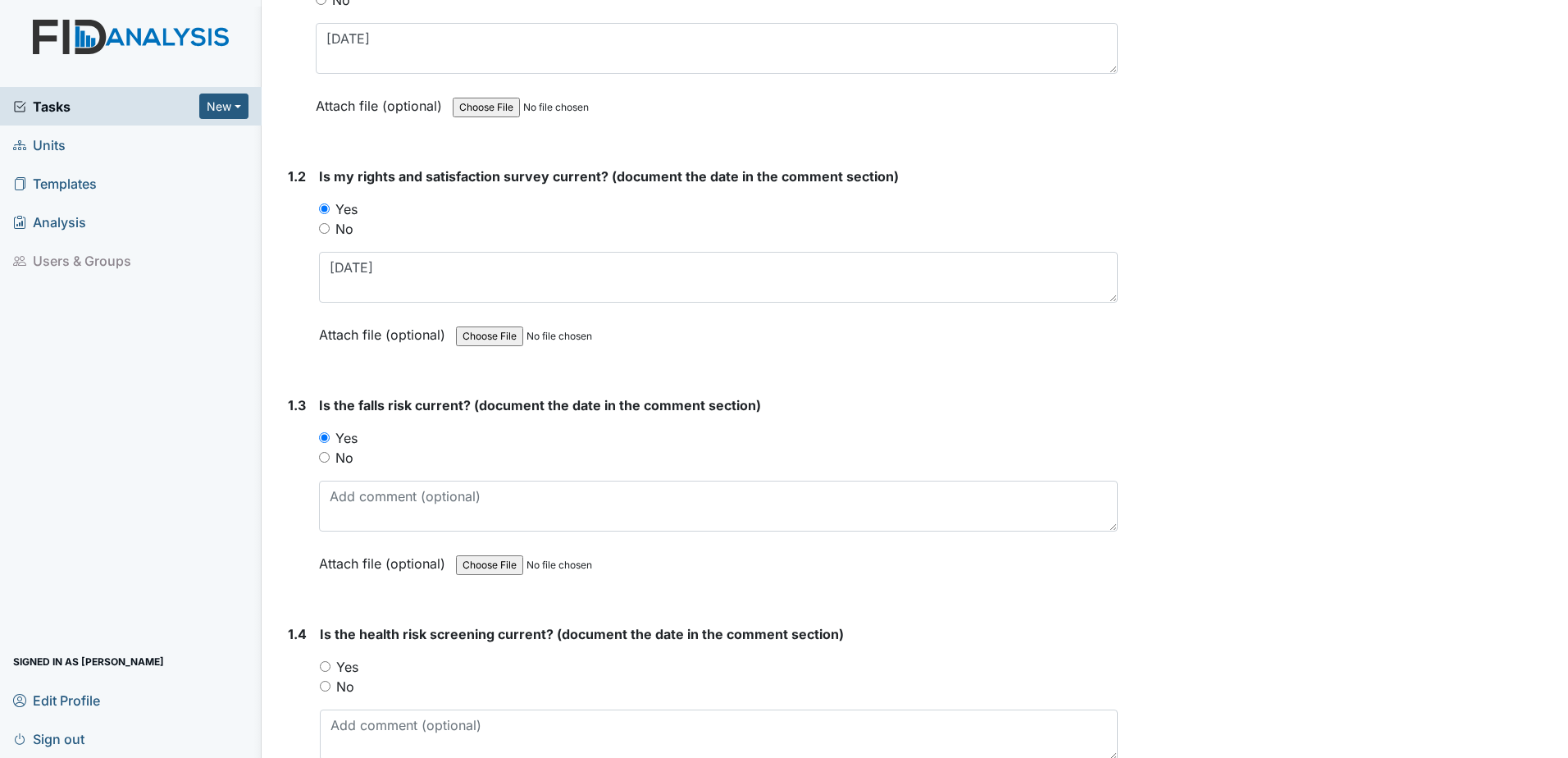
radio input "true"
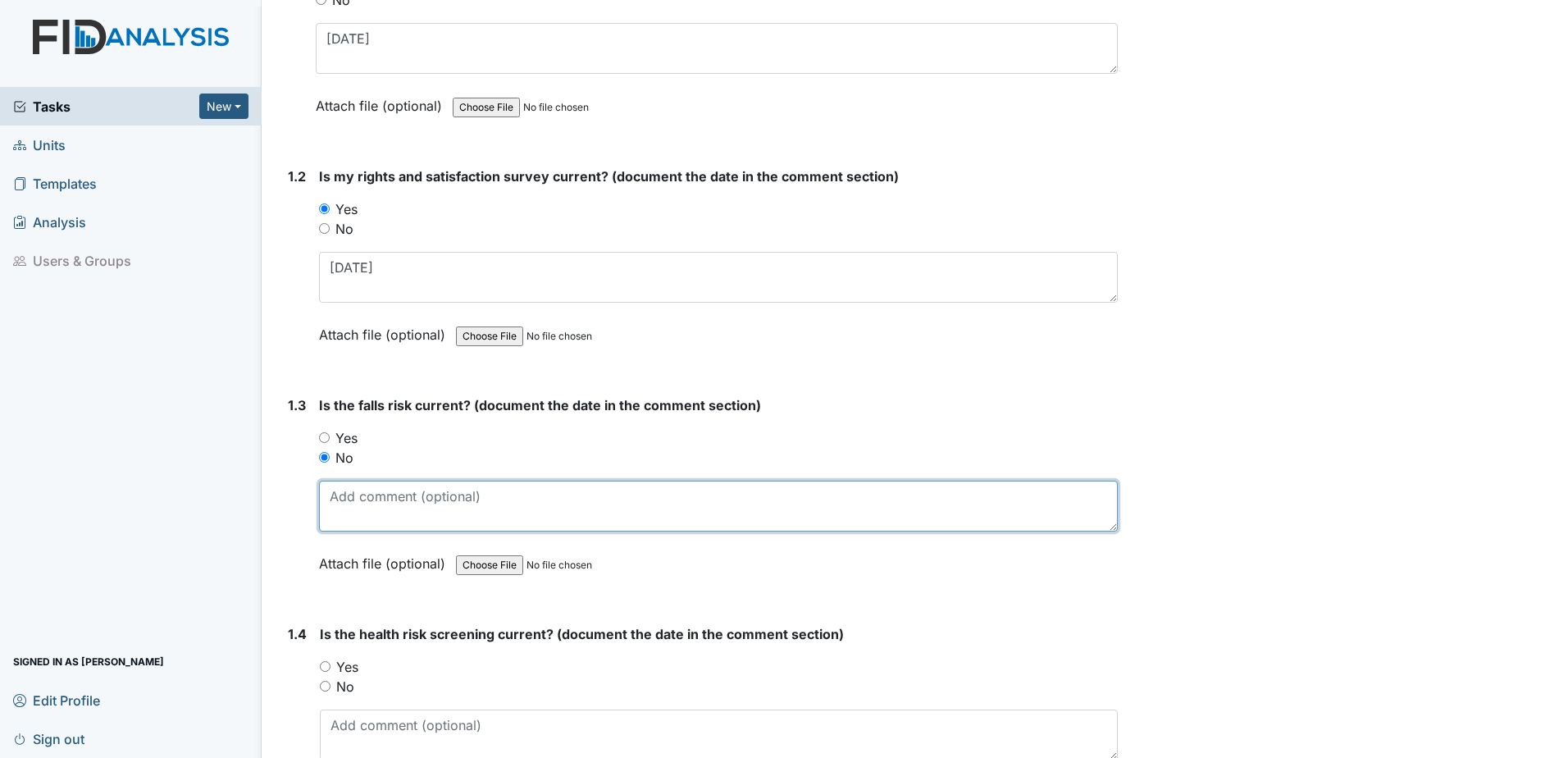
click at [350, 514] on textarea at bounding box center [718, 506] width 799 height 50
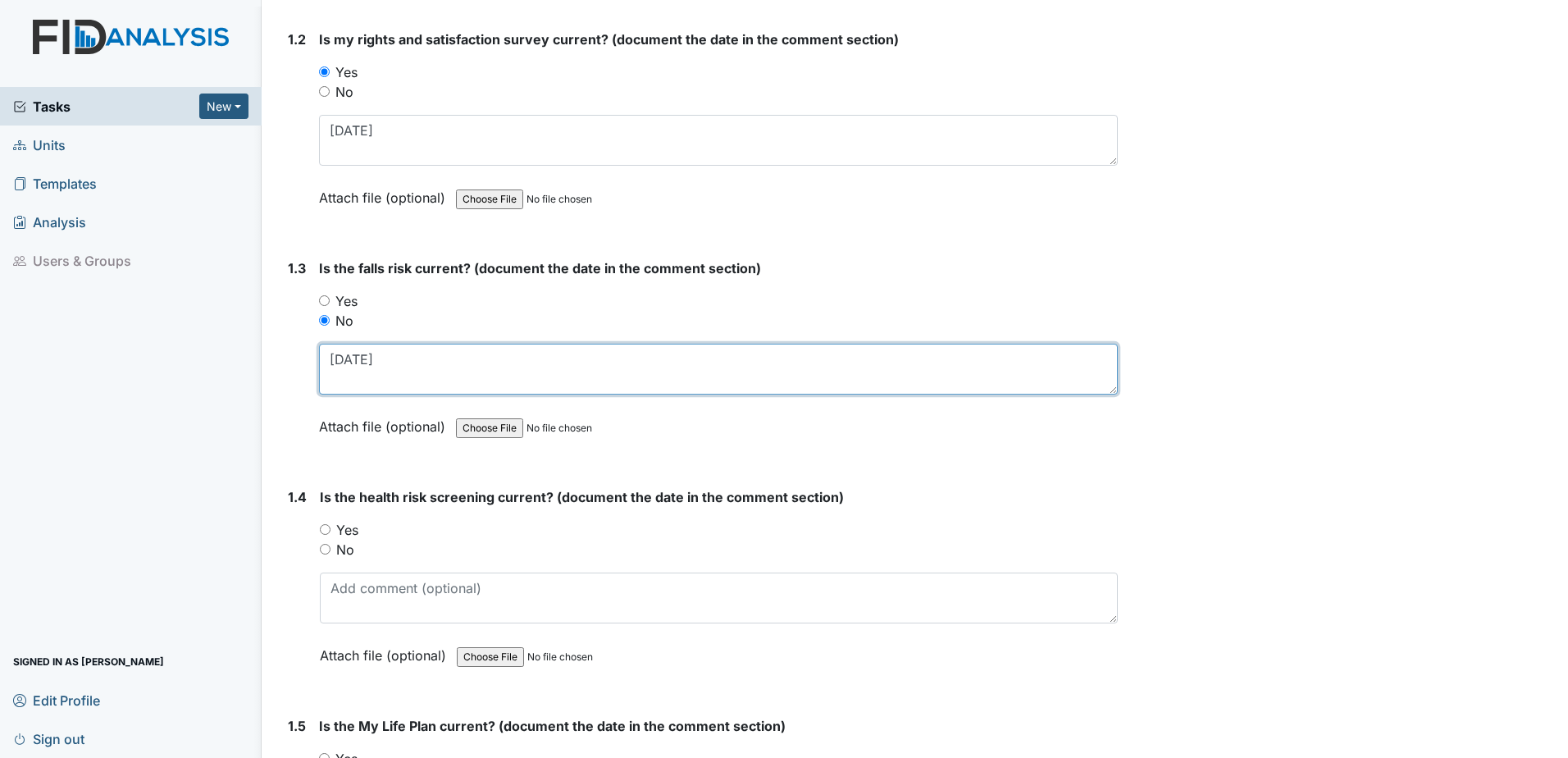
scroll to position [492, 0]
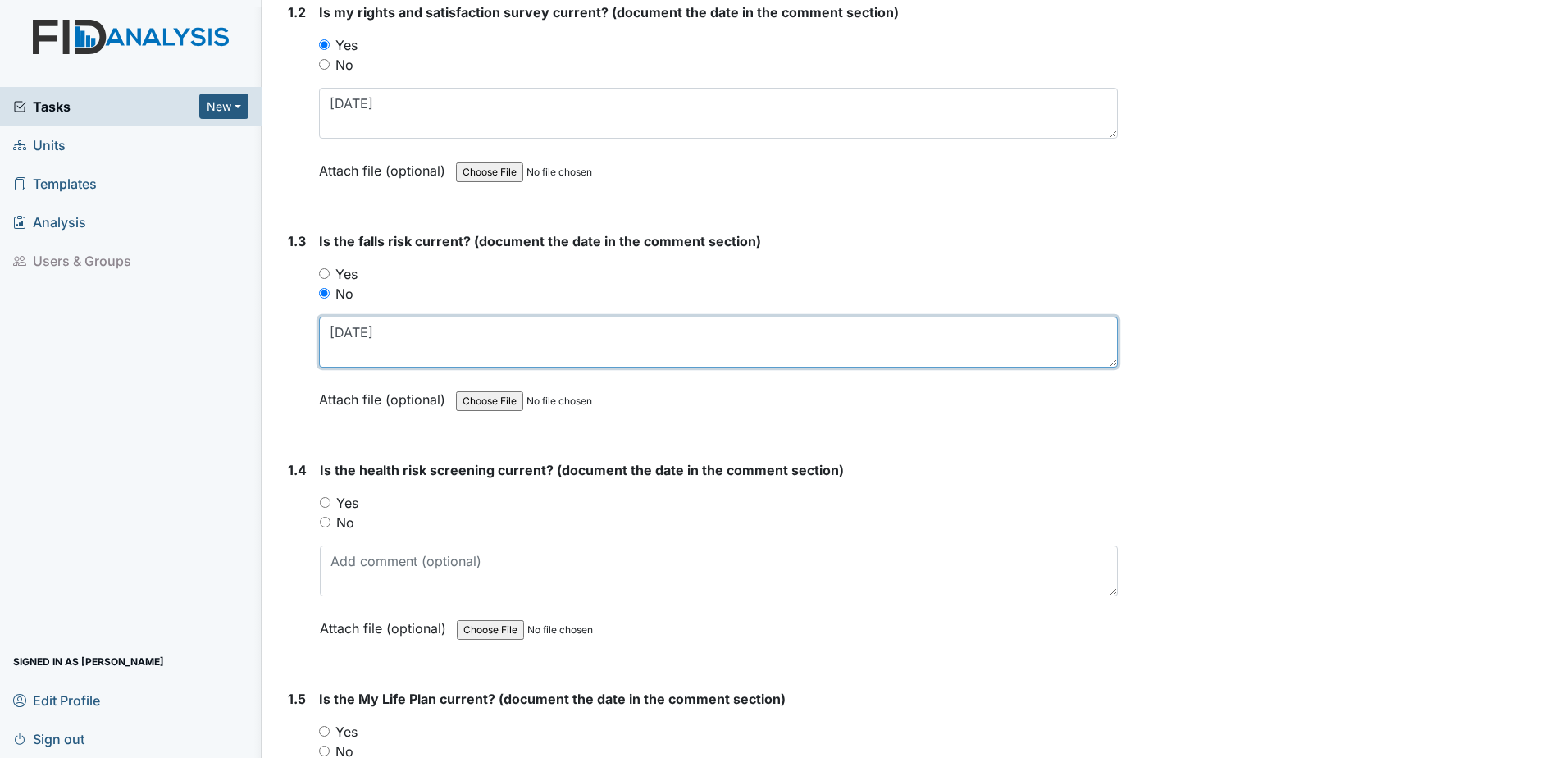
type textarea "[DATE]"
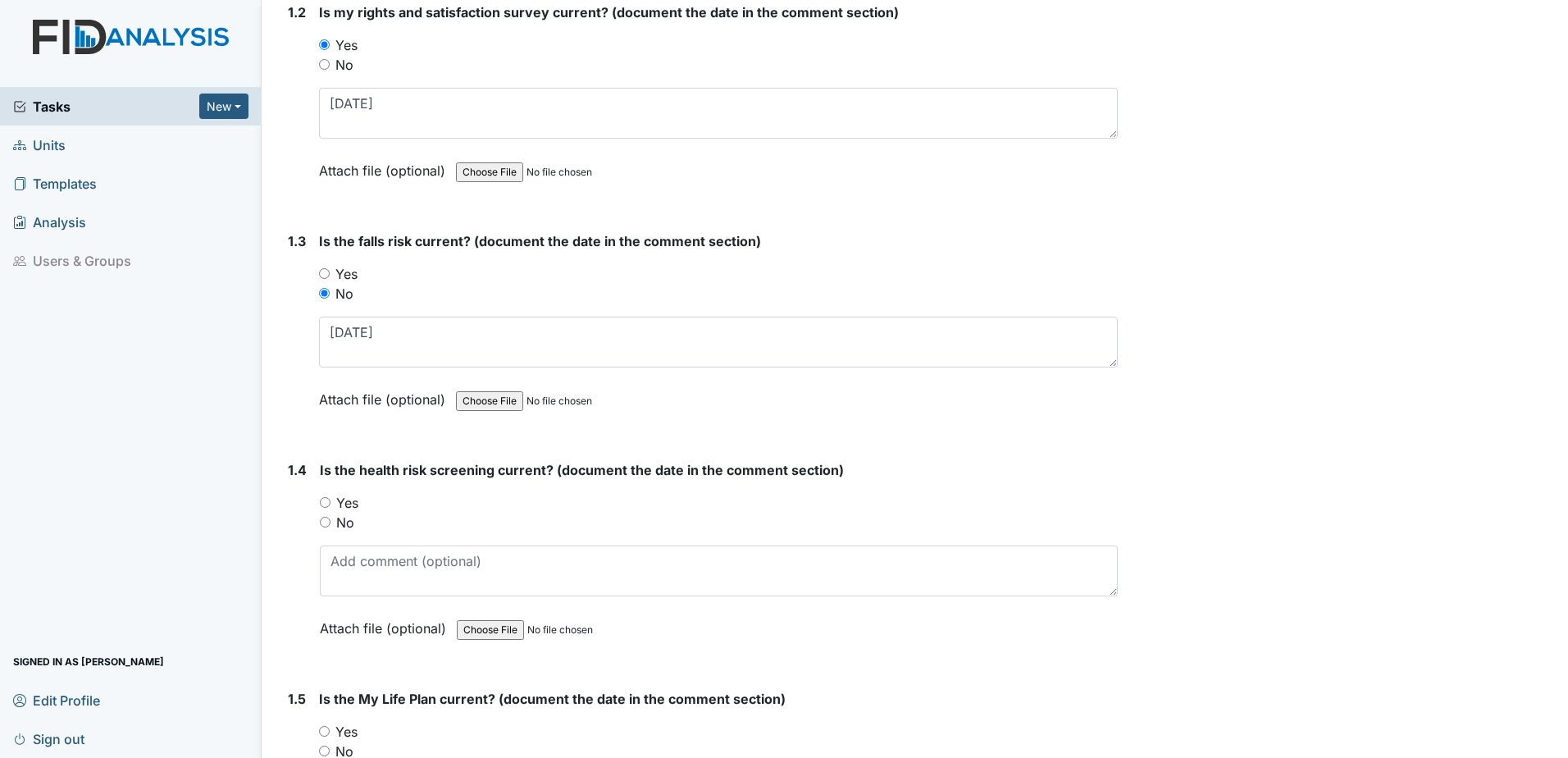
click at [345, 496] on label "Yes" at bounding box center [347, 503] width 22 height 19
click at [330, 497] on input "Yes" at bounding box center [325, 502] width 11 height 11
radio input "true"
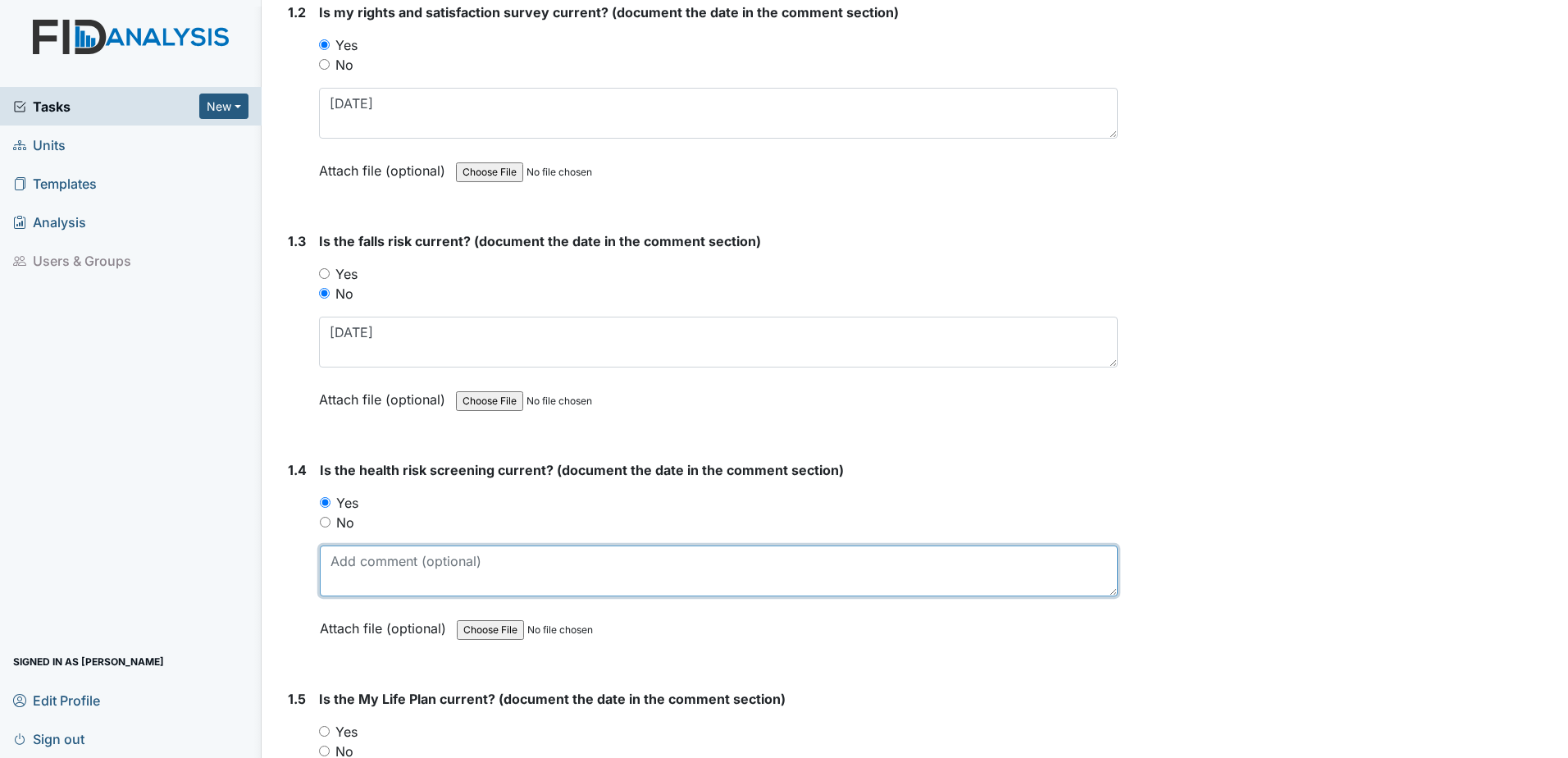
click at [351, 561] on textarea at bounding box center [718, 570] width 798 height 50
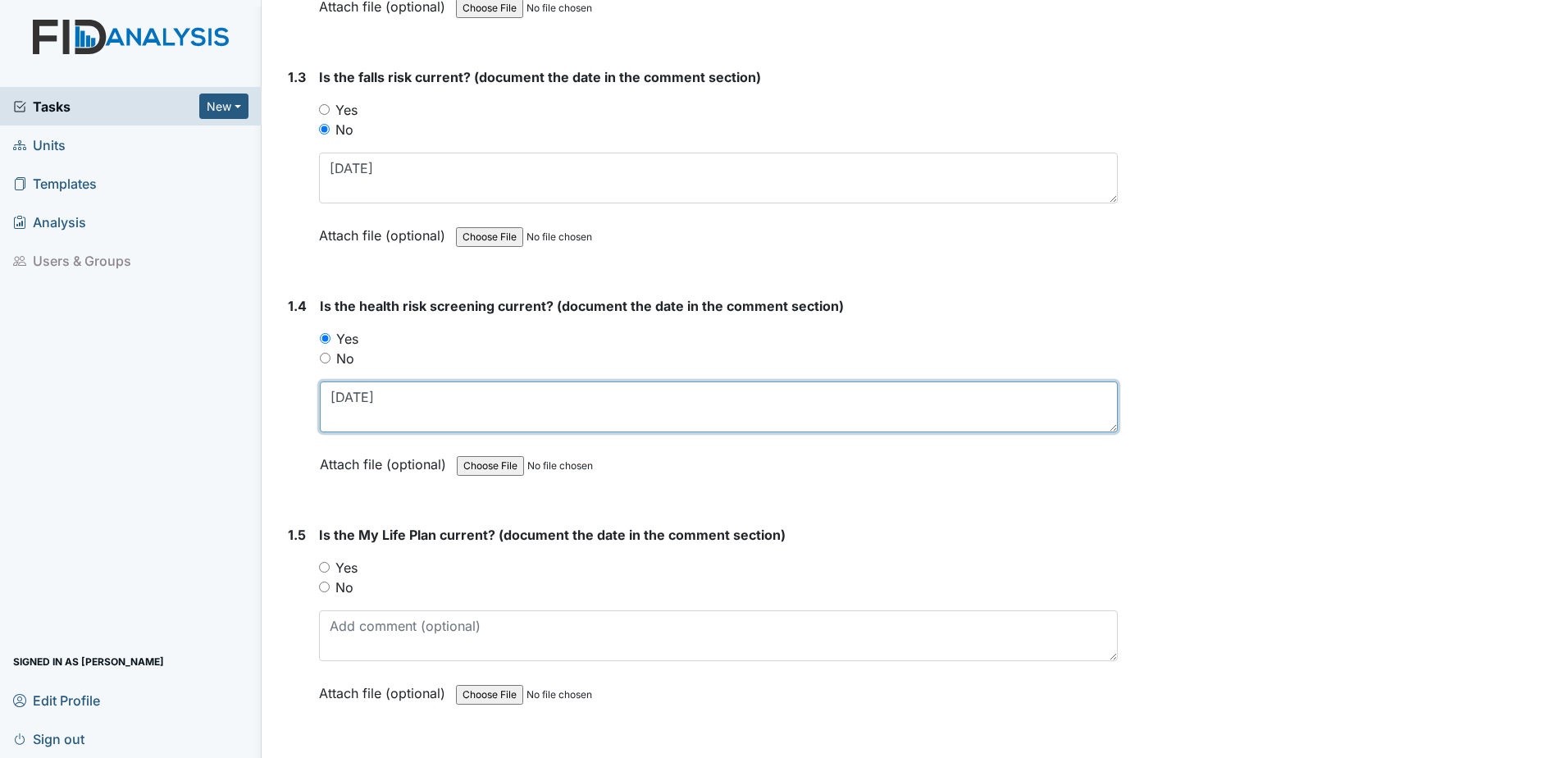
scroll to position [738, 0]
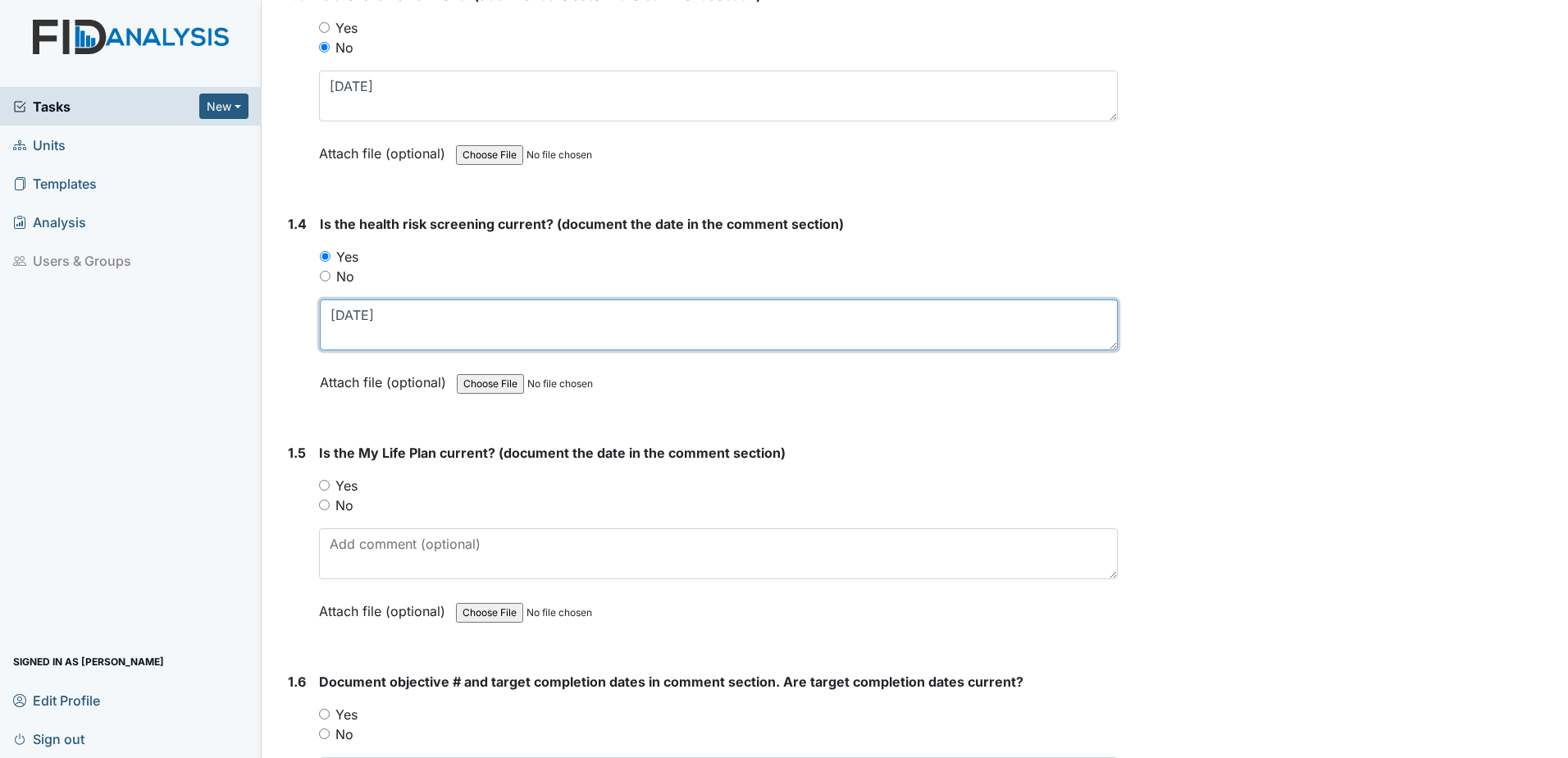
type textarea "[DATE]"
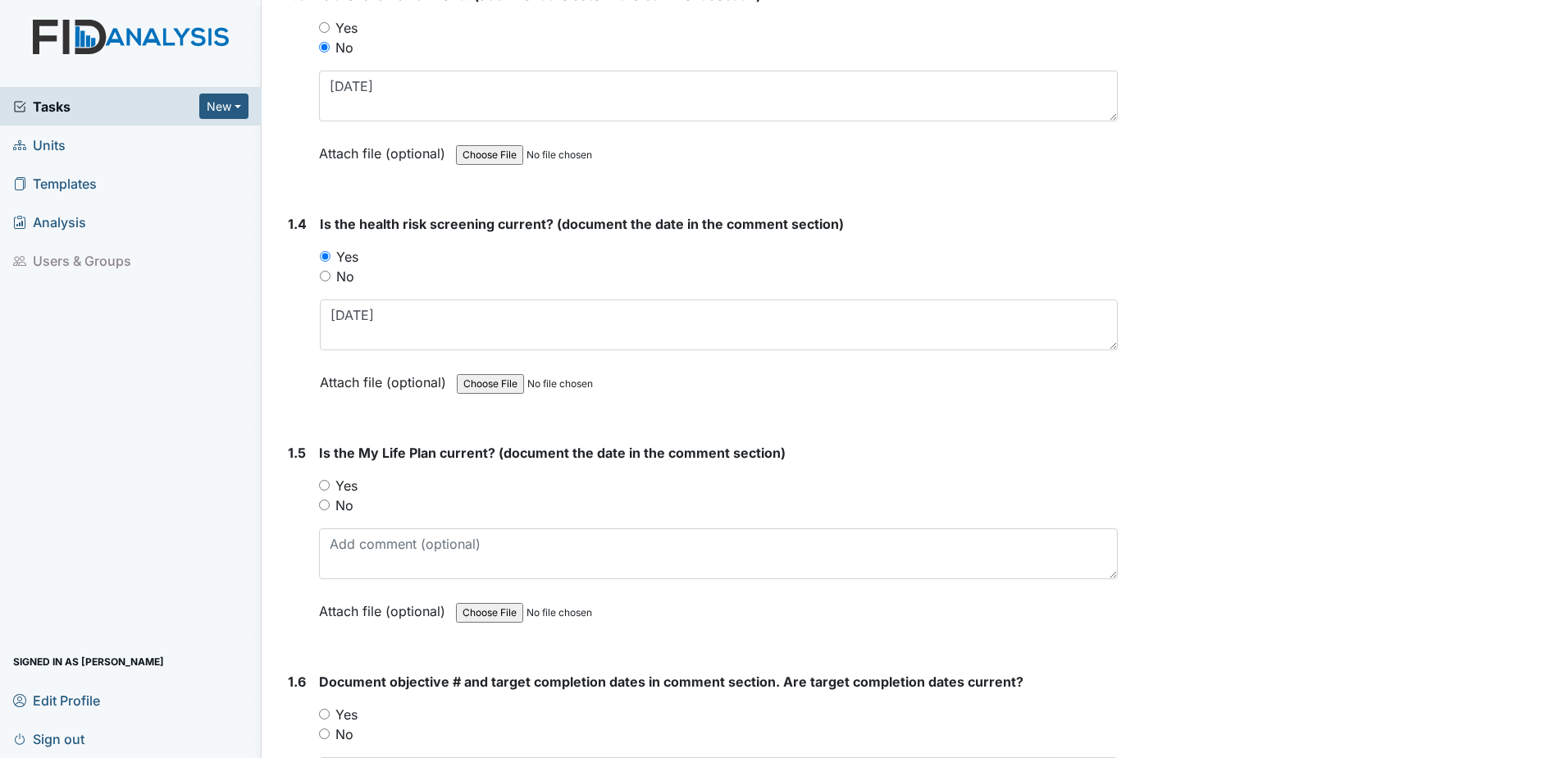
click at [349, 497] on label "No" at bounding box center [344, 505] width 18 height 19
click at [329, 499] on input "No" at bounding box center [324, 505] width 11 height 11
radio input "true"
click at [349, 480] on label "Yes" at bounding box center [346, 485] width 22 height 19
click at [329, 480] on input "Yes" at bounding box center [324, 485] width 11 height 11
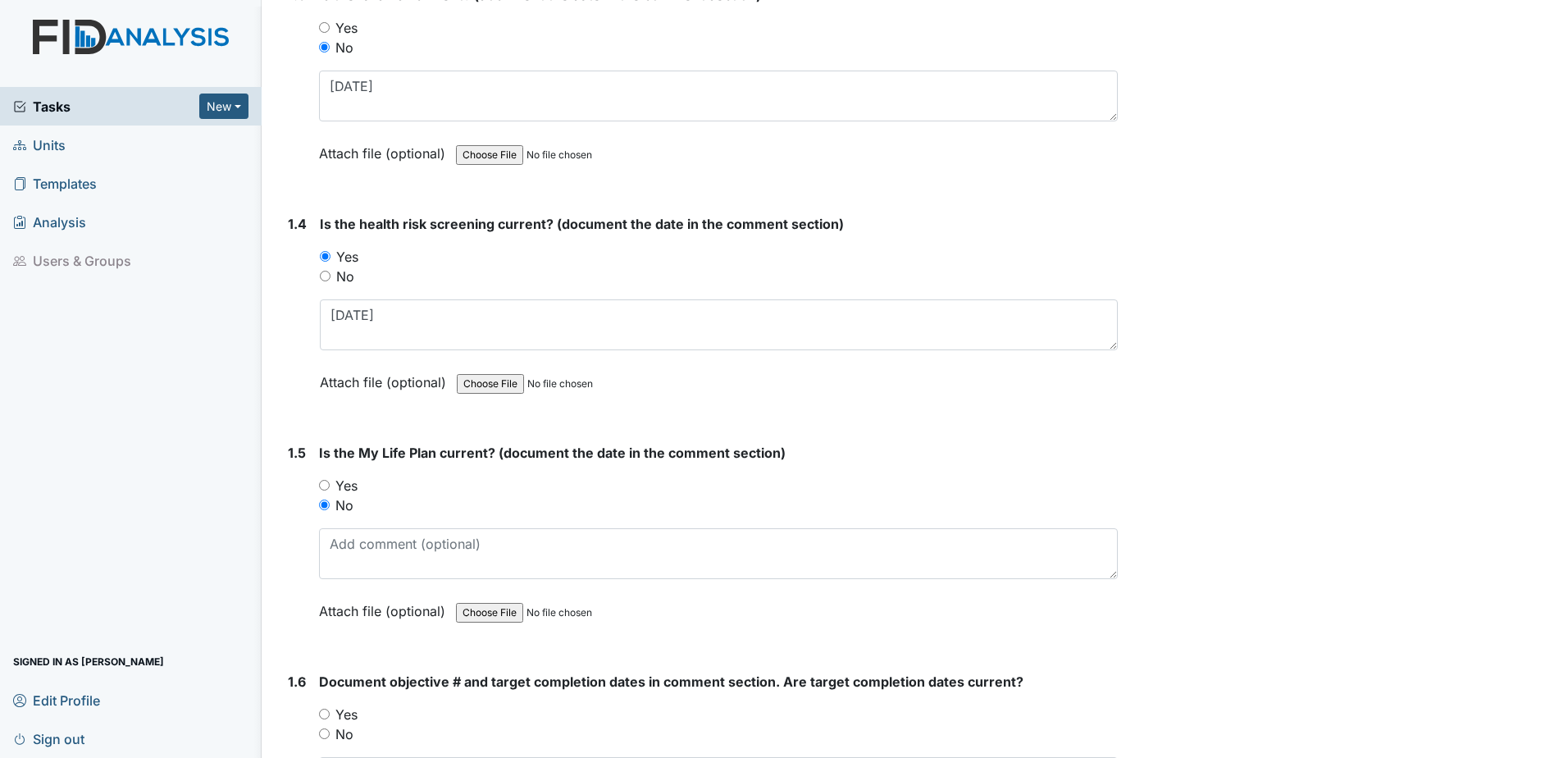
radio input "true"
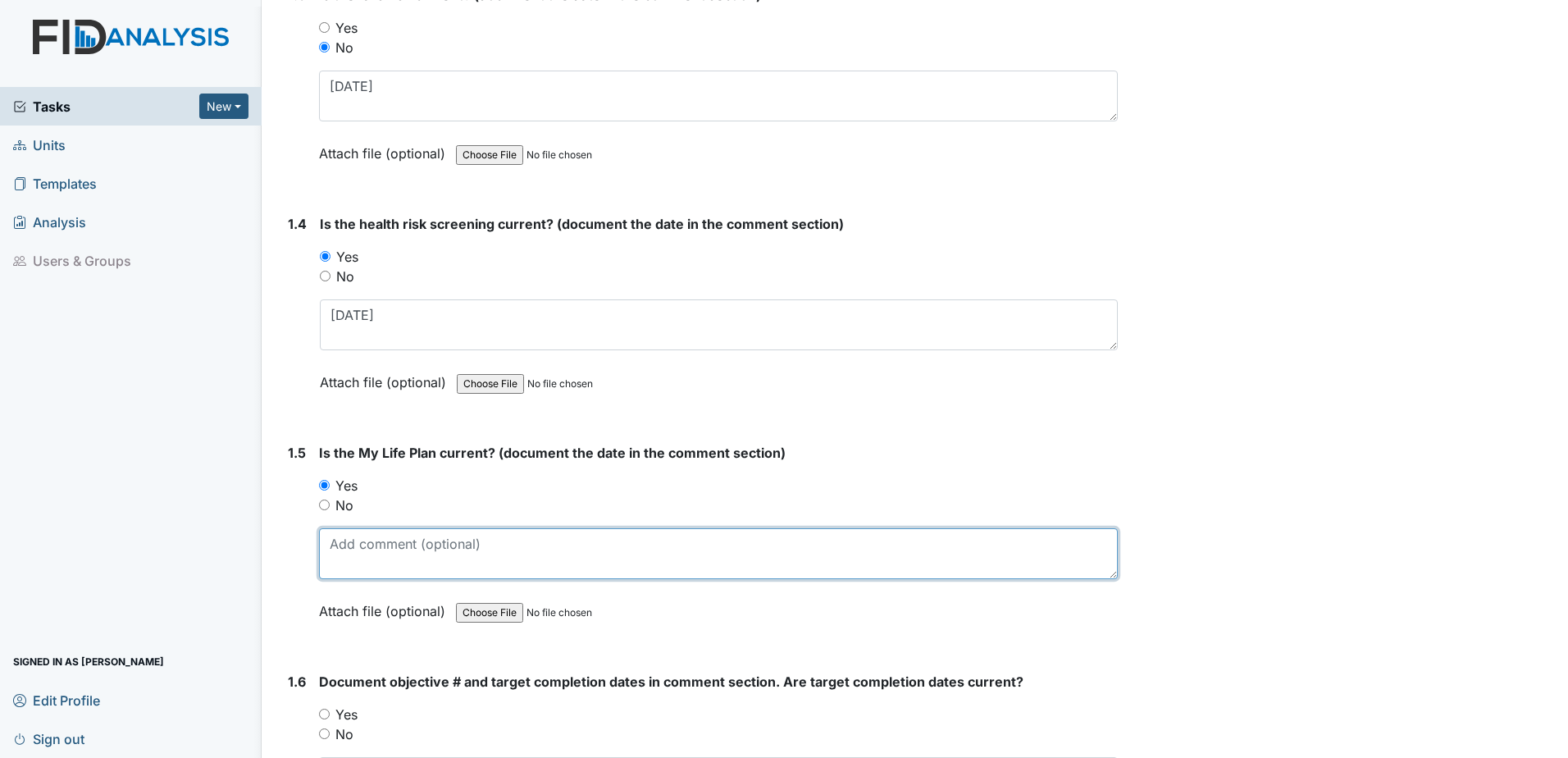
click at [358, 545] on textarea at bounding box center [718, 553] width 799 height 50
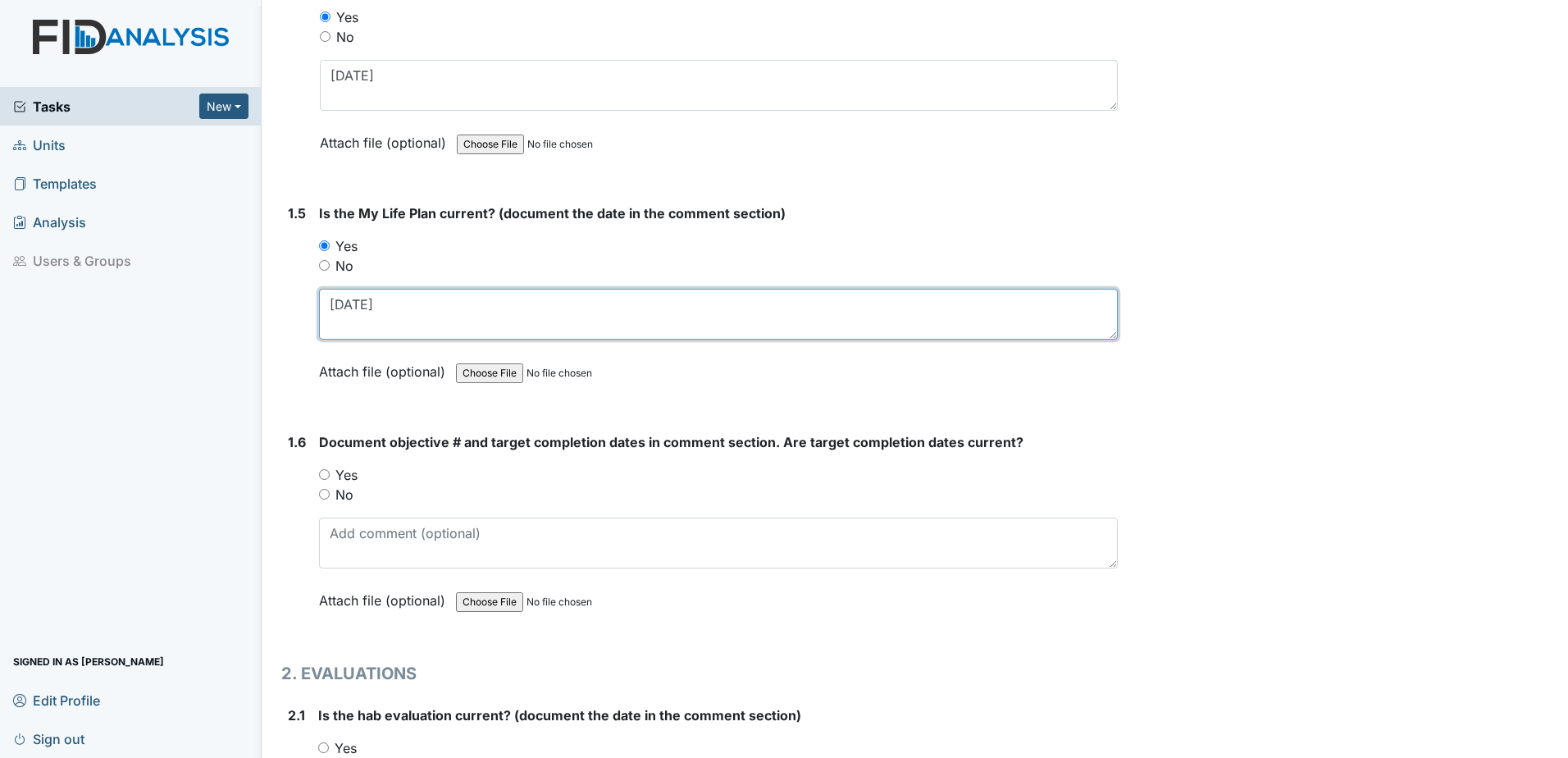
scroll to position [984, 0]
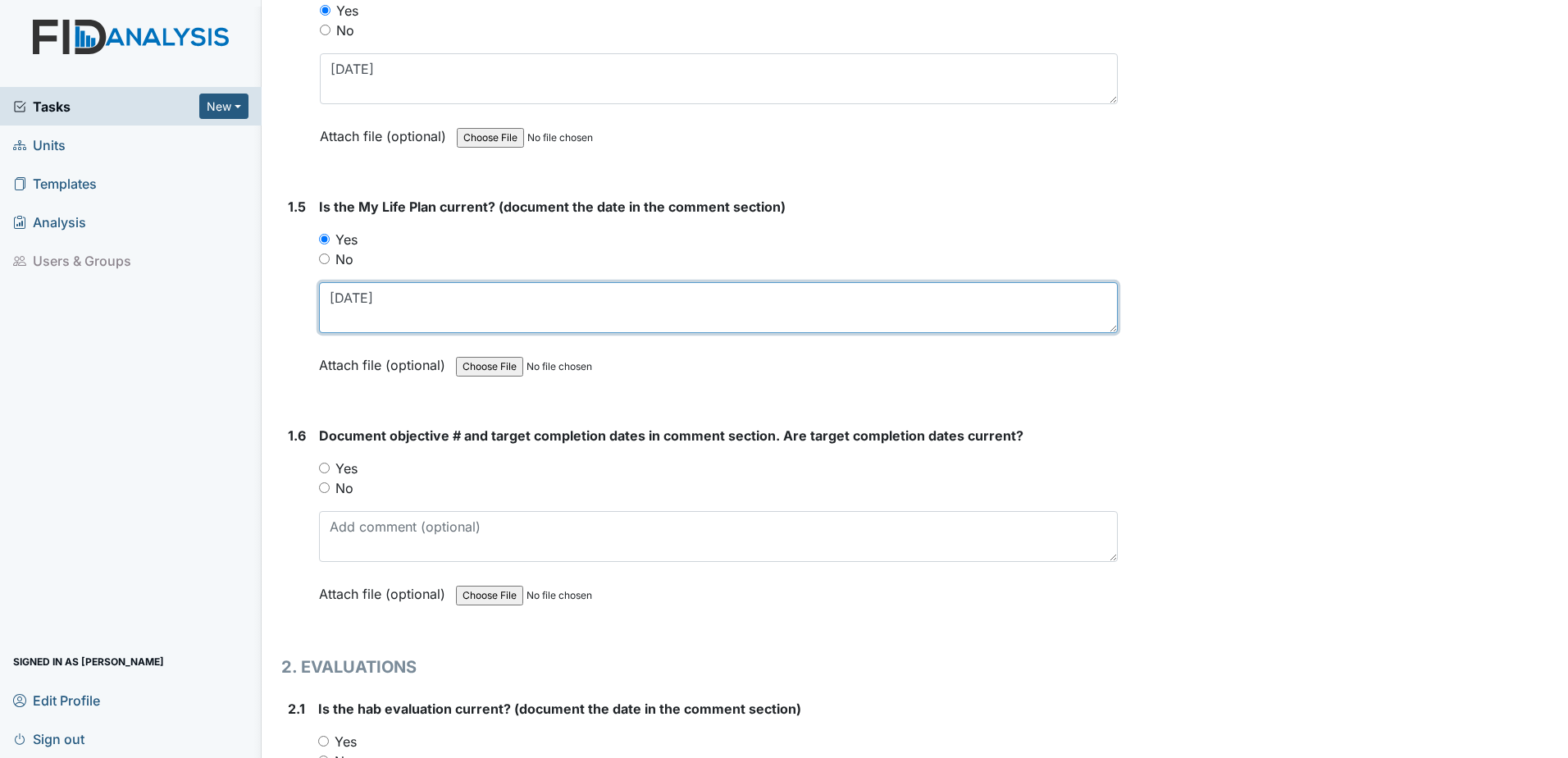
type textarea "[DATE]"
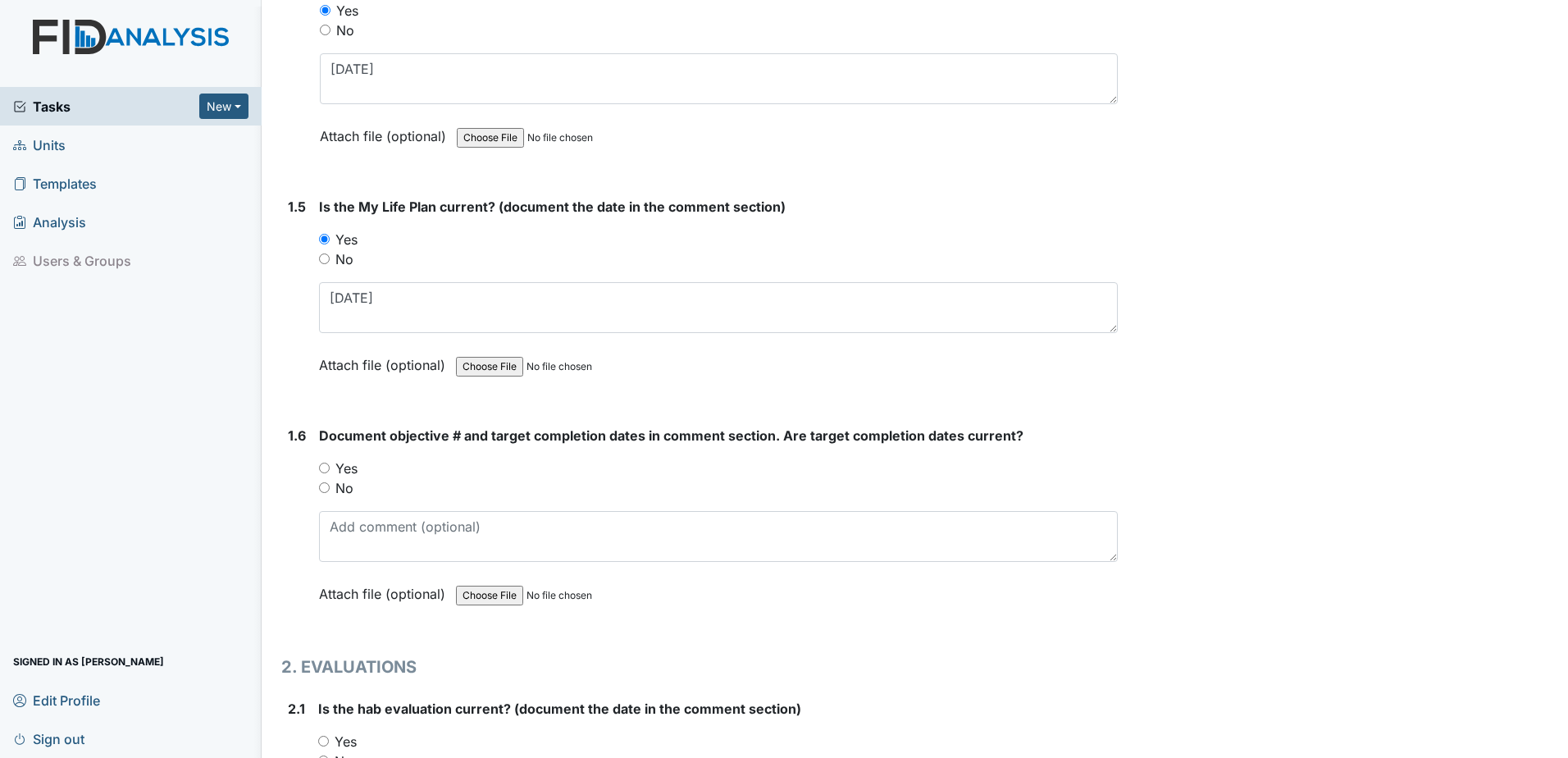
click at [345, 467] on label "Yes" at bounding box center [346, 468] width 22 height 19
click at [329, 467] on input "Yes" at bounding box center [324, 468] width 11 height 11
radio input "true"
click at [372, 538] on textarea at bounding box center [718, 536] width 799 height 50
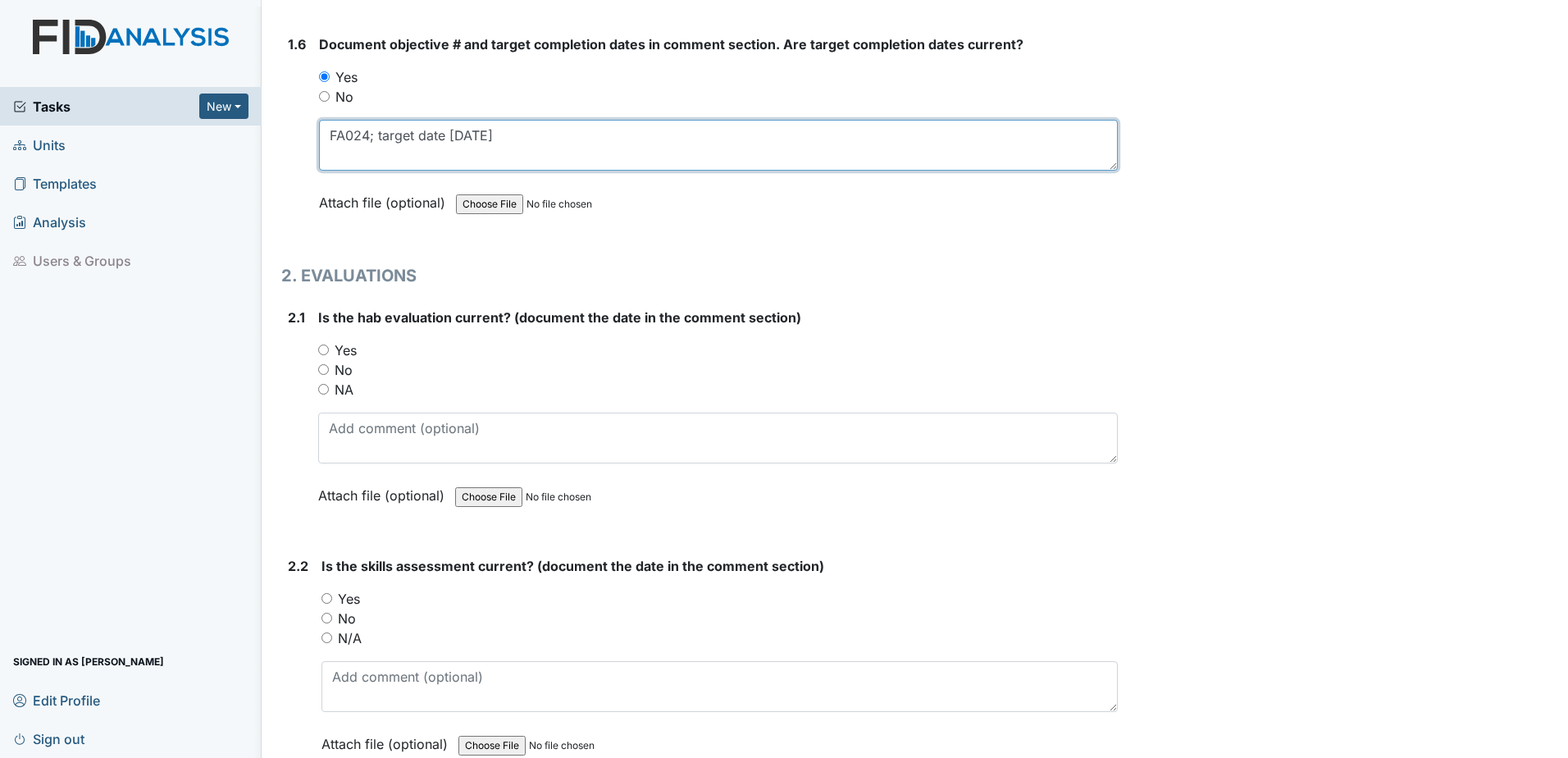
scroll to position [1558, 0]
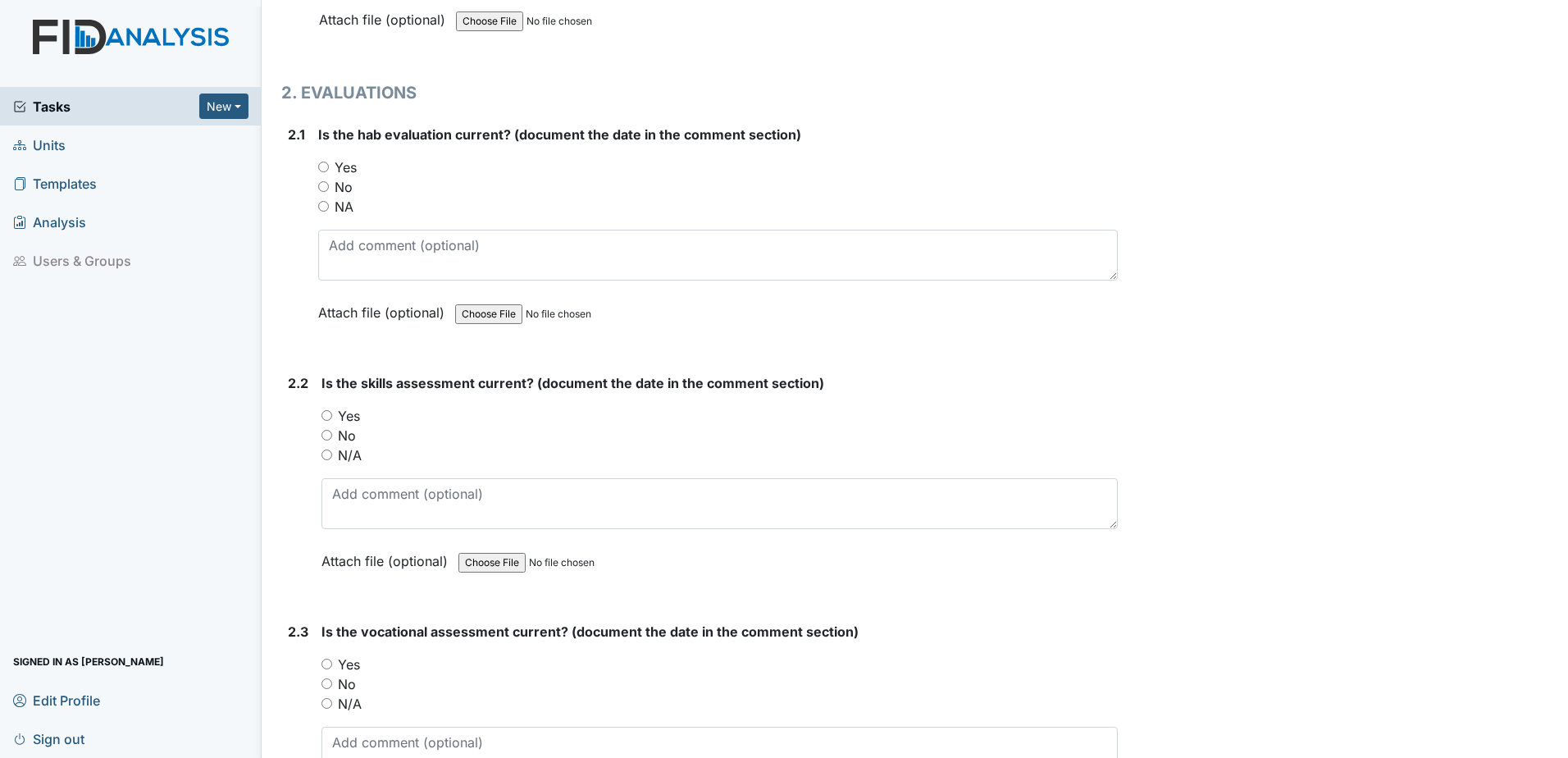
type textarea "FA024; target date 6.30.26"
click at [341, 166] on label "Yes" at bounding box center [345, 167] width 22 height 19
click at [328, 166] on input "Yes" at bounding box center [323, 166] width 11 height 11
radio input "true"
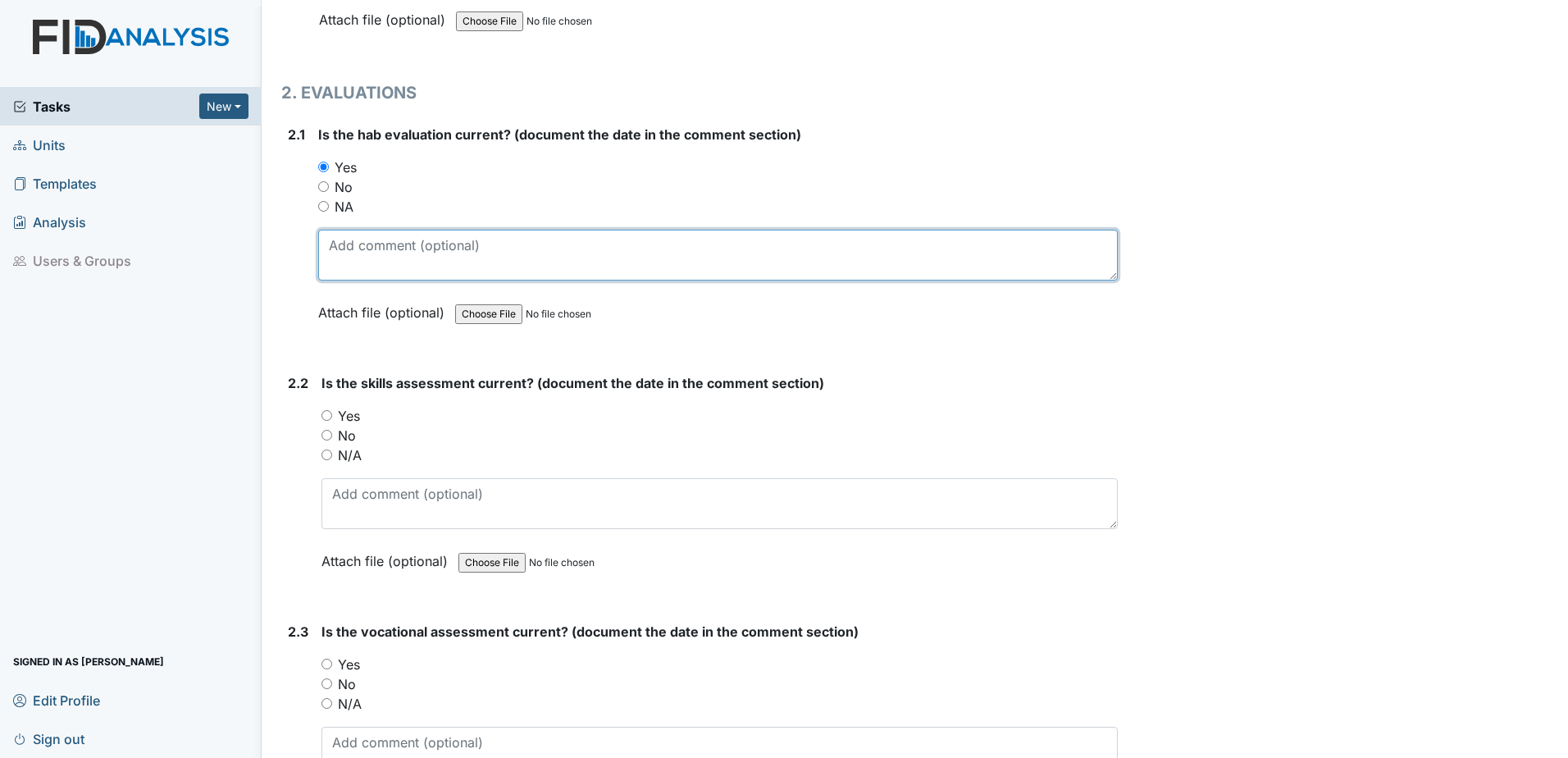
click at [371, 249] on textarea at bounding box center [717, 254] width 799 height 50
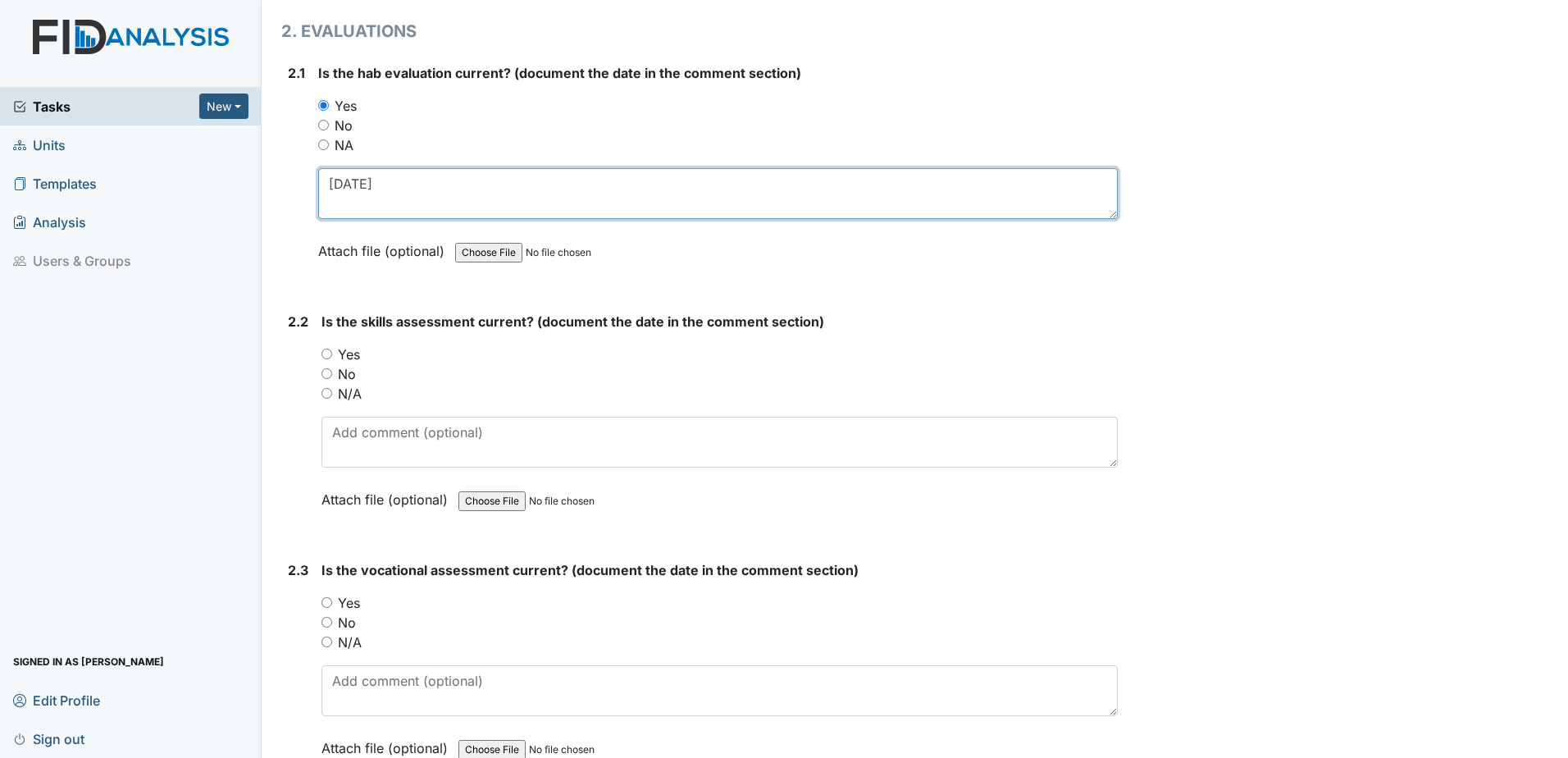
scroll to position [1722, 0]
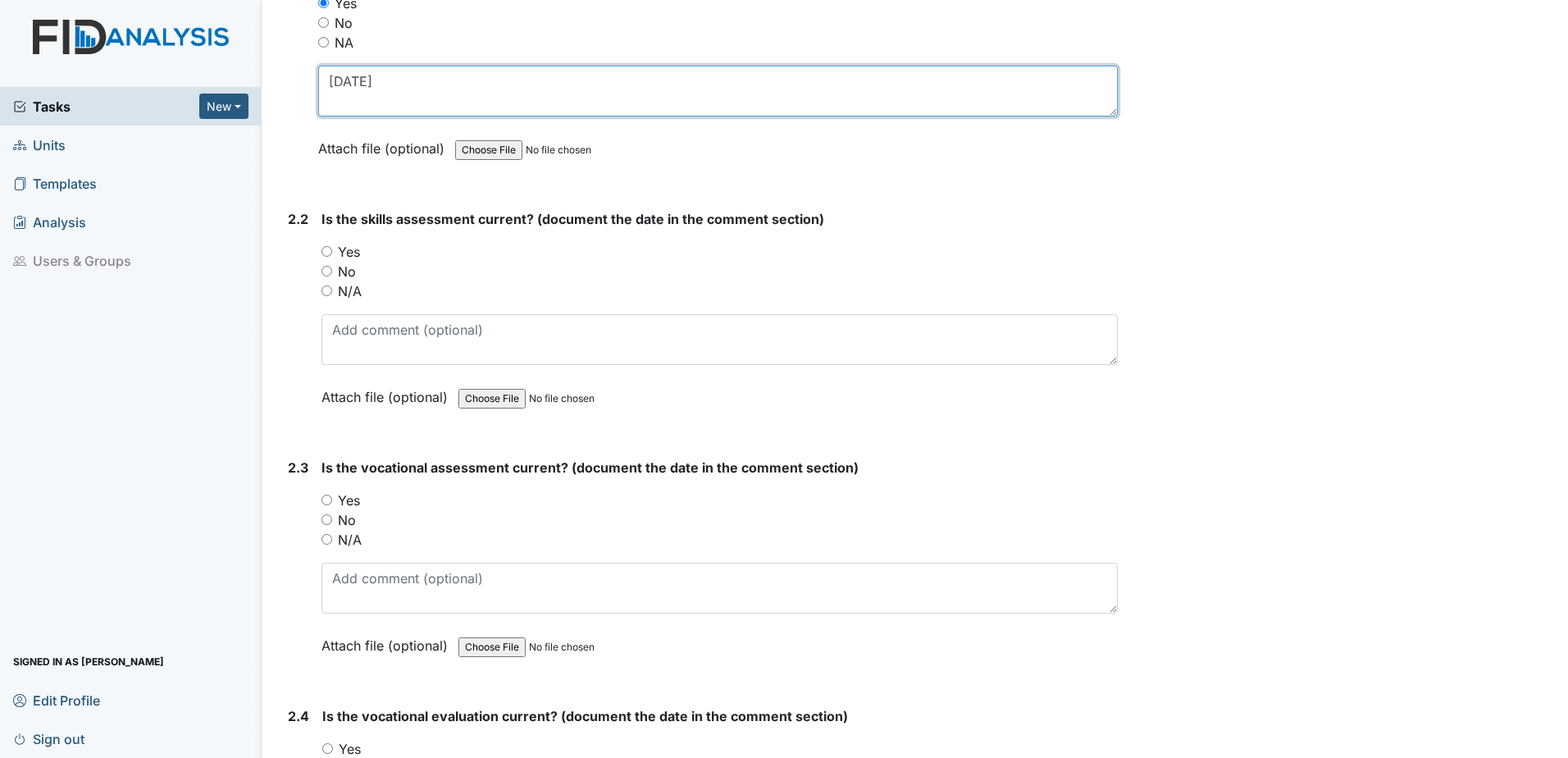
type textarea "5.24.25"
click at [353, 257] on label "Yes" at bounding box center [349, 251] width 22 height 19
click at [332, 257] on input "Yes" at bounding box center [327, 251] width 11 height 11
radio input "true"
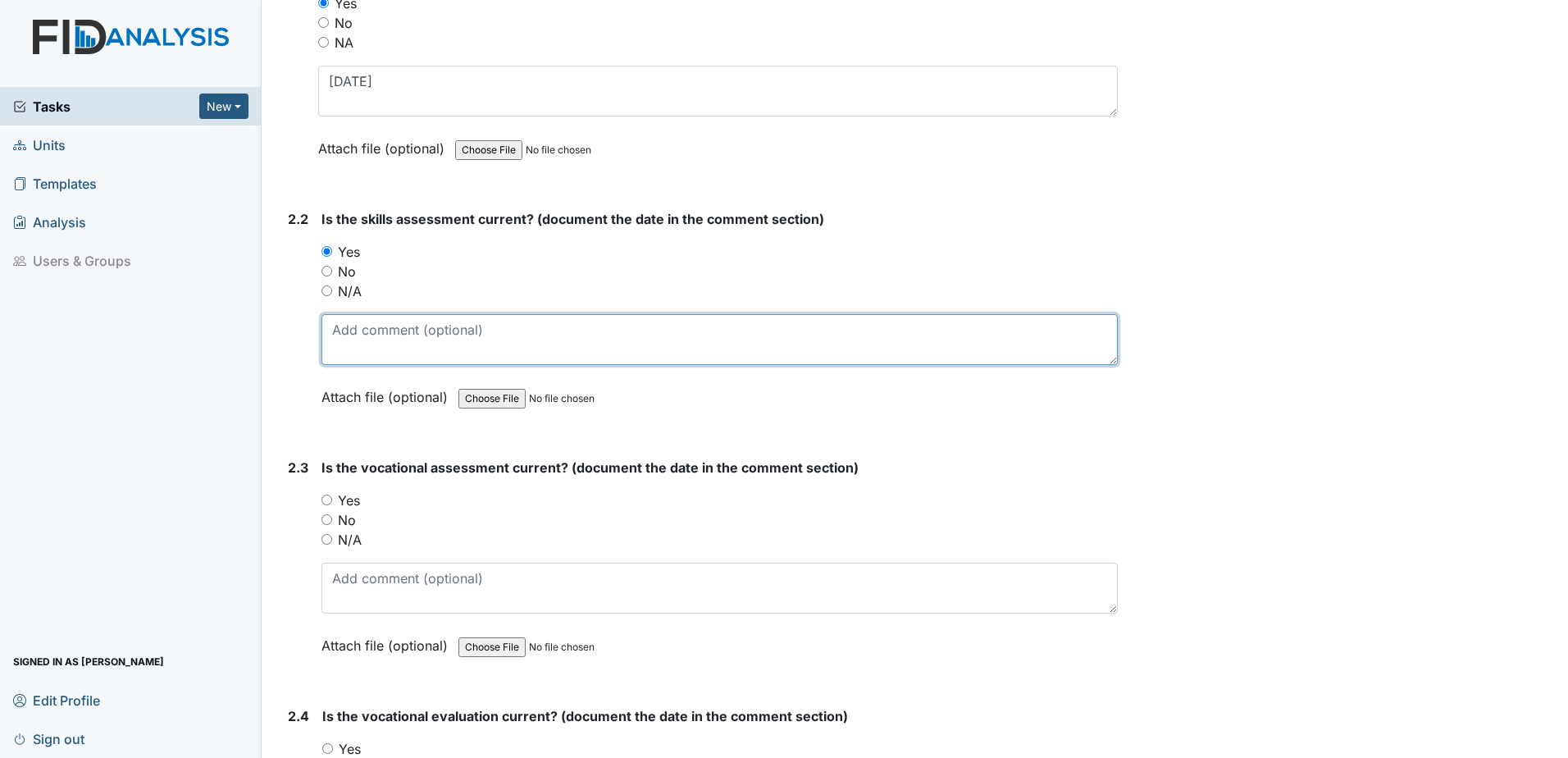
click at [359, 334] on textarea at bounding box center [719, 339] width 796 height 50
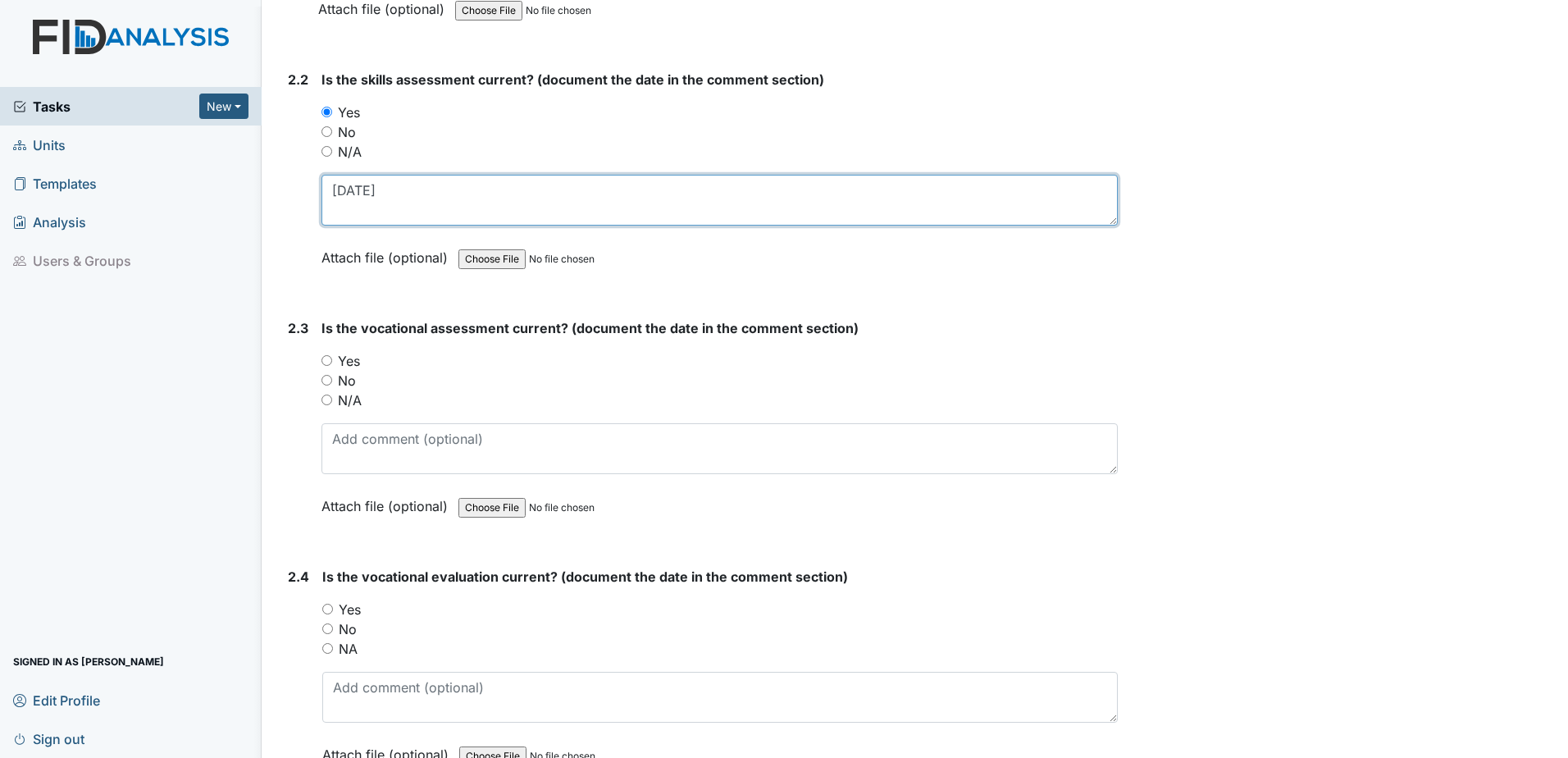
scroll to position [1886, 0]
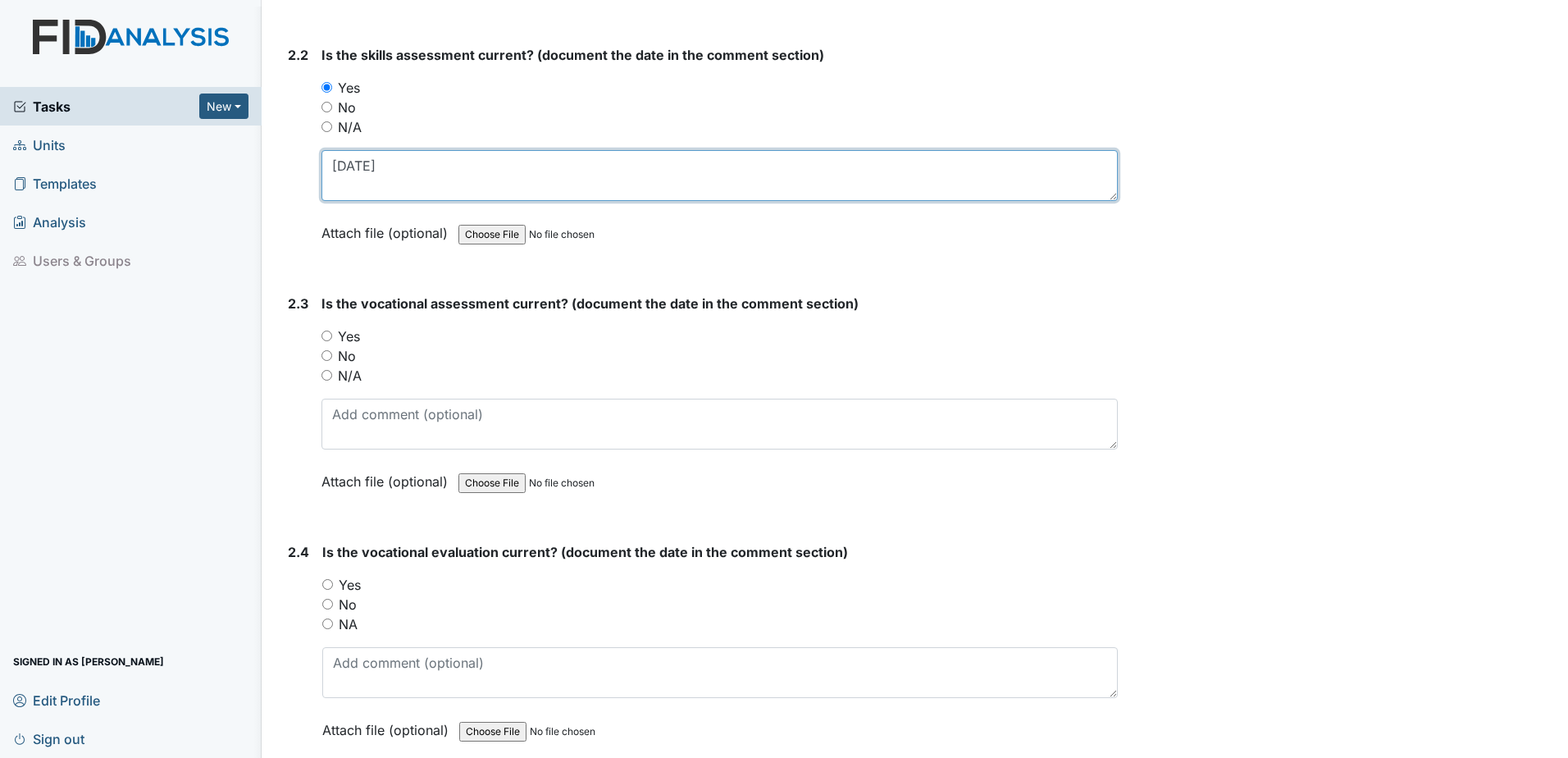
type textarea "6.23.25"
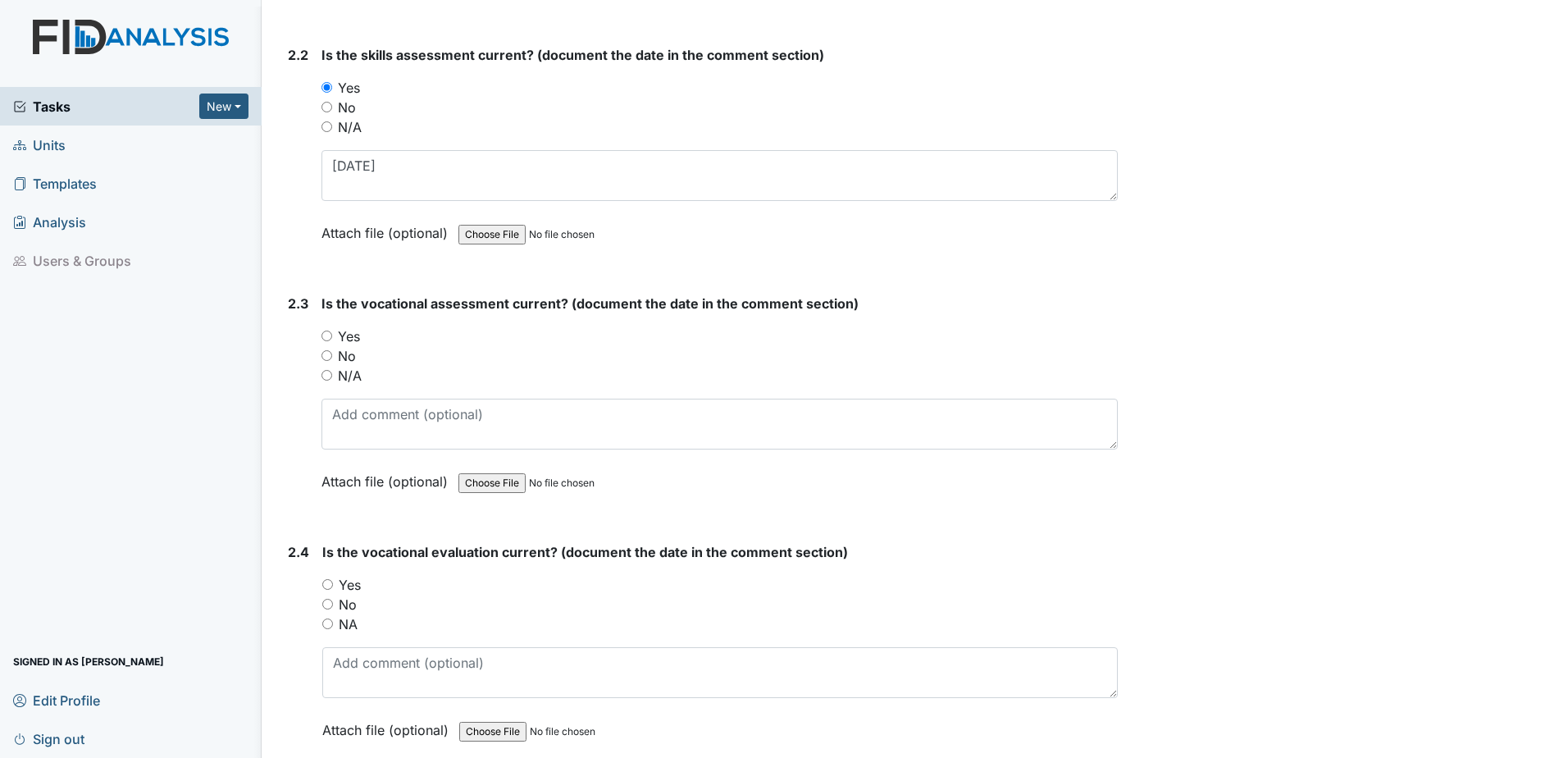
click at [338, 336] on label "Yes" at bounding box center [349, 336] width 22 height 19
click at [332, 336] on input "Yes" at bounding box center [327, 336] width 11 height 11
radio input "true"
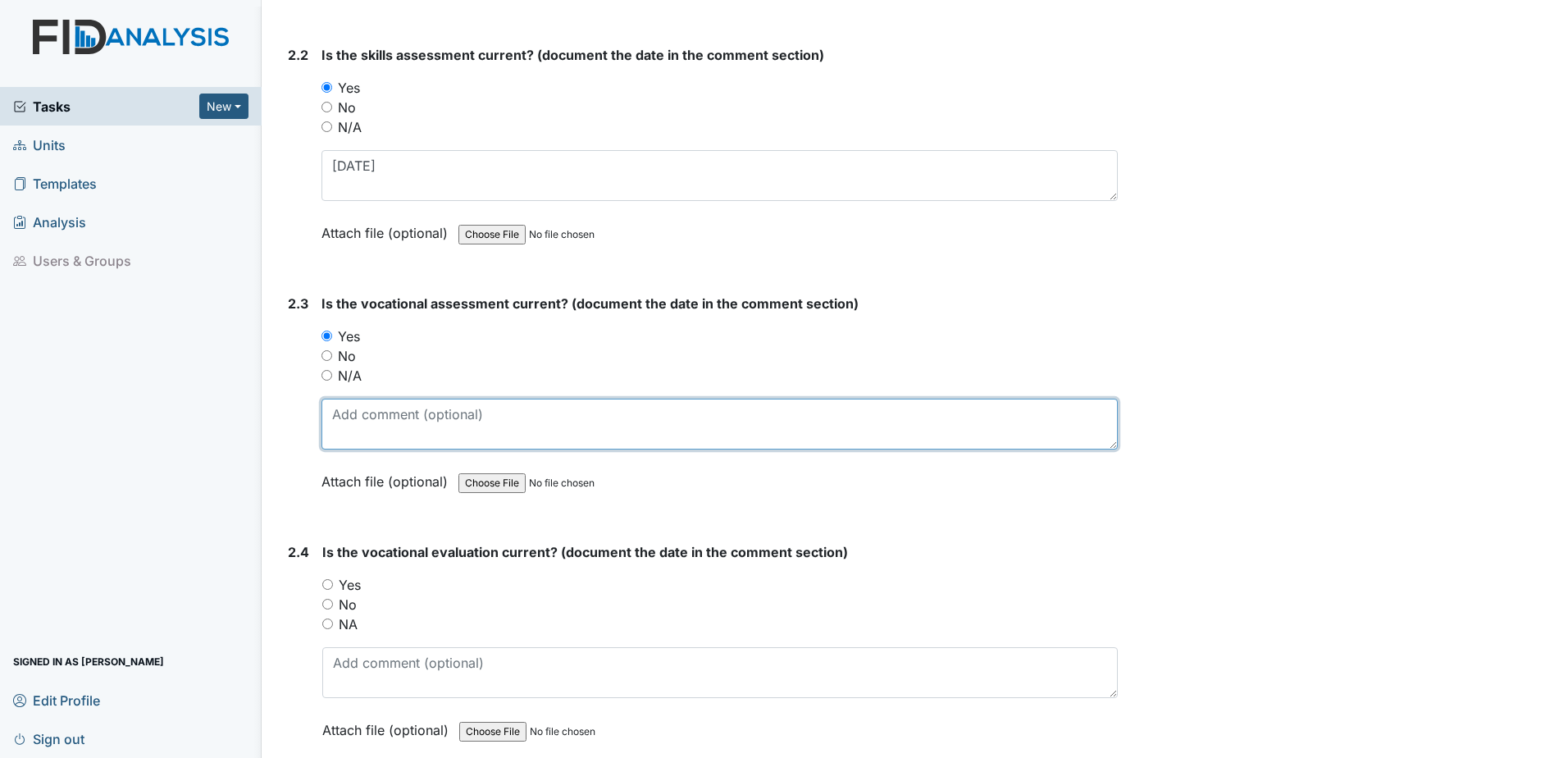
click at [361, 418] on textarea at bounding box center [719, 423] width 796 height 50
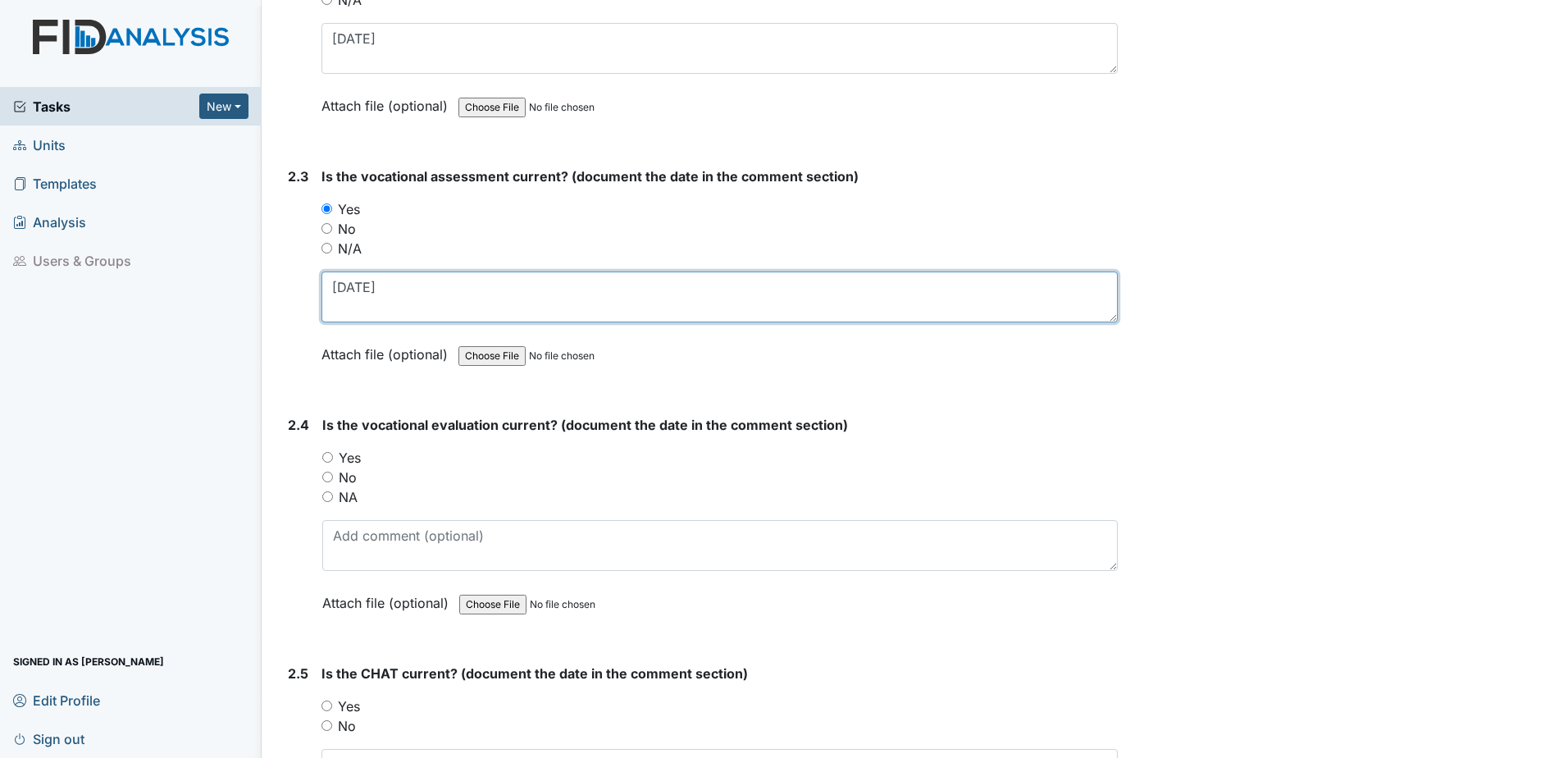
scroll to position [2050, 0]
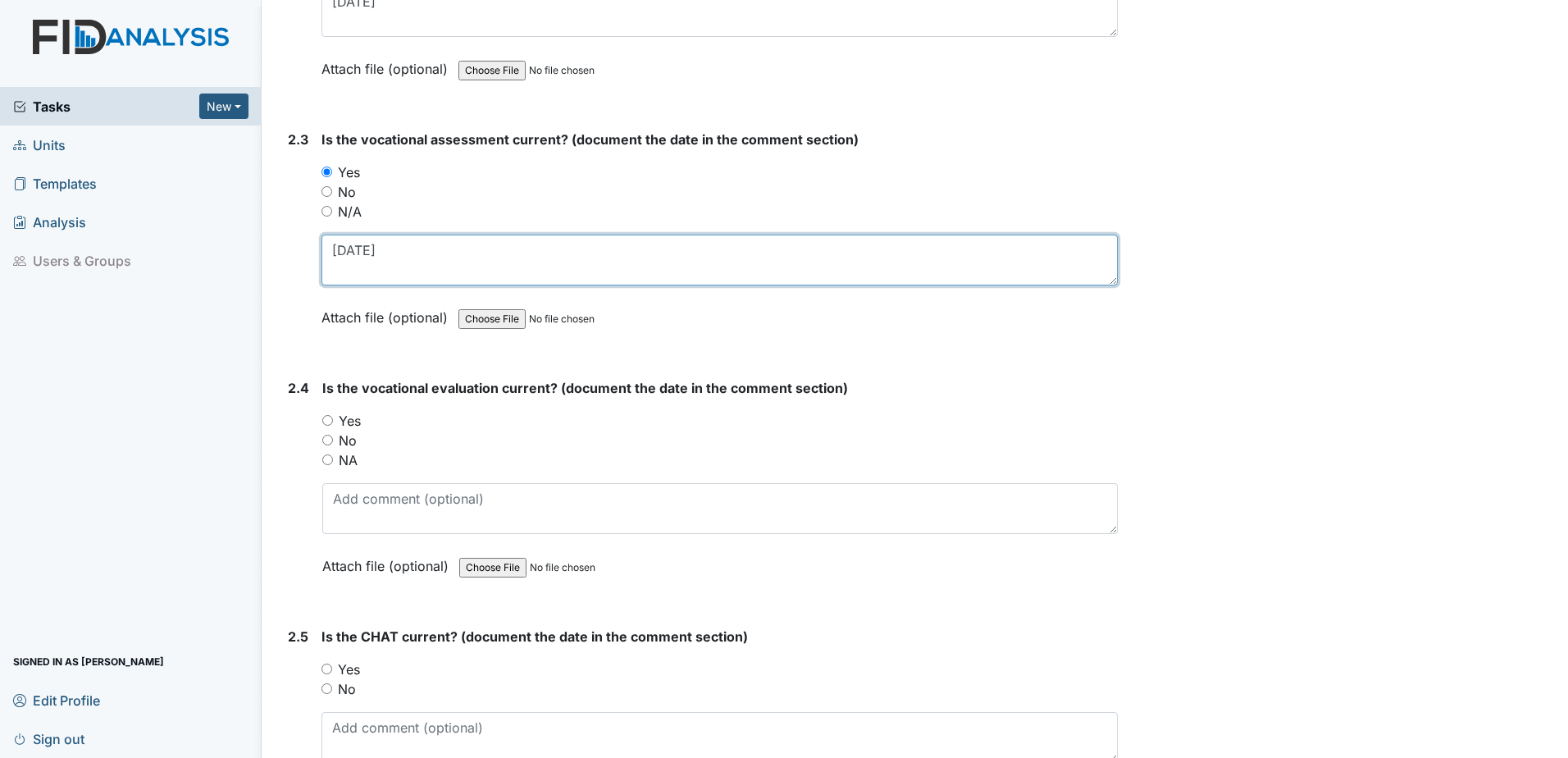
type textarea "5.23.25"
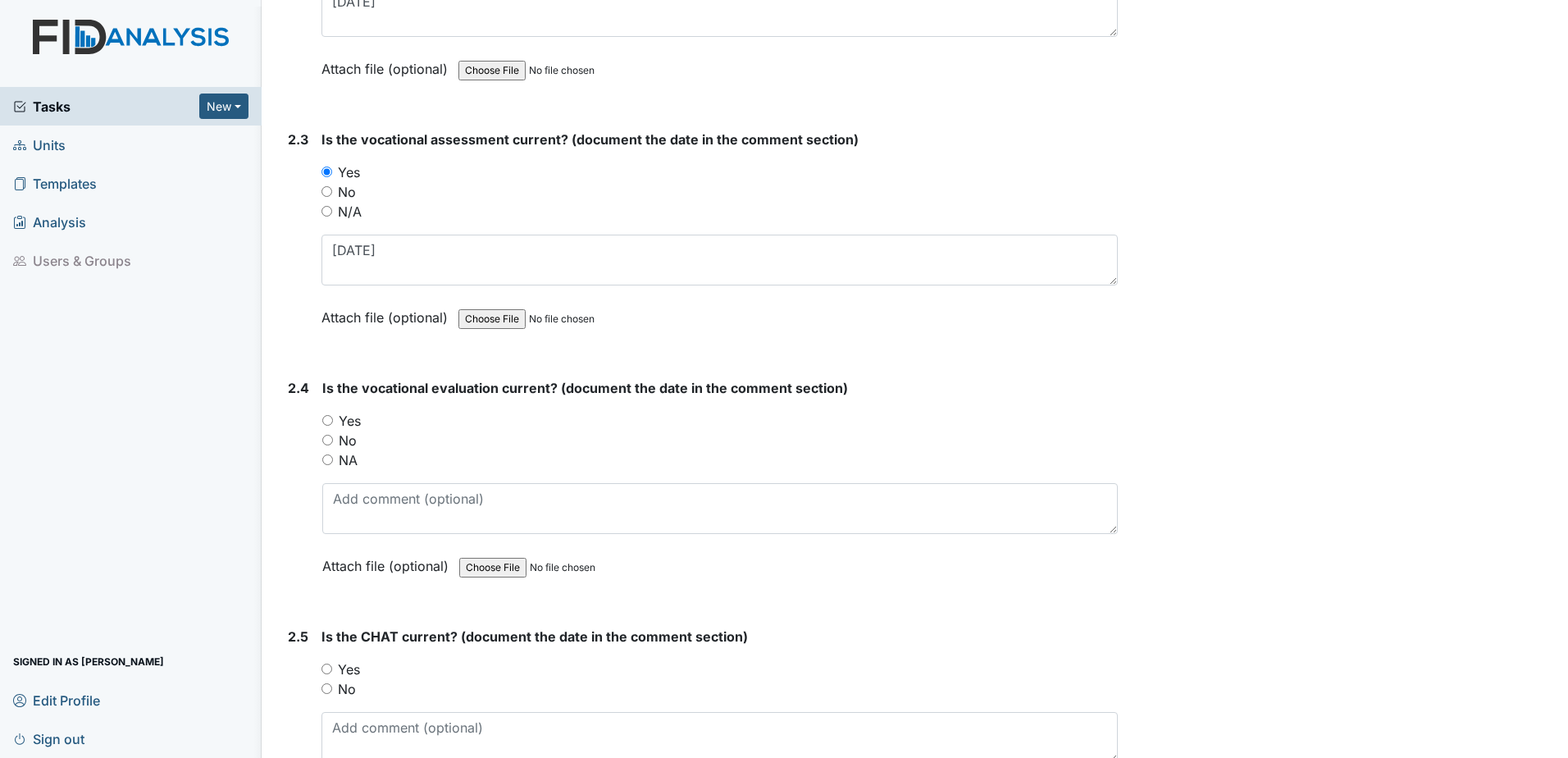
click at [346, 422] on label "Yes" at bounding box center [349, 421] width 22 height 19
click at [333, 422] on input "Yes" at bounding box center [328, 421] width 11 height 11
radio input "true"
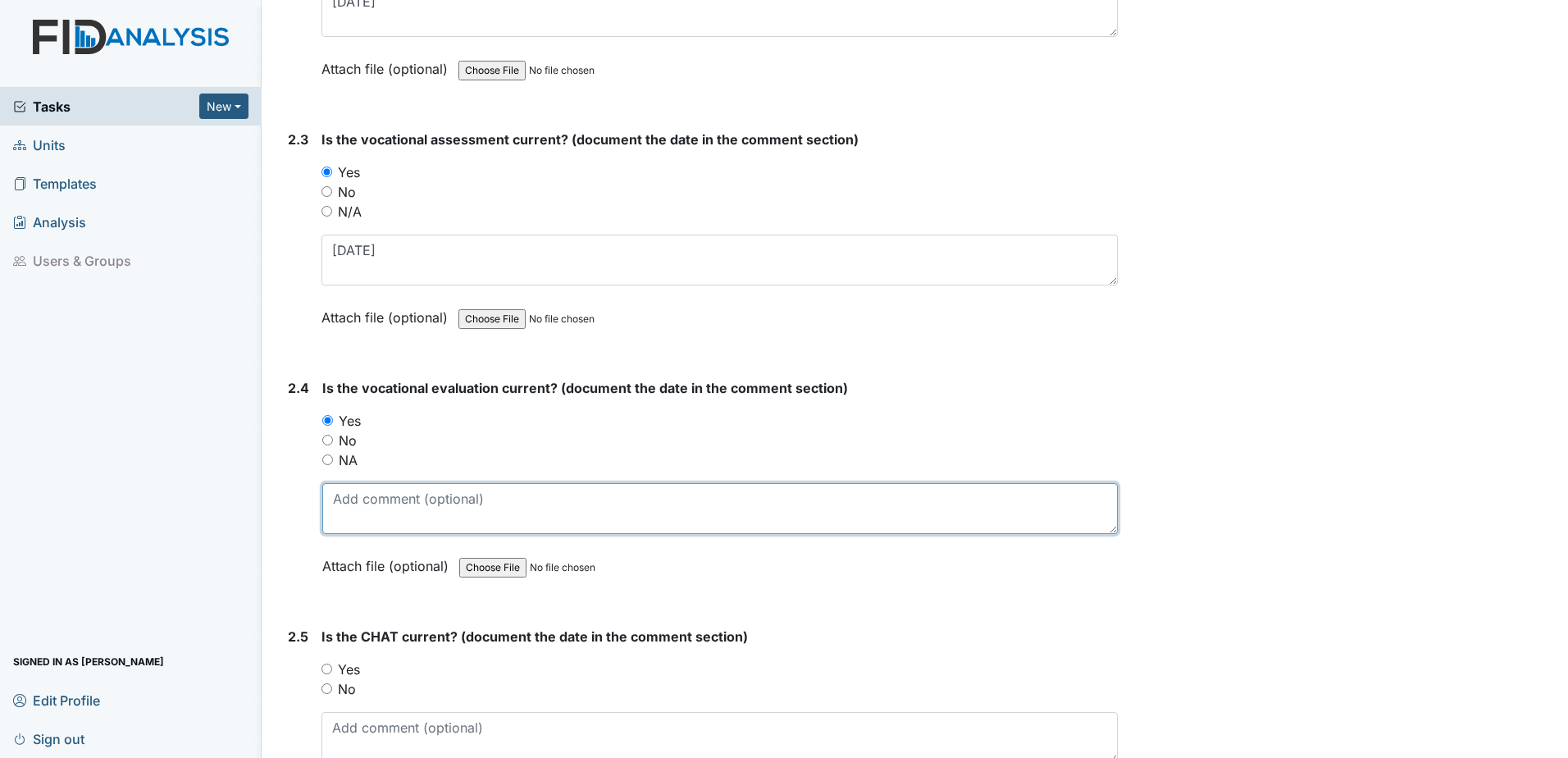
click at [362, 499] on textarea at bounding box center [720, 507] width 795 height 50
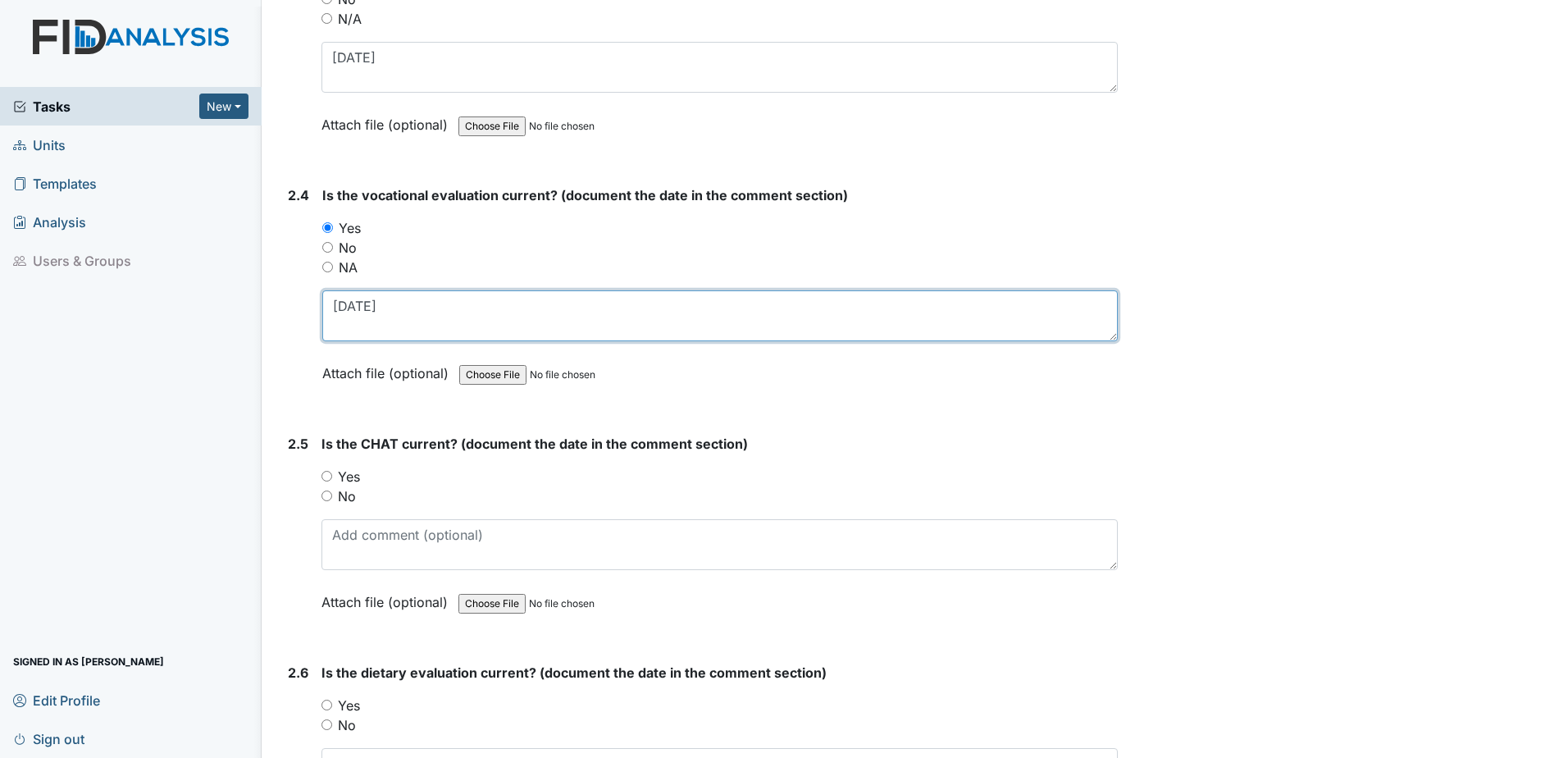
scroll to position [2296, 0]
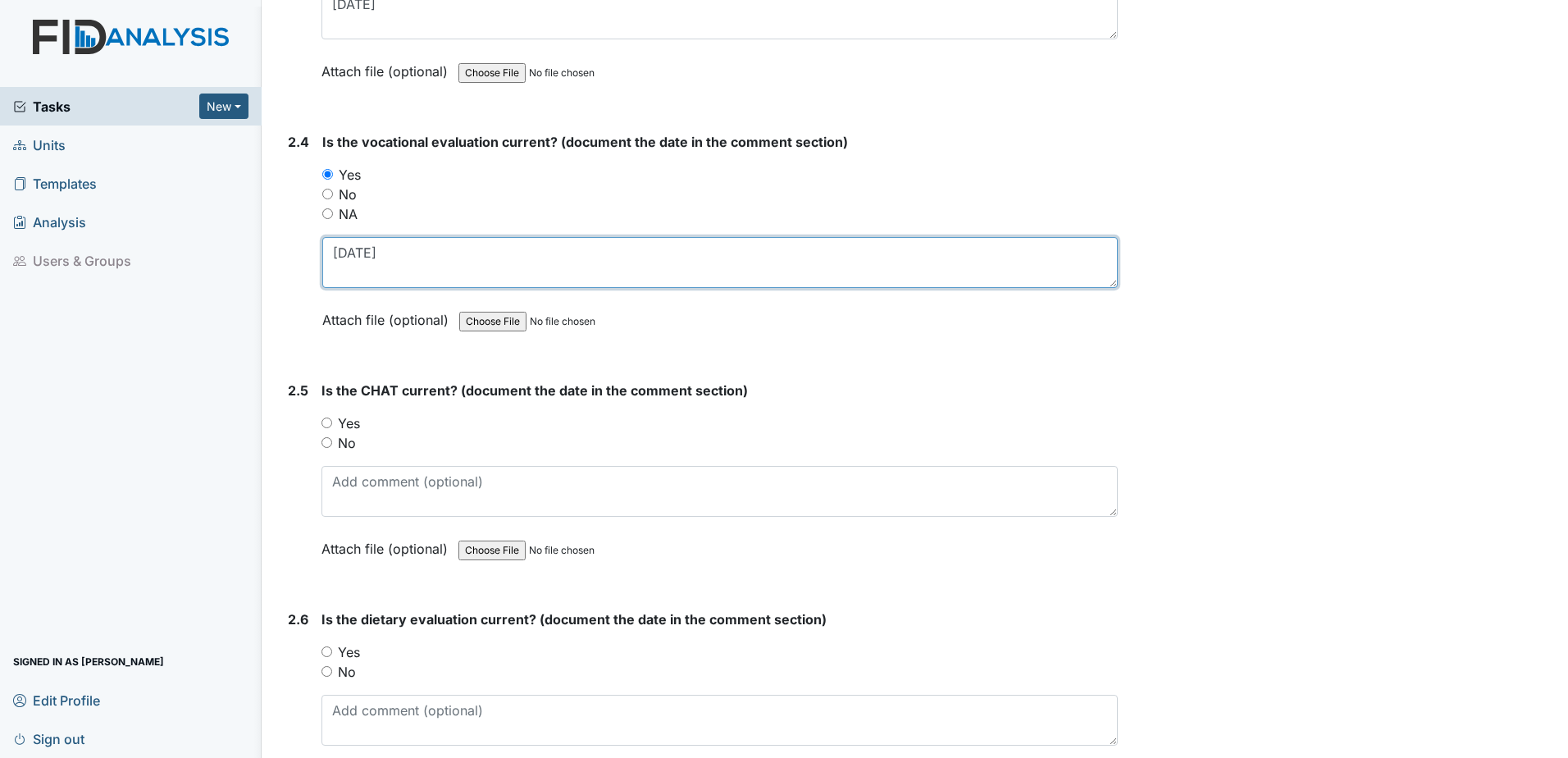
type textarea "5.23.25"
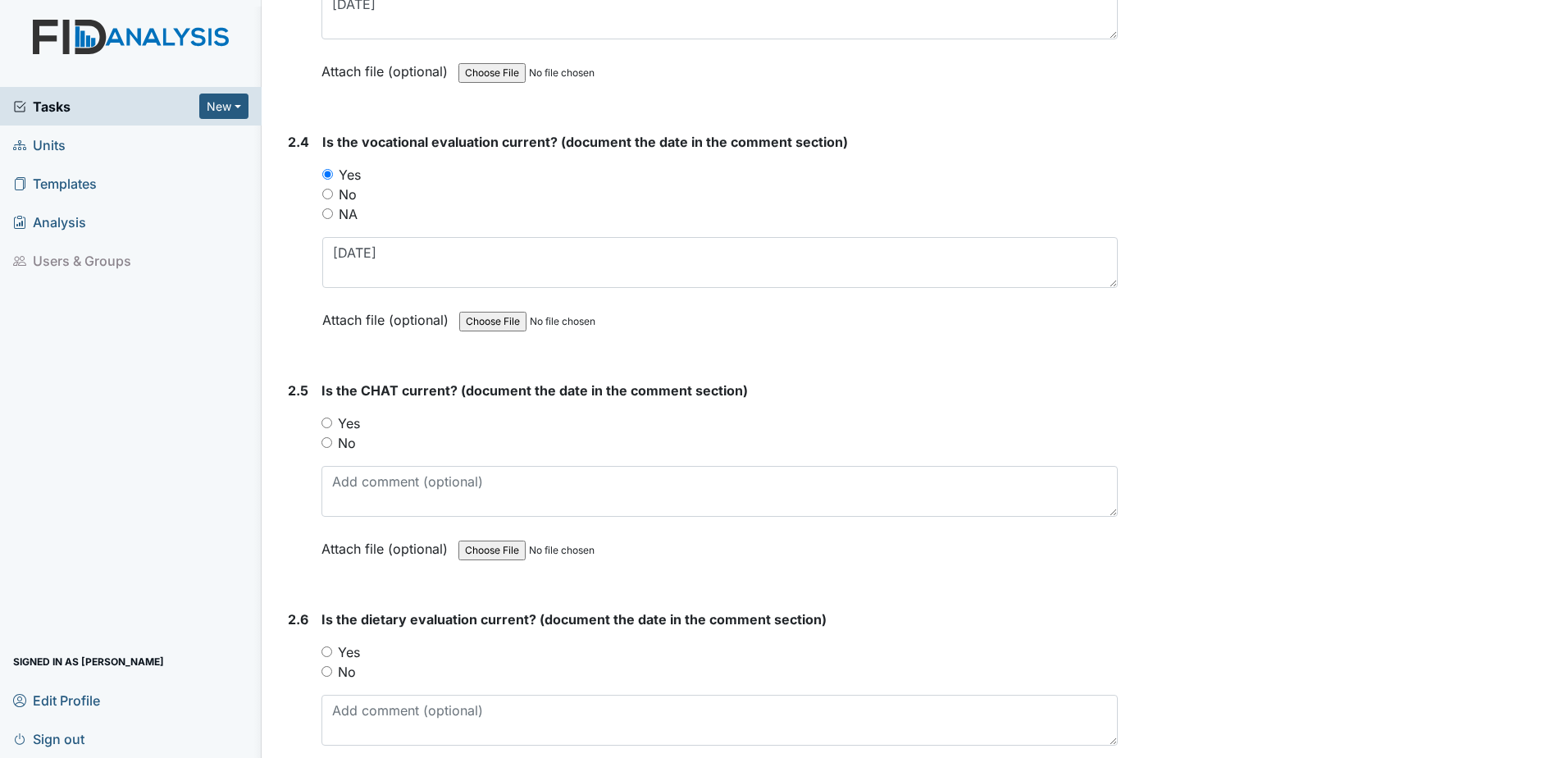
click at [354, 422] on label "Yes" at bounding box center [349, 423] width 22 height 19
click at [332, 422] on input "Yes" at bounding box center [327, 422] width 11 height 11
radio input "true"
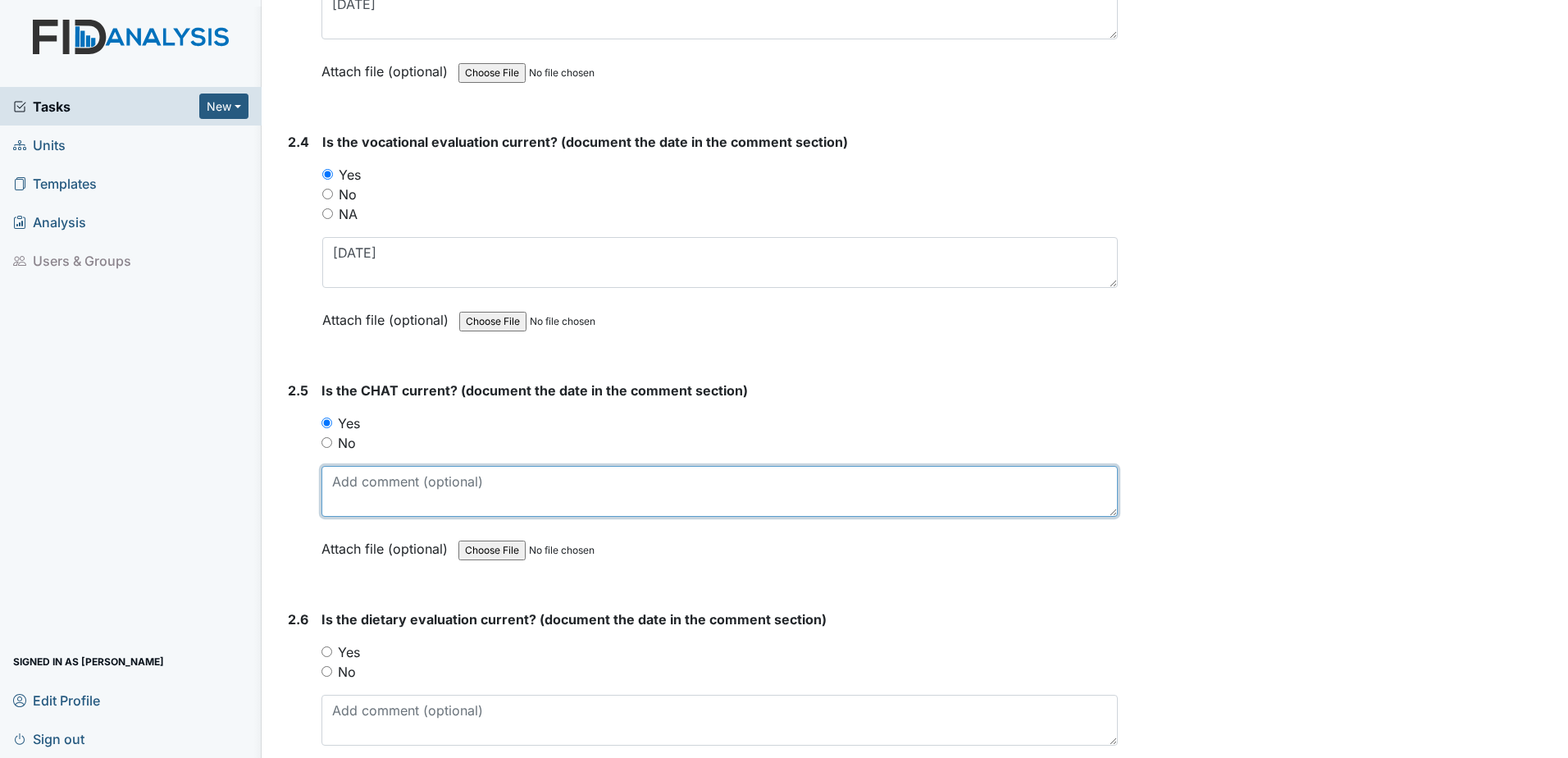
click at [361, 503] on textarea at bounding box center [719, 491] width 796 height 50
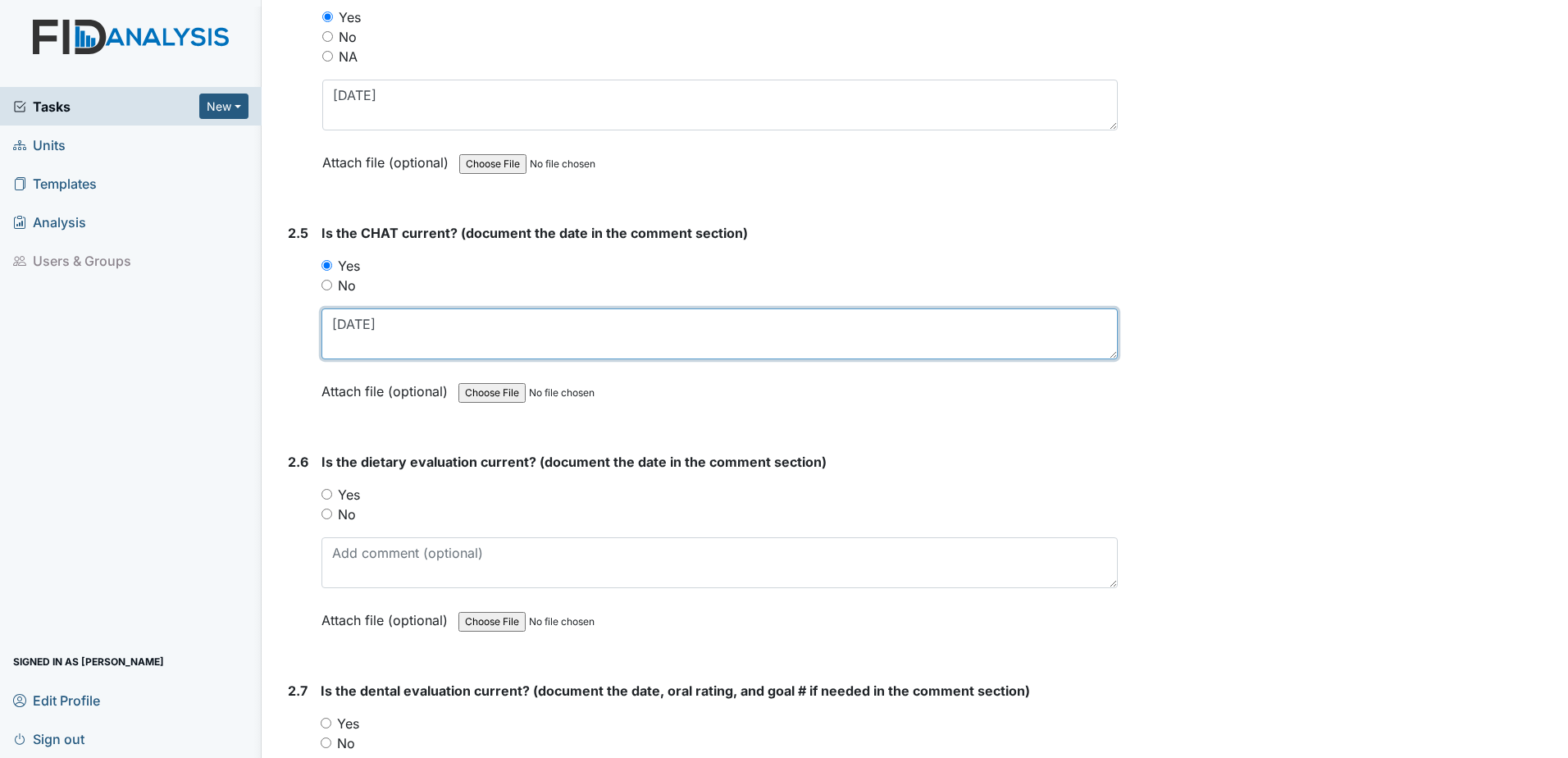
scroll to position [2460, 0]
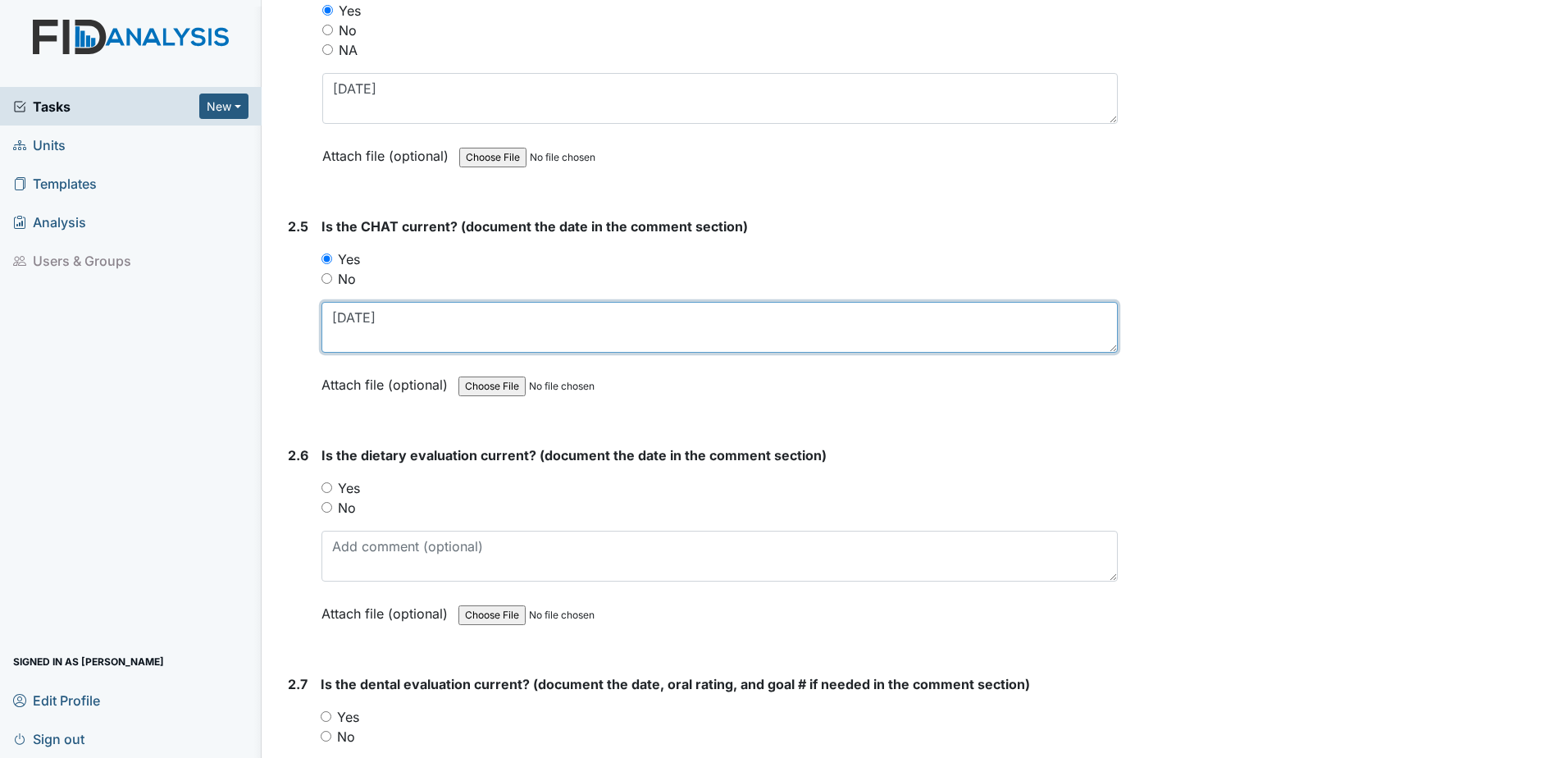
type textarea "6.3.25"
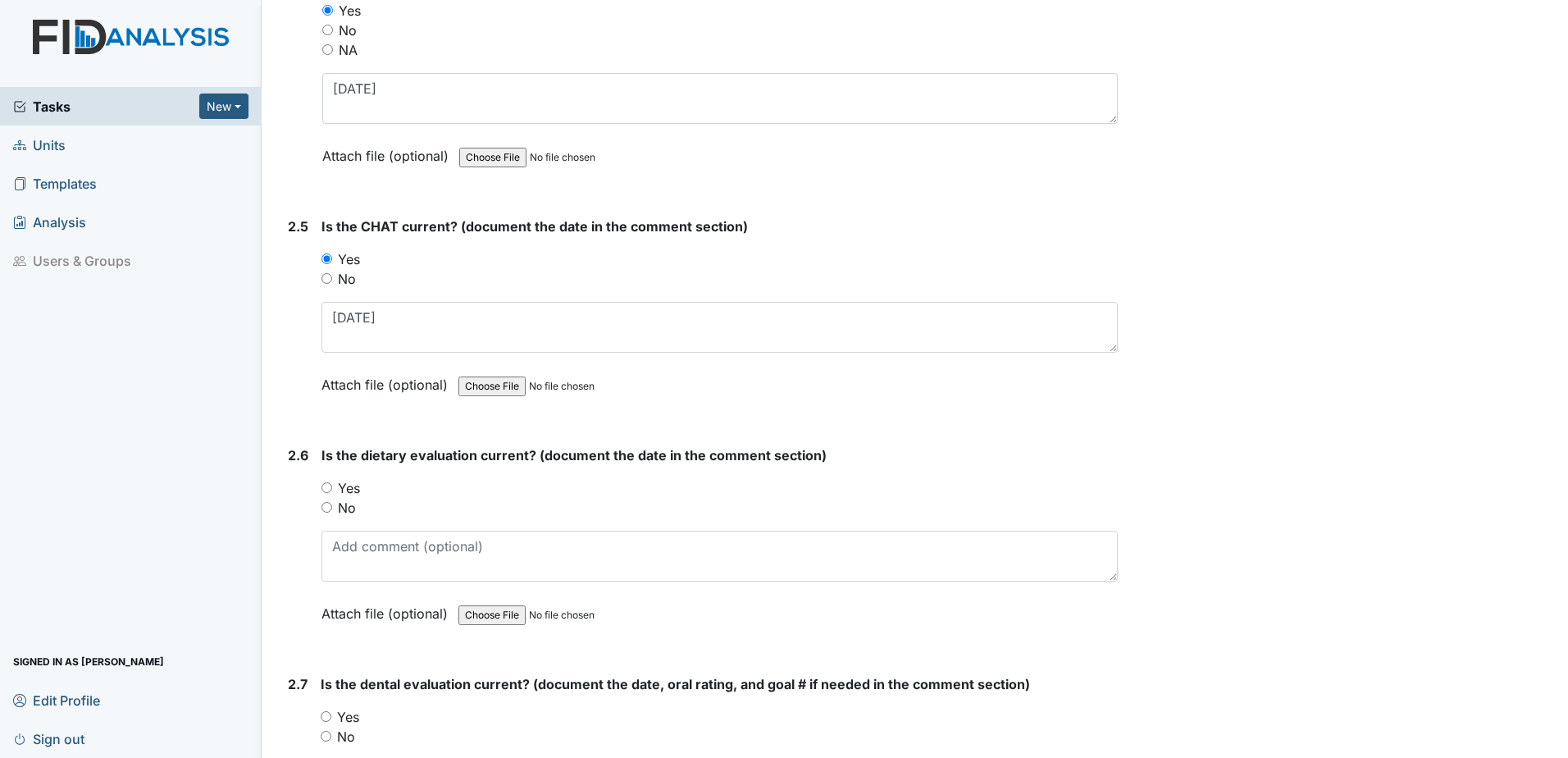
click at [351, 488] on label "Yes" at bounding box center [349, 488] width 22 height 19
click at [332, 488] on input "Yes" at bounding box center [327, 488] width 11 height 11
radio input "true"
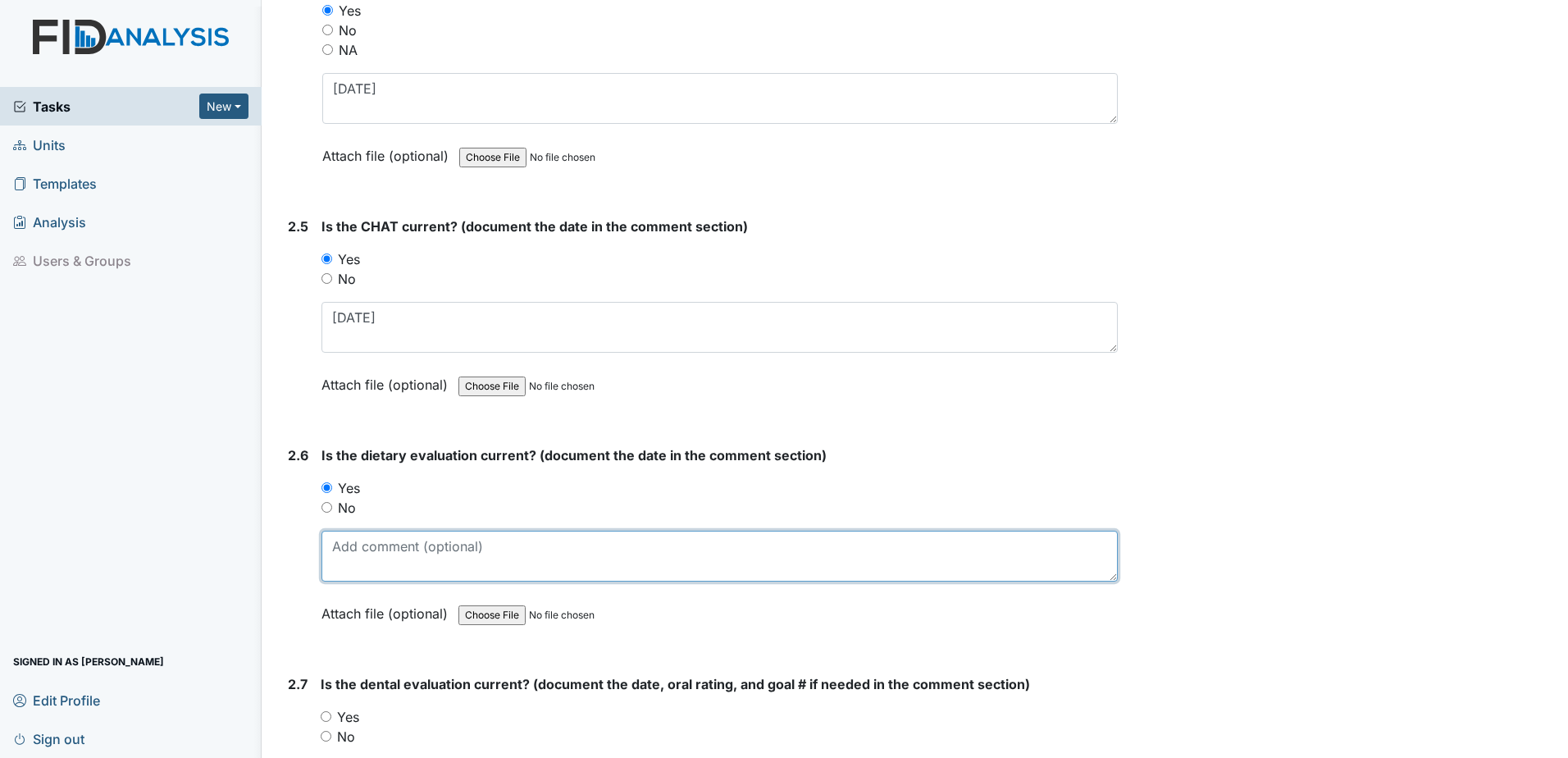
click at [363, 567] on textarea at bounding box center [719, 555] width 796 height 50
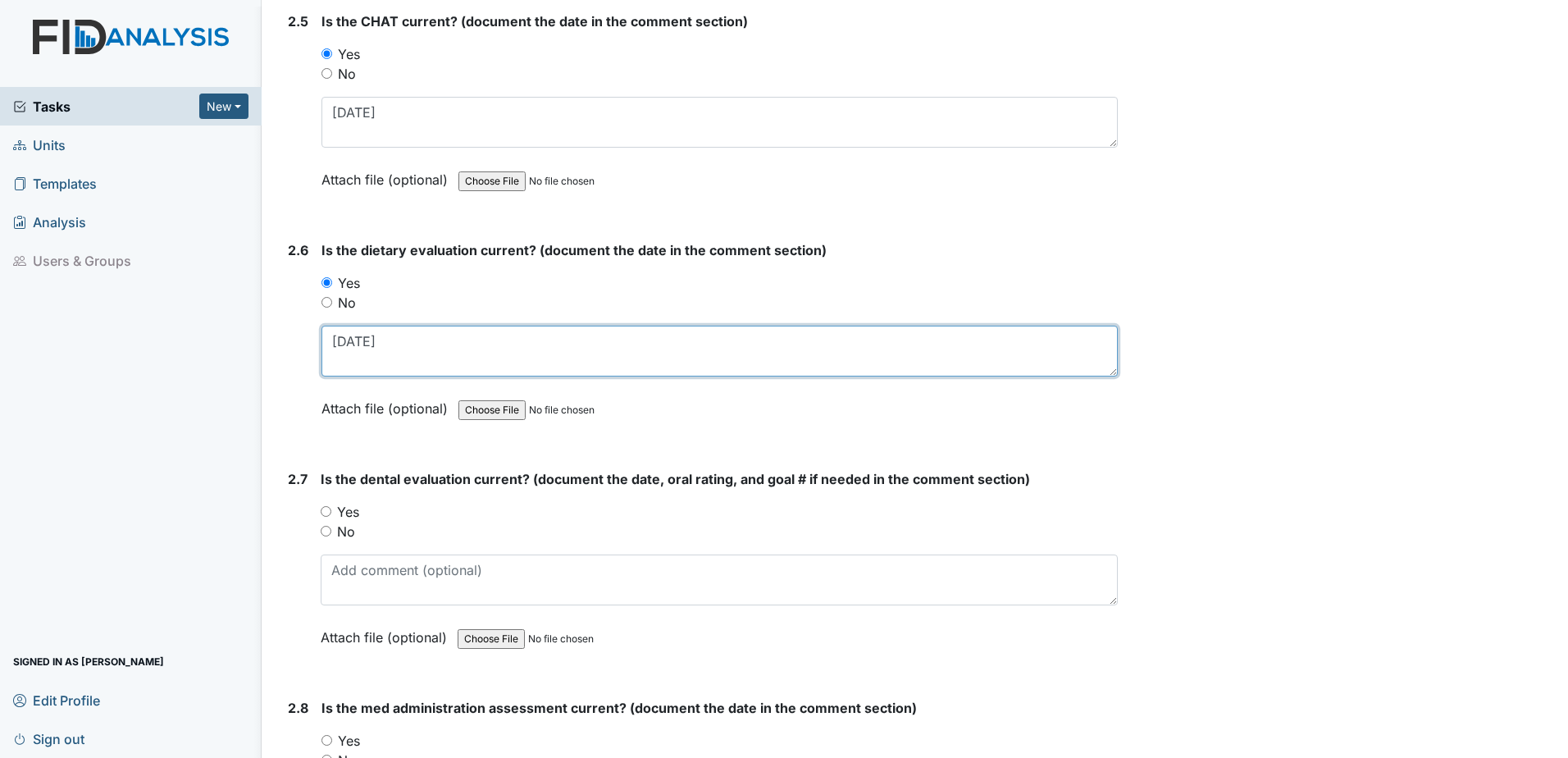
scroll to position [2706, 0]
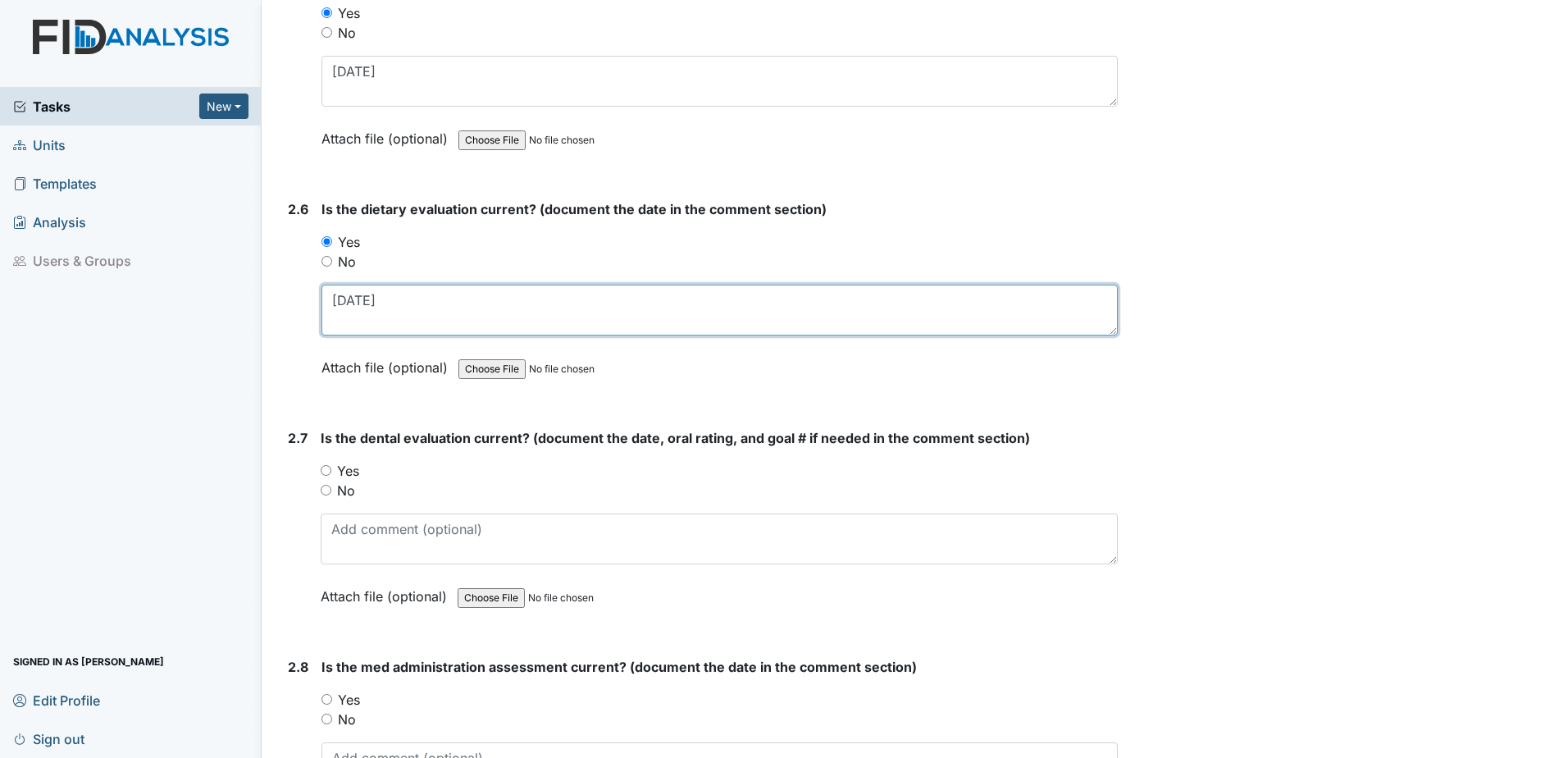
type textarea "8.8.25"
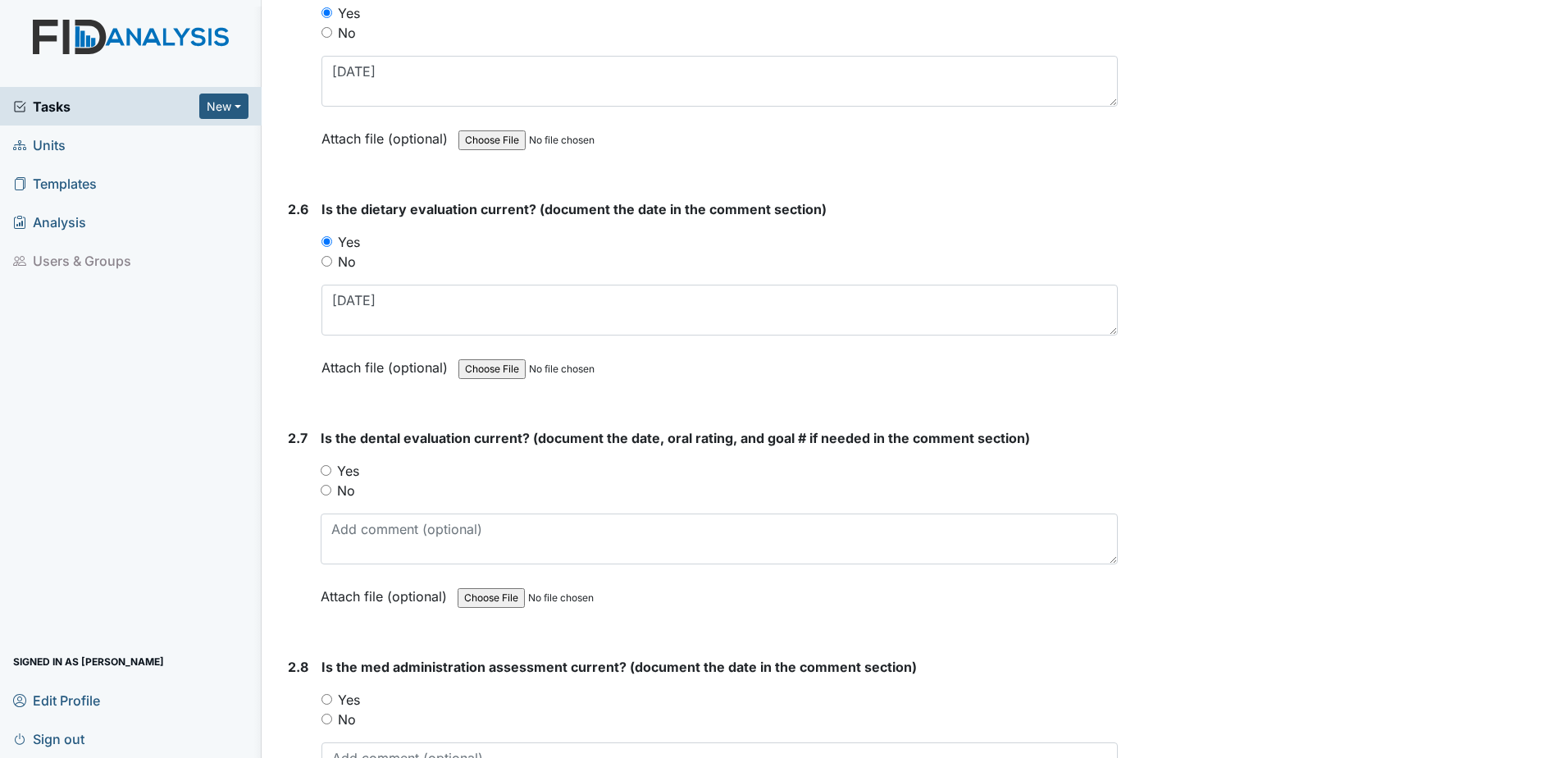
click at [351, 466] on label "Yes" at bounding box center [348, 470] width 22 height 19
click at [331, 466] on input "Yes" at bounding box center [326, 470] width 11 height 11
radio input "true"
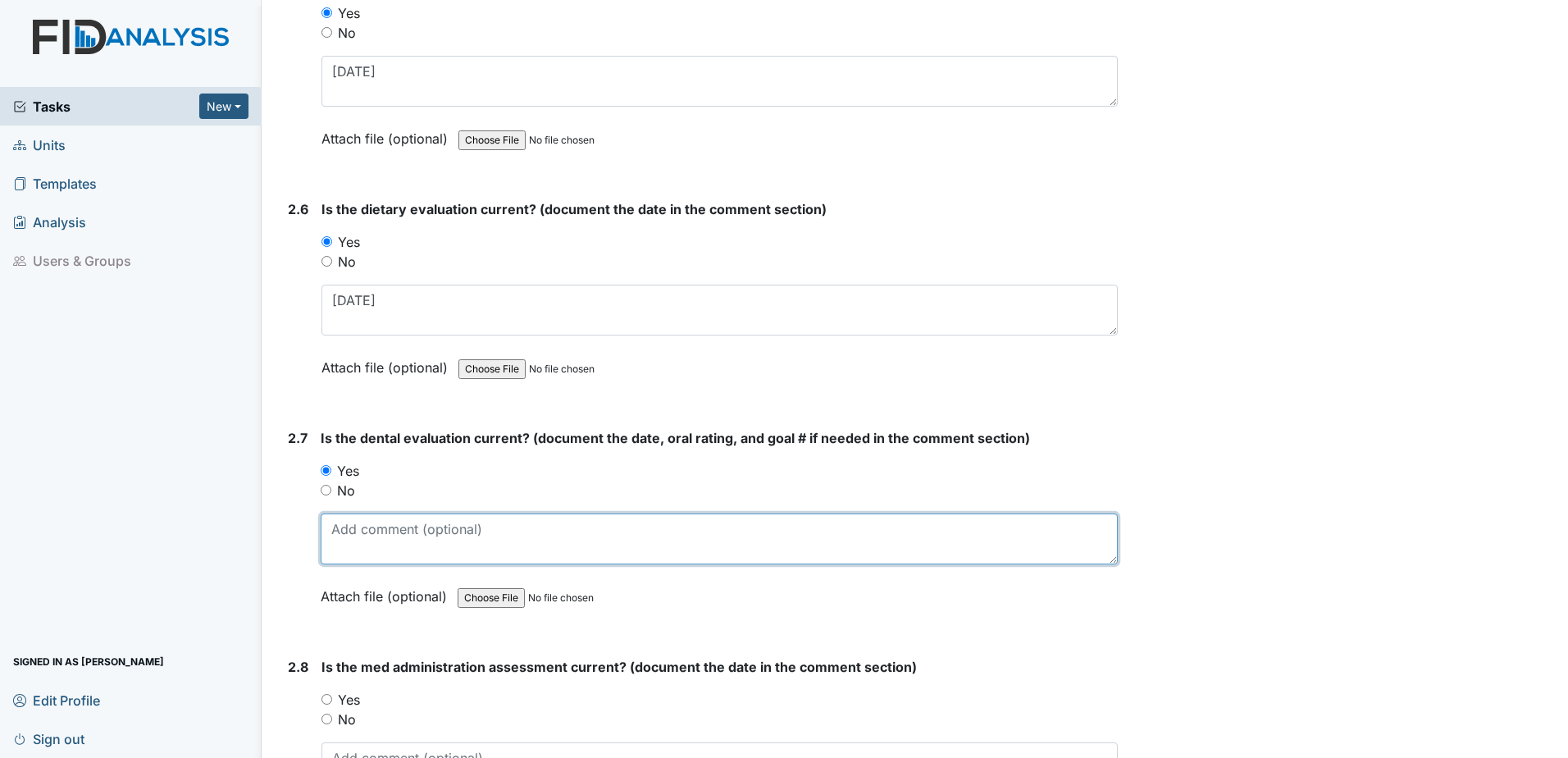
click at [372, 549] on textarea at bounding box center [719, 538] width 797 height 50
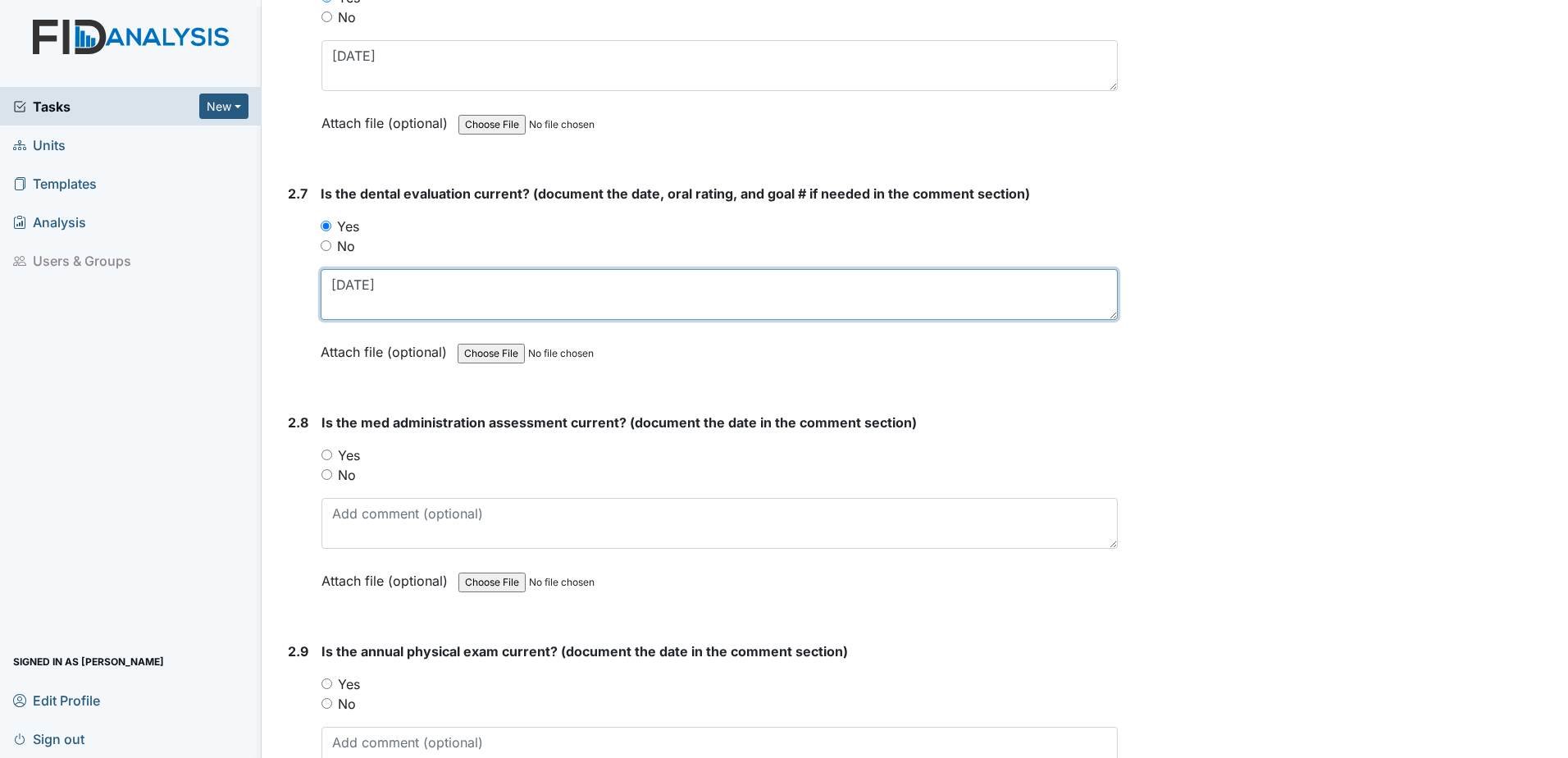
scroll to position [2952, 0]
type textarea "11.12.24"
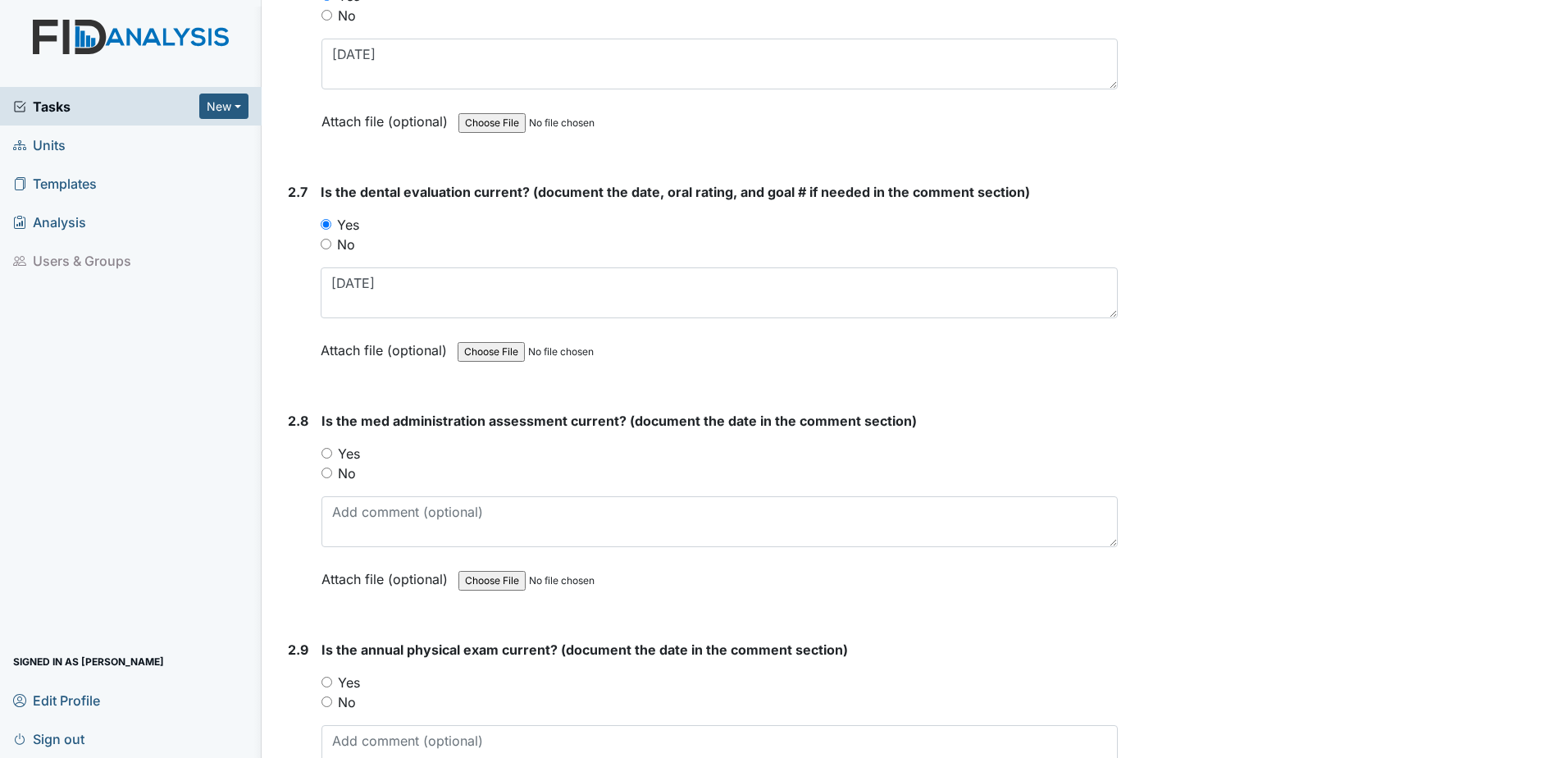
click at [344, 471] on label "No" at bounding box center [347, 473] width 18 height 19
click at [332, 471] on input "No" at bounding box center [327, 473] width 11 height 11
radio input "true"
click at [347, 514] on textarea at bounding box center [719, 521] width 796 height 50
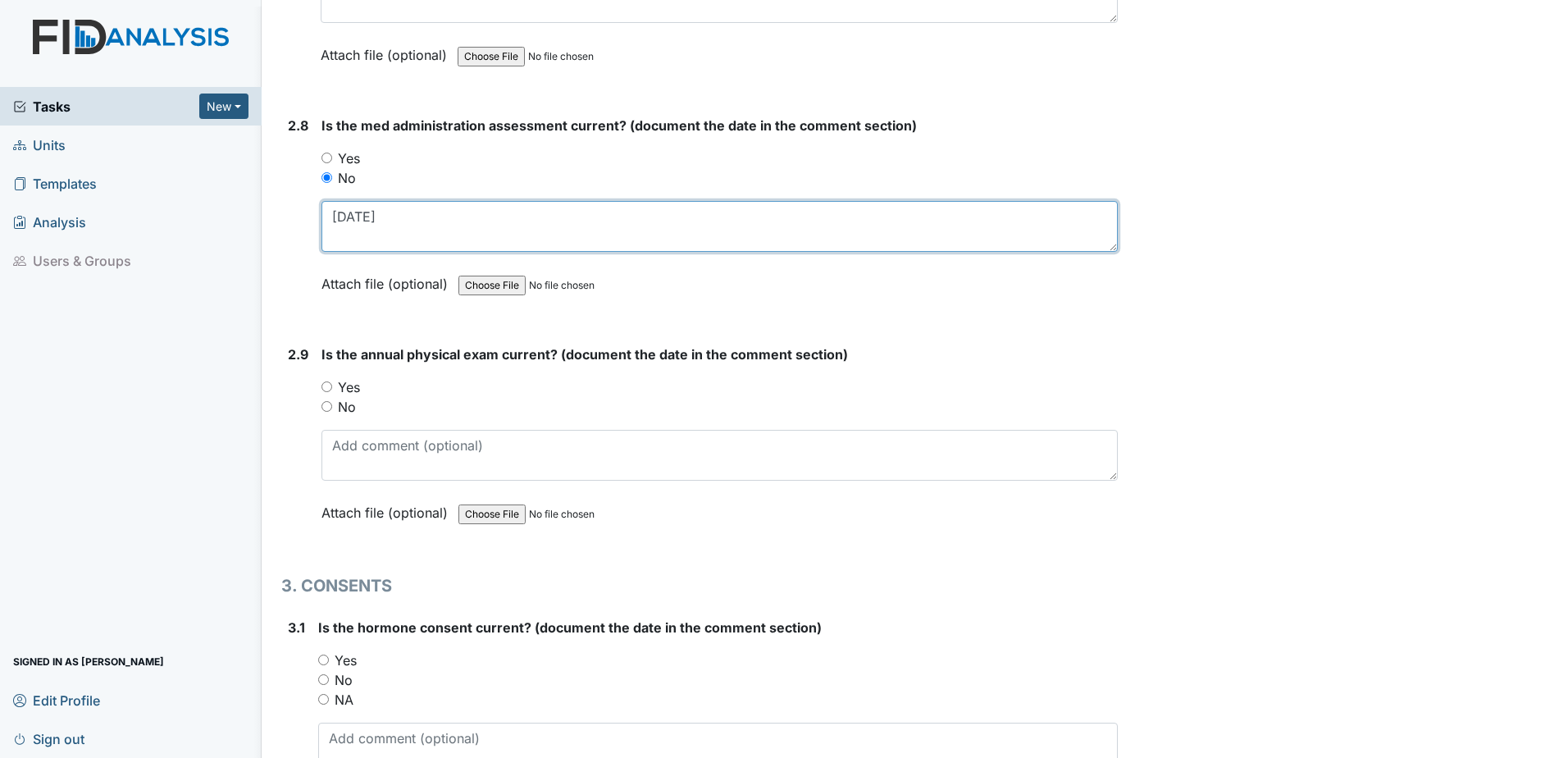
scroll to position [3280, 0]
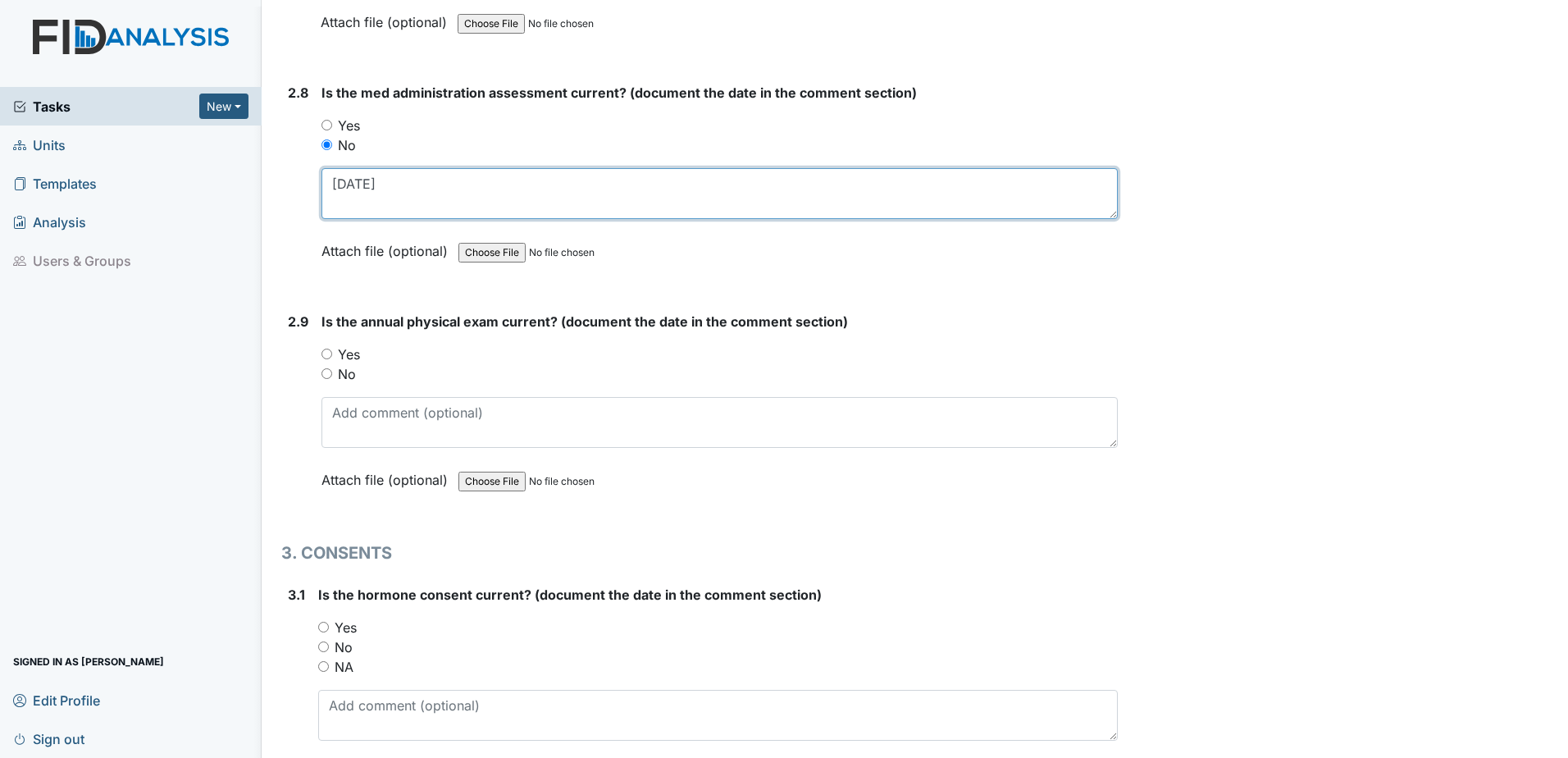
type textarea "10.19.23"
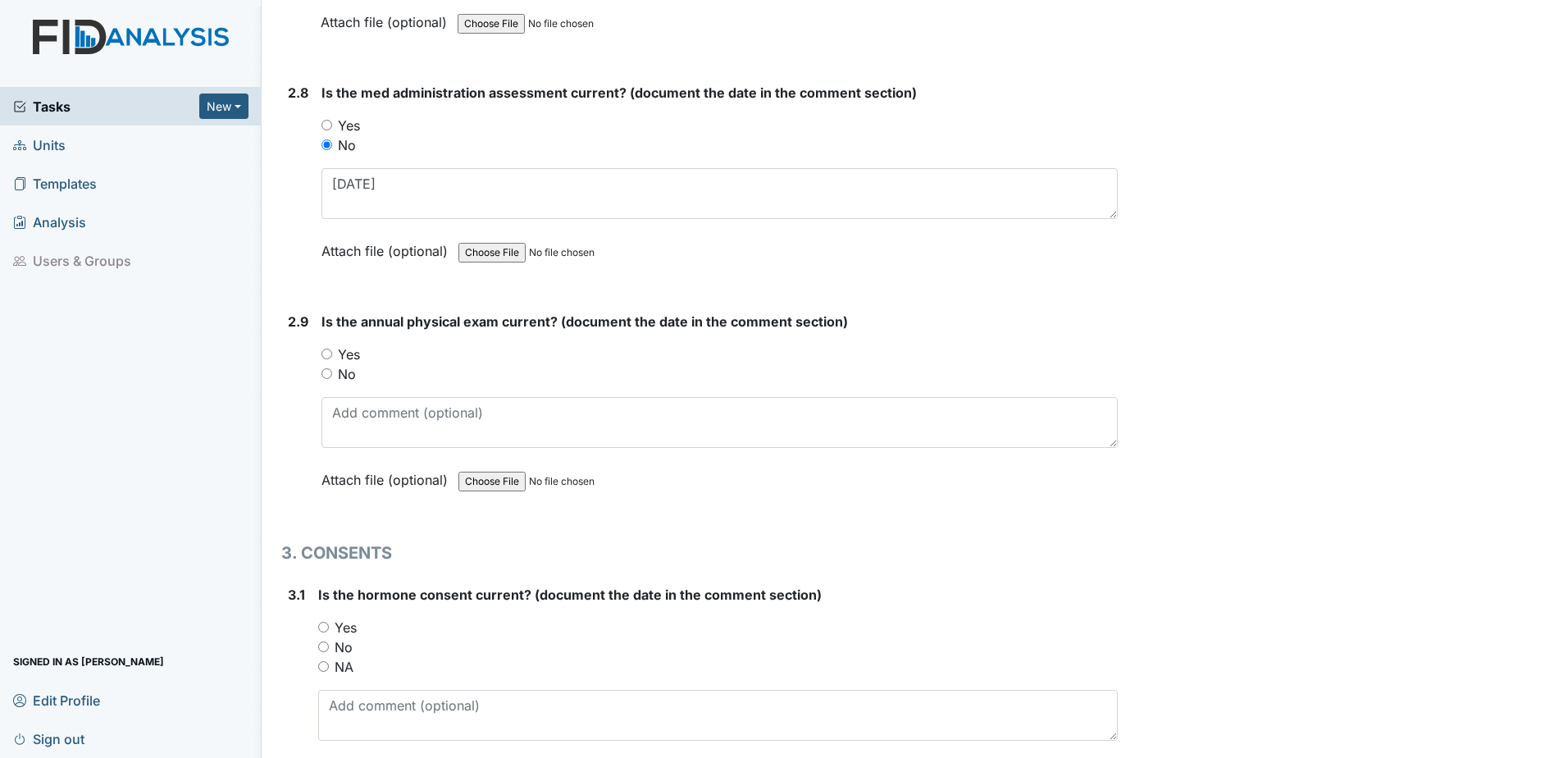
click at [348, 360] on label "Yes" at bounding box center [349, 354] width 22 height 19
click at [332, 360] on input "Yes" at bounding box center [327, 354] width 11 height 11
radio input "true"
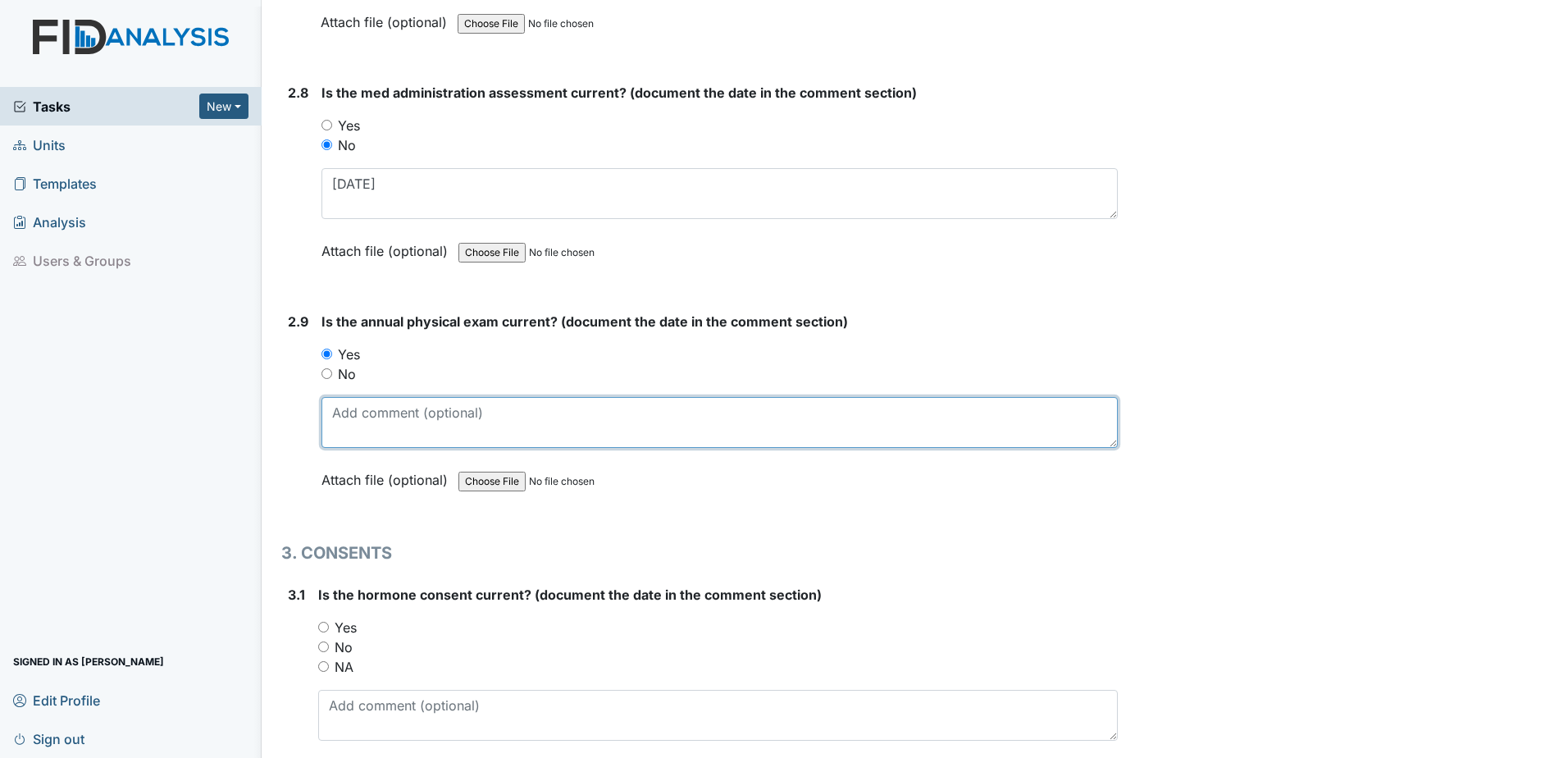
click at [350, 406] on textarea at bounding box center [719, 422] width 796 height 50
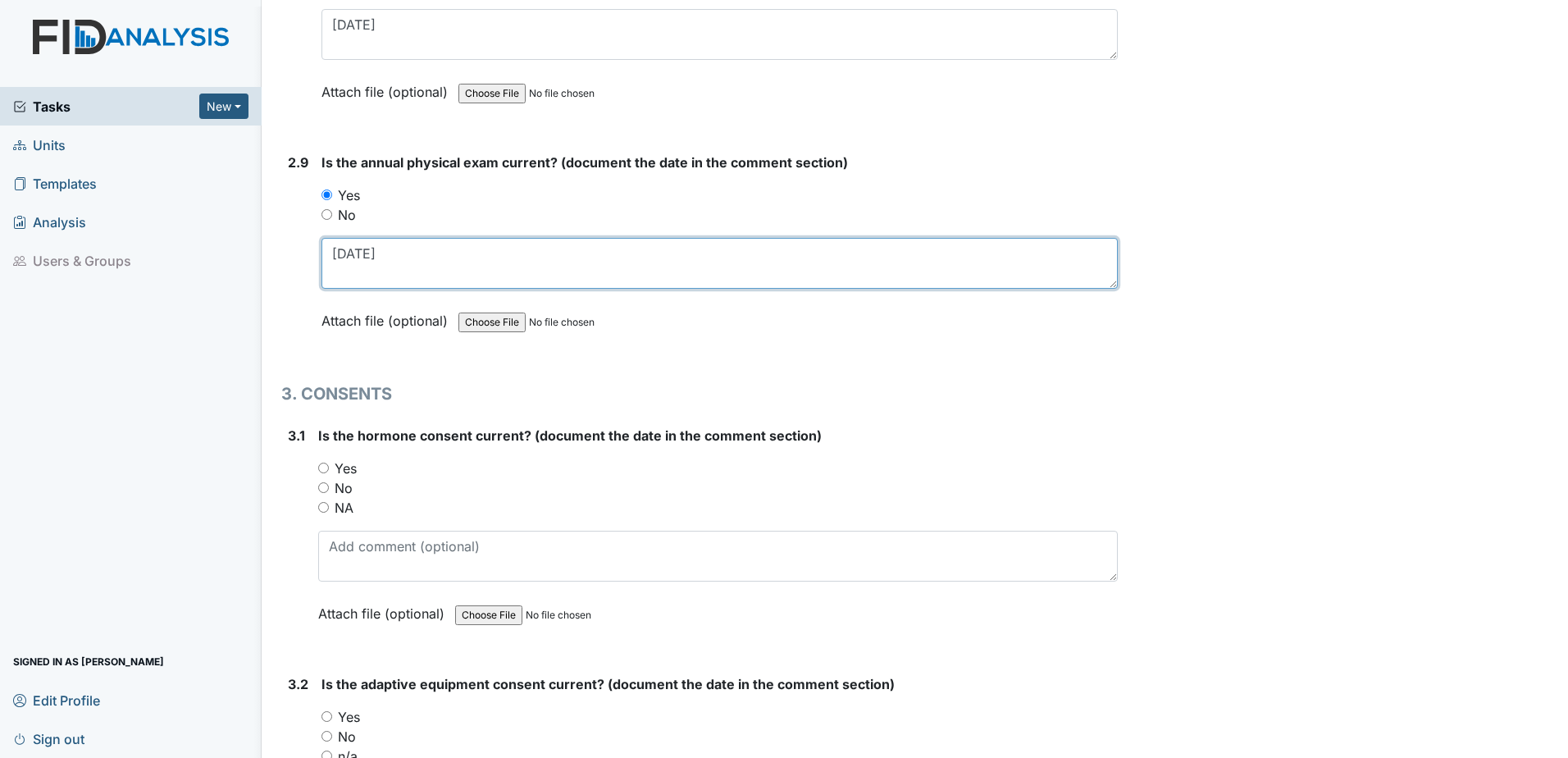
scroll to position [3526, 0]
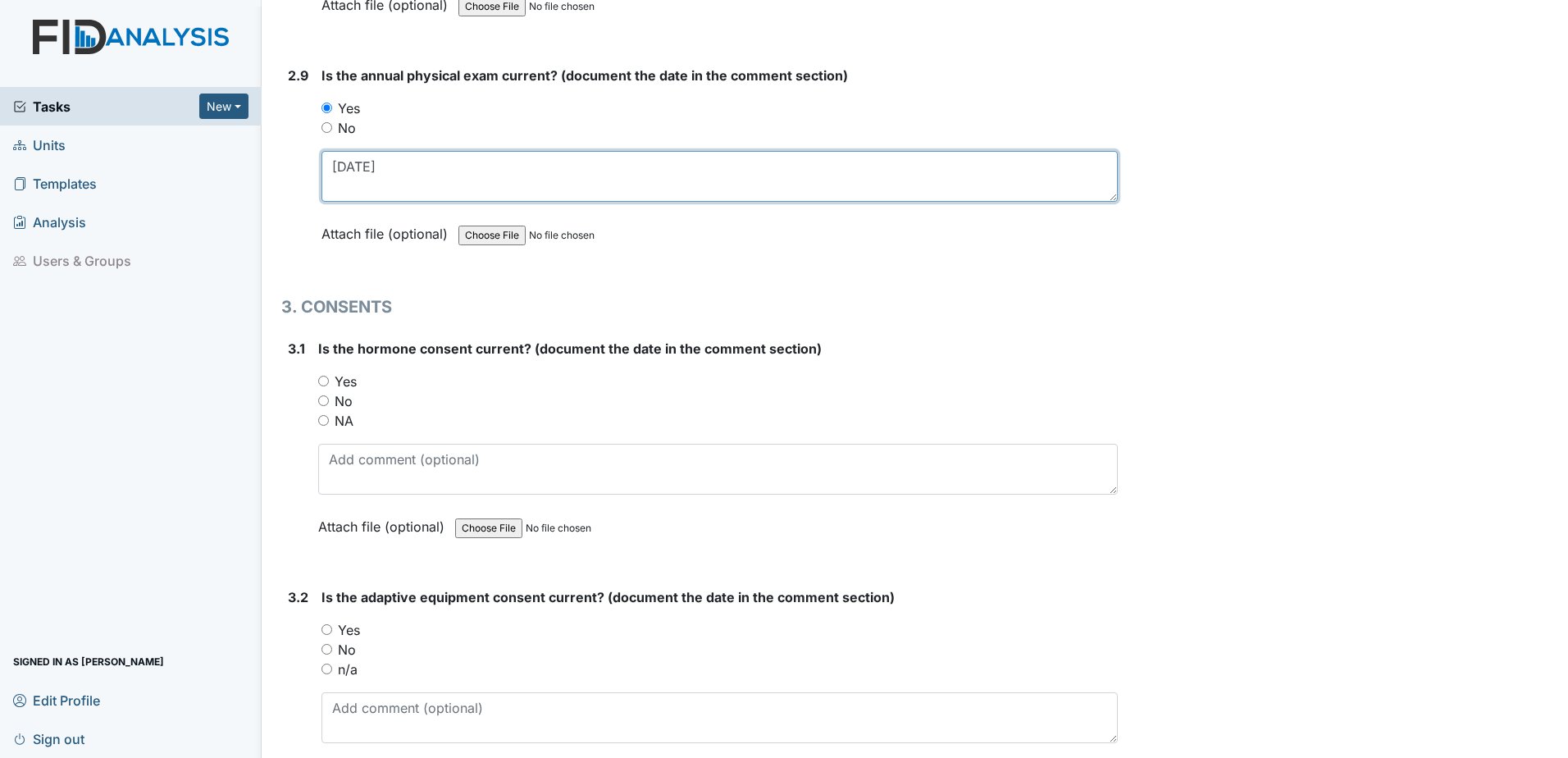
type textarea "11.15.24"
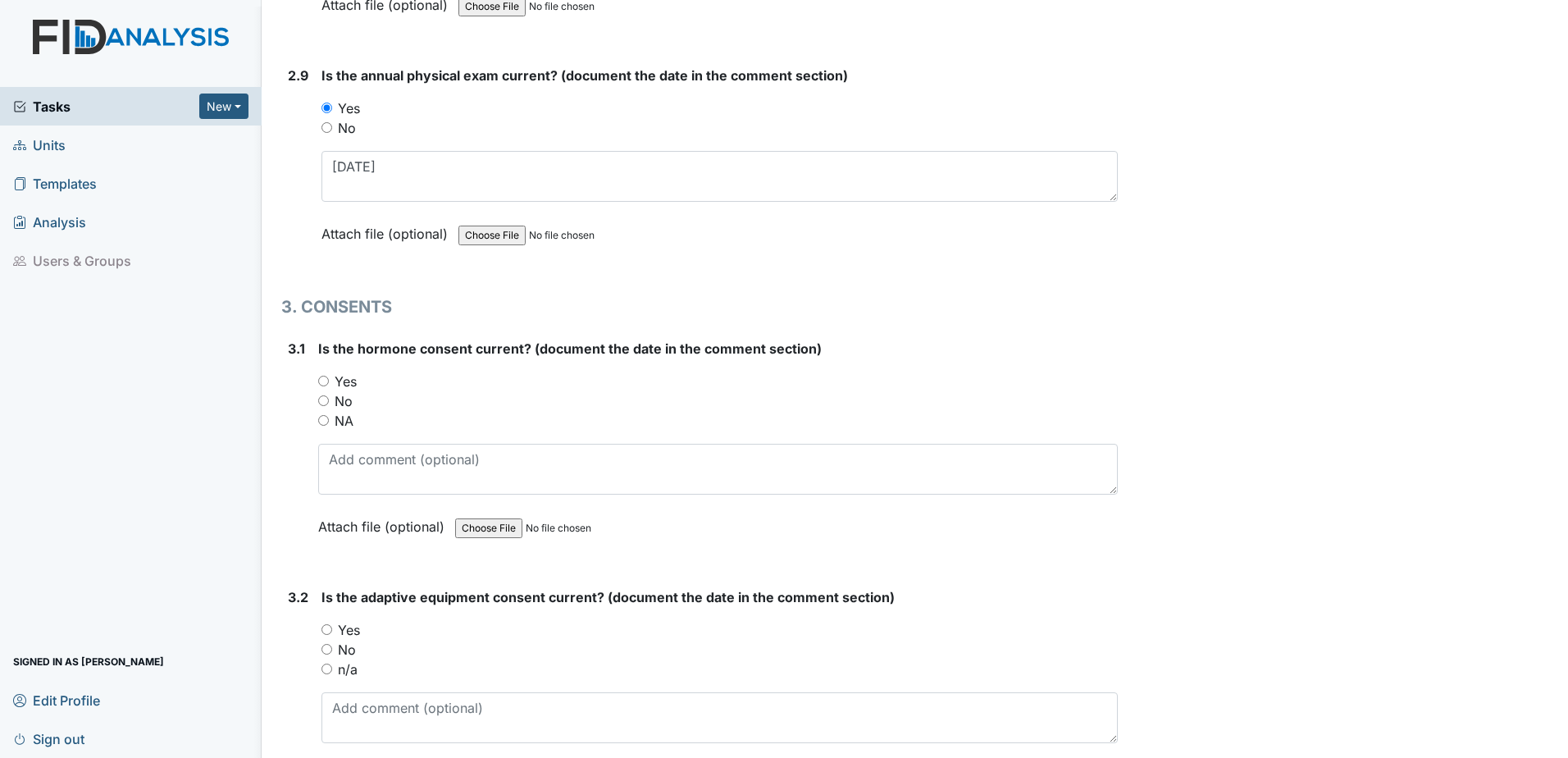
click at [351, 412] on label "NA" at bounding box center [344, 421] width 19 height 19
click at [328, 415] on input "NA" at bounding box center [323, 421] width 11 height 11
radio input "true"
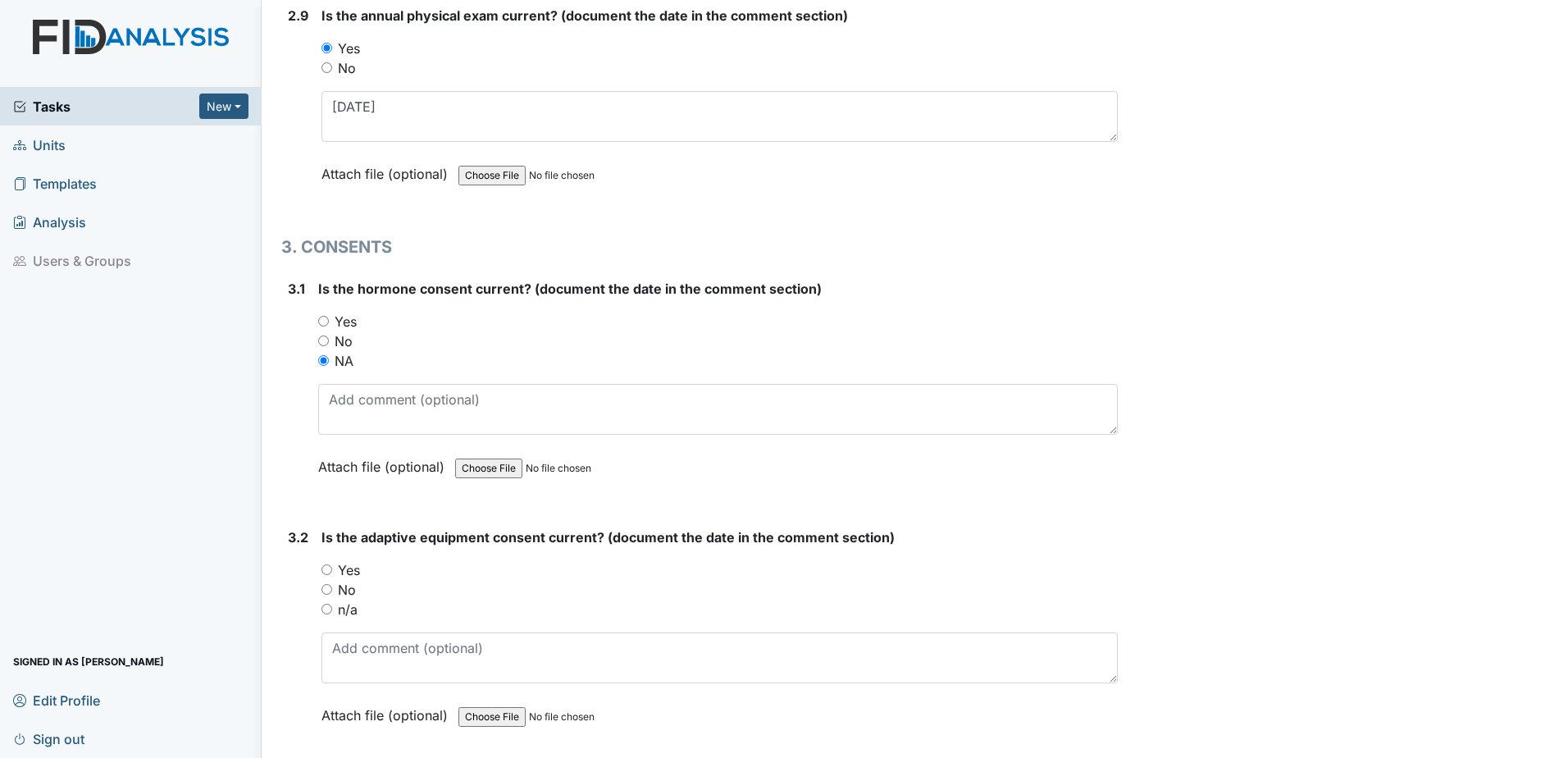
scroll to position [3690, 0]
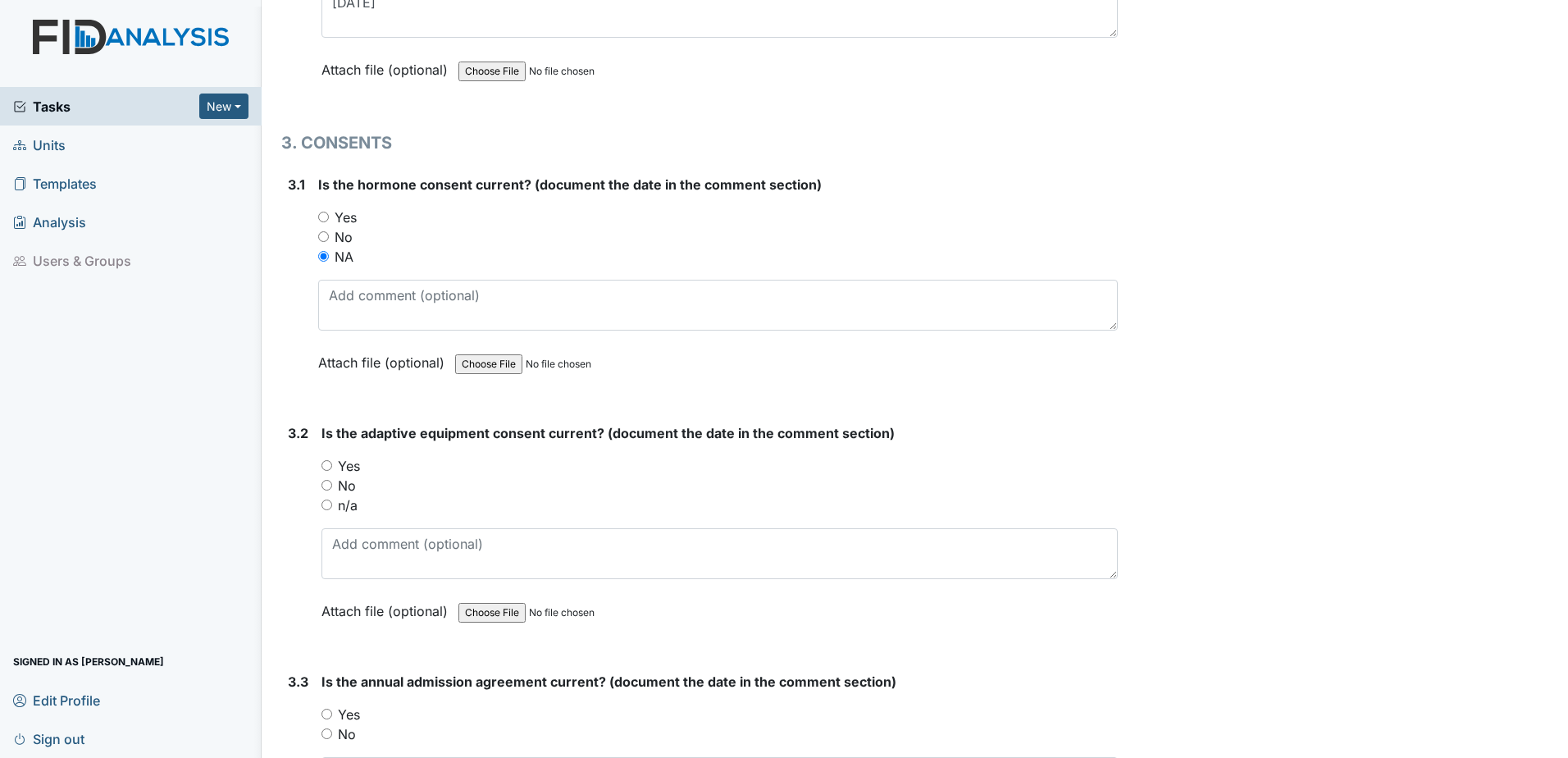
click at [352, 486] on label "No" at bounding box center [347, 485] width 18 height 19
click at [332, 486] on input "No" at bounding box center [327, 485] width 11 height 11
radio input "true"
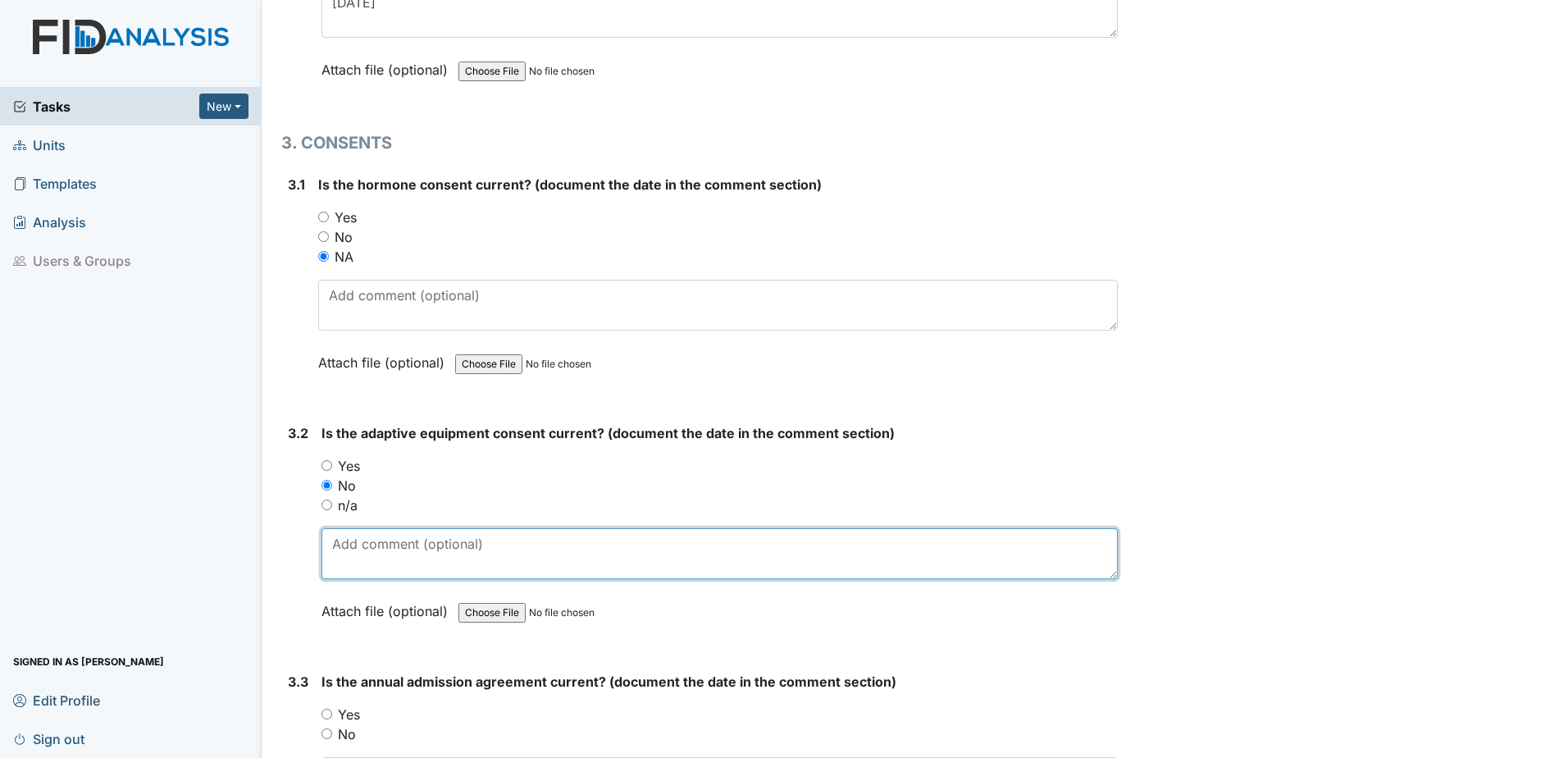
click at [352, 545] on textarea at bounding box center [719, 553] width 796 height 50
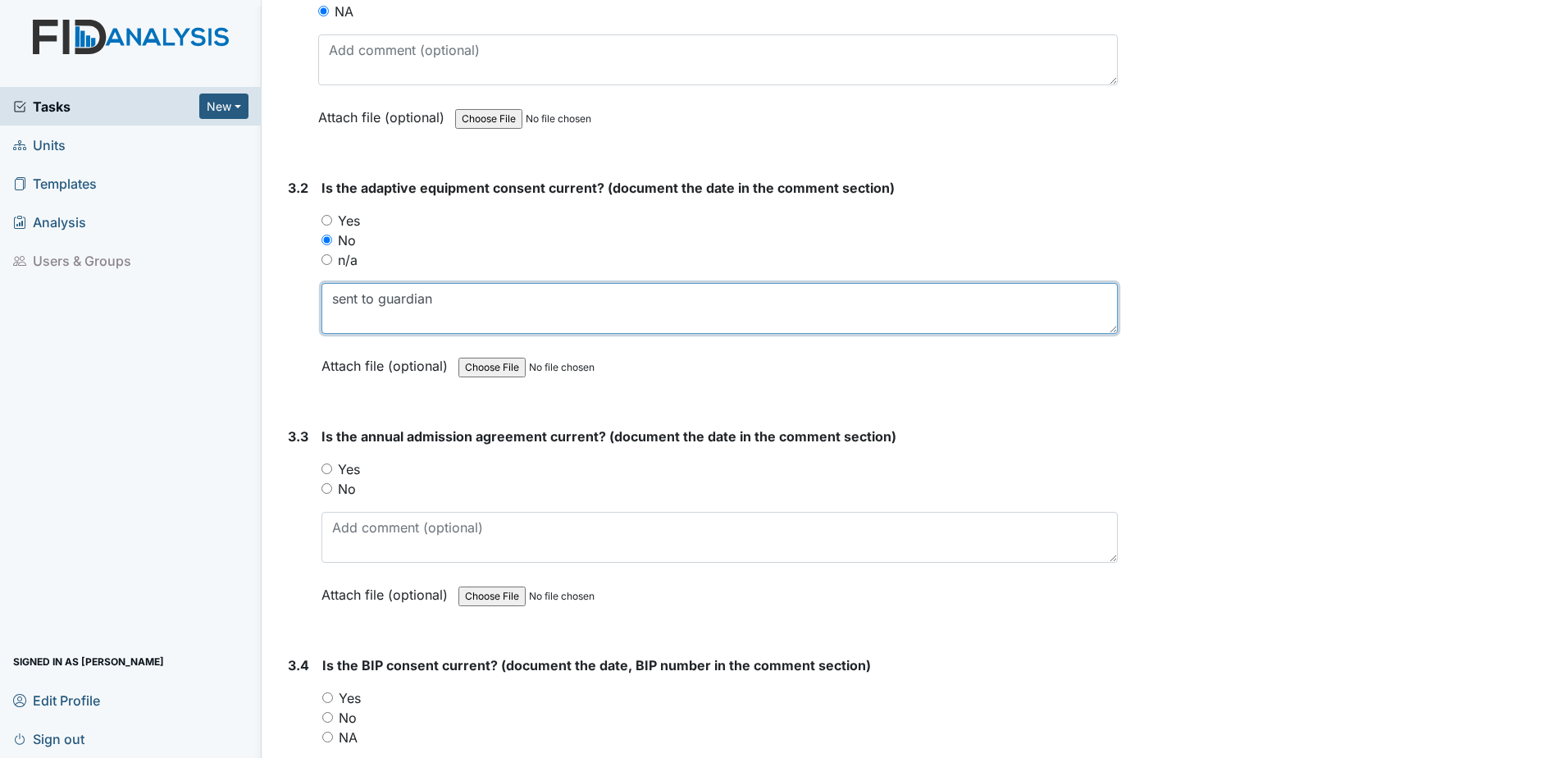
scroll to position [3936, 0]
type textarea "sent to guardian"
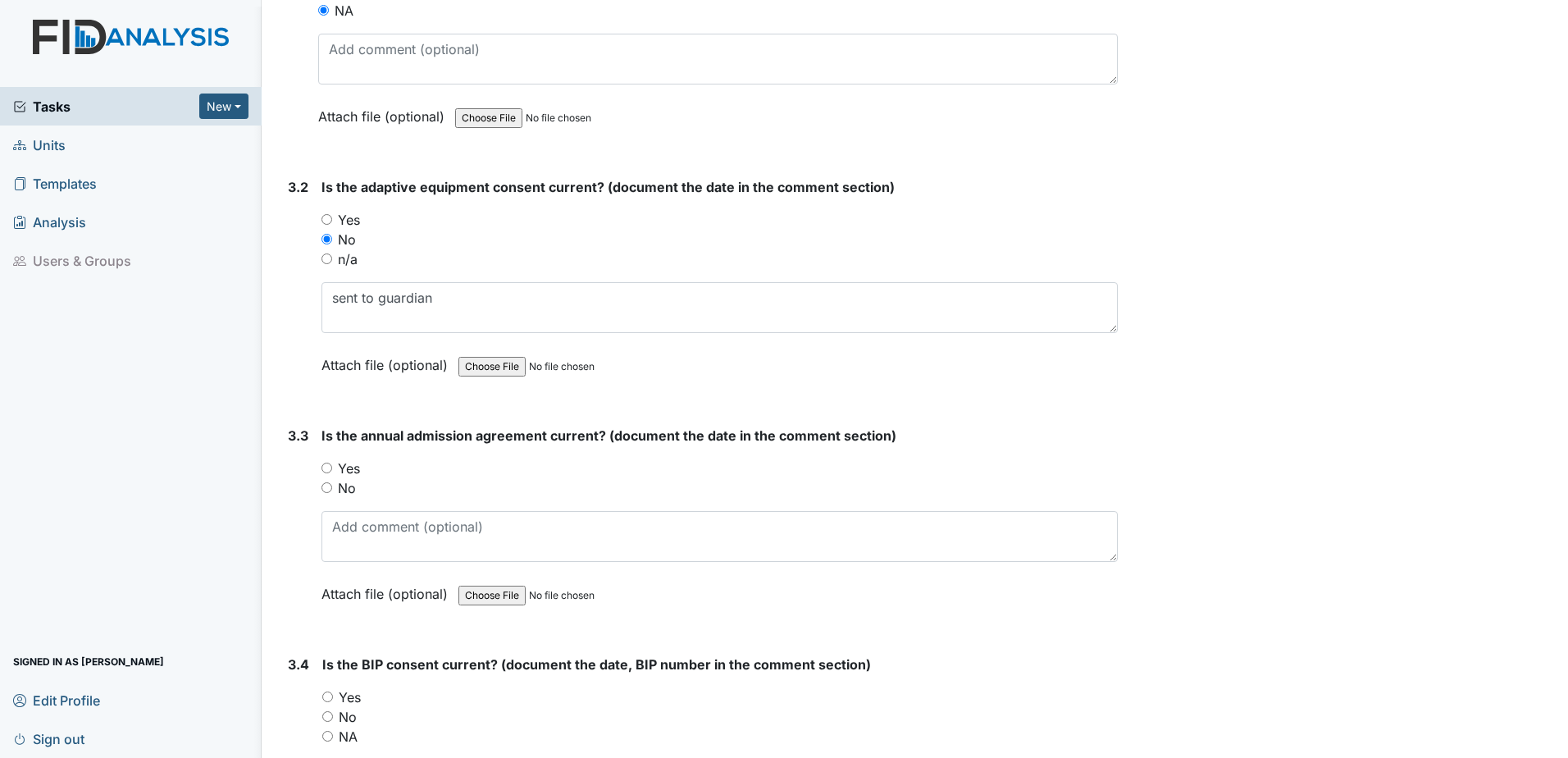
click at [348, 468] on label "Yes" at bounding box center [349, 468] width 22 height 19
click at [332, 468] on input "Yes" at bounding box center [327, 468] width 11 height 11
radio input "true"
click at [358, 526] on textarea at bounding box center [719, 536] width 796 height 50
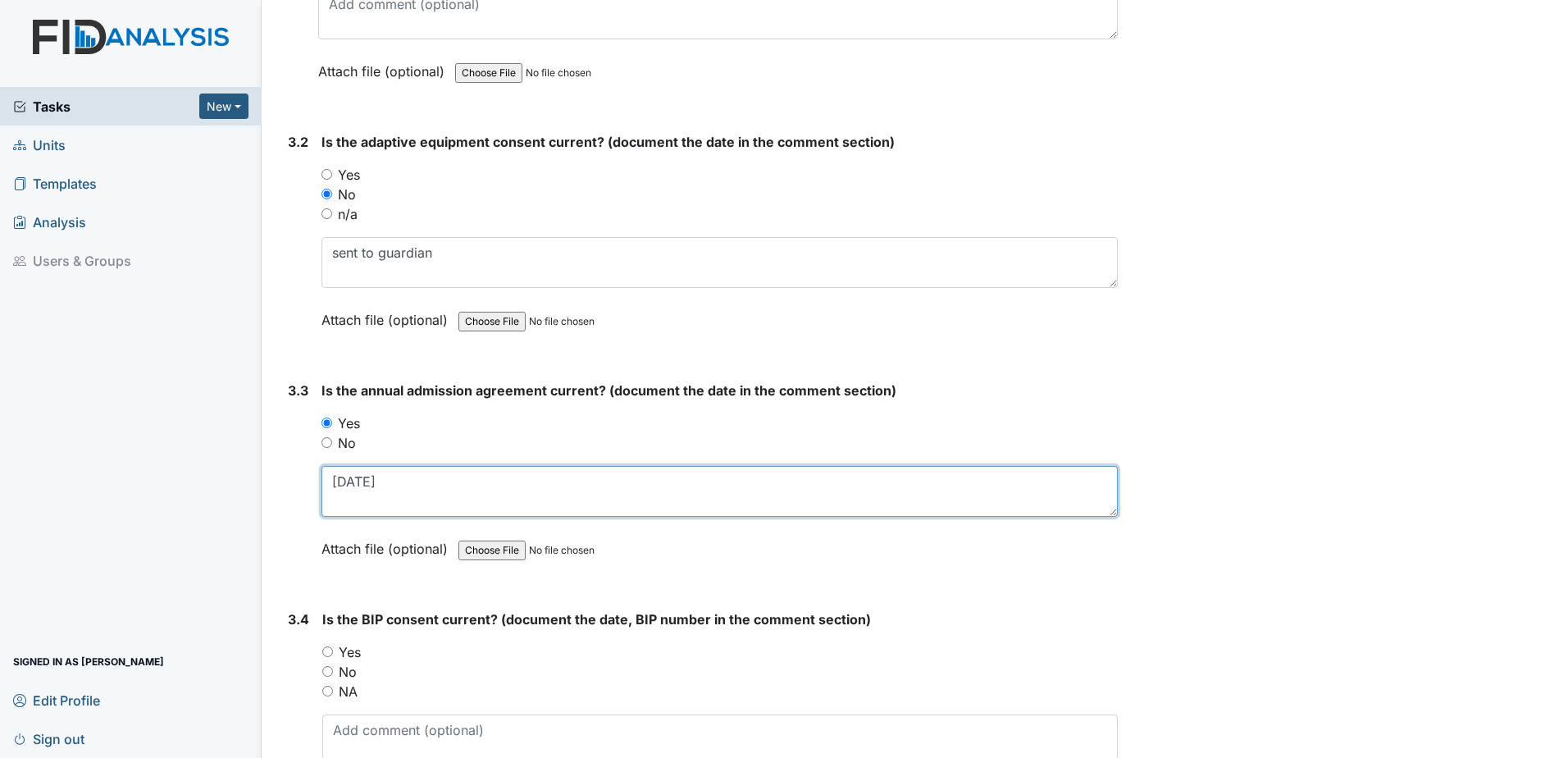
scroll to position [4100, 0]
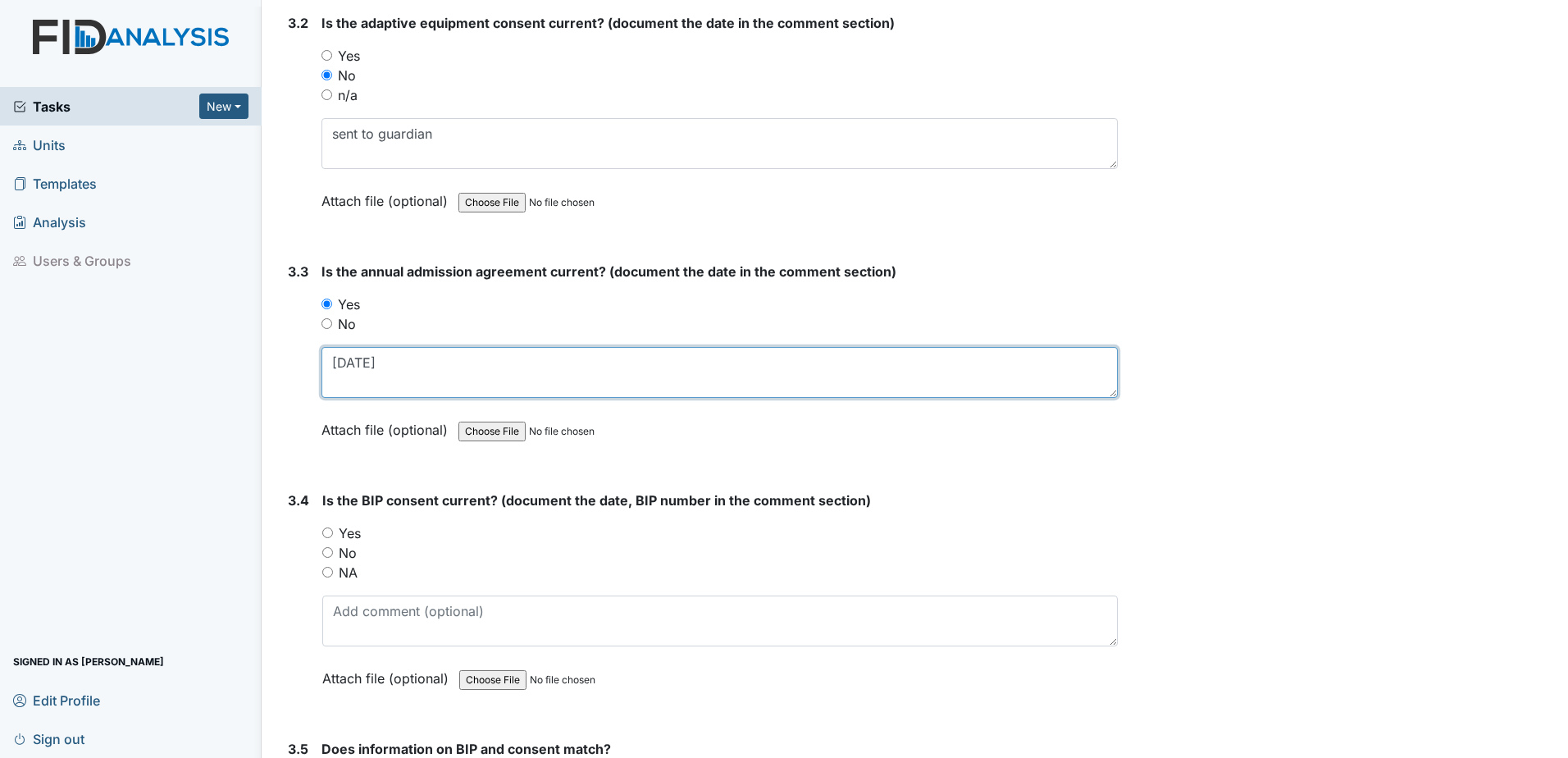
type textarea "12.4.24"
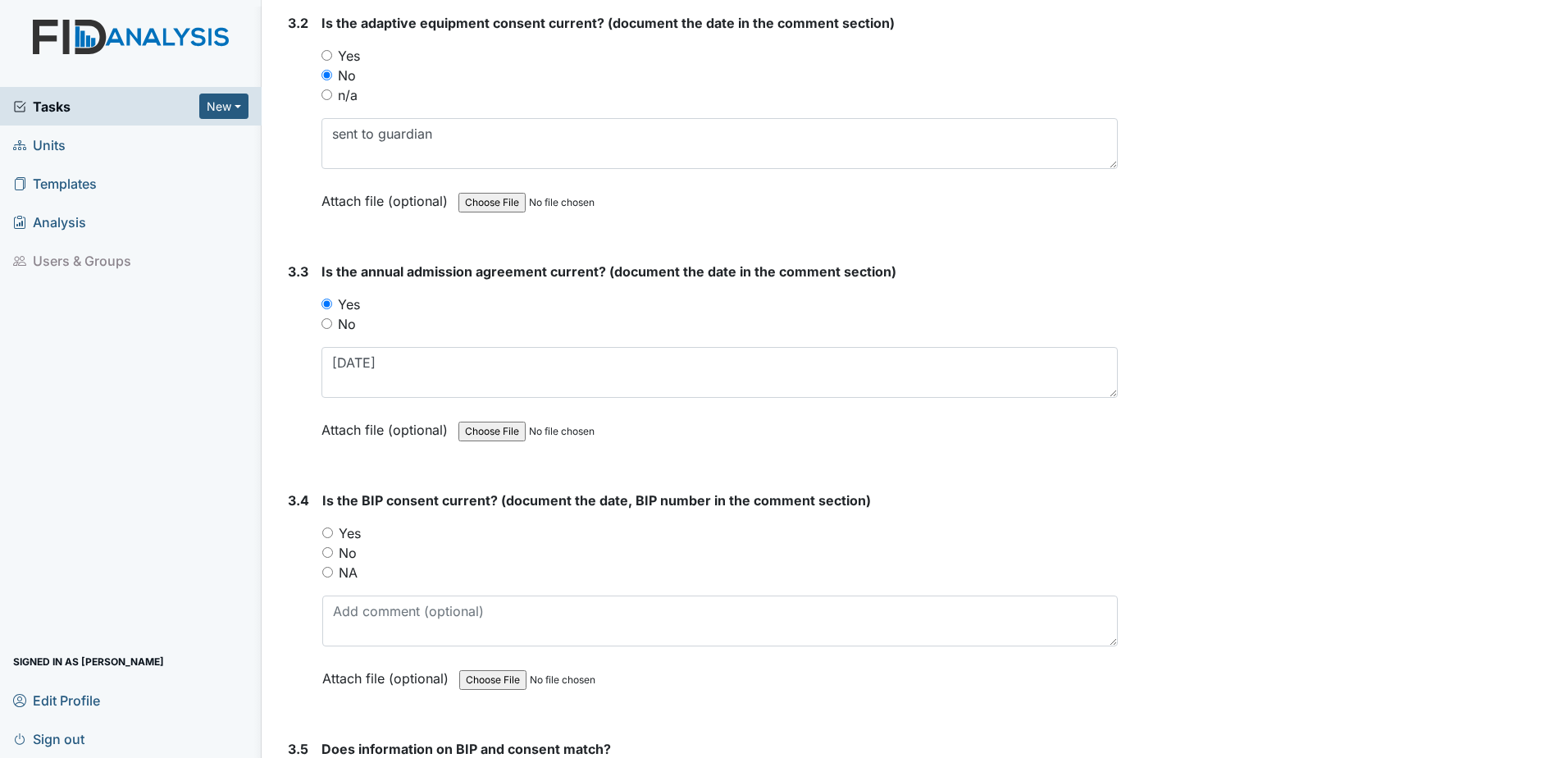
click at [344, 528] on label "Yes" at bounding box center [349, 533] width 22 height 19
click at [333, 528] on input "Yes" at bounding box center [328, 532] width 11 height 11
radio input "true"
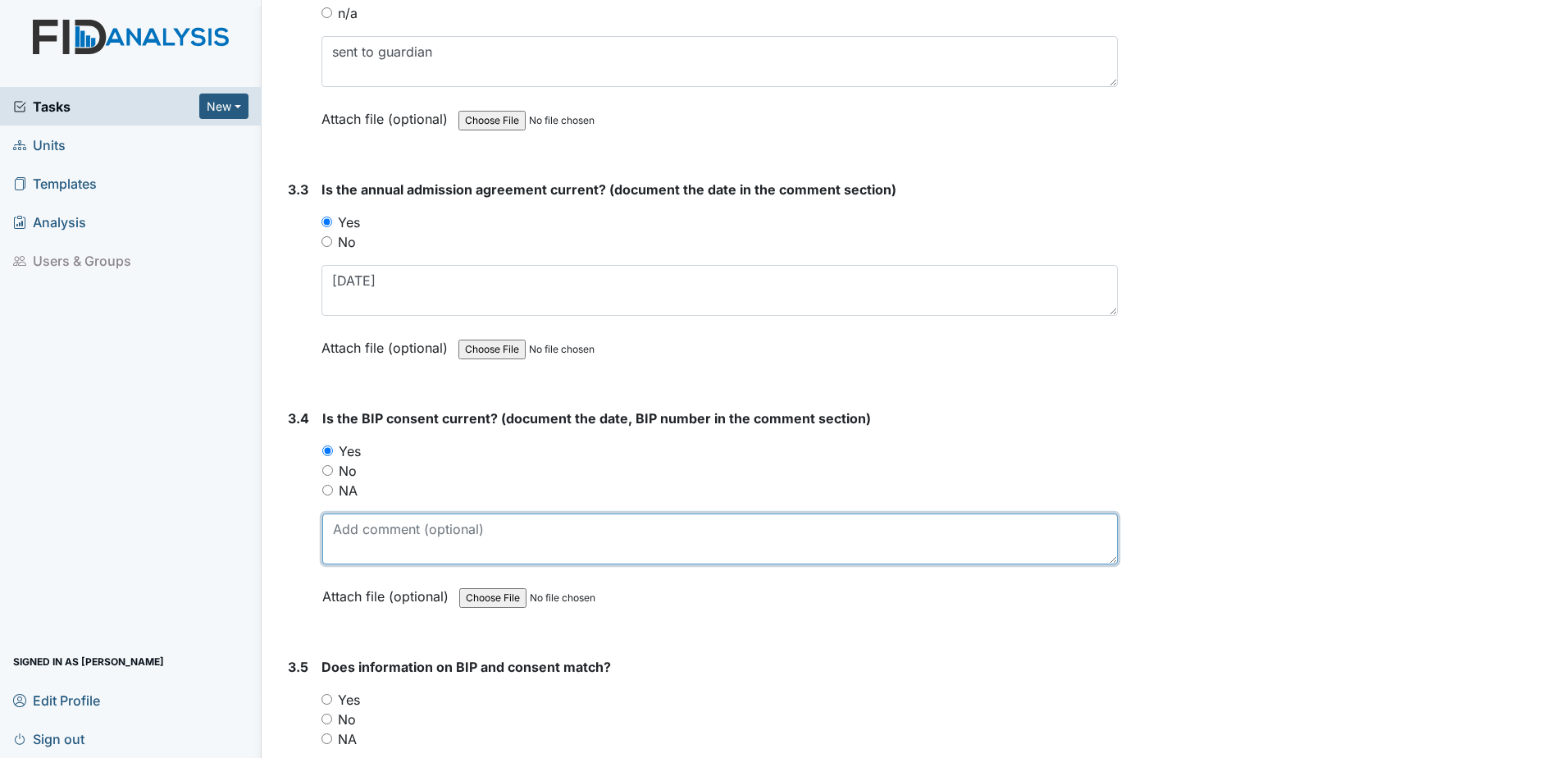
click at [346, 531] on textarea at bounding box center [720, 538] width 795 height 50
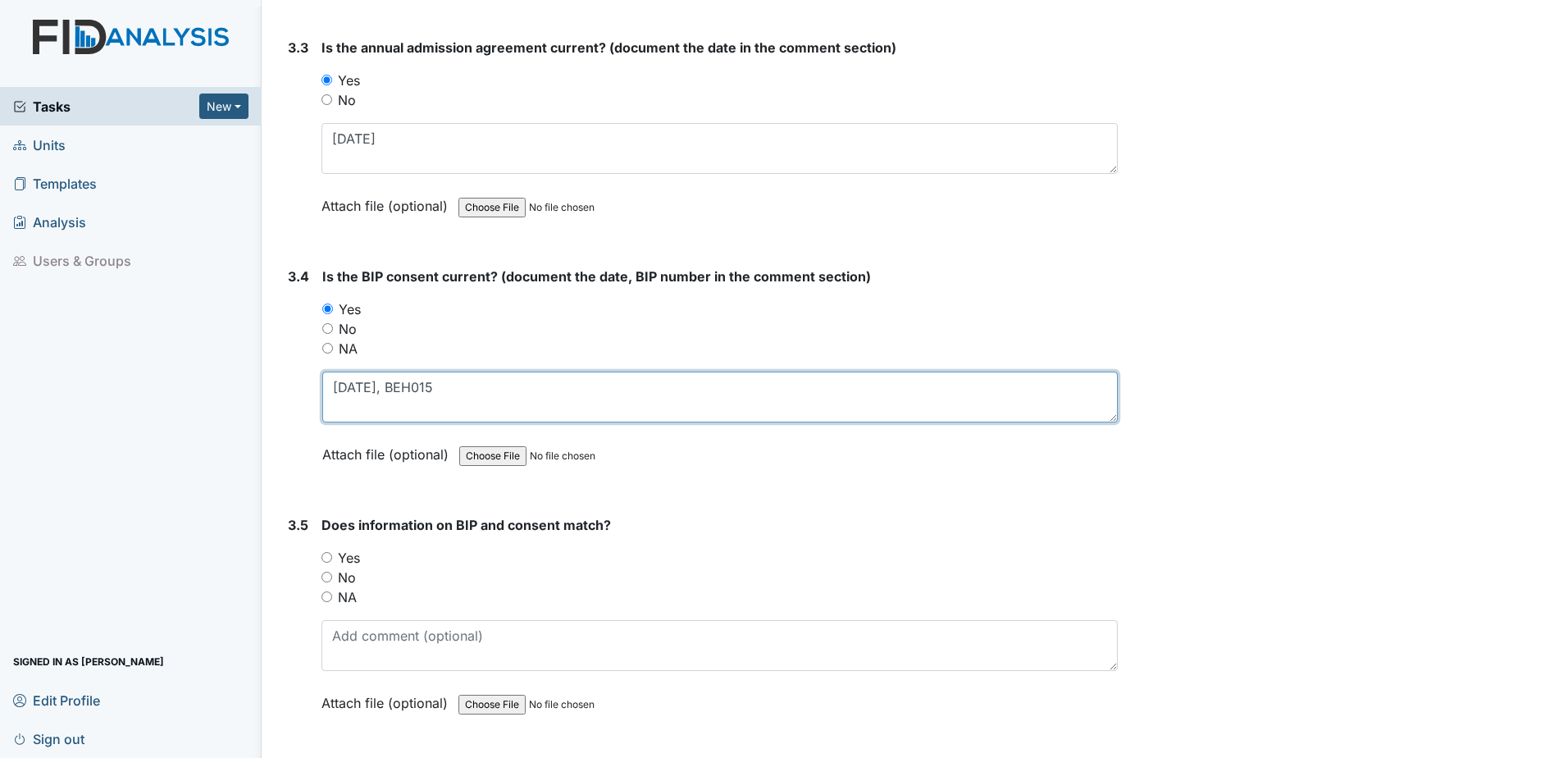
scroll to position [4346, 0]
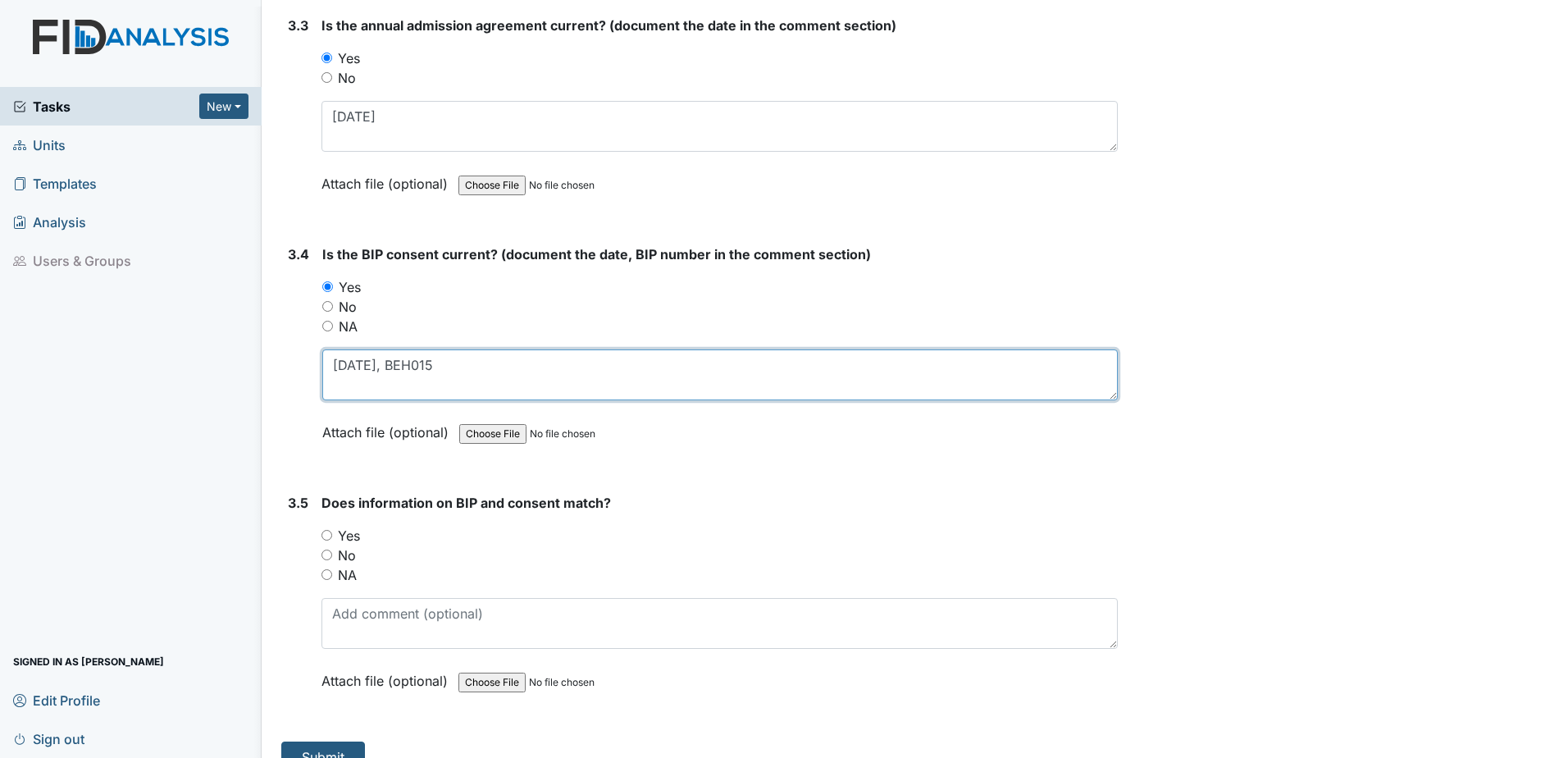
type textarea "2.24.25, BEH015"
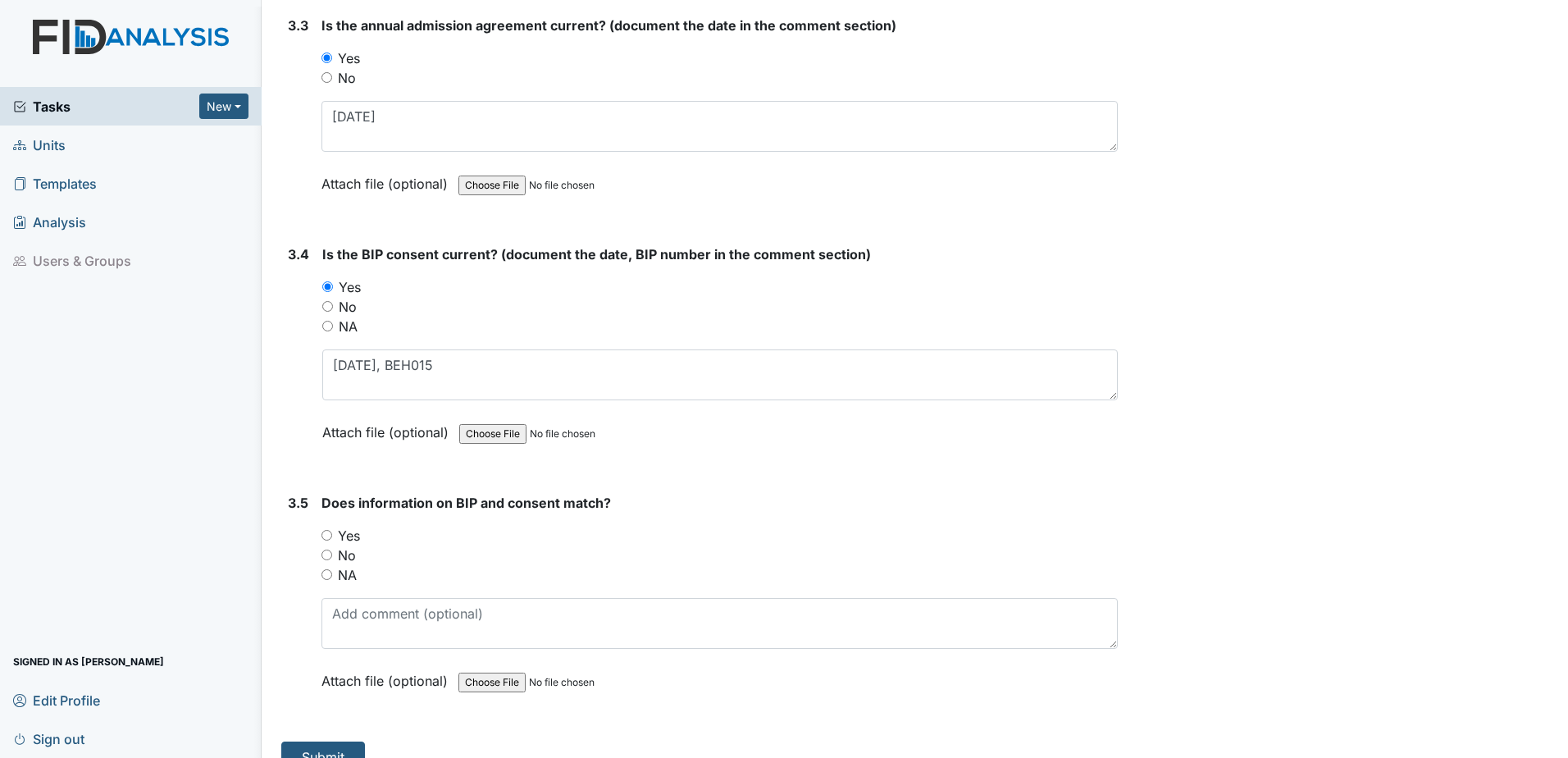
click at [346, 530] on label "Yes" at bounding box center [349, 536] width 22 height 19
click at [332, 530] on input "Yes" at bounding box center [327, 535] width 11 height 11
radio input "true"
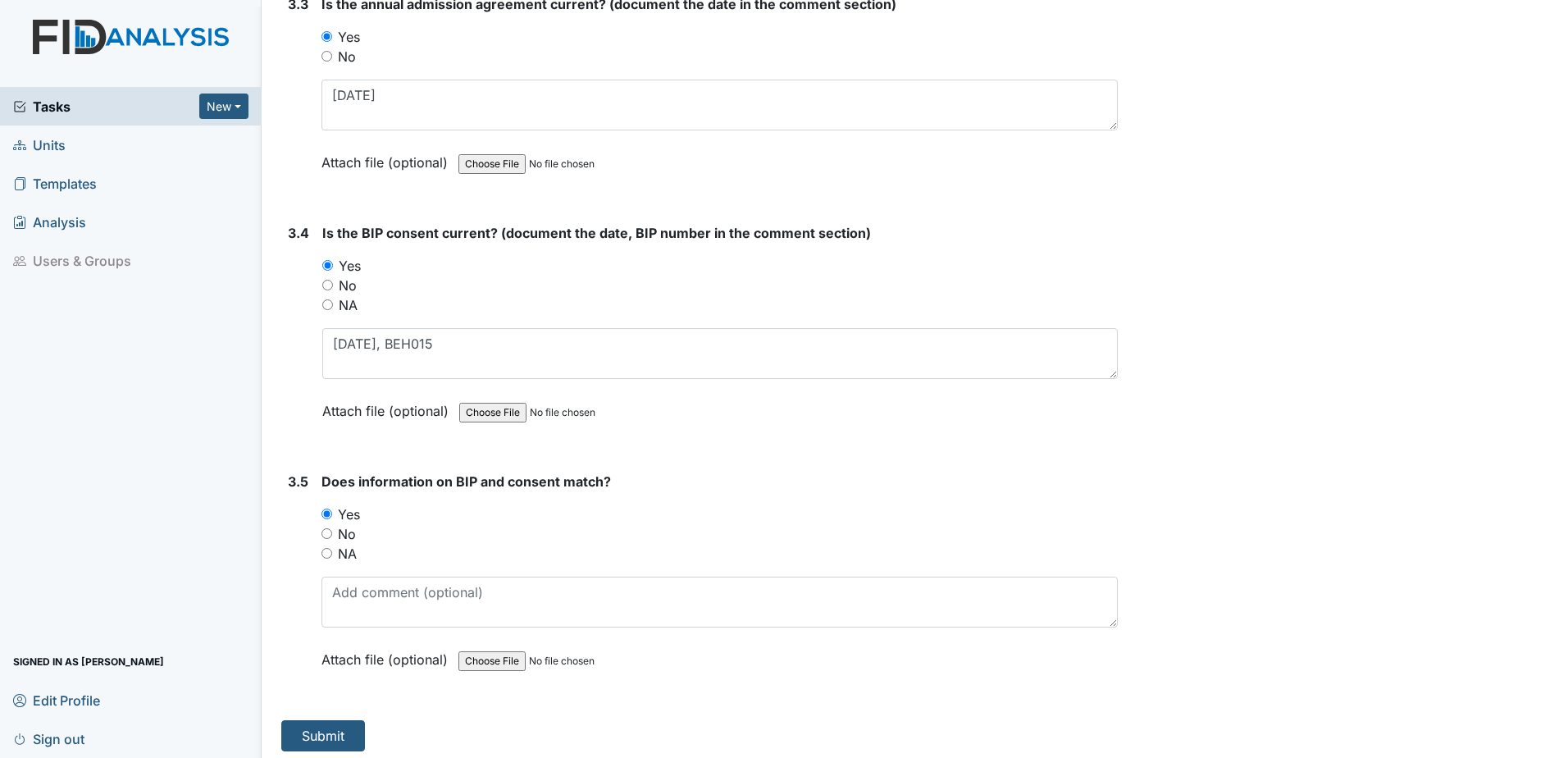
scroll to position [4374, 0]
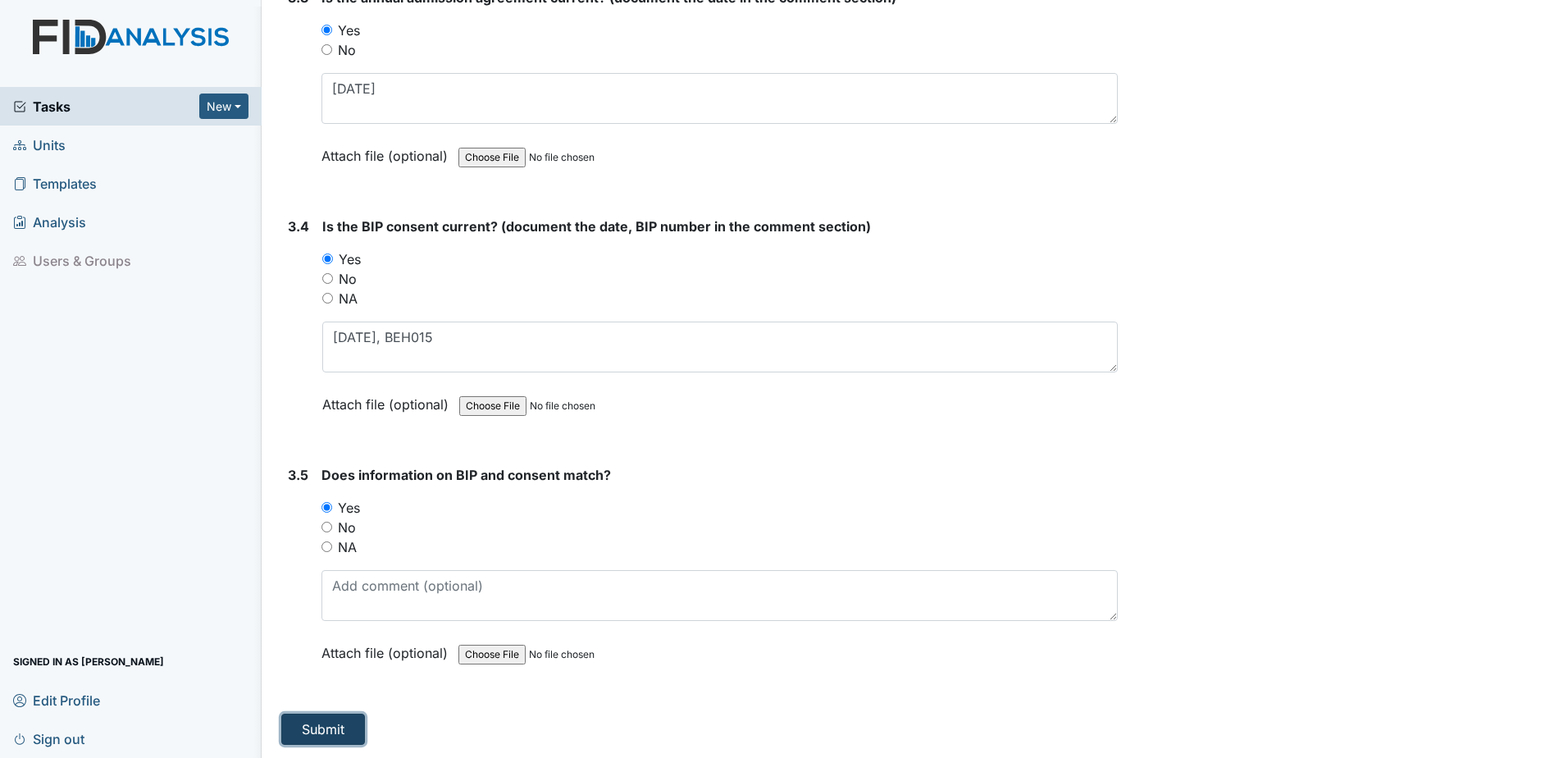
click at [334, 724] on button "Submit" at bounding box center [323, 729] width 83 height 31
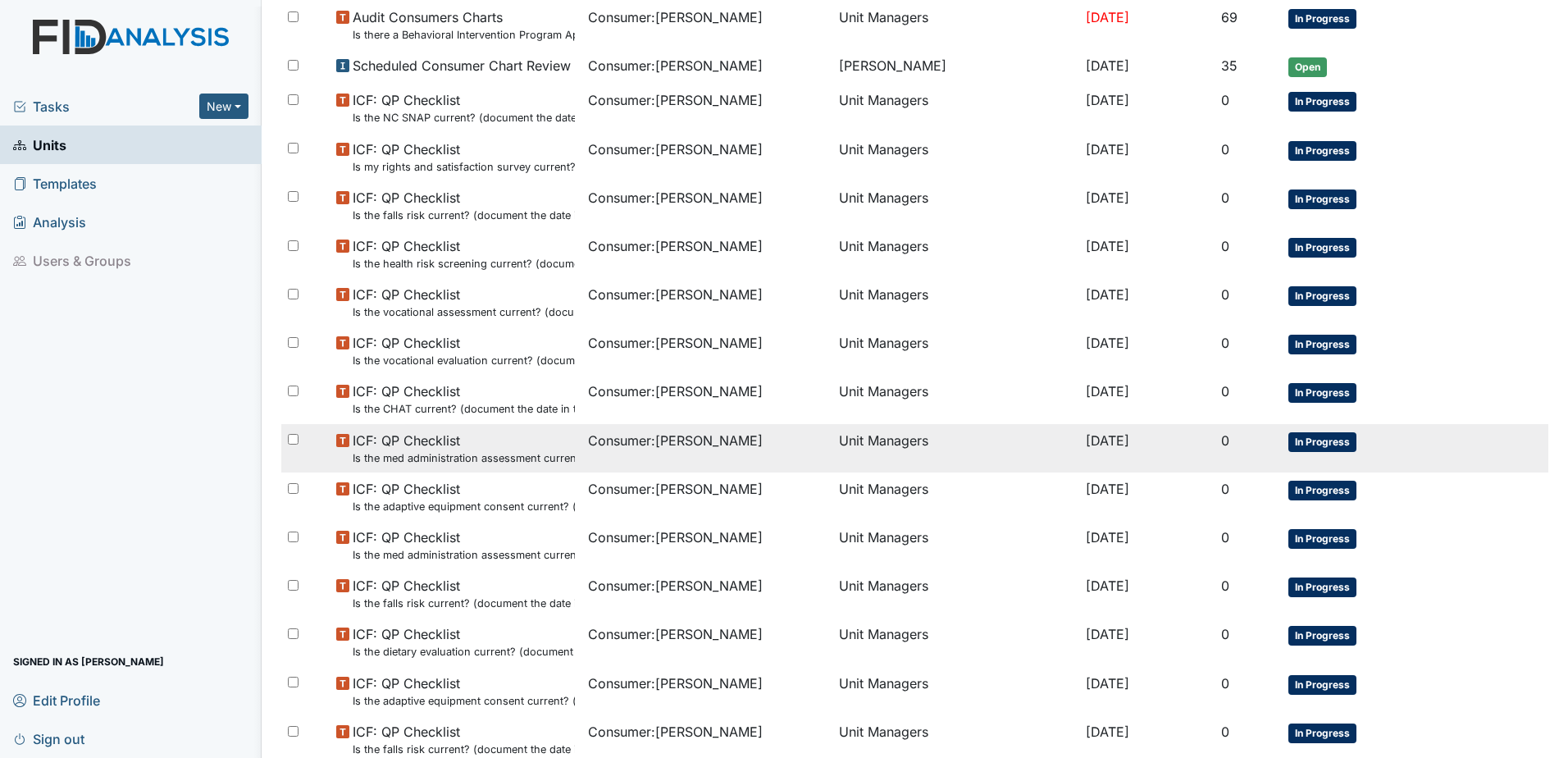
scroll to position [801, 0]
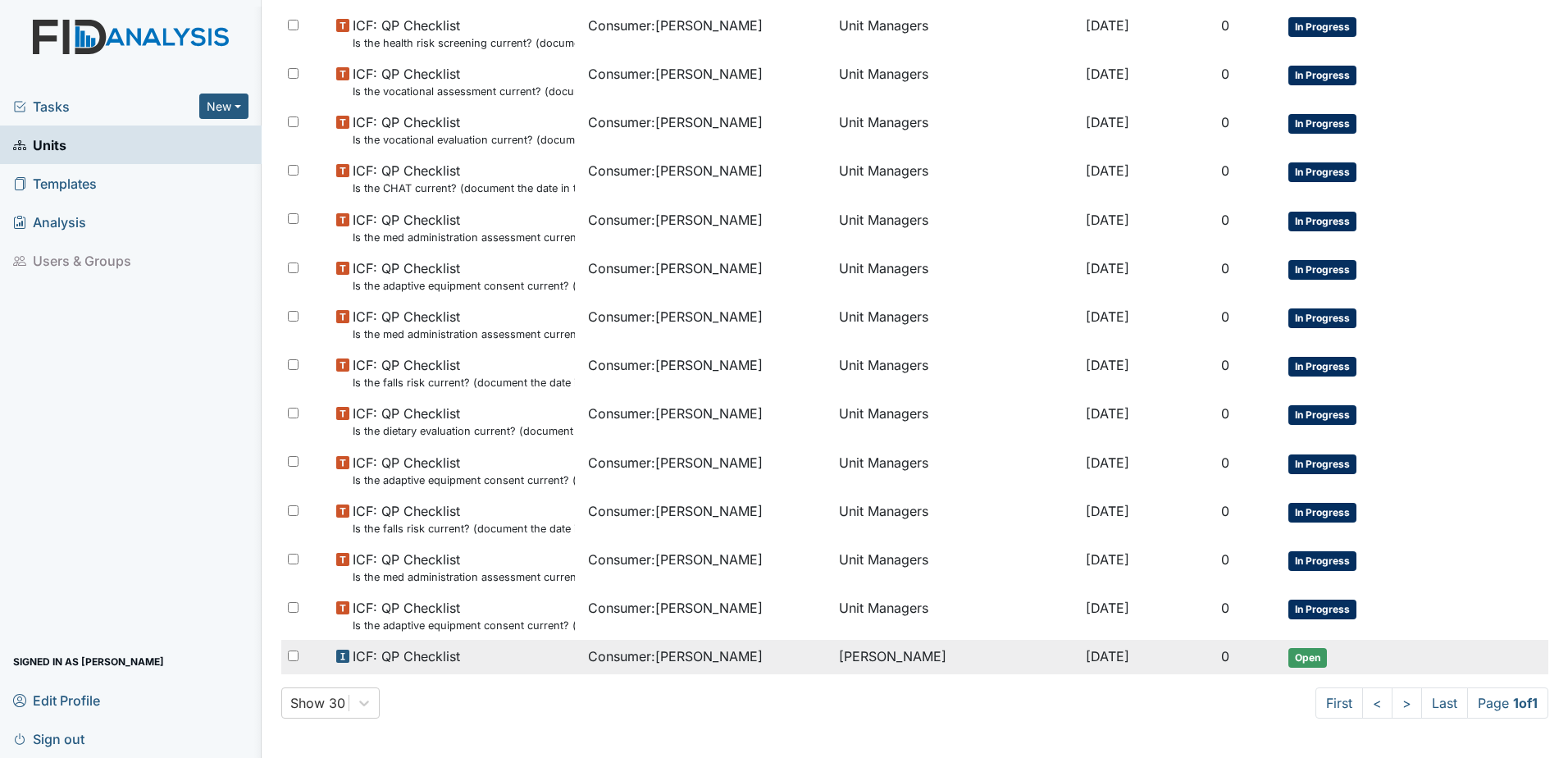
click at [675, 672] on td "Consumer : [PERSON_NAME]" at bounding box center [707, 656] width 251 height 35
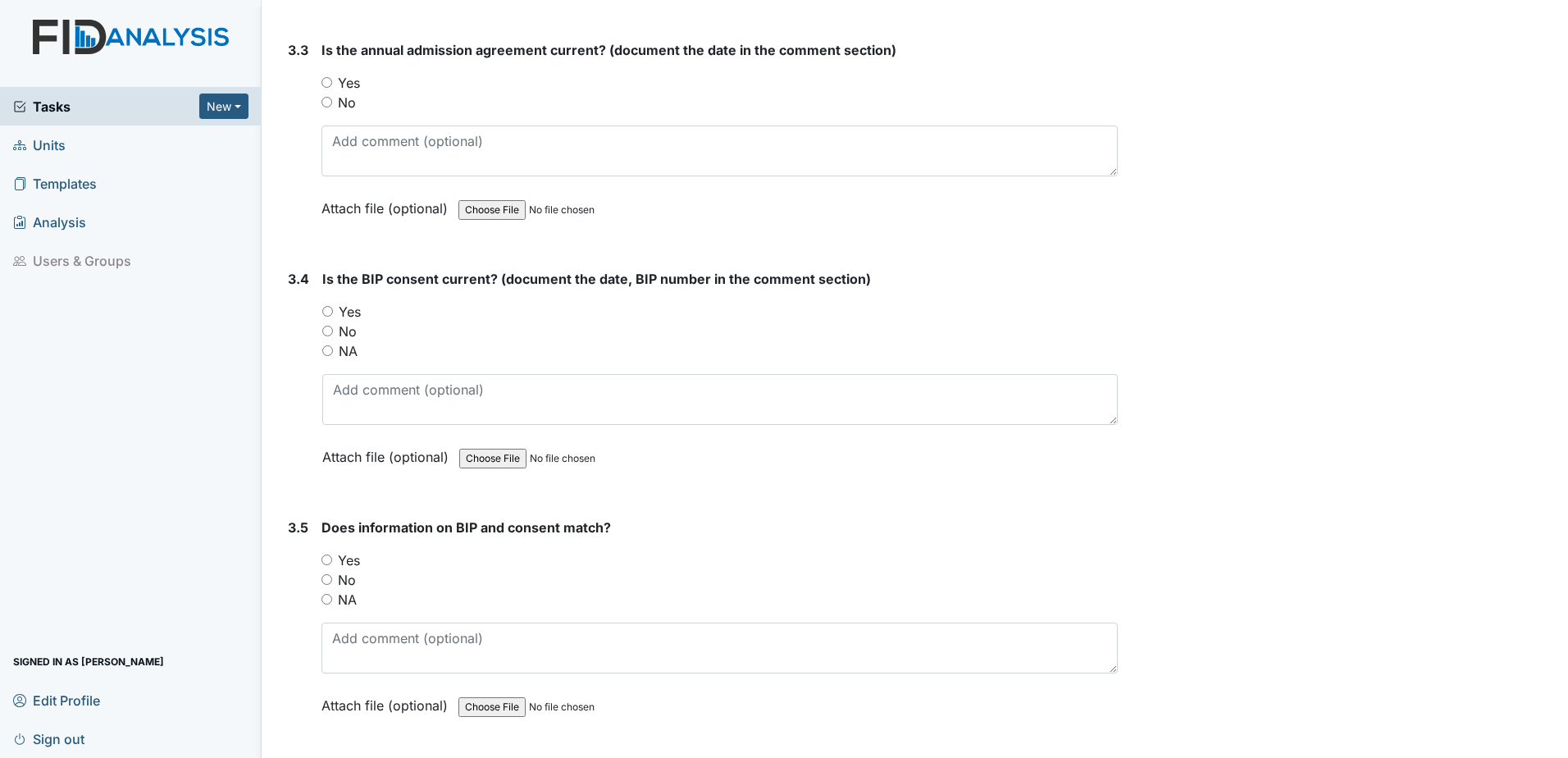
scroll to position [4374, 0]
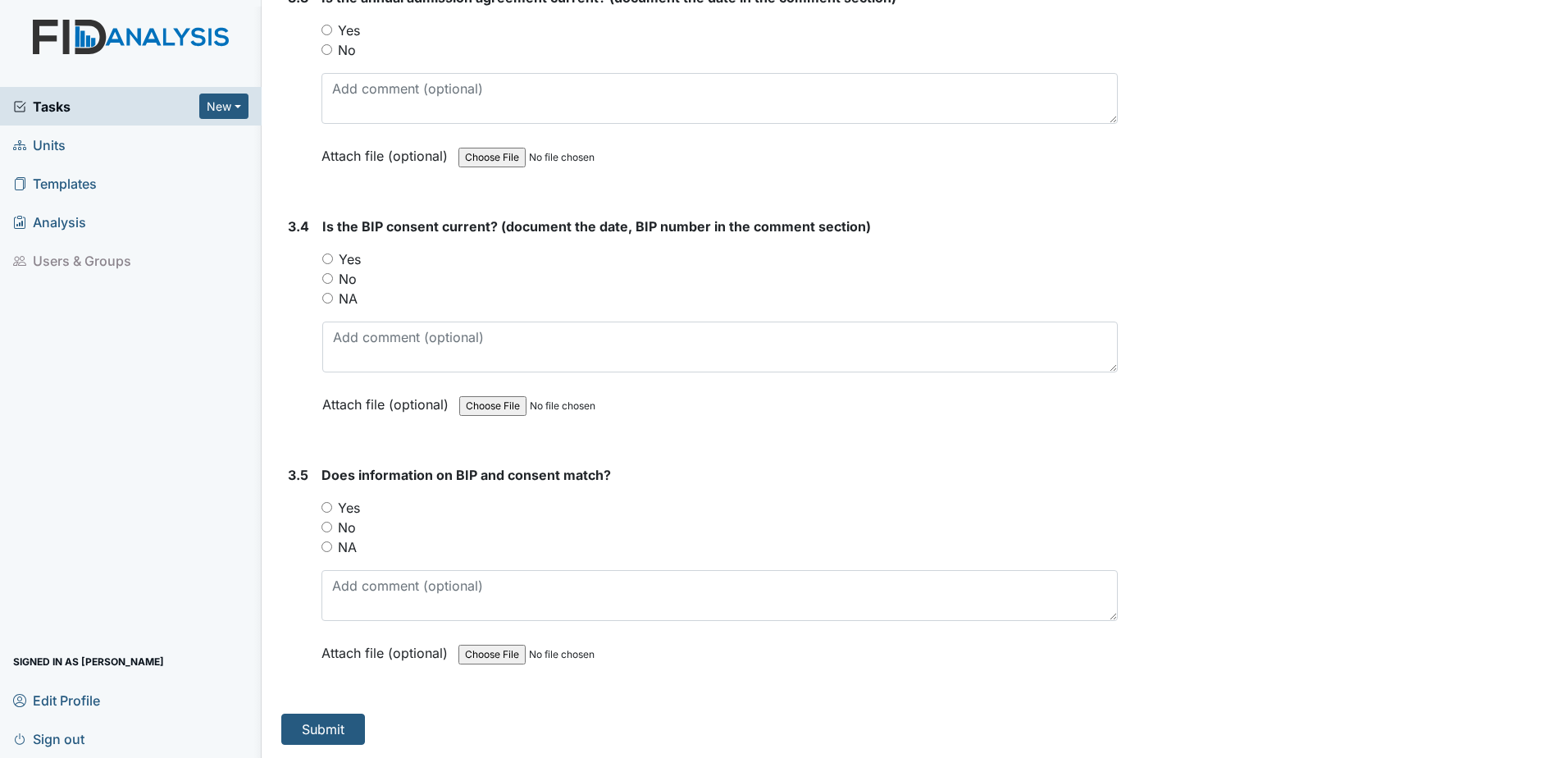
drag, startPoint x: 359, startPoint y: 505, endPoint x: 357, endPoint y: 494, distance: 11.2
click at [358, 505] on label "Yes" at bounding box center [349, 507] width 22 height 19
click at [332, 505] on input "Yes" at bounding box center [327, 507] width 11 height 11
radio input "true"
click at [345, 254] on label "Yes" at bounding box center [349, 259] width 22 height 19
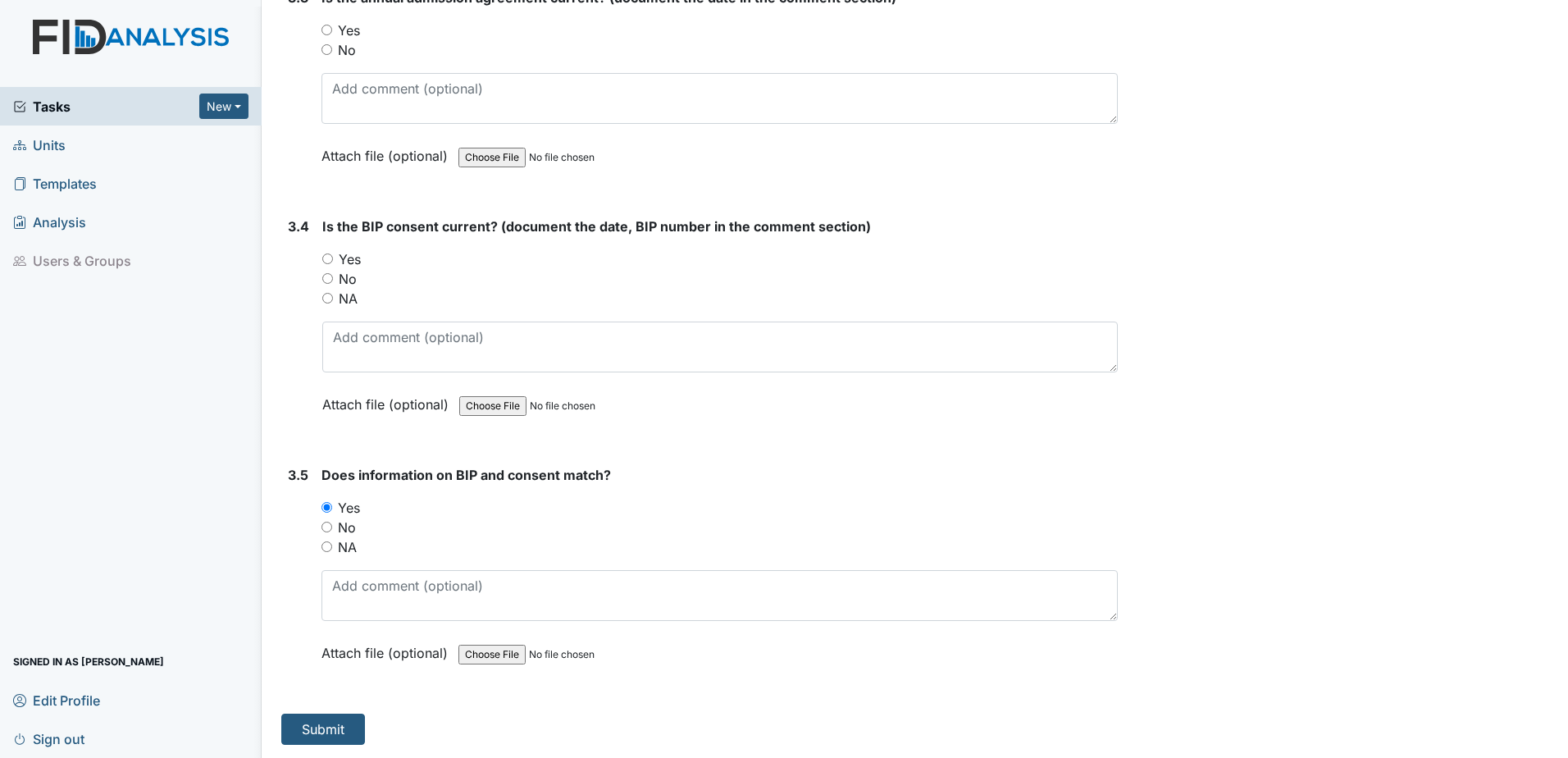
click at [333, 254] on input "Yes" at bounding box center [328, 259] width 11 height 11
radio input "true"
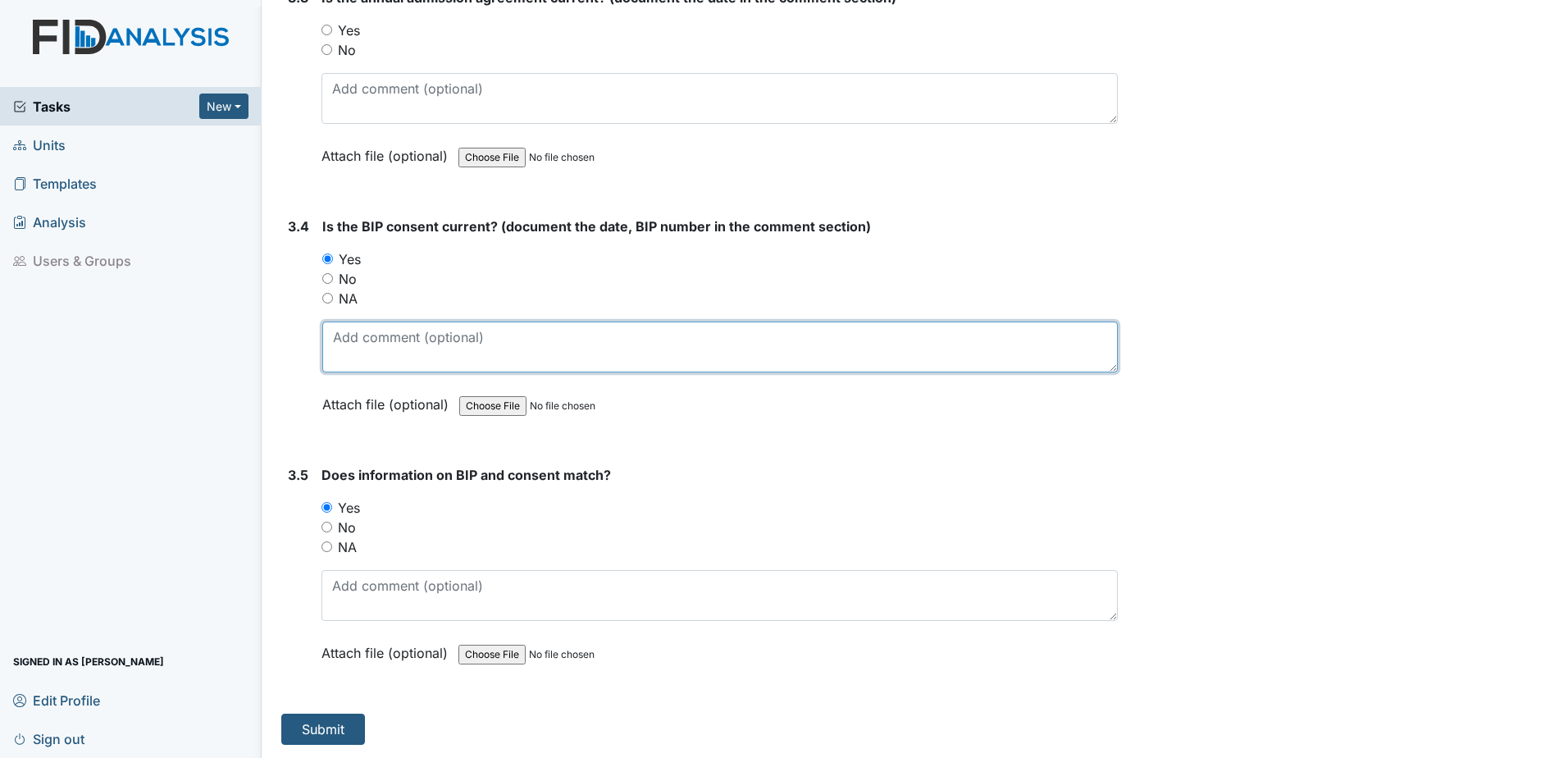
click at [367, 350] on textarea at bounding box center [720, 346] width 795 height 50
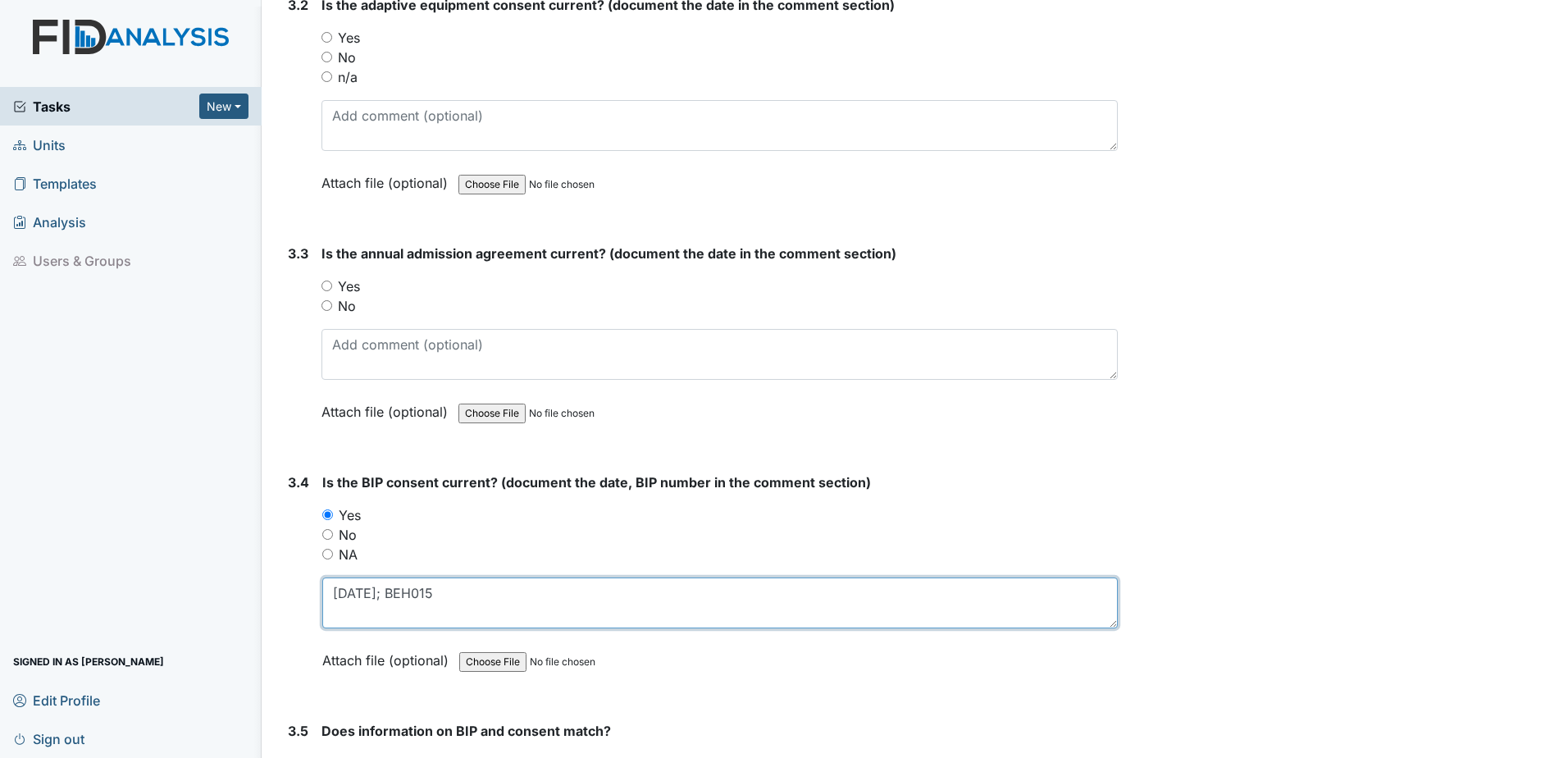
scroll to position [4046, 0]
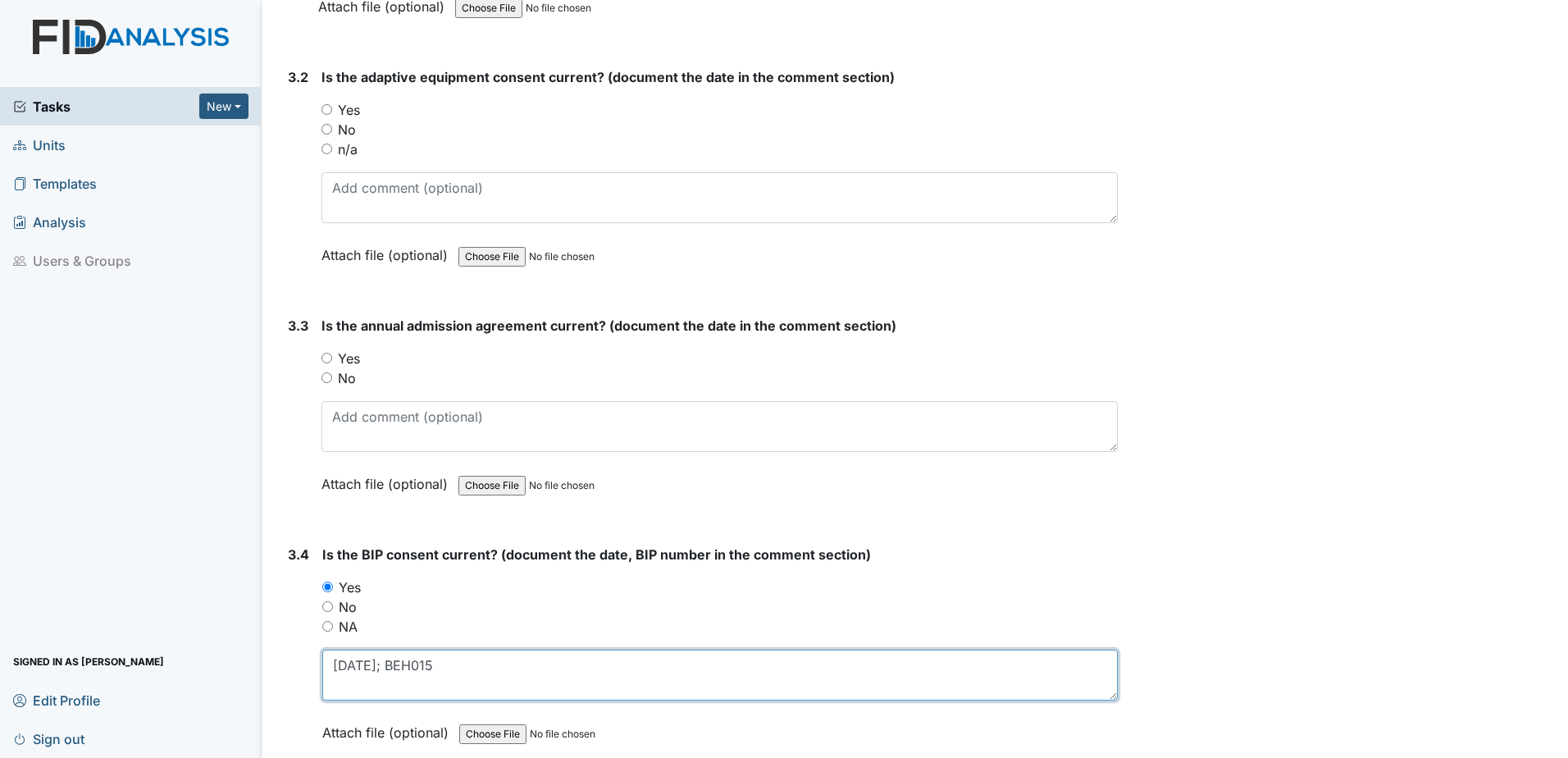
type textarea "[DATE]; BEH015"
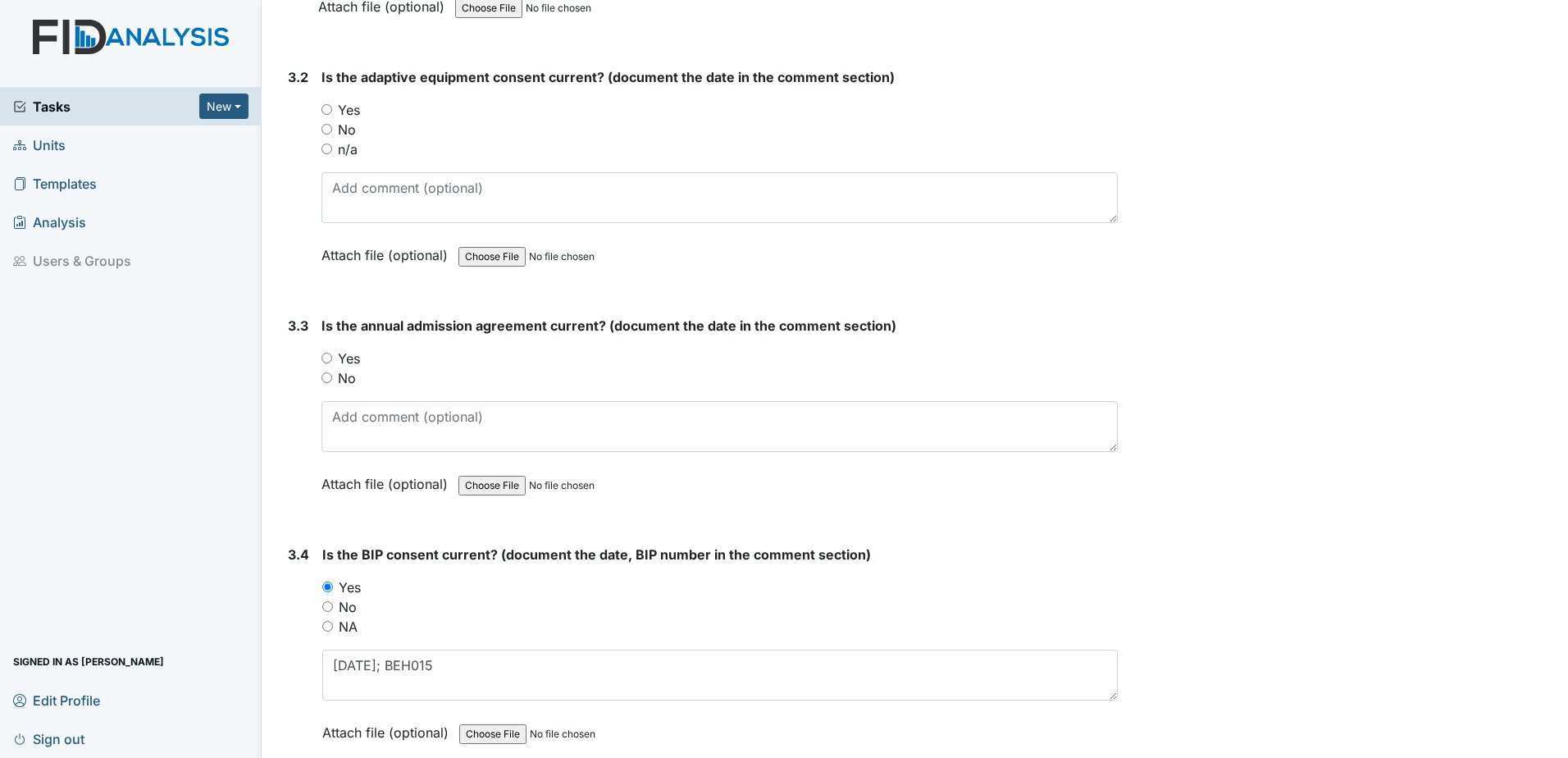
click at [350, 360] on label "Yes" at bounding box center [349, 359] width 22 height 19
click at [332, 360] on input "Yes" at bounding box center [327, 358] width 11 height 11
radio input "true"
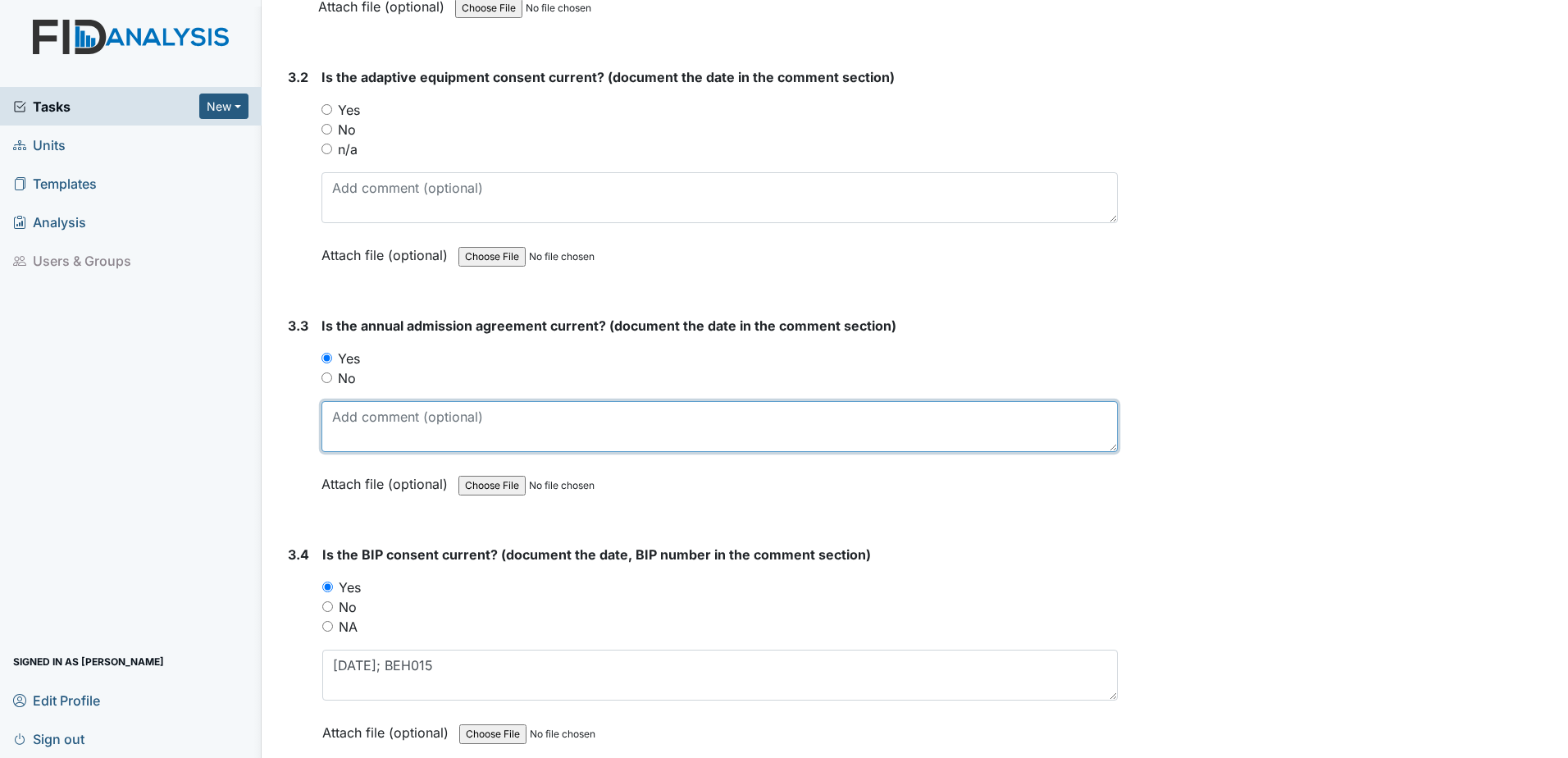
click at [374, 419] on textarea at bounding box center [719, 426] width 796 height 50
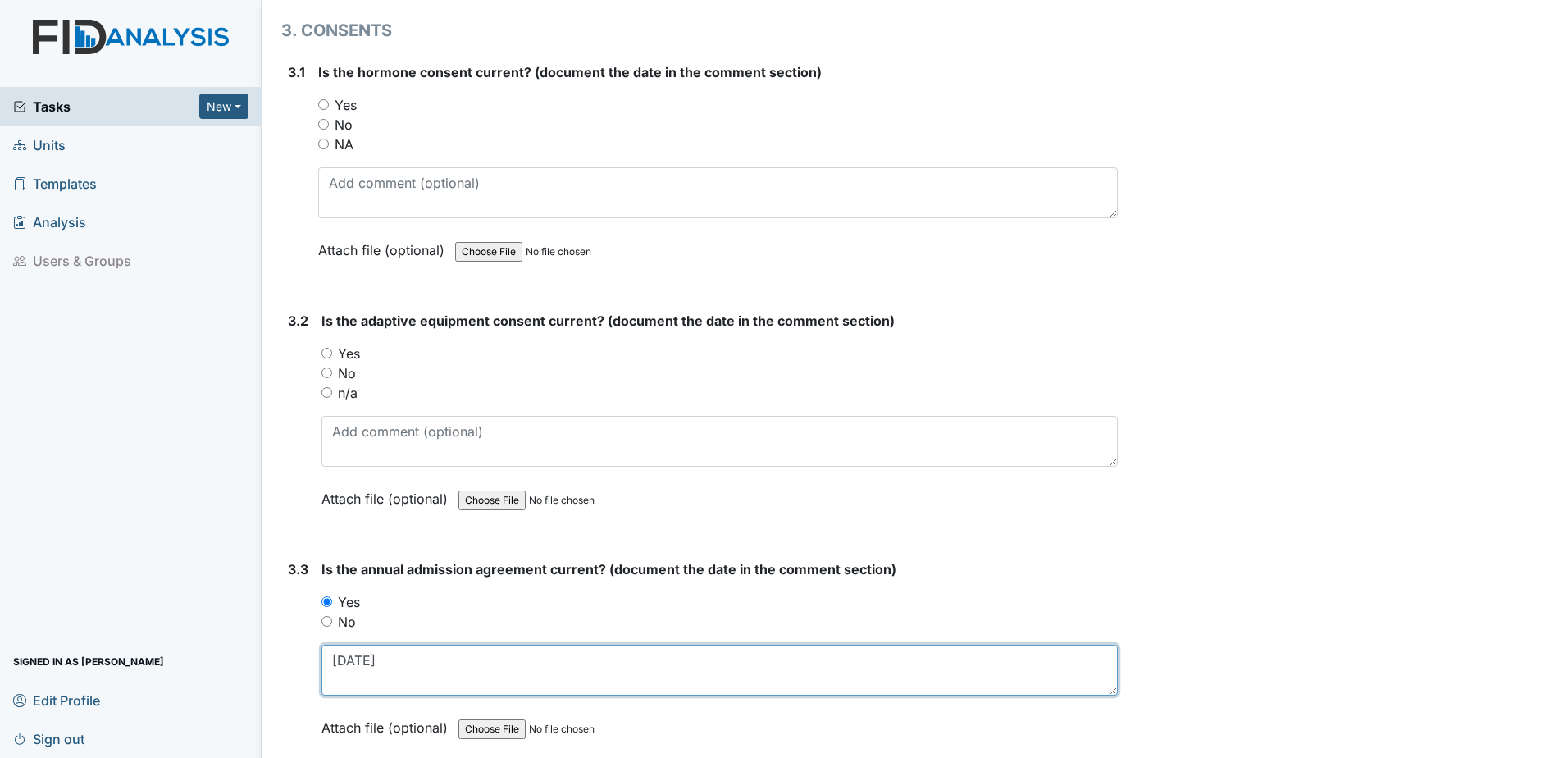
scroll to position [3800, 0]
type textarea "[DATE]"
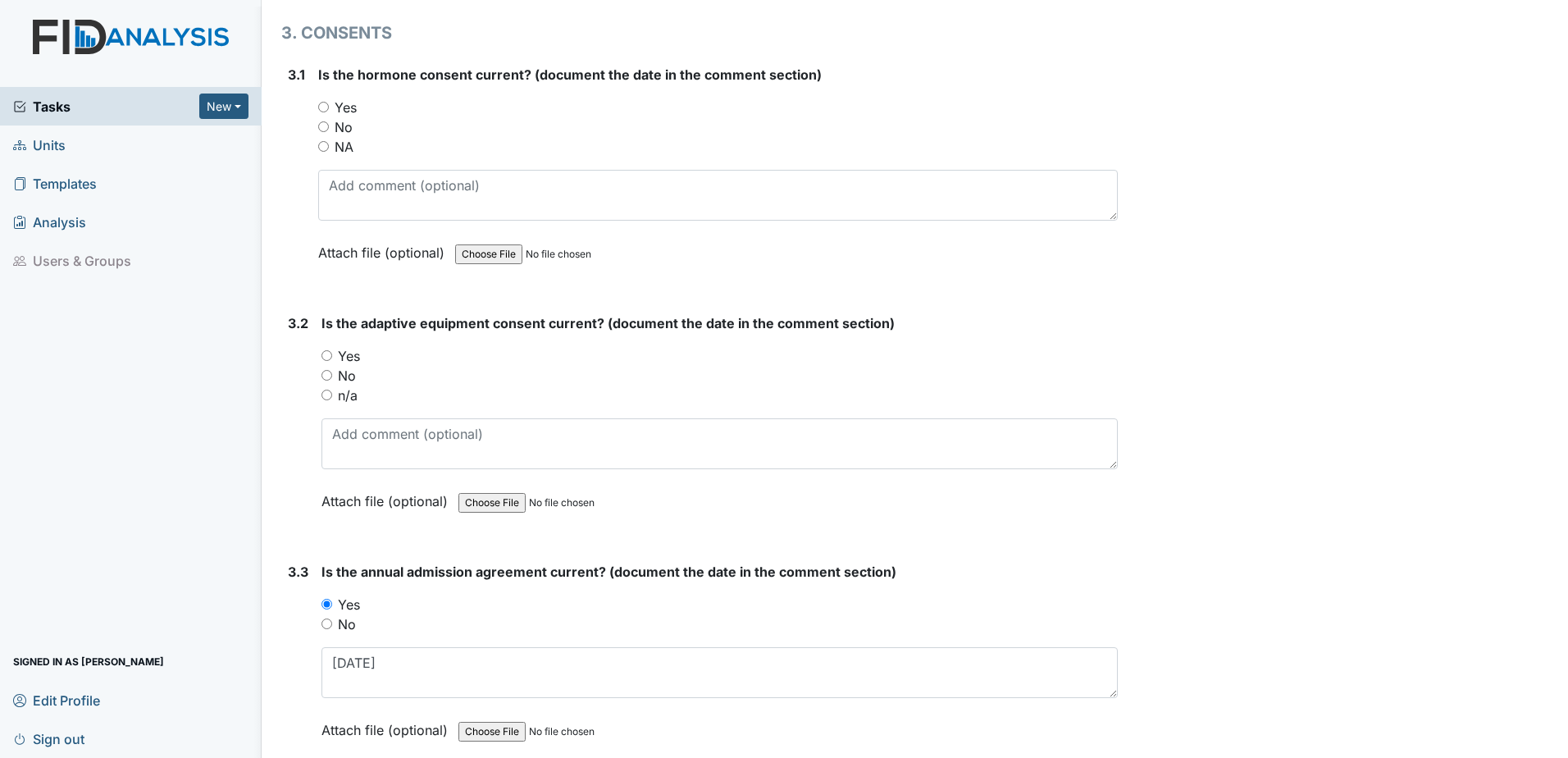
click at [354, 374] on label "No" at bounding box center [347, 375] width 18 height 19
click at [332, 374] on input "No" at bounding box center [327, 375] width 11 height 11
radio input "true"
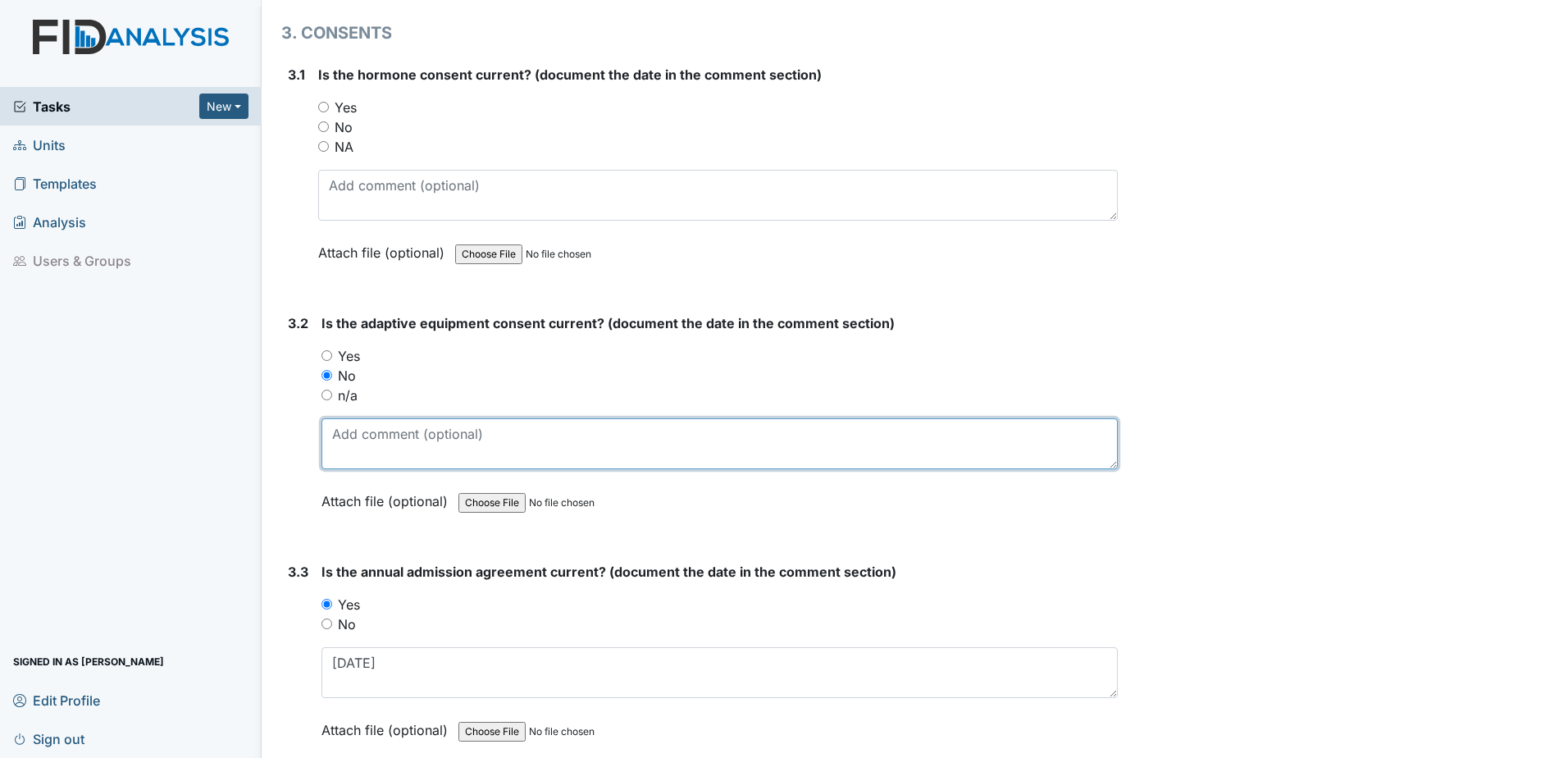
click at [365, 436] on textarea at bounding box center [719, 443] width 796 height 50
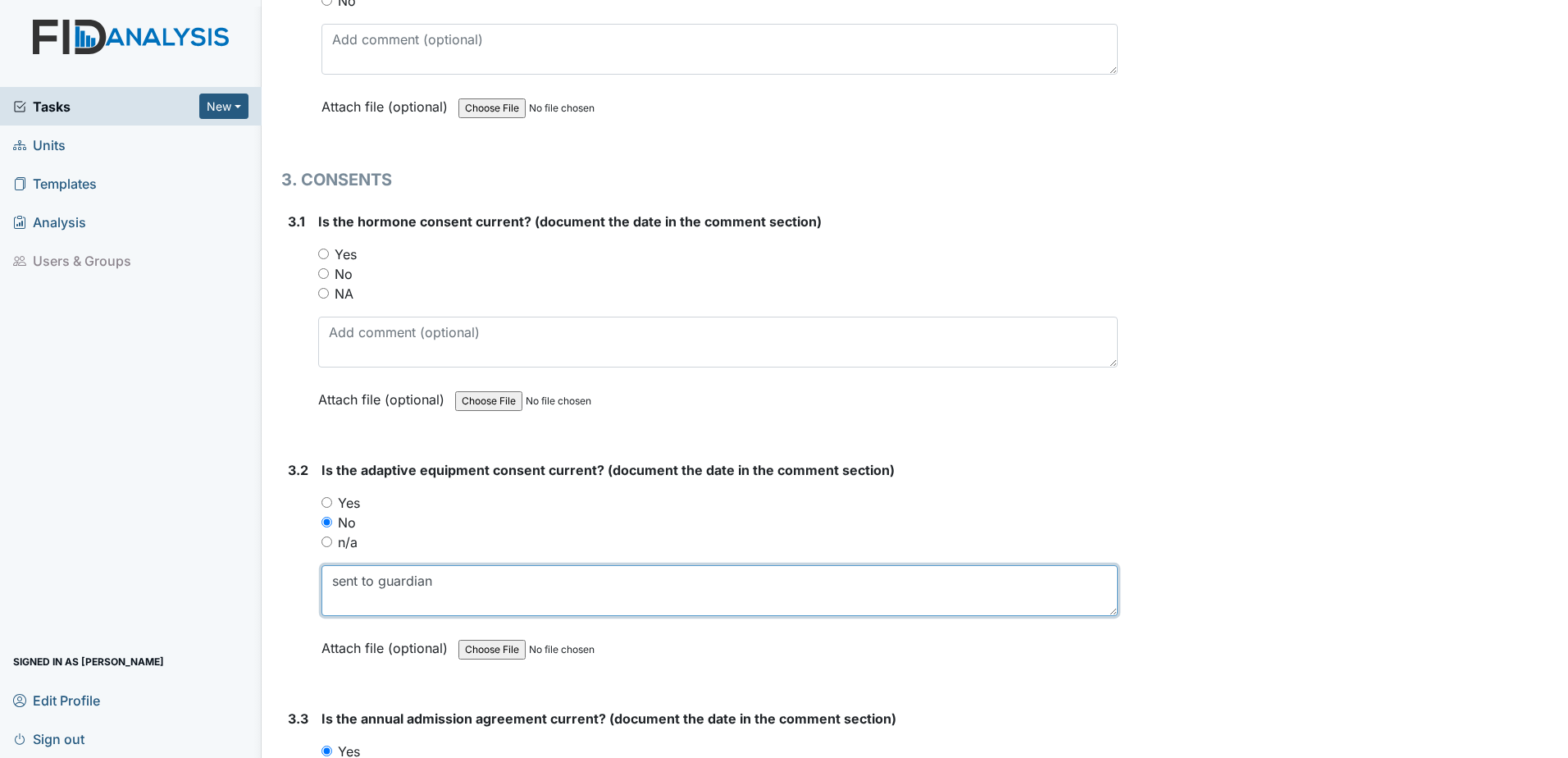
scroll to position [3472, 0]
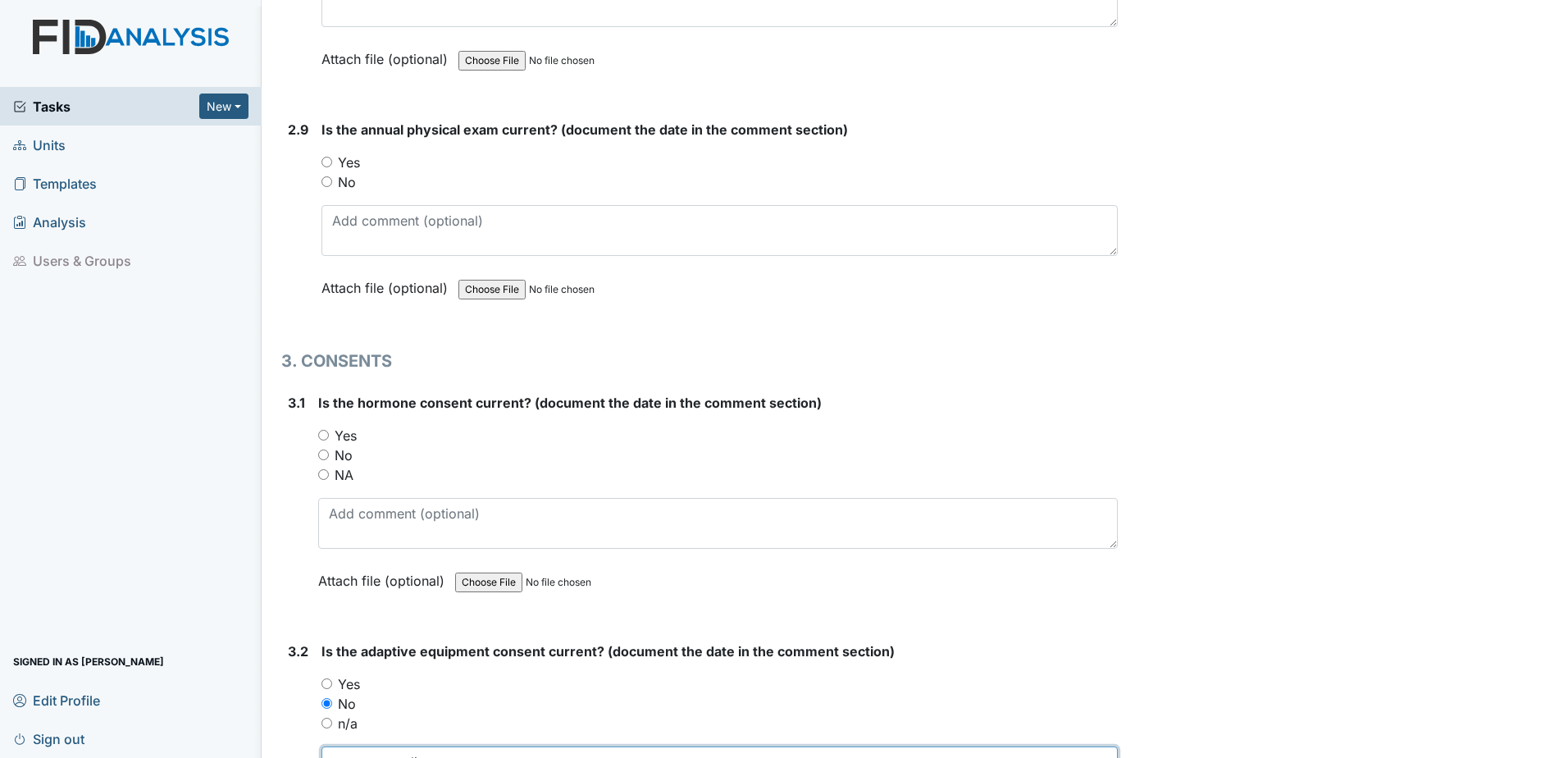
type textarea "sent to guardian"
click at [343, 472] on label "NA" at bounding box center [344, 475] width 19 height 19
click at [328, 472] on input "NA" at bounding box center [323, 475] width 11 height 11
radio input "true"
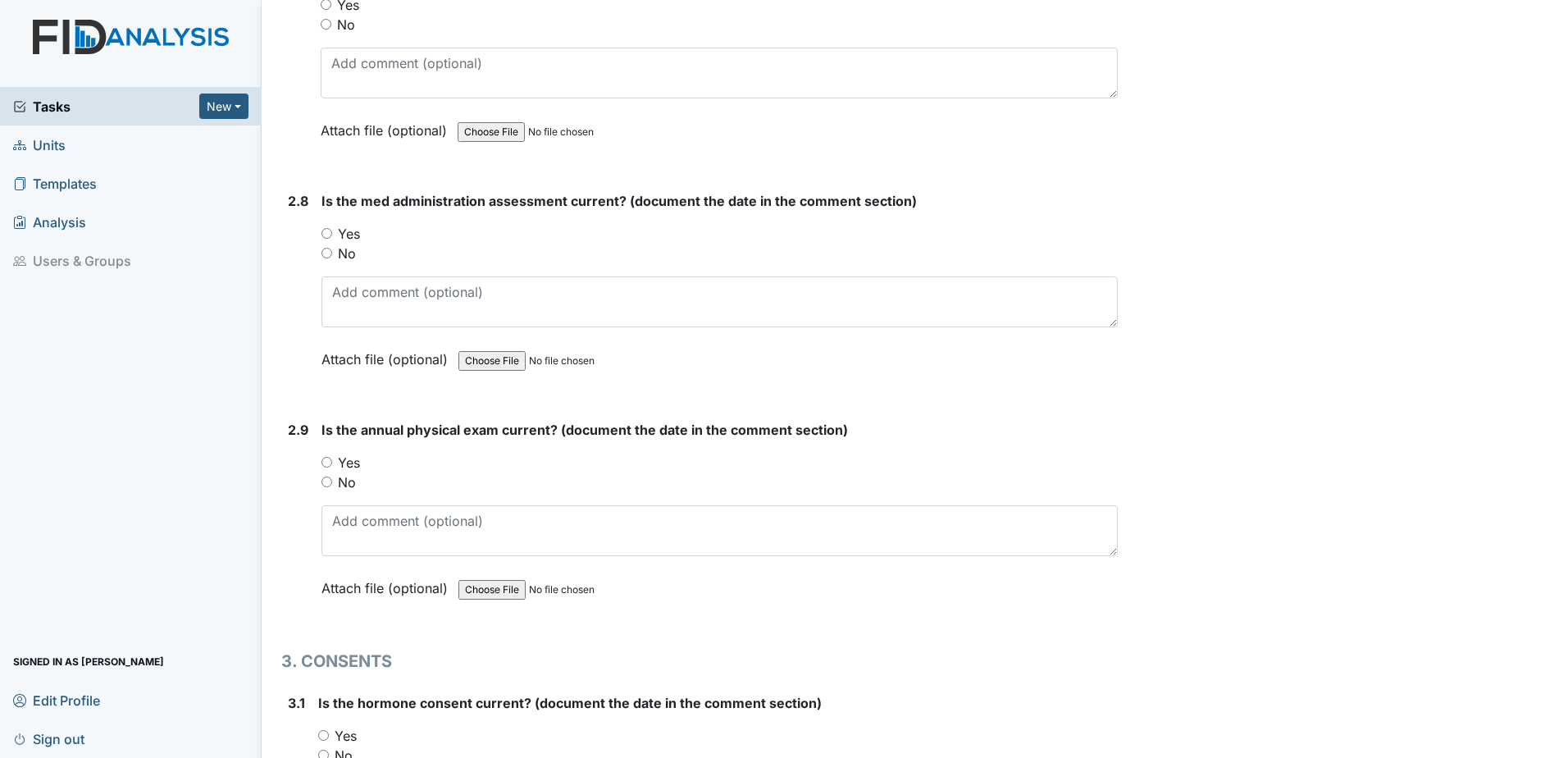
scroll to position [3144, 0]
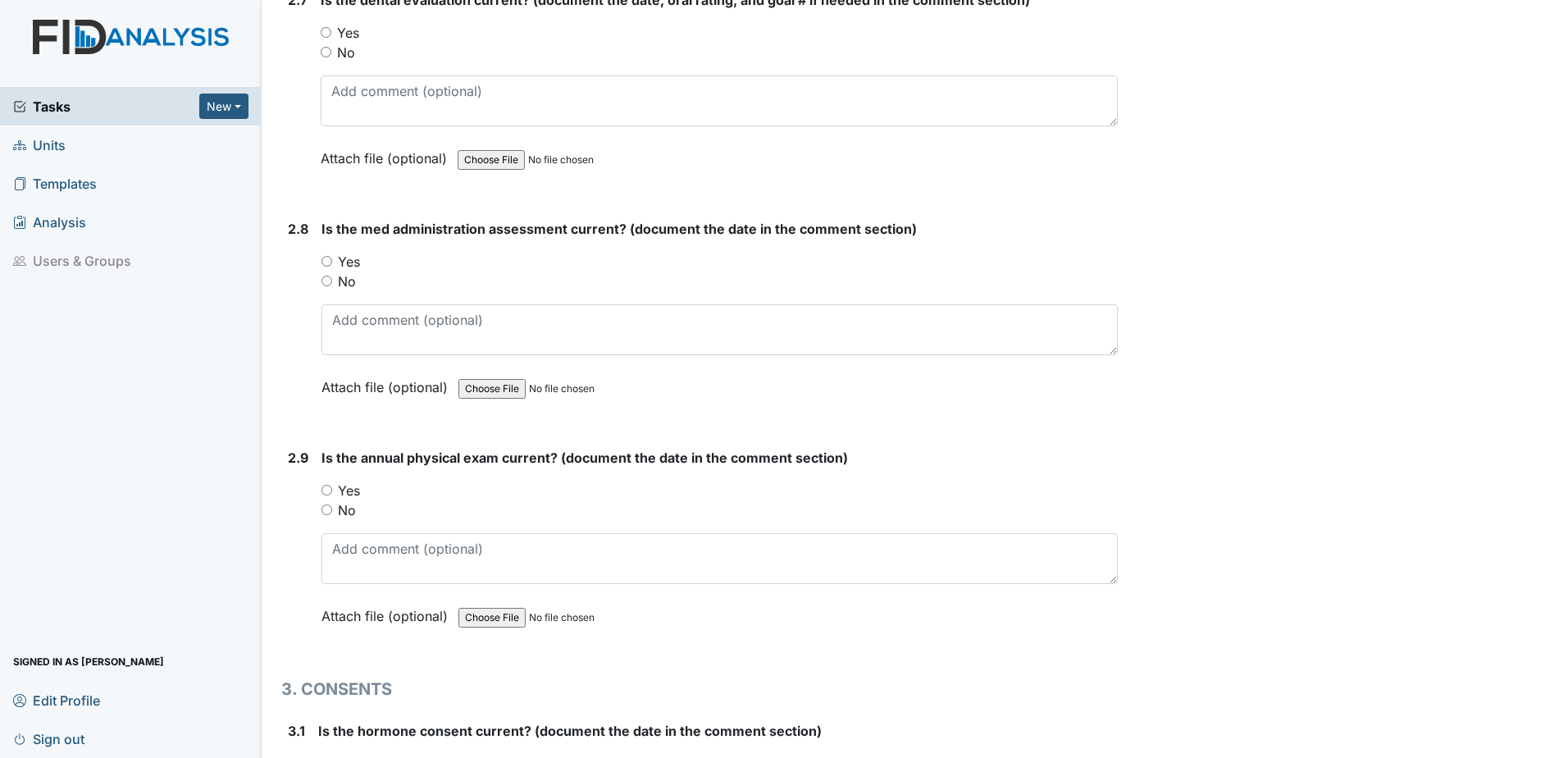
click at [354, 490] on label "Yes" at bounding box center [349, 491] width 22 height 19
click at [332, 490] on input "Yes" at bounding box center [327, 490] width 11 height 11
radio input "true"
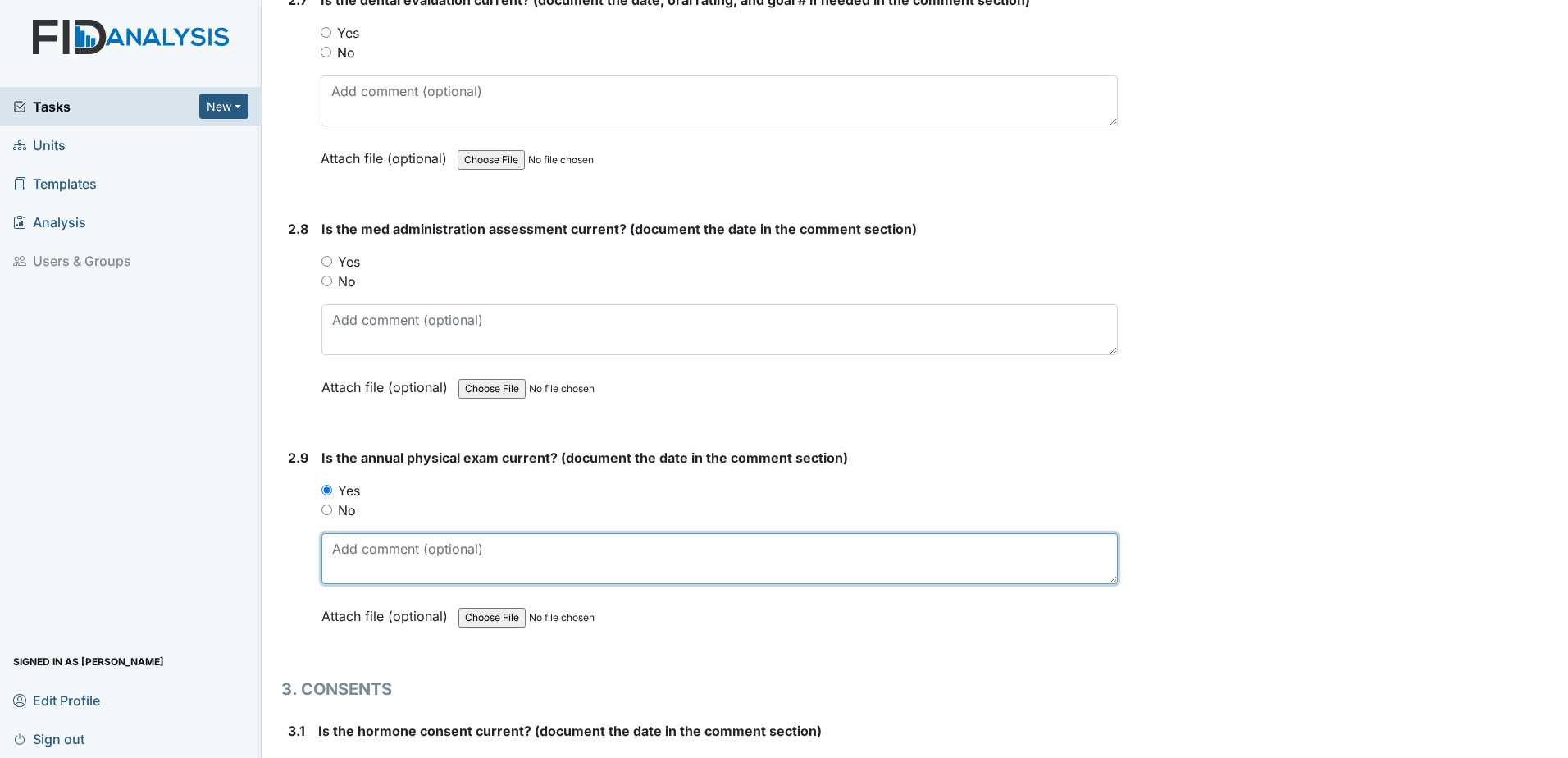
click at [363, 540] on textarea at bounding box center [719, 558] width 796 height 50
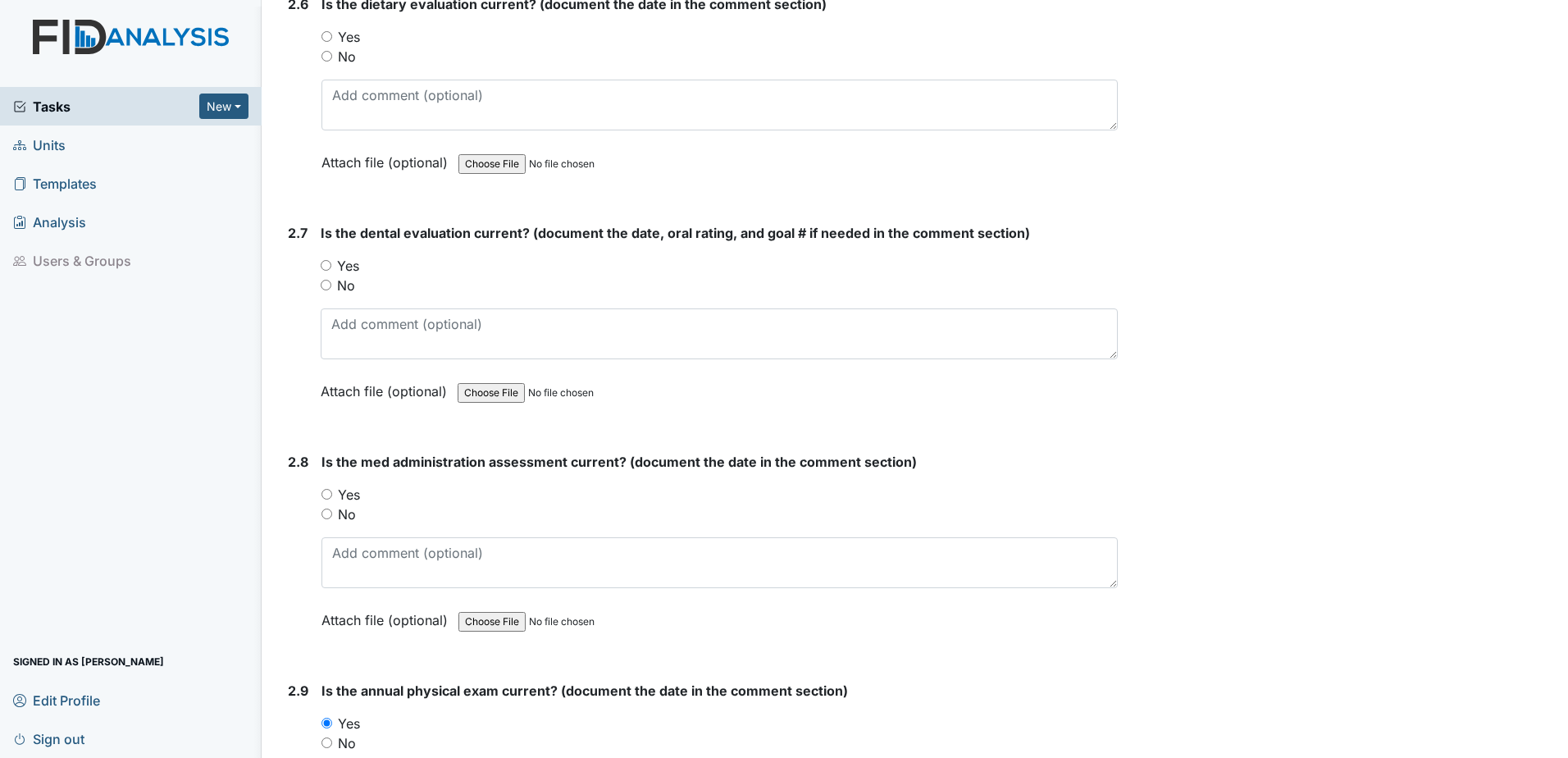
scroll to position [2898, 0]
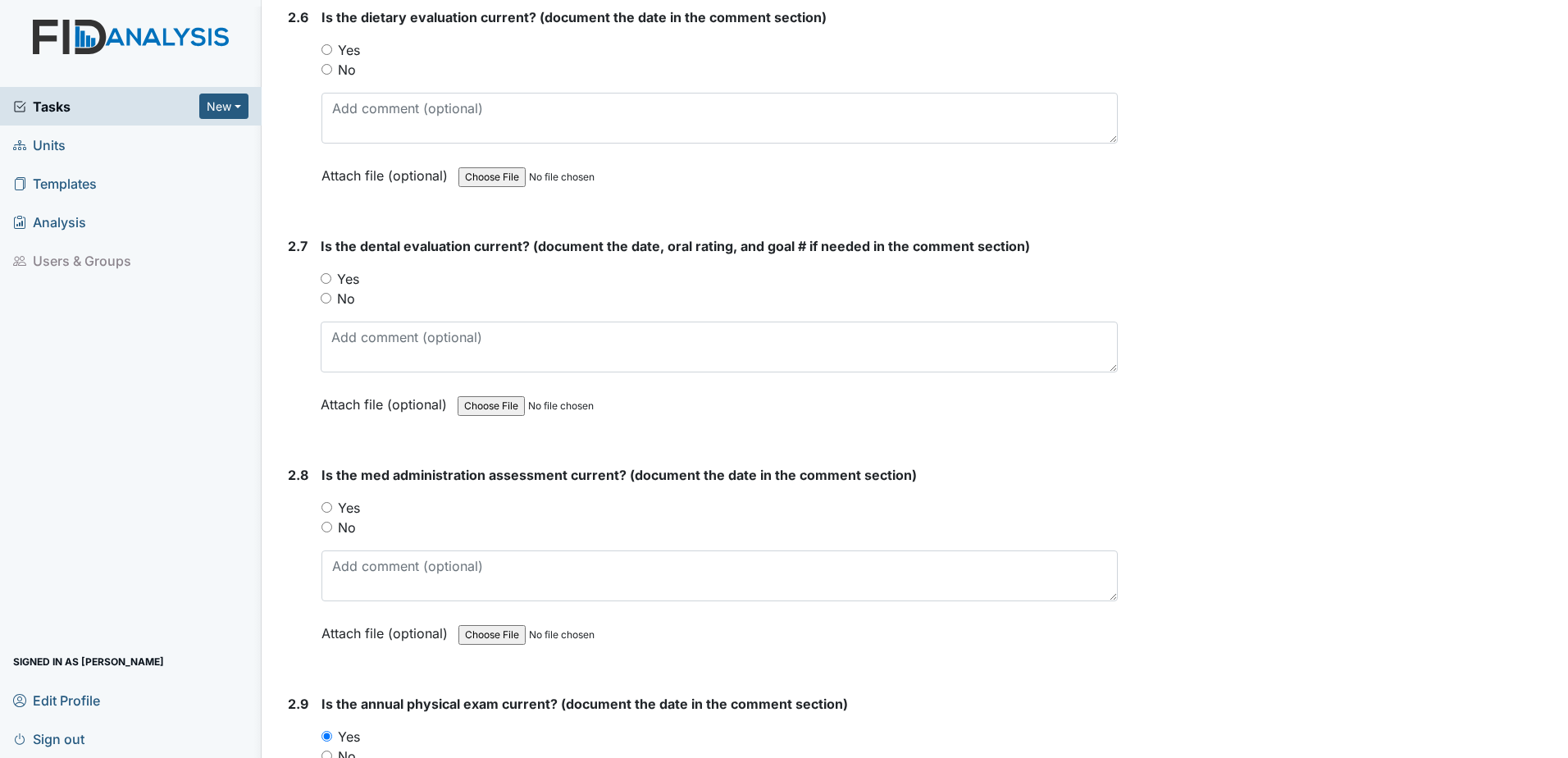
type textarea "11.15.24"
click at [343, 527] on label "No" at bounding box center [347, 527] width 18 height 19
click at [332, 527] on input "No" at bounding box center [327, 527] width 11 height 11
radio input "true"
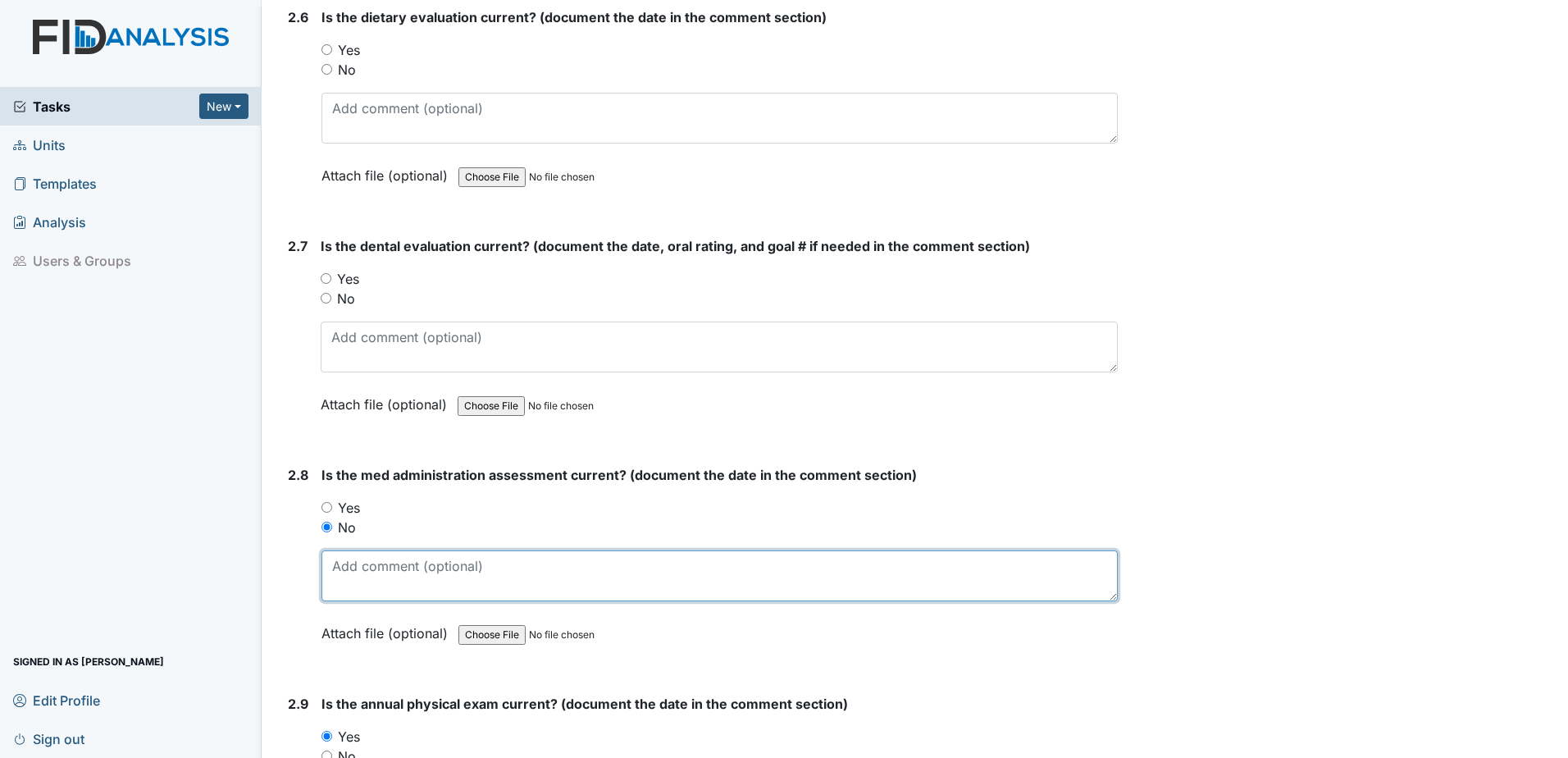
click at [359, 571] on textarea at bounding box center [719, 575] width 796 height 50
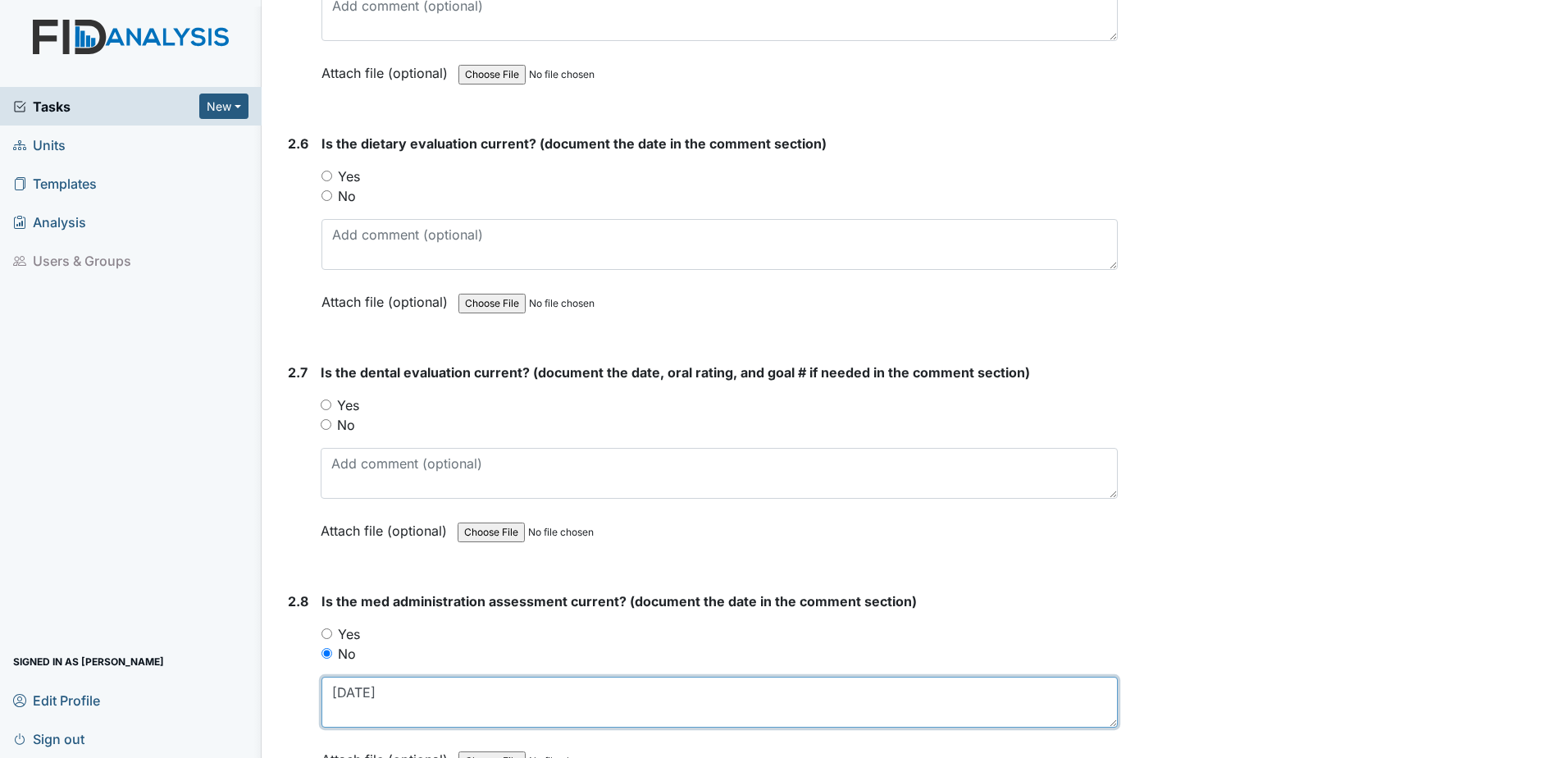
scroll to position [2734, 0]
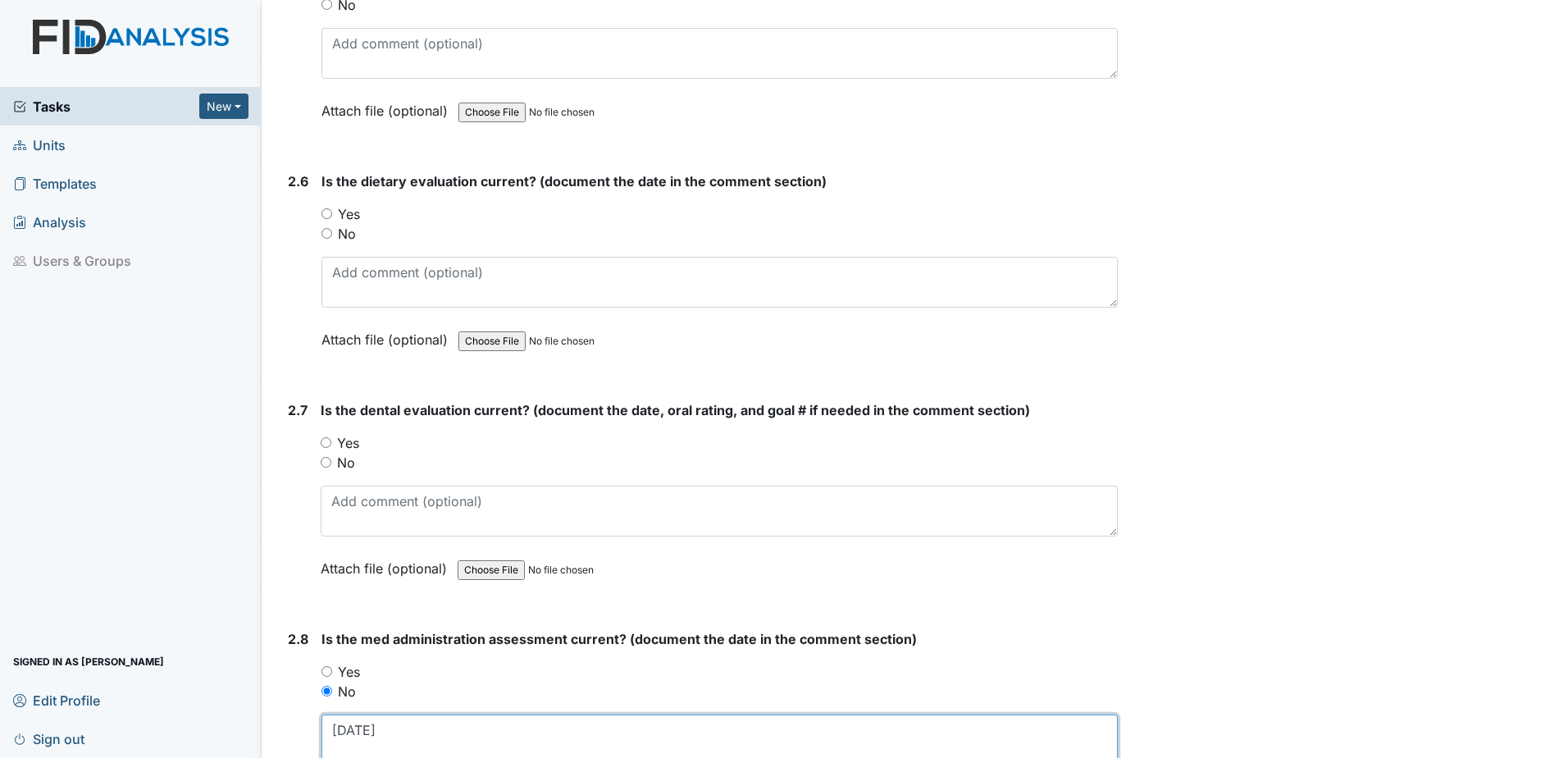
type textarea "10.19.23"
click at [346, 445] on label "Yes" at bounding box center [348, 443] width 22 height 19
click at [331, 445] on input "Yes" at bounding box center [326, 443] width 11 height 11
radio input "true"
click at [372, 545] on div "Is the dental evaluation current? (document the date, oral rating, and goal # i…" at bounding box center [719, 495] width 797 height 190
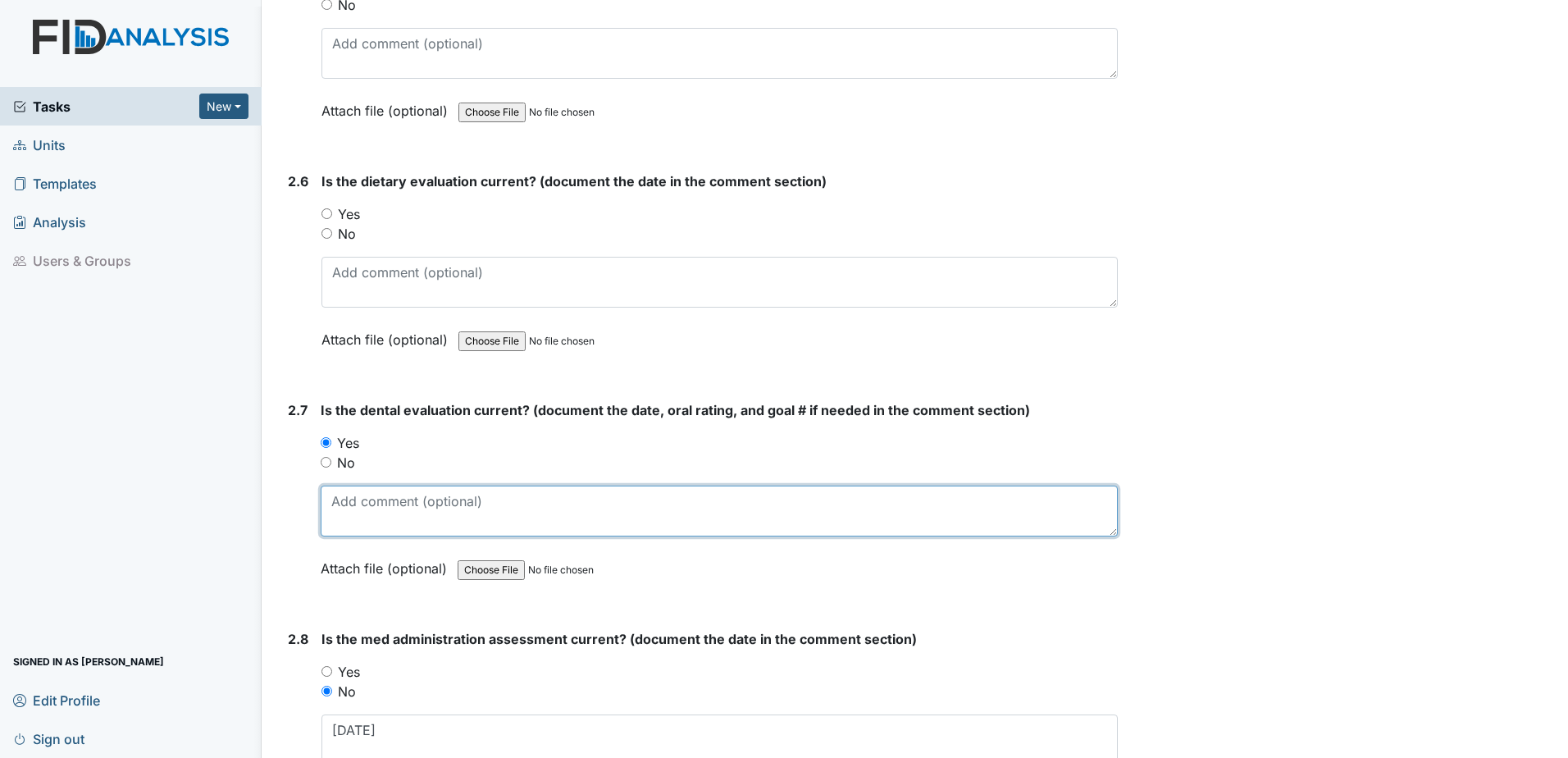
click at [371, 514] on textarea at bounding box center [719, 510] width 797 height 50
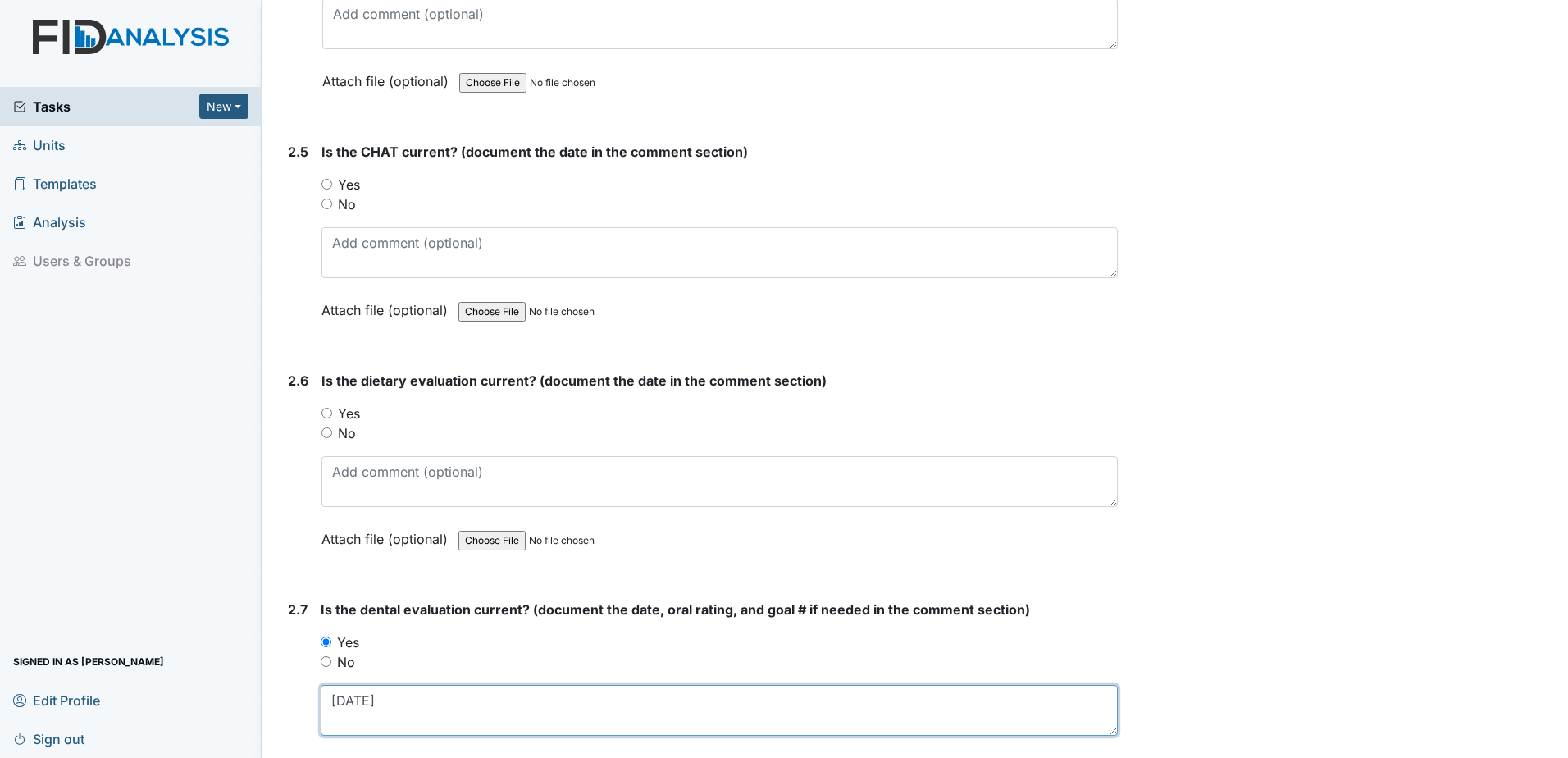
scroll to position [2488, 0]
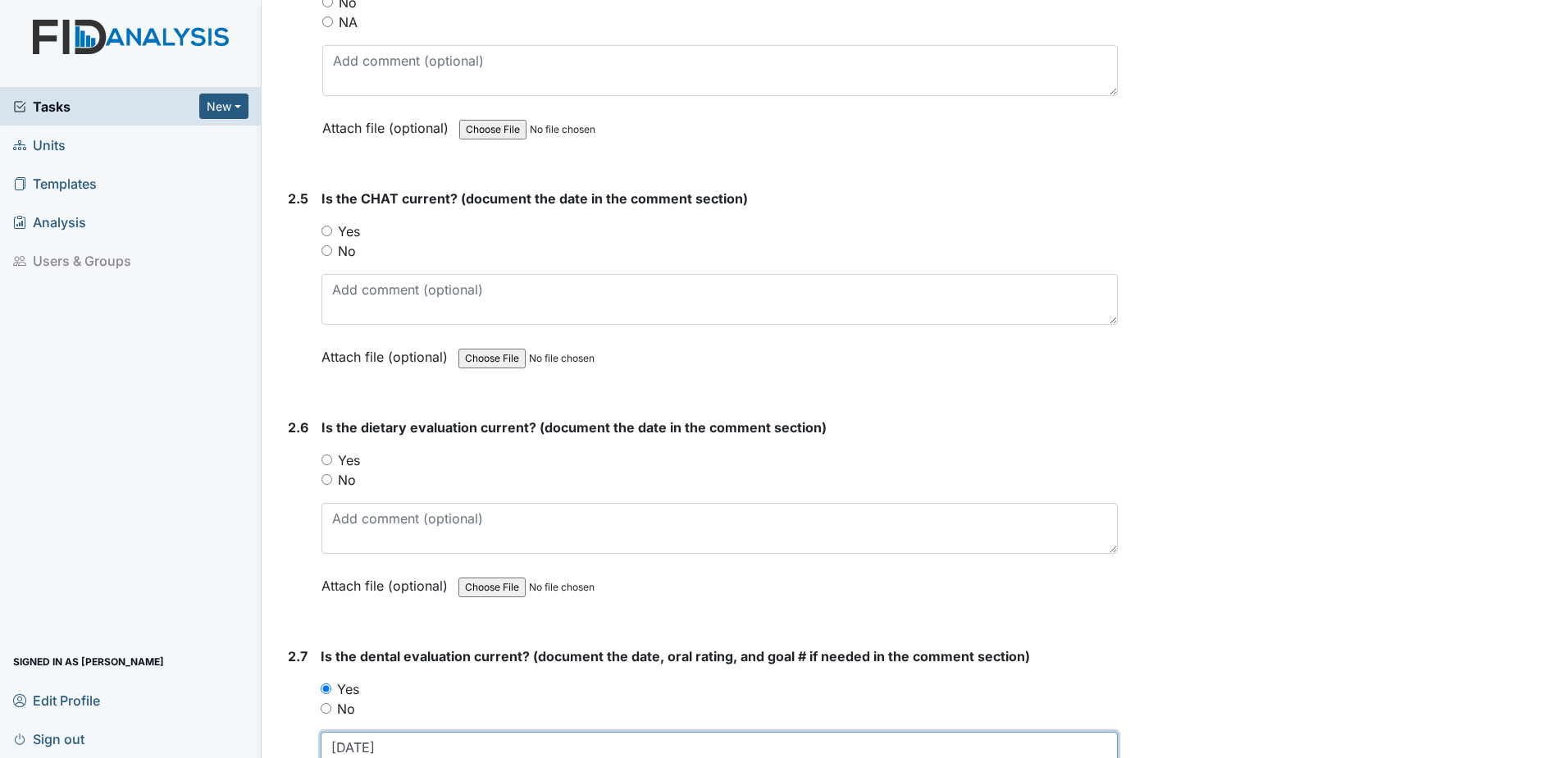
type textarea "9.18.25"
click at [354, 470] on div "You must select one of the below options. Yes No" at bounding box center [719, 469] width 796 height 39
drag, startPoint x: 354, startPoint y: 470, endPoint x: 340, endPoint y: 462, distance: 16.1
click at [340, 462] on label "Yes" at bounding box center [349, 460] width 22 height 19
click at [332, 462] on input "Yes" at bounding box center [327, 460] width 11 height 11
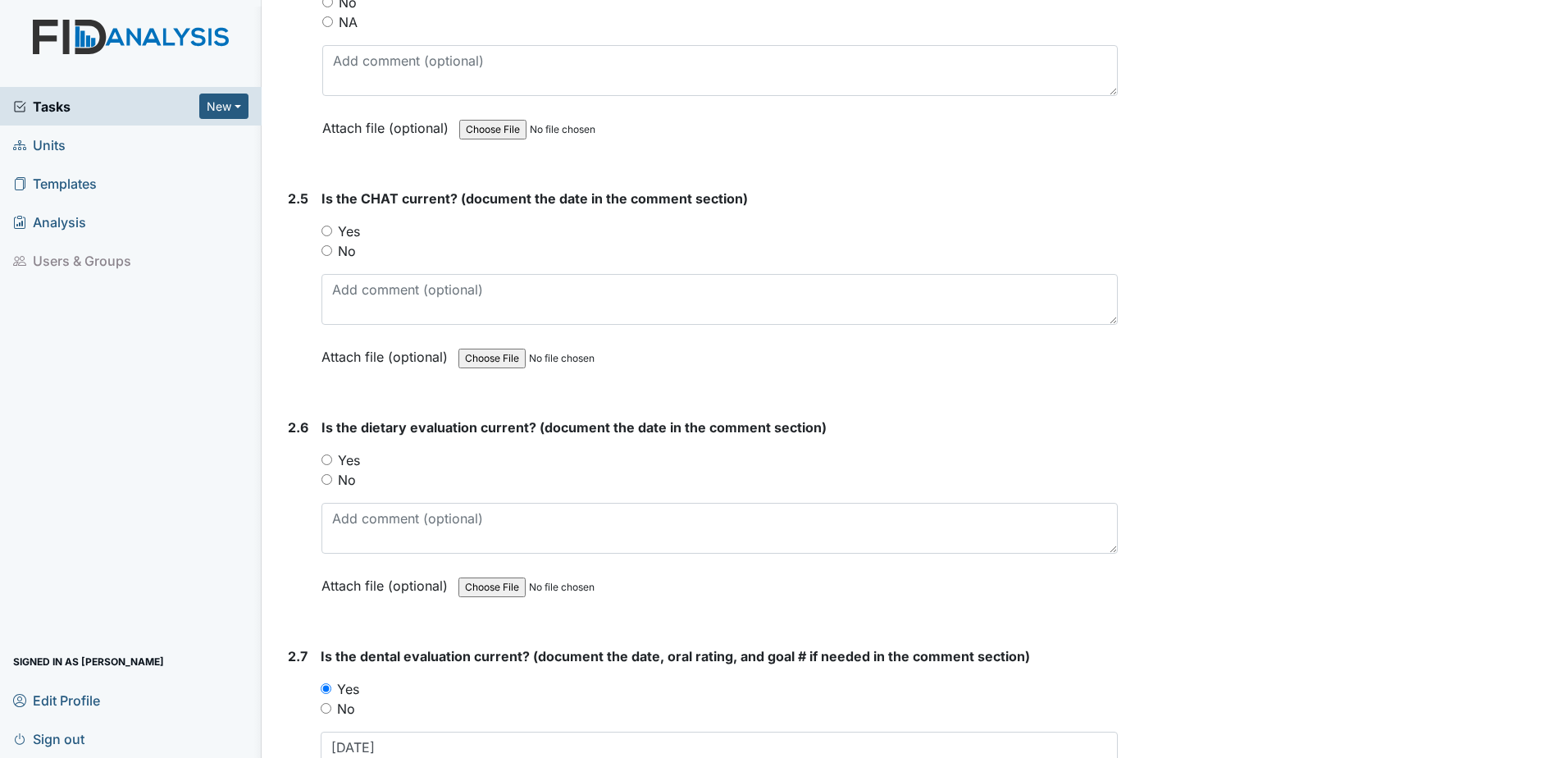
radio input "true"
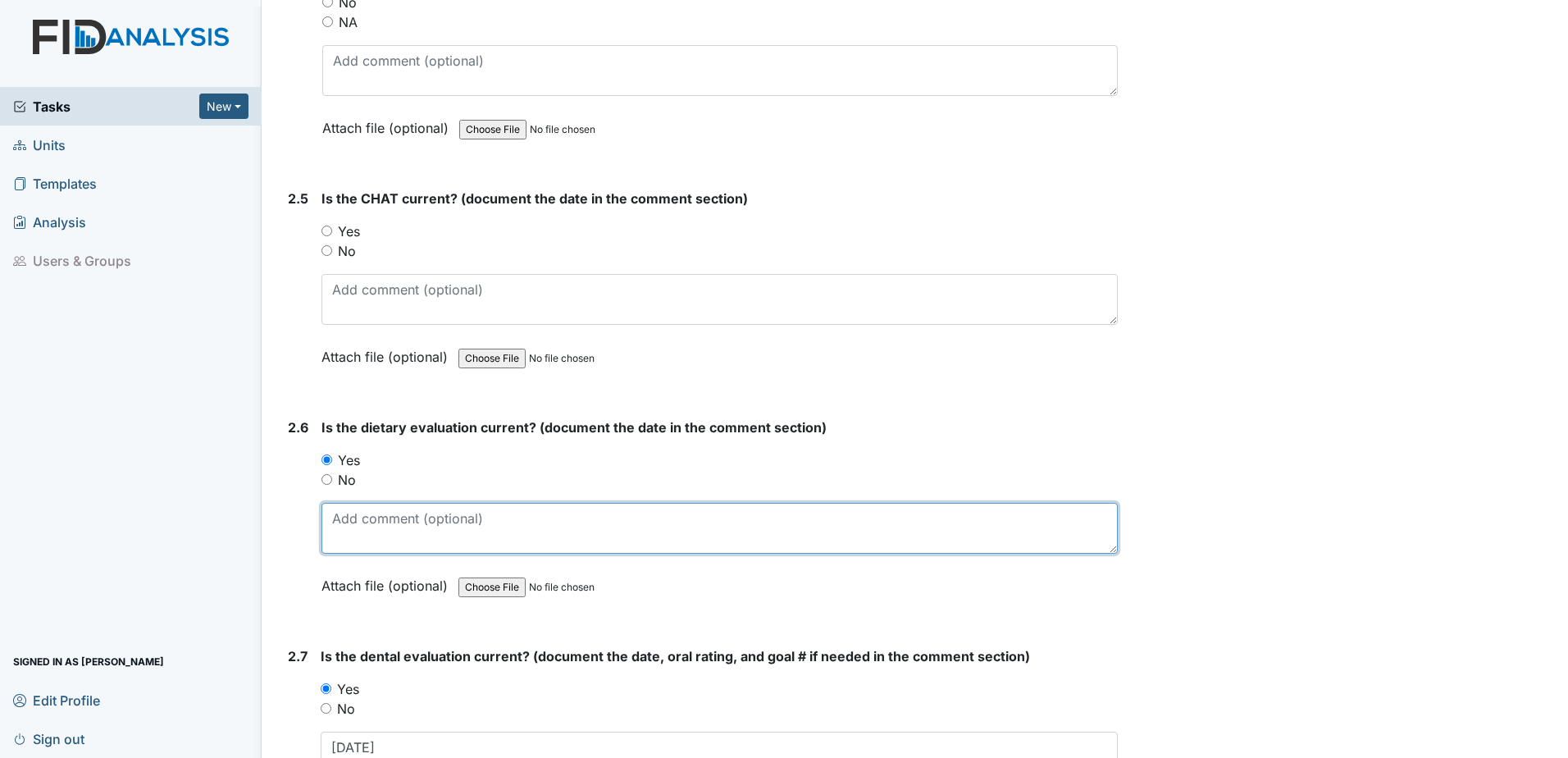
click at [360, 521] on textarea at bounding box center [719, 528] width 796 height 50
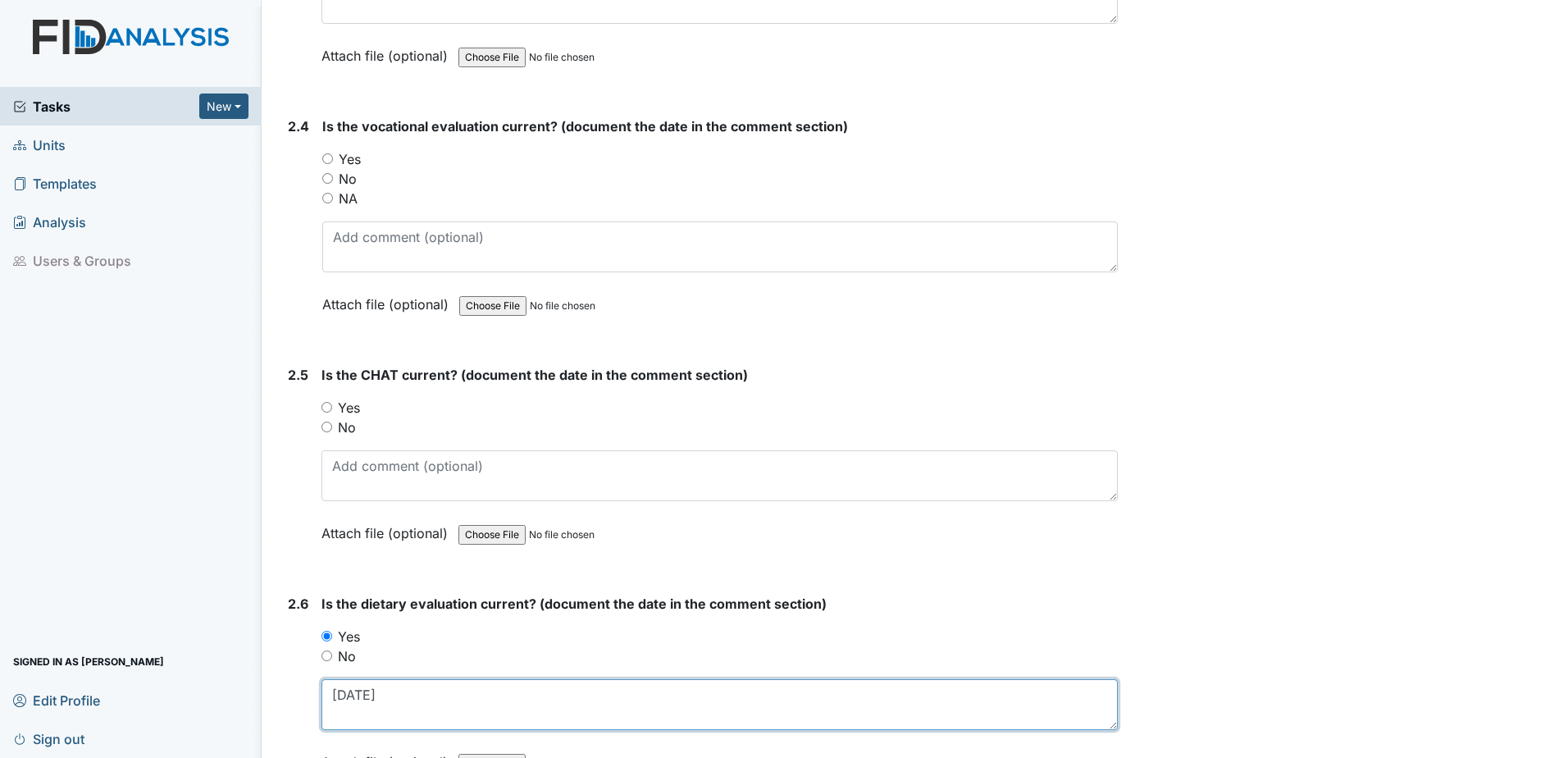
scroll to position [2242, 0]
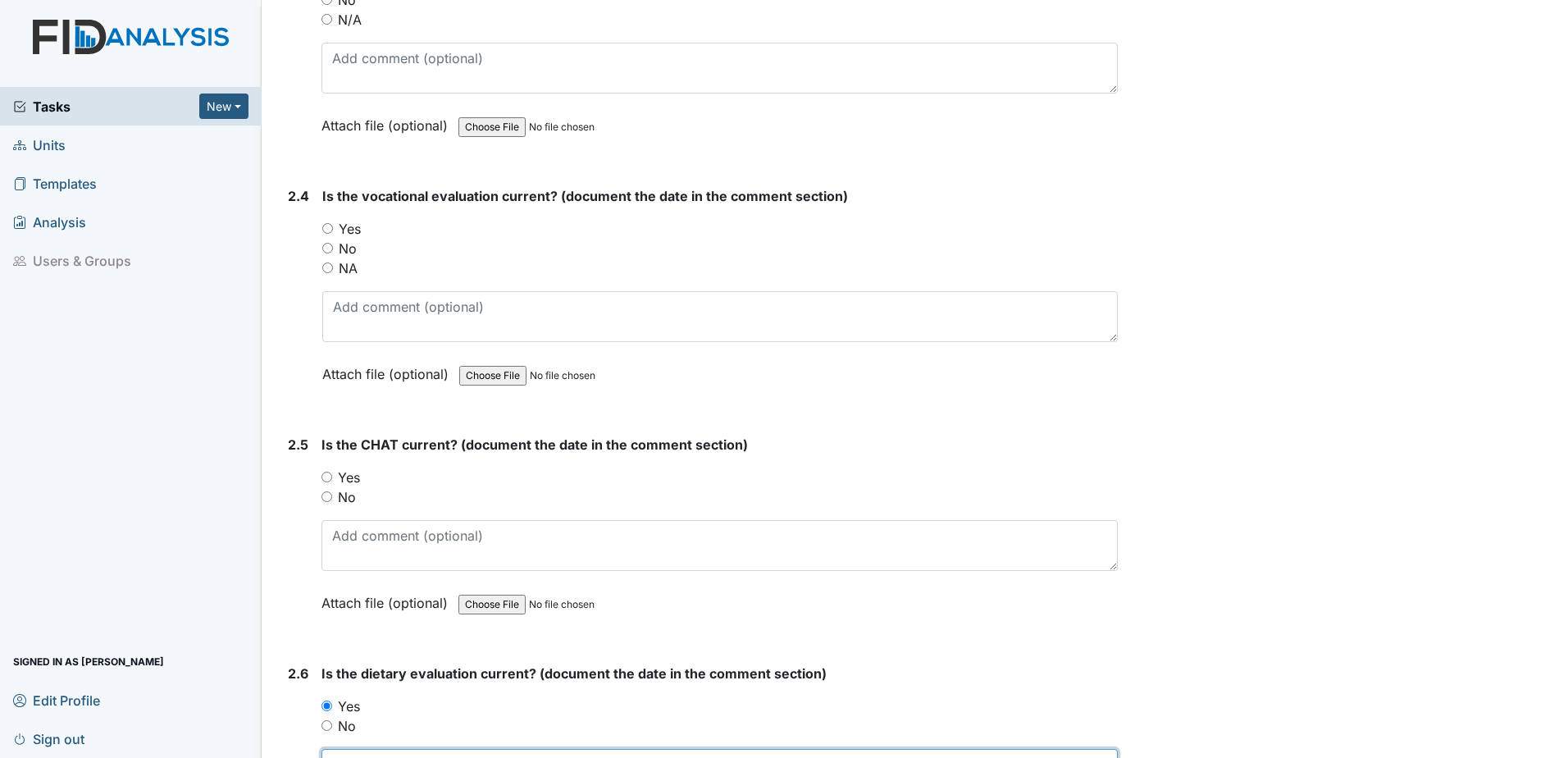
type textarea "8.8.25"
click at [340, 470] on label "Yes" at bounding box center [349, 477] width 22 height 19
click at [332, 471] on input "Yes" at bounding box center [327, 476] width 11 height 11
radio input "true"
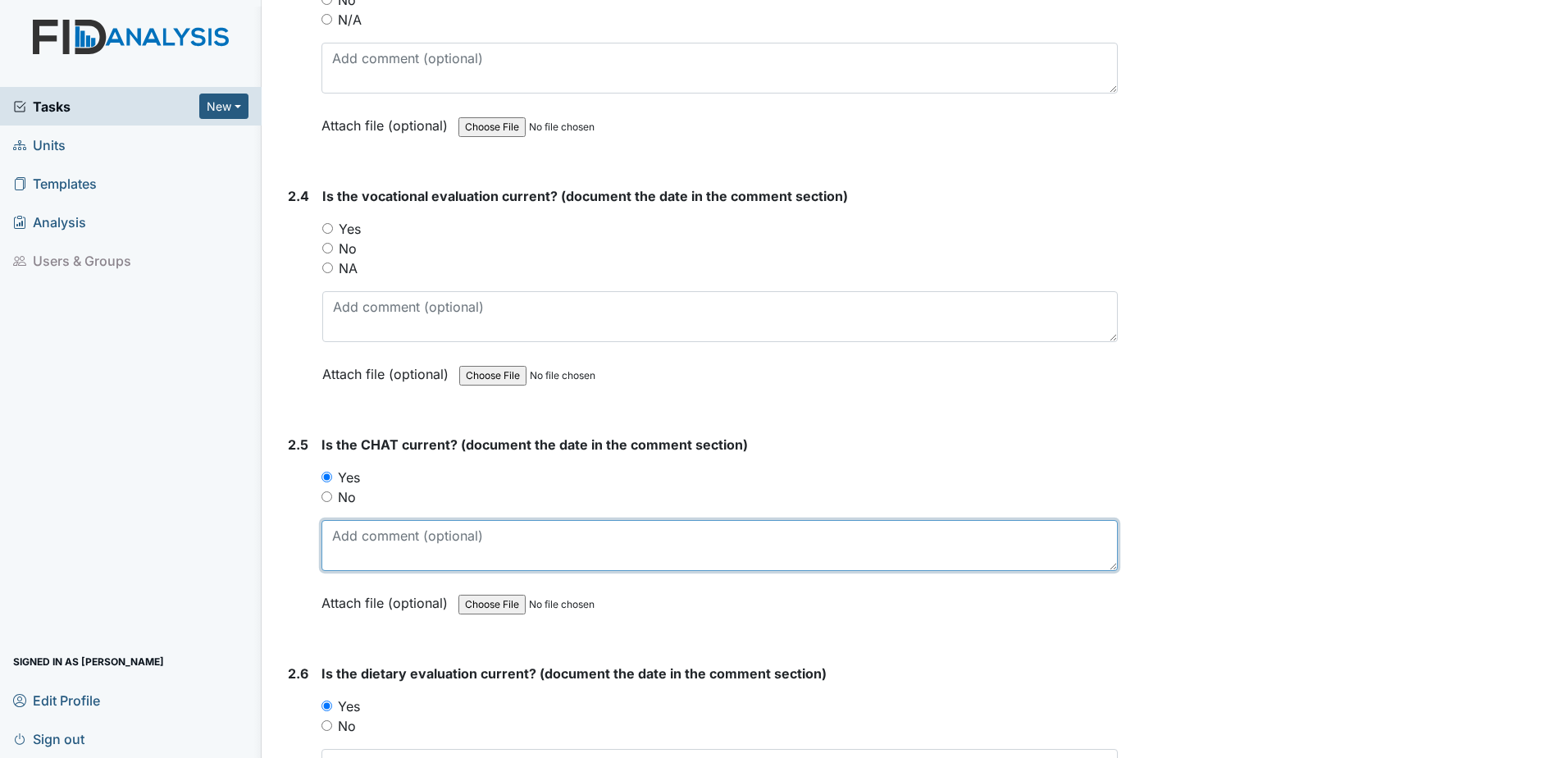
click at [348, 532] on textarea at bounding box center [719, 545] width 796 height 50
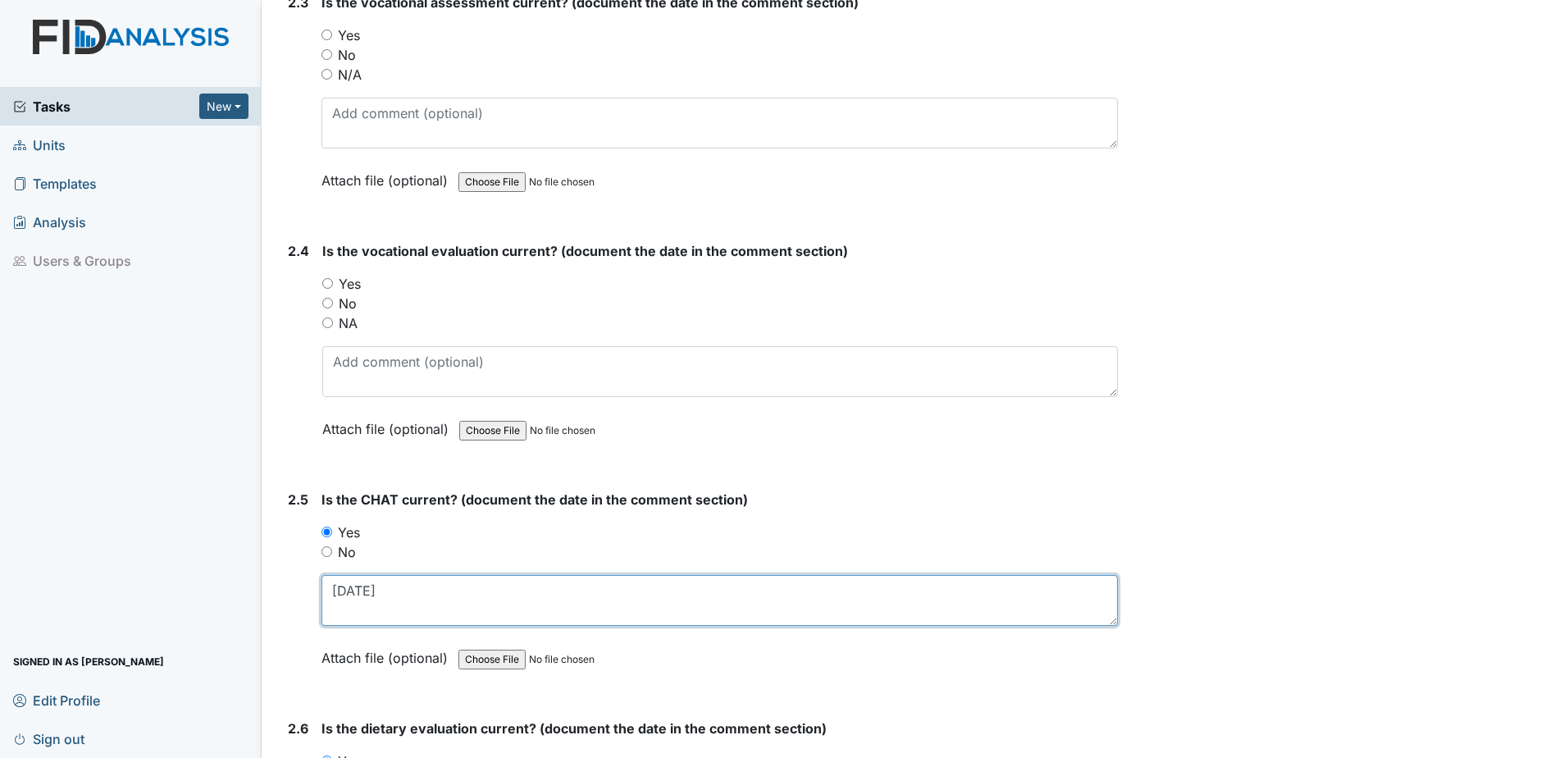
scroll to position [2078, 0]
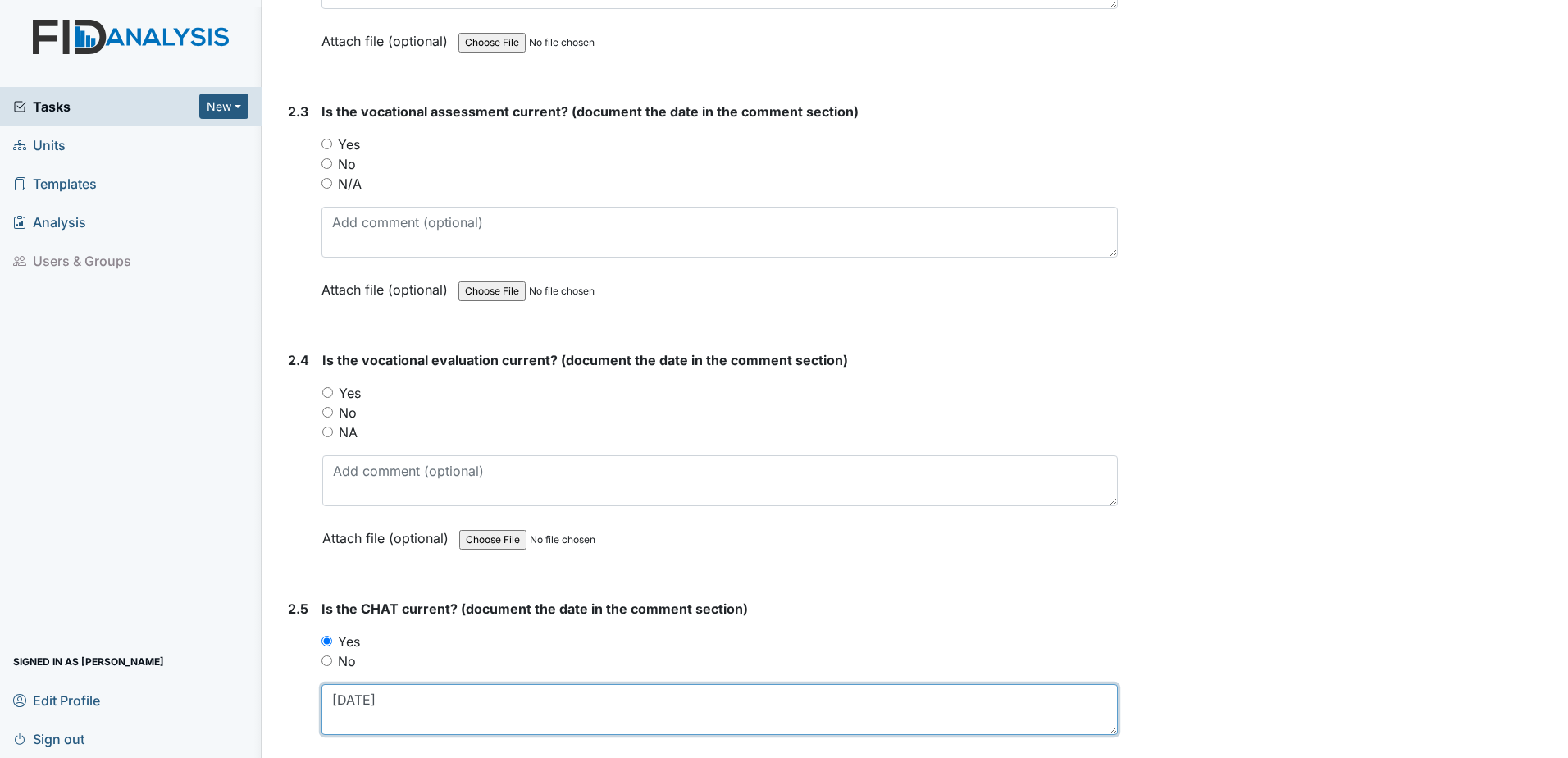
type textarea "6.3.25"
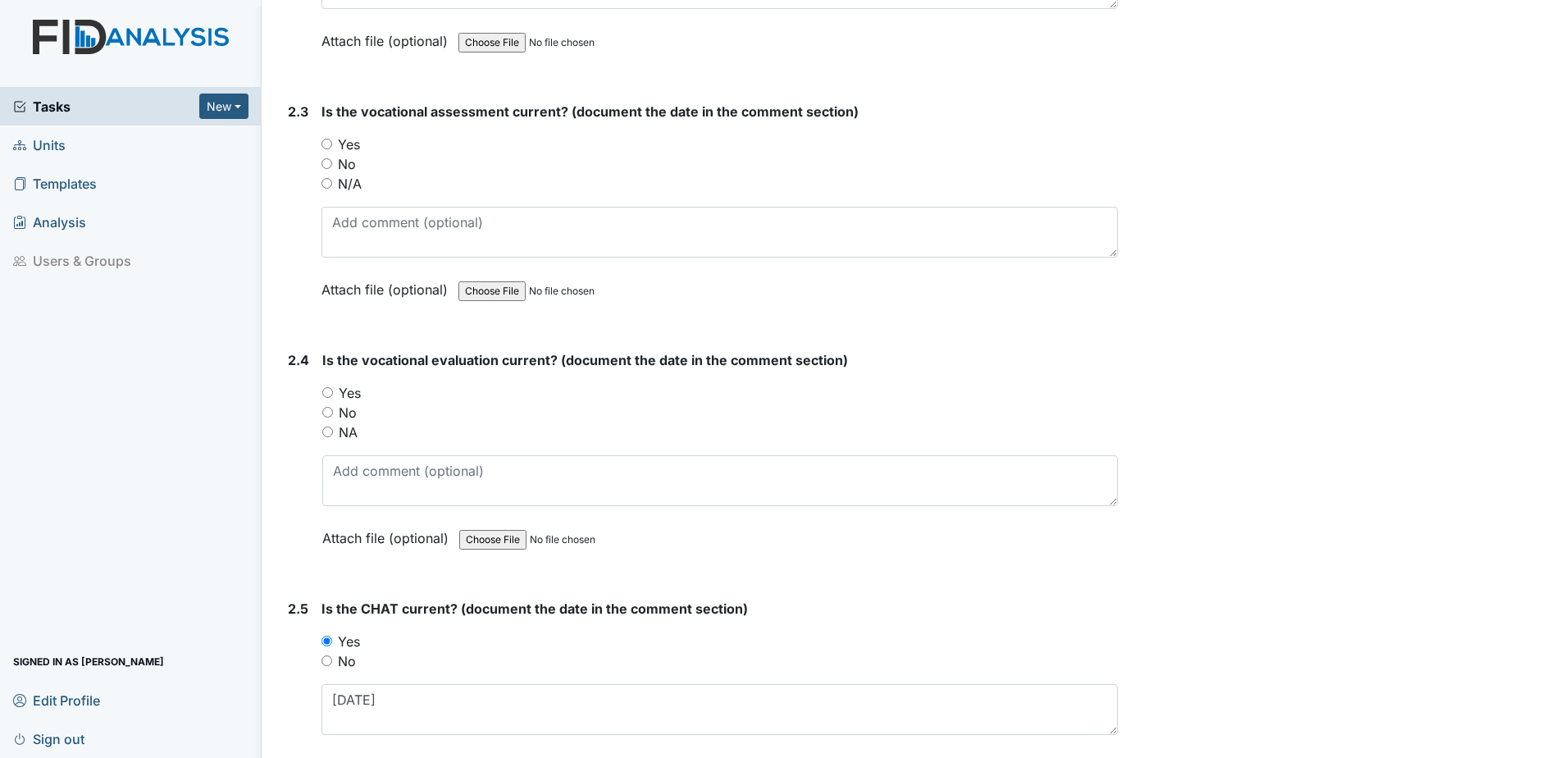
drag, startPoint x: 360, startPoint y: 393, endPoint x: 360, endPoint y: 426, distance: 33.0
click at [360, 393] on label "Yes" at bounding box center [349, 392] width 22 height 19
click at [333, 393] on input "Yes" at bounding box center [328, 392] width 11 height 11
radio input "true"
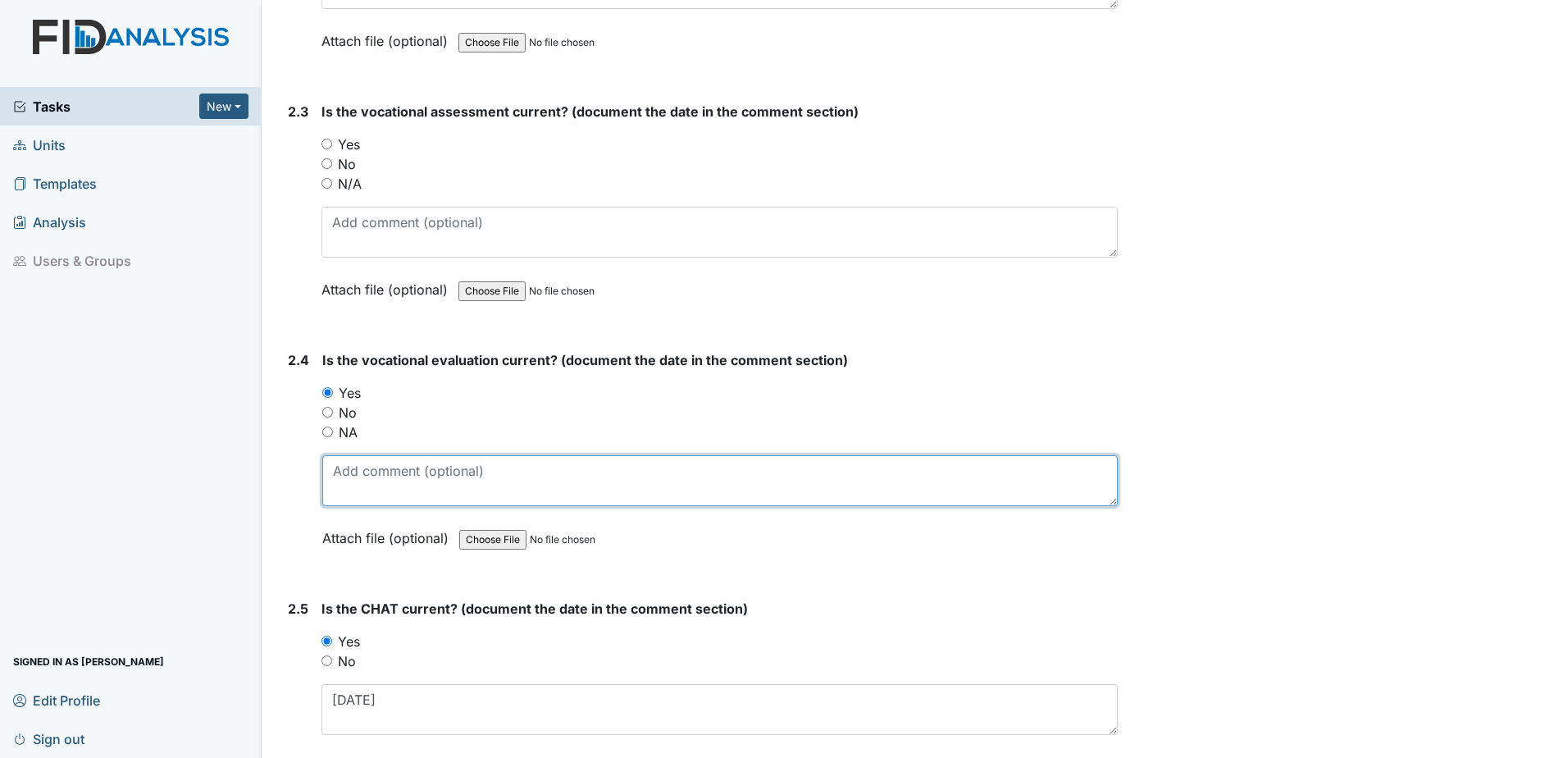
click at [363, 492] on textarea at bounding box center [720, 480] width 795 height 50
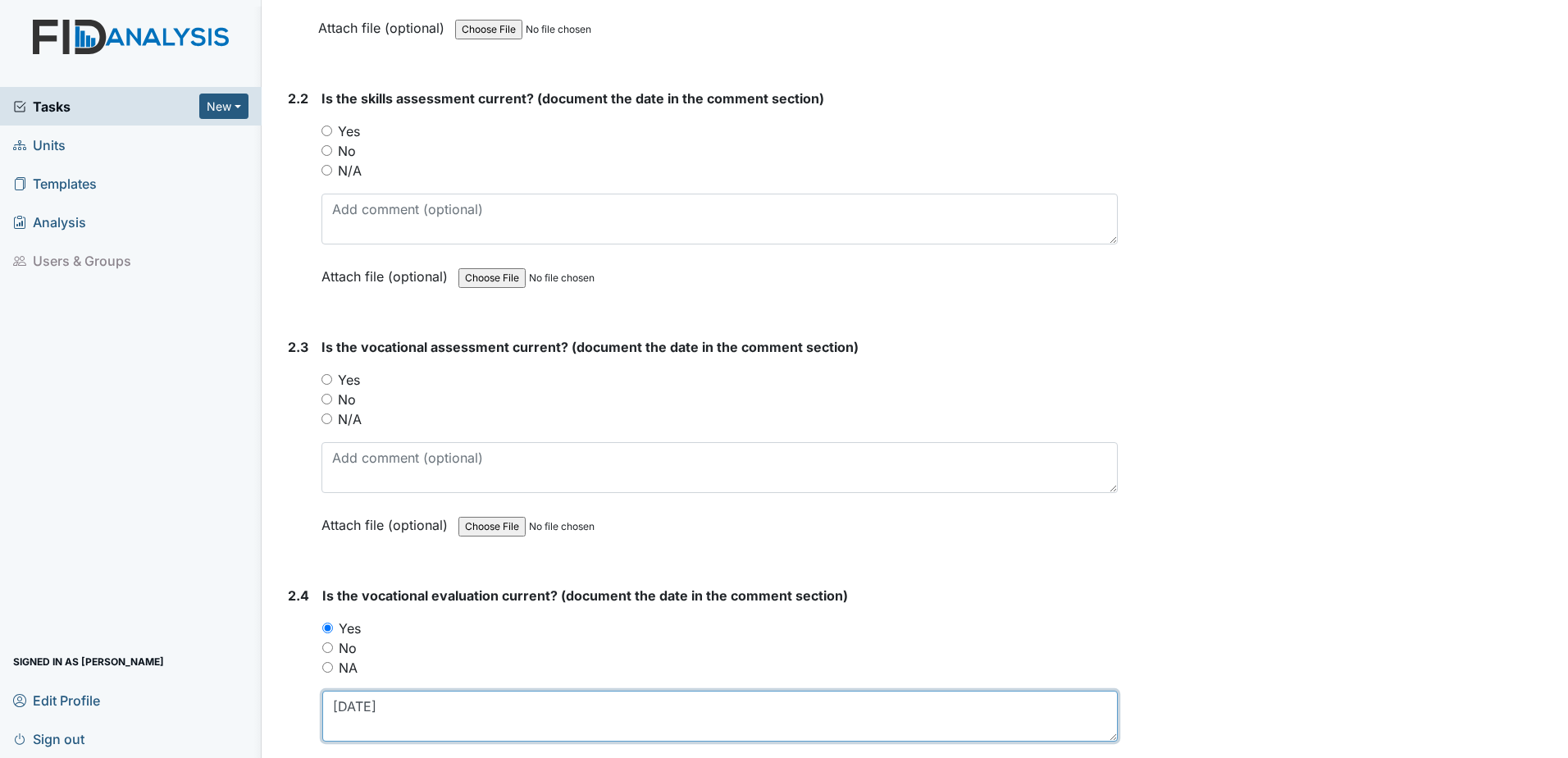
scroll to position [1832, 0]
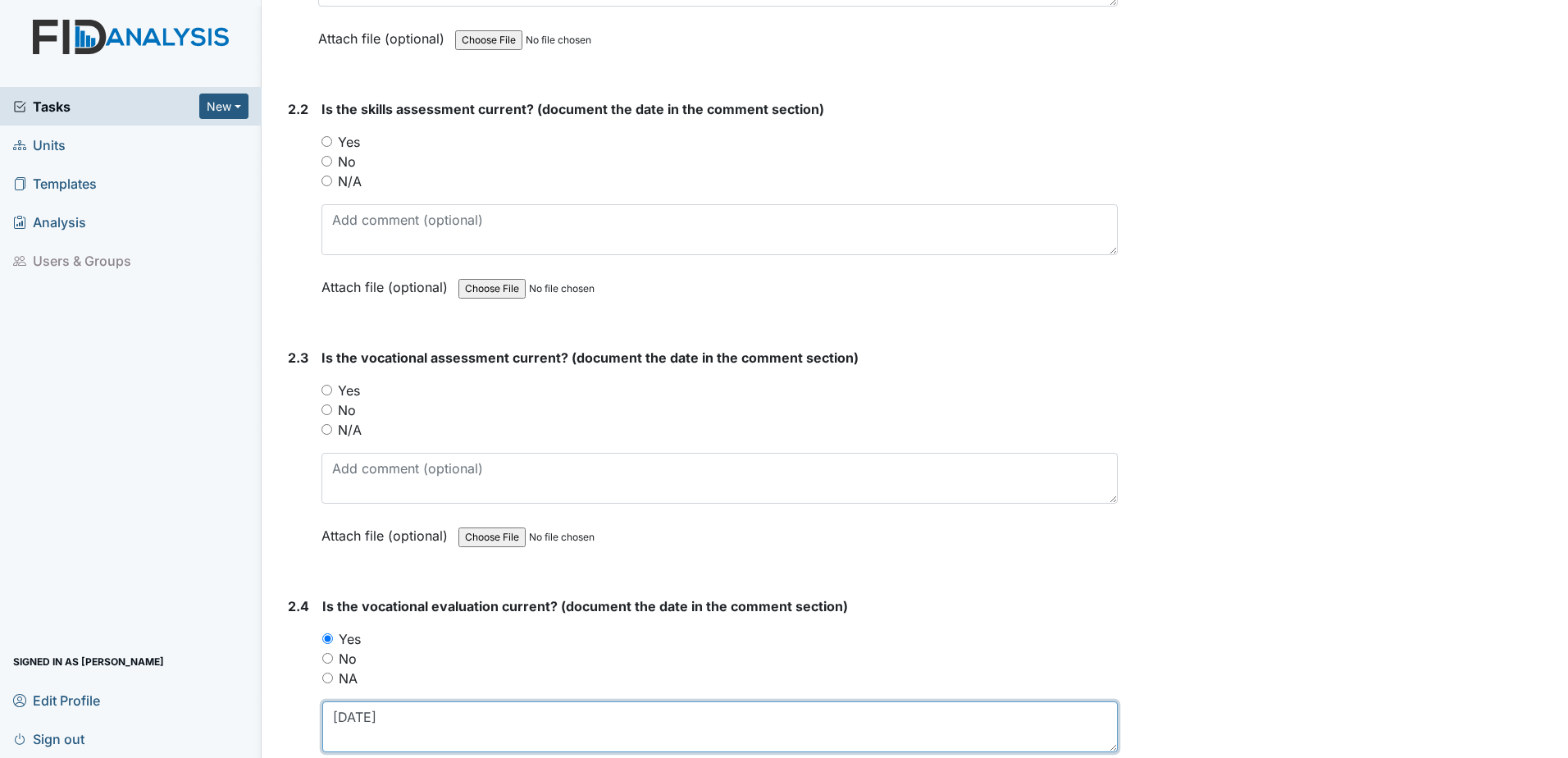
type textarea "5.23.25"
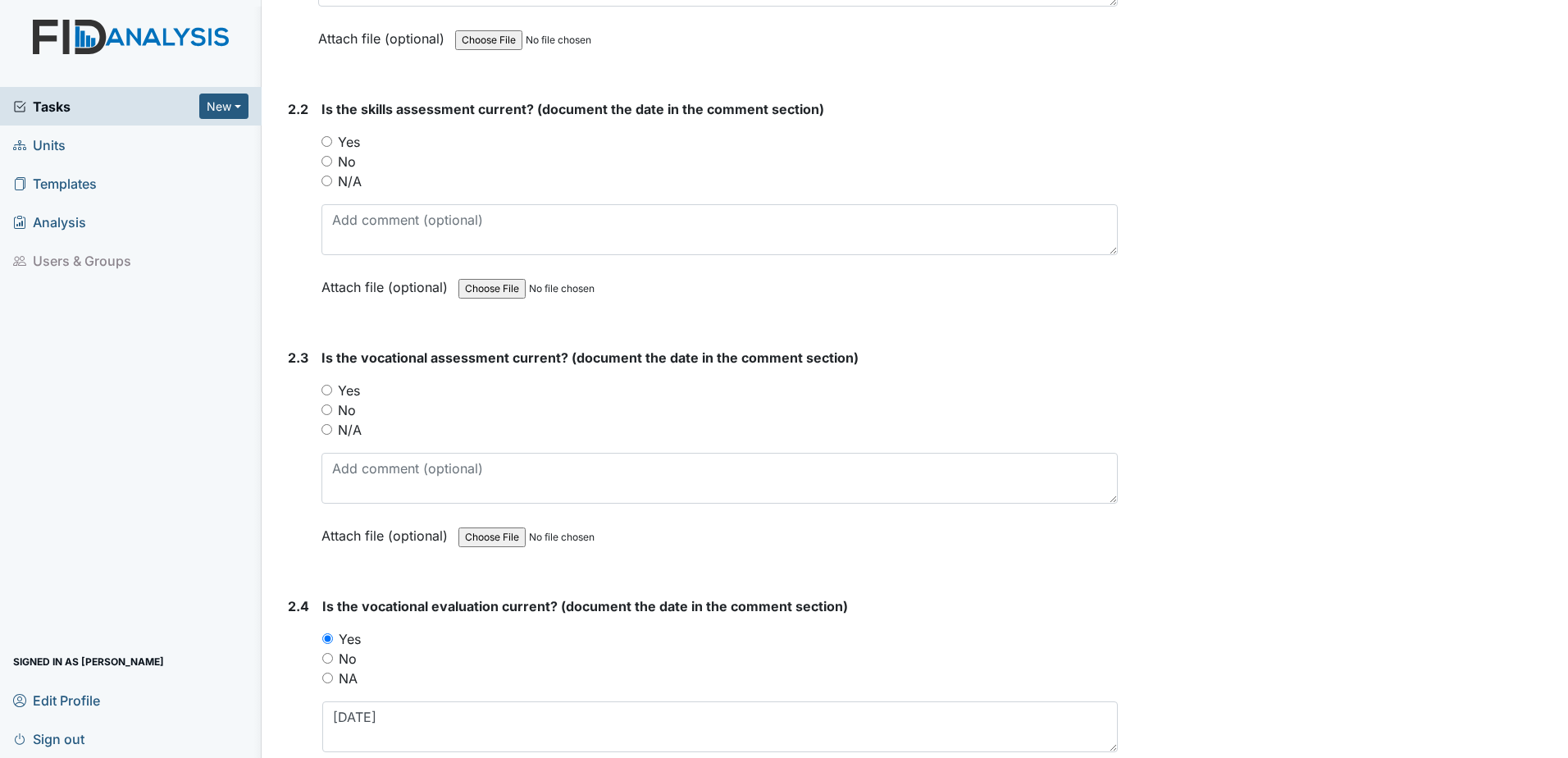
click at [348, 395] on label "Yes" at bounding box center [349, 391] width 22 height 19
click at [332, 395] on input "Yes" at bounding box center [327, 390] width 11 height 11
radio input "true"
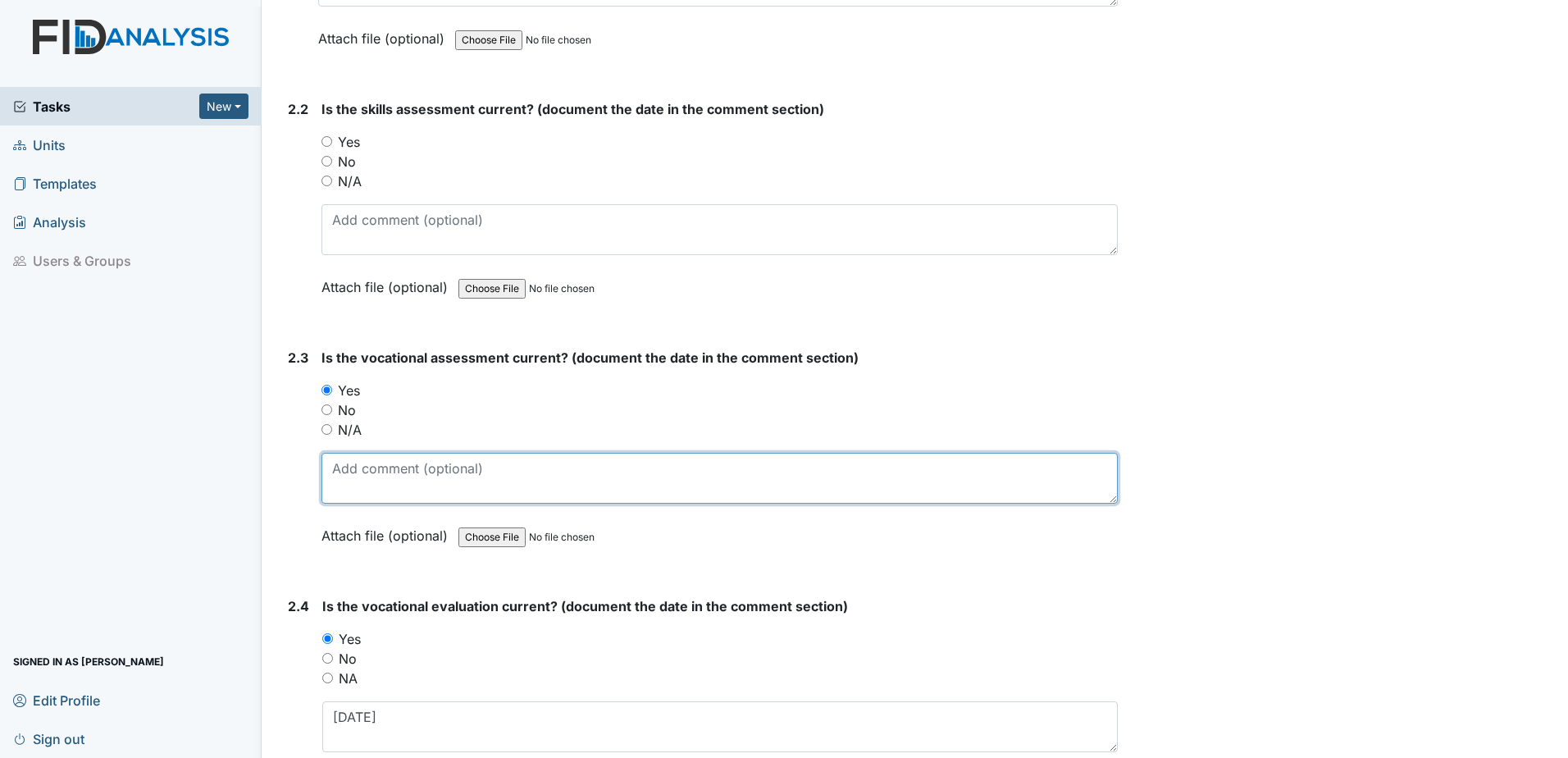
click at [349, 453] on textarea at bounding box center [719, 477] width 796 height 50
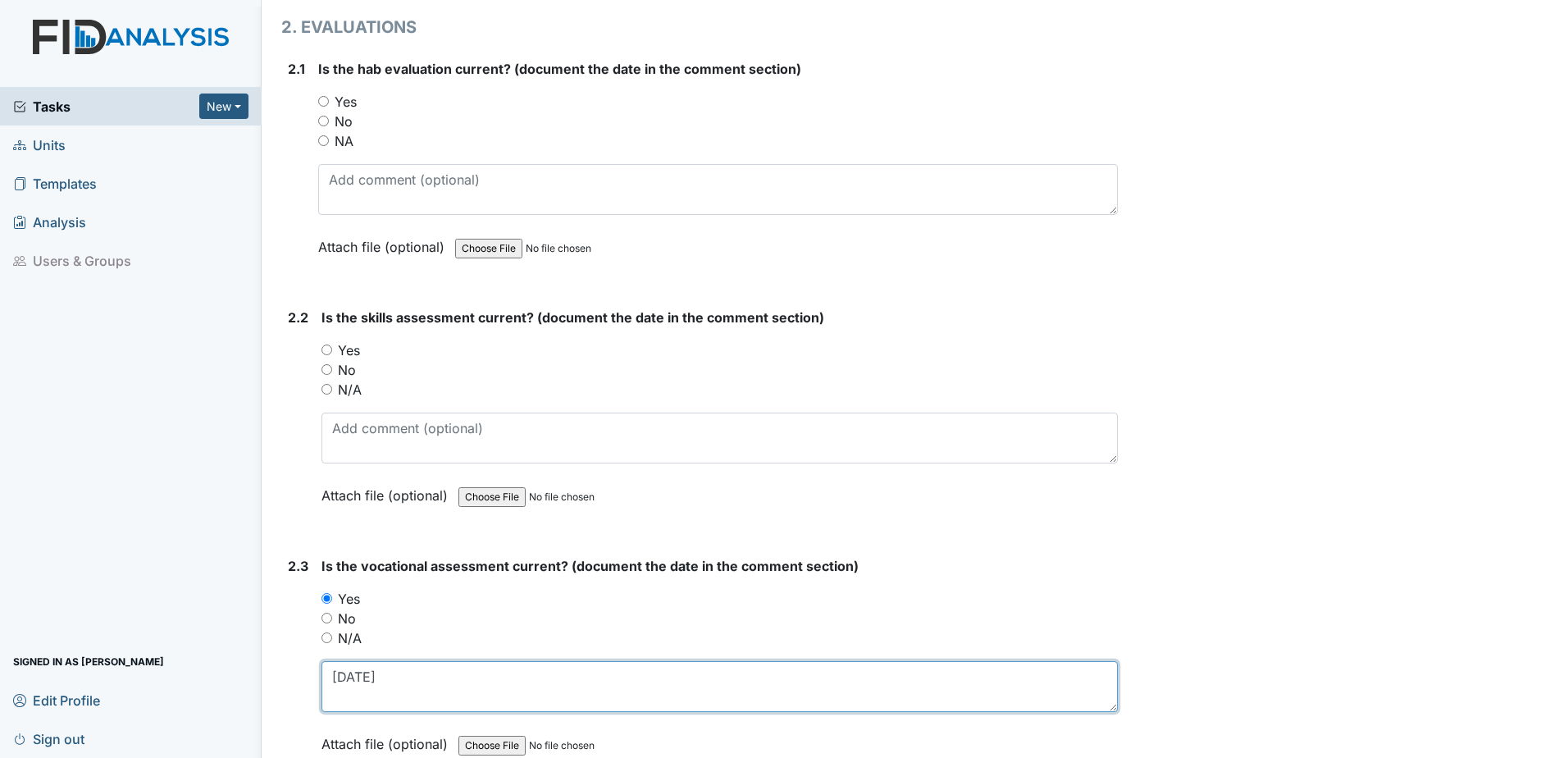
scroll to position [1504, 0]
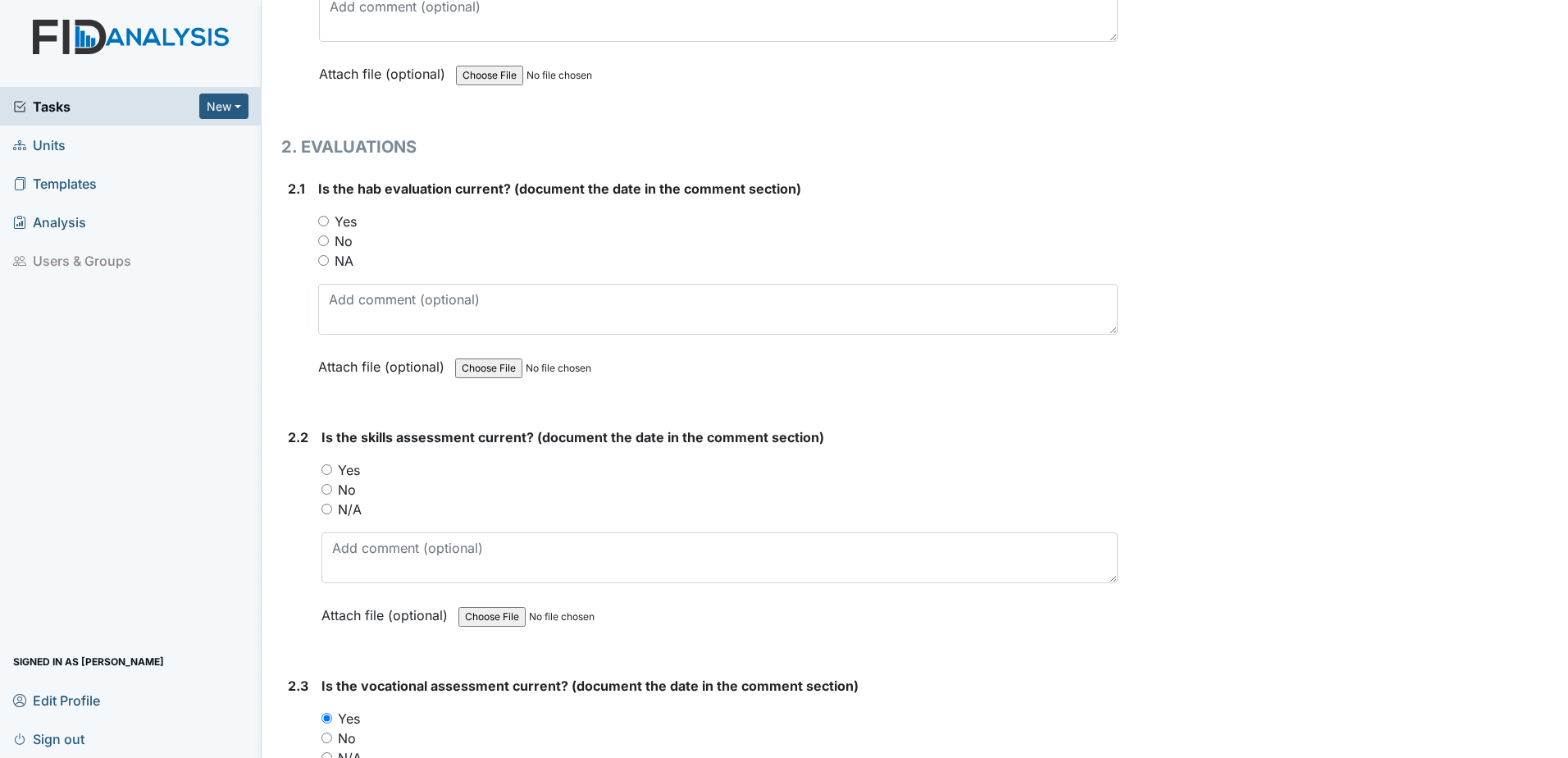
type textarea "5.23.25"
click at [341, 476] on label "Yes" at bounding box center [349, 470] width 22 height 19
click at [332, 475] on input "Yes" at bounding box center [327, 469] width 11 height 11
radio input "true"
click at [350, 527] on div "Is the skills assessment current? (document the date in the comment section) Yo…" at bounding box center [719, 531] width 796 height 209
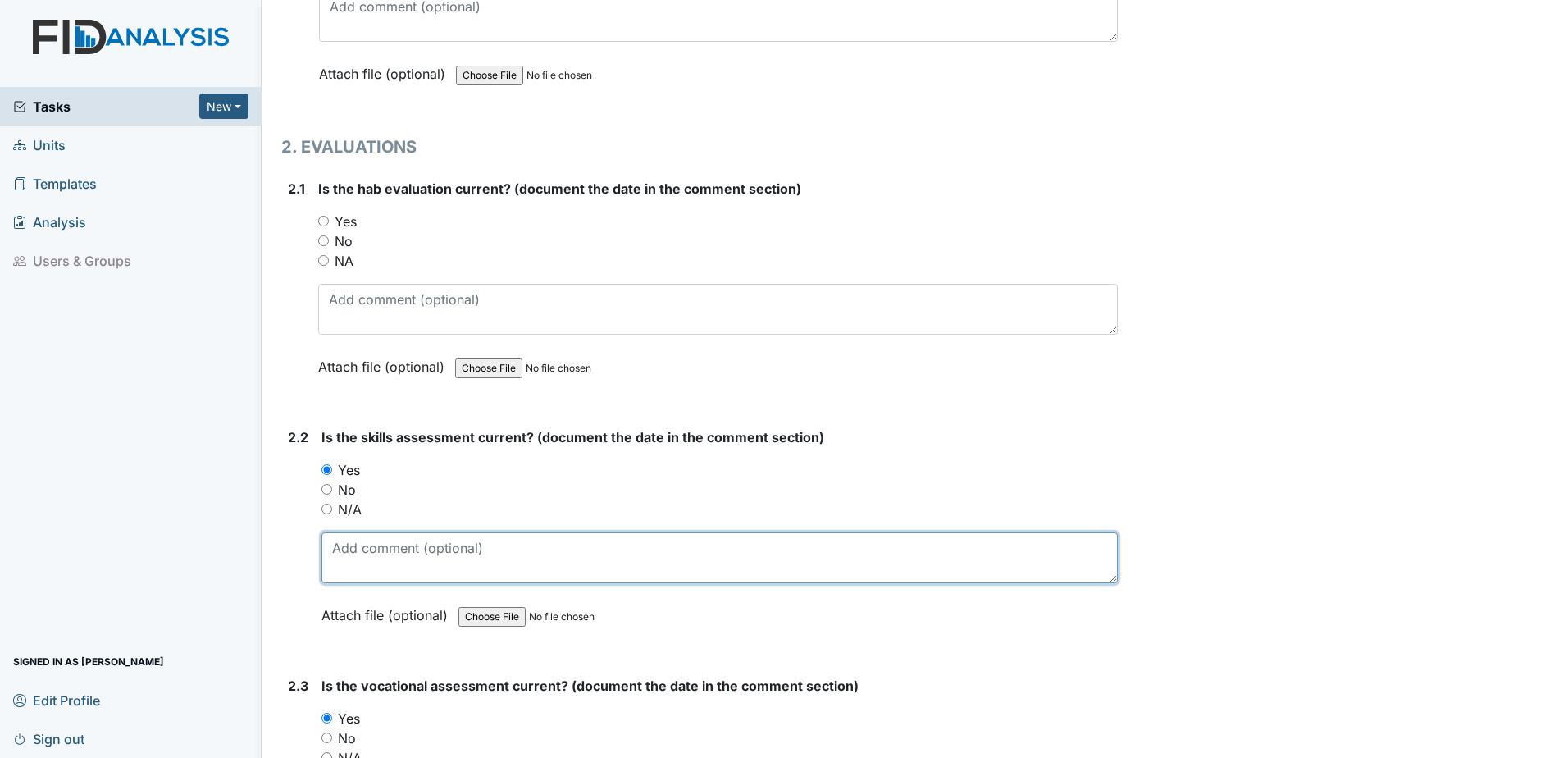
click at [347, 549] on textarea at bounding box center [719, 557] width 796 height 50
type textarea "6.23.25"
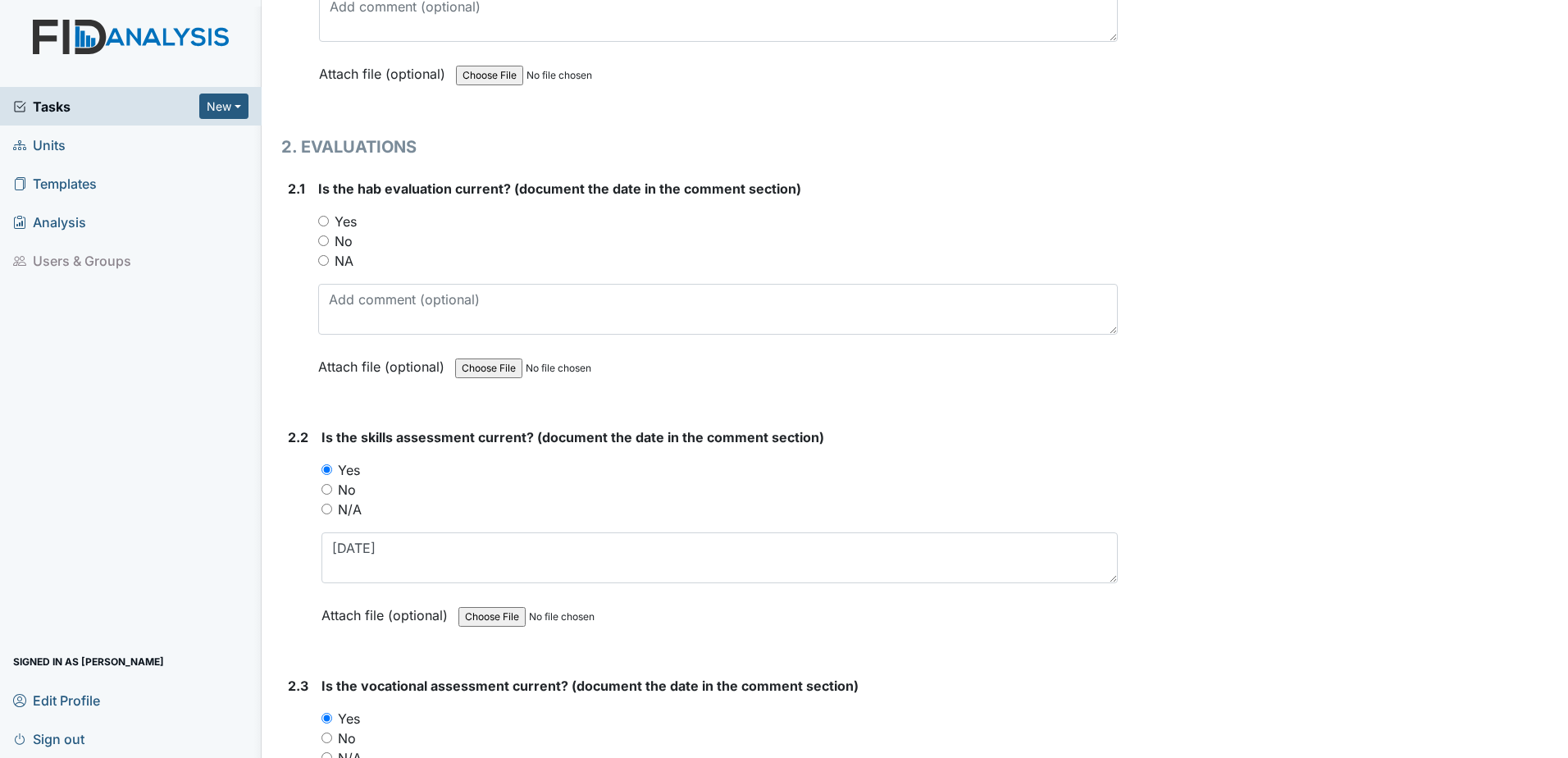
click at [347, 217] on label "Yes" at bounding box center [345, 221] width 22 height 19
click at [328, 217] on input "Yes" at bounding box center [323, 221] width 11 height 11
radio input "true"
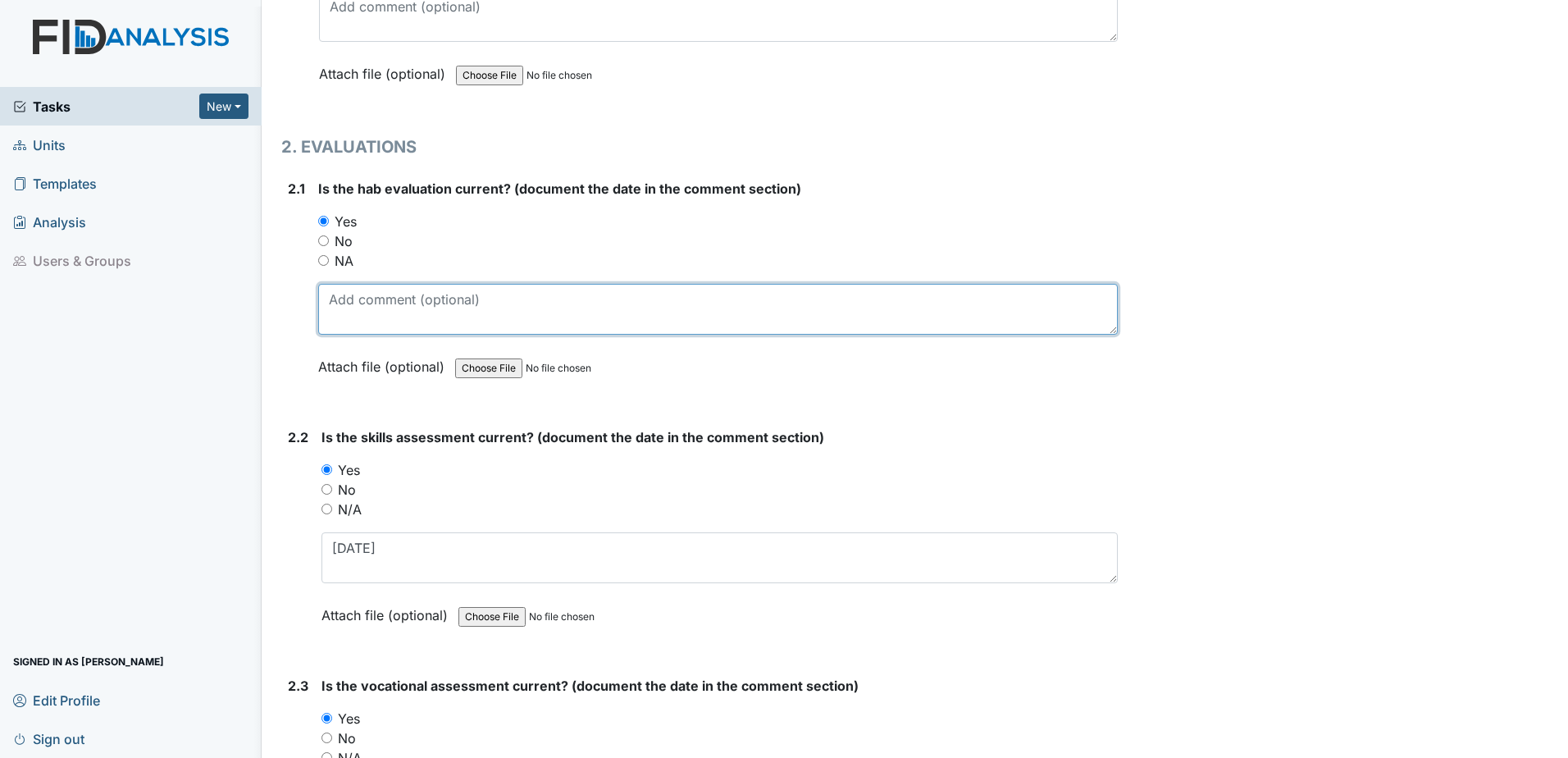
click at [364, 334] on textarea at bounding box center [717, 308] width 799 height 50
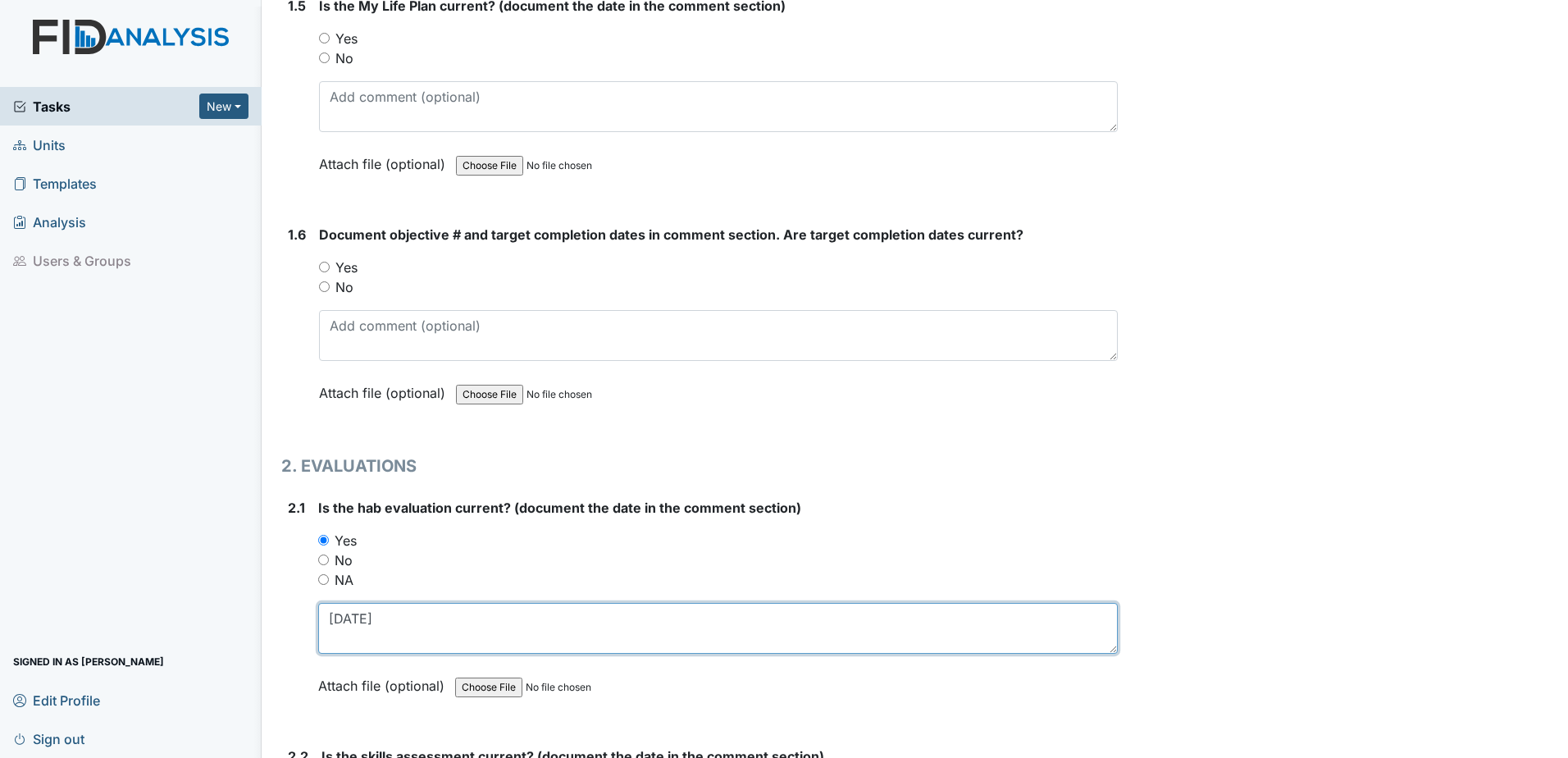
scroll to position [1176, 0]
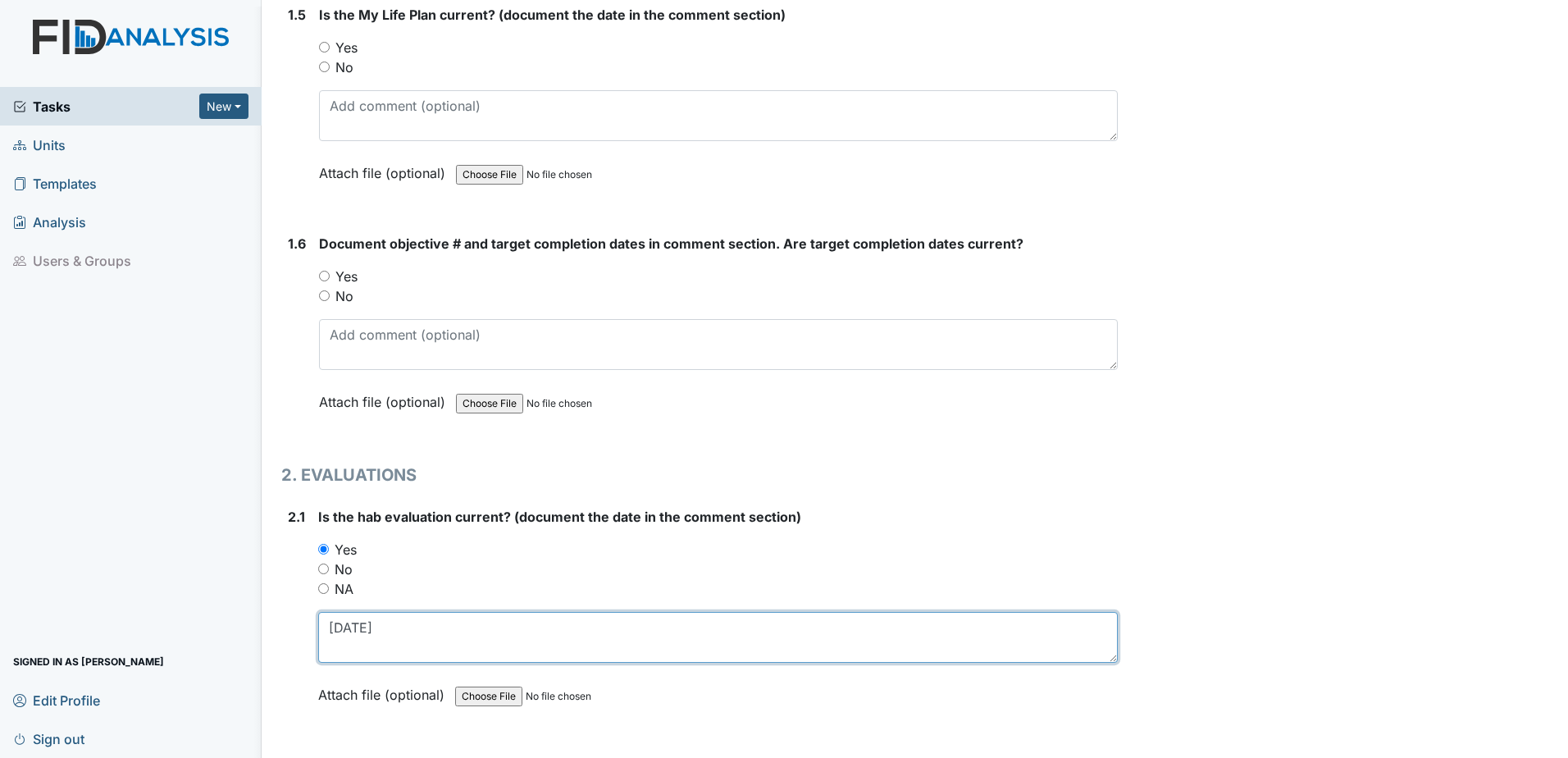
type textarea "5.23.25"
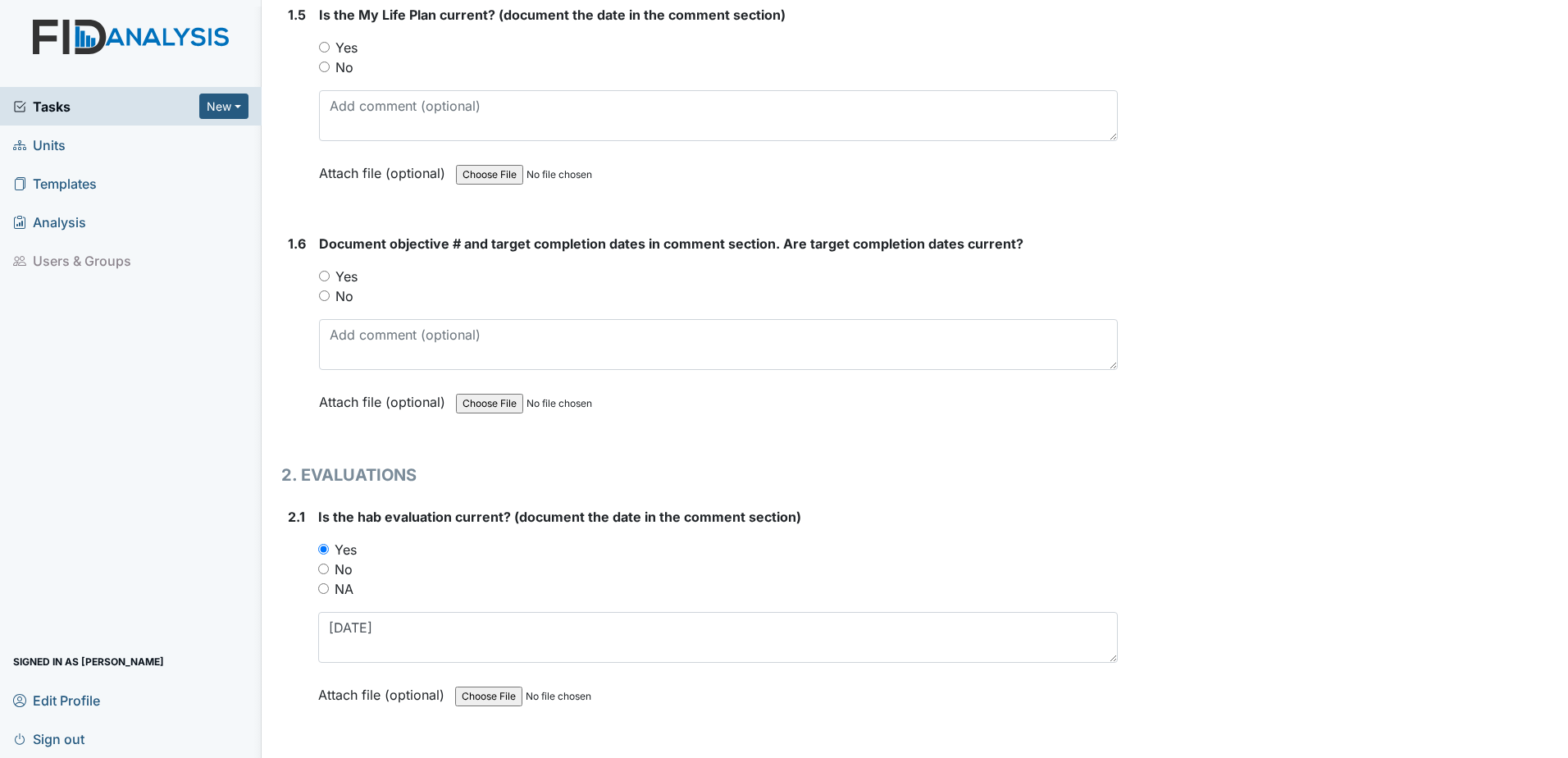
click at [333, 271] on div "Yes" at bounding box center [718, 276] width 799 height 19
click at [321, 275] on input "Yes" at bounding box center [324, 276] width 11 height 11
radio input "true"
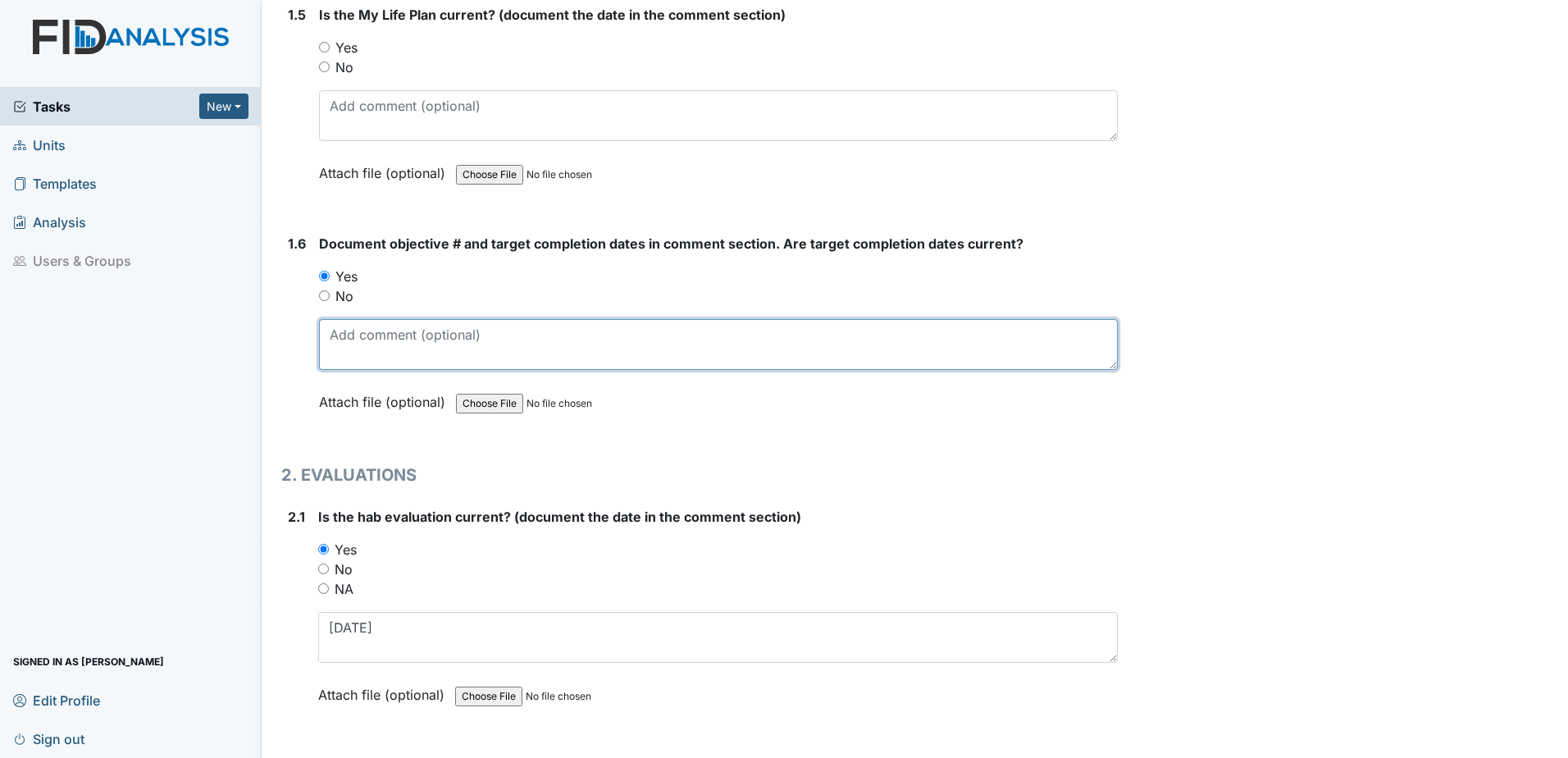
click at [372, 368] on textarea at bounding box center [718, 344] width 799 height 50
click at [371, 370] on div "Document objective # and target completion dates in comment section. Are target…" at bounding box center [718, 329] width 799 height 190
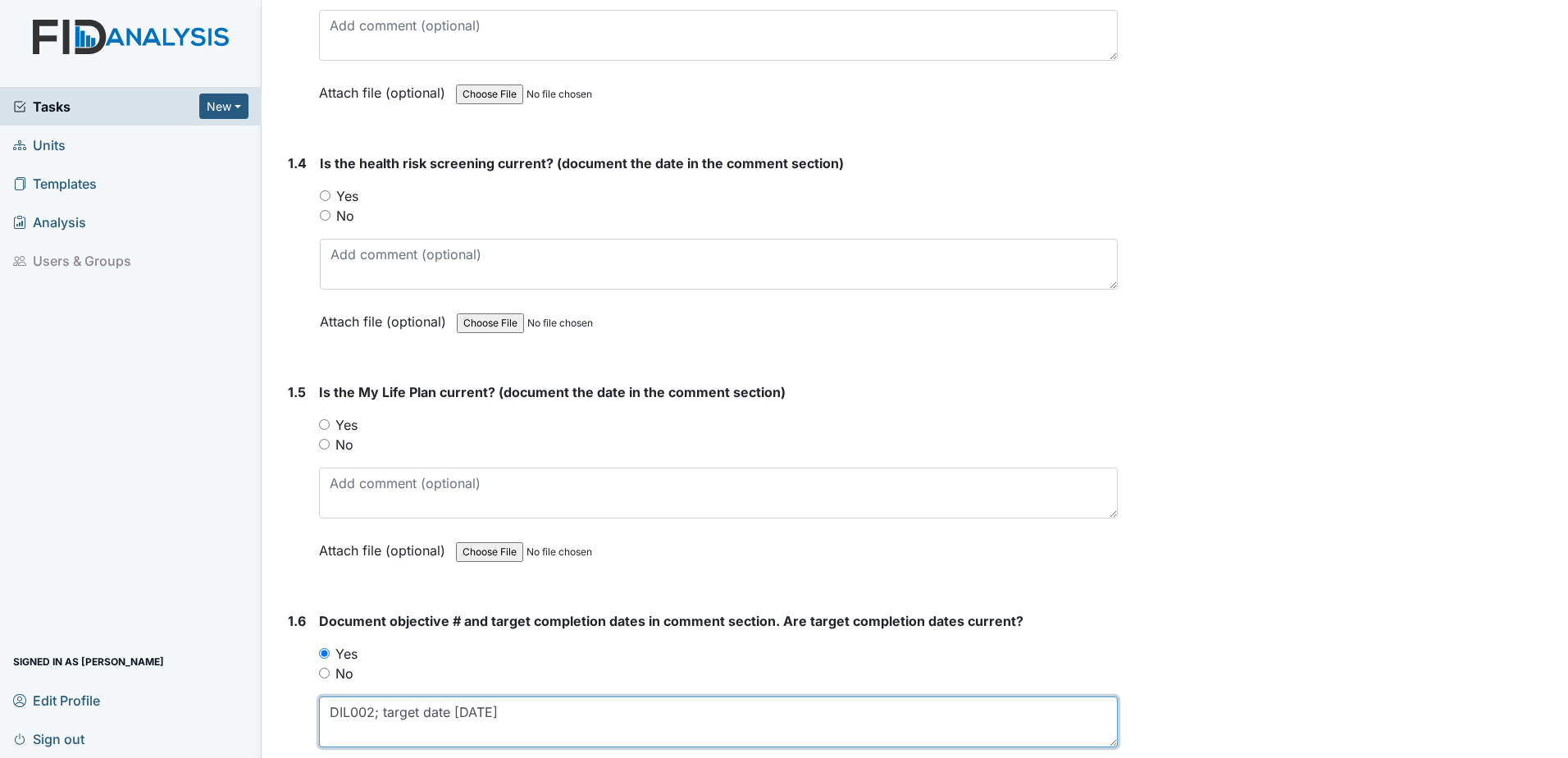
scroll to position [766, 0]
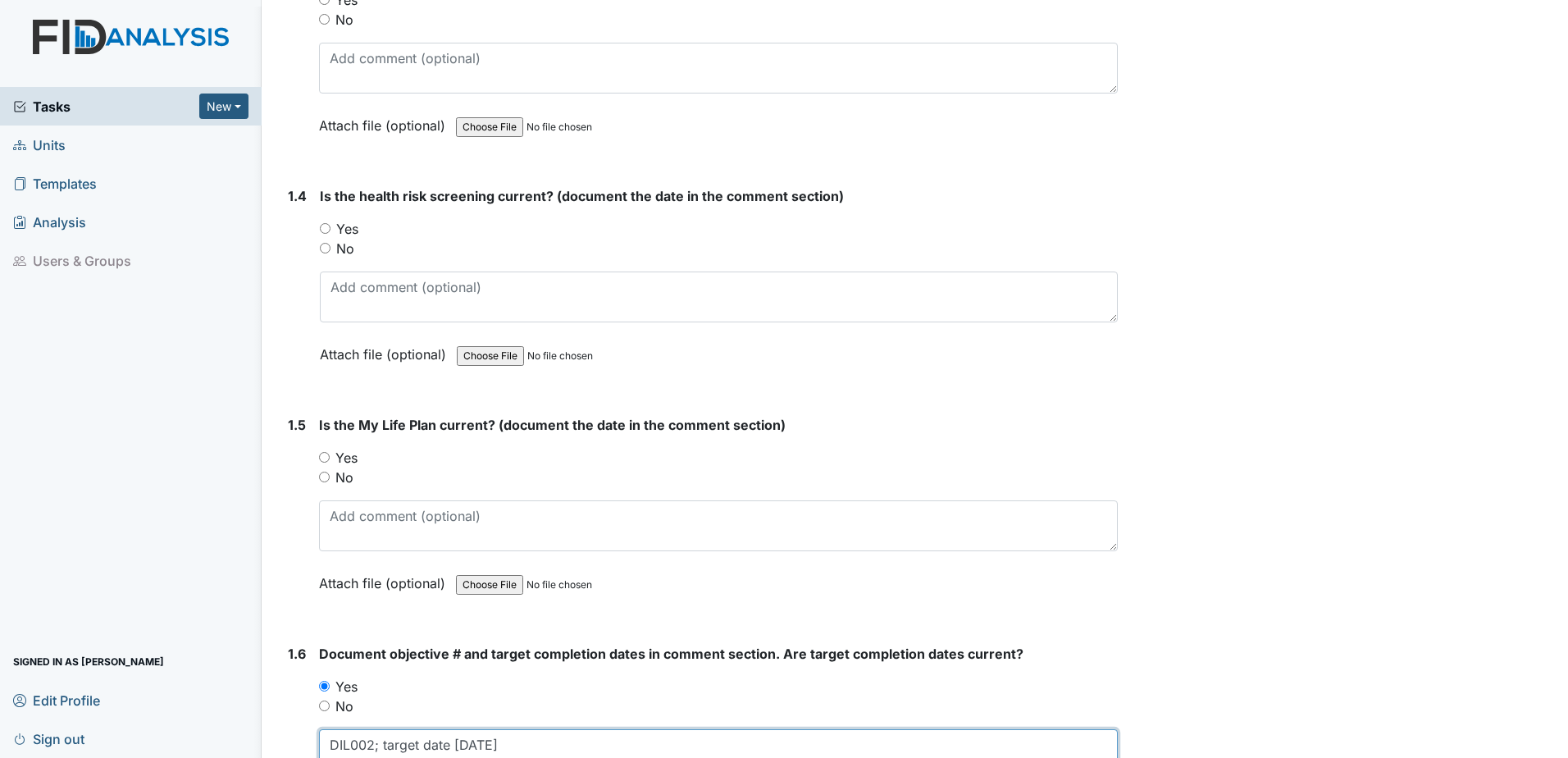
type textarea "DIL002; target date 6.30.26"
click at [351, 460] on label "Yes" at bounding box center [346, 458] width 22 height 19
click at [329, 460] on input "Yes" at bounding box center [324, 457] width 11 height 11
radio input "true"
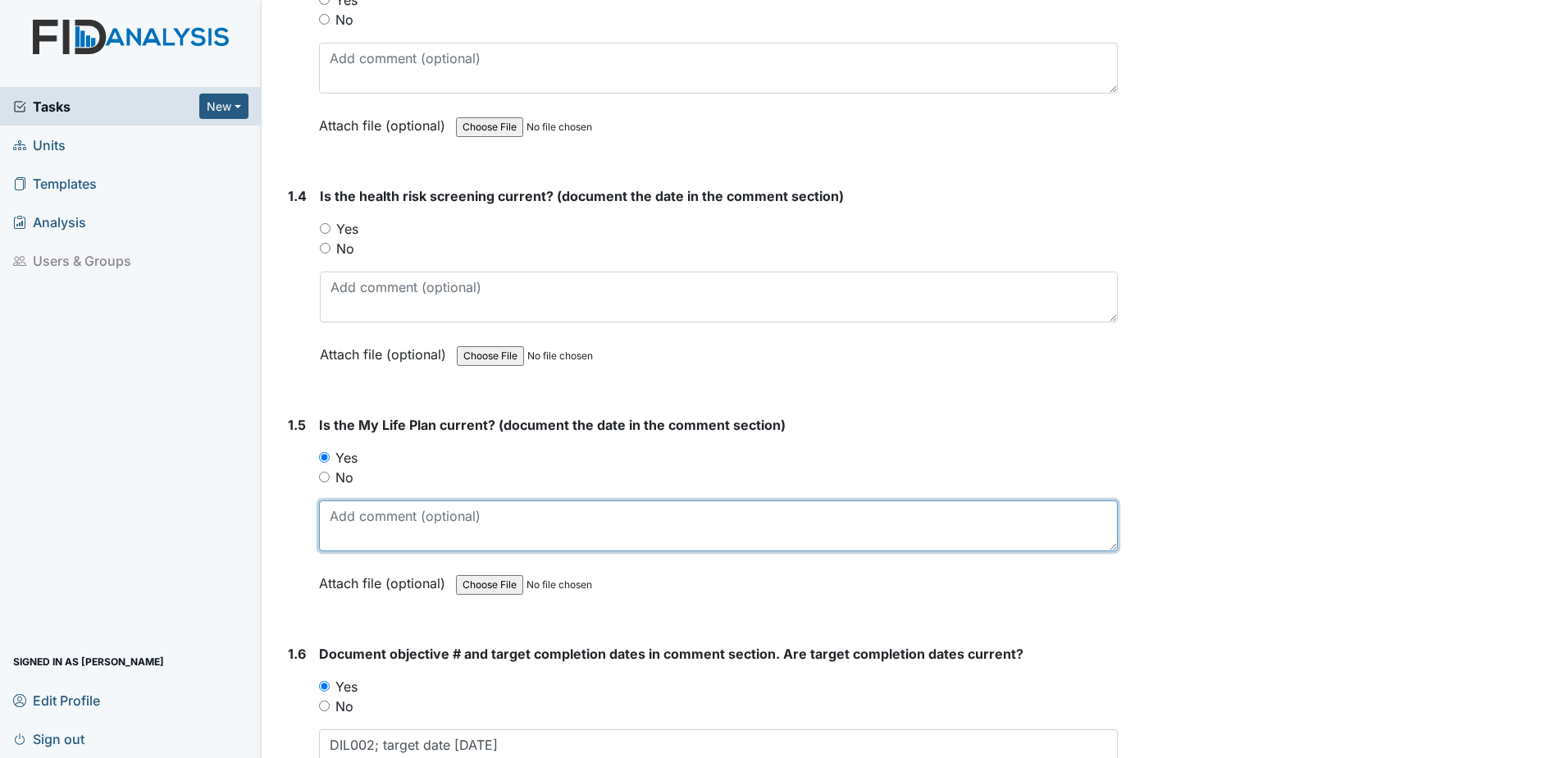
click at [336, 538] on textarea at bounding box center [718, 525] width 799 height 50
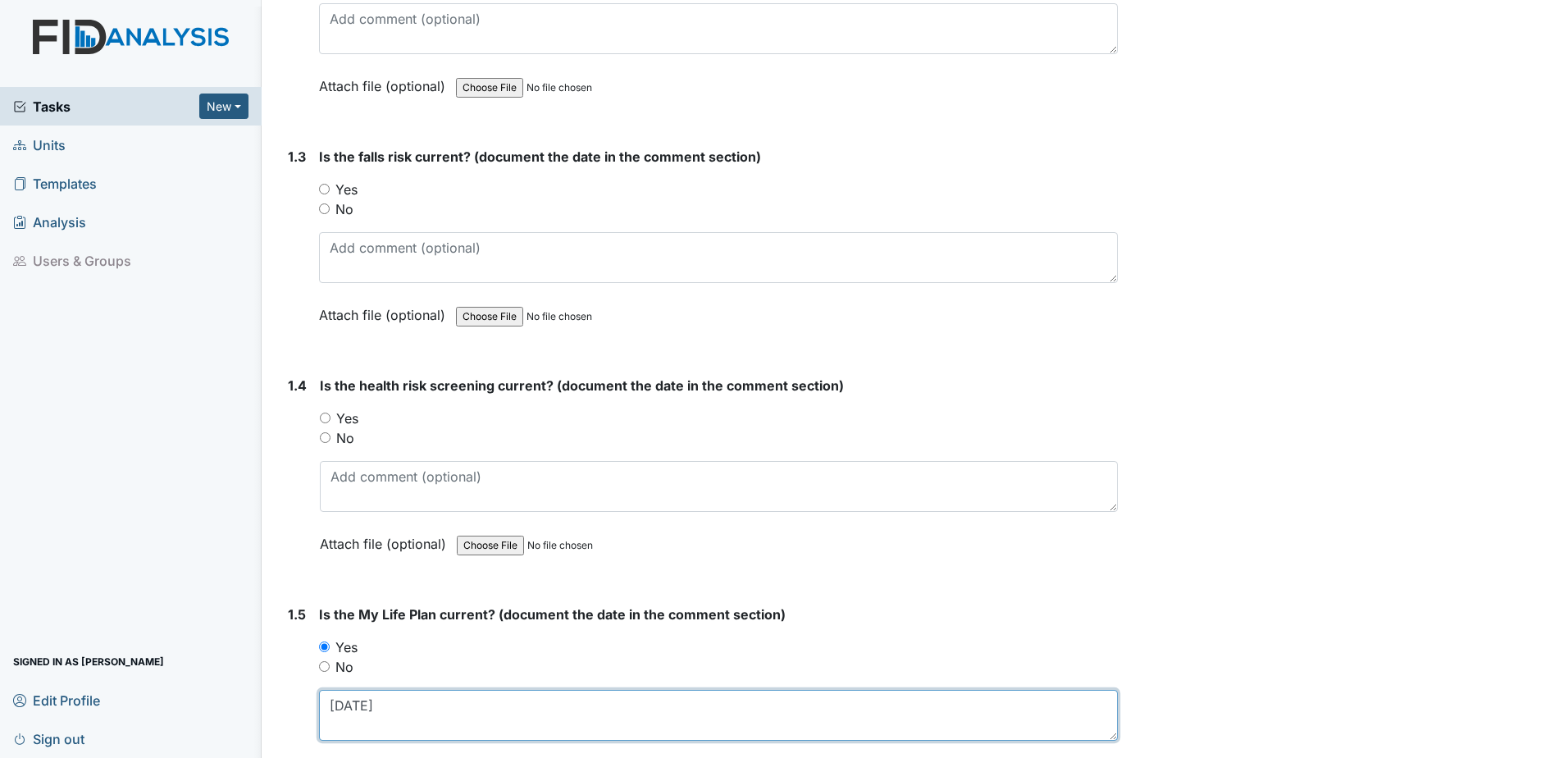
scroll to position [520, 0]
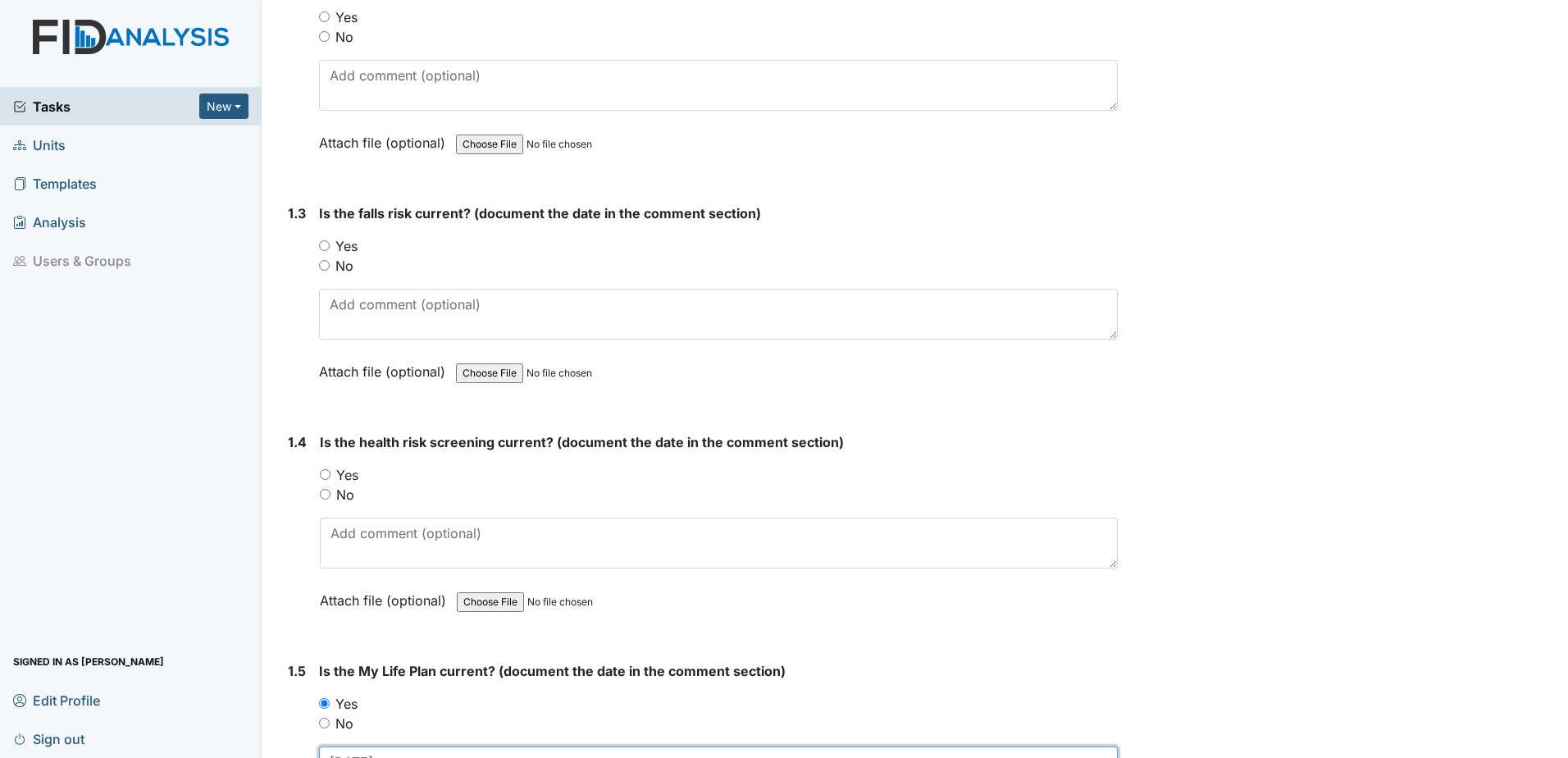
type textarea "6.4.25"
click at [350, 476] on label "Yes" at bounding box center [347, 475] width 22 height 19
click at [330, 476] on input "Yes" at bounding box center [325, 475] width 11 height 11
radio input "true"
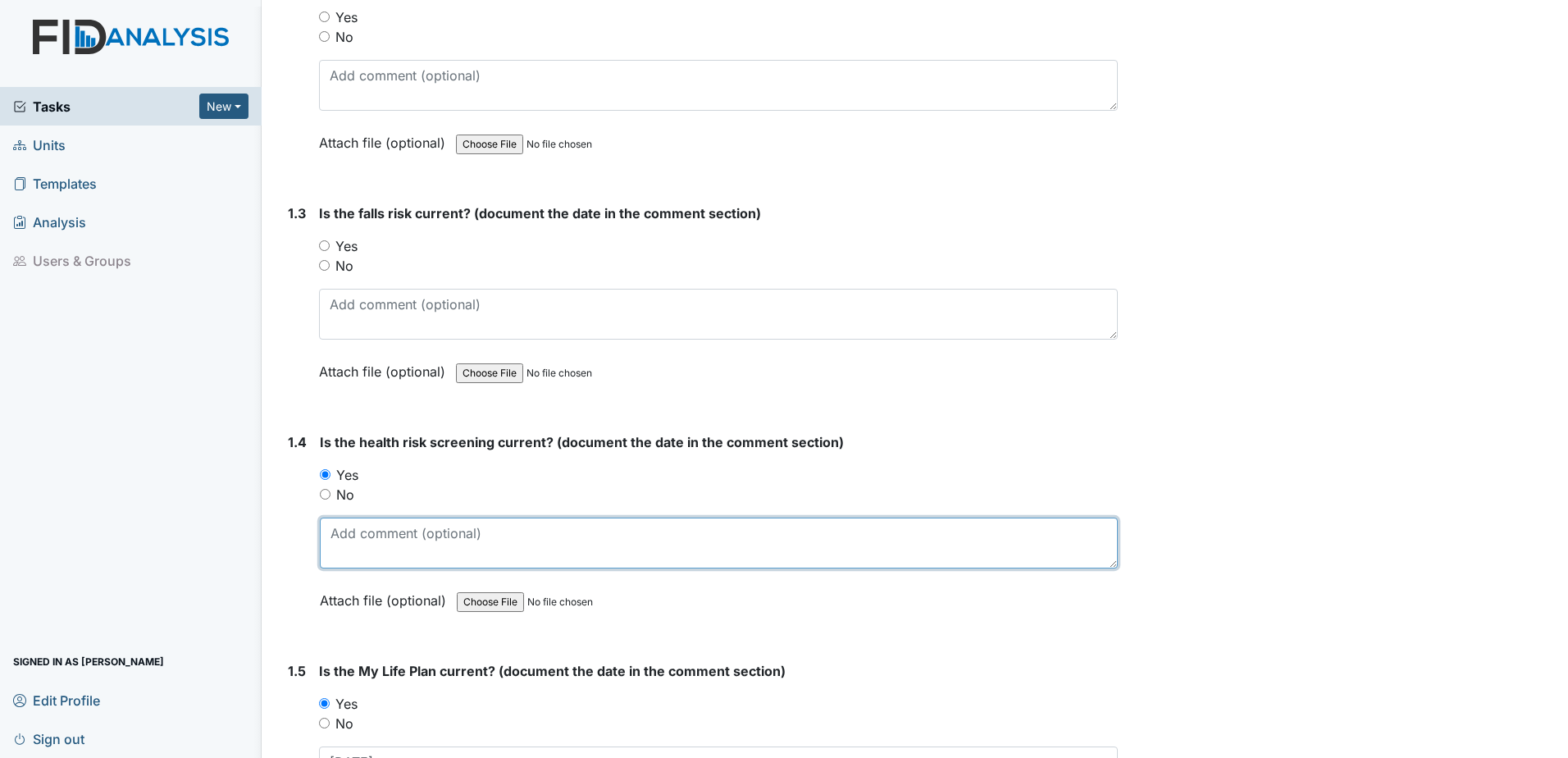
click at [360, 540] on textarea at bounding box center [718, 542] width 798 height 50
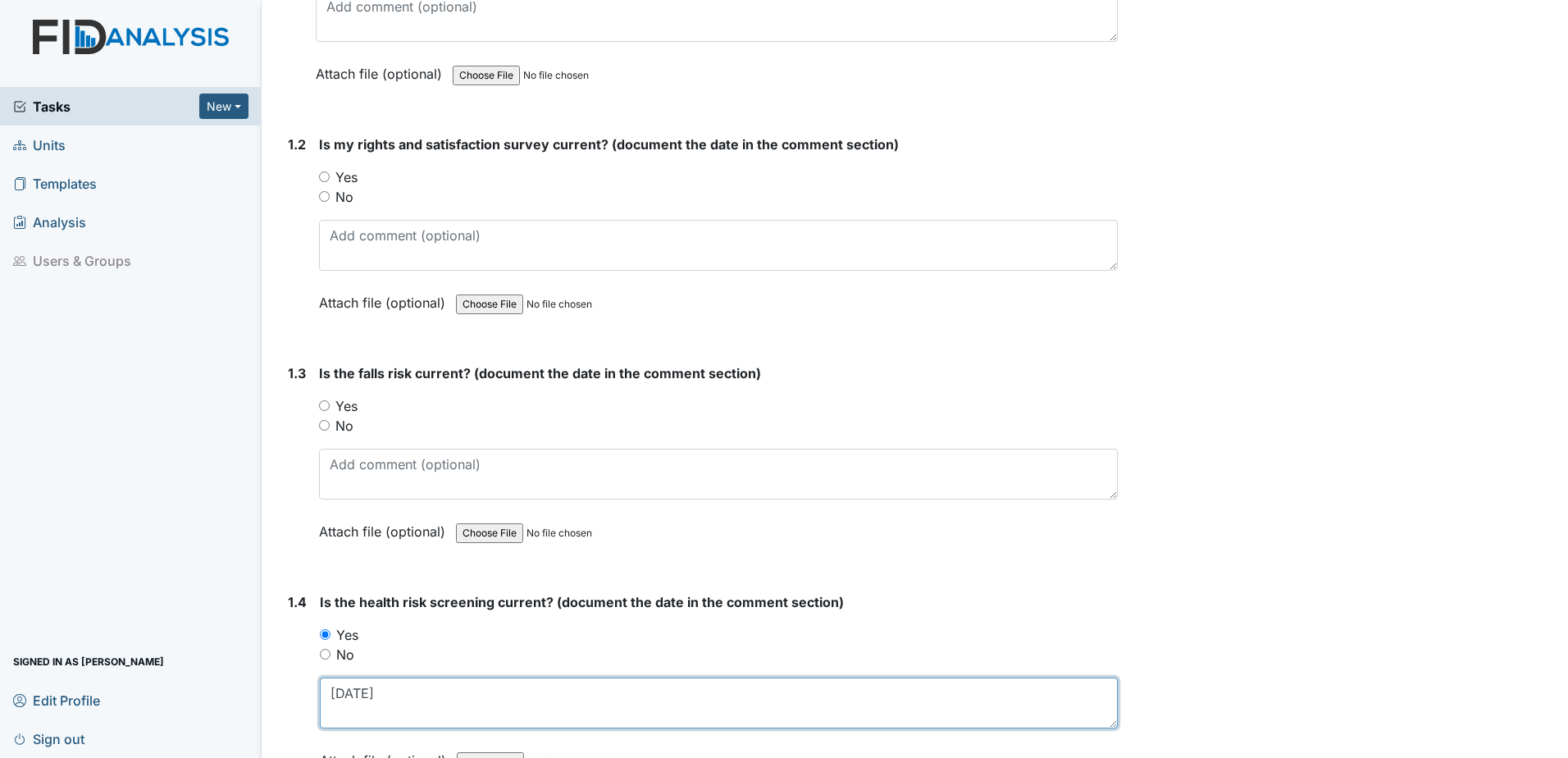
scroll to position [356, 0]
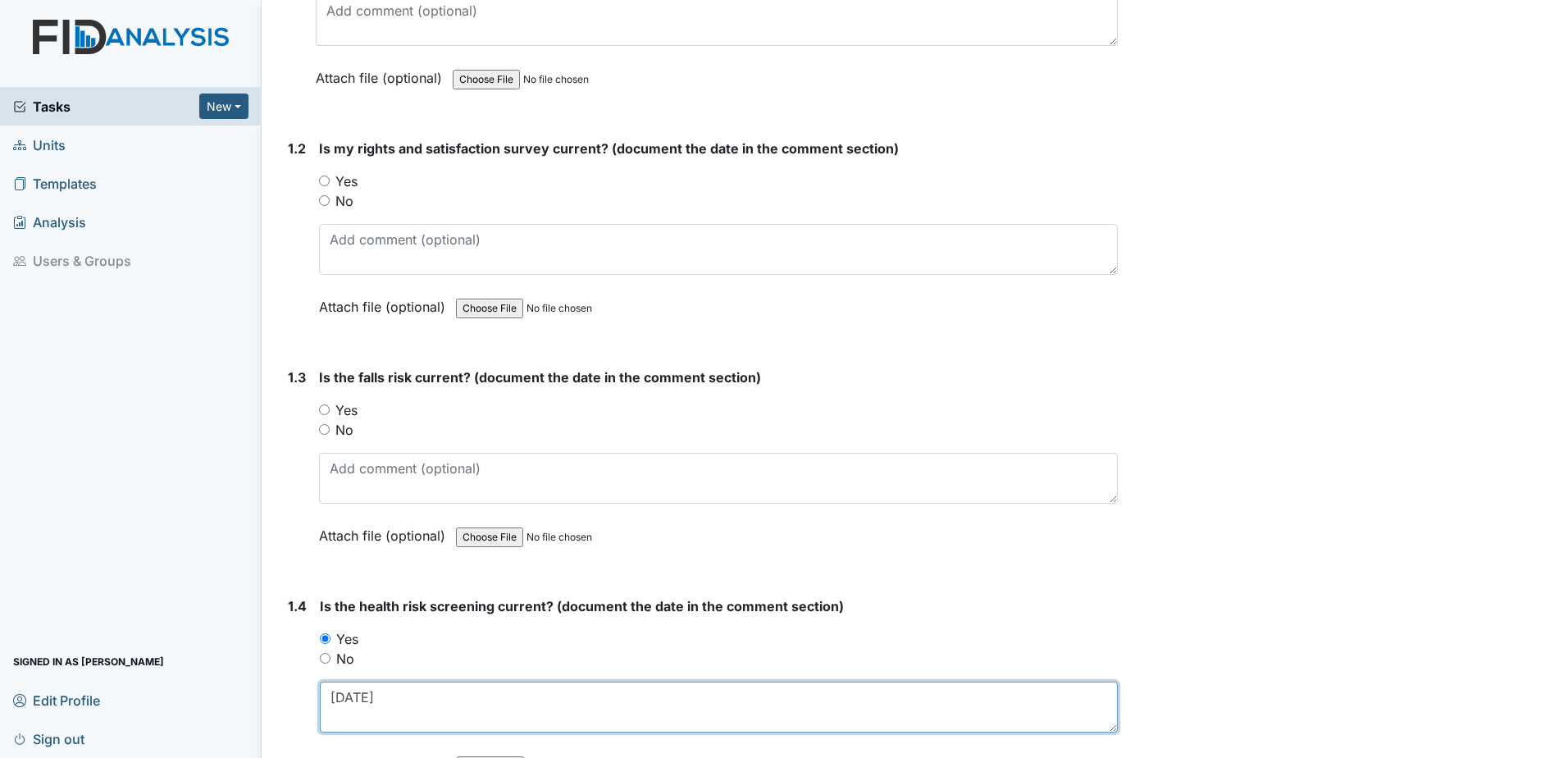
type textarea "6.3.25"
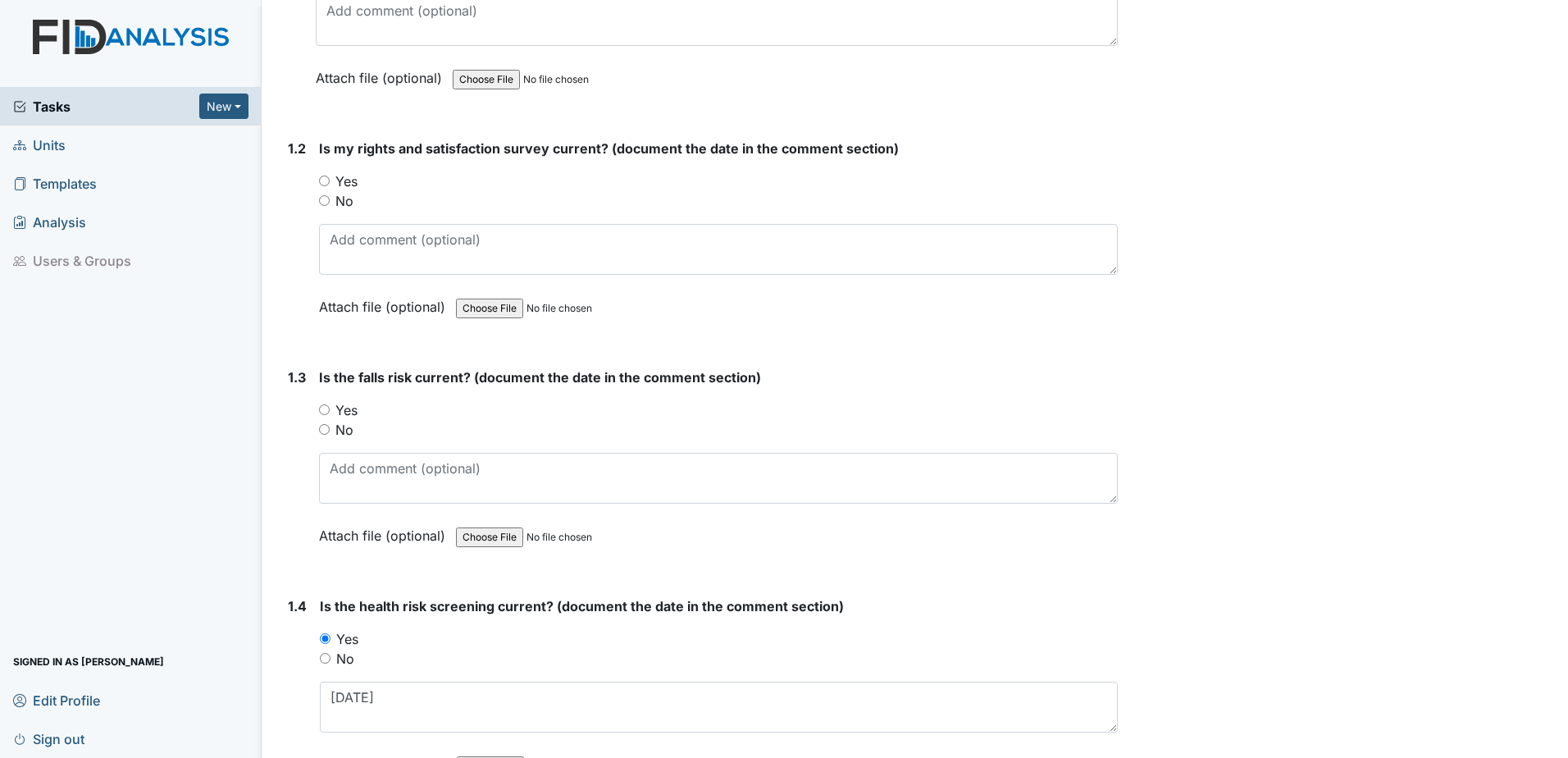
click at [350, 429] on label "No" at bounding box center [344, 429] width 18 height 19
click at [329, 429] on input "No" at bounding box center [324, 429] width 11 height 11
radio input "true"
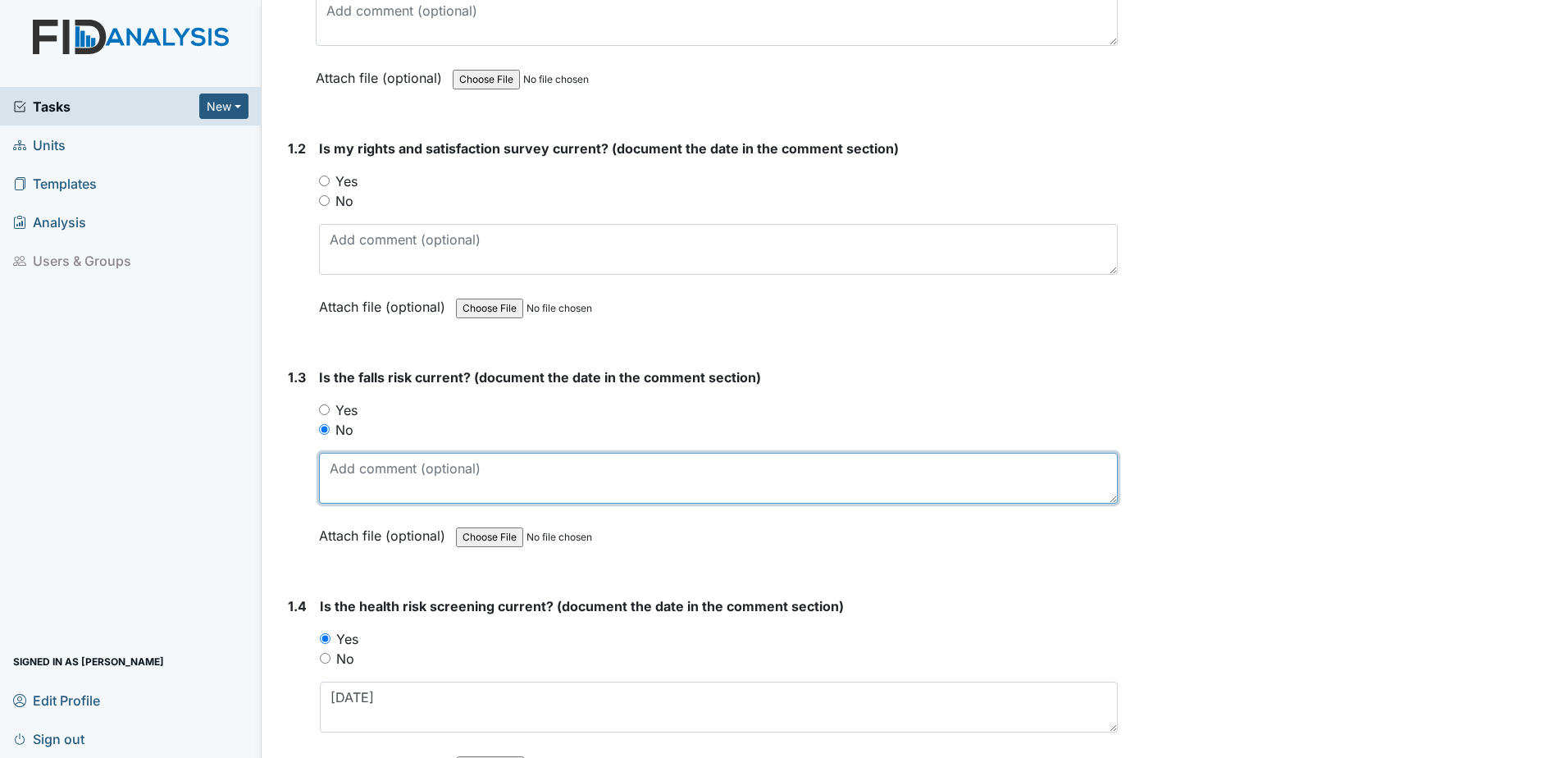
click at [364, 488] on textarea at bounding box center [718, 477] width 799 height 50
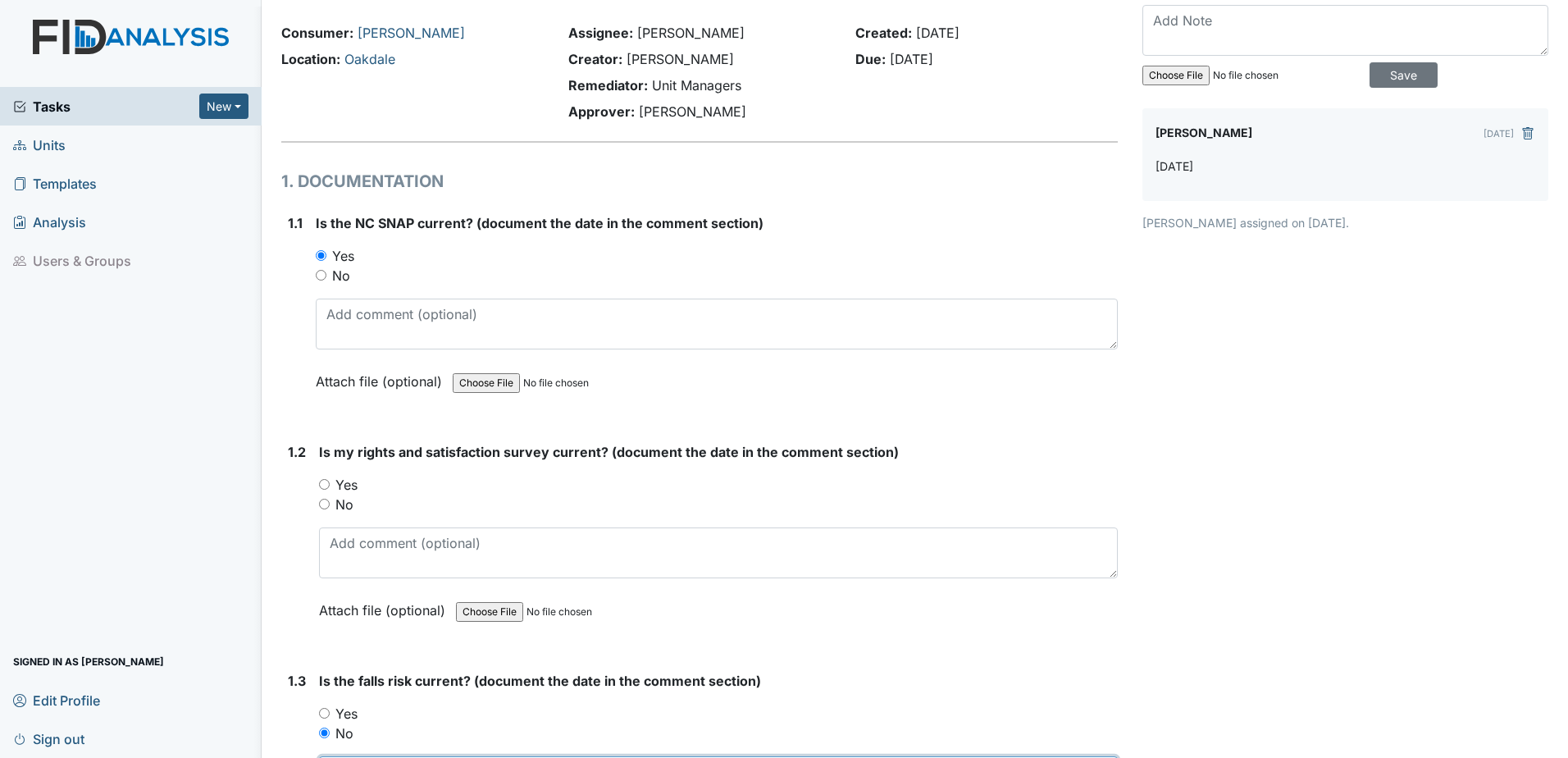
scroll to position [27, 0]
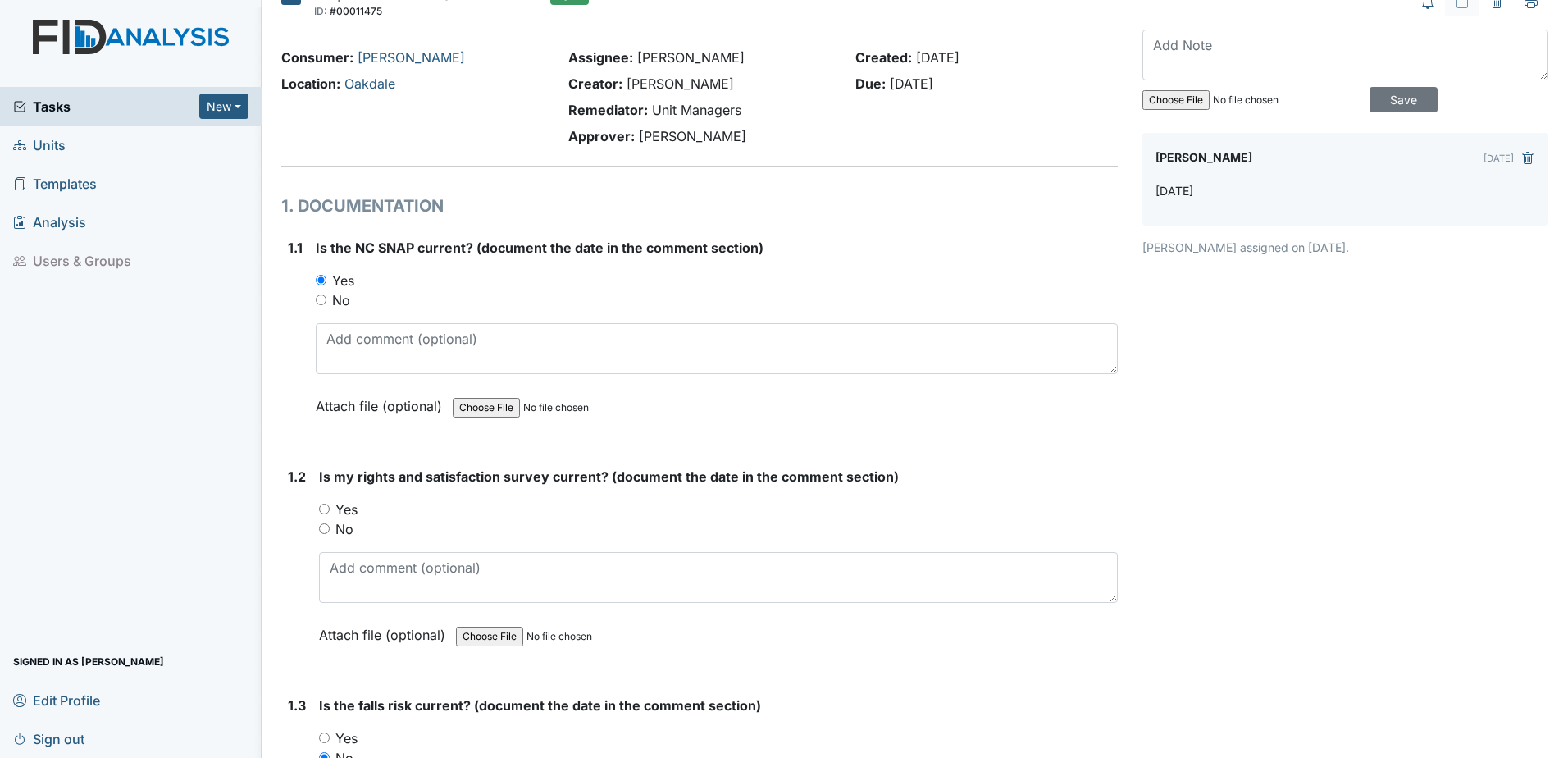
type textarea "8.18.22"
click at [350, 509] on label "Yes" at bounding box center [346, 509] width 22 height 19
click at [329, 509] on input "Yes" at bounding box center [324, 509] width 11 height 11
radio input "true"
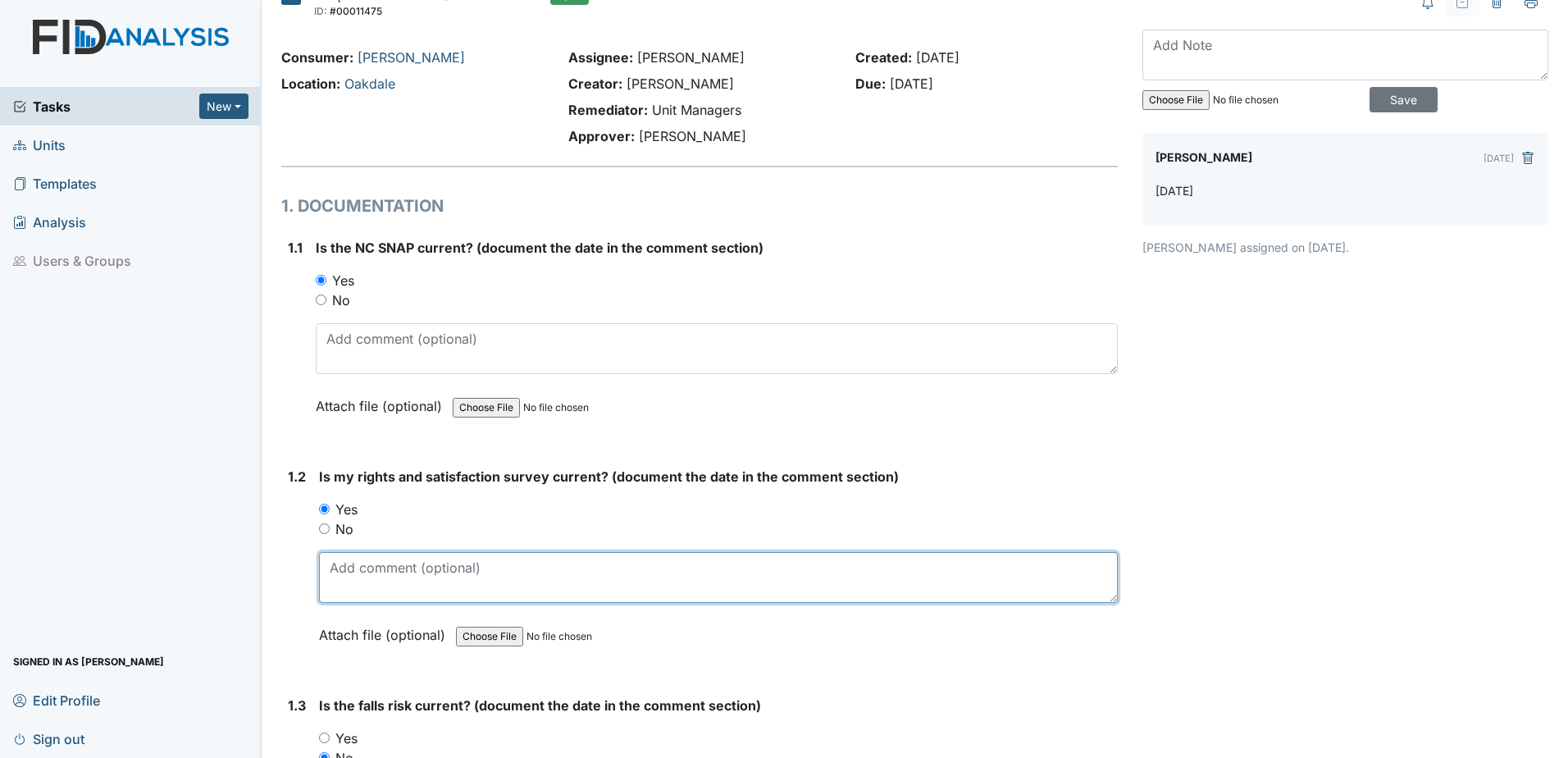
click at [371, 574] on textarea at bounding box center [718, 576] width 799 height 50
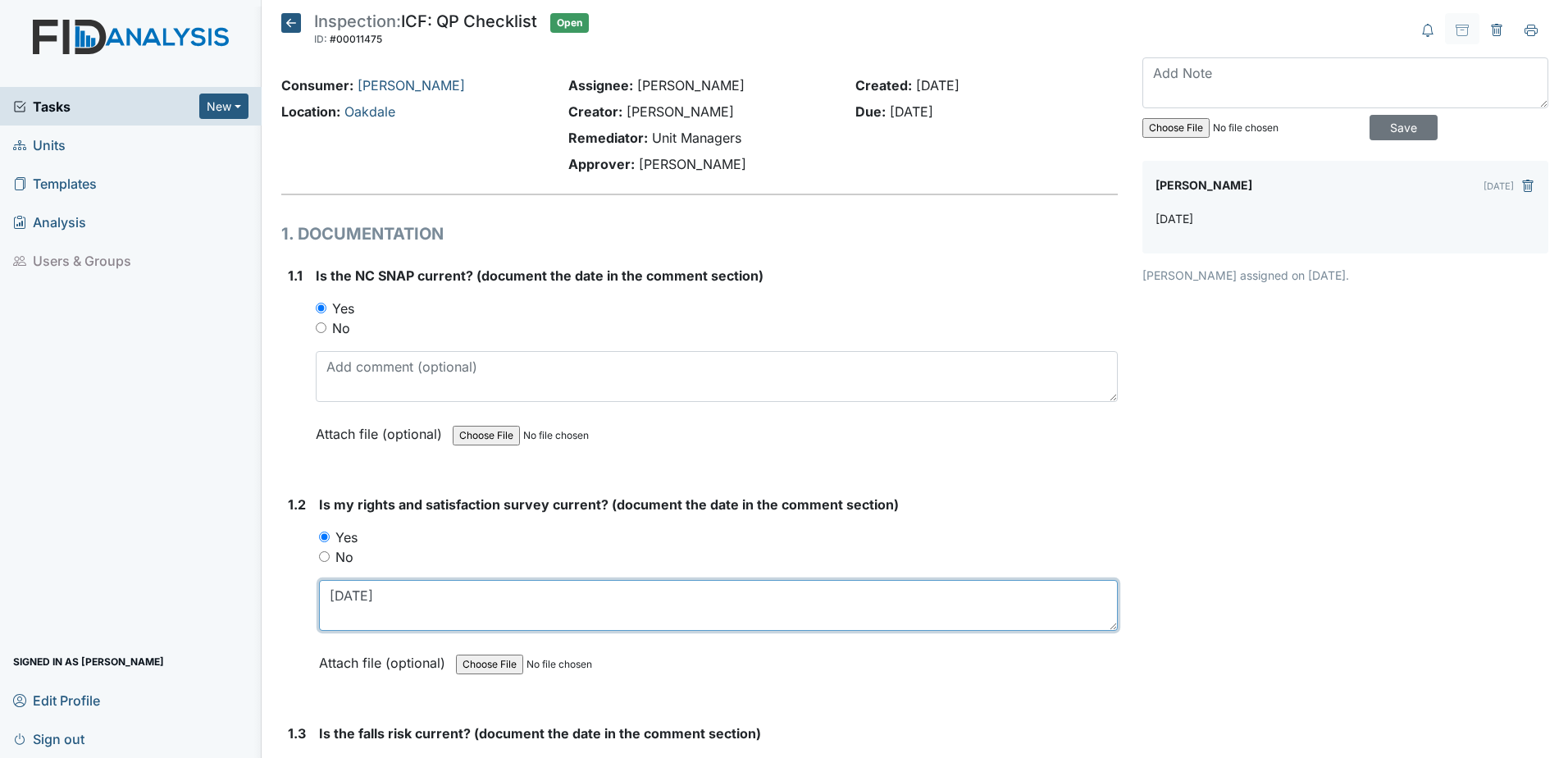
type textarea "6.3.25"
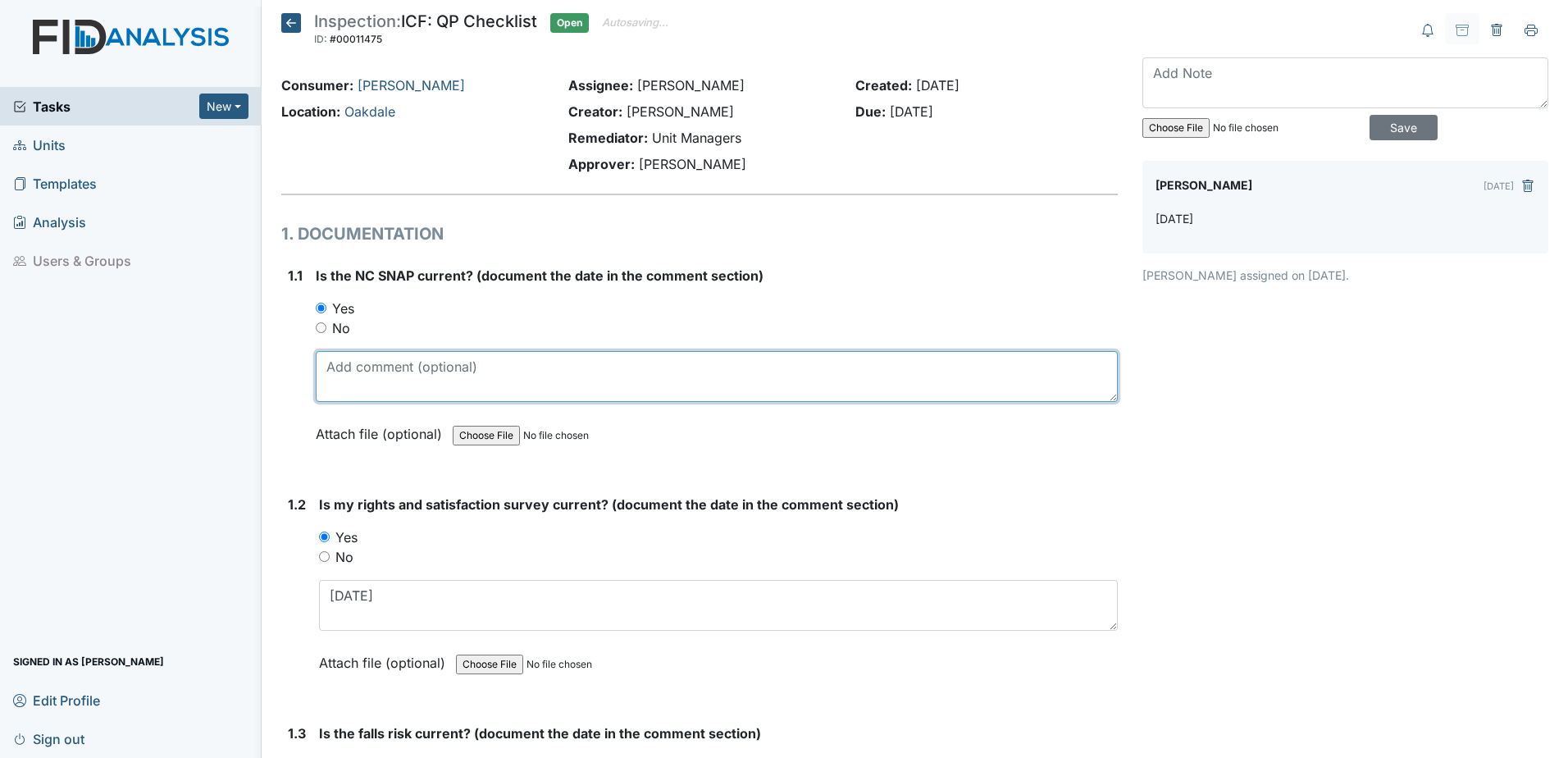
click at [360, 391] on textarea at bounding box center [717, 375] width 802 height 50
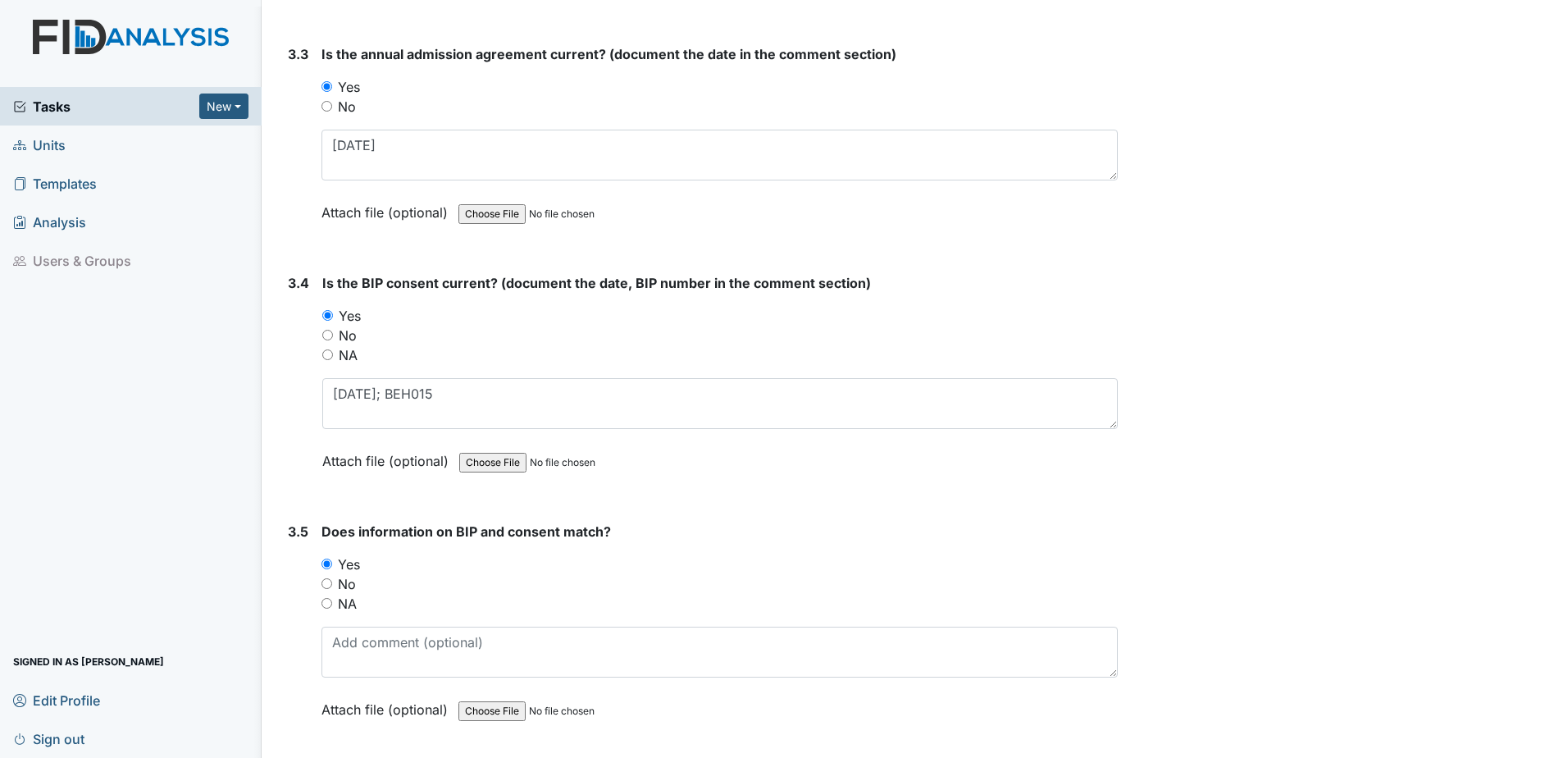
scroll to position [4374, 0]
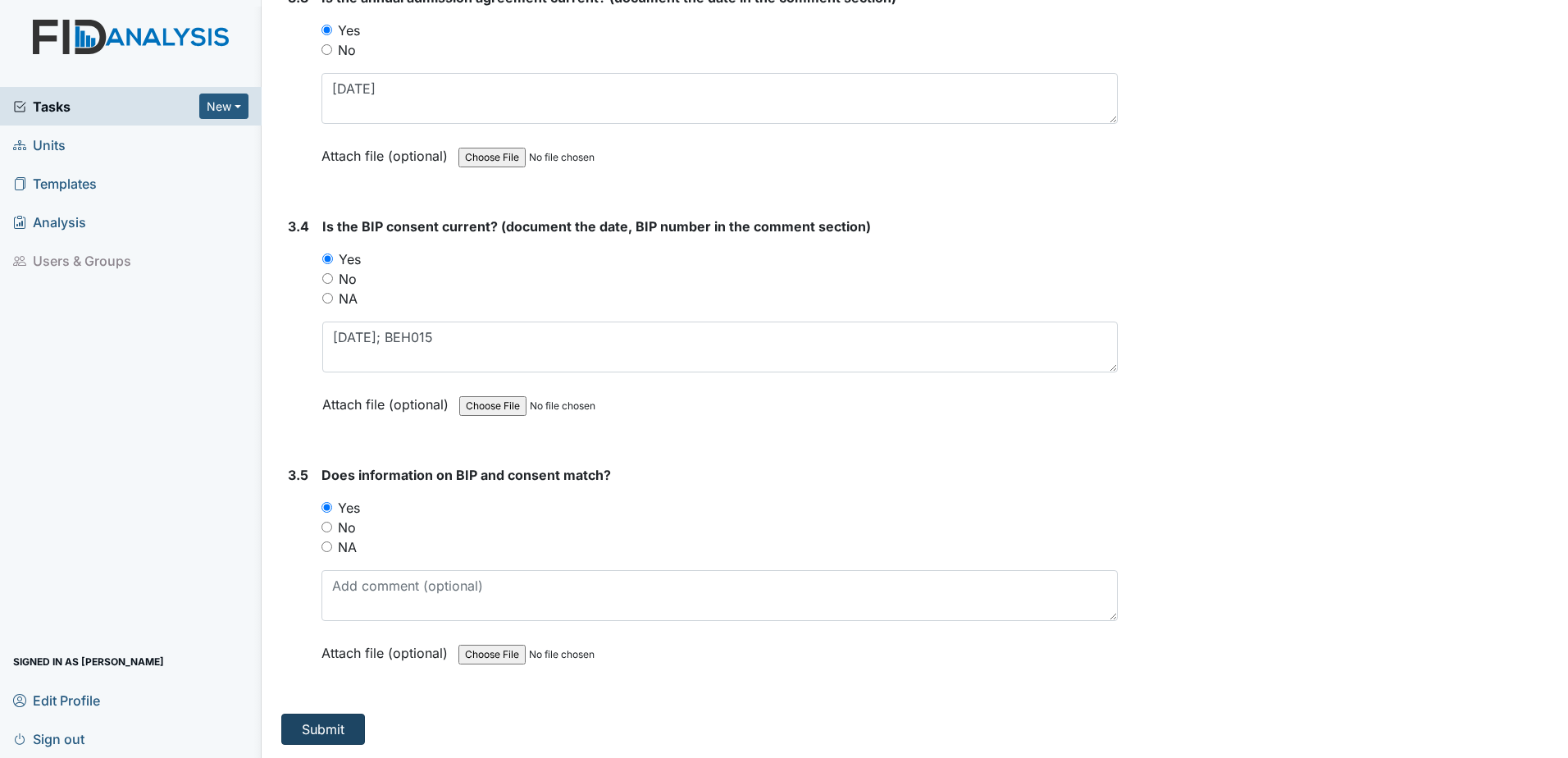
type textarea "6.3.25"
click at [323, 720] on button "Submit" at bounding box center [323, 729] width 83 height 31
